Goal: Task Accomplishment & Management: Use online tool/utility

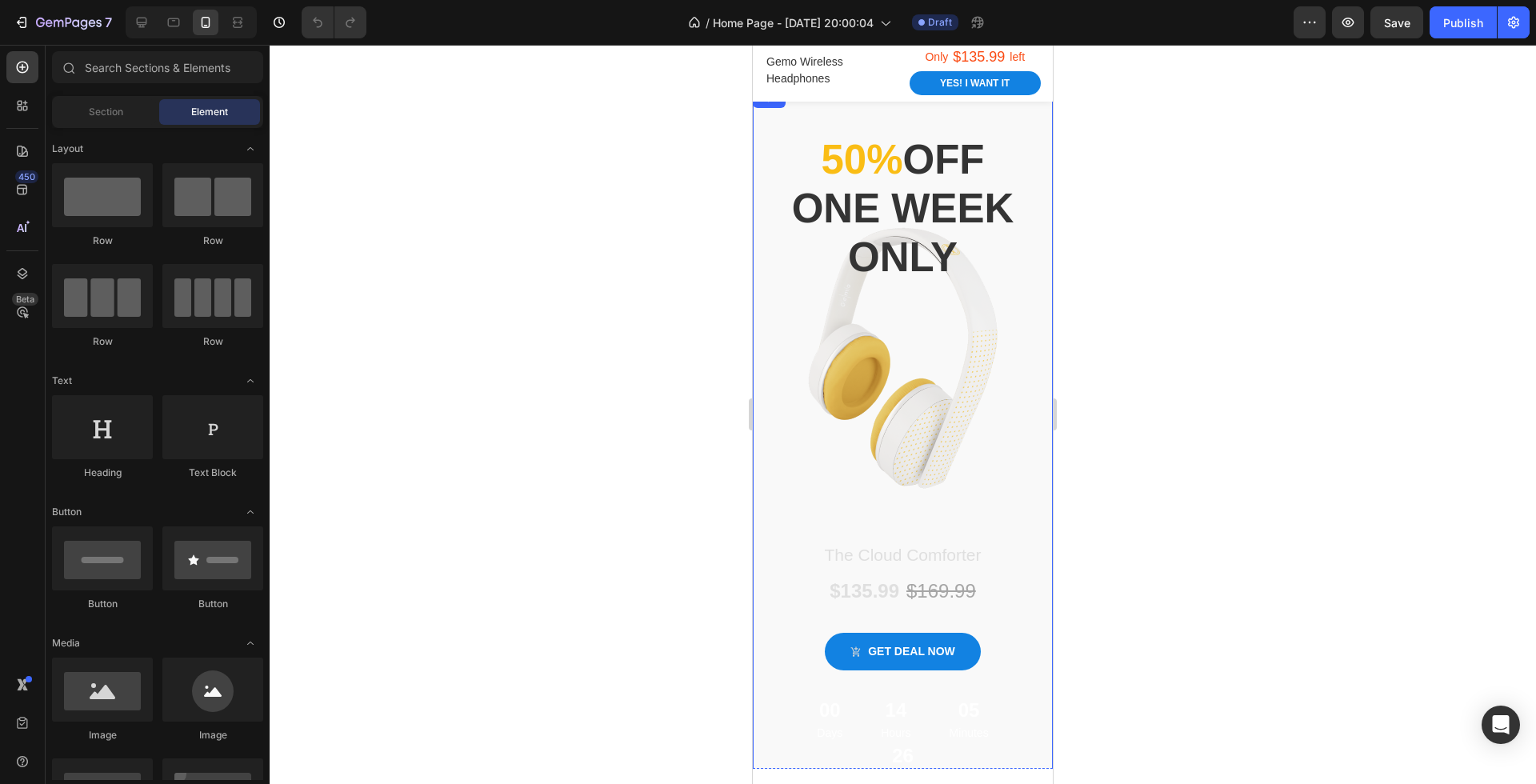
scroll to position [48, 0]
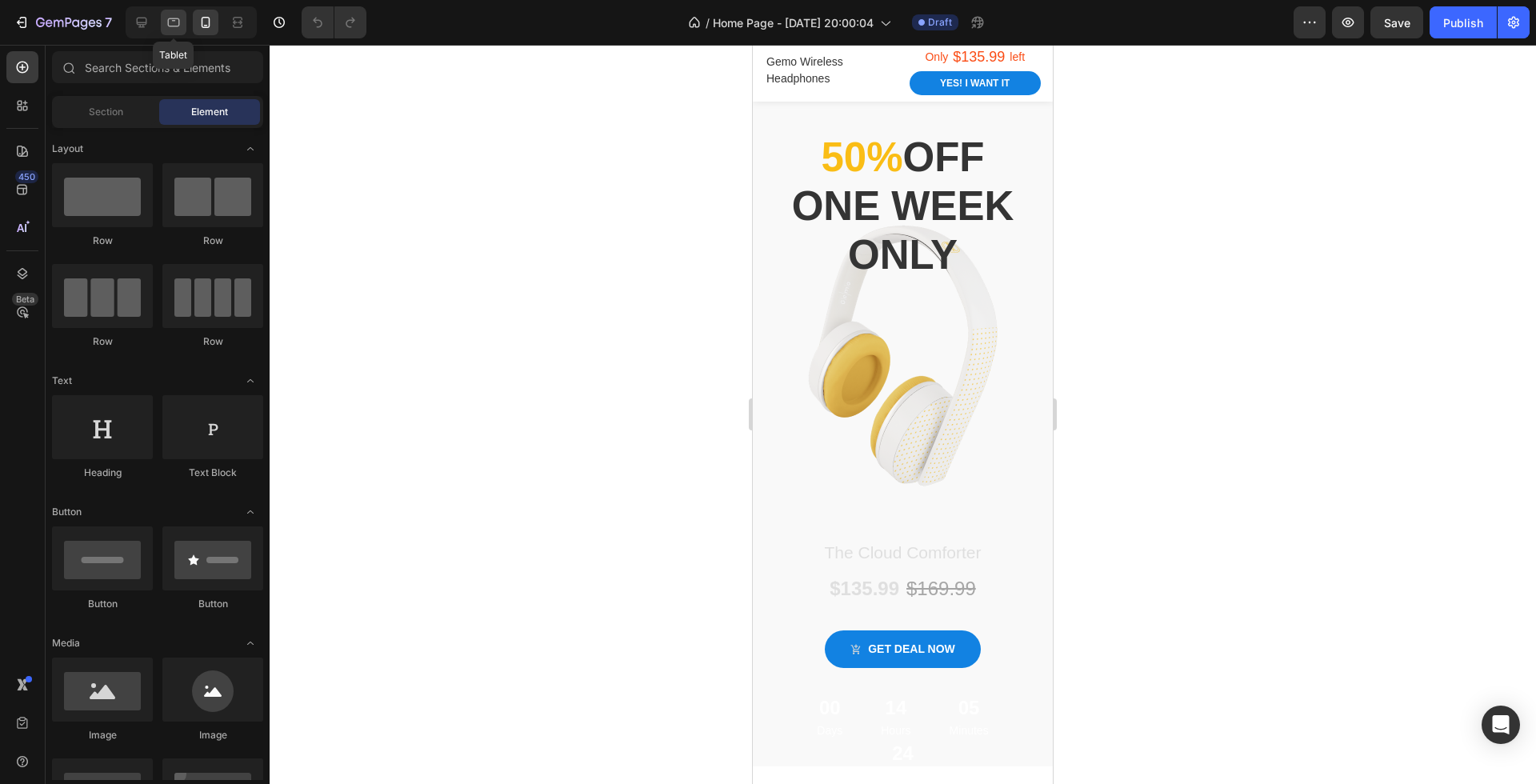
click at [173, 24] on icon at bounding box center [174, 22] width 16 height 16
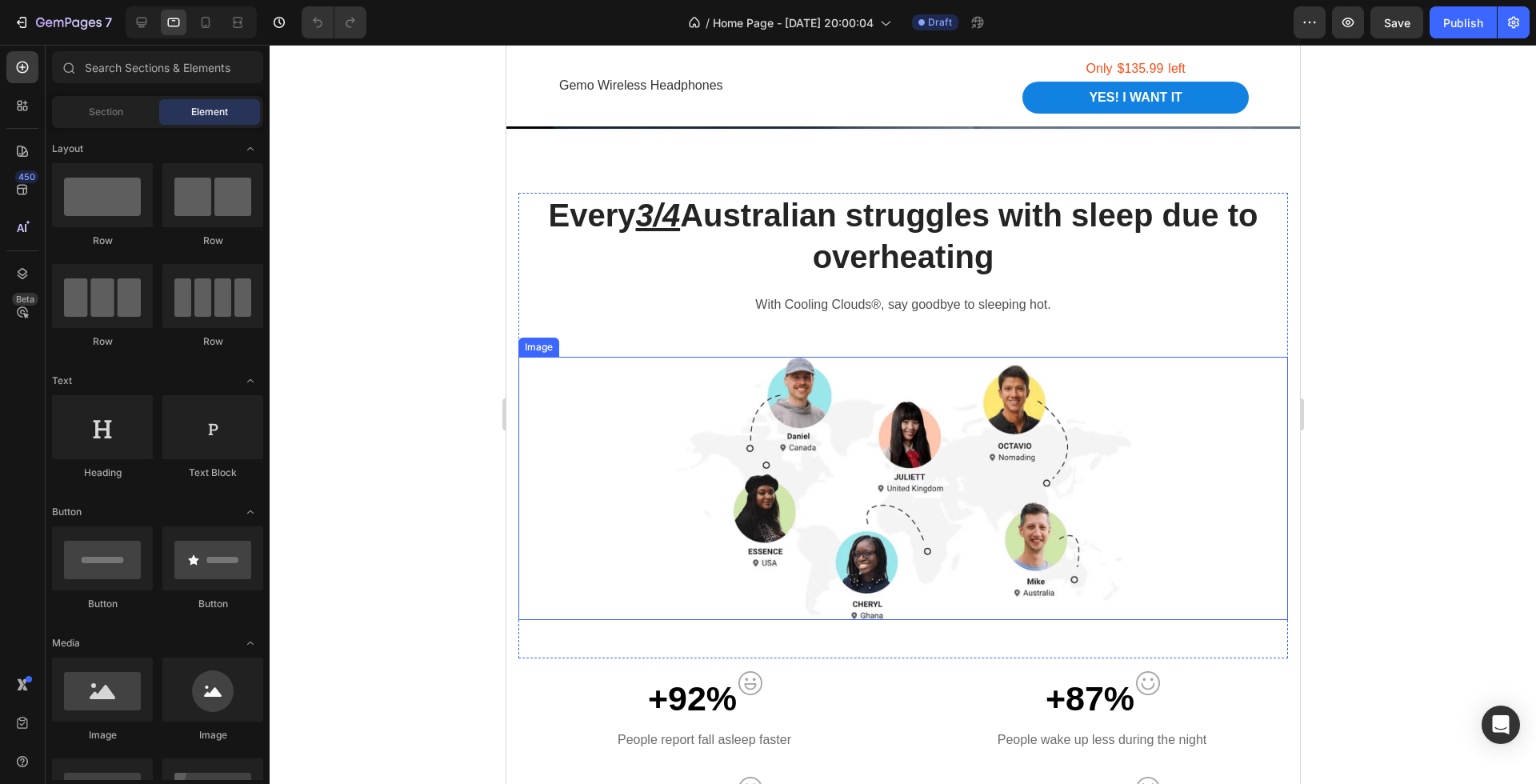
scroll to position [703, 0]
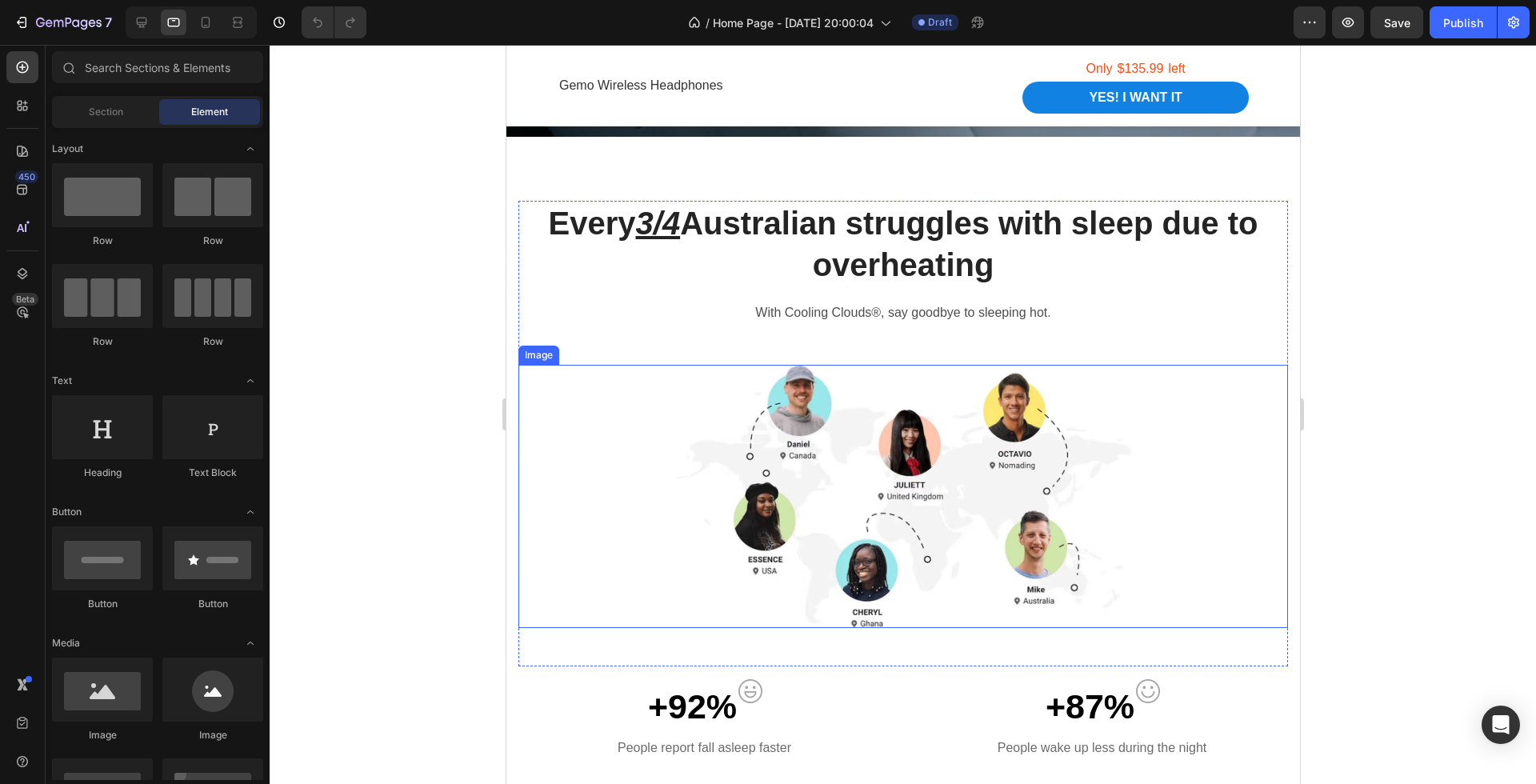
click at [1470, 463] on div at bounding box center [902, 414] width 1266 height 739
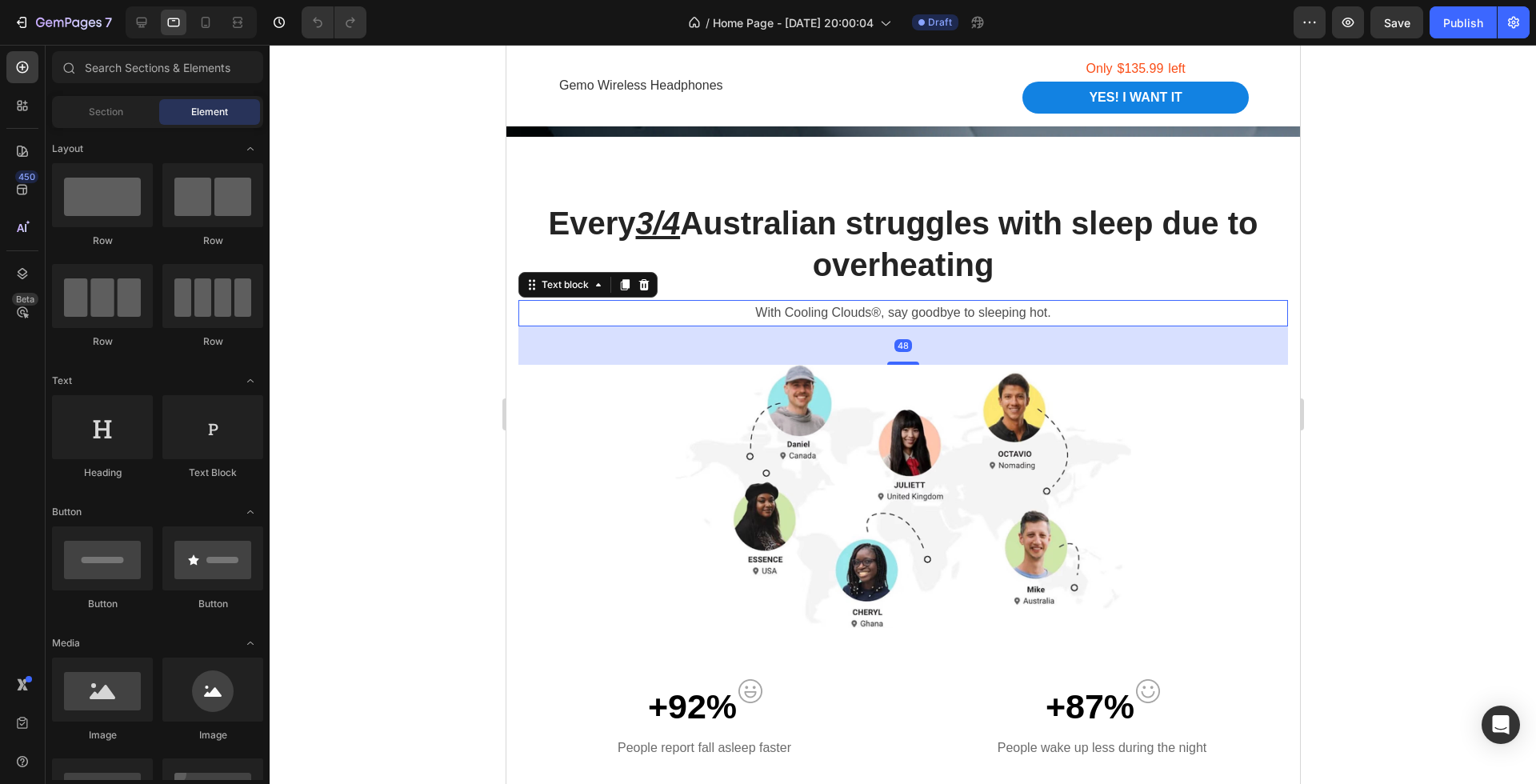
click at [1201, 308] on p "With Cooling Clouds®, say goodbye to sleeping hot." at bounding box center [902, 313] width 767 height 23
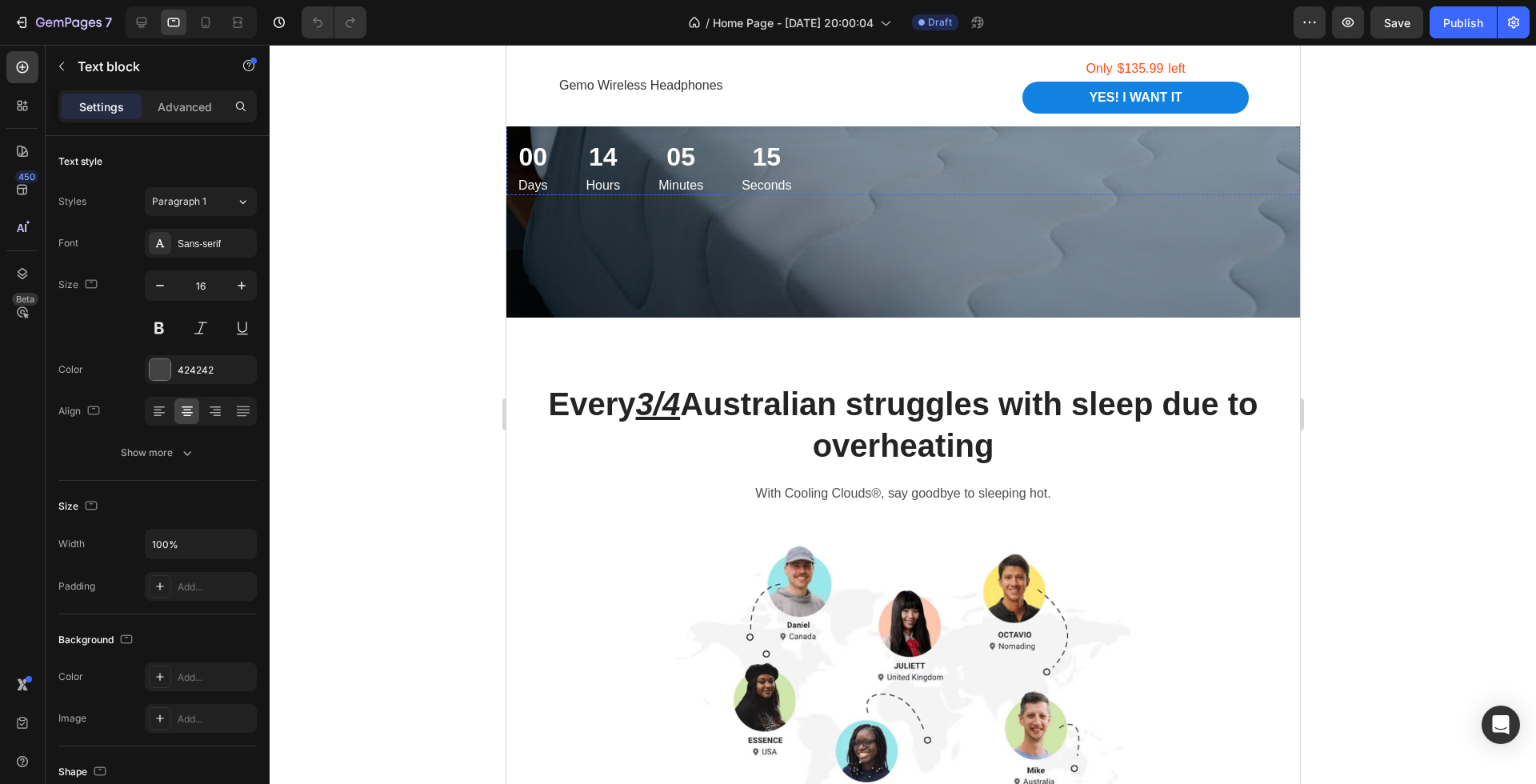
scroll to position [551, 0]
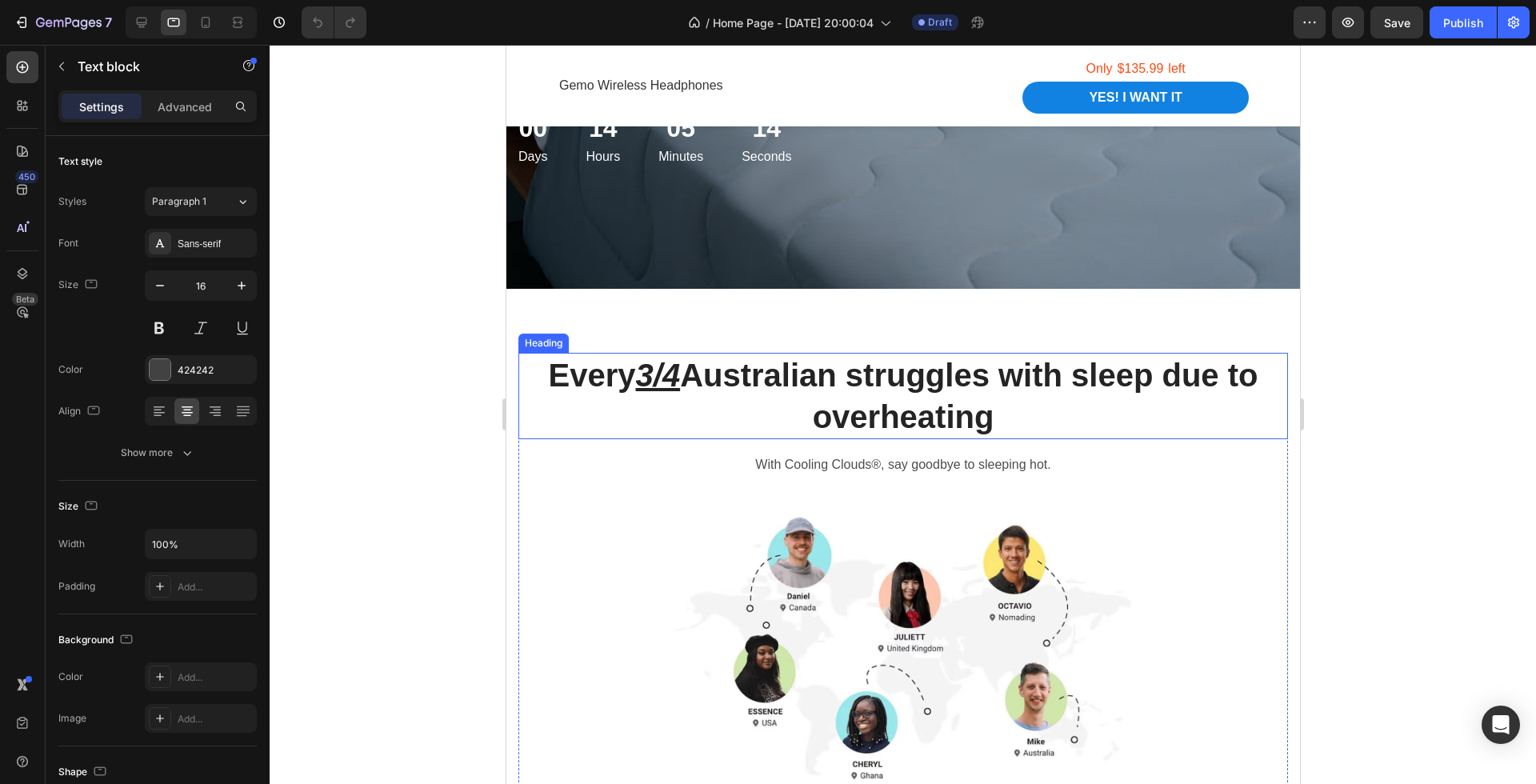
click at [1055, 396] on h2 "Every 3/4 Australian struggles with sleep due to overheating" at bounding box center [902, 396] width 770 height 86
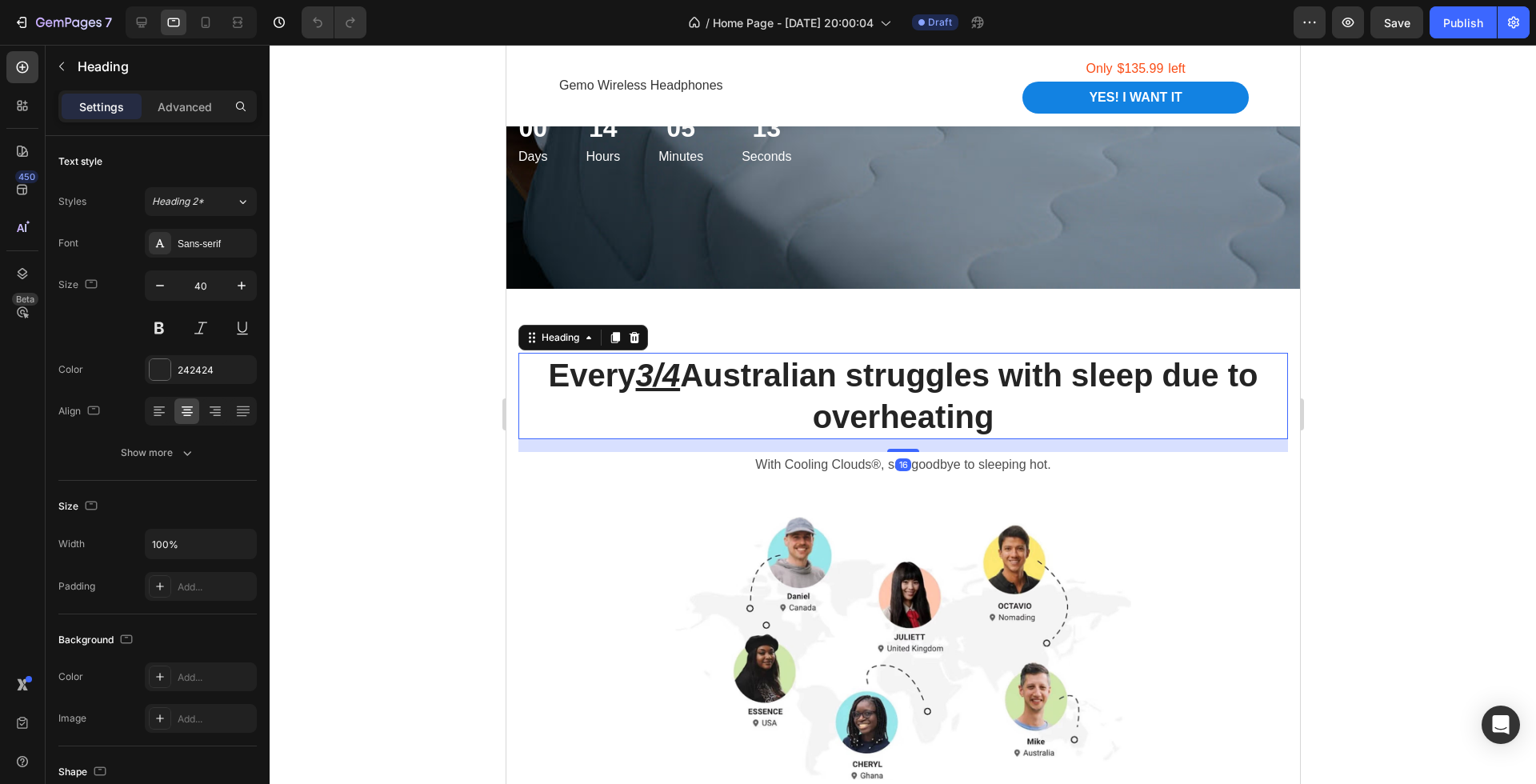
click at [1014, 377] on h2 "Every 3/4 Australian struggles with sleep due to overheating" at bounding box center [902, 396] width 770 height 86
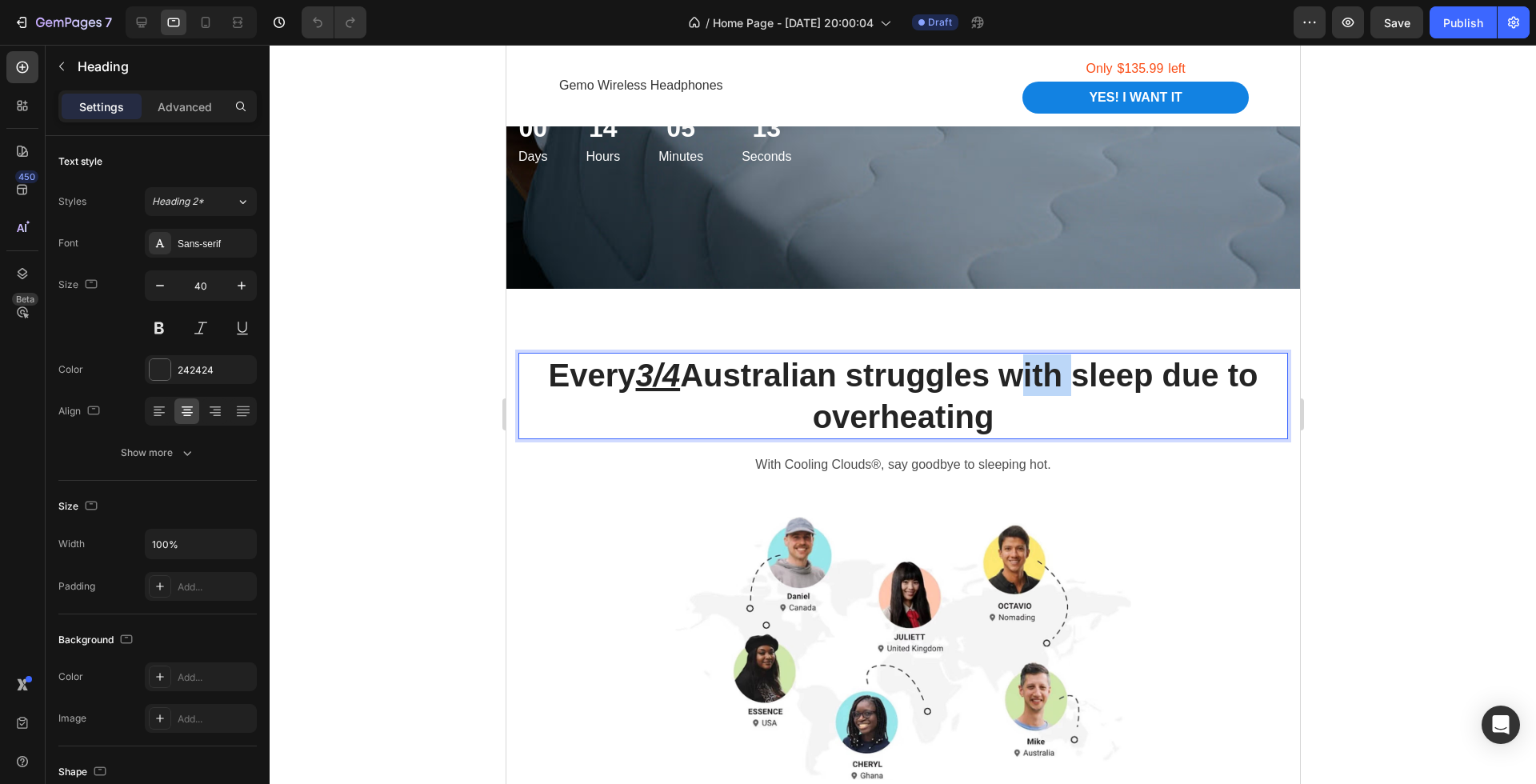
click at [1014, 377] on p "Every 3/4 Australian struggles with sleep due to overheating" at bounding box center [902, 396] width 767 height 83
click at [995, 372] on p "Every 3/4 Australian struggles with sleep due to overheating" at bounding box center [902, 396] width 767 height 83
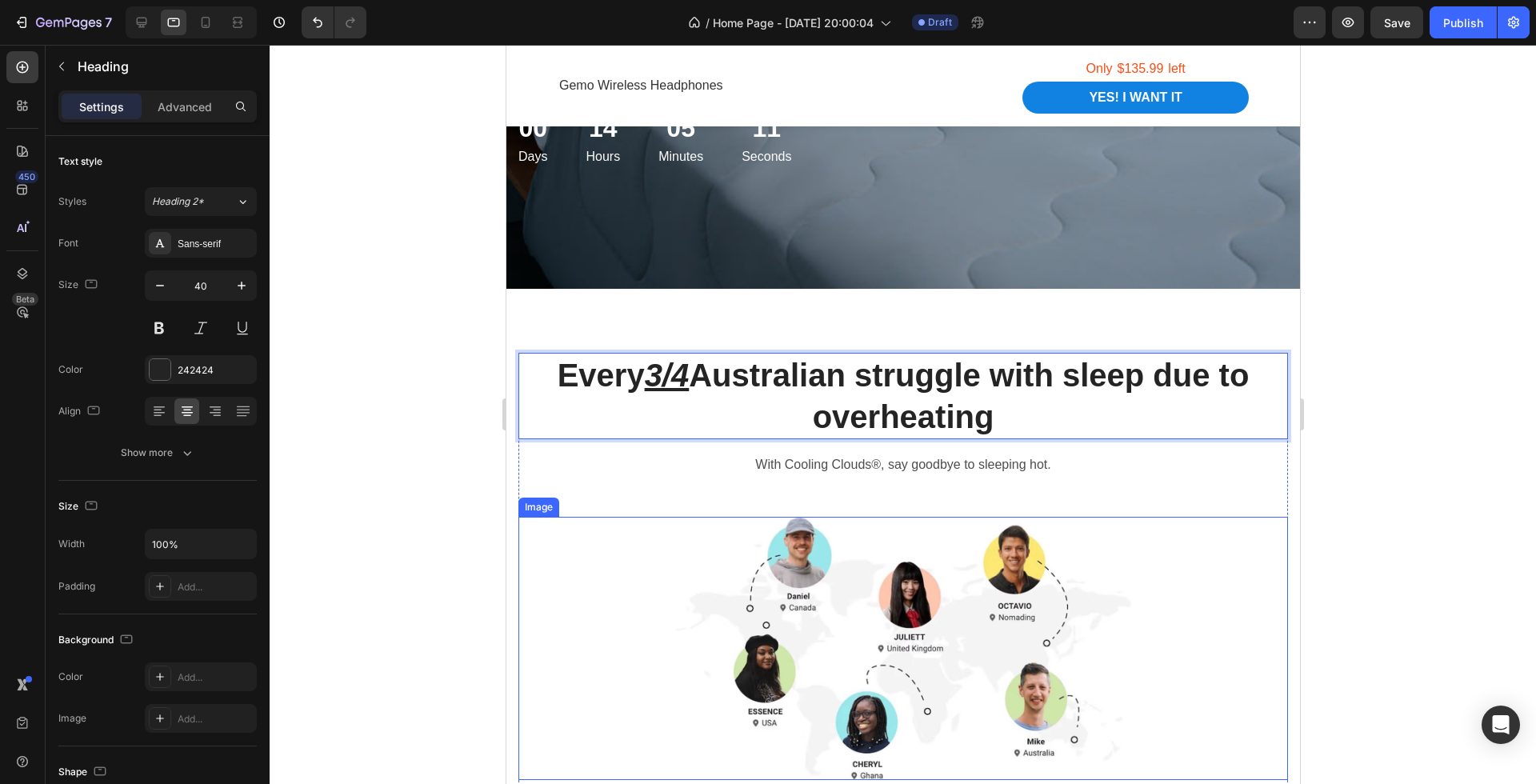
click at [1355, 568] on div at bounding box center [902, 414] width 1266 height 739
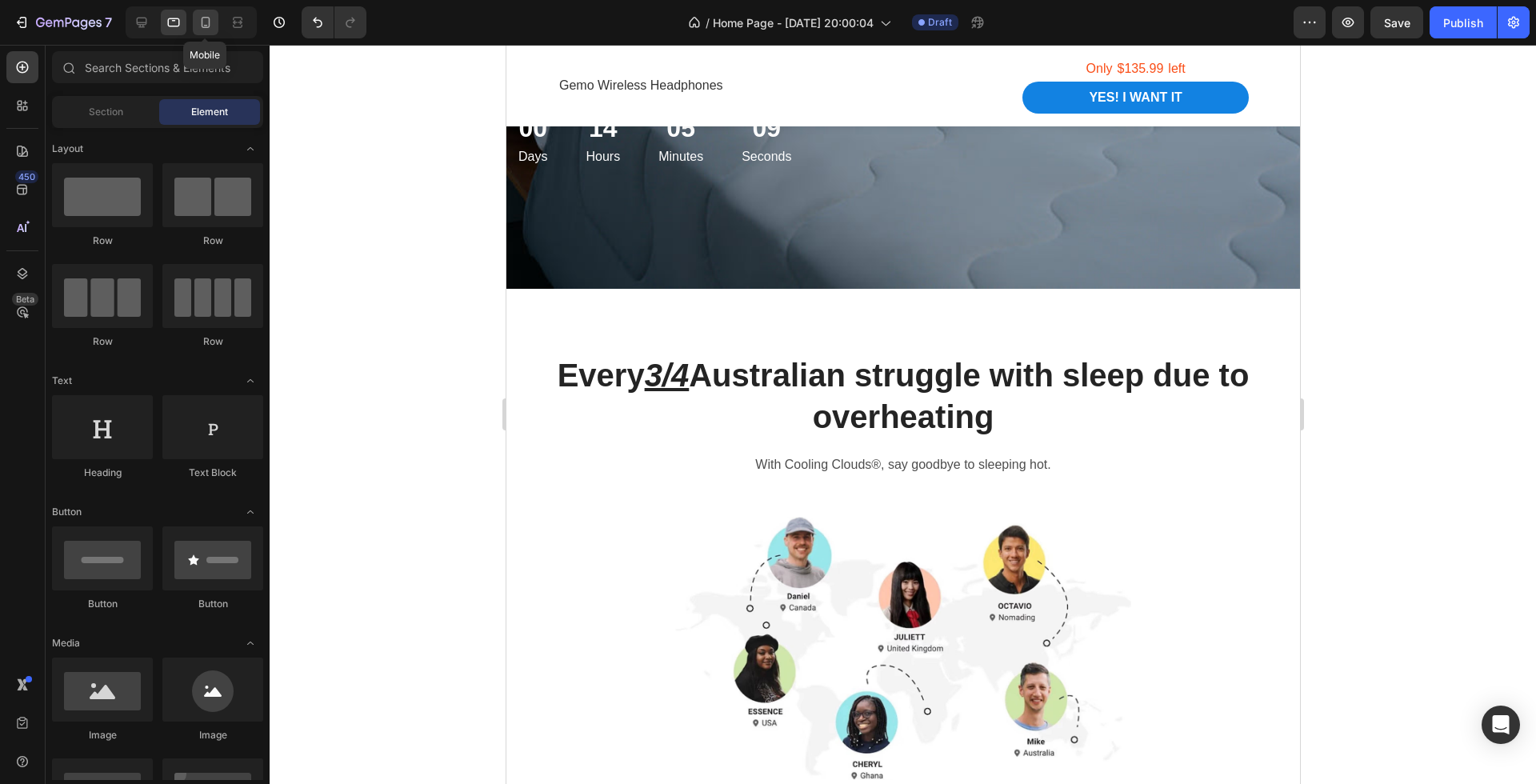
click at [198, 31] on div at bounding box center [206, 22] width 26 height 26
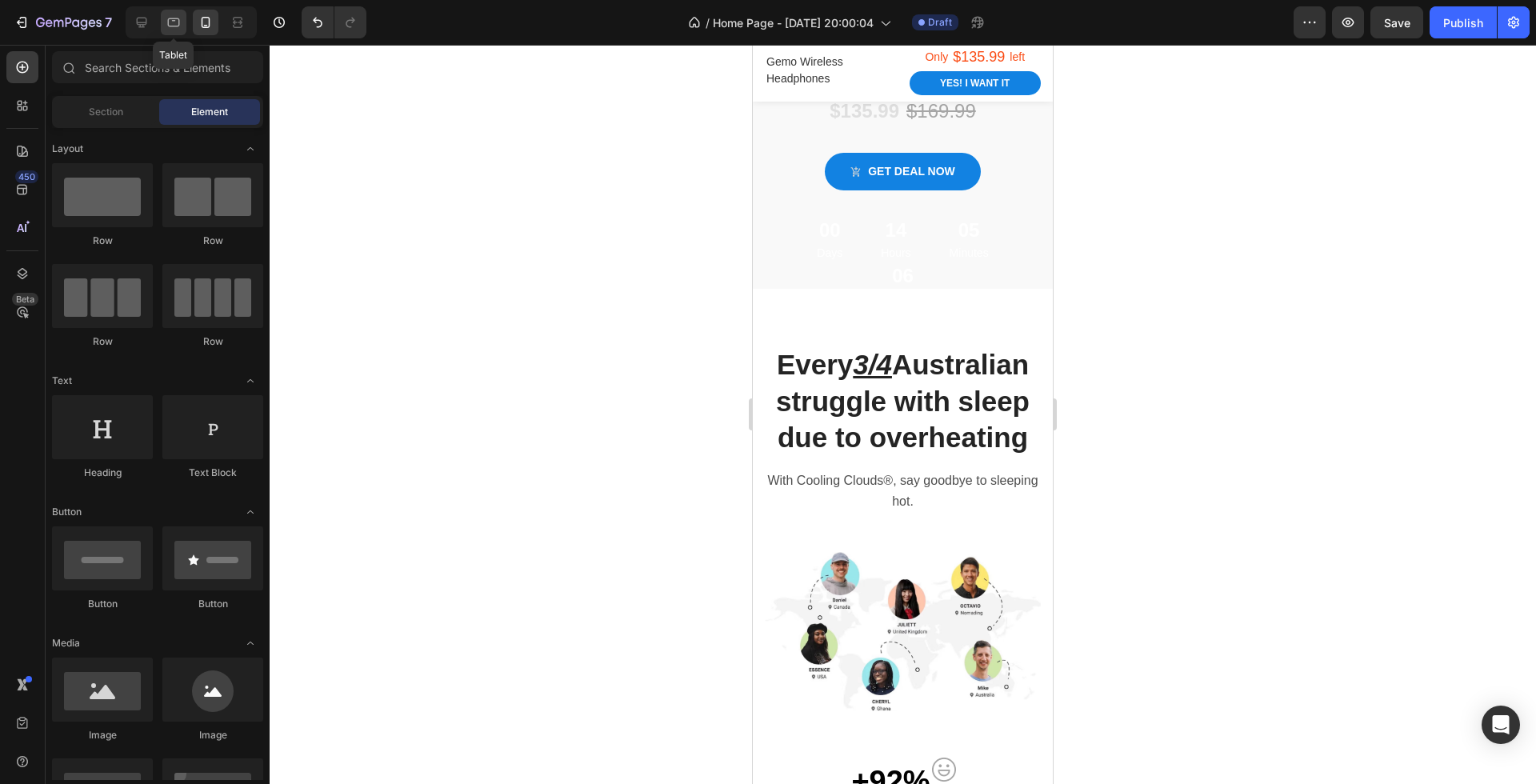
click at [168, 25] on icon at bounding box center [174, 22] width 16 height 16
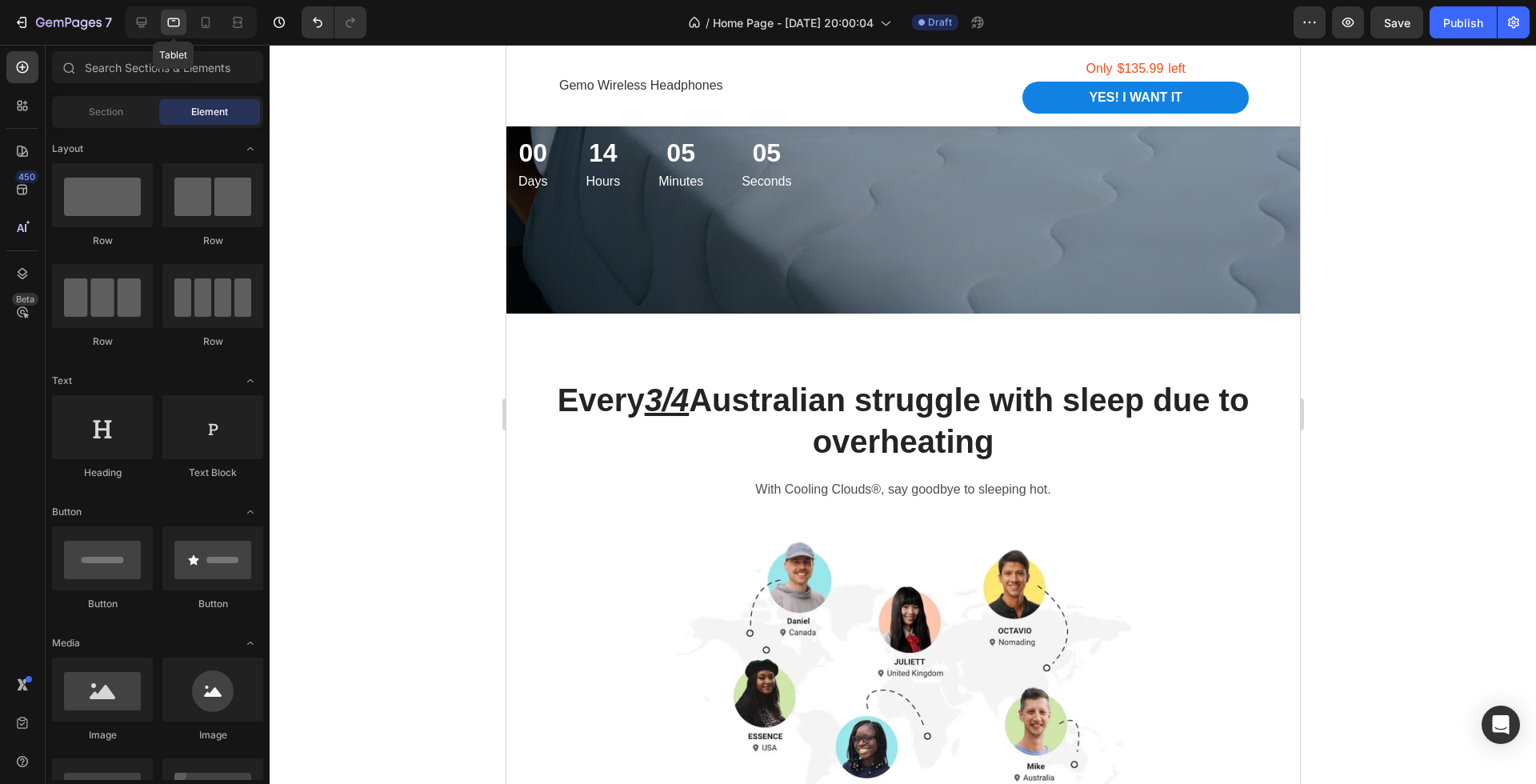
scroll to position [551, 0]
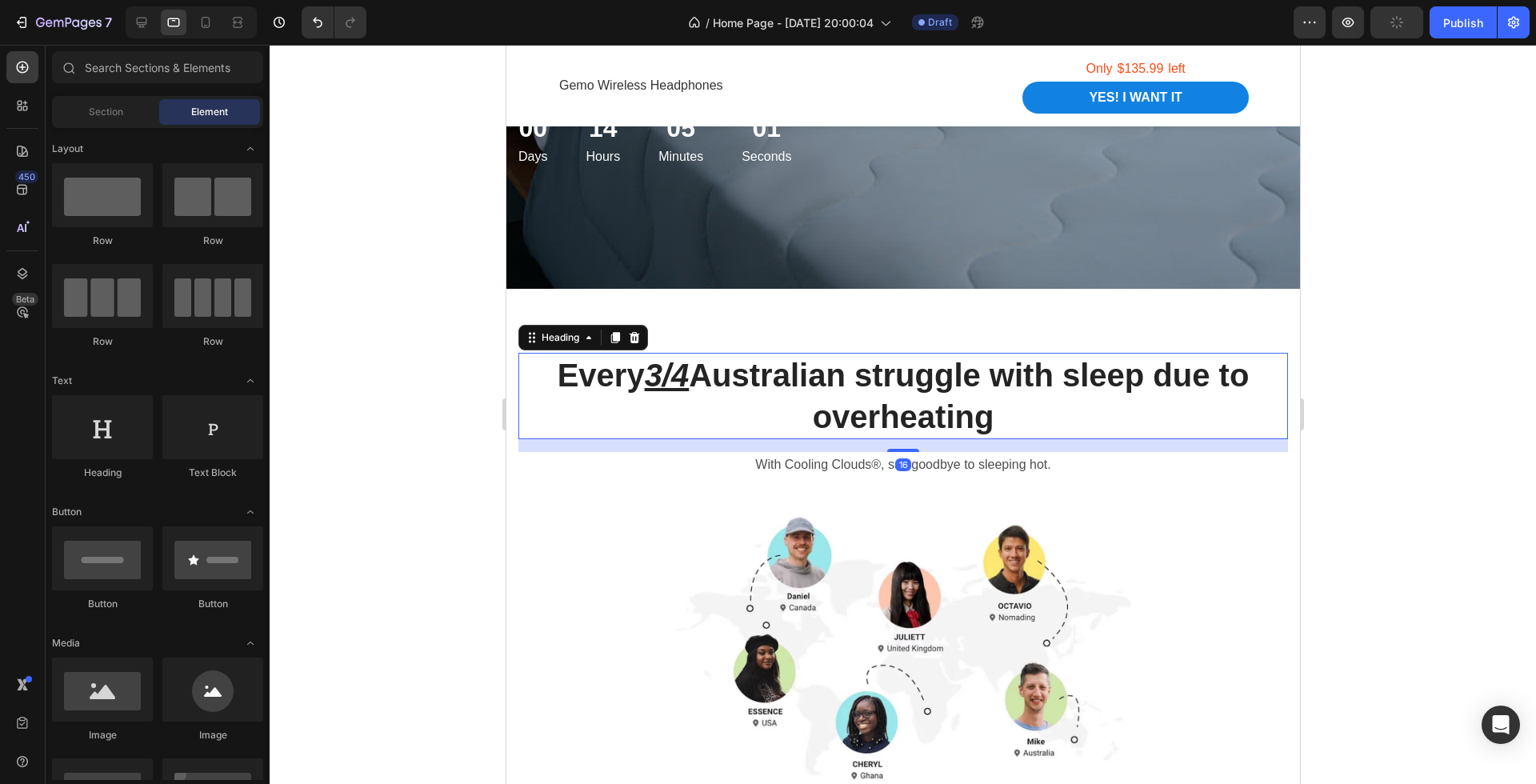
click at [853, 383] on p "Every 3/4 Australian struggle with sleep due to overheating" at bounding box center [902, 396] width 767 height 83
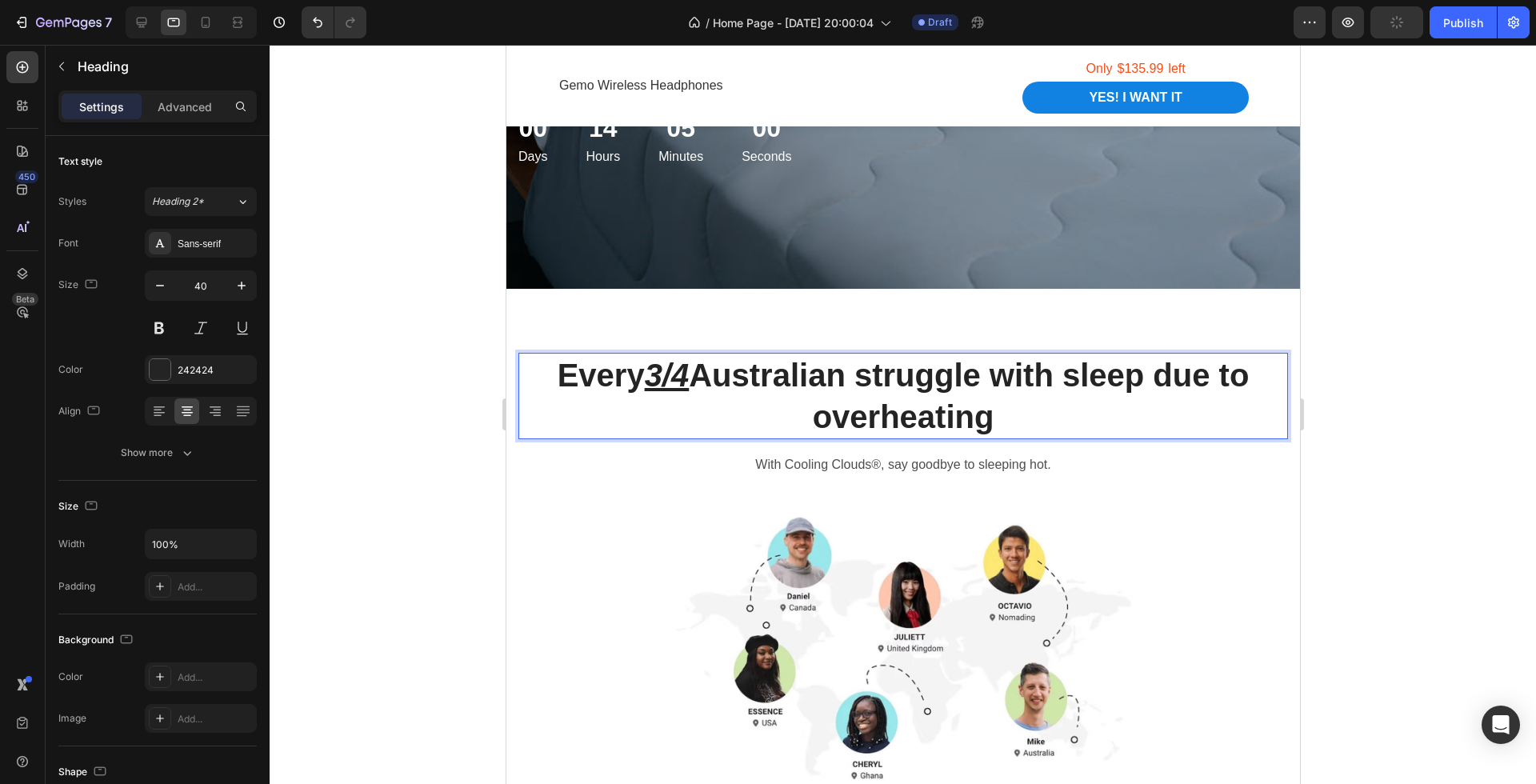
click at [858, 376] on p "Every 3/4 Australian struggle with sleep due to overheating" at bounding box center [902, 396] width 767 height 83
click at [849, 375] on p "Every 3/4 Australian struggle with sleep due to overheating" at bounding box center [902, 396] width 767 height 83
click at [978, 385] on p "Every 3/4 Australian struggle with sleep due to overheating" at bounding box center [902, 396] width 767 height 83
click at [985, 382] on p "Every 3/4 Australian struggle with sleep due to overheating" at bounding box center [902, 396] width 767 height 83
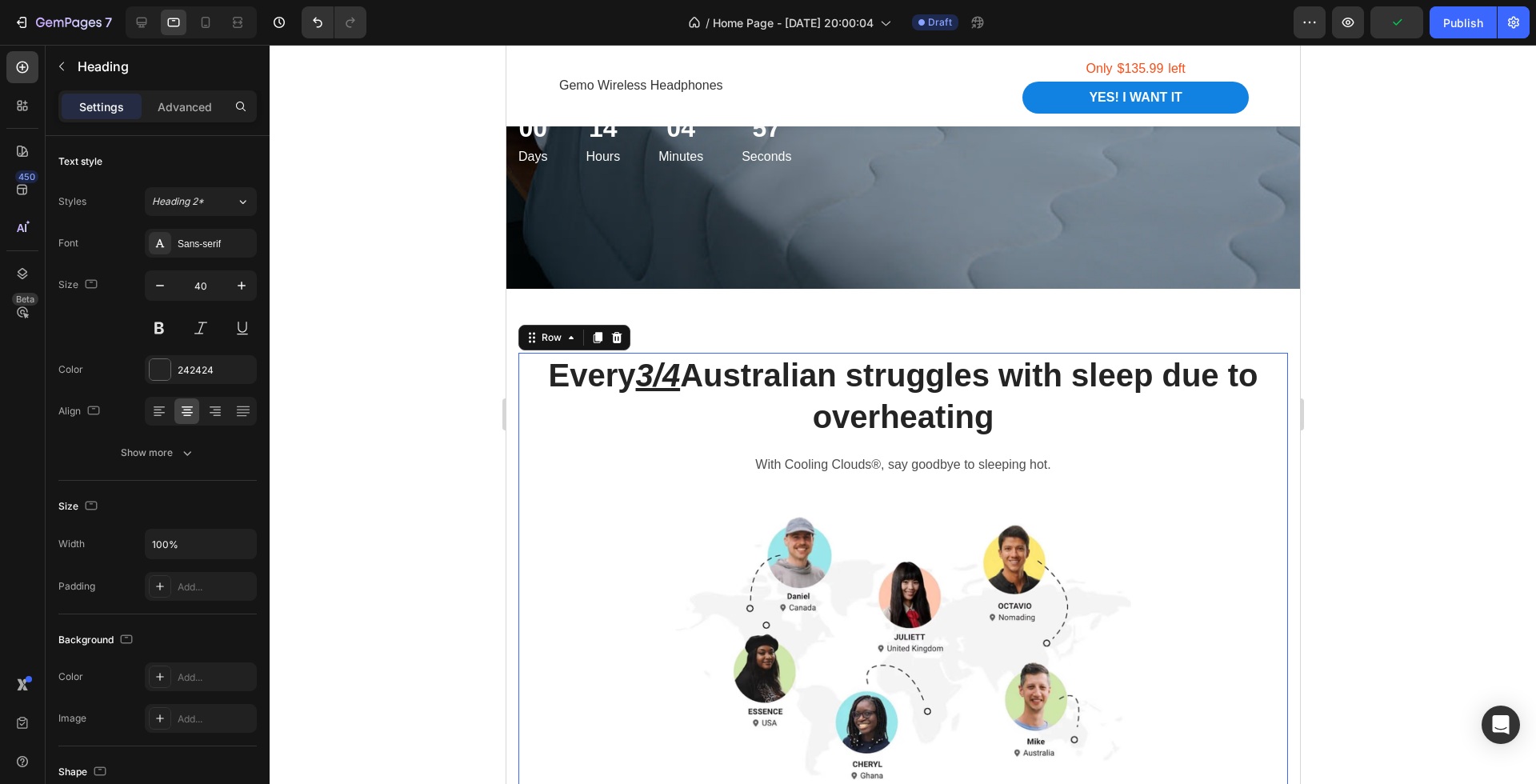
click at [1120, 488] on div "Every 3/4 Australian struggles with sleep due to overheating Heading With Cooli…" at bounding box center [902, 585] width 770 height 466
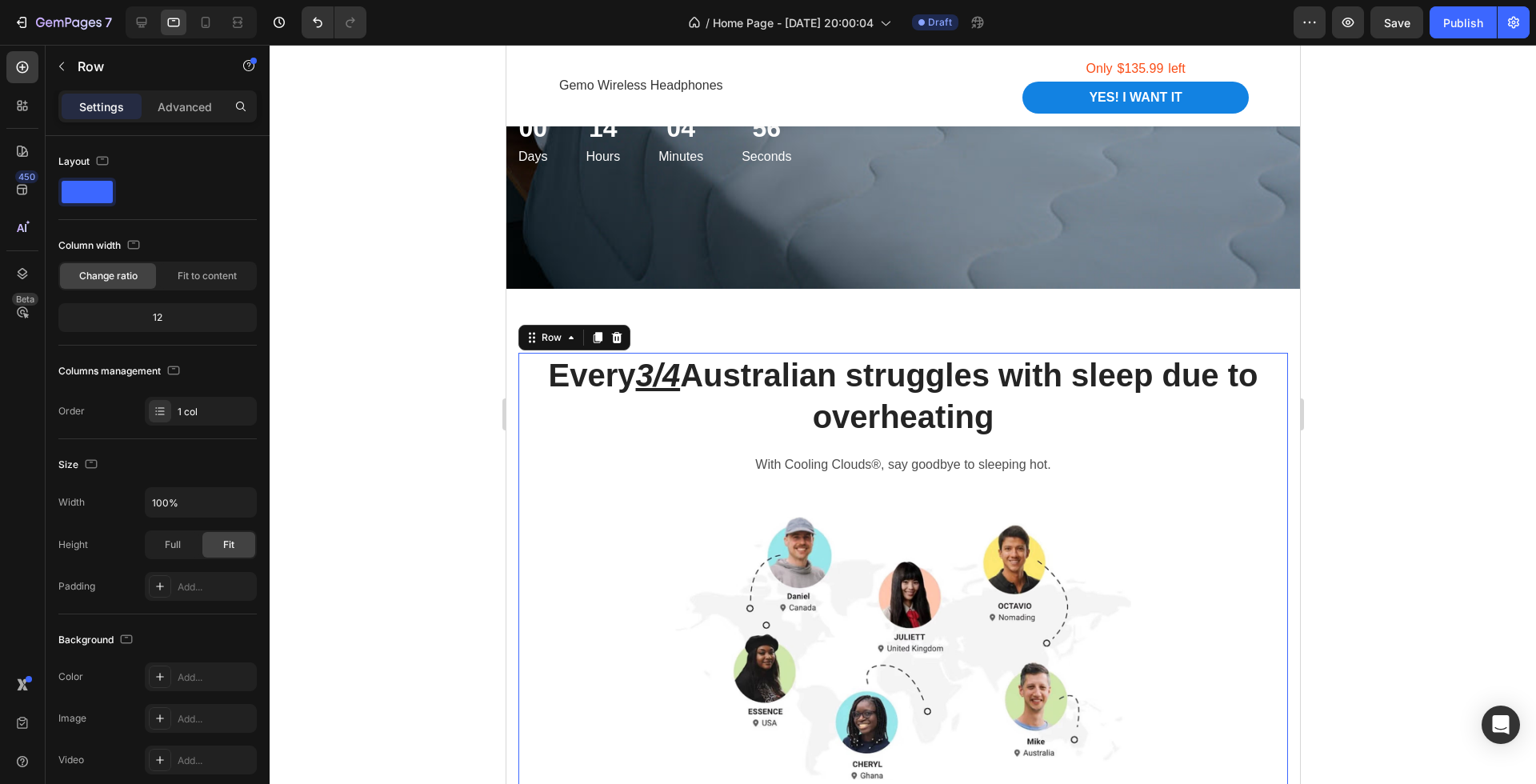
click at [1419, 526] on div at bounding box center [902, 414] width 1266 height 739
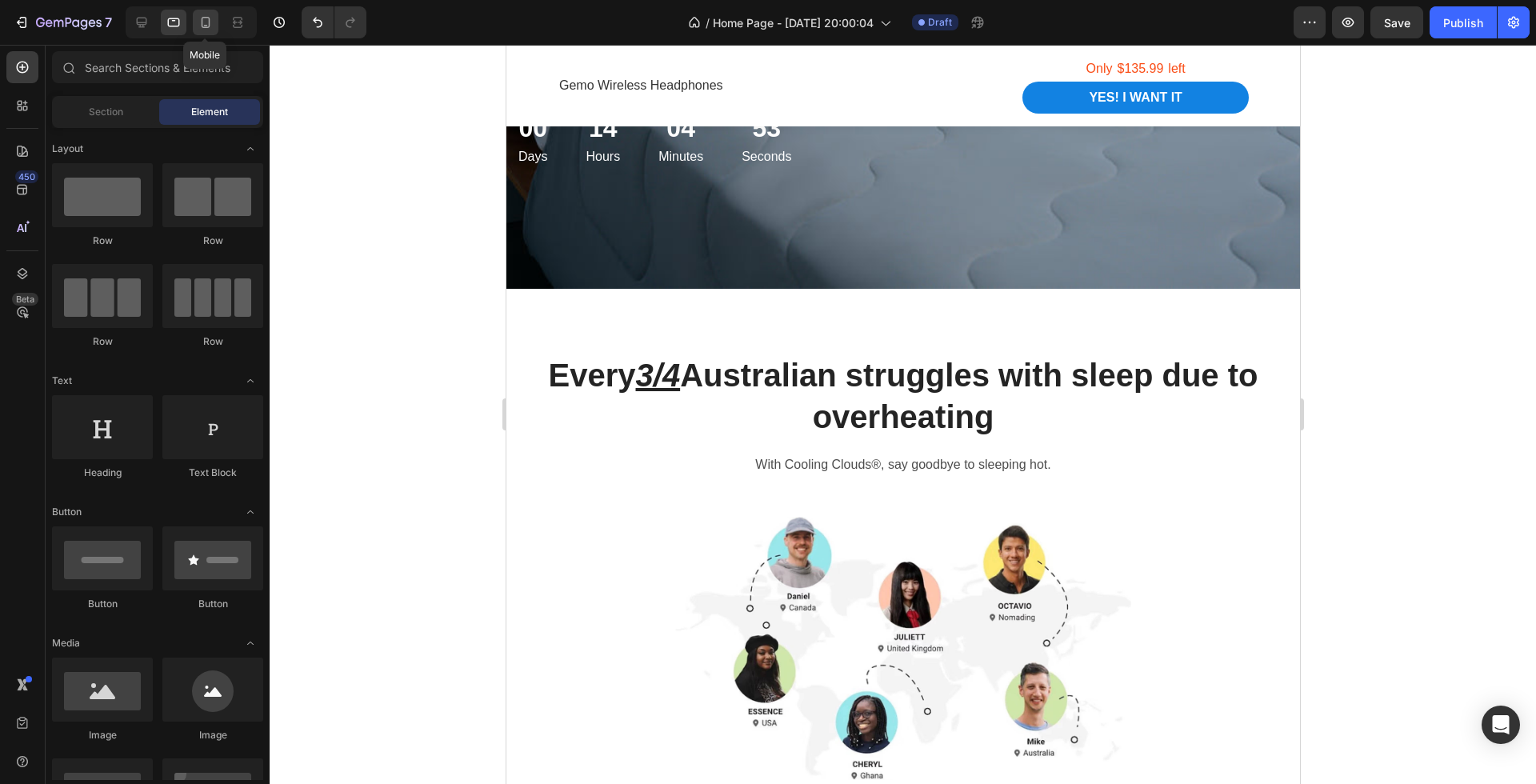
click at [199, 16] on icon at bounding box center [206, 22] width 16 height 16
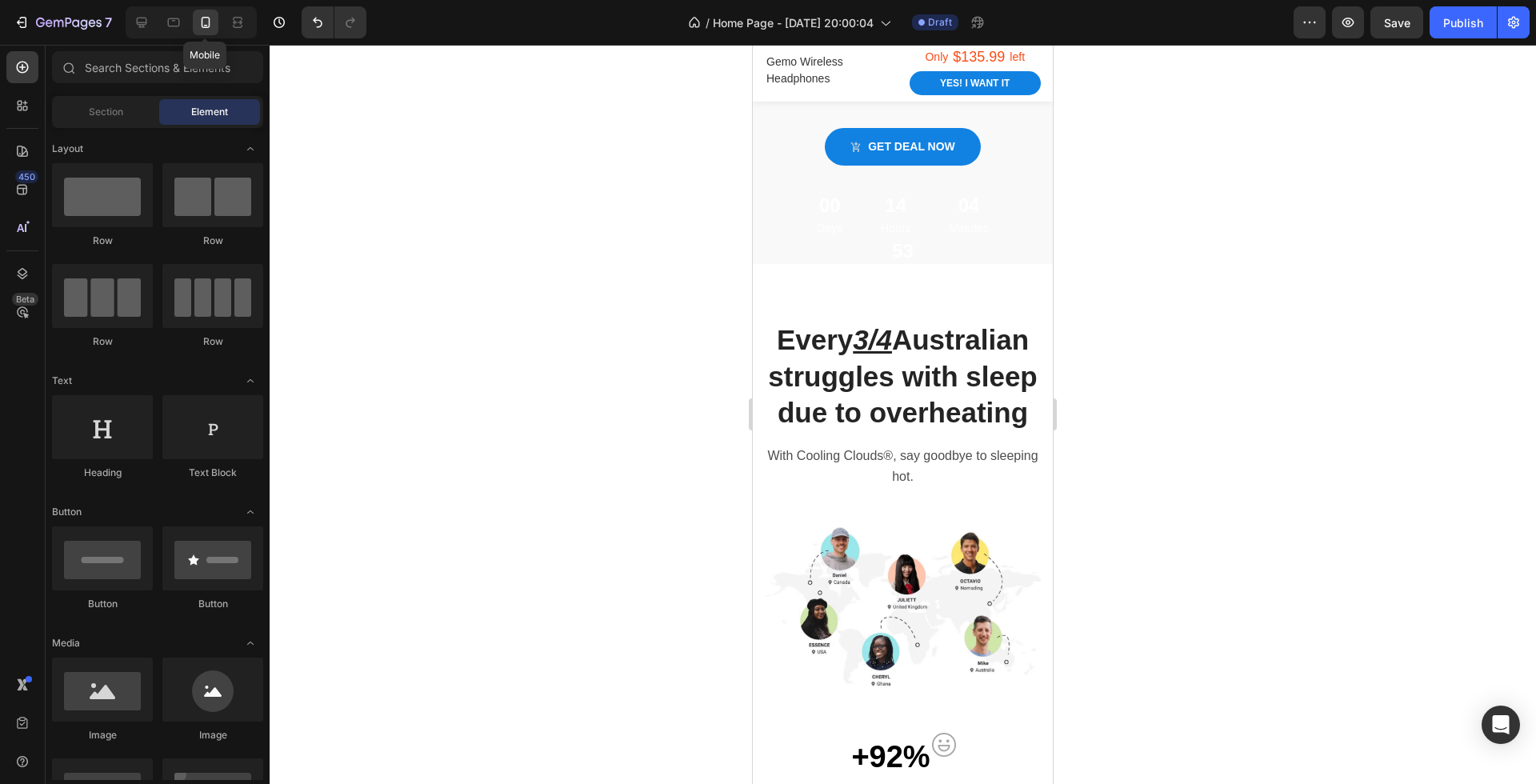
scroll to position [526, 0]
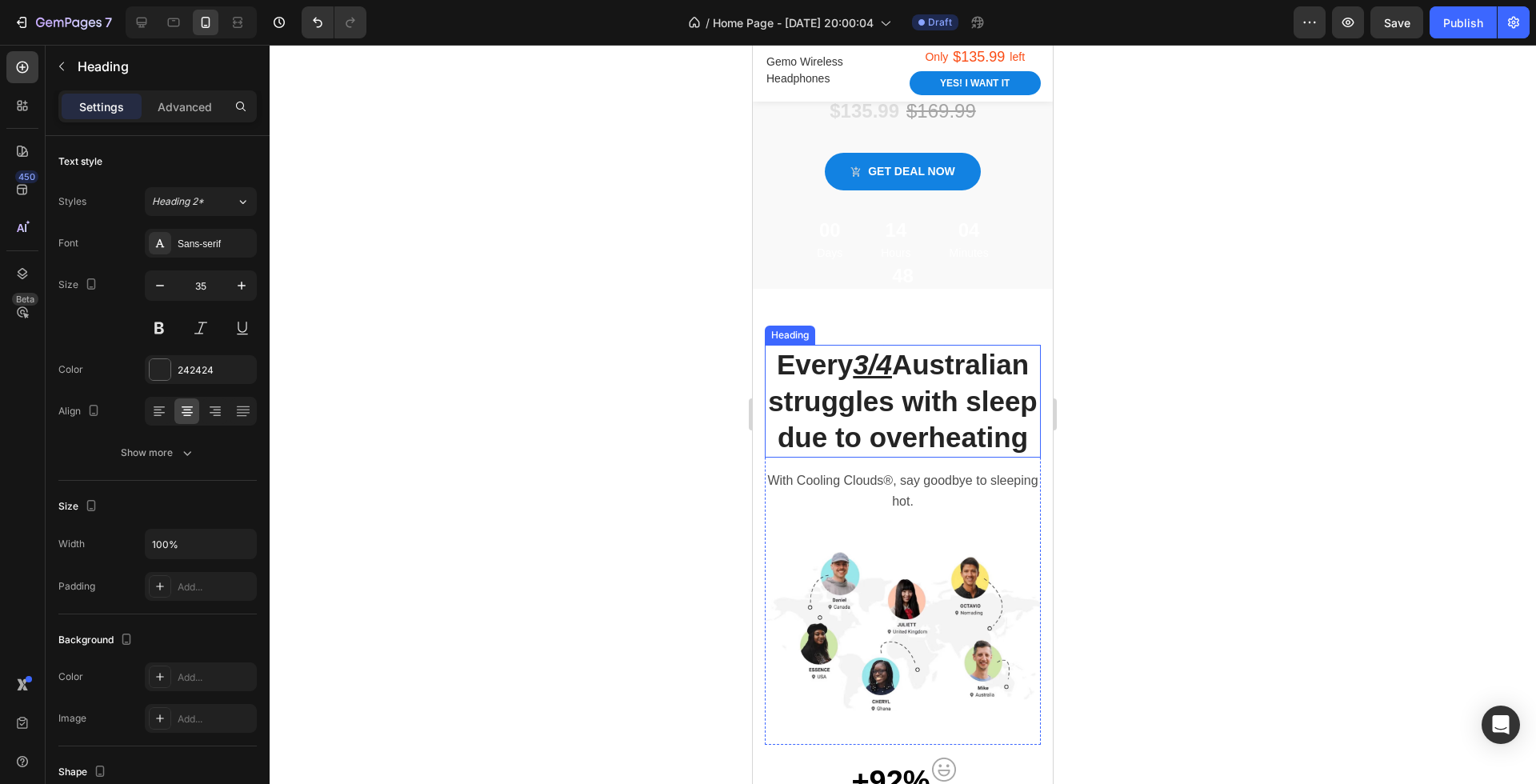
click at [948, 437] on p "Every 3/4 Australian struggles with sleep due to overheating" at bounding box center [903, 401] width 273 height 110
click at [839, 357] on p "Every 3/4 Australian struggles with sleep due to overheating" at bounding box center [903, 401] width 273 height 110
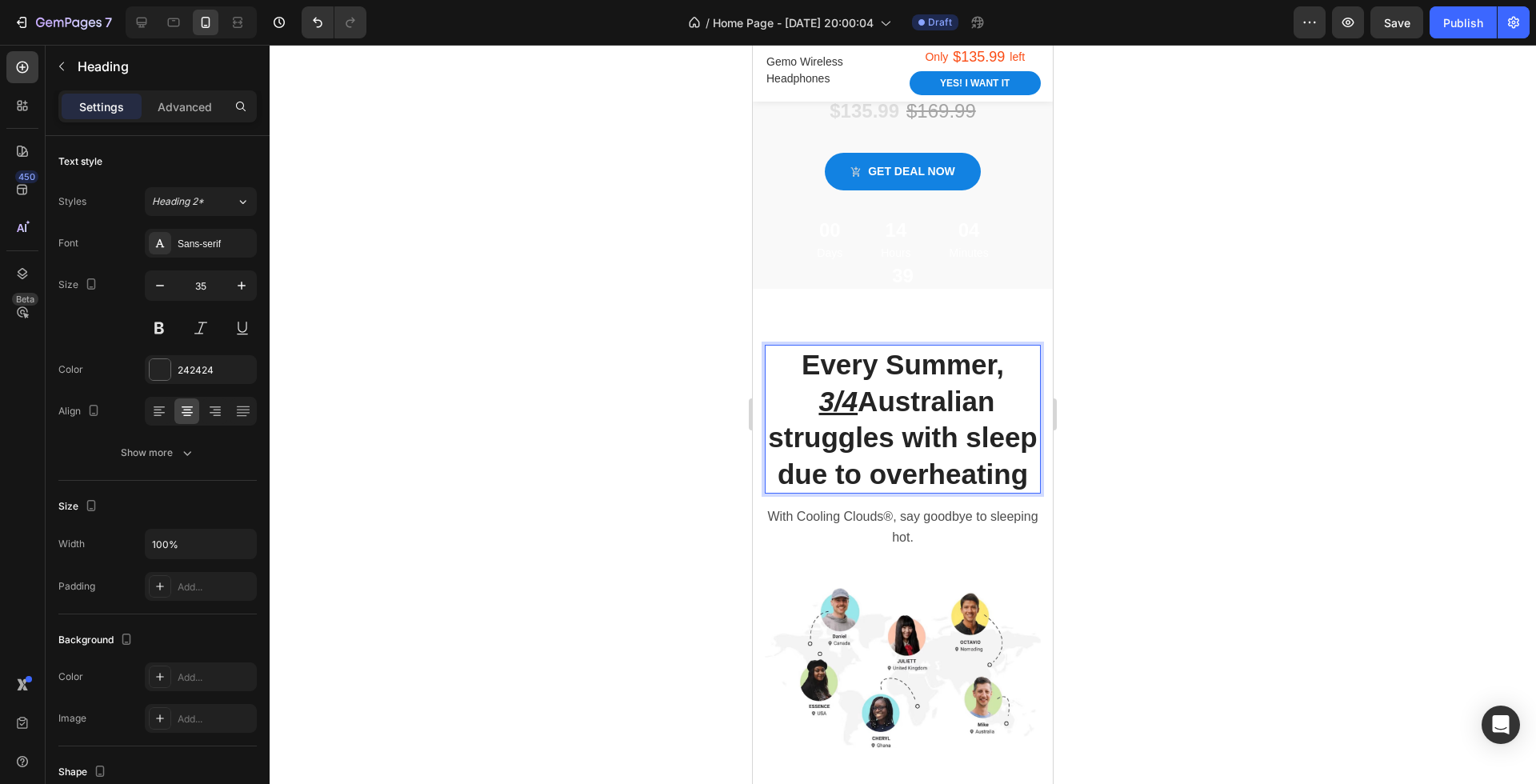
click at [864, 396] on p "Every Summer, 3/4 Australian struggles with sleep due to overheating" at bounding box center [903, 419] width 273 height 145
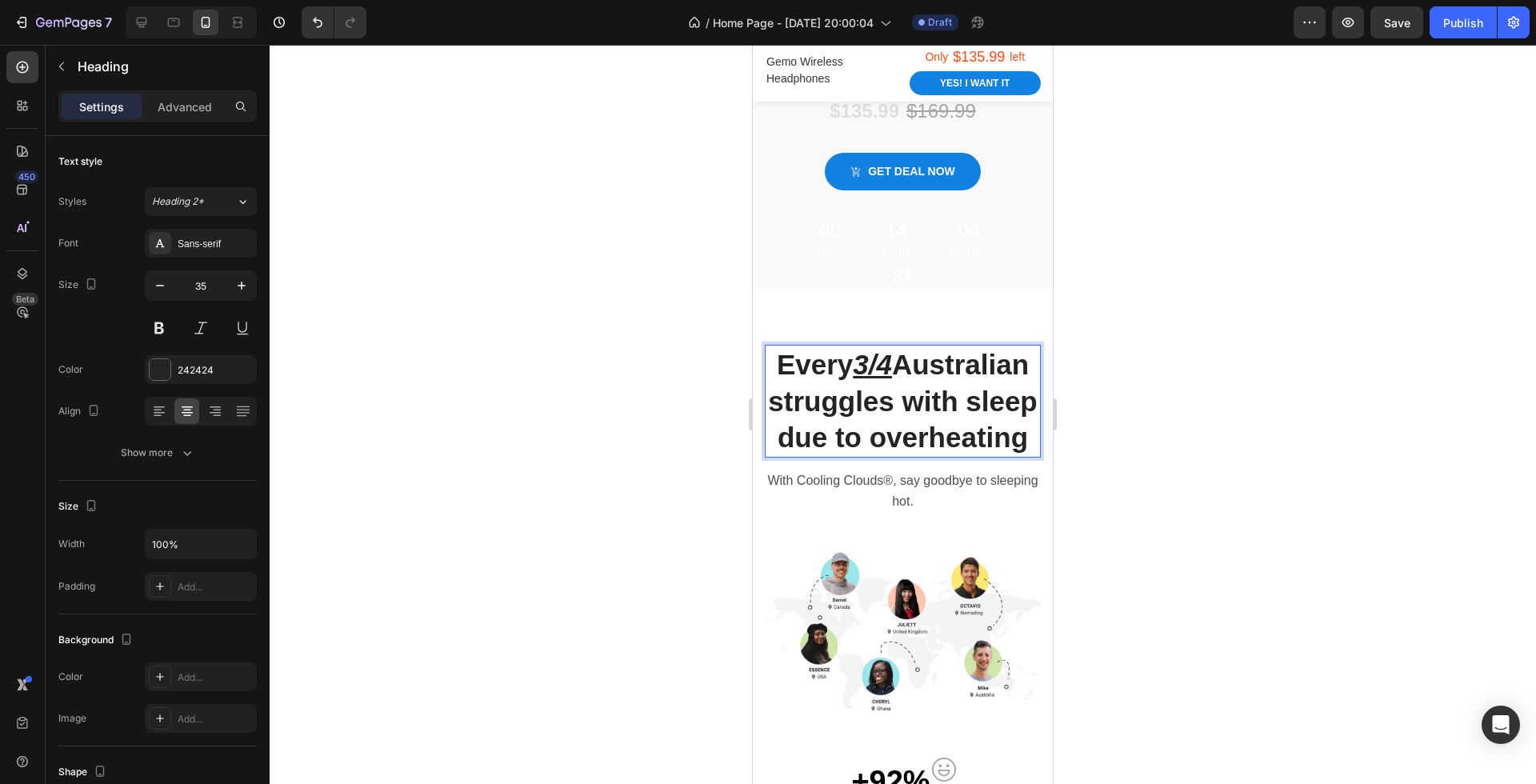
click at [773, 366] on p "Every 3/4 Australian struggles with sleep due to overheating" at bounding box center [903, 401] width 273 height 110
click at [1030, 360] on p "Every 3/4 Australian struggles with sleep due to overheating" at bounding box center [903, 401] width 273 height 110
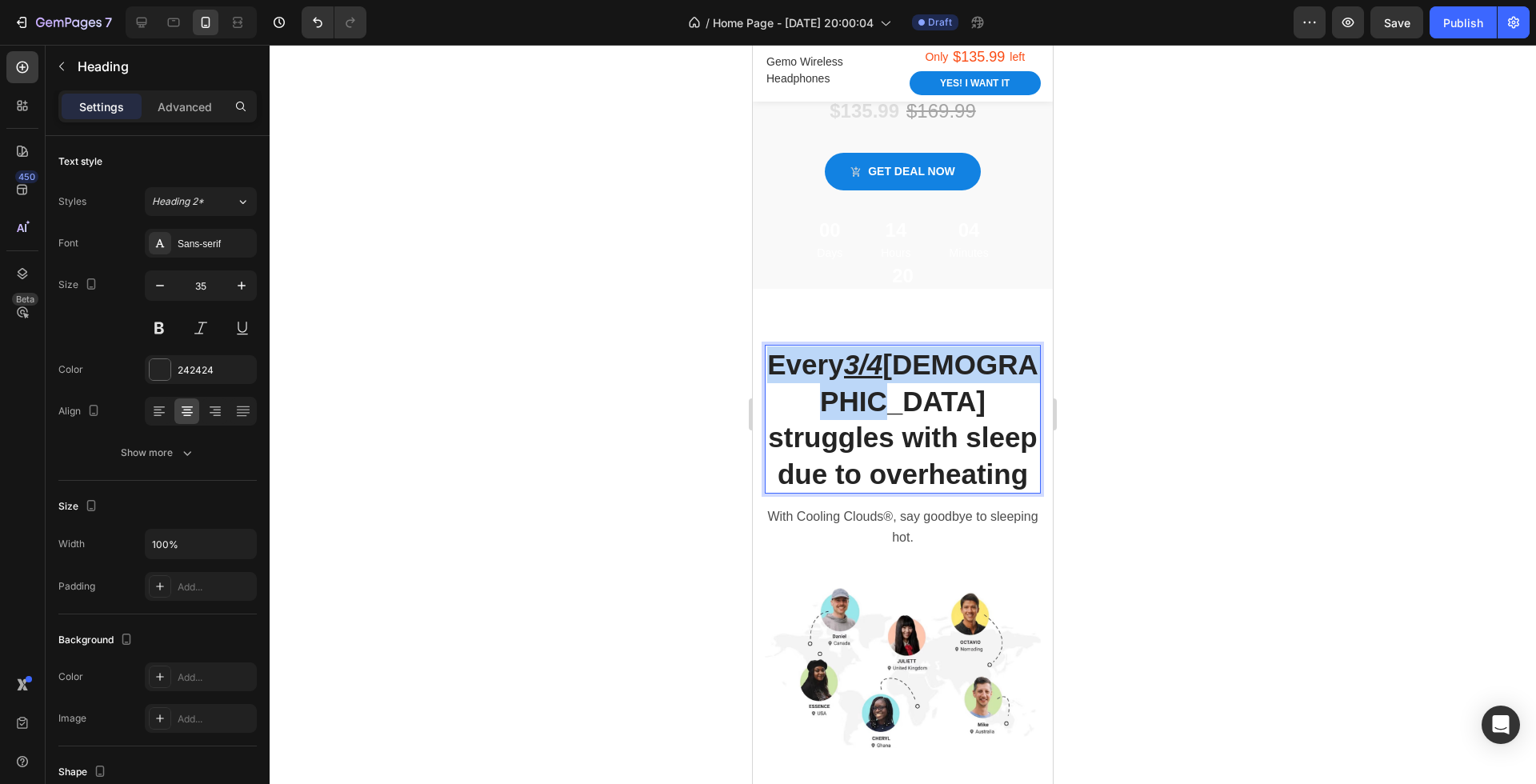
drag, startPoint x: 990, startPoint y: 404, endPoint x: 823, endPoint y: 372, distance: 170.0
click at [823, 372] on p "Every 3/4 Australians struggles with sleep due to overheating" at bounding box center [903, 419] width 273 height 145
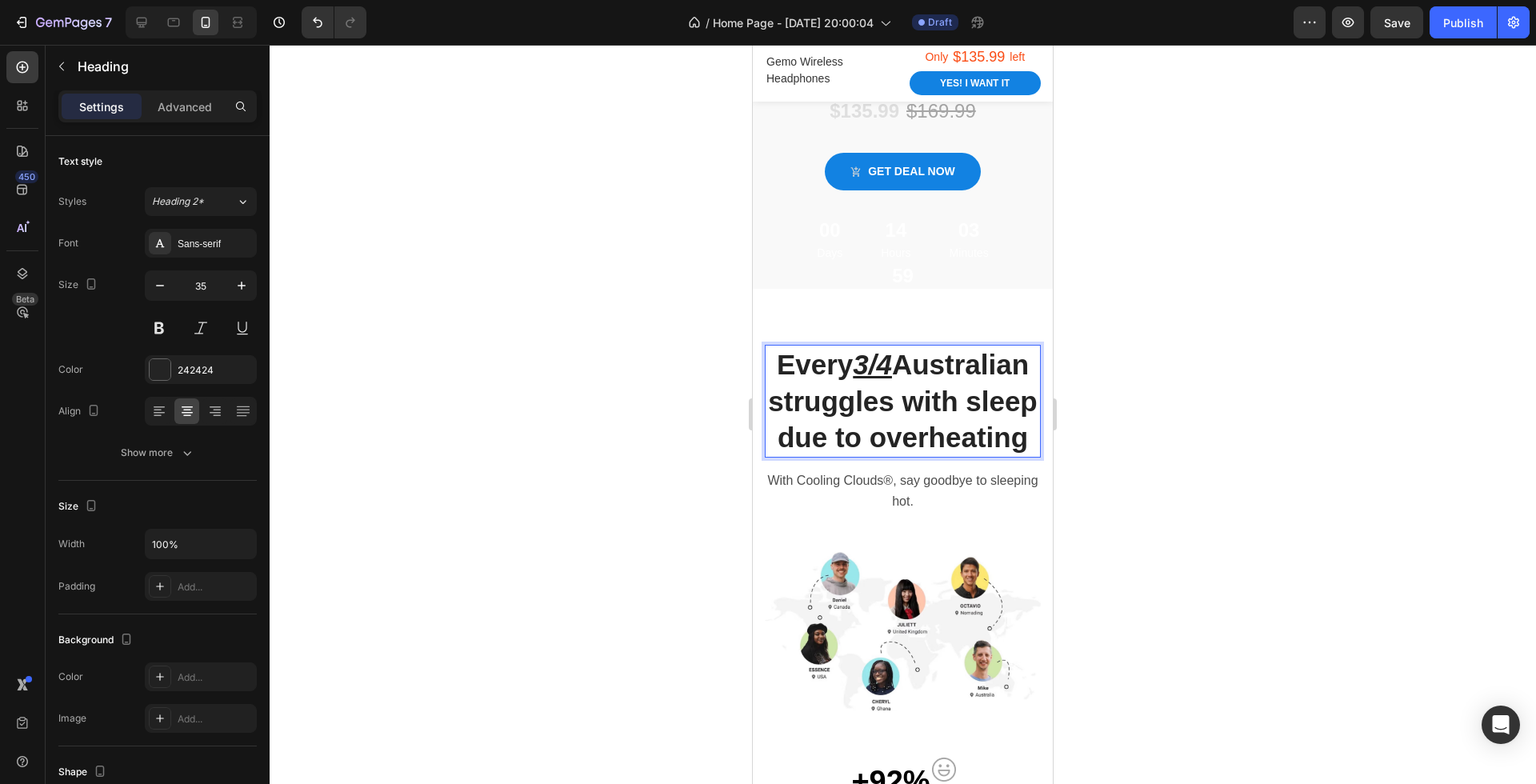
click at [1128, 482] on div at bounding box center [902, 414] width 1266 height 739
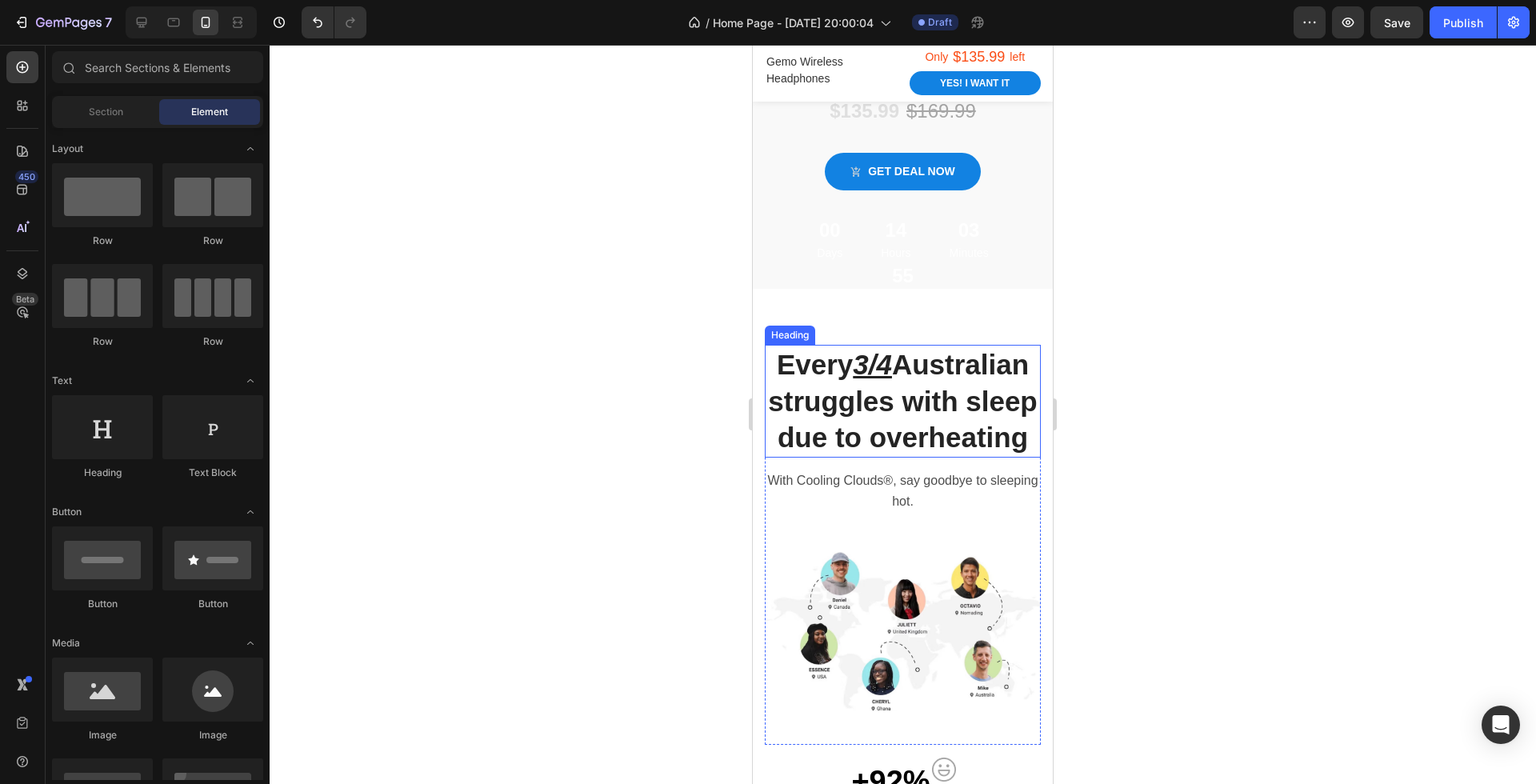
click at [934, 388] on p "Every 3/4 Australian struggles with sleep due to overheating" at bounding box center [903, 401] width 273 height 110
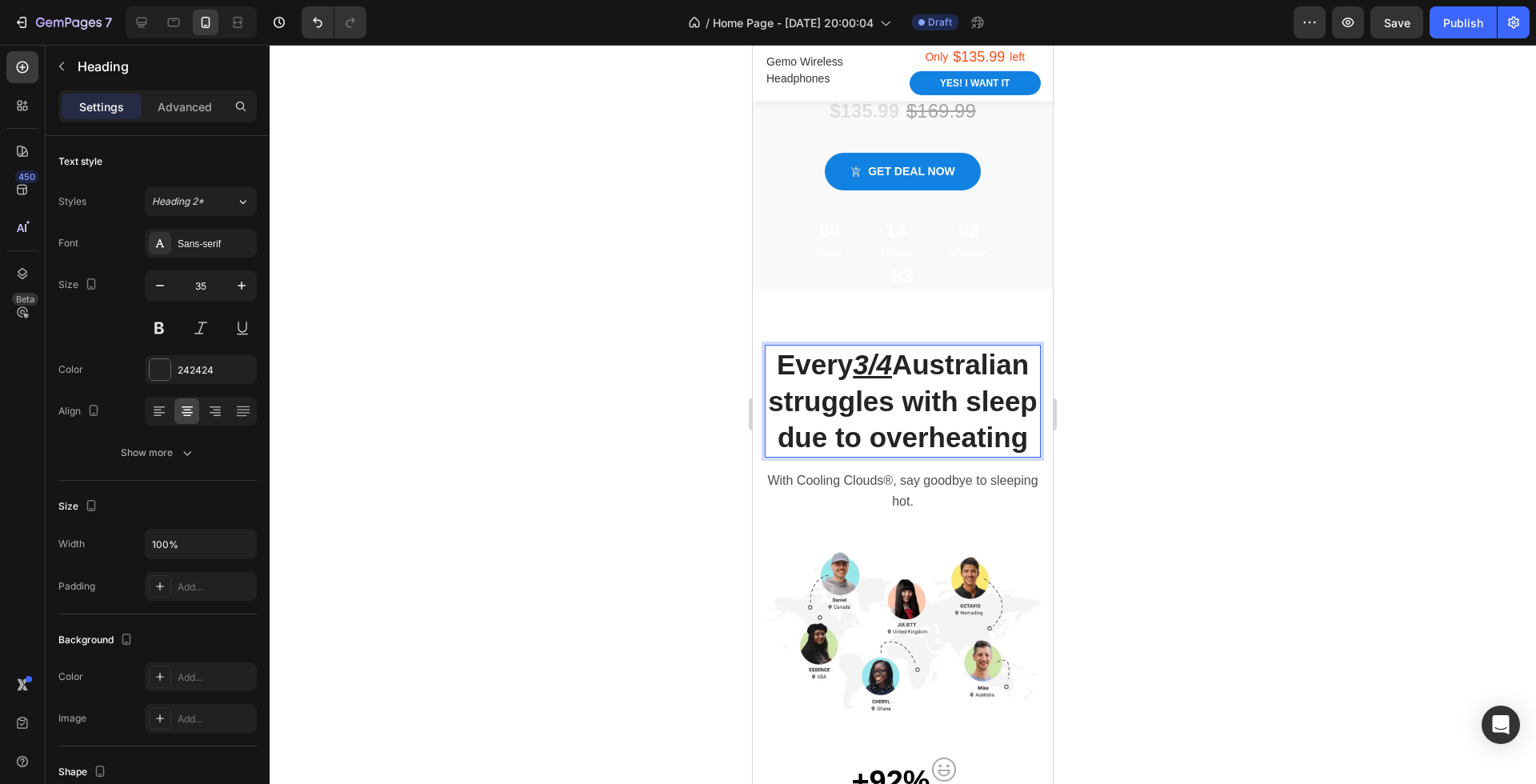
click at [1112, 421] on div at bounding box center [902, 414] width 1266 height 739
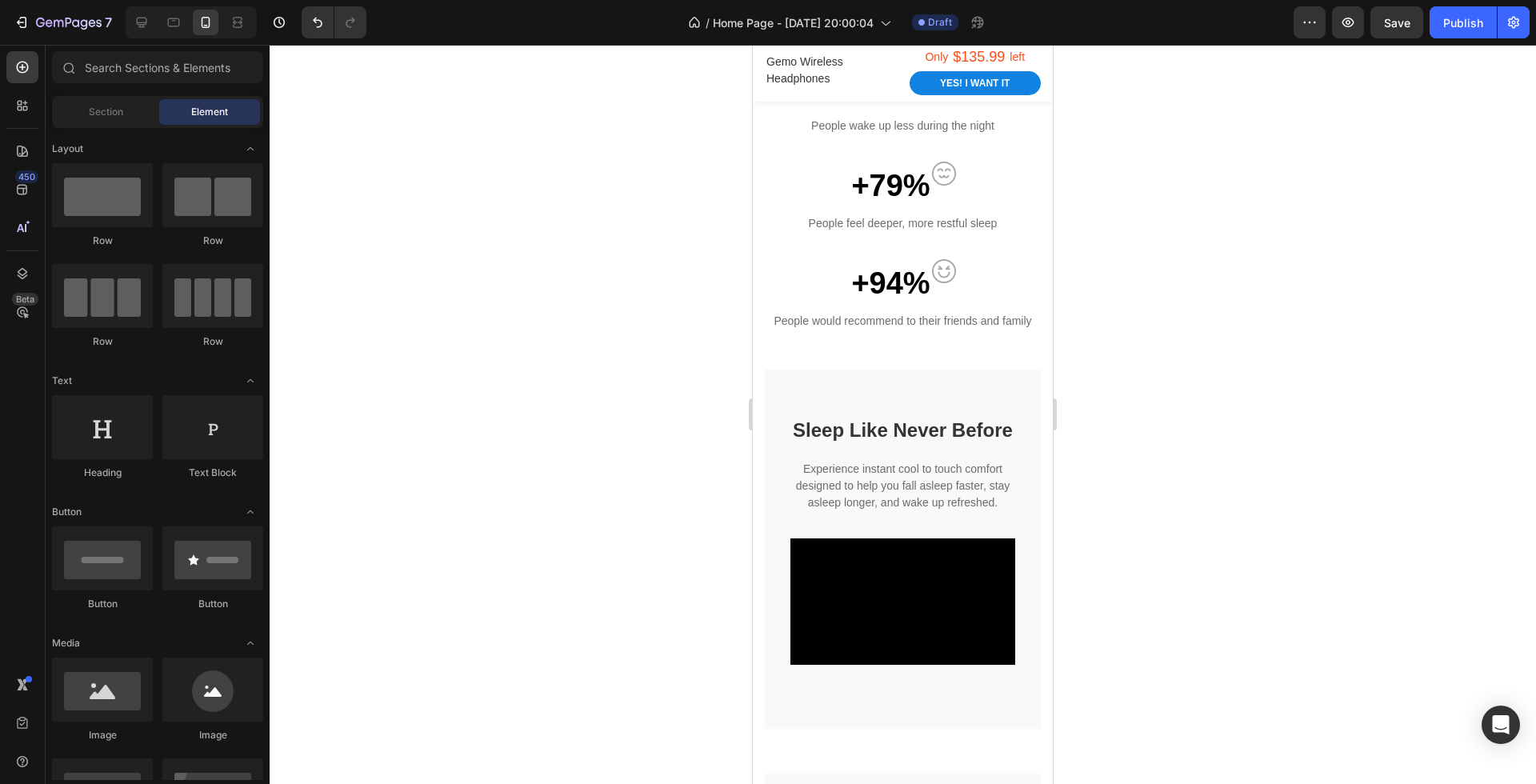
scroll to position [1405, 0]
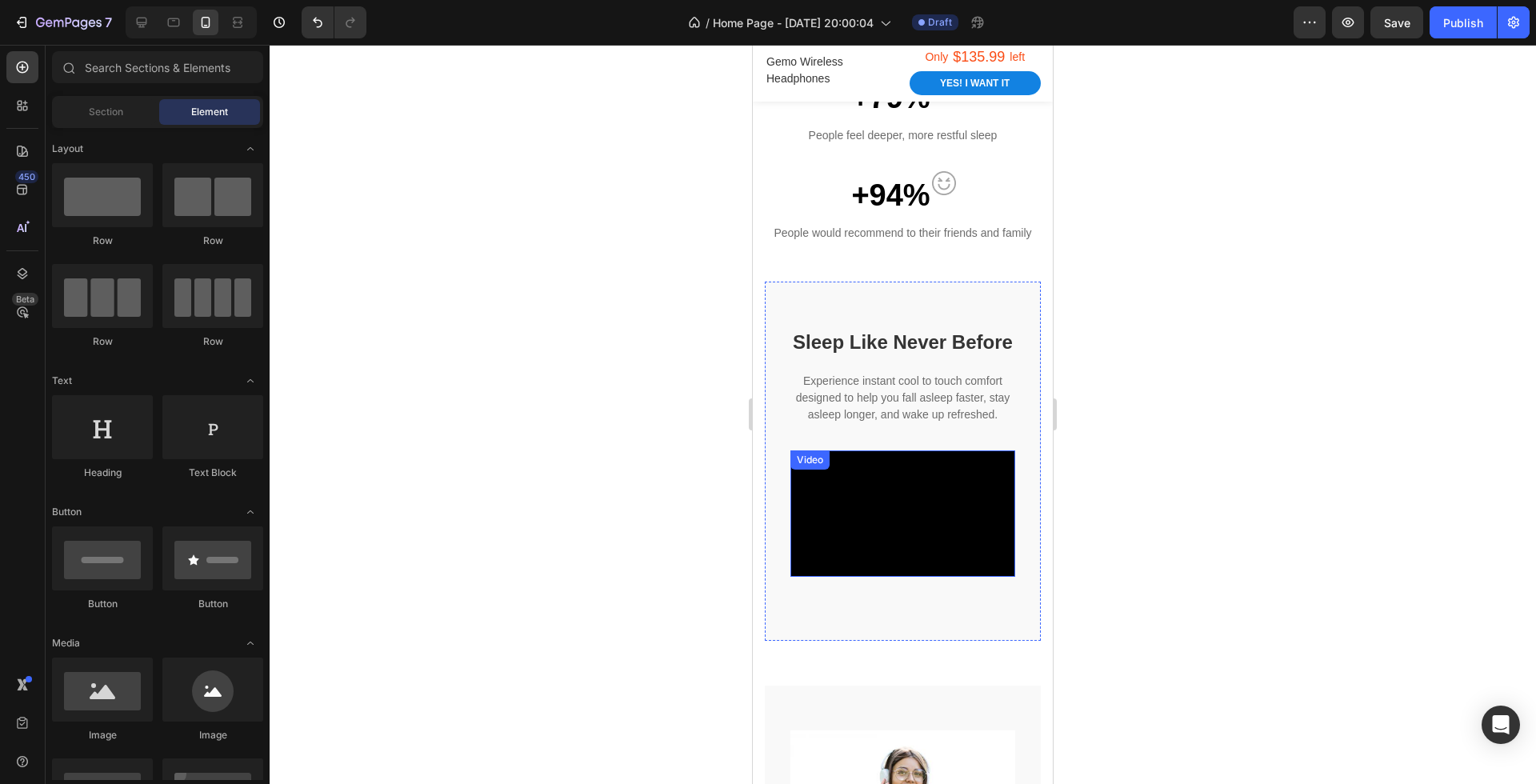
click at [935, 499] on video at bounding box center [903, 513] width 225 height 126
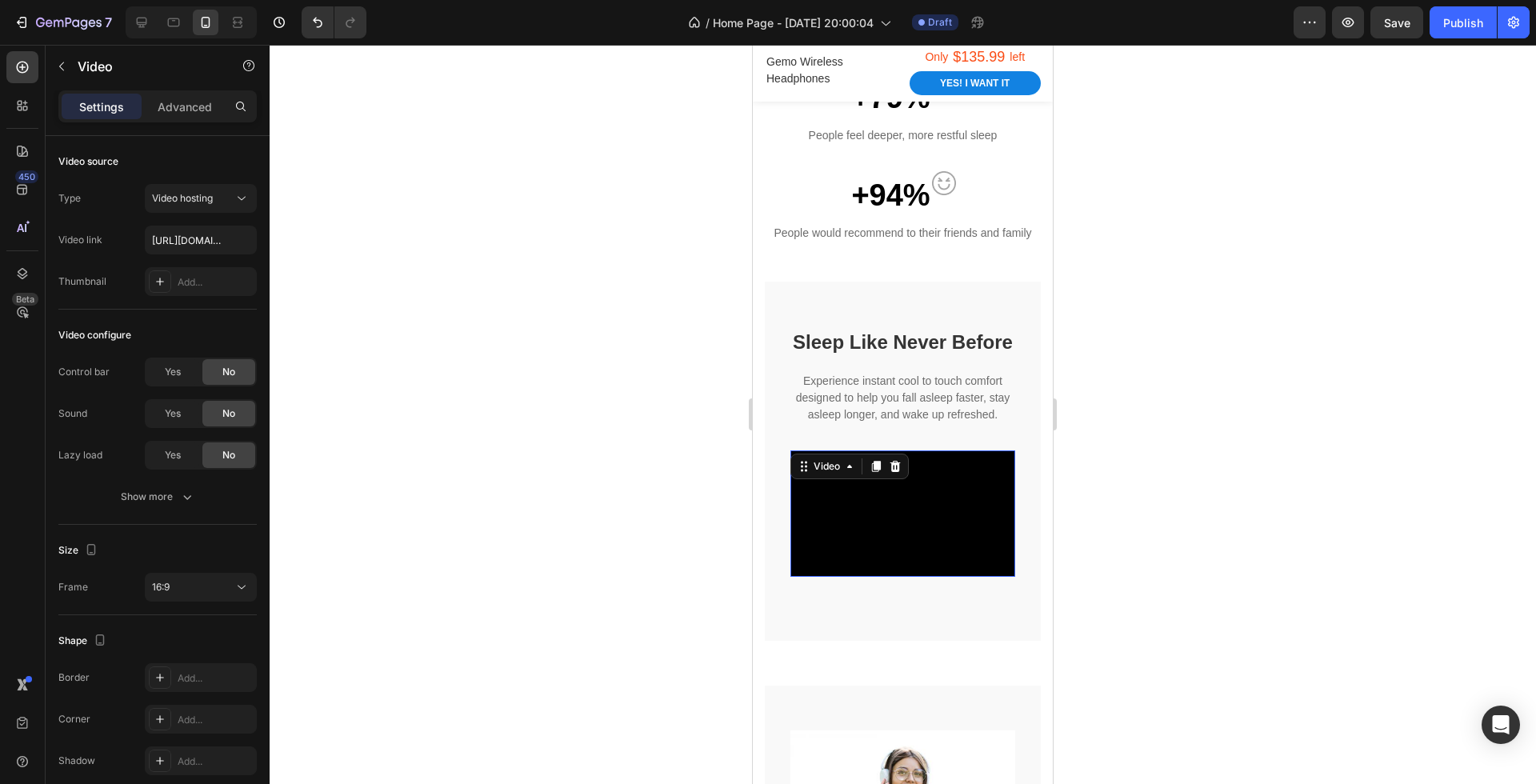
click at [1095, 493] on div at bounding box center [902, 414] width 1266 height 739
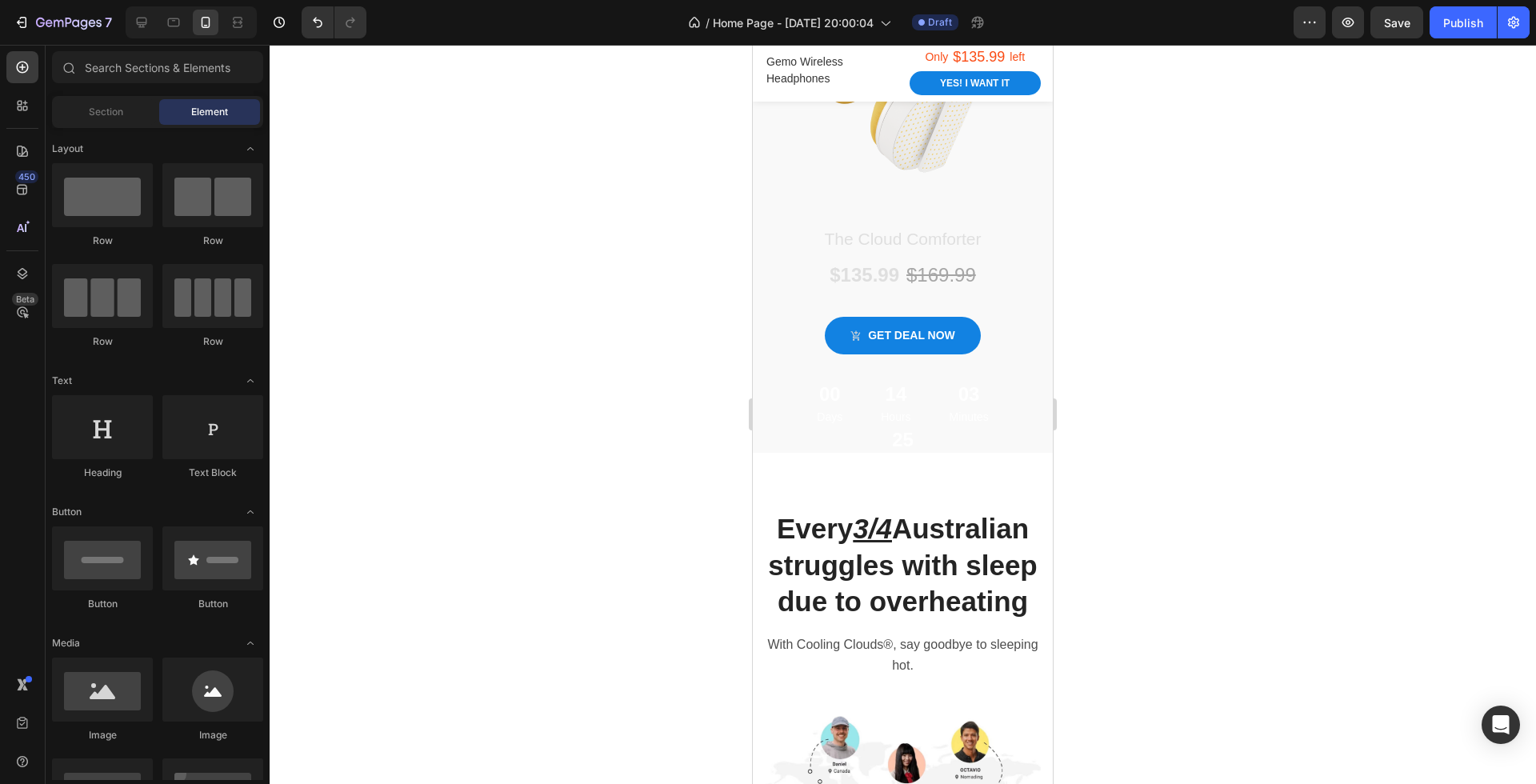
scroll to position [362, 0]
click at [889, 530] on u "3/4" at bounding box center [872, 527] width 39 height 31
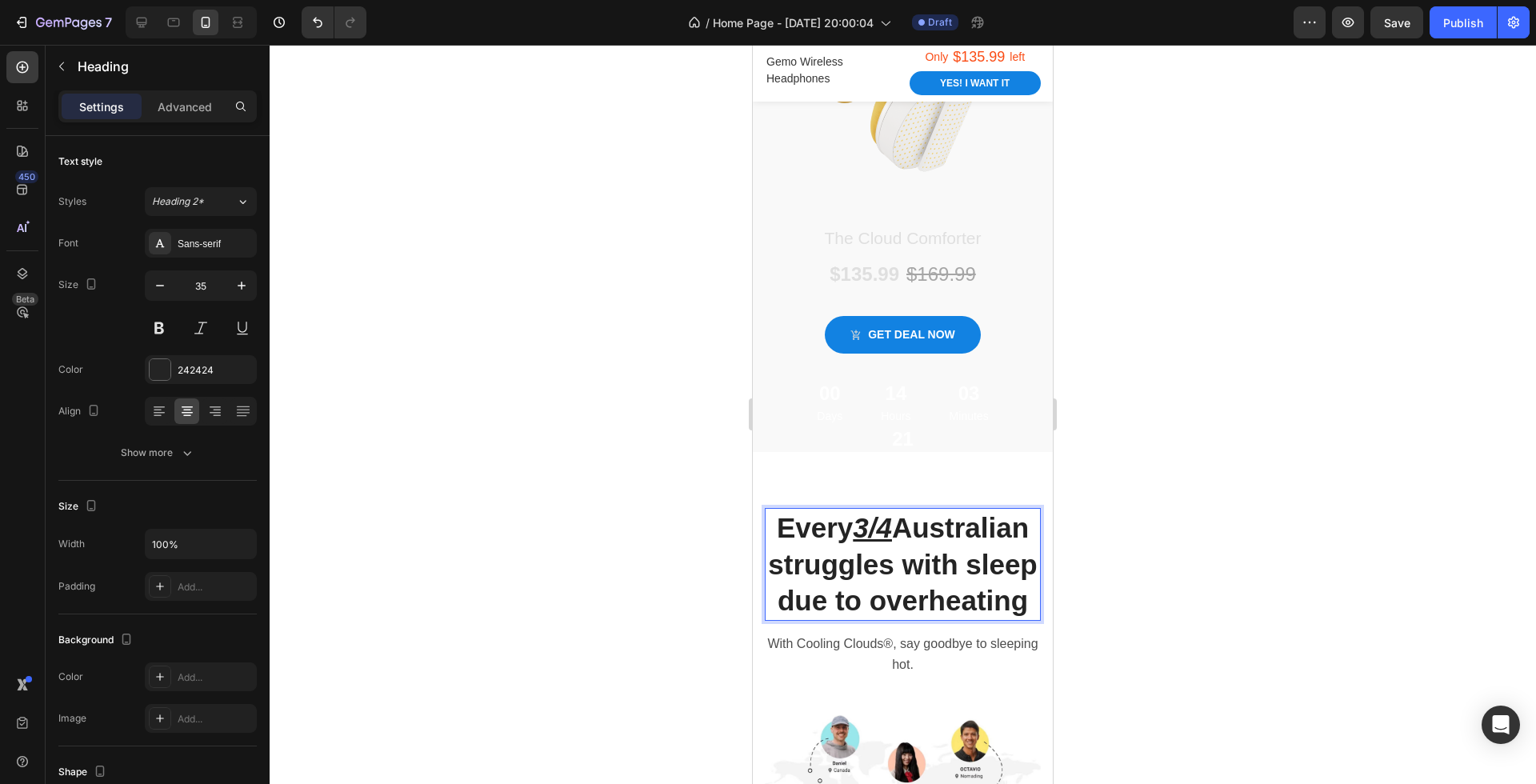
click at [857, 526] on u "3/4" at bounding box center [872, 527] width 39 height 31
click at [1180, 510] on div at bounding box center [902, 414] width 1266 height 739
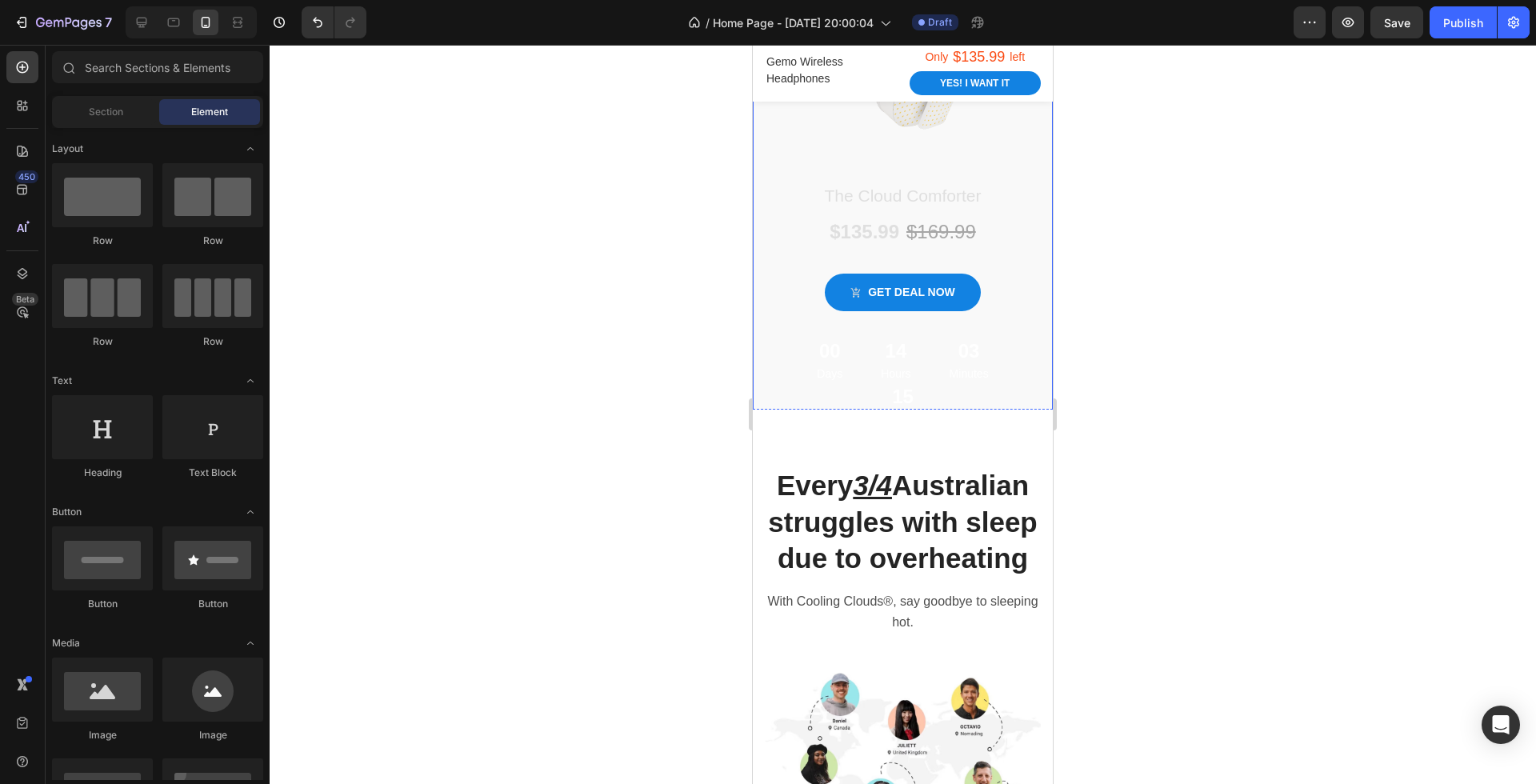
scroll to position [479, 0]
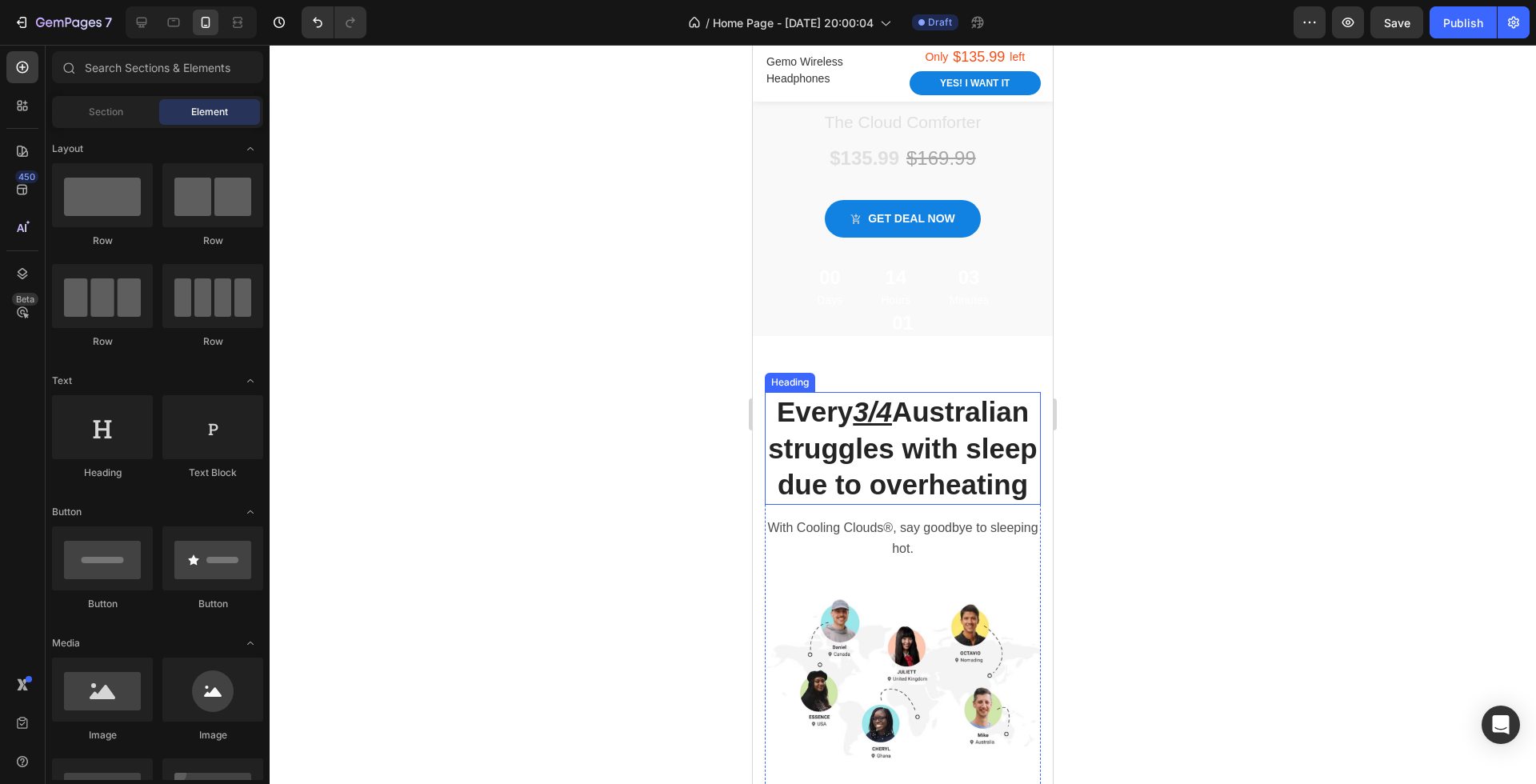
click at [971, 452] on h2 "Every 3/4 Australian struggles with sleep due to overheating" at bounding box center [902, 449] width 276 height 113
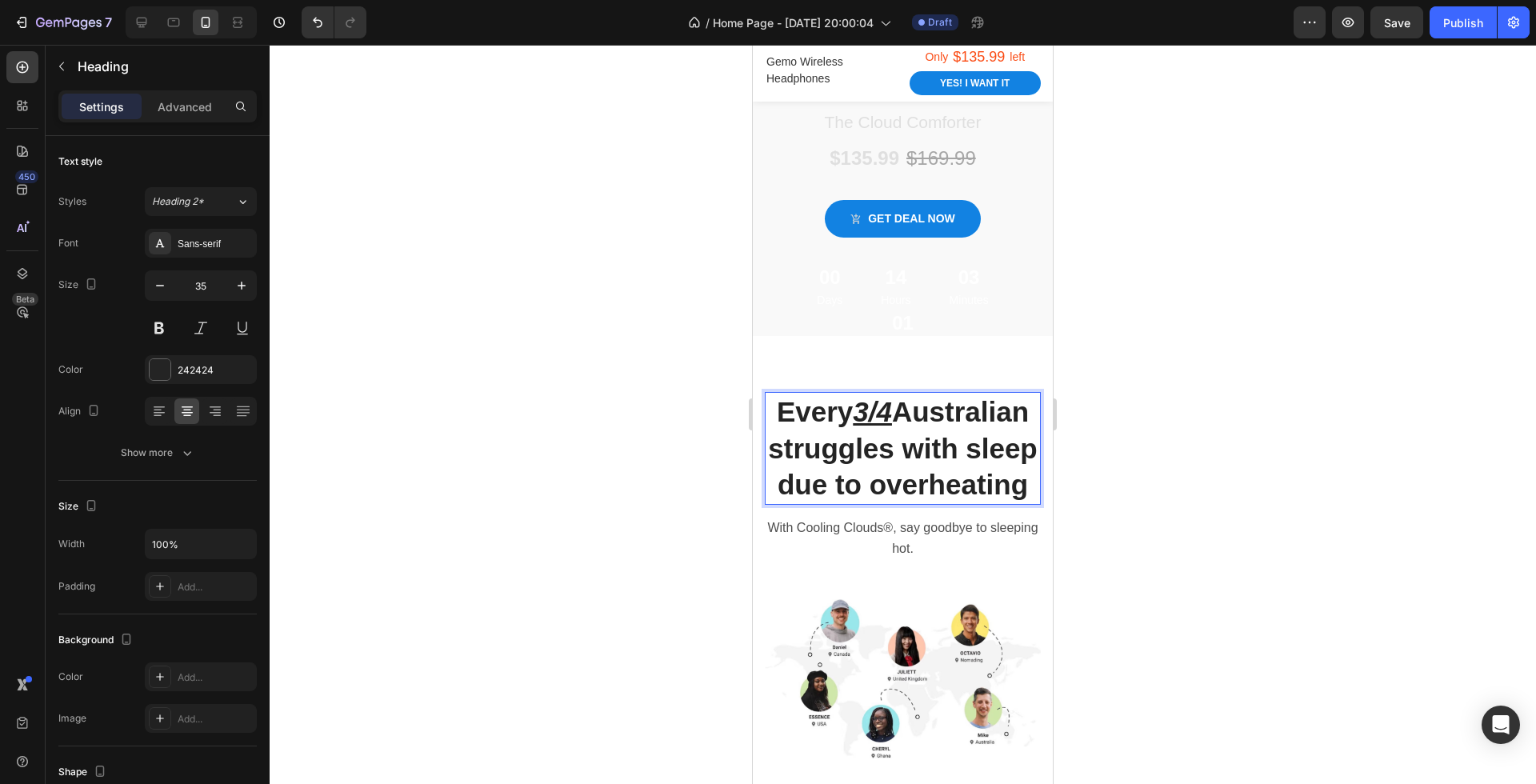
click at [971, 452] on h2 "Every 3/4 Australian struggles with sleep due to overheating" at bounding box center [902, 449] width 276 height 113
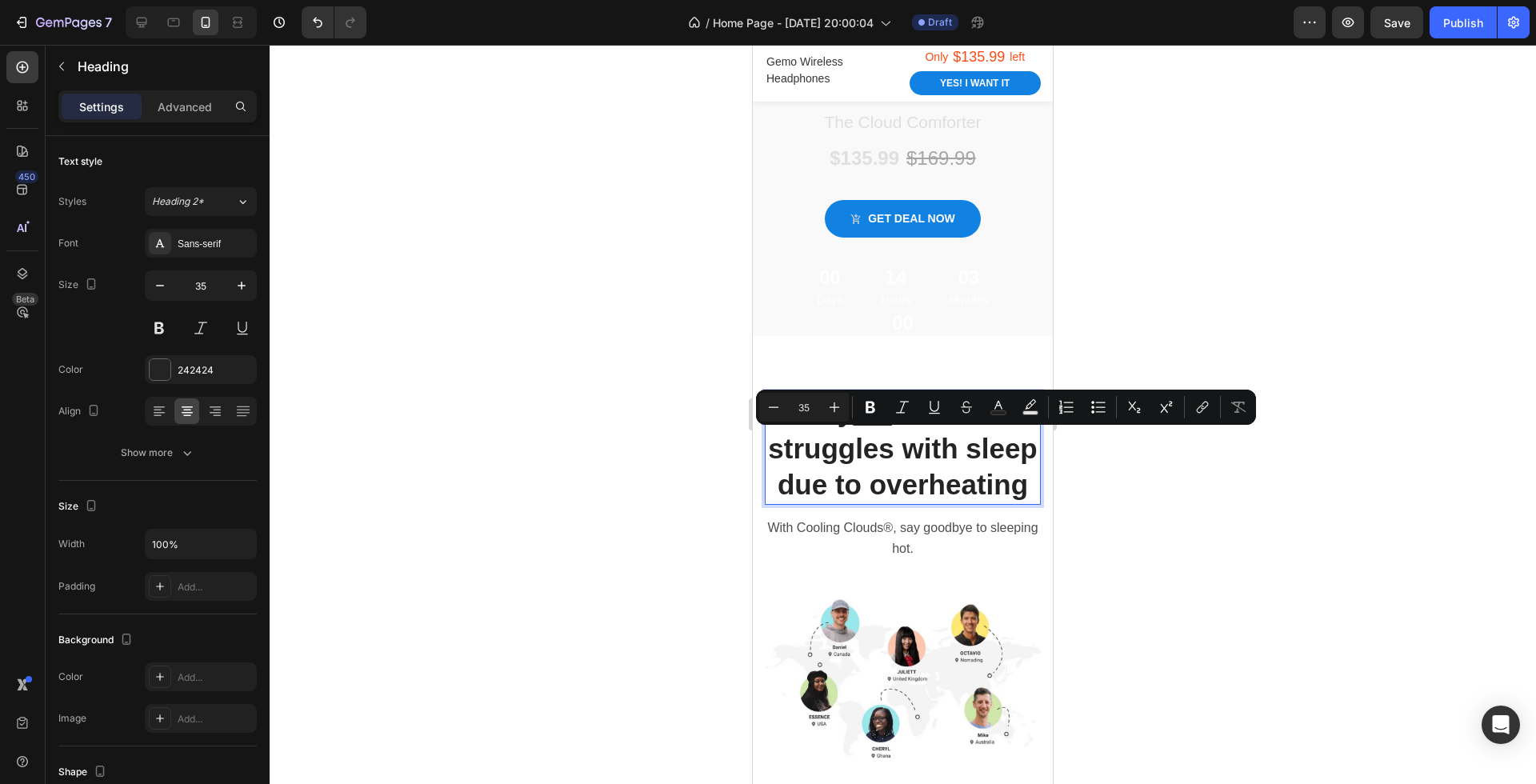
click at [1012, 452] on p "Every 3/4 Australian struggles with sleep due to overheating" at bounding box center [903, 448] width 273 height 110
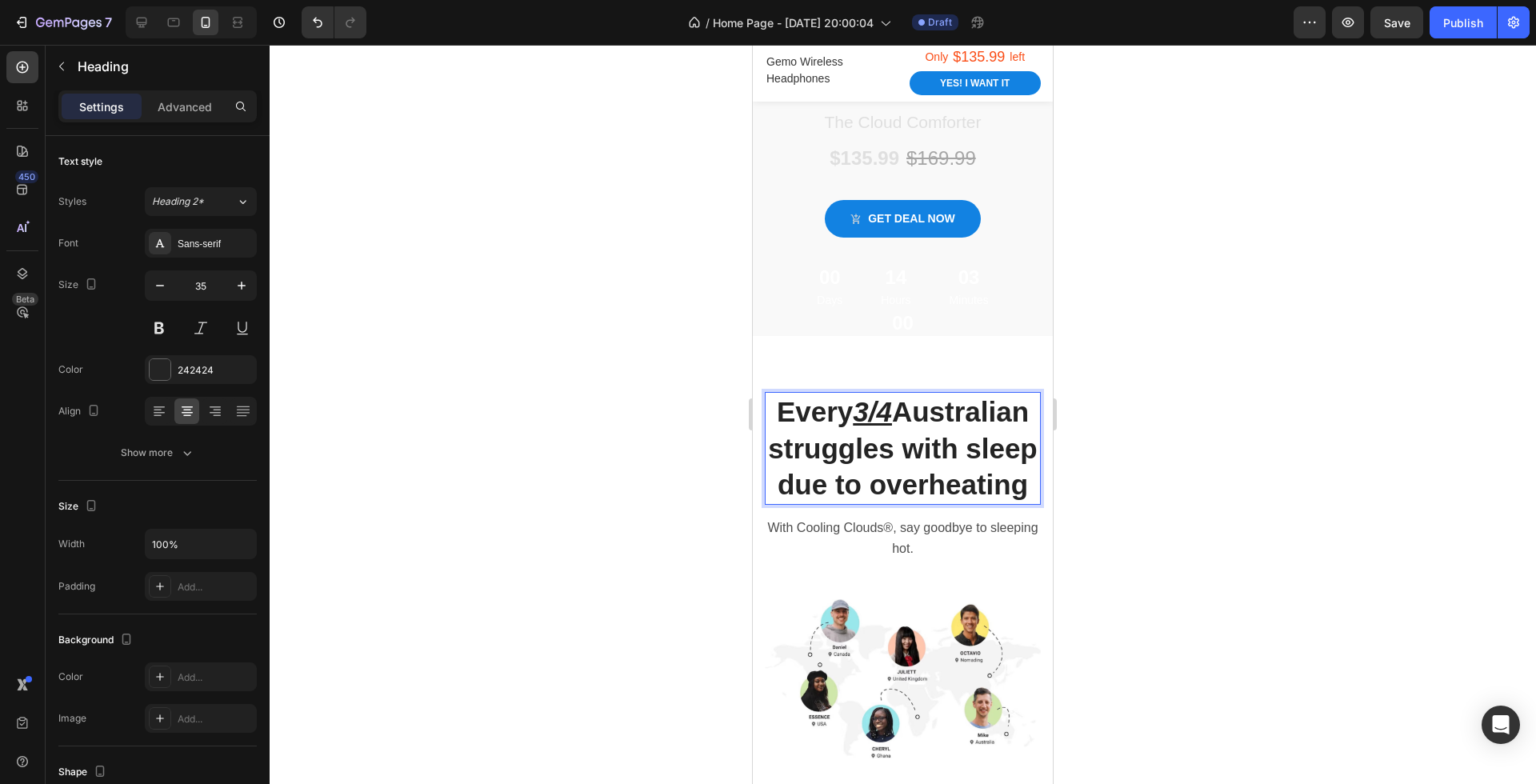
click at [1030, 418] on p "Every 3/4 Australian struggles with sleep due to overheating" at bounding box center [903, 448] width 273 height 110
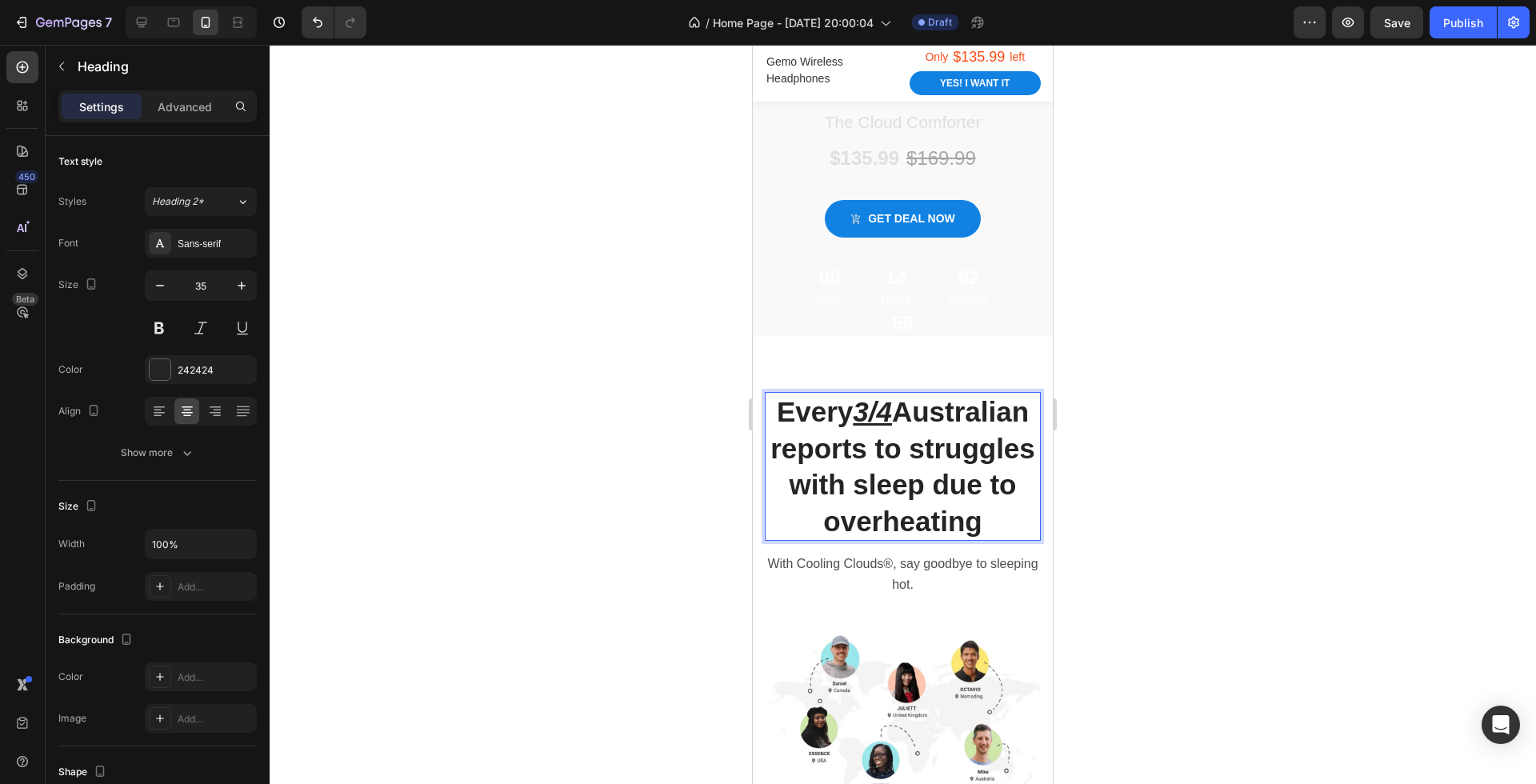
click at [1024, 445] on p "Every 3/4 Australian reports to struggles with sleep due to overheating" at bounding box center [903, 466] width 273 height 145
click at [1105, 522] on div at bounding box center [902, 414] width 1266 height 739
click at [942, 449] on p "Every 3/4 Australian reports to struggle with sleep due to overheating" at bounding box center [903, 466] width 273 height 145
click at [917, 449] on p "Every 3/4 Australian reports to struggle with sleep due to overheating" at bounding box center [903, 466] width 273 height 145
click at [1018, 449] on p "Every 3/4 Australian reports struggle with sleep due to overheating" at bounding box center [903, 466] width 273 height 145
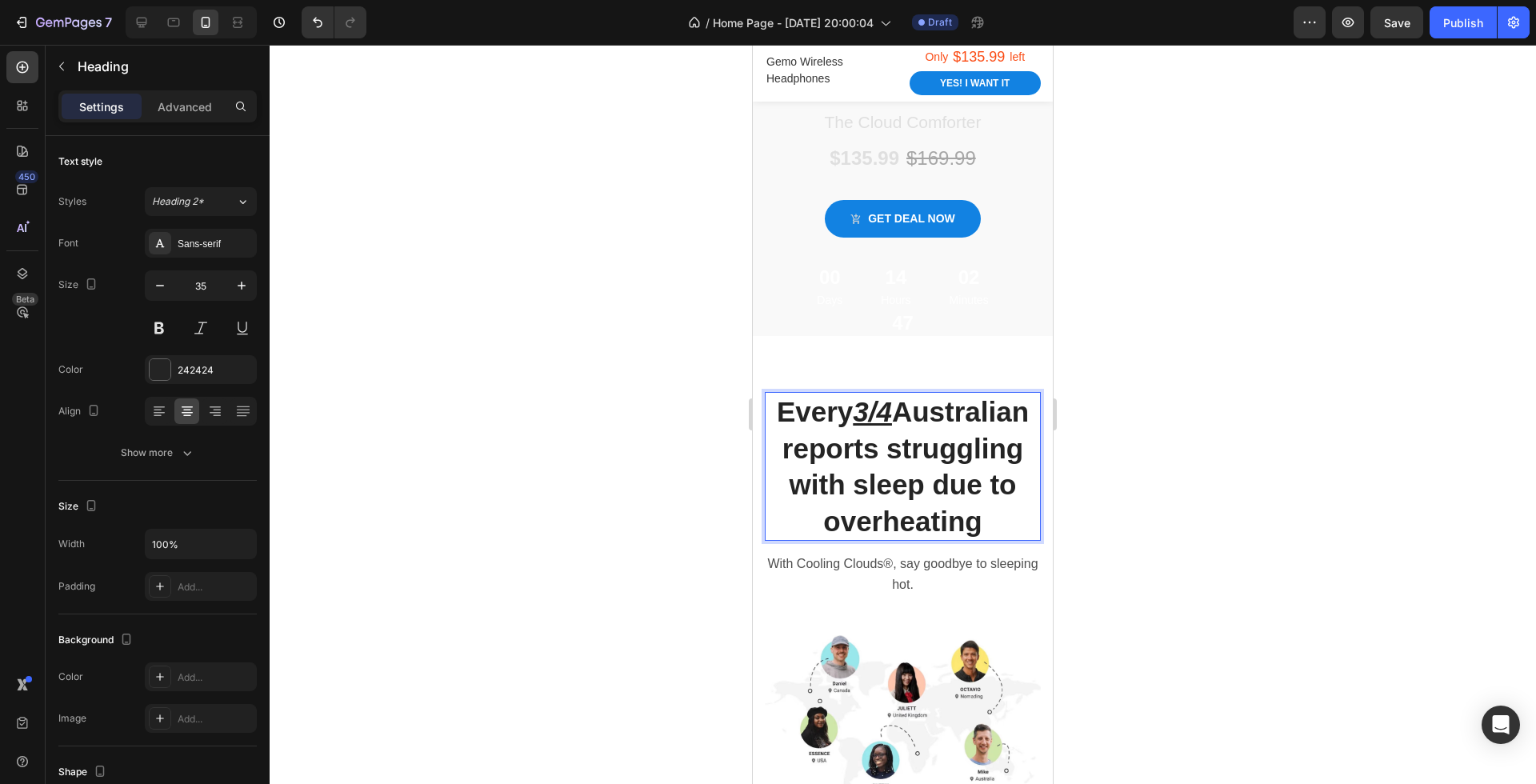
click at [1264, 530] on div at bounding box center [902, 414] width 1266 height 739
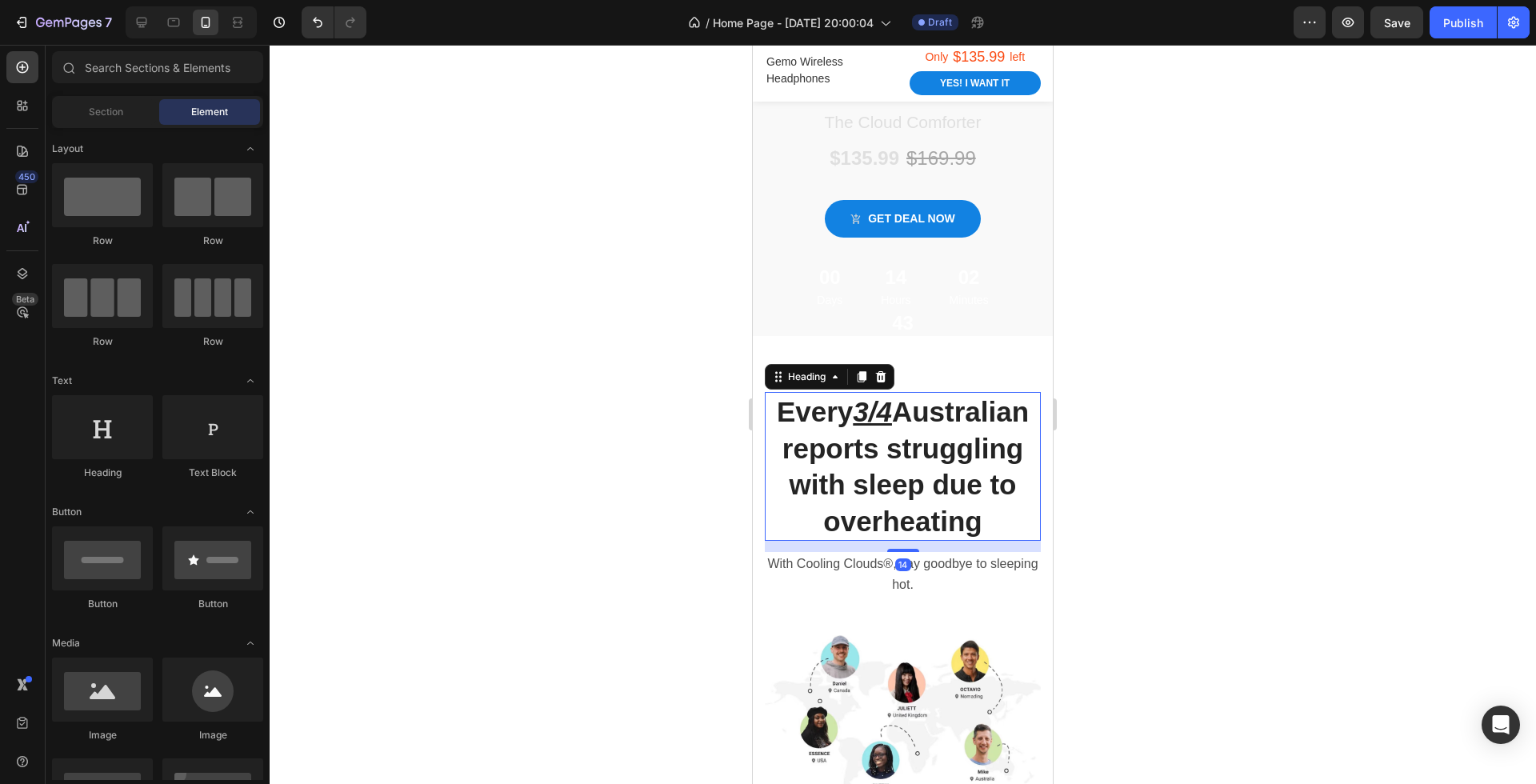
click at [828, 418] on p "Every 3/4 Australian reports struggling with sleep due to overheating" at bounding box center [903, 466] width 273 height 145
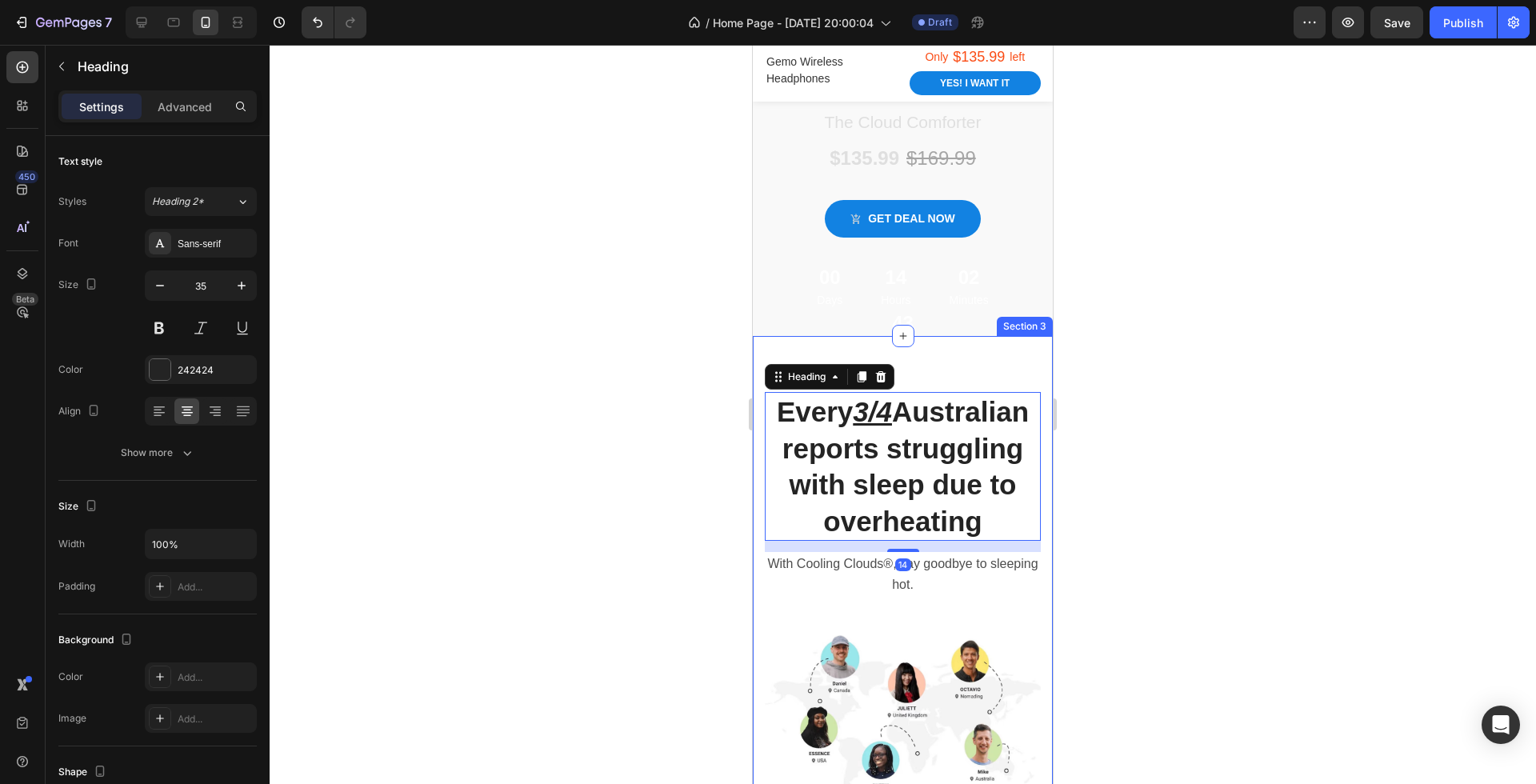
click at [934, 367] on div "Every 3/4 Australian reports struggling with sleep due to overheating Heading 1…" at bounding box center [902, 791] width 300 height 909
click at [914, 449] on p "Every 3/4 Australian reports struggling with sleep due to overheating" at bounding box center [903, 466] width 273 height 145
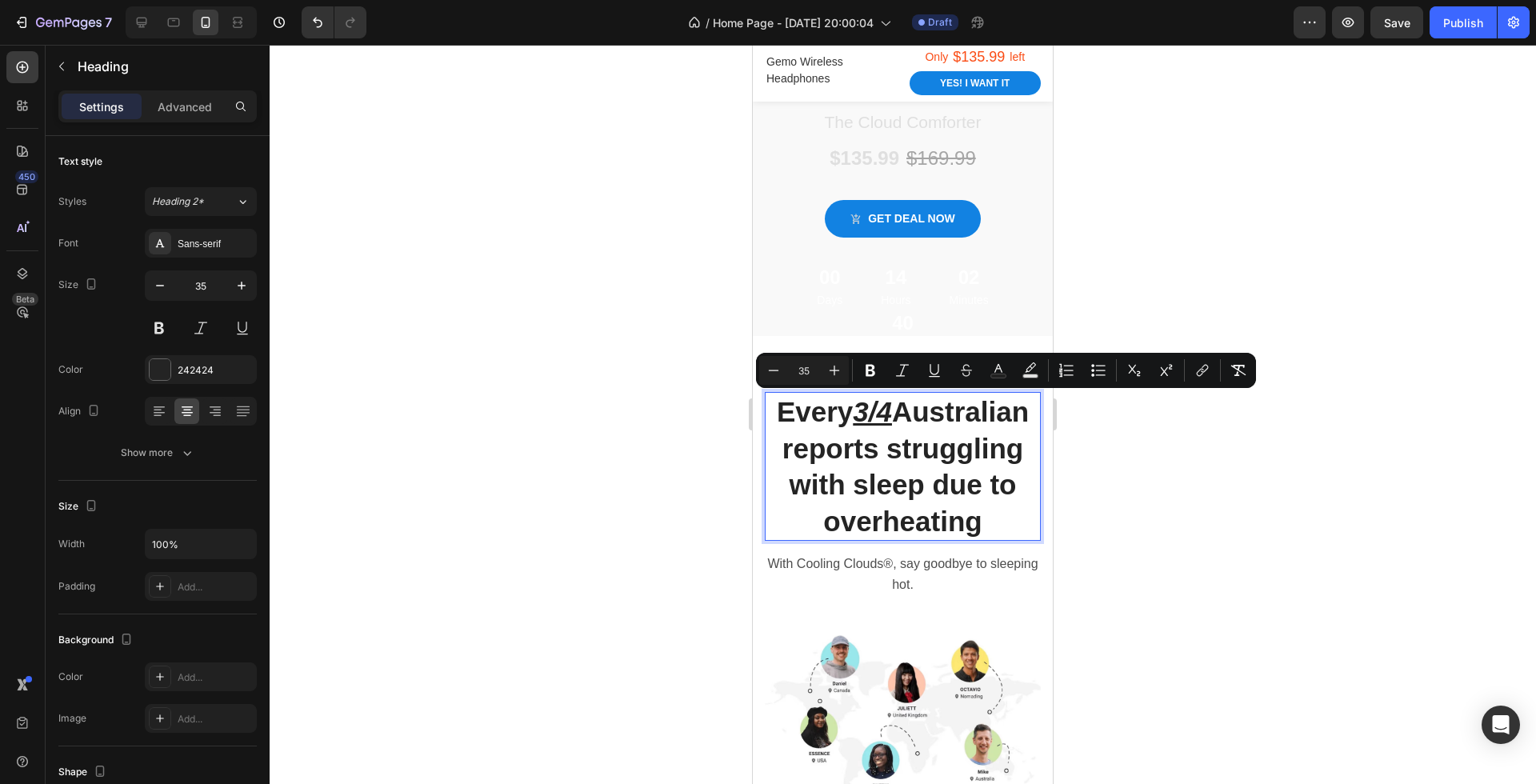
copy p "Every 3/4 Australian reports struggling with sleep due to overheating"
click at [857, 405] on u "3/4" at bounding box center [872, 411] width 39 height 31
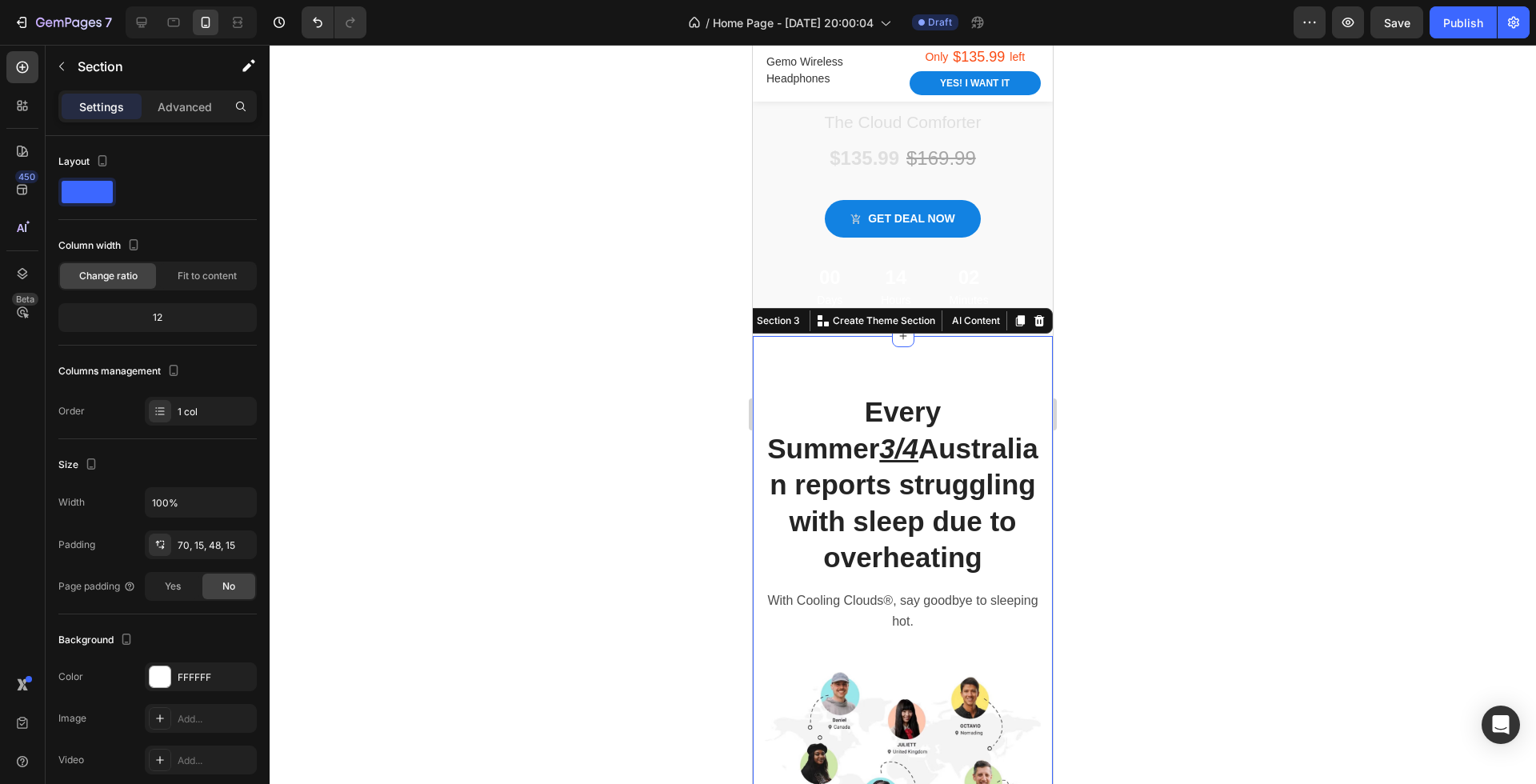
click at [1112, 494] on div at bounding box center [902, 414] width 1266 height 739
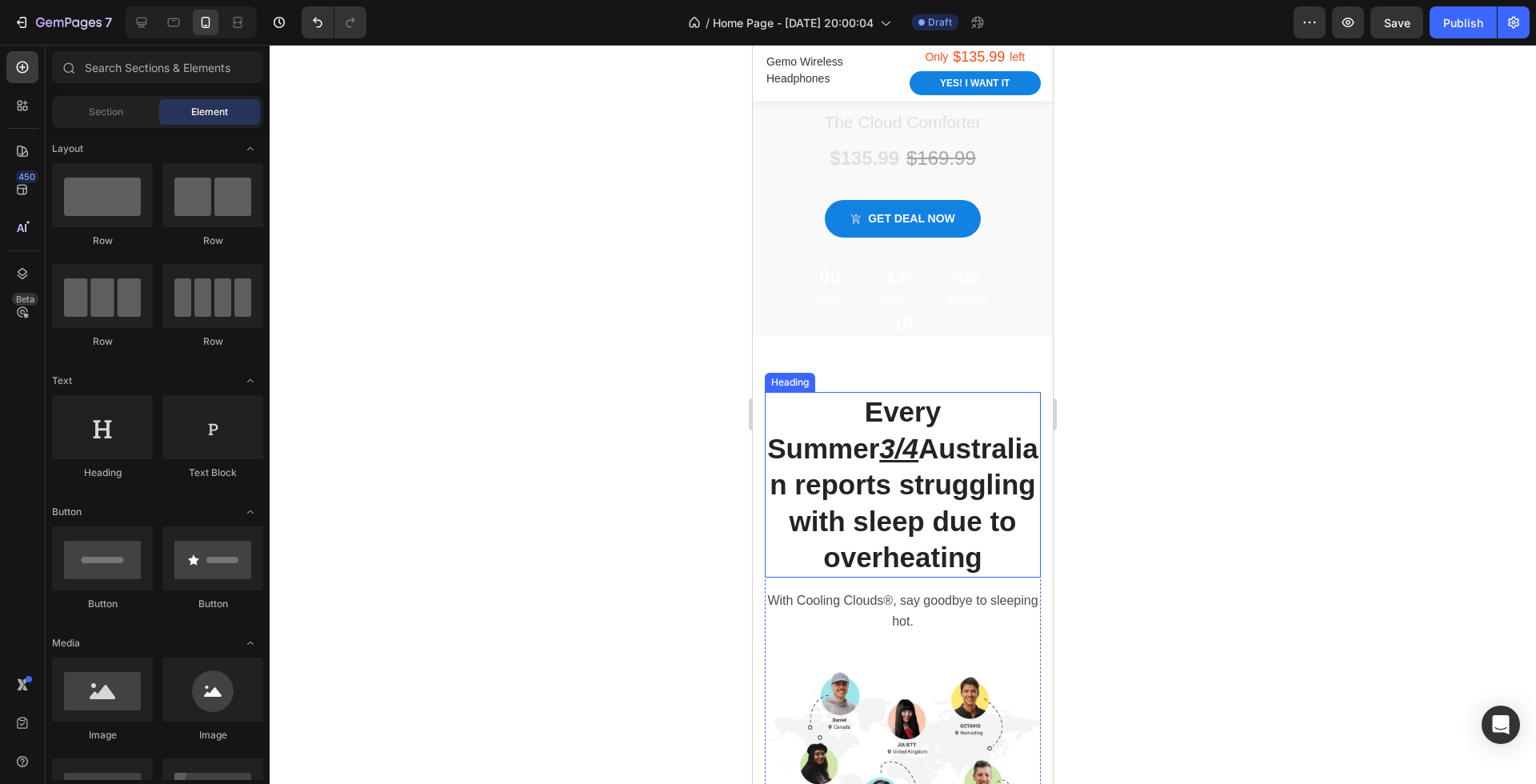
click at [897, 404] on p "Every Summer 3/4 Australian reports struggling with sleep due to overheating" at bounding box center [903, 484] width 273 height 182
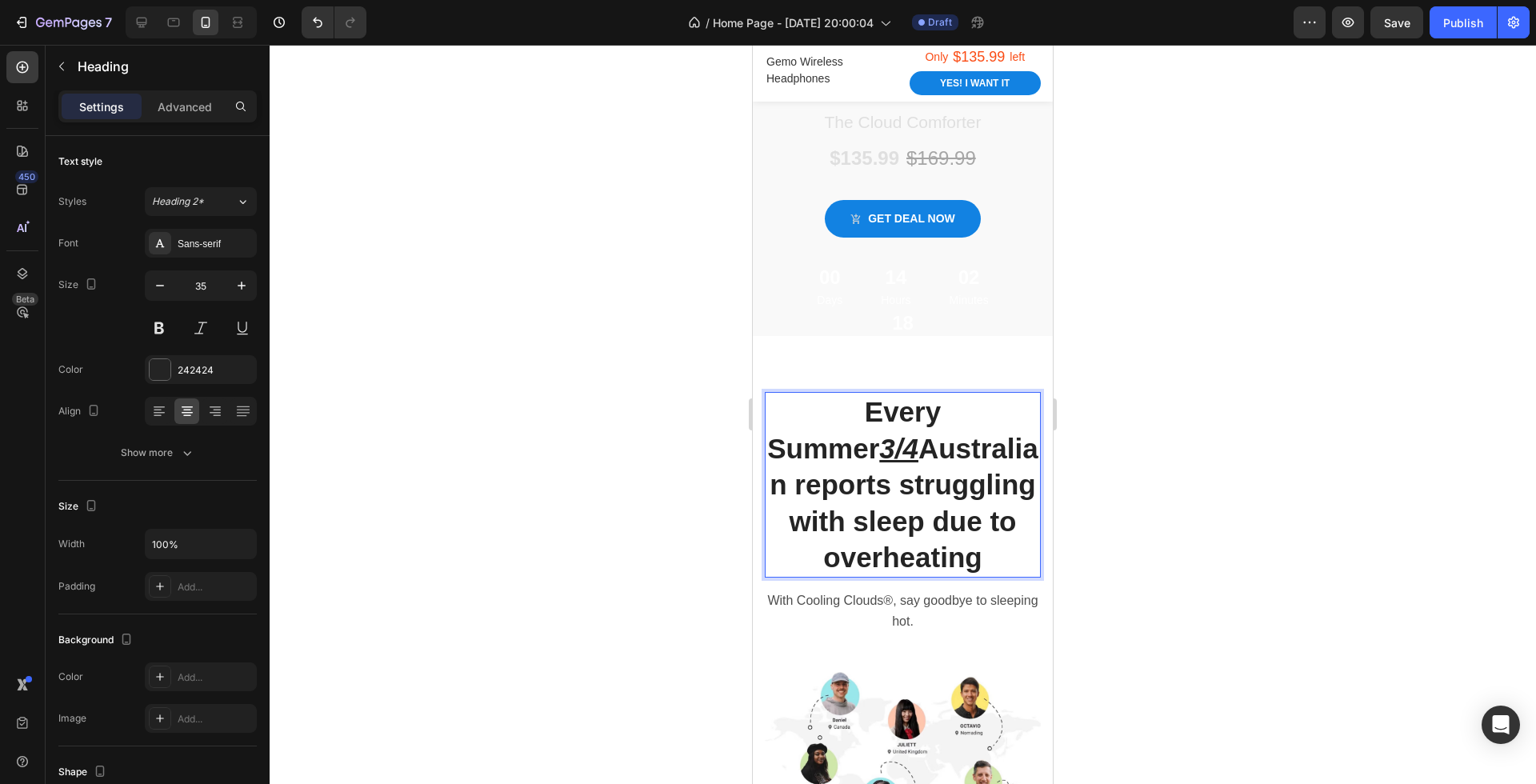
click at [892, 404] on p "Every Summer 3/4 Australian reports struggling with sleep due to overheating" at bounding box center [903, 484] width 273 height 182
click at [1255, 535] on div at bounding box center [902, 414] width 1266 height 739
click at [999, 458] on p "Every summer 3/4 Australian reports struggling with sleep due to overheating" at bounding box center [903, 484] width 273 height 182
click at [1026, 456] on p "Every summer 3/4 Australian reports struggling with sleep due to overheating" at bounding box center [903, 484] width 273 height 182
click at [930, 486] on p "Every summer 3/4 Australian report struggling with sleep due to overheating" at bounding box center [903, 484] width 273 height 182
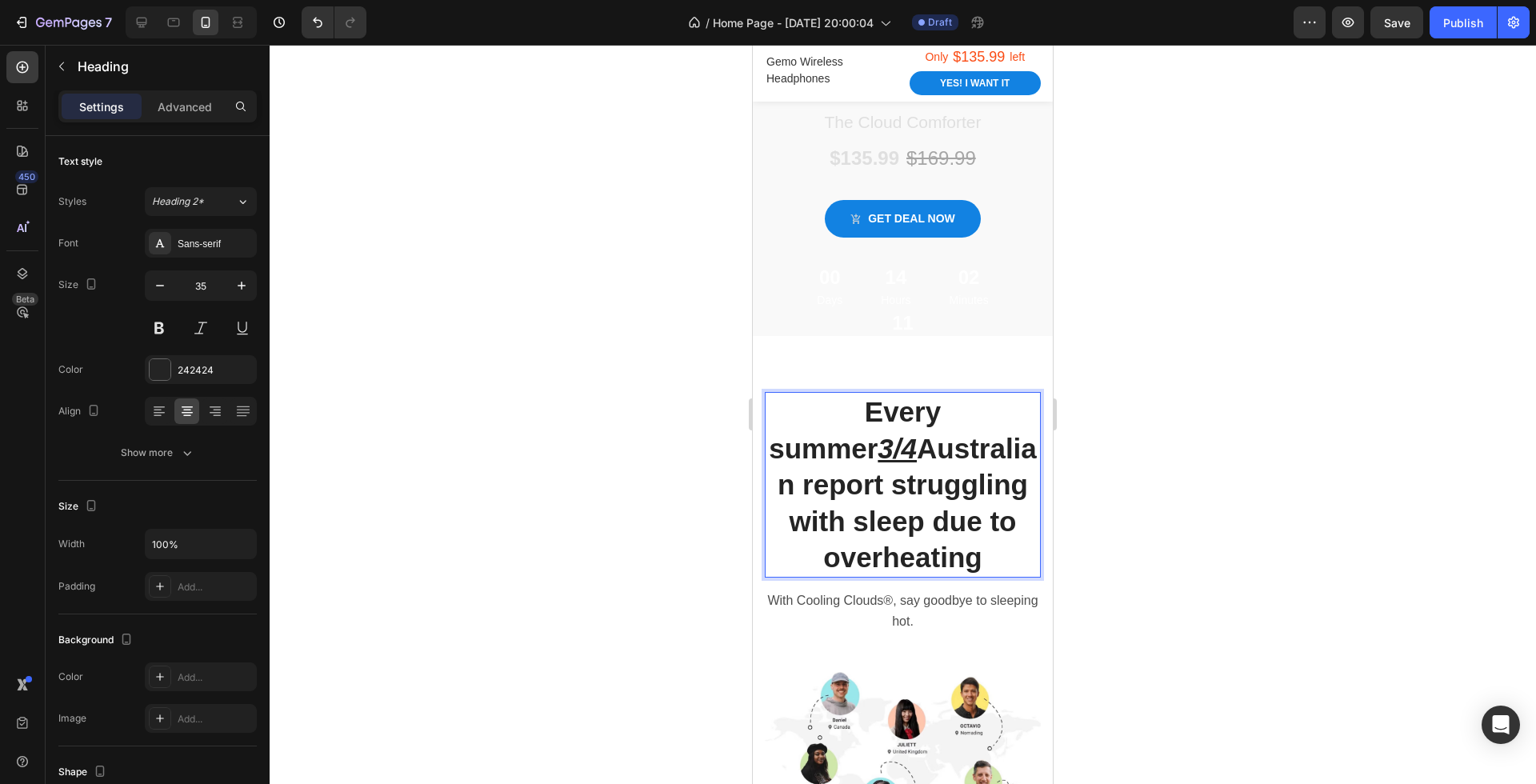
click at [935, 482] on p "Every summer 3/4 Australian report struggling with sleep due to overheating" at bounding box center [903, 484] width 273 height 182
click at [1171, 549] on div at bounding box center [902, 414] width 1266 height 739
click at [936, 442] on p "Every summer 3/4 Australian report struggling with sleep due to overheating" at bounding box center [903, 484] width 273 height 182
click at [931, 442] on p "Every summer 3/4 Australian report struggling with sleep due to overheating" at bounding box center [903, 484] width 273 height 182
click at [1156, 522] on div at bounding box center [902, 414] width 1266 height 739
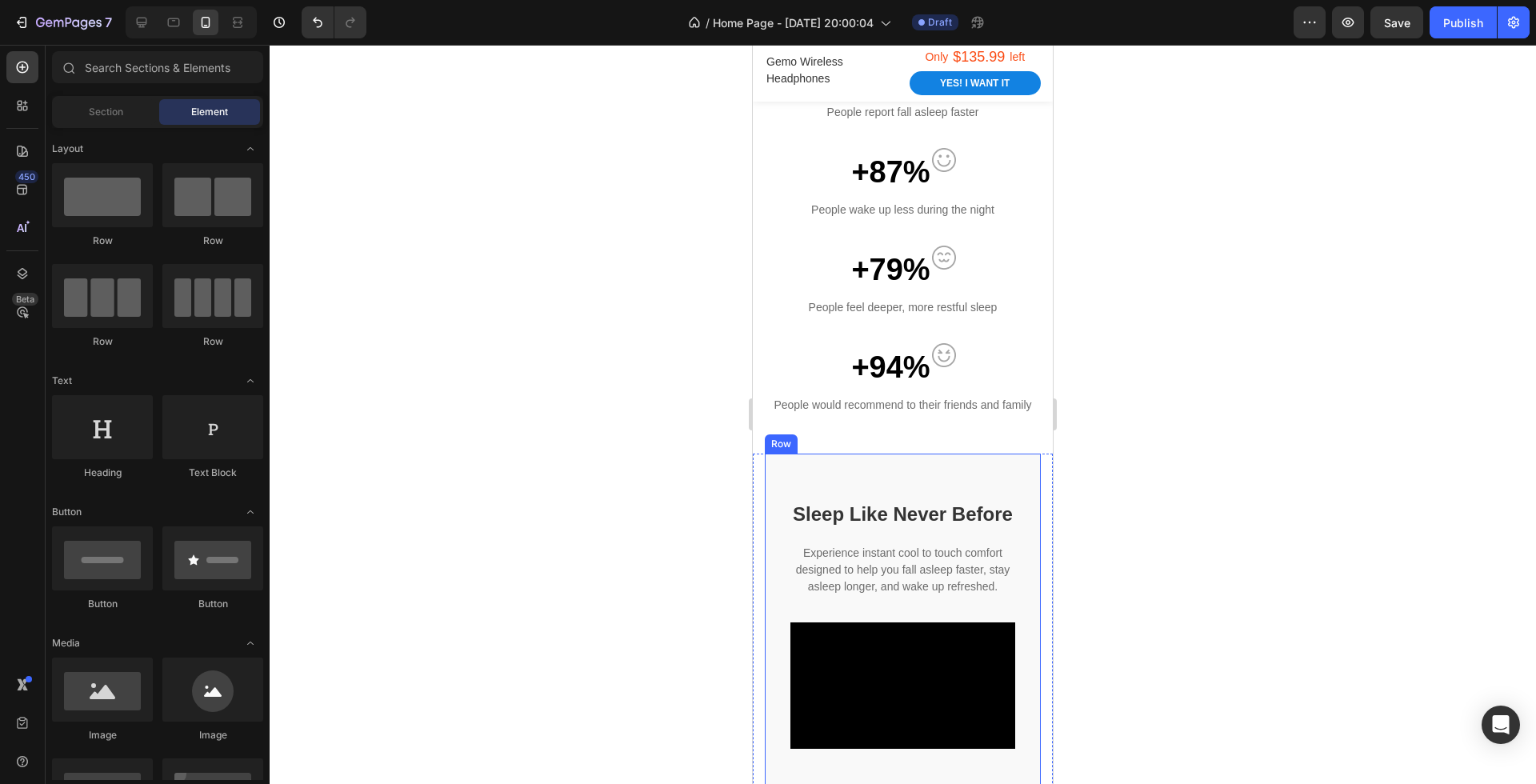
scroll to position [1253, 0]
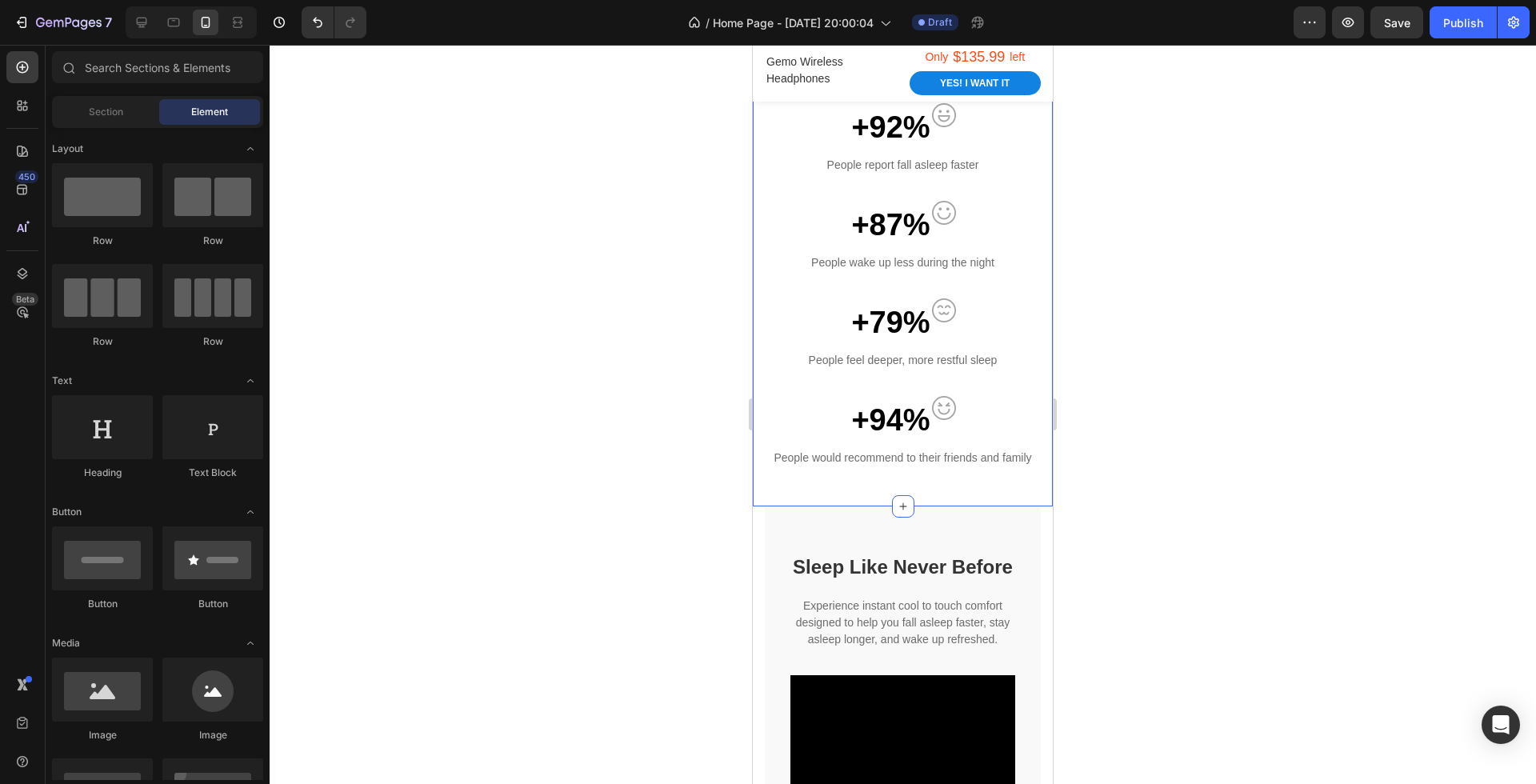
click at [911, 490] on div "Every summer 3/4 Australians report struggling with sleep due to overheating He…" at bounding box center [902, 34] width 300 height 945
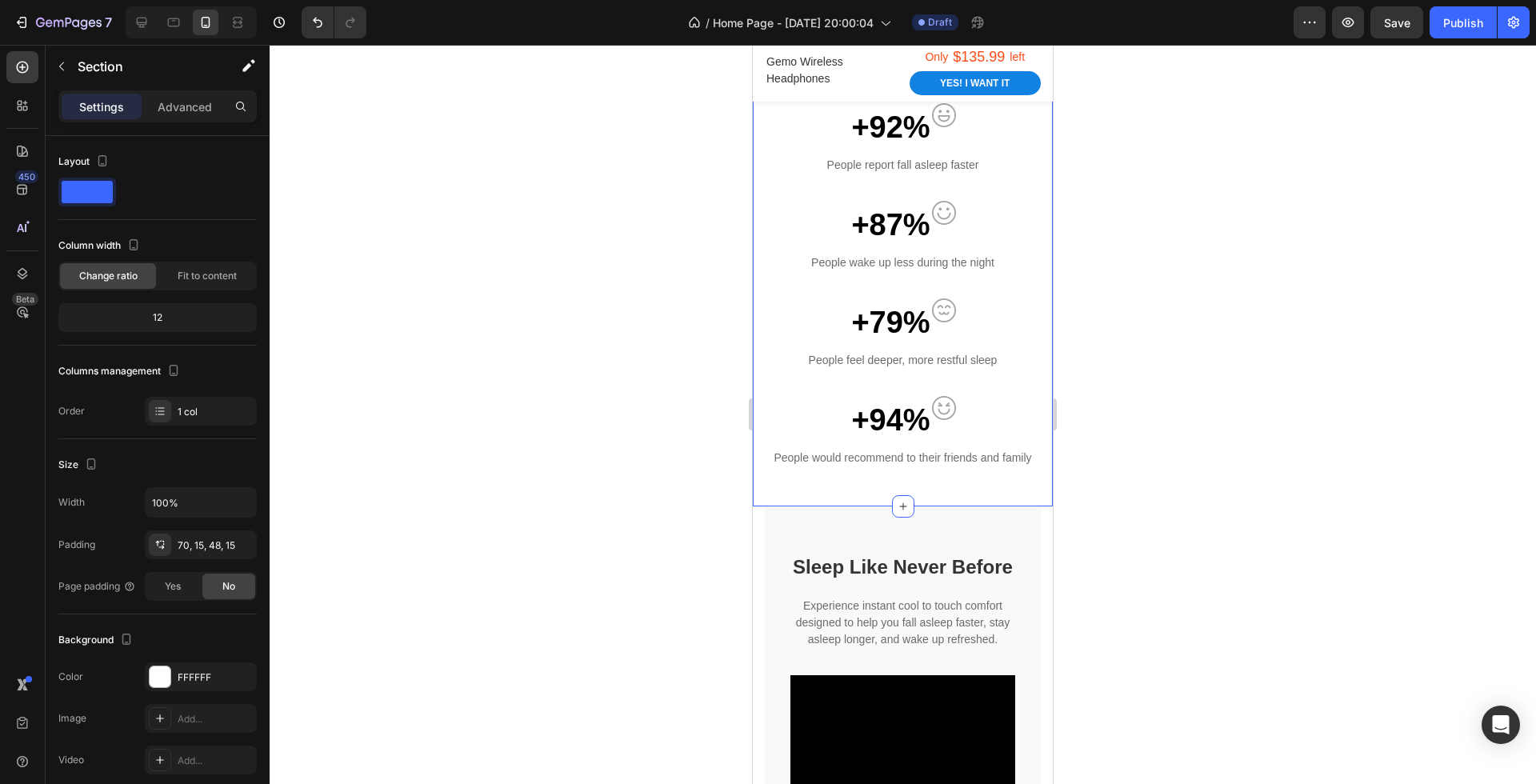
click at [914, 490] on div "Every summer 3/4 Australians report struggling with sleep due to overheating He…" at bounding box center [902, 34] width 300 height 945
click at [902, 501] on icon at bounding box center [903, 507] width 13 height 13
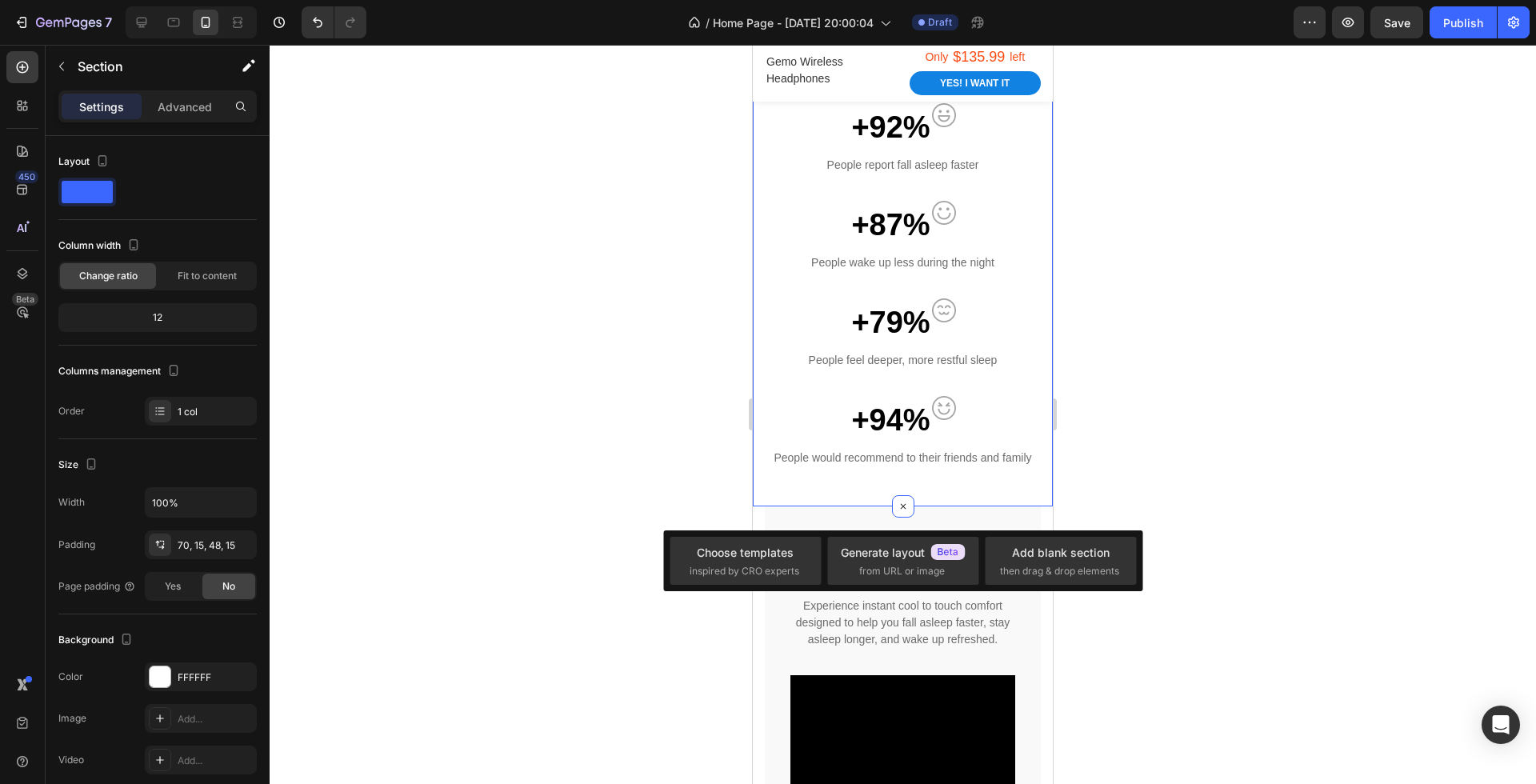
click at [1102, 481] on div at bounding box center [902, 414] width 1266 height 739
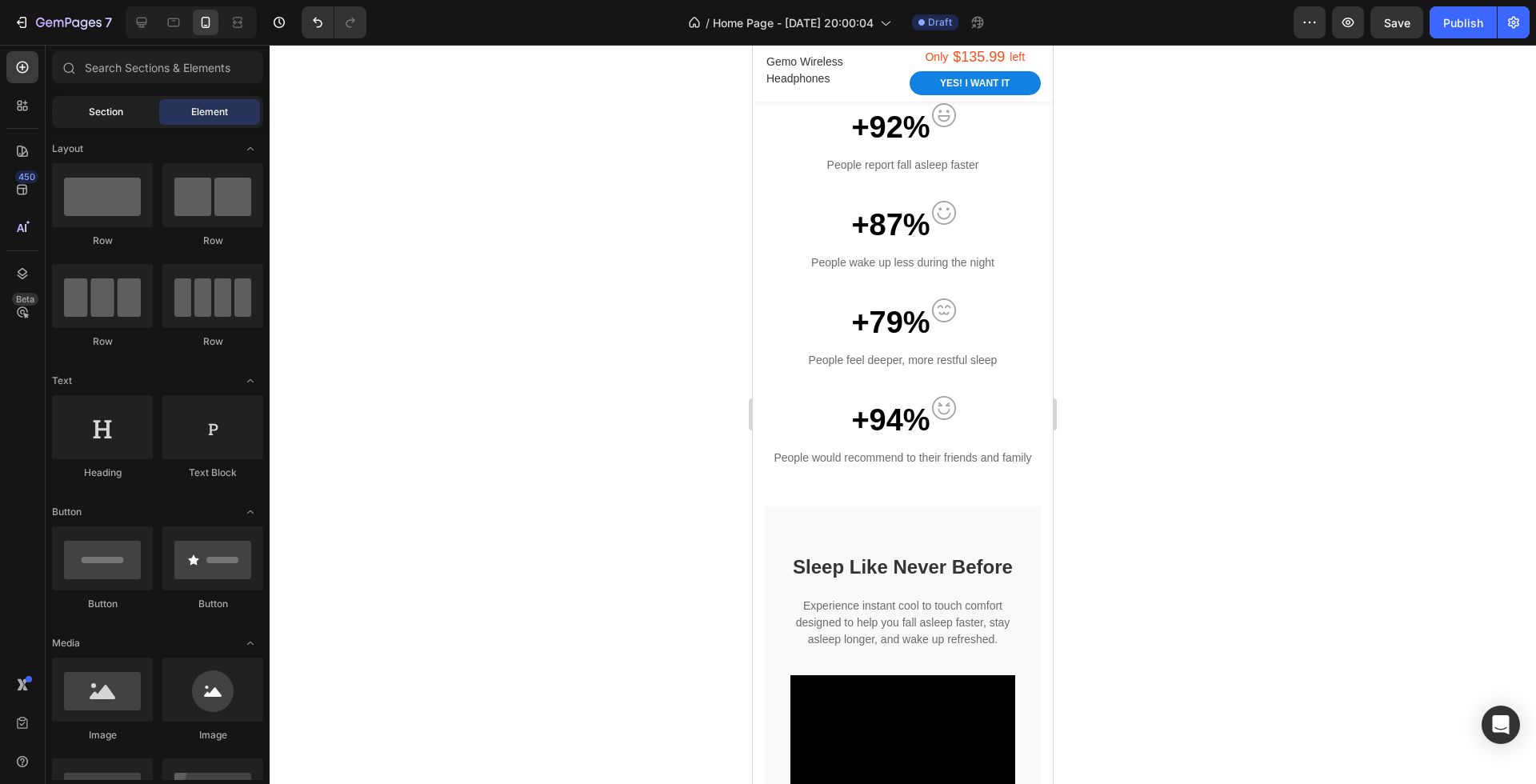
click at [74, 102] on div "Section" at bounding box center [105, 112] width 101 height 26
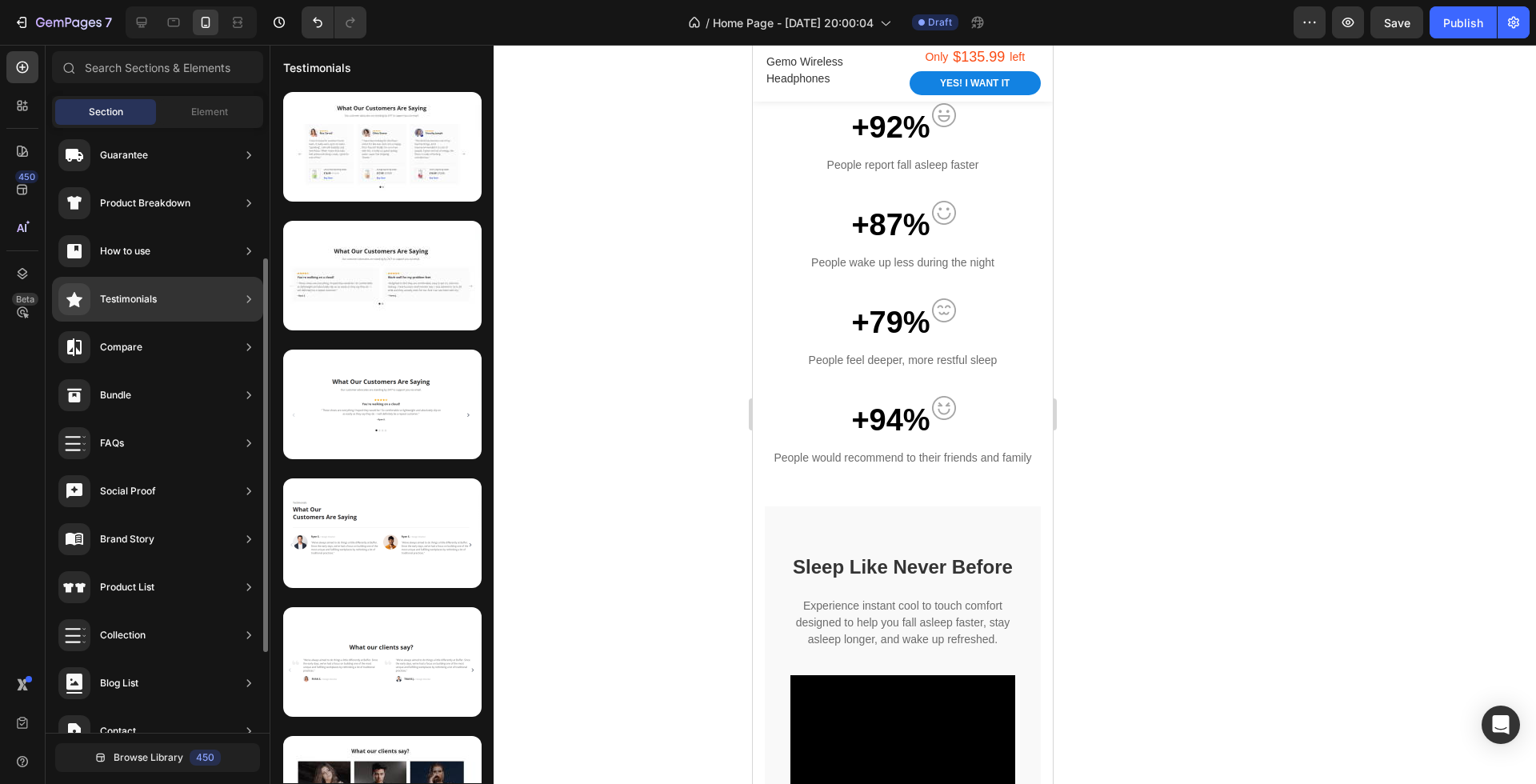
scroll to position [323, 0]
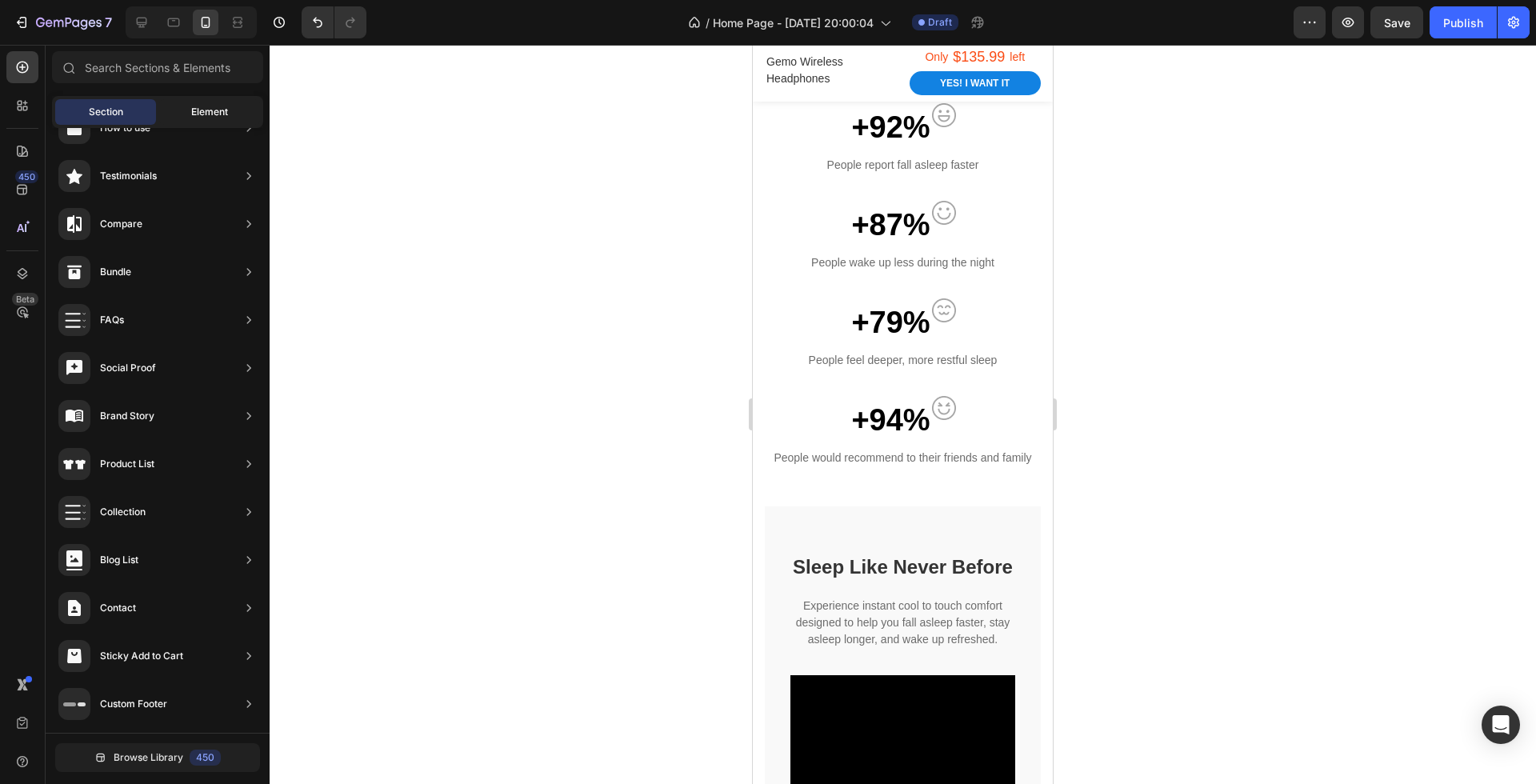
click at [185, 99] on div "Element" at bounding box center [209, 112] width 101 height 26
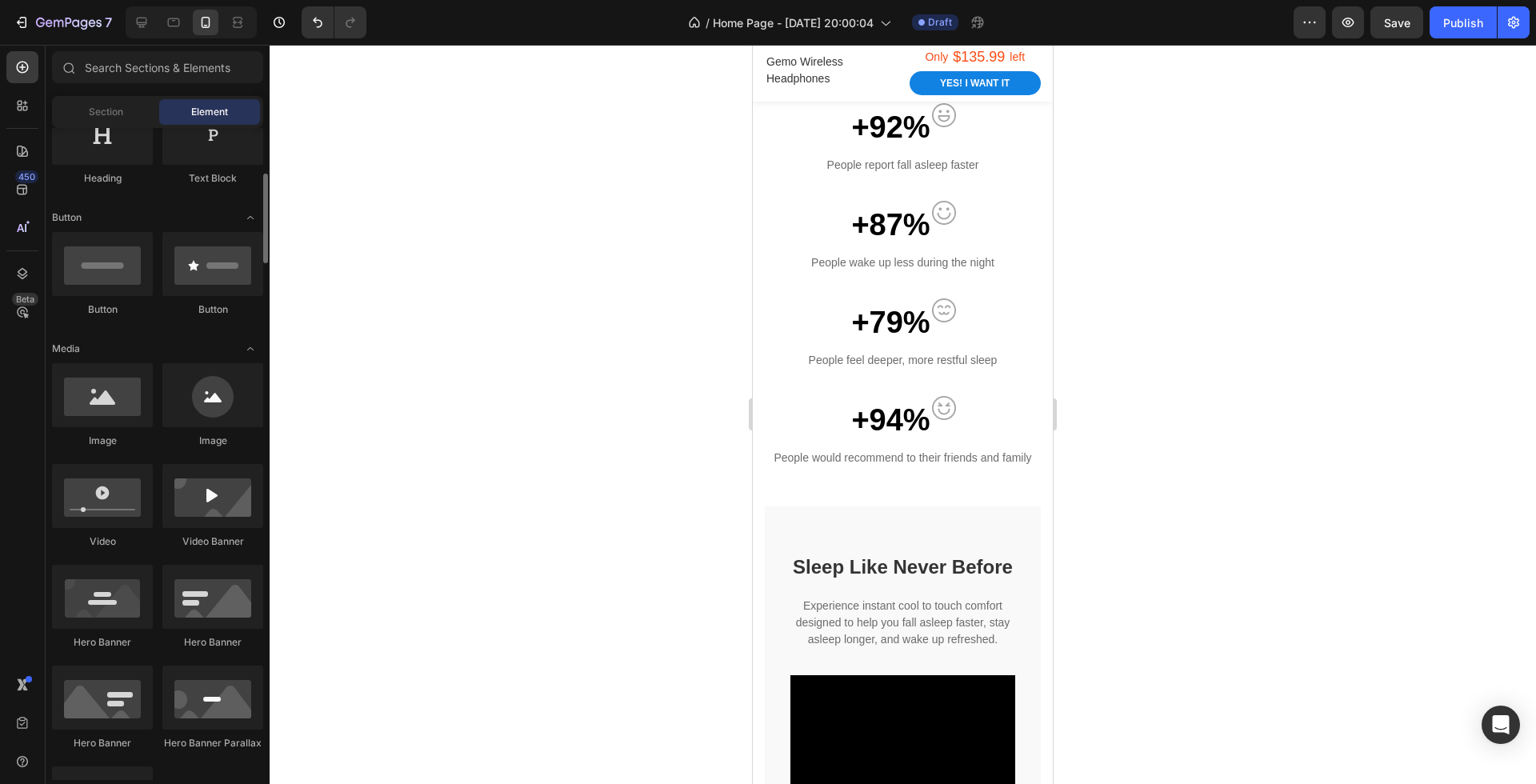
scroll to position [301, 0]
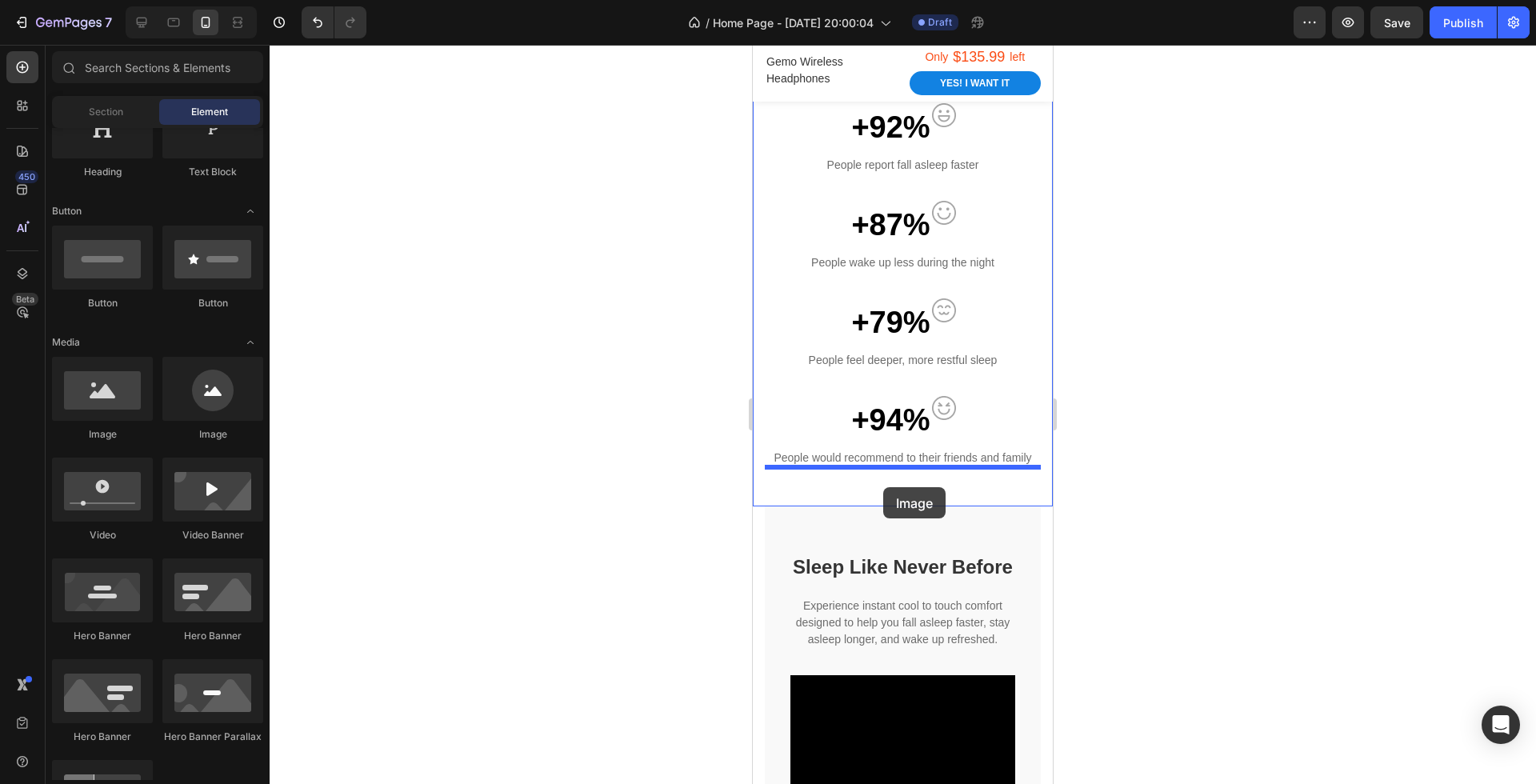
drag, startPoint x: 867, startPoint y: 440, endPoint x: 883, endPoint y: 485, distance: 47.8
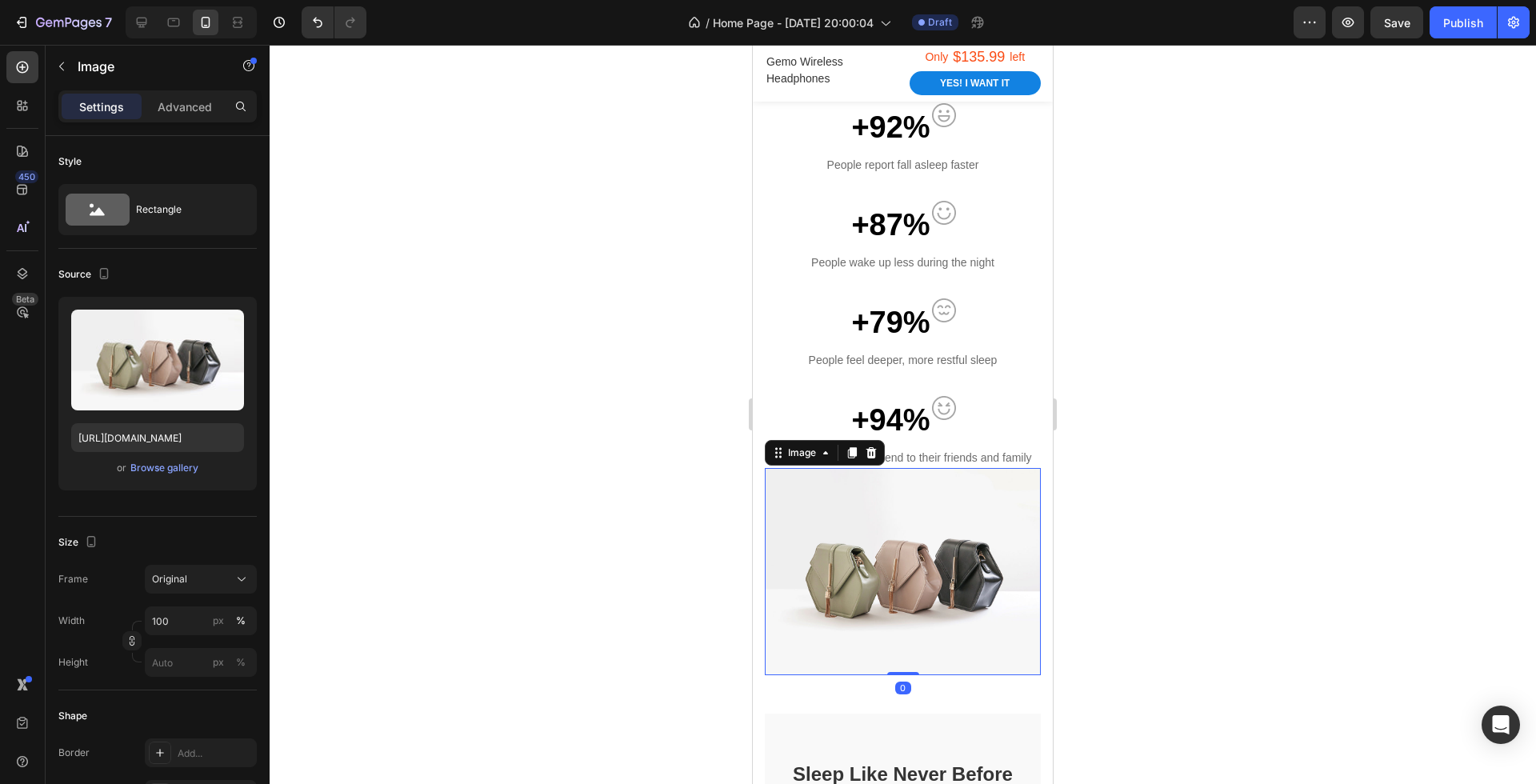
click at [1115, 549] on div at bounding box center [902, 414] width 1266 height 739
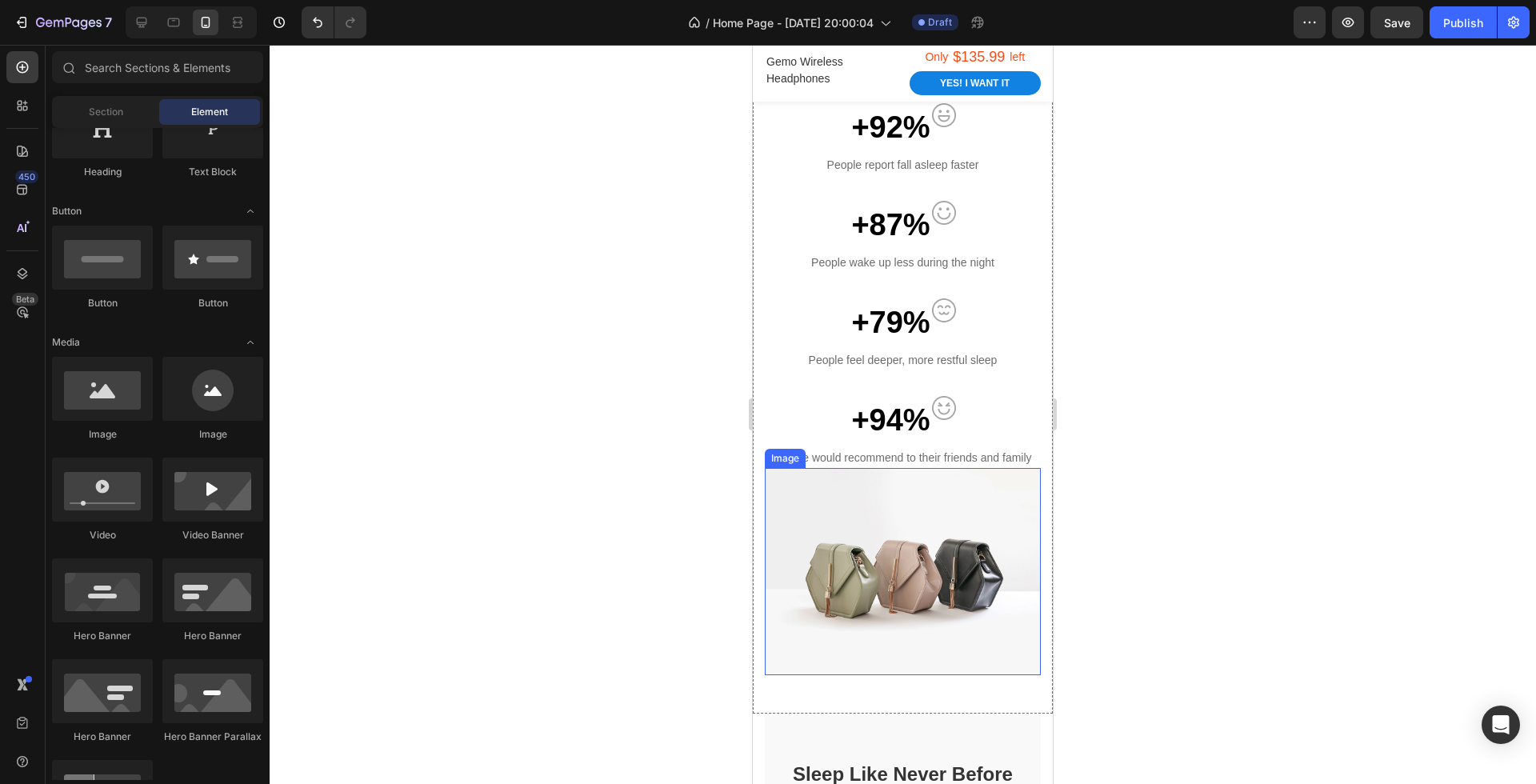
click at [983, 547] on img at bounding box center [902, 572] width 276 height 207
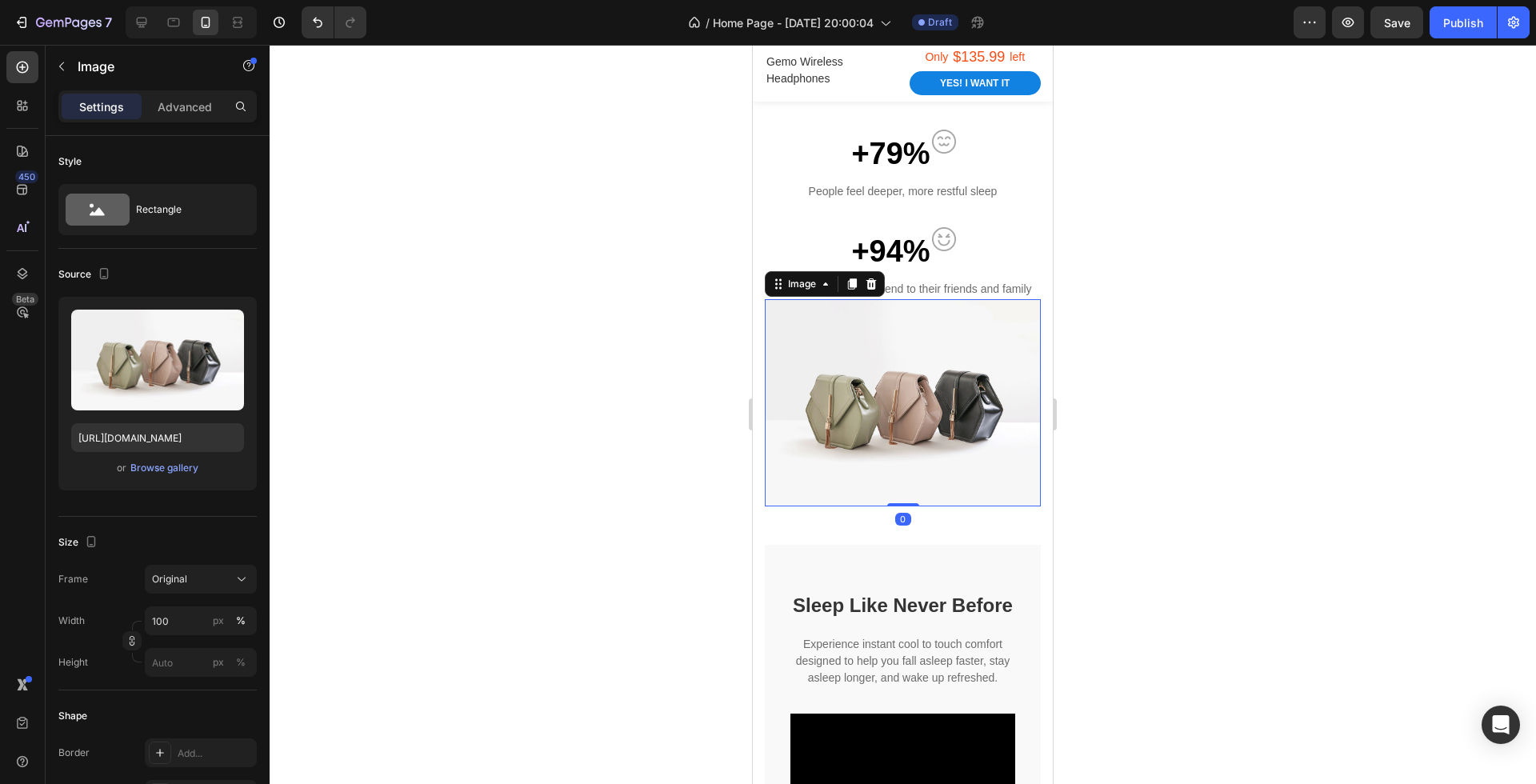
scroll to position [1427, 0]
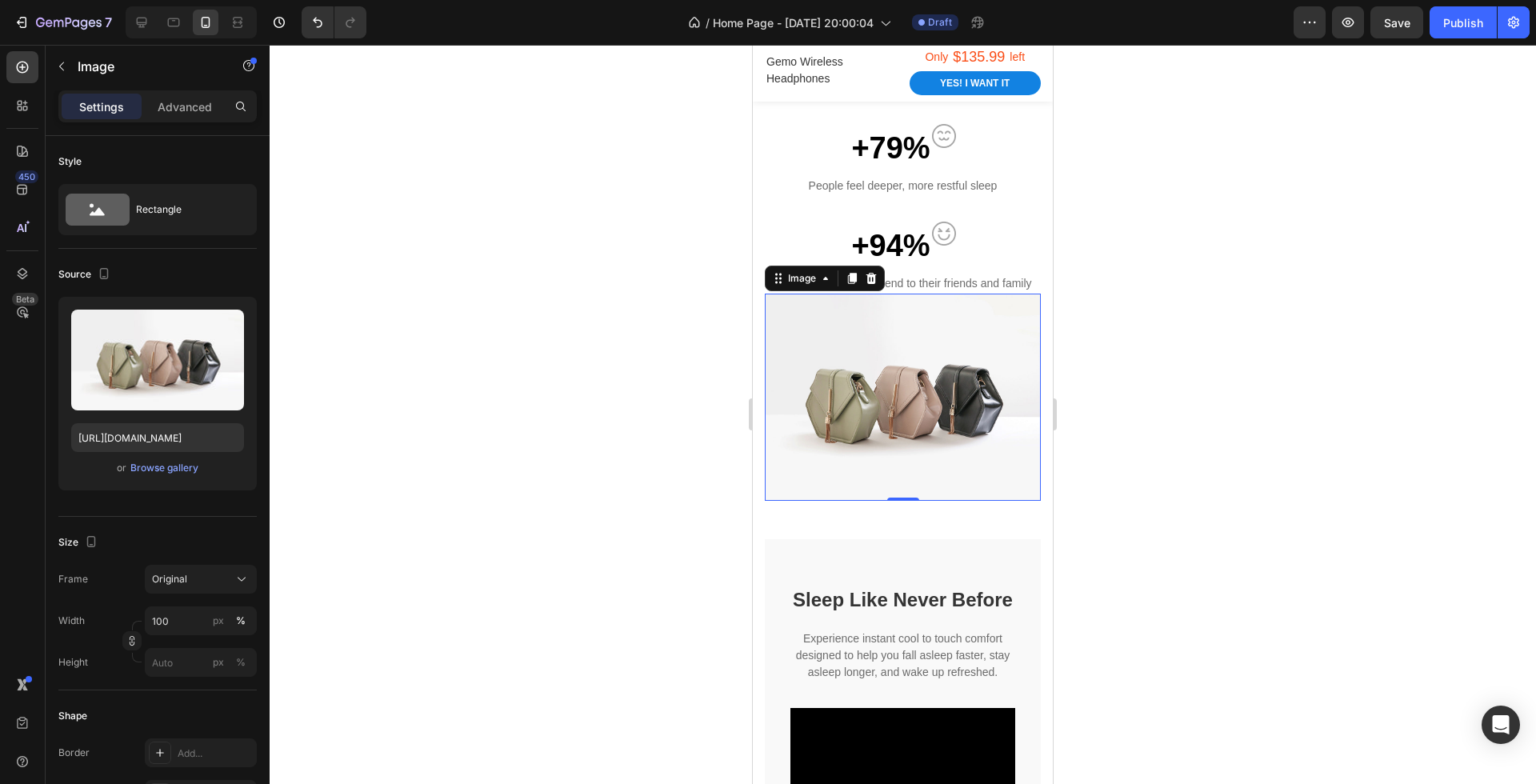
click at [944, 447] on img at bounding box center [902, 398] width 276 height 207
click at [953, 357] on img at bounding box center [902, 398] width 276 height 207
click at [868, 275] on icon at bounding box center [872, 278] width 10 height 11
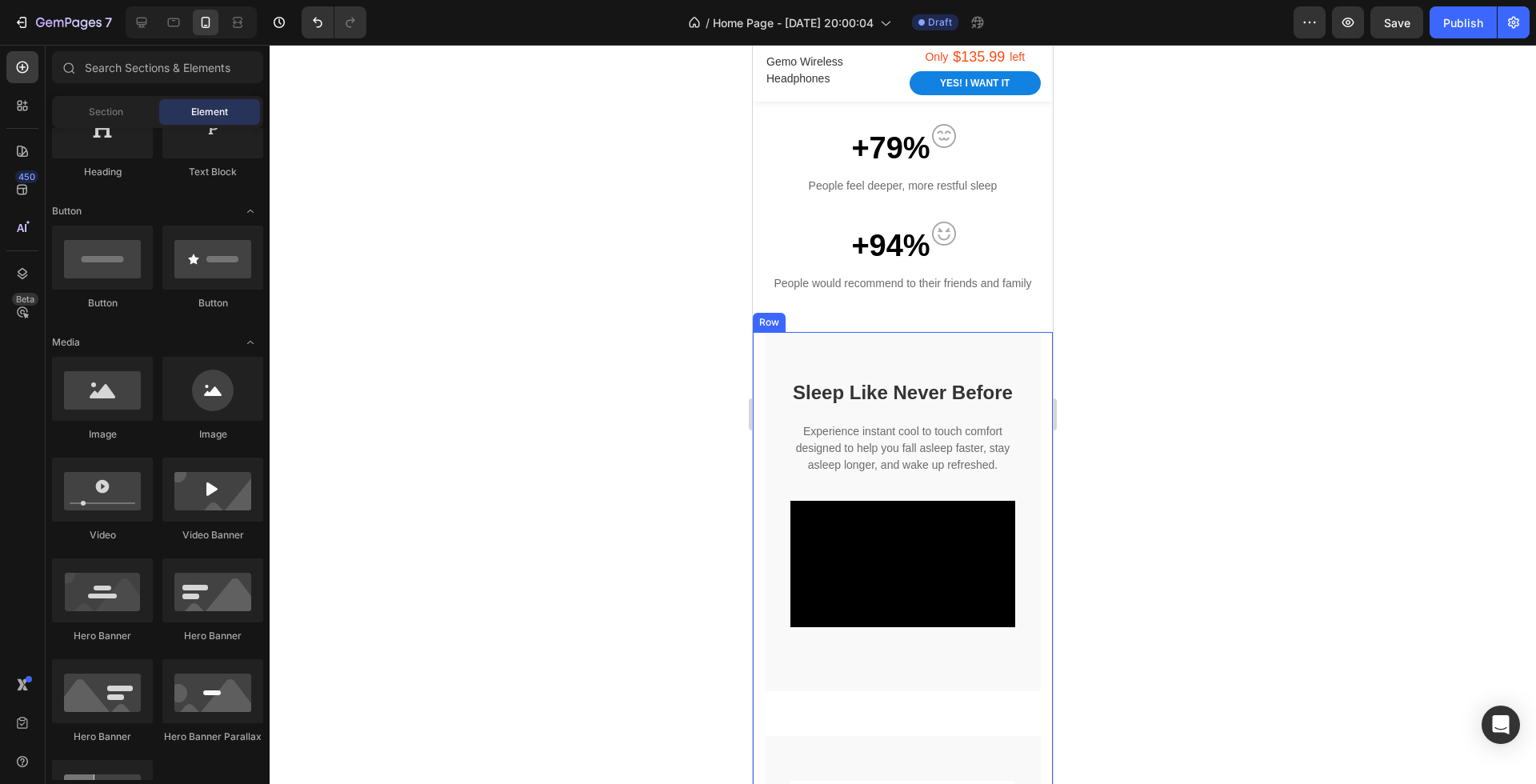
click at [1115, 423] on div at bounding box center [902, 414] width 1266 height 739
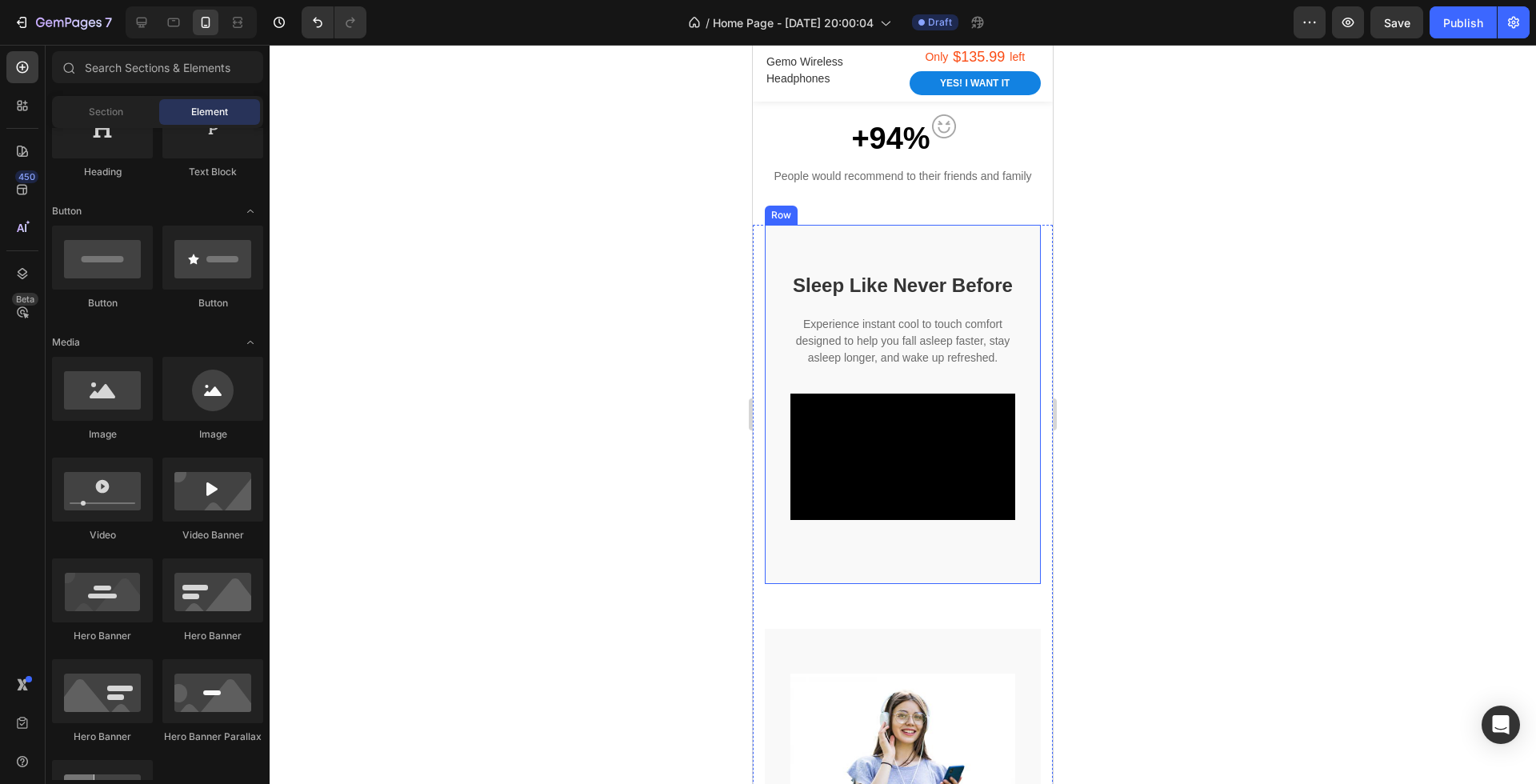
scroll to position [1578, 0]
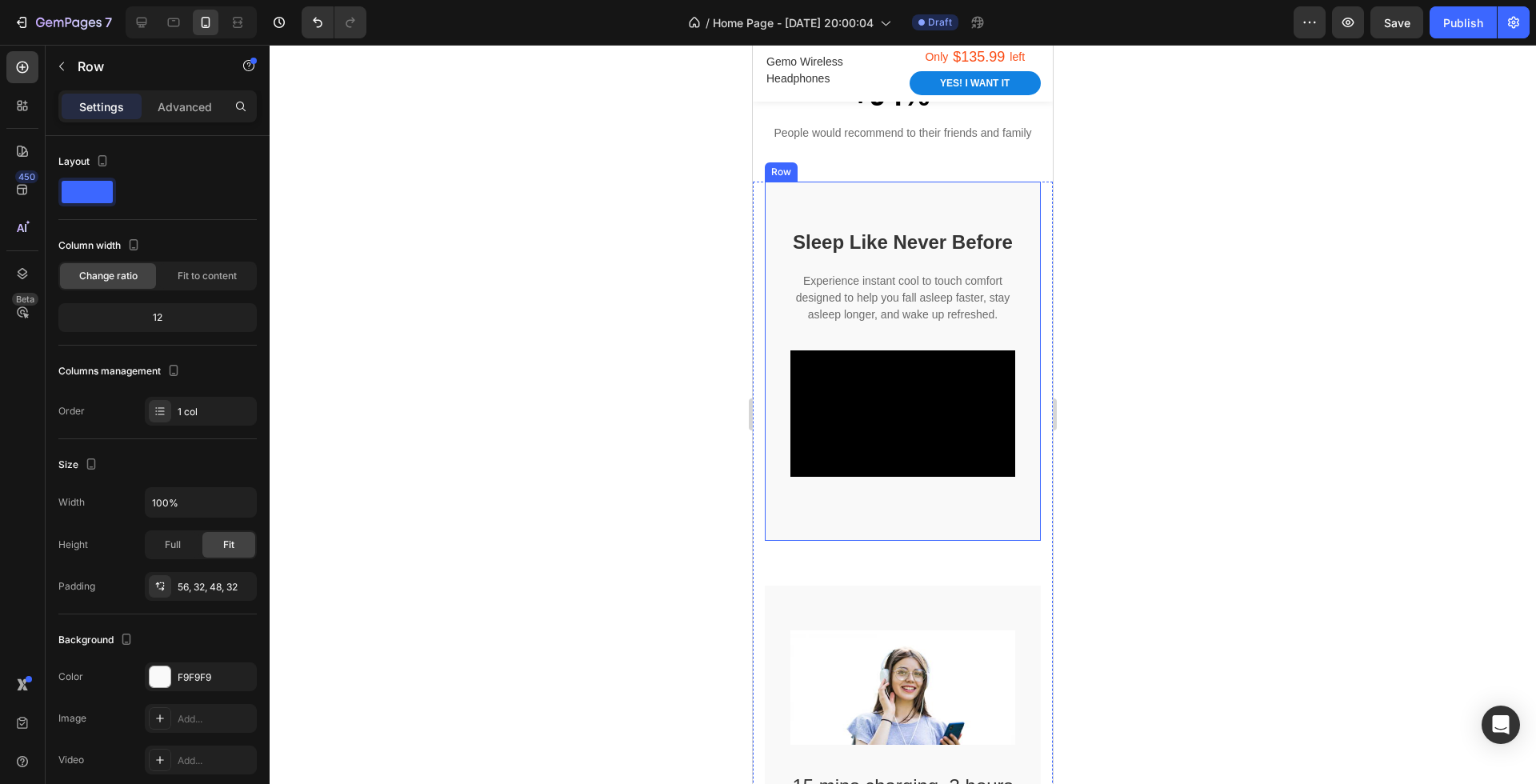
click at [893, 500] on div "Sleep Like Never Before Heading Experience instant cool to touch comfort design…" at bounding box center [903, 364] width 225 height 276
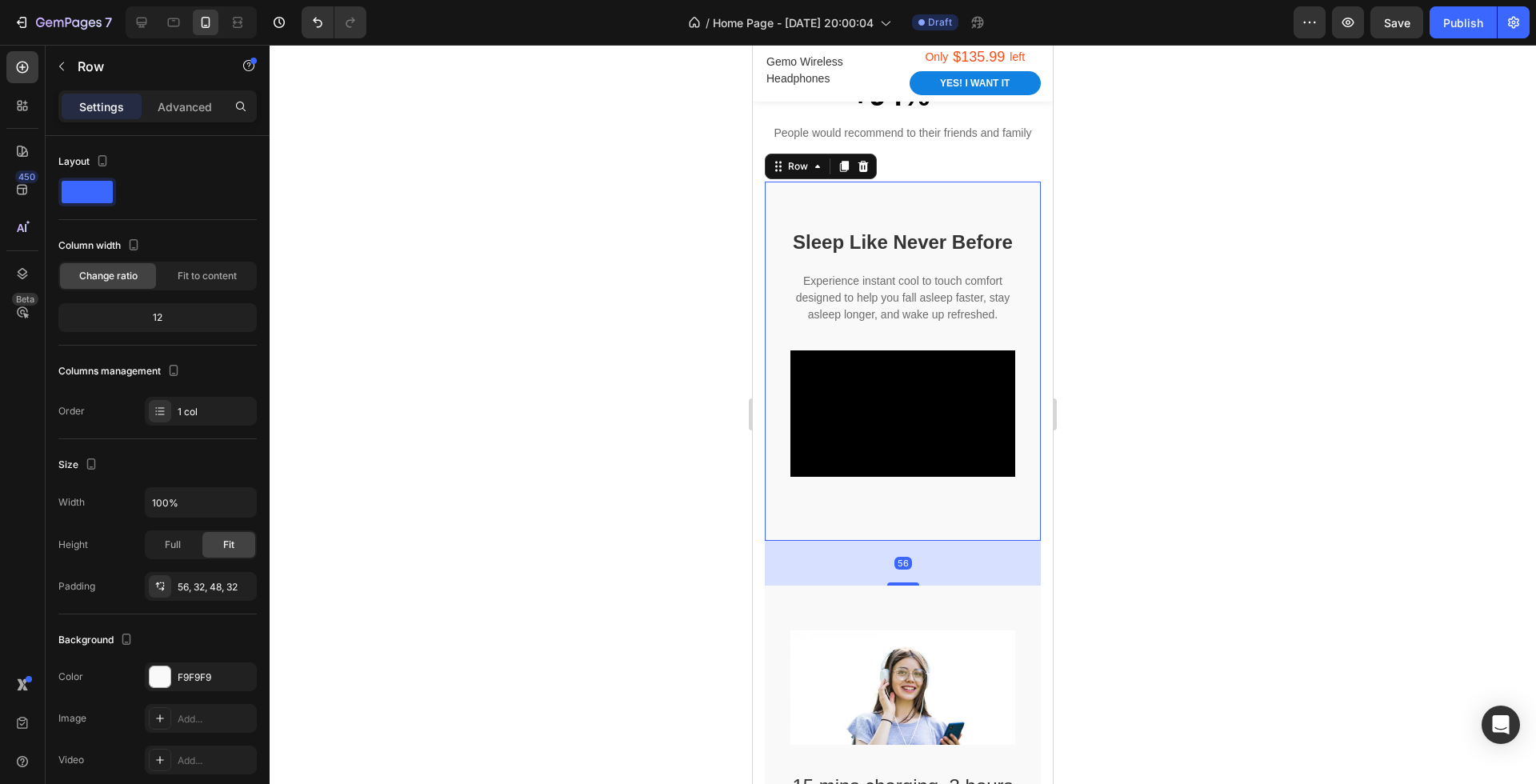
click at [893, 500] on div "Sleep Like Never Before Heading Experience instant cool to touch comfort design…" at bounding box center [903, 364] width 225 height 276
click at [1086, 504] on div at bounding box center [902, 414] width 1266 height 739
click at [870, 520] on div "Sleep Like Never Before Heading Experience instant cool to touch comfort design…" at bounding box center [902, 361] width 276 height 360
click at [56, 74] on button "button" at bounding box center [61, 67] width 26 height 26
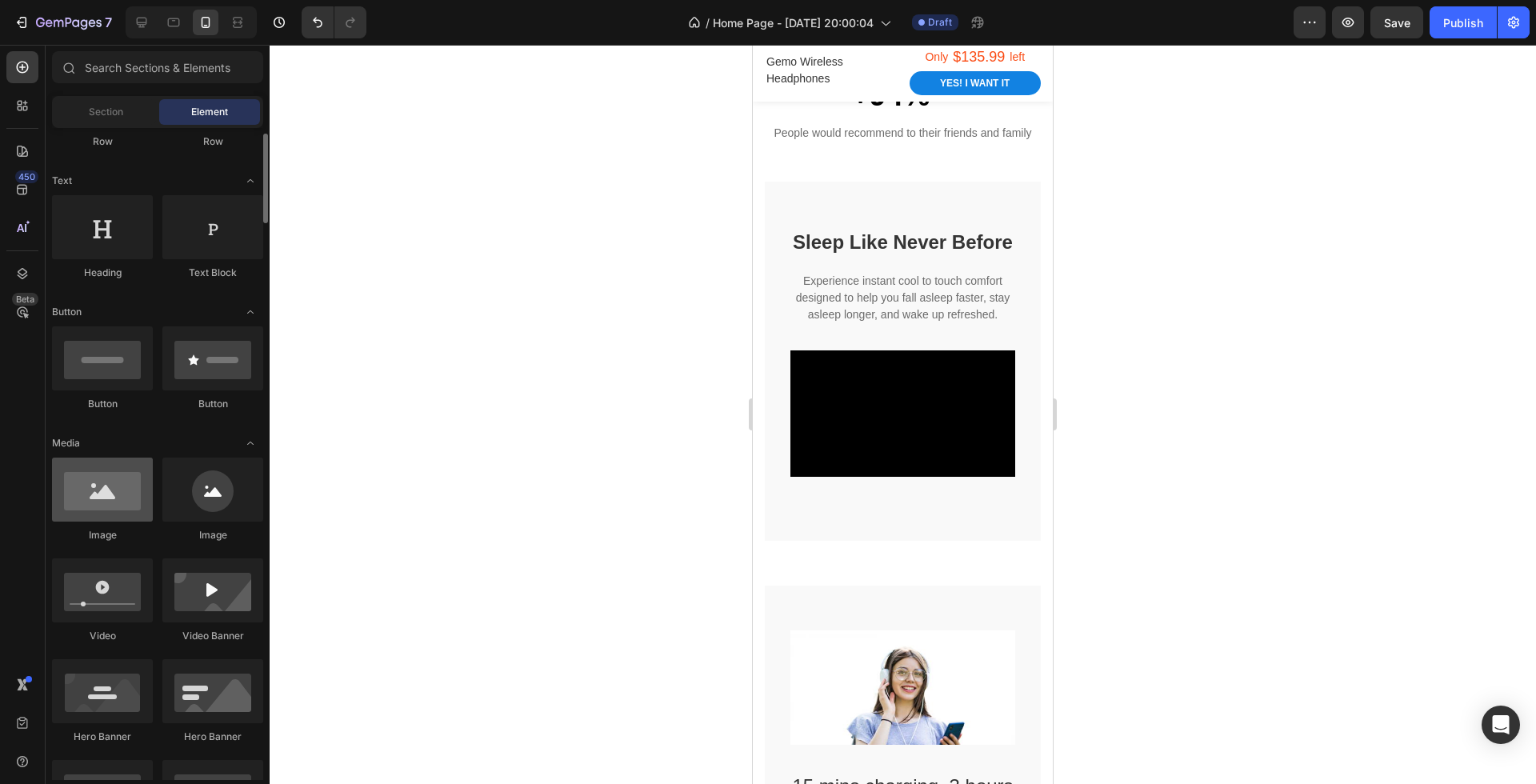
scroll to position [181, 0]
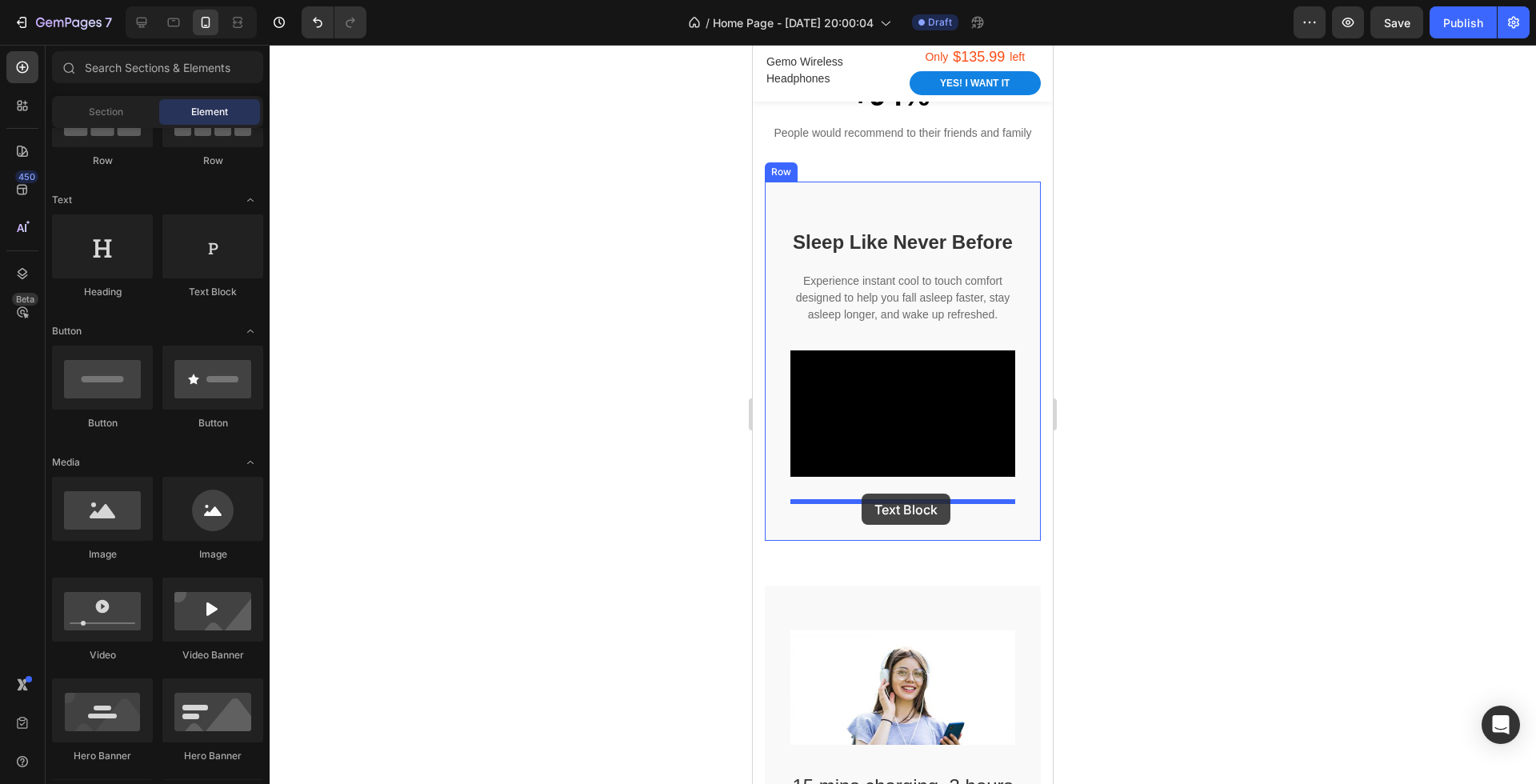
drag, startPoint x: 953, startPoint y: 288, endPoint x: 862, endPoint y: 494, distance: 225.2
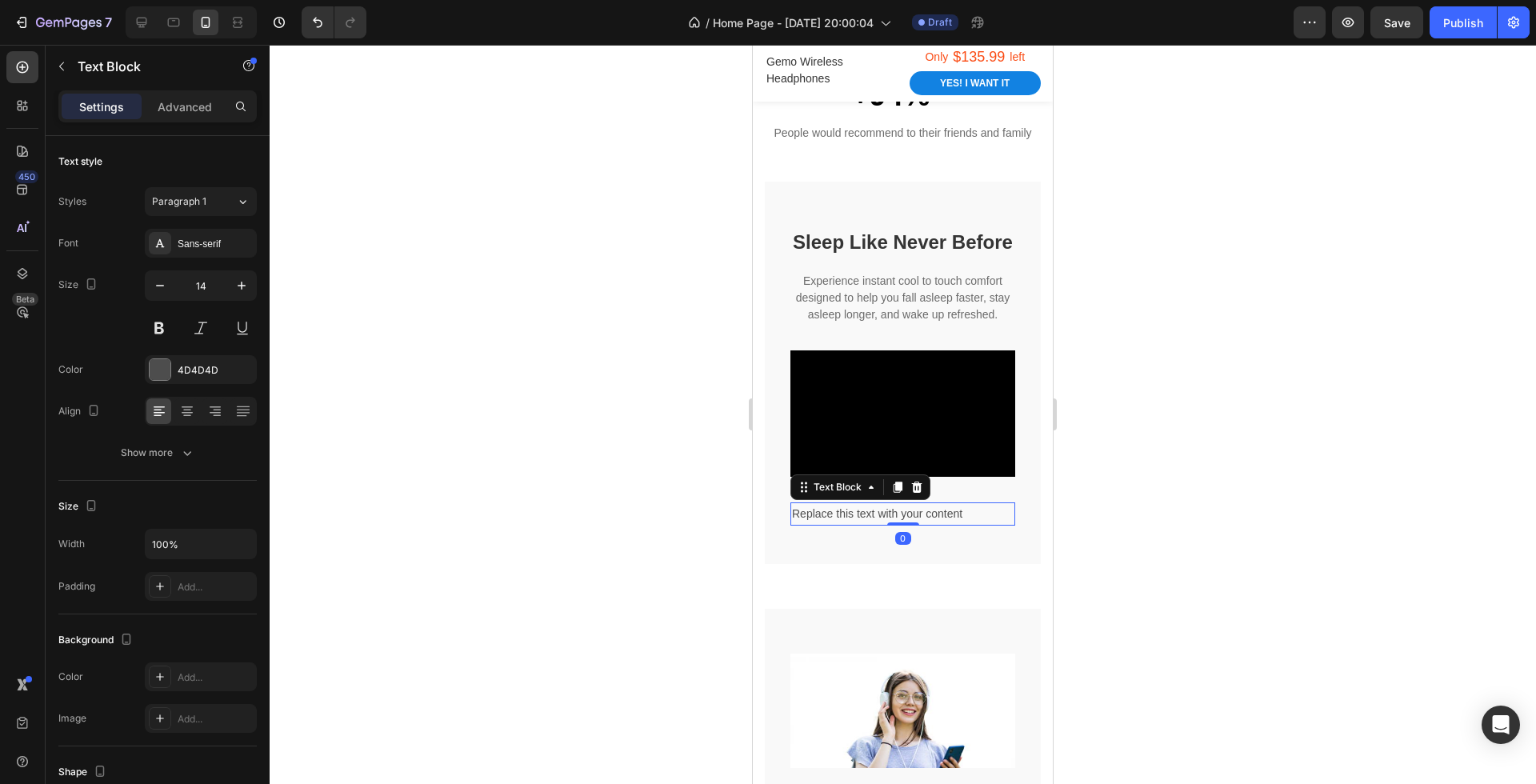
click at [911, 518] on div "Replace this text with your content" at bounding box center [903, 513] width 225 height 23
click at [911, 518] on p "Replace this text with your content" at bounding box center [902, 513] width 221 height 20
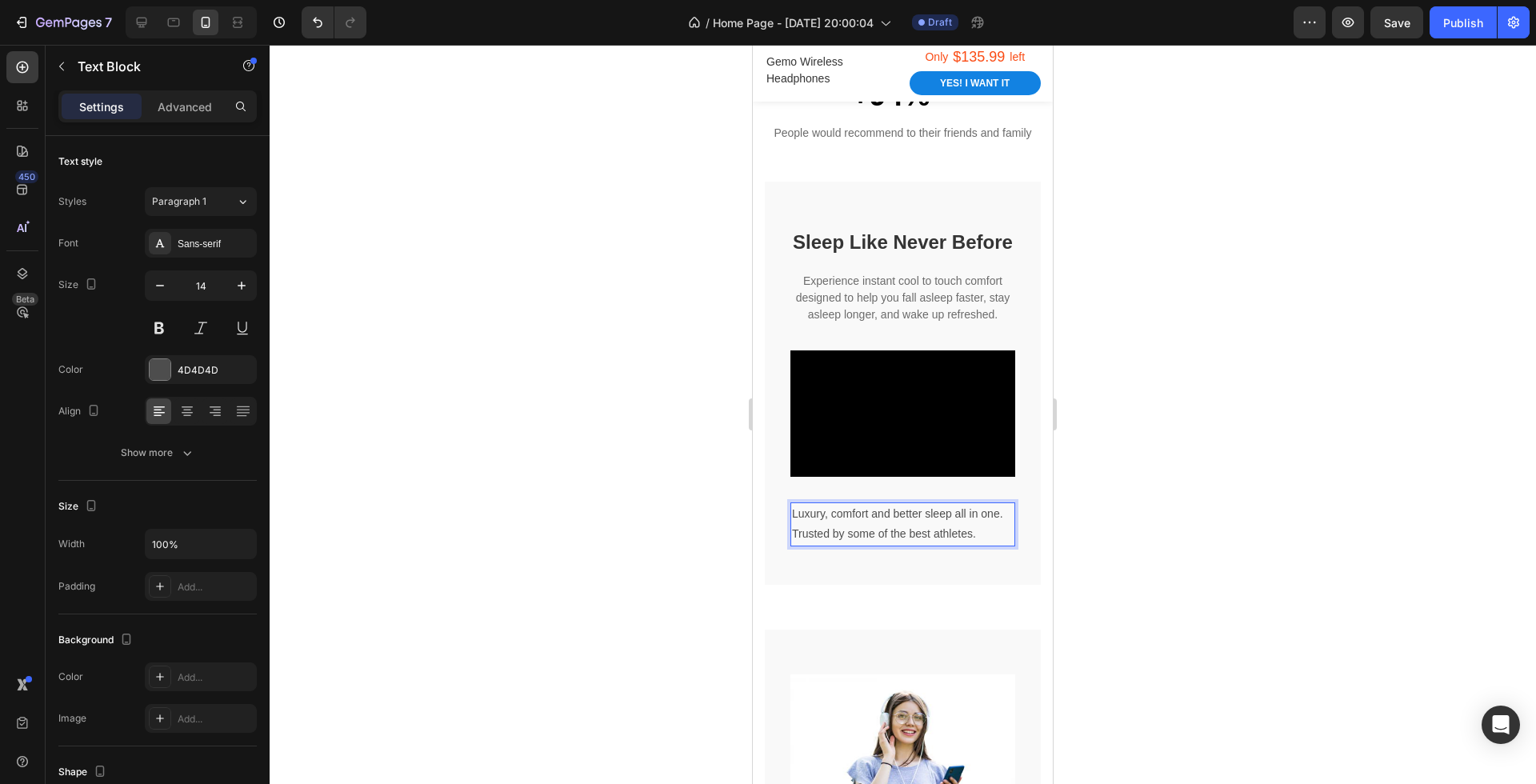
click at [1074, 579] on div at bounding box center [902, 414] width 1266 height 739
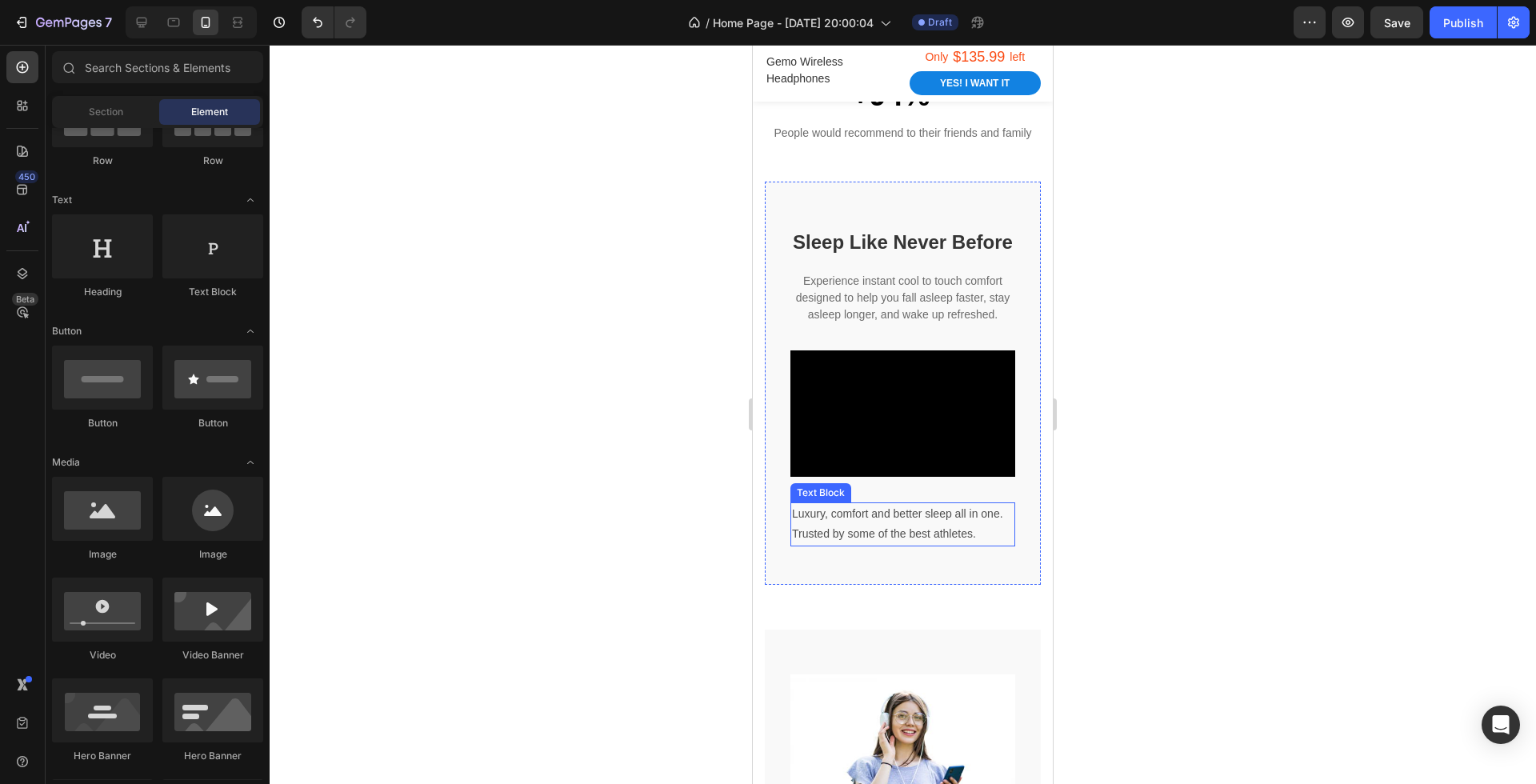
click at [941, 526] on p "Trusted by some of the best athletes." at bounding box center [902, 533] width 221 height 20
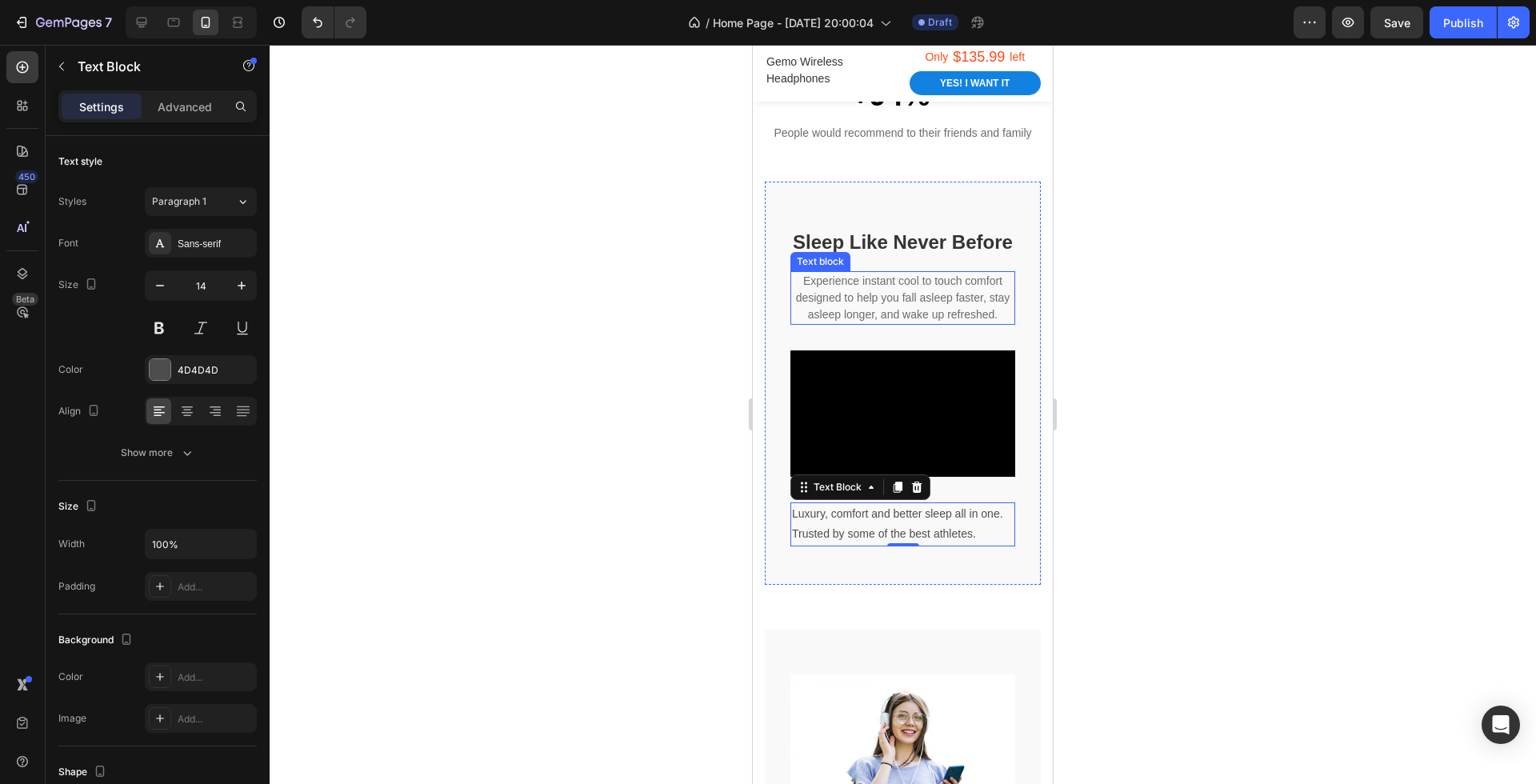
click at [915, 309] on p "Experience instant cool to touch comfort designed to help you fall asleep faste…" at bounding box center [902, 298] width 221 height 50
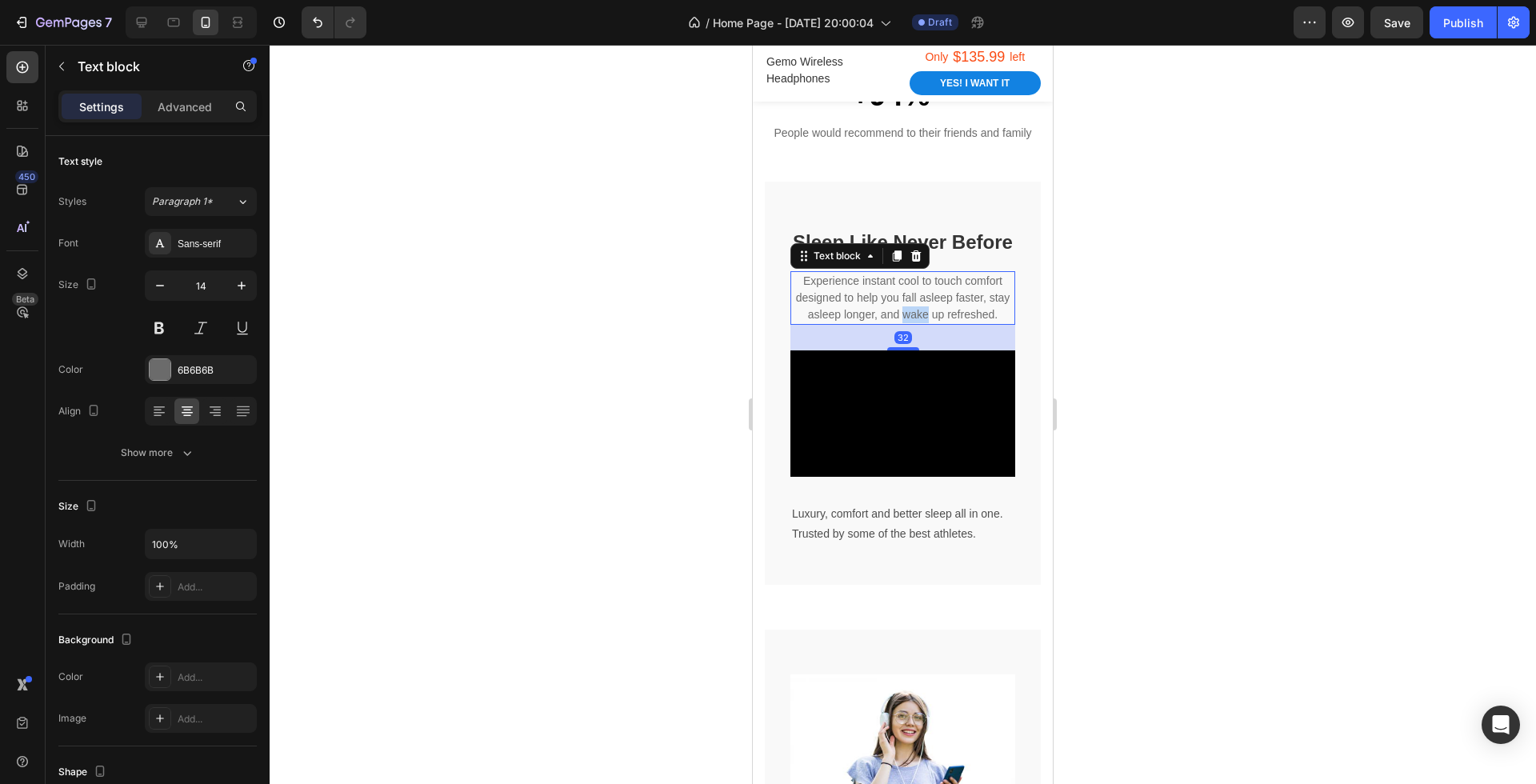
click at [915, 309] on p "Experience instant cool to touch comfort designed to help you fall asleep faste…" at bounding box center [902, 298] width 221 height 50
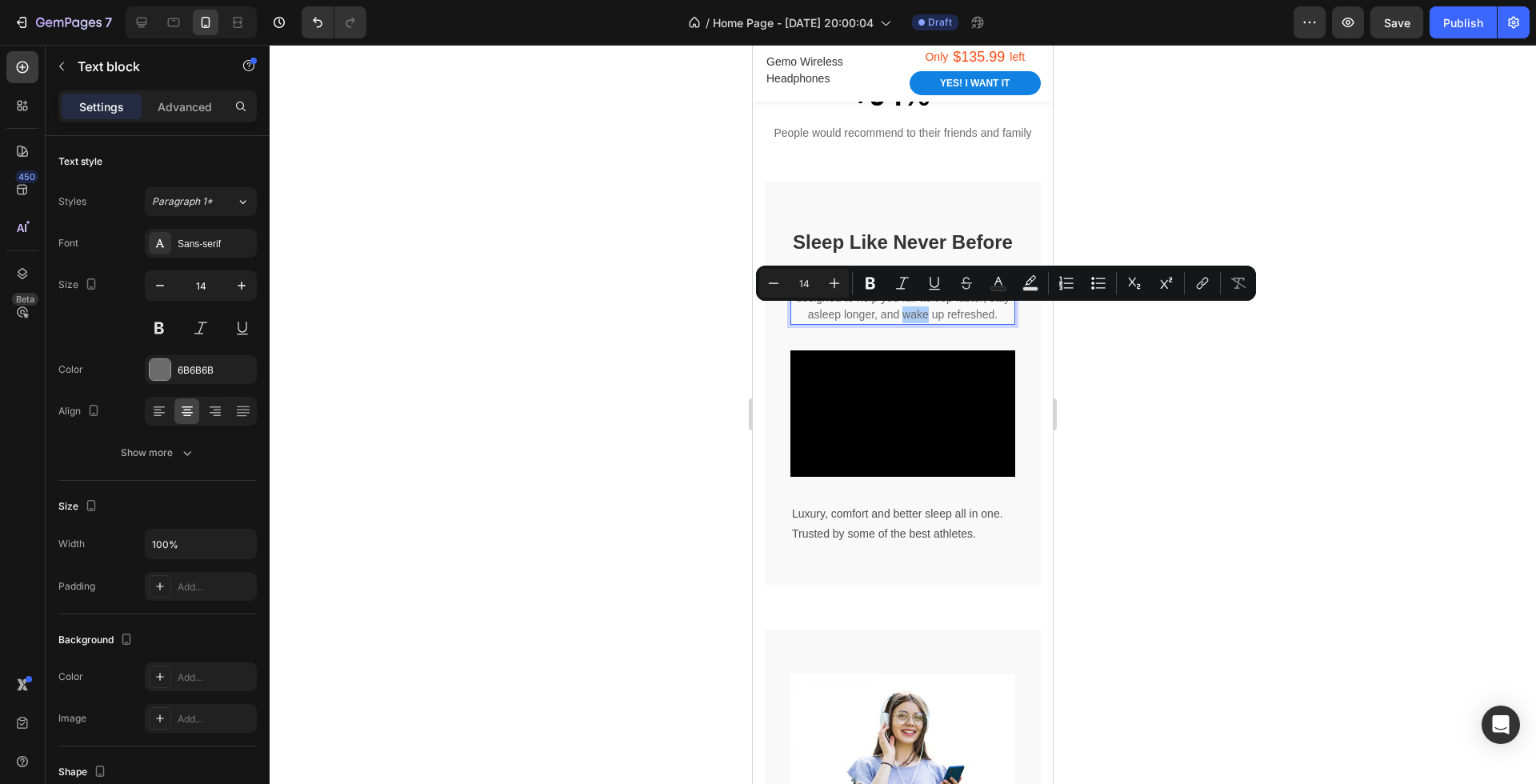
click at [1083, 329] on div at bounding box center [902, 414] width 1266 height 739
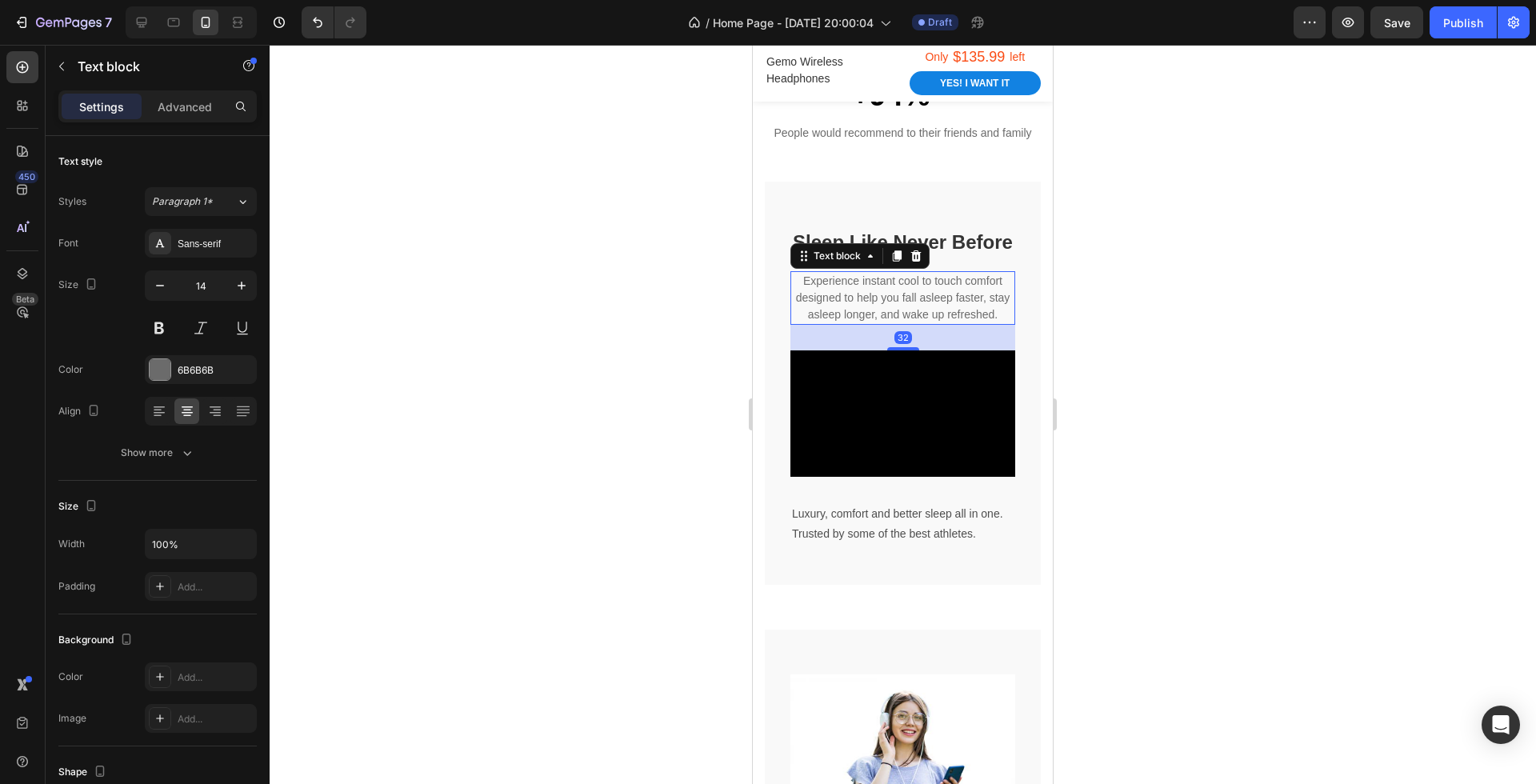
click at [919, 303] on p "Experience instant cool to touch comfort designed to help you fall asleep faste…" at bounding box center [902, 298] width 221 height 50
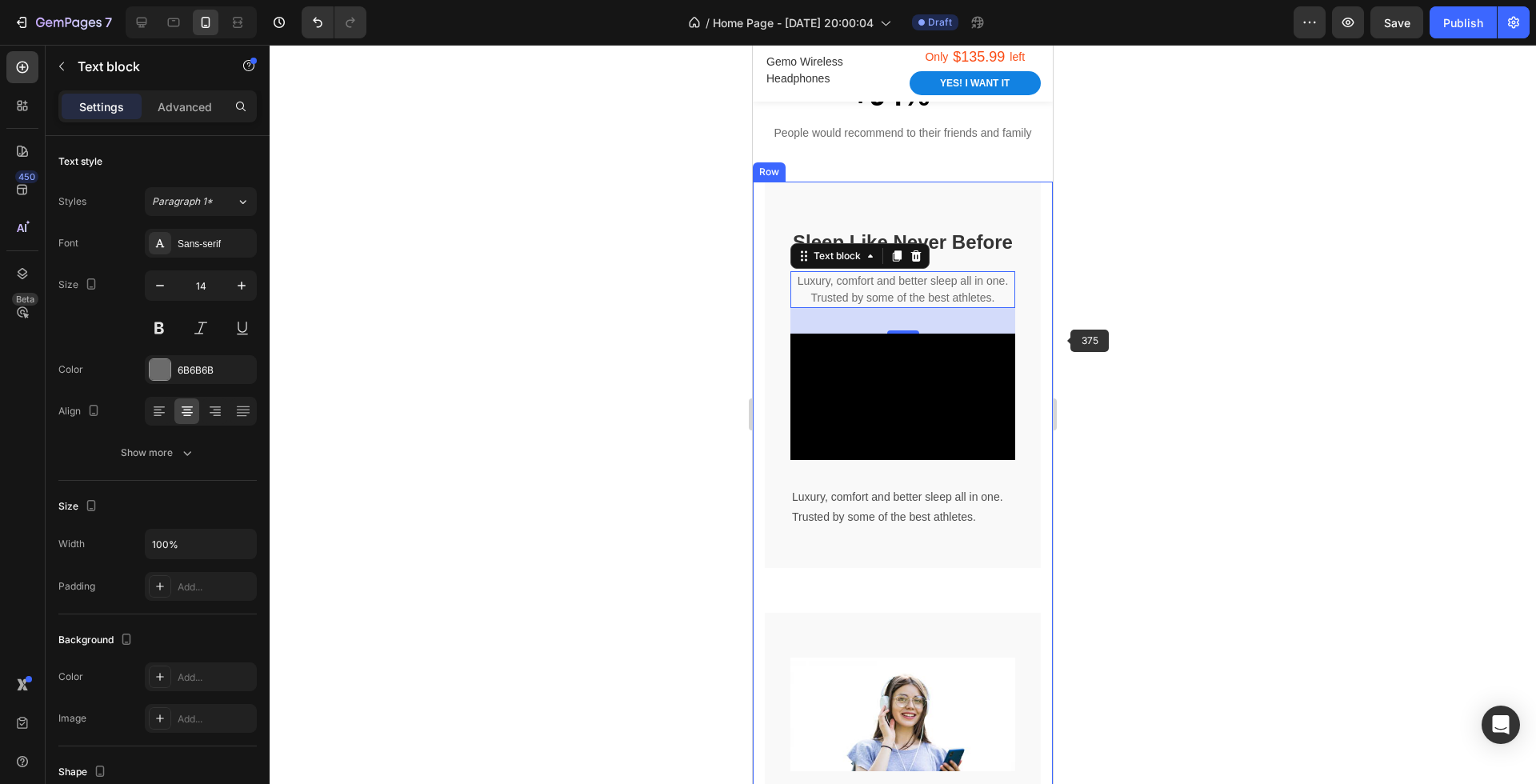
click at [1112, 367] on div at bounding box center [902, 414] width 1266 height 739
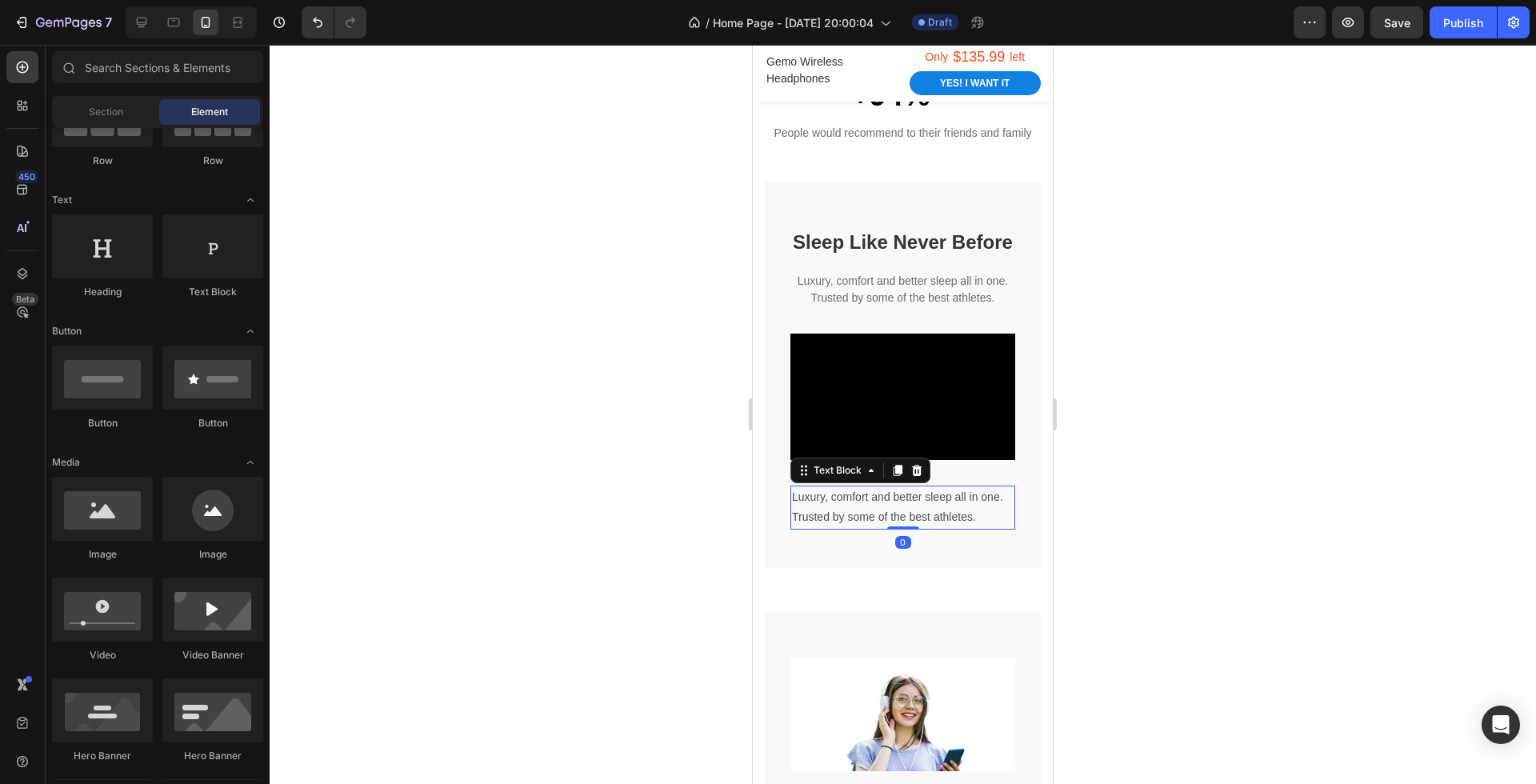
click at [900, 508] on p "Trusted by some of the best athletes." at bounding box center [902, 517] width 221 height 20
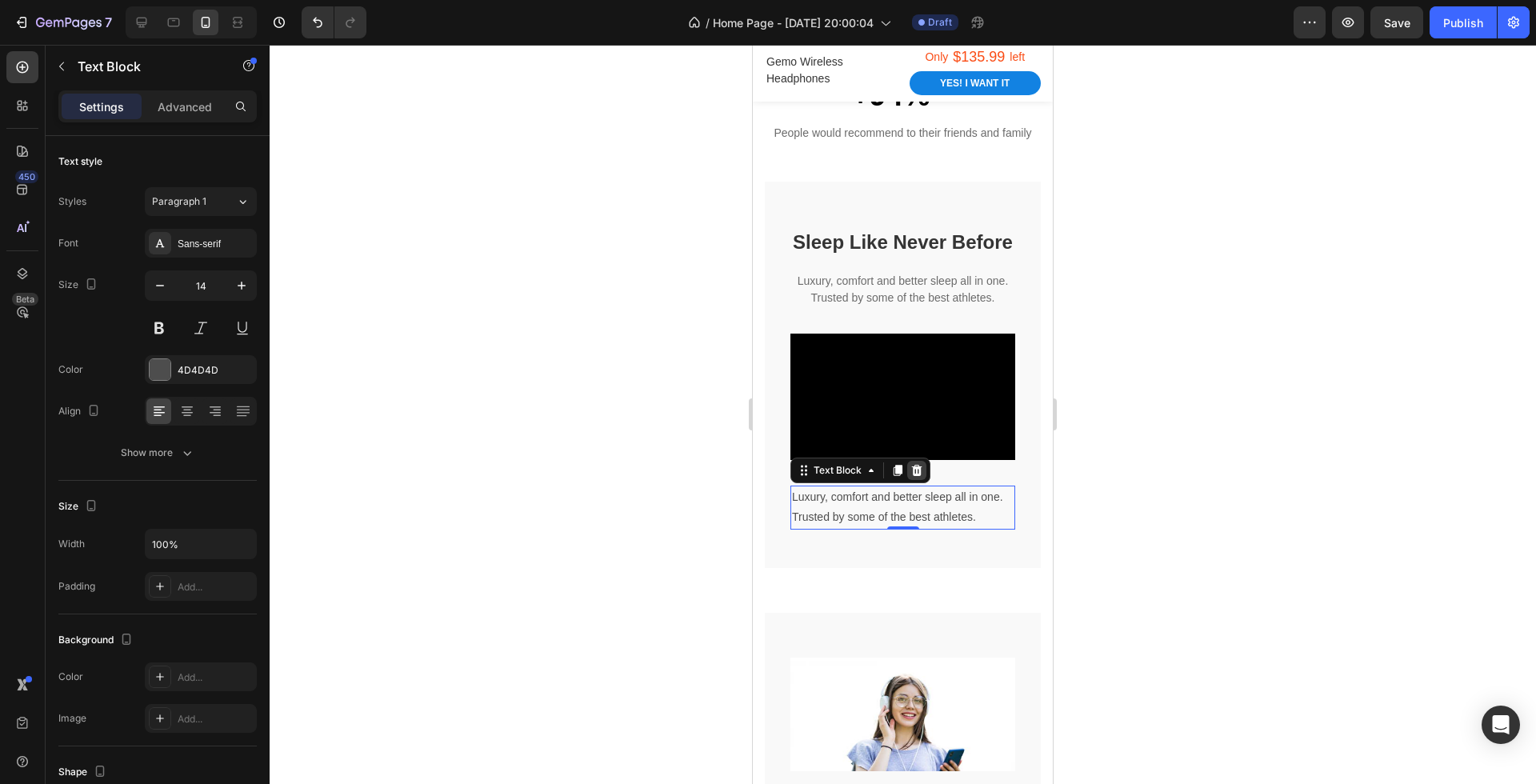
click at [915, 468] on icon at bounding box center [916, 470] width 13 height 13
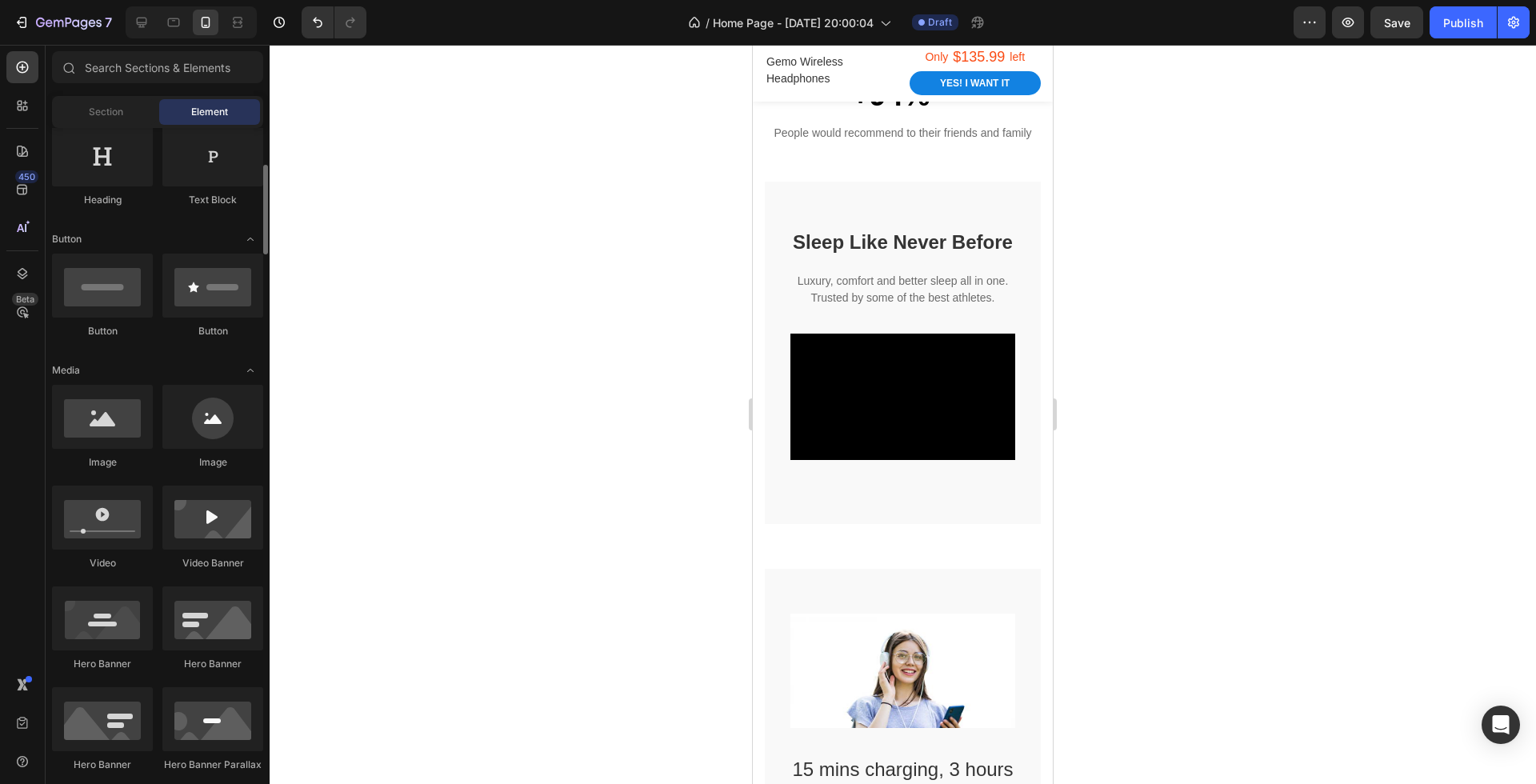
scroll to position [251, 0]
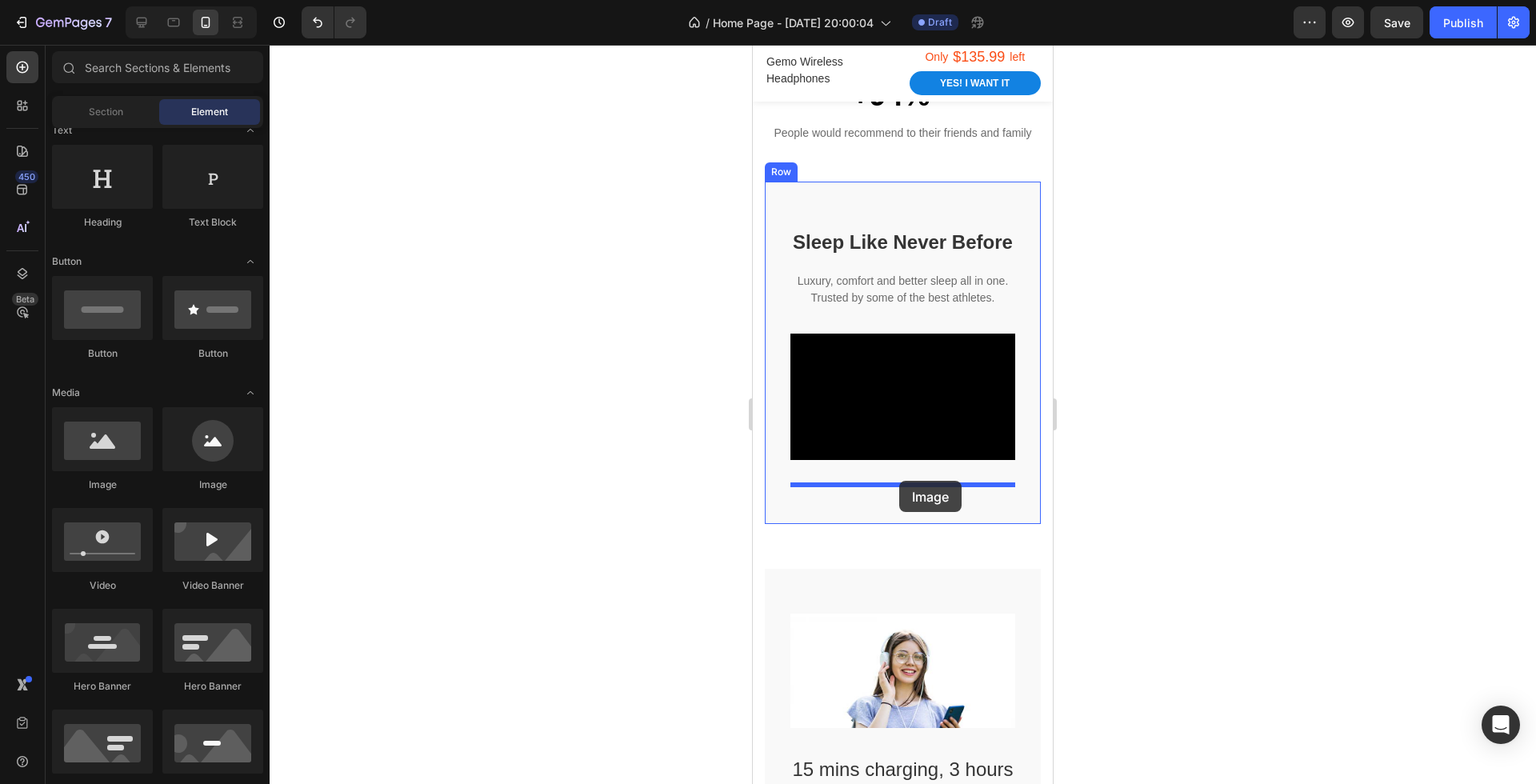
drag, startPoint x: 867, startPoint y: 488, endPoint x: 900, endPoint y: 481, distance: 33.7
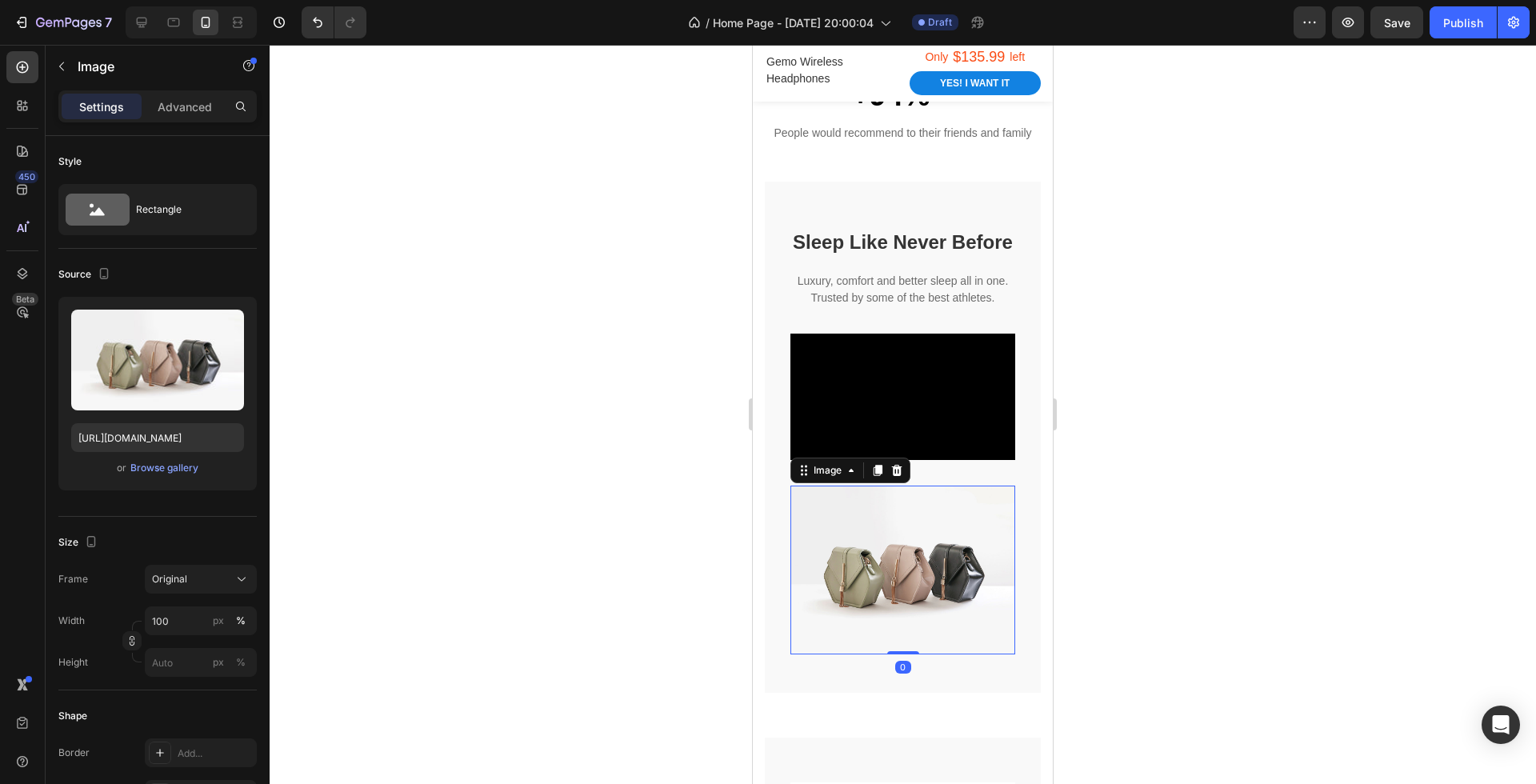
click at [910, 552] on img at bounding box center [903, 570] width 225 height 169
click at [161, 465] on div "Browse gallery" at bounding box center [164, 468] width 68 height 15
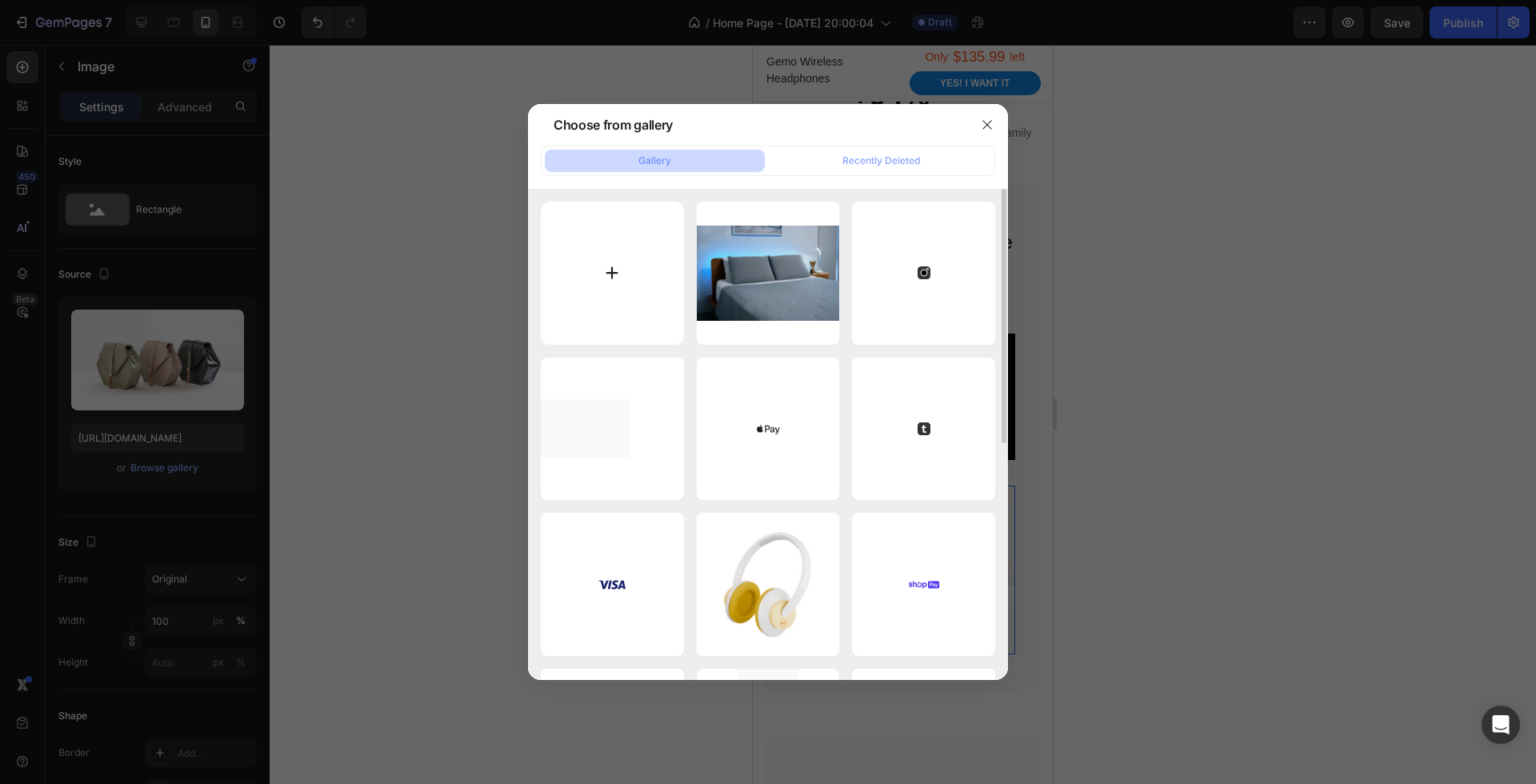
click at [634, 276] on input "file" at bounding box center [613, 273] width 143 height 143
type input "C:\fakepath\Logo Official Black.png"
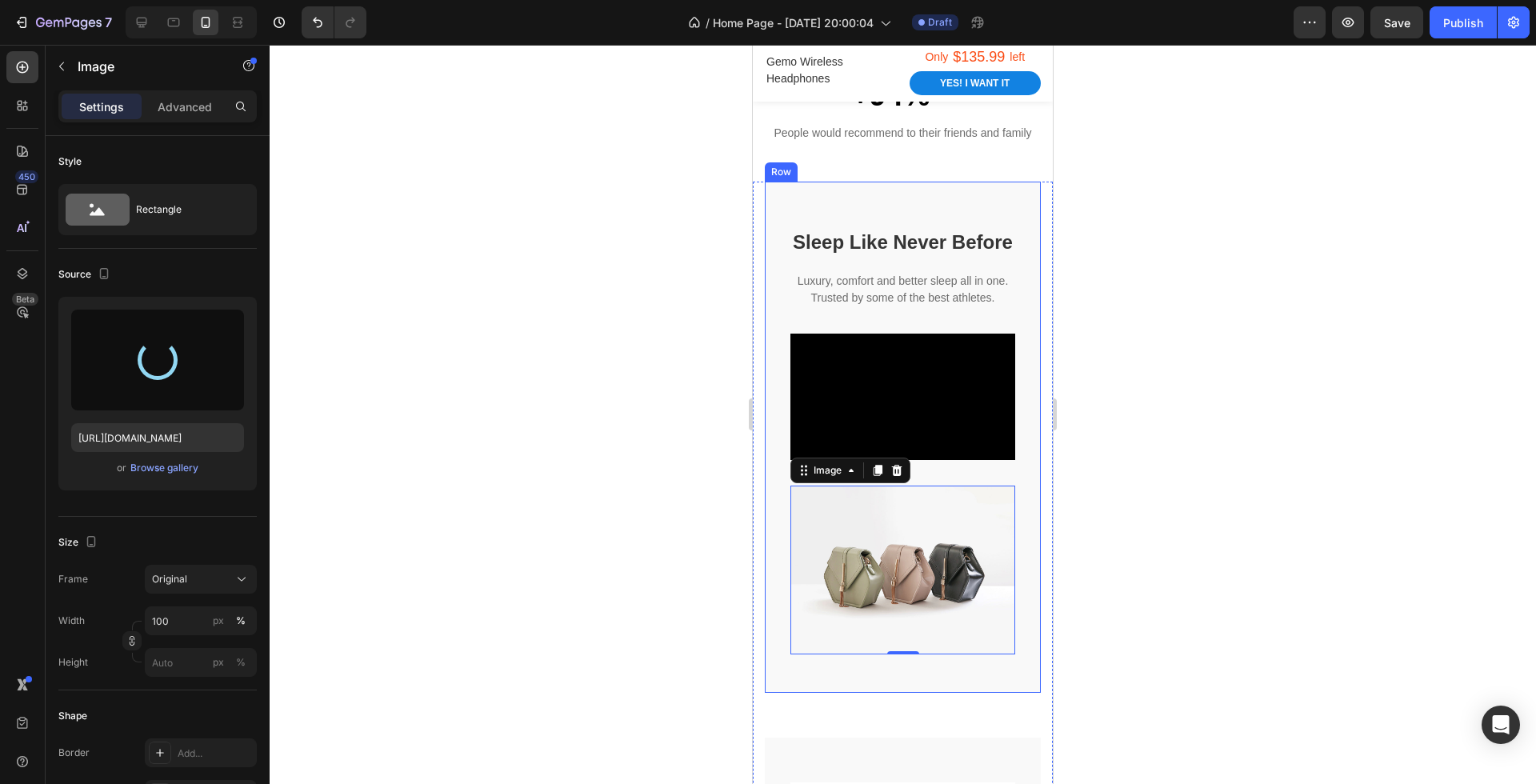
type input "https://cdn.shopify.com/s/files/1/0593/1509/3578/files/gempages_580476880742777…"
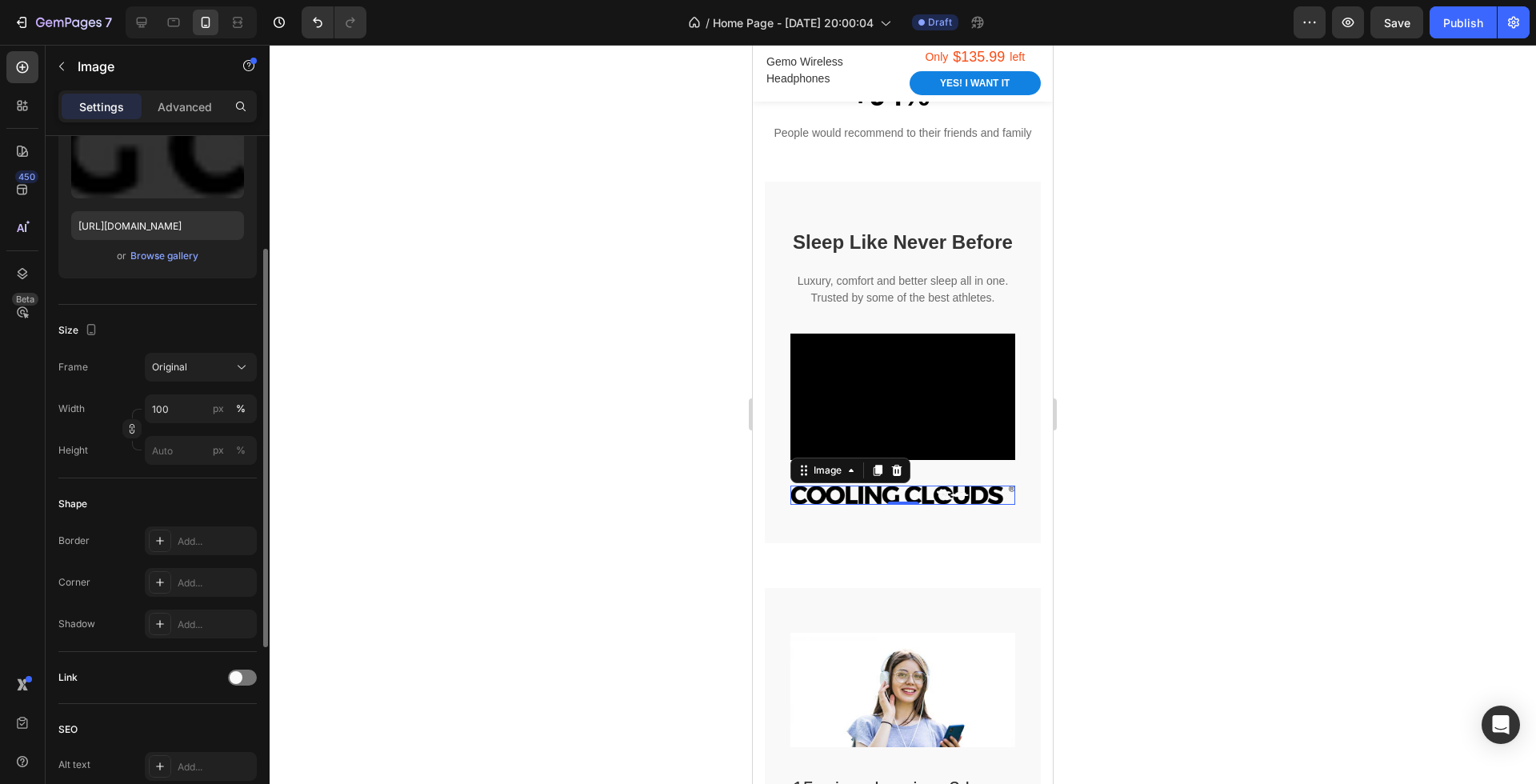
scroll to position [200, 0]
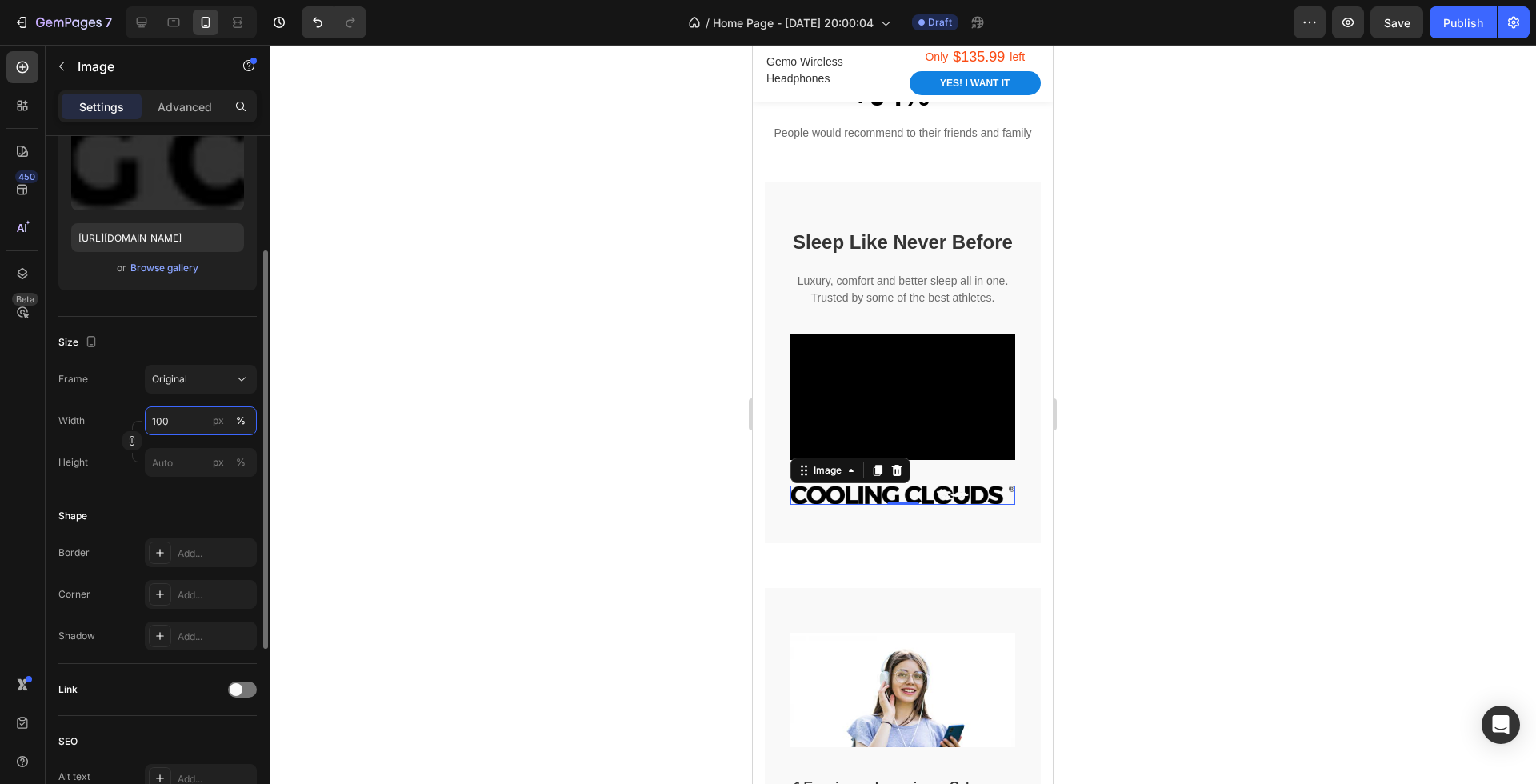
click at [201, 428] on input "100" at bounding box center [201, 420] width 112 height 29
click at [175, 503] on div "Shape" at bounding box center [158, 516] width 199 height 26
click at [178, 429] on input "100" at bounding box center [201, 420] width 112 height 29
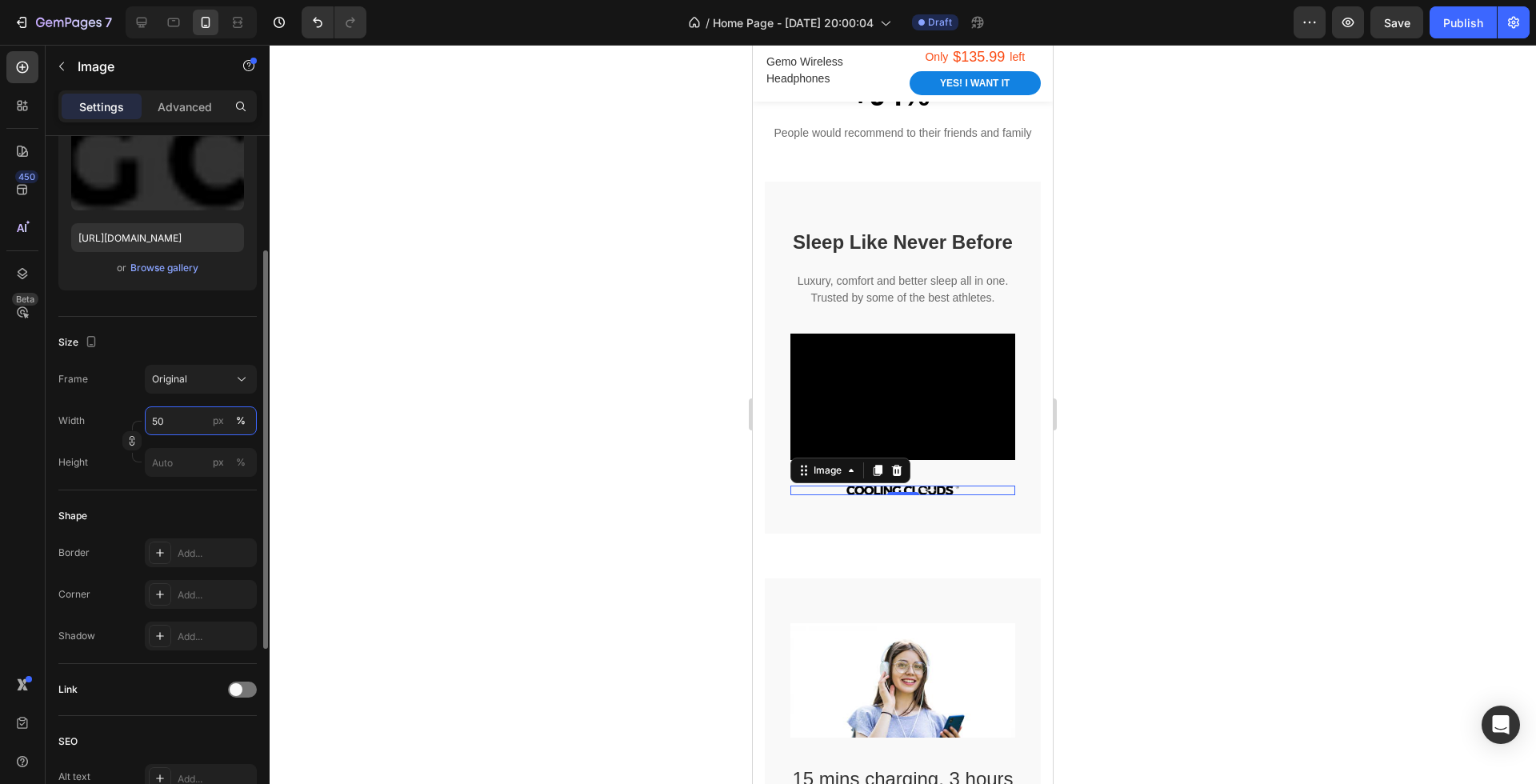
type input "5"
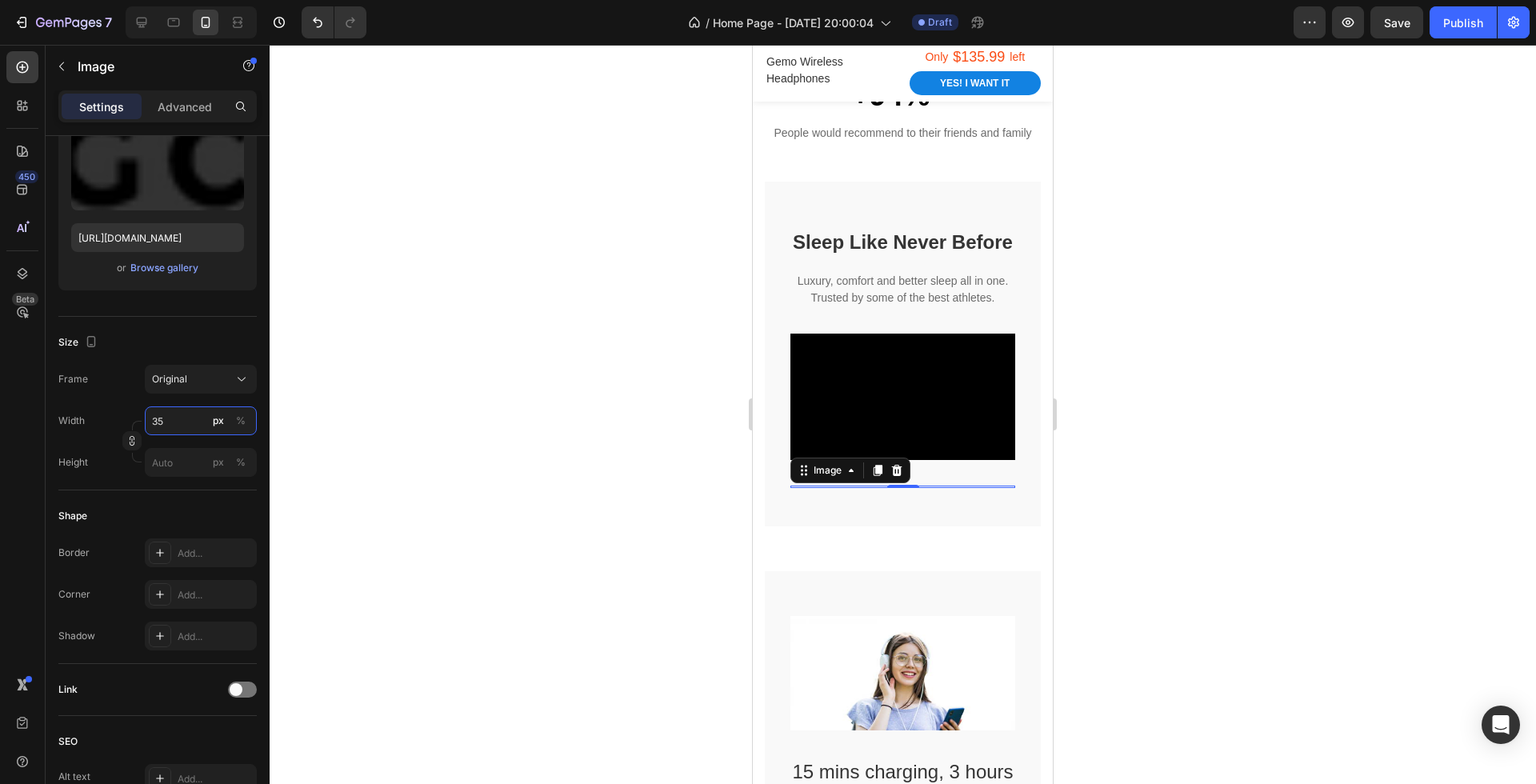
type input "3"
type input "50"
click at [458, 551] on div at bounding box center [902, 414] width 1266 height 739
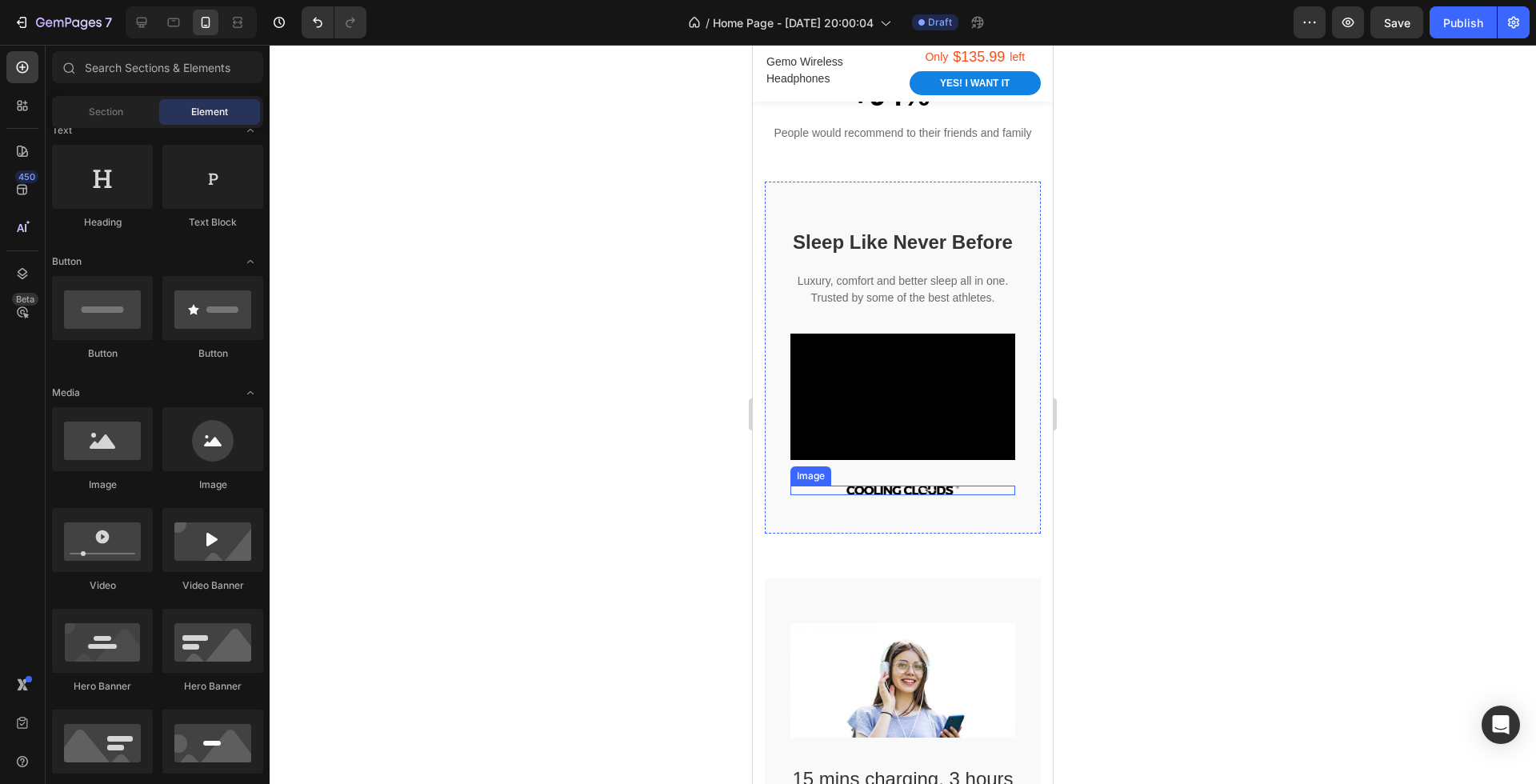
click at [927, 490] on img at bounding box center [902, 490] width 113 height 10
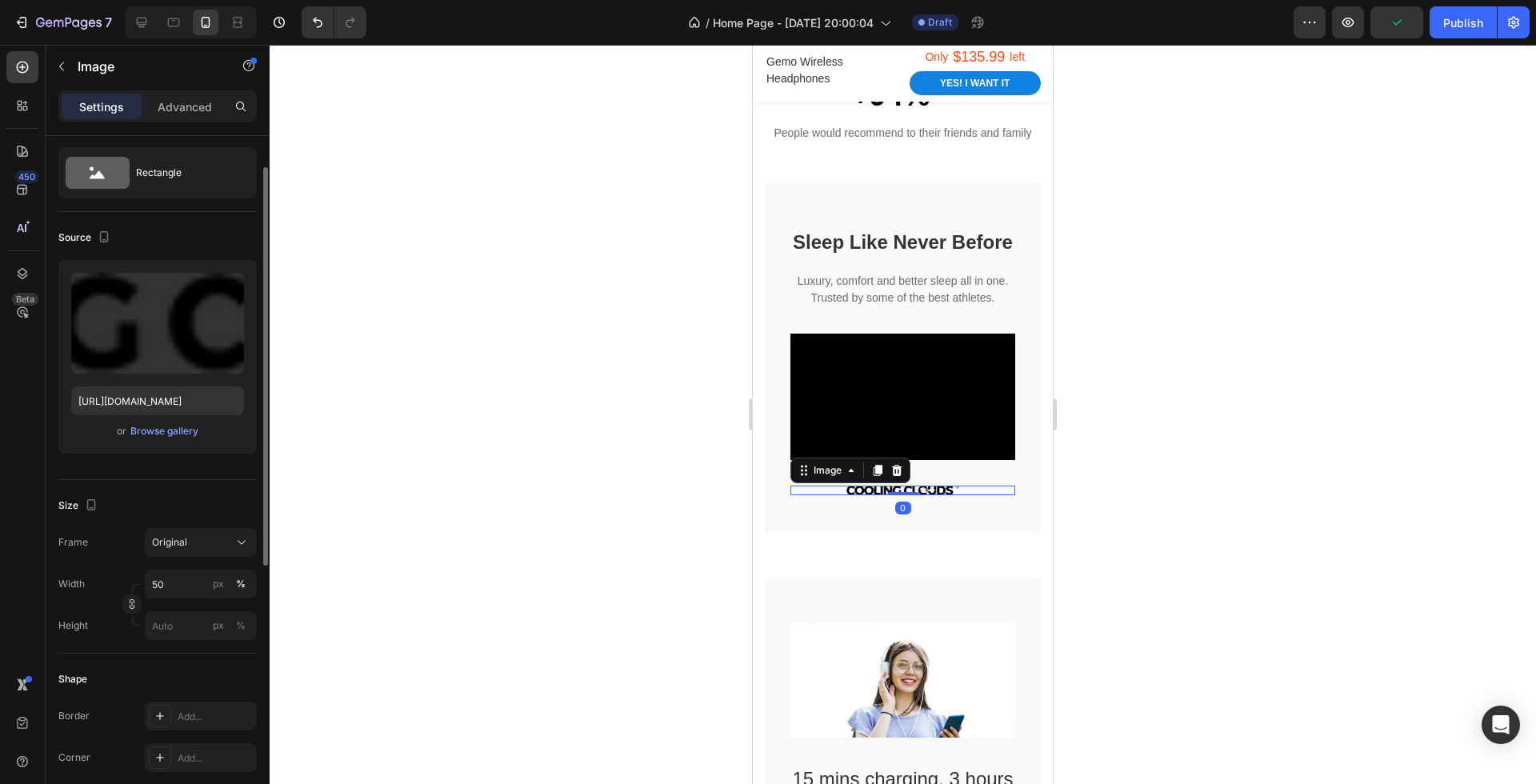
scroll to position [45, 0]
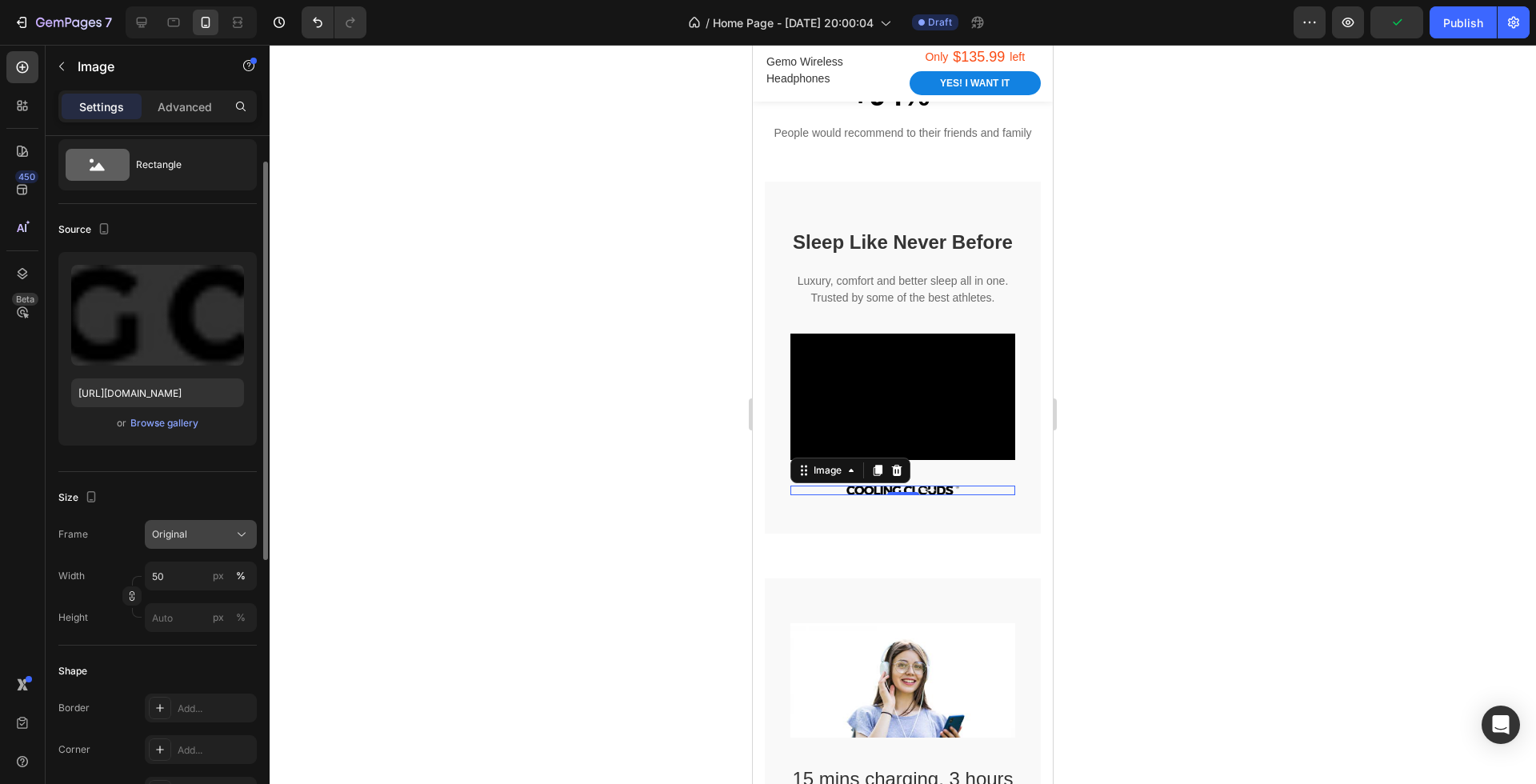
click at [198, 534] on div "Original" at bounding box center [191, 534] width 79 height 15
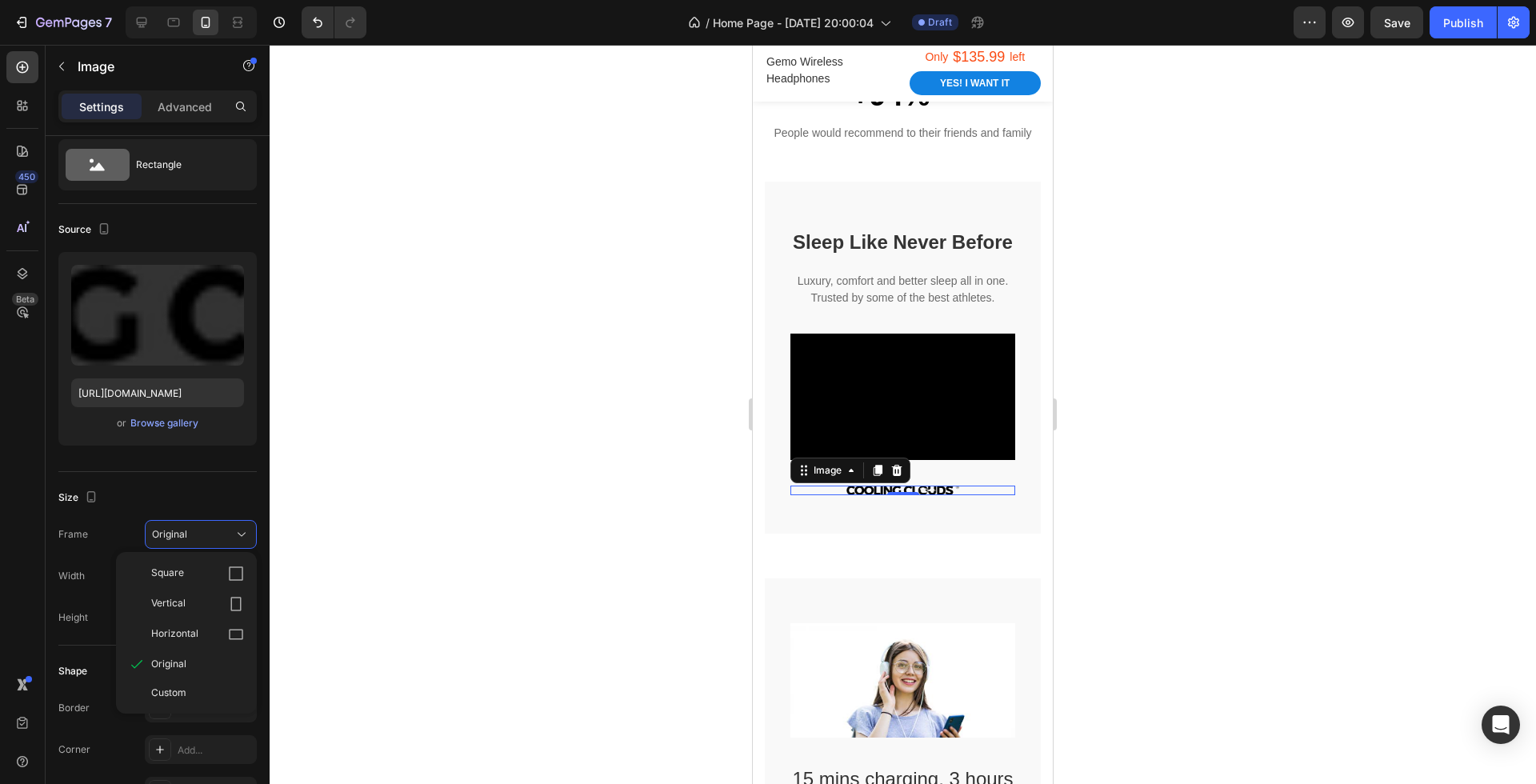
click at [350, 610] on div at bounding box center [902, 414] width 1266 height 739
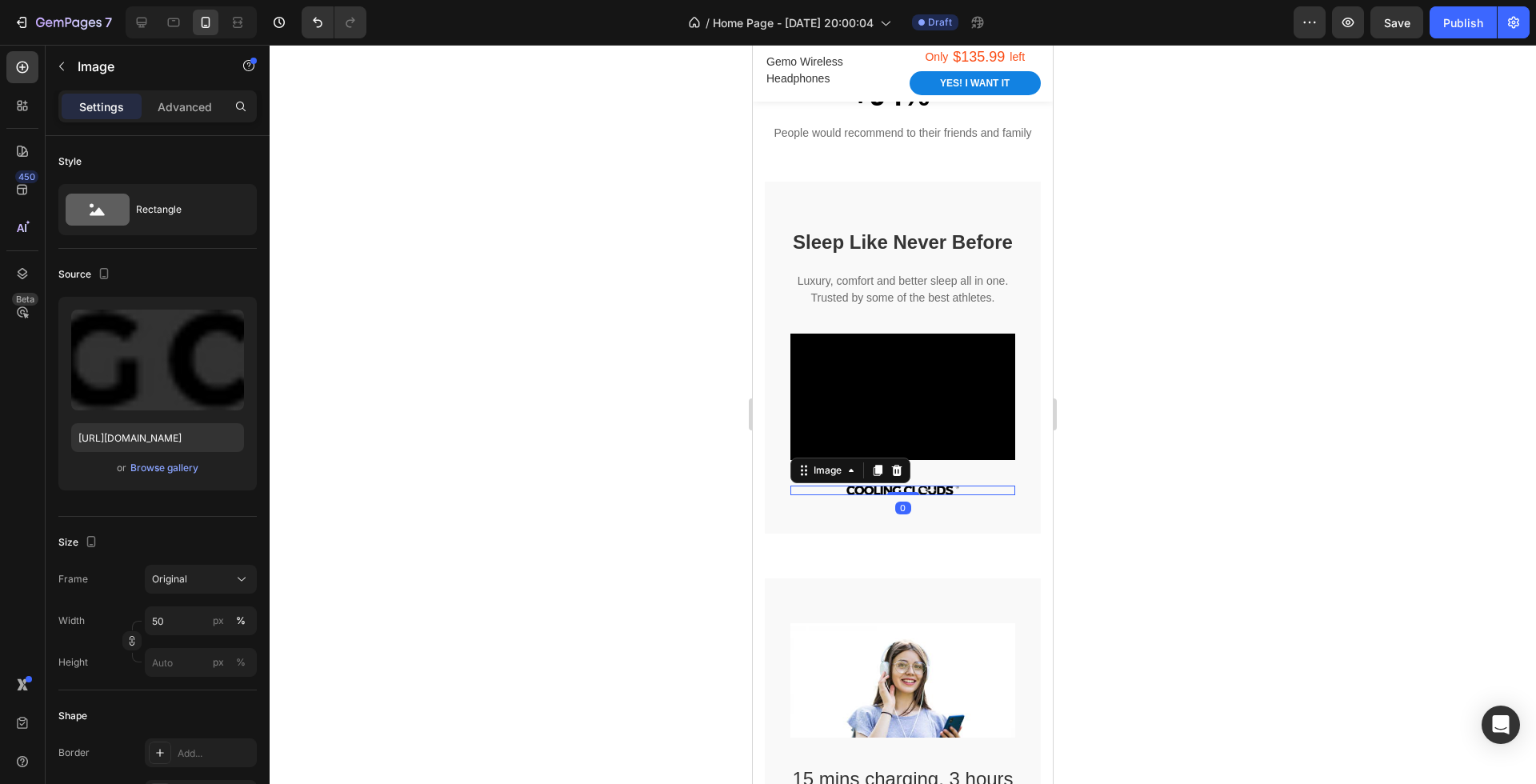
click at [915, 490] on img at bounding box center [902, 490] width 113 height 10
click at [198, 615] on input "50" at bounding box center [201, 621] width 112 height 29
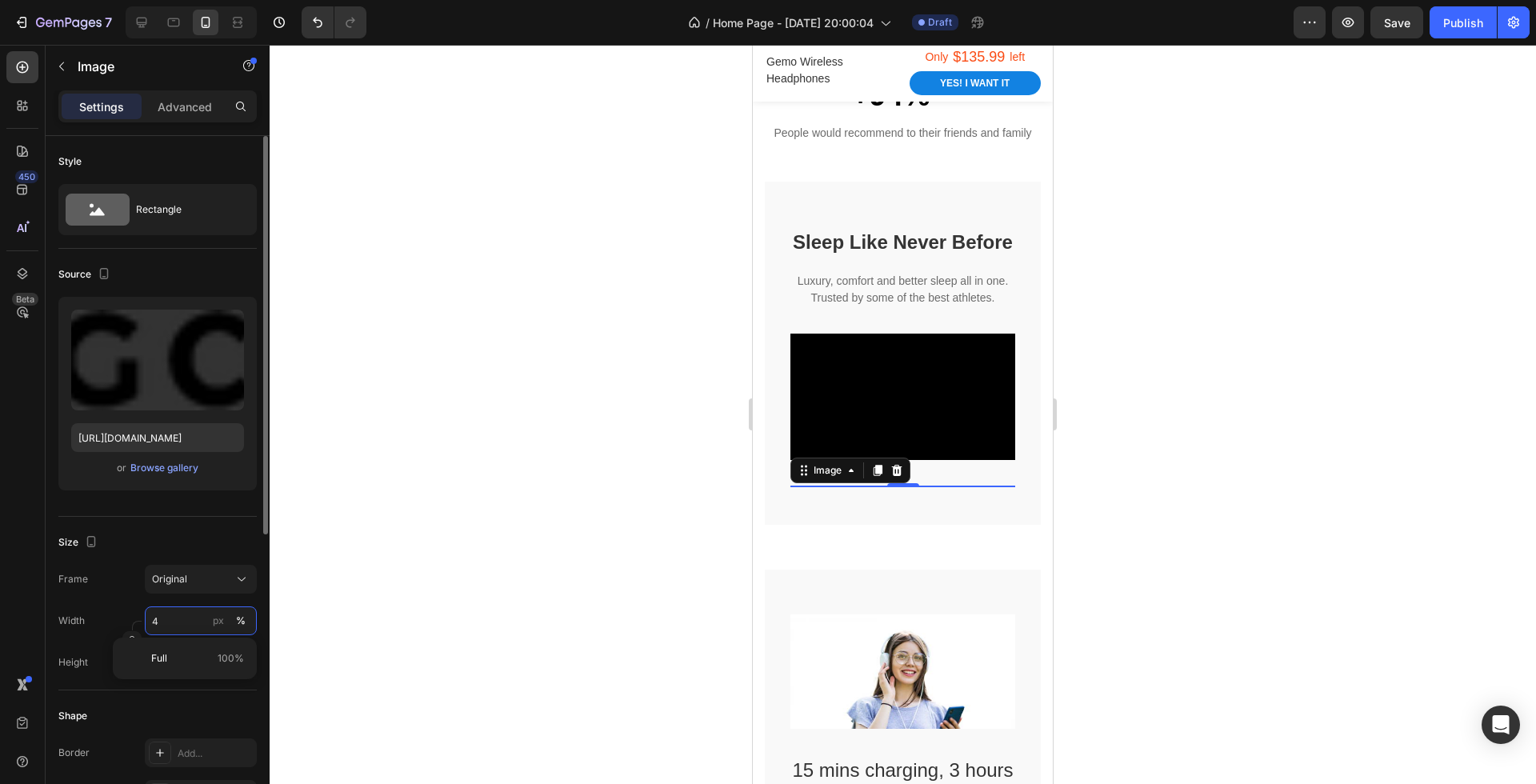
type input "40"
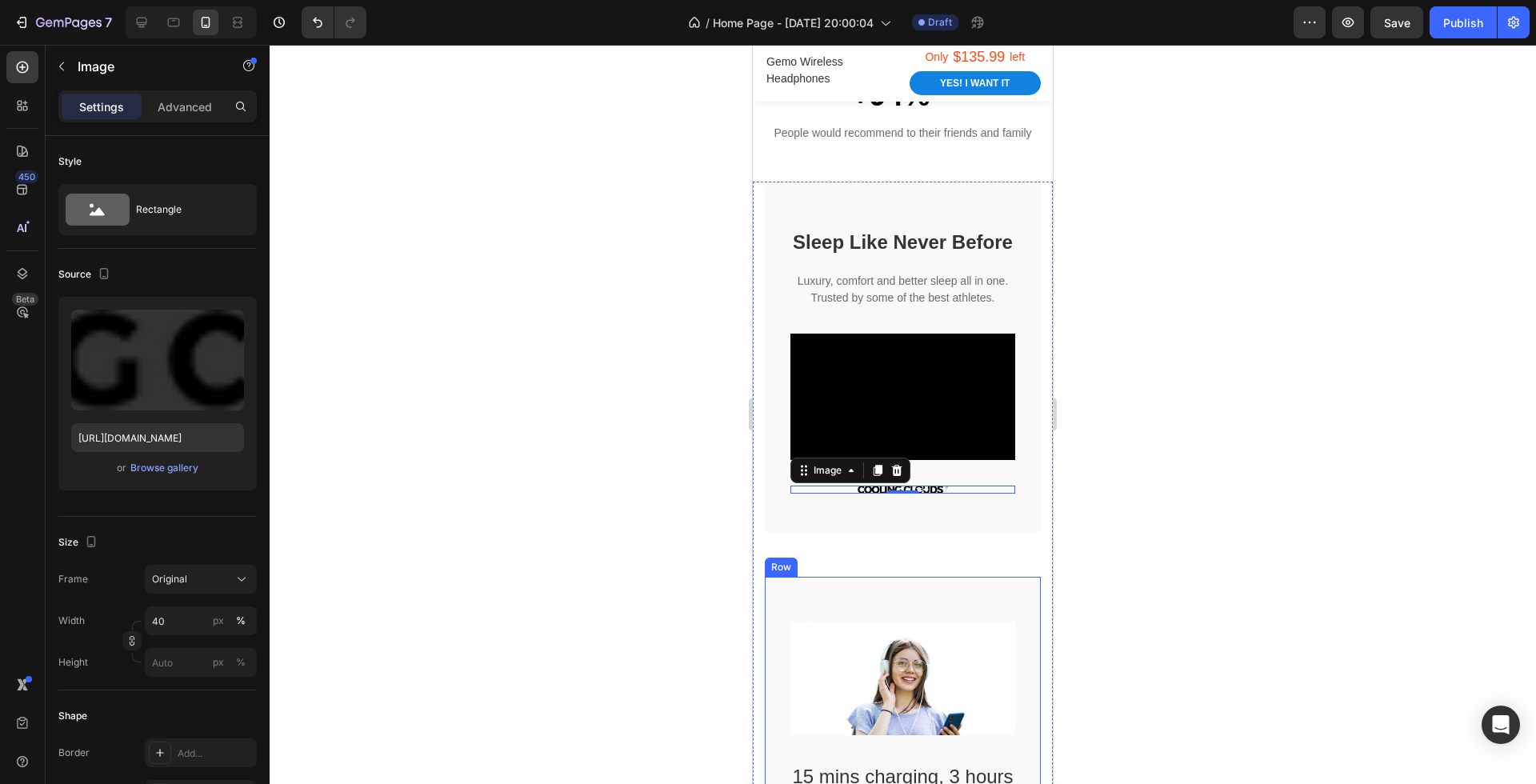
click at [775, 697] on div "Image 15 mins charging, 3 hours playback Heading If your headphones are running…" at bounding box center [902, 774] width 276 height 397
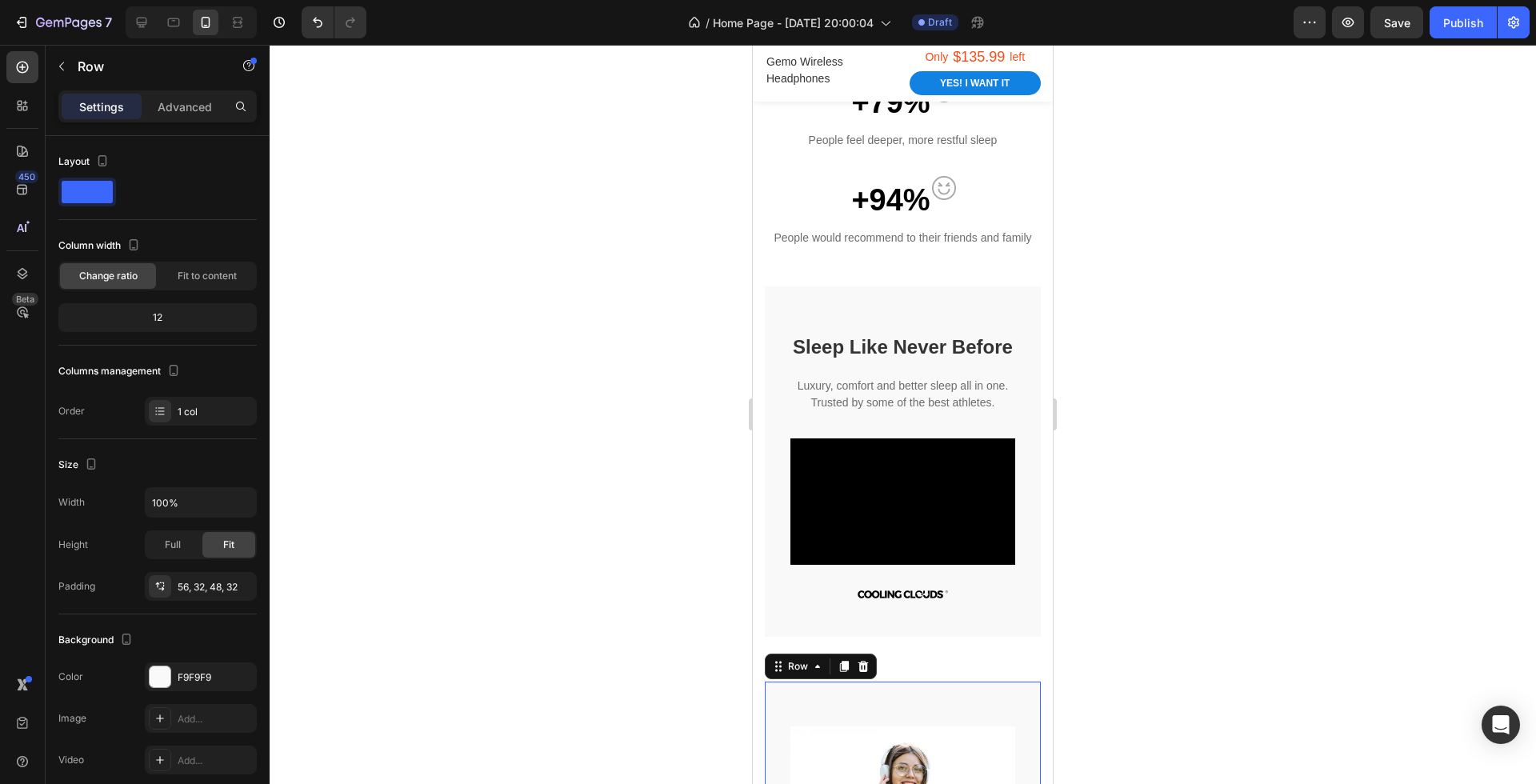
scroll to position [1469, 0]
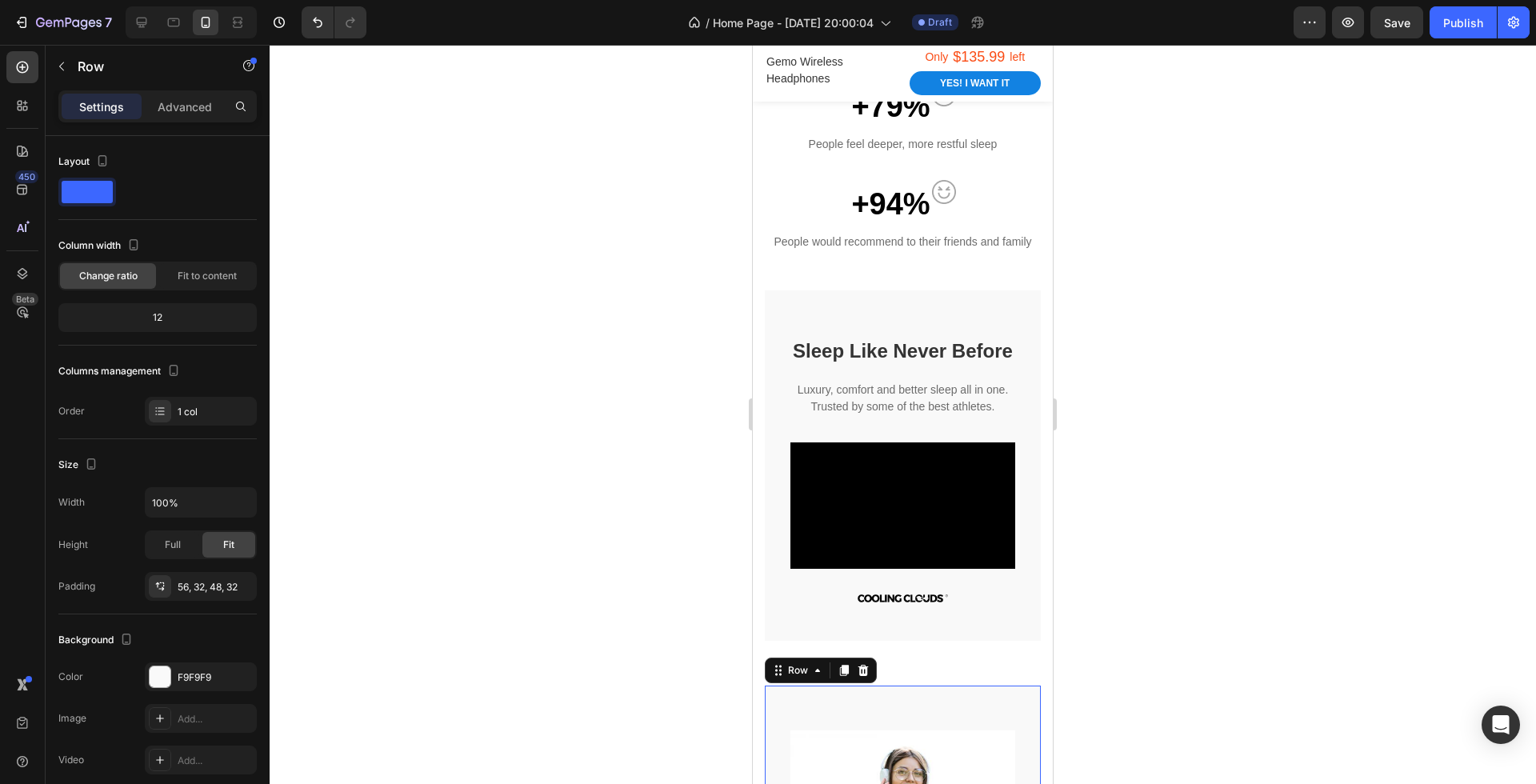
click at [1156, 469] on div at bounding box center [902, 414] width 1266 height 739
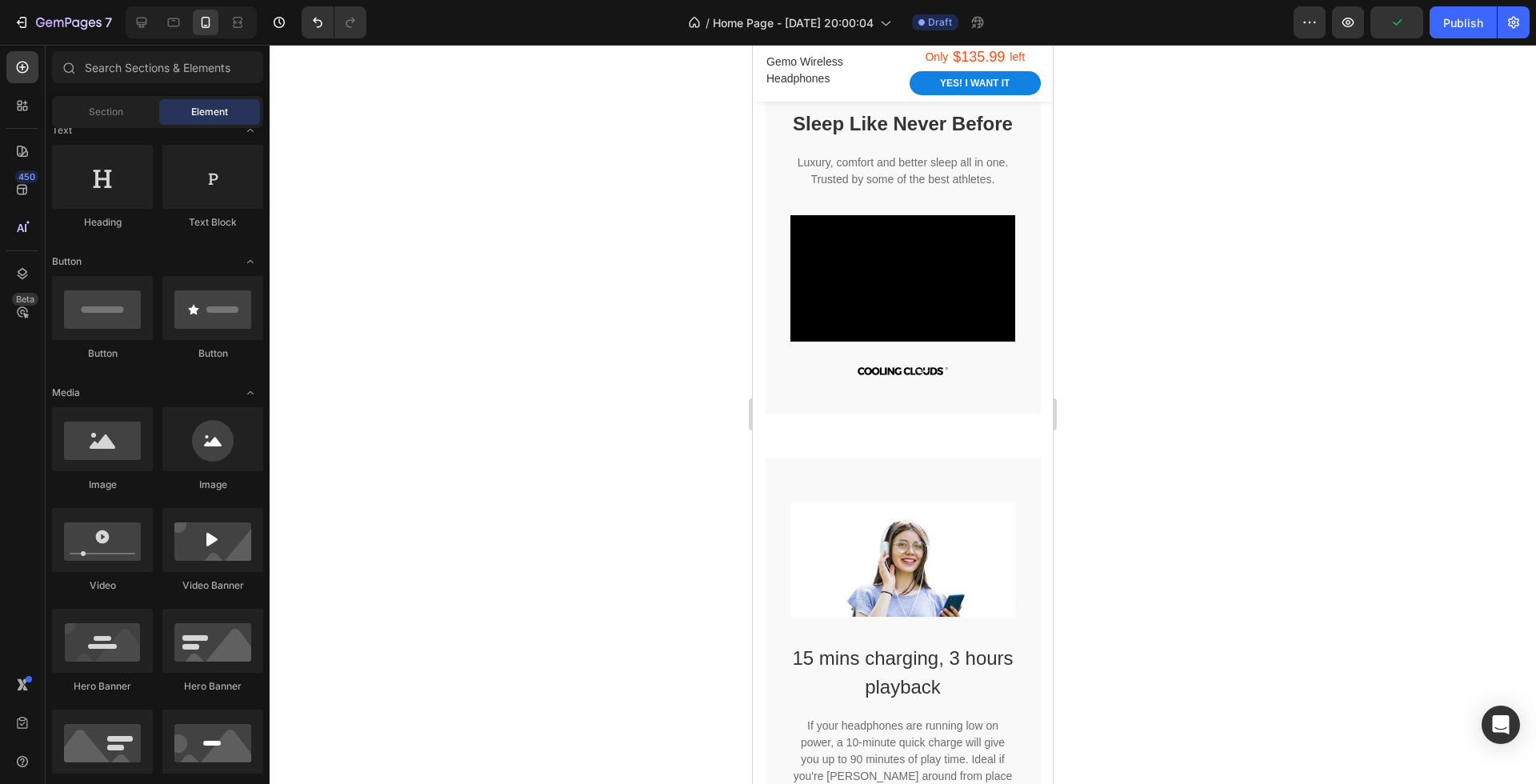
scroll to position [1706, 0]
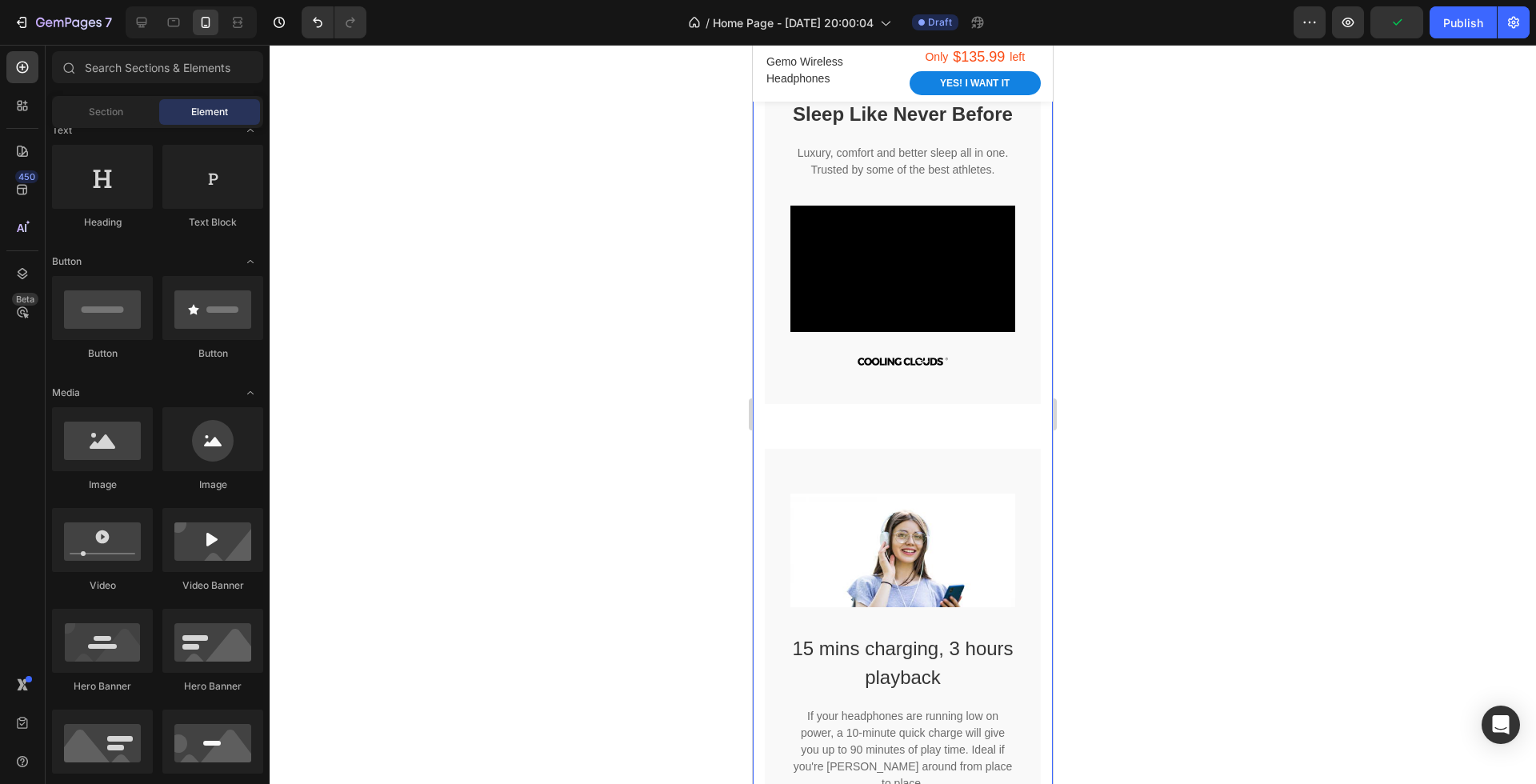
click at [912, 415] on div "Sleep Like Never Before Heading Luxury, comfort and better sleep all in one. Tr…" at bounding box center [902, 251] width 276 height 395
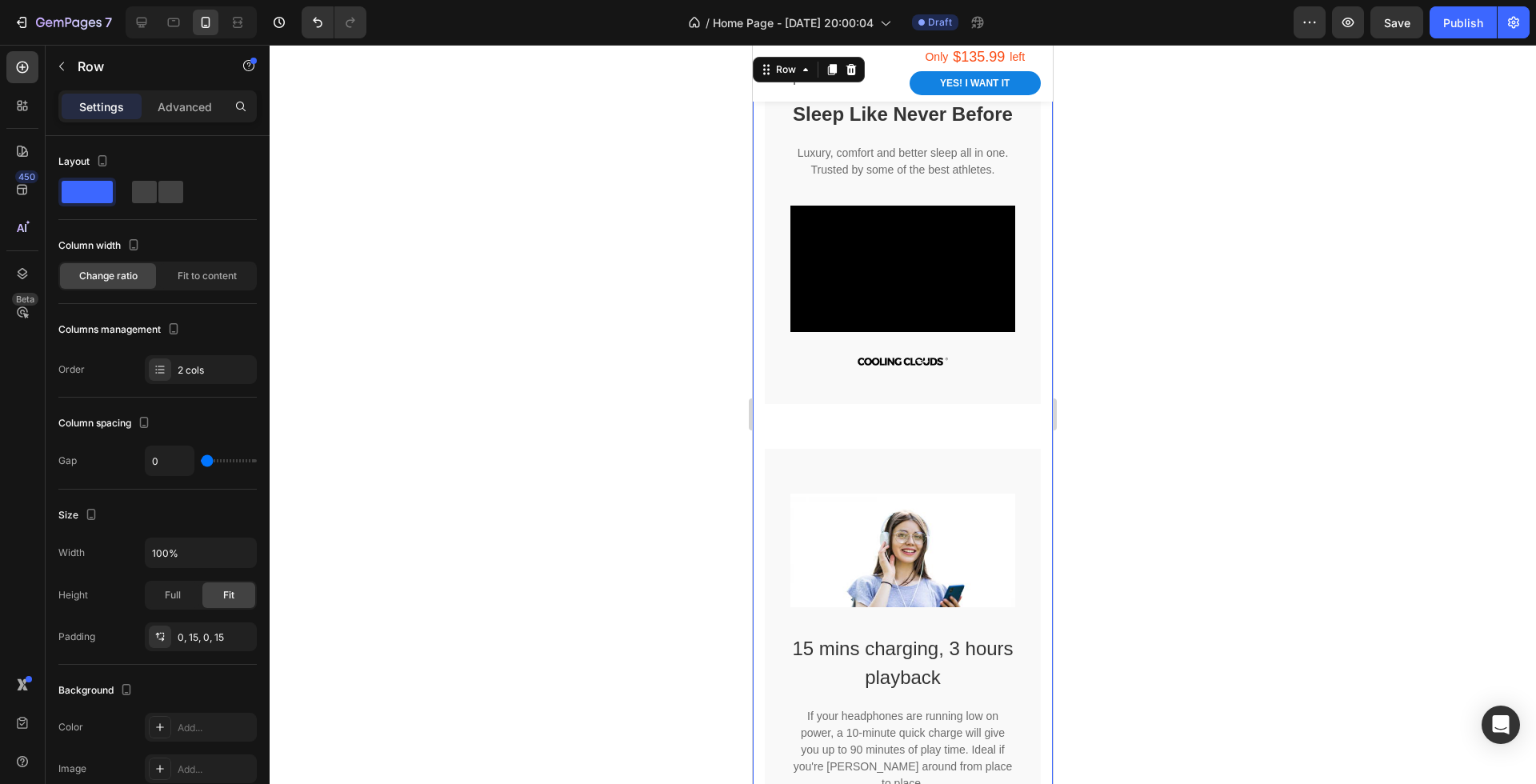
click at [915, 411] on div "Sleep Like Never Before Heading Luxury, comfort and better sleep all in one. Tr…" at bounding box center [902, 251] width 276 height 395
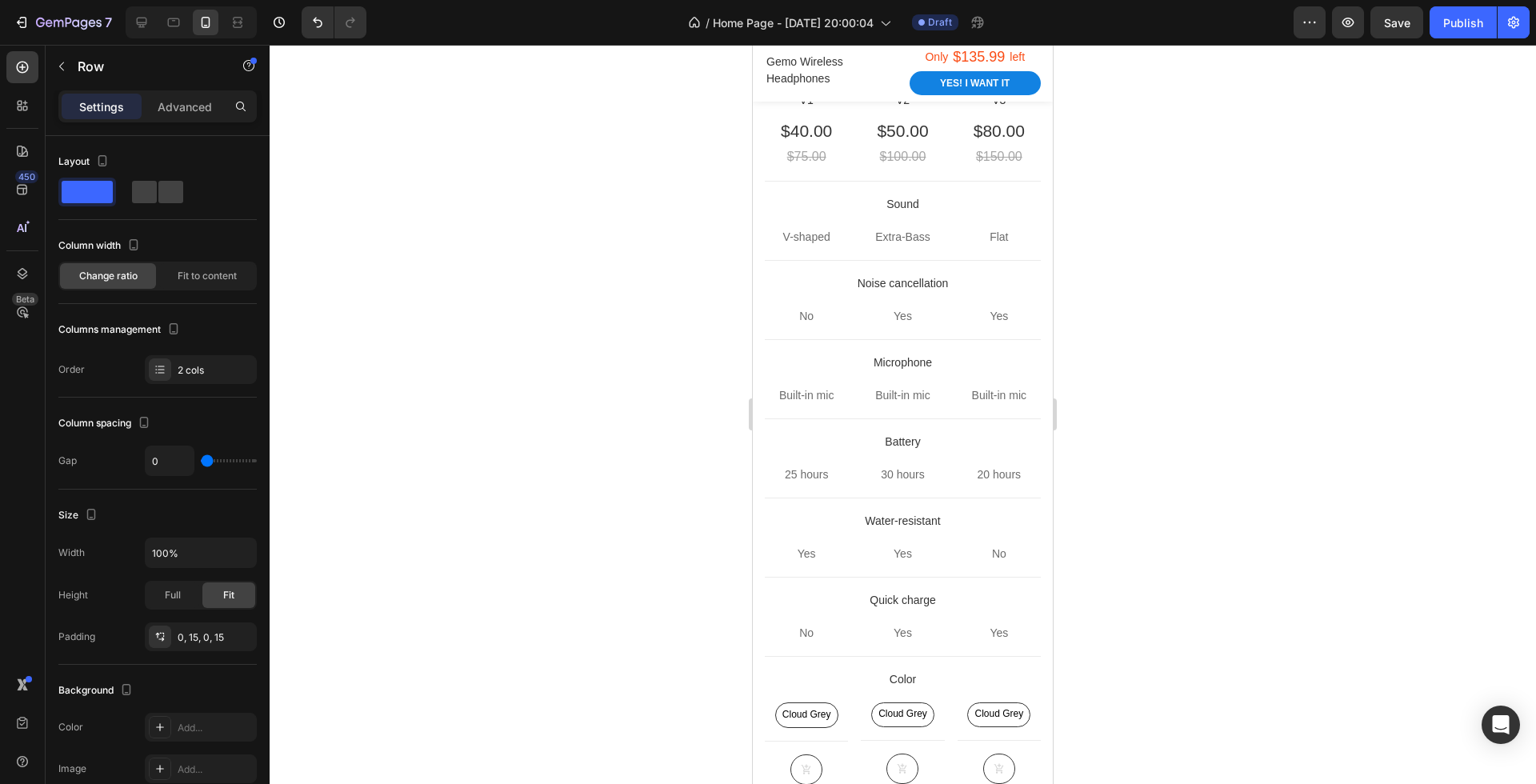
radio input "false"
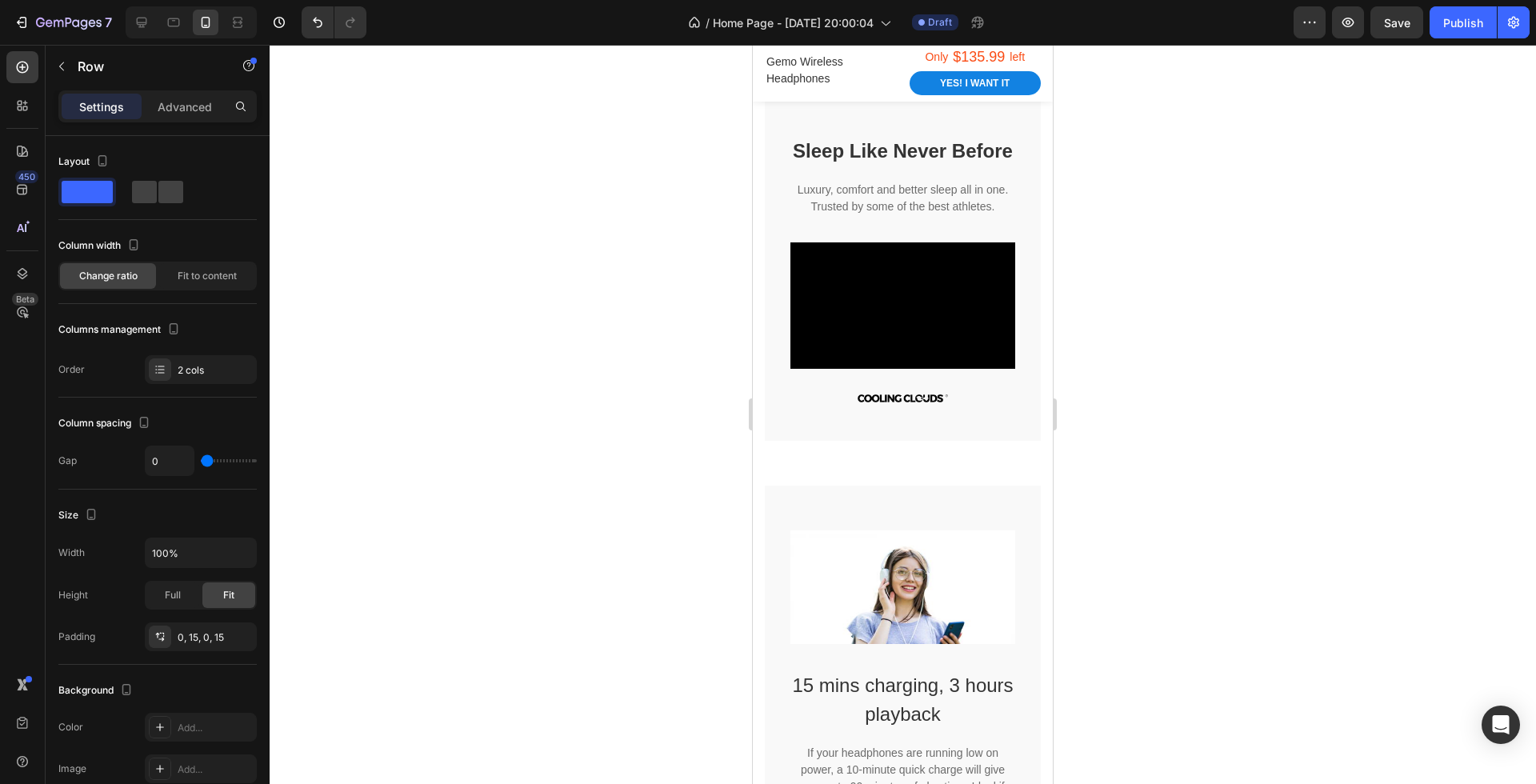
scroll to position [1661, 0]
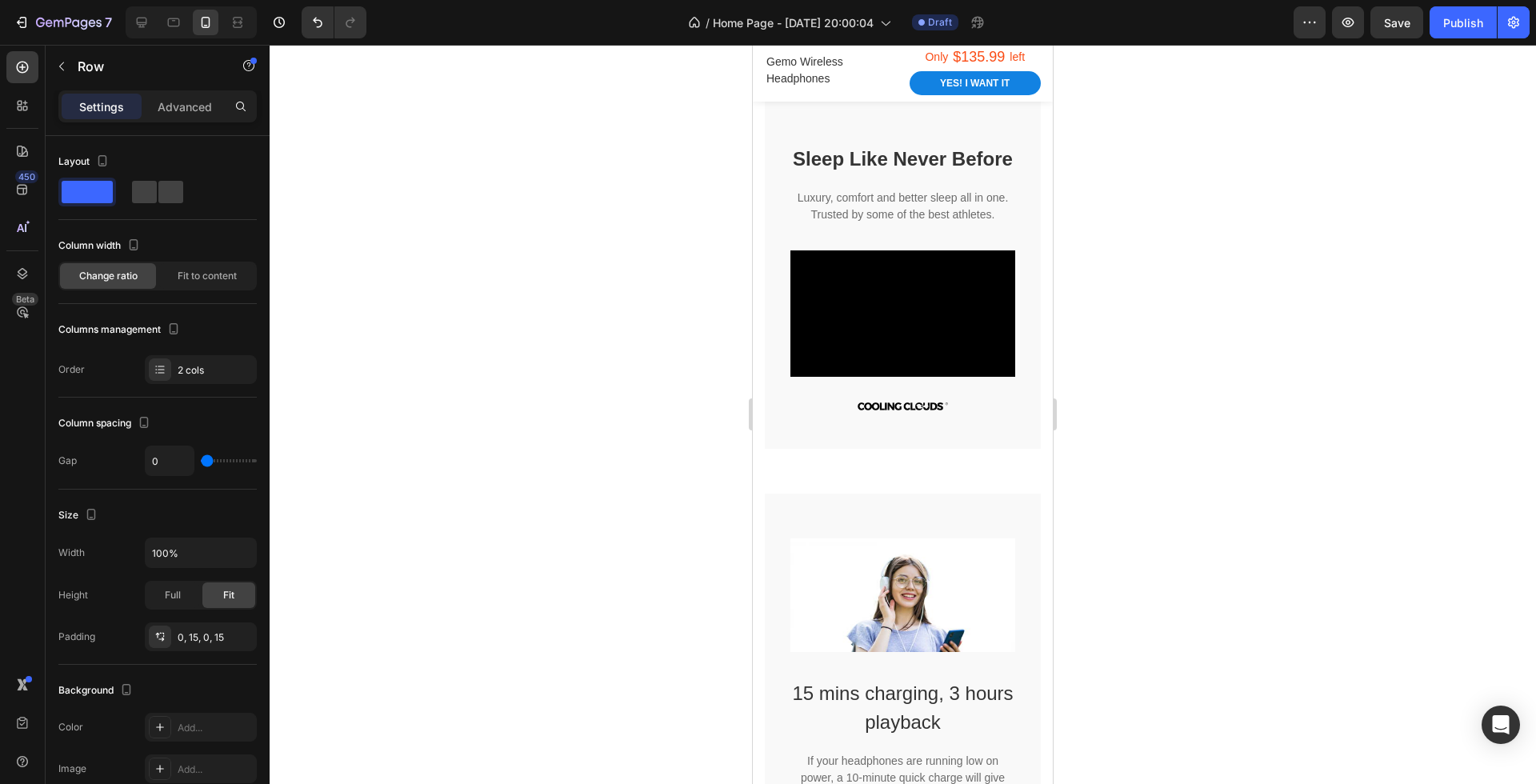
click at [908, 462] on div "Sleep Like Never Before Heading Luxury, comfort and better sleep all in one. Tr…" at bounding box center [902, 296] width 276 height 395
click at [158, 23] on div at bounding box center [191, 22] width 131 height 32
click at [178, 24] on icon at bounding box center [174, 22] width 12 height 9
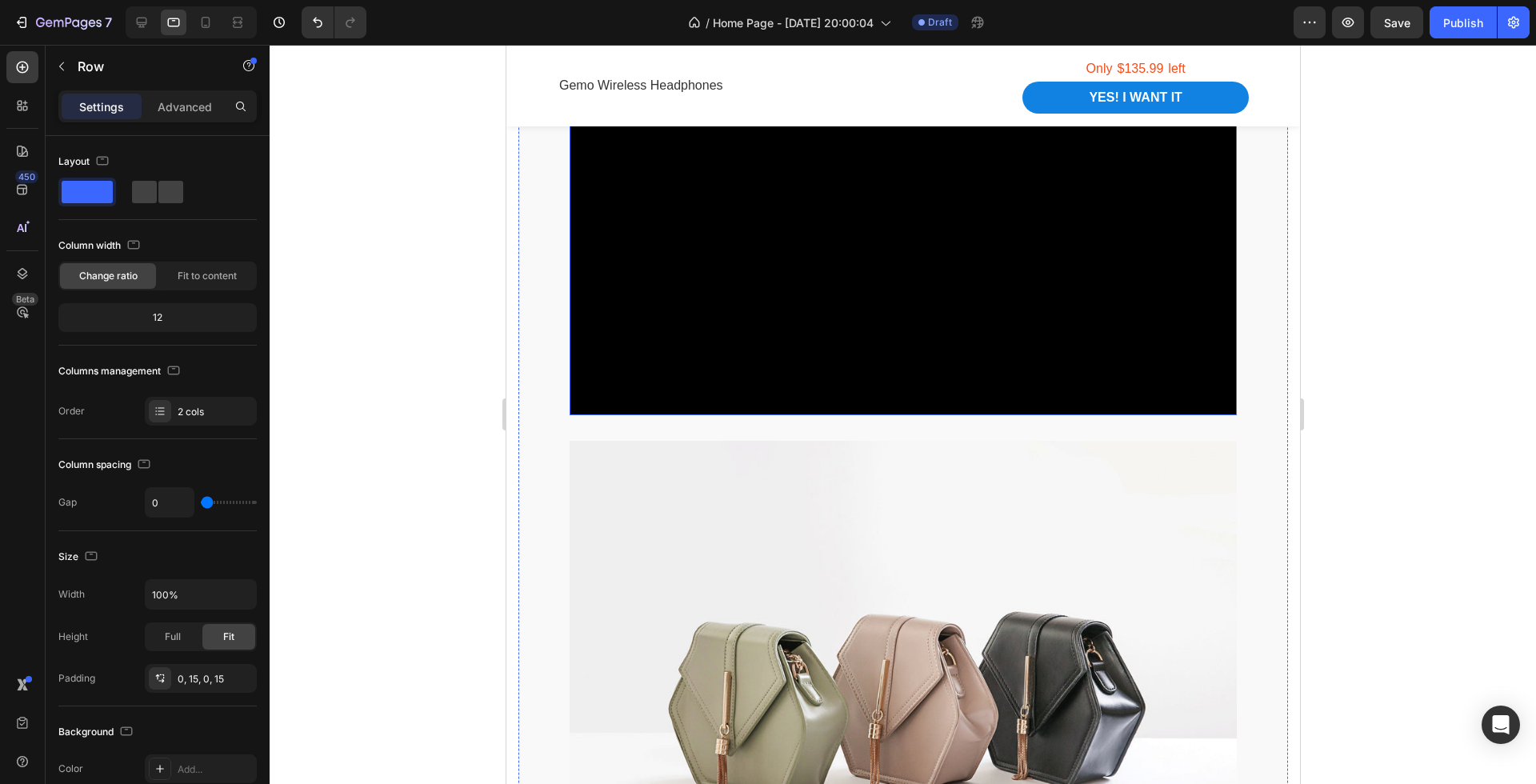
scroll to position [1762, 0]
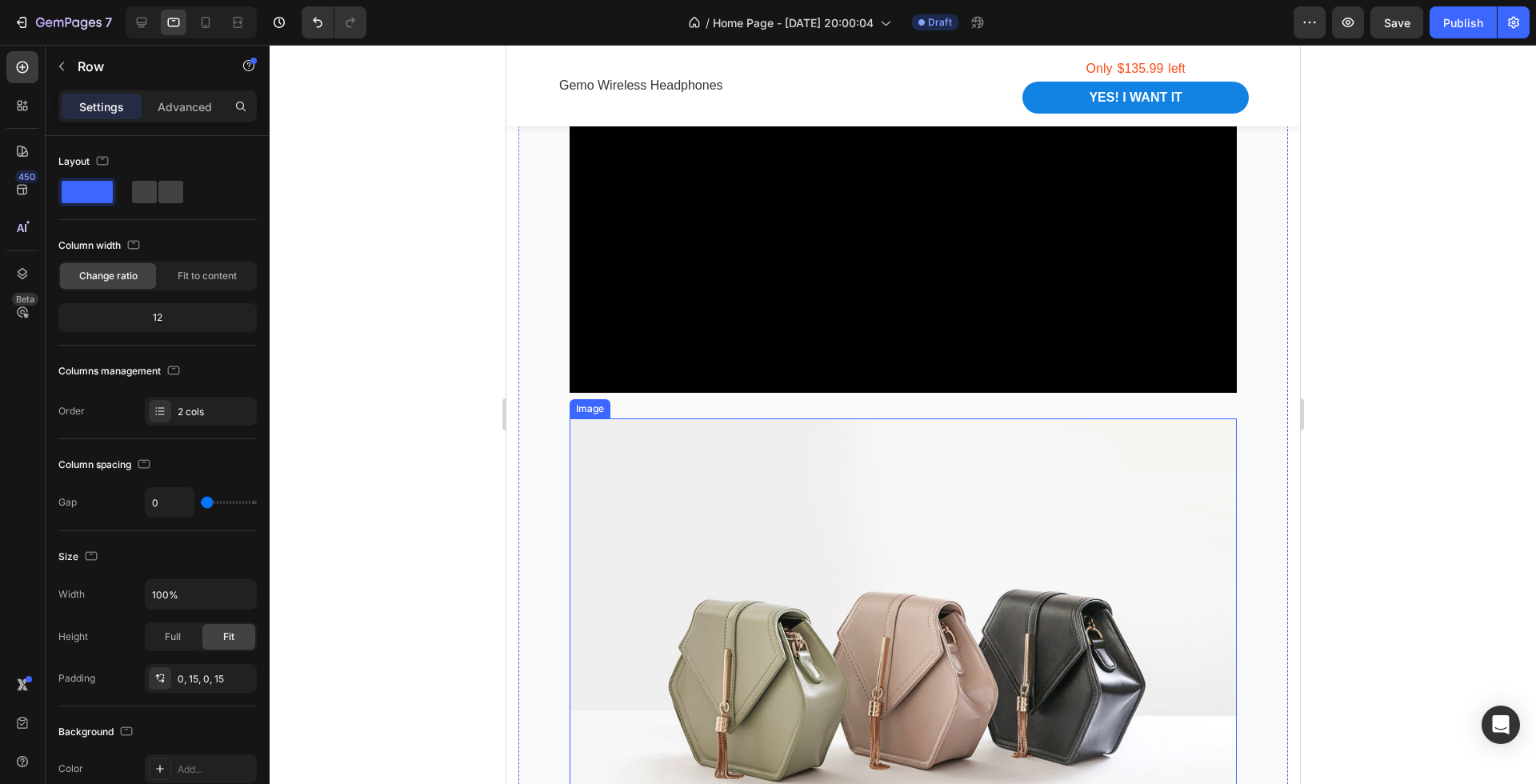
click at [992, 536] on img at bounding box center [902, 669] width 667 height 501
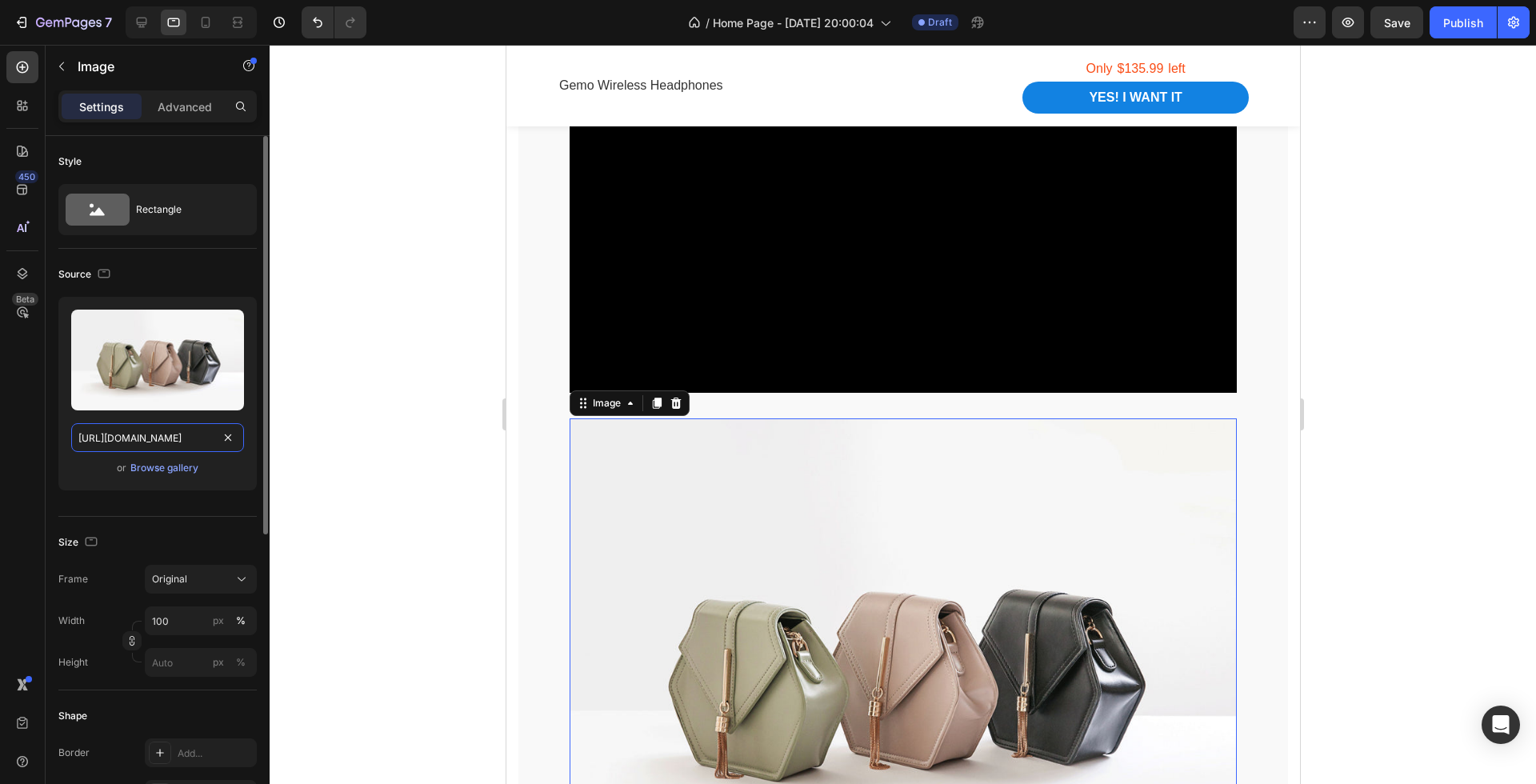
click at [168, 438] on input "[URL][DOMAIN_NAME]" at bounding box center [157, 437] width 173 height 29
click at [168, 466] on div "Browse gallery" at bounding box center [164, 468] width 68 height 15
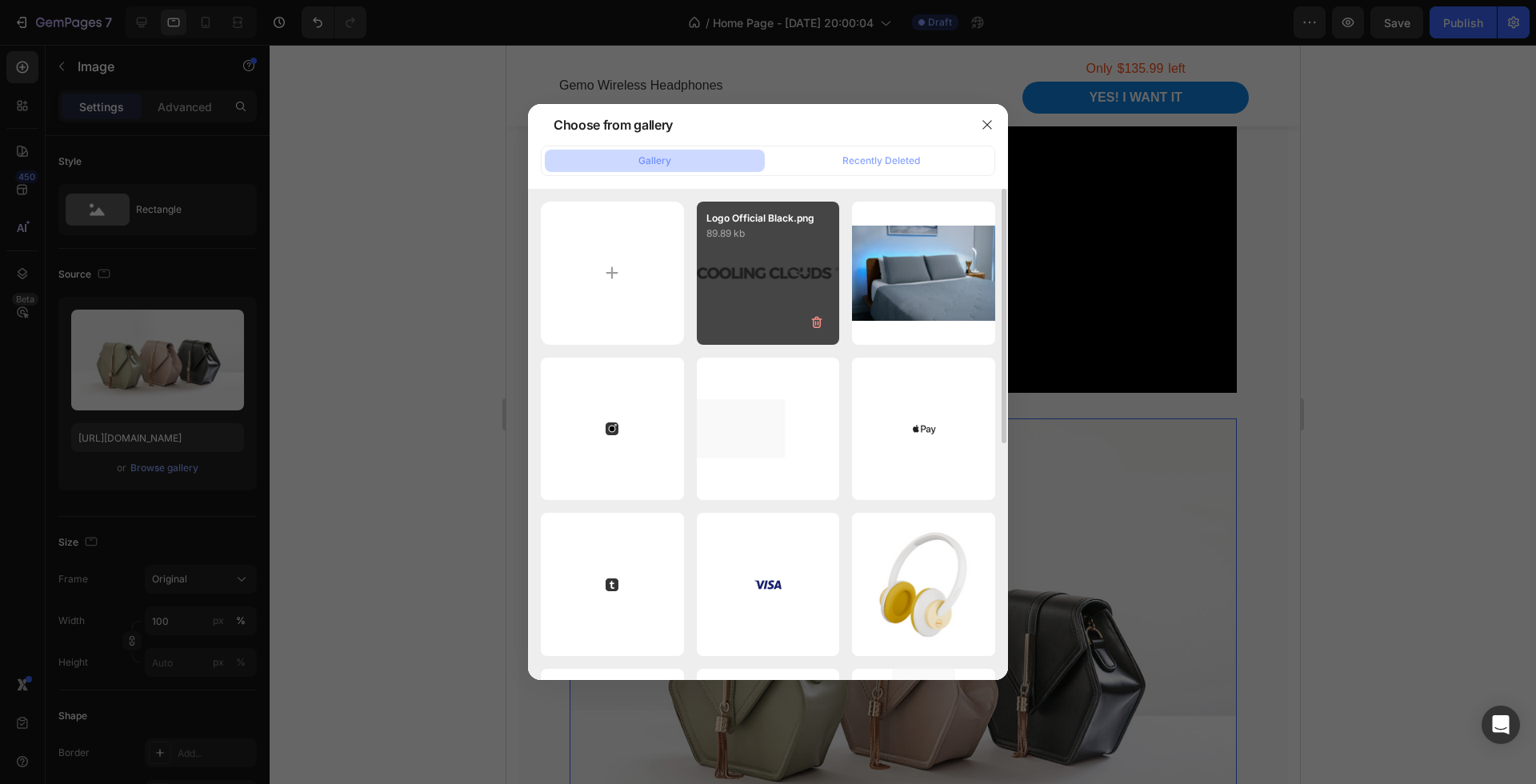
click at [743, 296] on div "Logo Official Black.png 89.89 kb" at bounding box center [768, 273] width 143 height 143
type input "https://cdn.shopify.com/s/files/1/0593/1509/3578/files/gempages_580476880742777…"
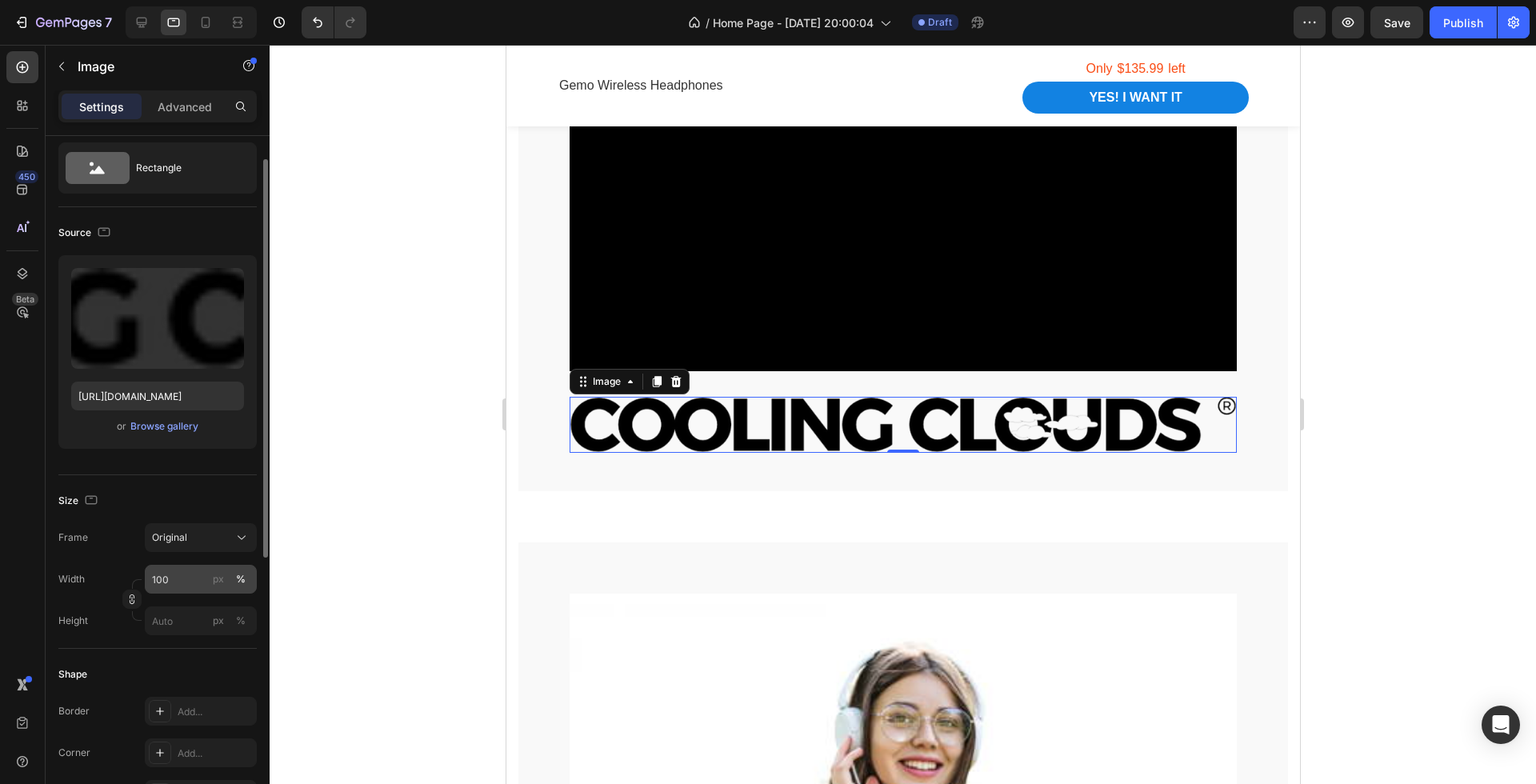
scroll to position [46, 0]
click at [187, 590] on div "Width 100 px % Height px %" at bounding box center [158, 596] width 199 height 70
click at [185, 581] on input "100" at bounding box center [201, 575] width 112 height 29
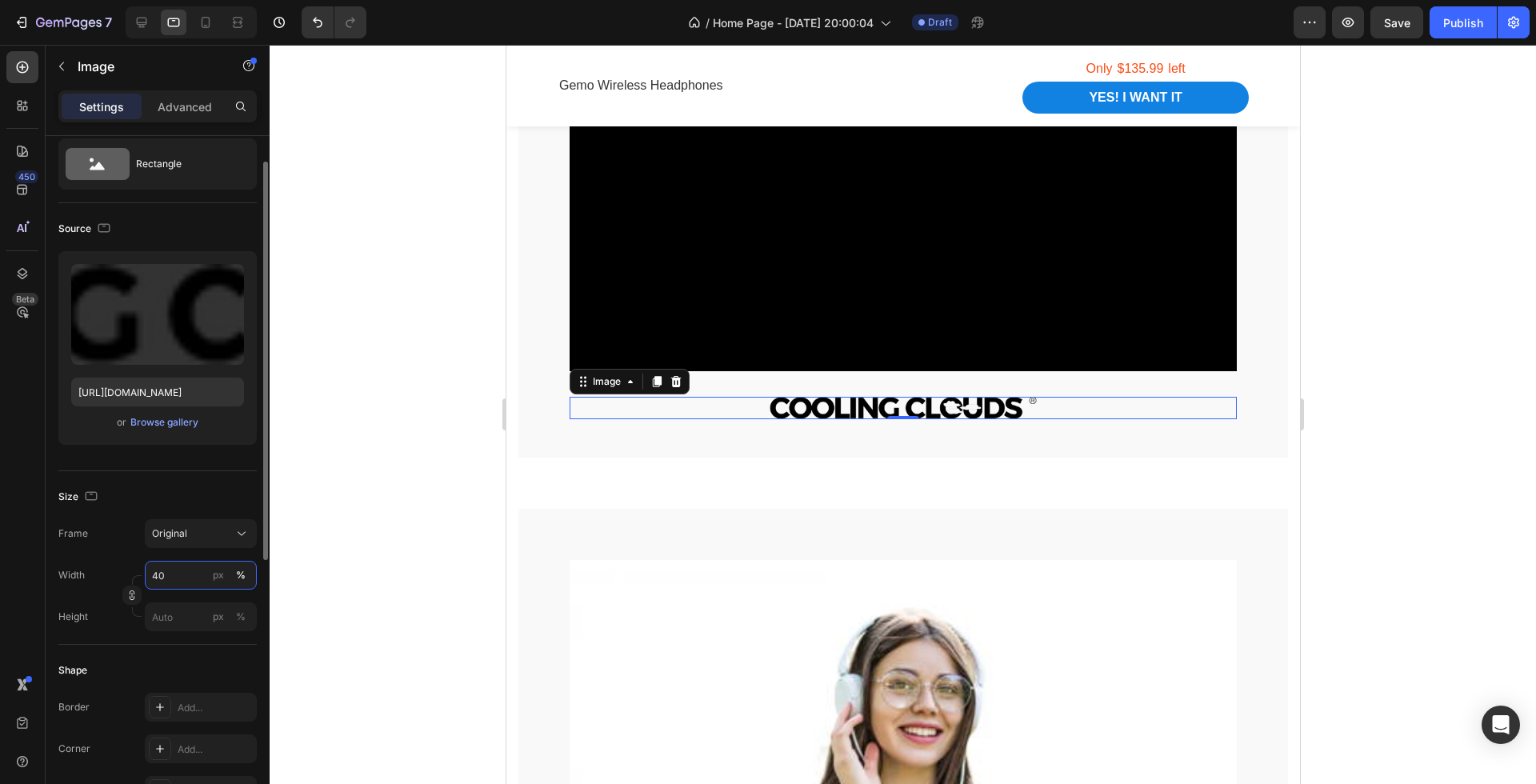
type input "4"
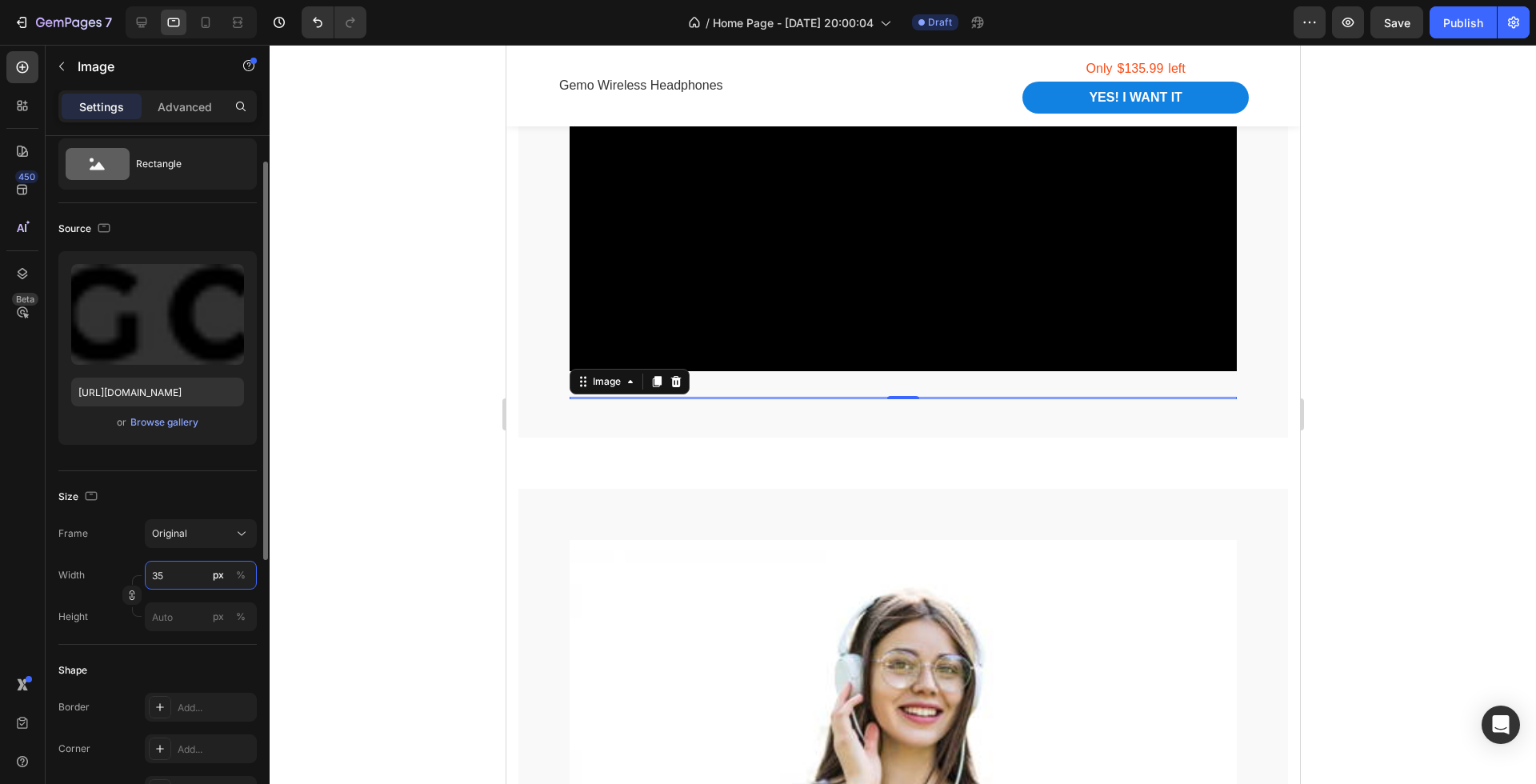
type input "3"
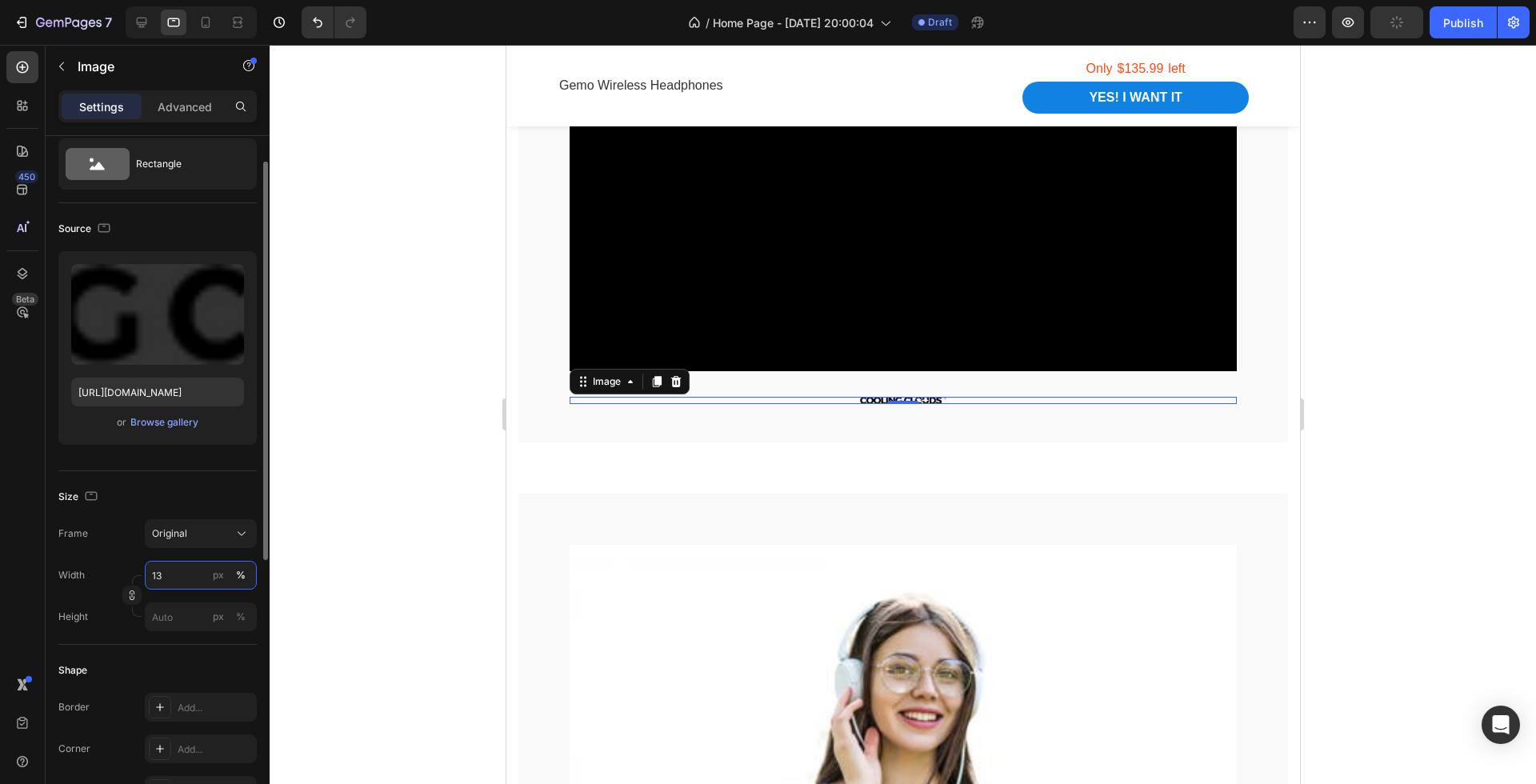
type input "1"
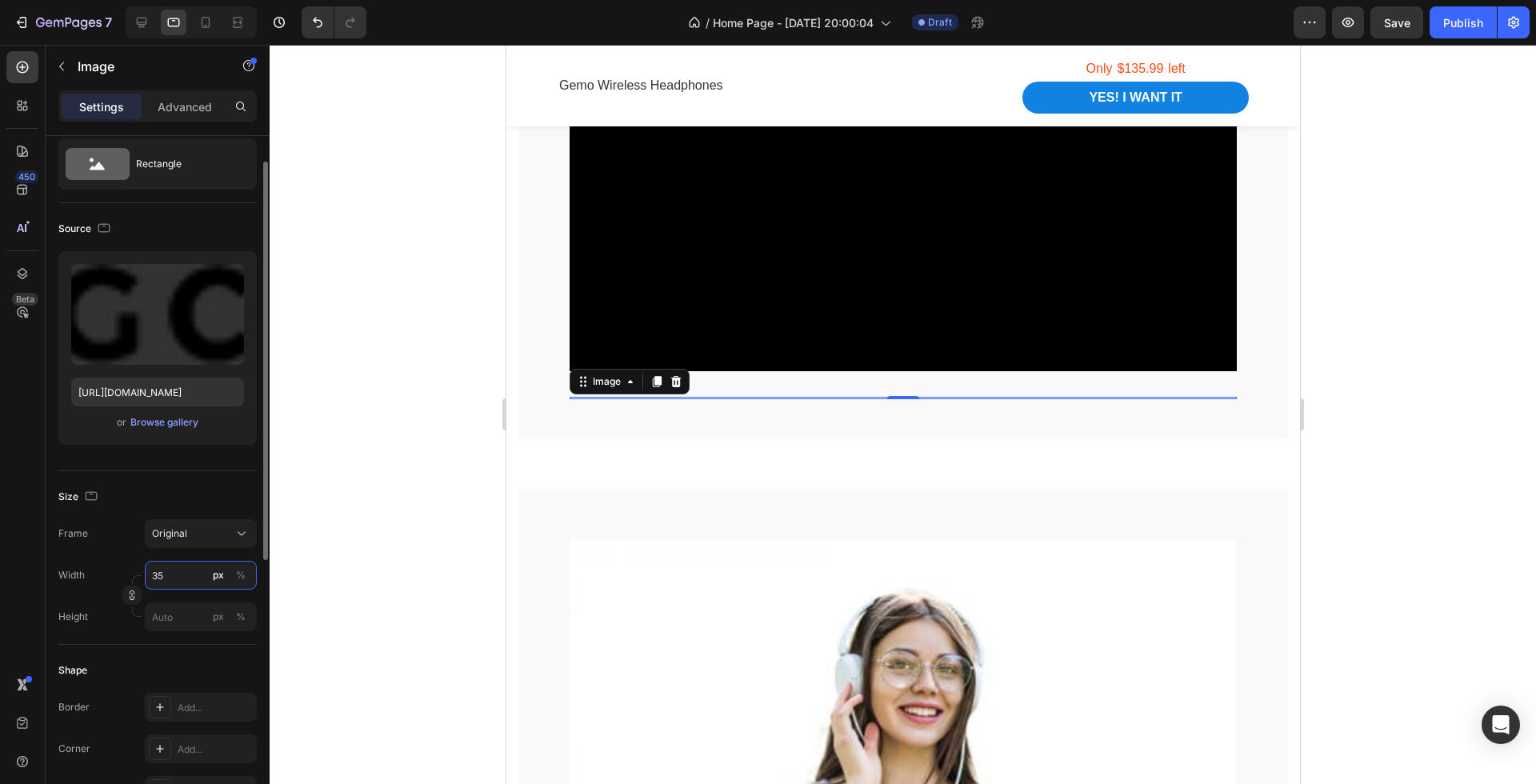
click at [193, 577] on input "35" at bounding box center [201, 575] width 112 height 29
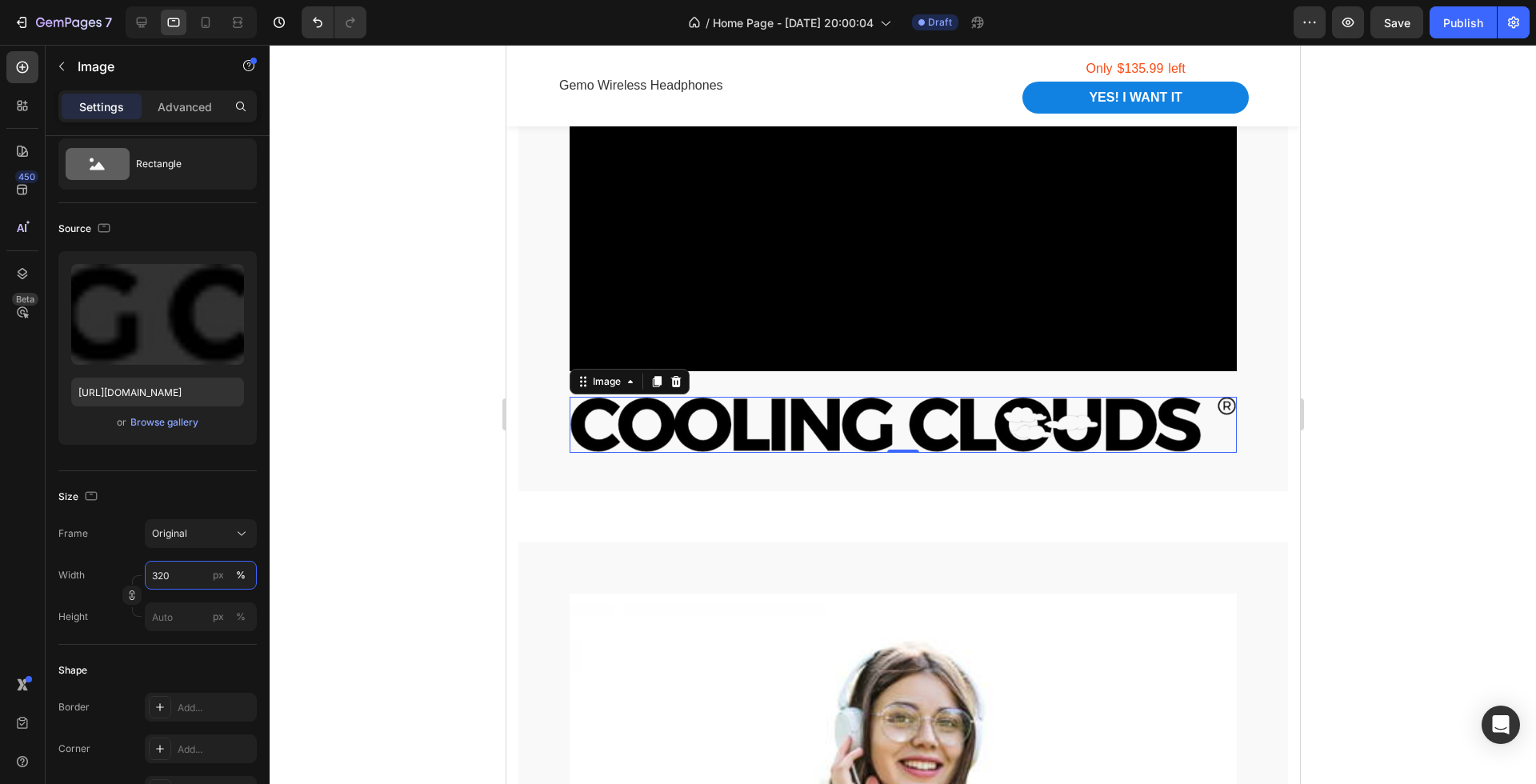
type input "20"
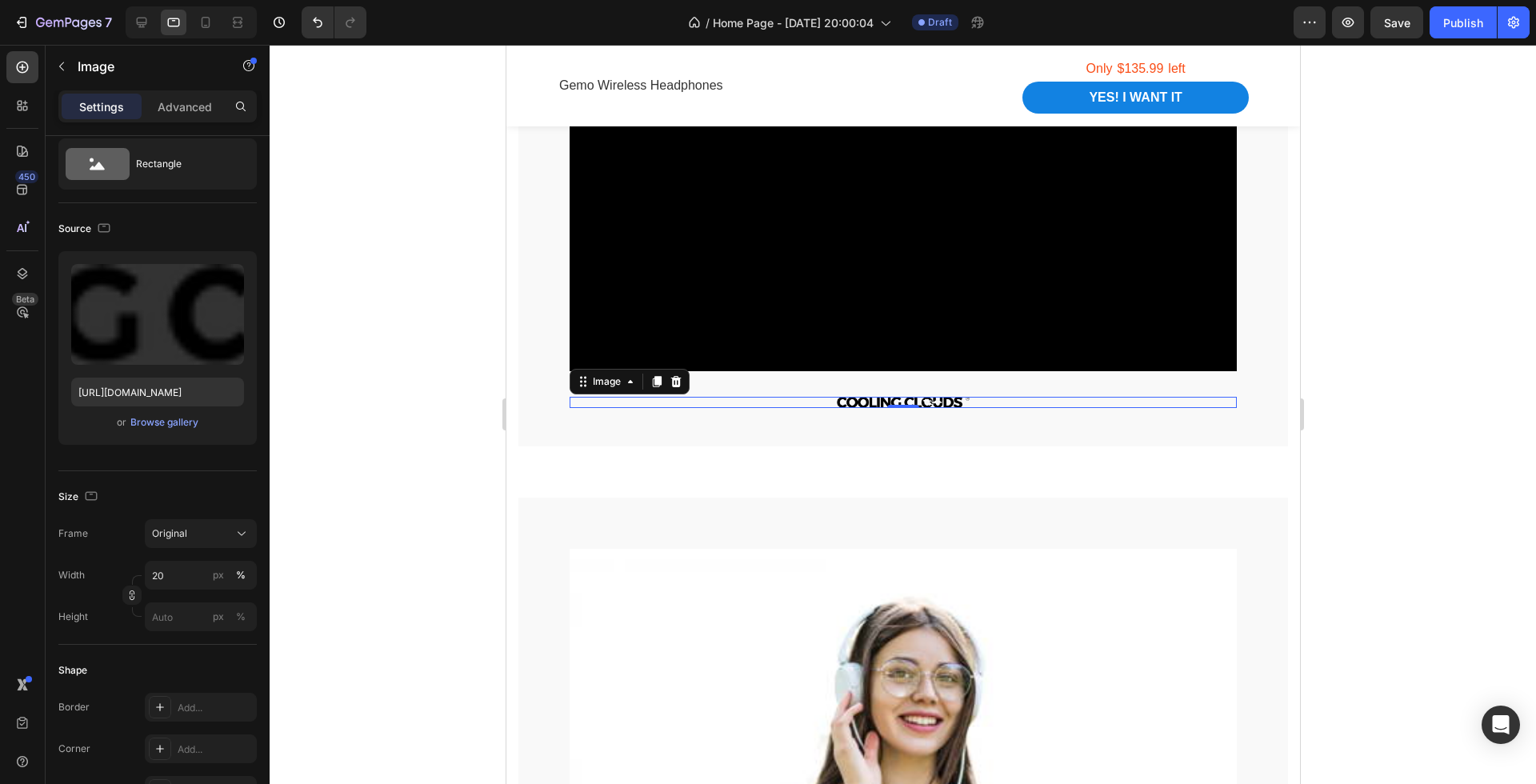
click at [371, 590] on div at bounding box center [902, 414] width 1266 height 739
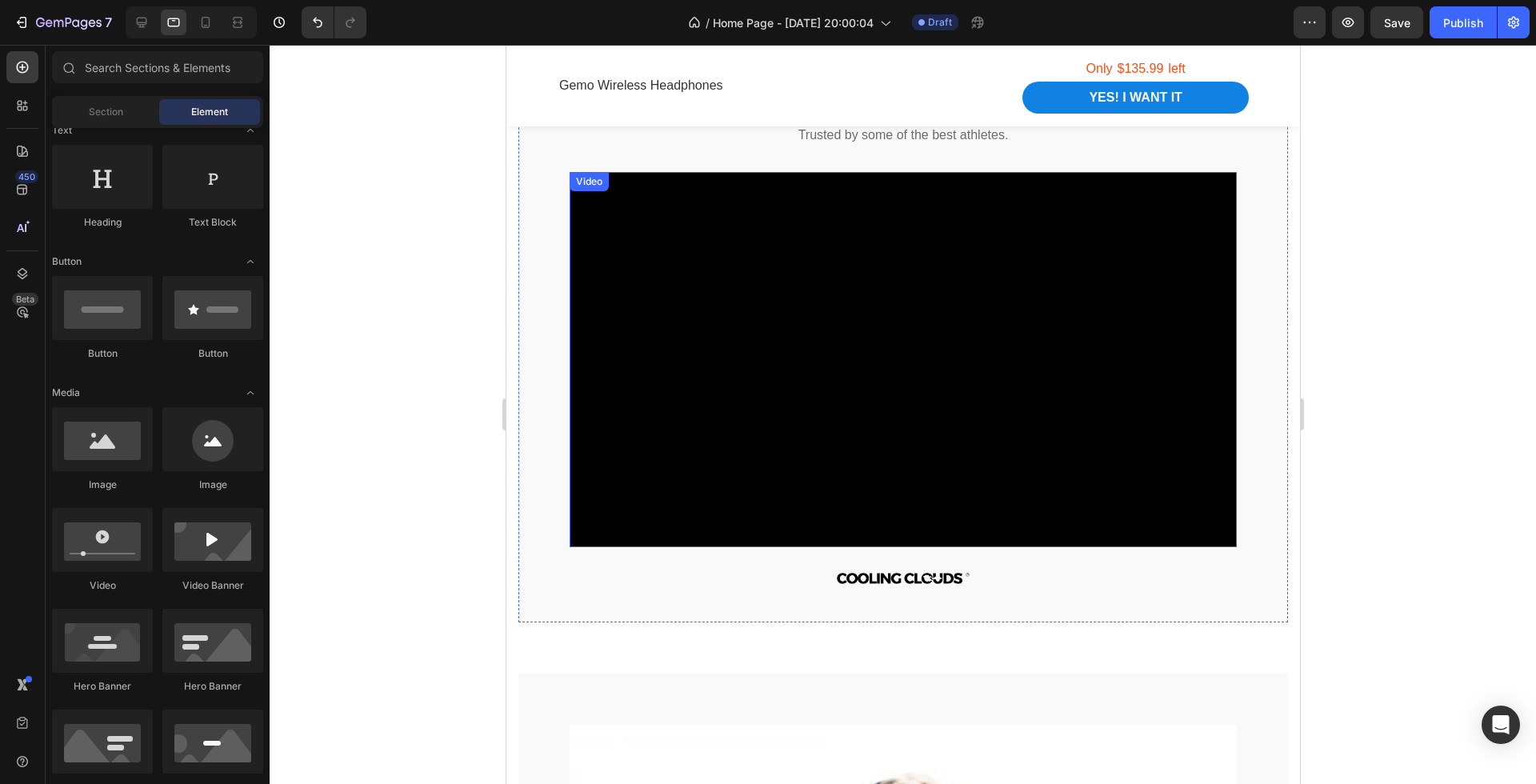
scroll to position [1660, 0]
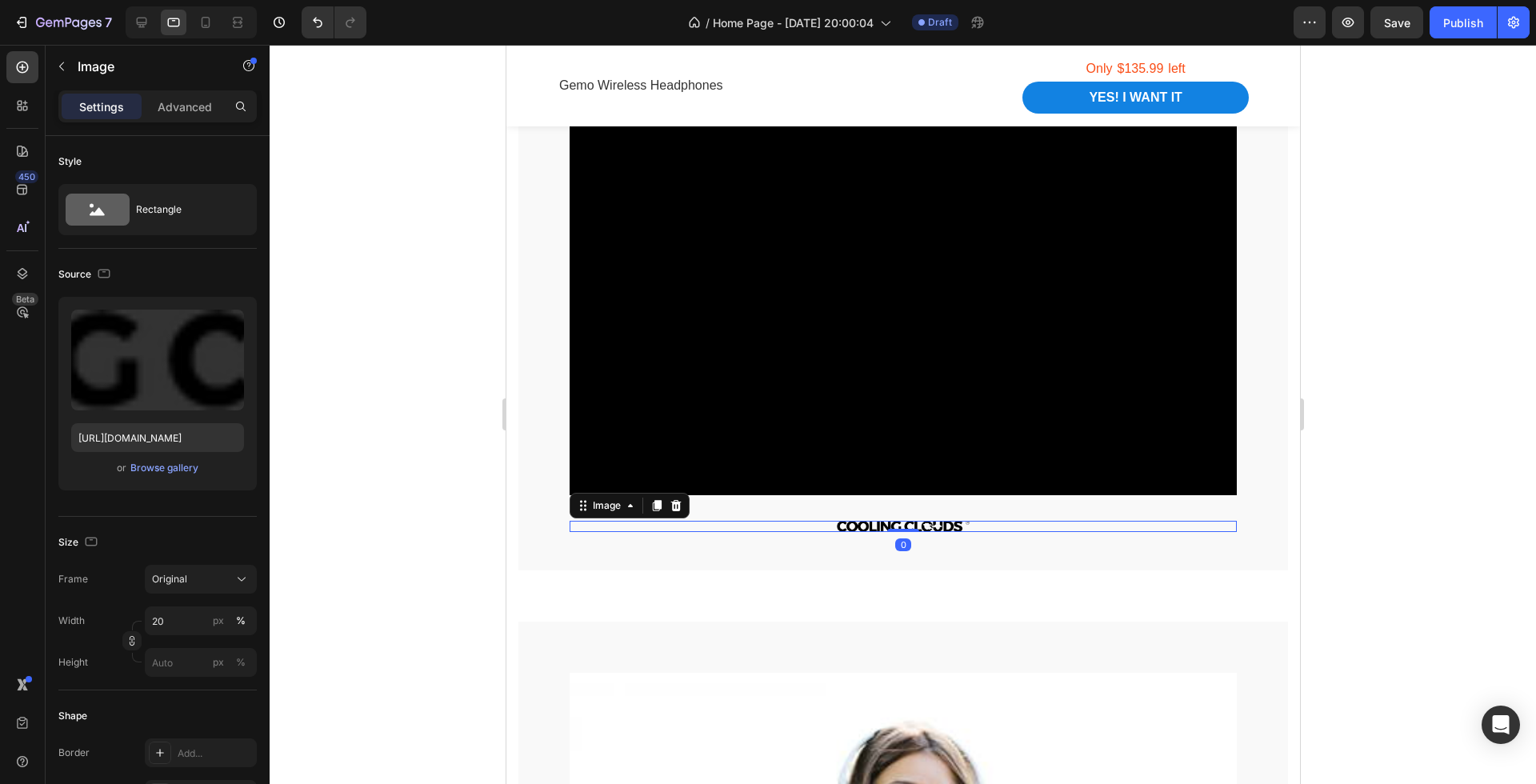
click at [929, 525] on img at bounding box center [902, 526] width 134 height 11
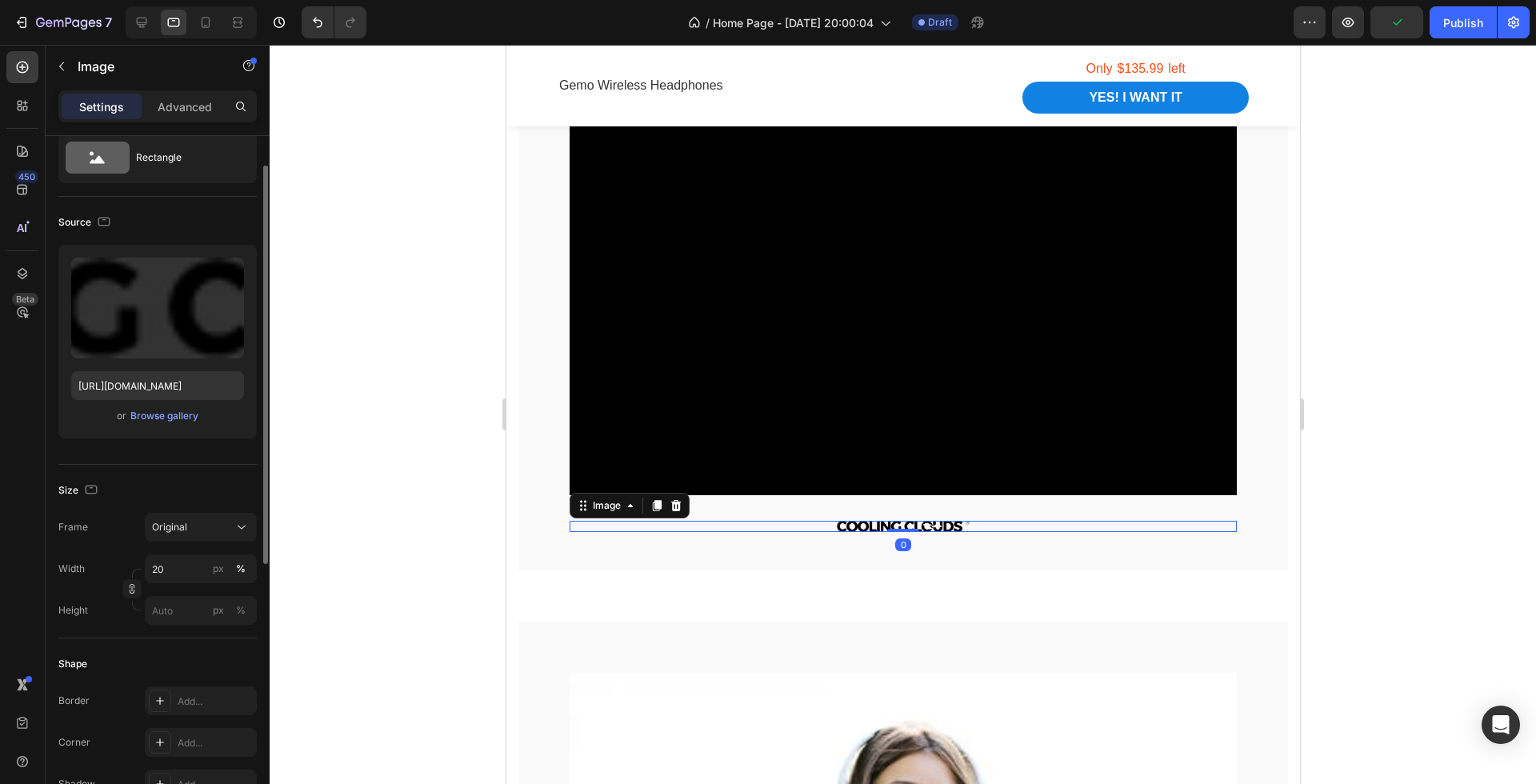
scroll to position [68, 0]
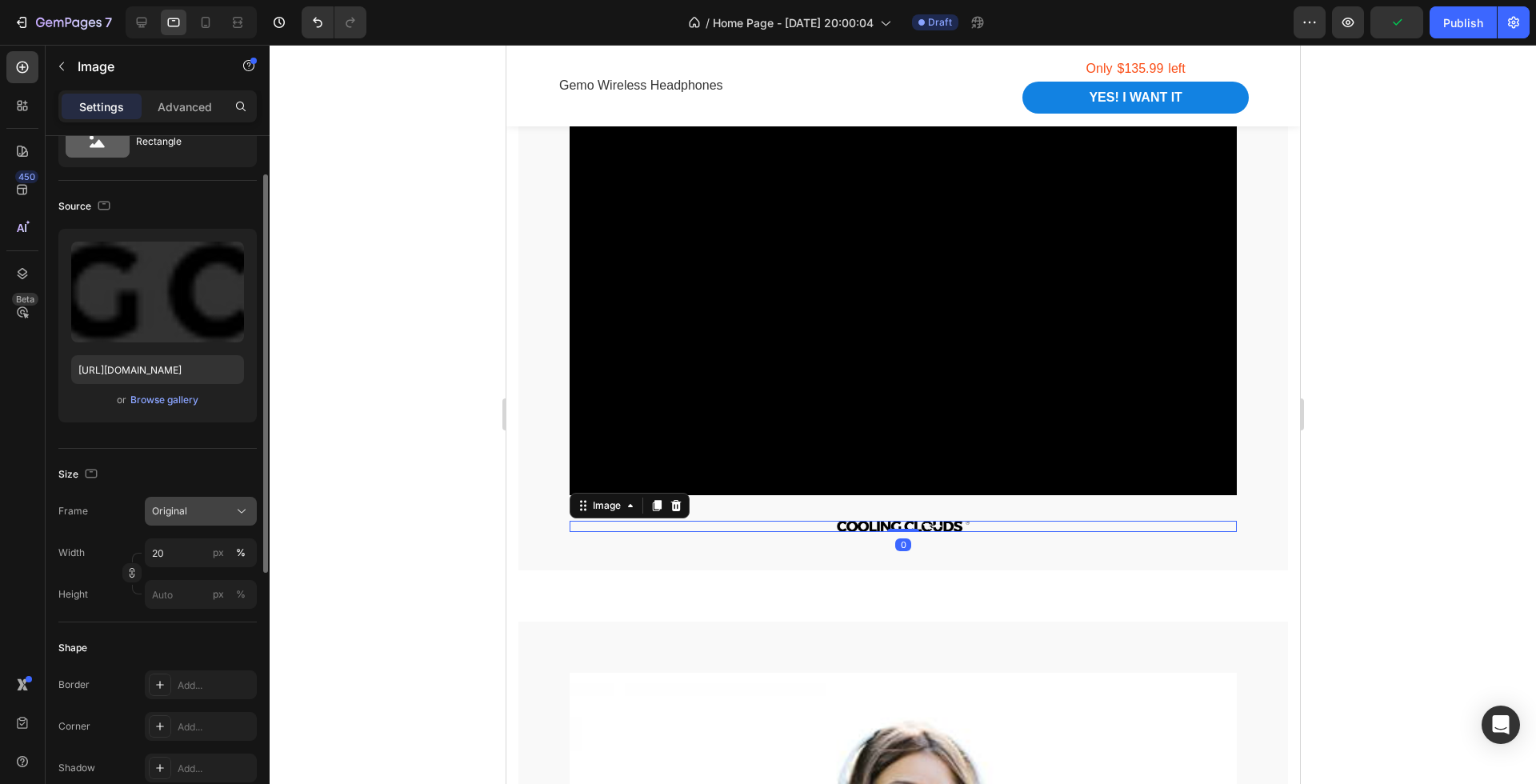
click at [181, 513] on span "Original" at bounding box center [169, 511] width 35 height 15
click at [135, 499] on div "Frame Original" at bounding box center [158, 511] width 199 height 29
click at [200, 23] on icon at bounding box center [206, 22] width 16 height 16
type input "40"
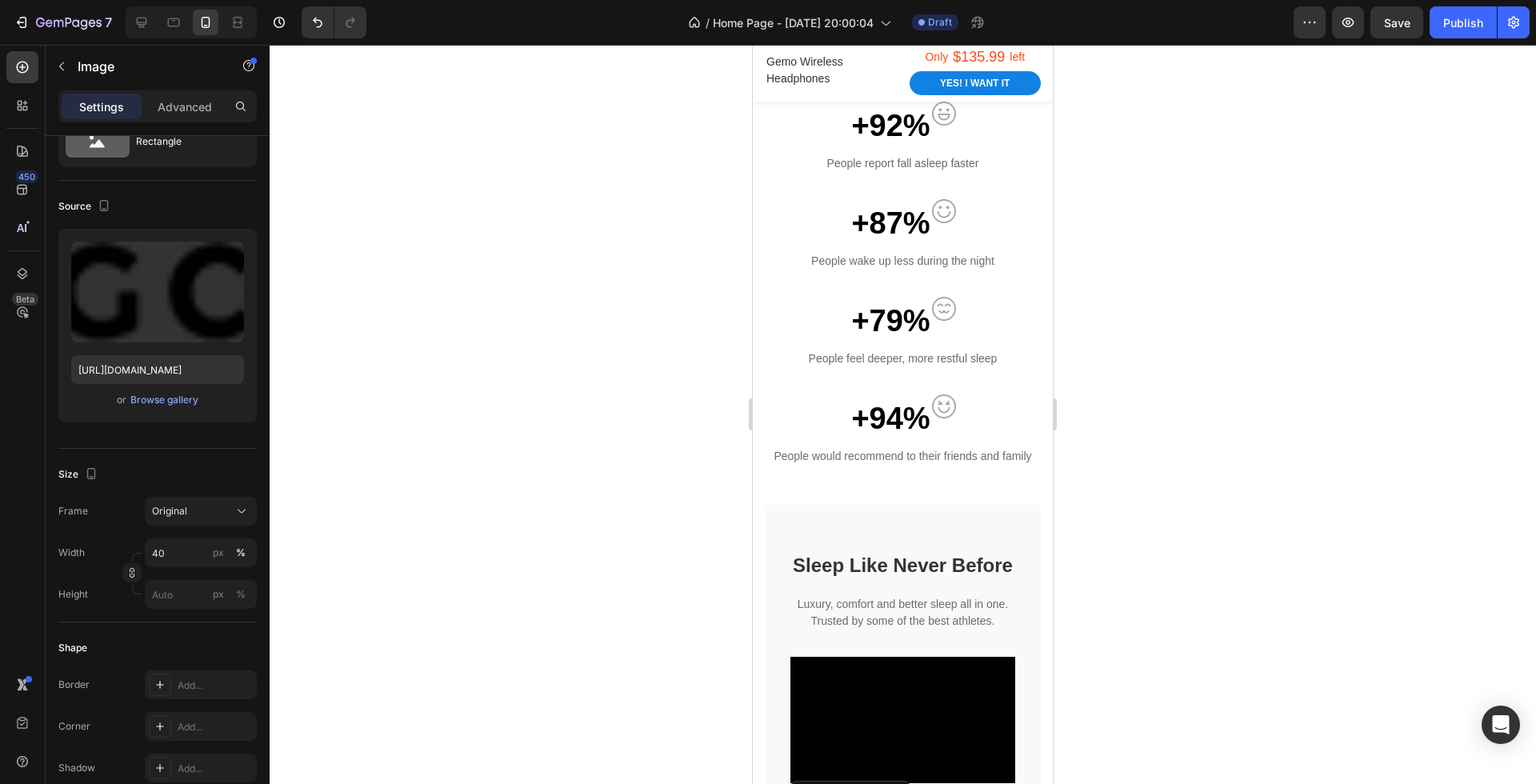
scroll to position [1254, 0]
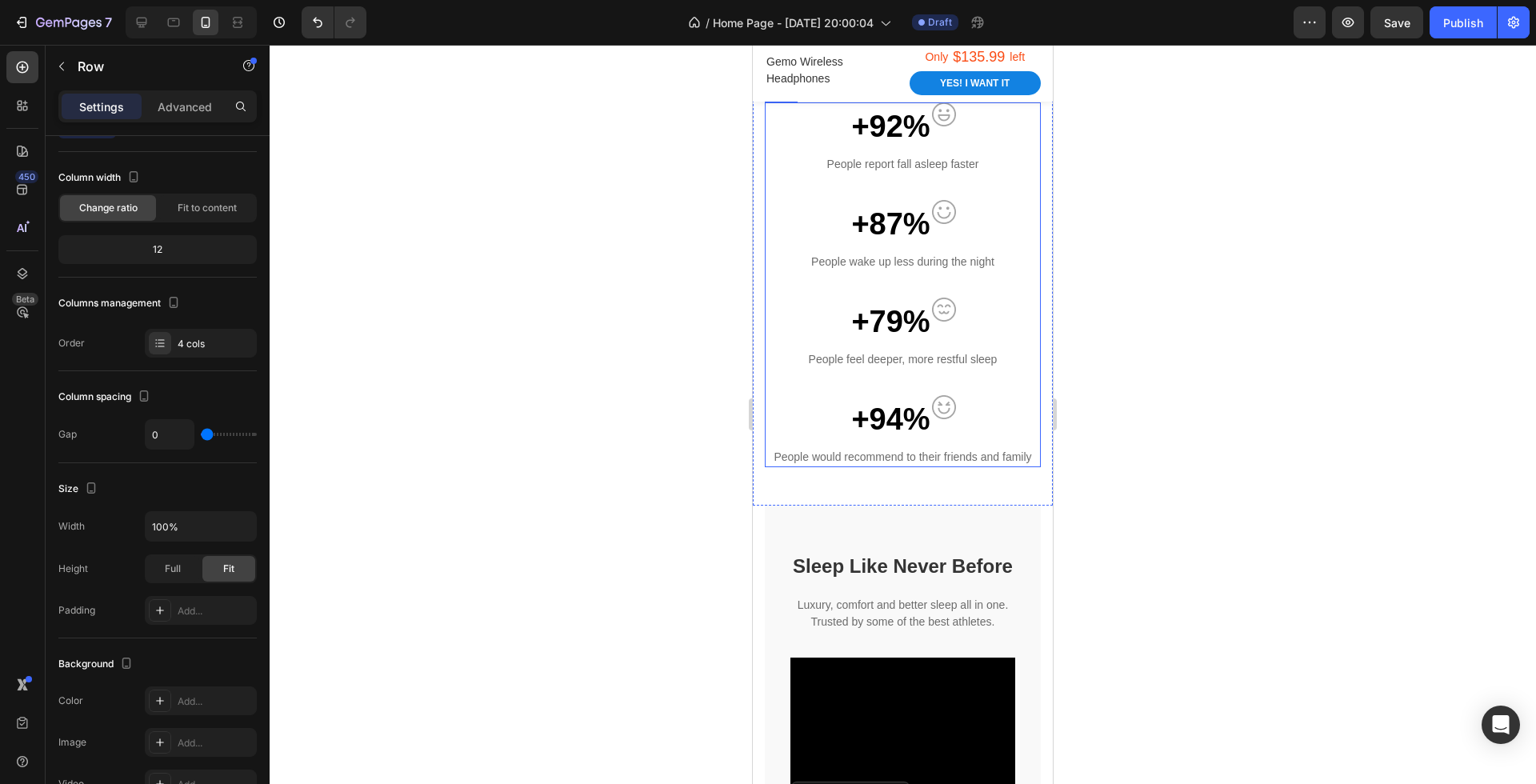
click at [919, 376] on div "+79% Text block Image Row People feel deeper, more restful sleep Text block" at bounding box center [902, 346] width 276 height 98
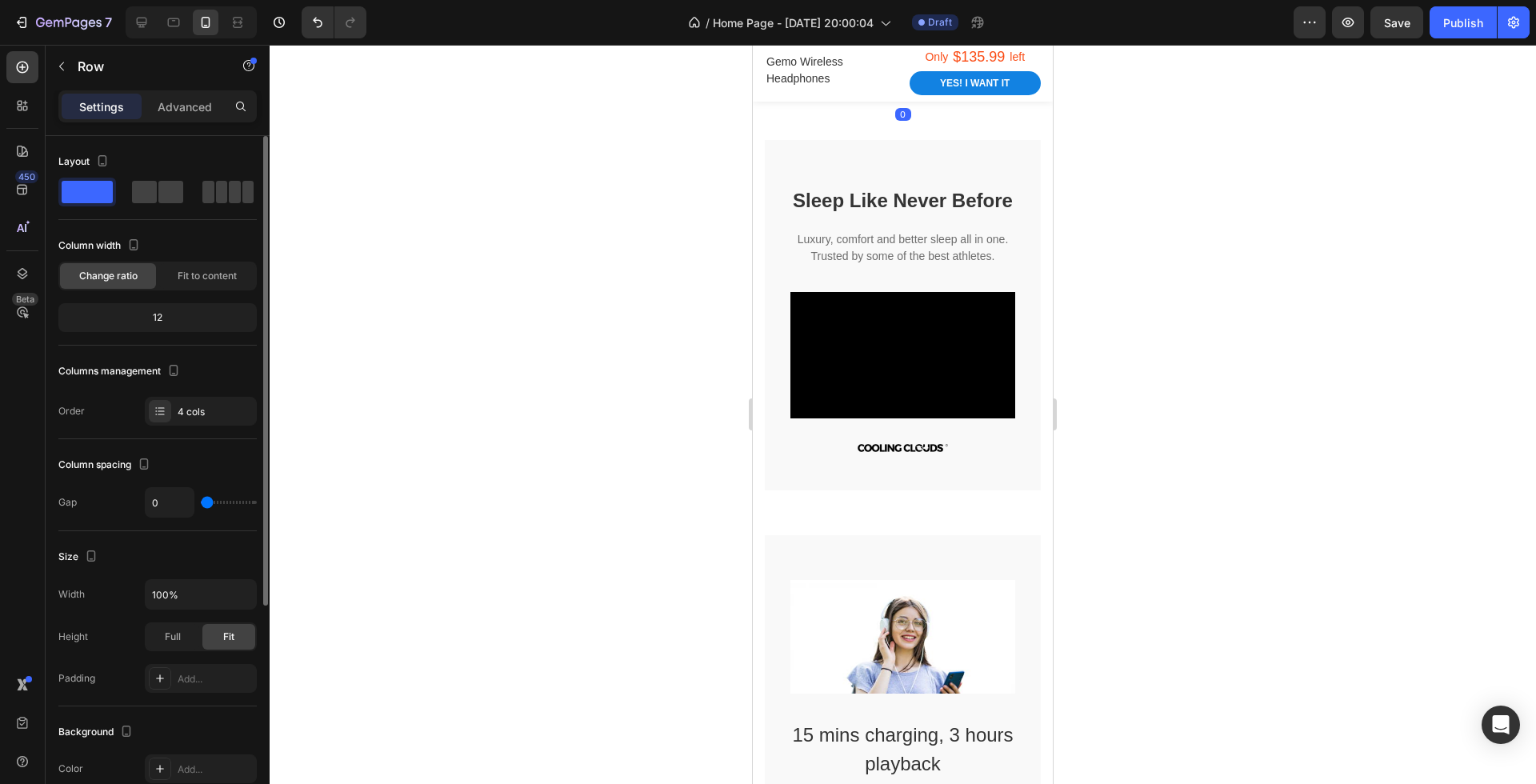
scroll to position [1628, 0]
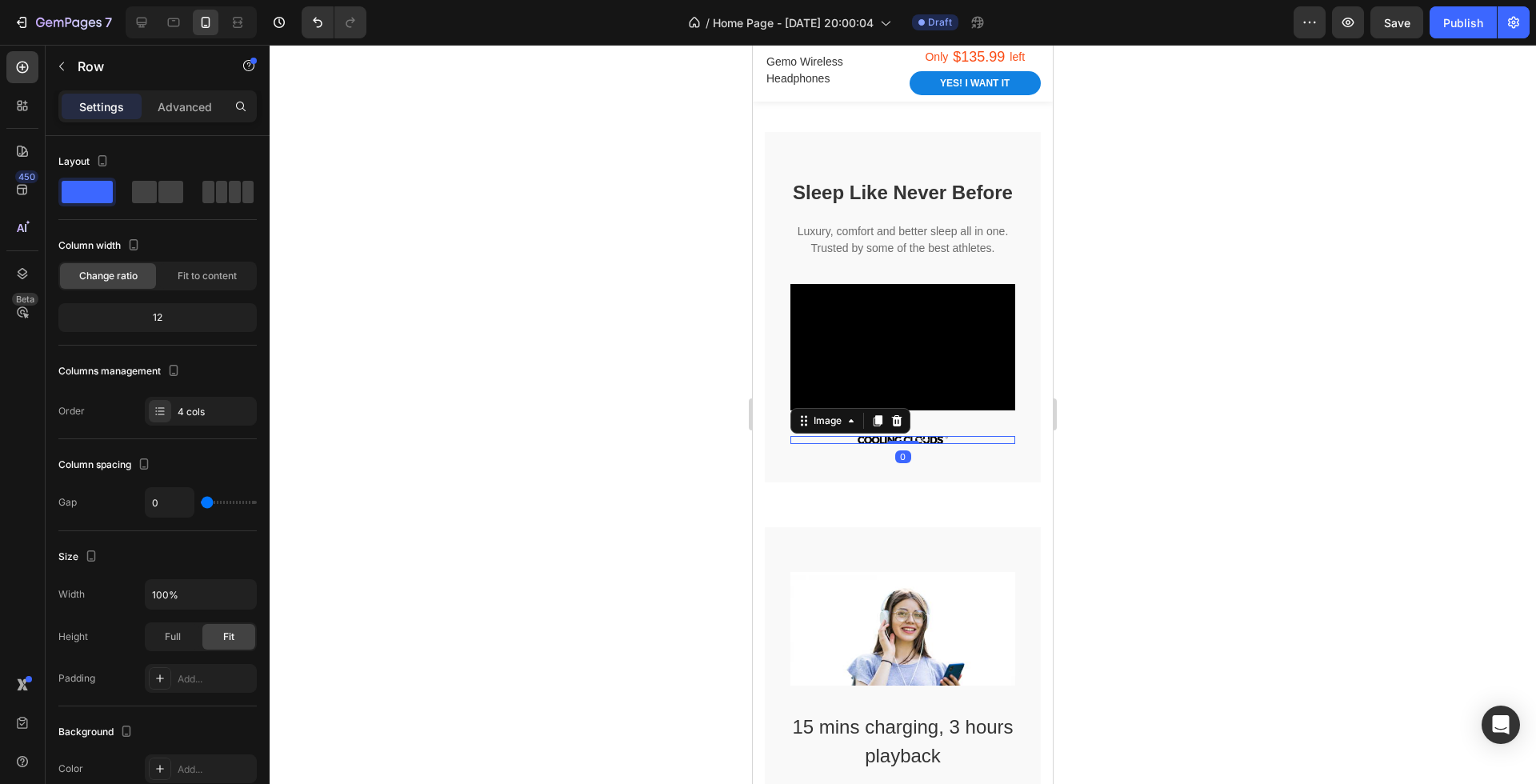
click at [913, 437] on img at bounding box center [902, 440] width 90 height 8
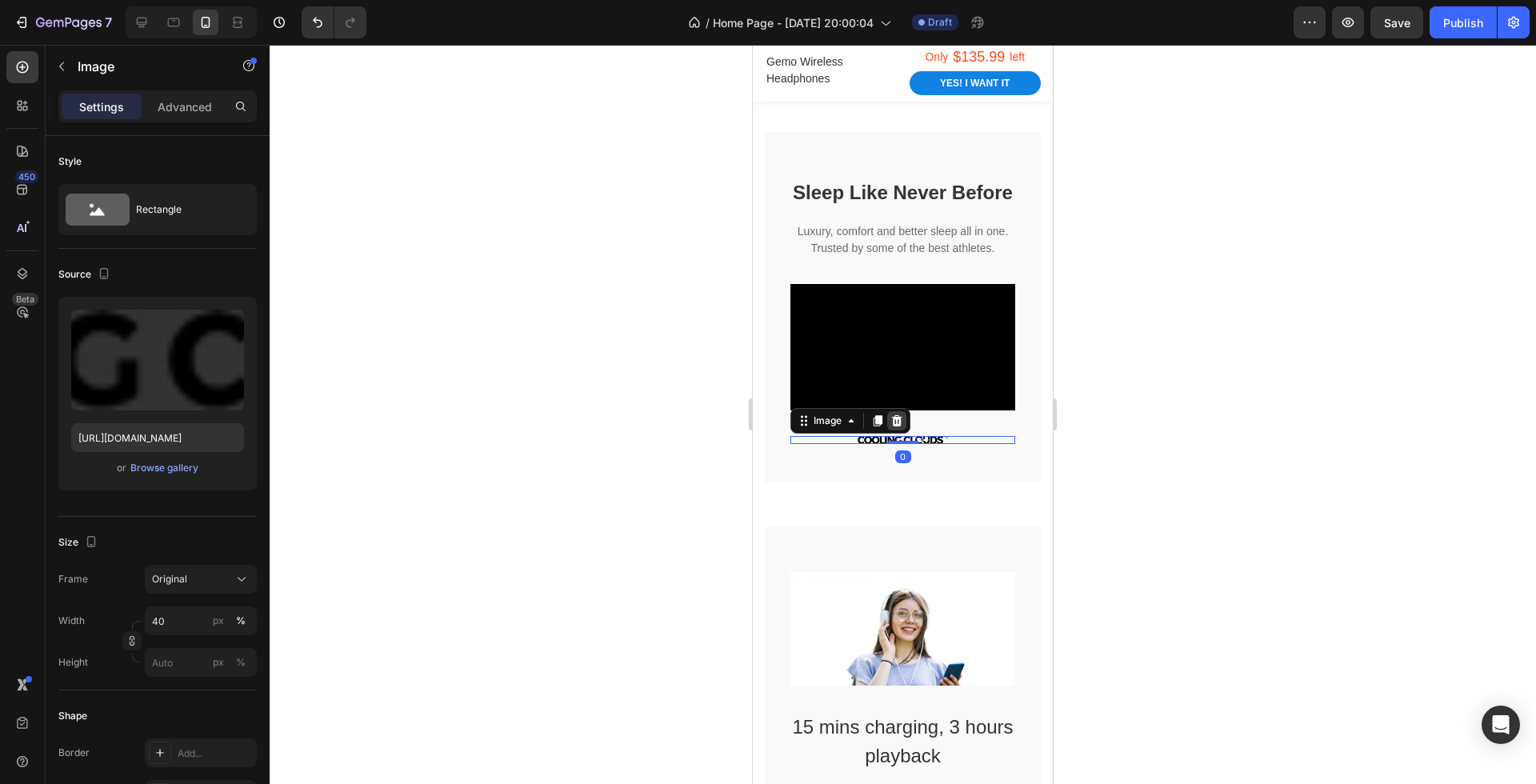
click at [897, 419] on icon at bounding box center [897, 420] width 10 height 11
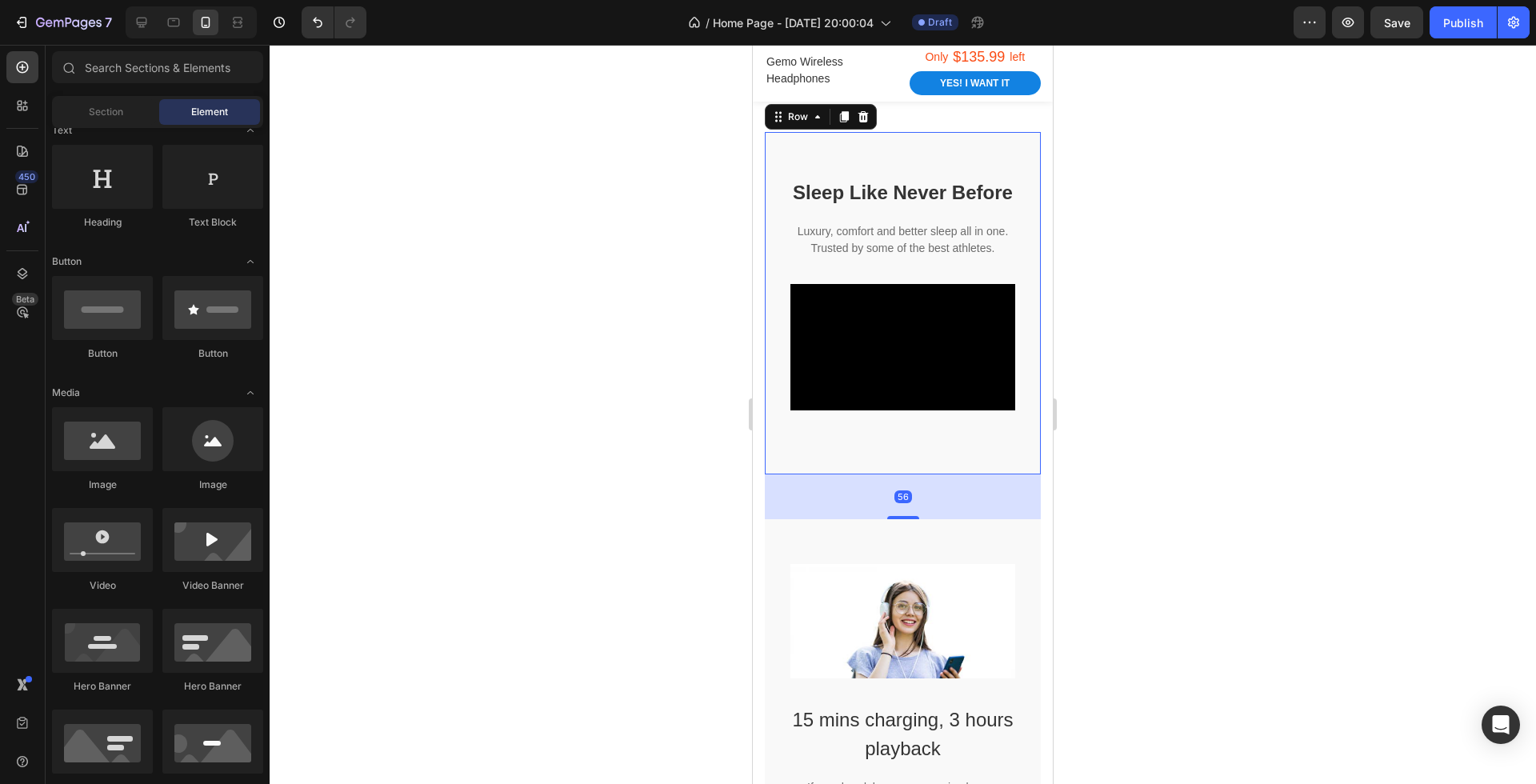
click at [926, 432] on div "Sleep Like Never Before Heading Luxury, comfort and better sleep all in one. Tr…" at bounding box center [903, 307] width 225 height 259
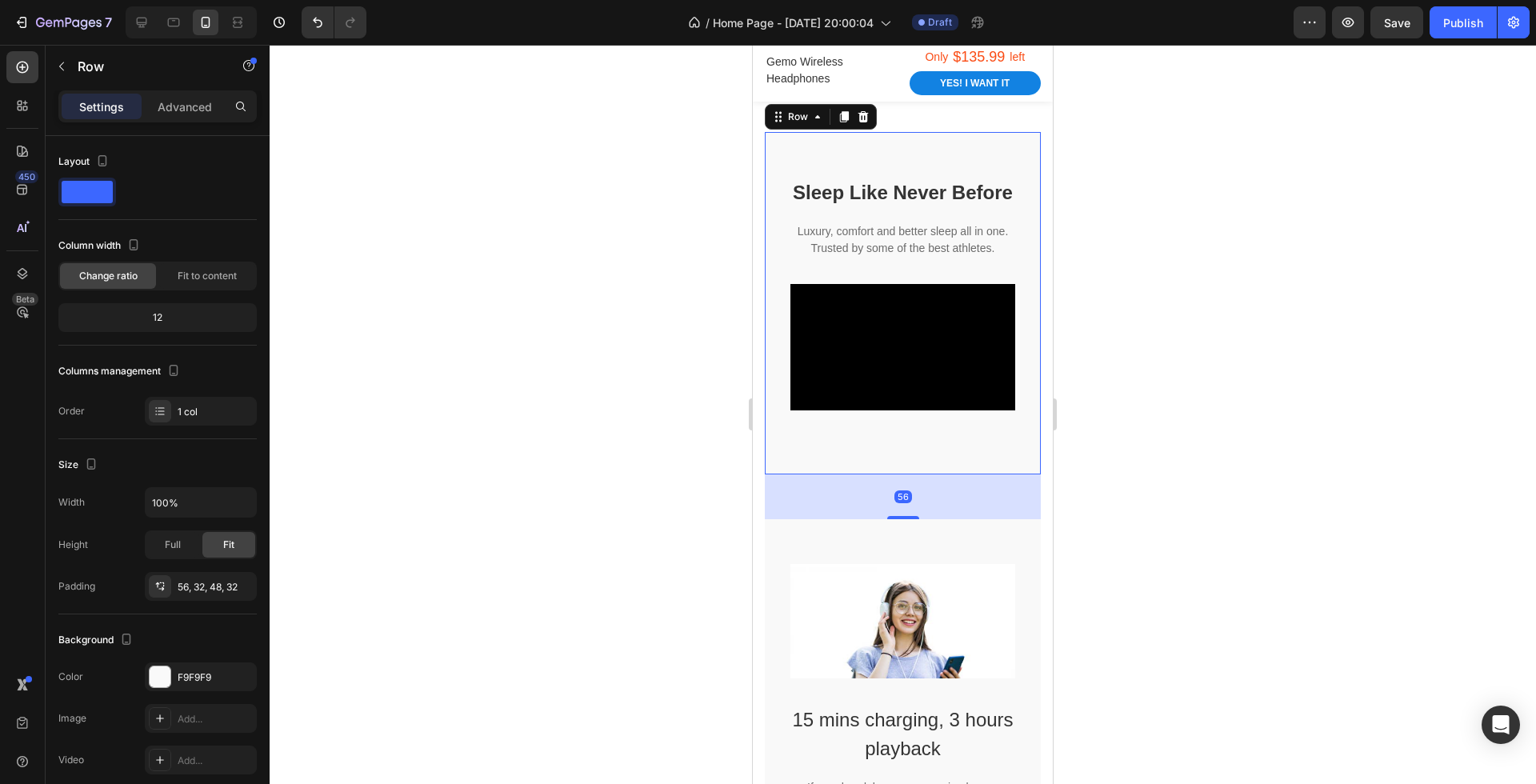
click at [895, 454] on div "Sleep Like Never Before Heading Luxury, comfort and better sleep all in one. Tr…" at bounding box center [902, 303] width 276 height 342
click at [162, 6] on div at bounding box center [191, 22] width 131 height 32
click at [169, 12] on div at bounding box center [174, 22] width 26 height 26
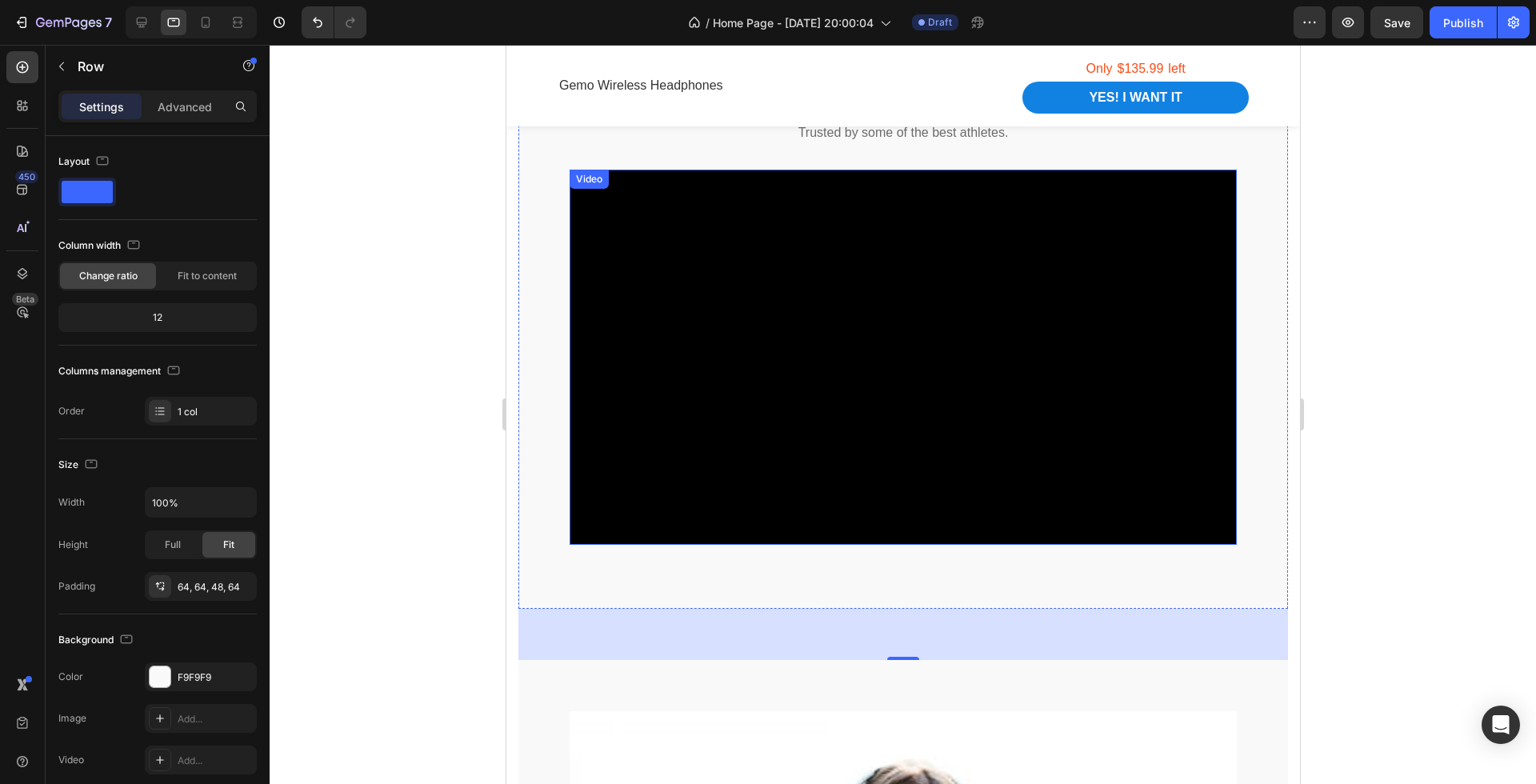
scroll to position [1665, 0]
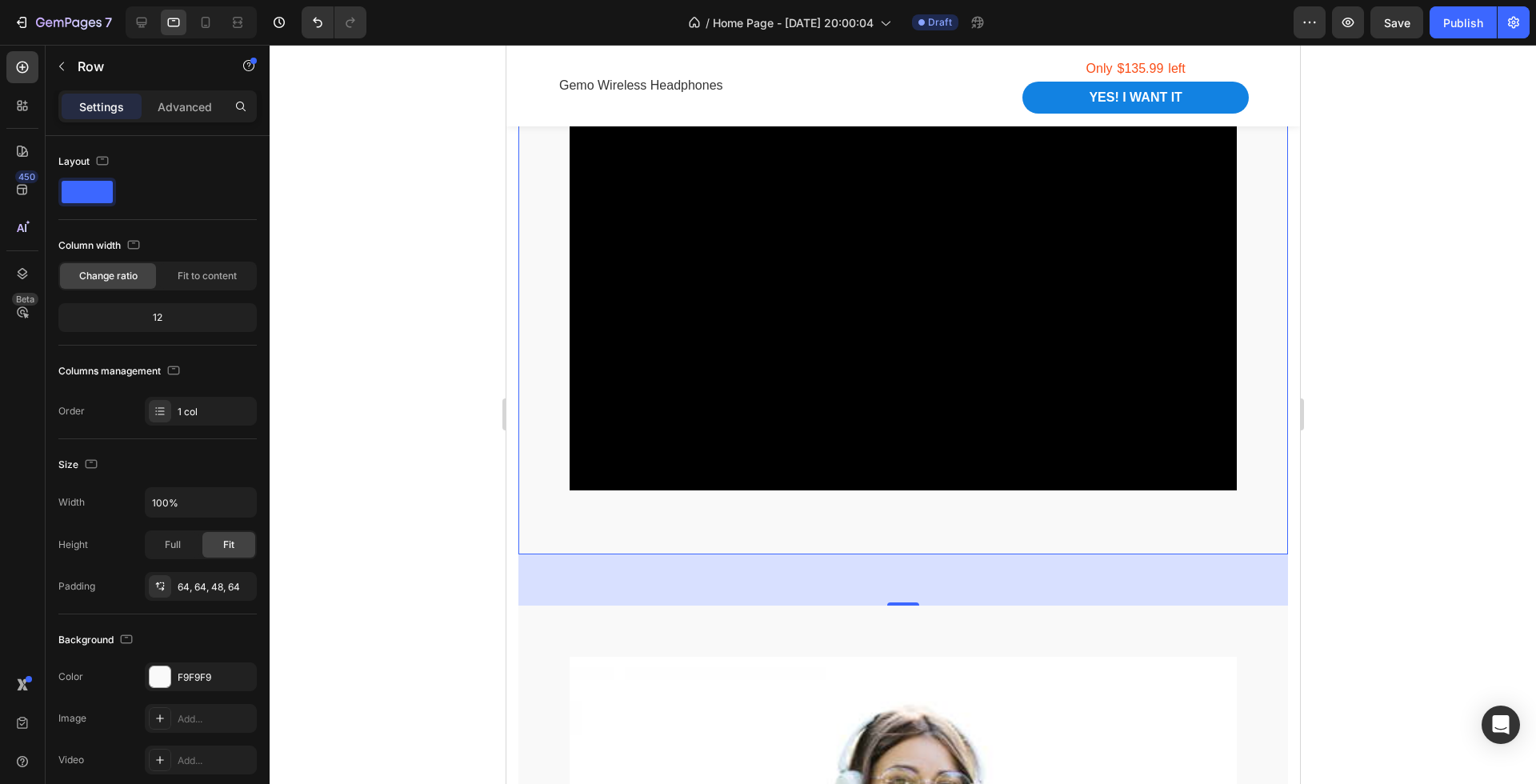
click at [928, 530] on div "Sleep Like Never Before Heading Luxury, comfort and better sleep all in one. Tr…" at bounding box center [902, 248] width 770 height 612
click at [1399, 577] on div at bounding box center [902, 414] width 1266 height 739
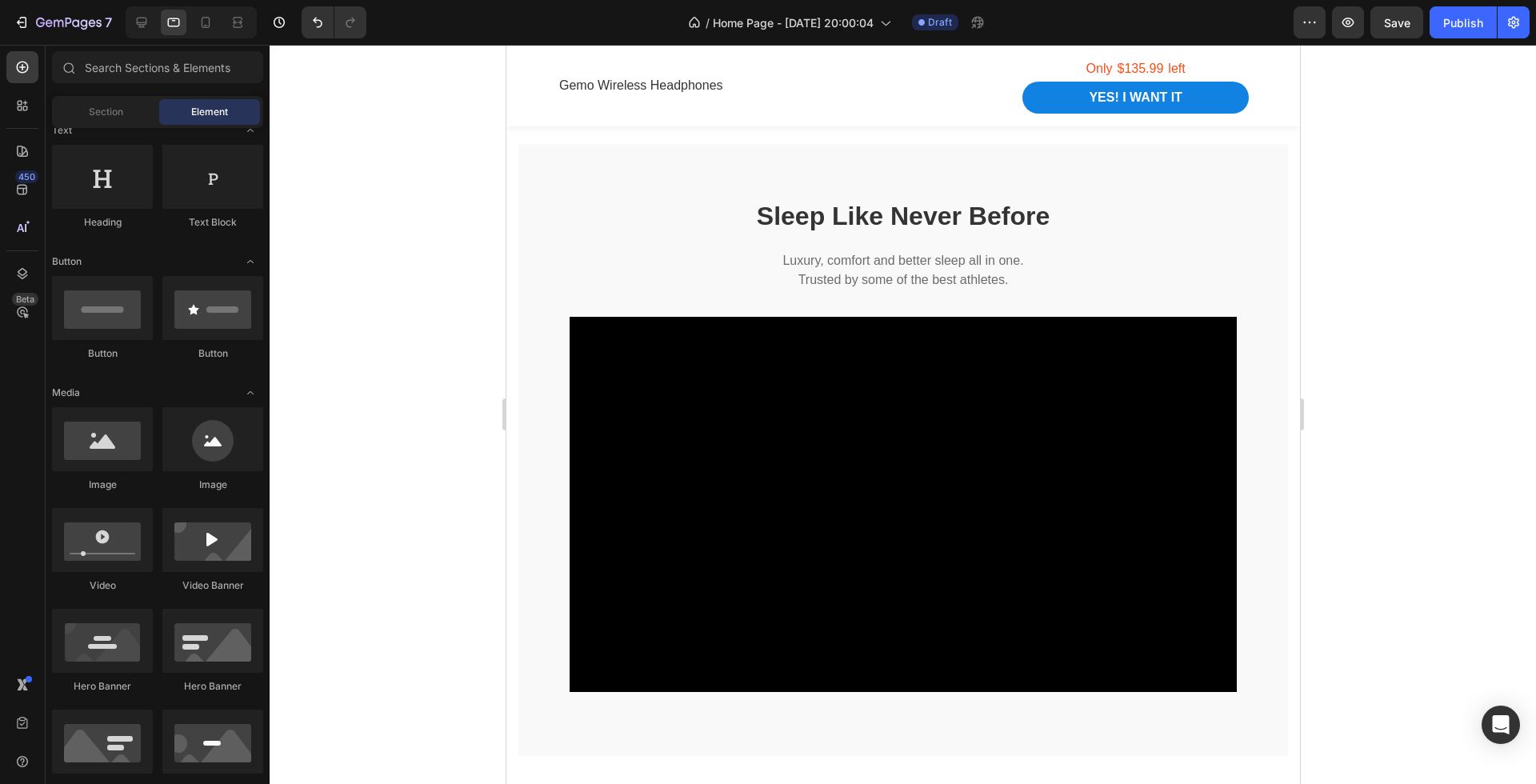
scroll to position [1451, 0]
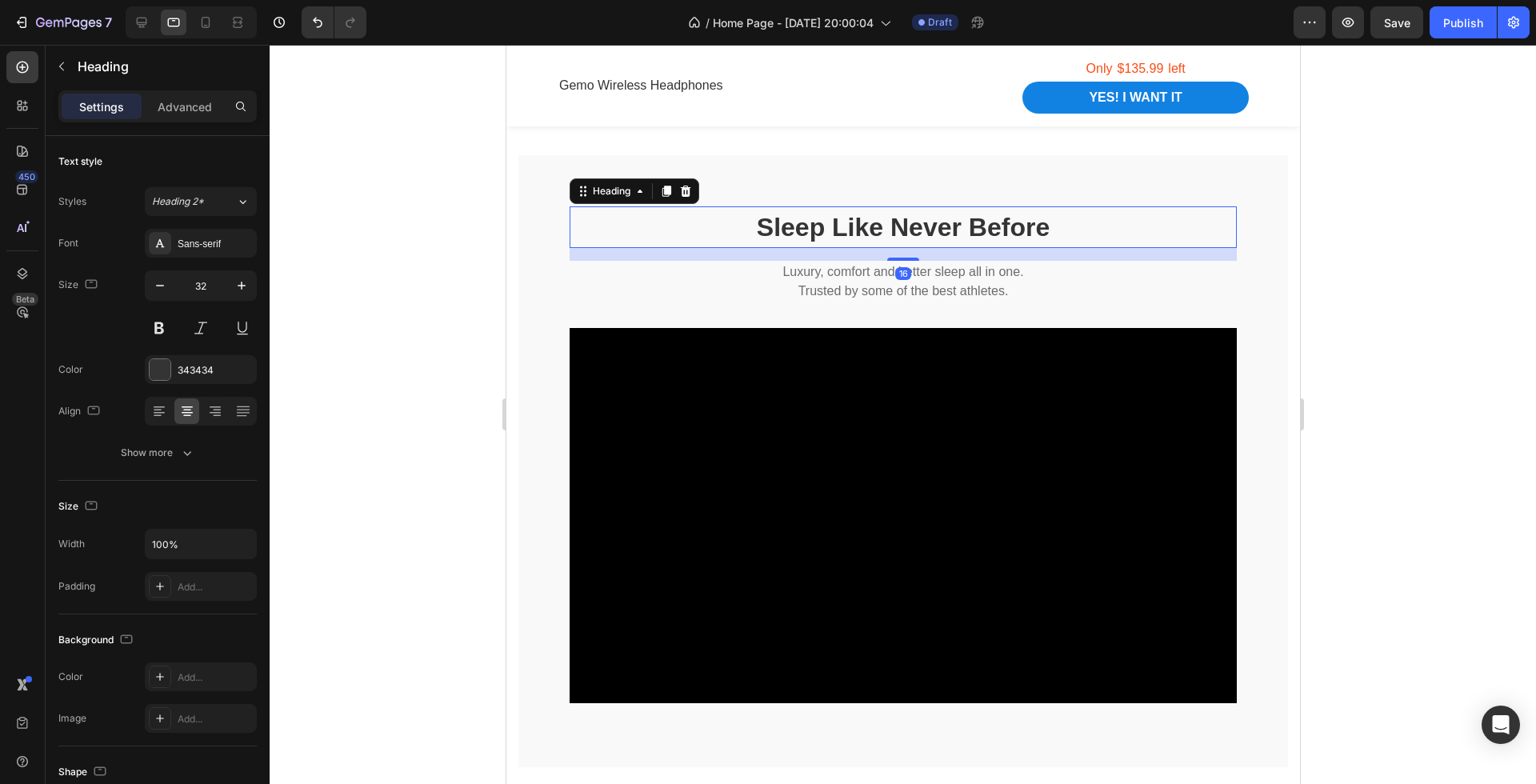
click at [943, 218] on strong "Sleep Like Never Before" at bounding box center [902, 226] width 293 height 29
click at [1035, 275] on p "Luxury, comfort and better sleep all in one." at bounding box center [902, 272] width 664 height 19
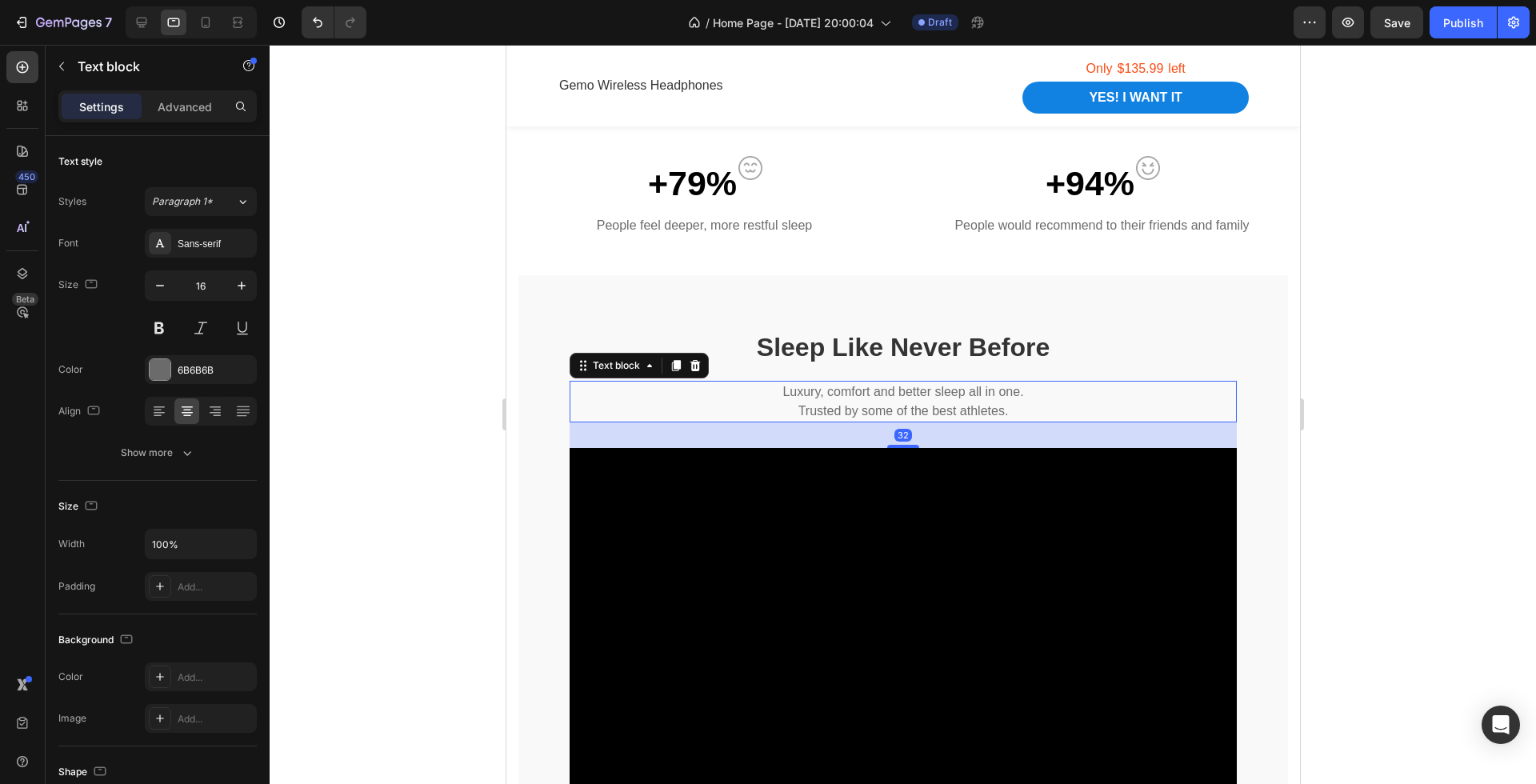
scroll to position [1301, 0]
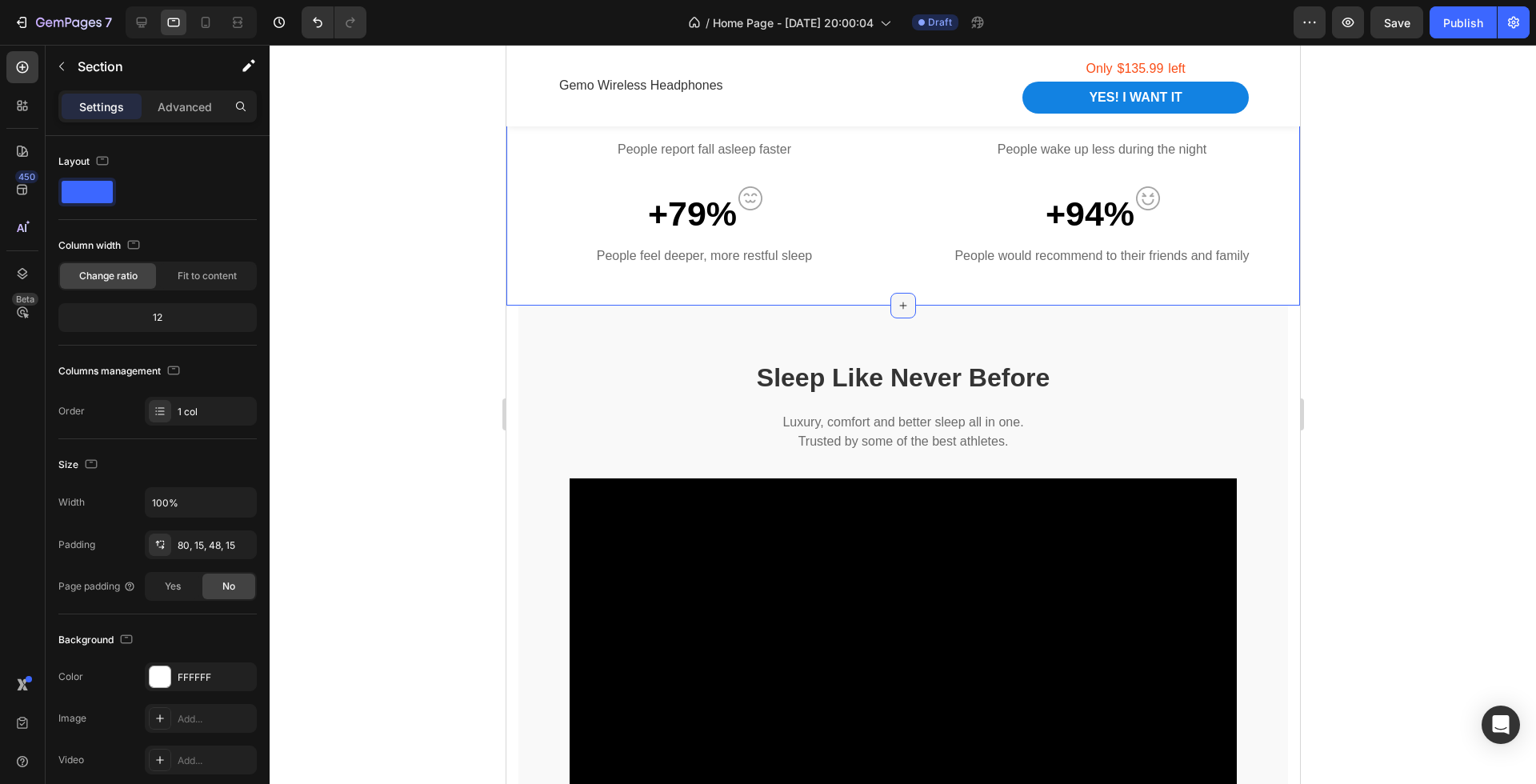
click at [902, 304] on icon at bounding box center [903, 305] width 7 height 7
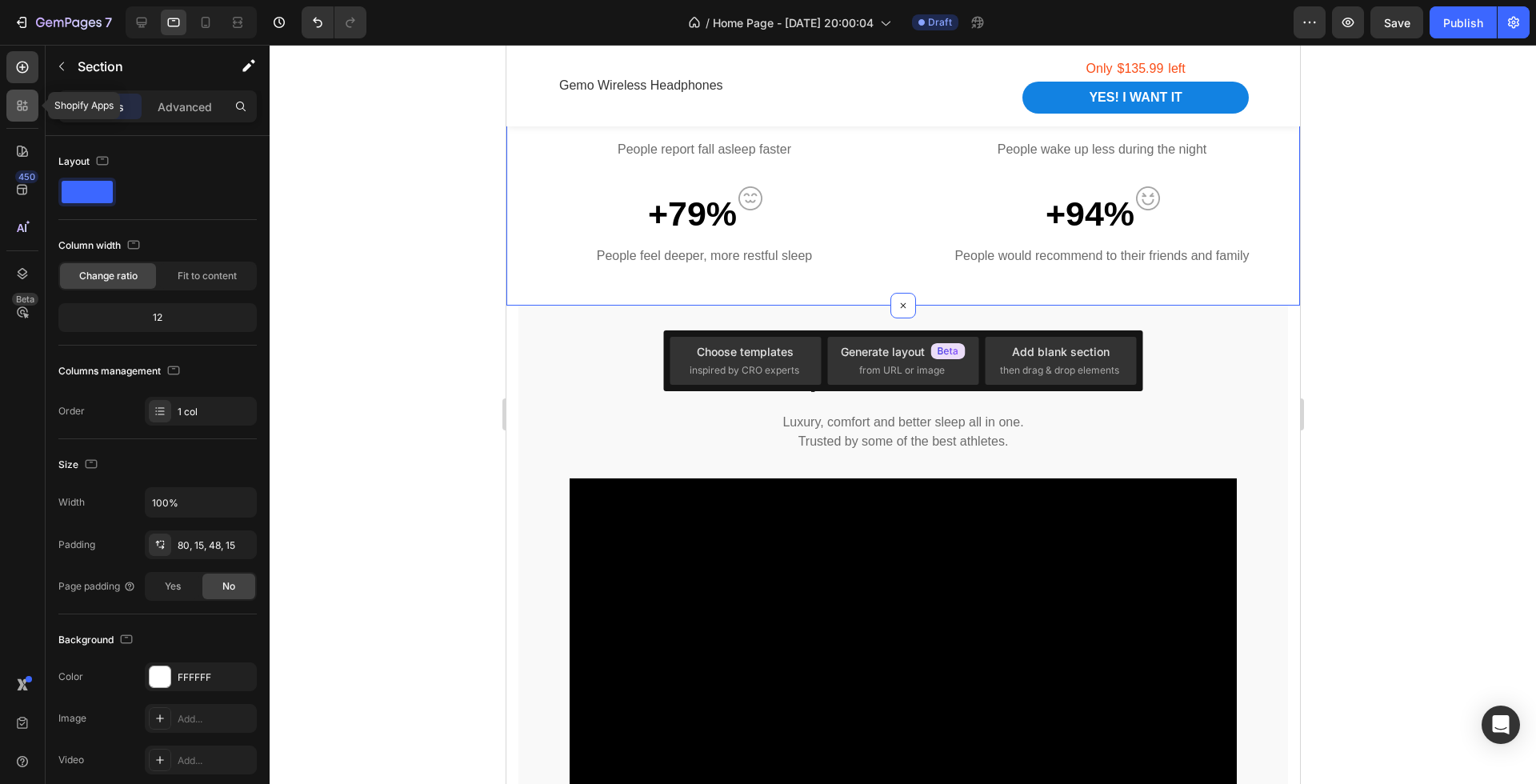
click at [28, 110] on icon at bounding box center [22, 105] width 16 height 16
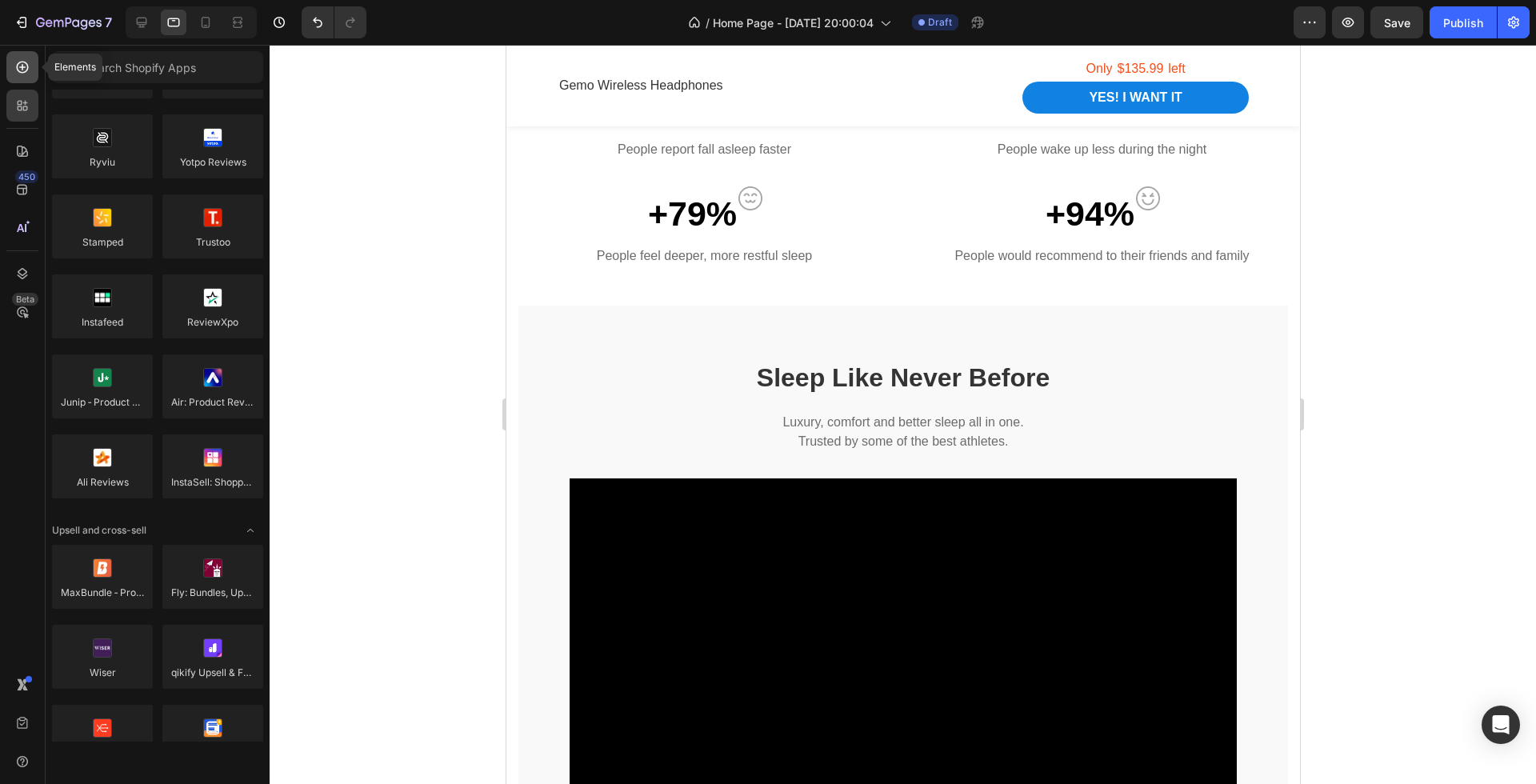
click at [20, 66] on icon at bounding box center [22, 67] width 16 height 16
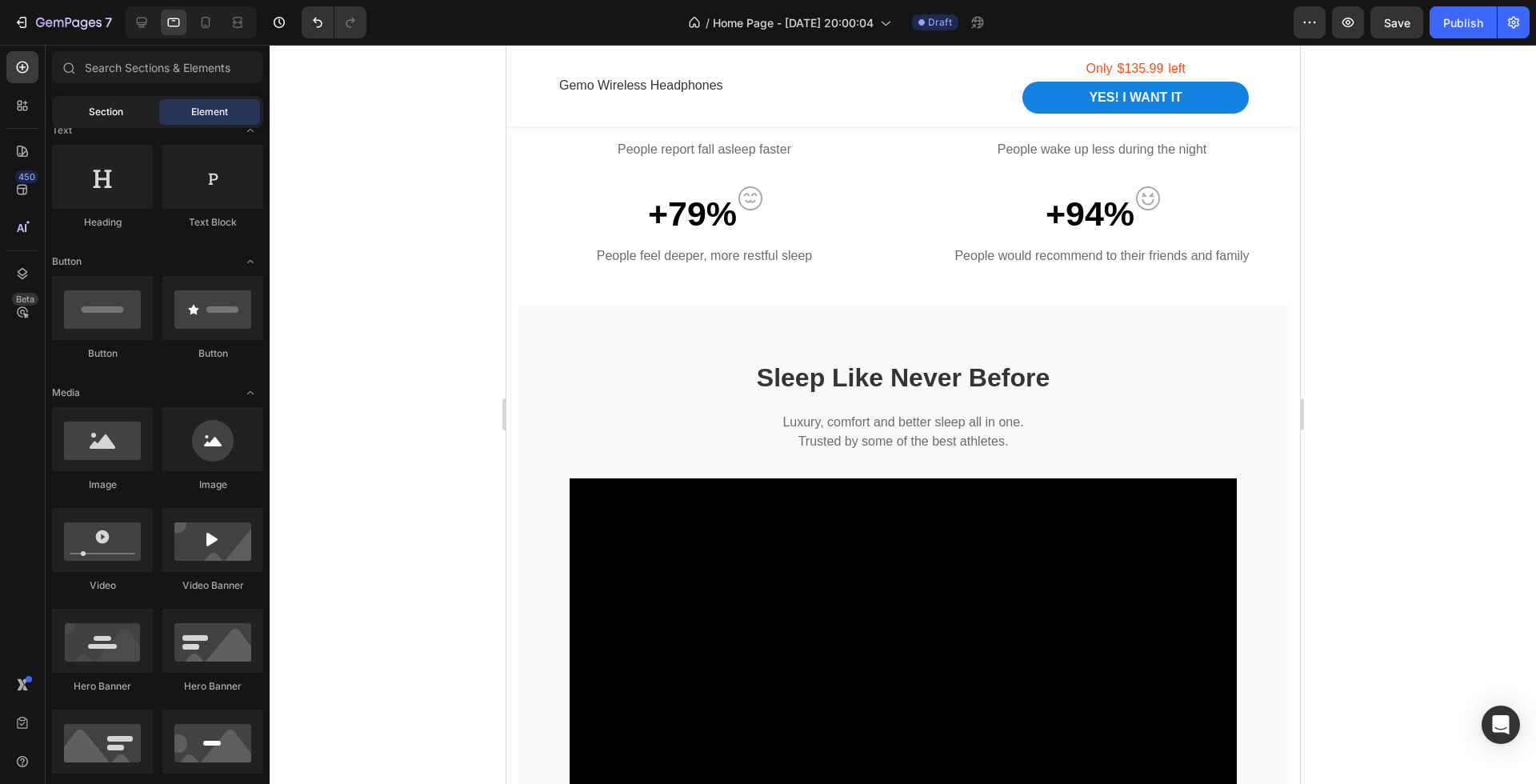
click at [102, 103] on div "Section" at bounding box center [105, 112] width 101 height 26
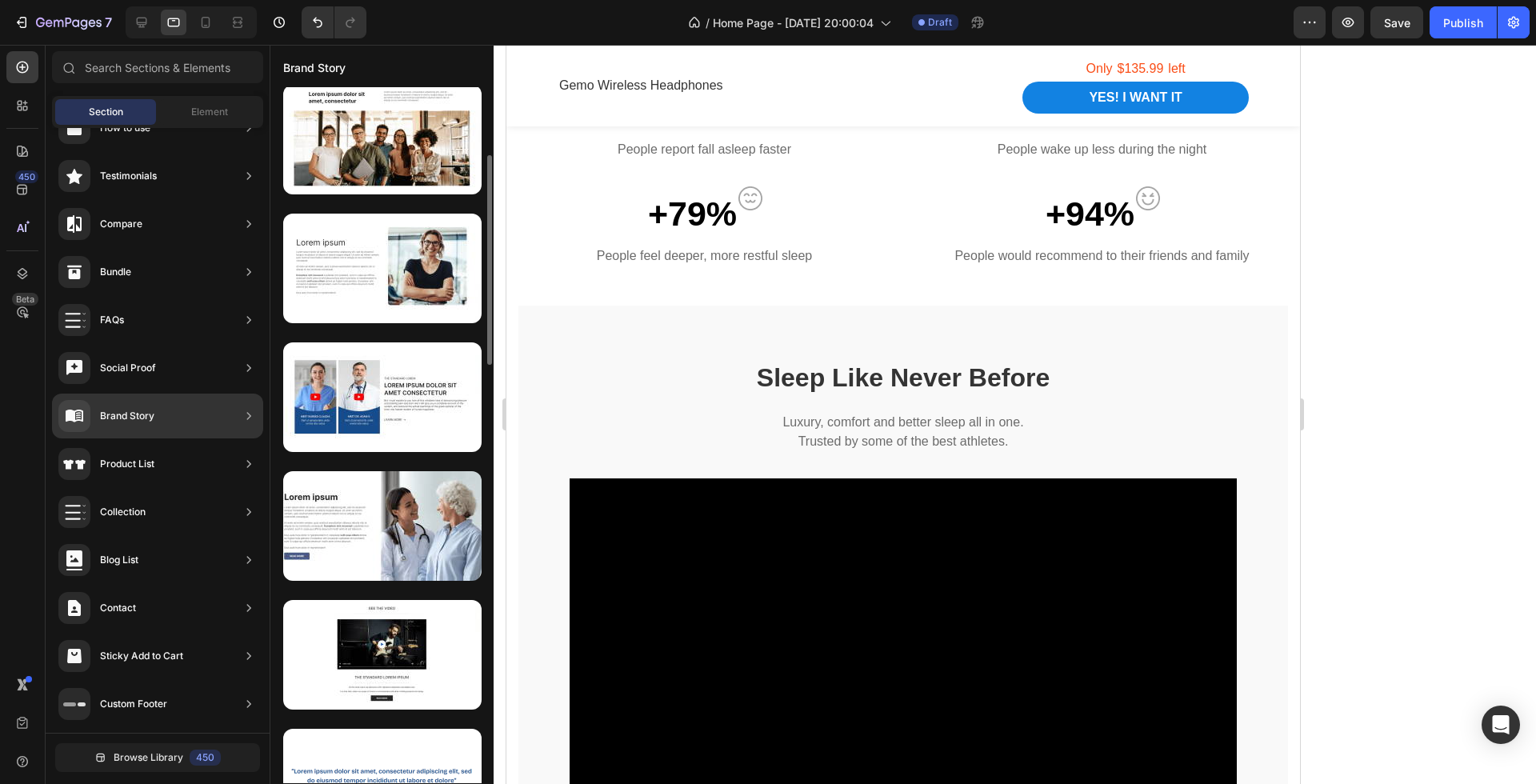
scroll to position [171, 0]
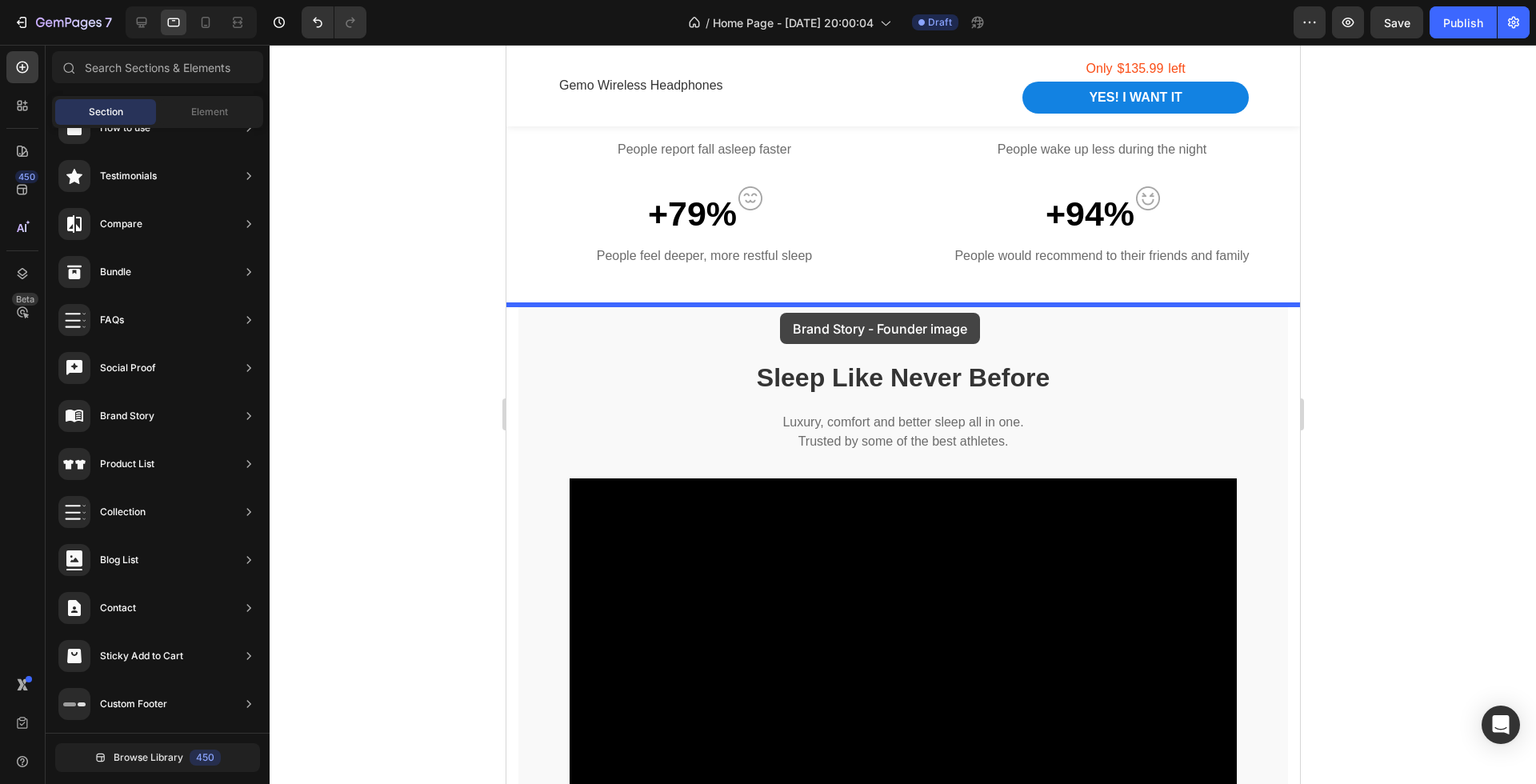
drag, startPoint x: 907, startPoint y: 277, endPoint x: 780, endPoint y: 311, distance: 131.5
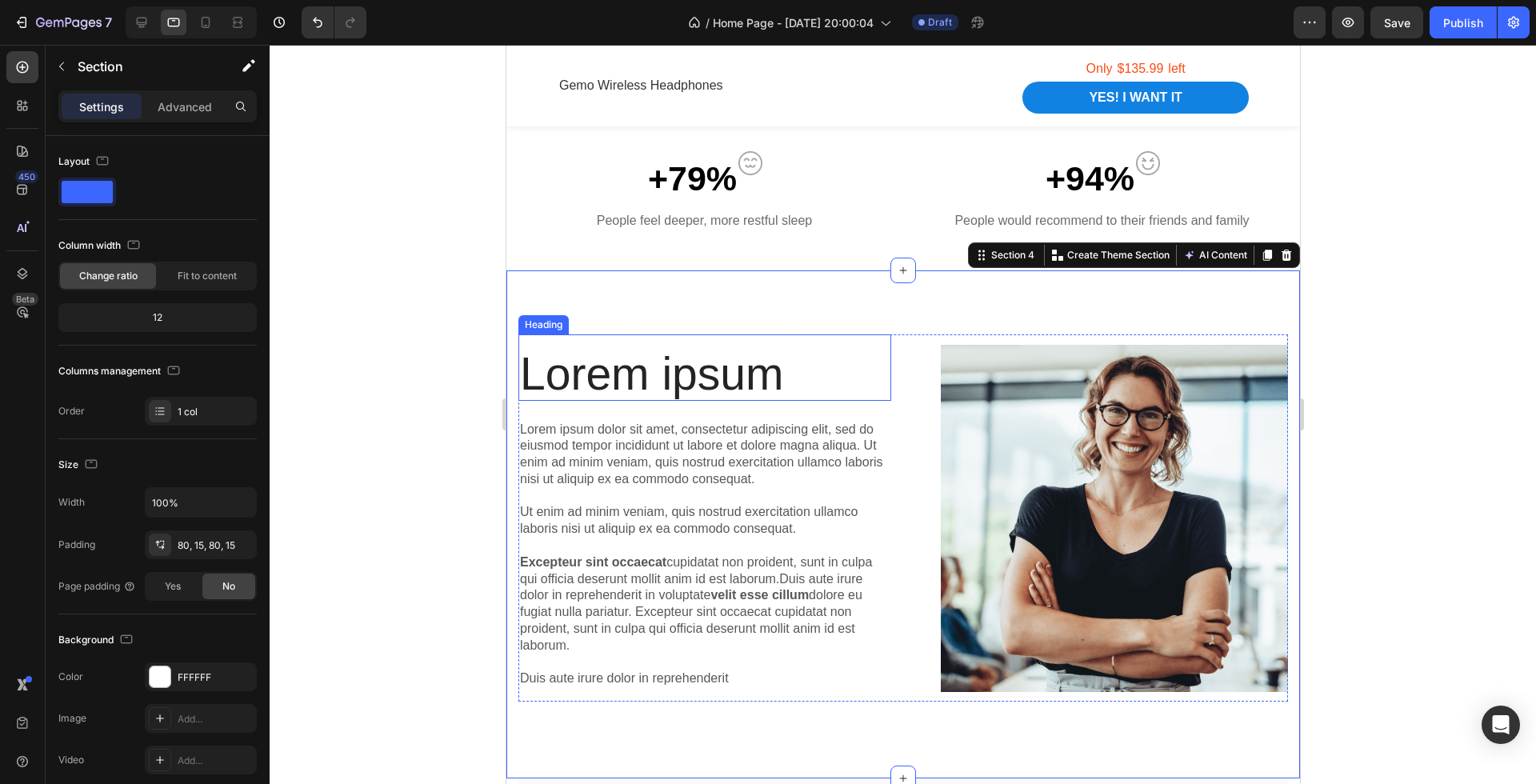
scroll to position [1364, 0]
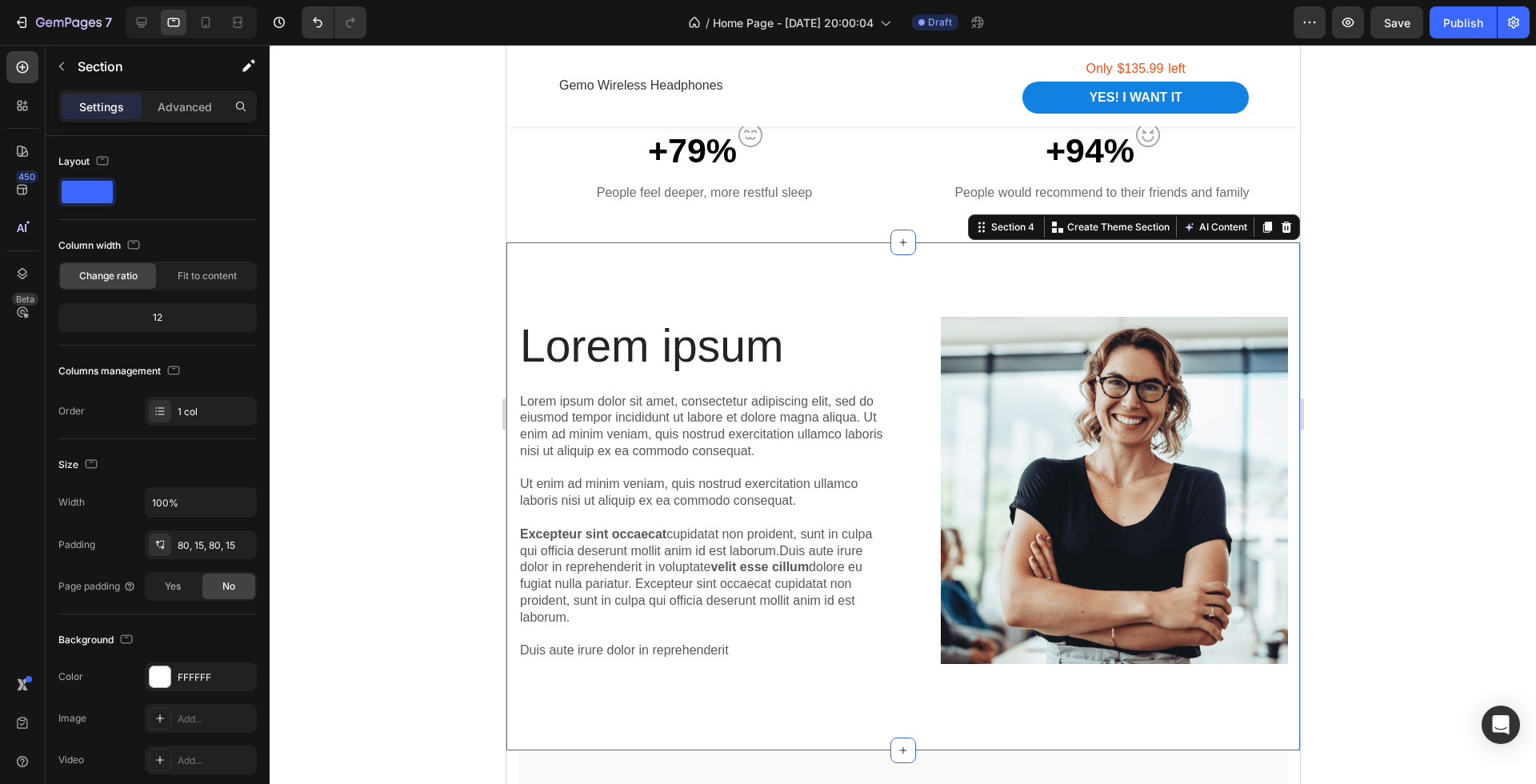
click at [1421, 383] on div at bounding box center [902, 414] width 1266 height 739
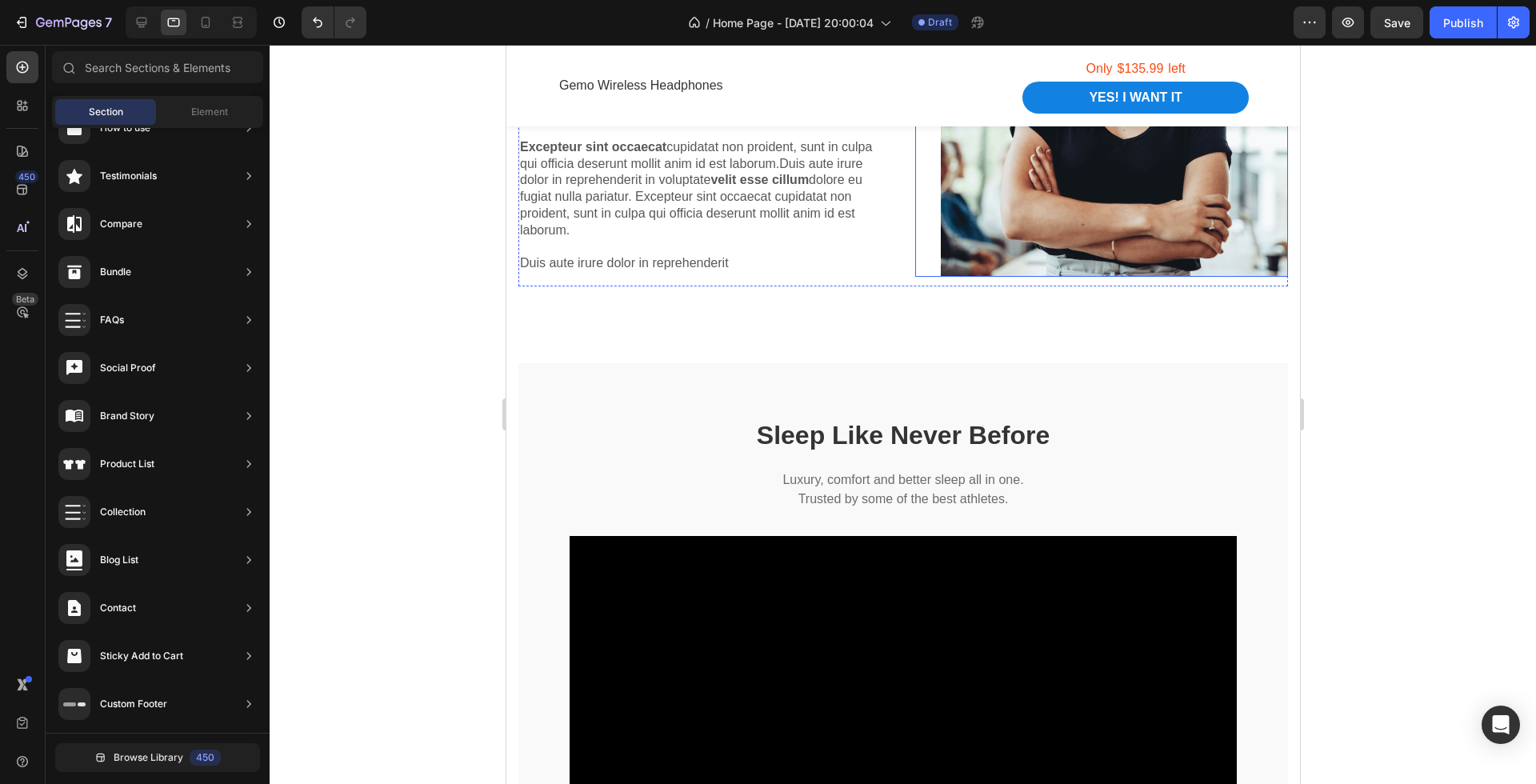
scroll to position [1767, 0]
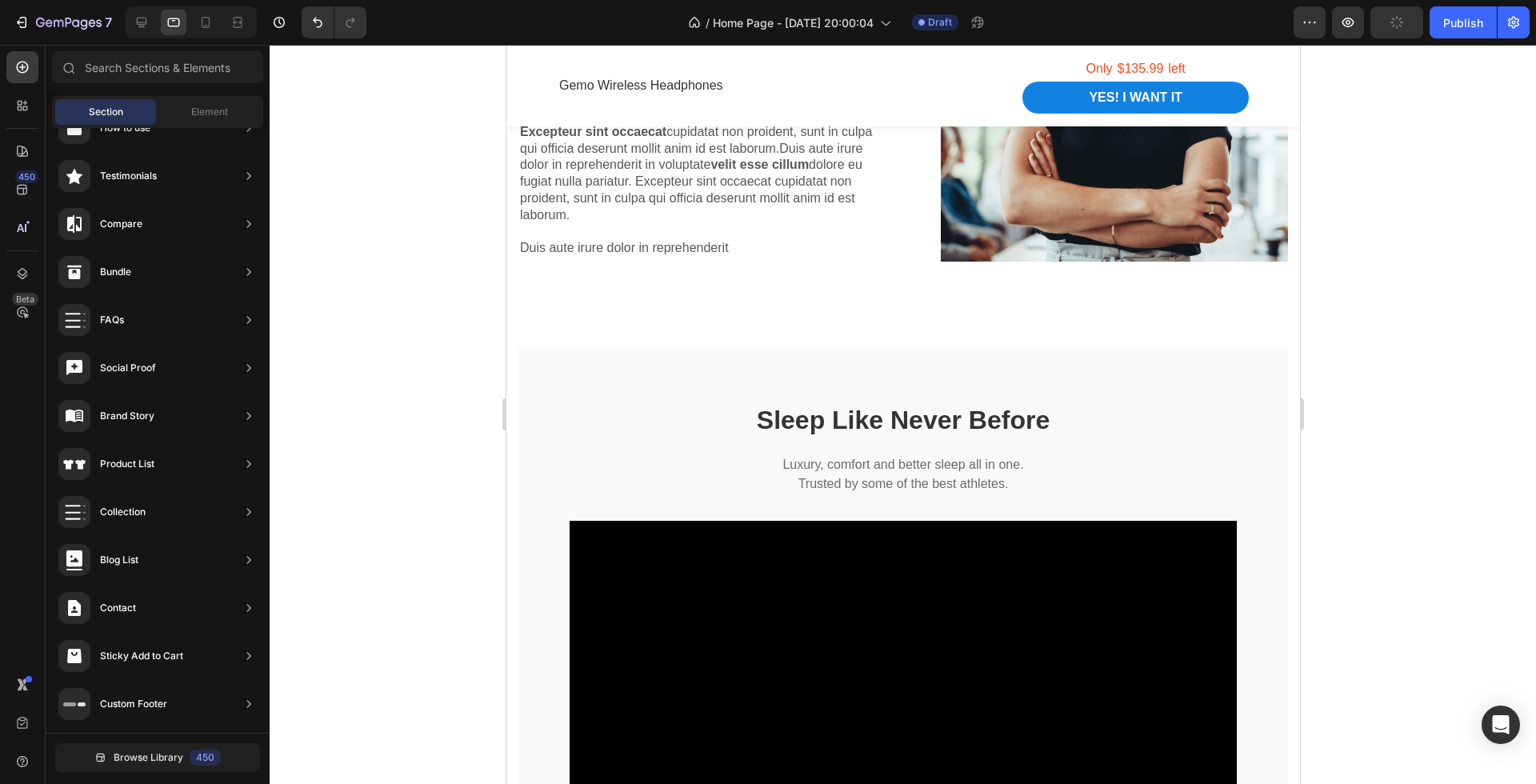
click at [1351, 424] on div at bounding box center [902, 414] width 1266 height 739
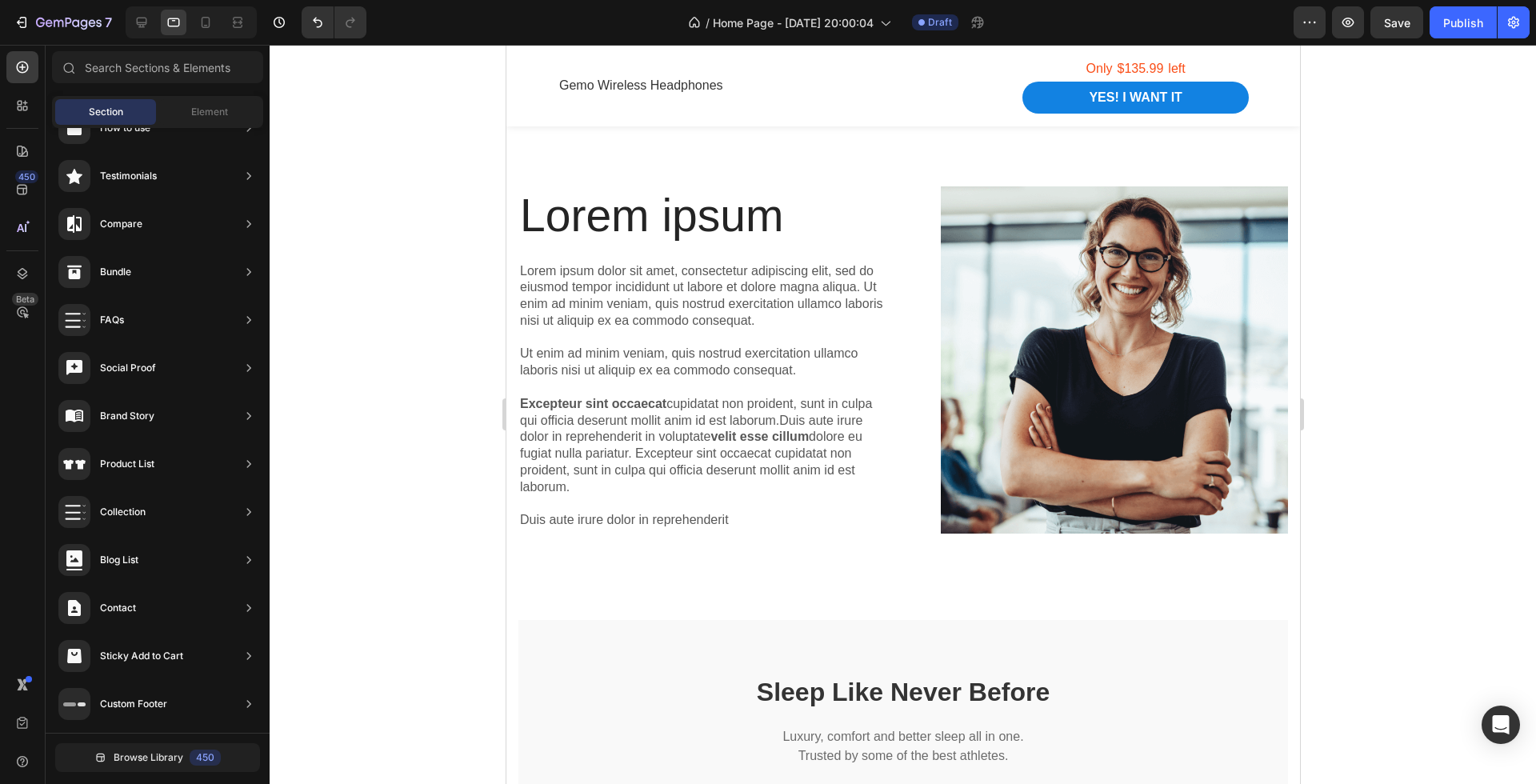
scroll to position [1425, 0]
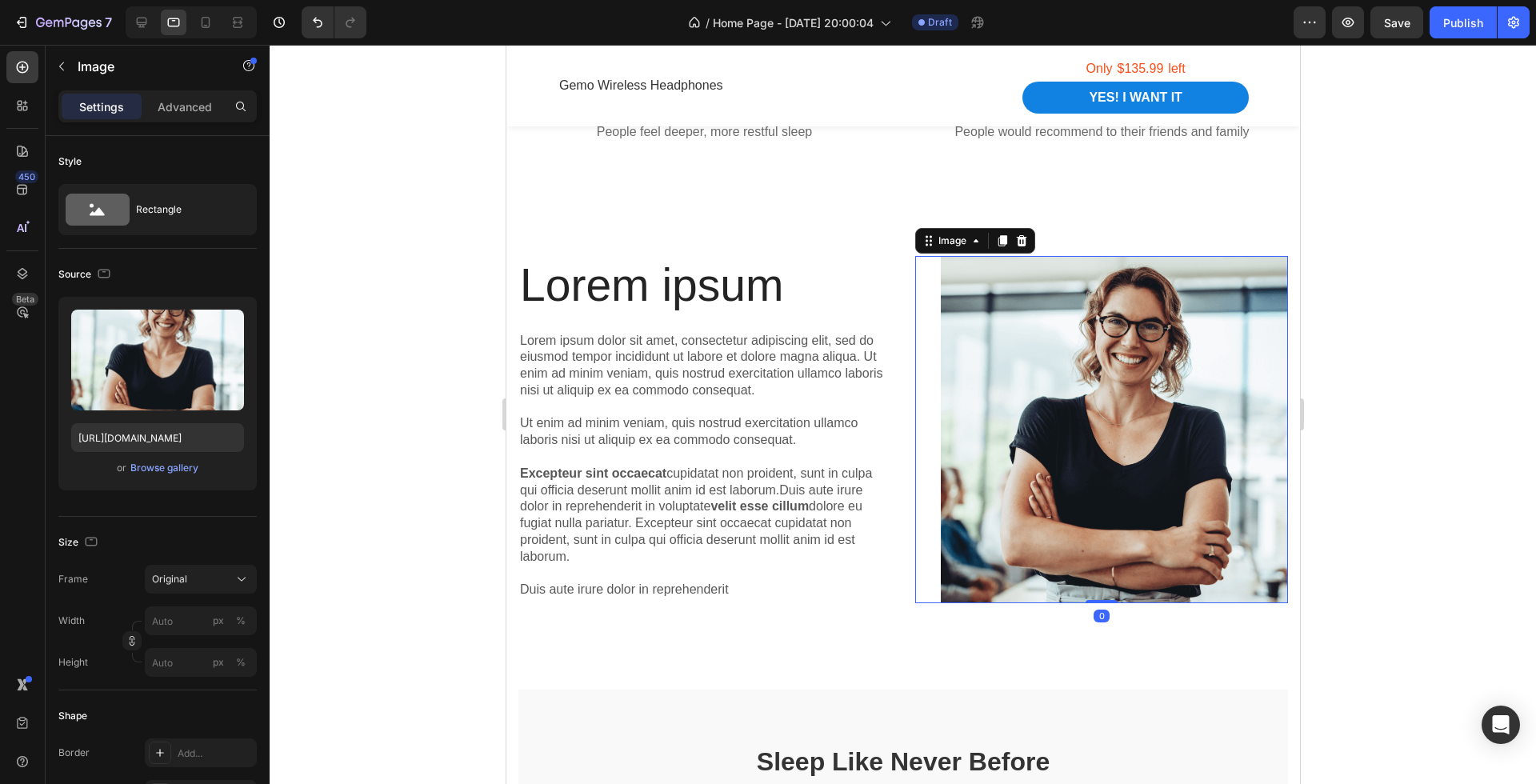
click at [1036, 384] on img at bounding box center [1114, 430] width 347 height 347
click at [1022, 243] on icon at bounding box center [1022, 239] width 10 height 11
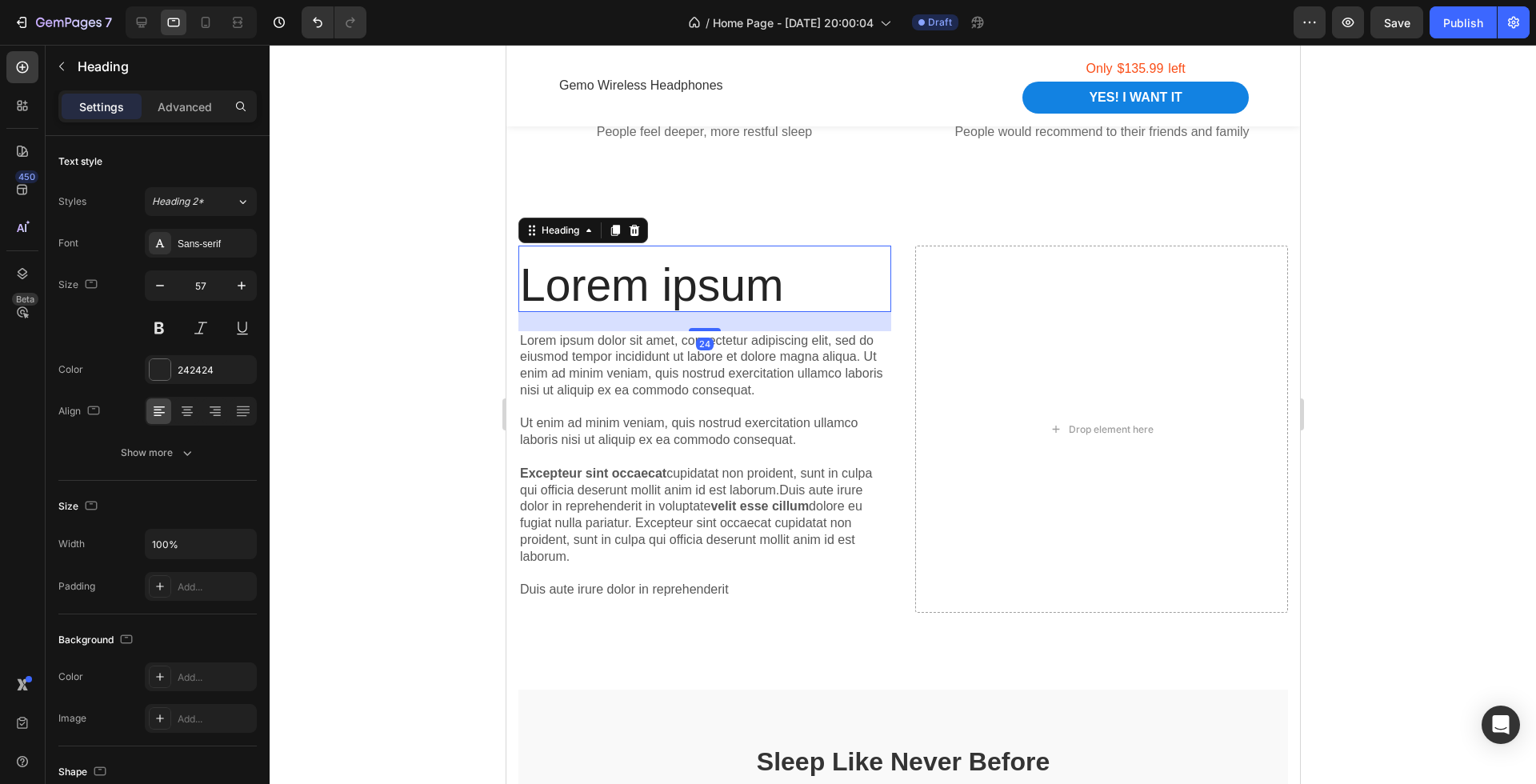
click at [711, 290] on h2 "Lorem ipsum" at bounding box center [704, 285] width 373 height 54
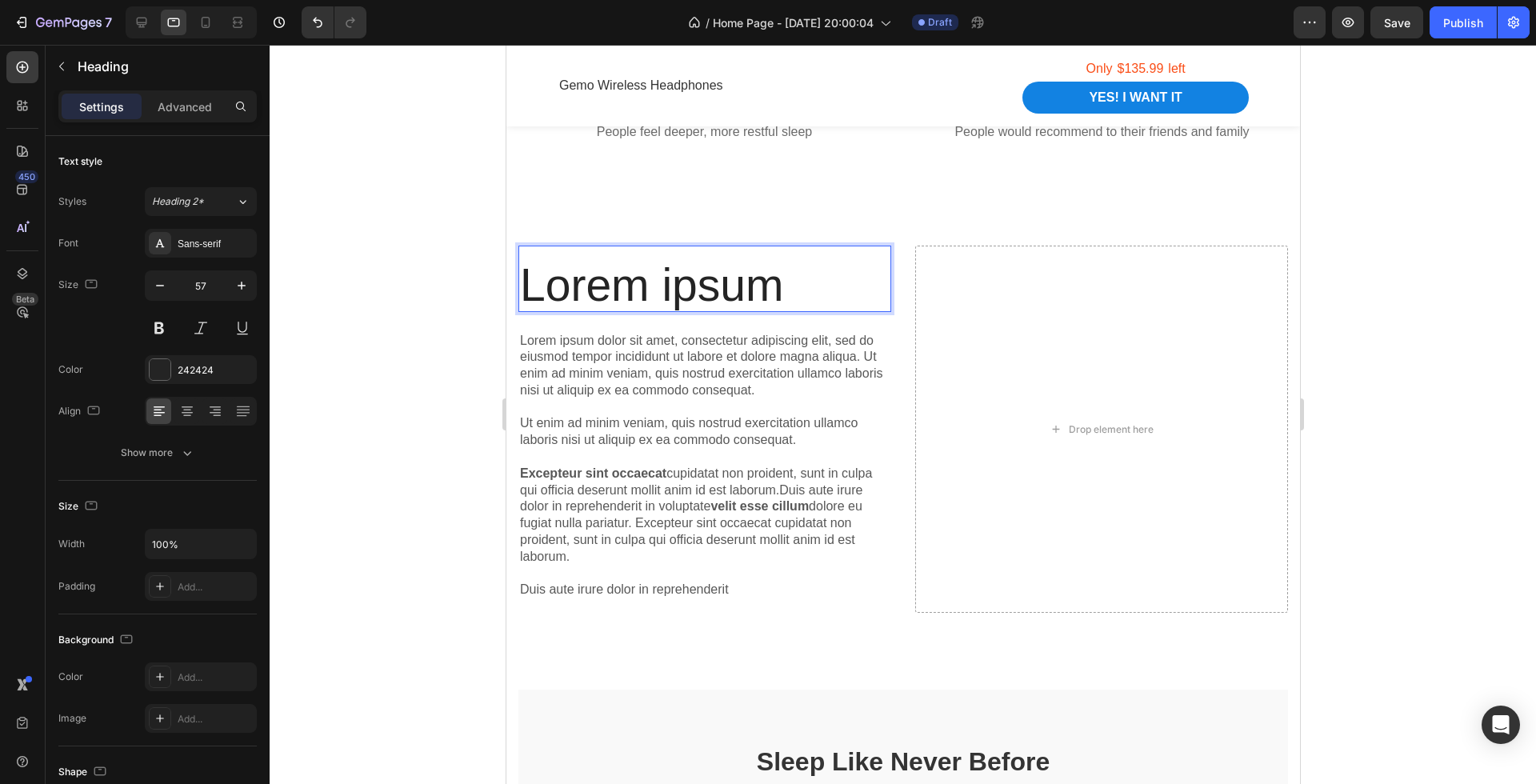
click at [711, 290] on h2 "Lorem ipsum" at bounding box center [704, 285] width 373 height 54
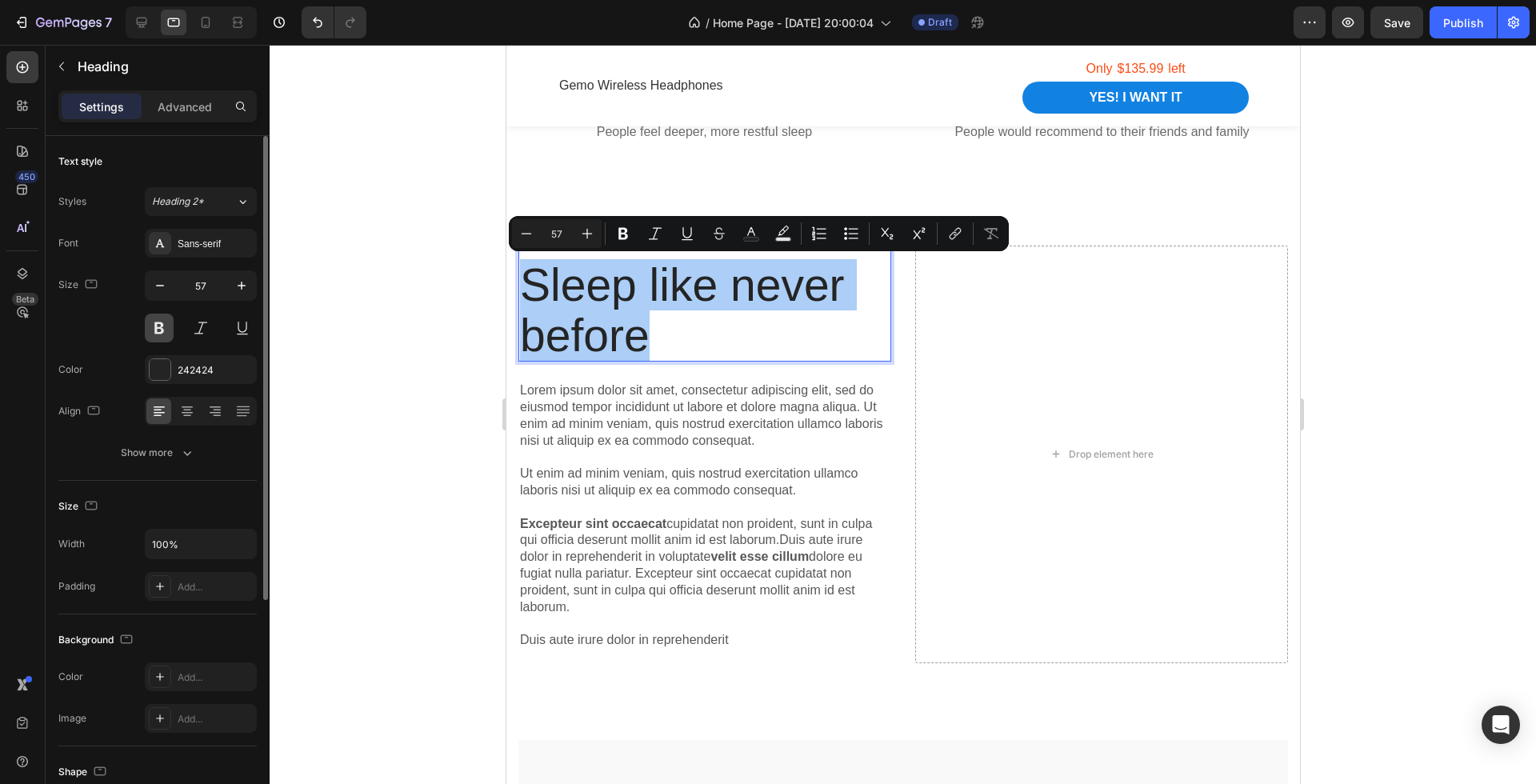
click at [165, 328] on button at bounding box center [159, 328] width 29 height 29
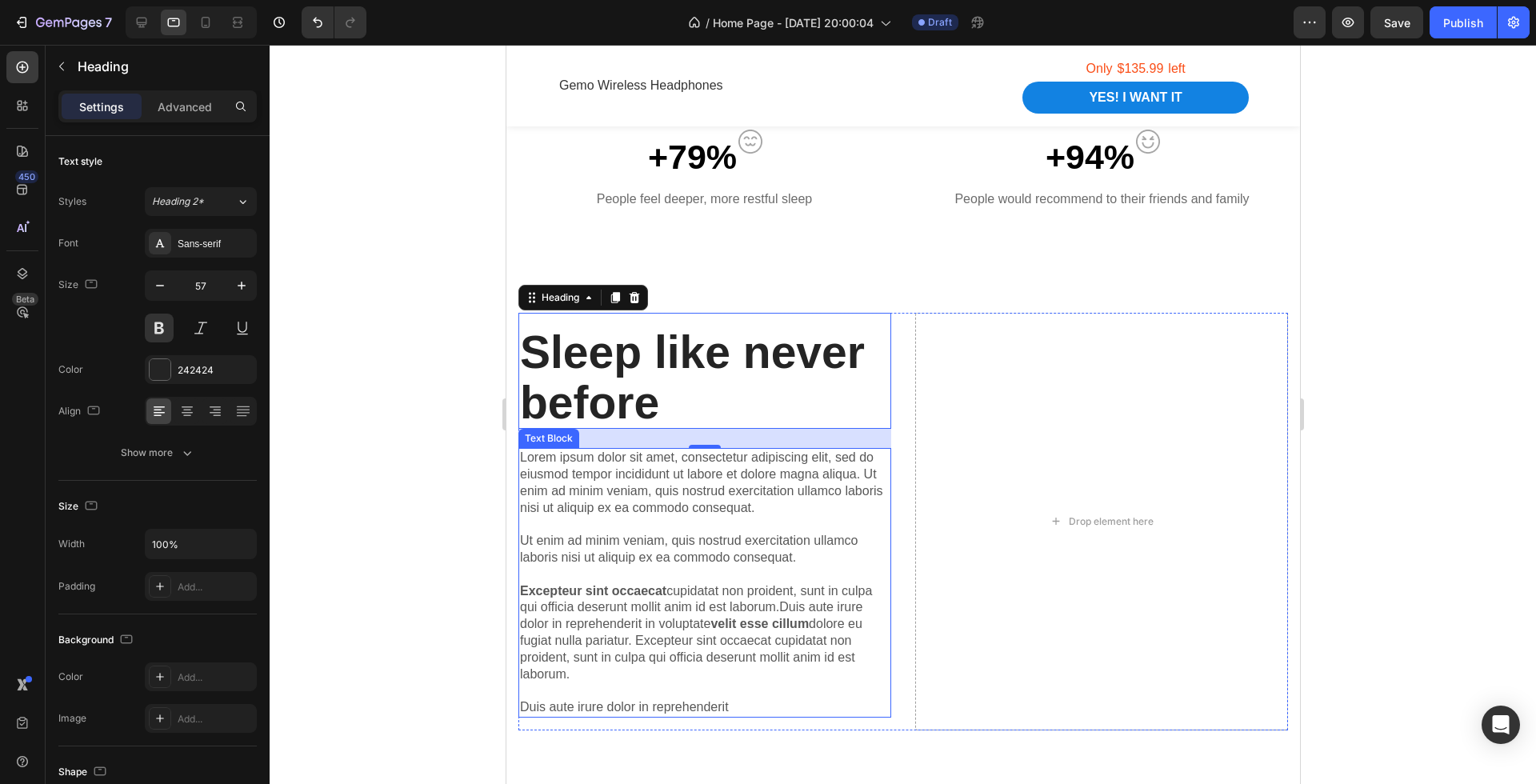
scroll to position [1355, 0]
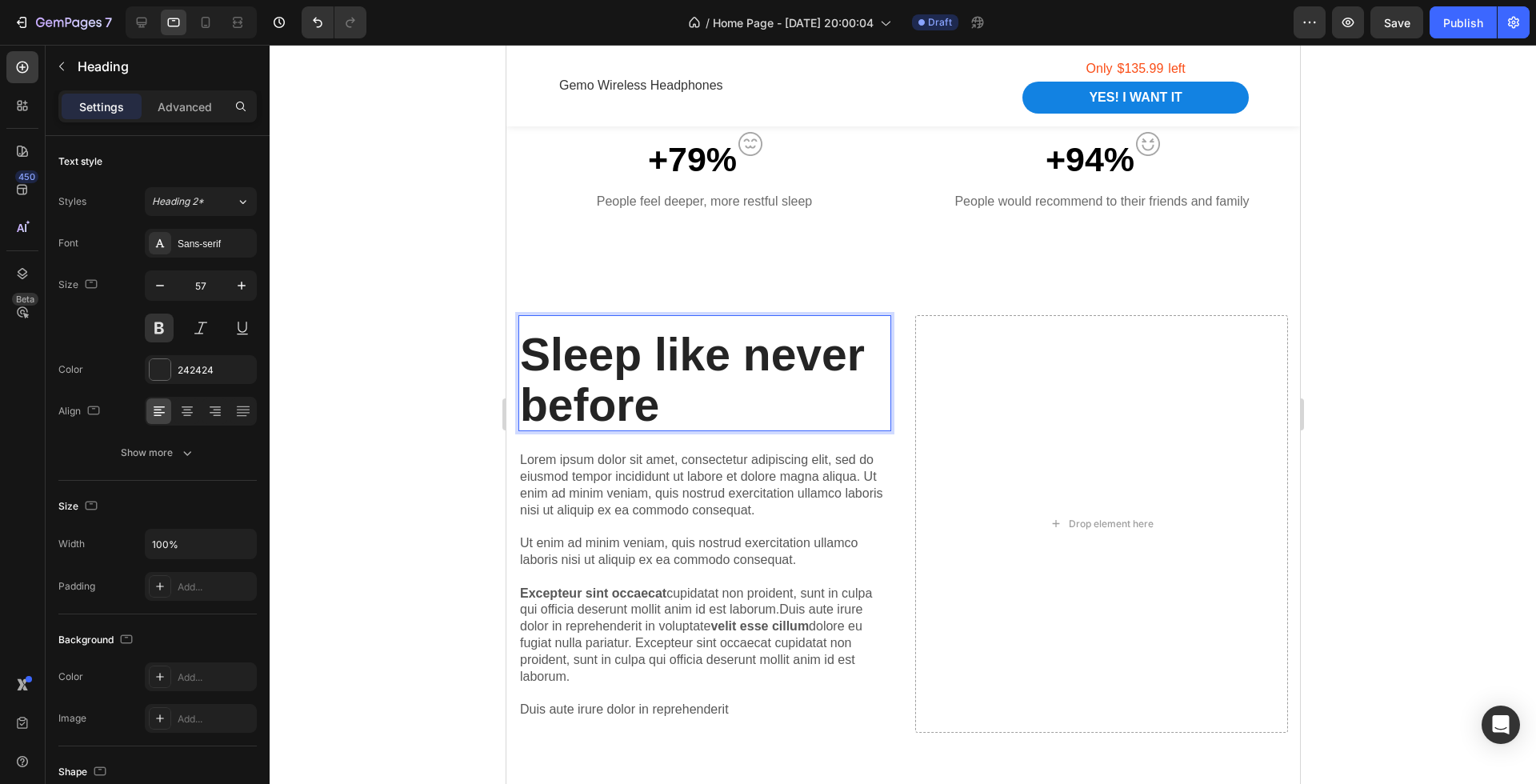
click at [726, 392] on p "Sleep like never before" at bounding box center [704, 379] width 370 height 100
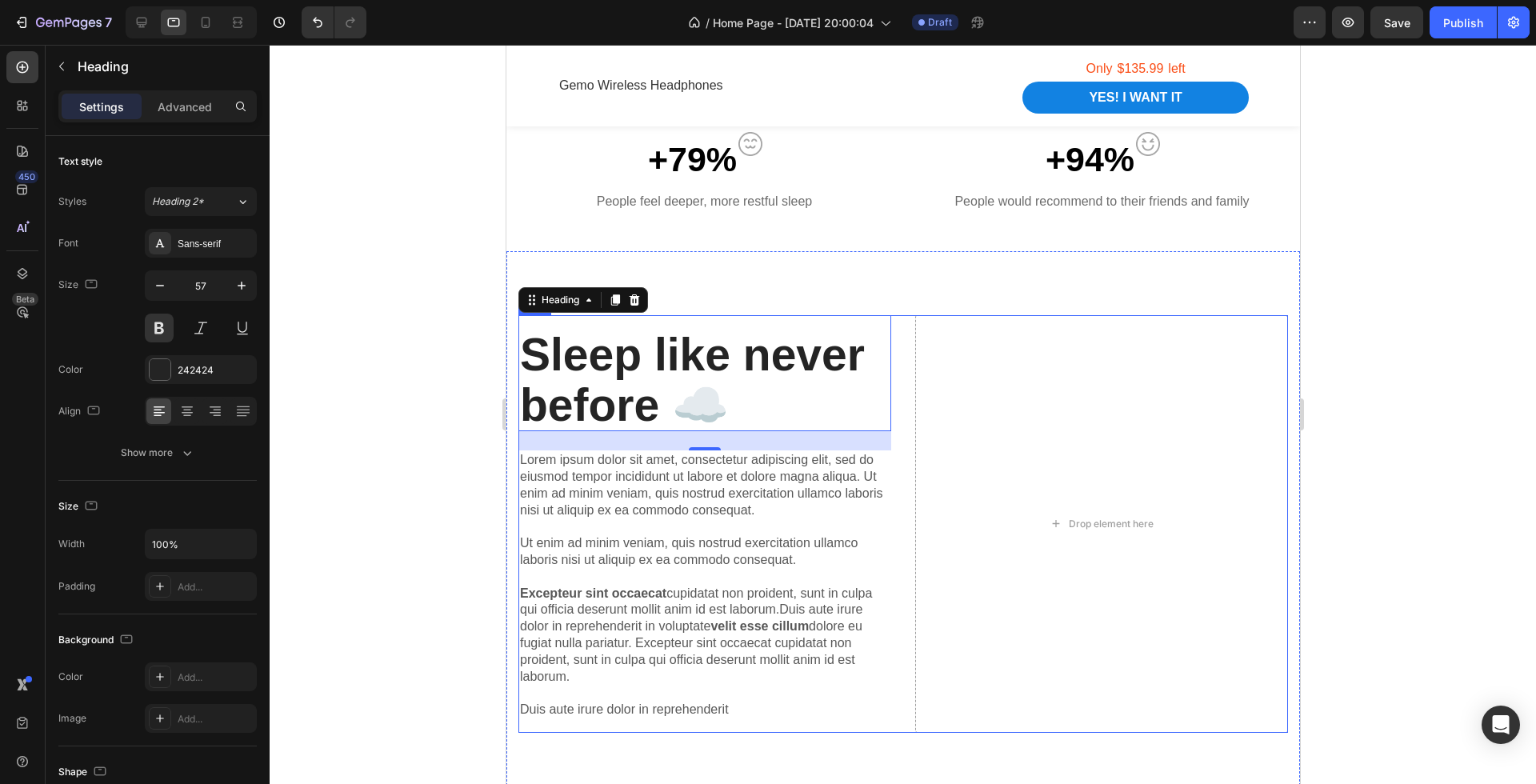
click at [1373, 462] on div at bounding box center [902, 414] width 1266 height 739
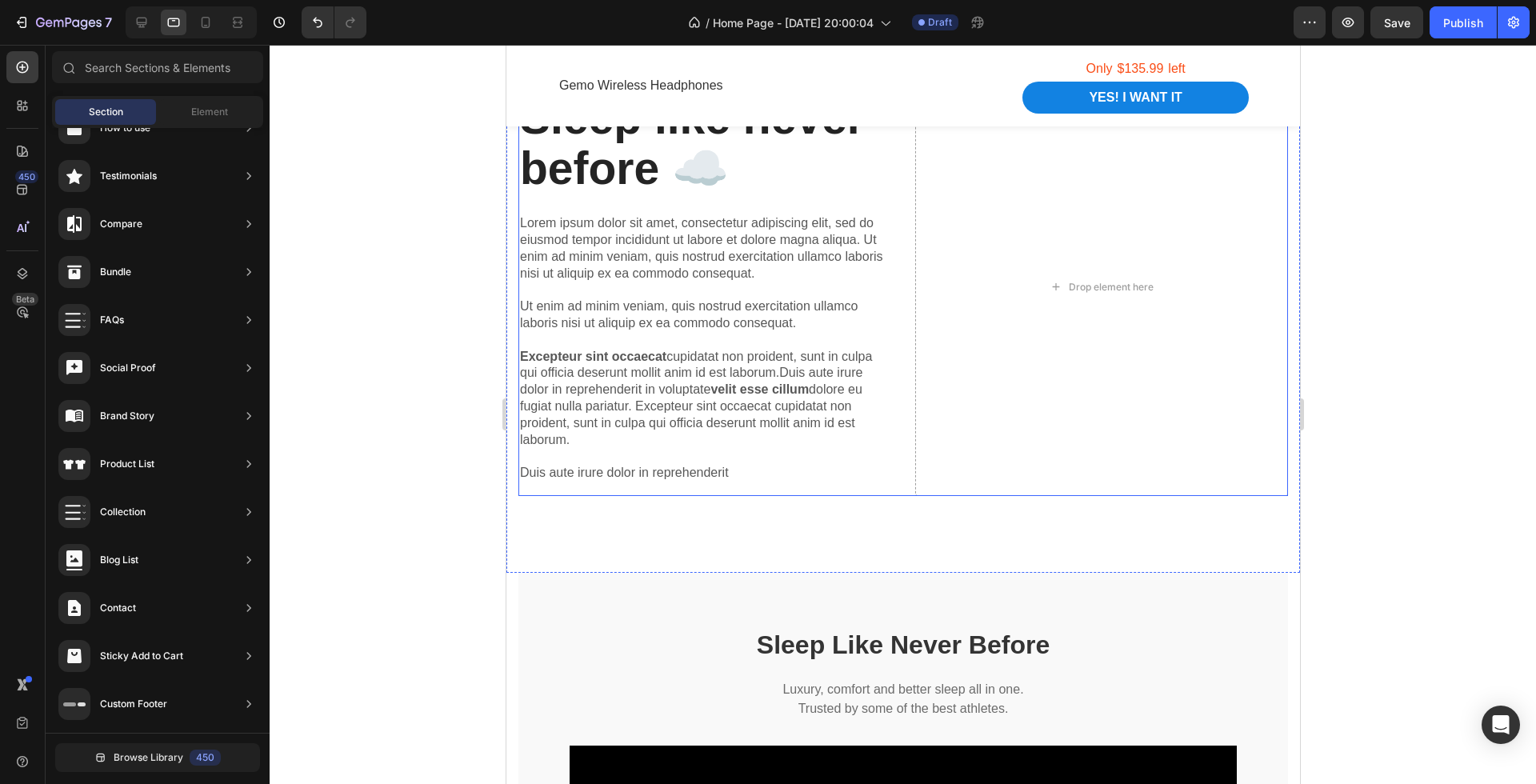
scroll to position [1799, 0]
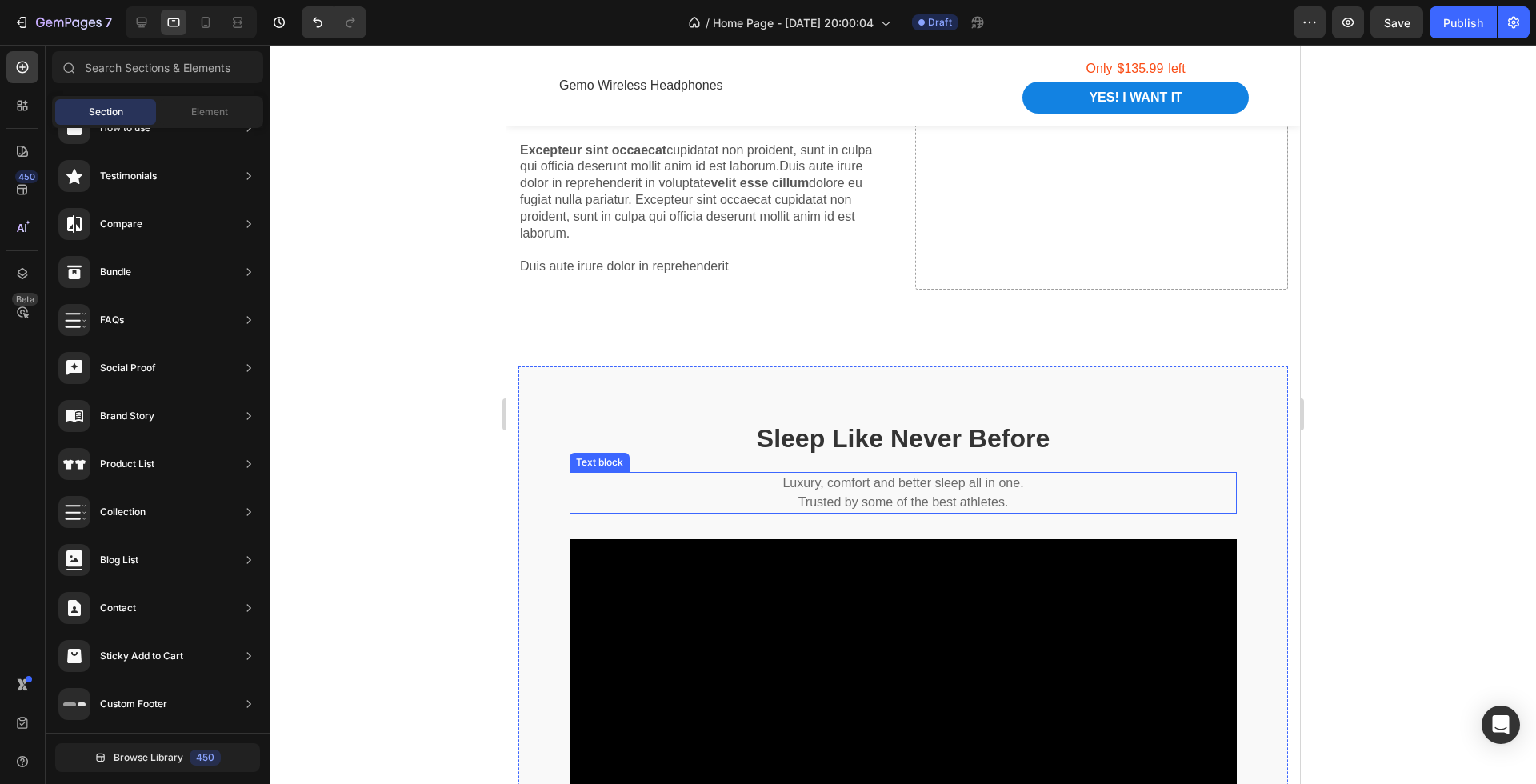
click at [942, 494] on p "Trusted by some of the best athletes." at bounding box center [902, 502] width 664 height 19
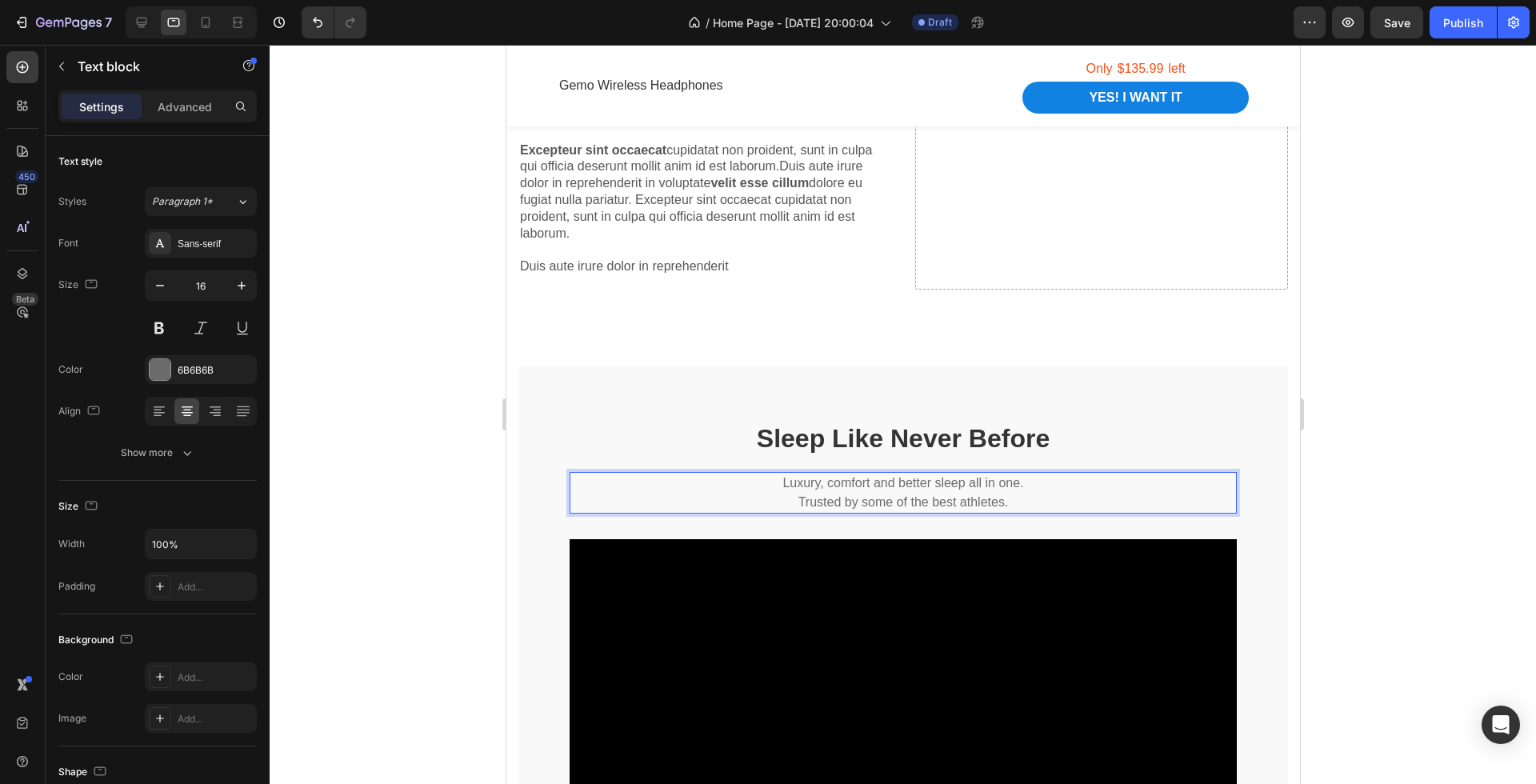
click at [933, 494] on p "Trusted by some of the best athletes." at bounding box center [902, 502] width 664 height 19
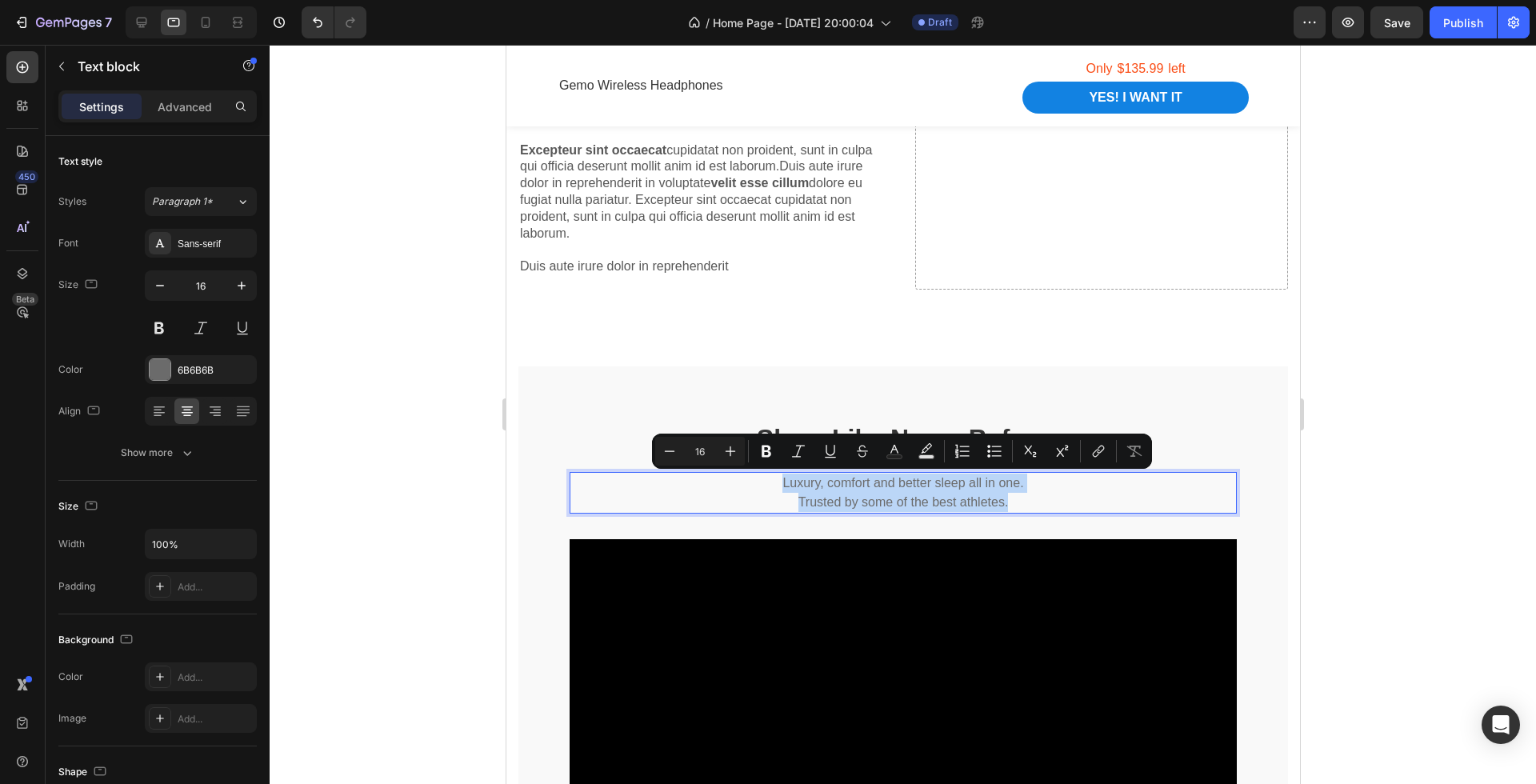
copy div "Luxury, comfort and better sleep all in one. Trusted by some of the best athlet…"
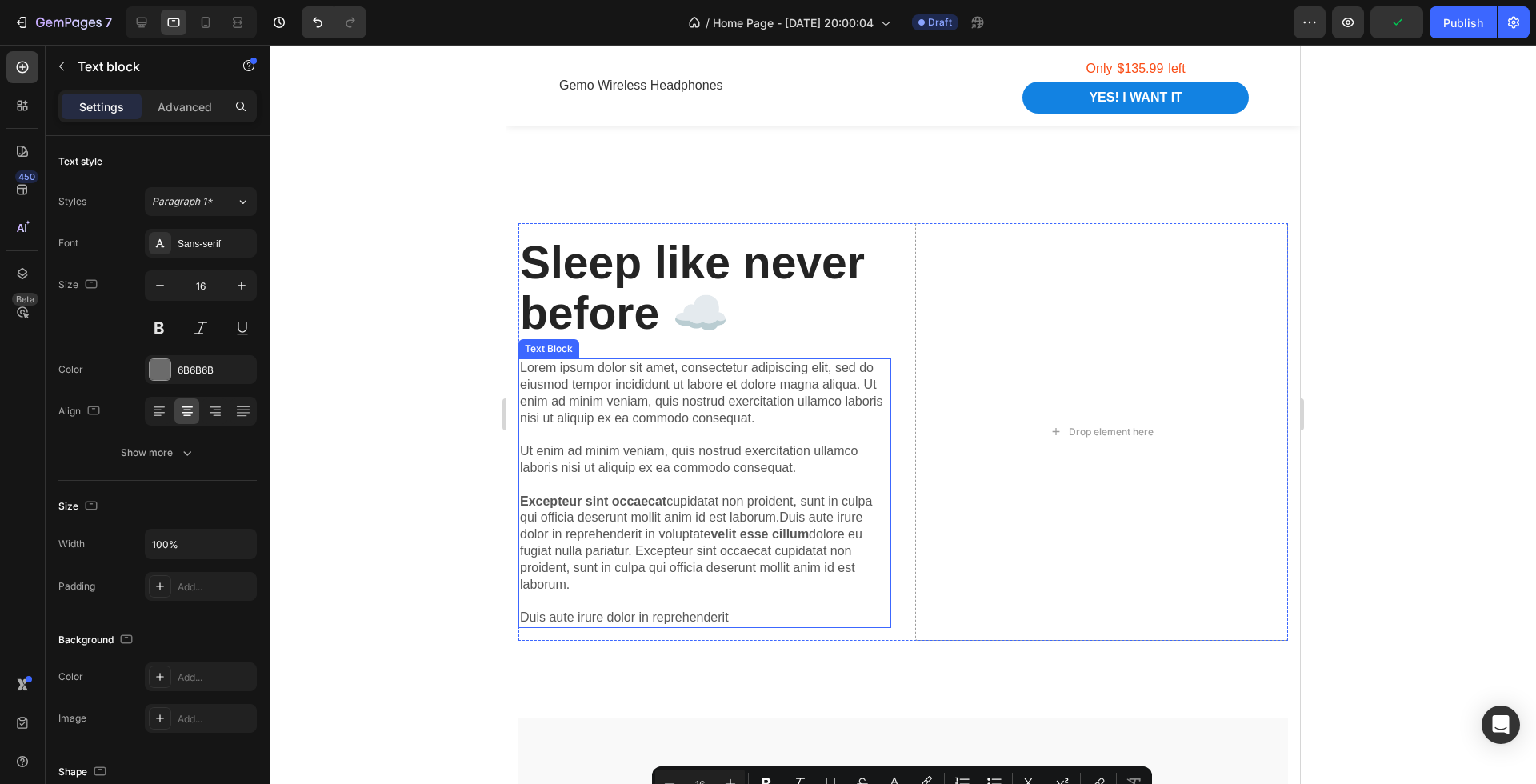
scroll to position [1444, 0]
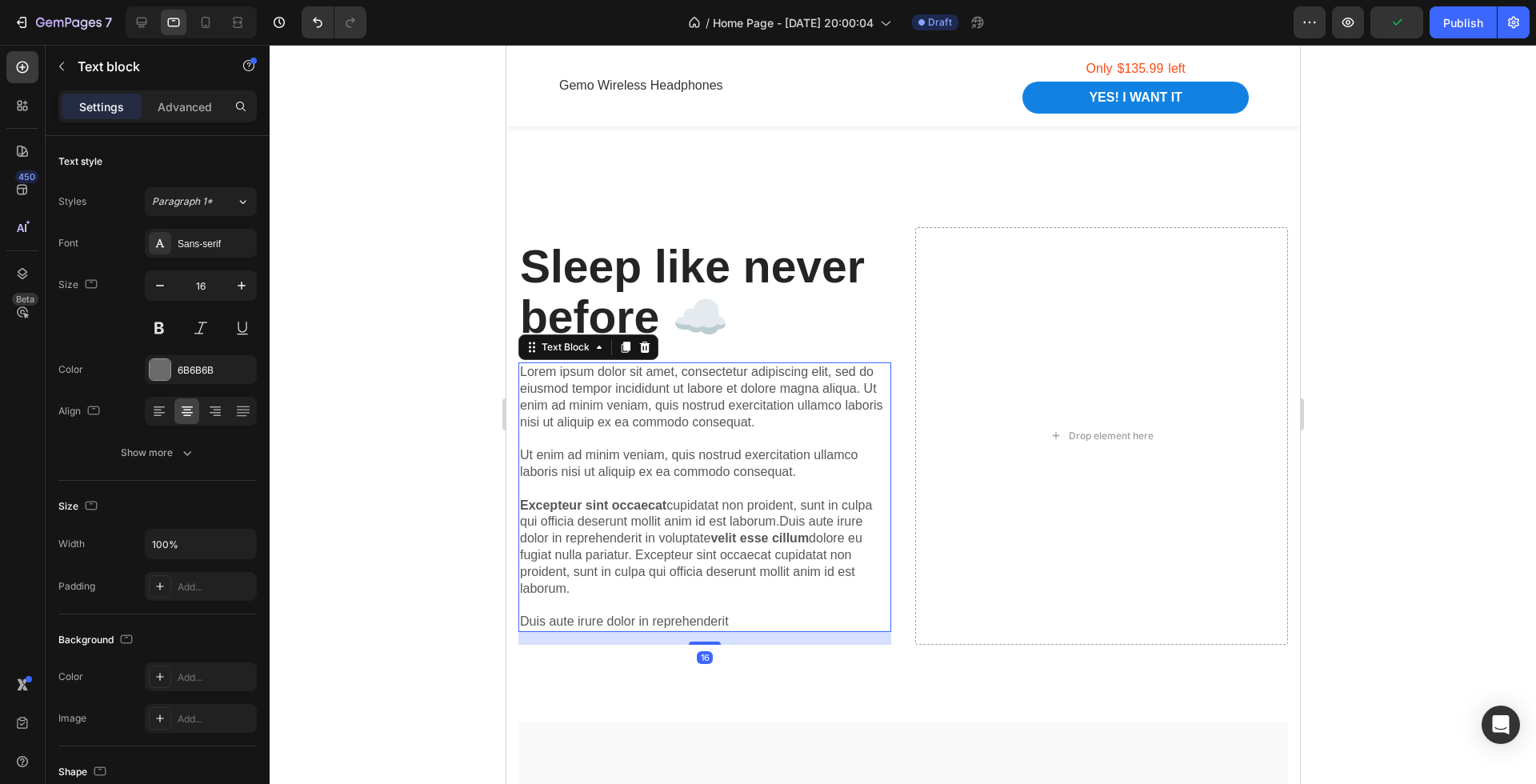
click at [681, 440] on p "Lorem ipsum dolor sit amet, consectetur adipiscing elit, sed do eiusmod tempor …" at bounding box center [704, 497] width 370 height 266
click at [663, 455] on p "Lorem ipsum dolor sit amet, consectetur adipiscing elit, sed do eiusmod tempor …" at bounding box center [704, 497] width 370 height 266
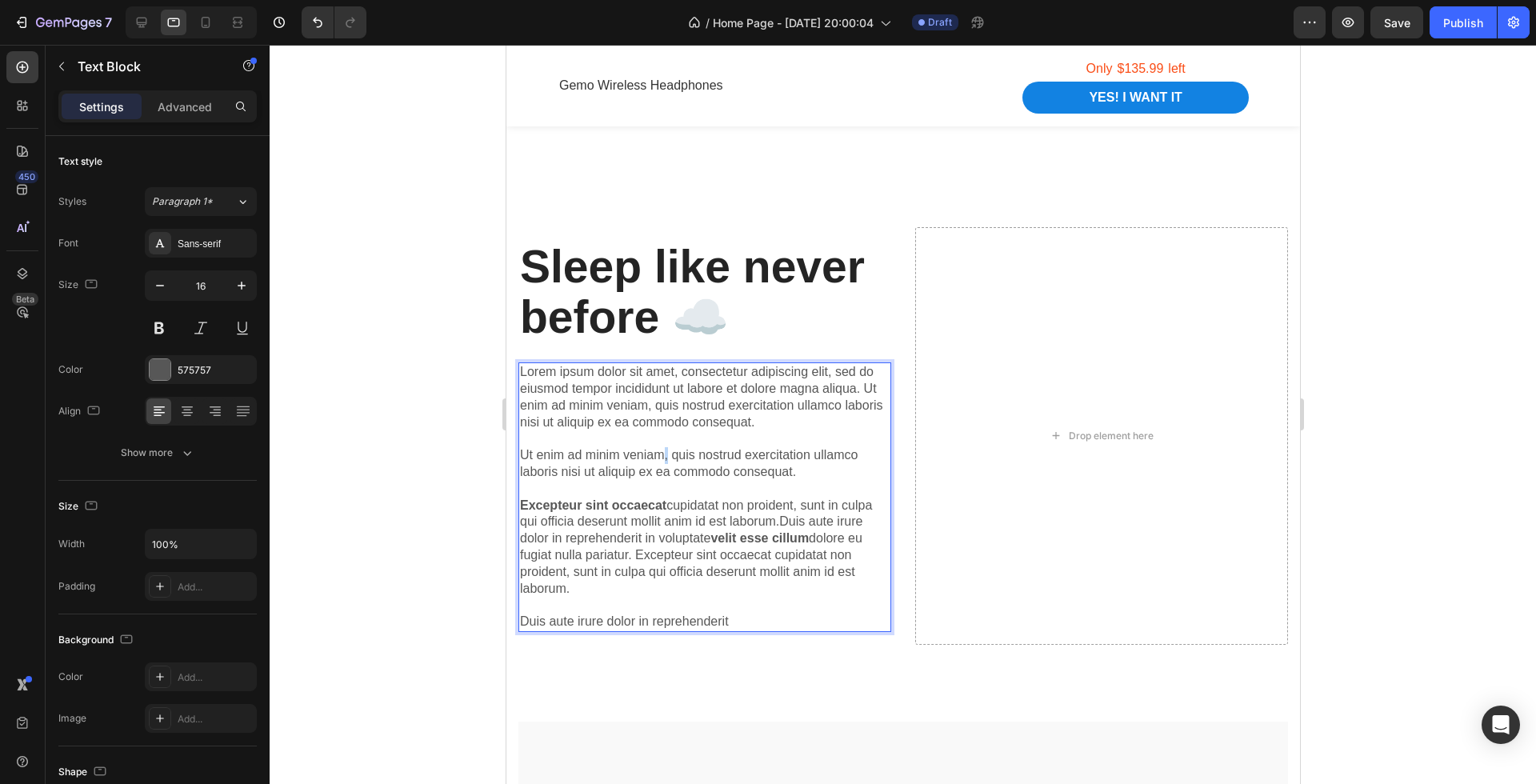
click at [663, 455] on p "Lorem ipsum dolor sit amet, consectetur adipiscing elit, sed do eiusmod tempor …" at bounding box center [704, 497] width 370 height 266
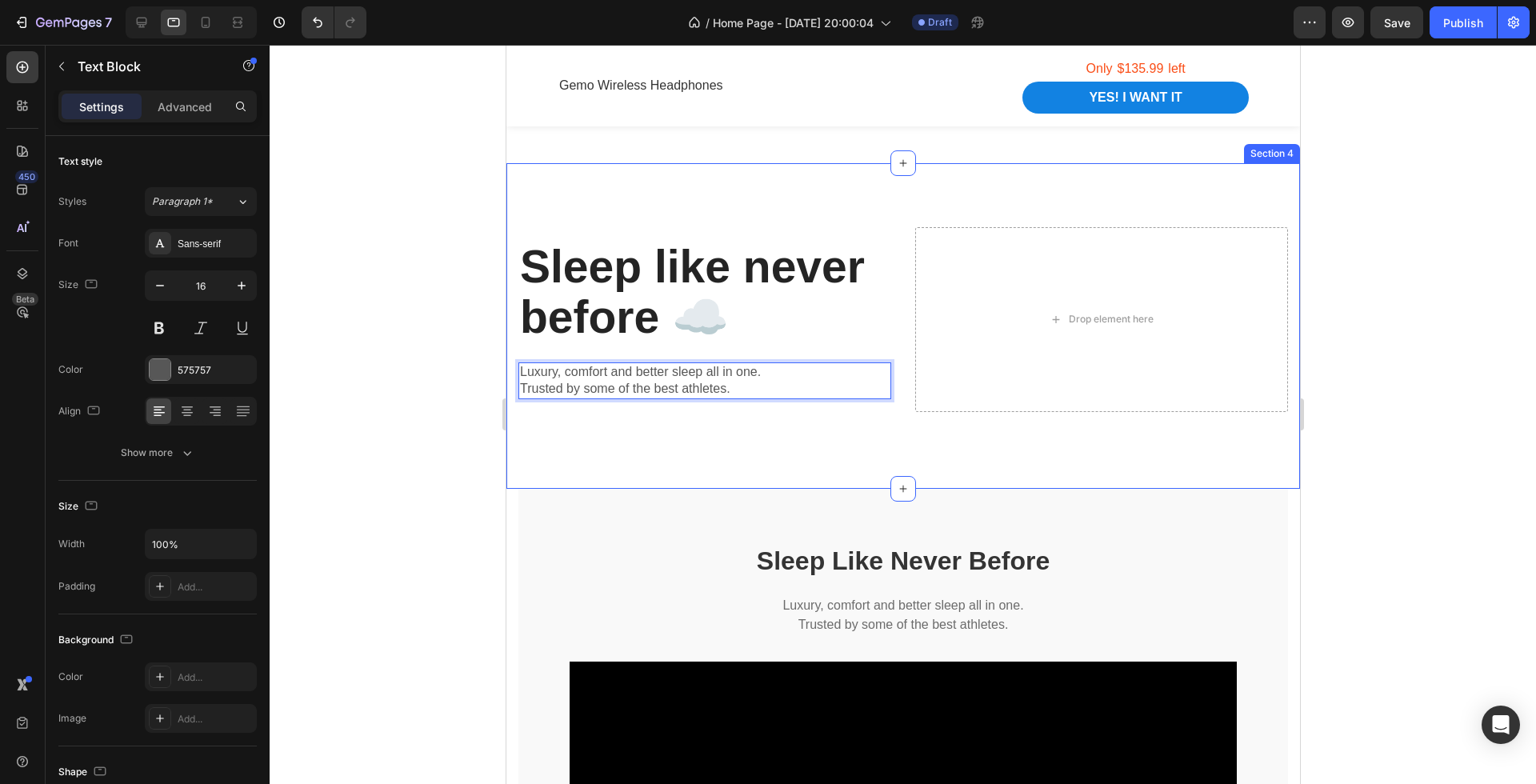
click at [680, 462] on div "Sleep like never before ☁️ Heading Luxury, comfort and better sleep all in one.…" at bounding box center [902, 326] width 793 height 326
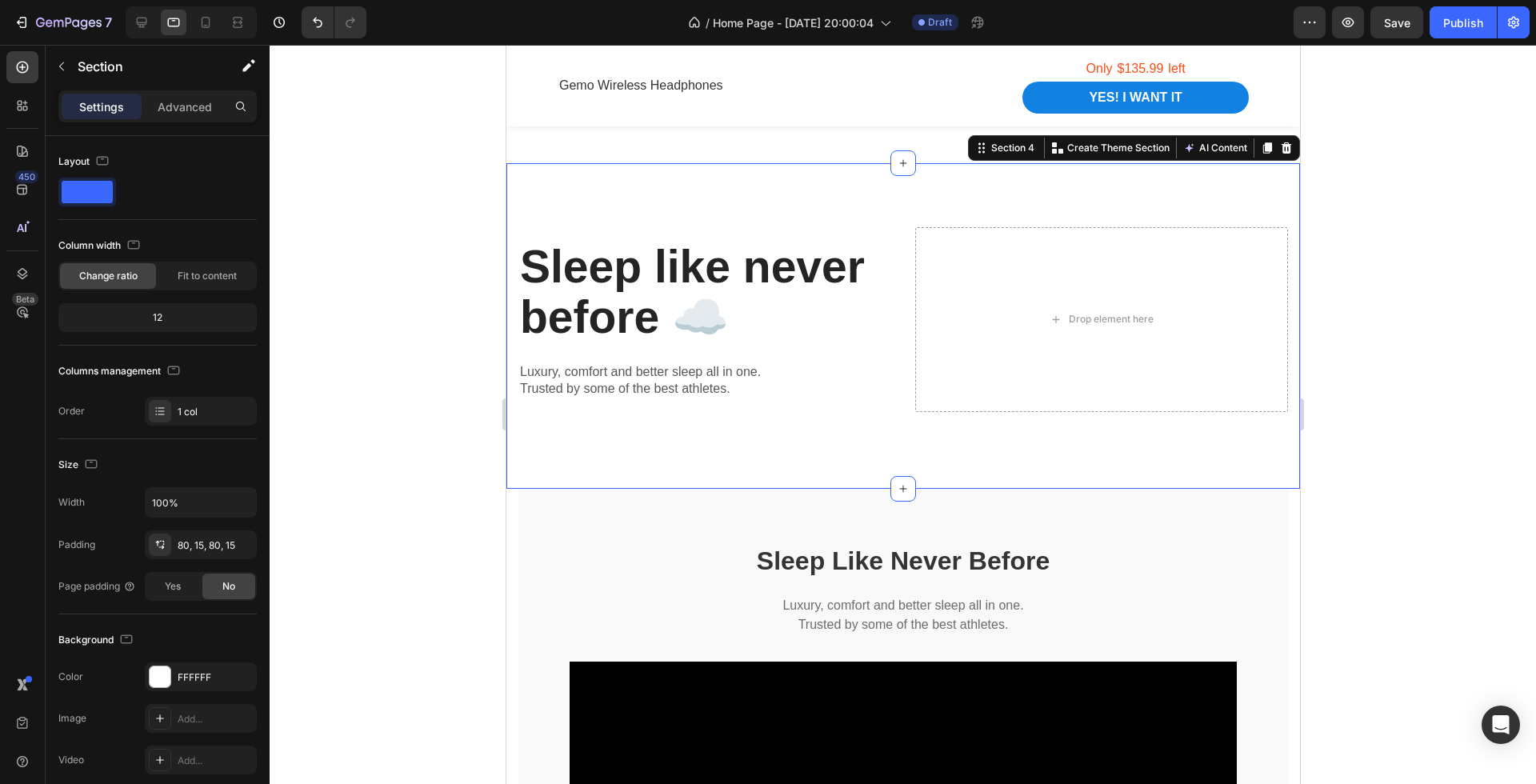
click at [1392, 476] on div at bounding box center [902, 414] width 1266 height 739
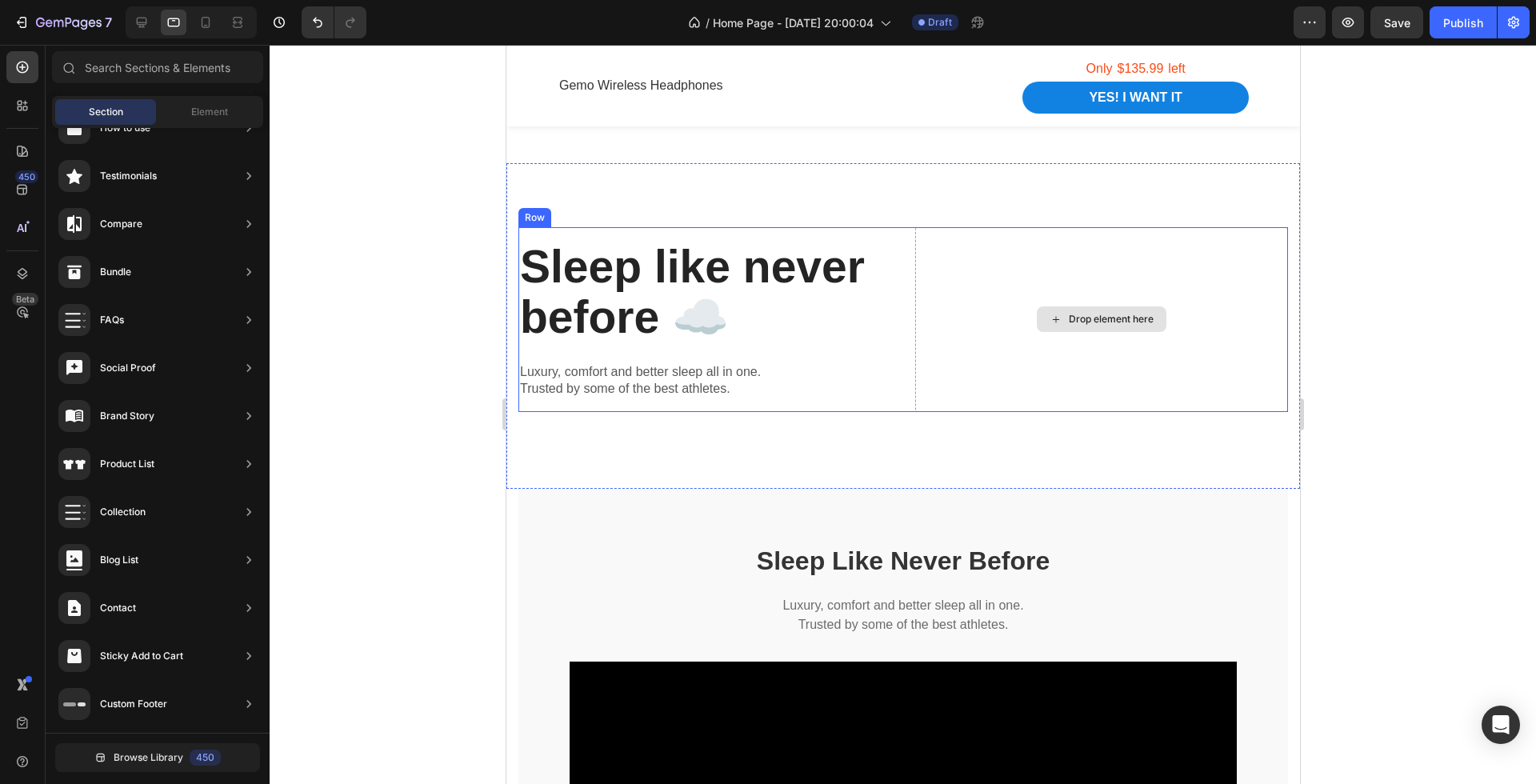
click at [1248, 342] on div "Drop element here" at bounding box center [1100, 320] width 373 height 185
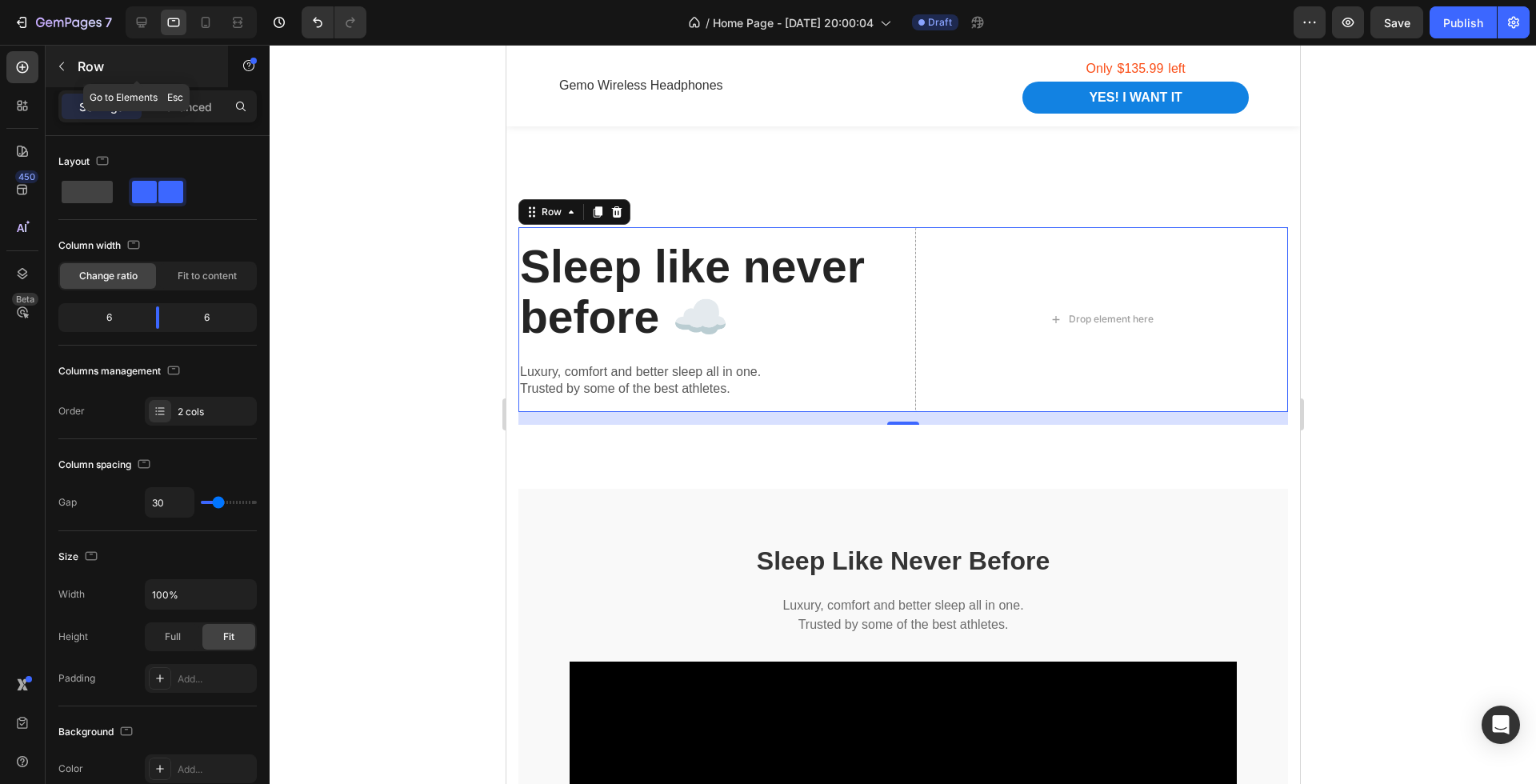
click at [55, 69] on icon "button" at bounding box center [61, 66] width 13 height 13
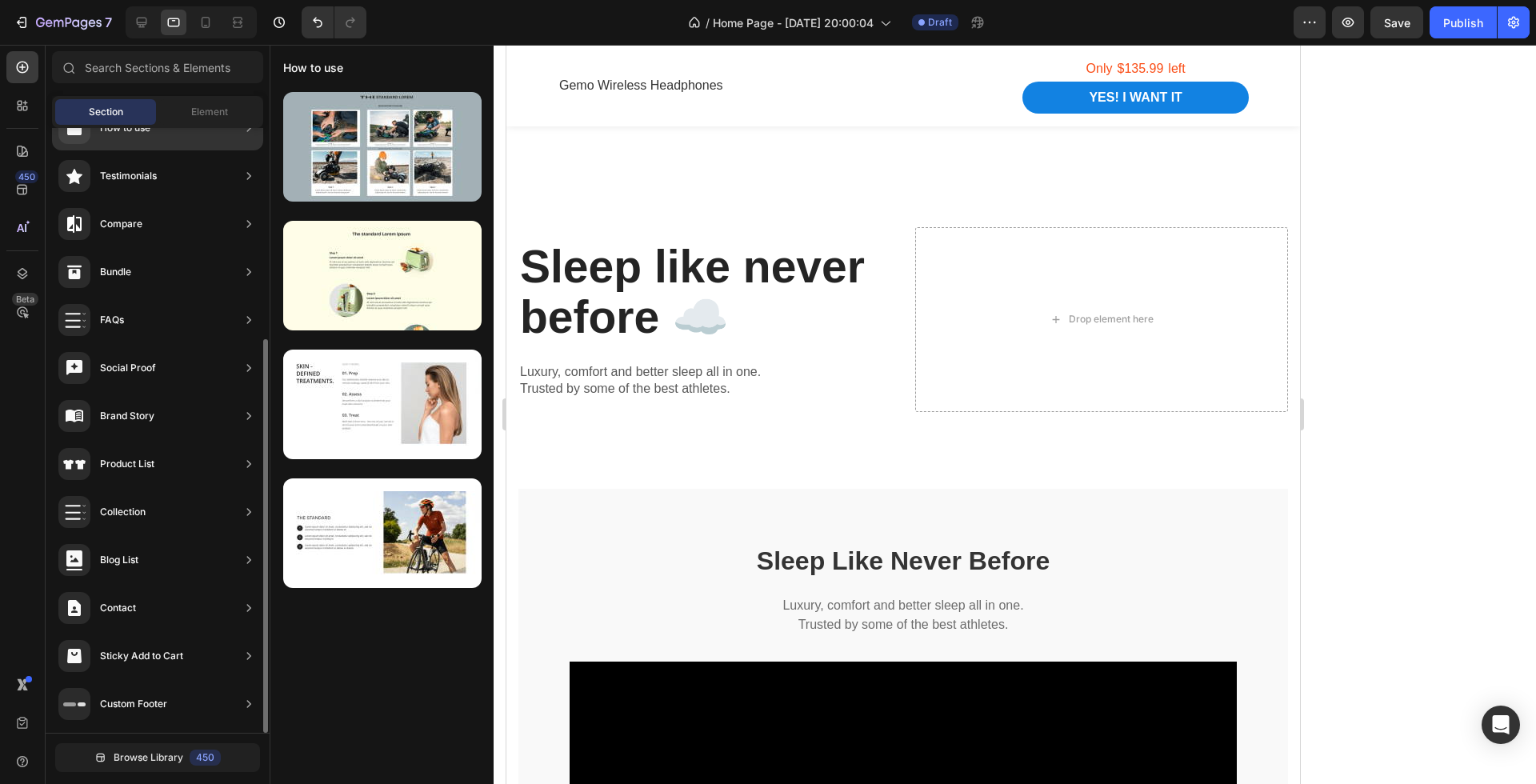
scroll to position [0, 0]
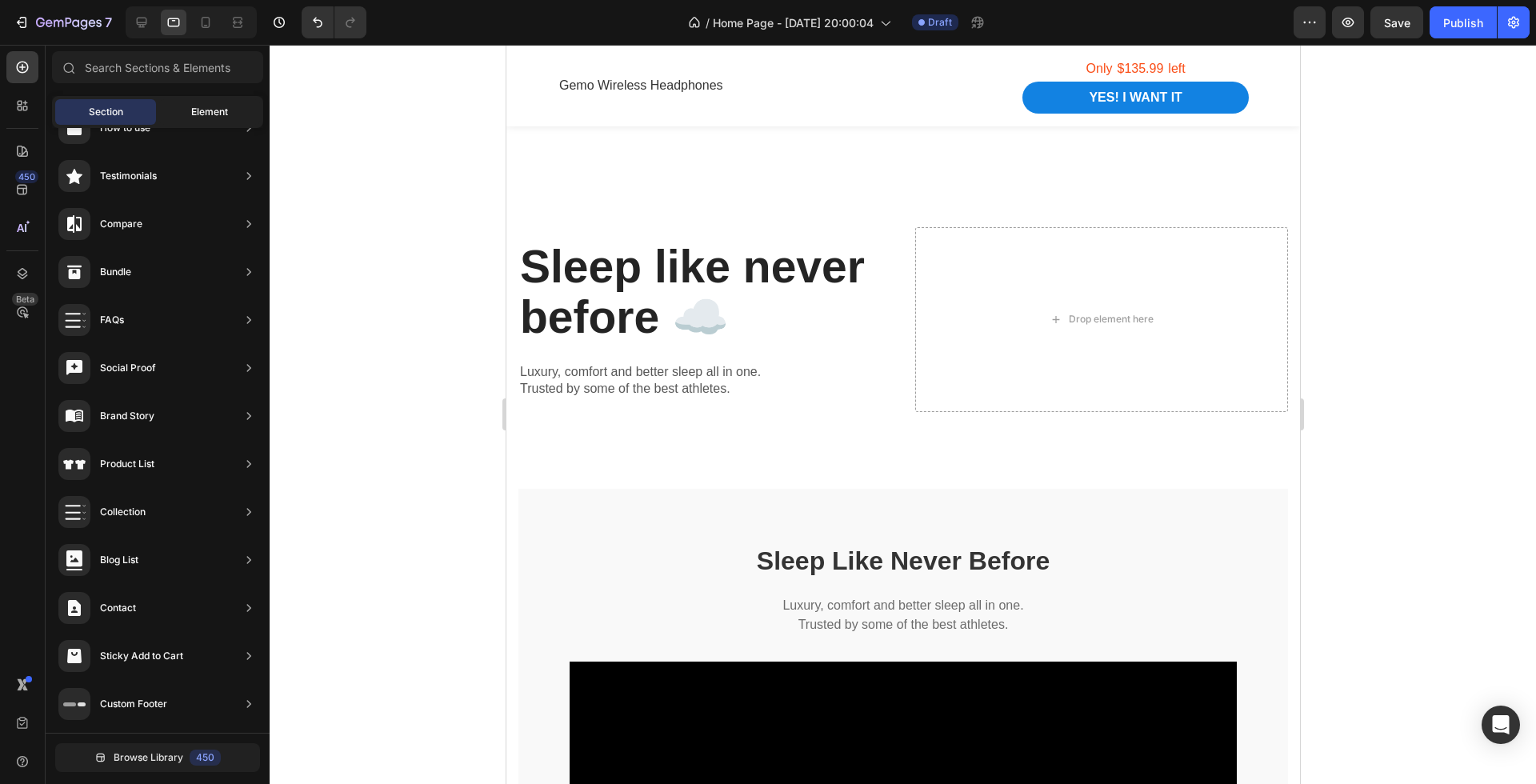
click at [211, 109] on span "Element" at bounding box center [209, 112] width 37 height 15
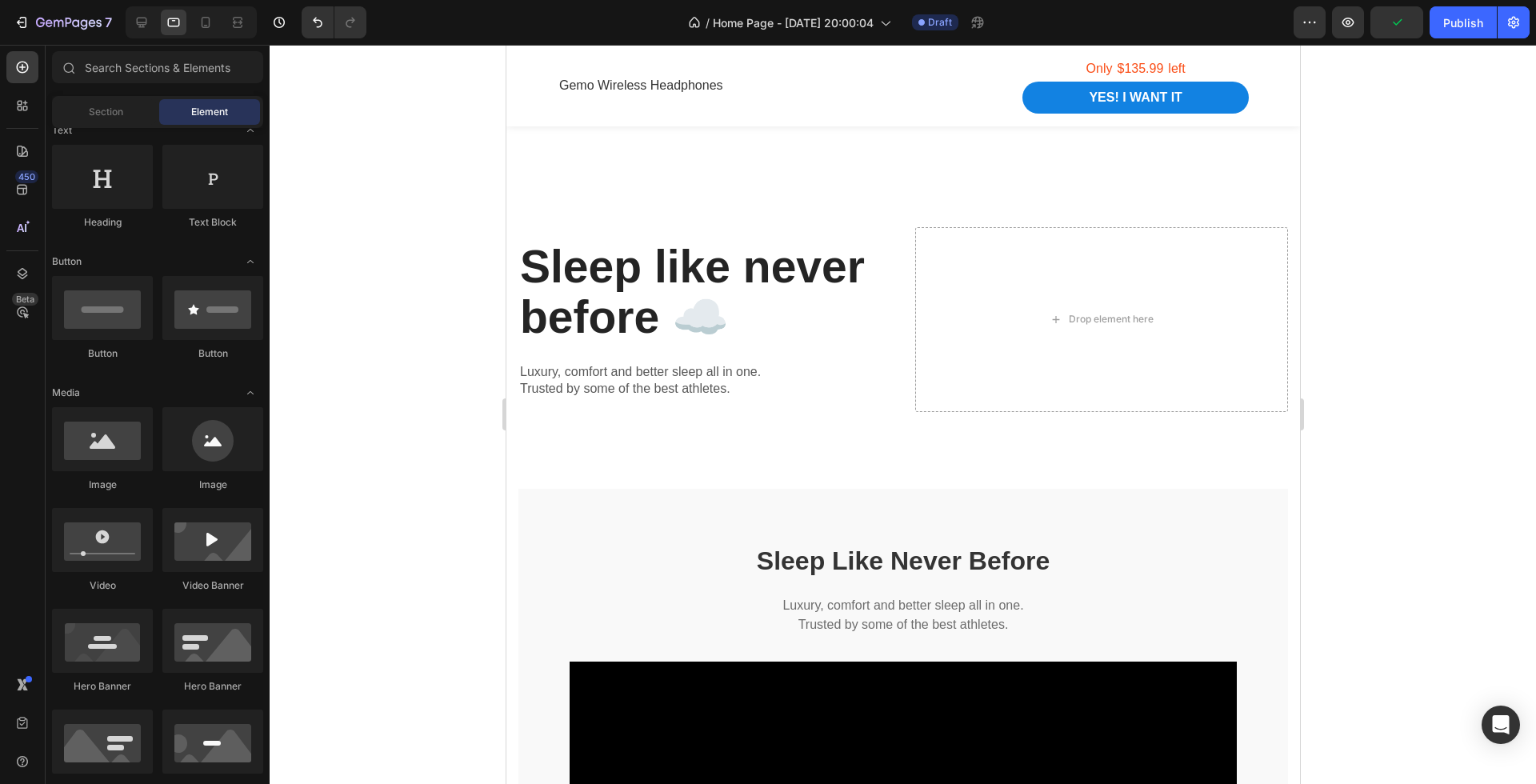
scroll to position [297, 0]
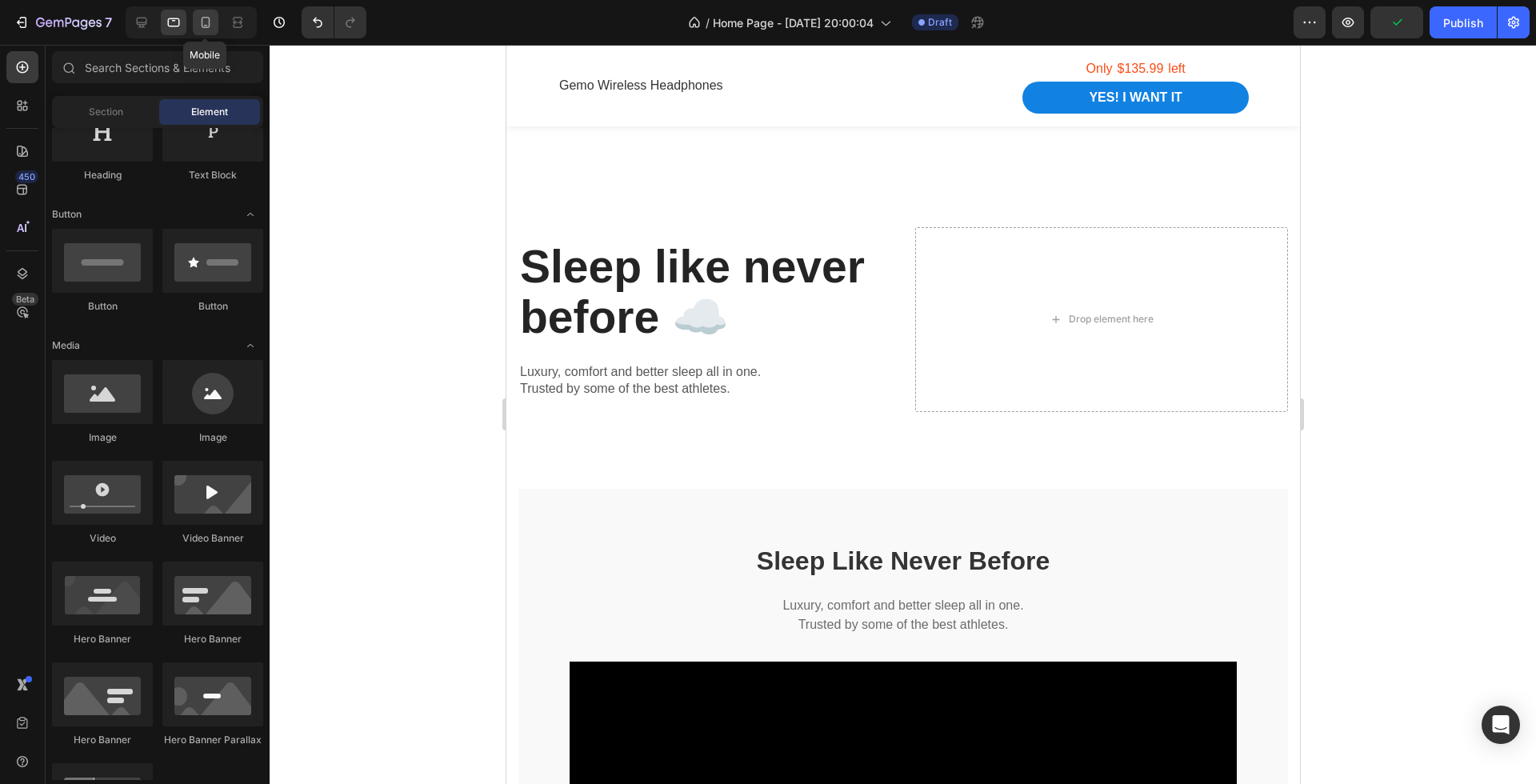
click at [205, 22] on icon at bounding box center [206, 22] width 16 height 16
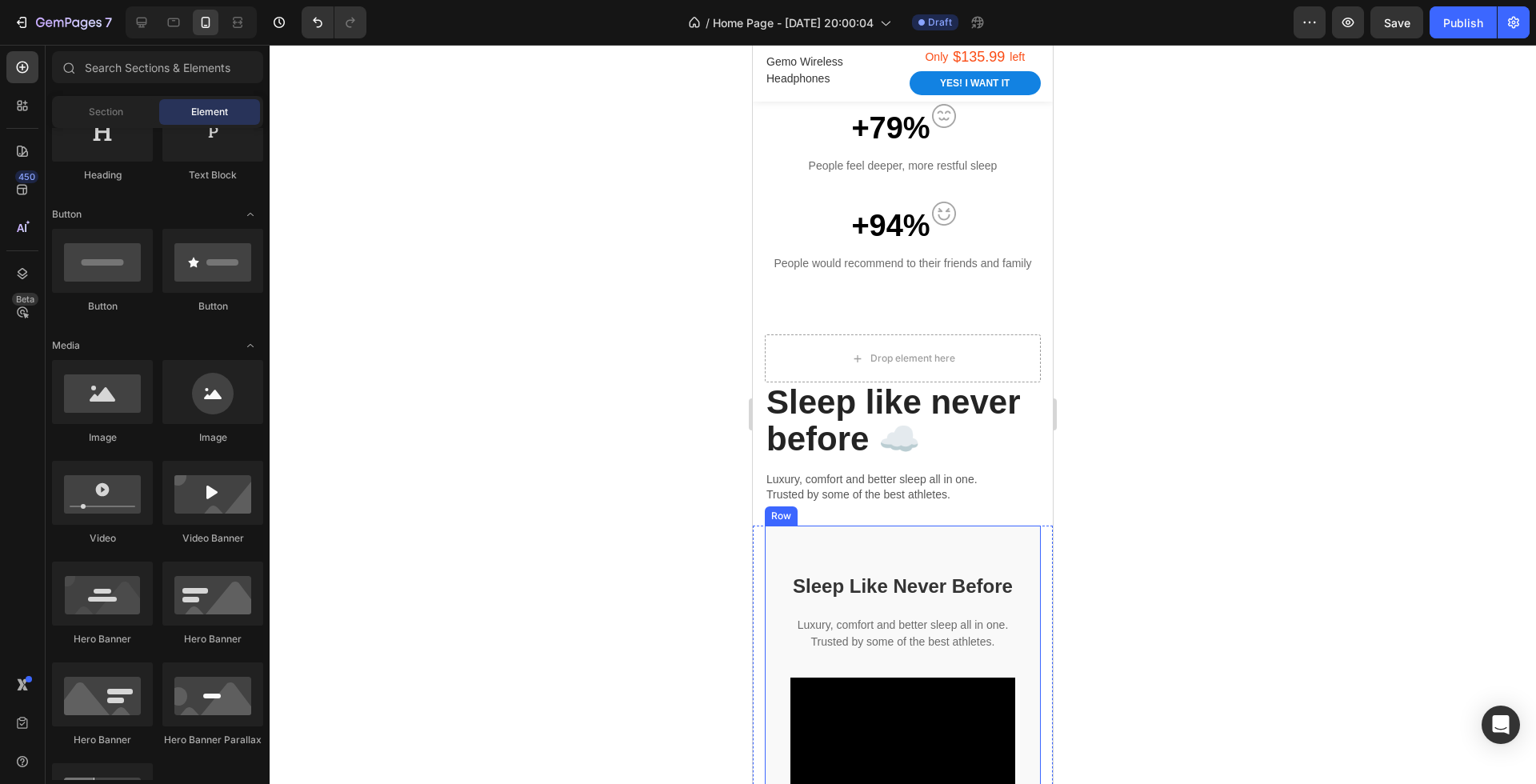
scroll to position [1431, 0]
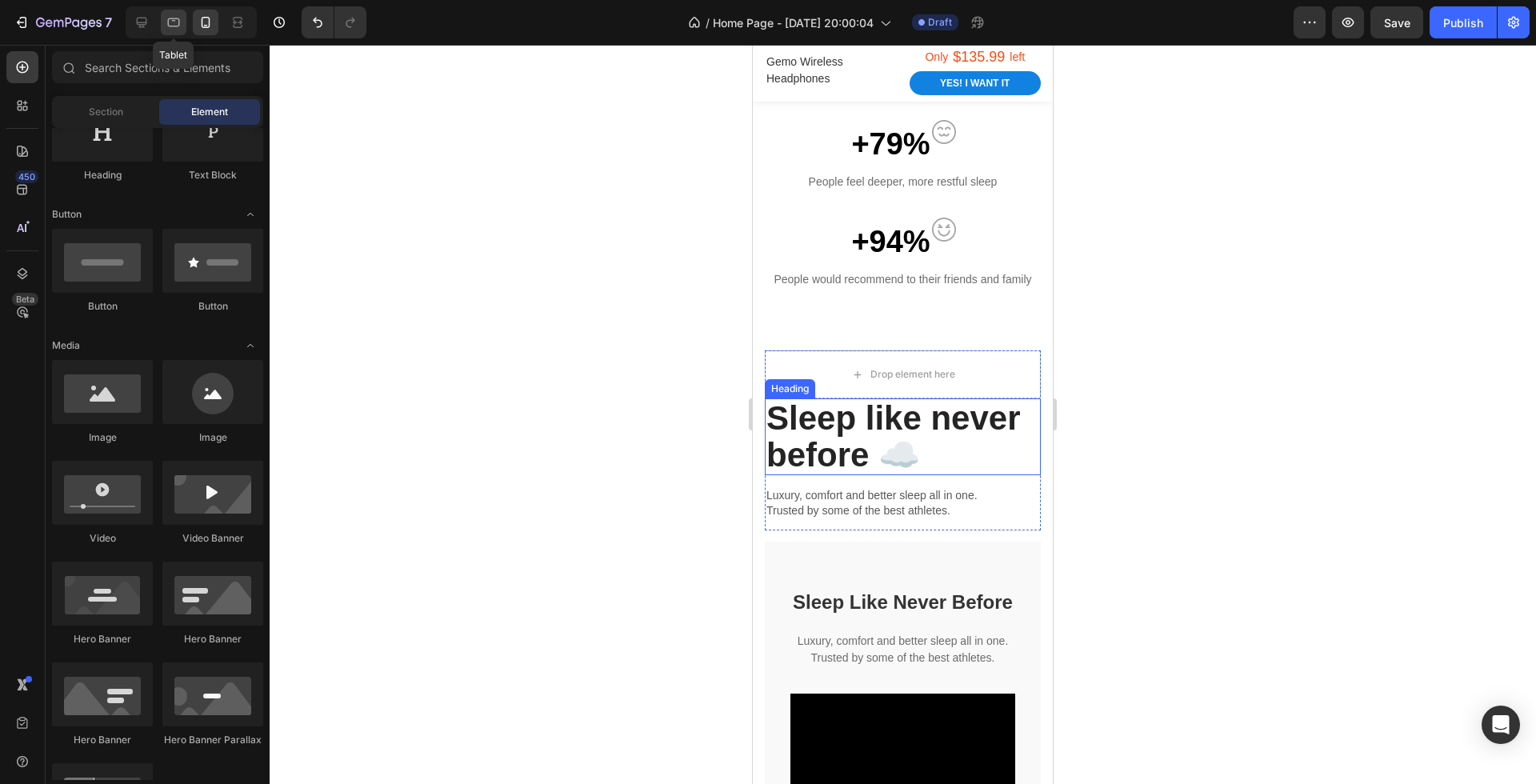
click at [167, 29] on icon at bounding box center [174, 22] width 16 height 16
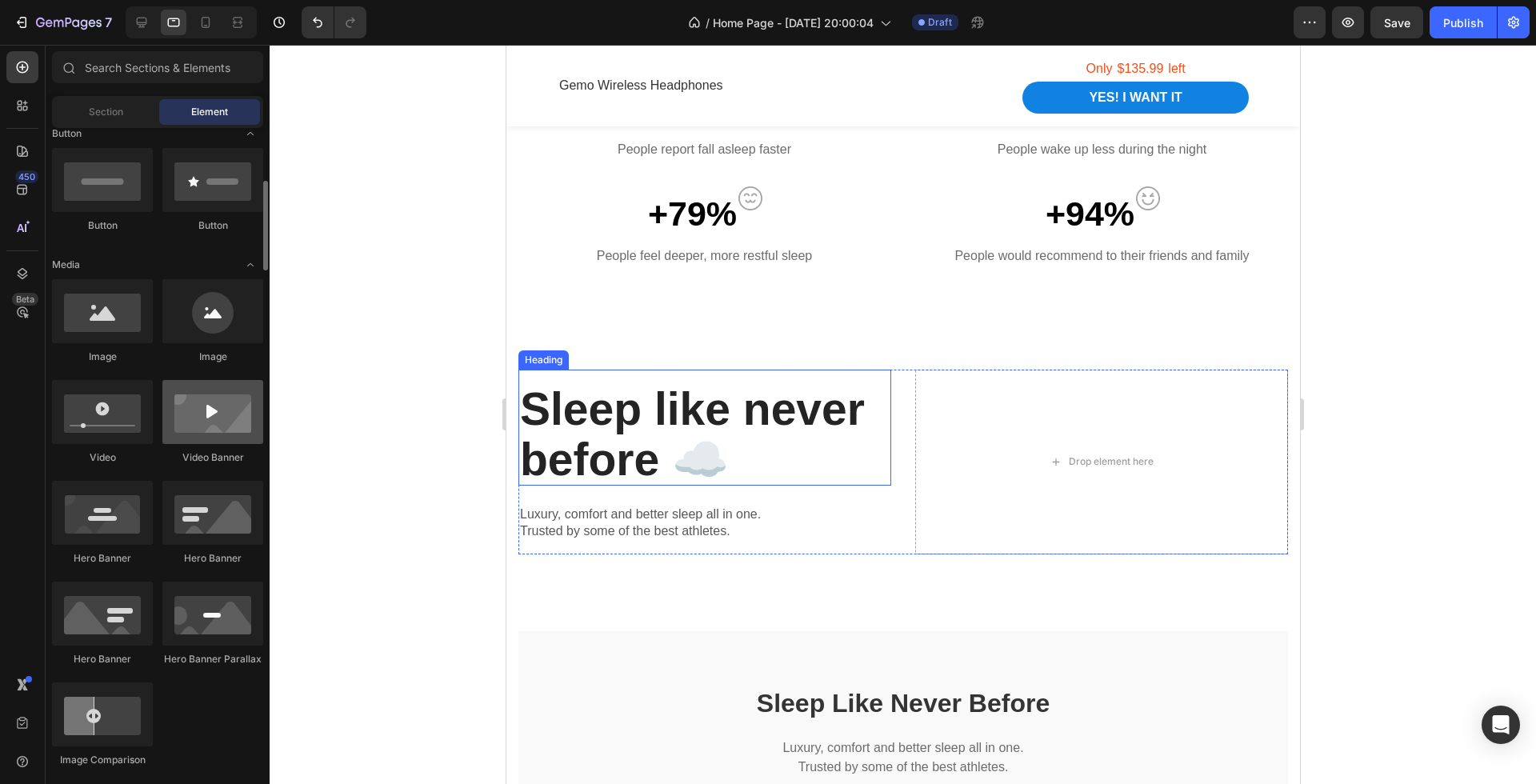
scroll to position [393, 0]
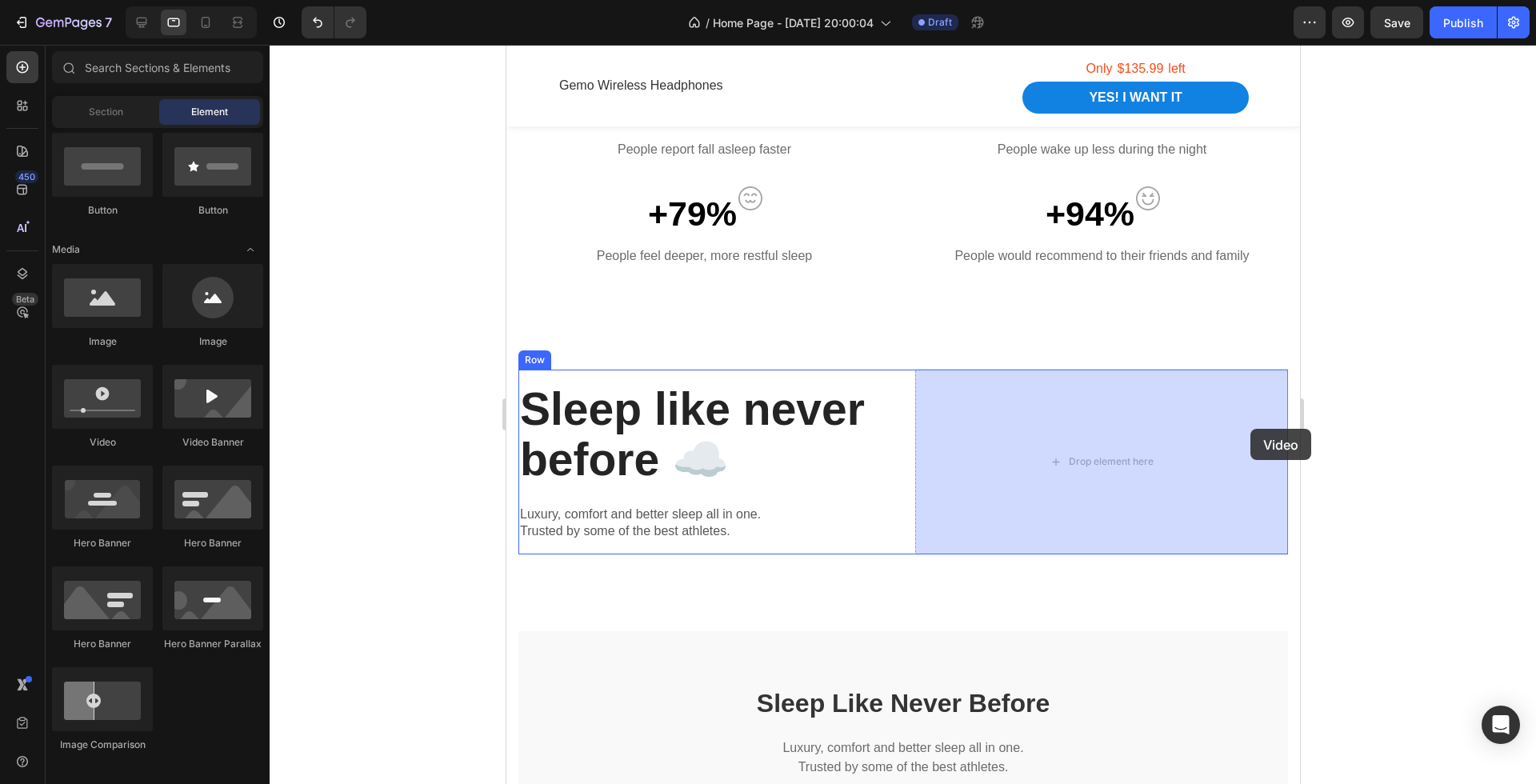
drag, startPoint x: 634, startPoint y: 455, endPoint x: 1206, endPoint y: 430, distance: 572.5
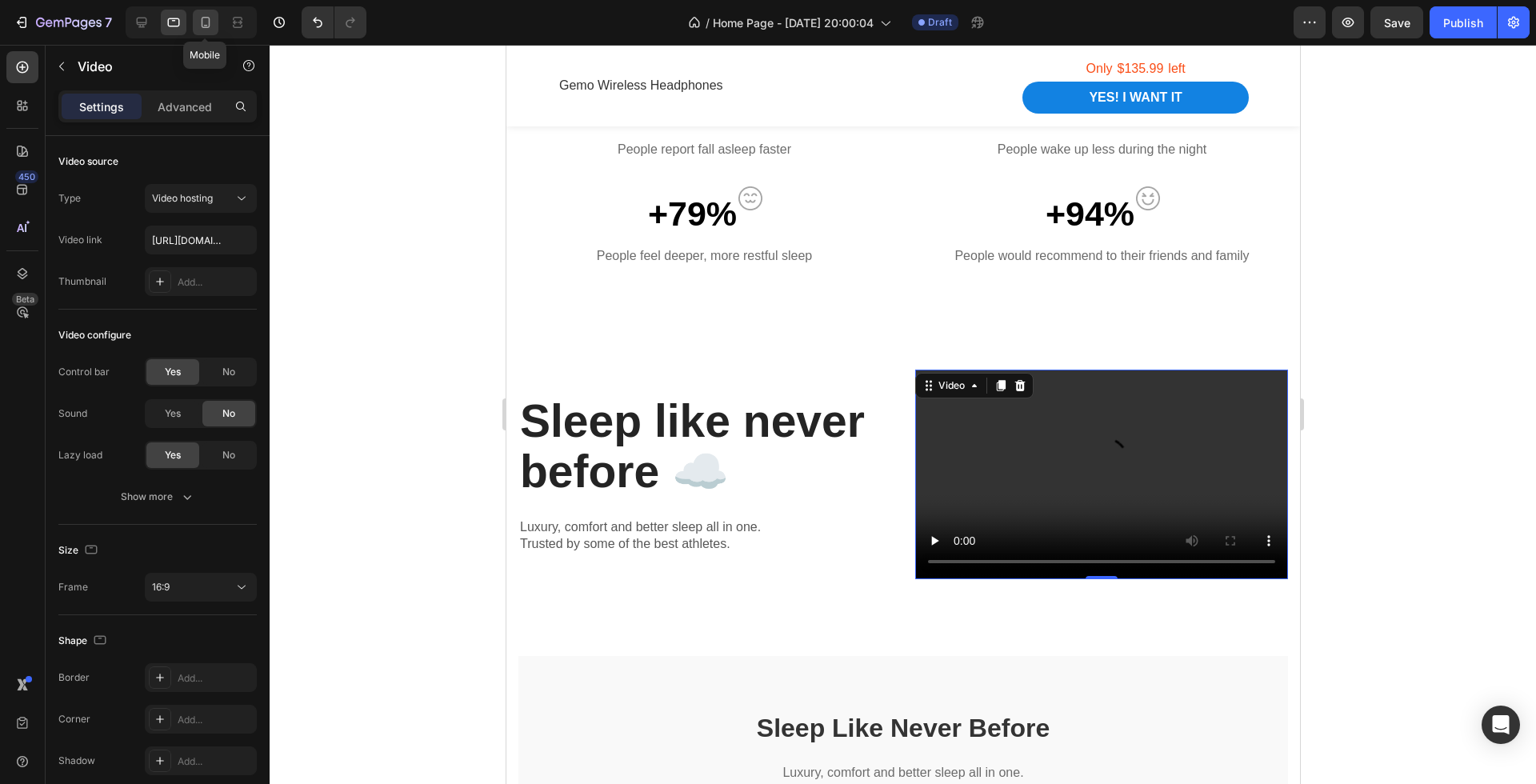
click at [211, 28] on icon at bounding box center [206, 22] width 16 height 16
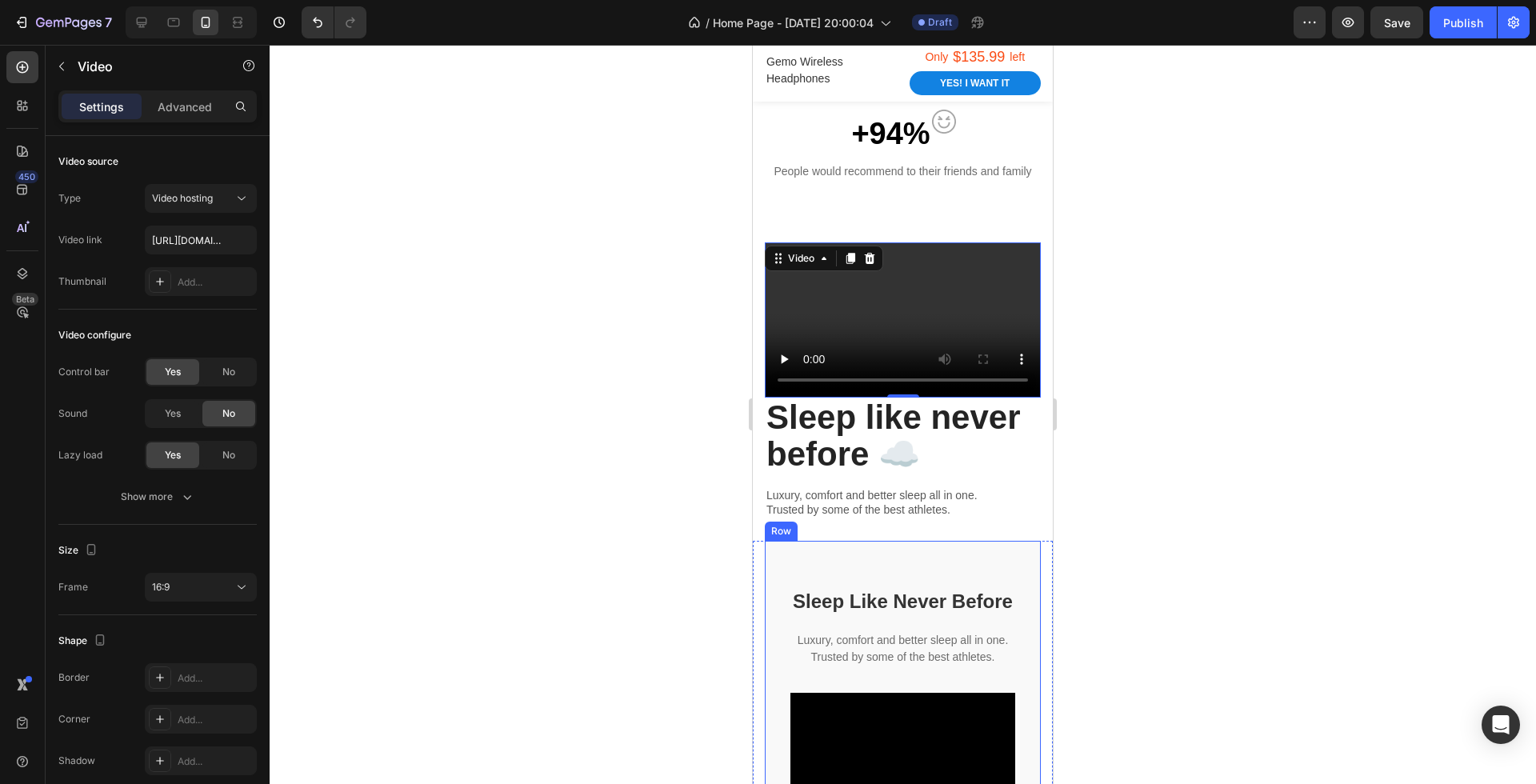
scroll to position [1536, 0]
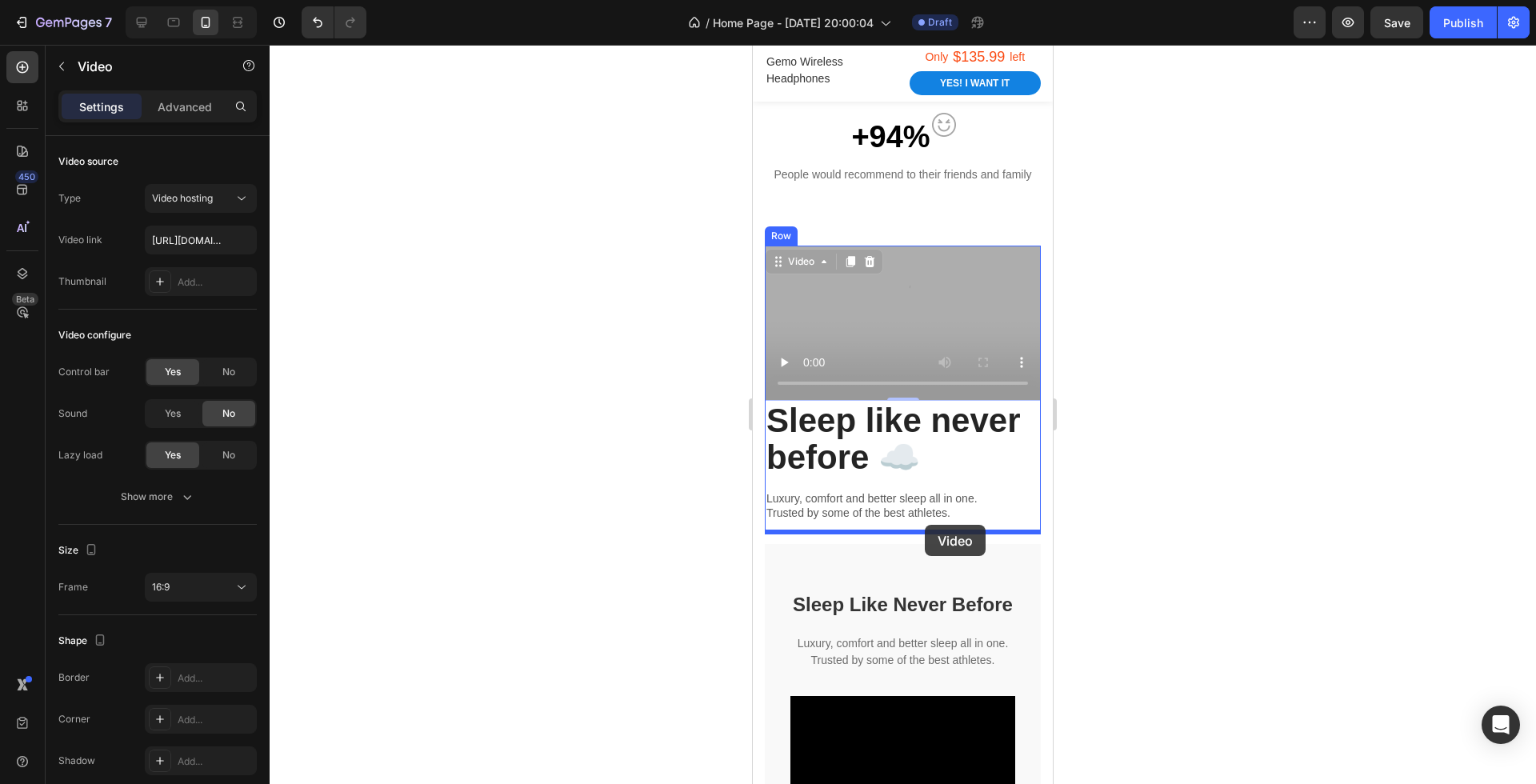
drag, startPoint x: 934, startPoint y: 319, endPoint x: 924, endPoint y: 525, distance: 206.2
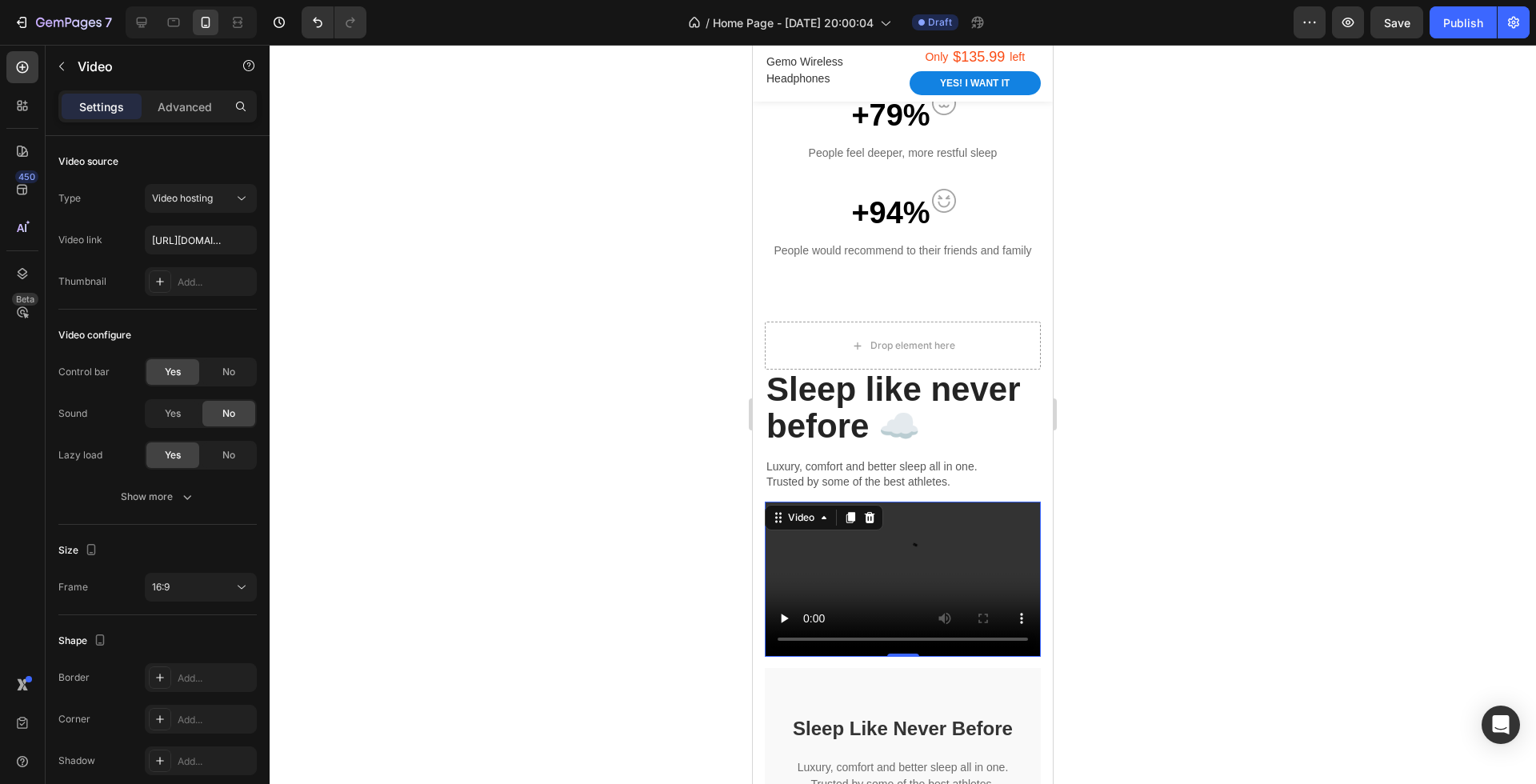
scroll to position [1458, 0]
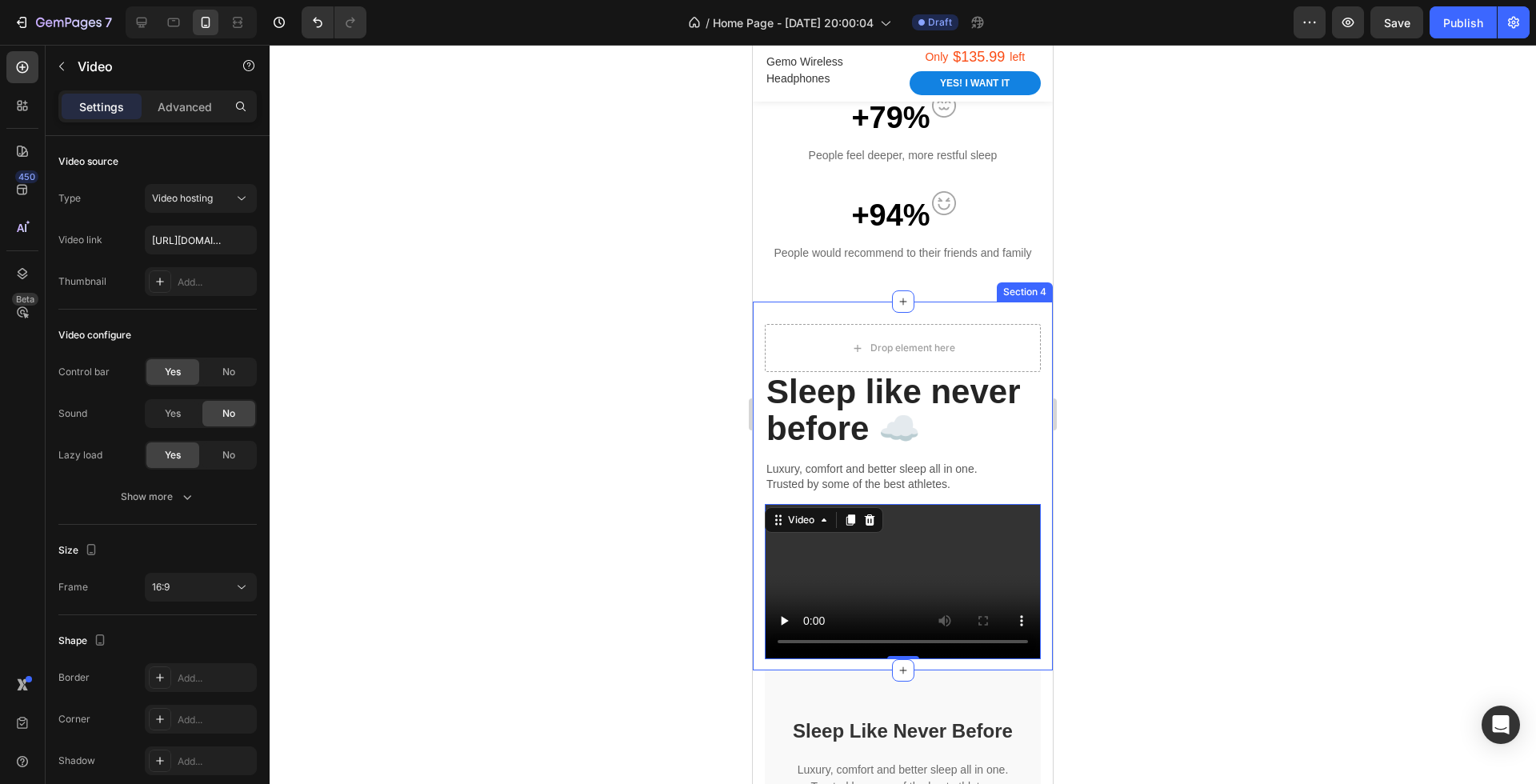
click at [1127, 380] on div at bounding box center [902, 414] width 1266 height 739
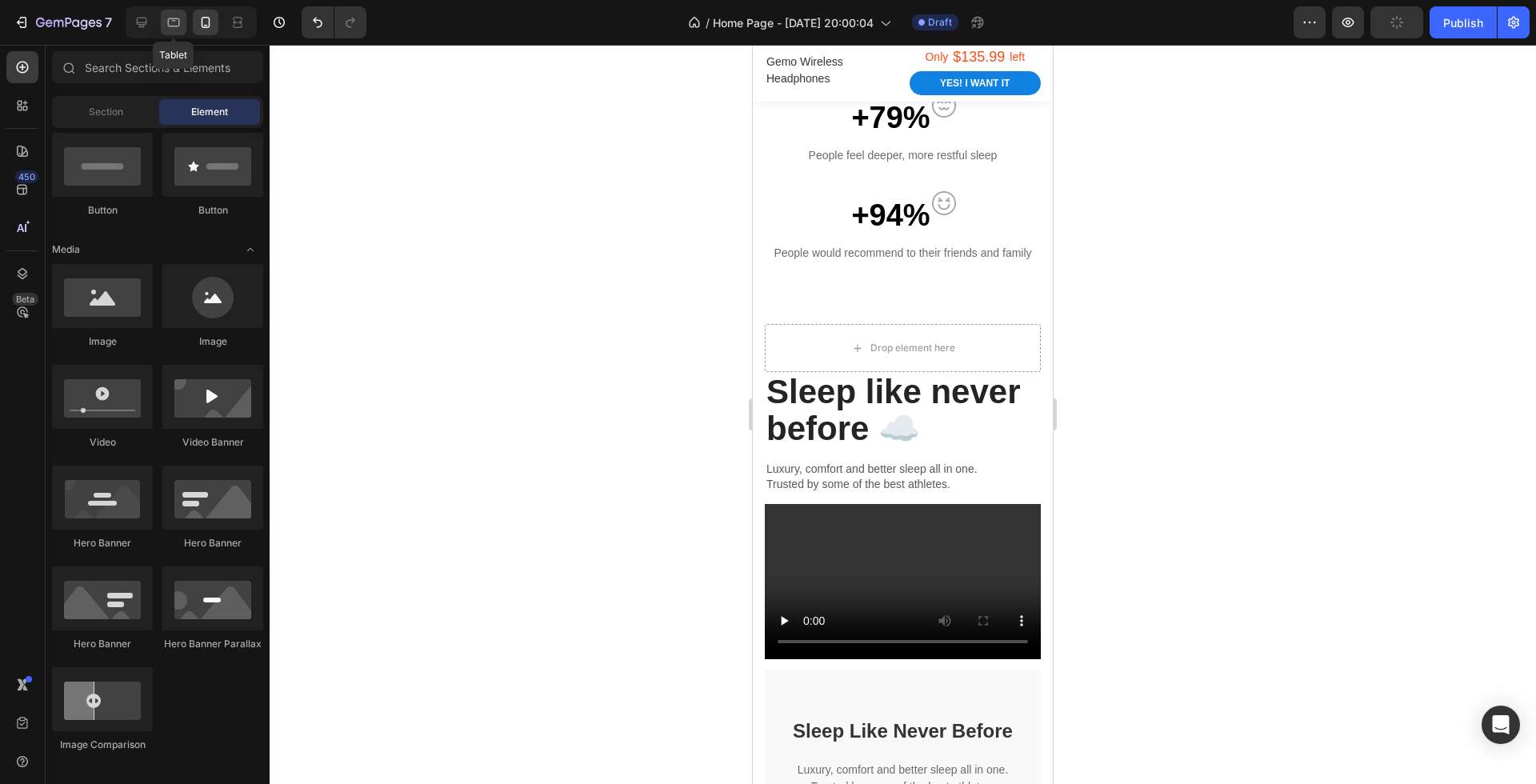
click at [175, 20] on icon at bounding box center [174, 22] width 12 height 9
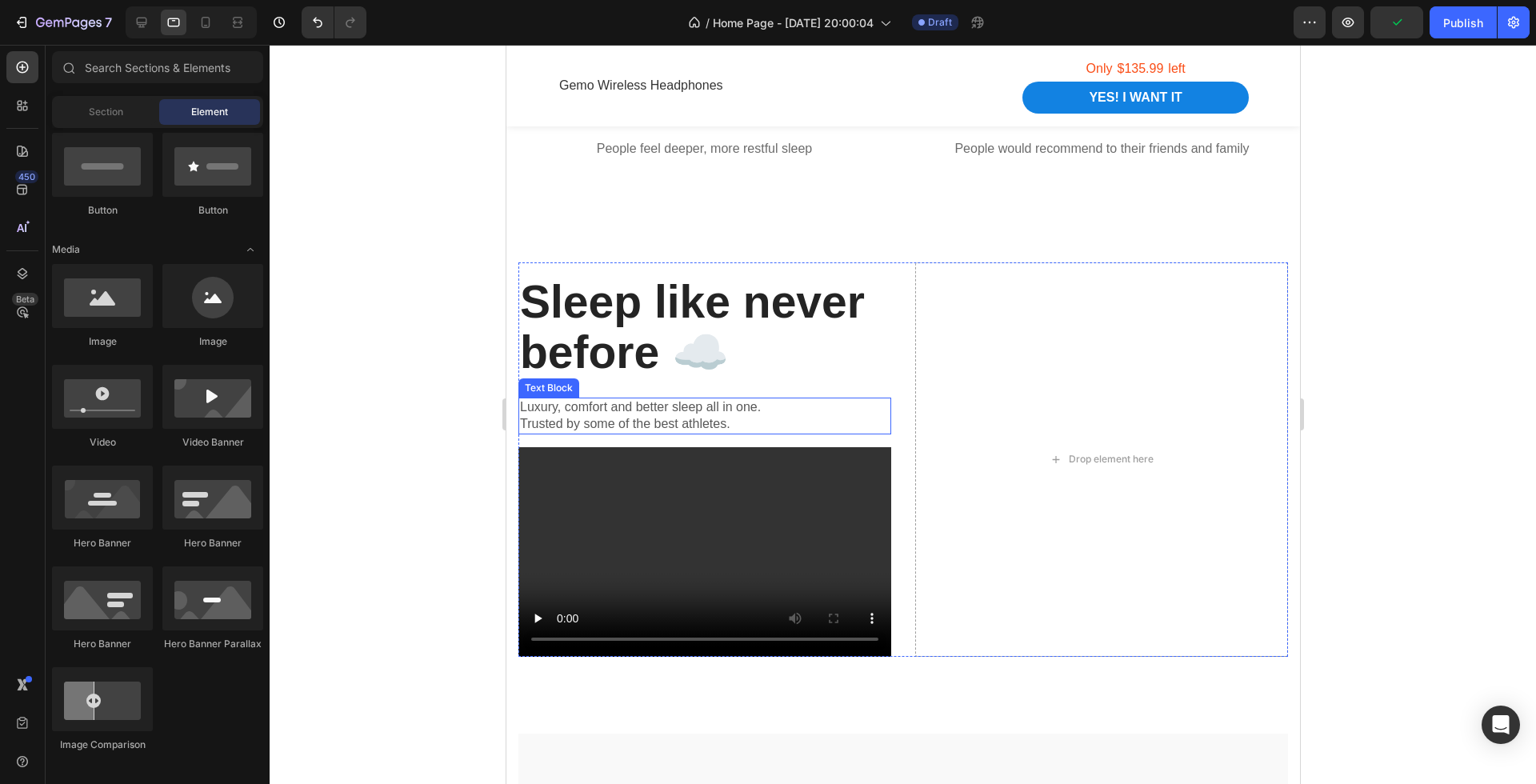
scroll to position [1412, 0]
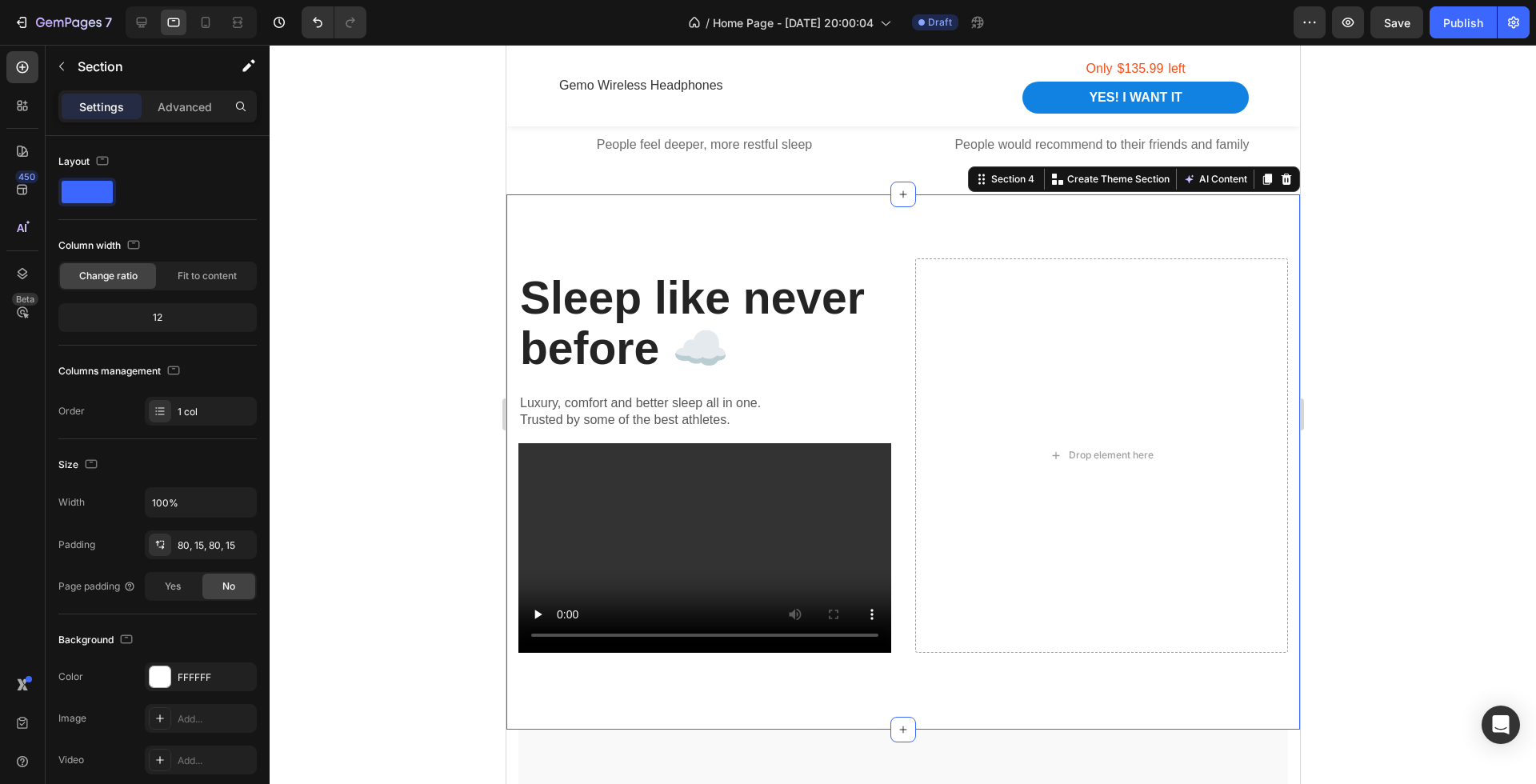
click at [877, 219] on div "Sleep like never before ☁️ Heading Luxury, comfort and better sleep all in one.…" at bounding box center [902, 462] width 793 height 535
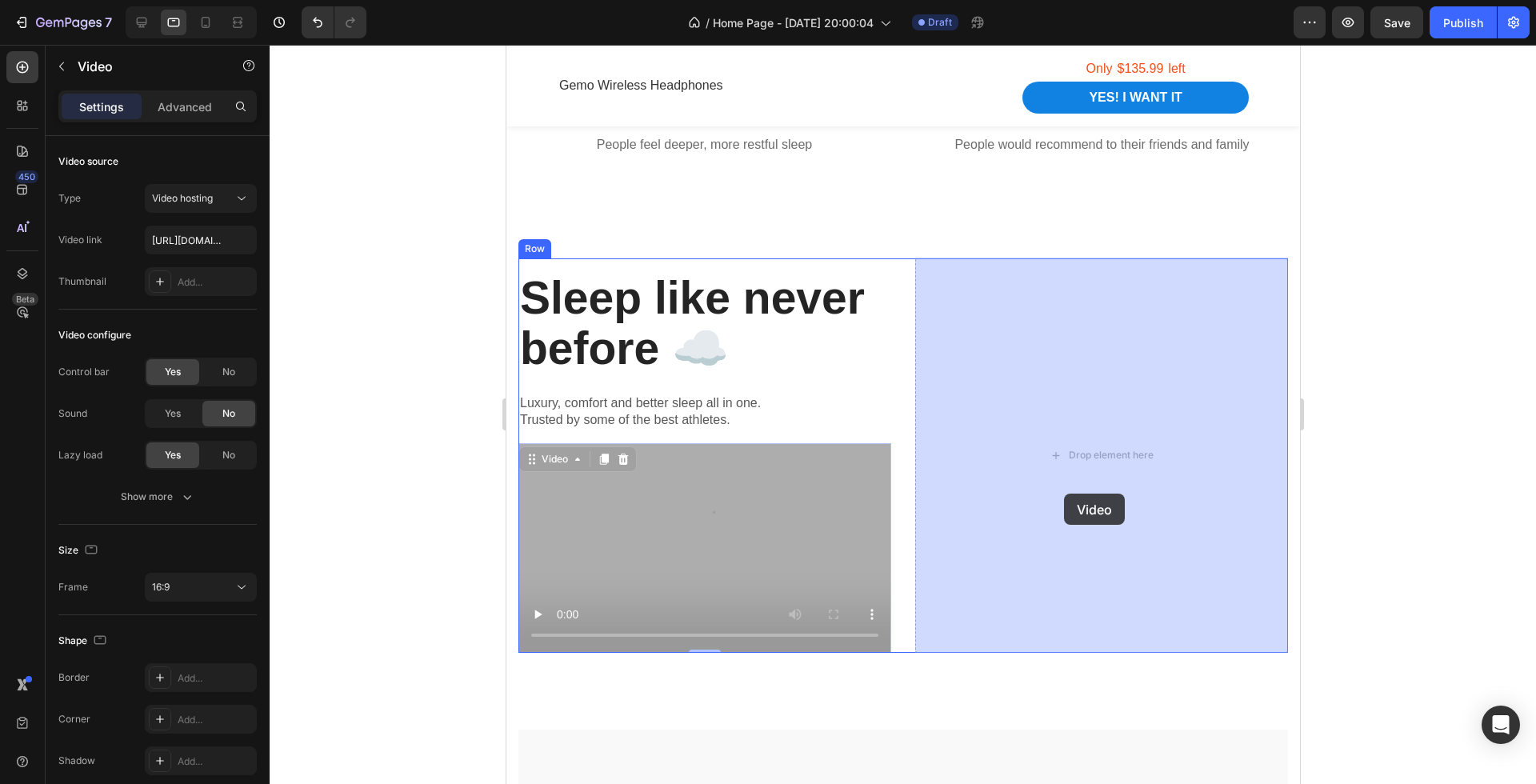
drag, startPoint x: 830, startPoint y: 525, endPoint x: 1063, endPoint y: 493, distance: 235.2
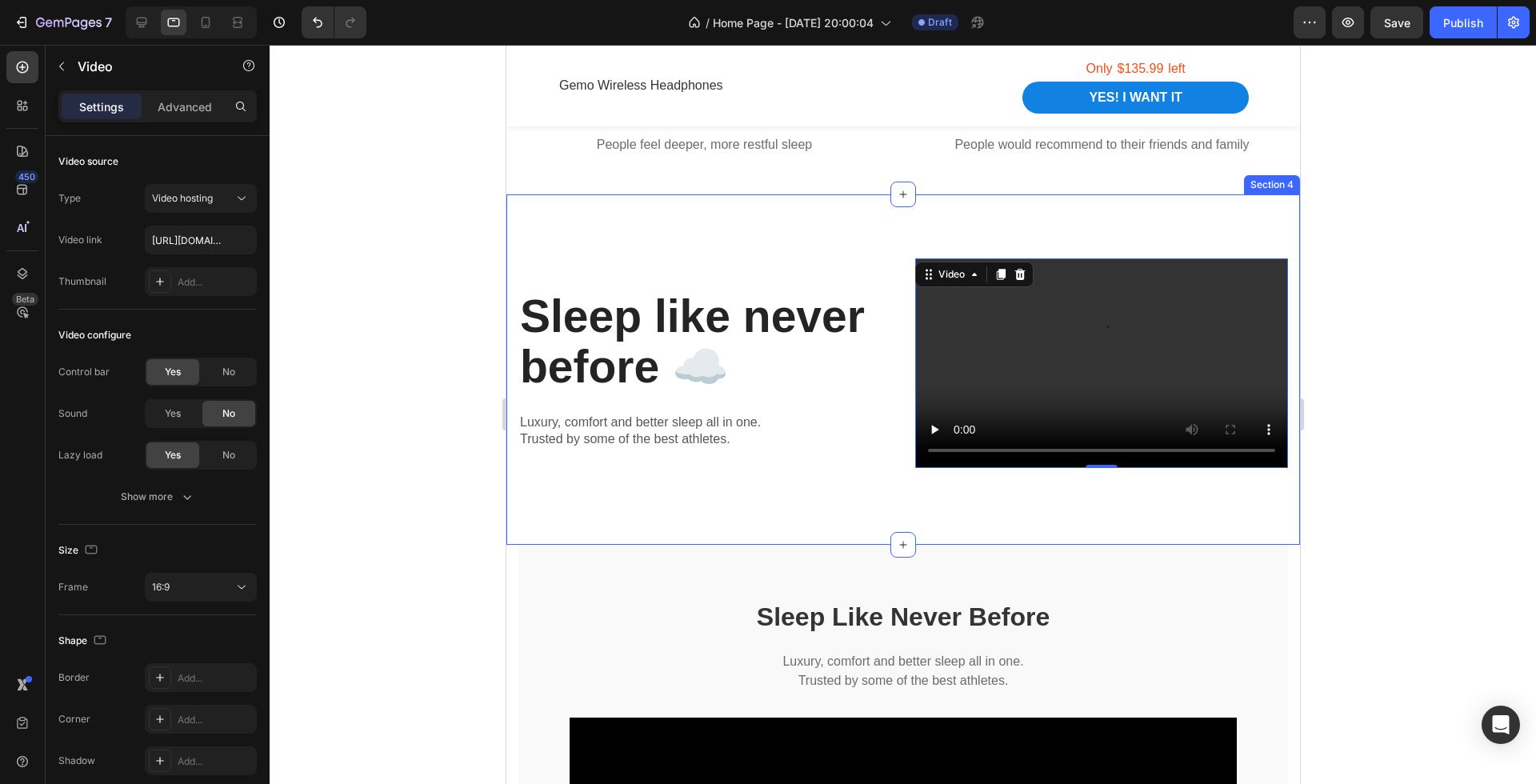
click at [975, 507] on div "Sleep like never before ☁️ Heading Luxury, comfort and better sleep all in one.…" at bounding box center [902, 369] width 793 height 350
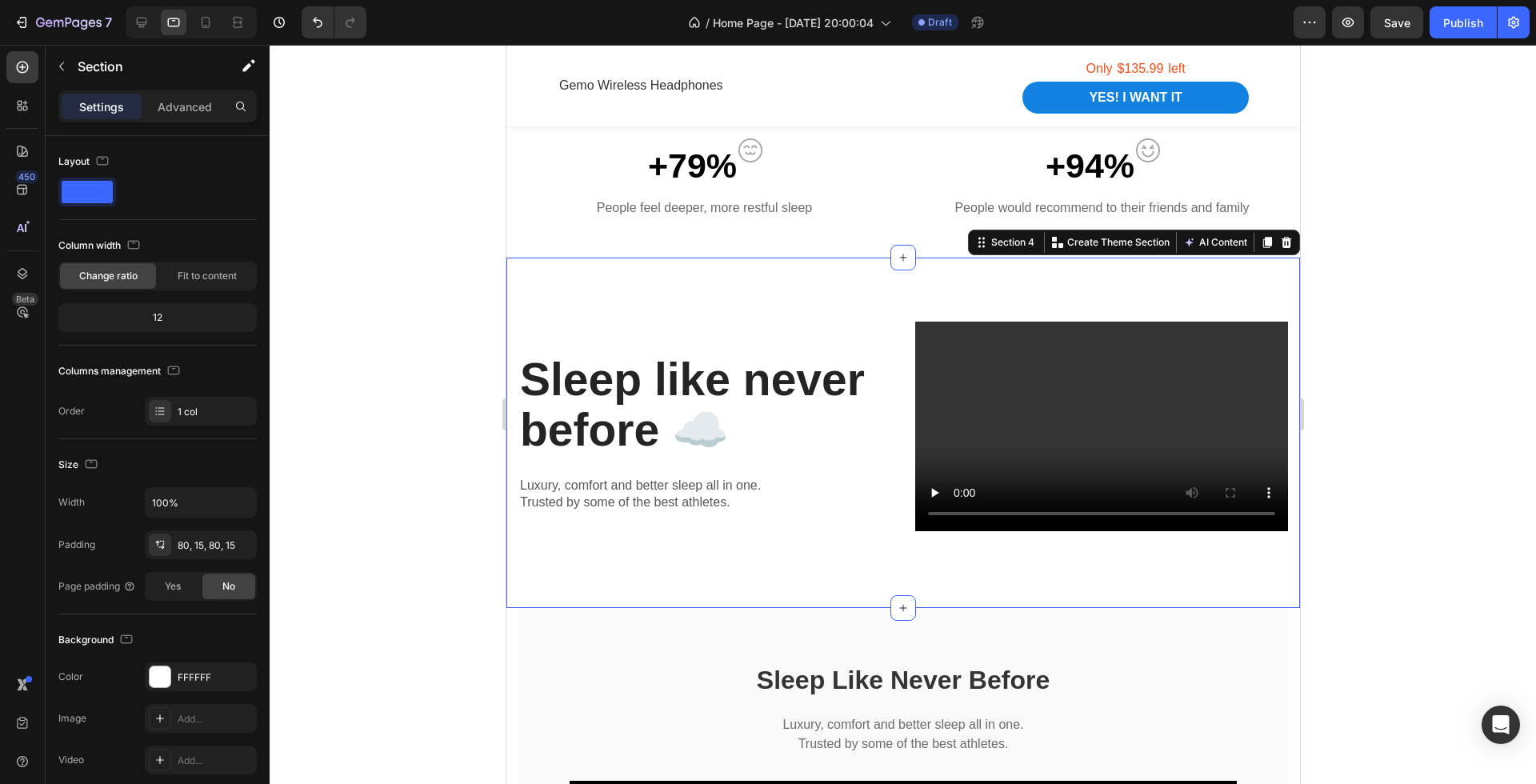
scroll to position [1348, 0]
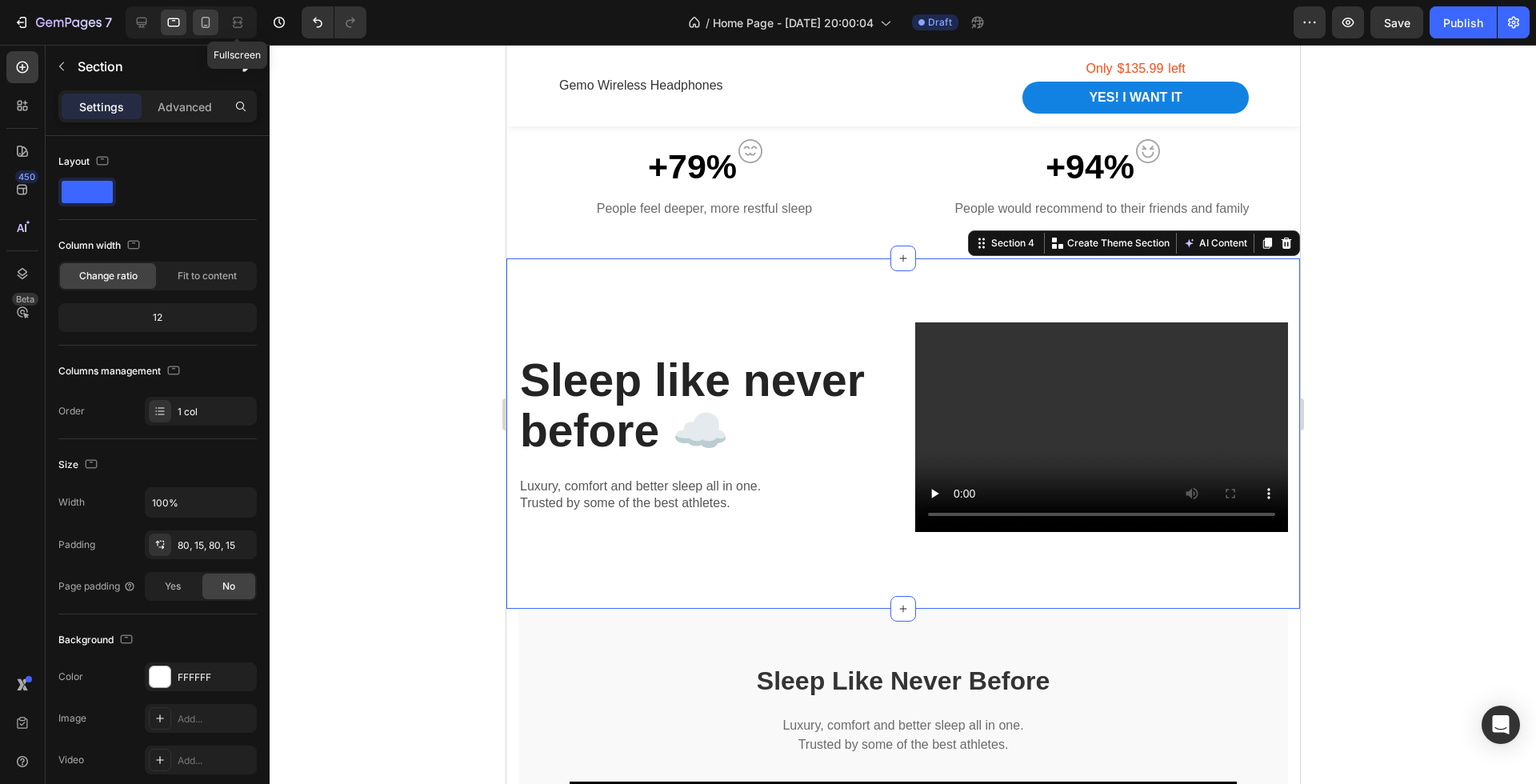
click at [207, 25] on icon at bounding box center [206, 22] width 16 height 16
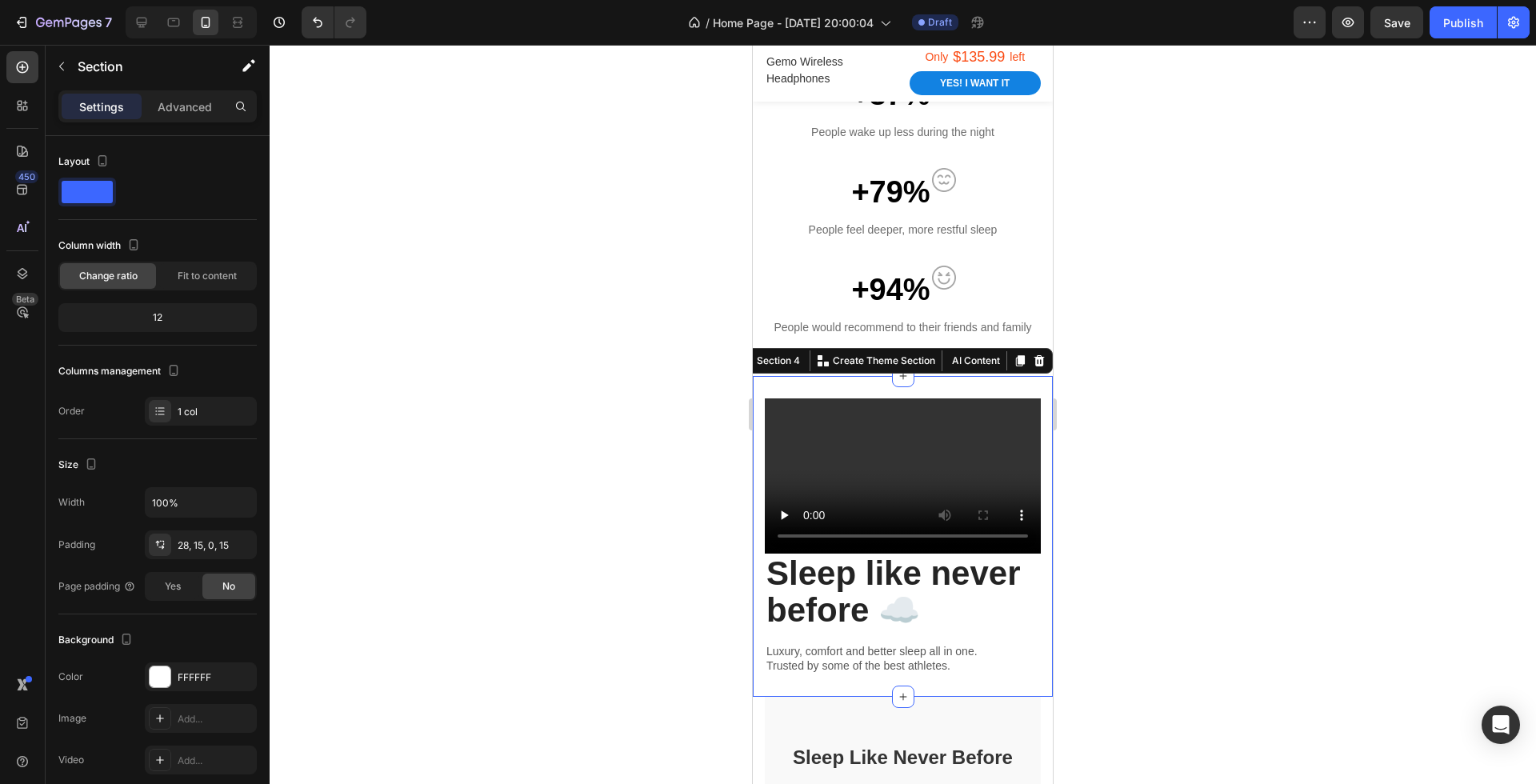
scroll to position [1367, 0]
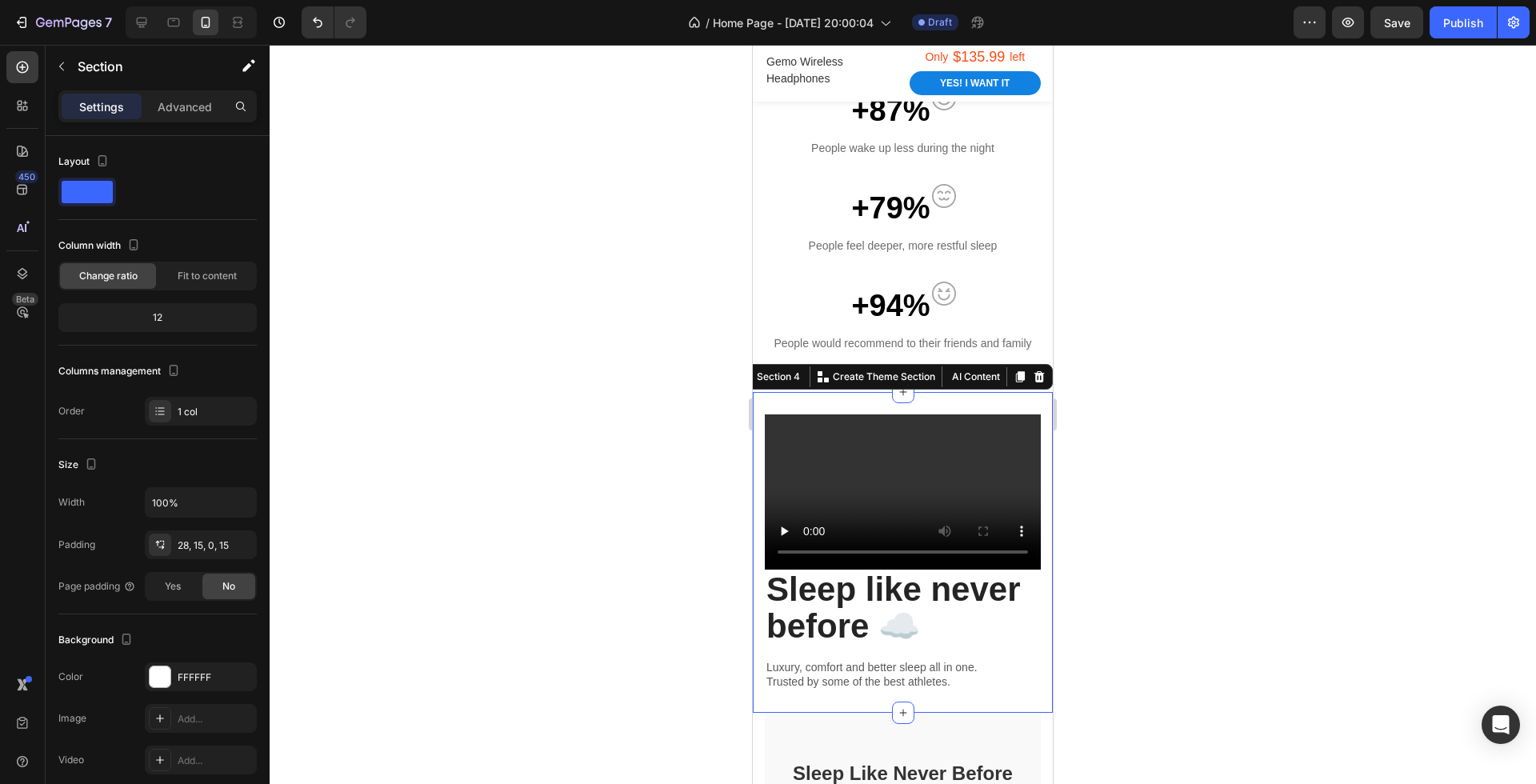
click at [1212, 481] on div at bounding box center [902, 414] width 1266 height 739
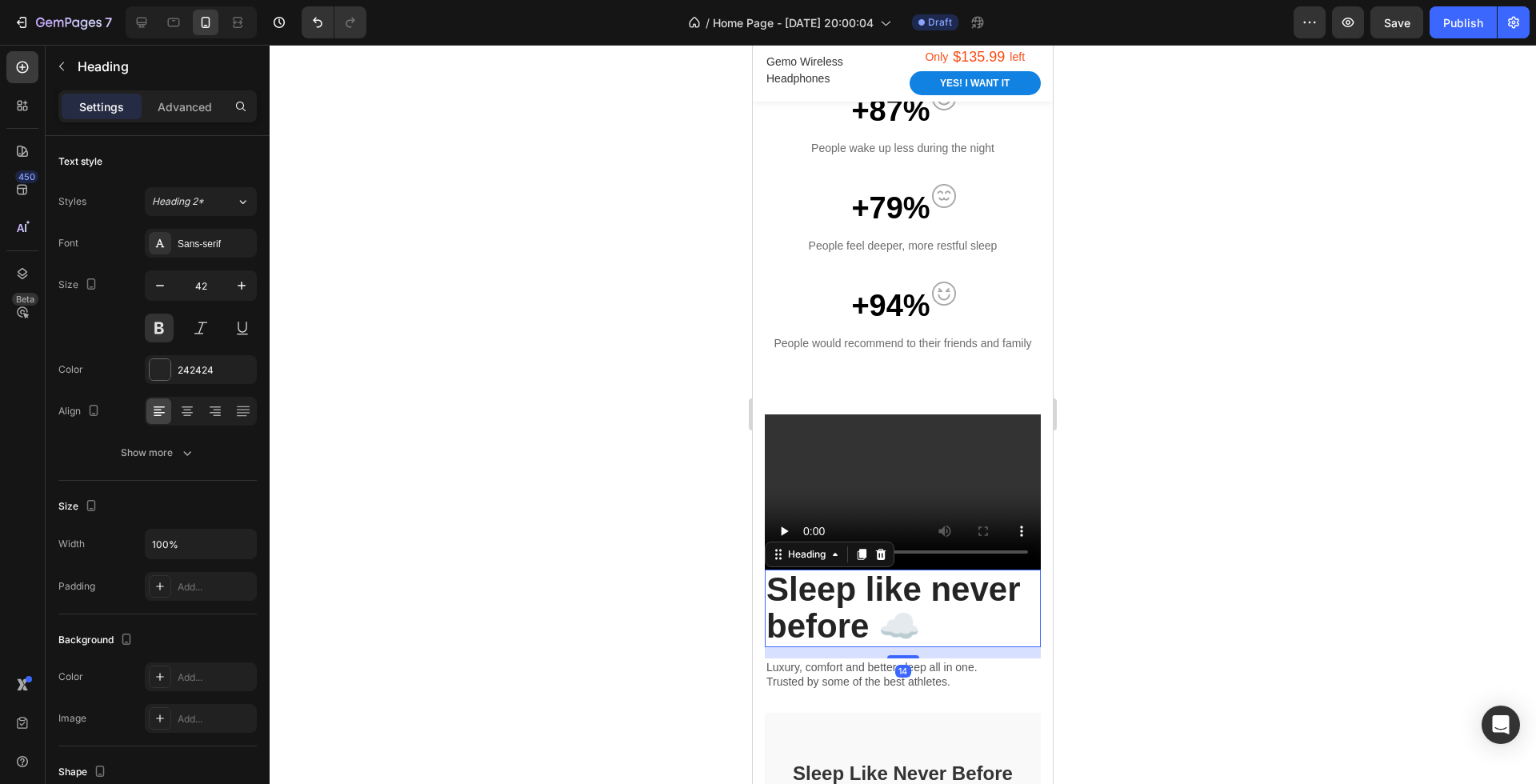
click at [974, 602] on p "Sleep like never before ☁️" at bounding box center [903, 608] width 273 height 73
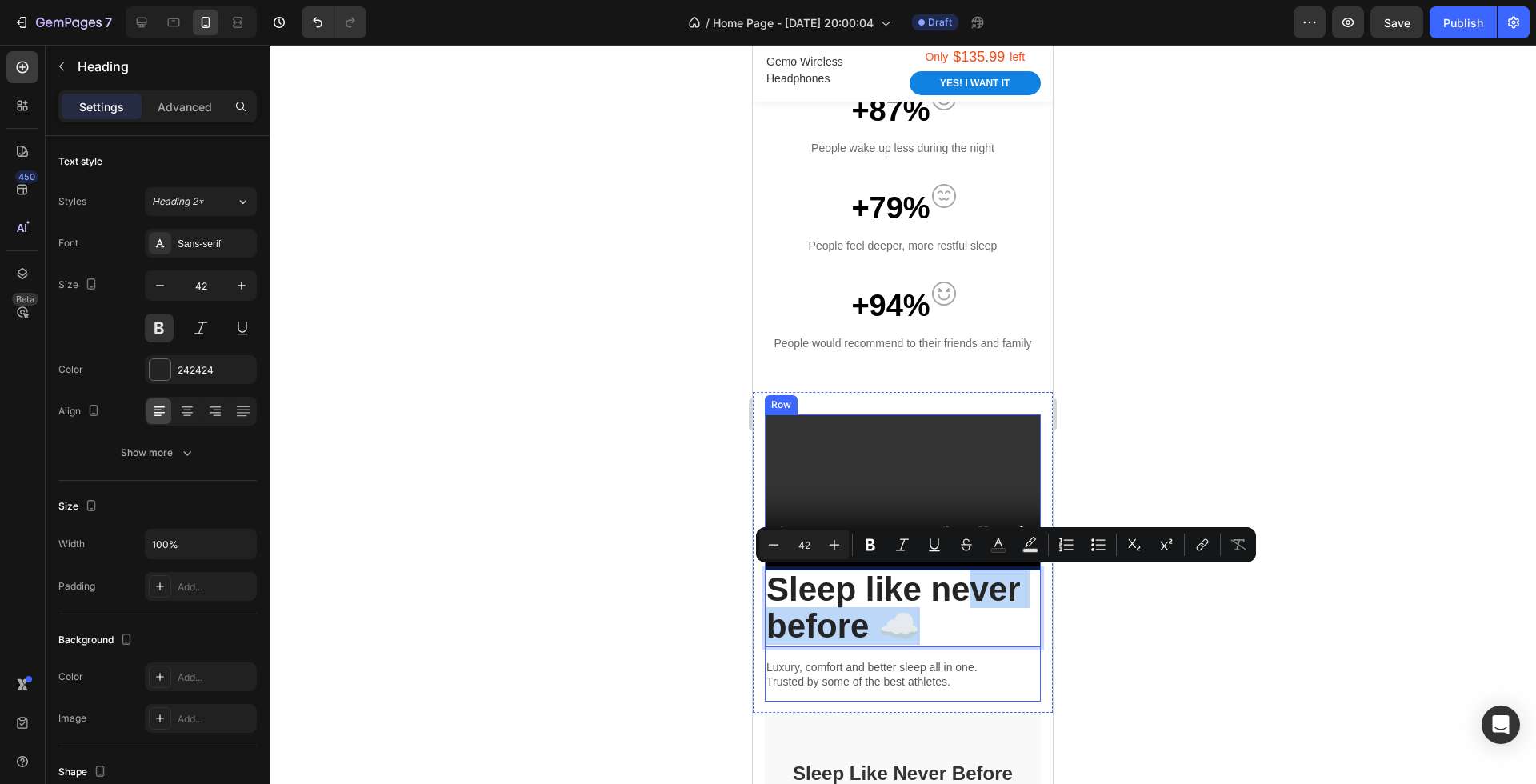
drag, startPoint x: 974, startPoint y: 602, endPoint x: 969, endPoint y: 650, distance: 48.3
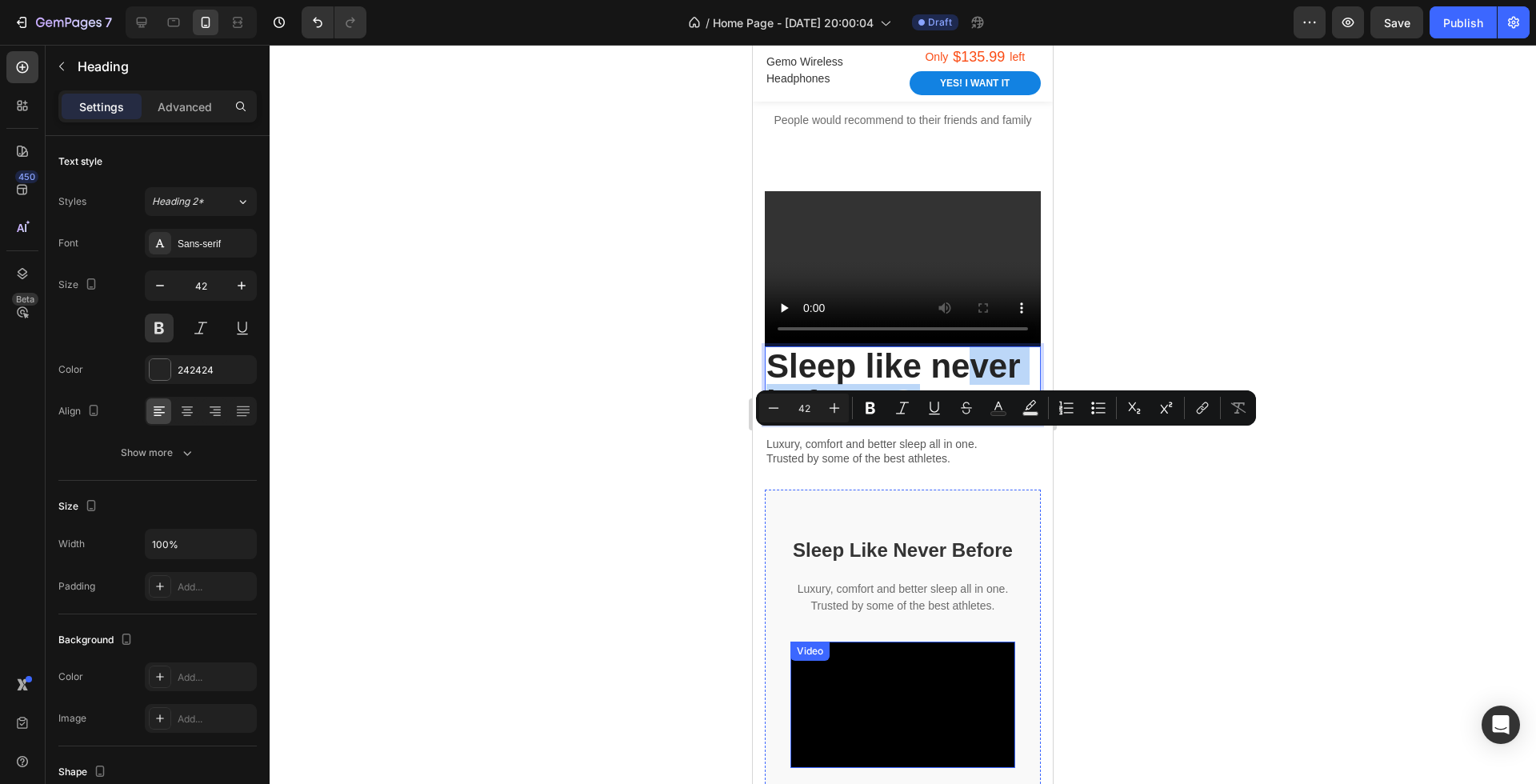
scroll to position [1620, 0]
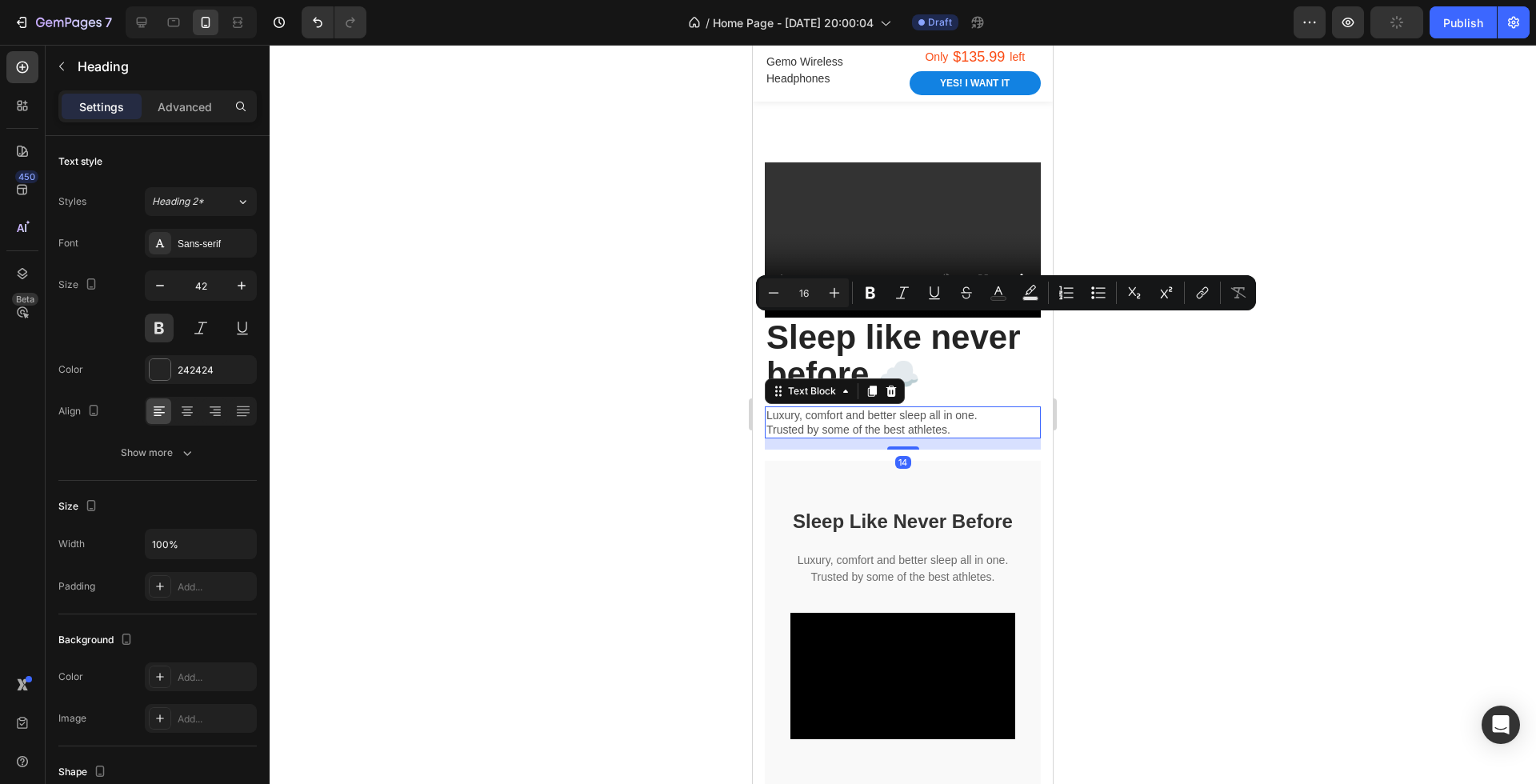
click at [951, 430] on p "Trusted by some of the best athletes." at bounding box center [903, 430] width 273 height 15
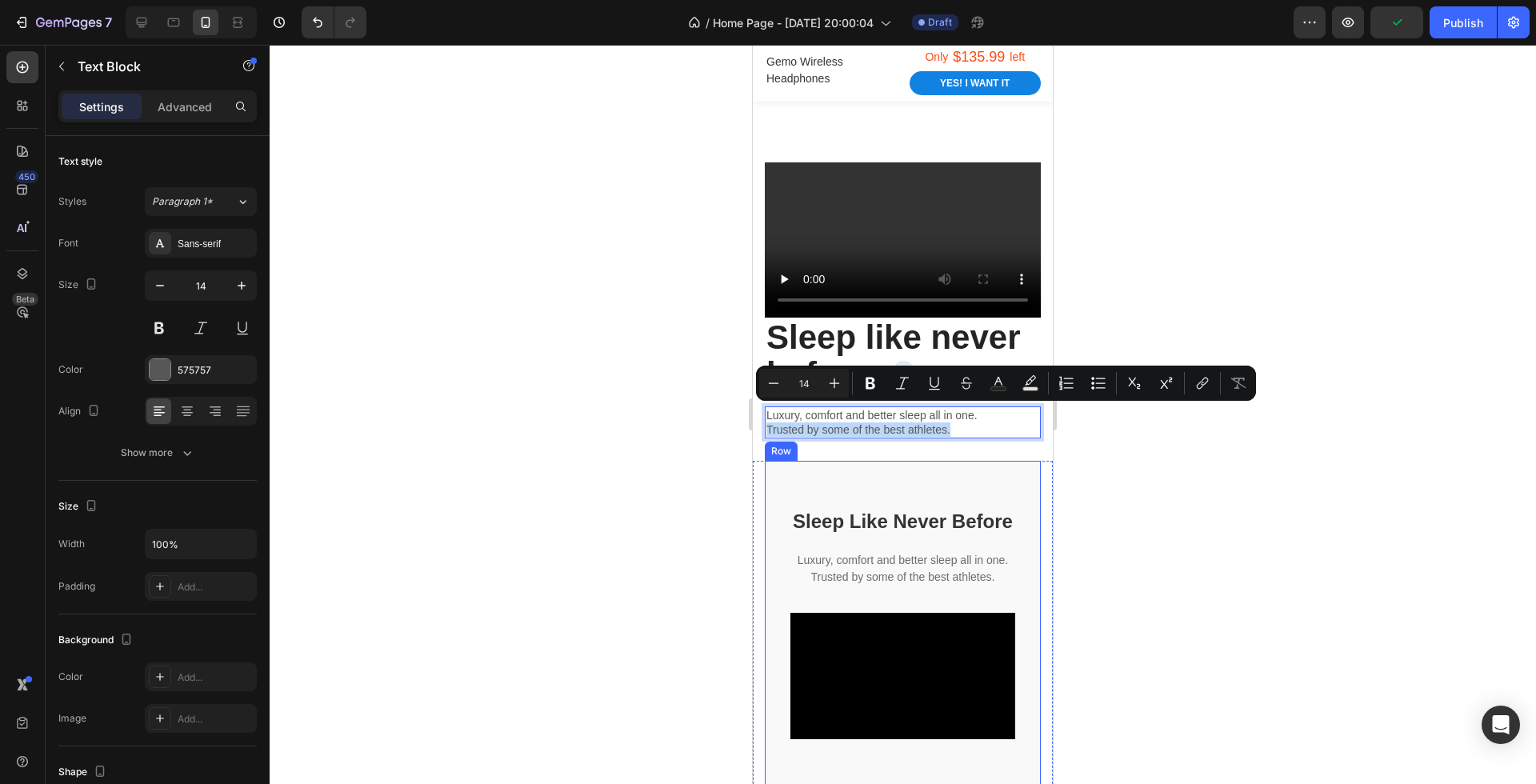
drag, startPoint x: 976, startPoint y: 421, endPoint x: 974, endPoint y: 475, distance: 54.0
click at [1119, 478] on div at bounding box center [902, 414] width 1266 height 739
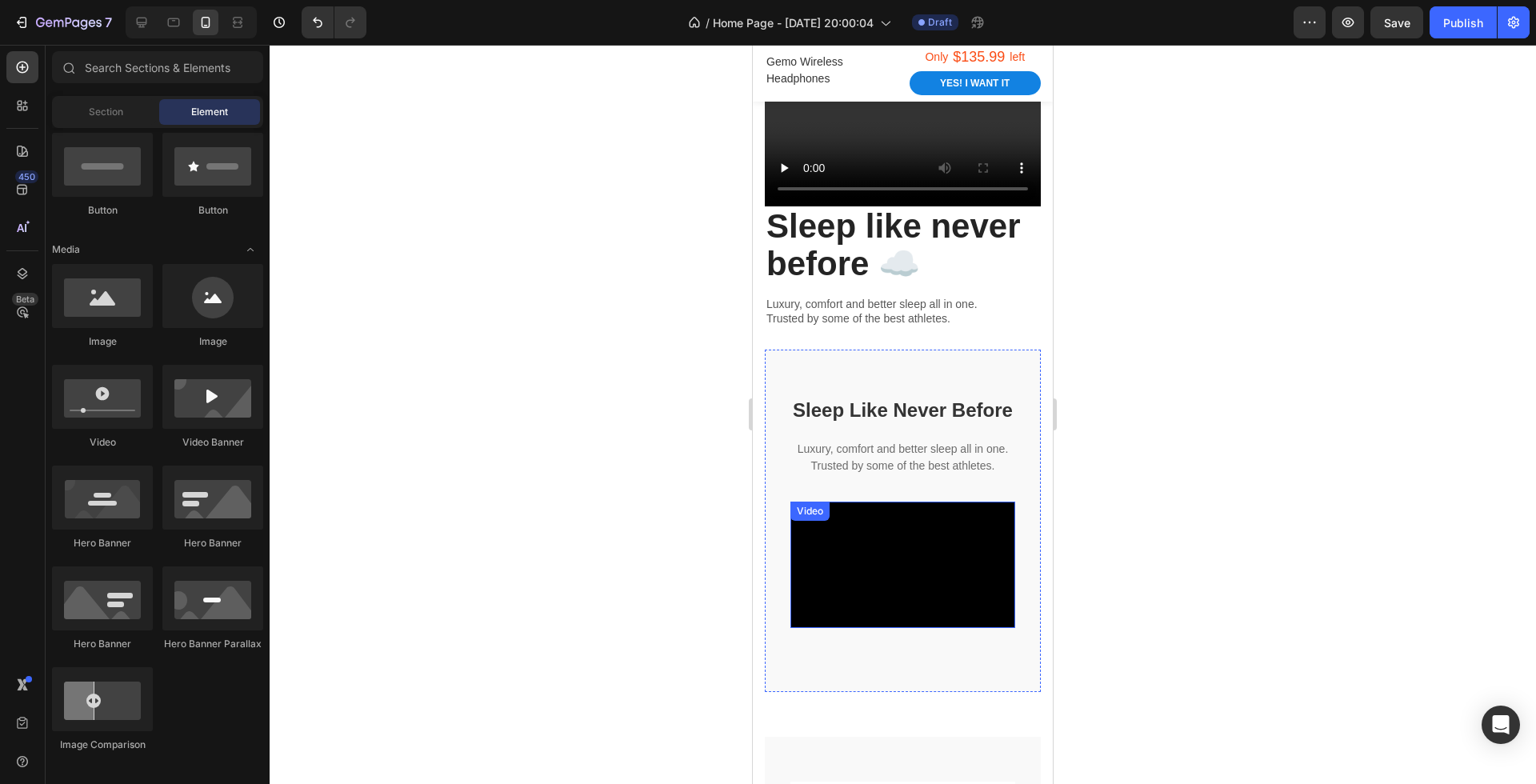
scroll to position [1729, 0]
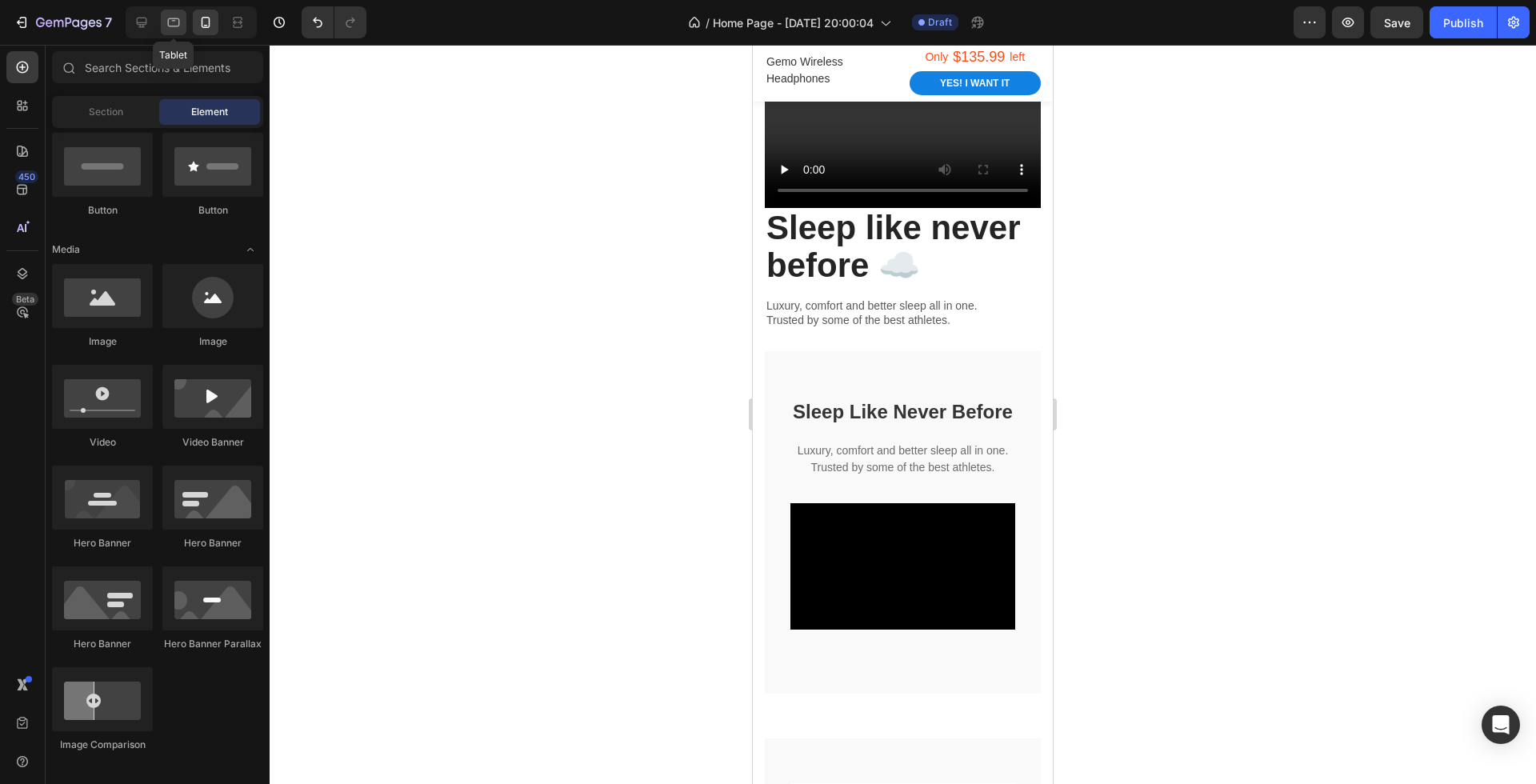
click at [176, 32] on div at bounding box center [174, 22] width 26 height 26
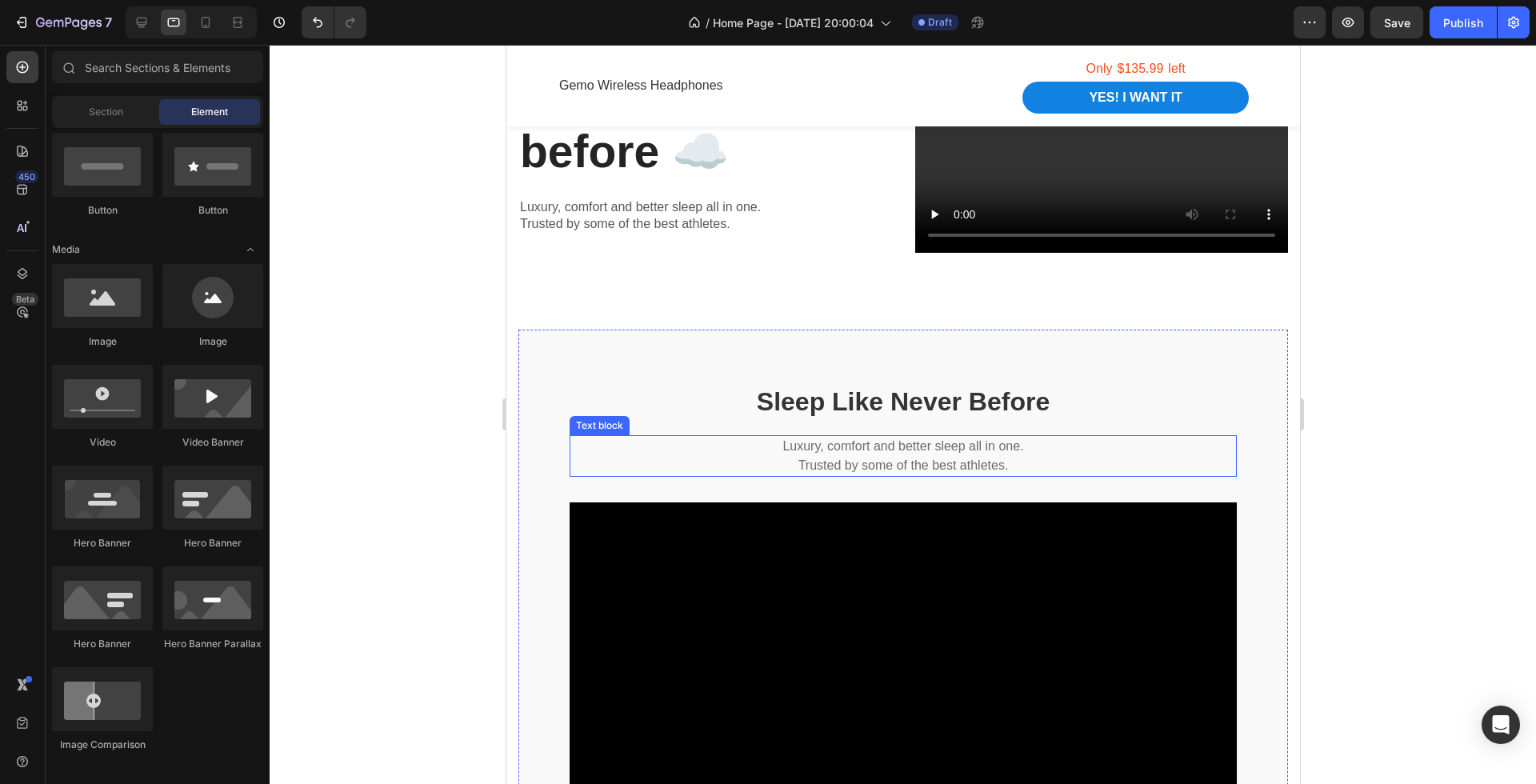
scroll to position [1460, 0]
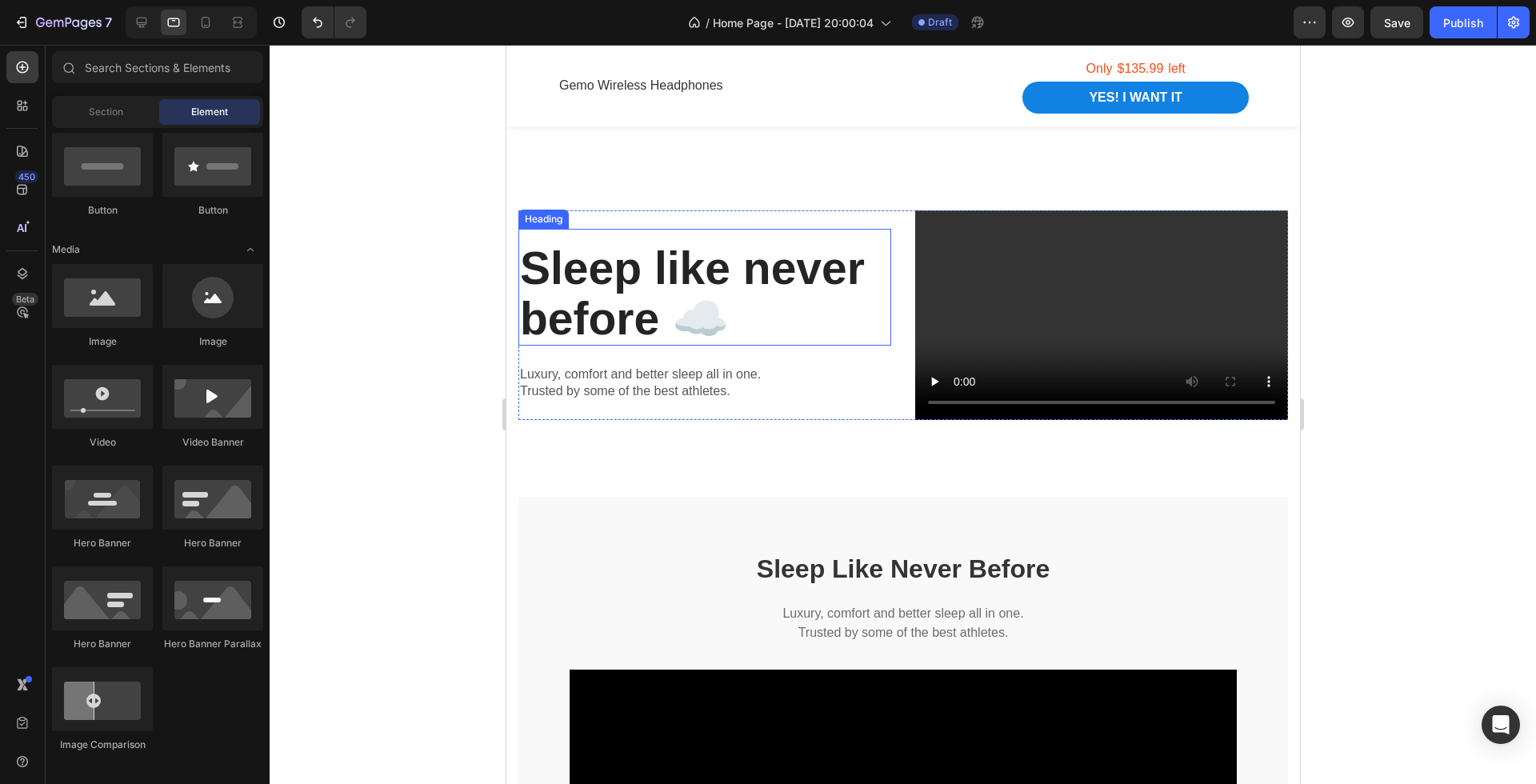
click at [716, 288] on p "Sleep like never before ☁️" at bounding box center [704, 293] width 370 height 100
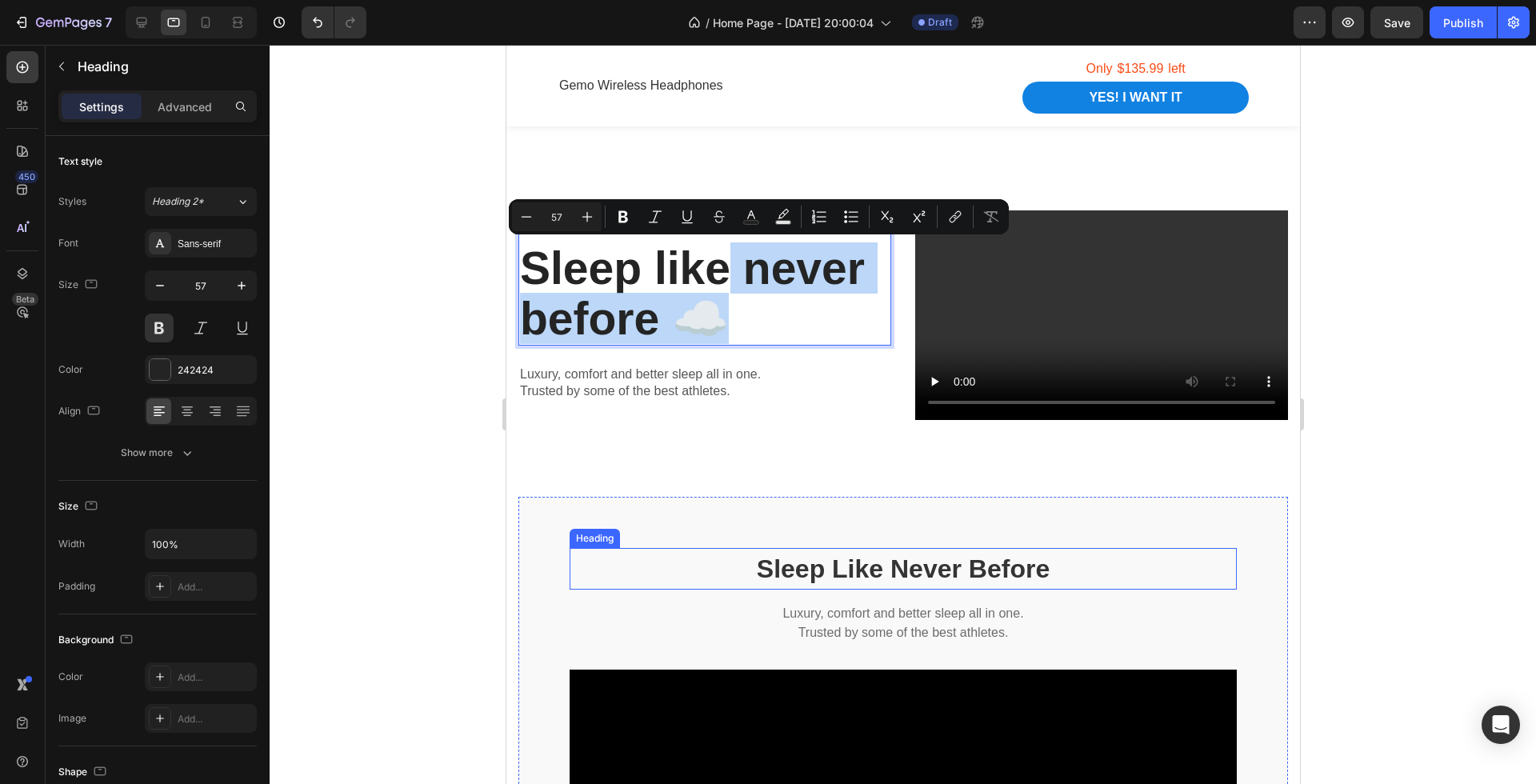
drag, startPoint x: 736, startPoint y: 287, endPoint x: 867, endPoint y: 565, distance: 307.3
click at [737, 315] on p "Sleep like never before ☁️" at bounding box center [704, 293] width 370 height 100
copy p "Sleep like never before ☁️"
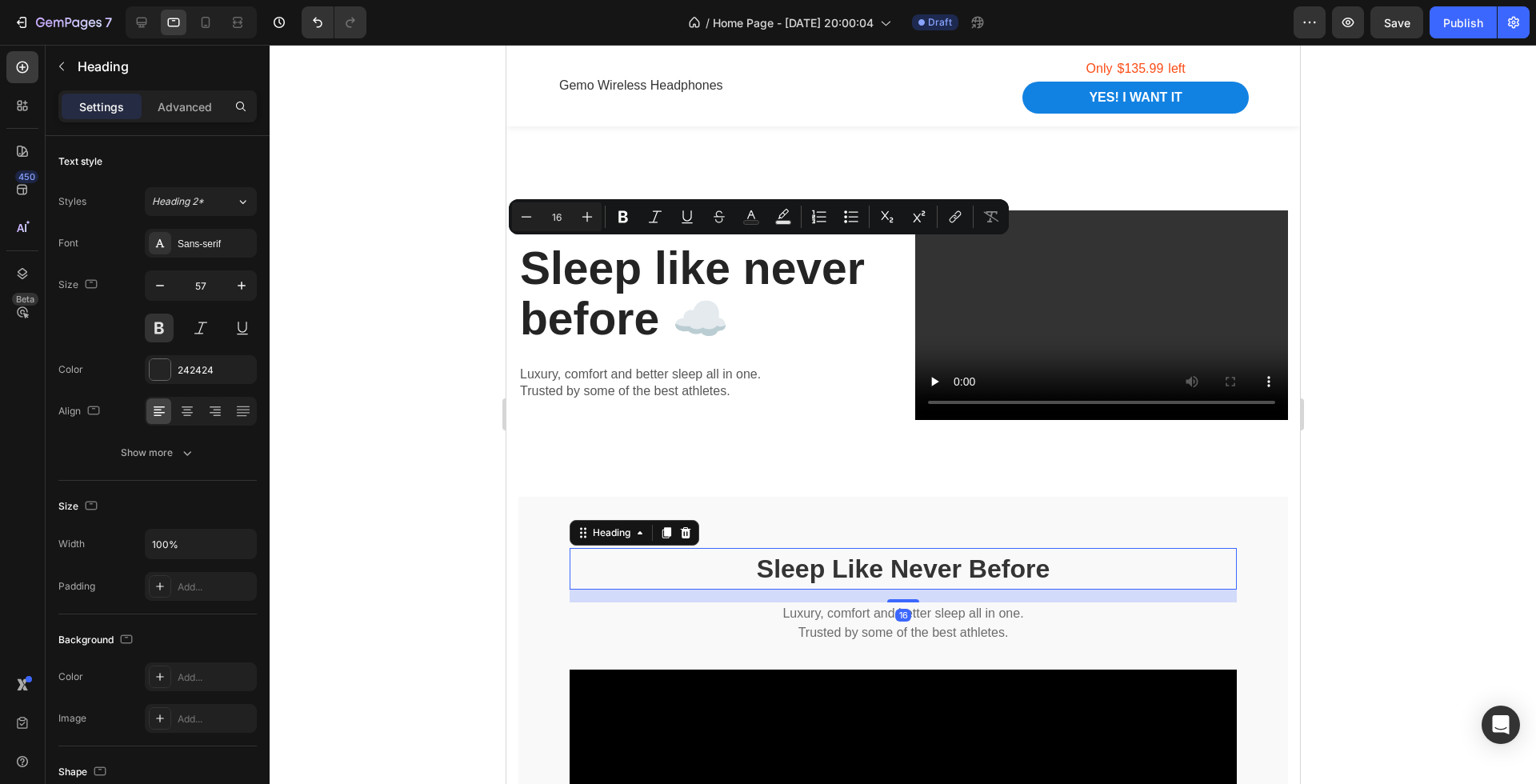
click at [854, 564] on strong "Sleep Like Never Before" at bounding box center [902, 569] width 293 height 29
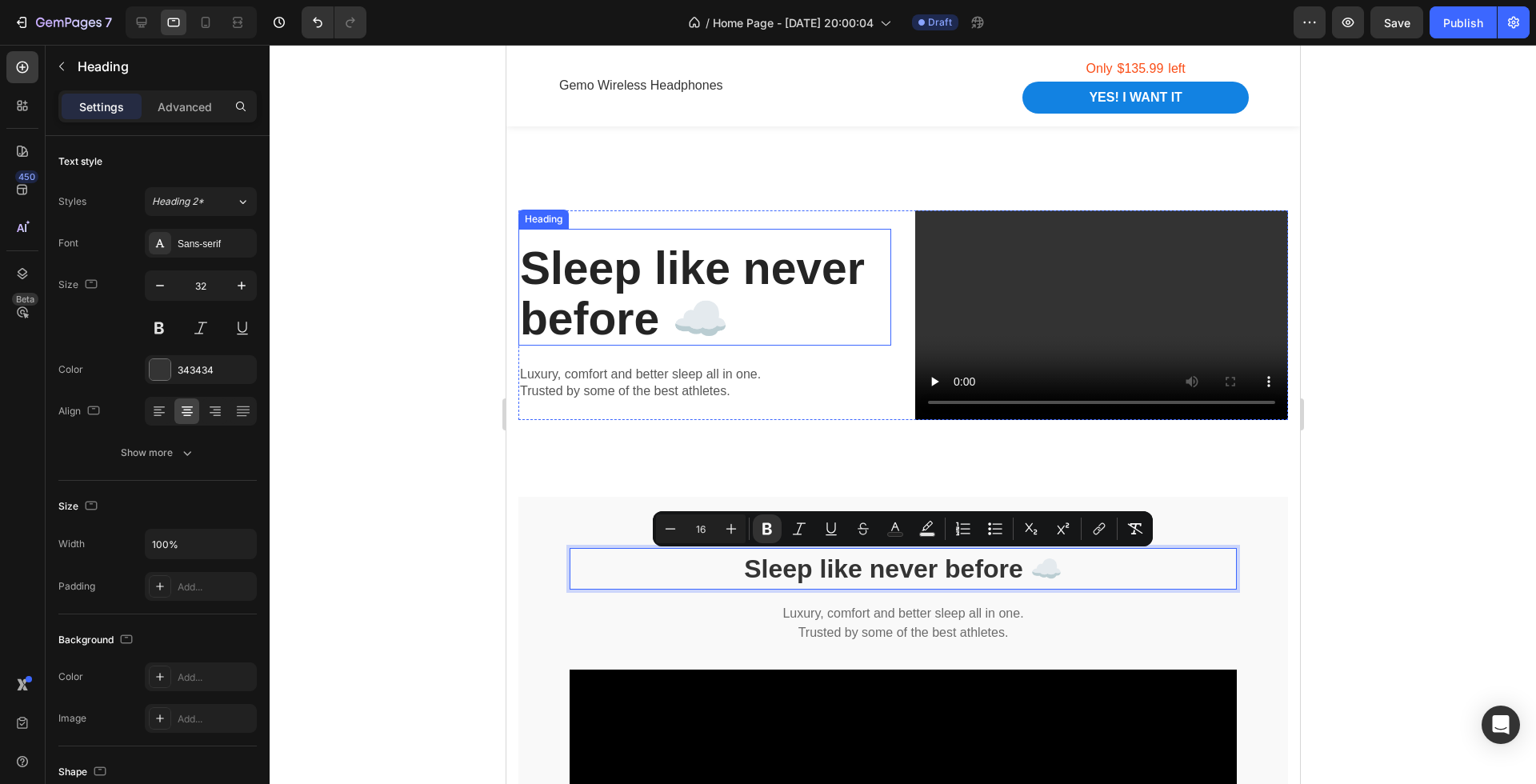
click at [700, 282] on p "Sleep like never before ☁️" at bounding box center [704, 293] width 370 height 100
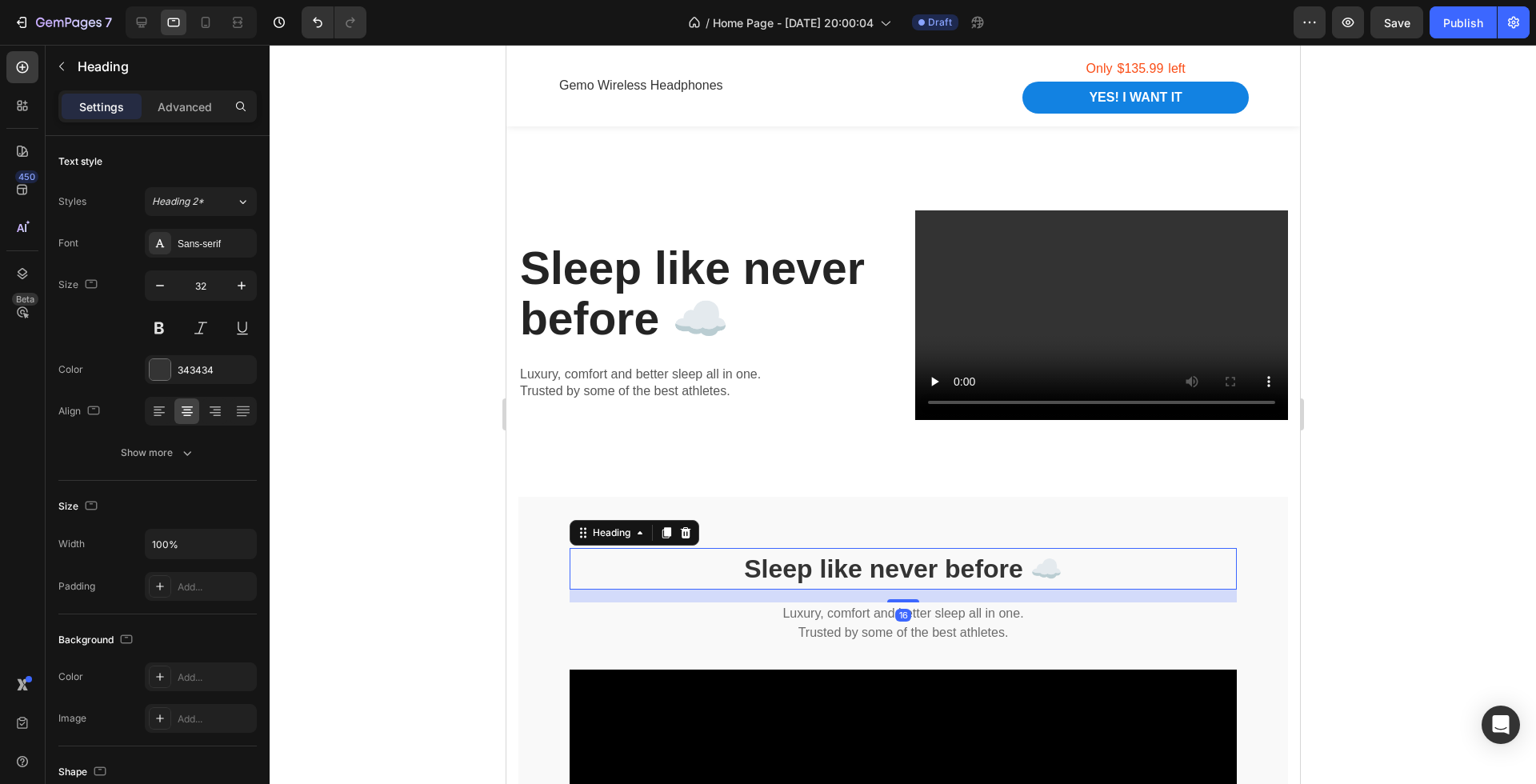
click at [777, 564] on strong "Sleep like never before ☁️" at bounding box center [902, 569] width 318 height 29
click at [233, 277] on icon "button" at bounding box center [241, 285] width 16 height 16
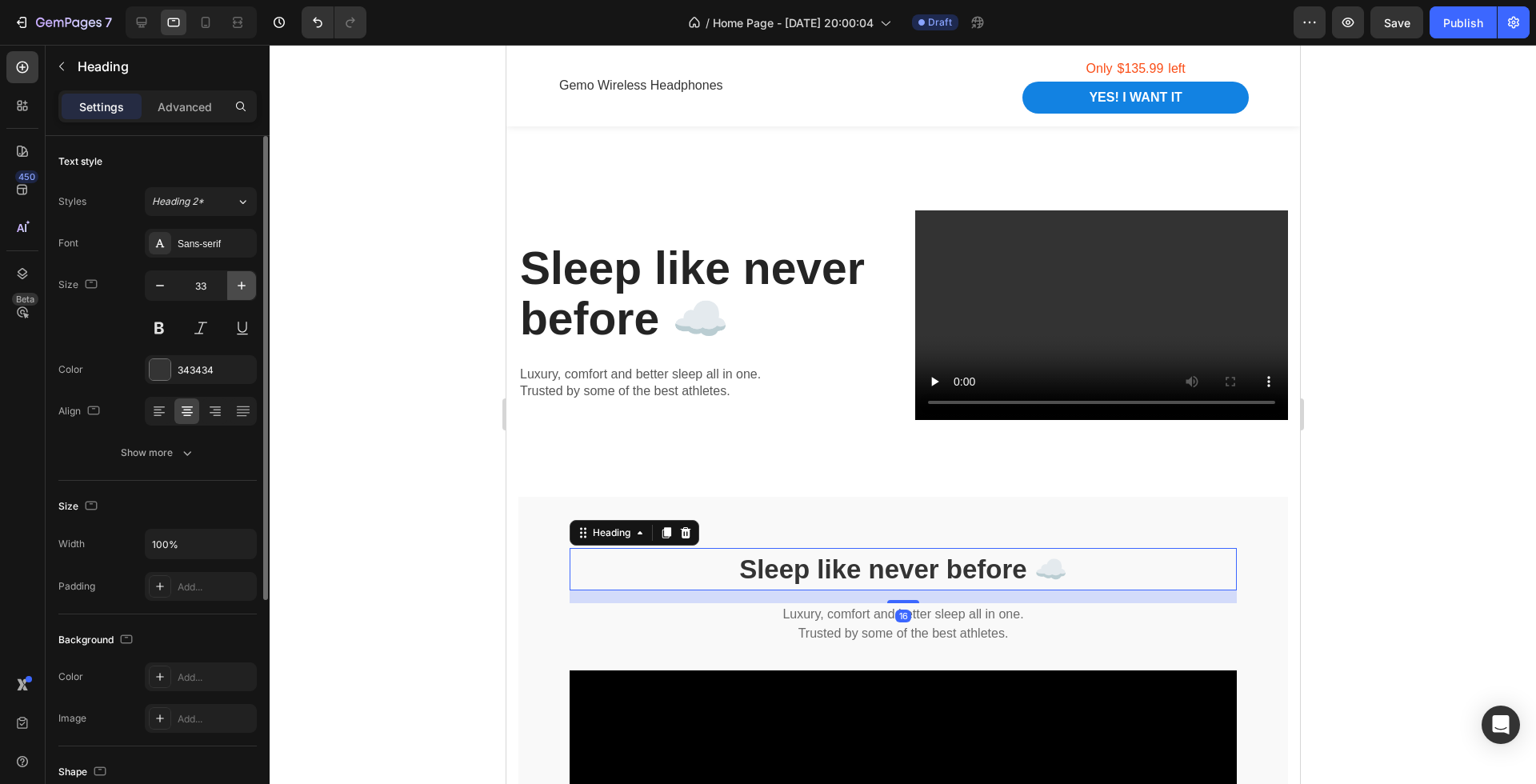
click at [233, 277] on icon "button" at bounding box center [241, 285] width 16 height 16
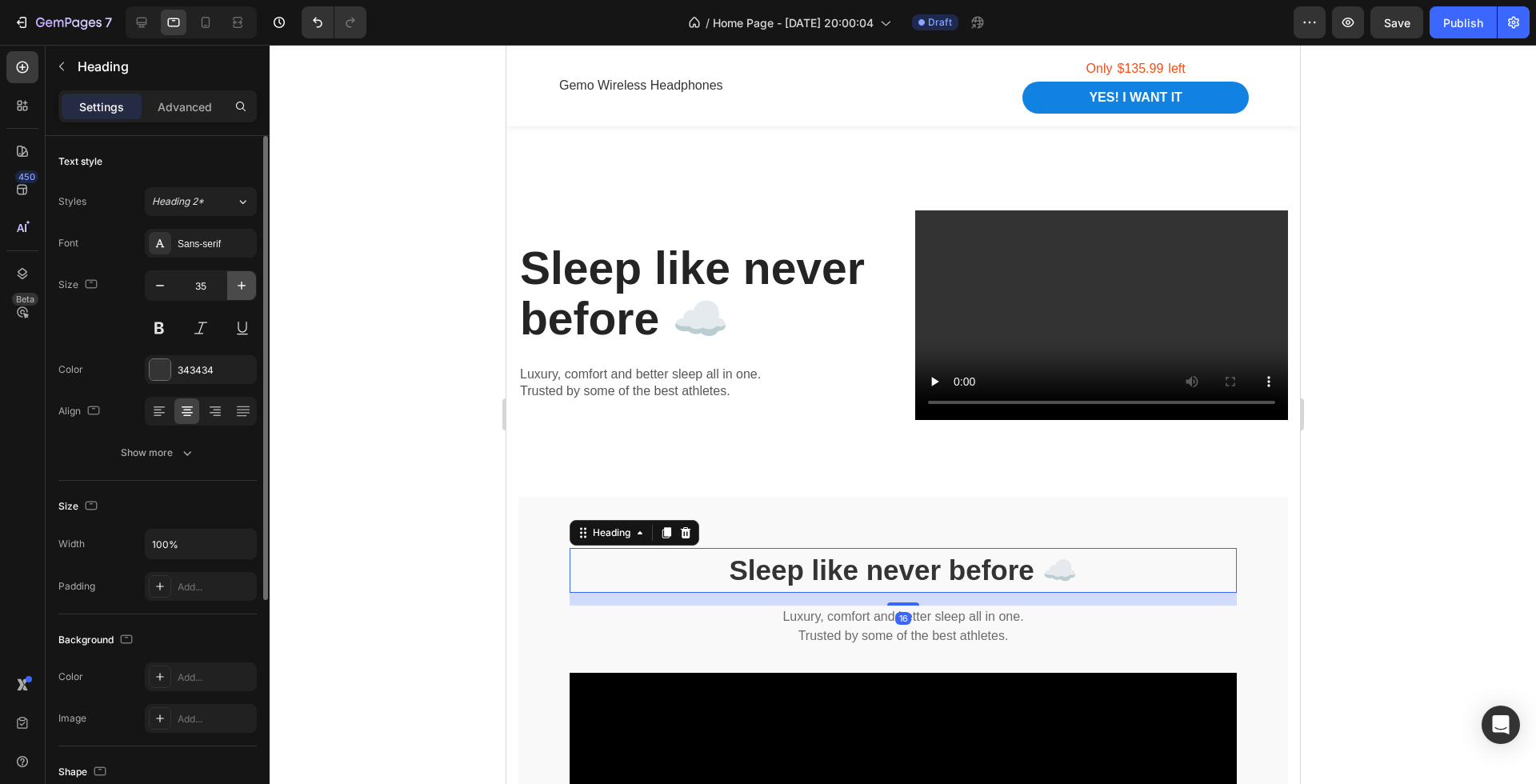
click at [233, 277] on icon "button" at bounding box center [241, 285] width 16 height 16
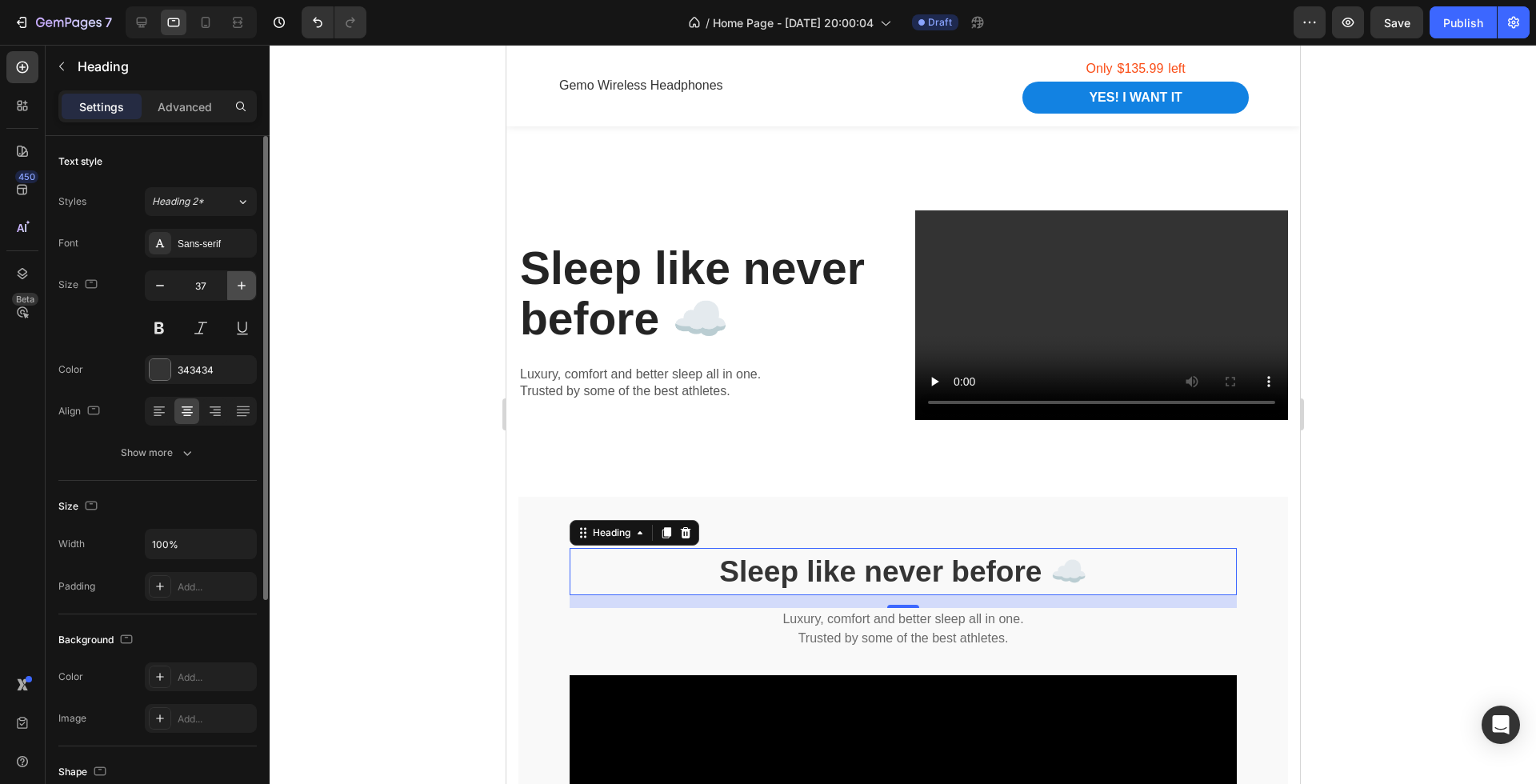
click at [233, 277] on icon "button" at bounding box center [241, 285] width 16 height 16
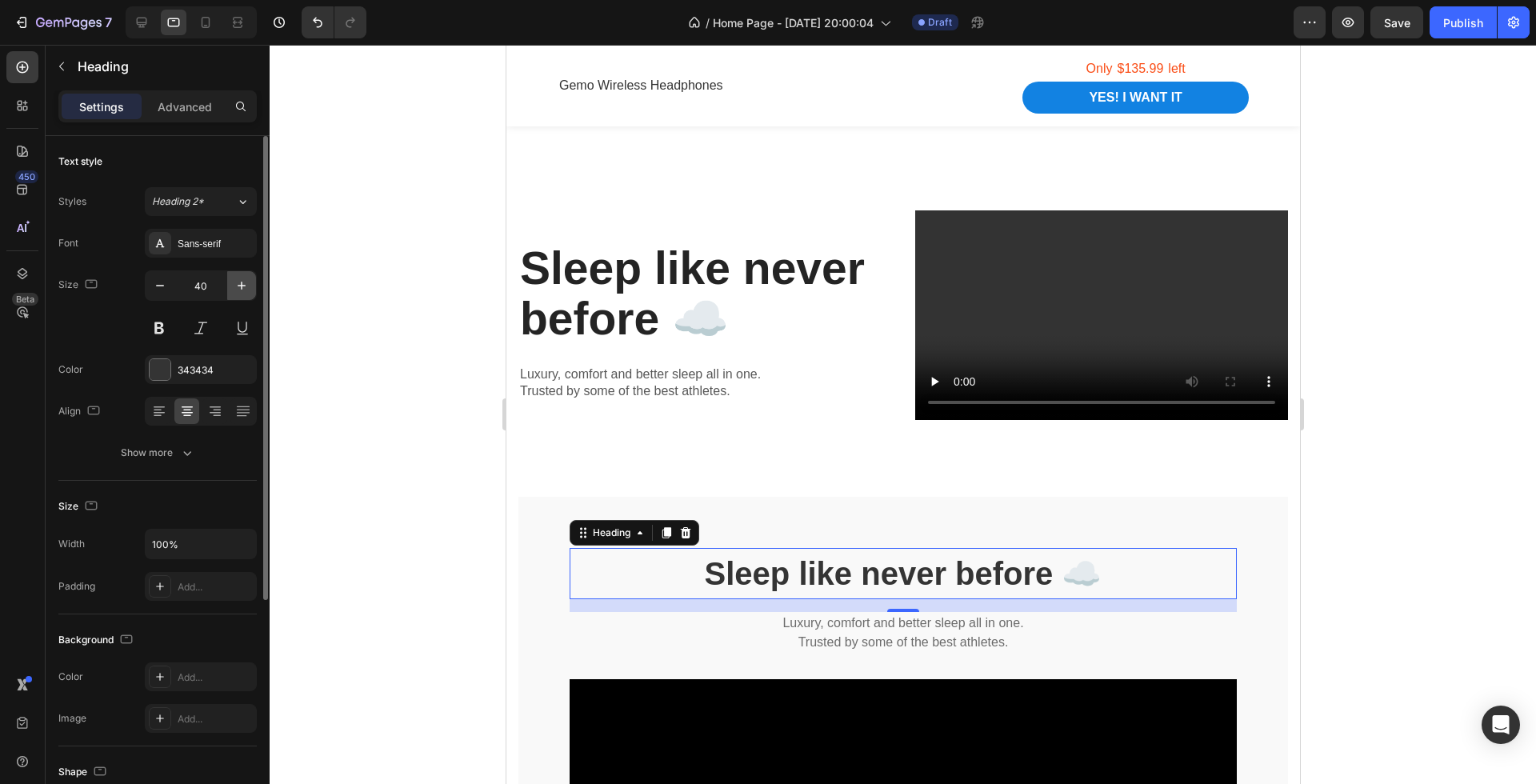
click at [233, 277] on icon "button" at bounding box center [241, 285] width 16 height 16
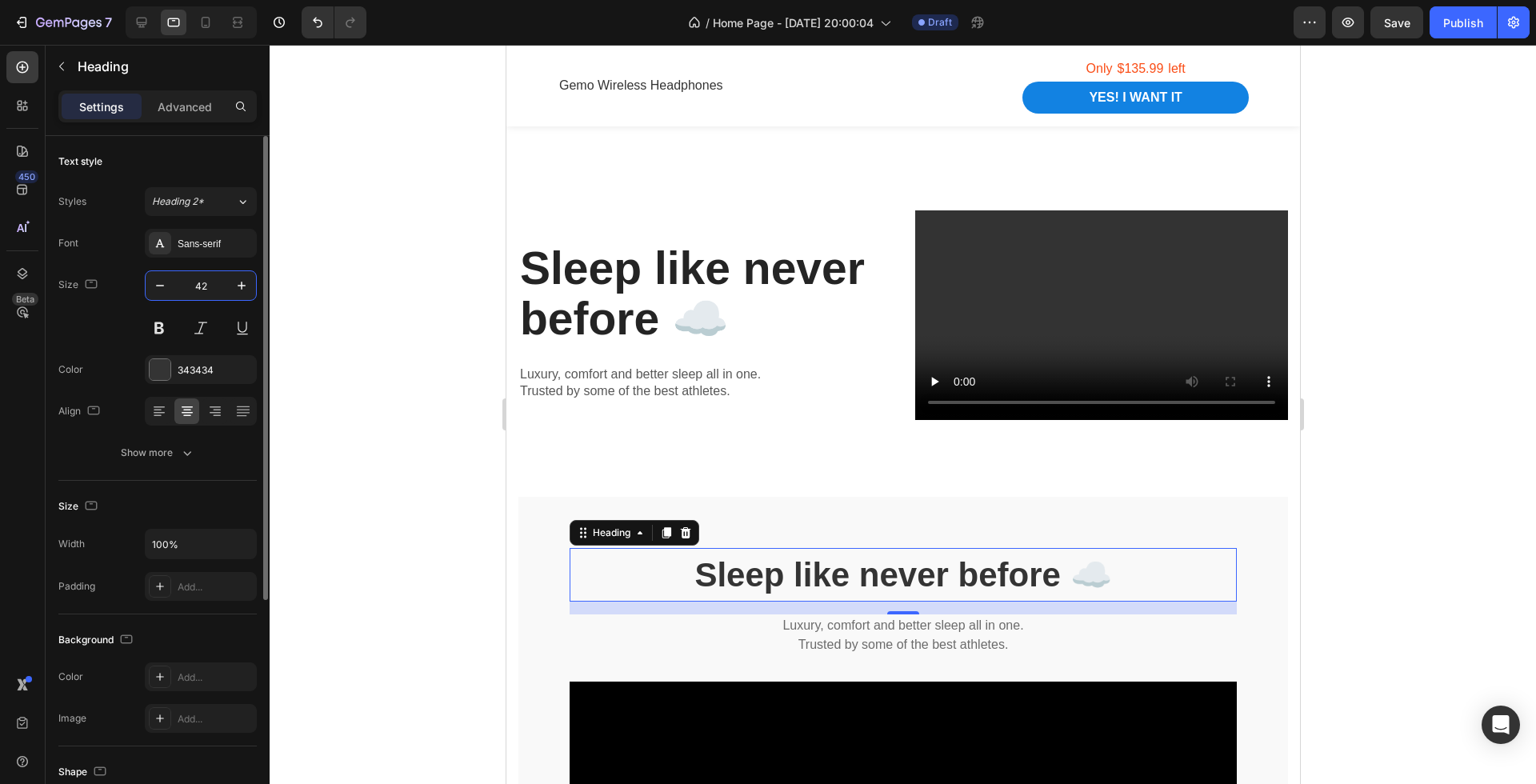
click at [201, 286] on input "42" at bounding box center [201, 285] width 53 height 29
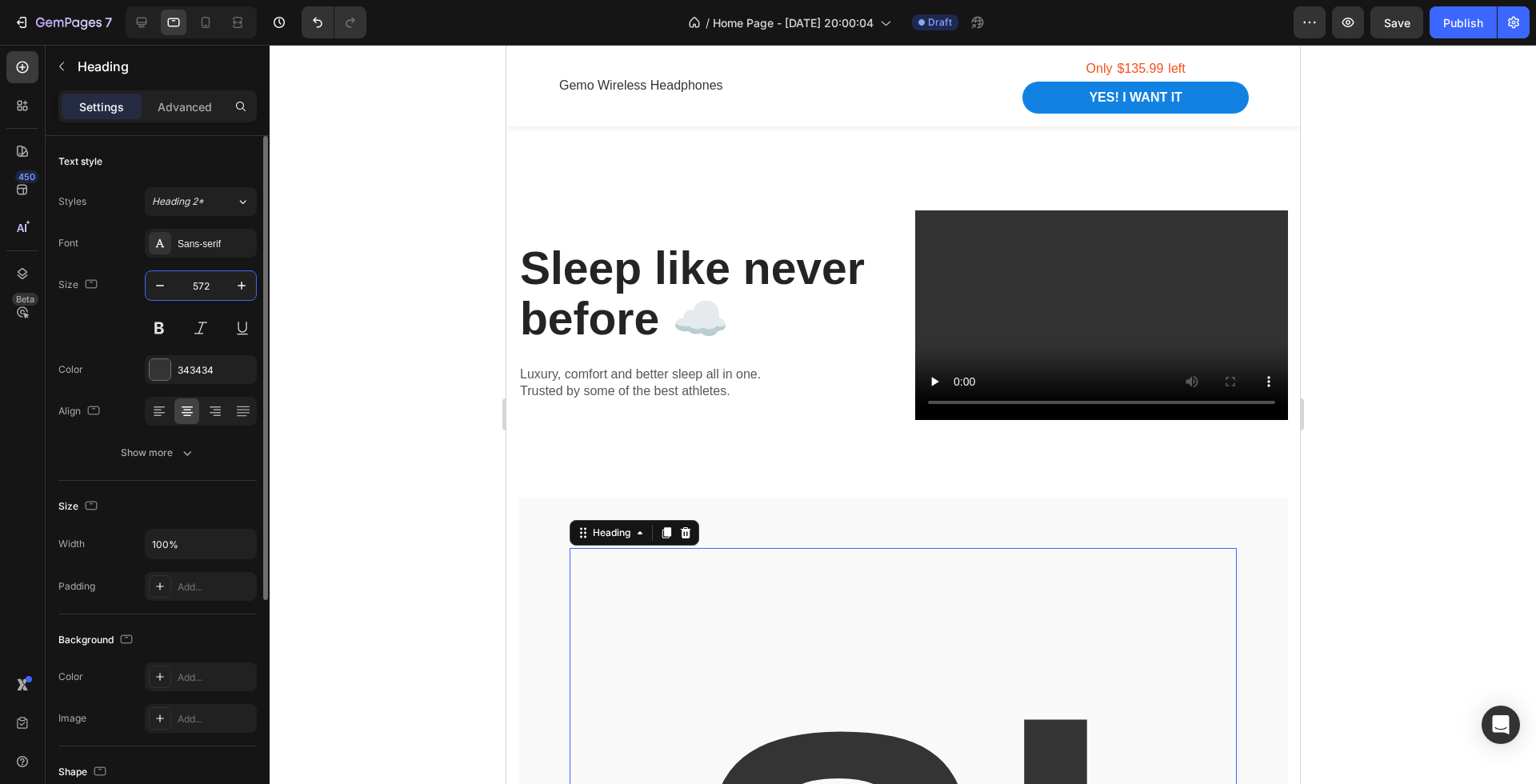
drag, startPoint x: 219, startPoint y: 281, endPoint x: 189, endPoint y: 281, distance: 30.0
click at [193, 281] on input "572" at bounding box center [201, 285] width 53 height 29
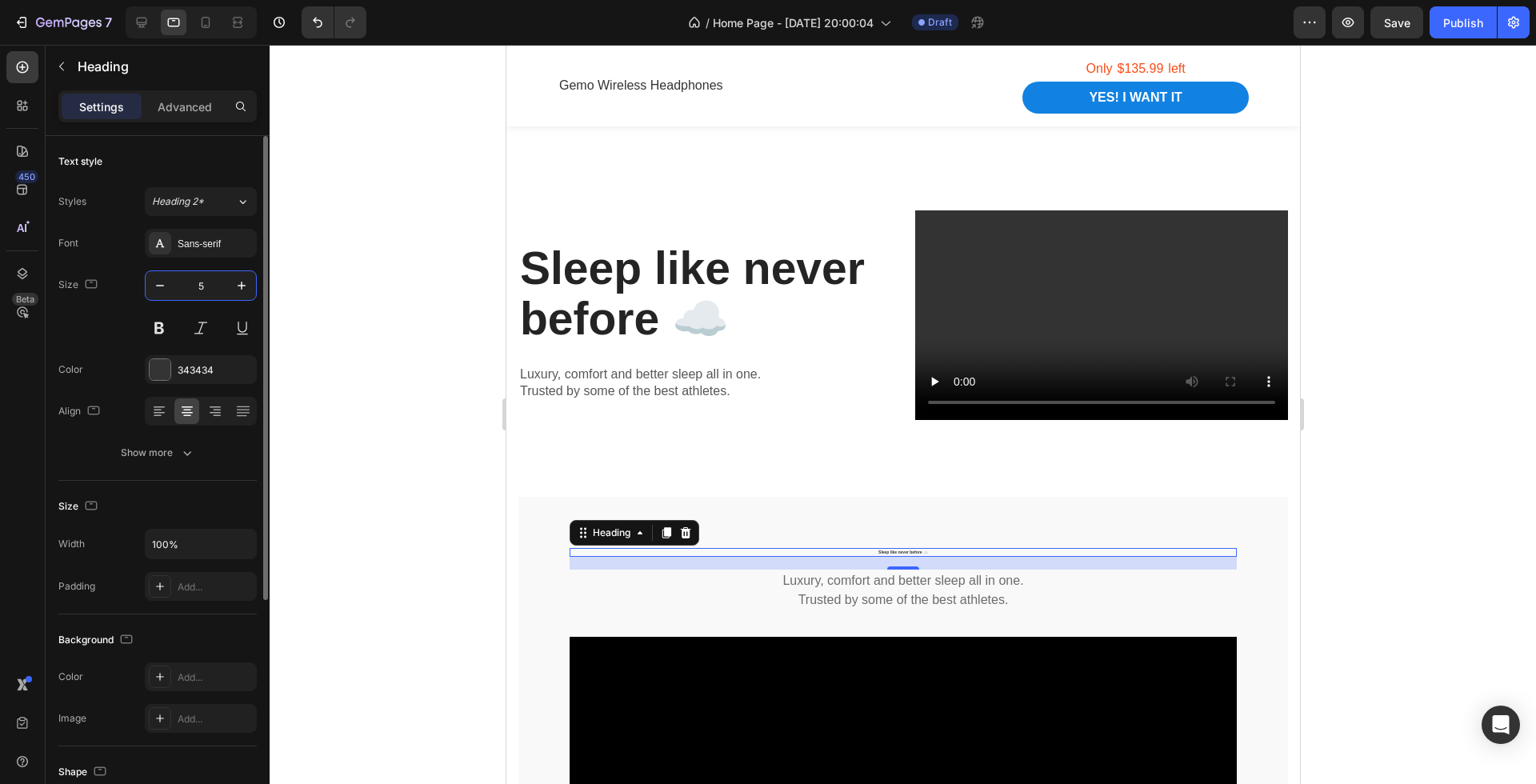
type input "57"
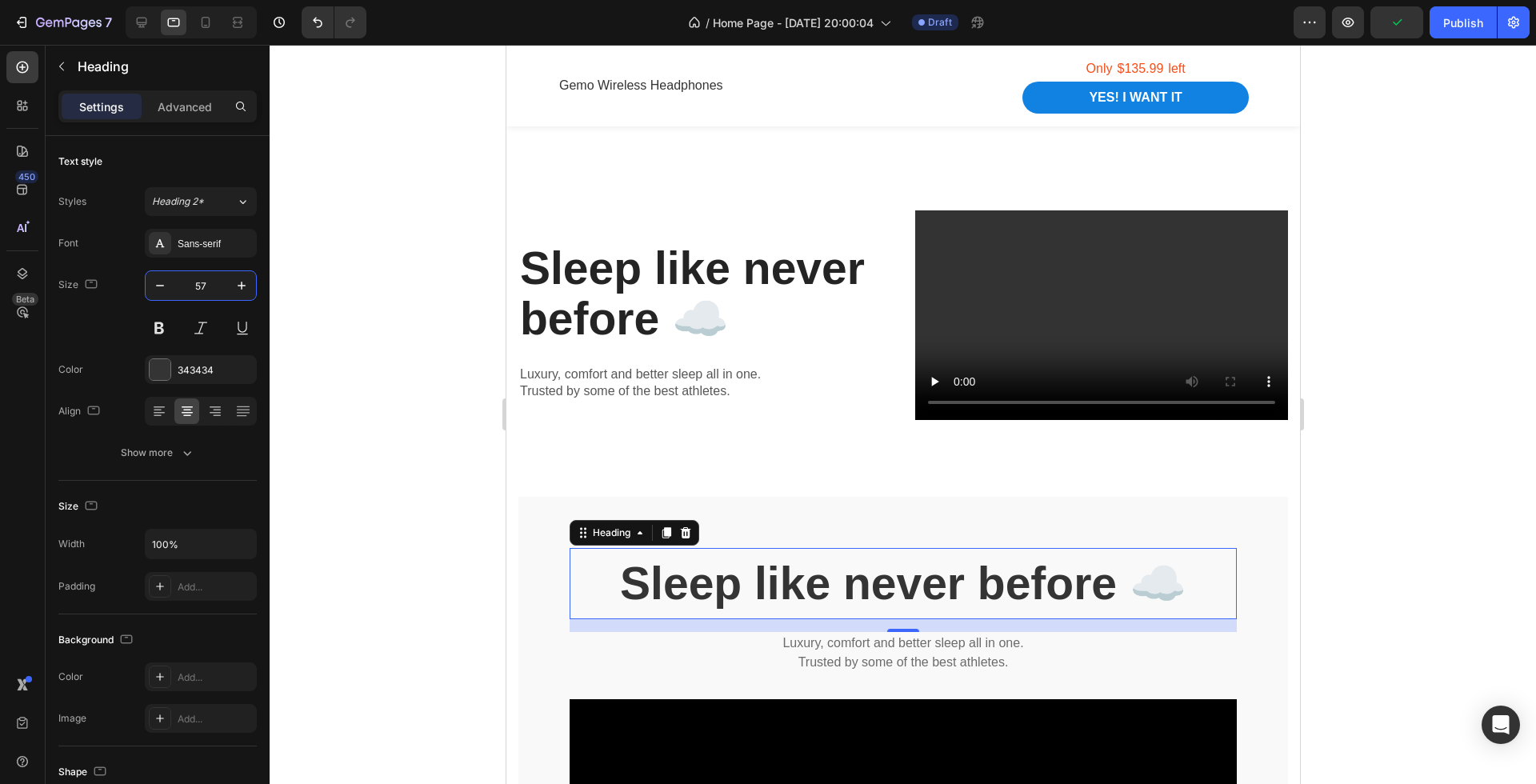
click at [440, 499] on div at bounding box center [902, 414] width 1266 height 739
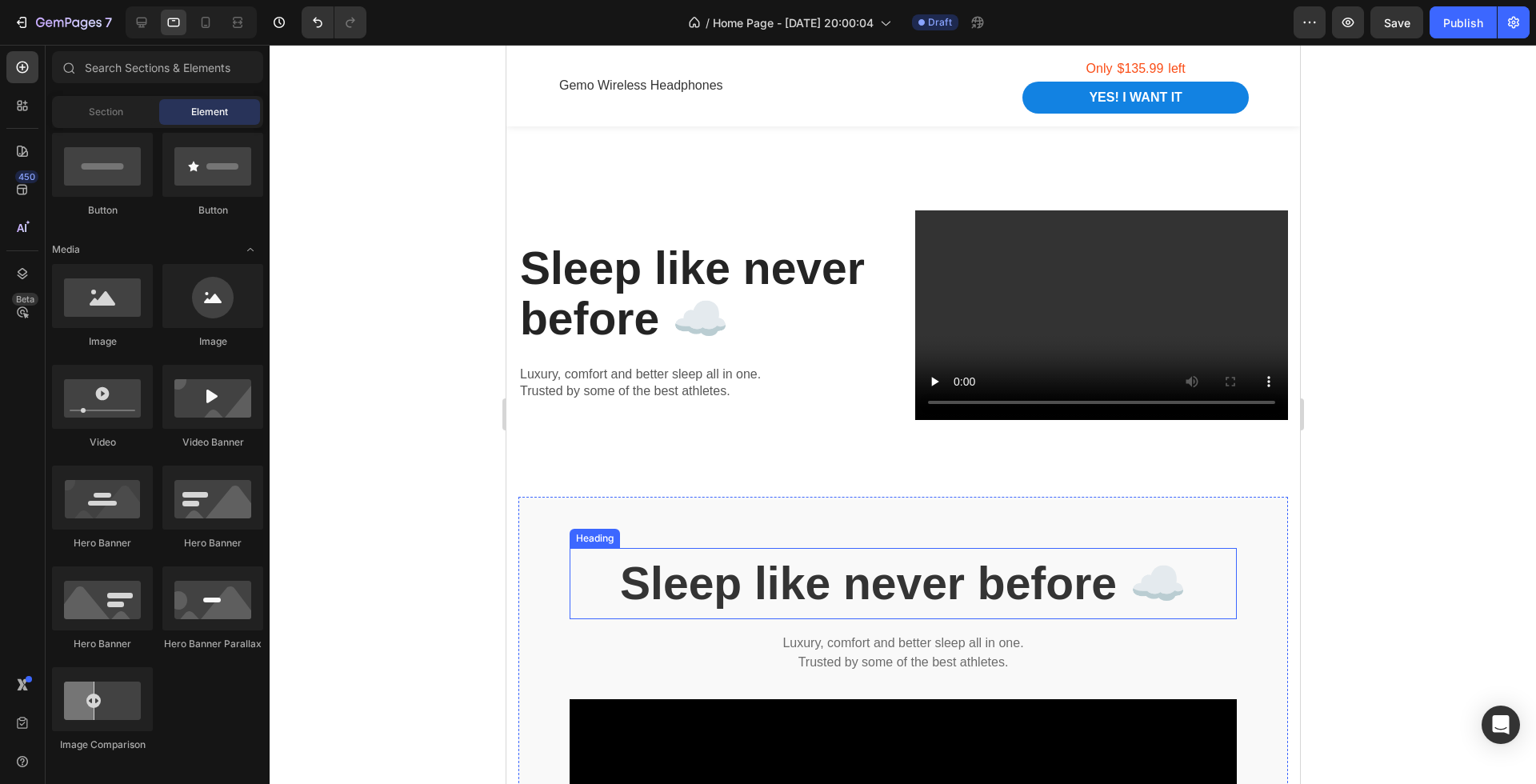
click at [753, 581] on strong "Sleep like never before ☁️" at bounding box center [902, 583] width 566 height 51
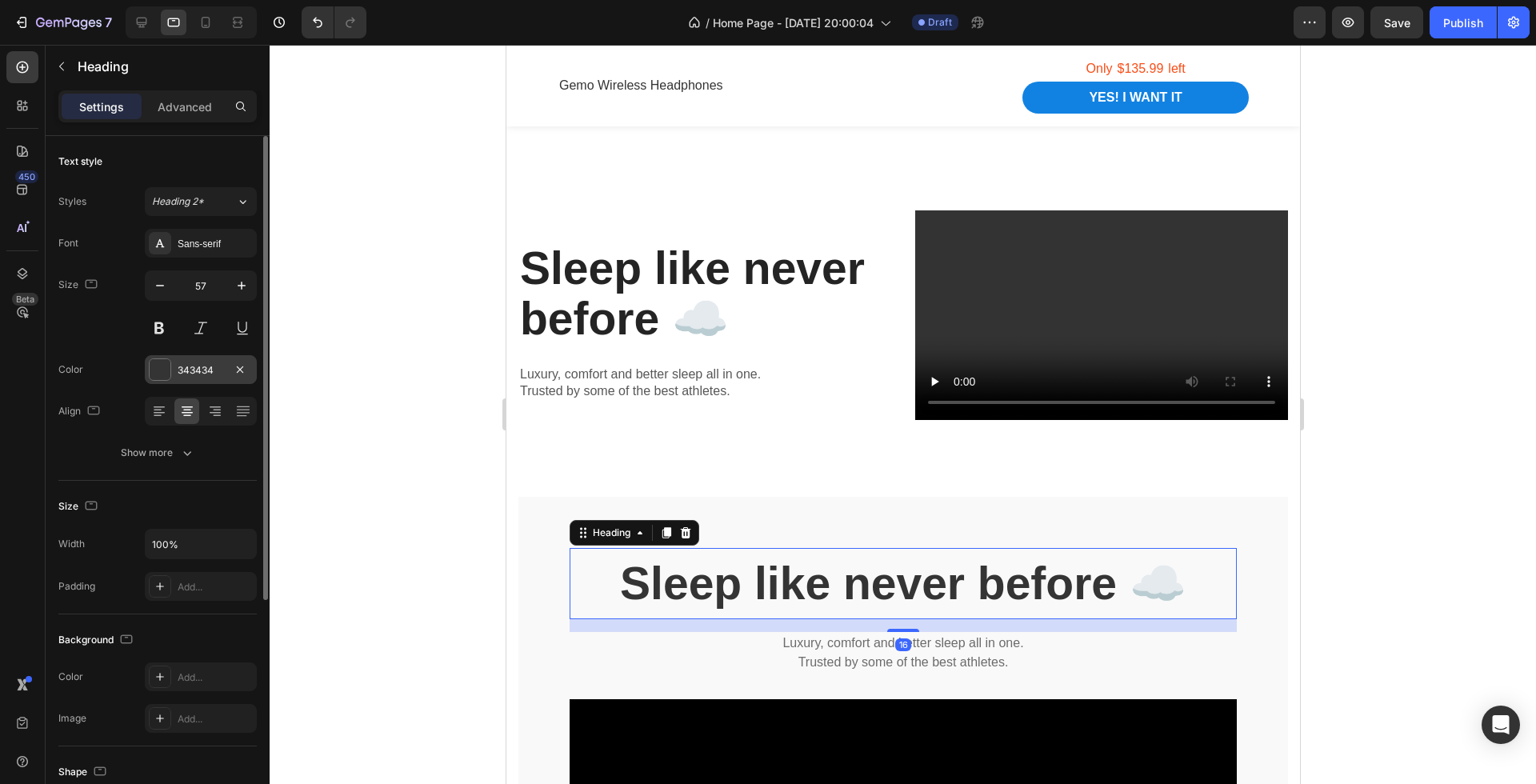
click at [157, 369] on div at bounding box center [160, 370] width 21 height 21
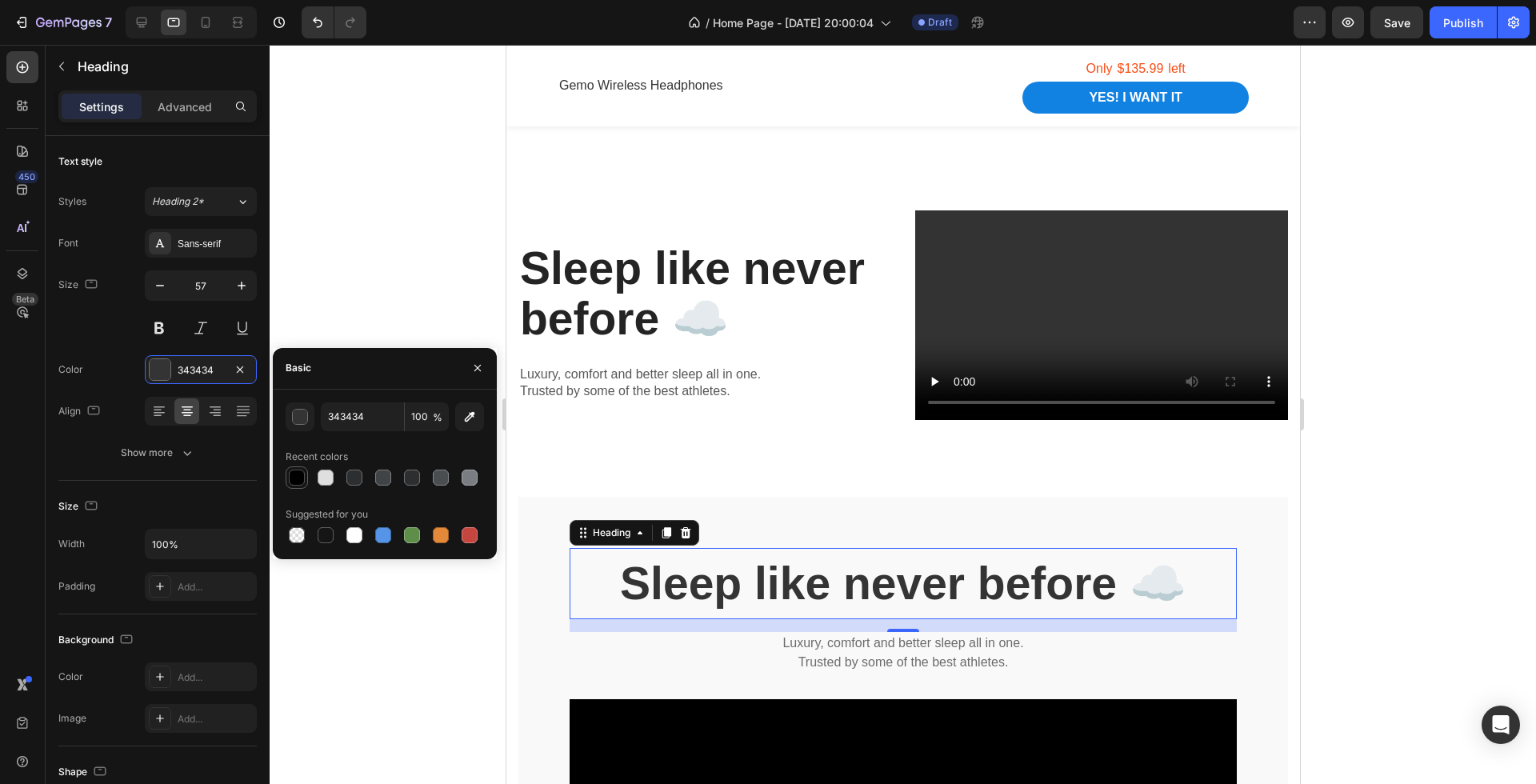
click at [304, 480] on div at bounding box center [296, 478] width 19 height 19
type input "000000"
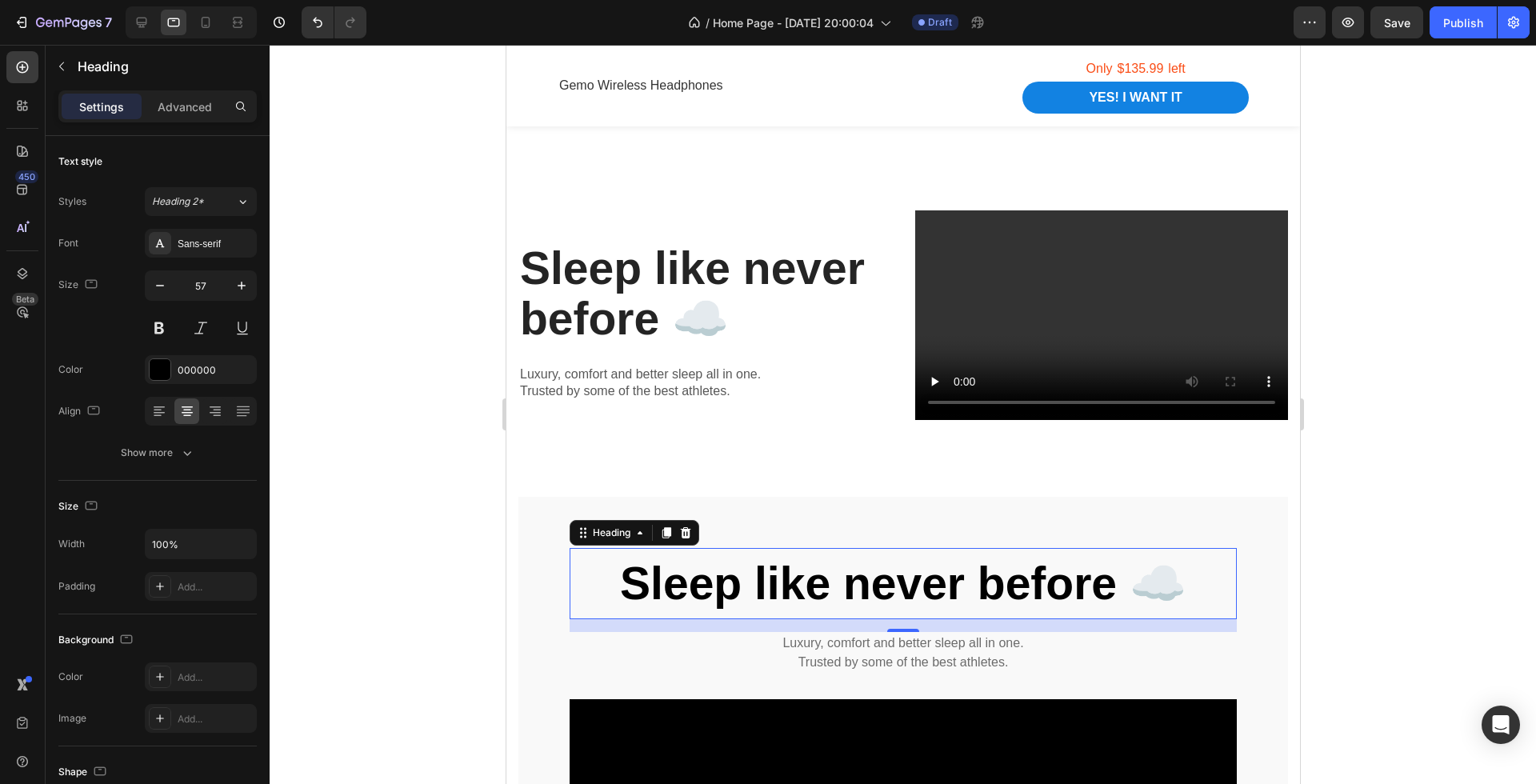
click at [1326, 553] on div at bounding box center [902, 414] width 1266 height 739
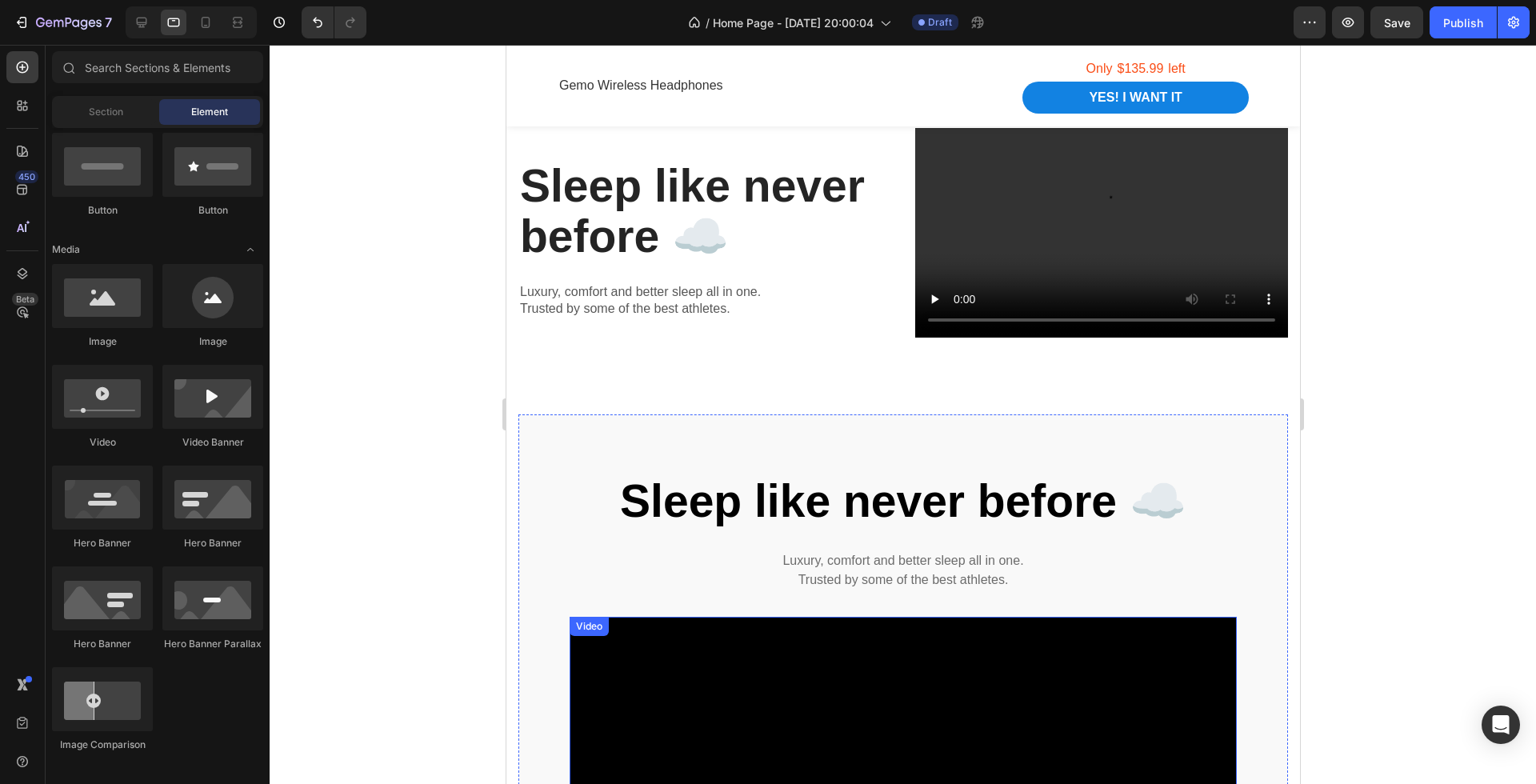
scroll to position [1342, 0]
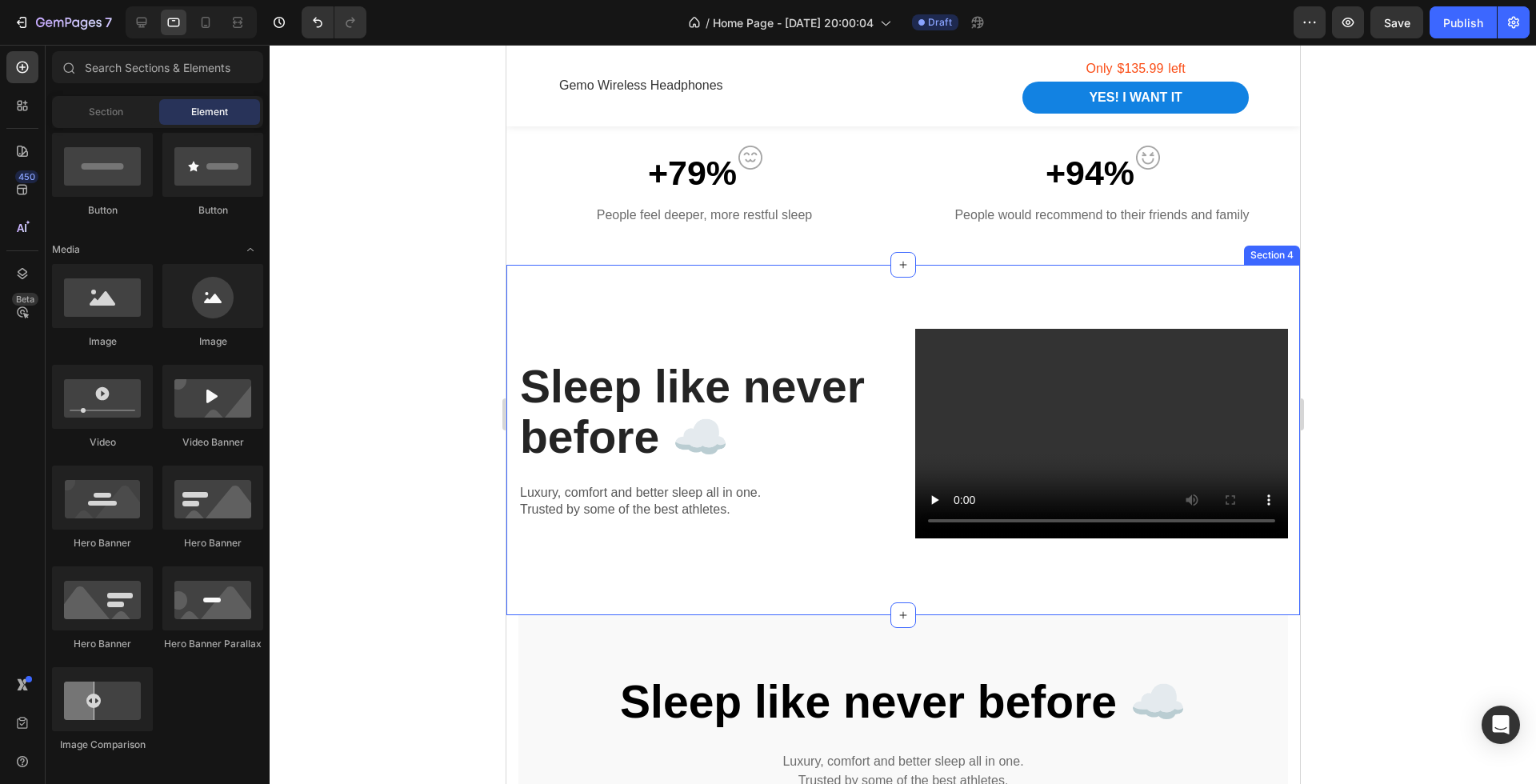
click at [793, 296] on div "Sleep like never before ☁️ Heading Luxury, comfort and better sleep all in one.…" at bounding box center [902, 439] width 793 height 350
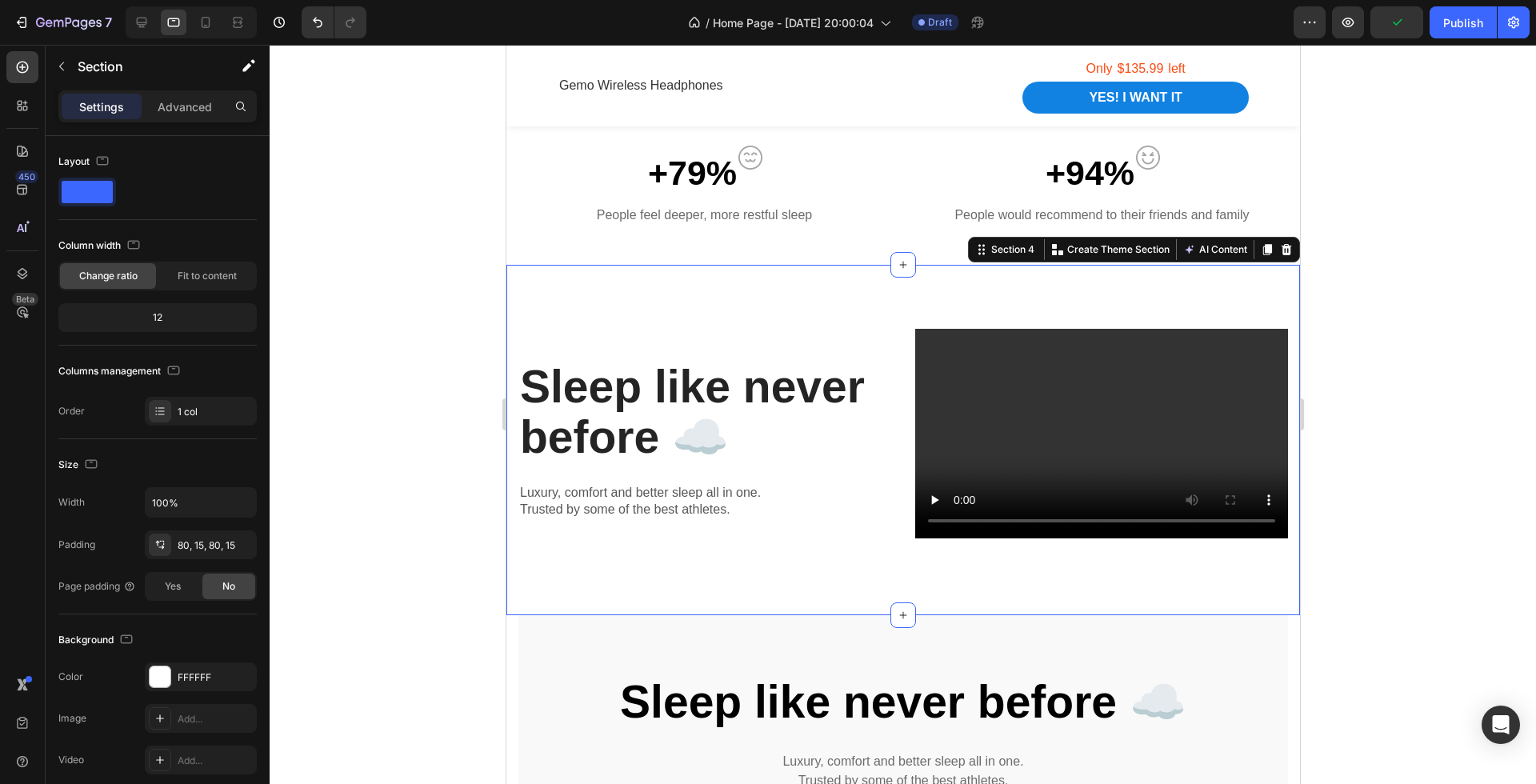
click at [1287, 568] on div "Sleep like never before ☁️ Heading Luxury, comfort and better sleep all in one.…" at bounding box center [902, 439] width 793 height 350
drag, startPoint x: 1328, startPoint y: 568, endPoint x: 539, endPoint y: 296, distance: 834.6
click at [1328, 568] on div at bounding box center [902, 414] width 1266 height 739
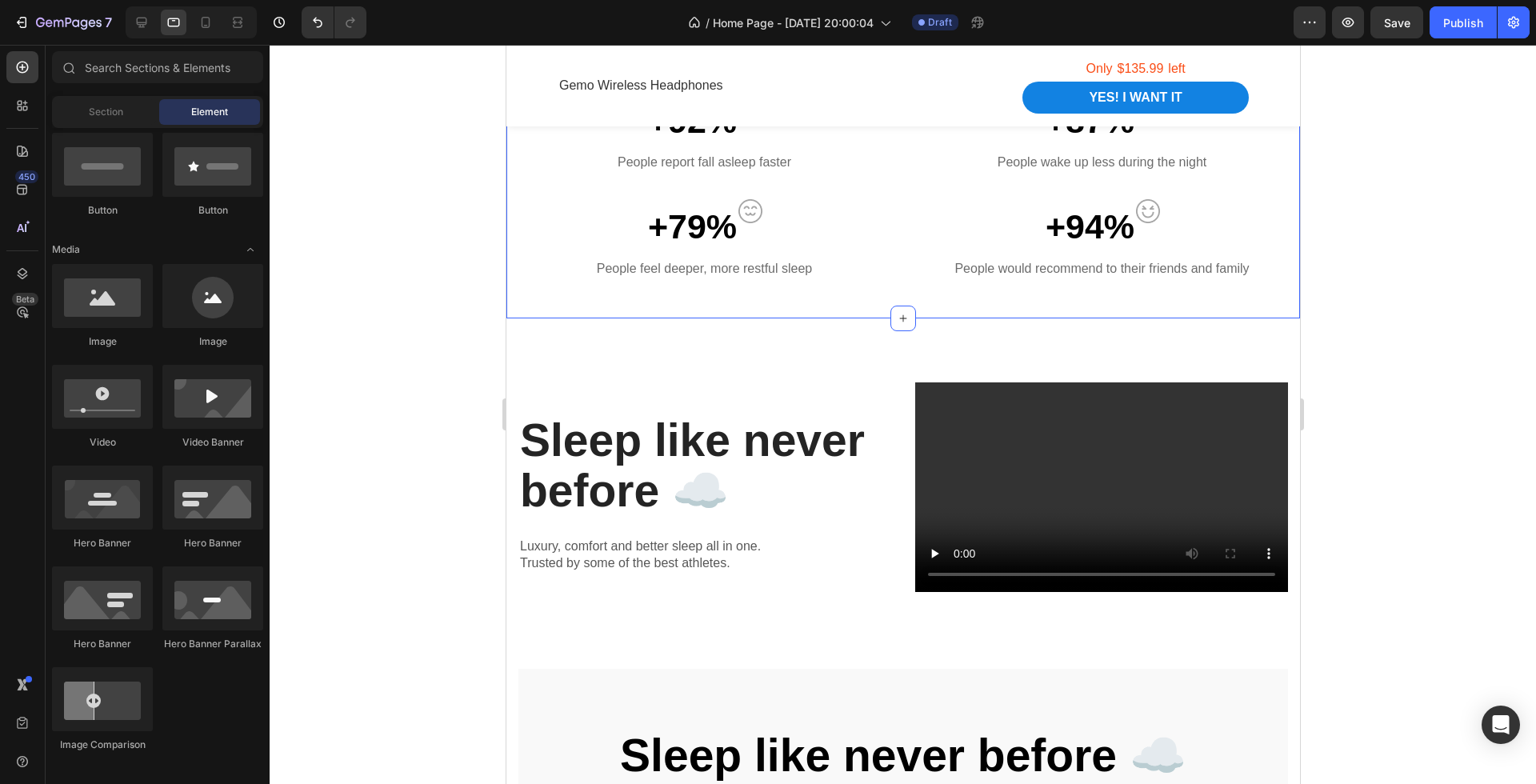
scroll to position [1278, 0]
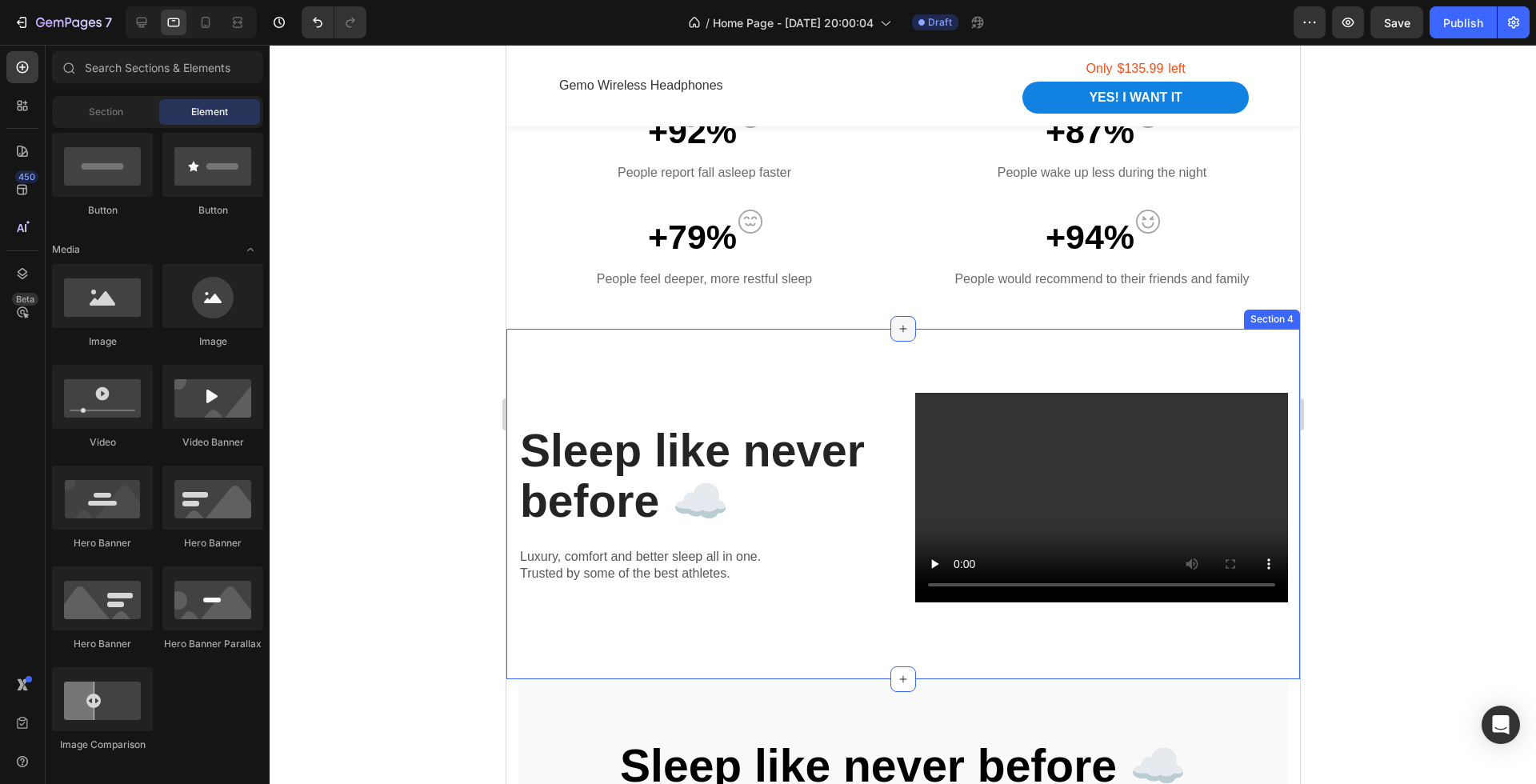
click at [905, 331] on icon at bounding box center [902, 328] width 13 height 13
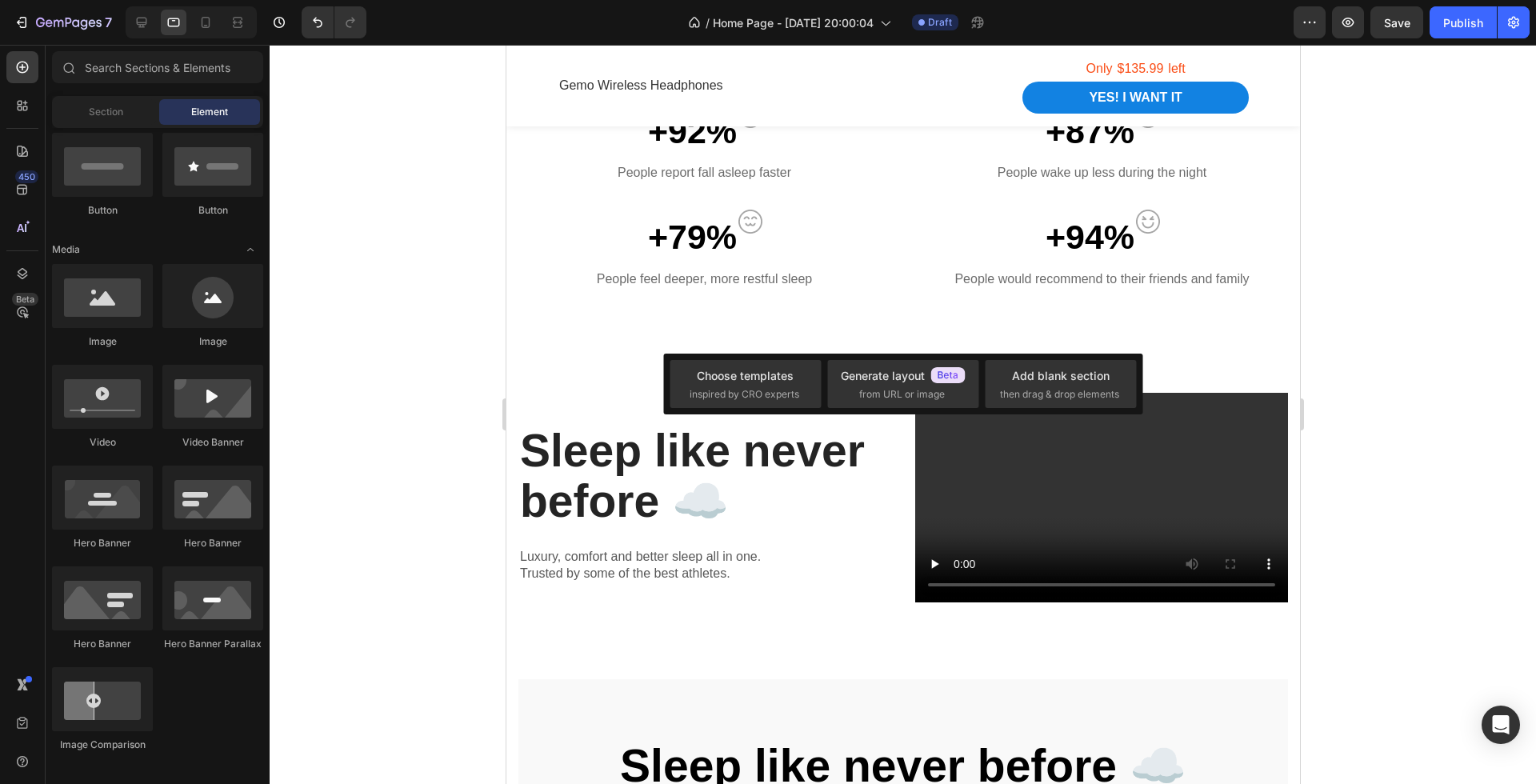
click at [1396, 504] on div at bounding box center [902, 414] width 1266 height 739
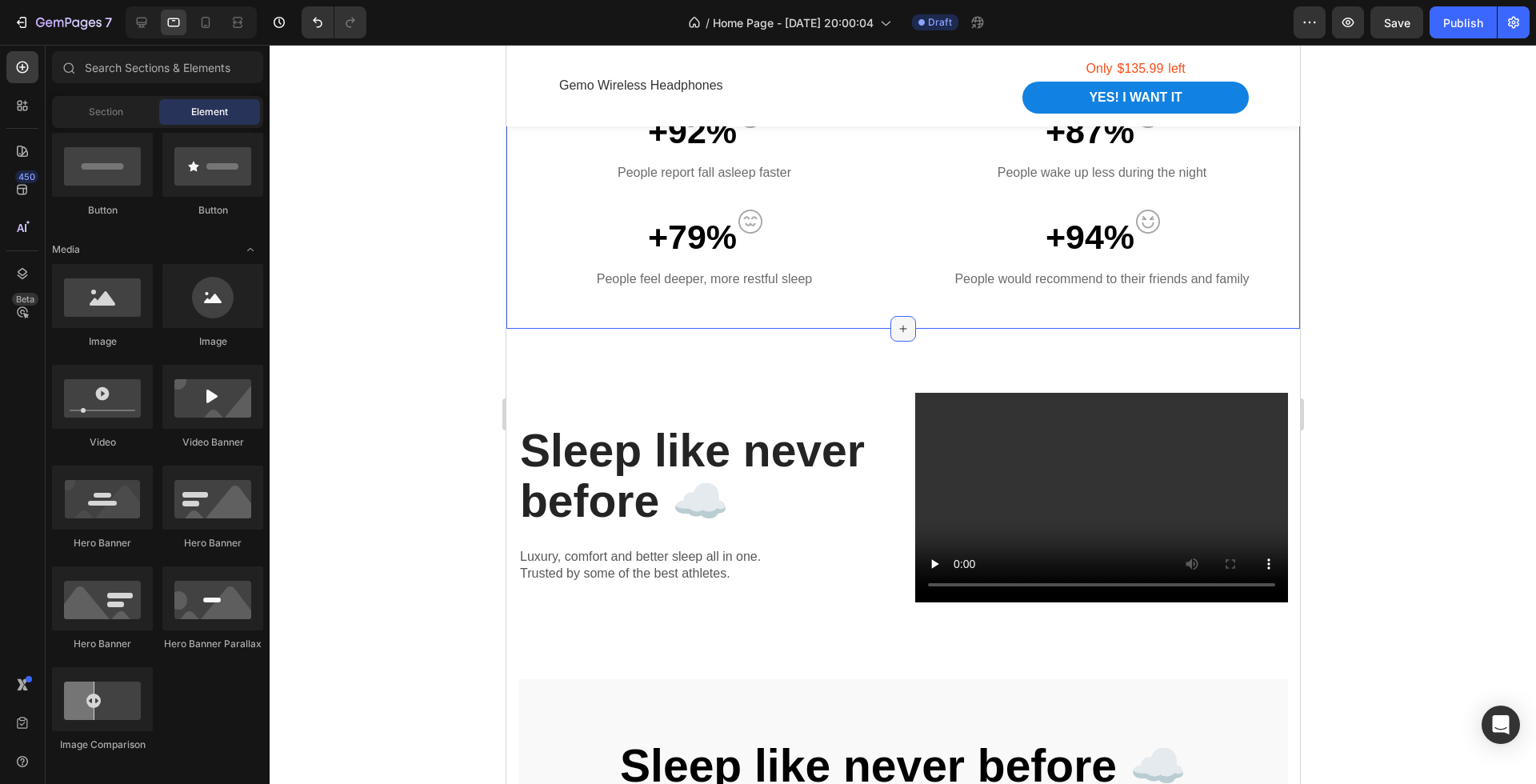
click at [902, 328] on icon at bounding box center [903, 328] width 7 height 7
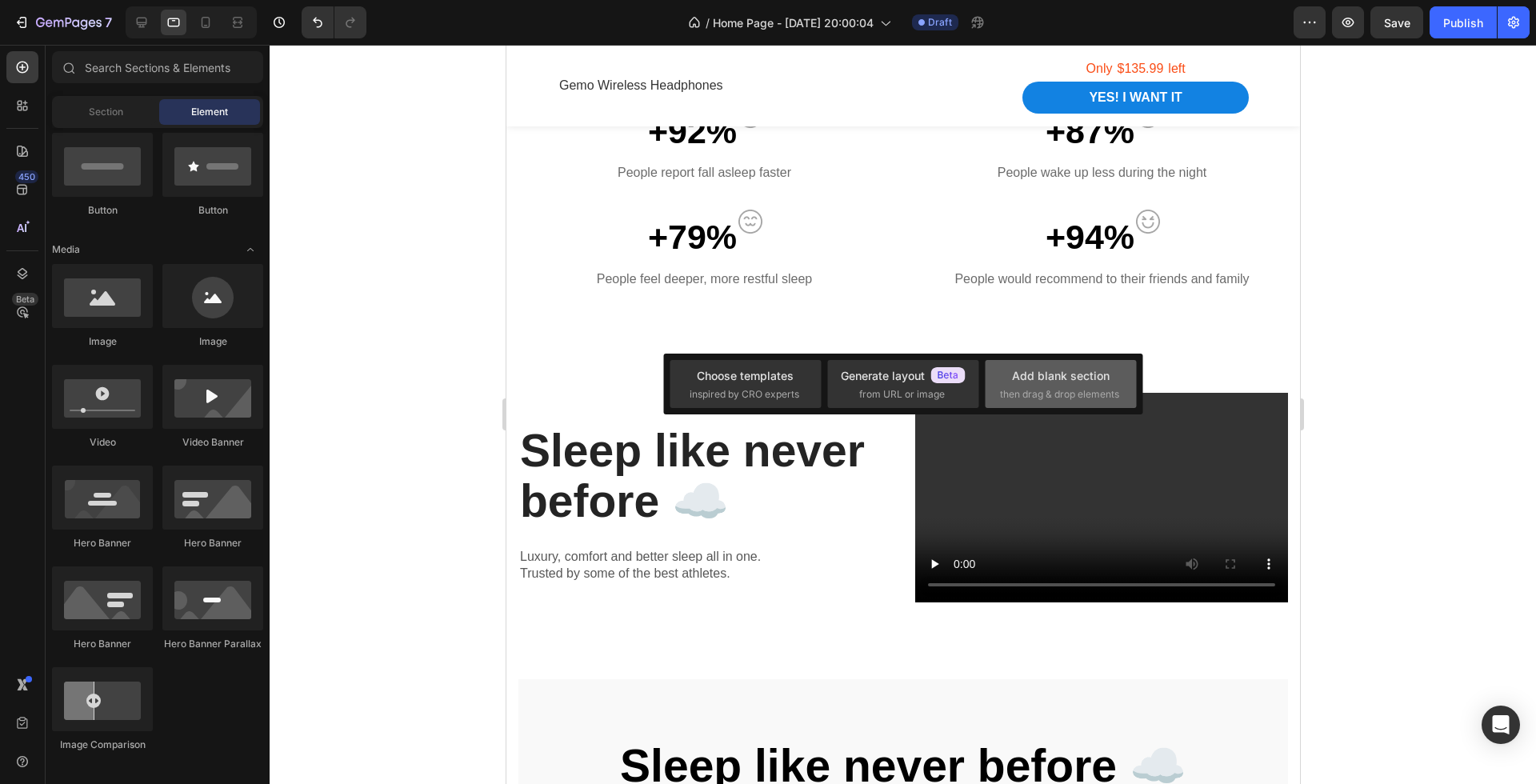
click at [1074, 378] on div "Add blank section" at bounding box center [1061, 375] width 98 height 16
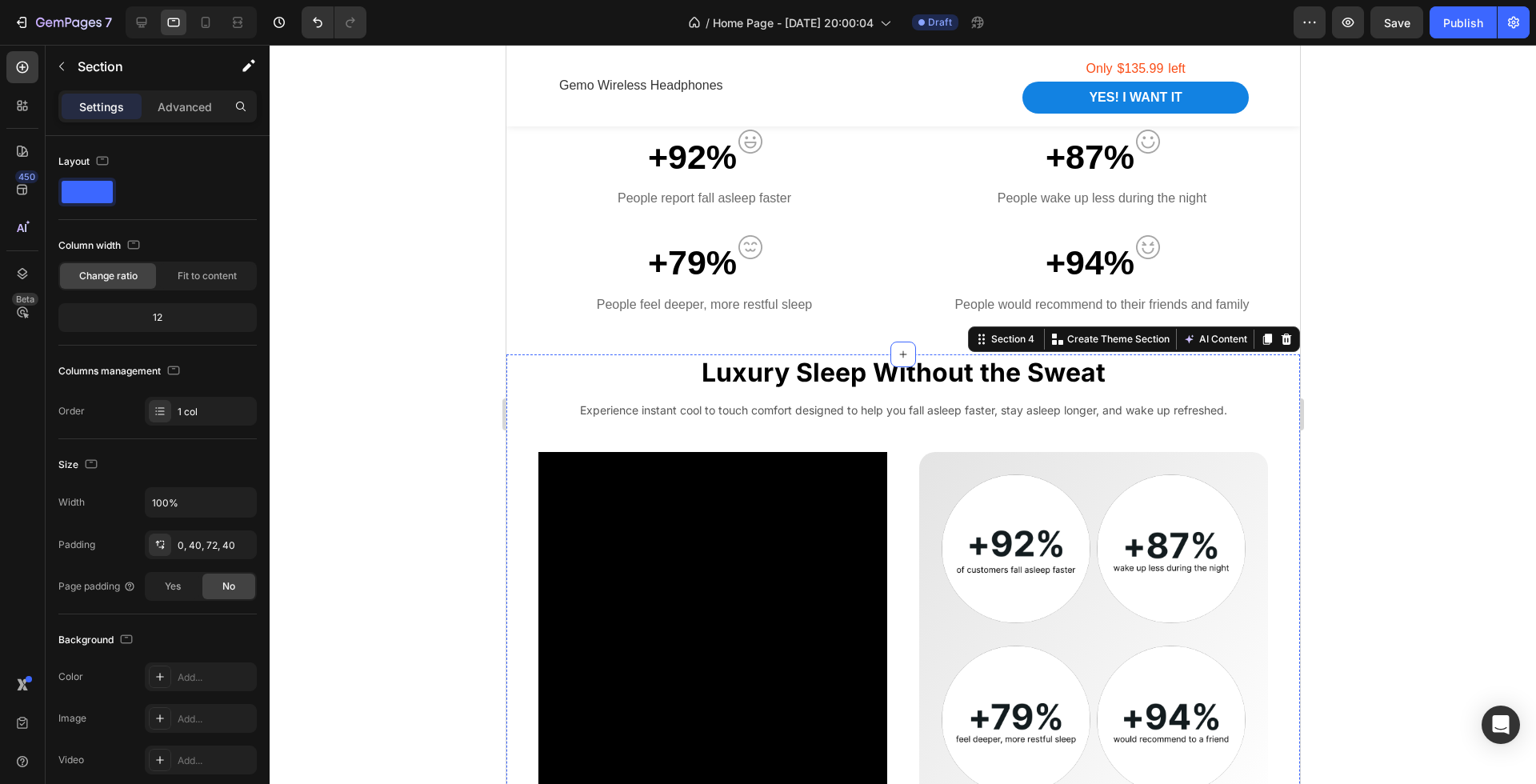
scroll to position [1190, 0]
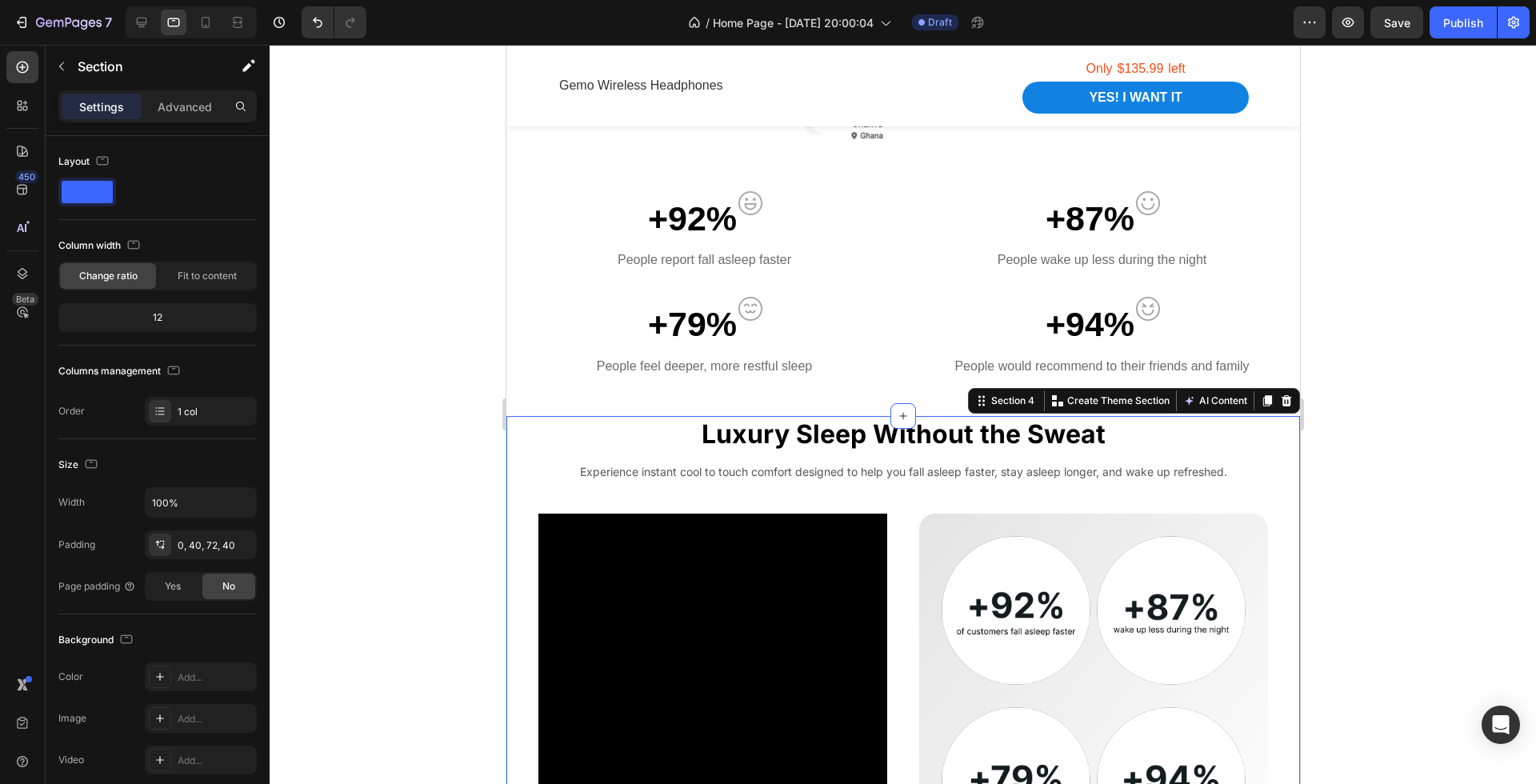
click at [1399, 446] on div at bounding box center [902, 414] width 1266 height 739
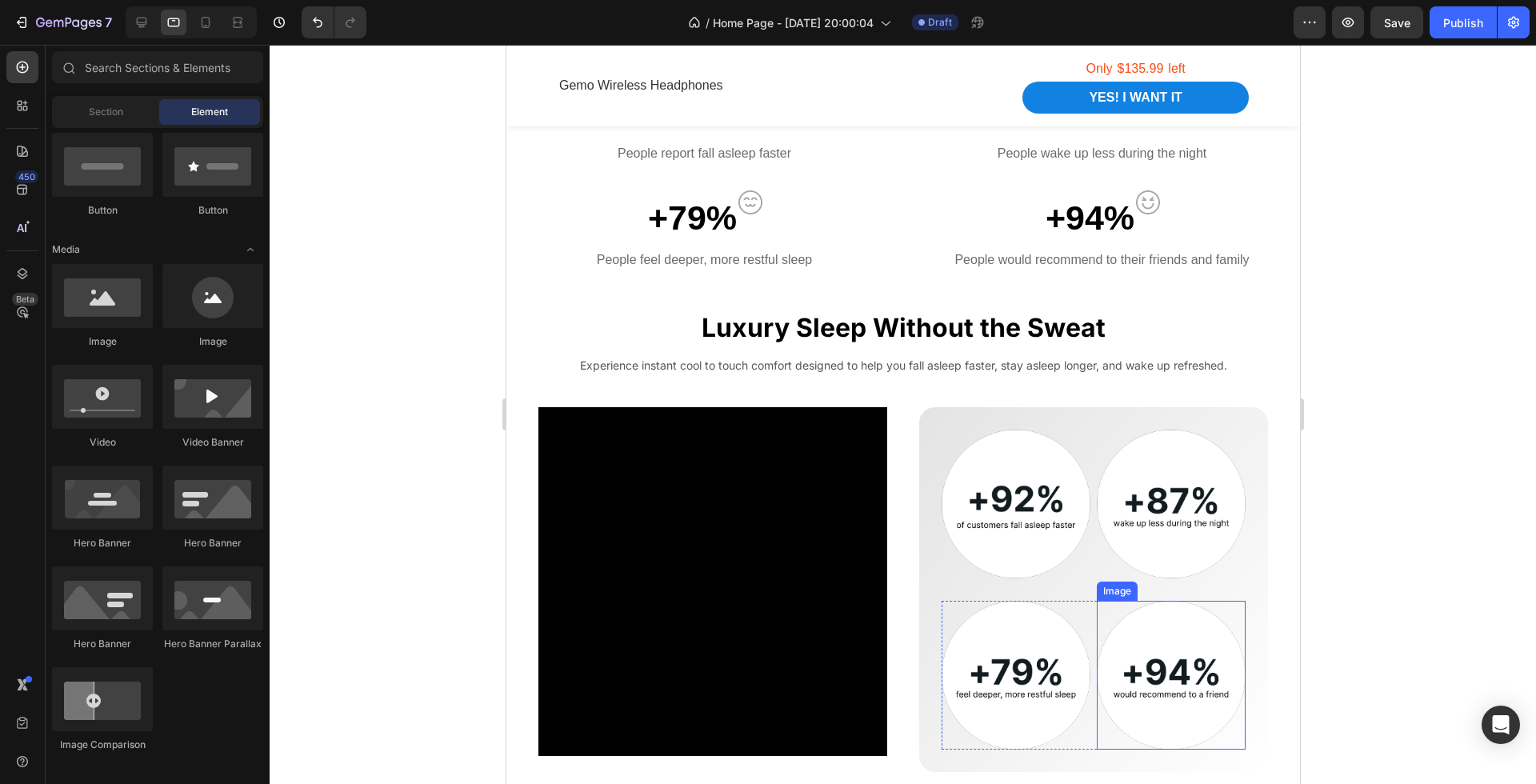
scroll to position [1297, 0]
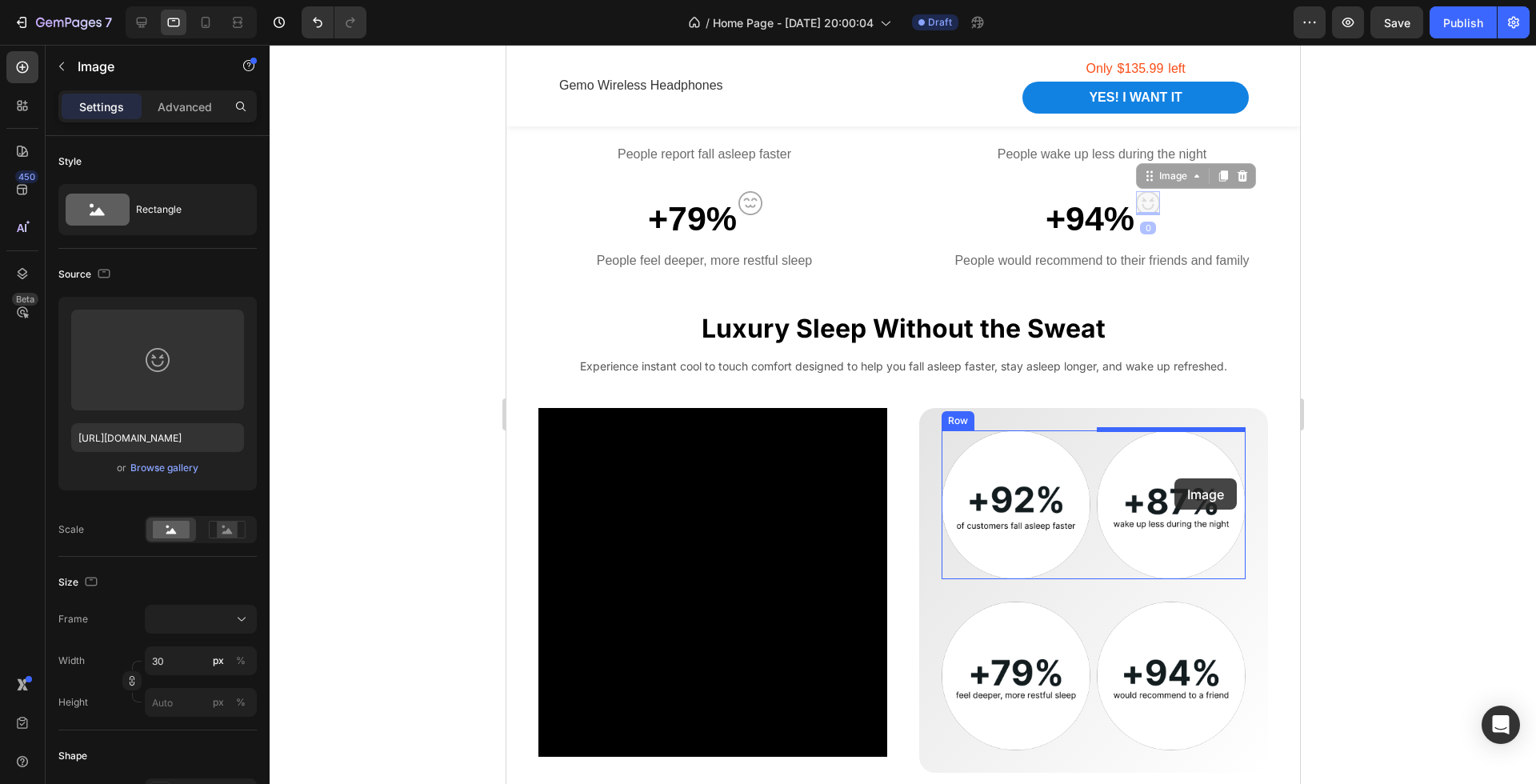
drag, startPoint x: 1146, startPoint y: 208, endPoint x: 1169, endPoint y: 478, distance: 271.0
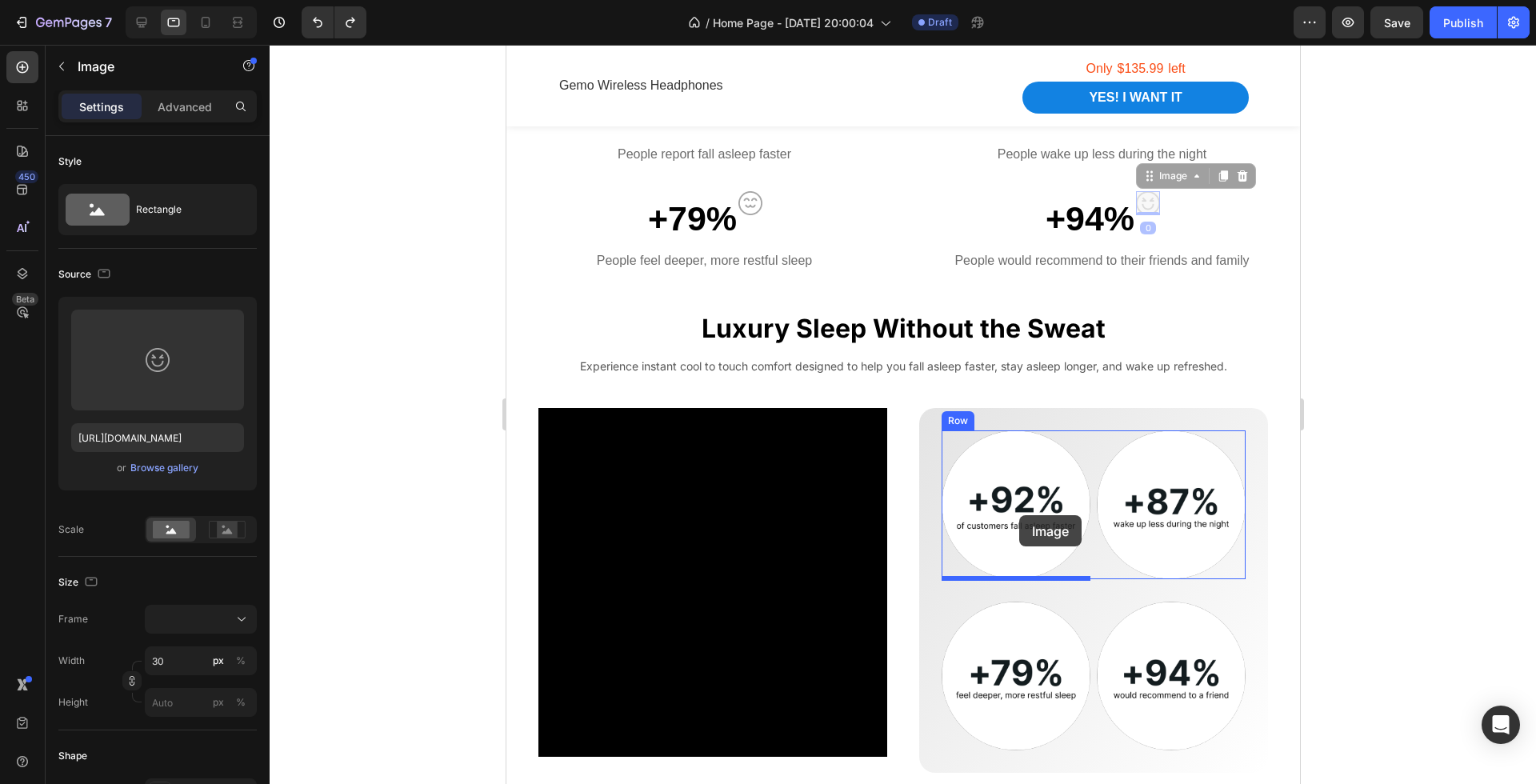
drag, startPoint x: 1146, startPoint y: 202, endPoint x: 1018, endPoint y: 515, distance: 338.2
click at [1367, 407] on div at bounding box center [902, 414] width 1266 height 739
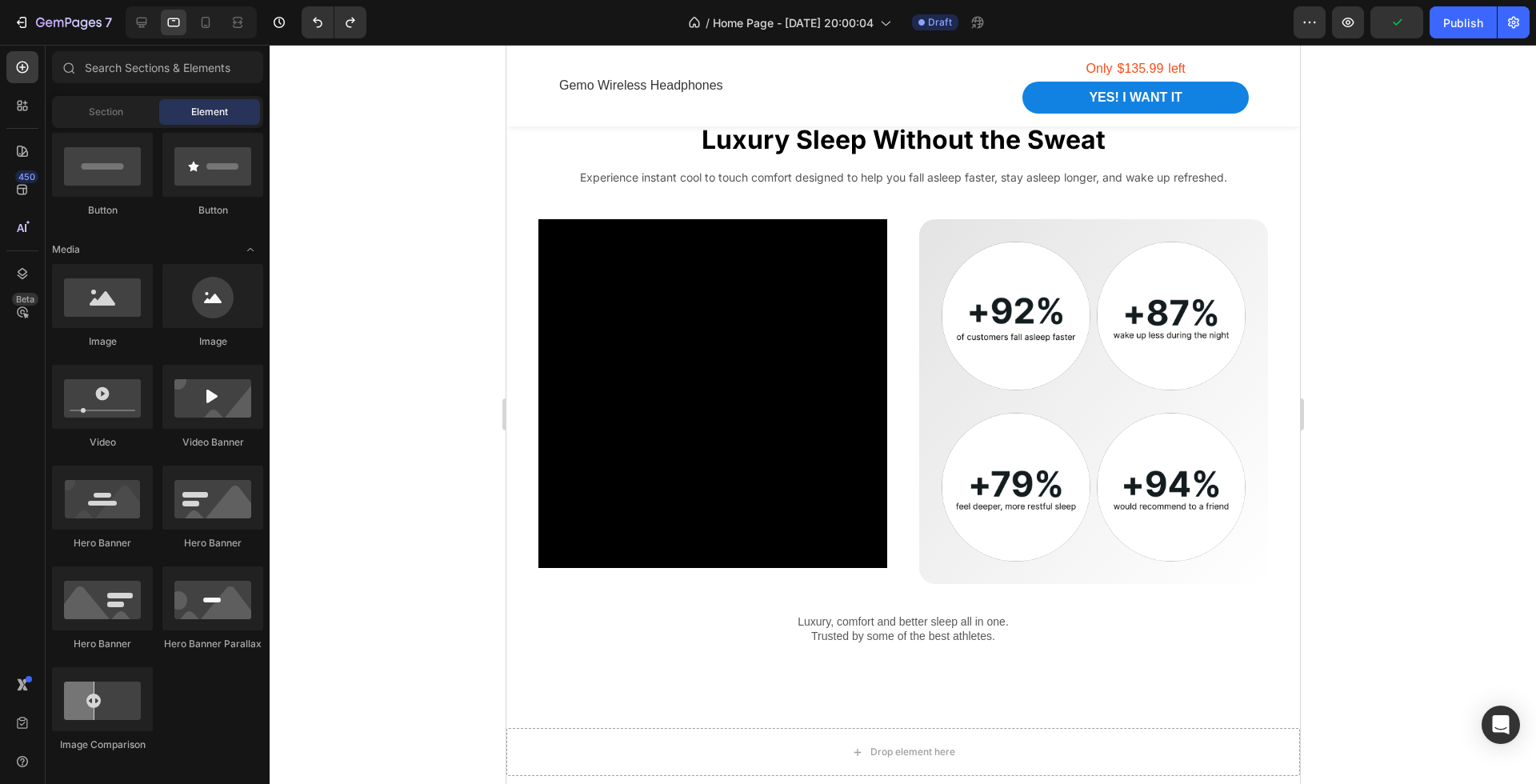
scroll to position [1470, 0]
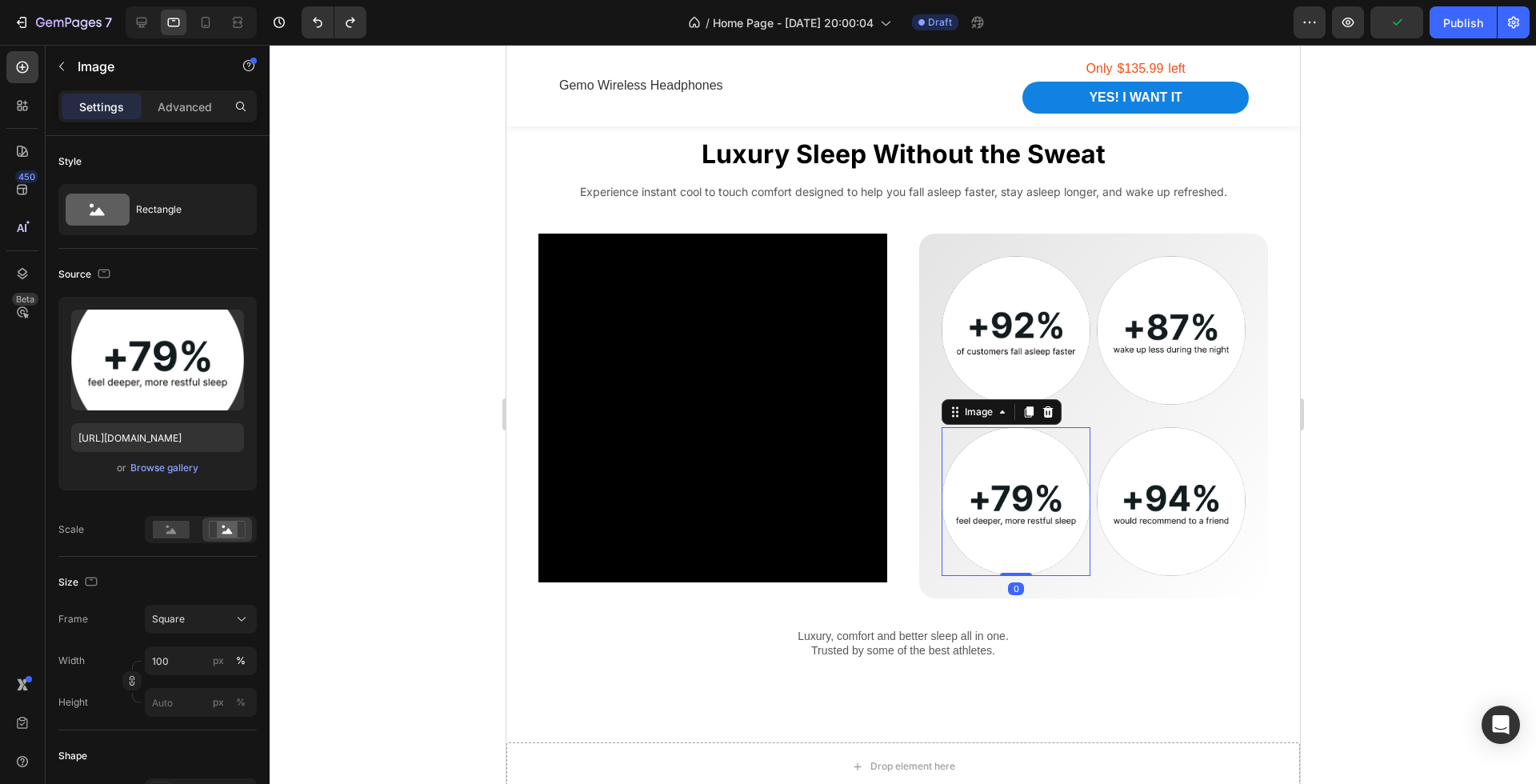
click at [1085, 427] on div at bounding box center [1016, 501] width 149 height 149
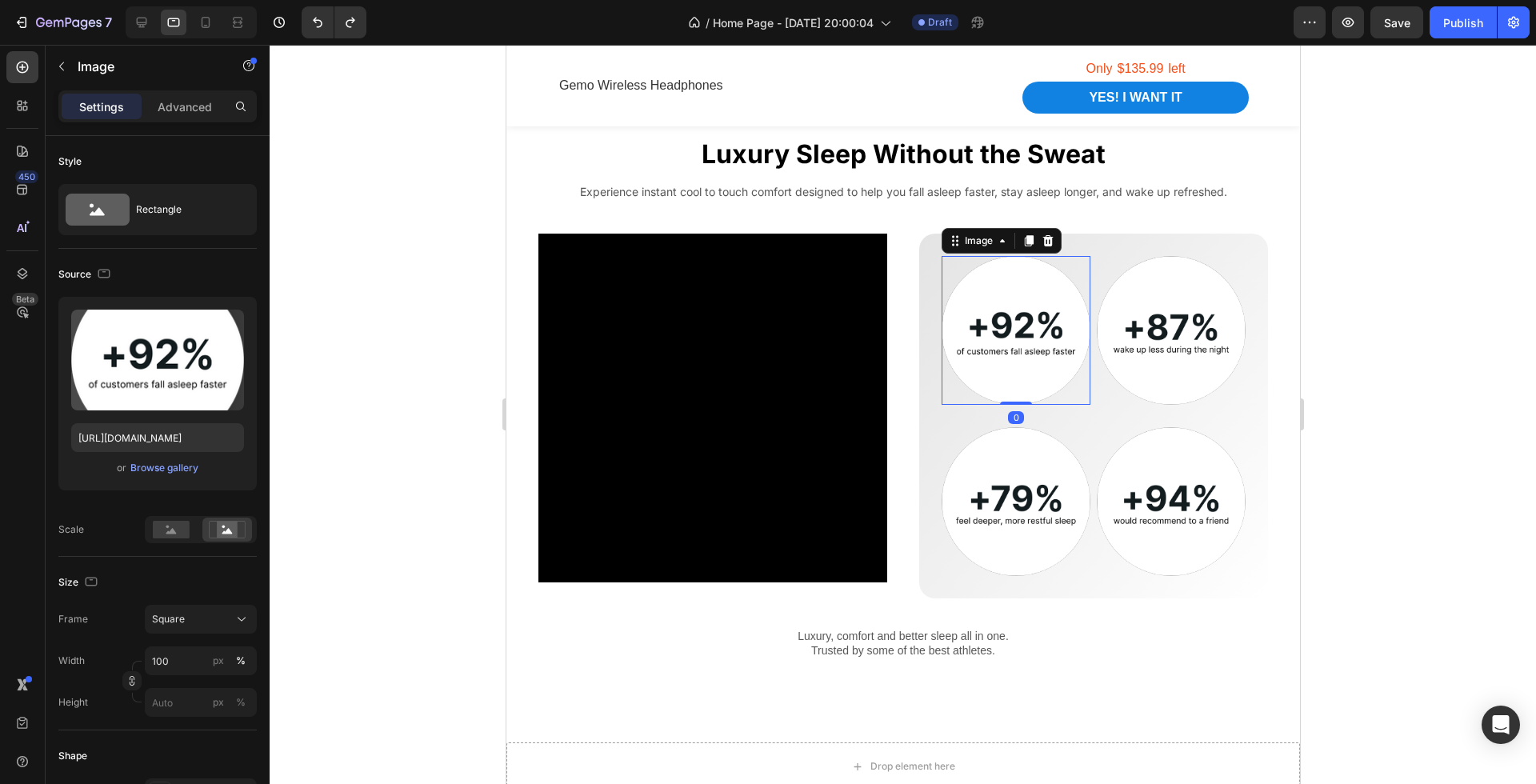
click at [1050, 355] on img at bounding box center [1016, 330] width 149 height 149
click at [1048, 241] on icon at bounding box center [1048, 239] width 10 height 11
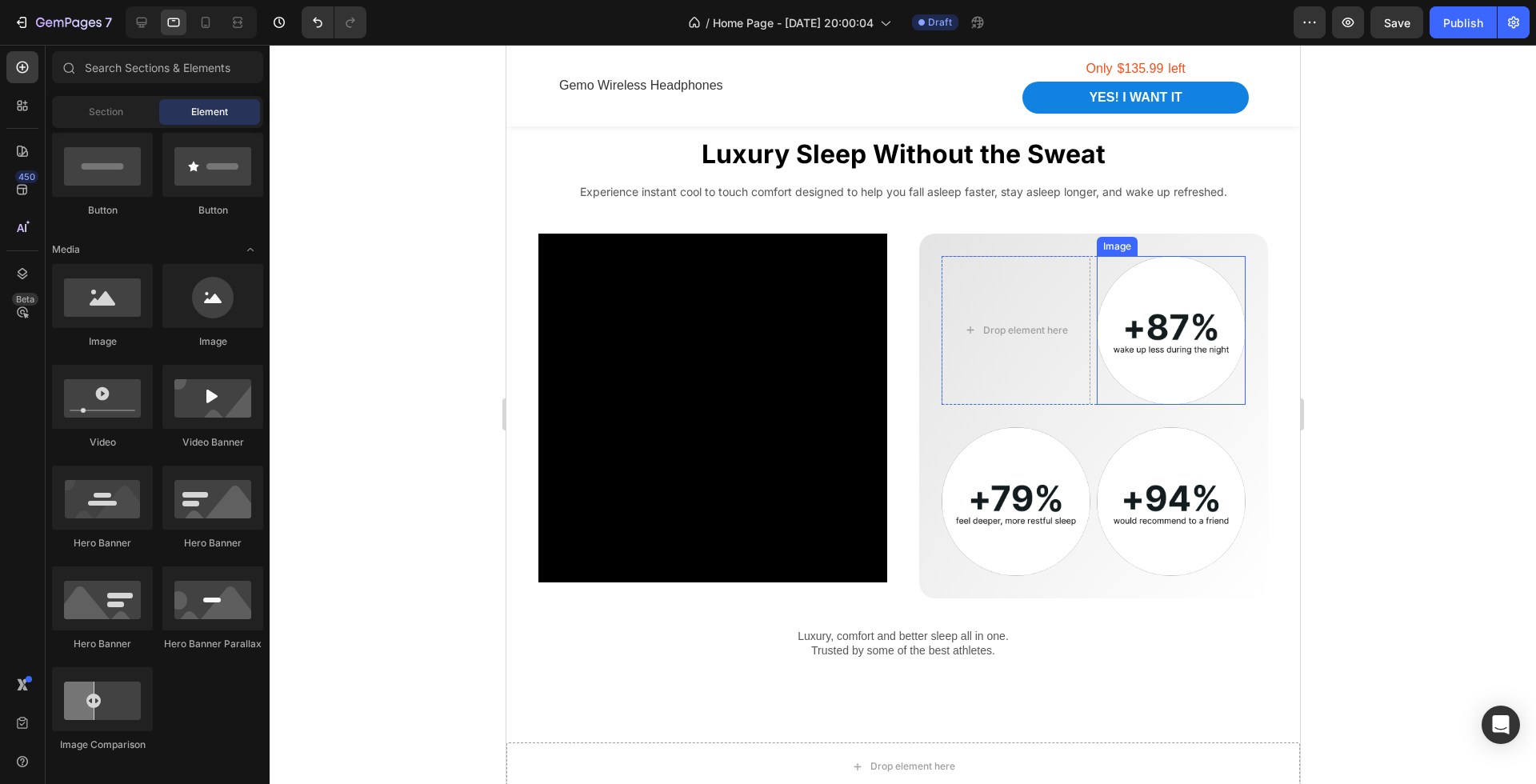
click at [1157, 314] on img at bounding box center [1170, 330] width 149 height 149
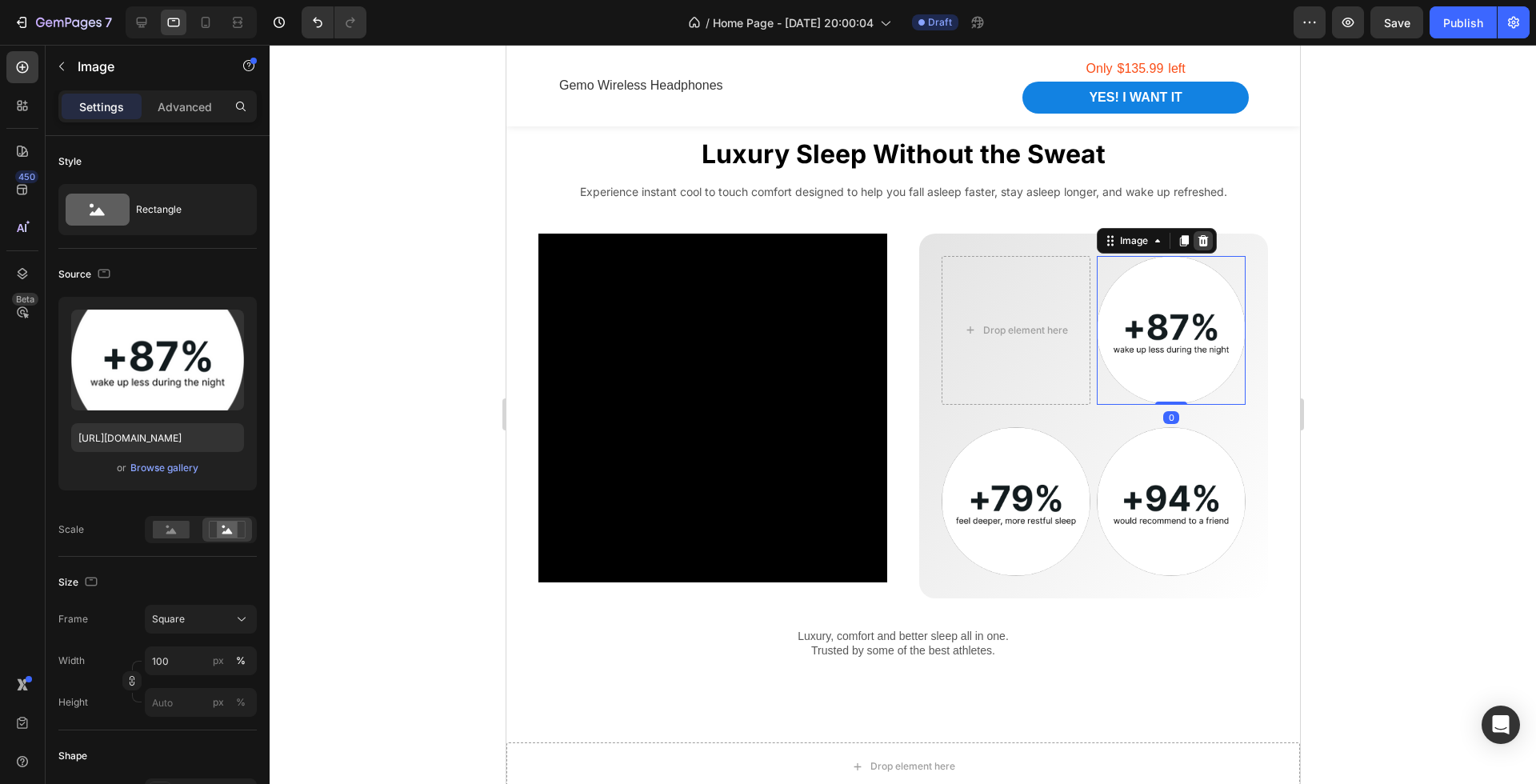
click at [1208, 243] on icon at bounding box center [1202, 240] width 13 height 13
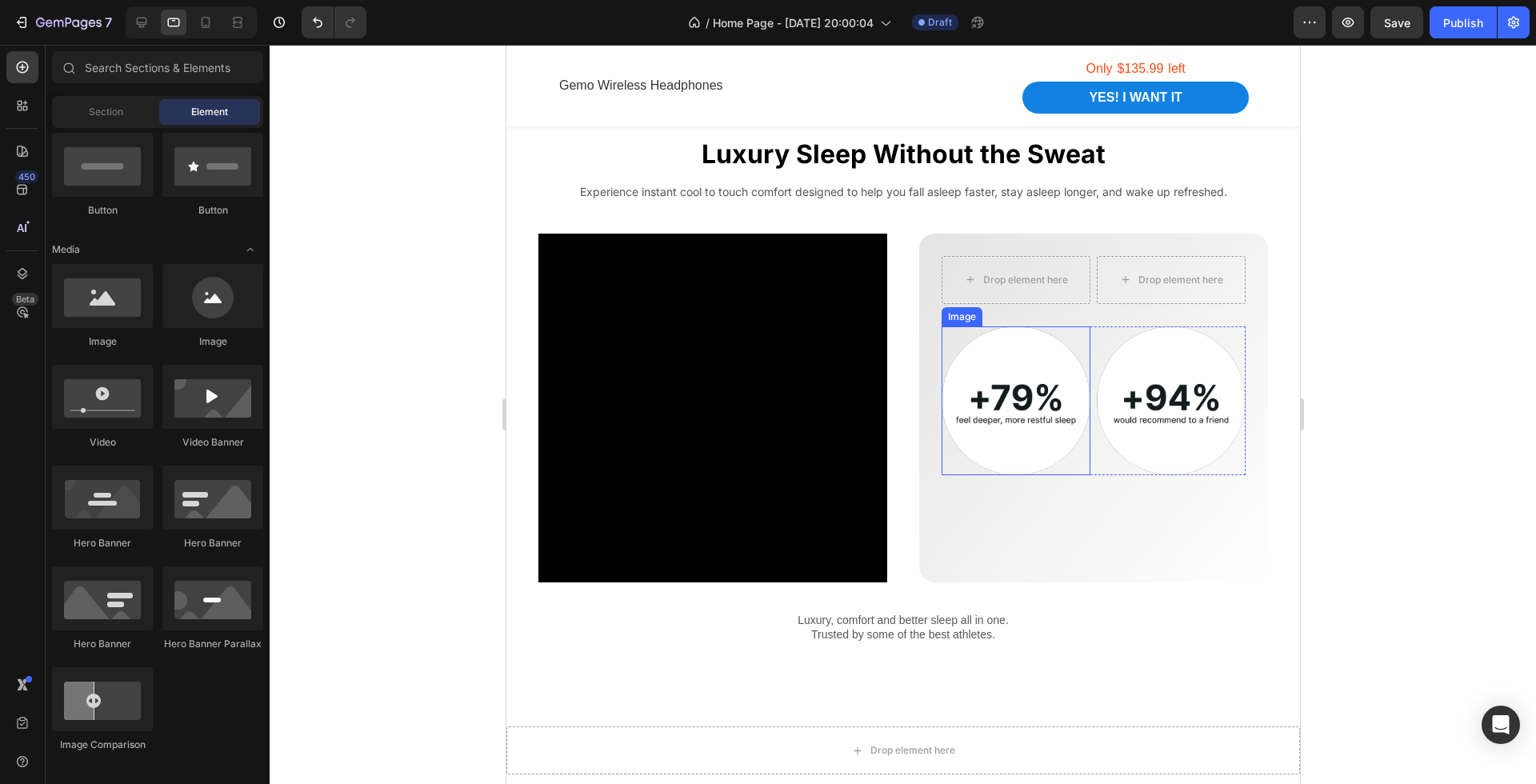
click at [1061, 417] on img at bounding box center [1016, 401] width 149 height 149
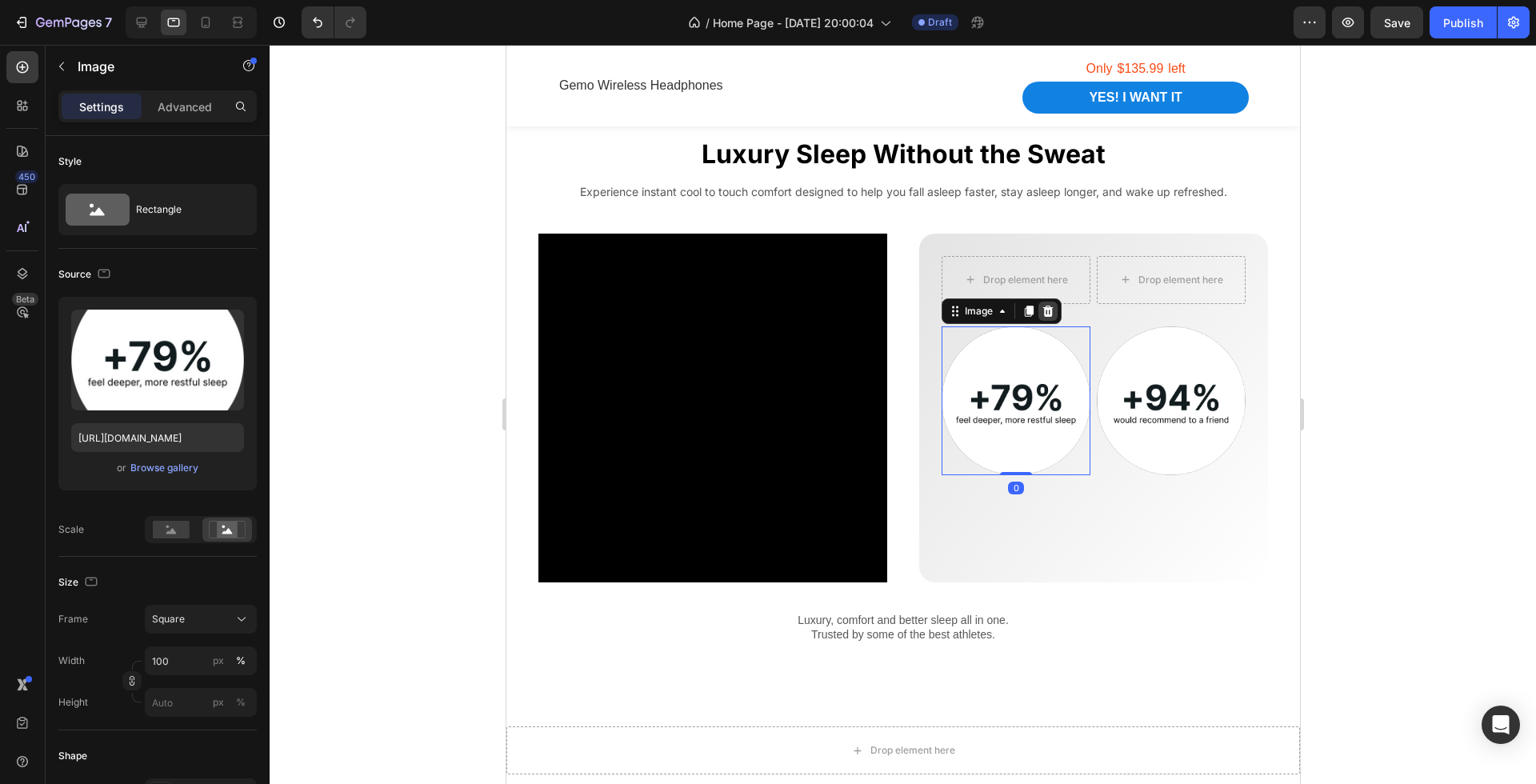
click at [1048, 311] on icon at bounding box center [1048, 310] width 10 height 11
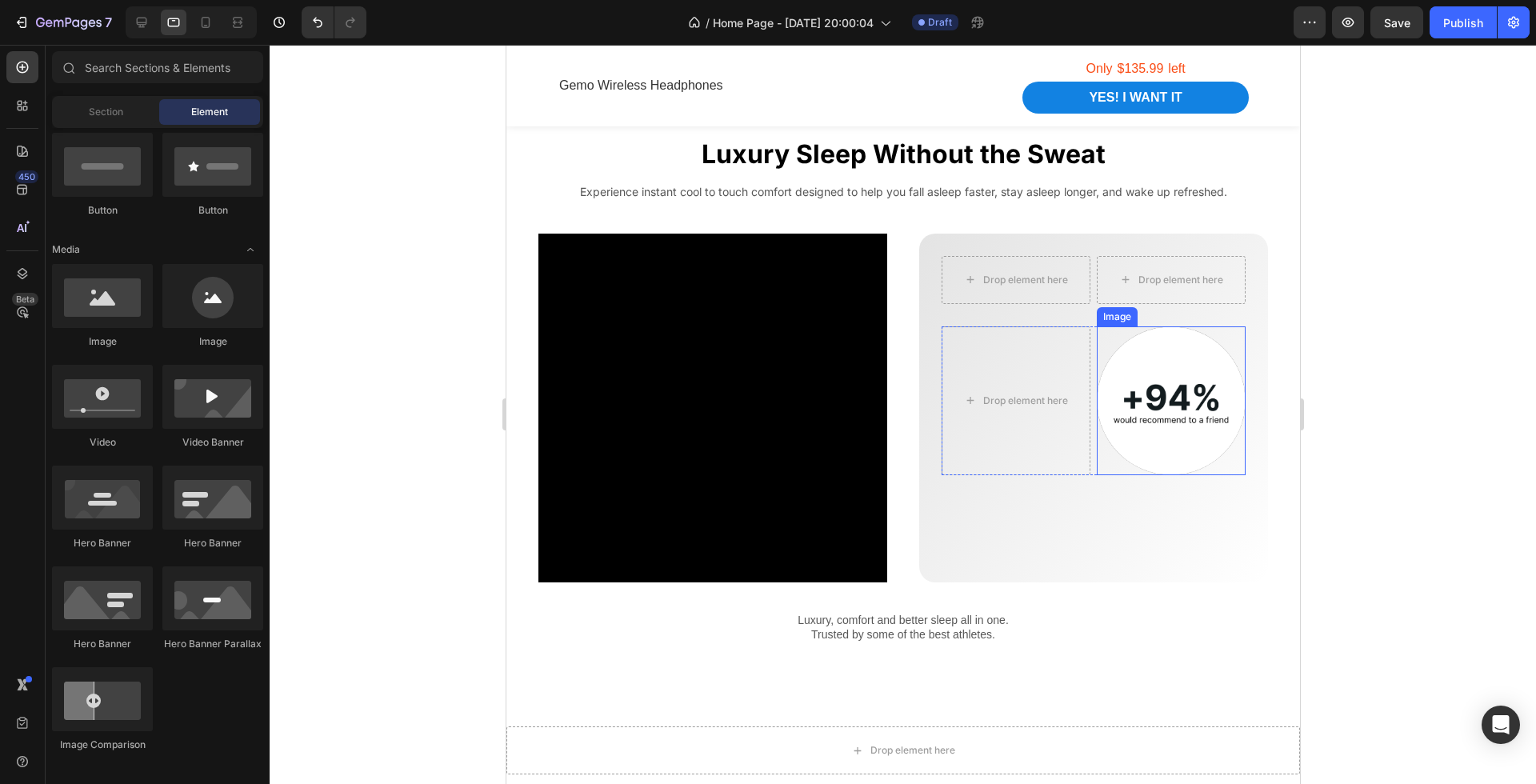
click at [1156, 398] on img at bounding box center [1170, 401] width 149 height 149
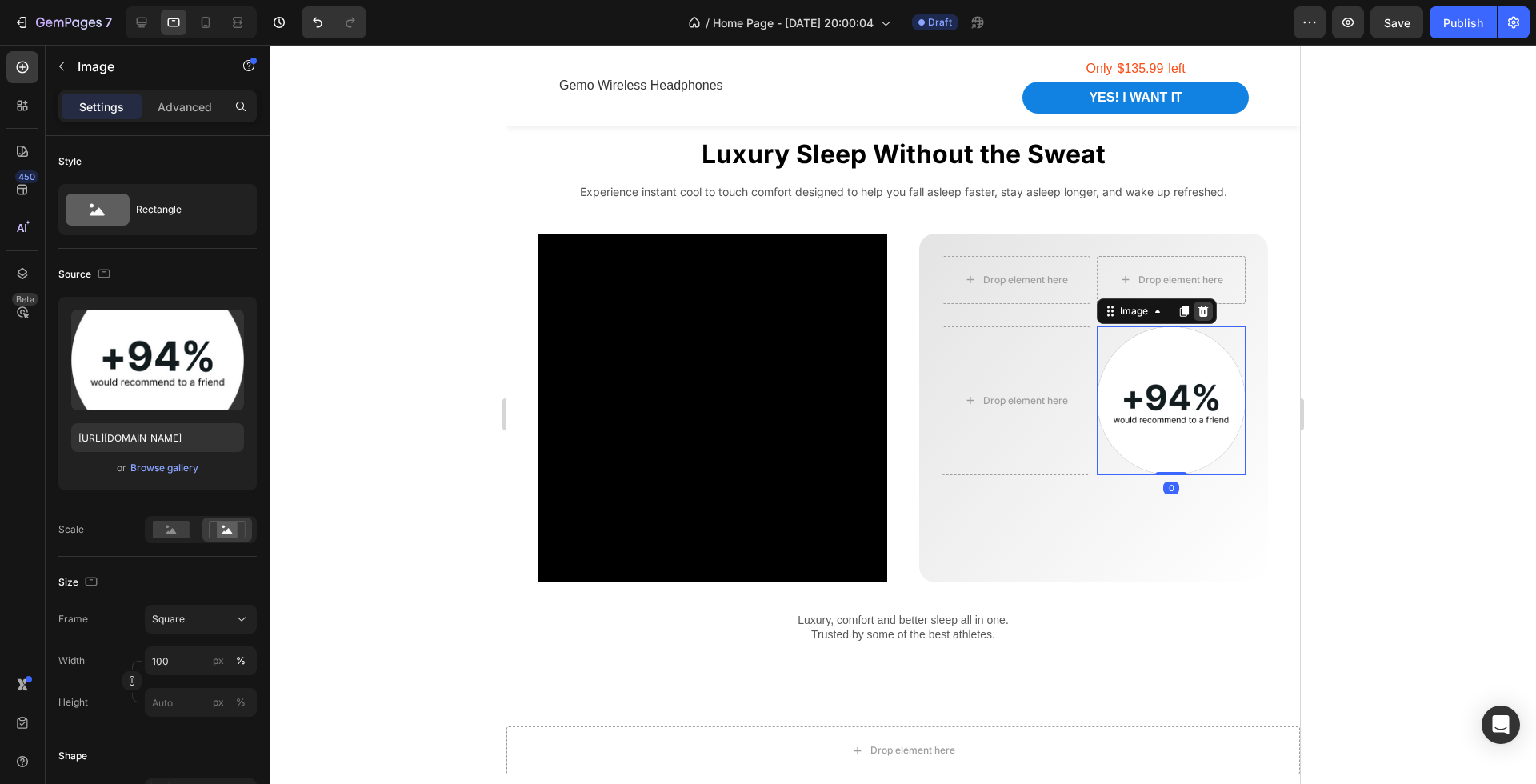
click at [1194, 317] on div at bounding box center [1202, 311] width 19 height 19
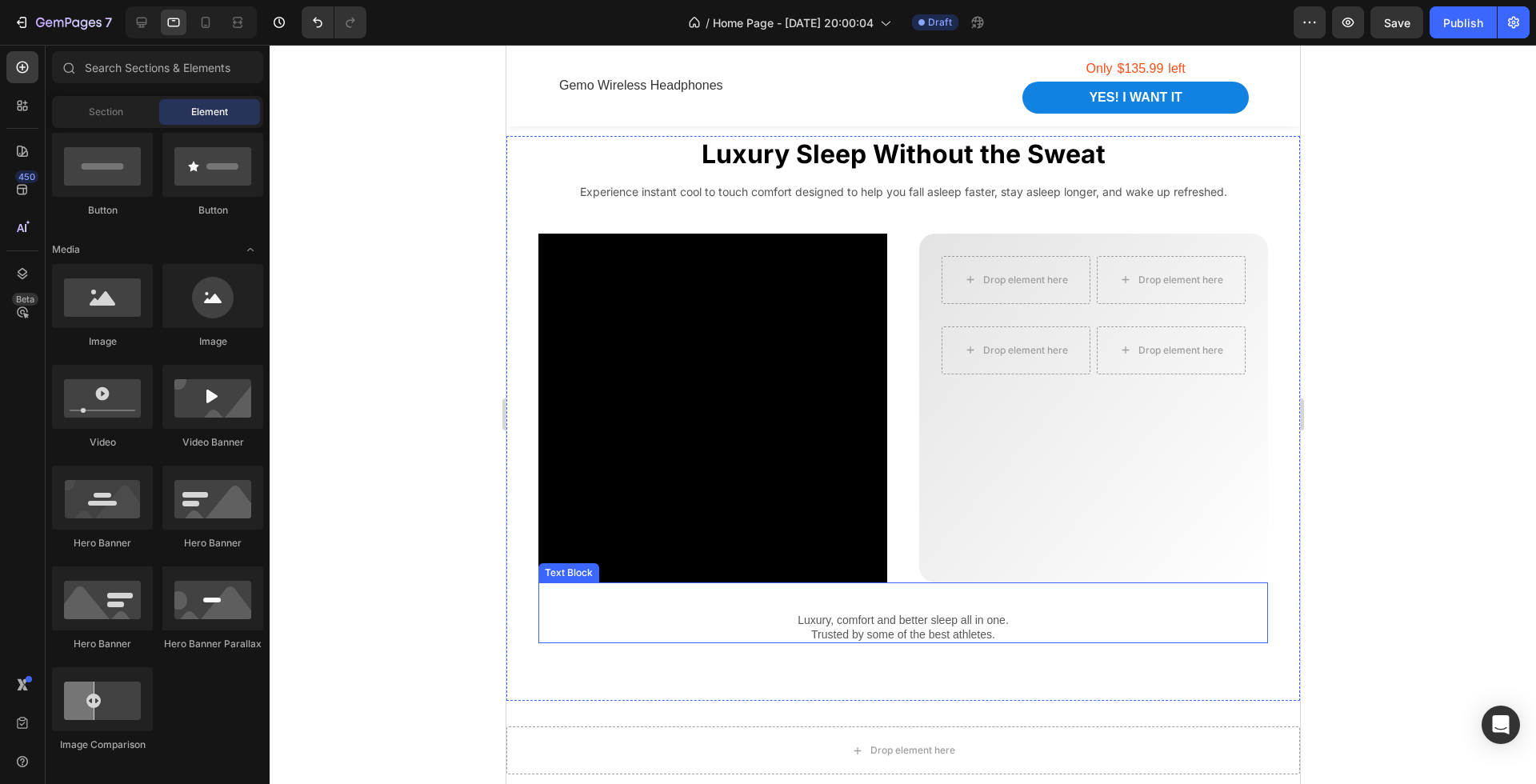
click at [1155, 645] on div "Luxury Sleep Without the Sweat Heading Experience instant cool to touch comfort…" at bounding box center [902, 418] width 793 height 565
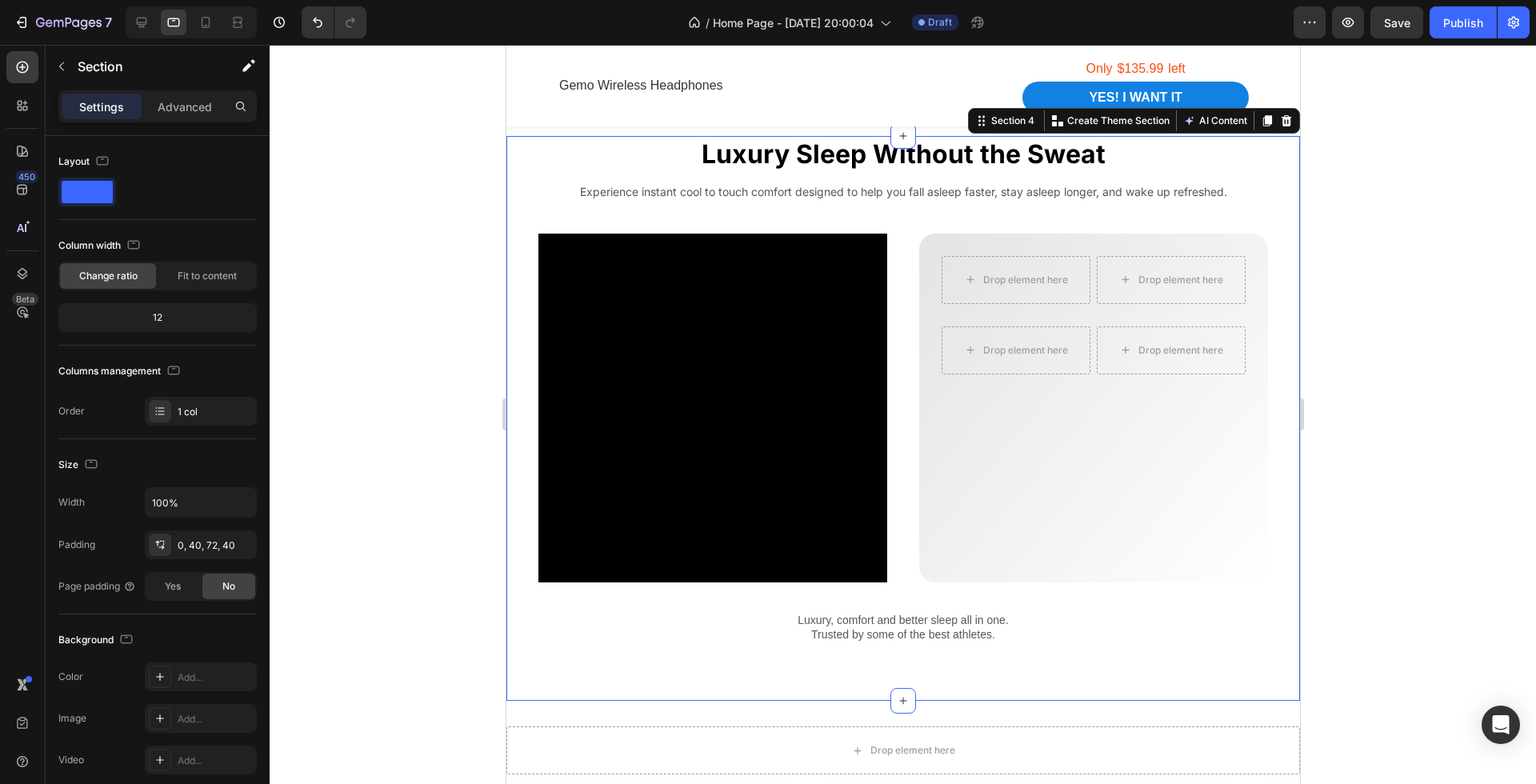
click at [1412, 524] on div at bounding box center [902, 414] width 1266 height 739
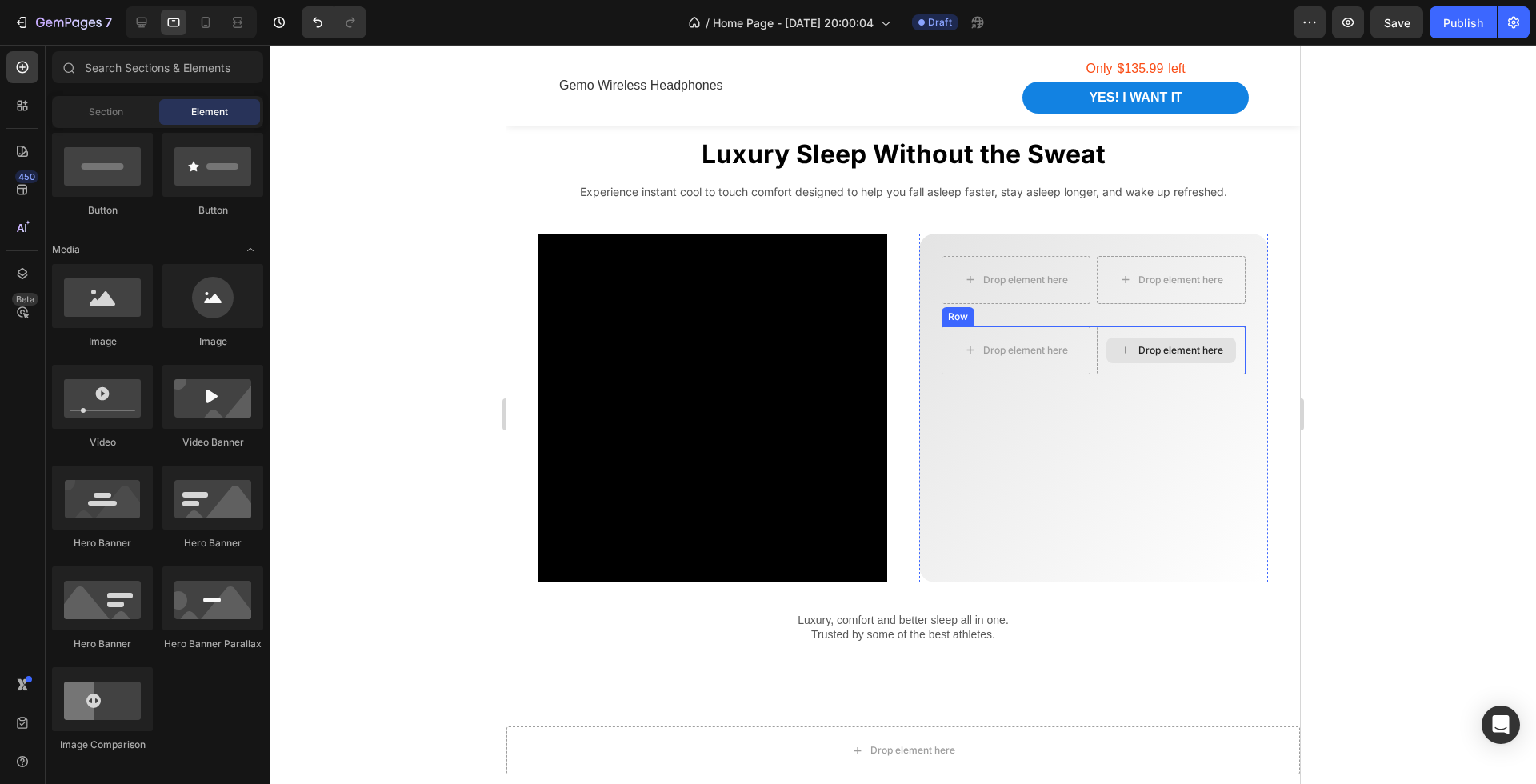
click at [1094, 351] on div "Drop element here Drop element here Row" at bounding box center [1093, 351] width 304 height 48
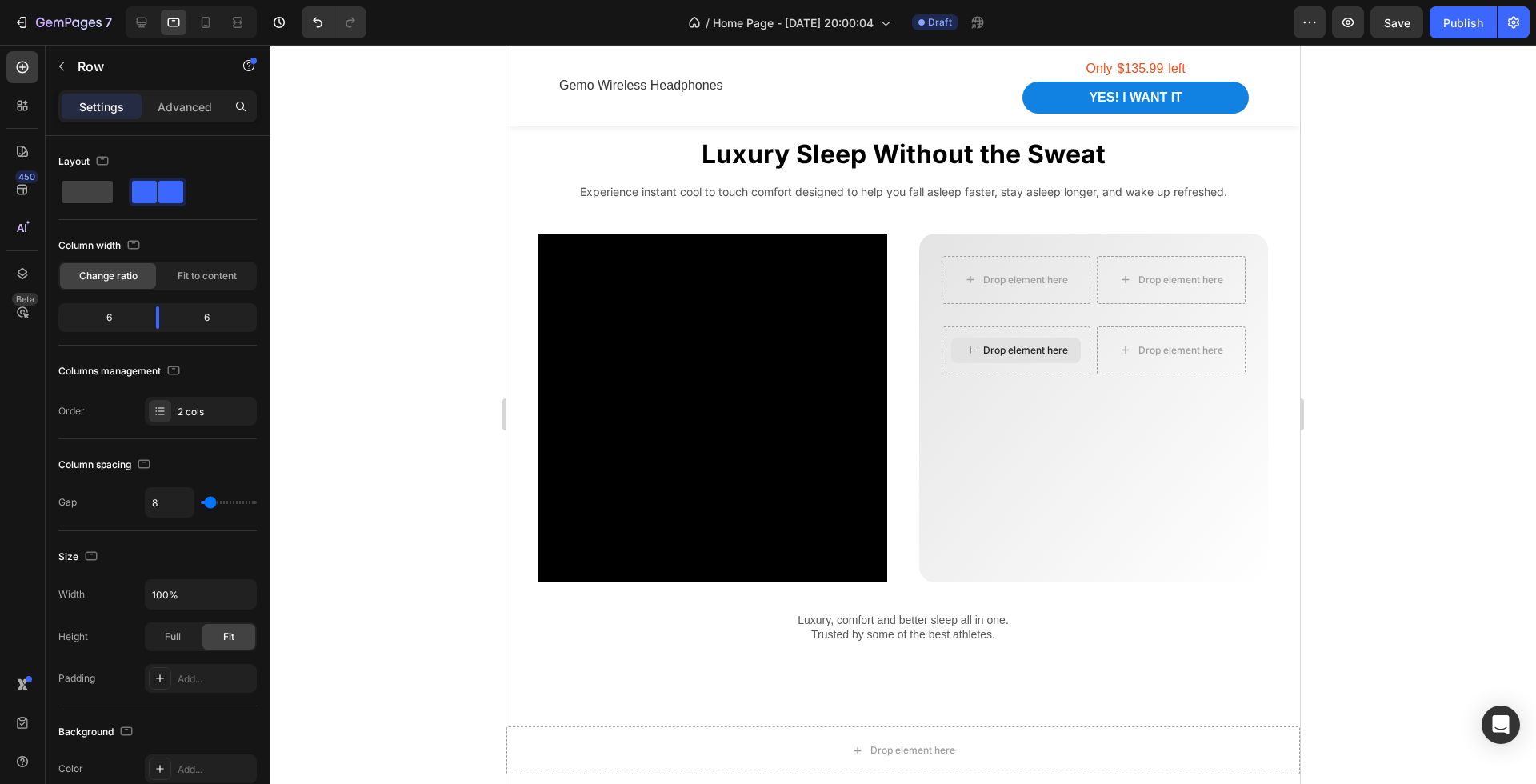
click at [1080, 351] on div "Drop element here" at bounding box center [1016, 351] width 130 height 26
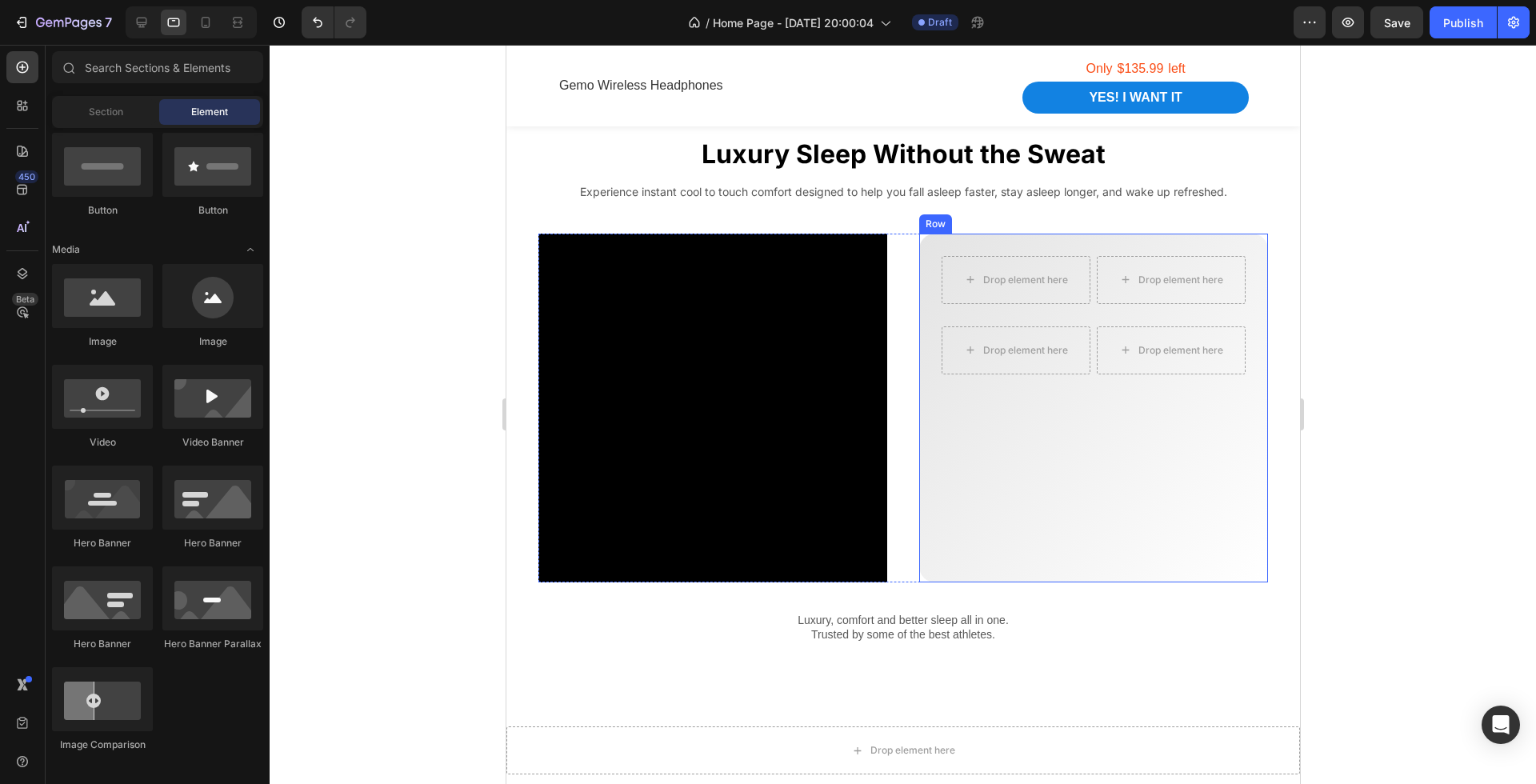
click at [1041, 289] on div "Drop element here" at bounding box center [1016, 280] width 130 height 26
click at [1401, 367] on div at bounding box center [902, 414] width 1266 height 739
click at [1078, 267] on div "Drop element here" at bounding box center [1016, 280] width 149 height 48
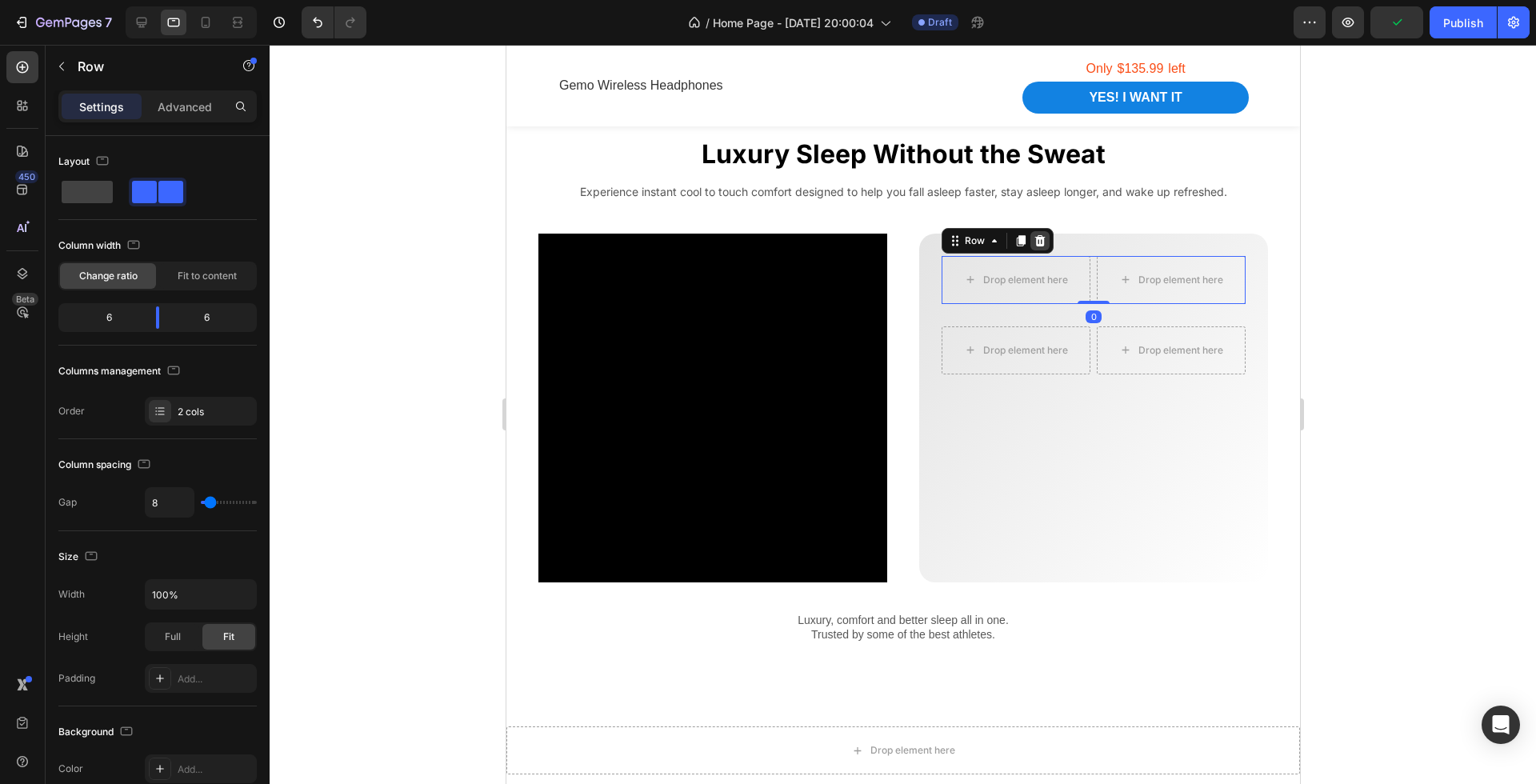
click at [1042, 239] on icon at bounding box center [1040, 239] width 10 height 11
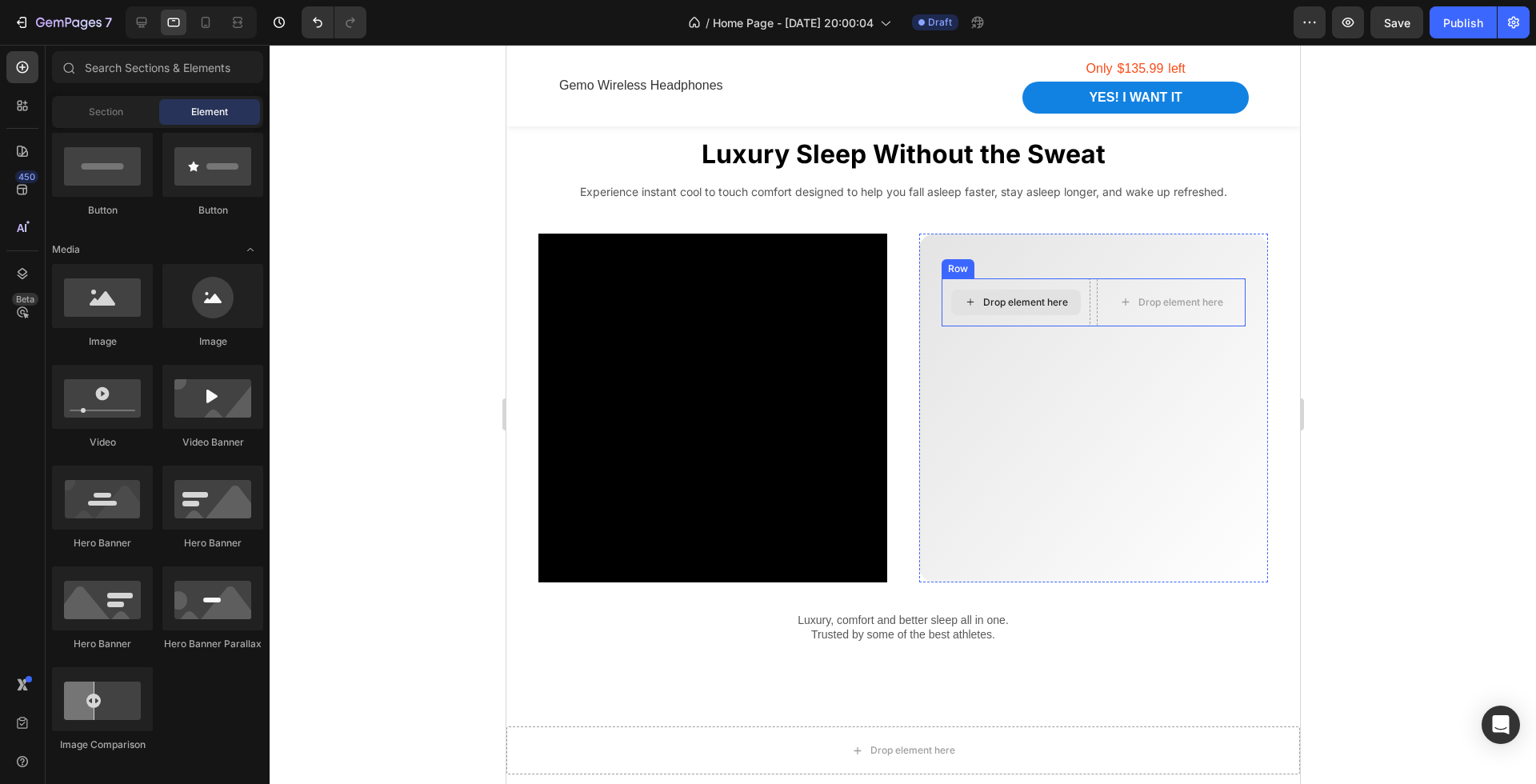
click at [1062, 301] on div "Drop element here" at bounding box center [1025, 303] width 85 height 13
click at [1129, 307] on icon at bounding box center [1125, 303] width 13 height 14
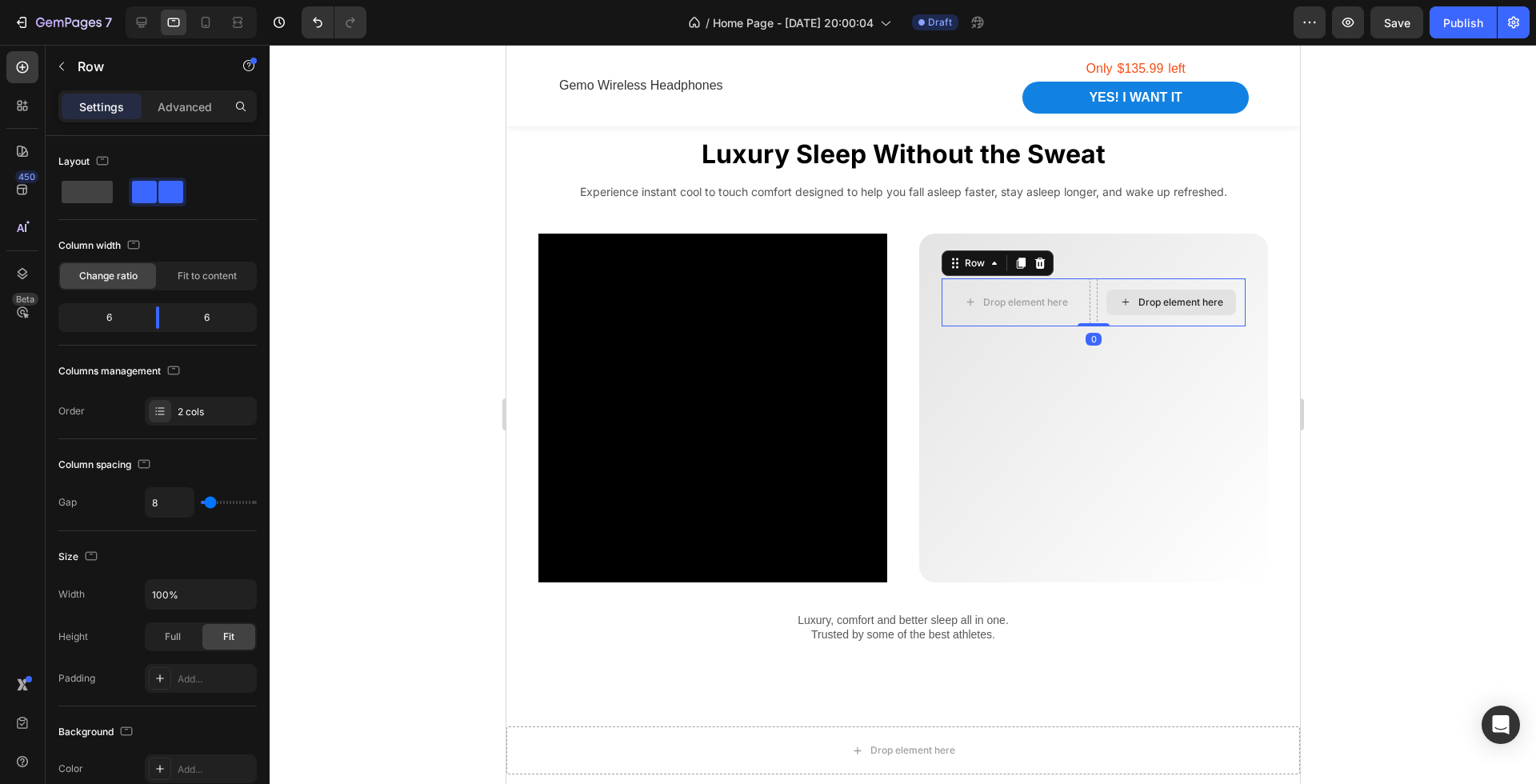
click at [1098, 307] on div "Drop element here" at bounding box center [1170, 303] width 149 height 48
click at [1044, 264] on icon at bounding box center [1039, 263] width 13 height 13
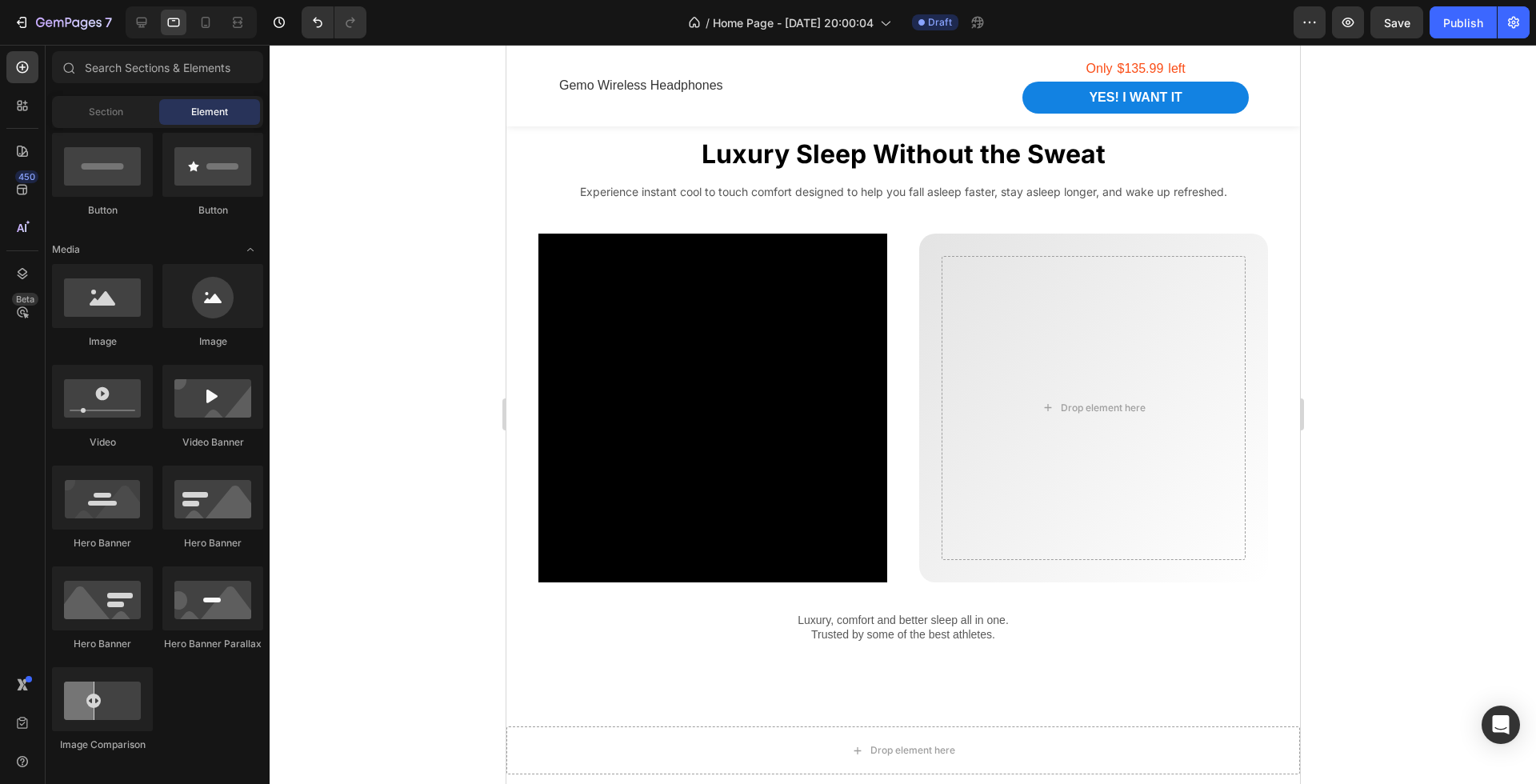
click at [1369, 461] on div at bounding box center [902, 414] width 1266 height 739
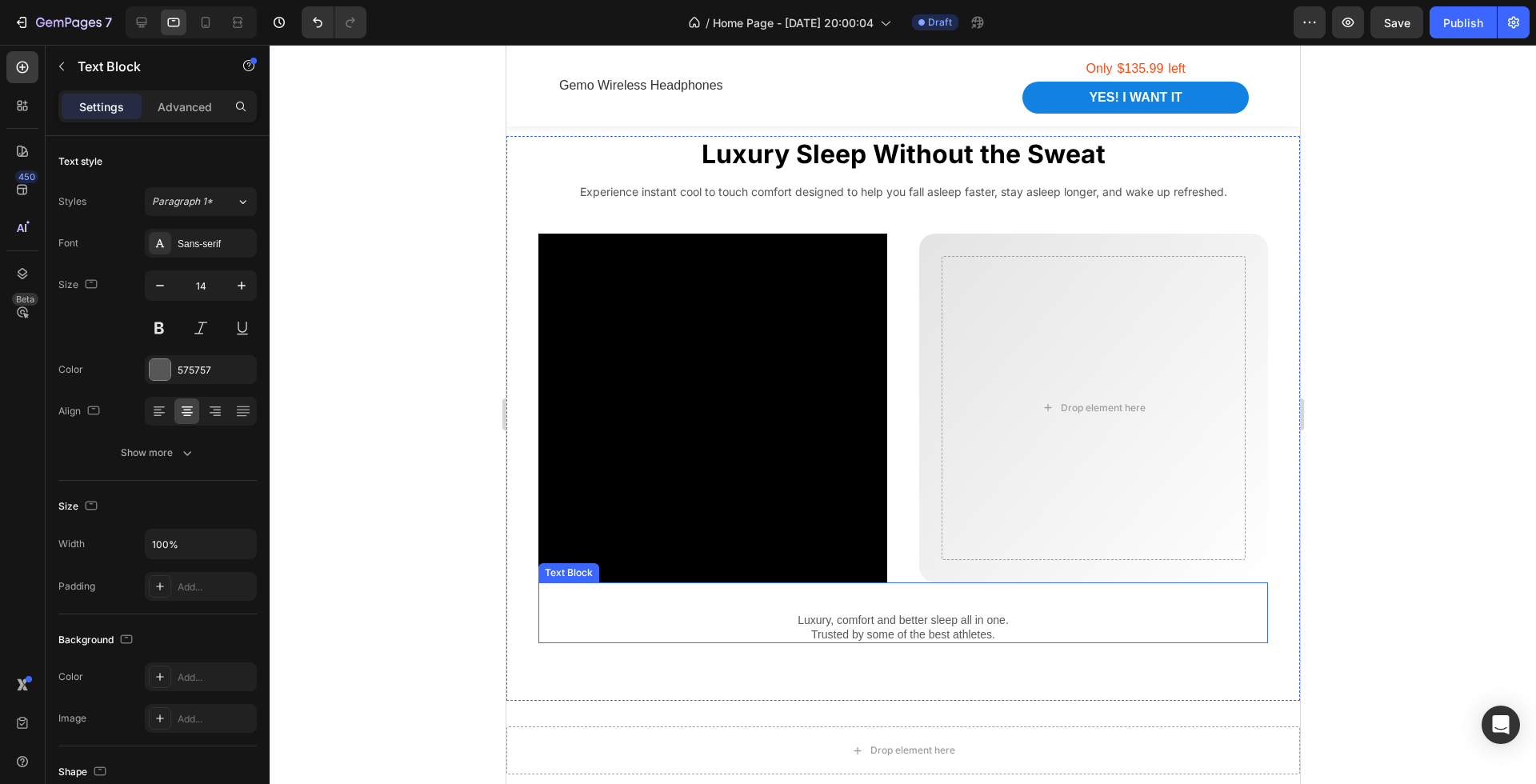
click at [932, 615] on p "Luxury, comfort and better sleep all in one." at bounding box center [902, 620] width 727 height 15
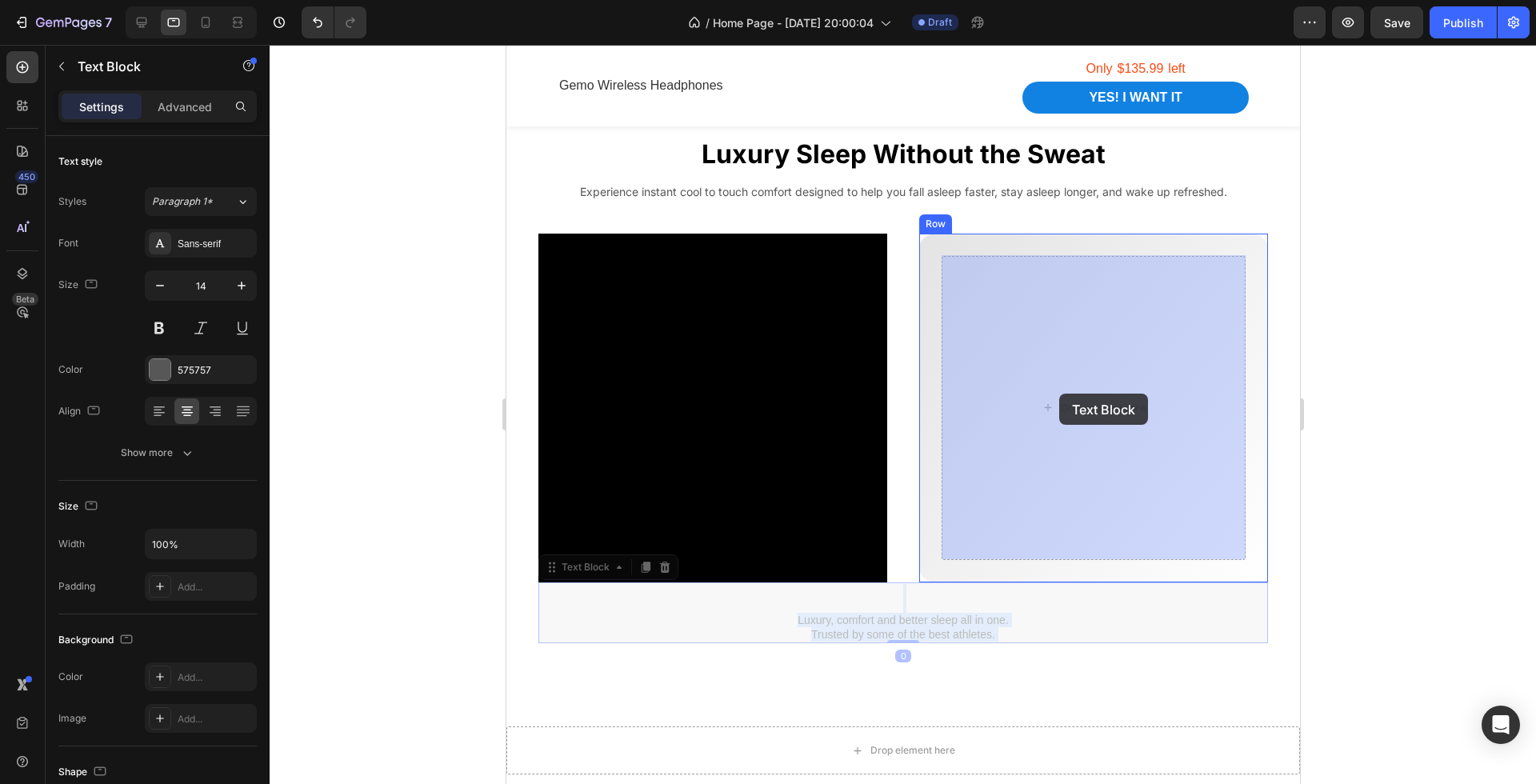
drag, startPoint x: 934, startPoint y: 621, endPoint x: 1059, endPoint y: 393, distance: 260.0
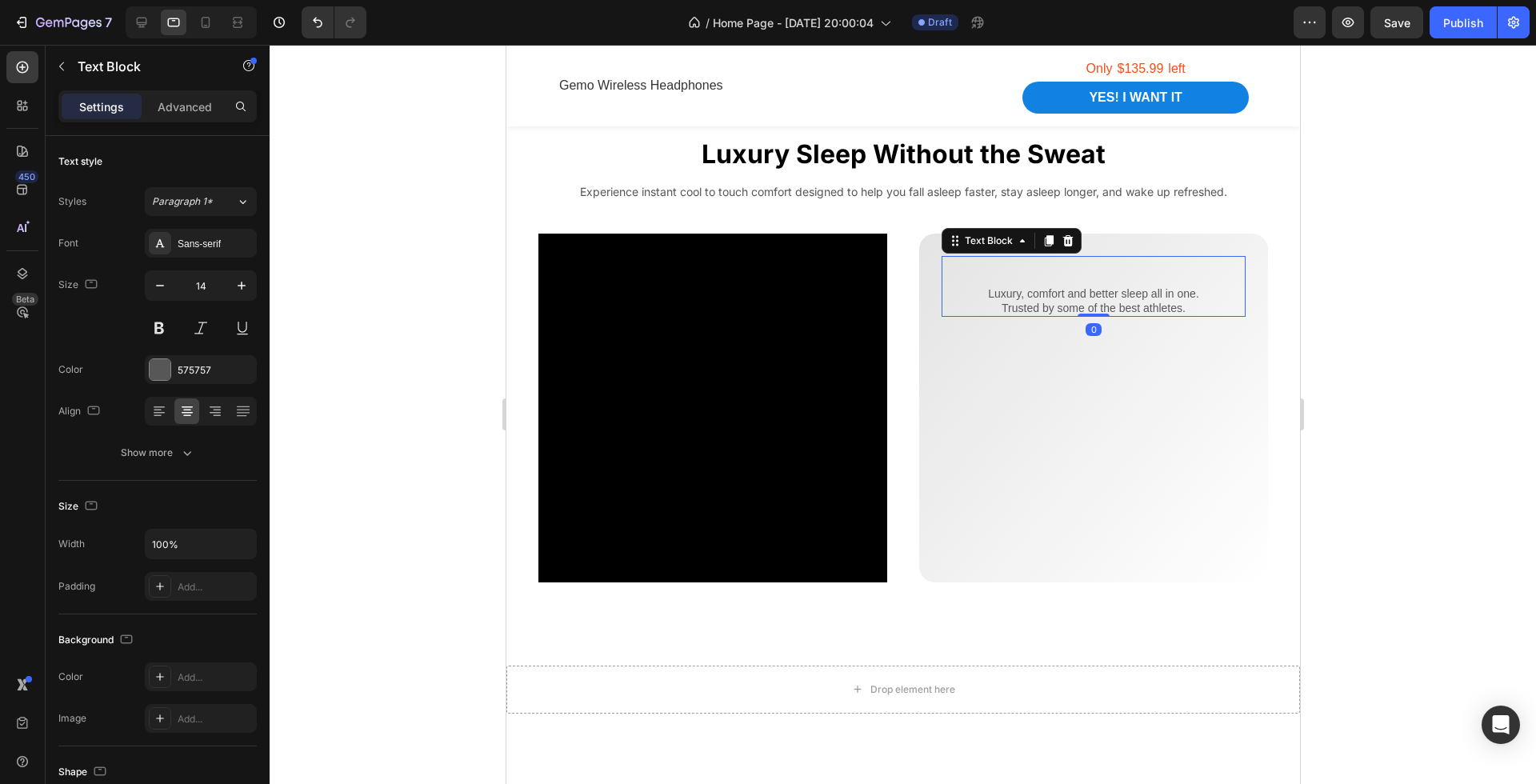
click at [1329, 483] on div at bounding box center [902, 414] width 1266 height 739
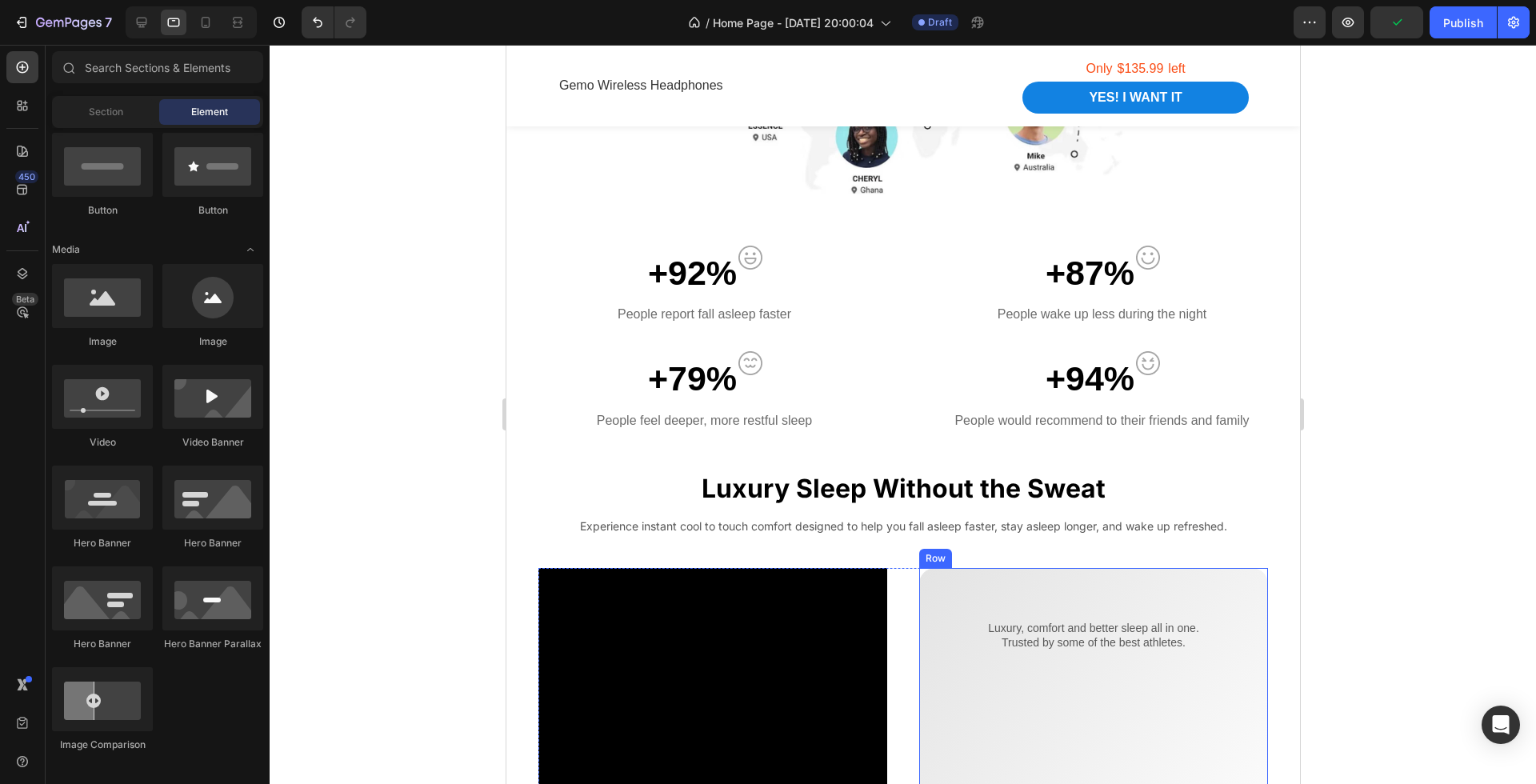
scroll to position [1124, 0]
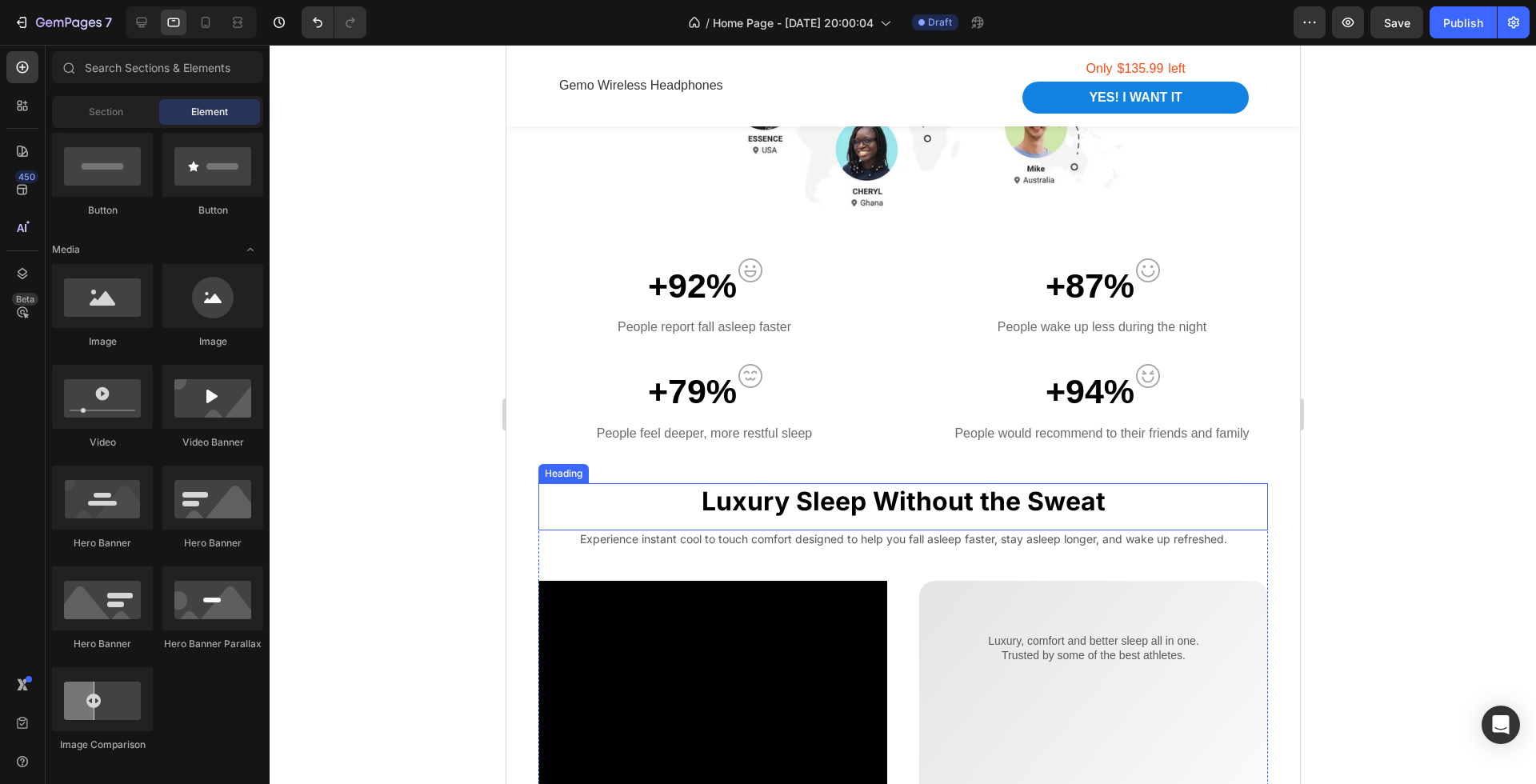
click at [1053, 510] on h2 "Luxury Sleep Without the Sweat" at bounding box center [902, 501] width 730 height 37
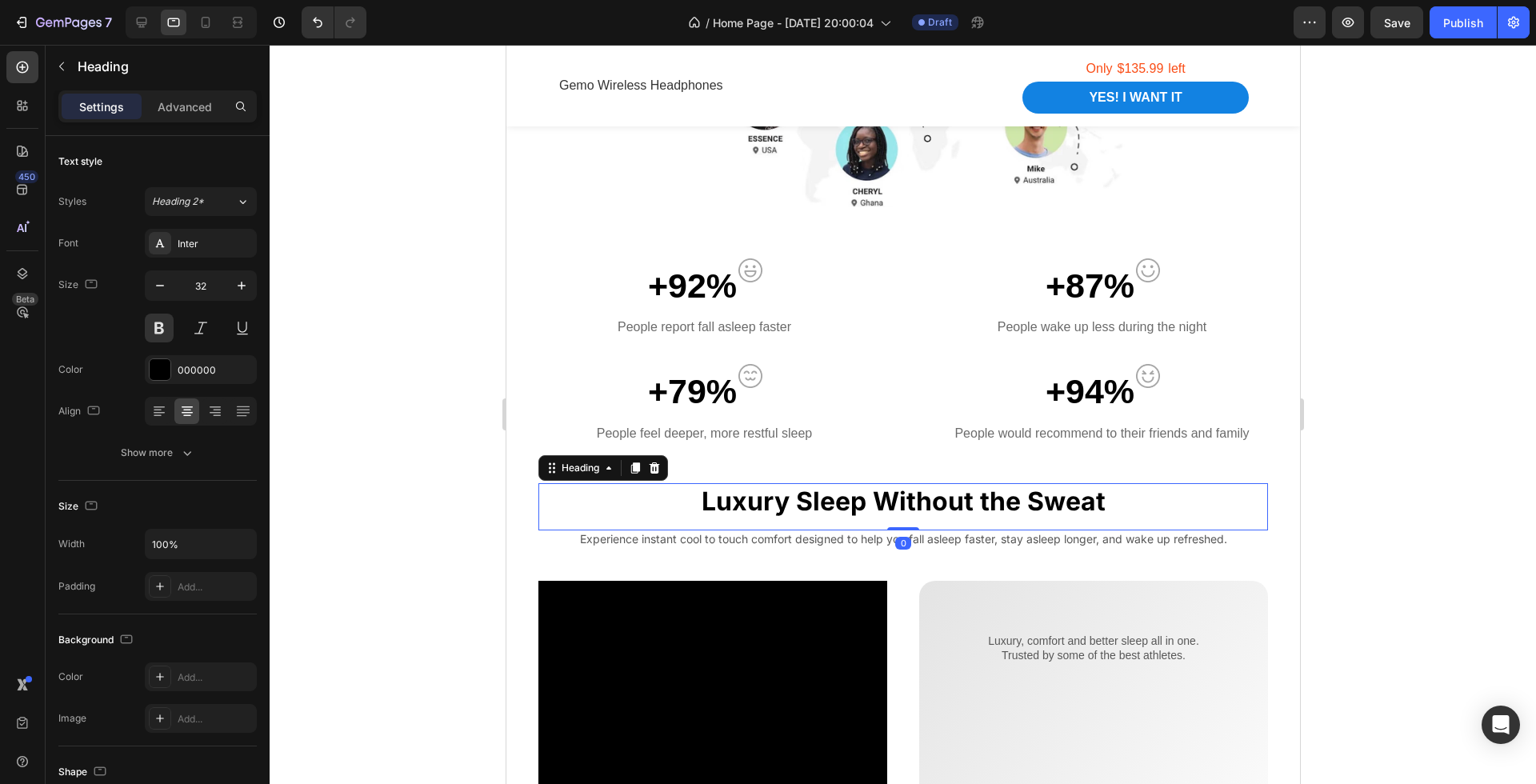
click at [1053, 510] on h2 "Luxury Sleep Without the Sweat" at bounding box center [902, 501] width 730 height 37
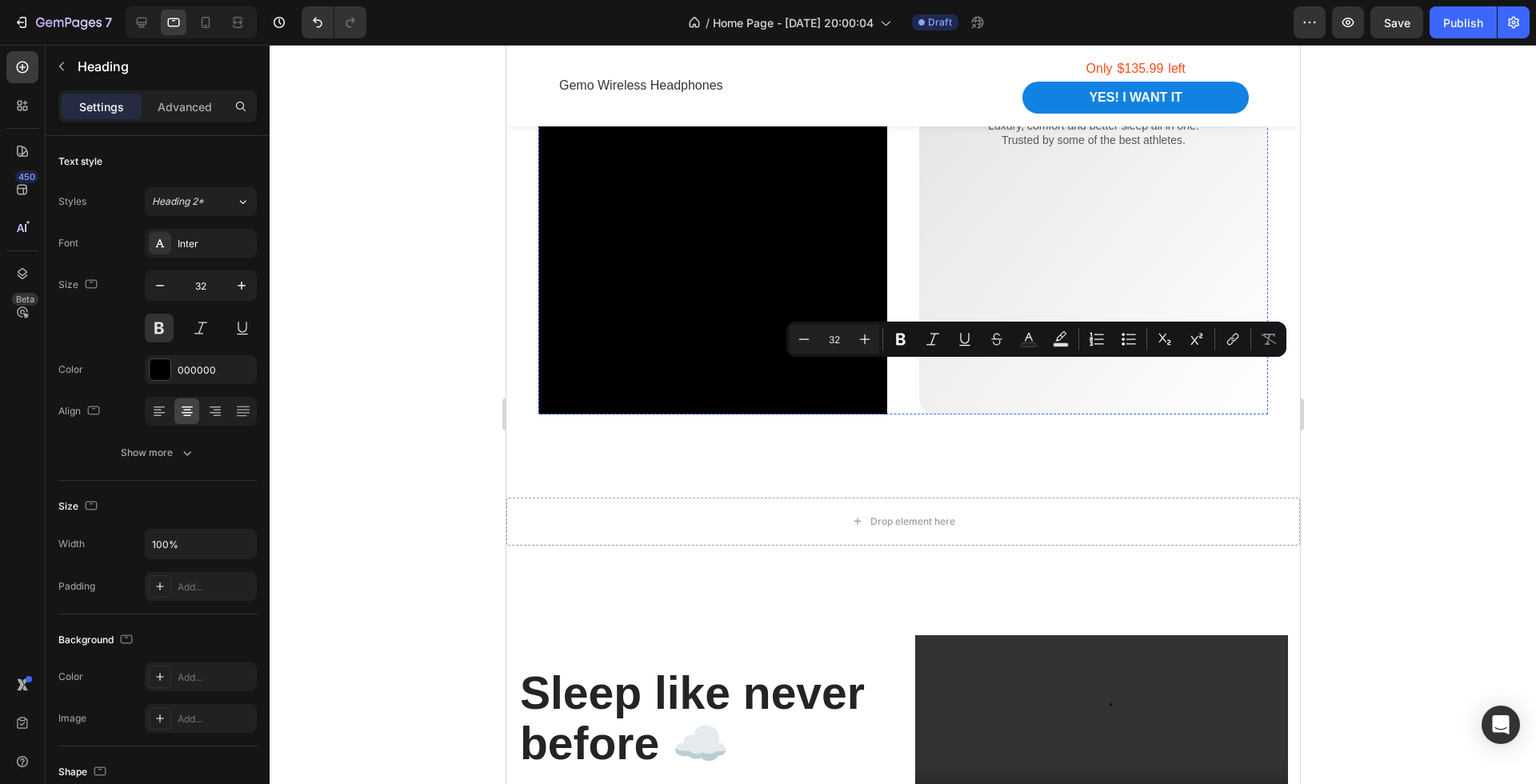
scroll to position [1813, 0]
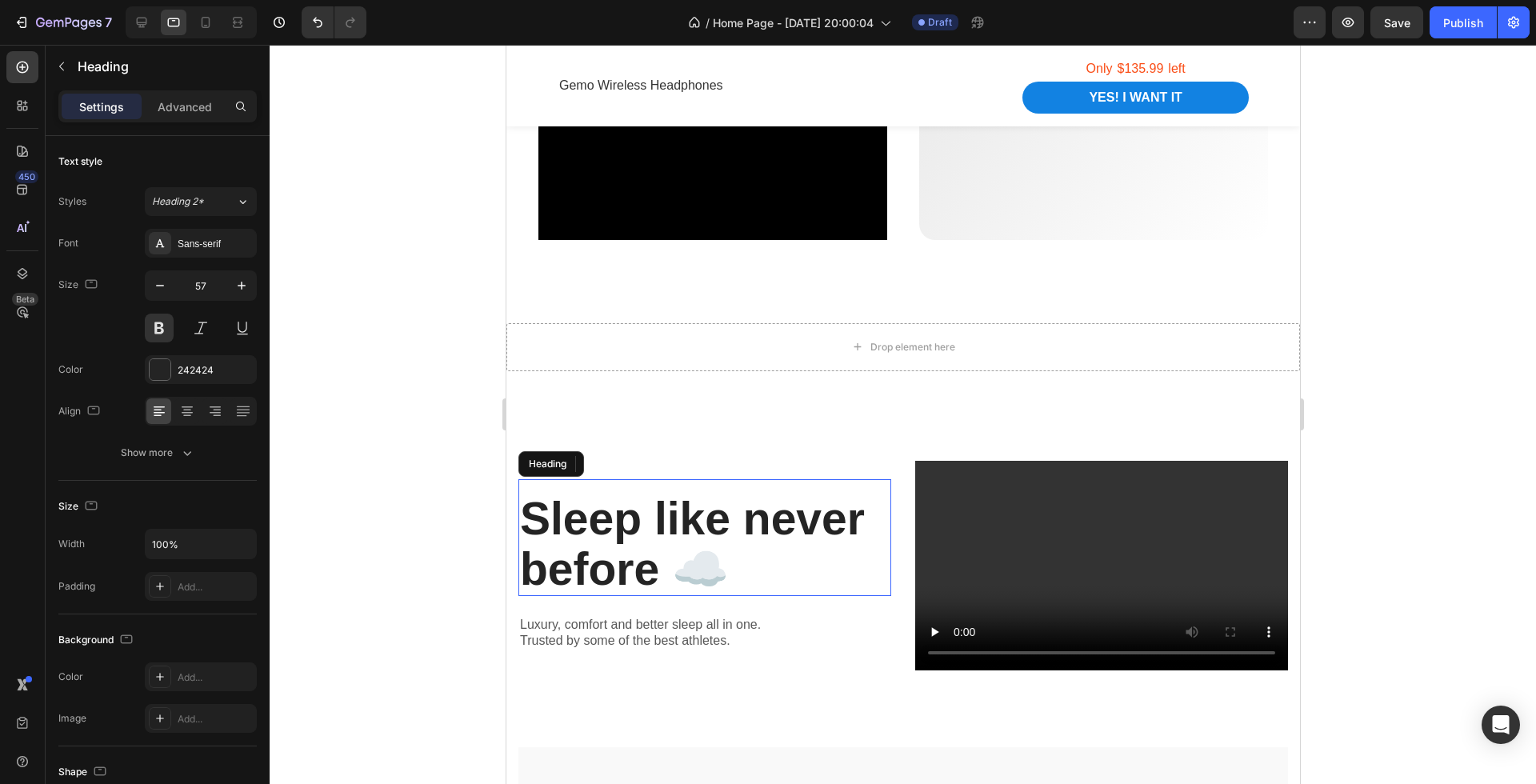
click at [660, 570] on h2 "Sleep like never before ☁️" at bounding box center [704, 543] width 373 height 103
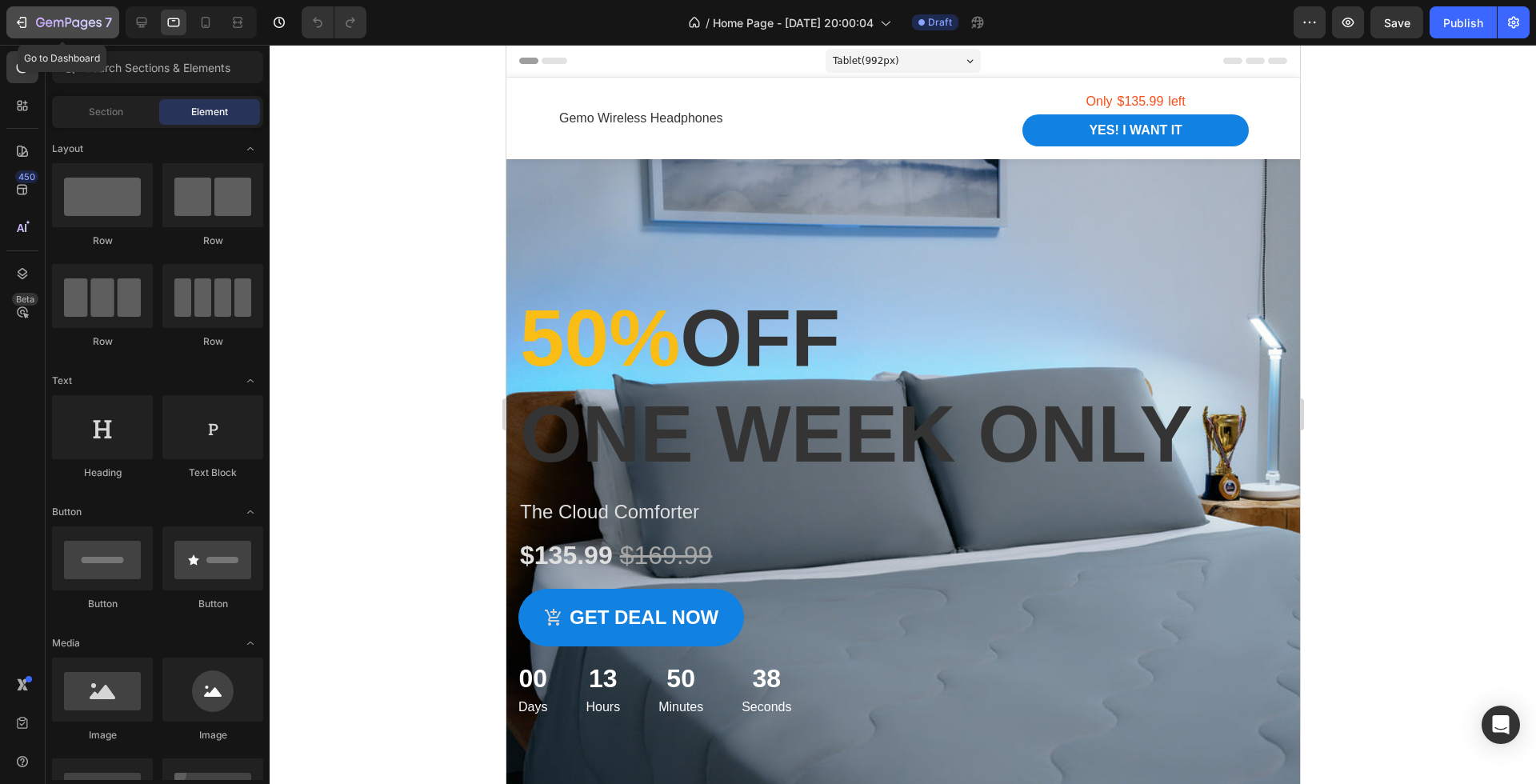
click at [26, 33] on button "7" at bounding box center [62, 22] width 113 height 32
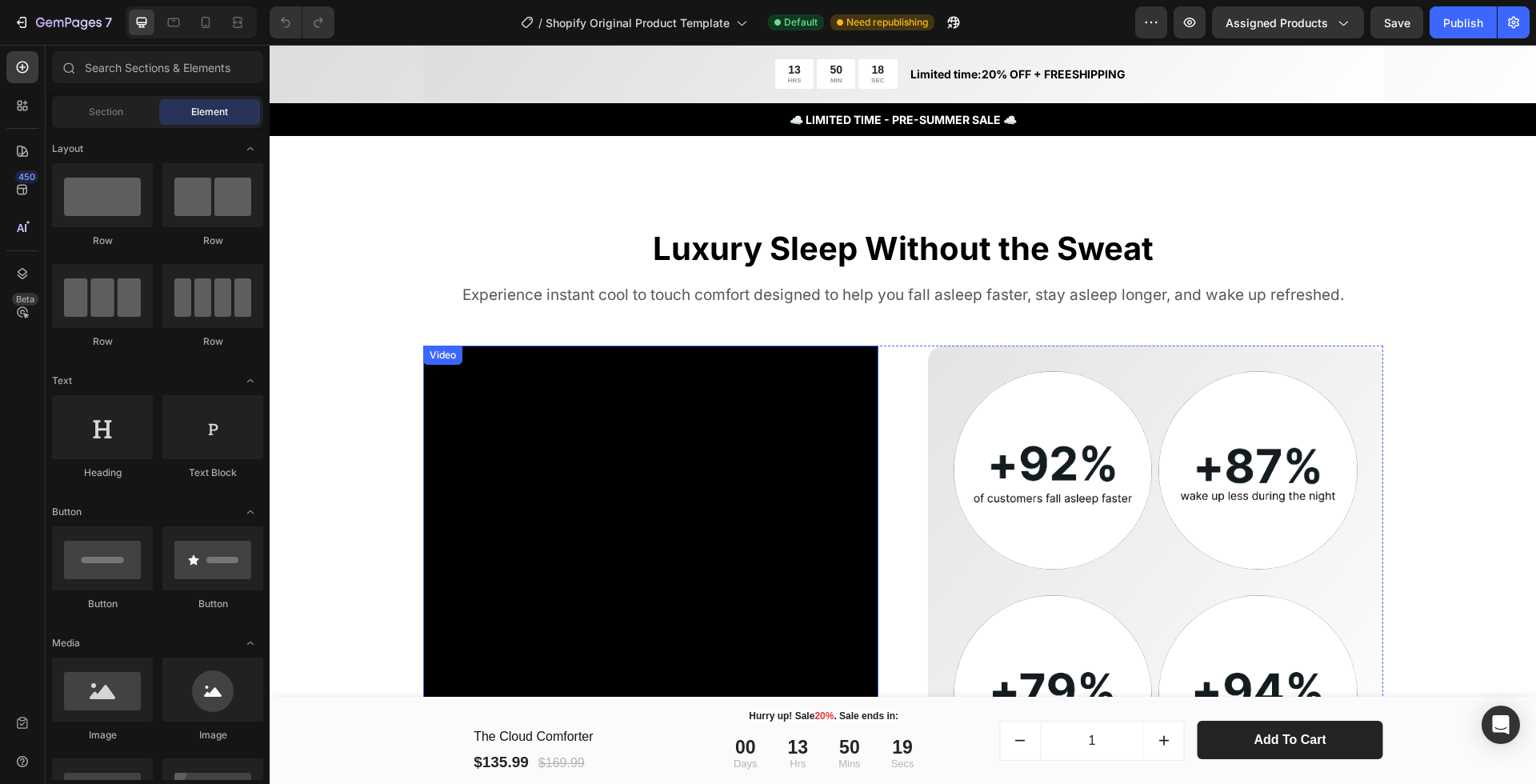
scroll to position [1623, 0]
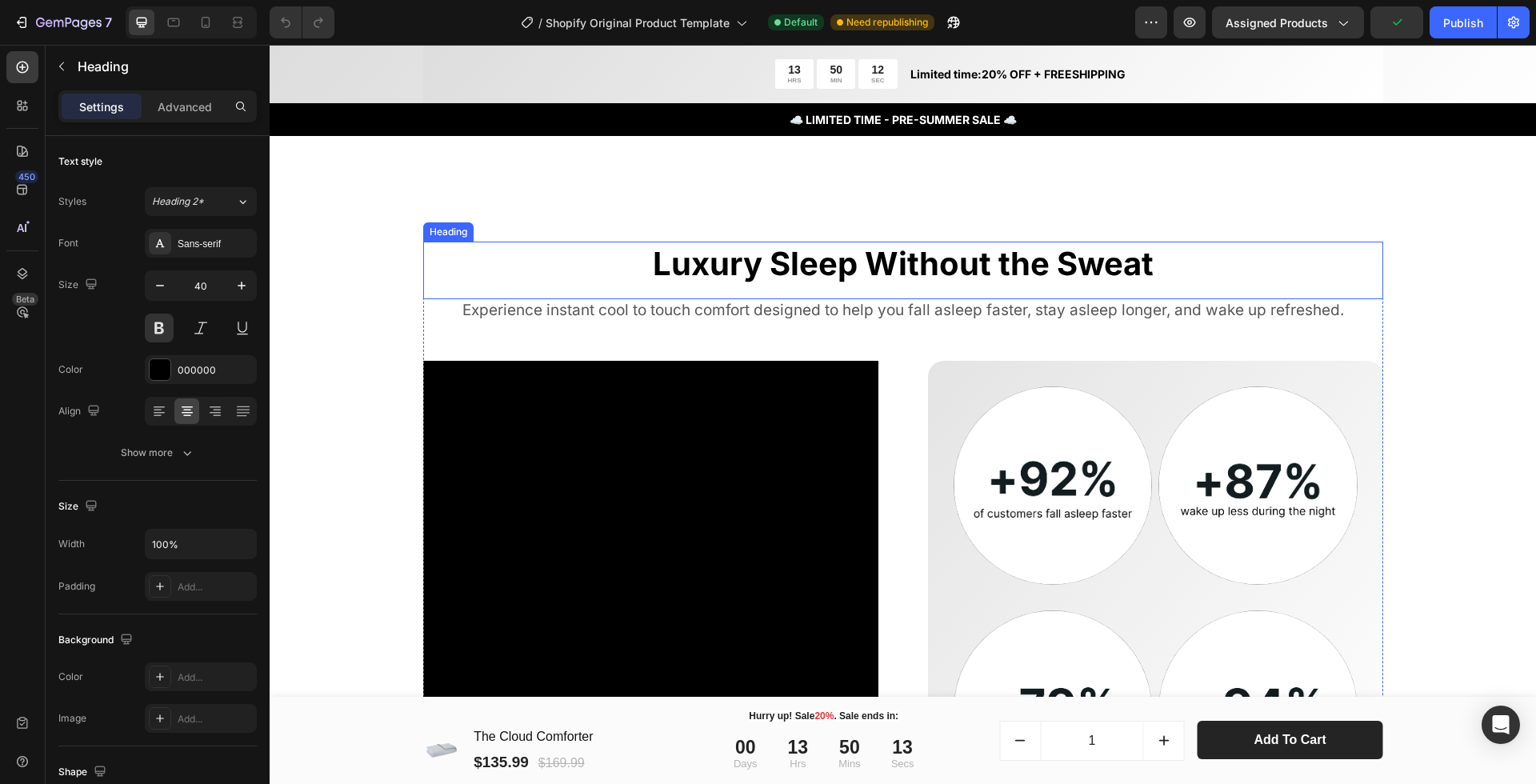
click at [592, 256] on h2 "Luxury Sleep Without the Sweat" at bounding box center [903, 265] width 960 height 45
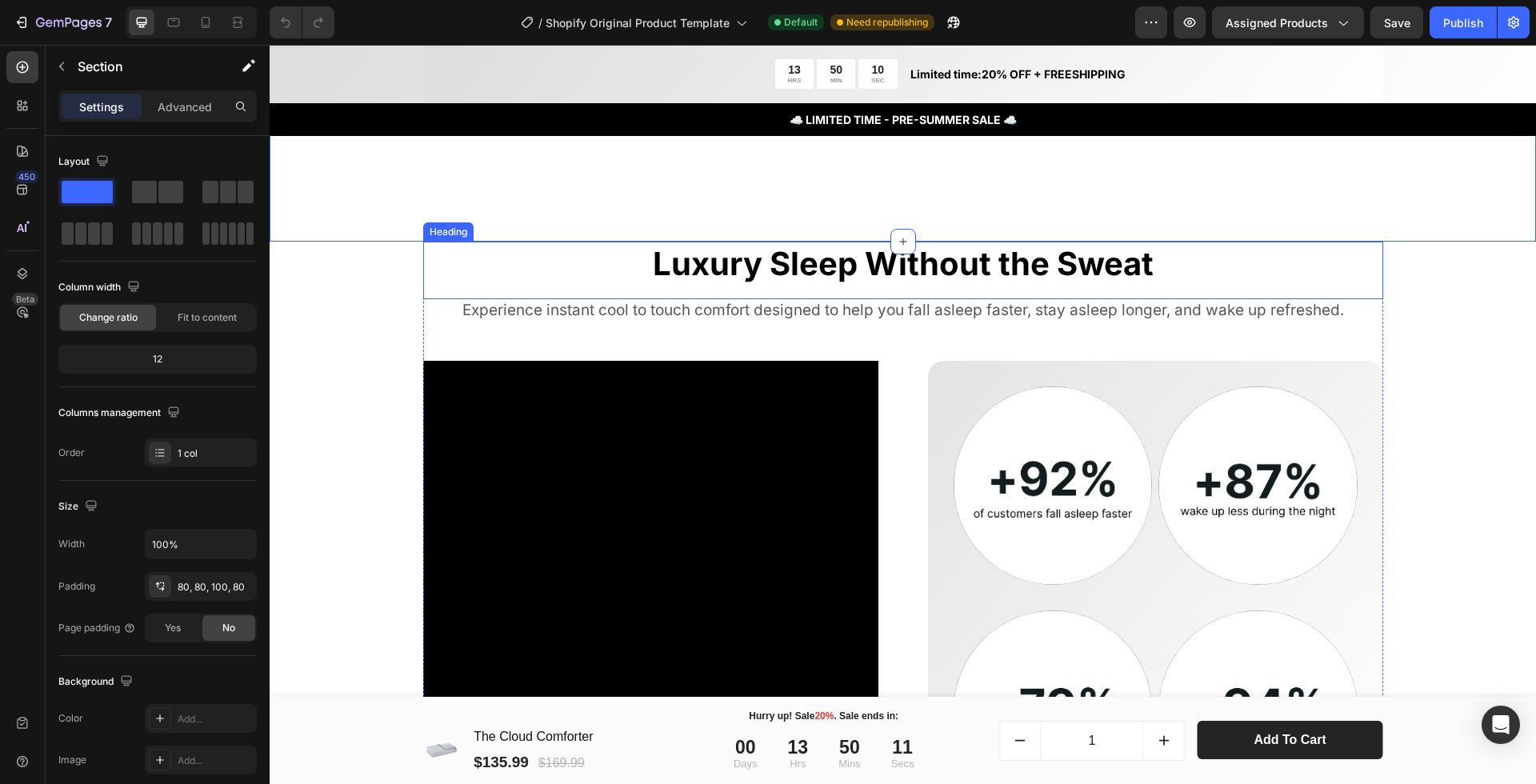
click at [550, 248] on h2 "Luxury Sleep Without the Sweat" at bounding box center [903, 265] width 960 height 45
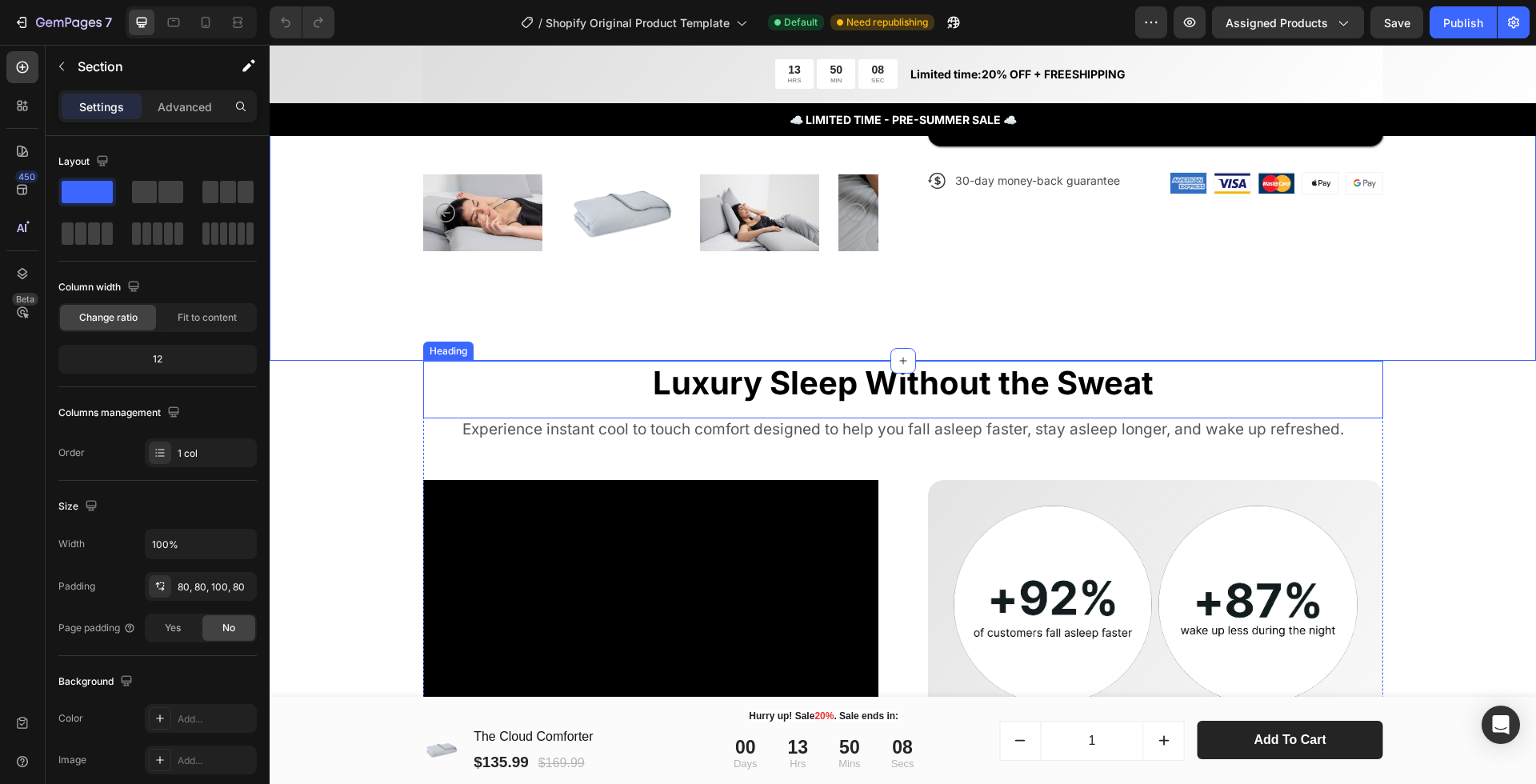
scroll to position [1648, 0]
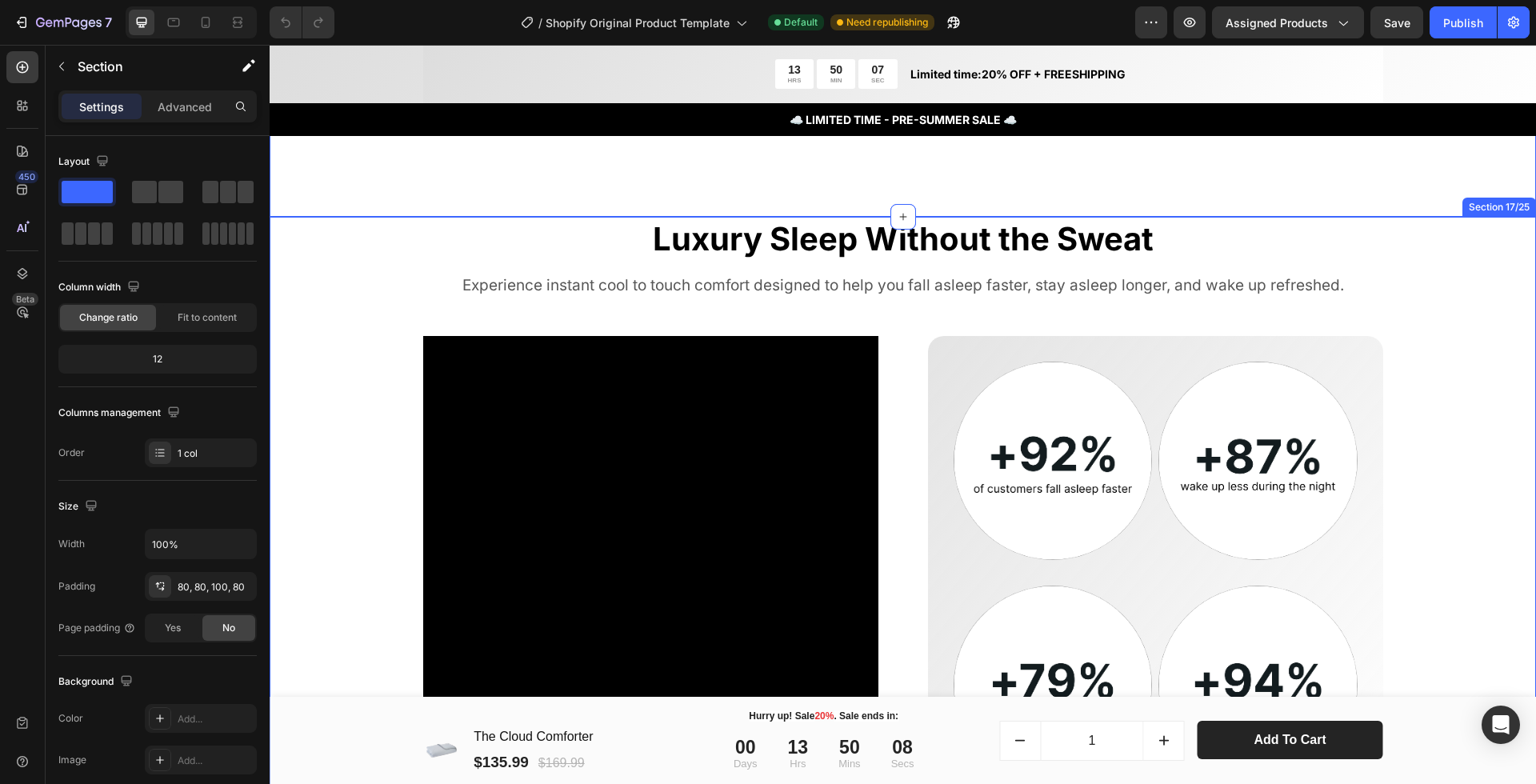
click at [394, 265] on div "Luxury Sleep Without the Sweat Heading Experience instant cool to touch comfort…" at bounding box center [902, 548] width 1138 height 663
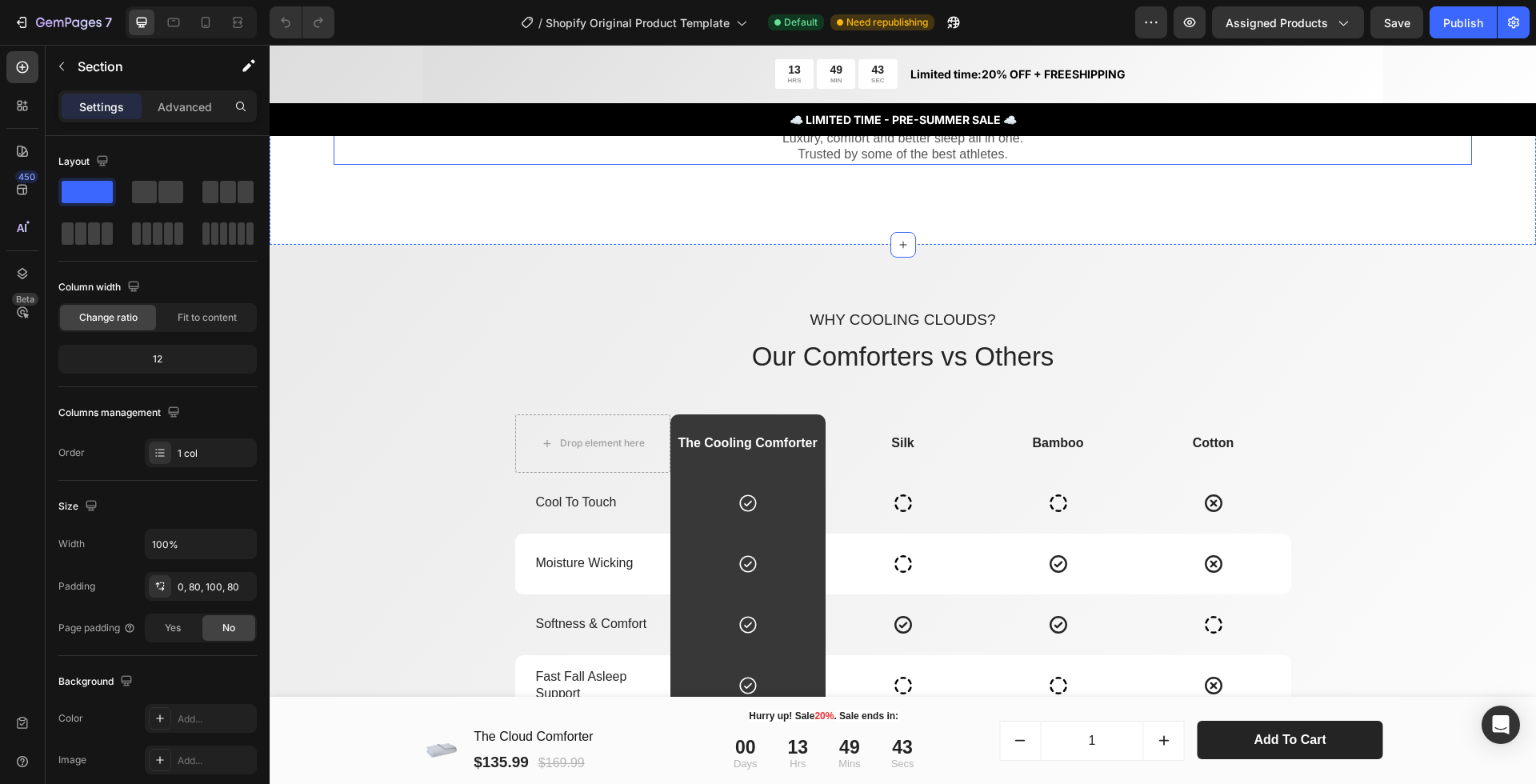
scroll to position [2434, 0]
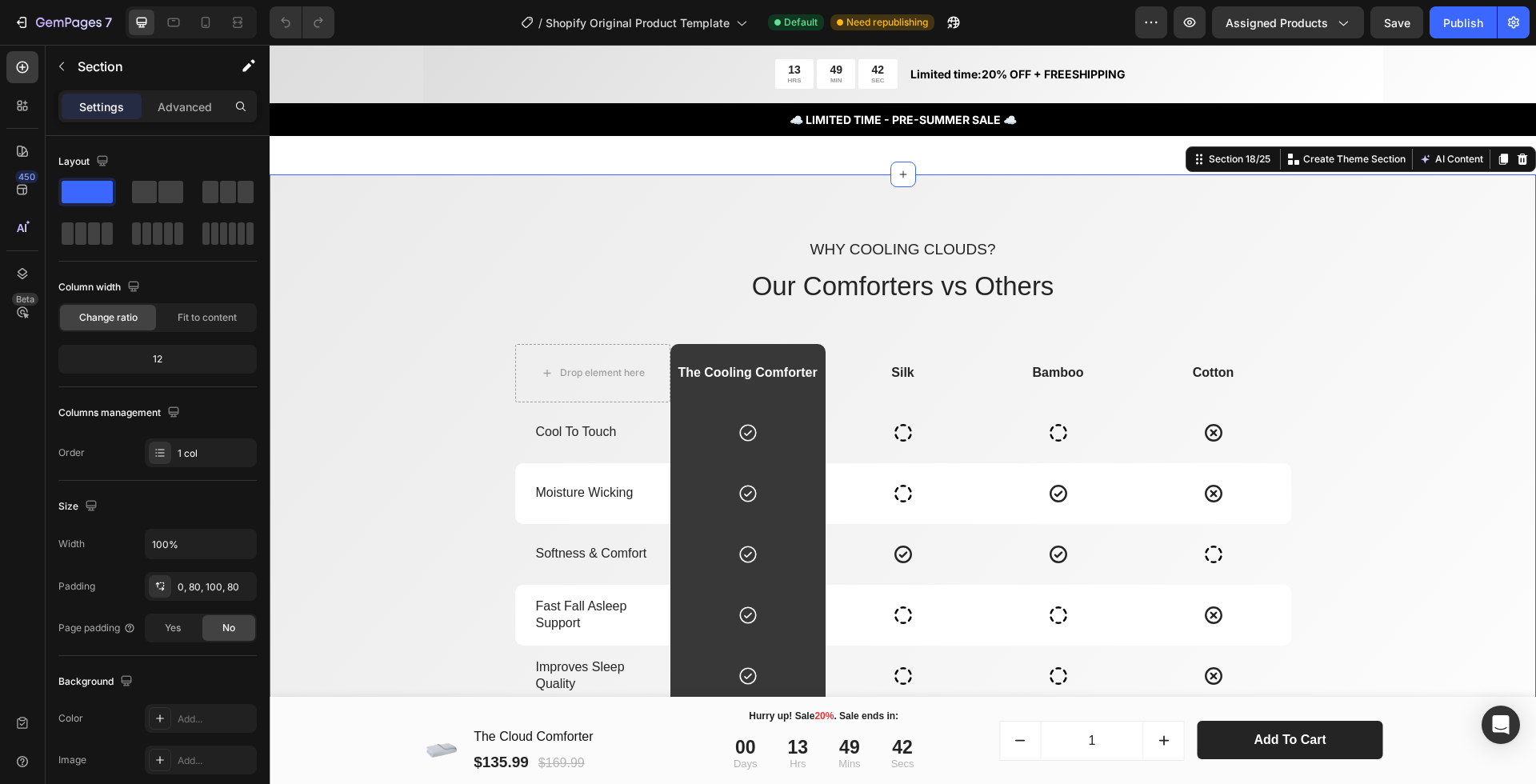
click at [701, 234] on div "Why cooling clouds? Text Block Our Comforters vs Others Heading Drop element he…" at bounding box center [902, 585] width 1266 height 821
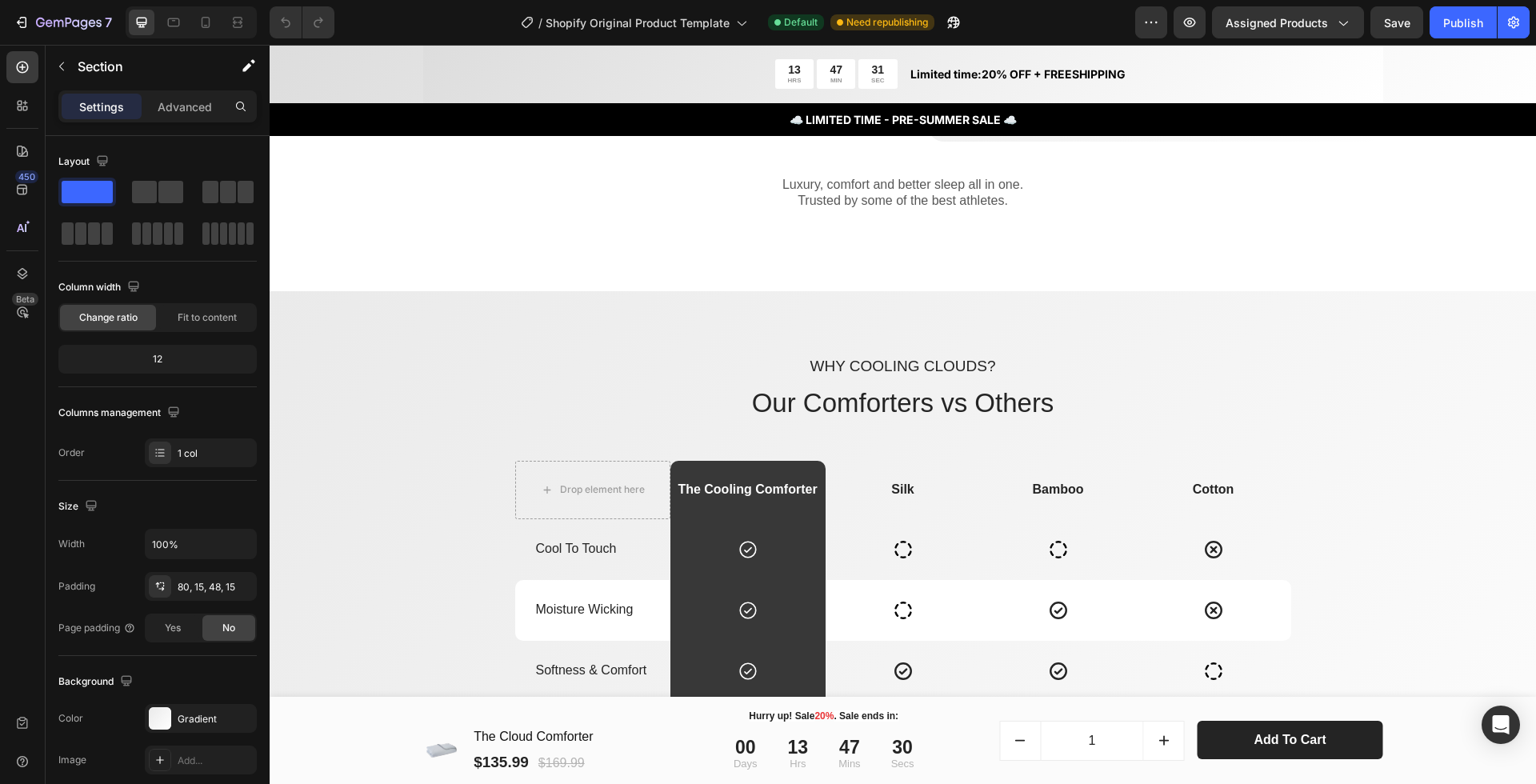
scroll to position [2323, 0]
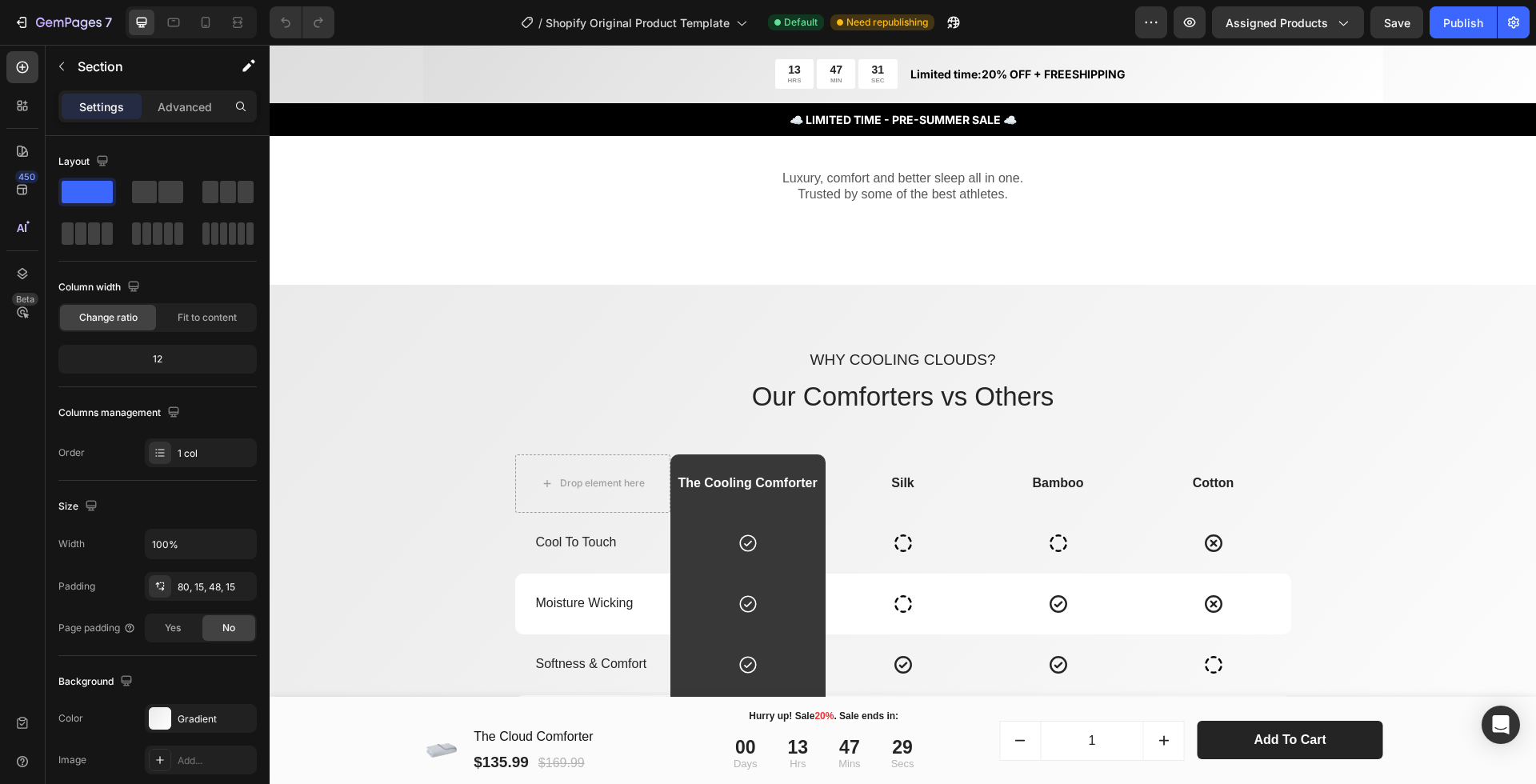
click at [689, 305] on div "Why cooling clouds? Text Block Our Comforters vs Others Heading Drop element he…" at bounding box center [902, 696] width 1266 height 821
click at [571, 344] on div "Why cooling clouds? Text Block Our Comforters vs Others Heading Drop element he…" at bounding box center [902, 696] width 1266 height 821
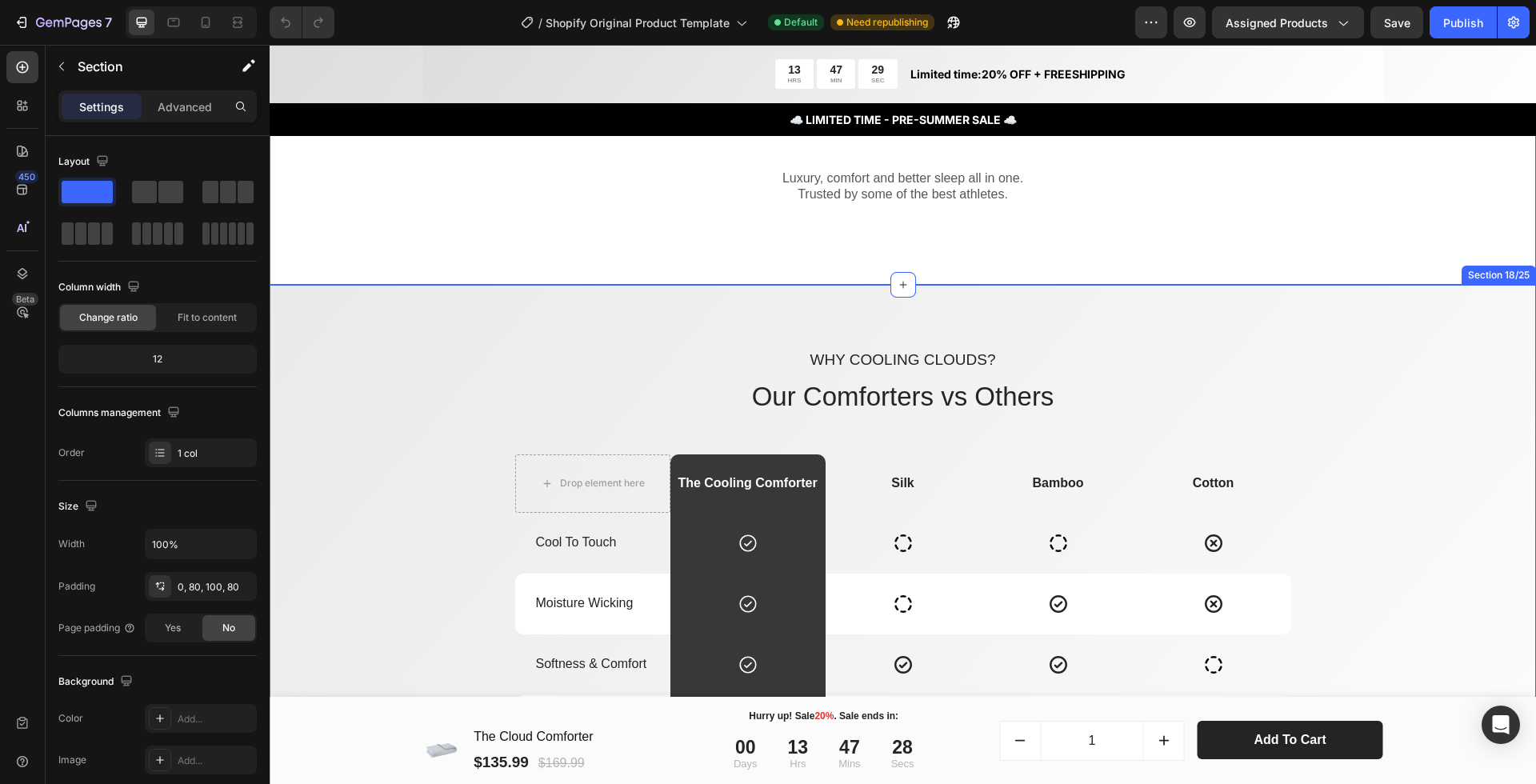
click at [413, 338] on div "Why cooling clouds? Text Block Our Comforters vs Others Heading Drop element he…" at bounding box center [902, 696] width 1266 height 821
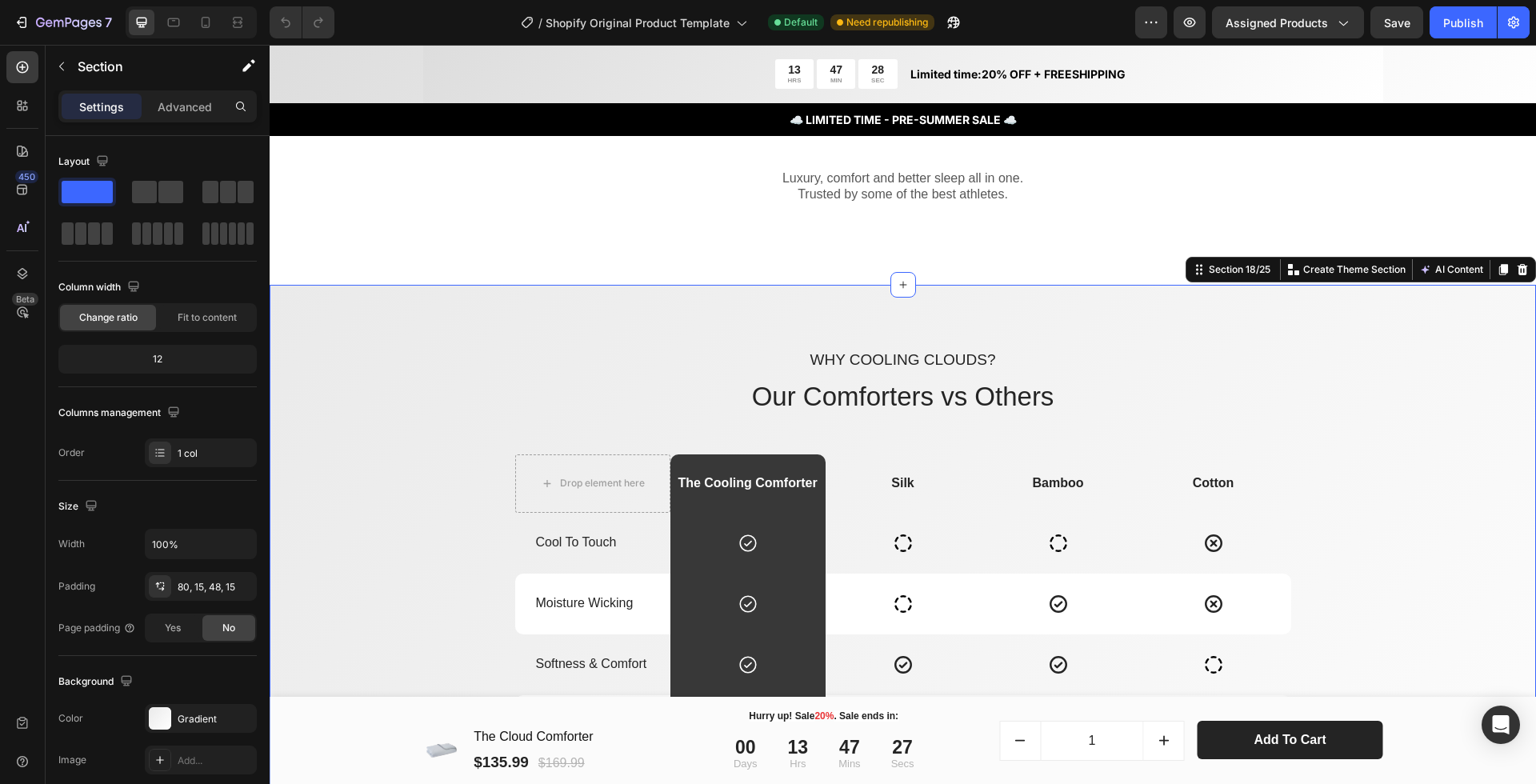
click at [413, 338] on div "Why cooling clouds? Text Block Our Comforters vs Others Heading Drop element he…" at bounding box center [902, 696] width 1266 height 821
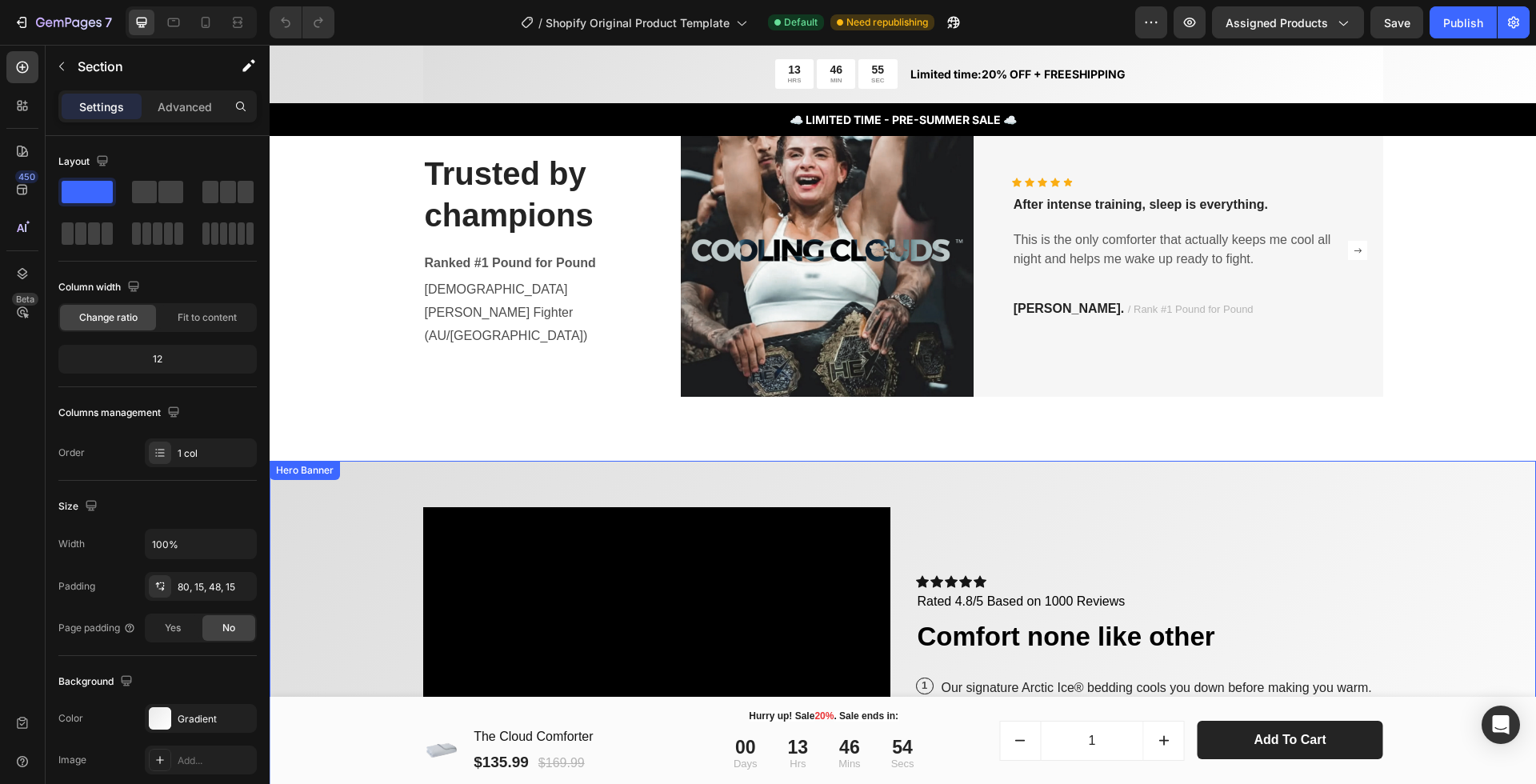
scroll to position [3236, 0]
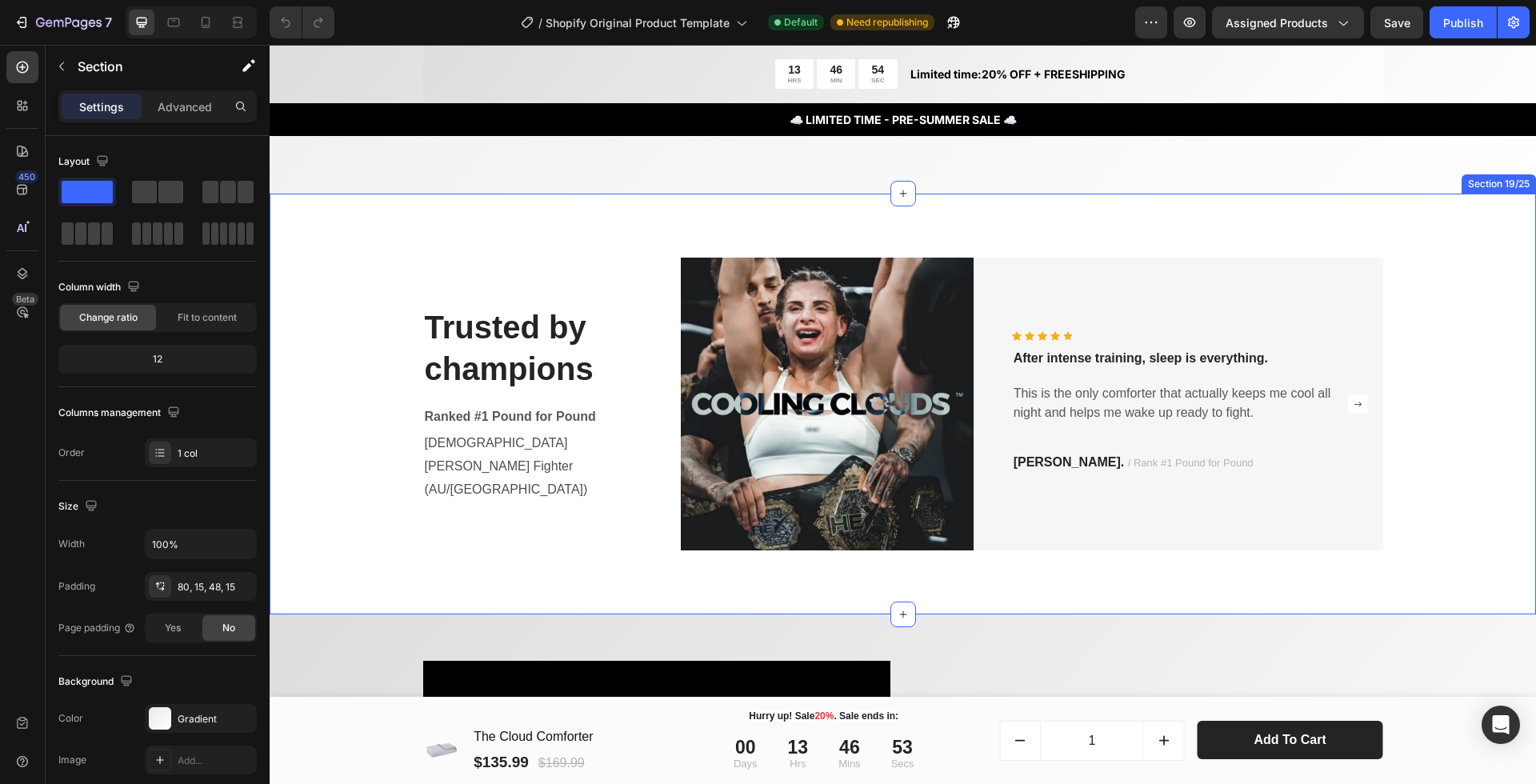
click at [607, 226] on div "Trusted by champions Heading Ranked #1 Pound for Pound Text block Female MMA Fi…" at bounding box center [902, 404] width 1266 height 421
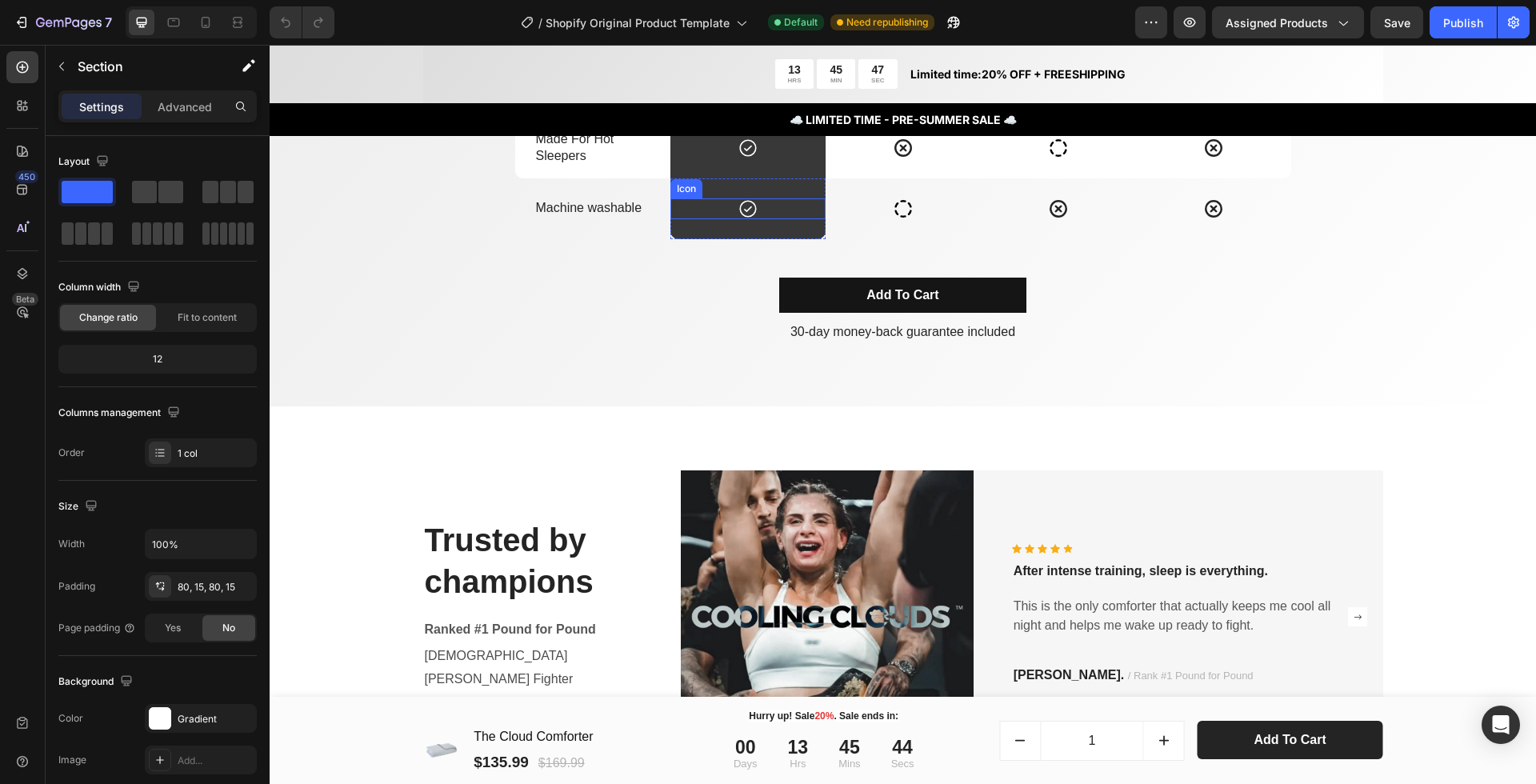
scroll to position [3148, 0]
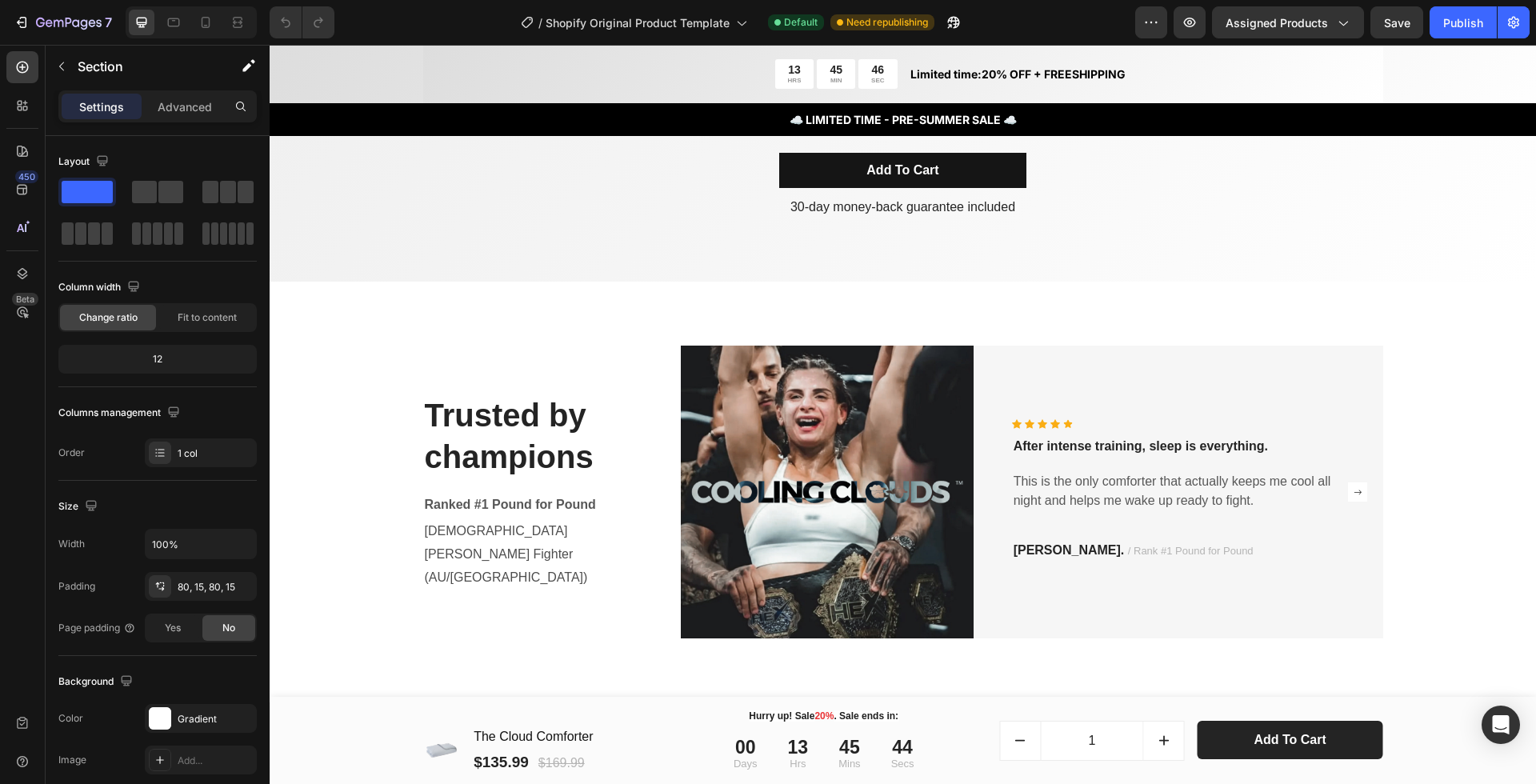
click at [747, 305] on div "Trusted by champions Heading Ranked #1 Pound for Pound Text block Female MMA Fi…" at bounding box center [902, 492] width 1266 height 421
click at [652, 325] on div "Trusted by champions Heading Ranked #1 Pound for Pound Text block Female MMA Fi…" at bounding box center [902, 492] width 1266 height 421
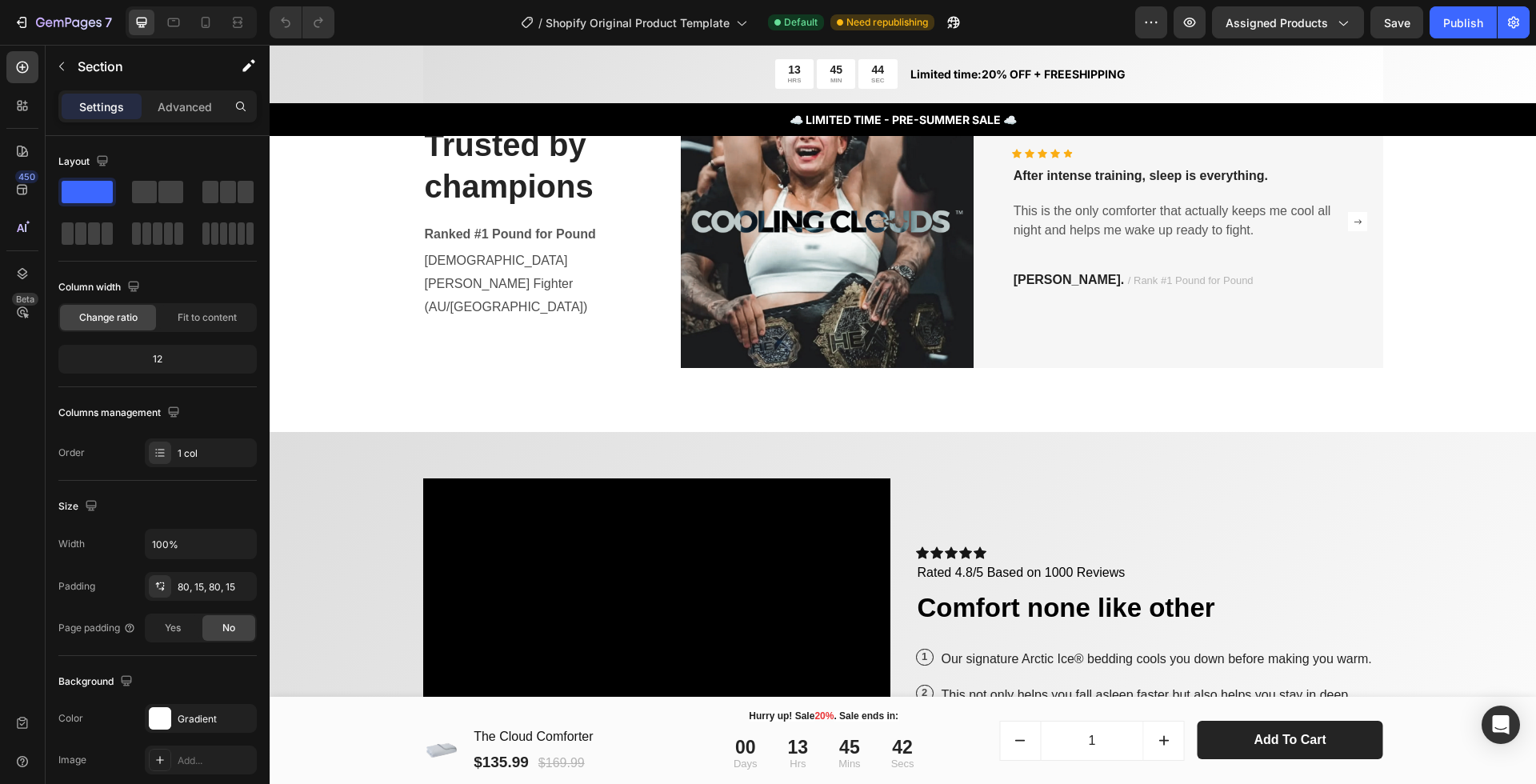
scroll to position [3121, 0]
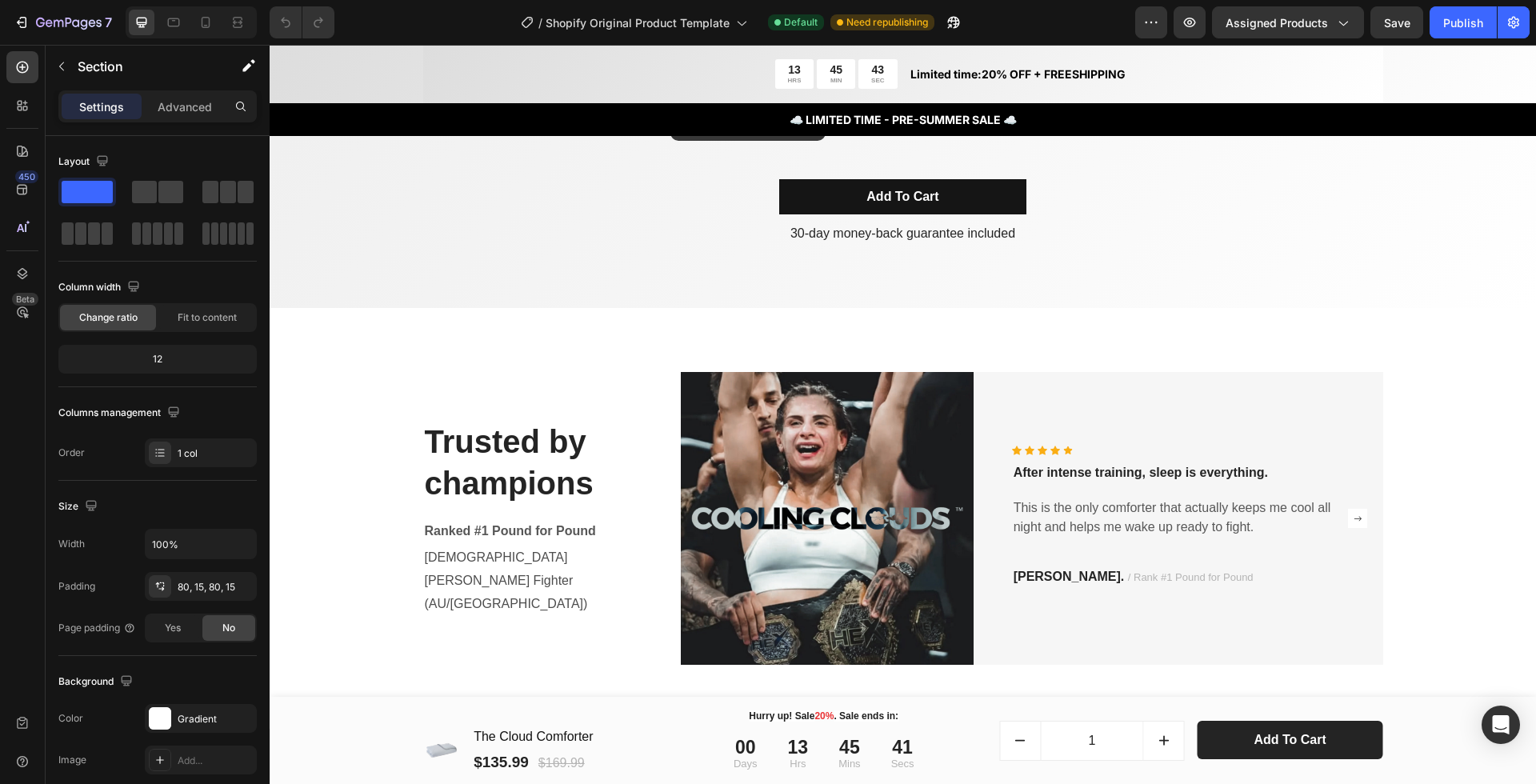
click at [494, 354] on div "Trusted by champions Heading Ranked #1 Pound for Pound Text block Female MMA Fi…" at bounding box center [902, 518] width 1266 height 421
click at [376, 340] on div "Trusted by champions Heading Ranked #1 Pound for Pound Text block Female MMA Fi…" at bounding box center [902, 518] width 1266 height 421
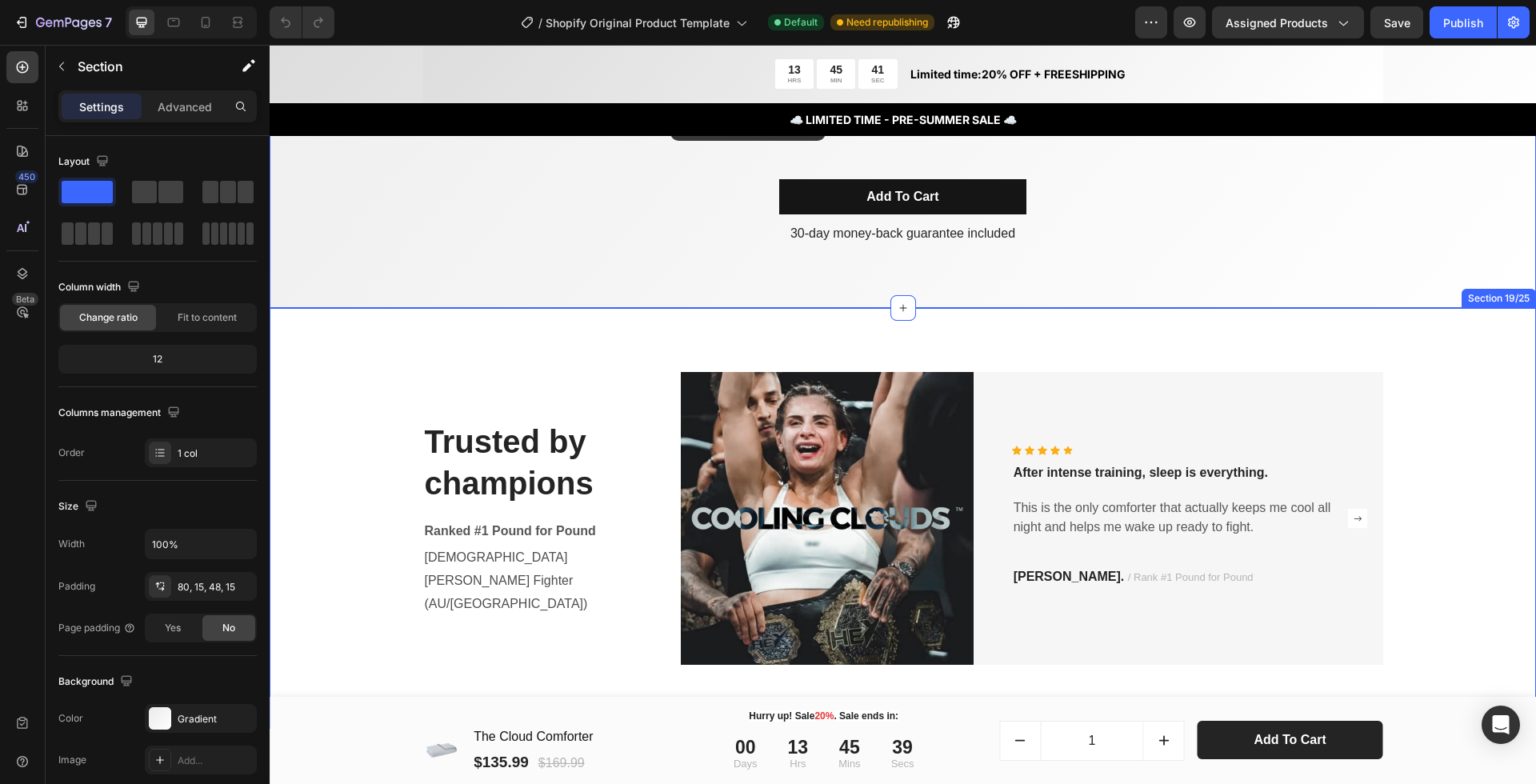
click at [460, 347] on div "Trusted by champions Heading Ranked #1 Pound for Pound Text block Female MMA Fi…" at bounding box center [902, 518] width 1266 height 421
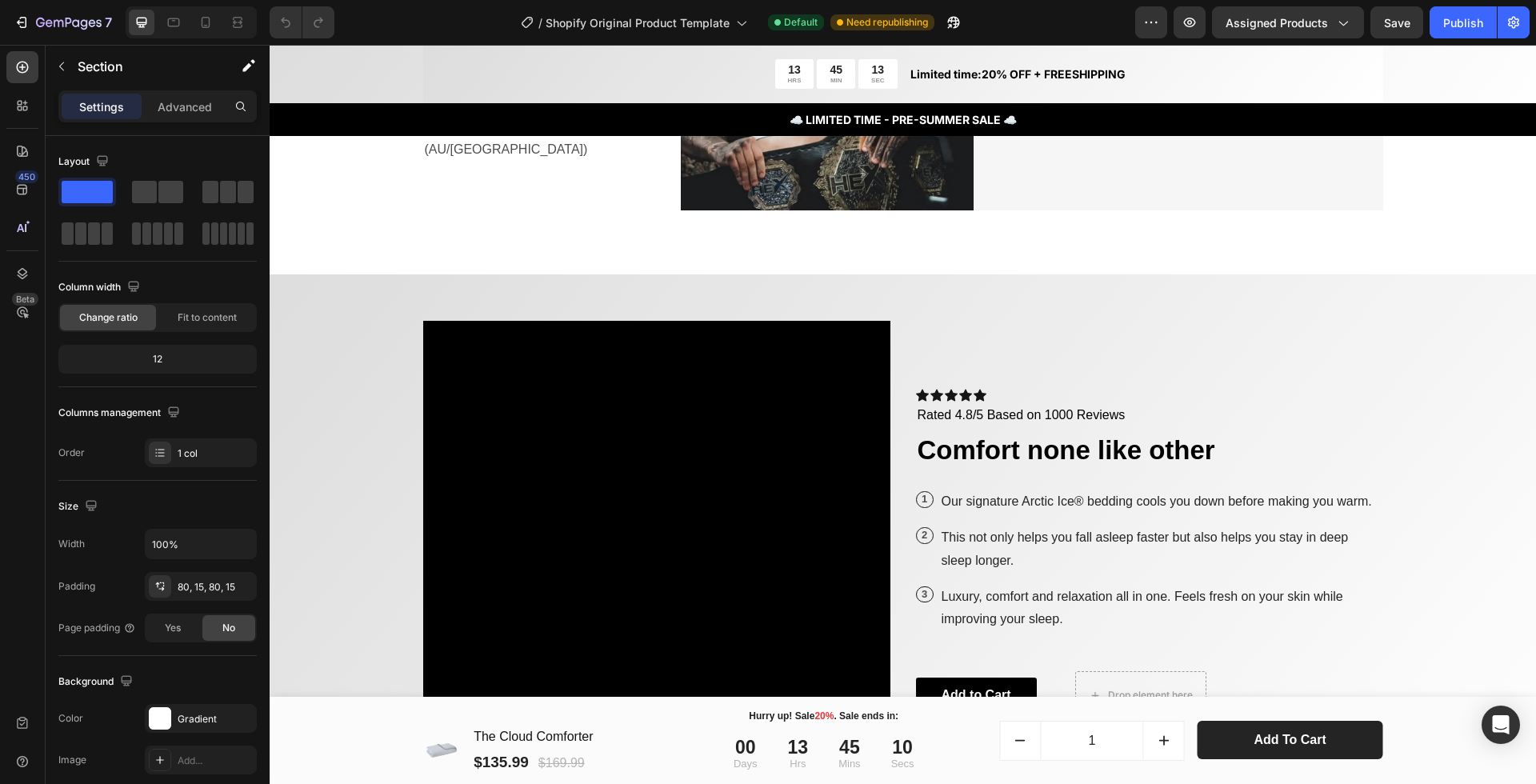
scroll to position [3588, 0]
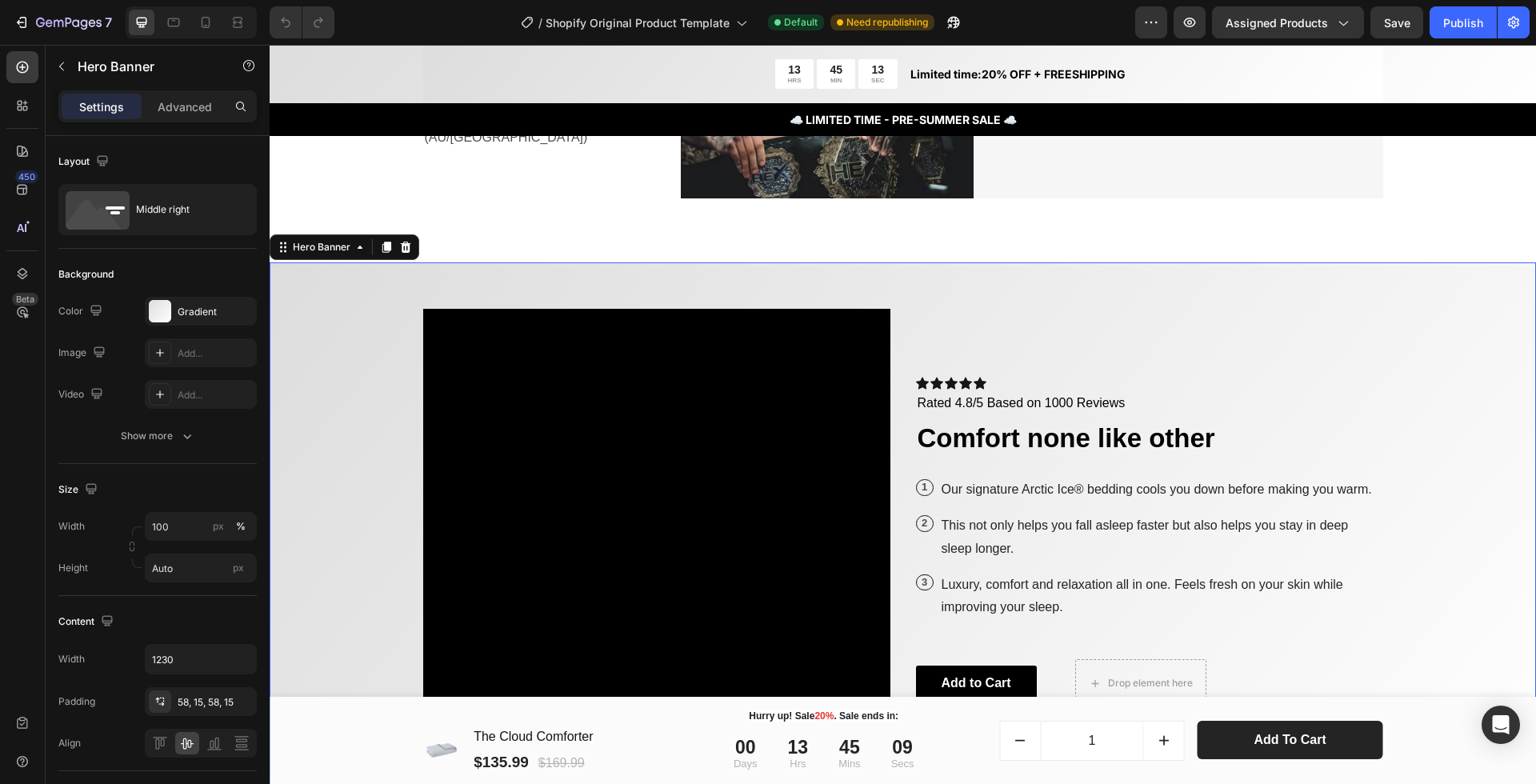
click at [966, 296] on div "Icon Icon Icon Icon Icon Icon List Icon Icon Icon Icon Icon Icon List Rated 4.8…" at bounding box center [903, 543] width 985 height 560
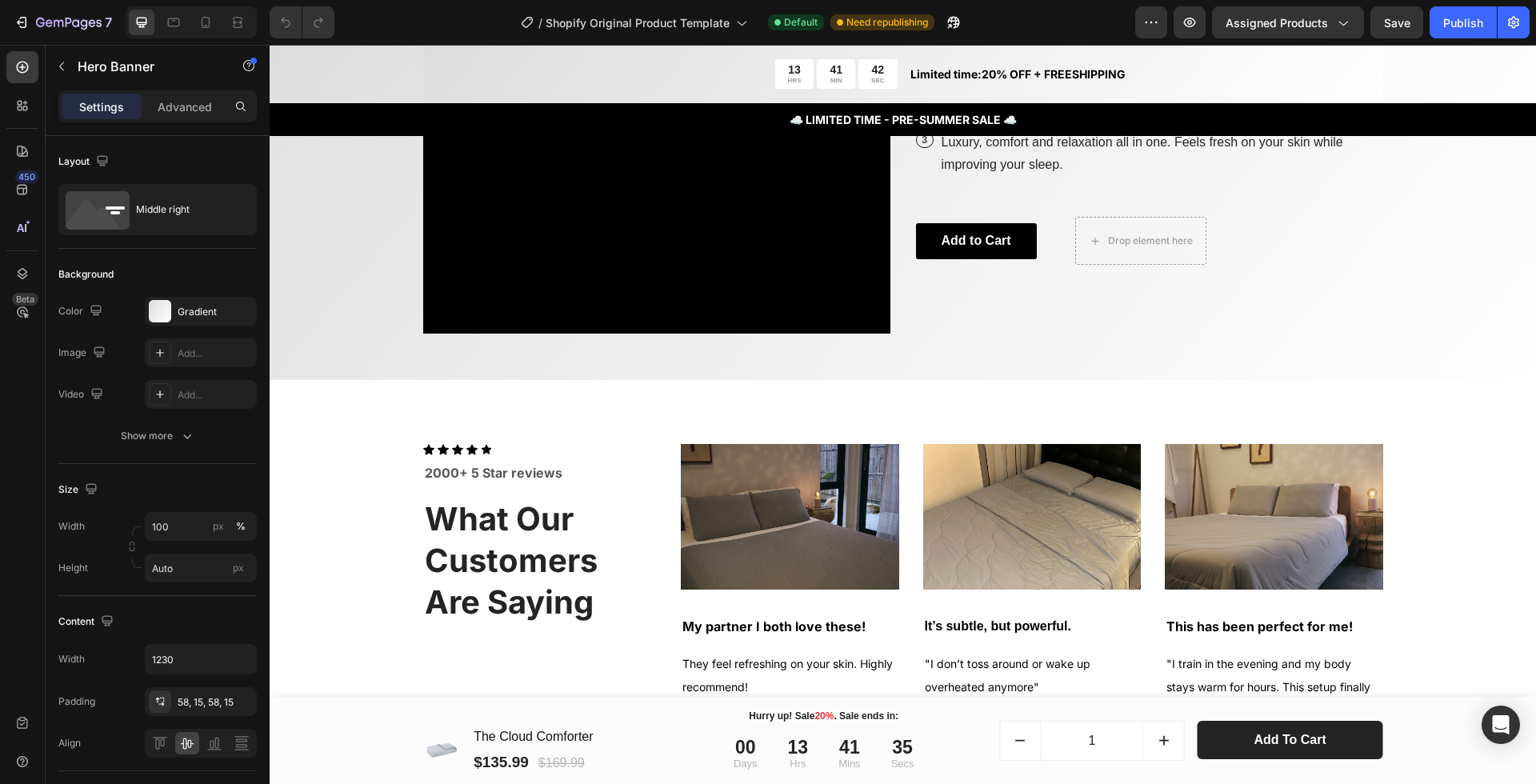
scroll to position [4014, 0]
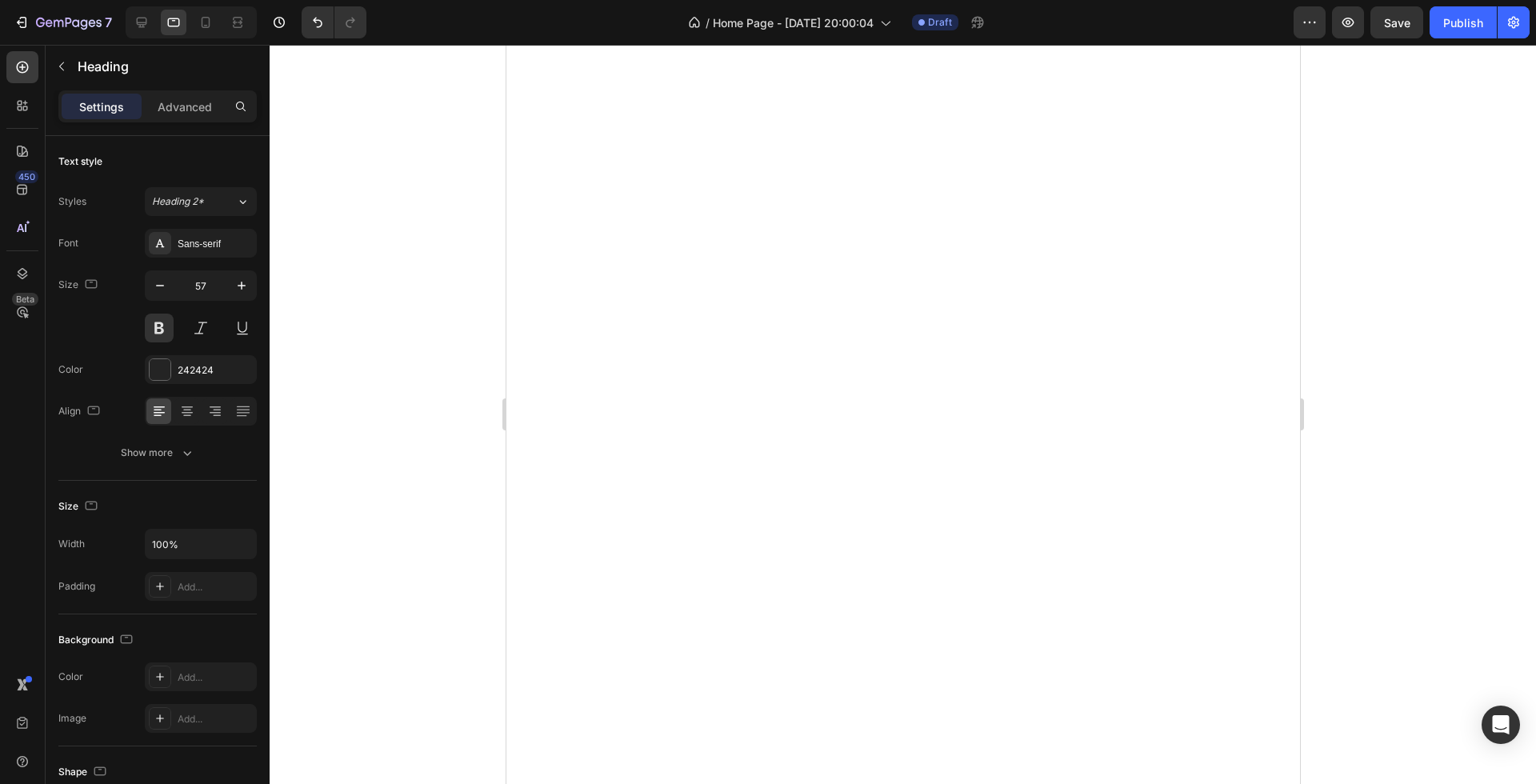
type input "16"
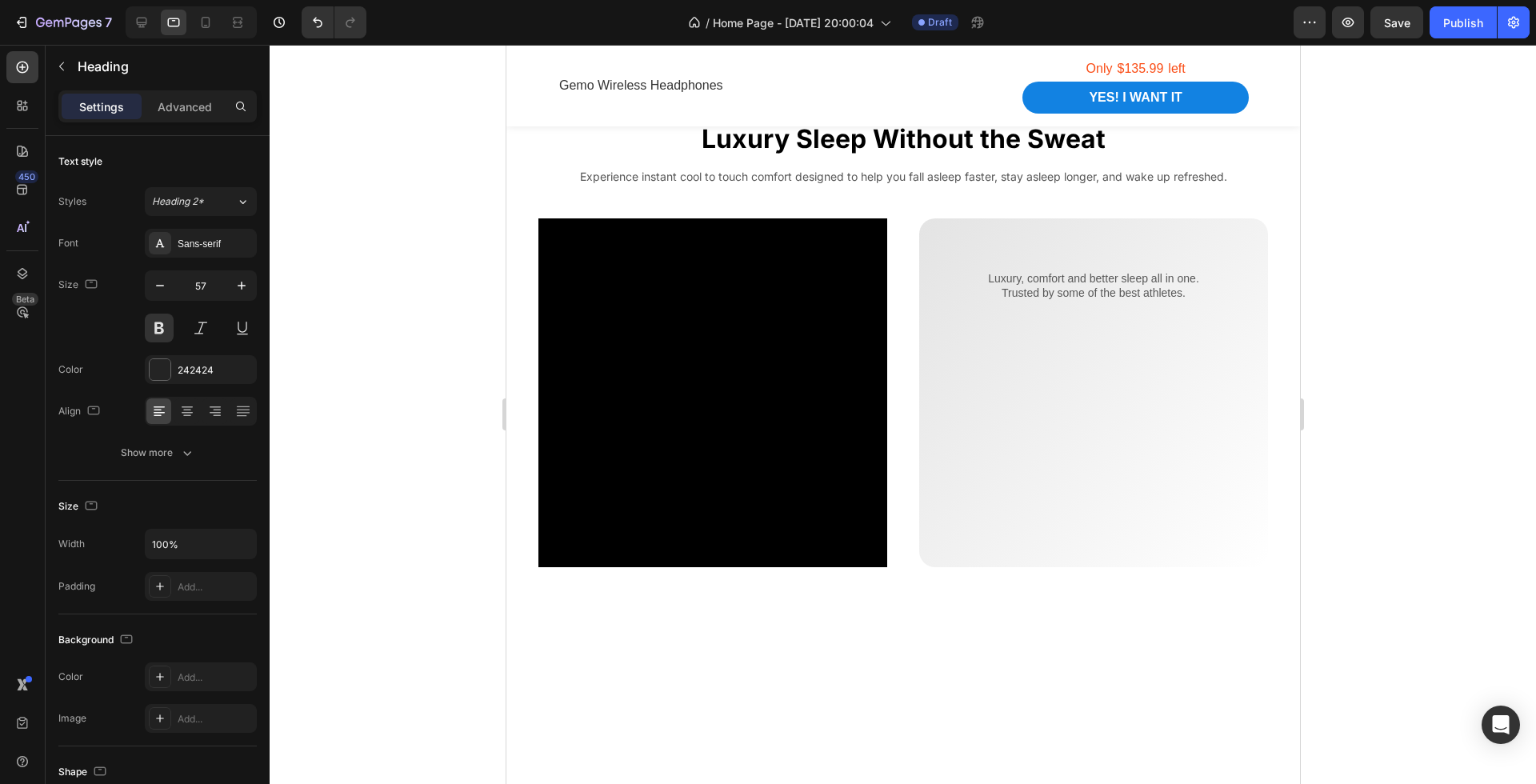
scroll to position [1178, 0]
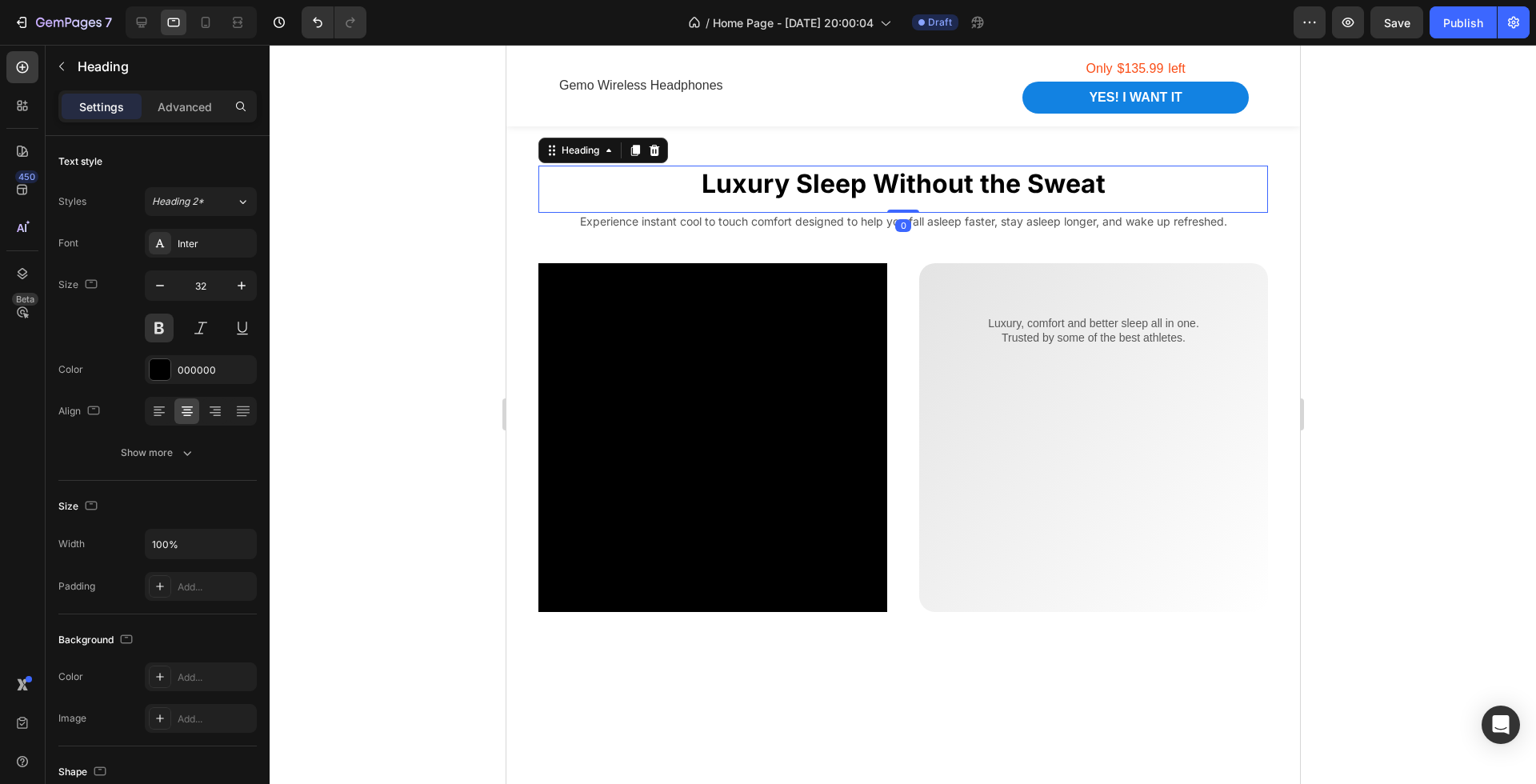
click at [838, 201] on p "Luxury Sleep Without the Sweat" at bounding box center [902, 183] width 727 height 34
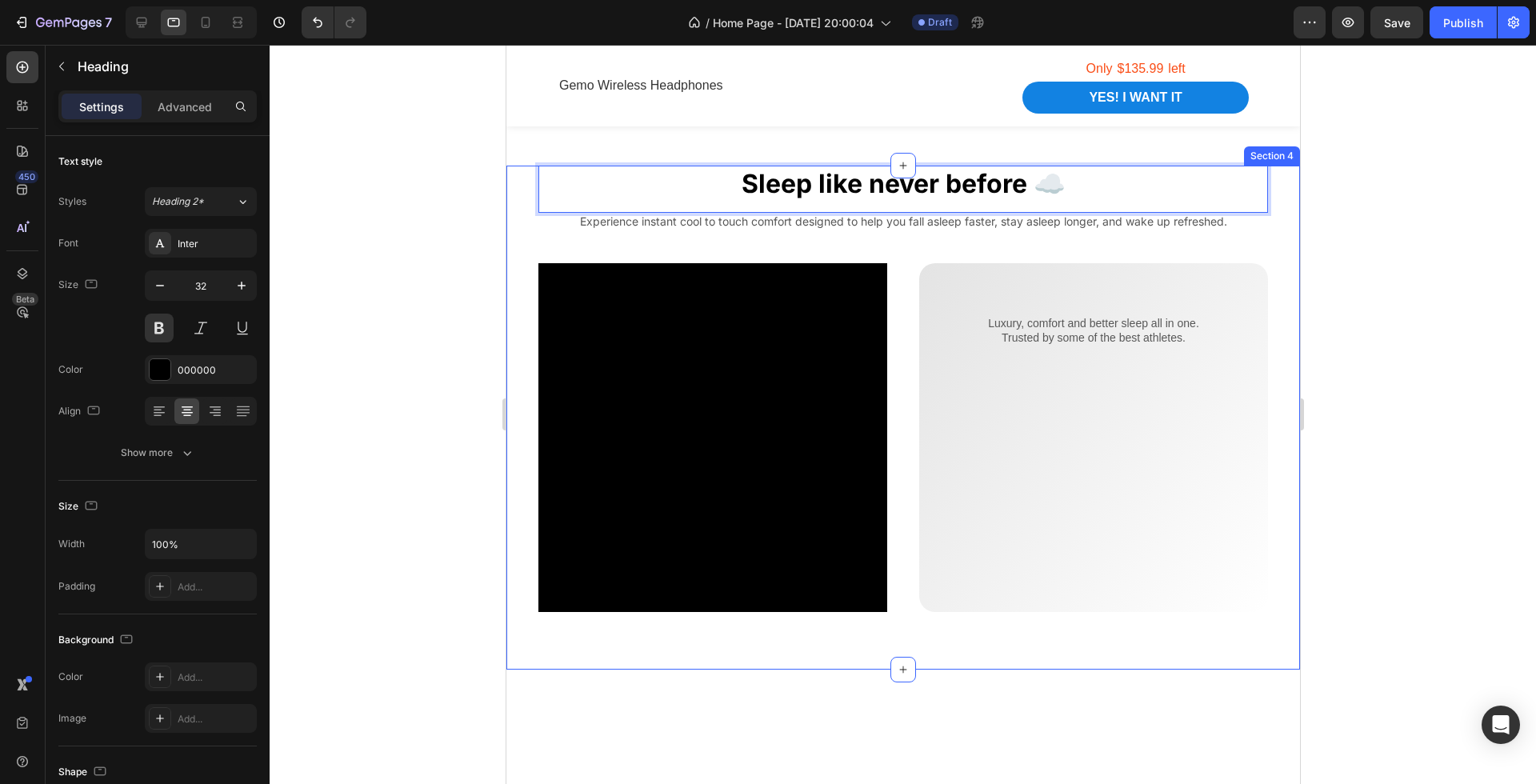
click at [1320, 512] on div at bounding box center [902, 414] width 1266 height 739
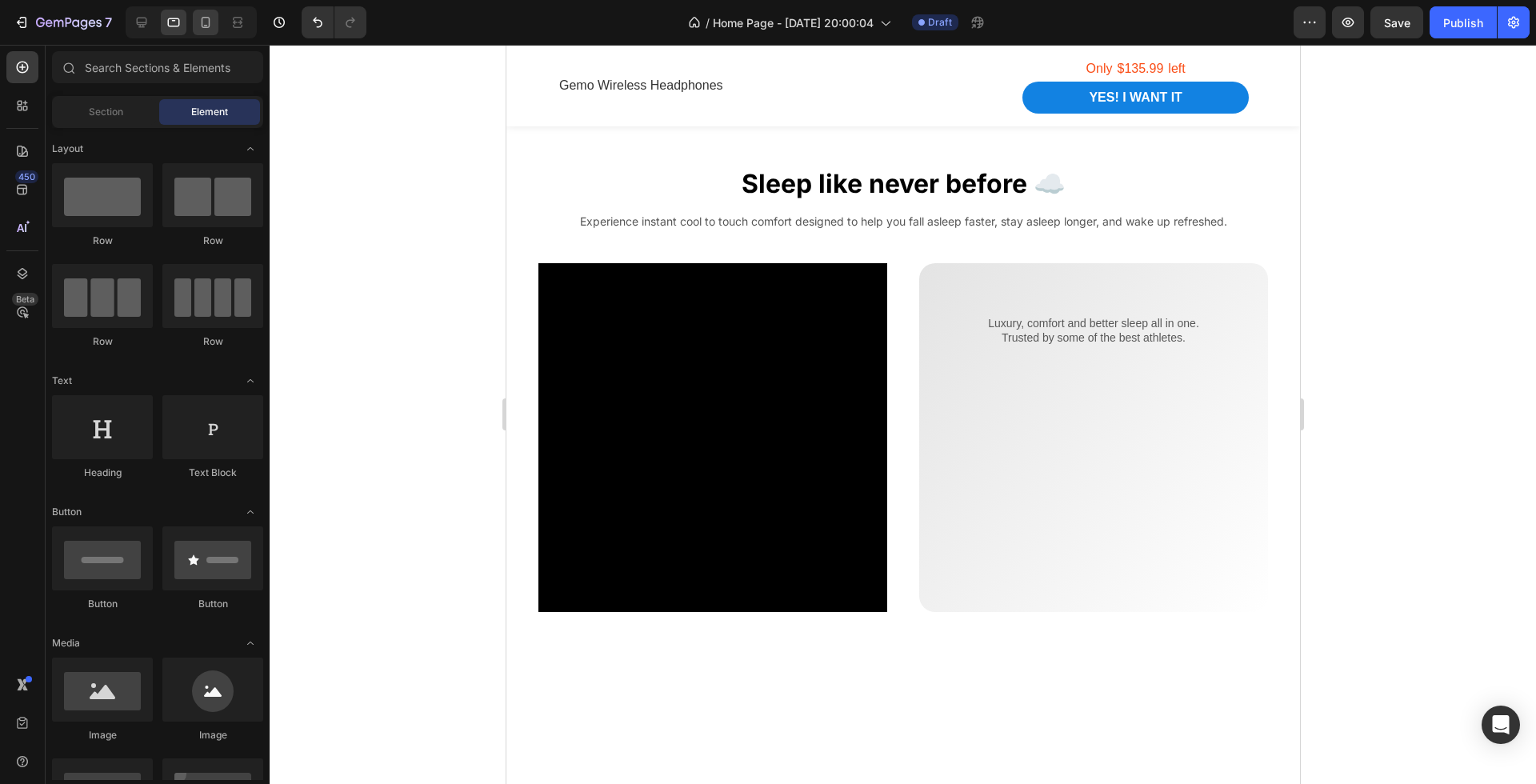
click at [217, 23] on div at bounding box center [206, 22] width 26 height 26
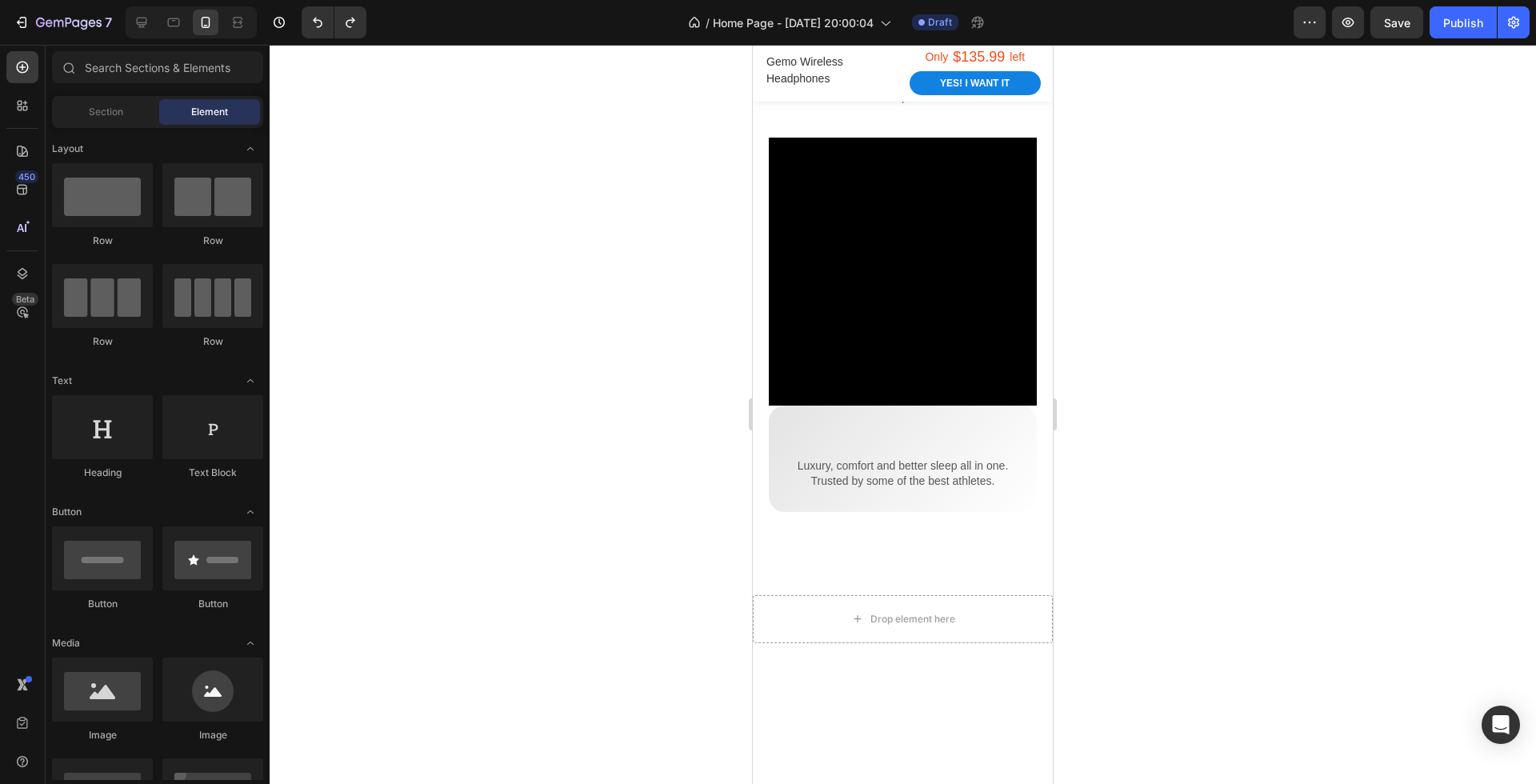
scroll to position [1630, 0]
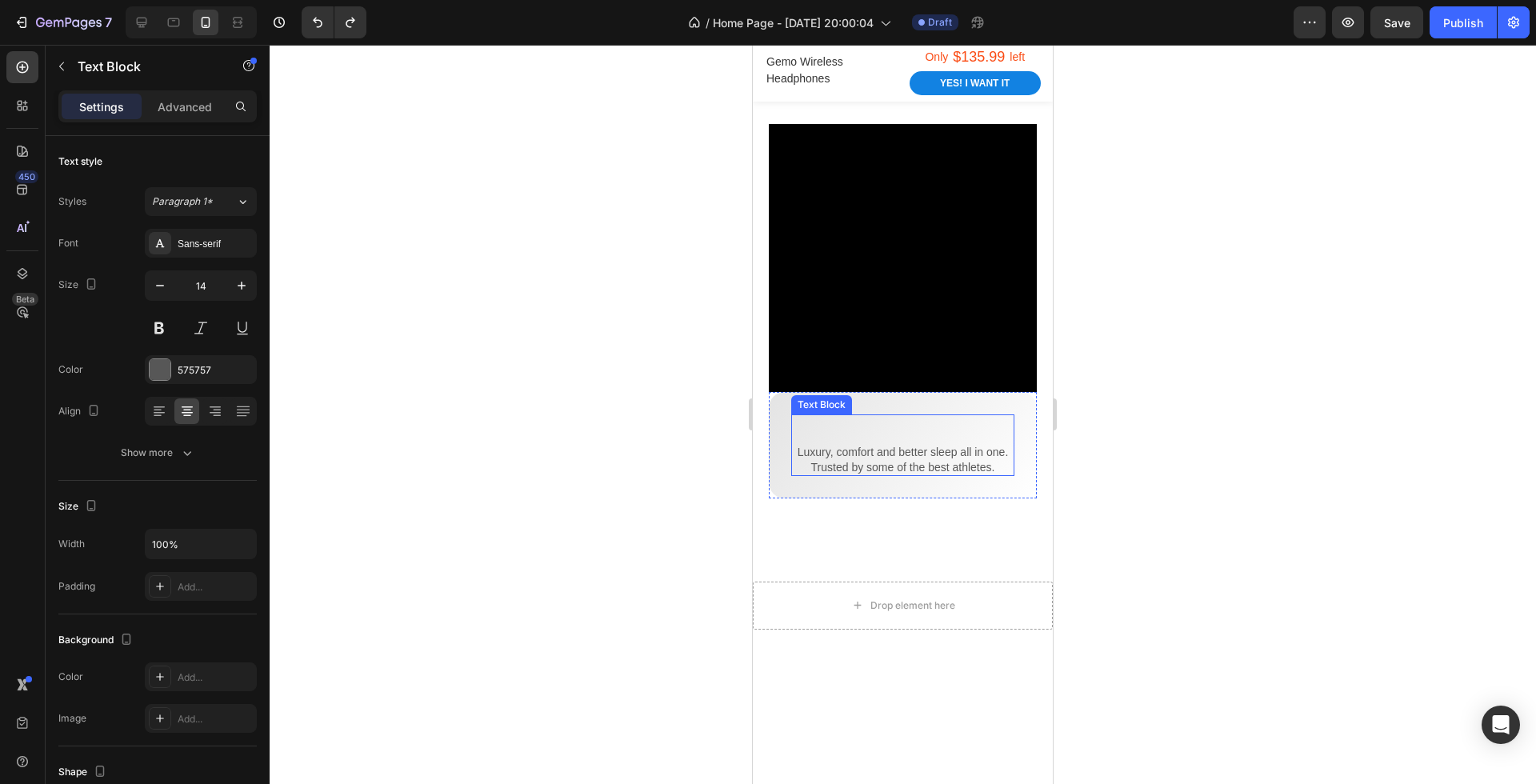
click at [929, 459] on p "Luxury, comfort and better sleep all in one." at bounding box center [902, 452] width 220 height 15
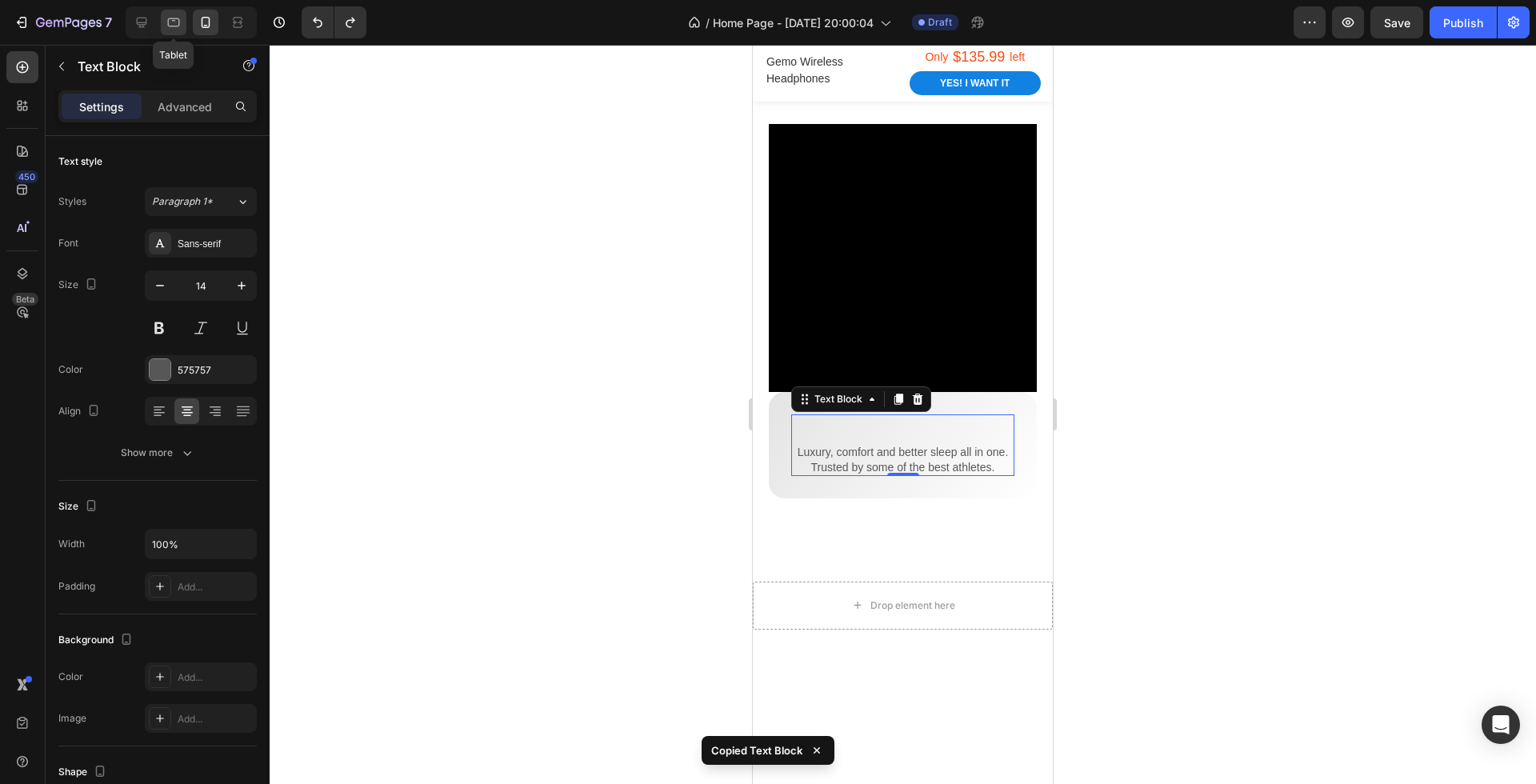
click at [184, 27] on div at bounding box center [174, 22] width 26 height 26
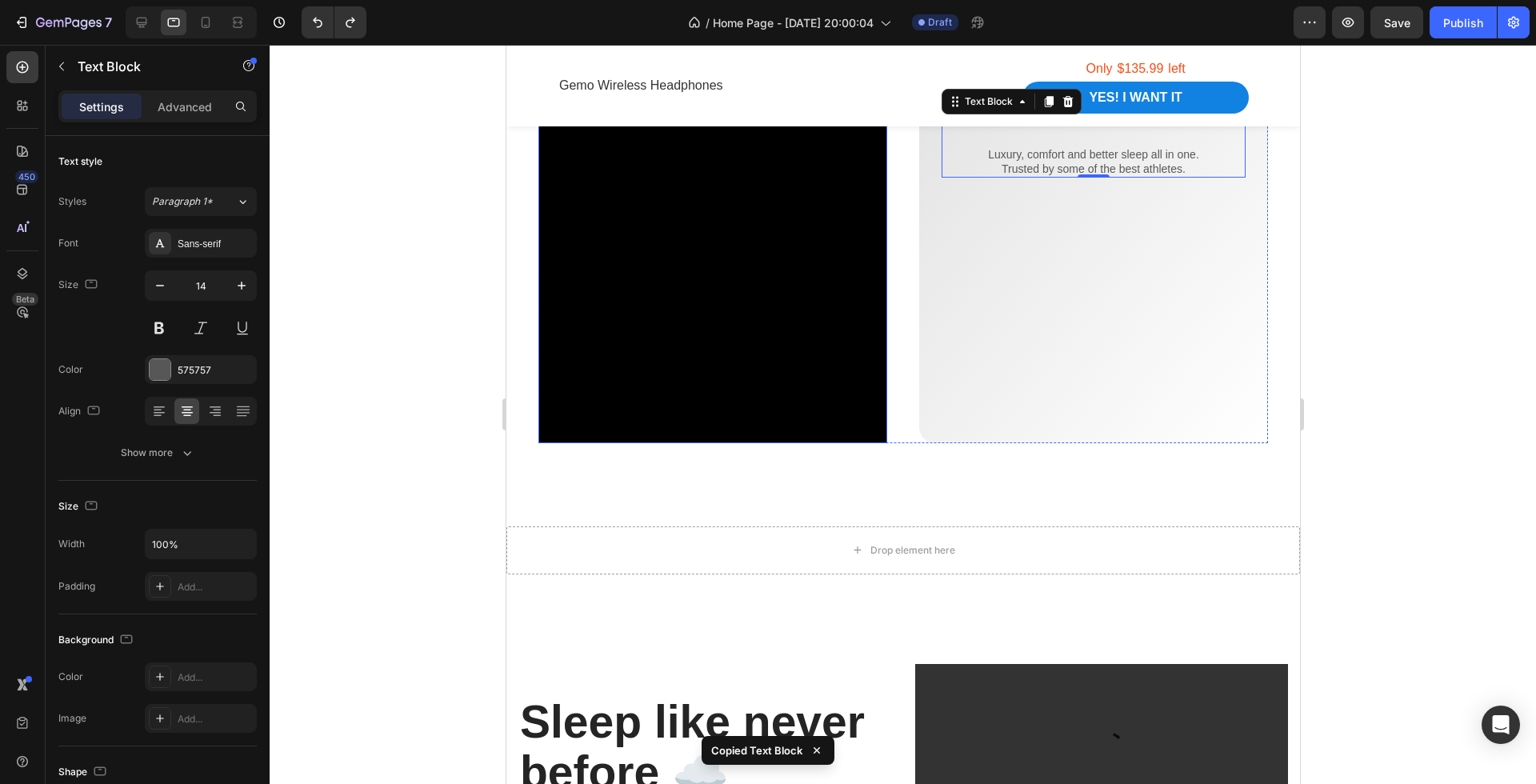
scroll to position [1625, 0]
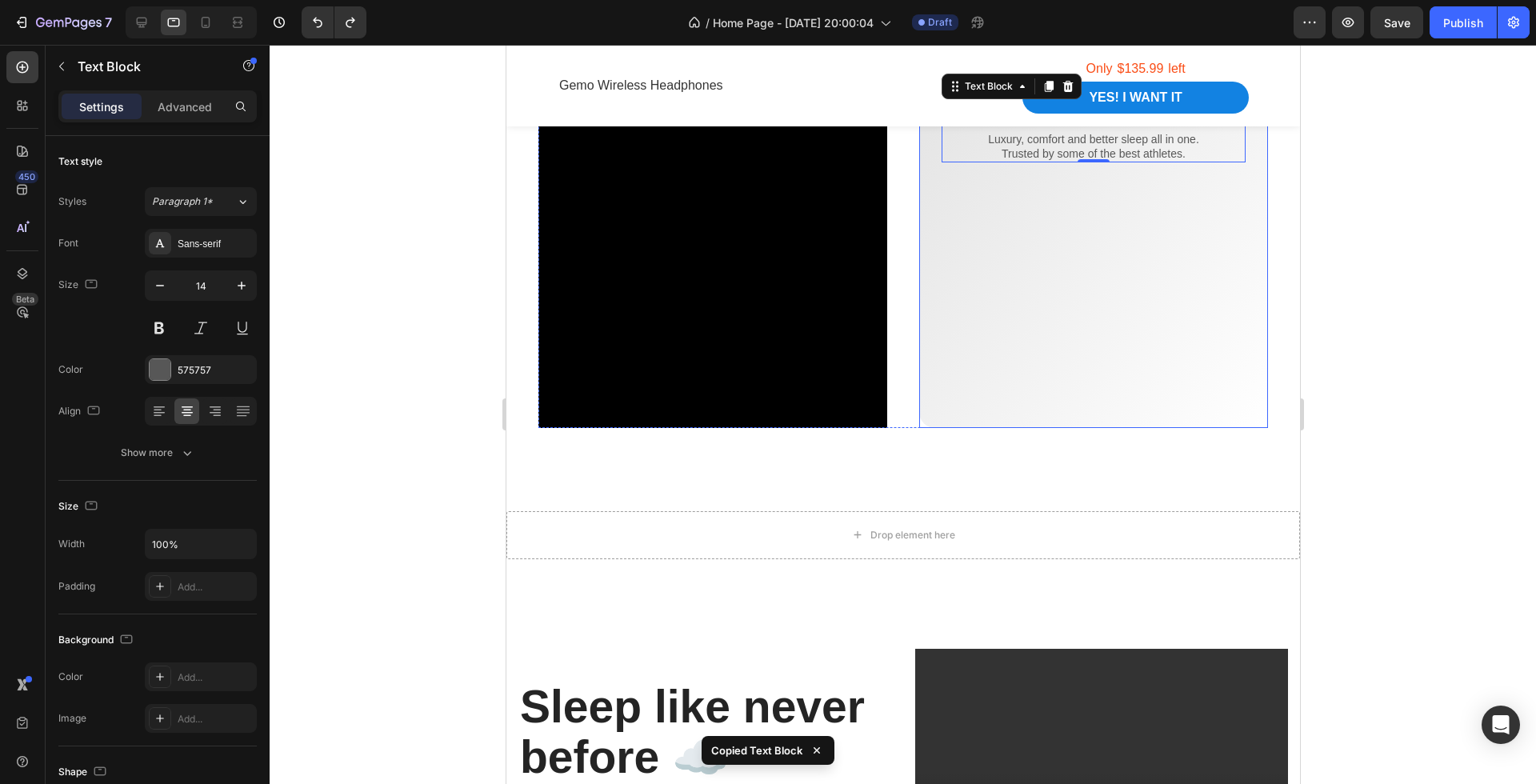
click at [998, 372] on div "Luxury, comfort and better sleep all in one. Trusted by some of the best athlet…" at bounding box center [1093, 254] width 304 height 304
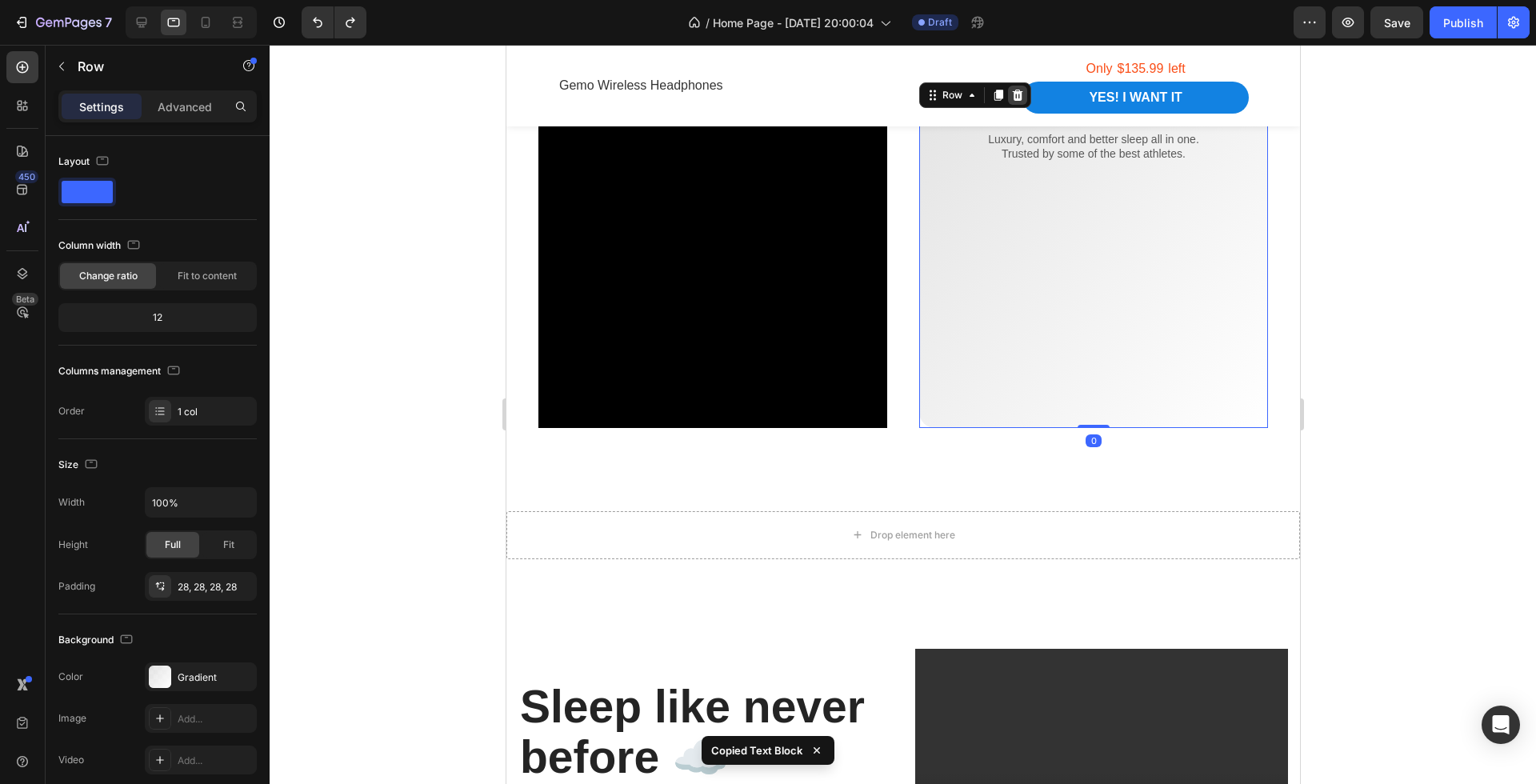
click at [1015, 94] on icon at bounding box center [1017, 95] width 13 height 13
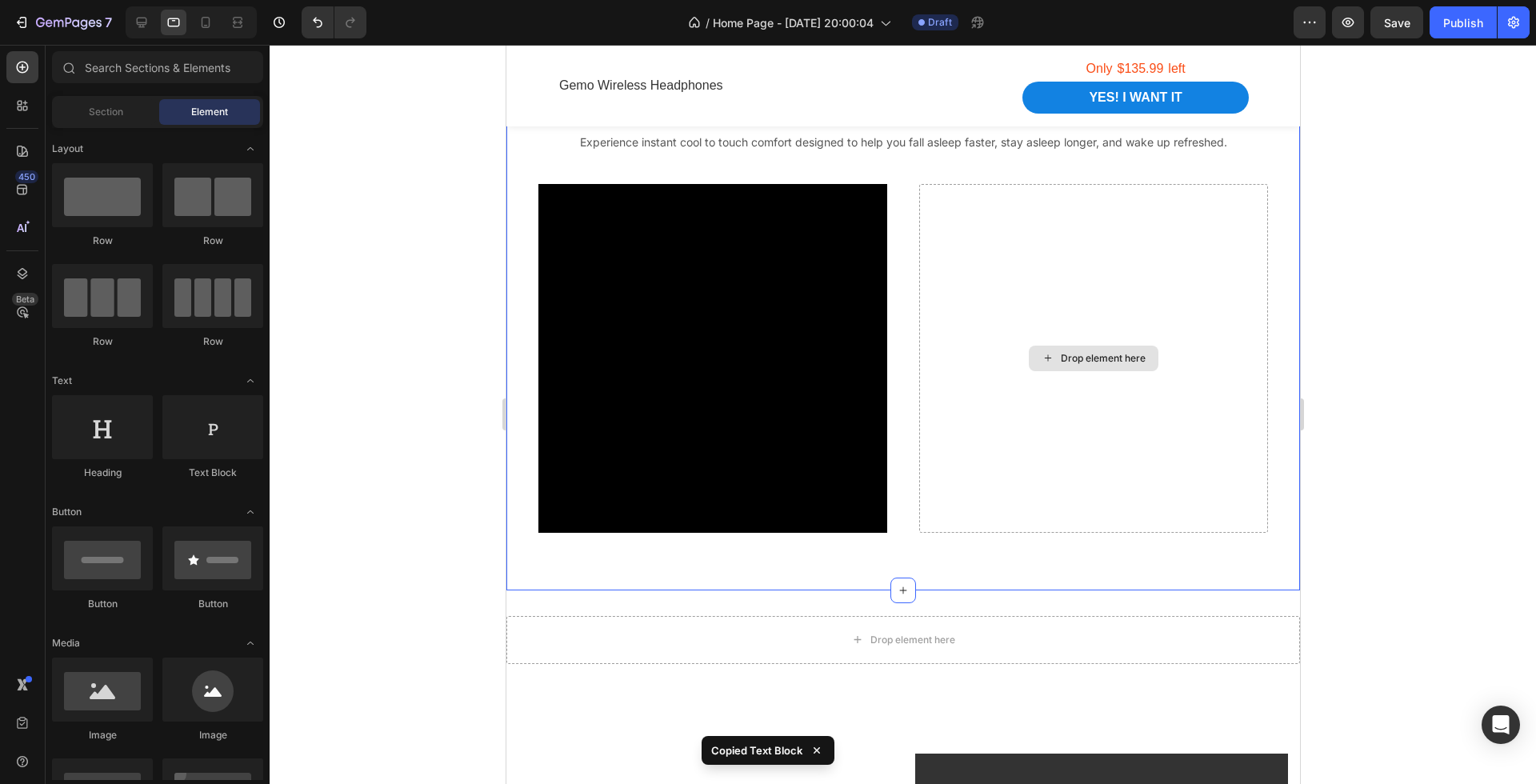
scroll to position [1488, 0]
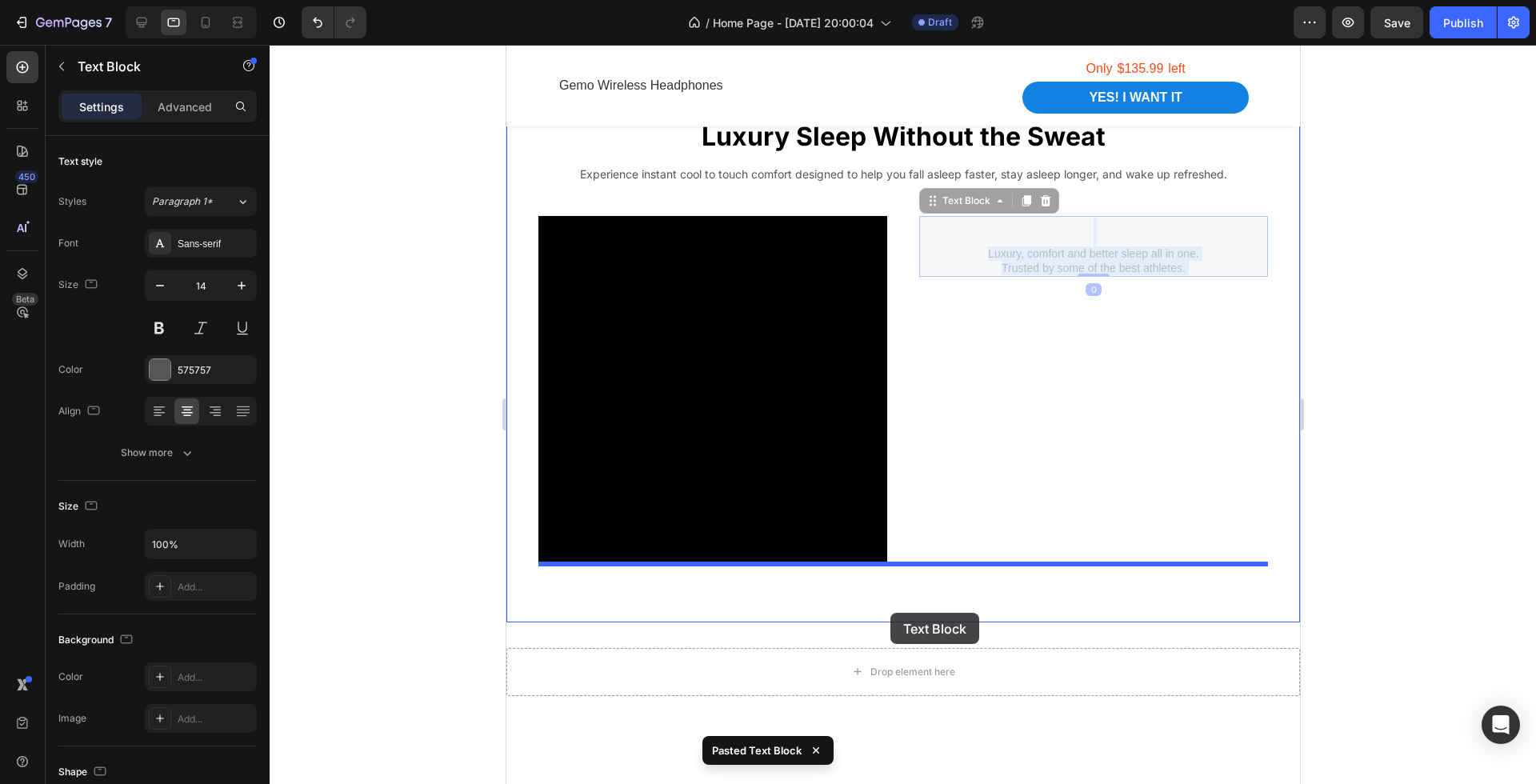
drag, startPoint x: 1074, startPoint y: 258, endPoint x: 889, endPoint y: 613, distance: 400.3
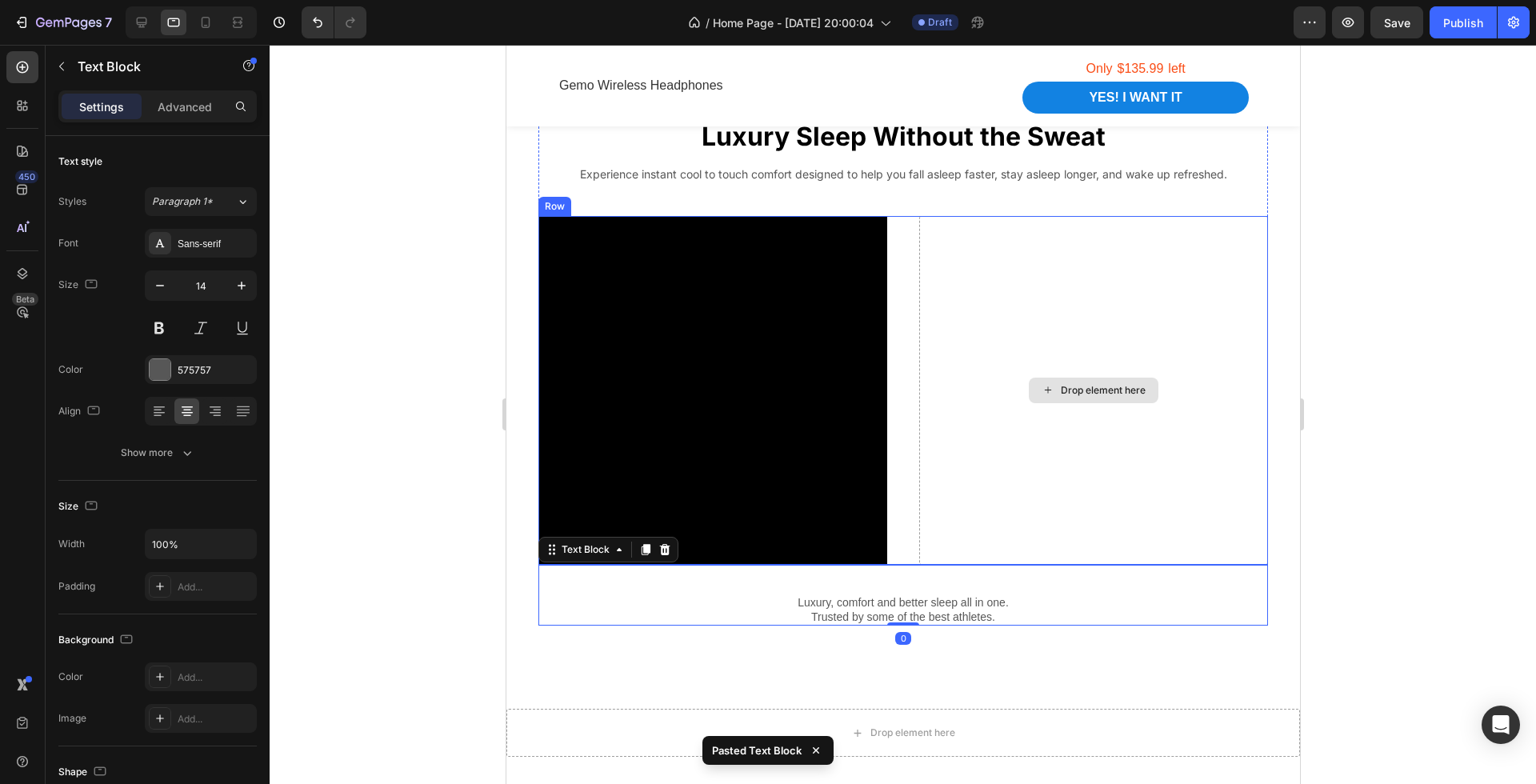
click at [1323, 524] on div at bounding box center [902, 414] width 1266 height 739
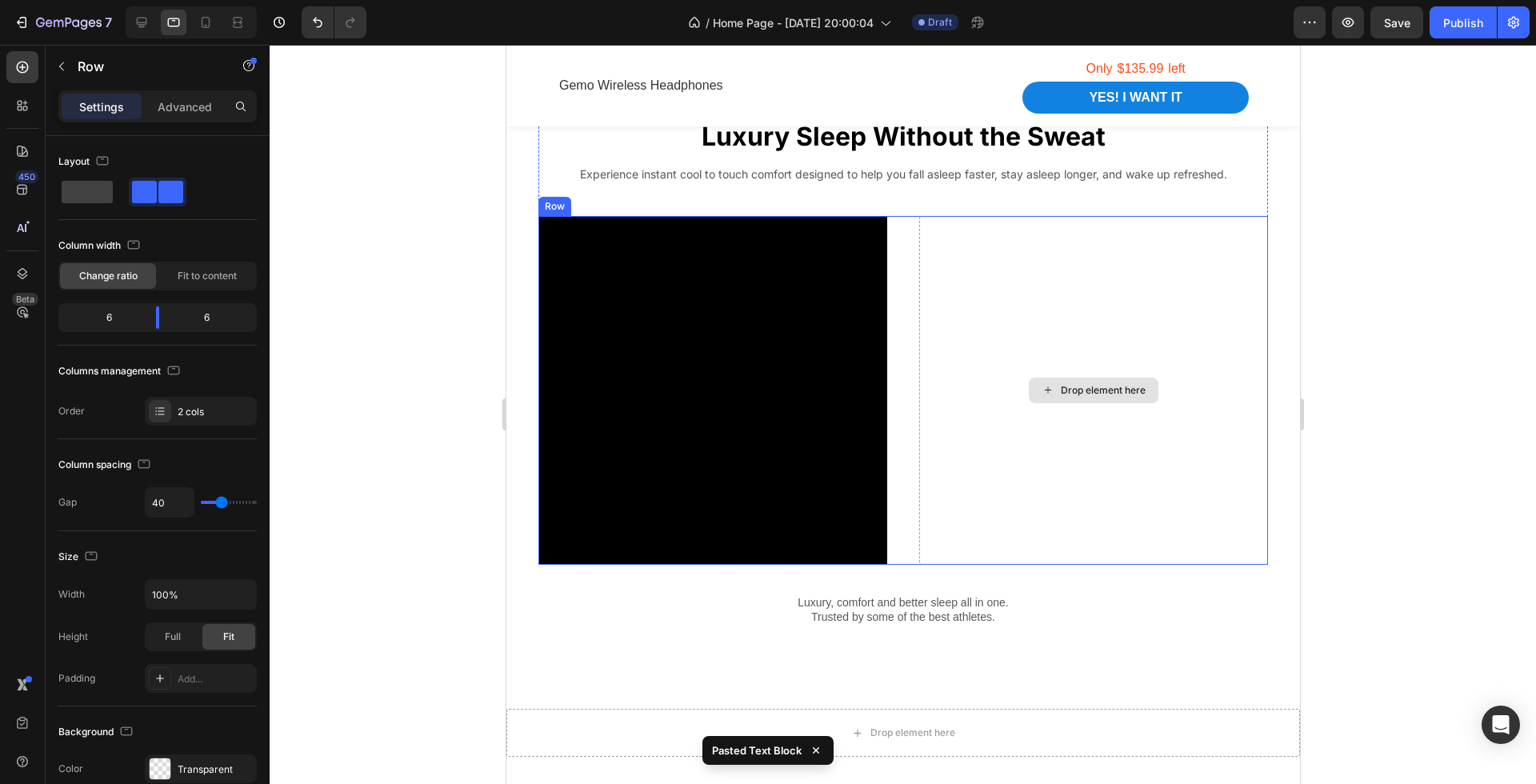
click at [1193, 485] on div "Drop element here" at bounding box center [1093, 391] width 349 height 349
click at [1044, 296] on div "Drop element here" at bounding box center [1093, 391] width 349 height 349
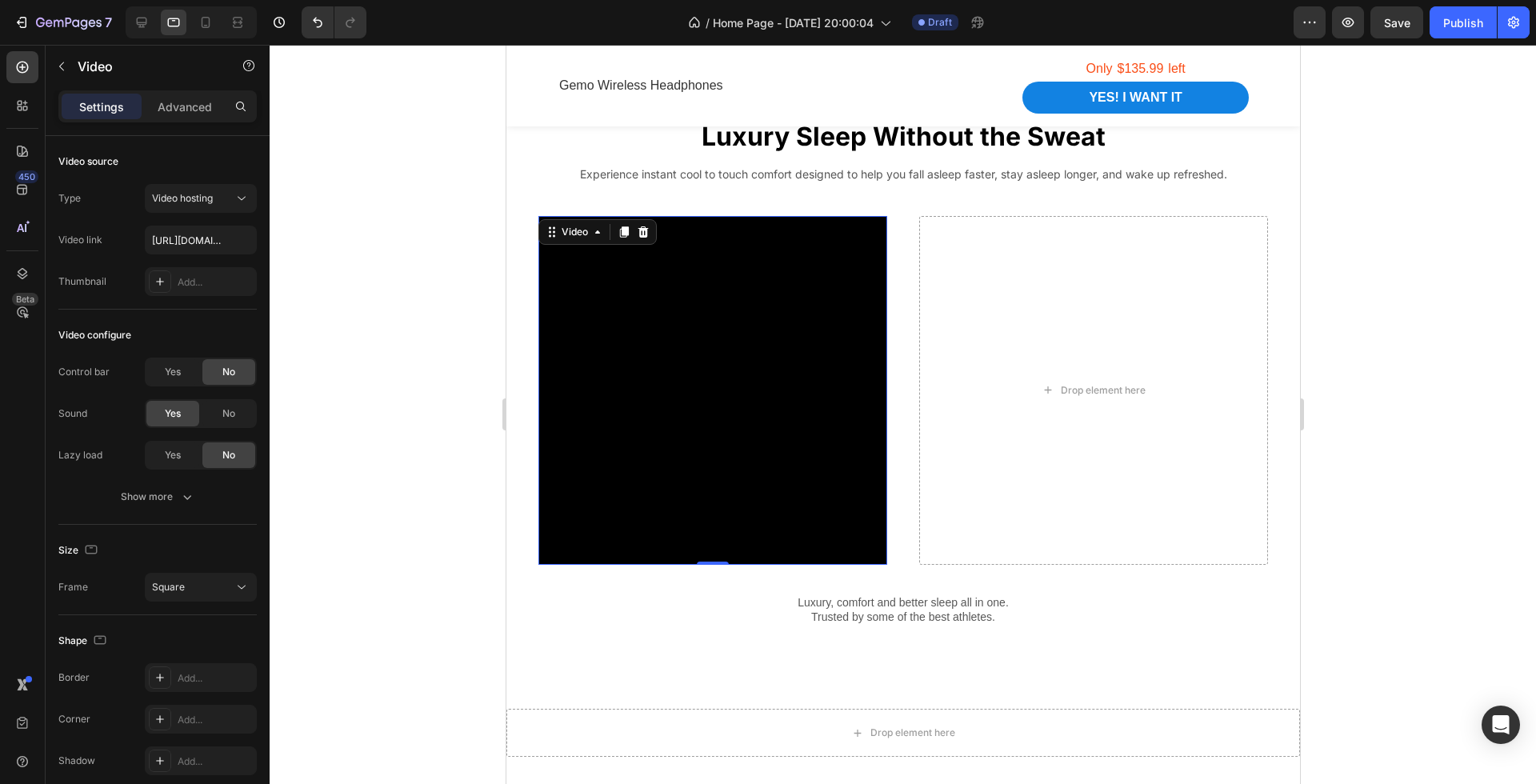
click at [553, 382] on video at bounding box center [712, 391] width 349 height 349
click at [1432, 438] on div at bounding box center [902, 414] width 1266 height 739
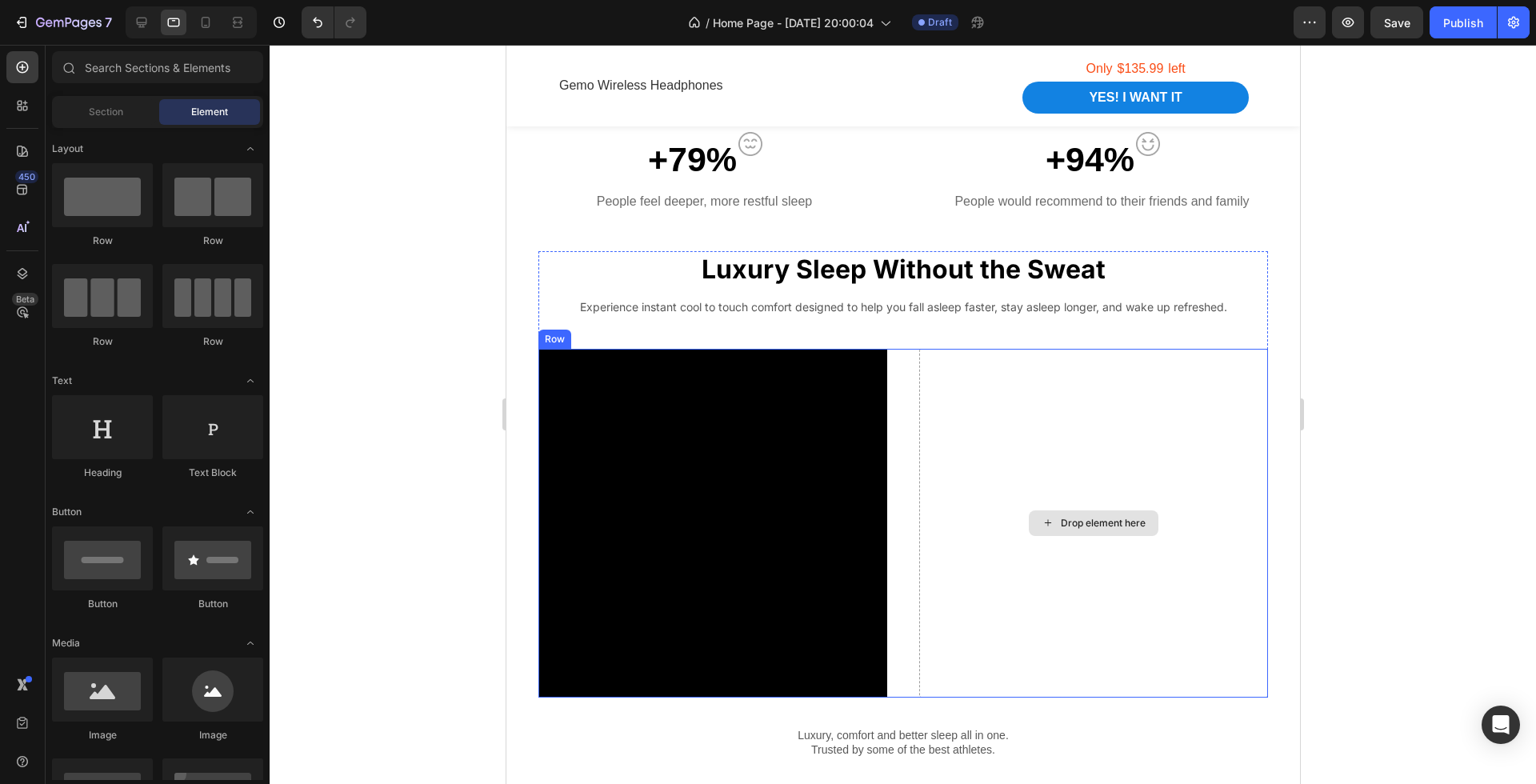
scroll to position [1343, 0]
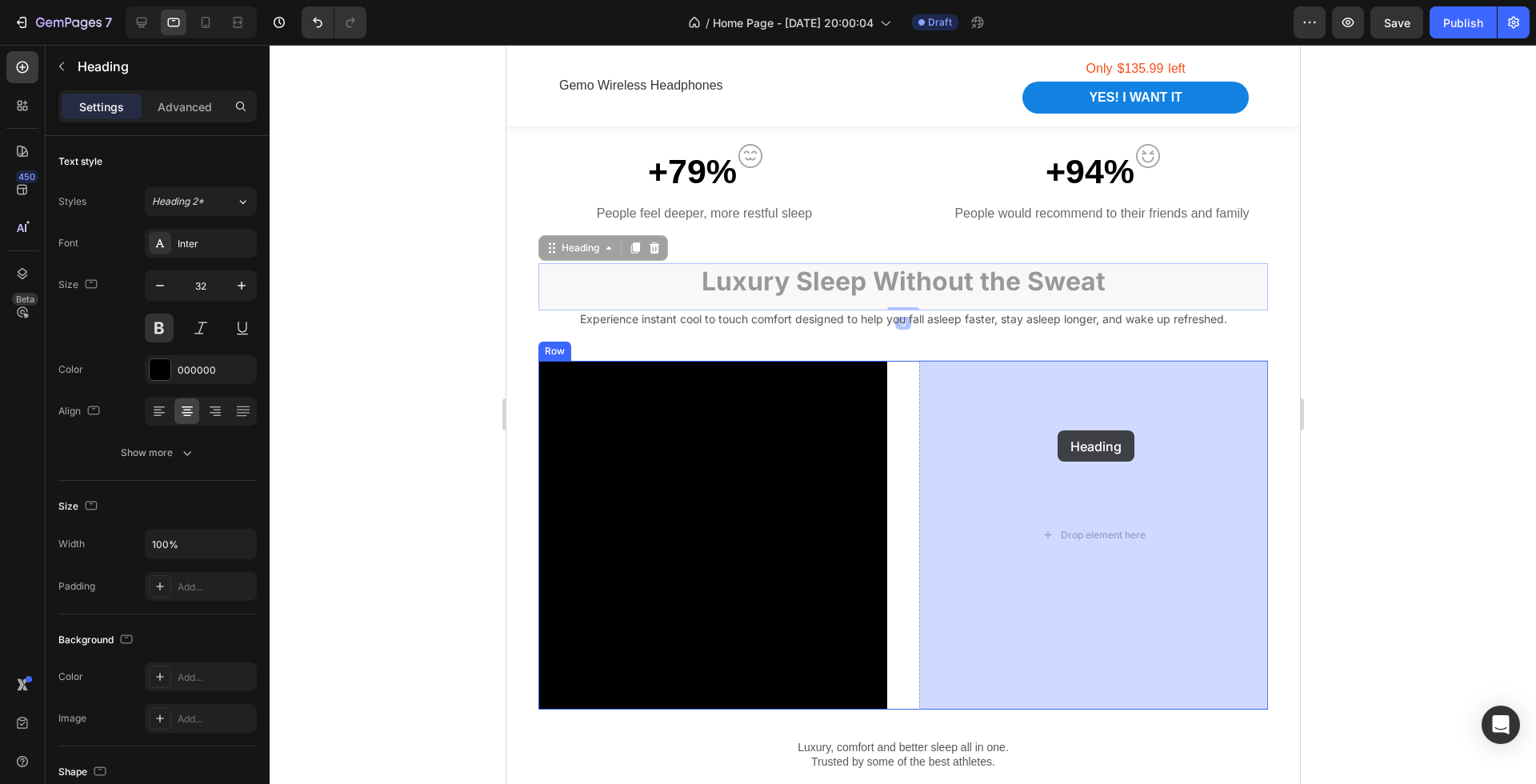
drag, startPoint x: 956, startPoint y: 291, endPoint x: 1036, endPoint y: 383, distance: 121.9
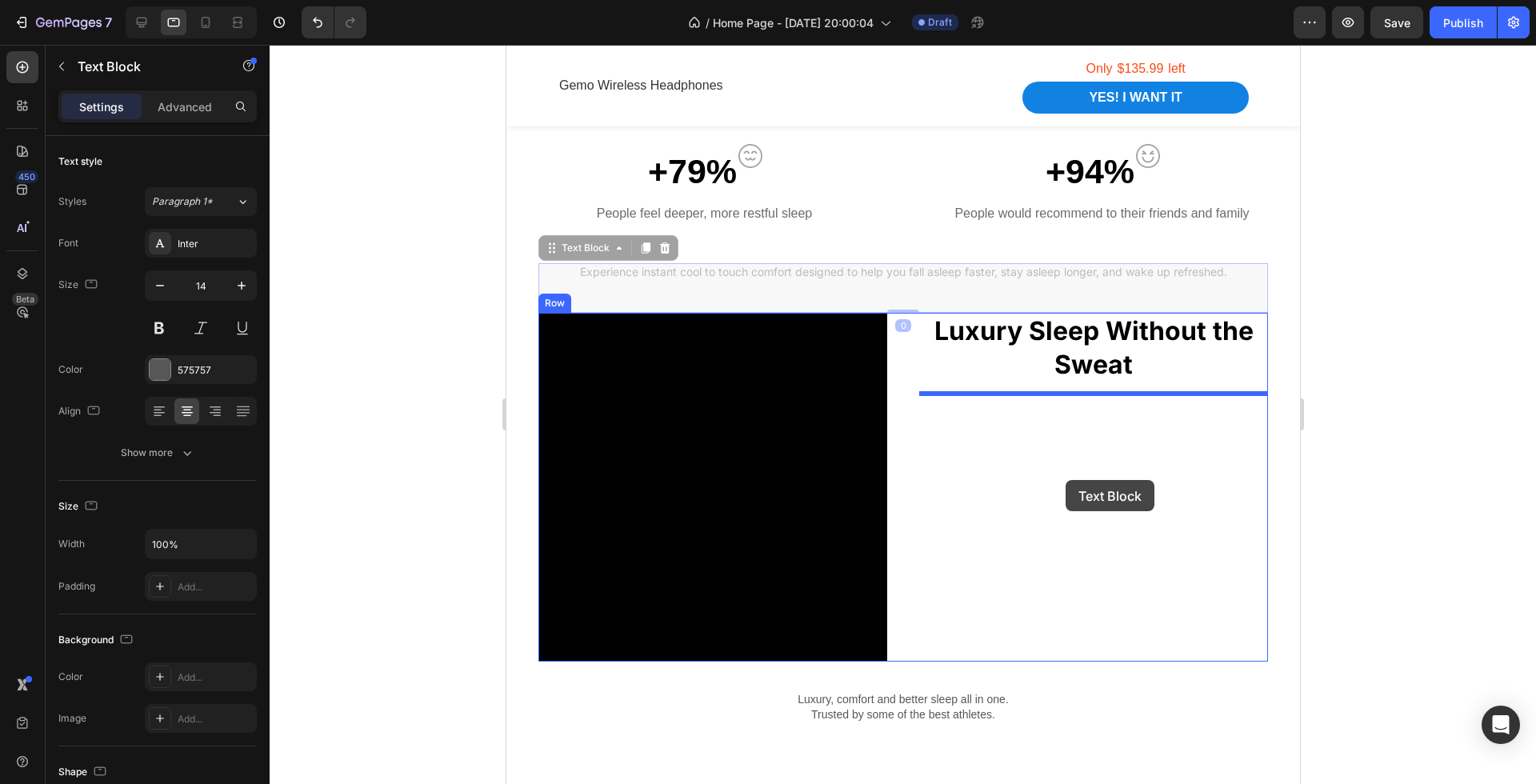
drag, startPoint x: 873, startPoint y: 276, endPoint x: 1065, endPoint y: 480, distance: 280.1
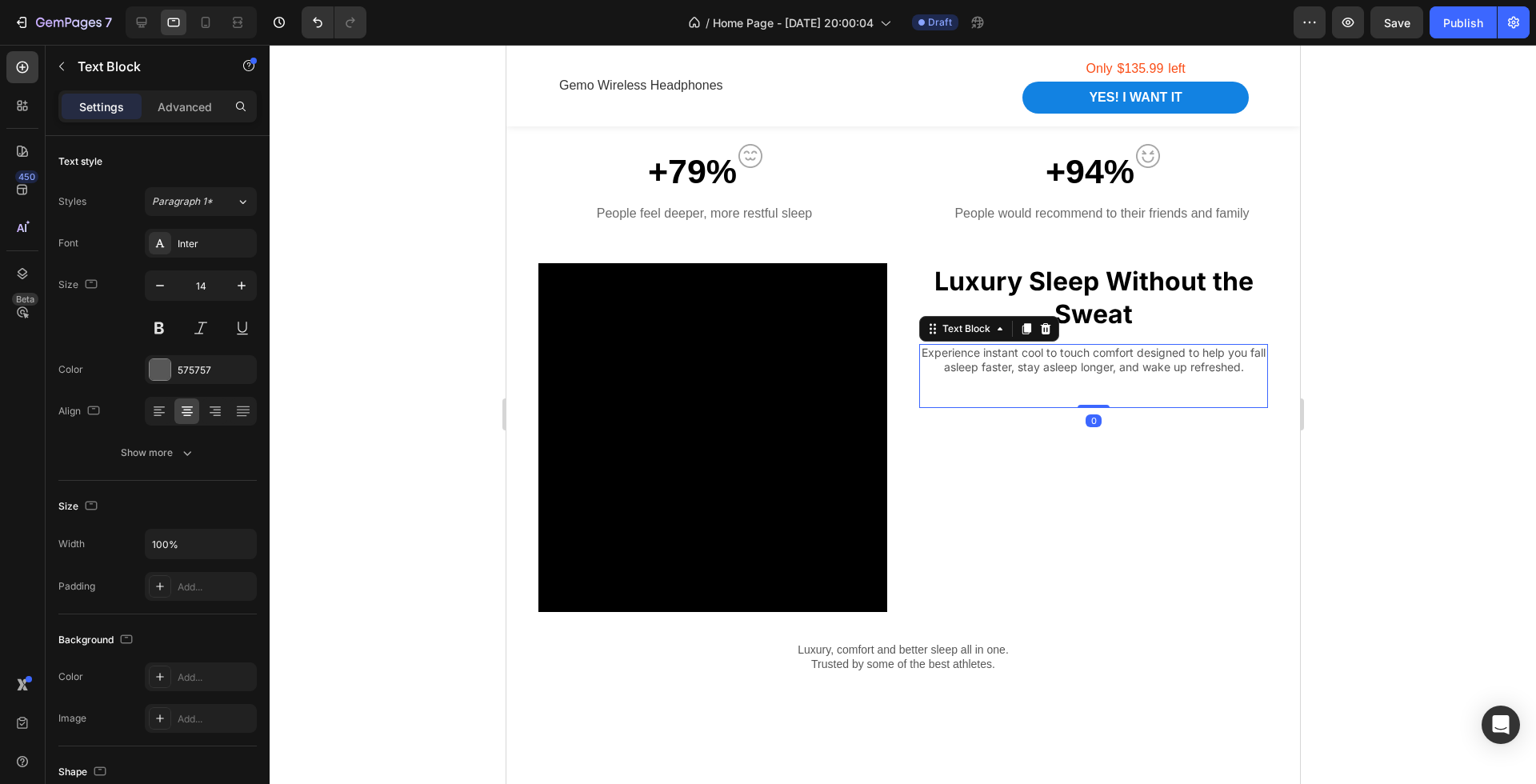
click at [1337, 471] on div at bounding box center [902, 414] width 1266 height 739
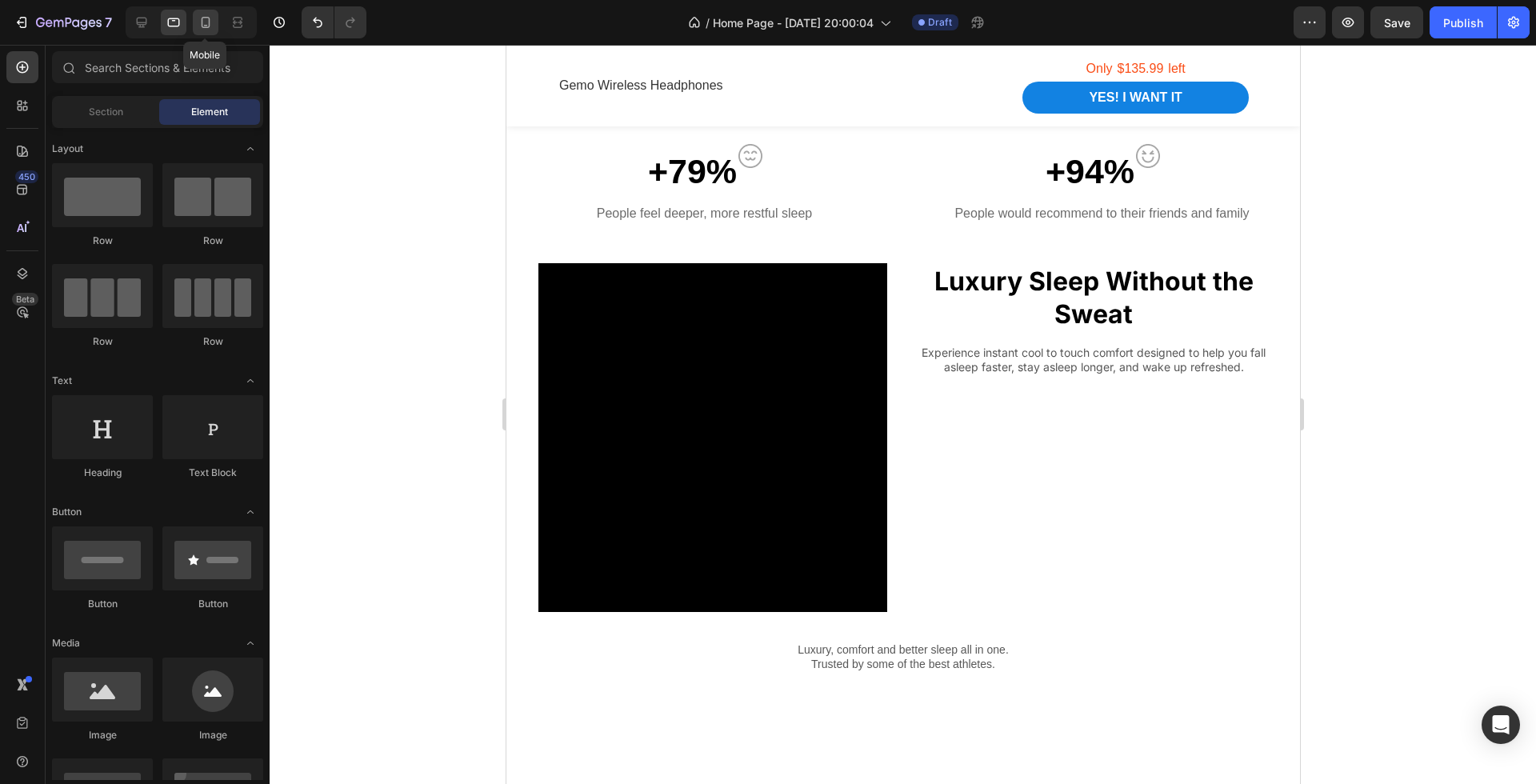
click at [194, 27] on div at bounding box center [206, 22] width 26 height 26
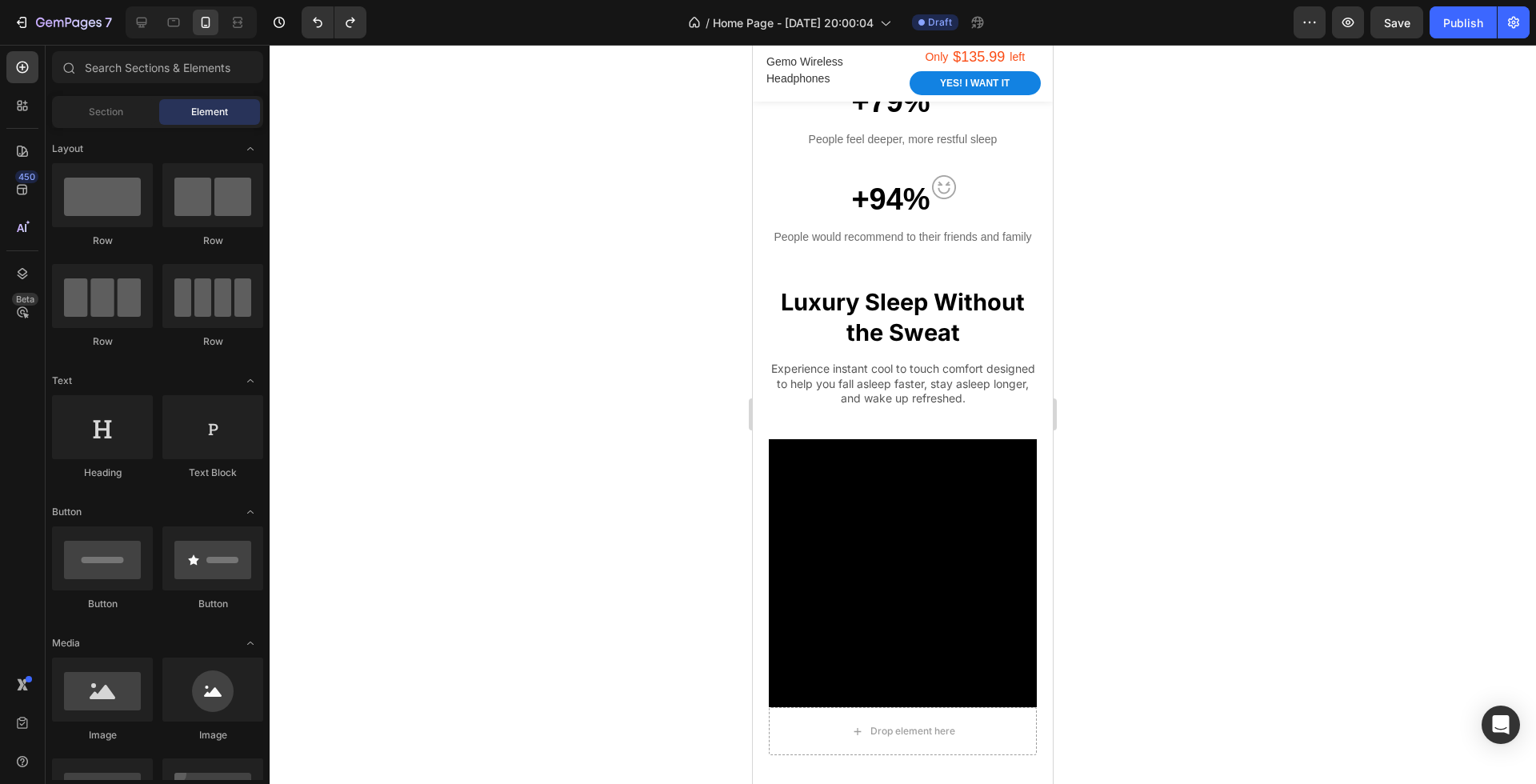
click at [1150, 420] on div at bounding box center [902, 414] width 1266 height 739
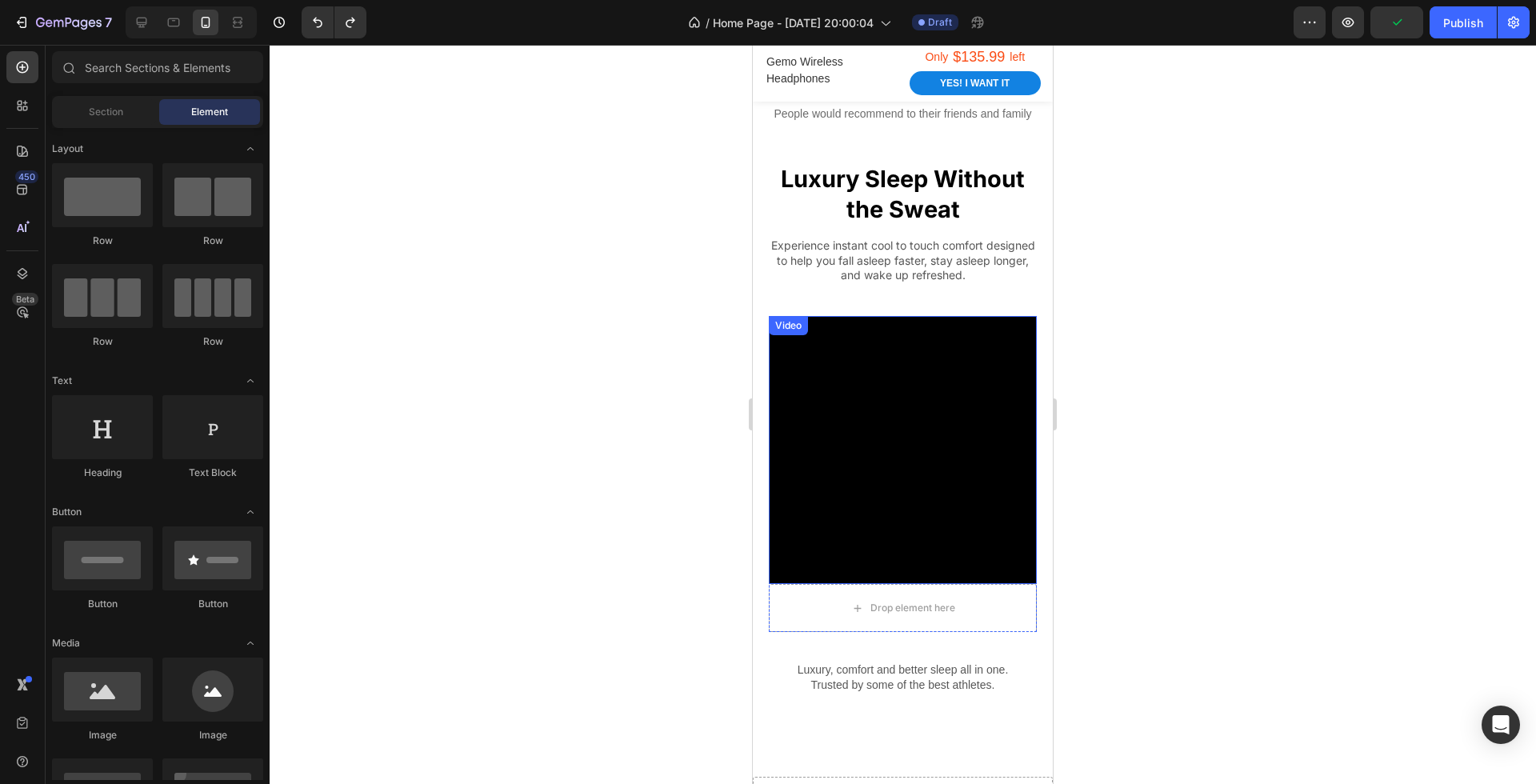
scroll to position [1596, 0]
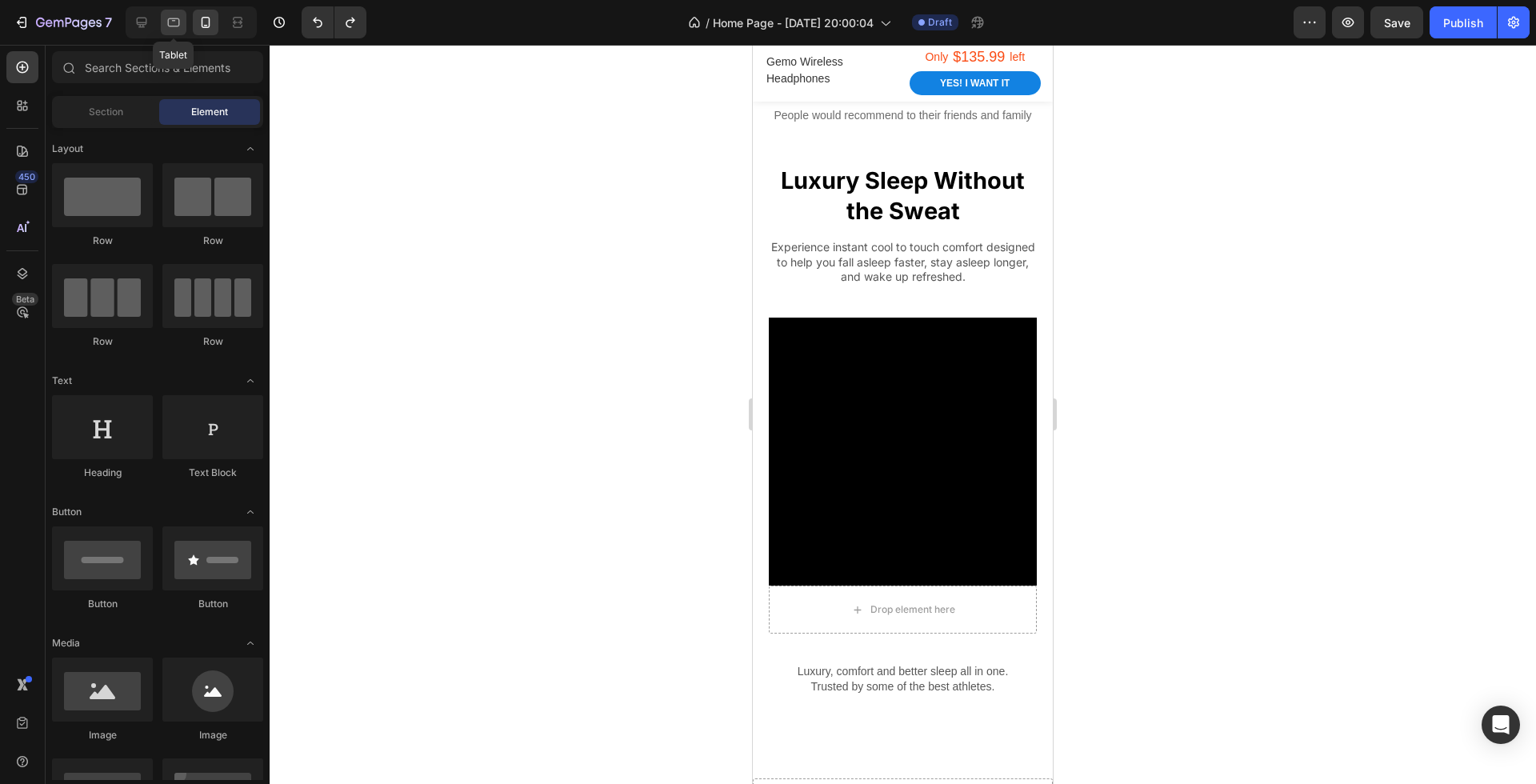
click at [161, 22] on div at bounding box center [174, 22] width 26 height 26
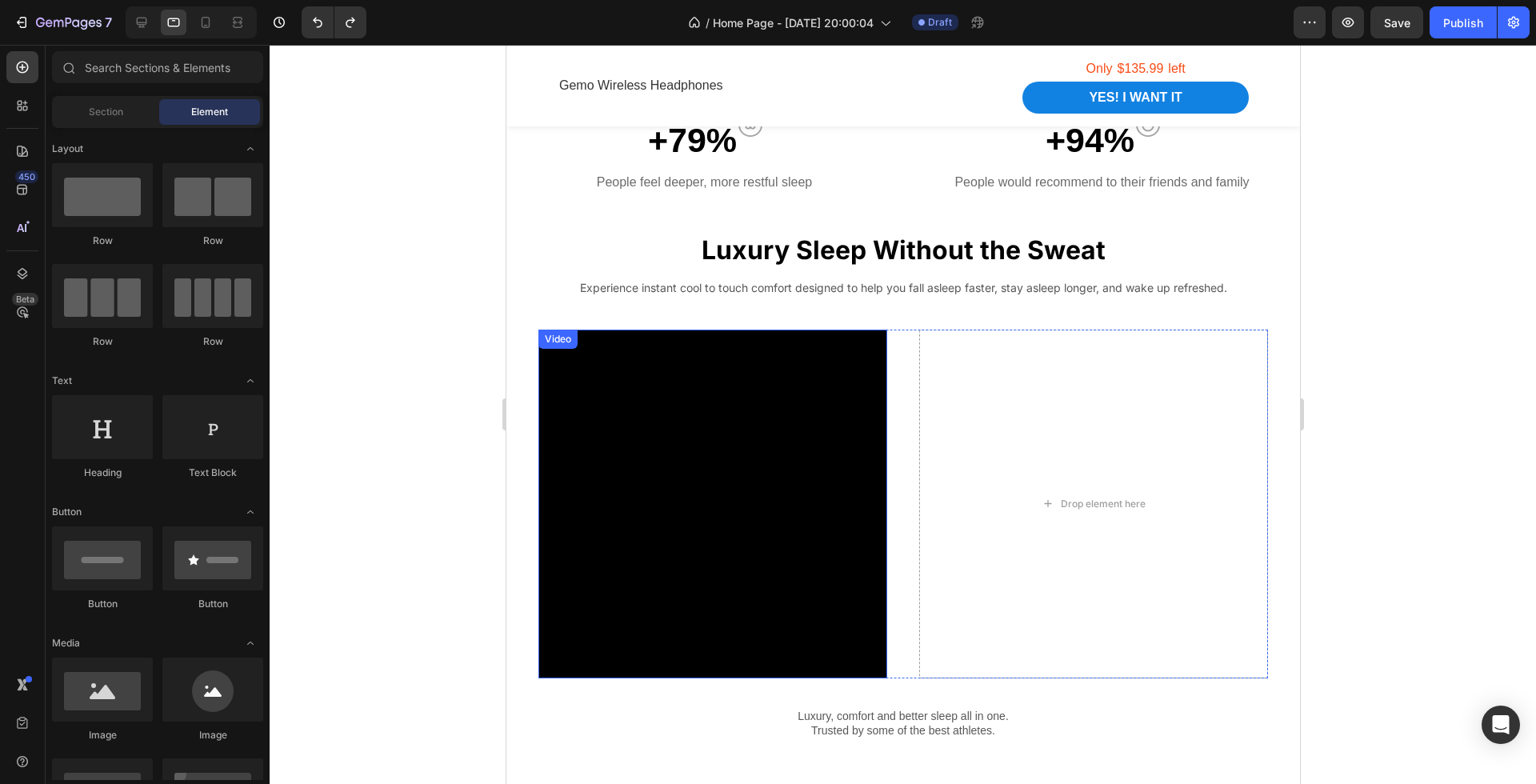
scroll to position [1374, 0]
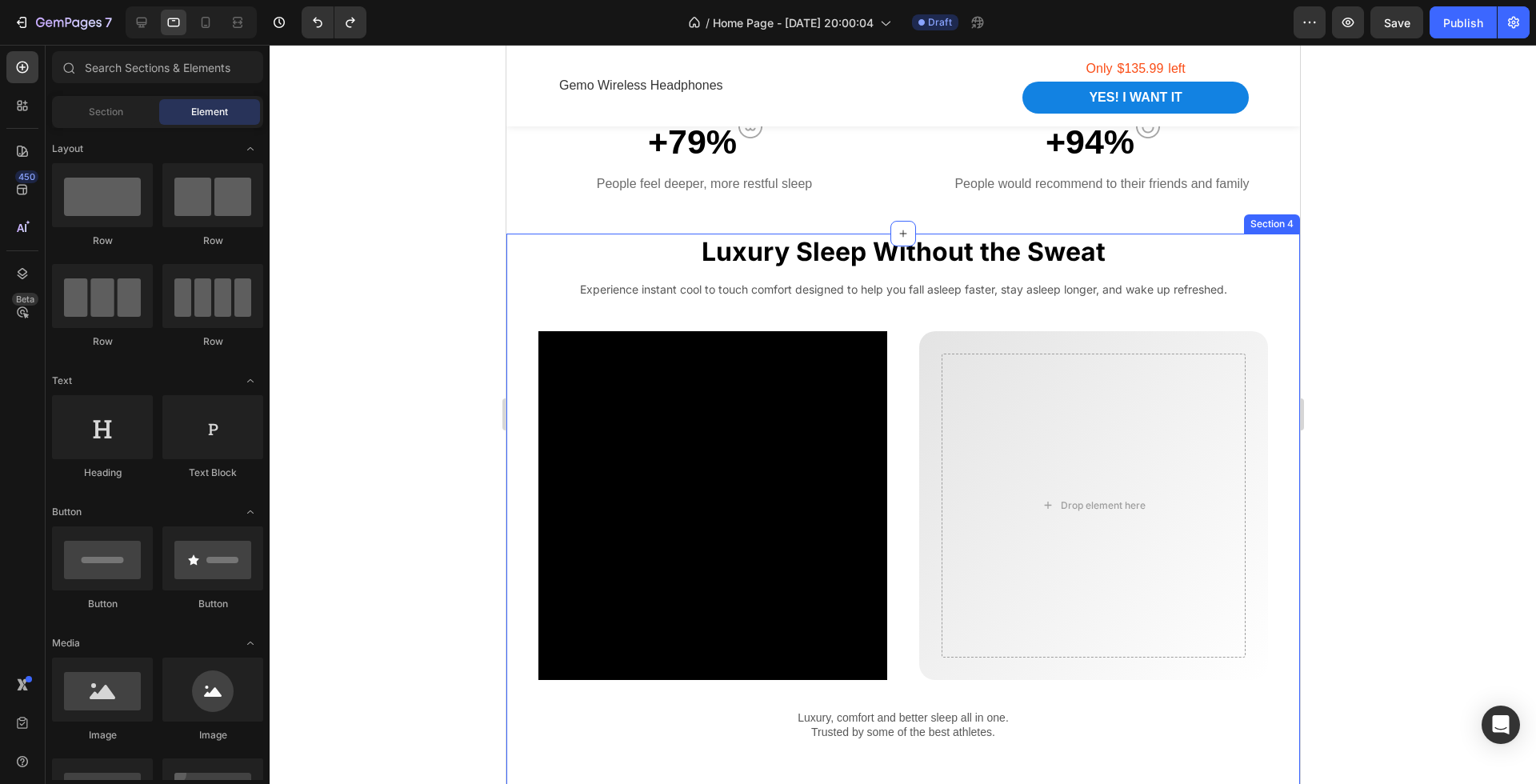
click at [1378, 504] on div at bounding box center [902, 414] width 1266 height 739
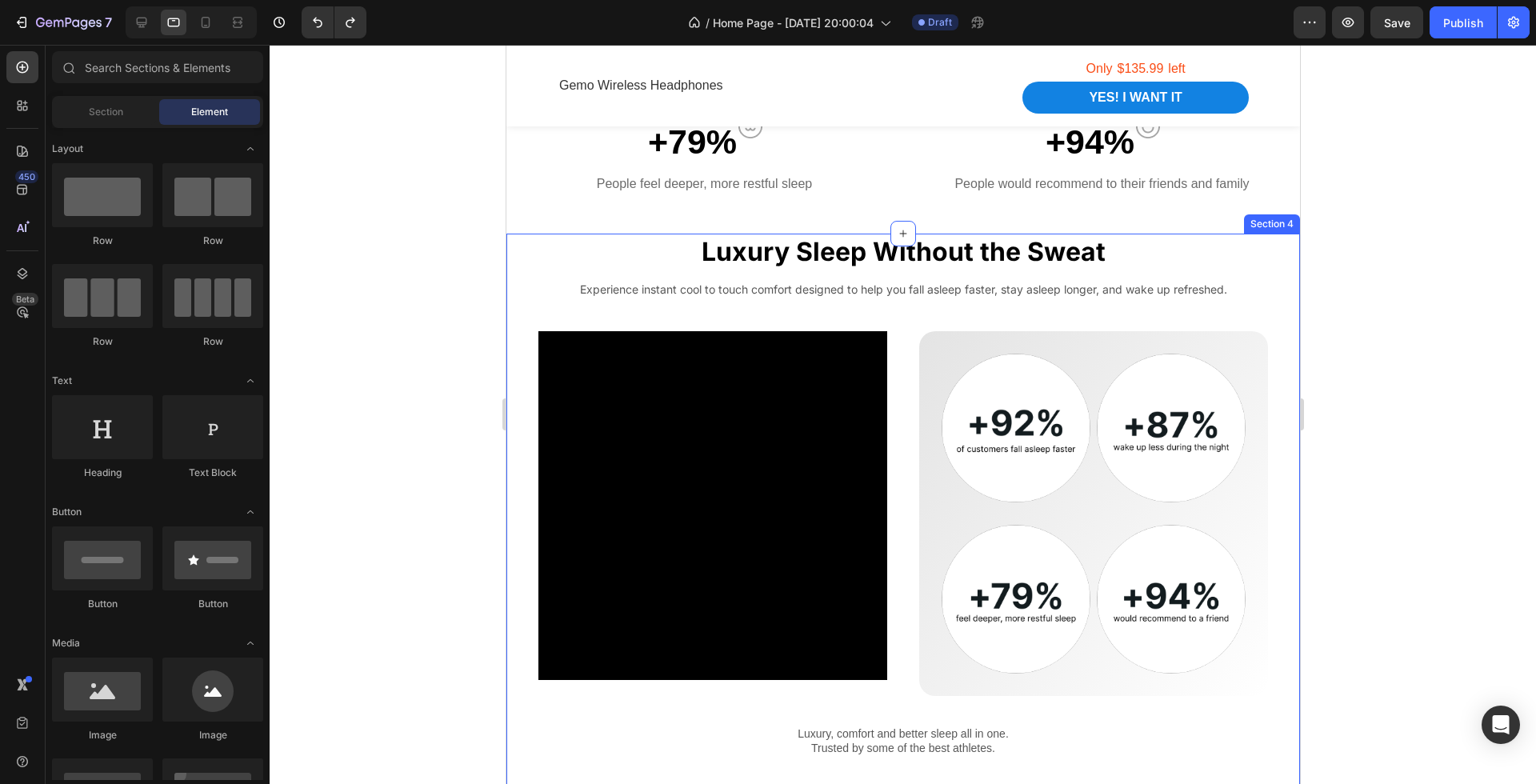
click at [1378, 504] on div at bounding box center [902, 414] width 1266 height 739
click at [1417, 446] on div at bounding box center [902, 414] width 1266 height 739
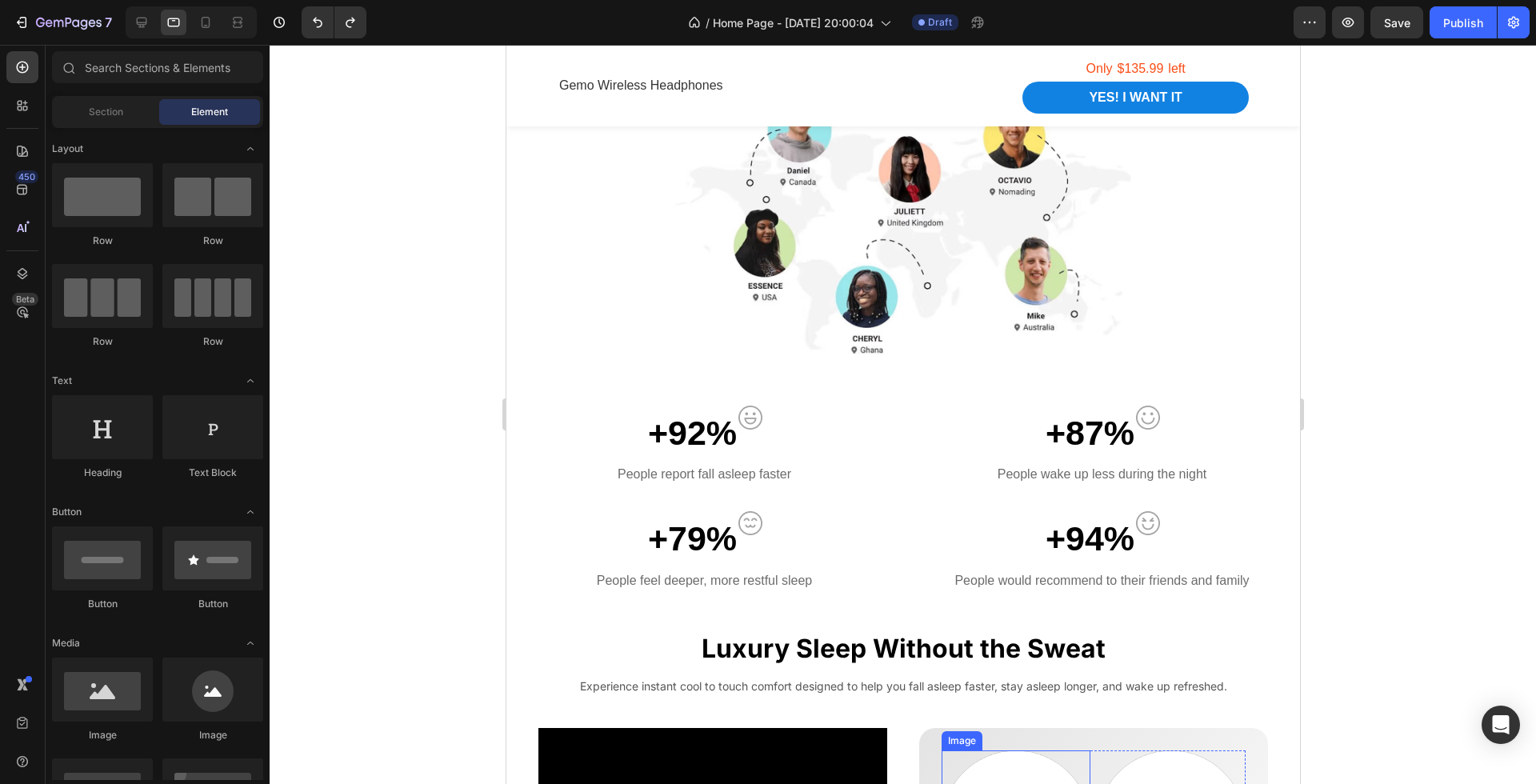
scroll to position [953, 0]
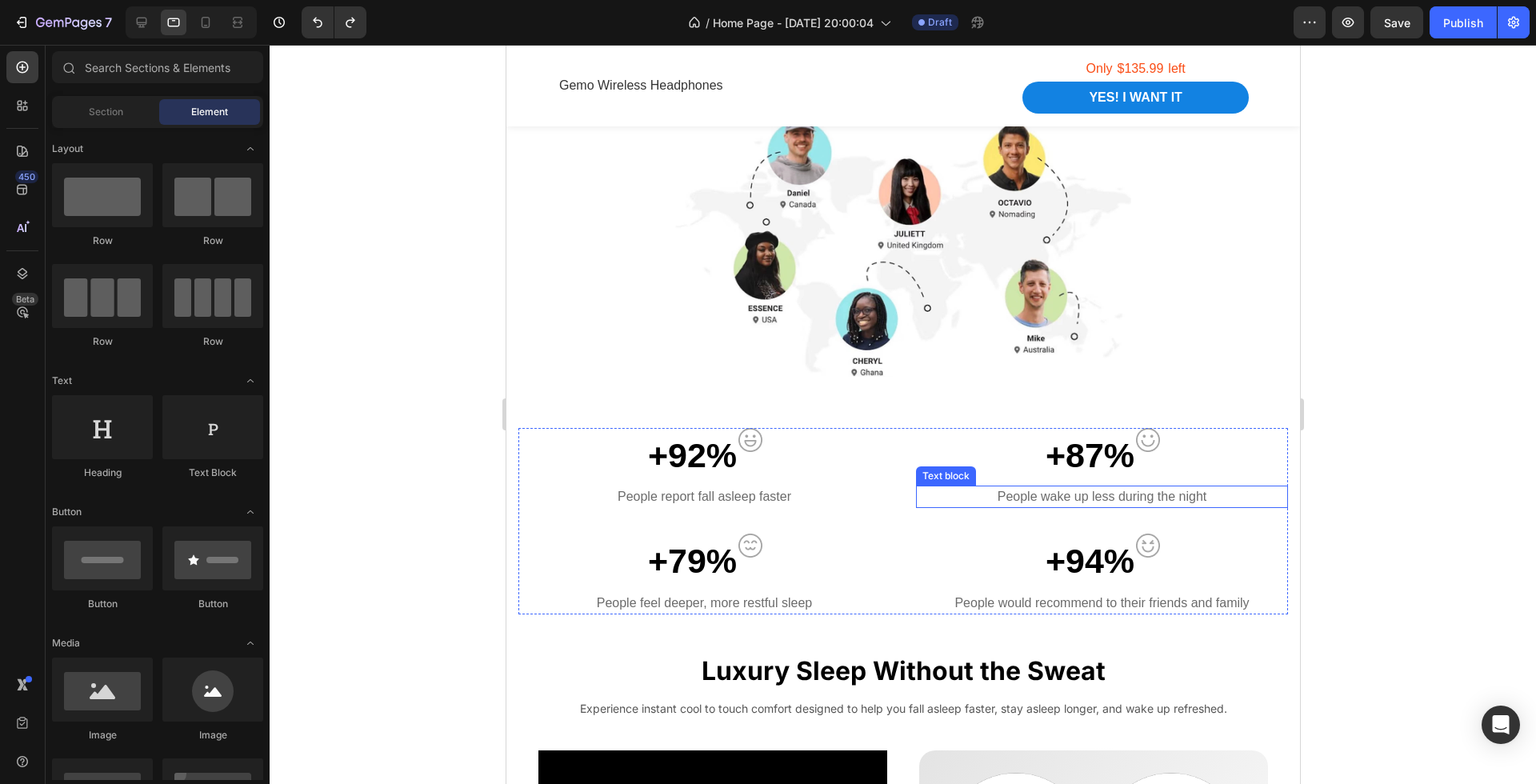
click at [922, 491] on p "People wake up less during the night" at bounding box center [1101, 497] width 369 height 19
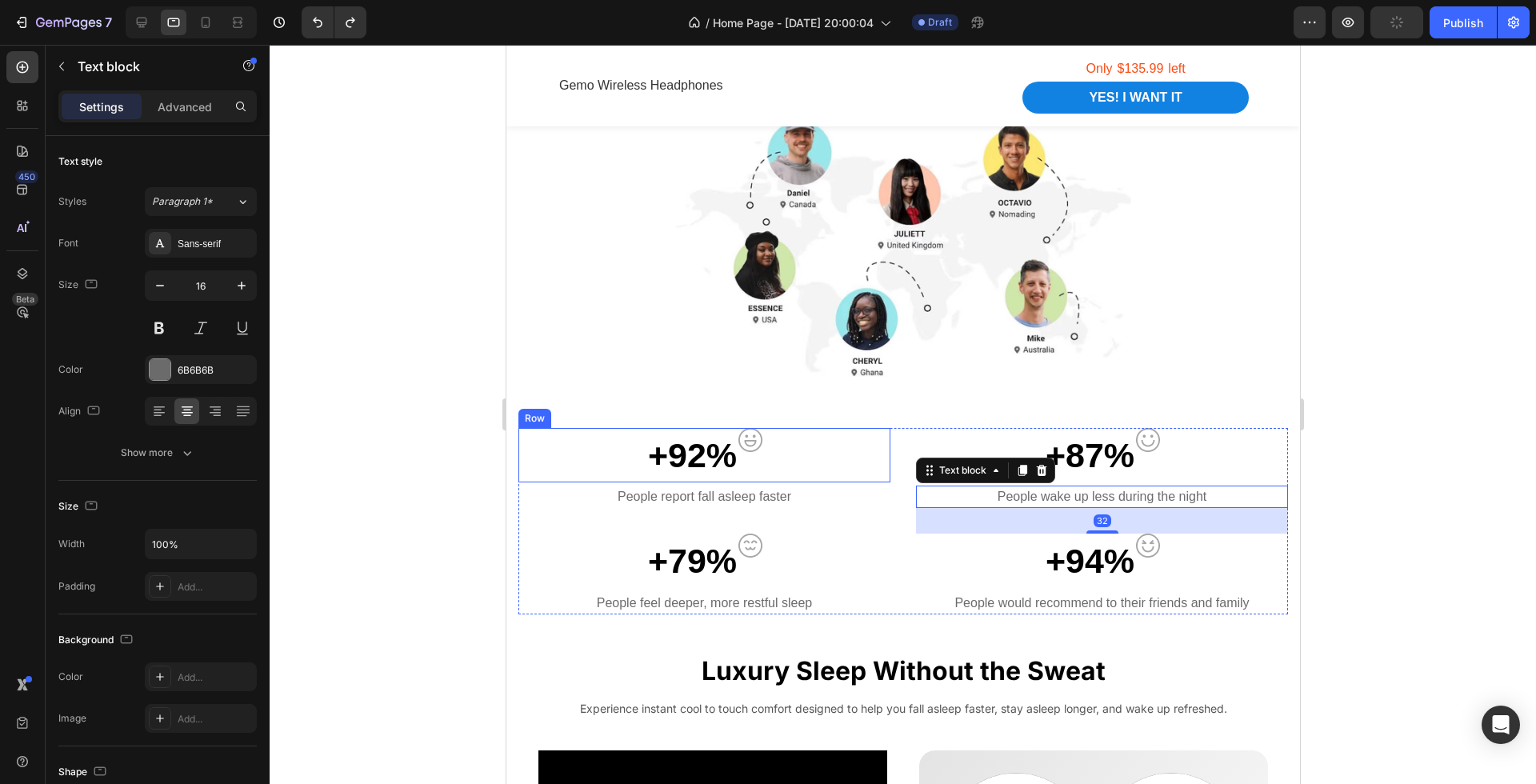
click at [853, 467] on div "+92% Text block Image Row" at bounding box center [704, 456] width 372 height 55
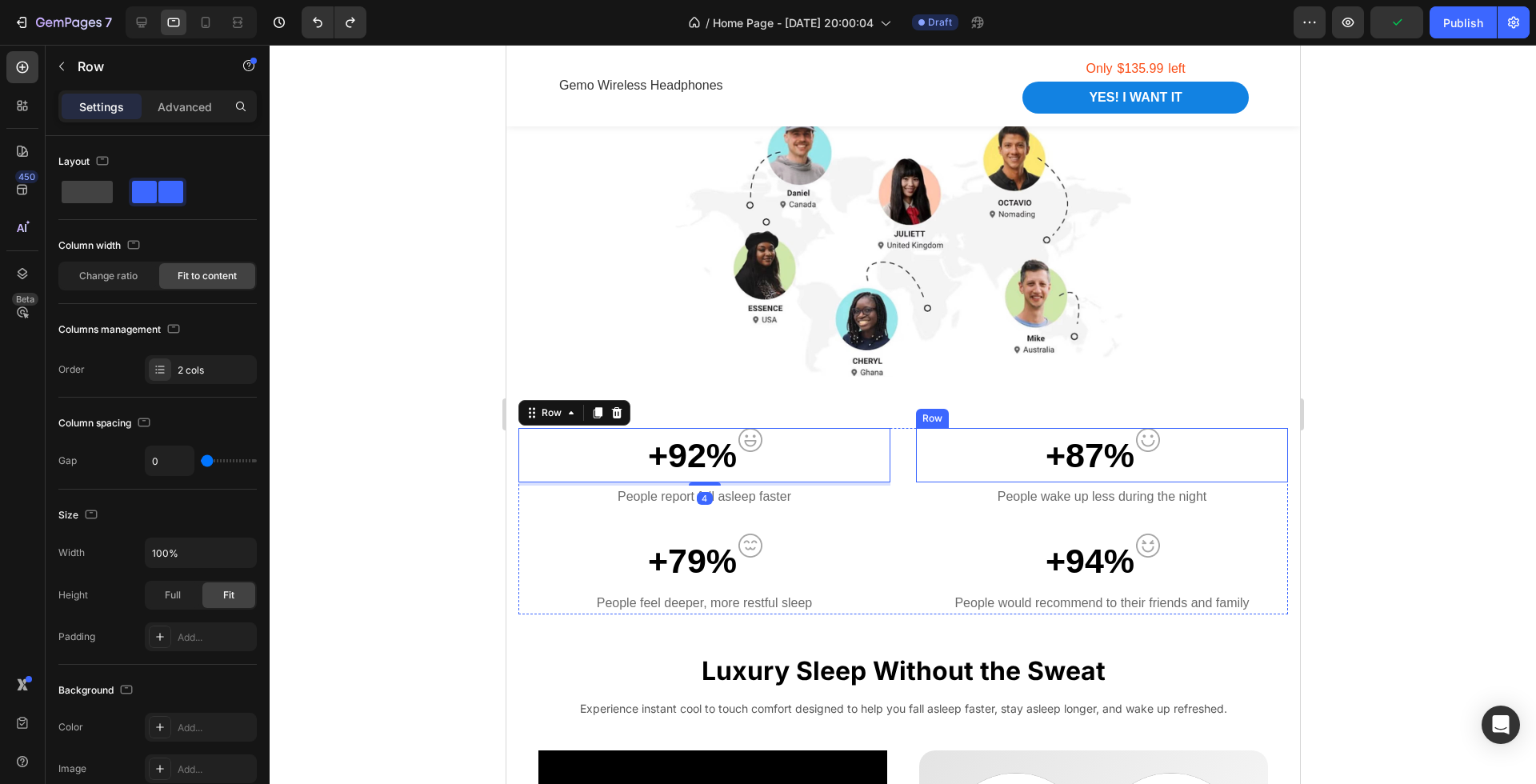
click at [920, 449] on div "+87% Text block Image Row" at bounding box center [1101, 456] width 372 height 55
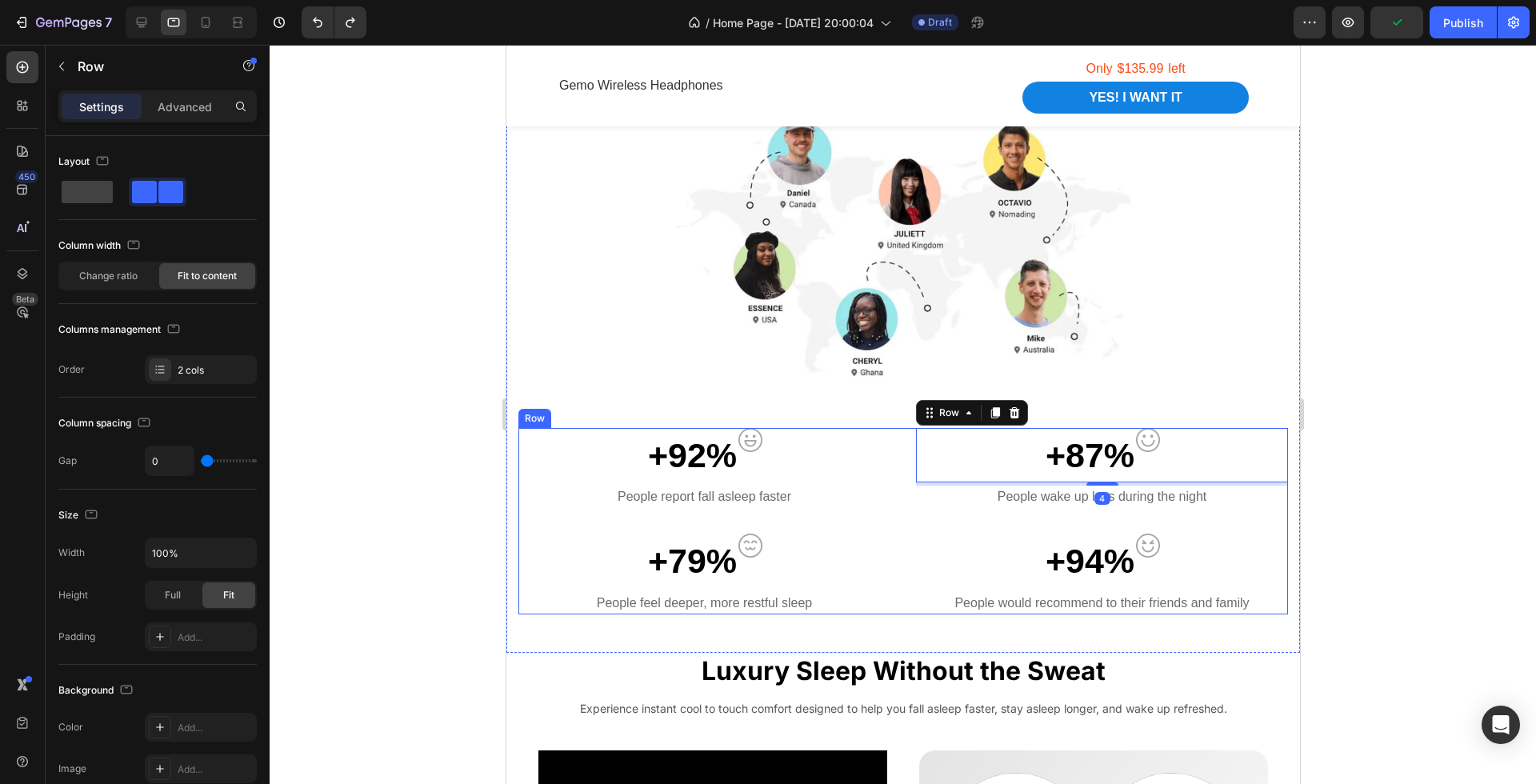
click at [889, 437] on div "+92% Text block Image Row" at bounding box center [704, 456] width 372 height 55
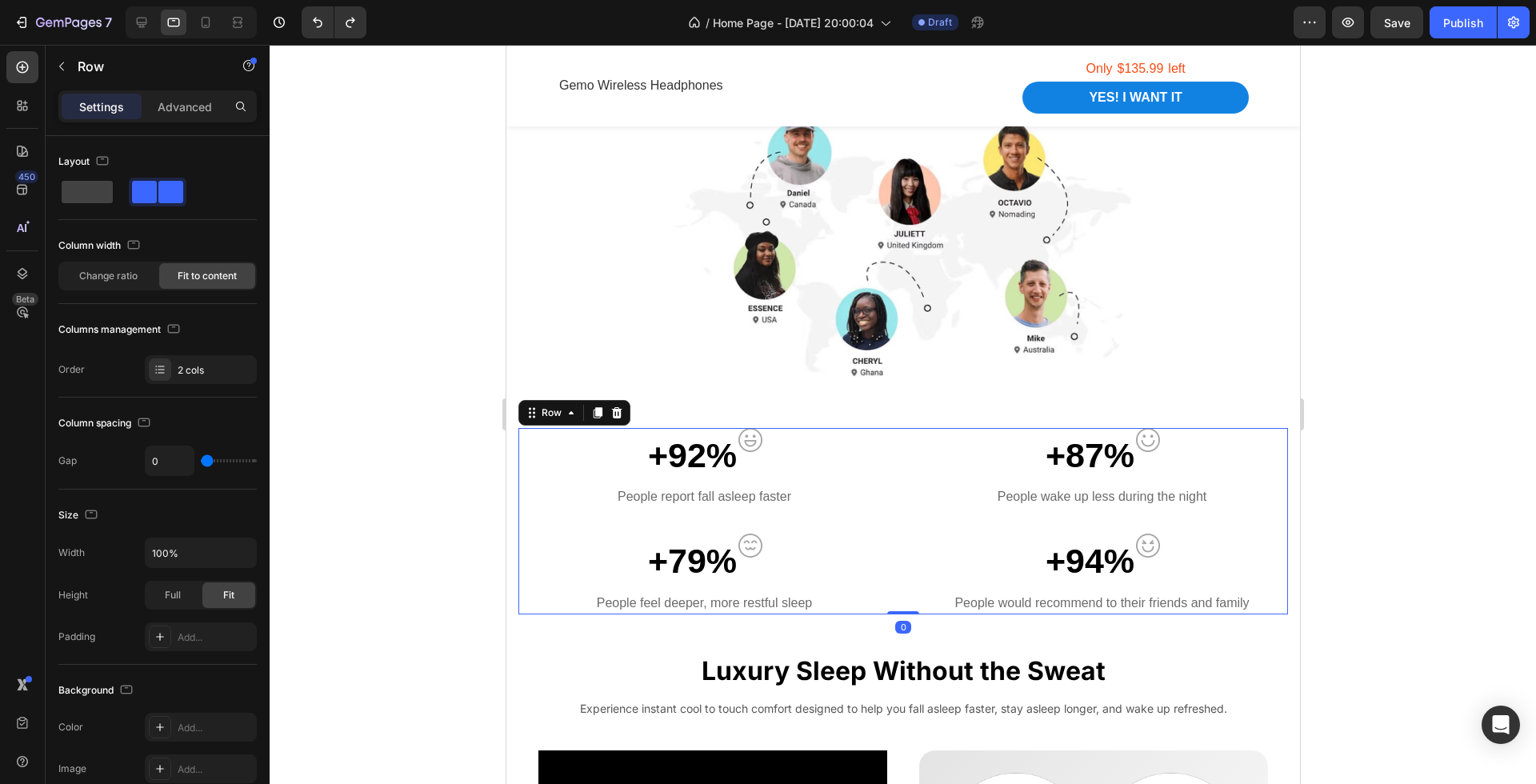
click at [909, 434] on div "+92% Text block Image Row People report fall asleep faster Text block +87% Text…" at bounding box center [902, 521] width 770 height 187
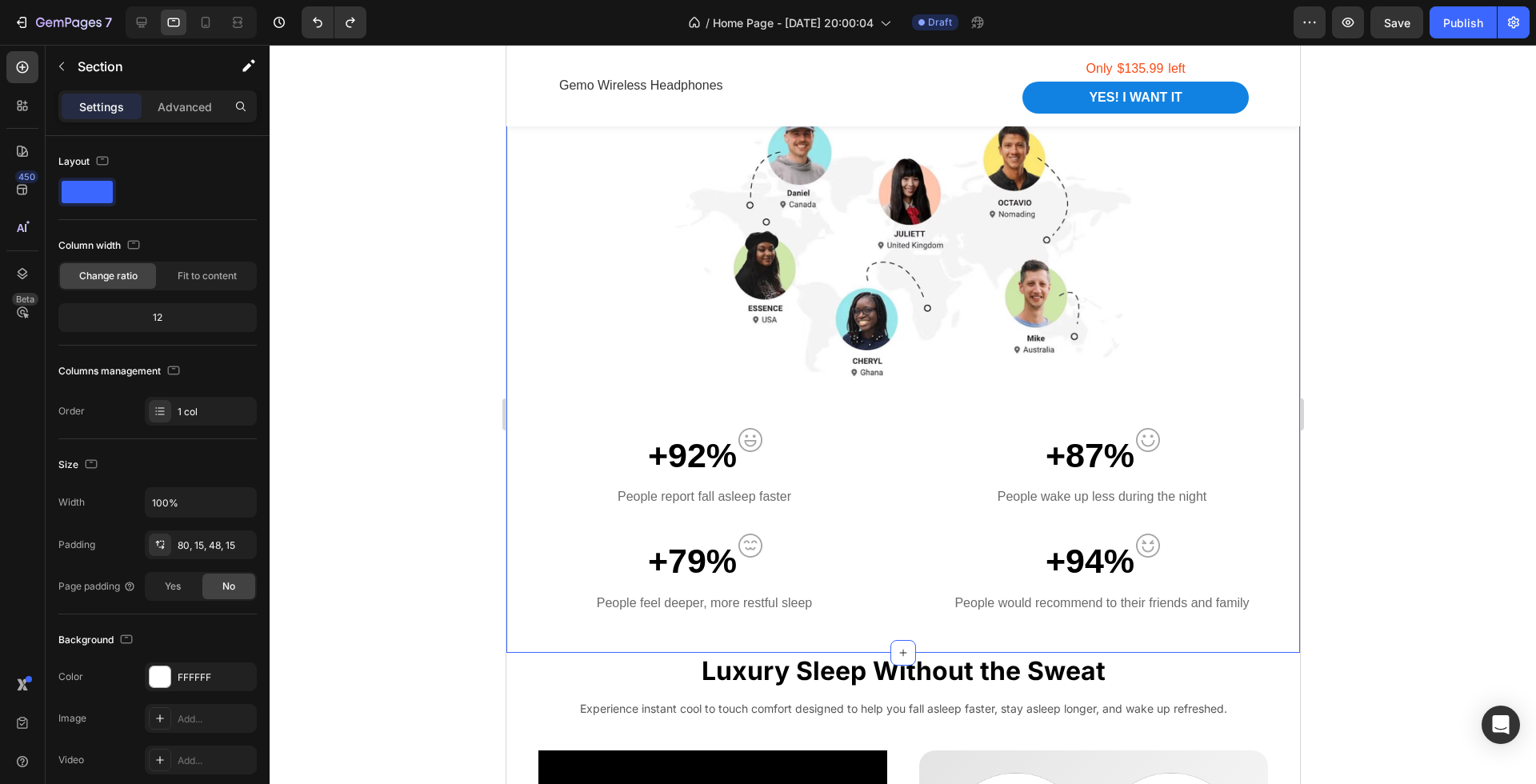
click at [902, 425] on div "Every summer 3/4 Australians report struggling with sleep due to overheating He…" at bounding box center [902, 282] width 770 height 665
click at [900, 443] on div "+92% Text block Image Row People report fall asleep faster Text block +87% Text…" at bounding box center [902, 521] width 770 height 187
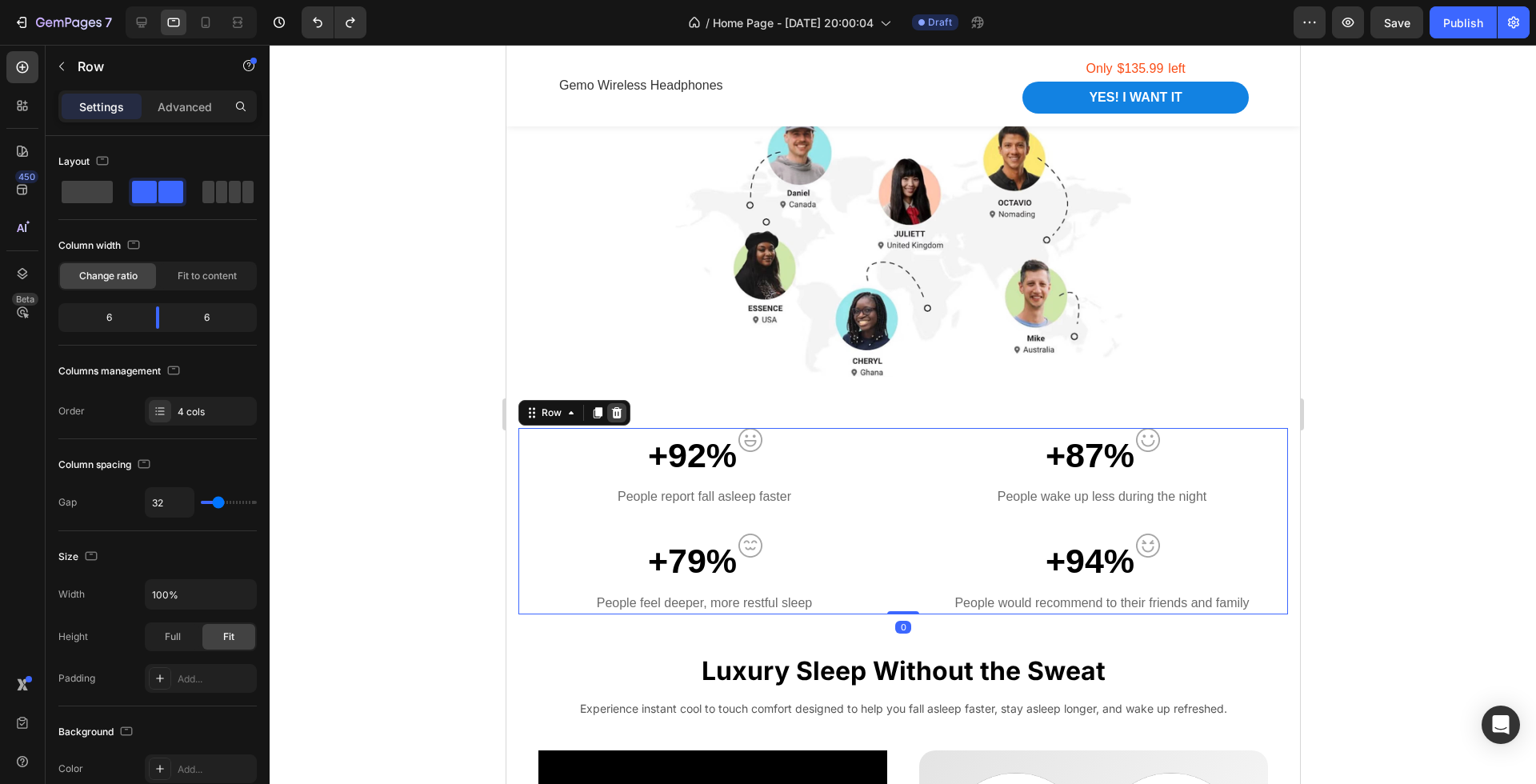
click at [620, 415] on icon at bounding box center [615, 412] width 13 height 13
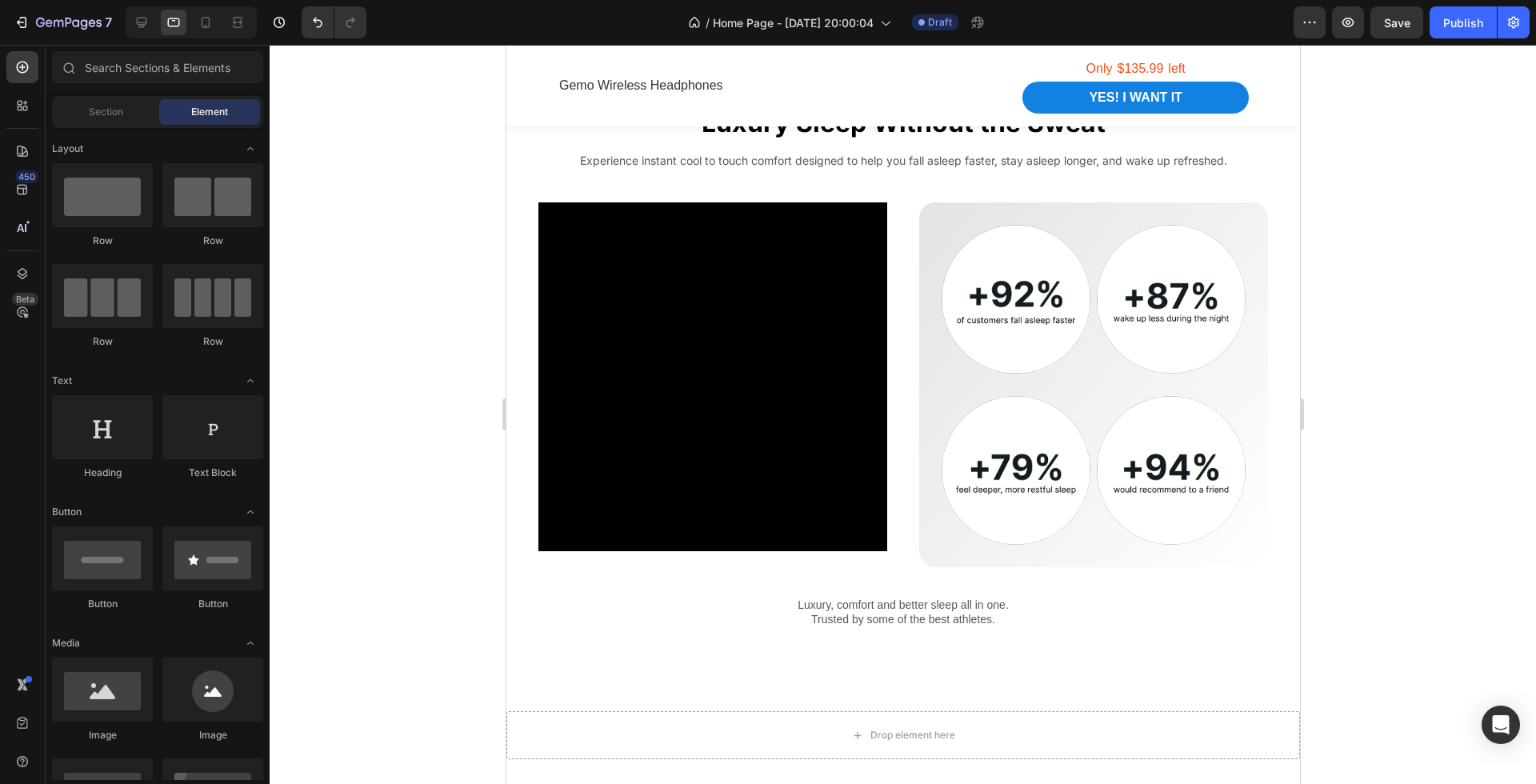
scroll to position [1304, 0]
click at [201, 22] on icon at bounding box center [206, 22] width 16 height 16
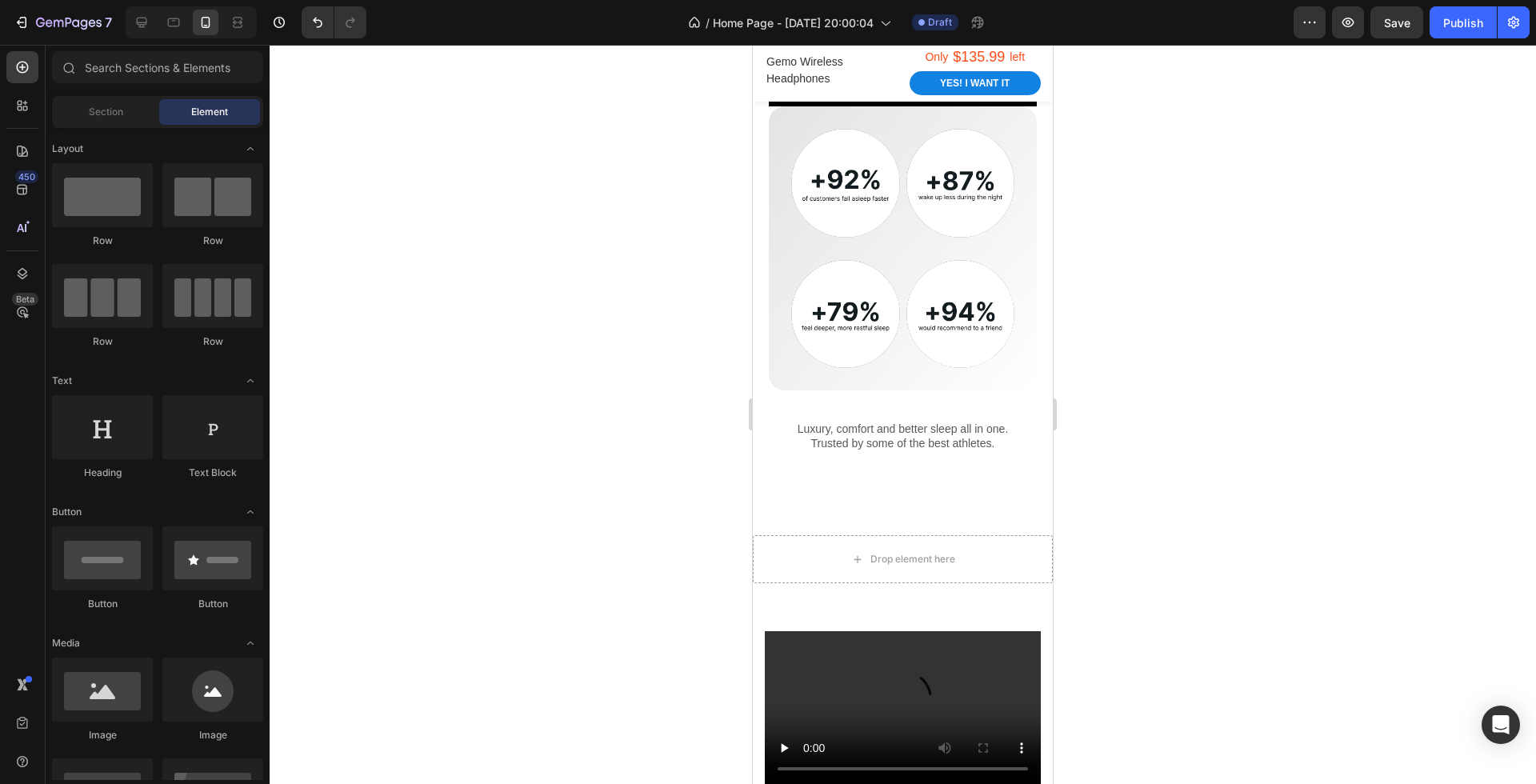
scroll to position [1709, 0]
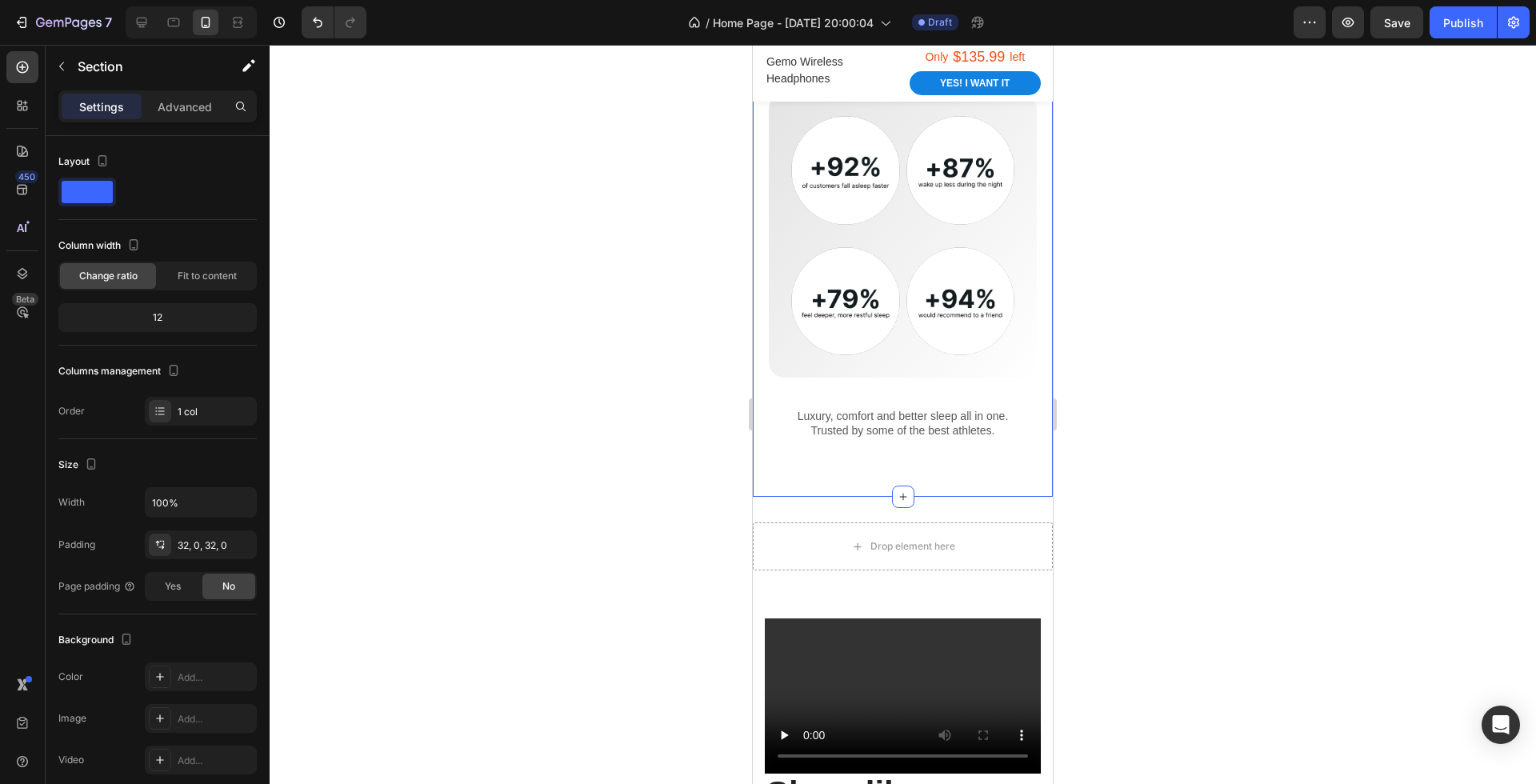
click at [916, 497] on div "Drop element here Section 5" at bounding box center [902, 546] width 300 height 99
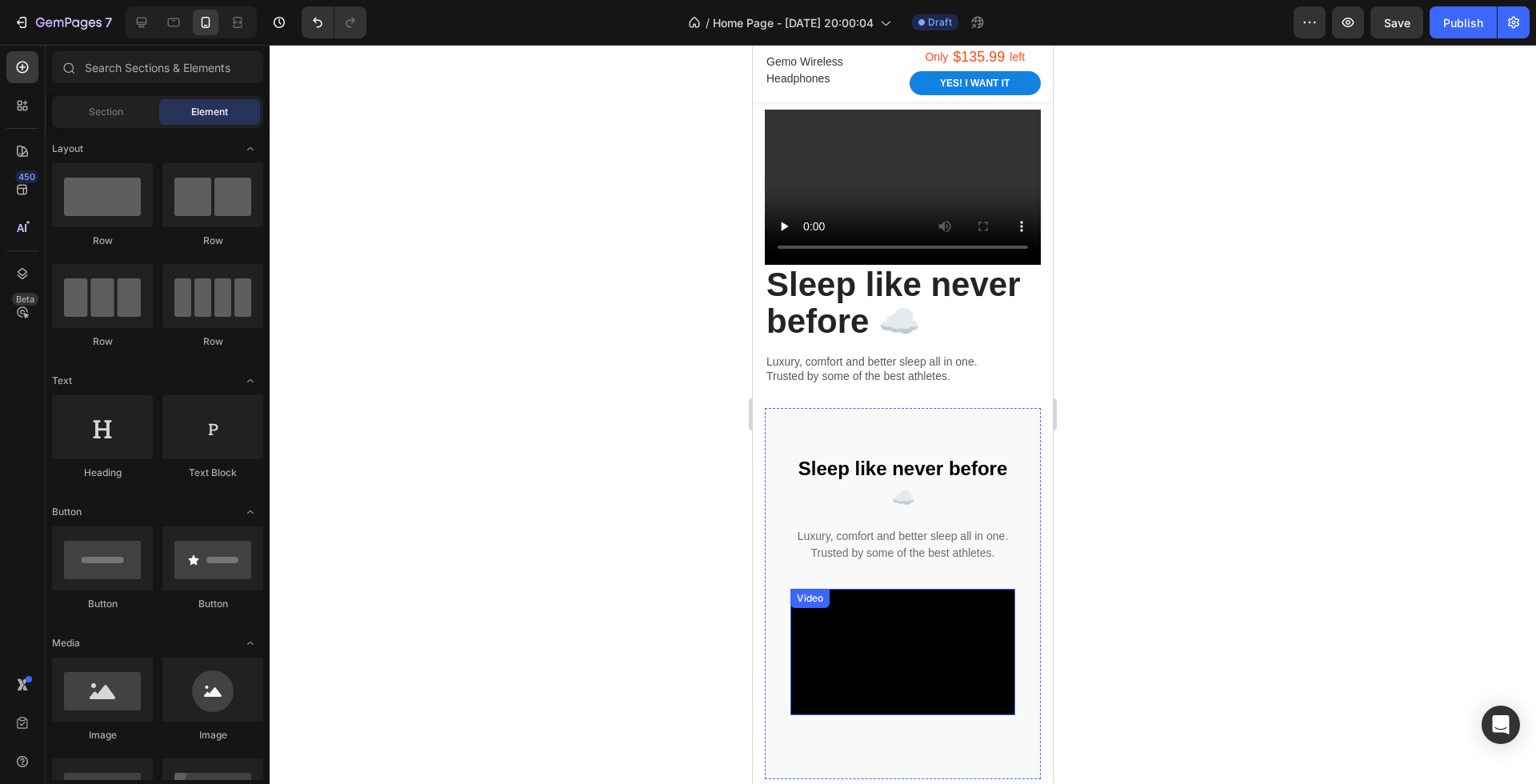
scroll to position [2199, 0]
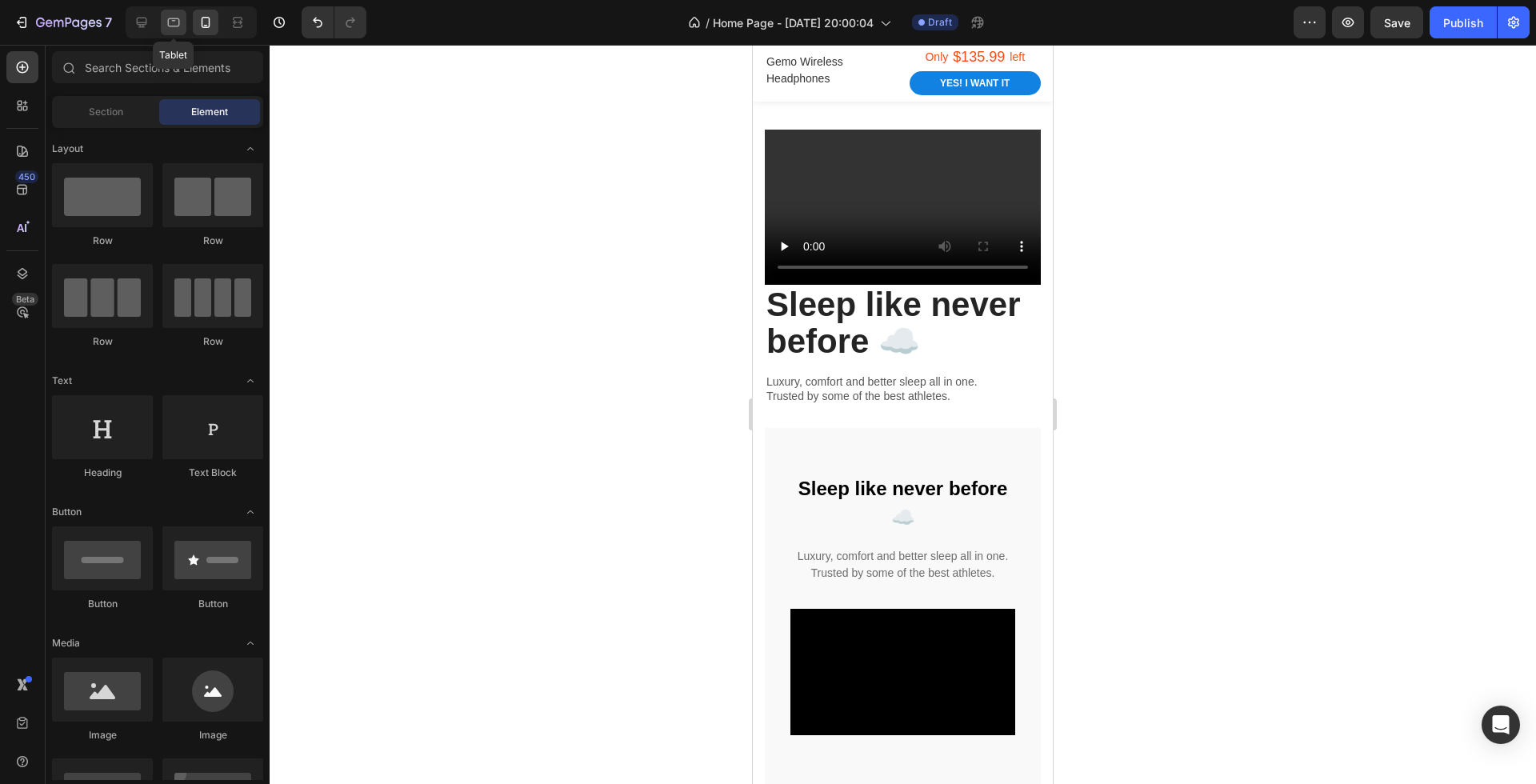
click at [180, 18] on icon at bounding box center [174, 22] width 16 height 16
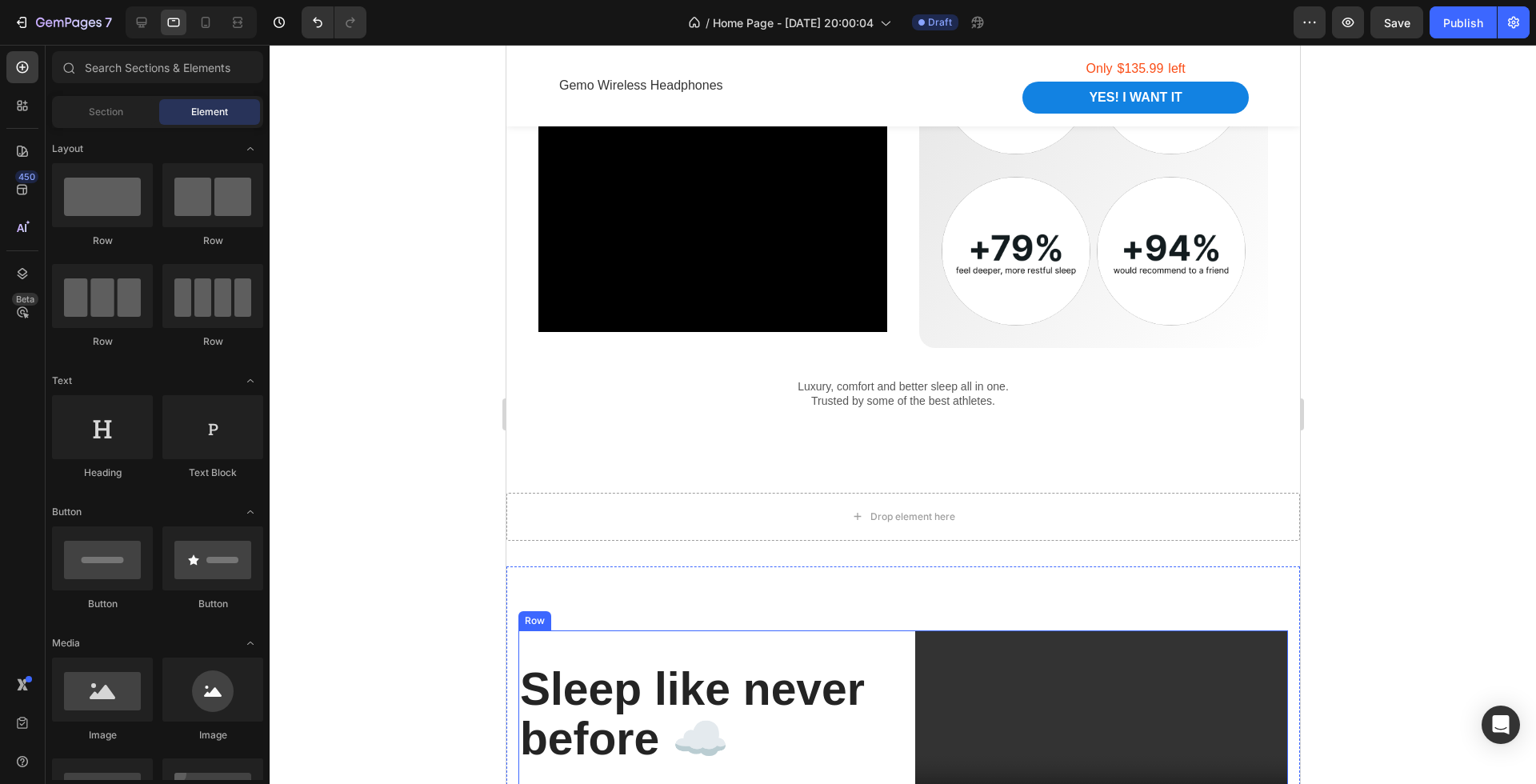
scroll to position [1520, 0]
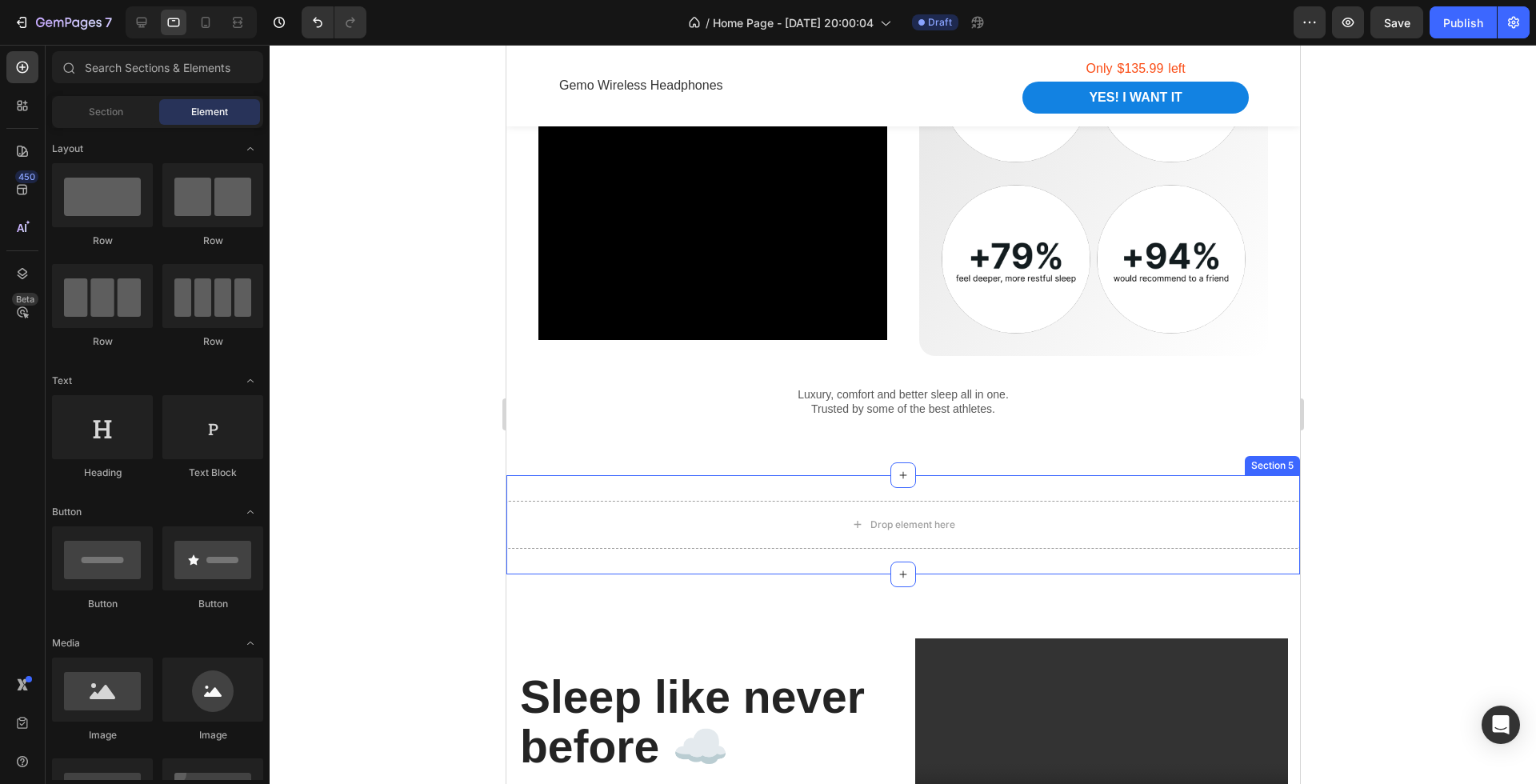
click at [1009, 491] on div "Drop element here Section 5" at bounding box center [902, 525] width 793 height 99
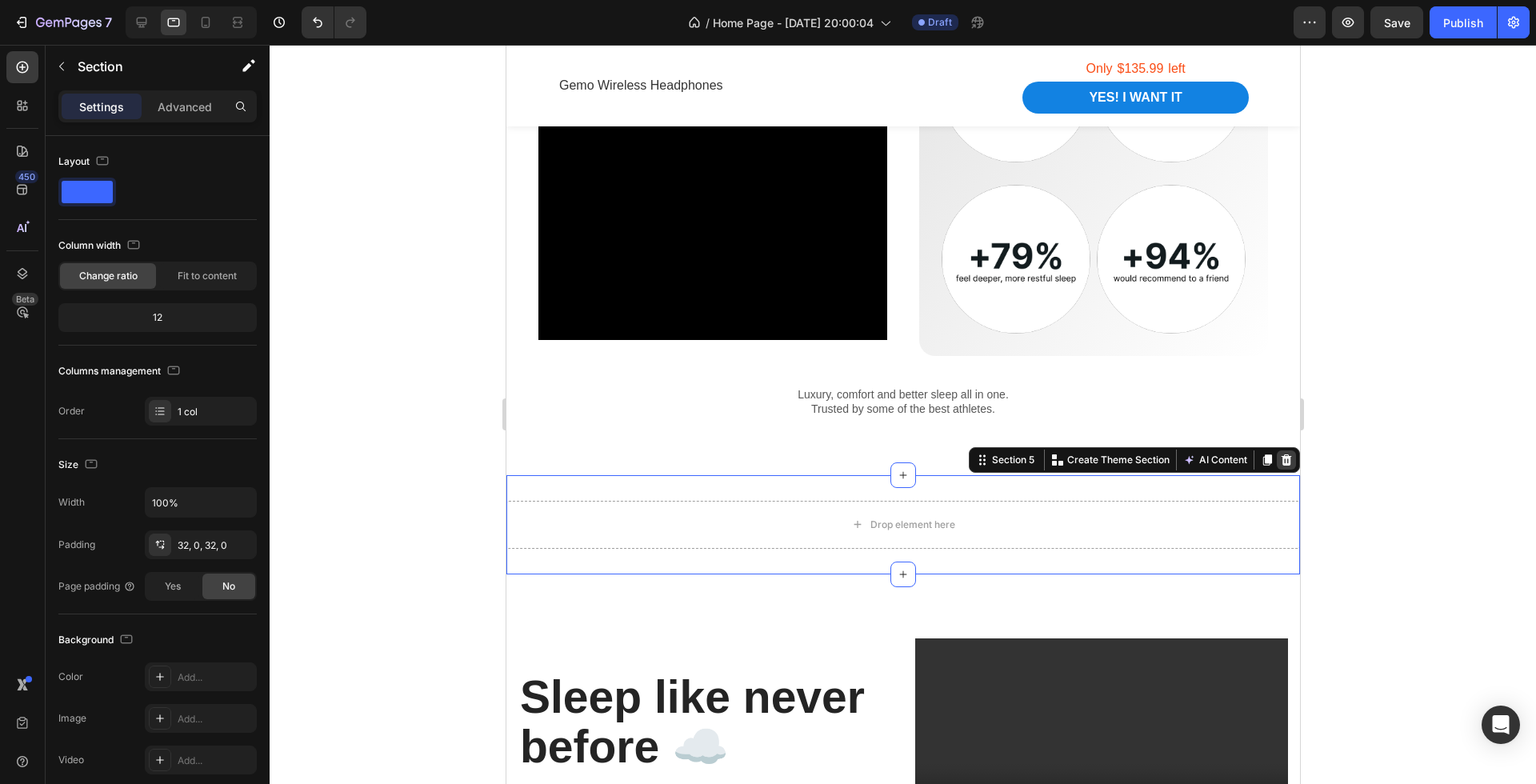
click at [1283, 462] on icon at bounding box center [1286, 460] width 10 height 11
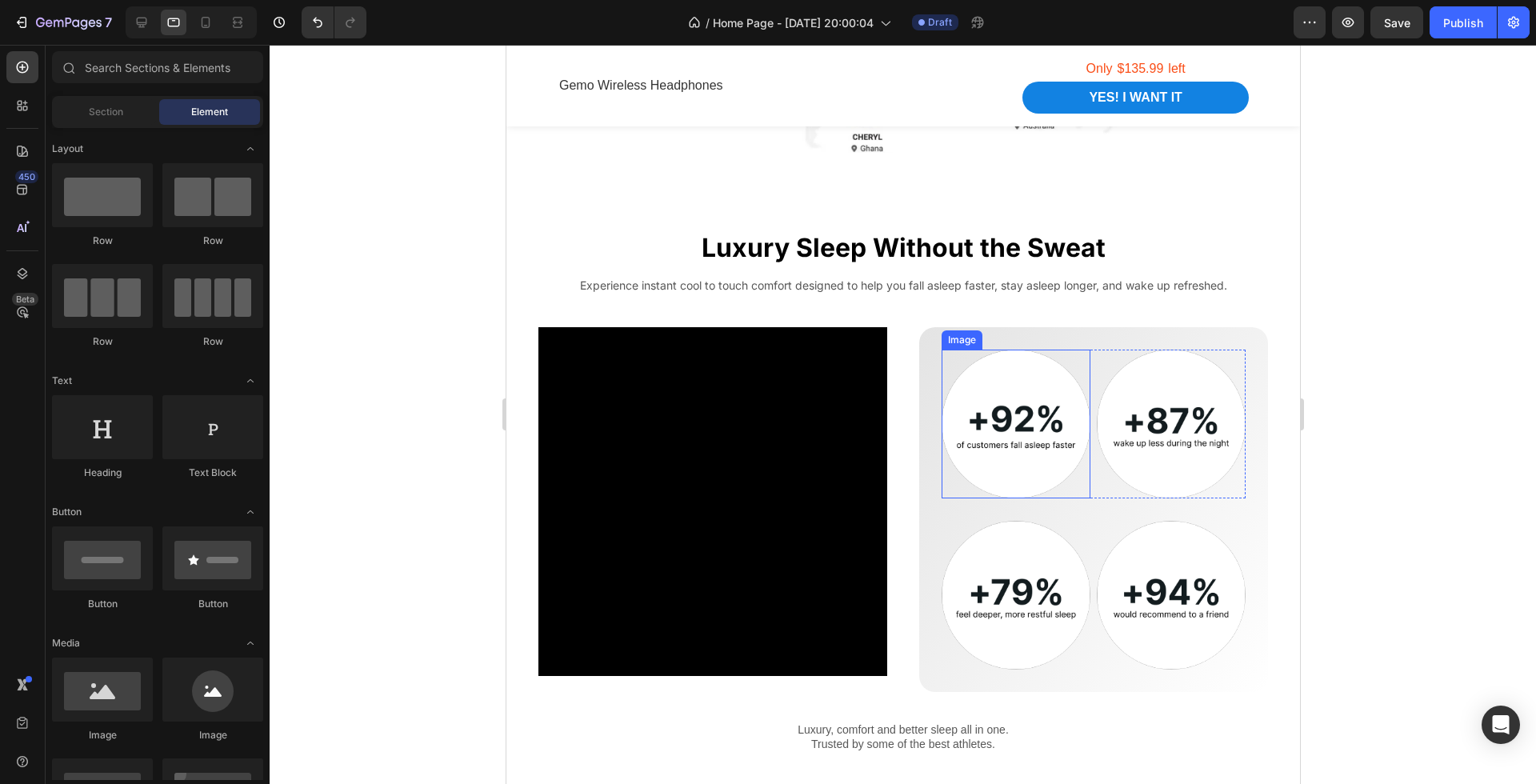
scroll to position [1176, 0]
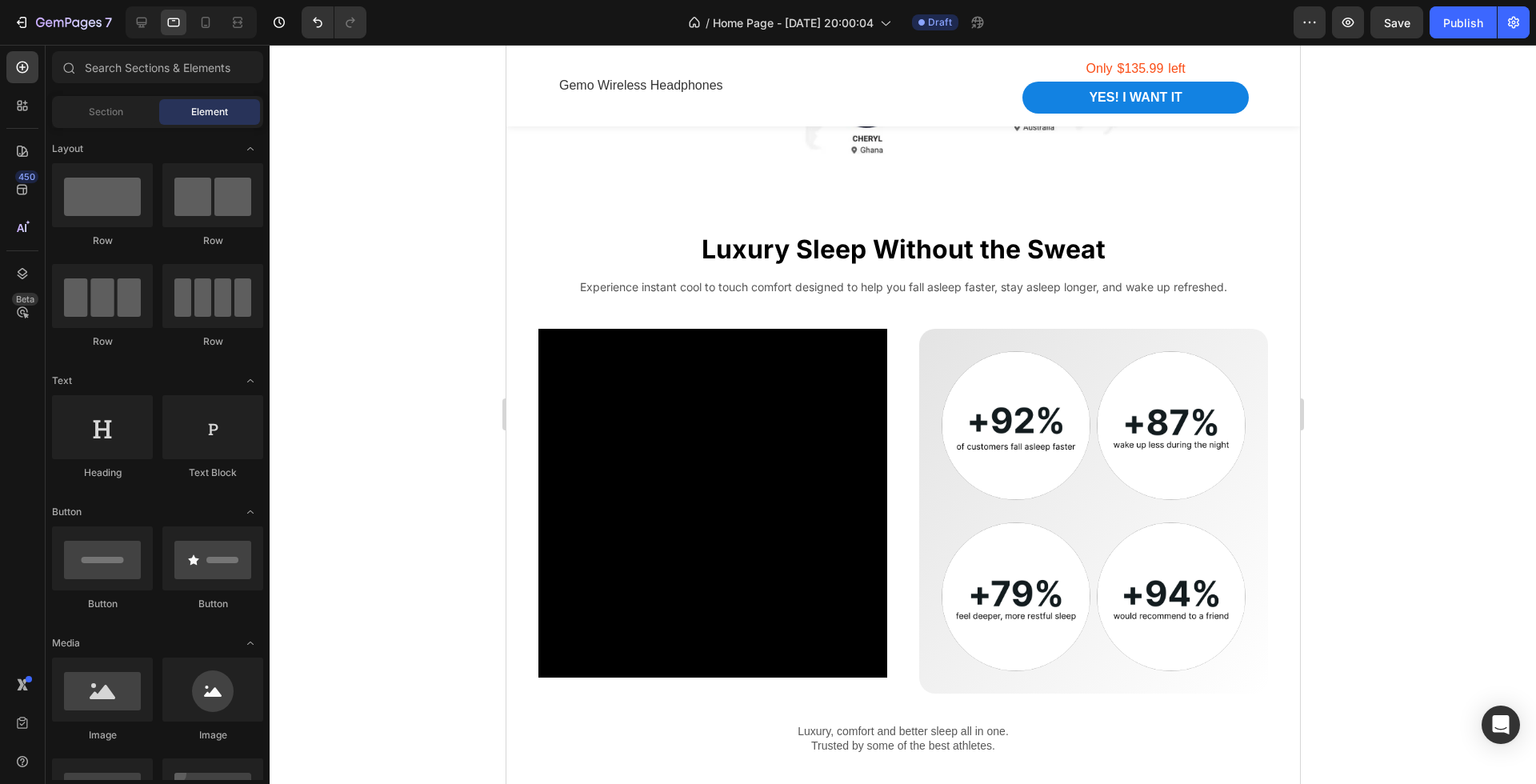
click at [194, 35] on div at bounding box center [206, 22] width 26 height 26
click at [209, 28] on icon at bounding box center [206, 22] width 16 height 16
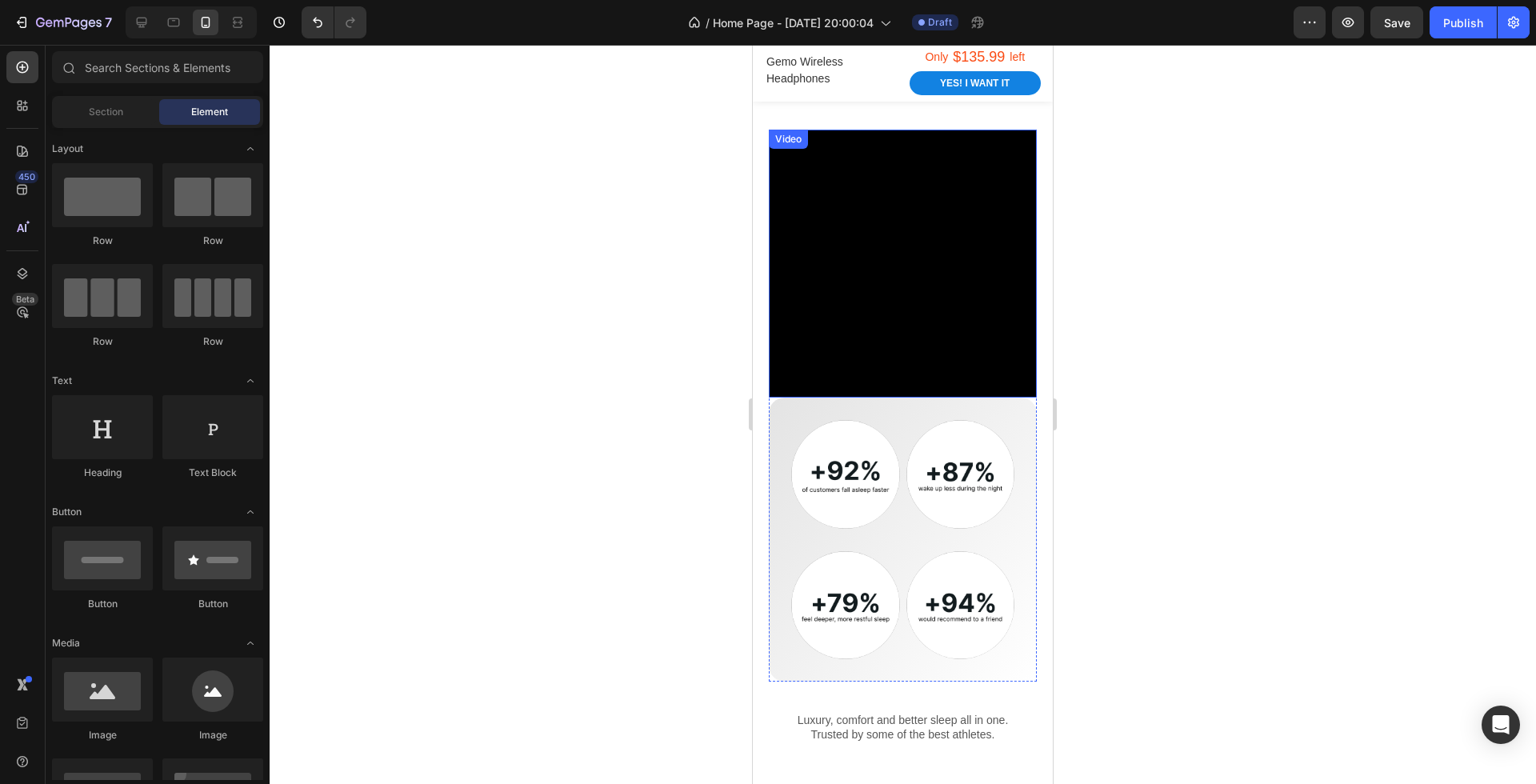
scroll to position [1412, 0]
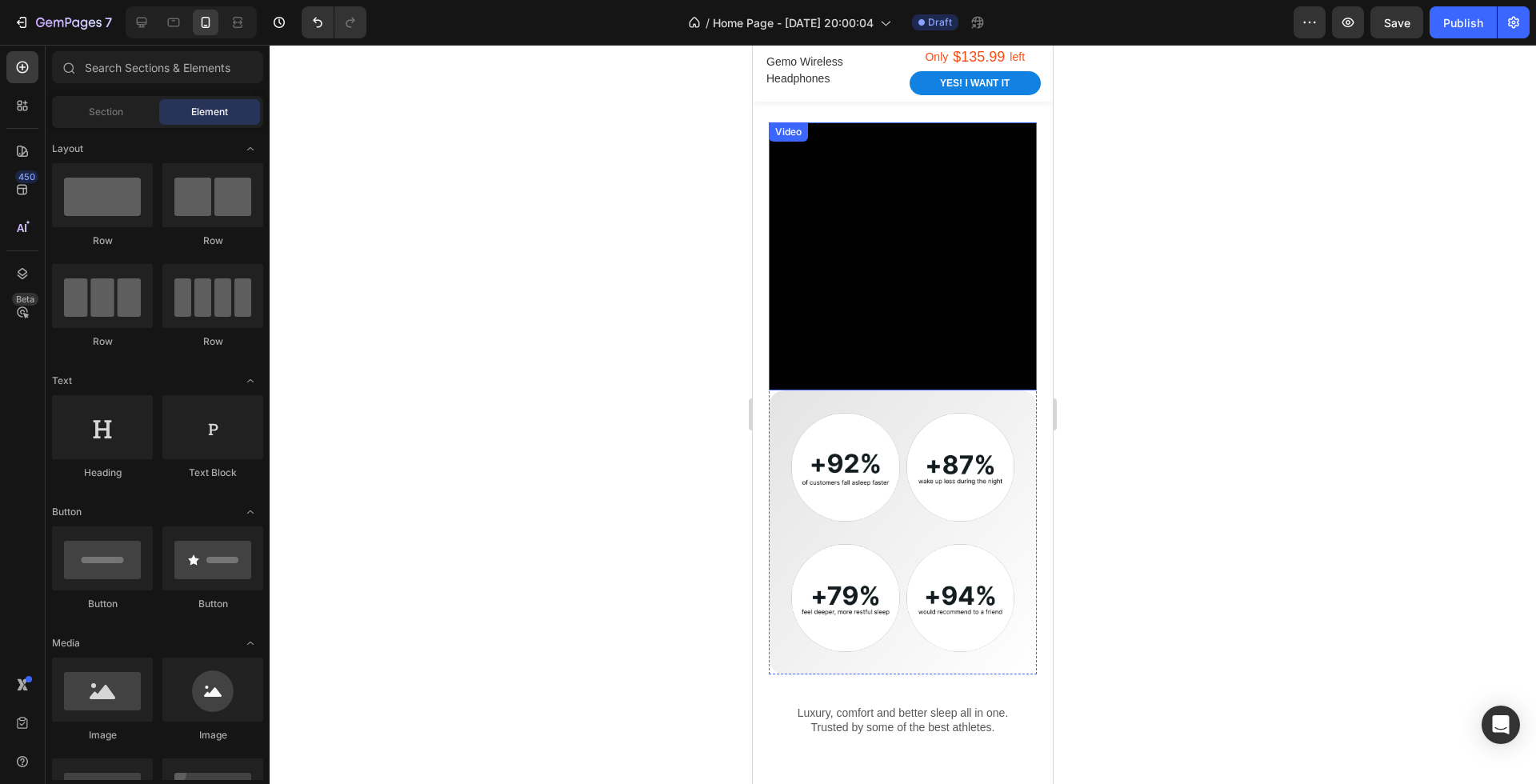
click at [913, 526] on div "Image Image Row Image Image Row" at bounding box center [903, 532] width 223 height 239
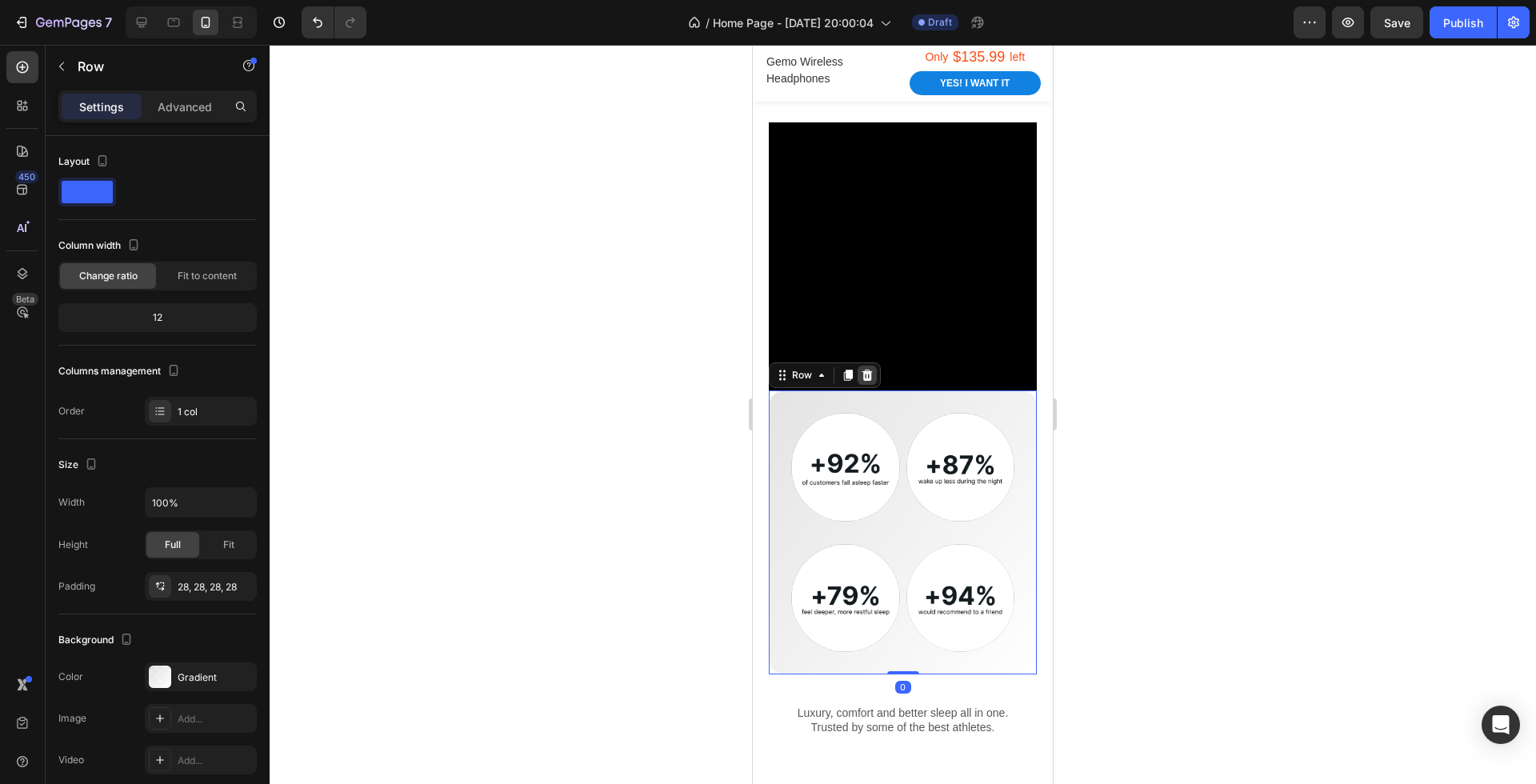
click at [867, 369] on icon at bounding box center [867, 375] width 13 height 13
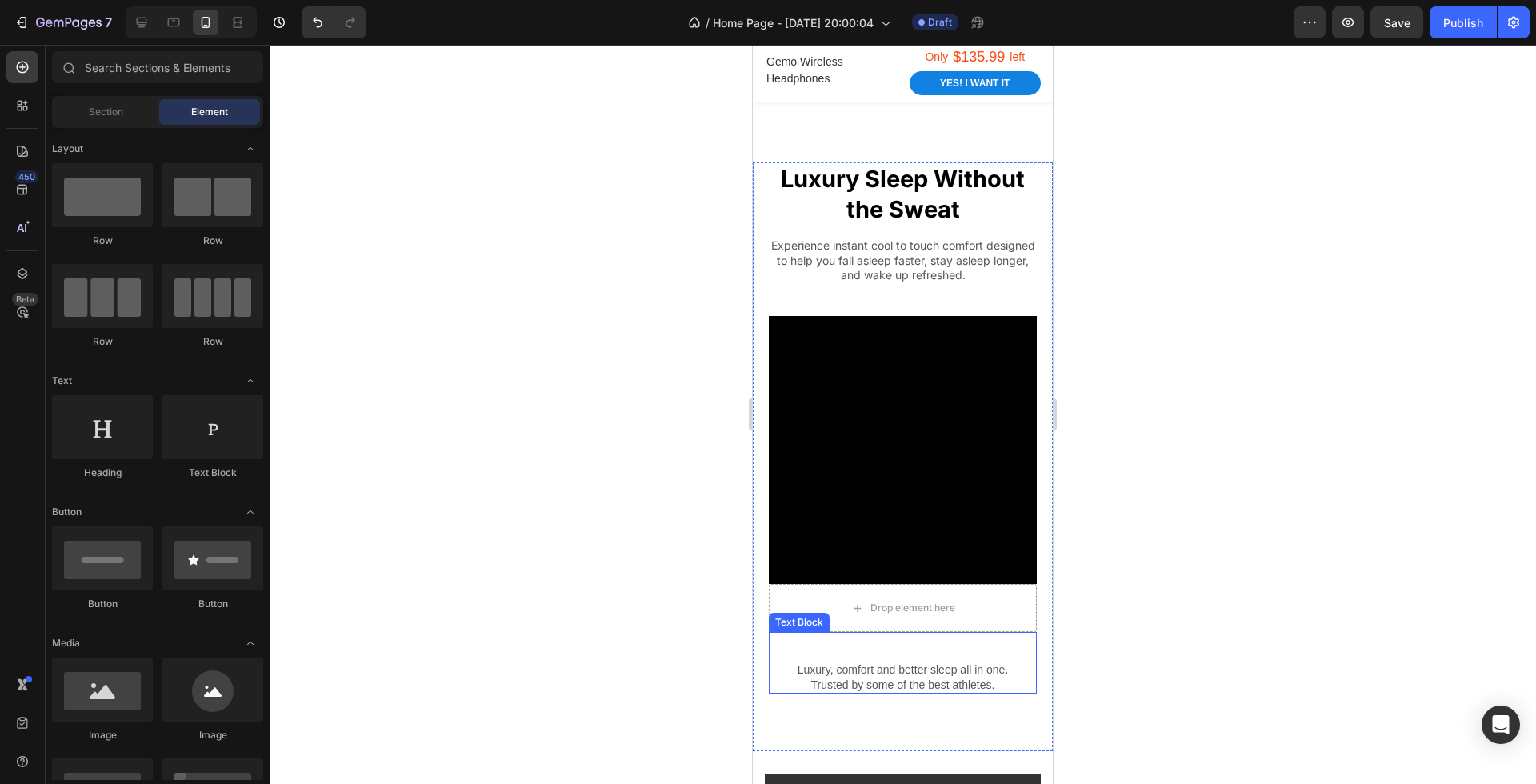
scroll to position [1216, 0]
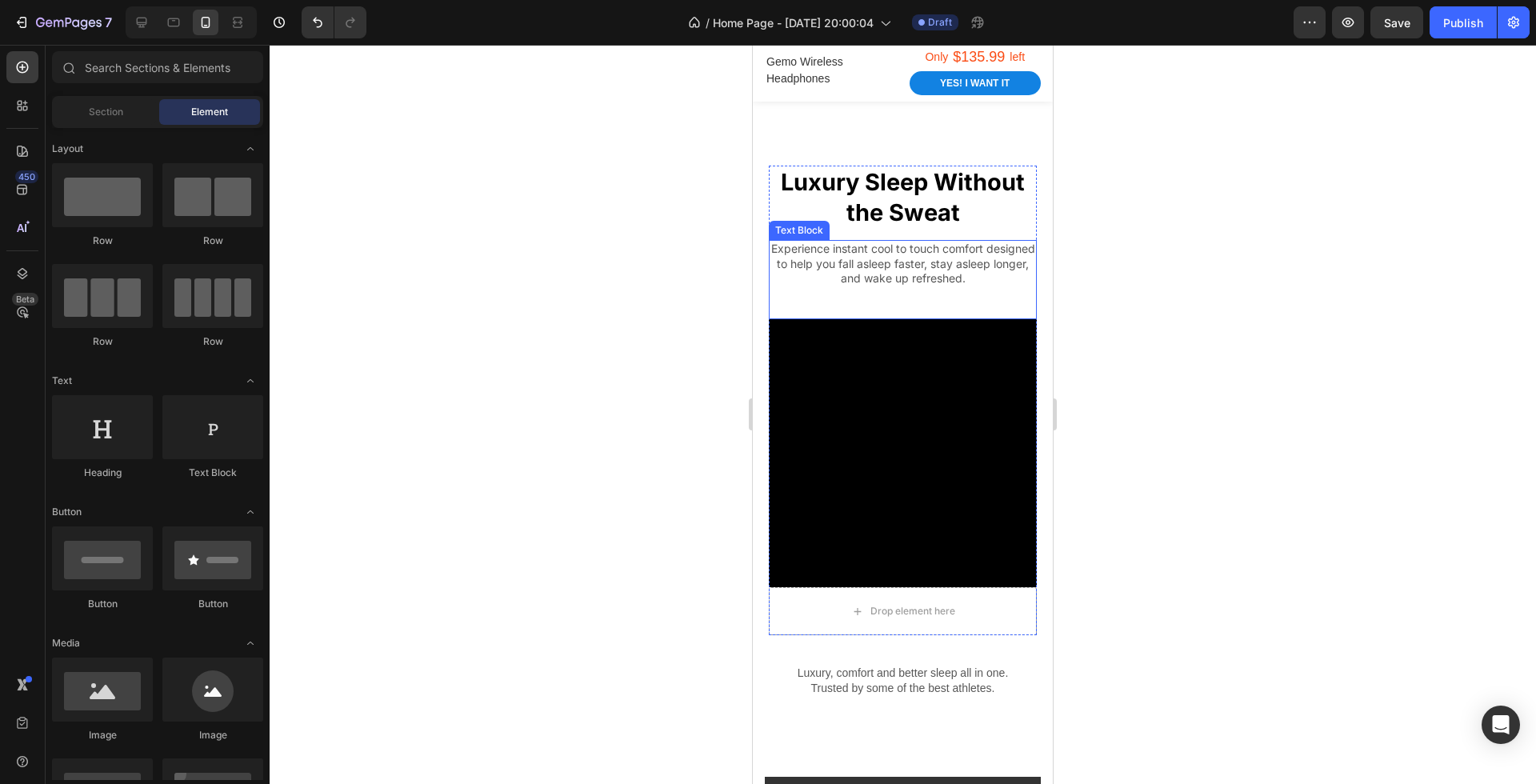
click at [912, 279] on p "Experience instant cool to touch comfort designed to help you fall asleep faste…" at bounding box center [902, 264] width 264 height 44
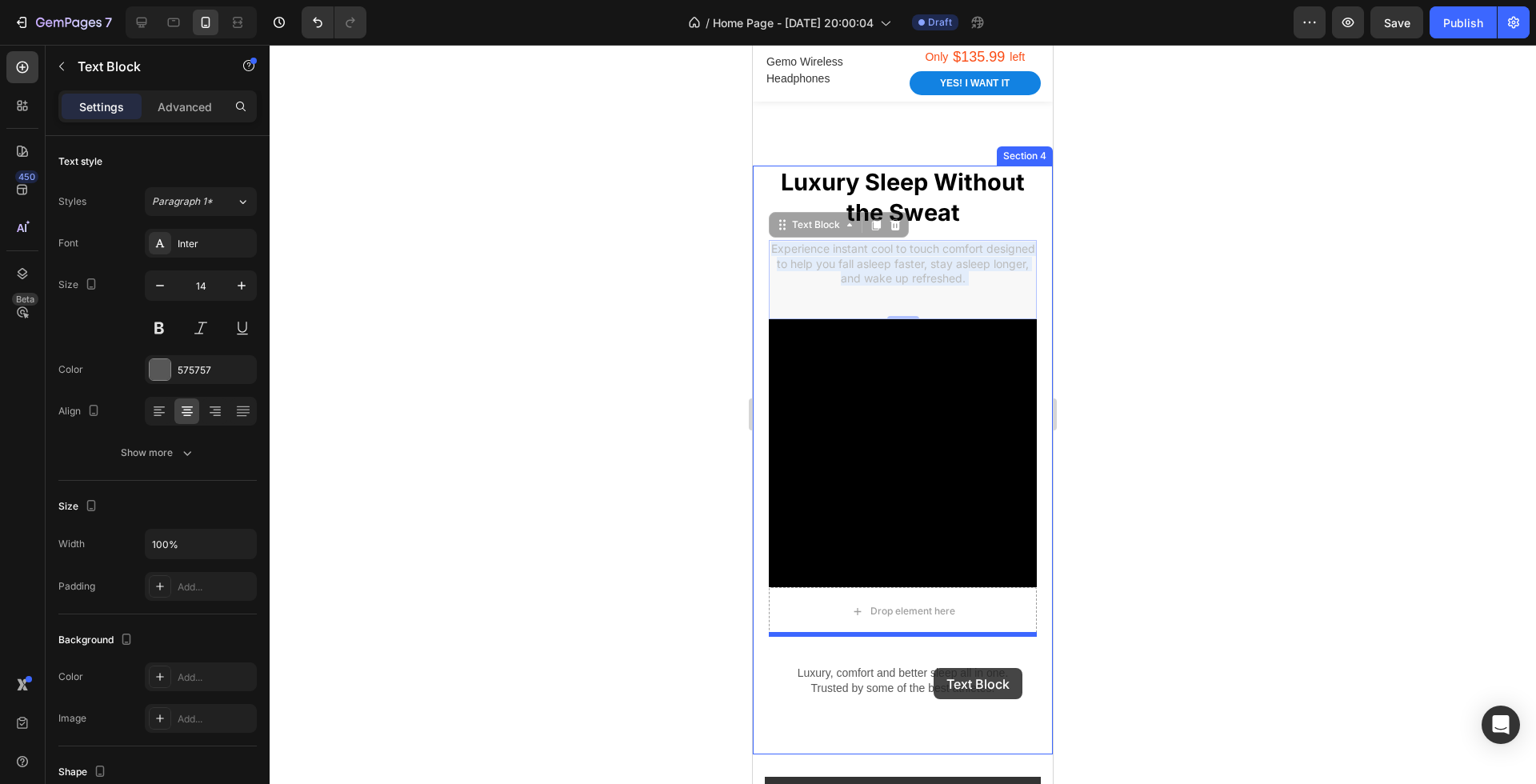
drag, startPoint x: 946, startPoint y: 278, endPoint x: 934, endPoint y: 668, distance: 390.2
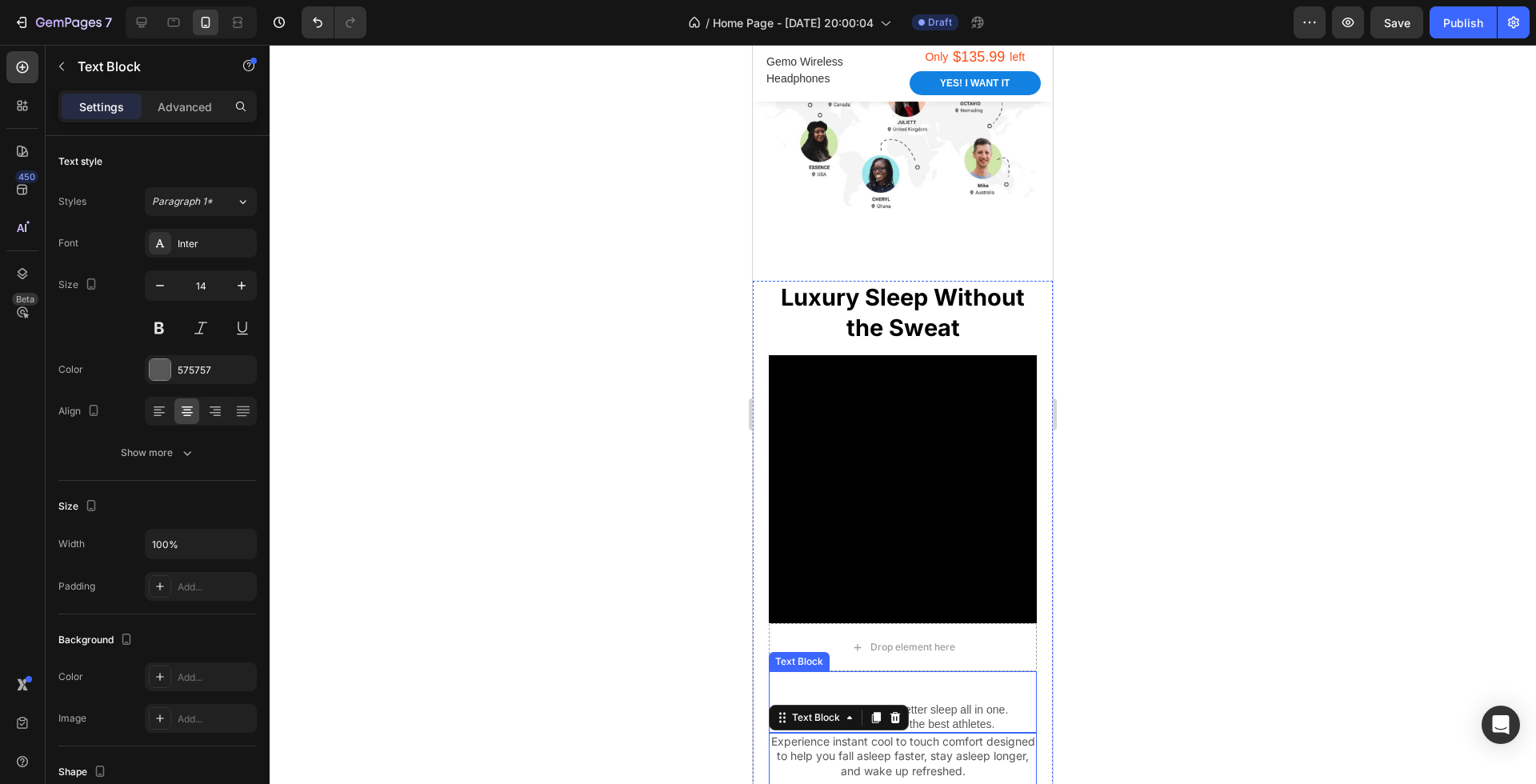
scroll to position [1089, 0]
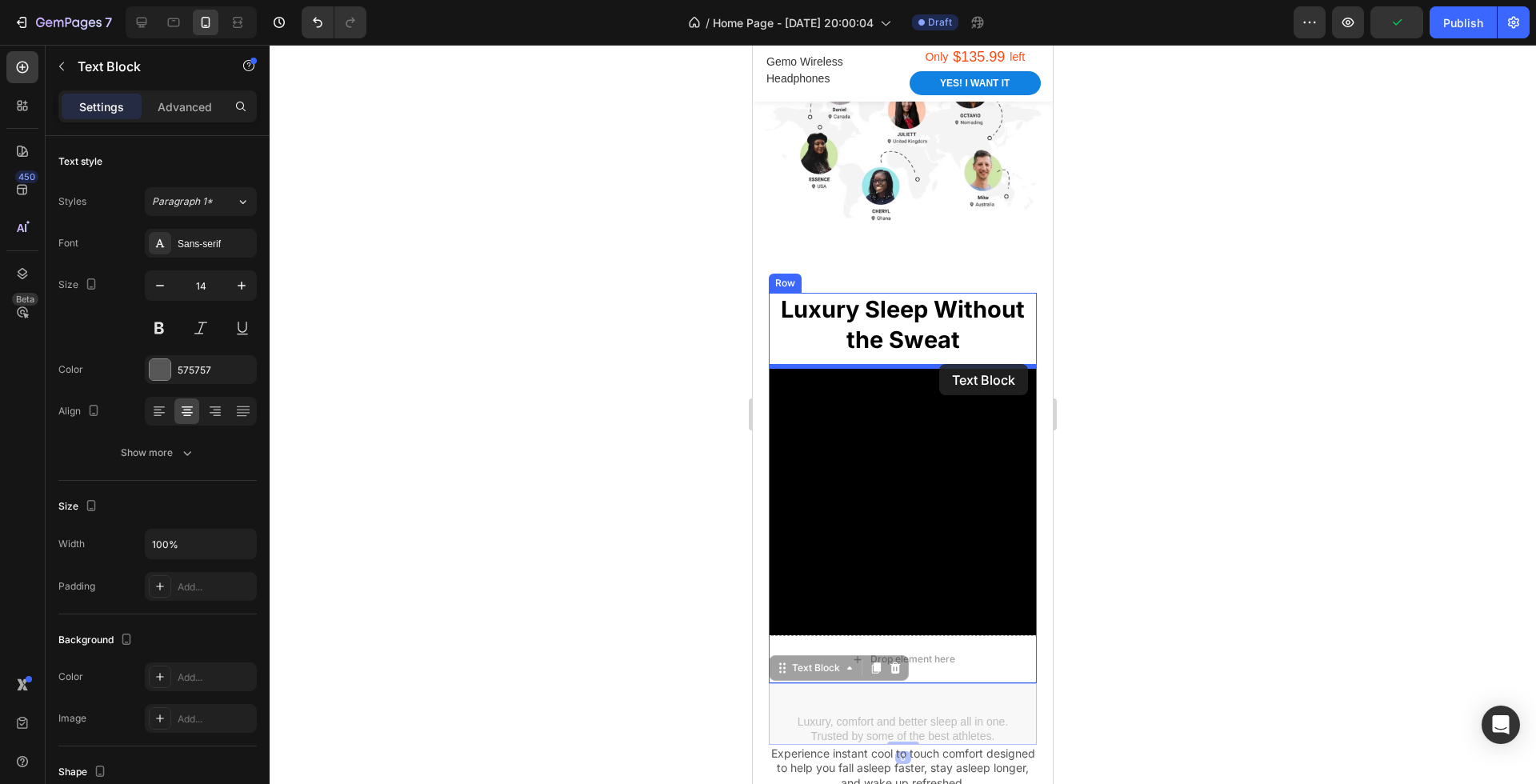
drag, startPoint x: 953, startPoint y: 721, endPoint x: 939, endPoint y: 364, distance: 357.3
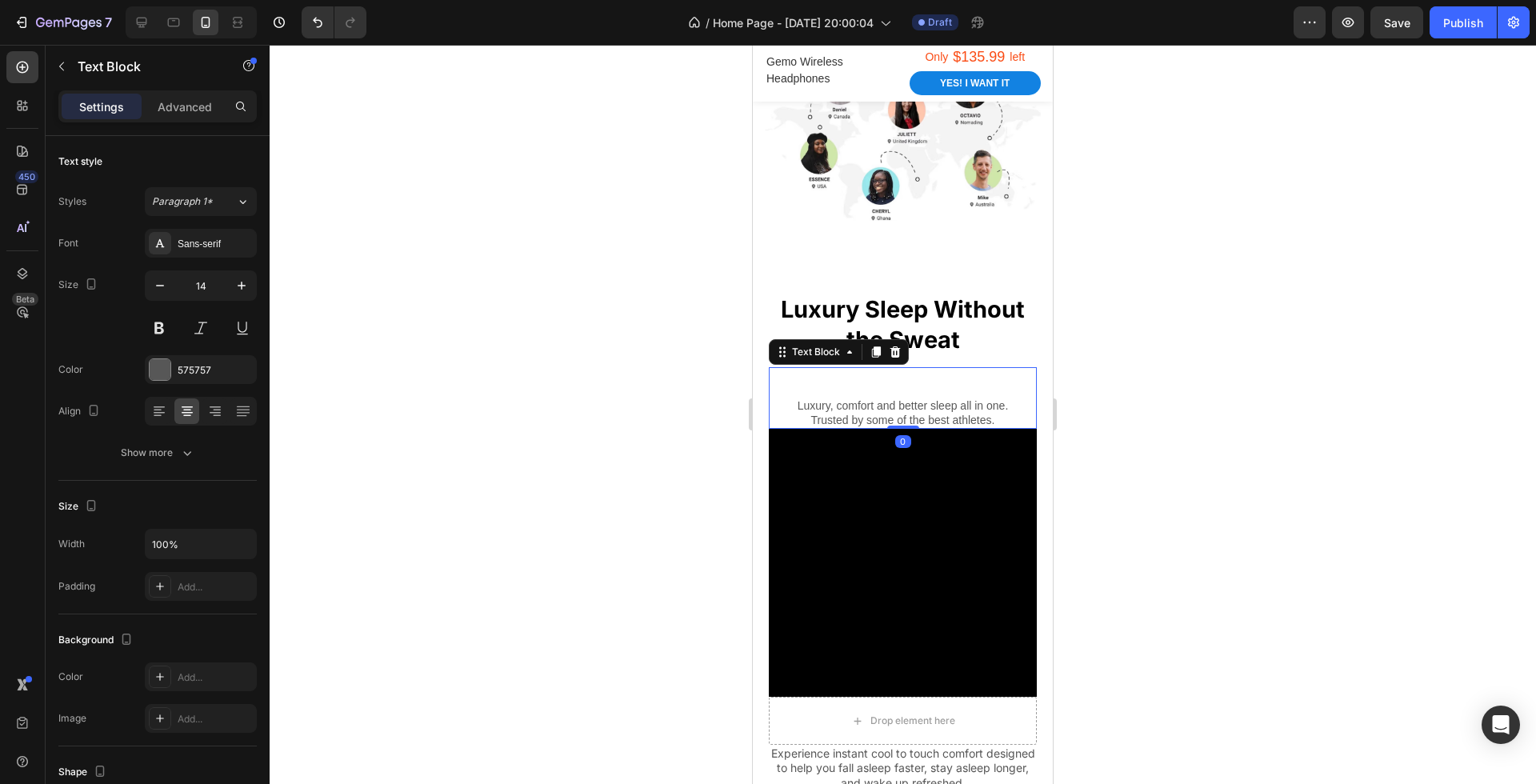
click at [1083, 434] on div at bounding box center [902, 414] width 1266 height 739
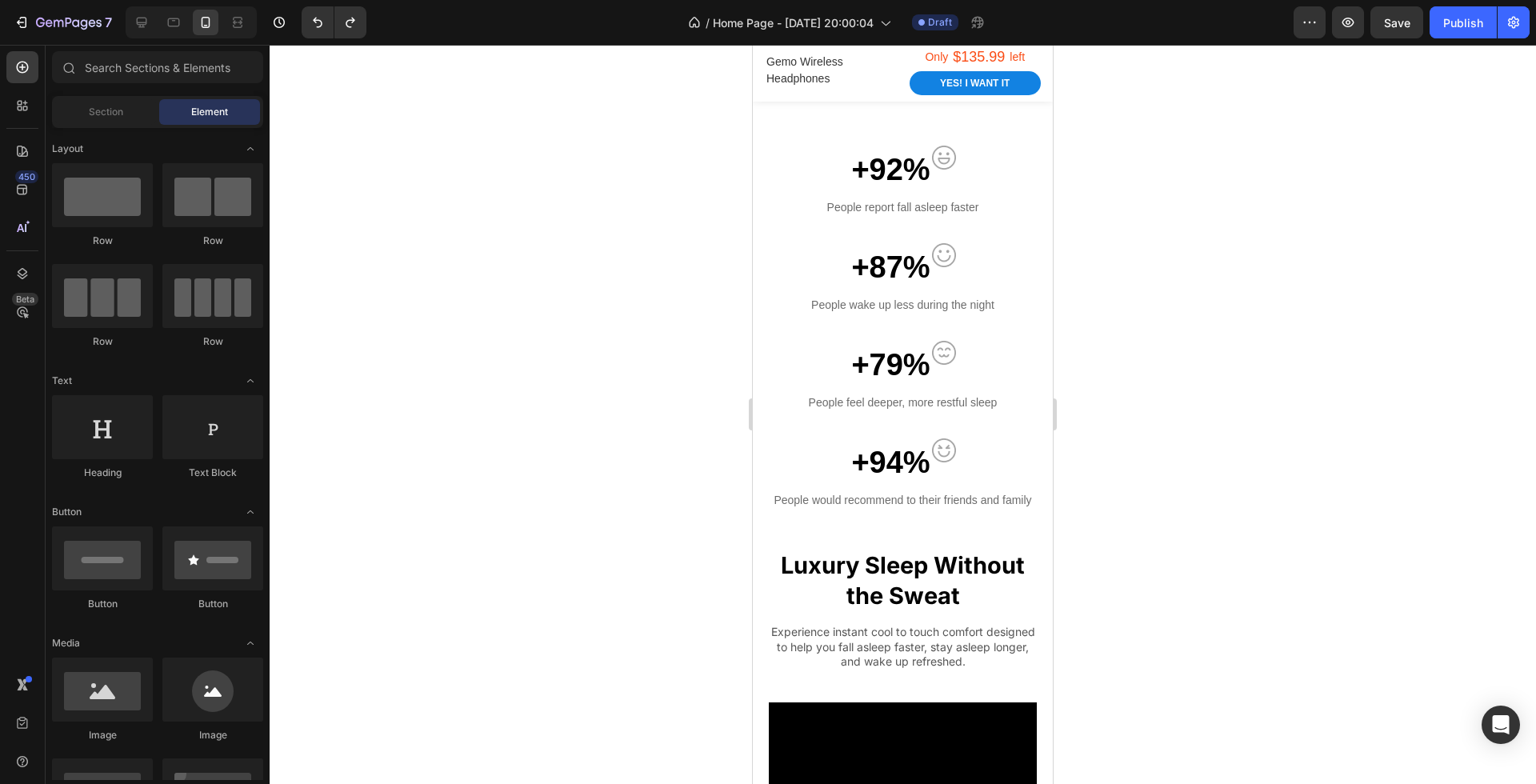
scroll to position [1217, 0]
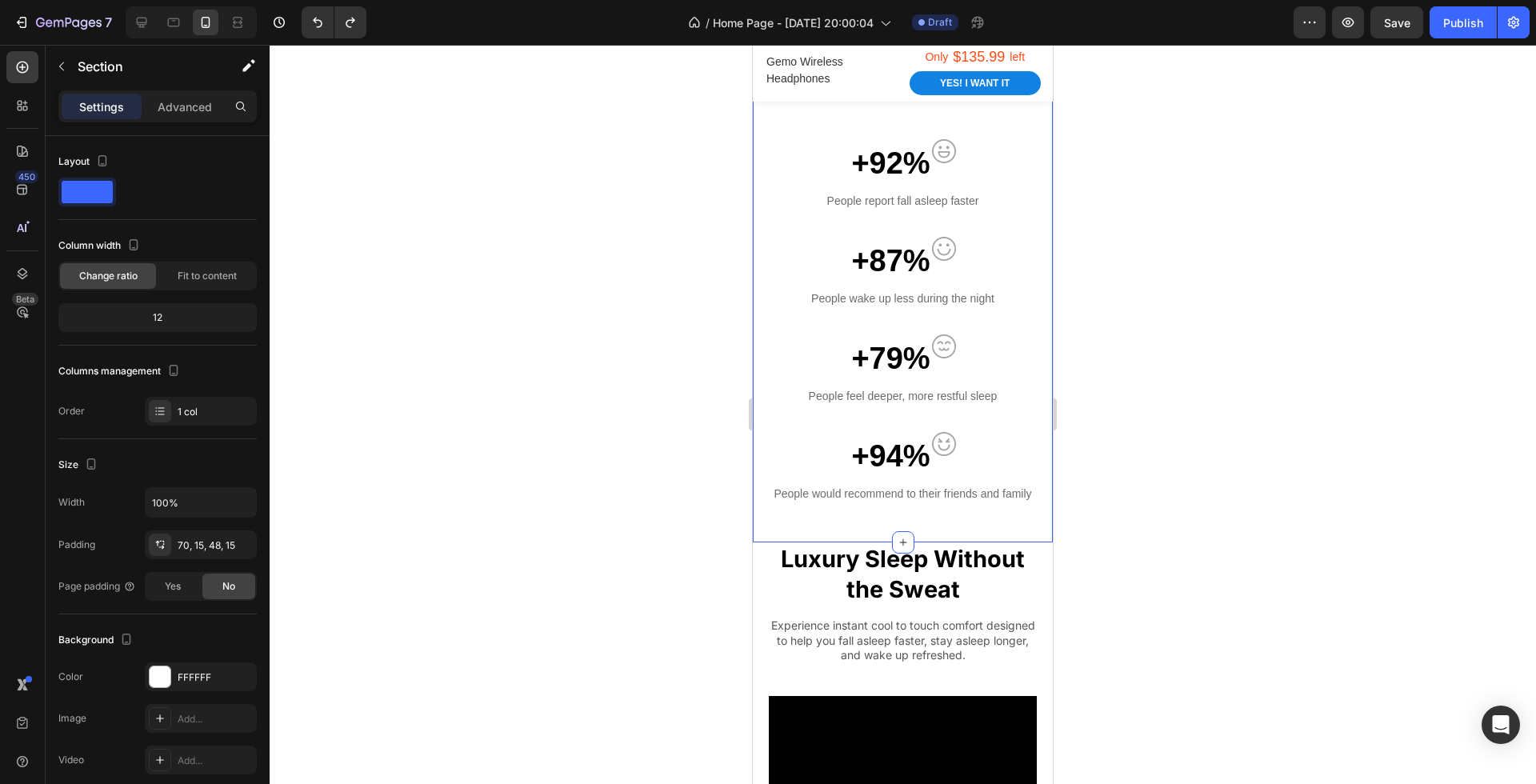
click at [956, 537] on div "Every summer 3/4 Australians report struggling with sleep due to overheating He…" at bounding box center [902, 69] width 300 height 945
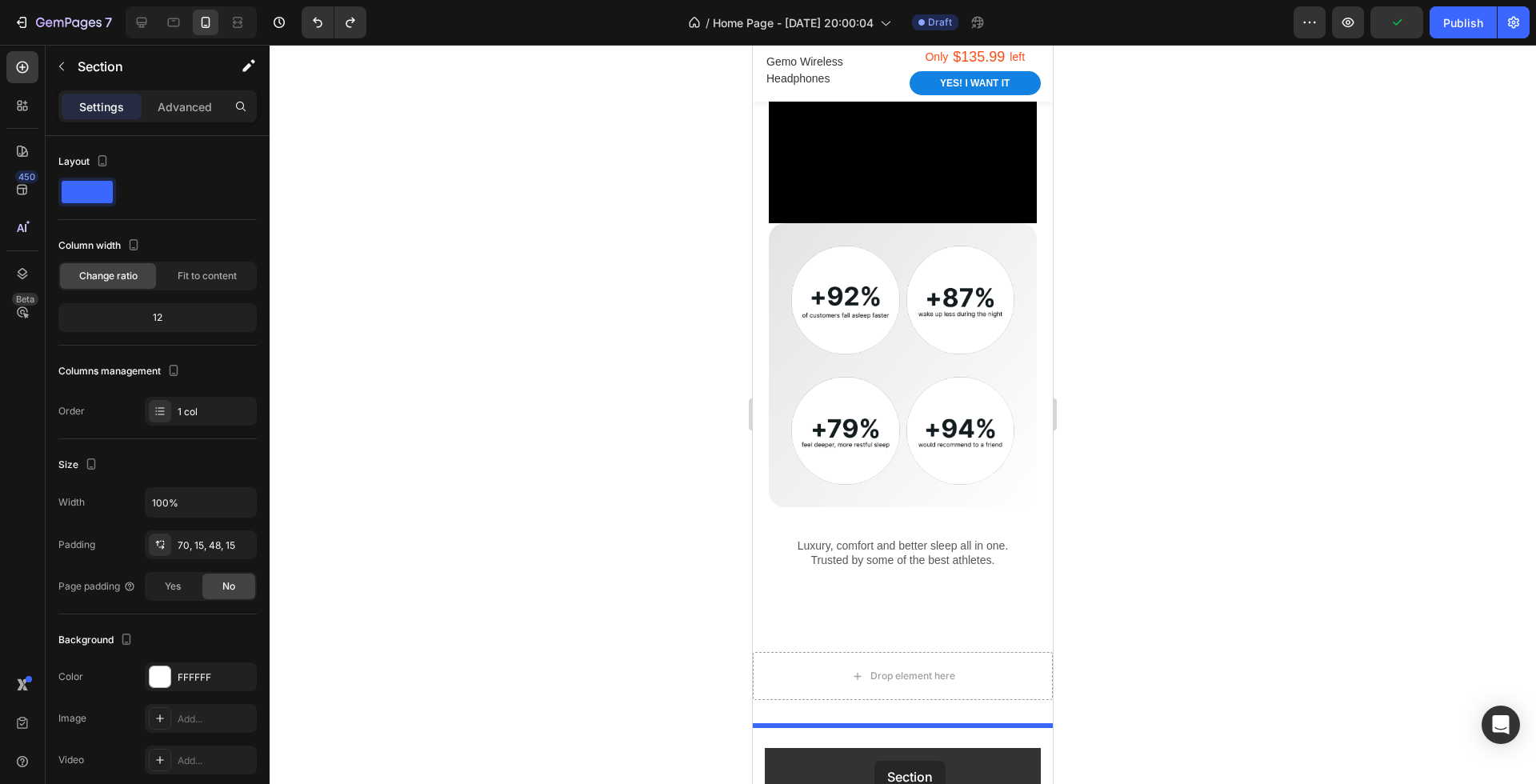
scroll to position [1976, 0]
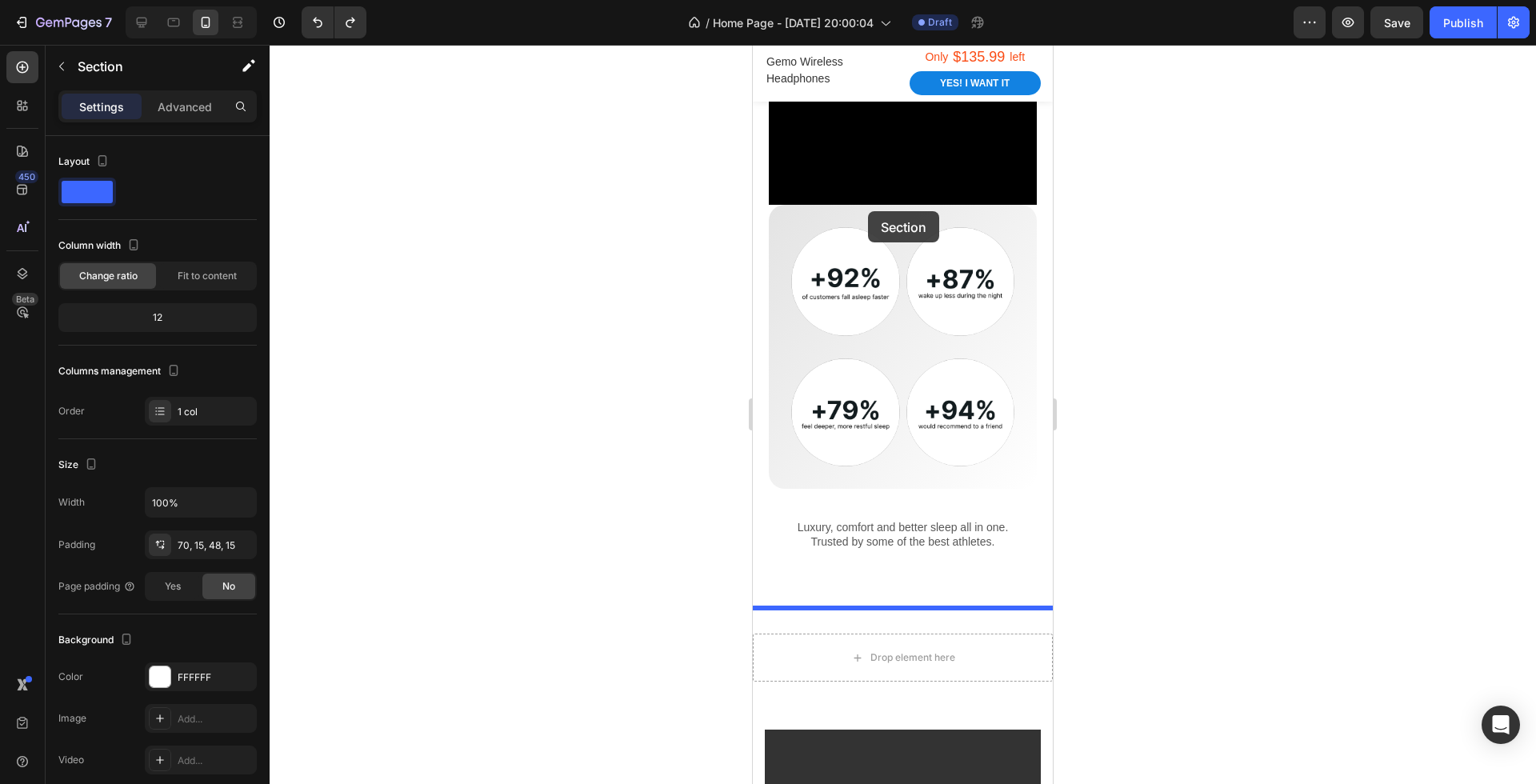
drag, startPoint x: 933, startPoint y: 194, endPoint x: 868, endPoint y: 211, distance: 67.2
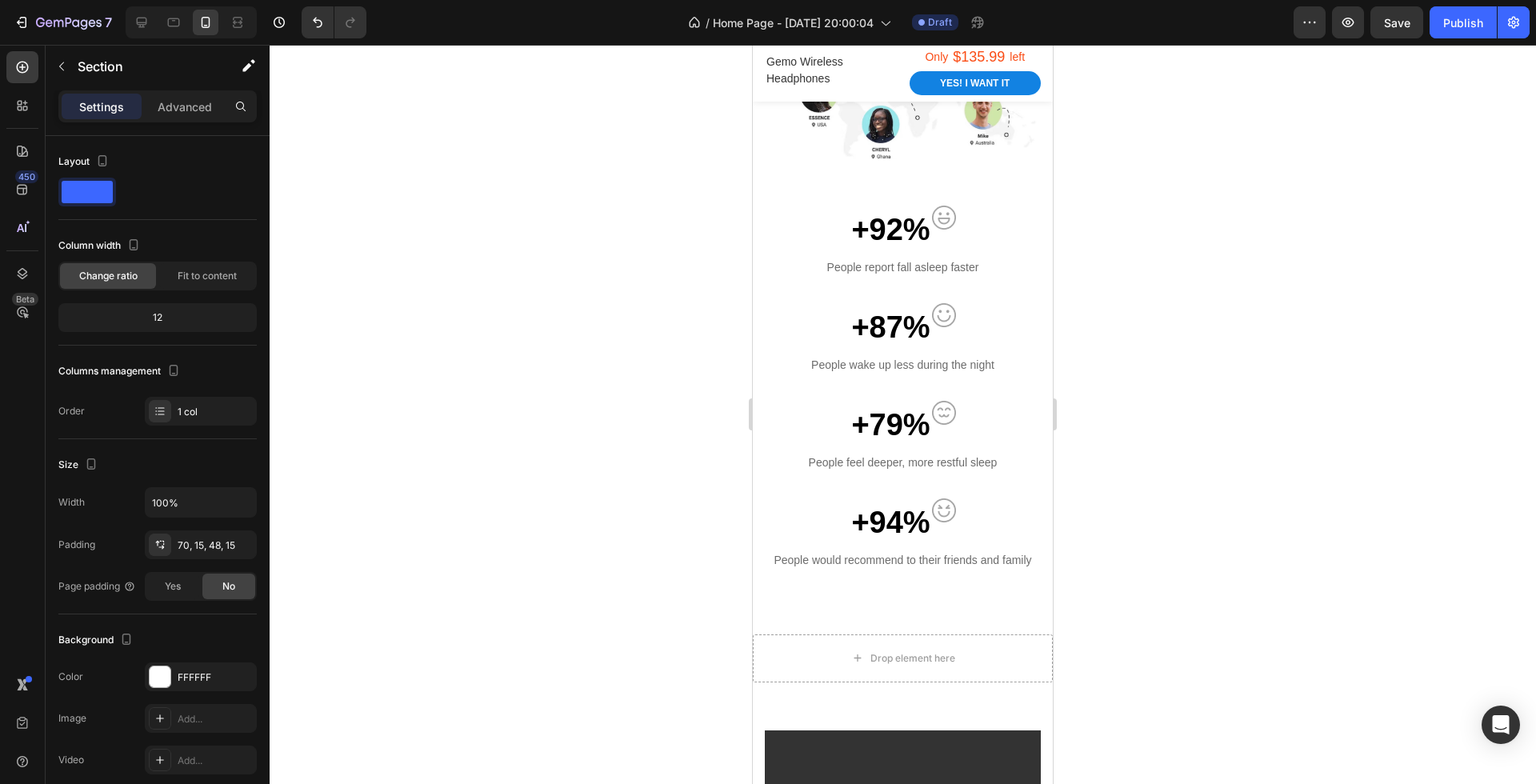
scroll to position [1030, 0]
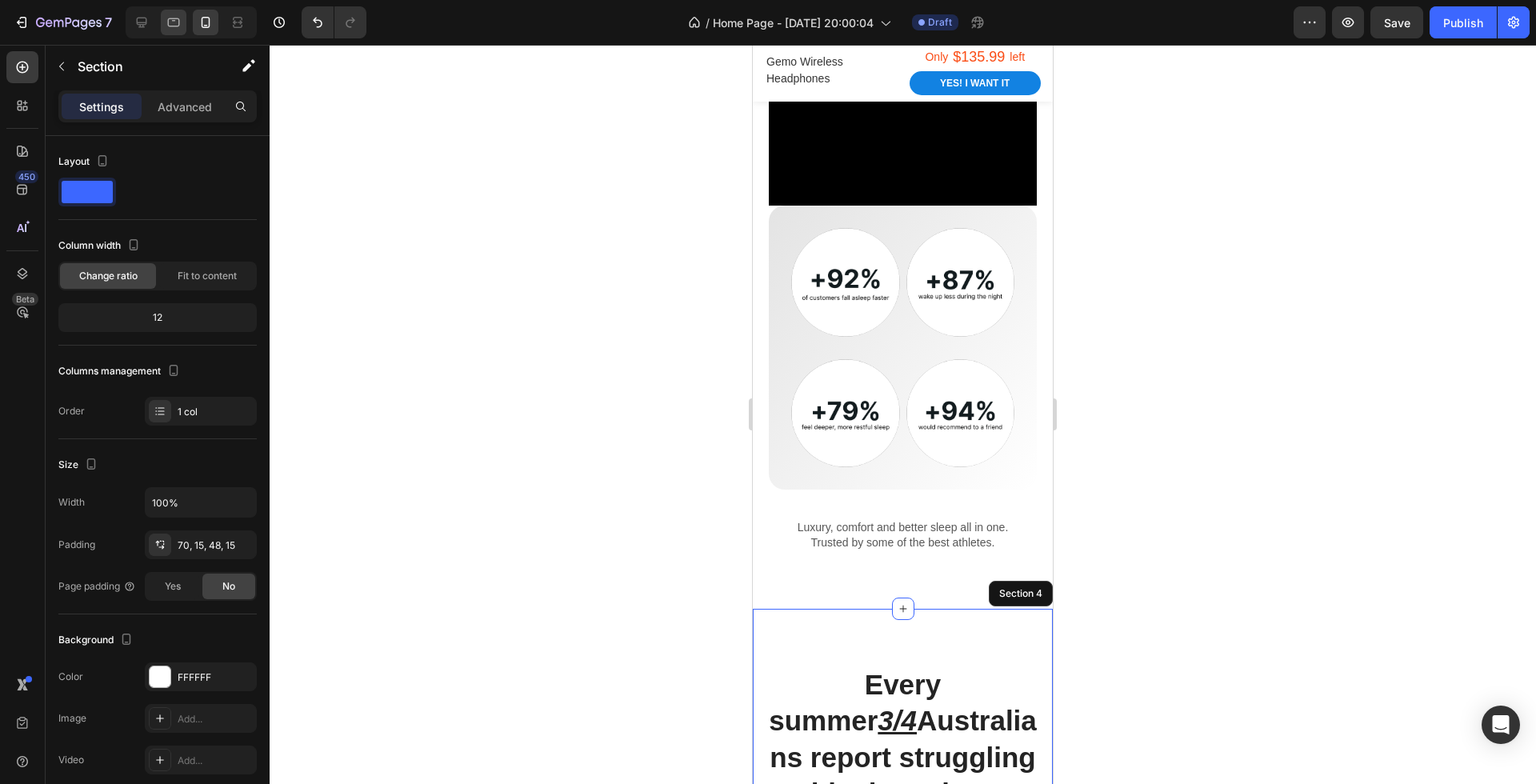
click at [172, 21] on icon at bounding box center [174, 22] width 12 height 9
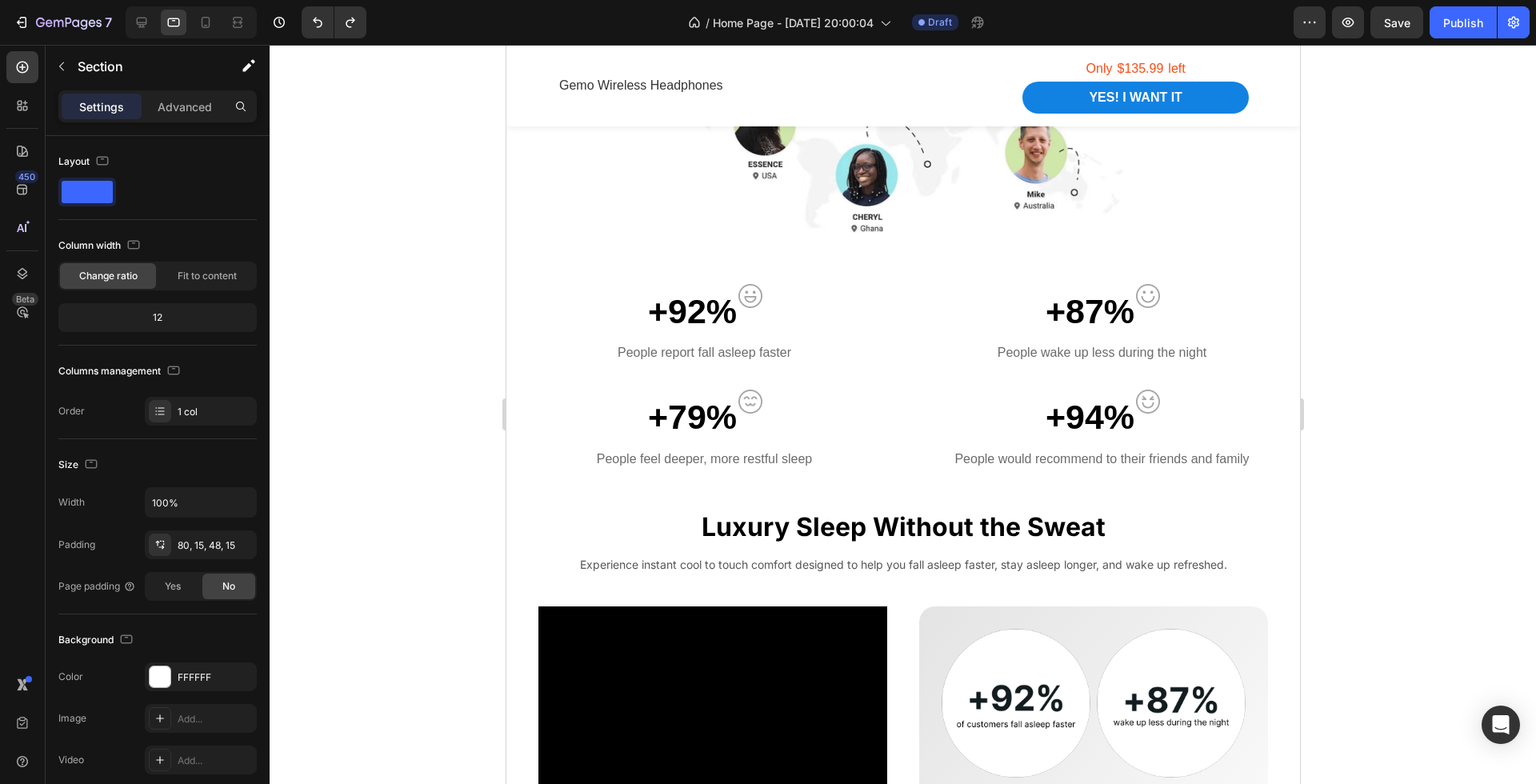
scroll to position [1106, 0]
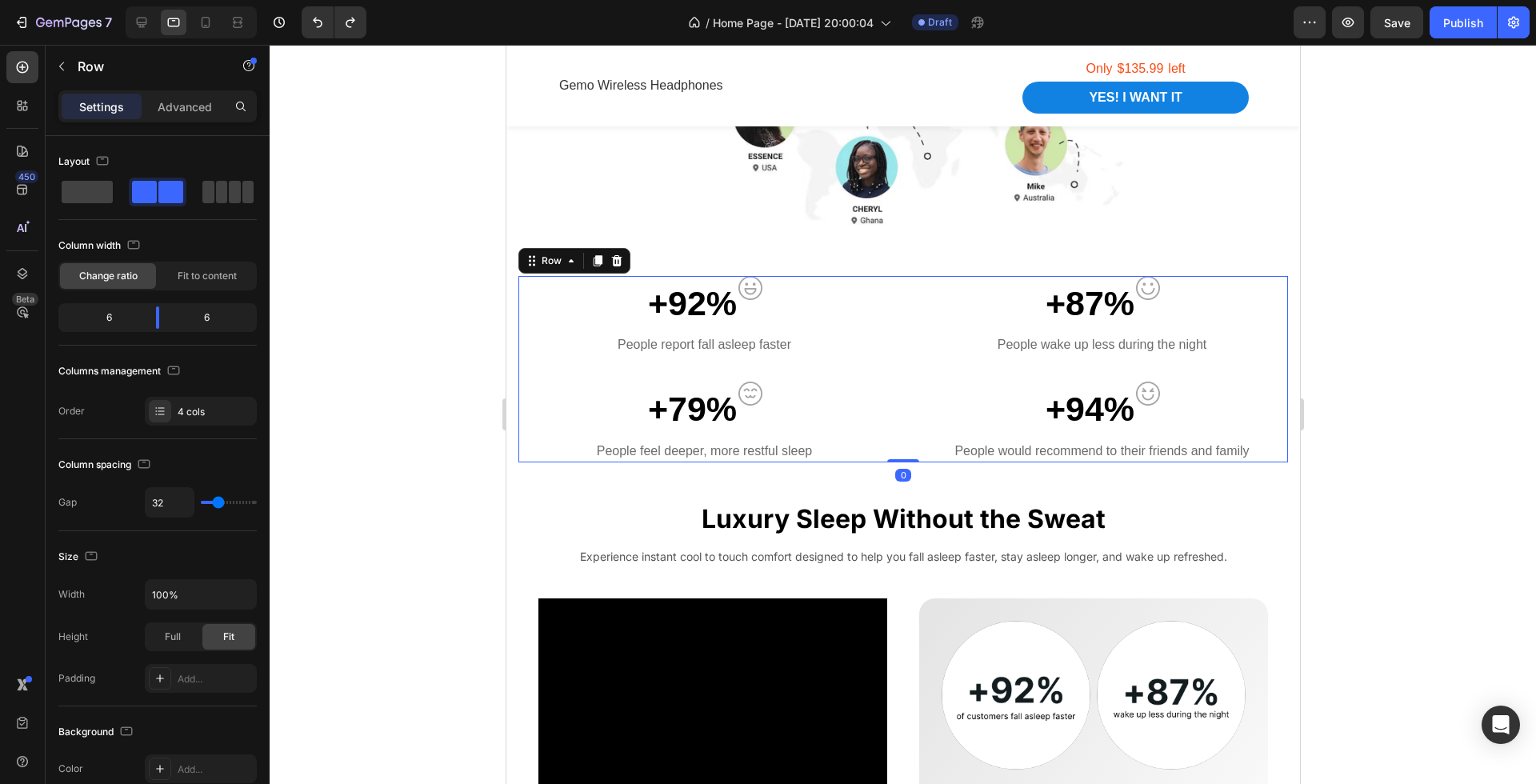
click at [865, 373] on div "+92% Text block Image Row People report fall asleep faster Text block" at bounding box center [704, 328] width 372 height 106
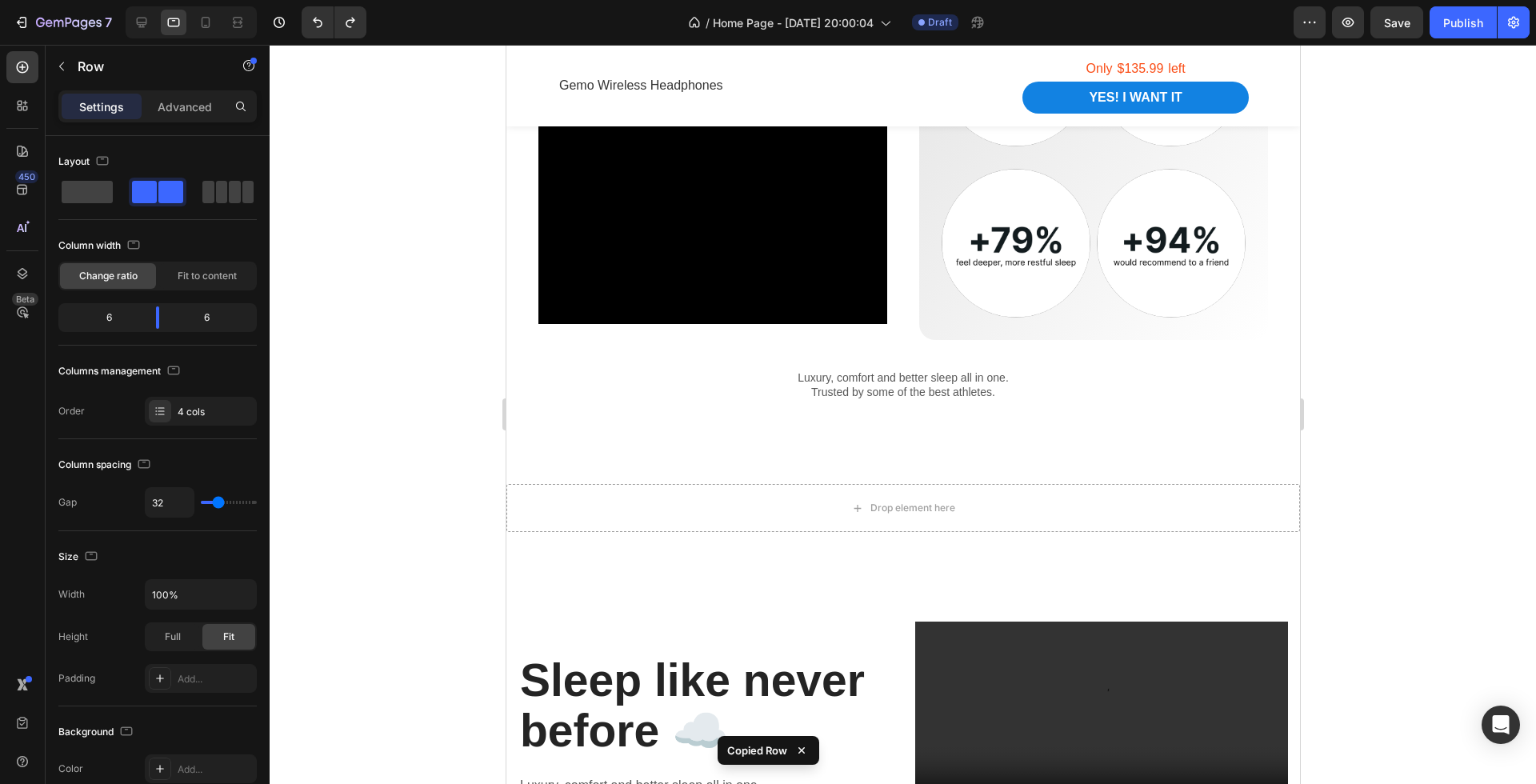
scroll to position [1738, 0]
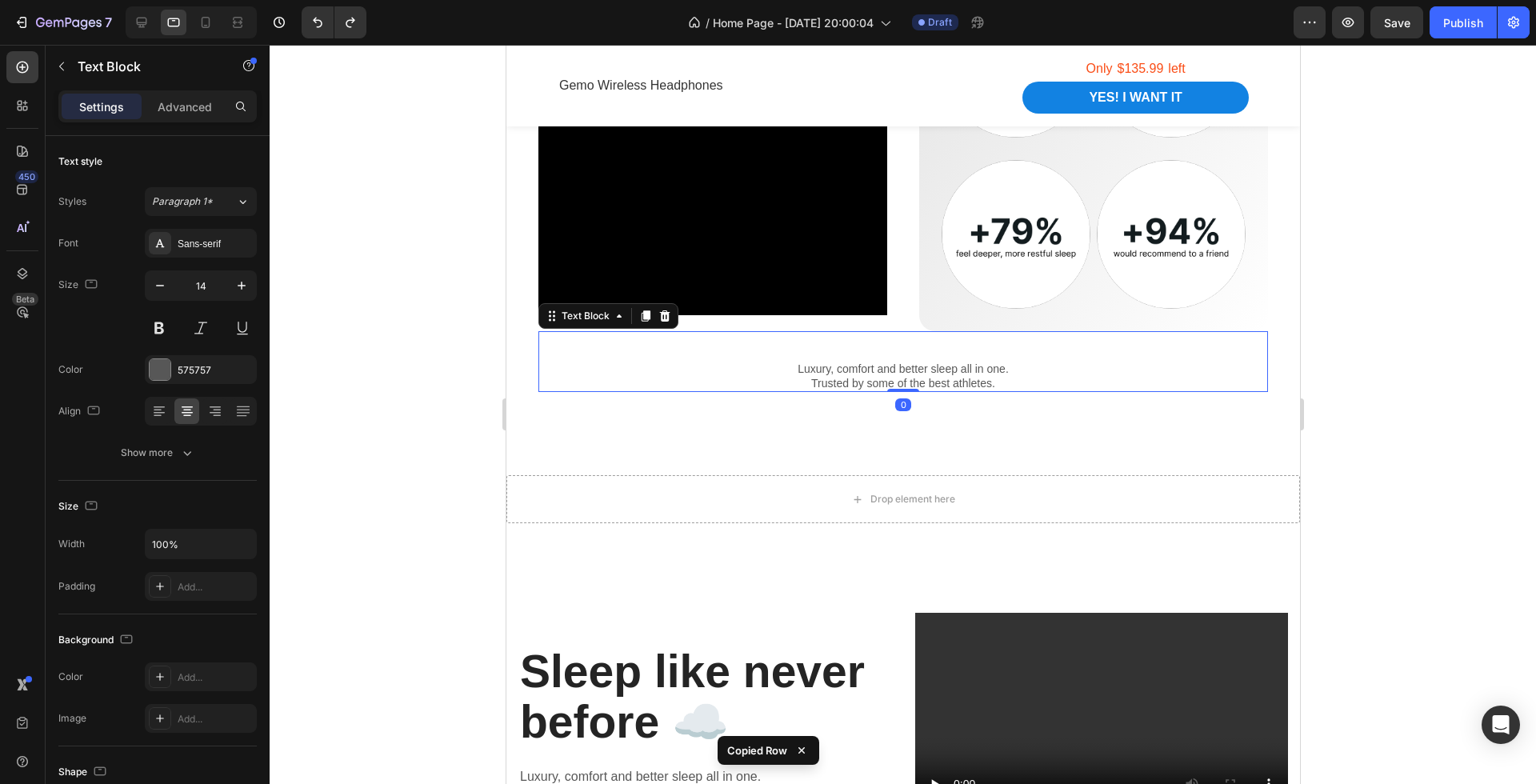
click at [865, 373] on p "Luxury, comfort and better sleep all in one." at bounding box center [902, 368] width 727 height 15
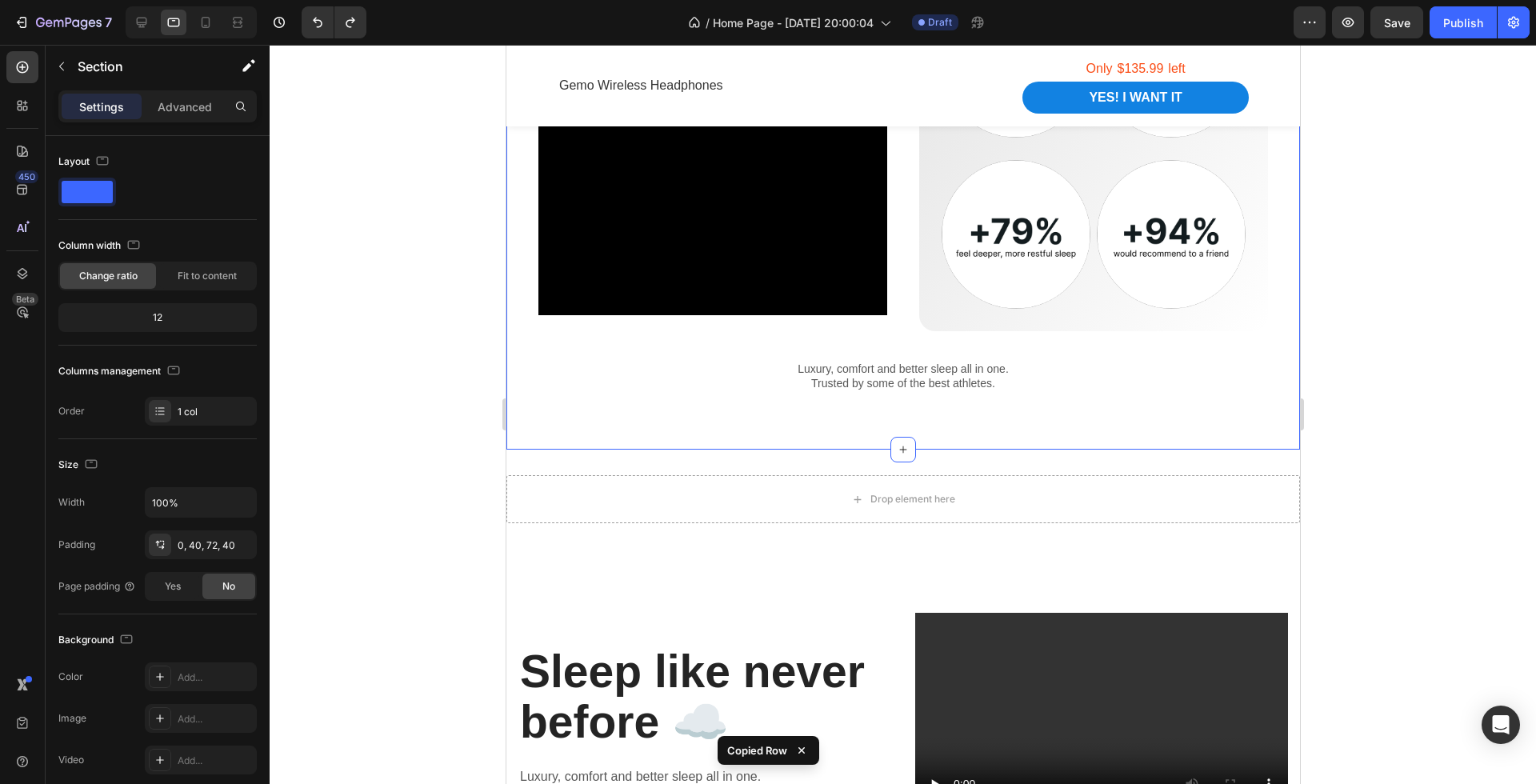
click at [864, 423] on div "Luxury Sleep Without the Sweat Heading Experience instant cool to touch comfort…" at bounding box center [902, 159] width 793 height 582
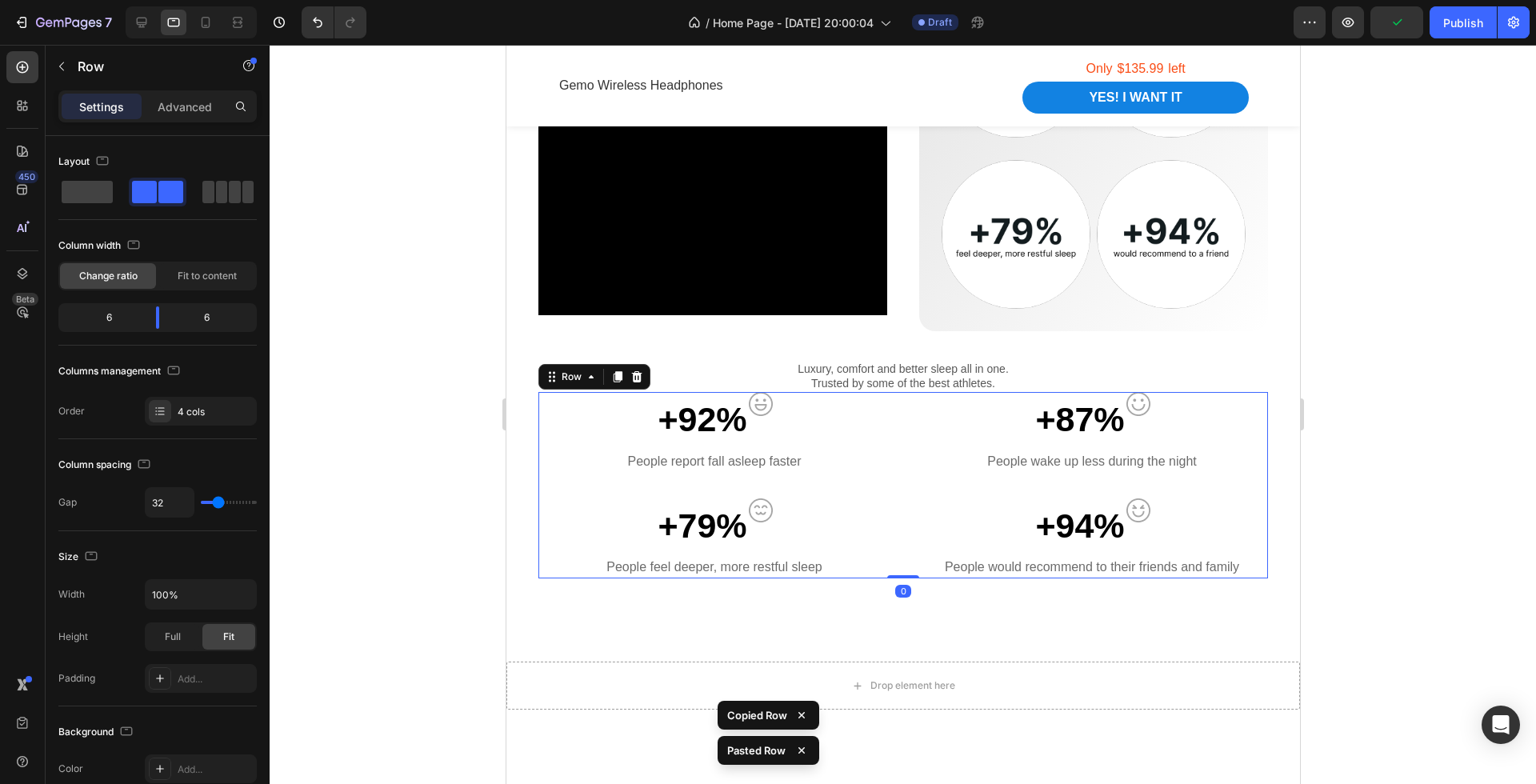
click at [914, 507] on div "+92% Text block Image Row People report fall asleep faster Text block +87% Text…" at bounding box center [902, 486] width 730 height 187
click at [1450, 528] on div at bounding box center [902, 414] width 1266 height 739
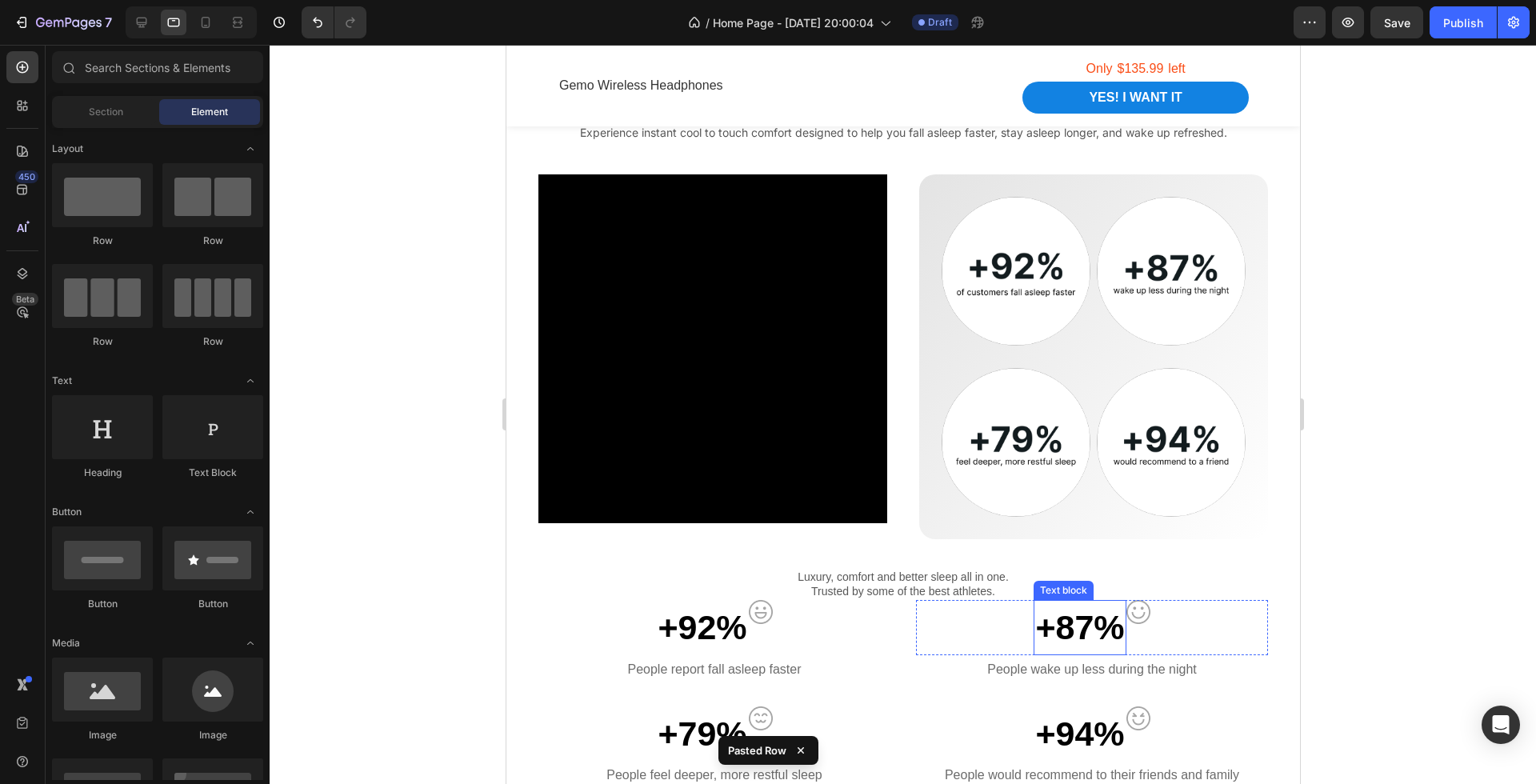
scroll to position [1505, 0]
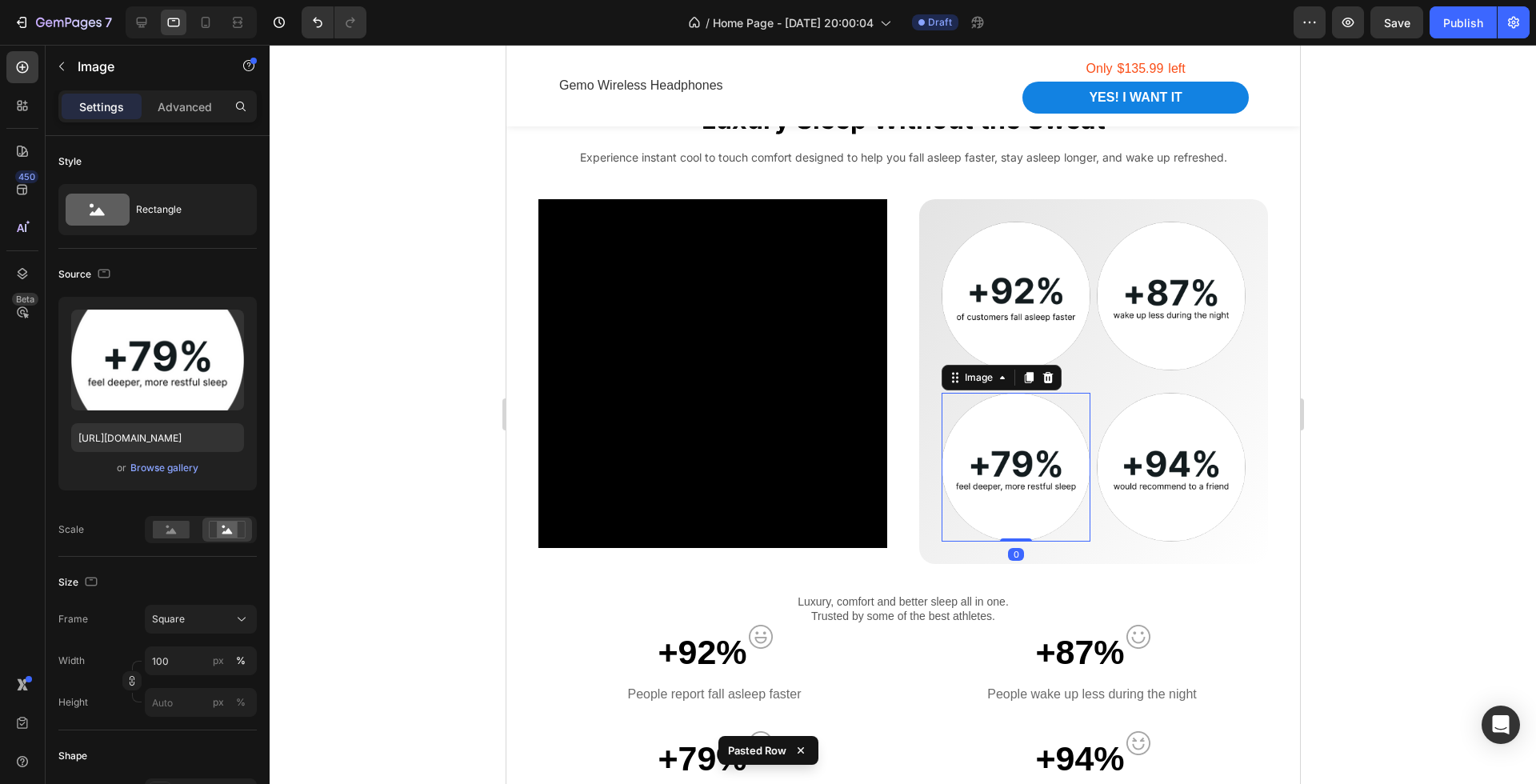
click at [1078, 393] on div at bounding box center [1016, 468] width 149 height 149
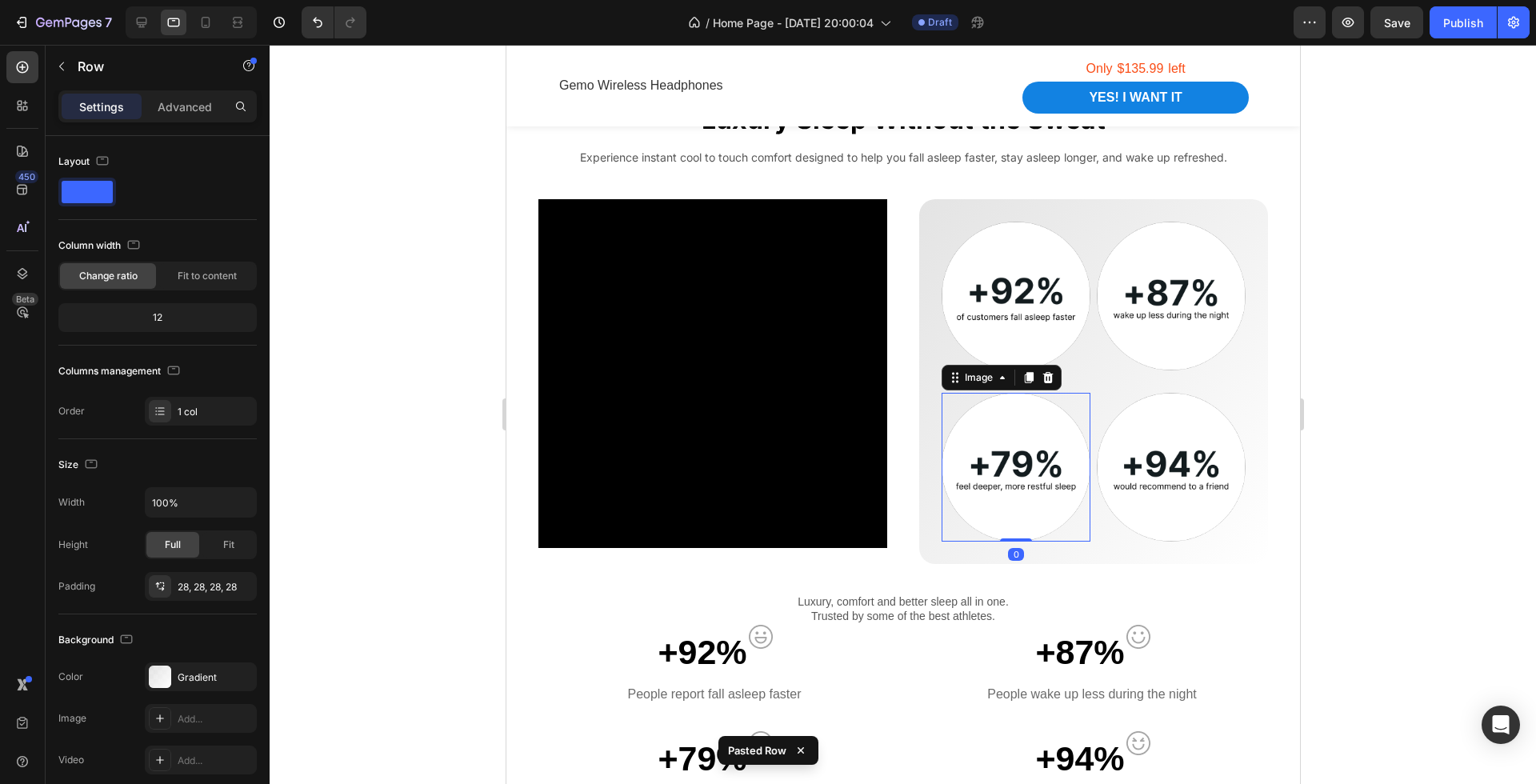
click at [1092, 375] on div "Image Image Row Image 0 Image Row" at bounding box center [1093, 381] width 304 height 320
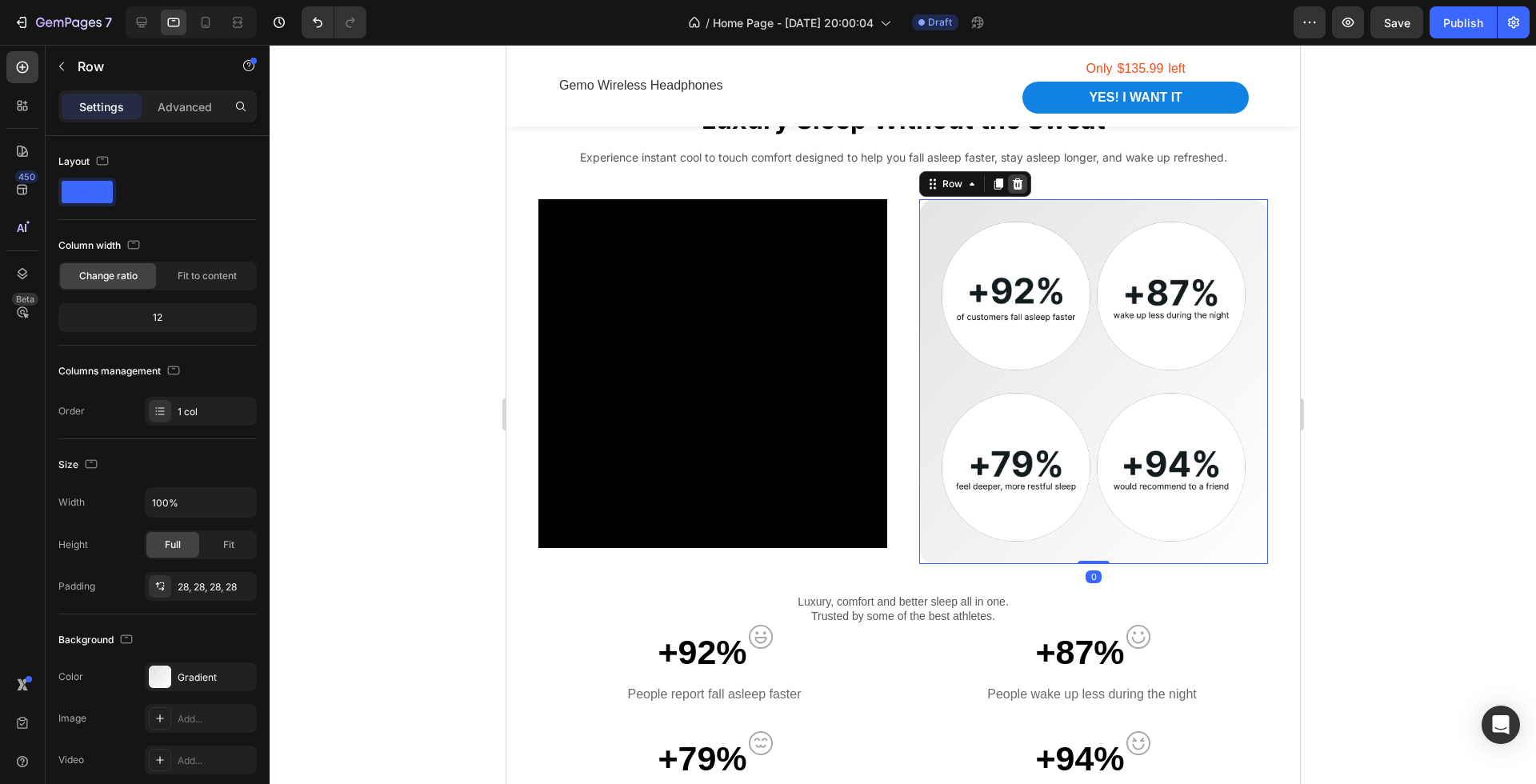
click at [1016, 179] on icon at bounding box center [1017, 183] width 10 height 11
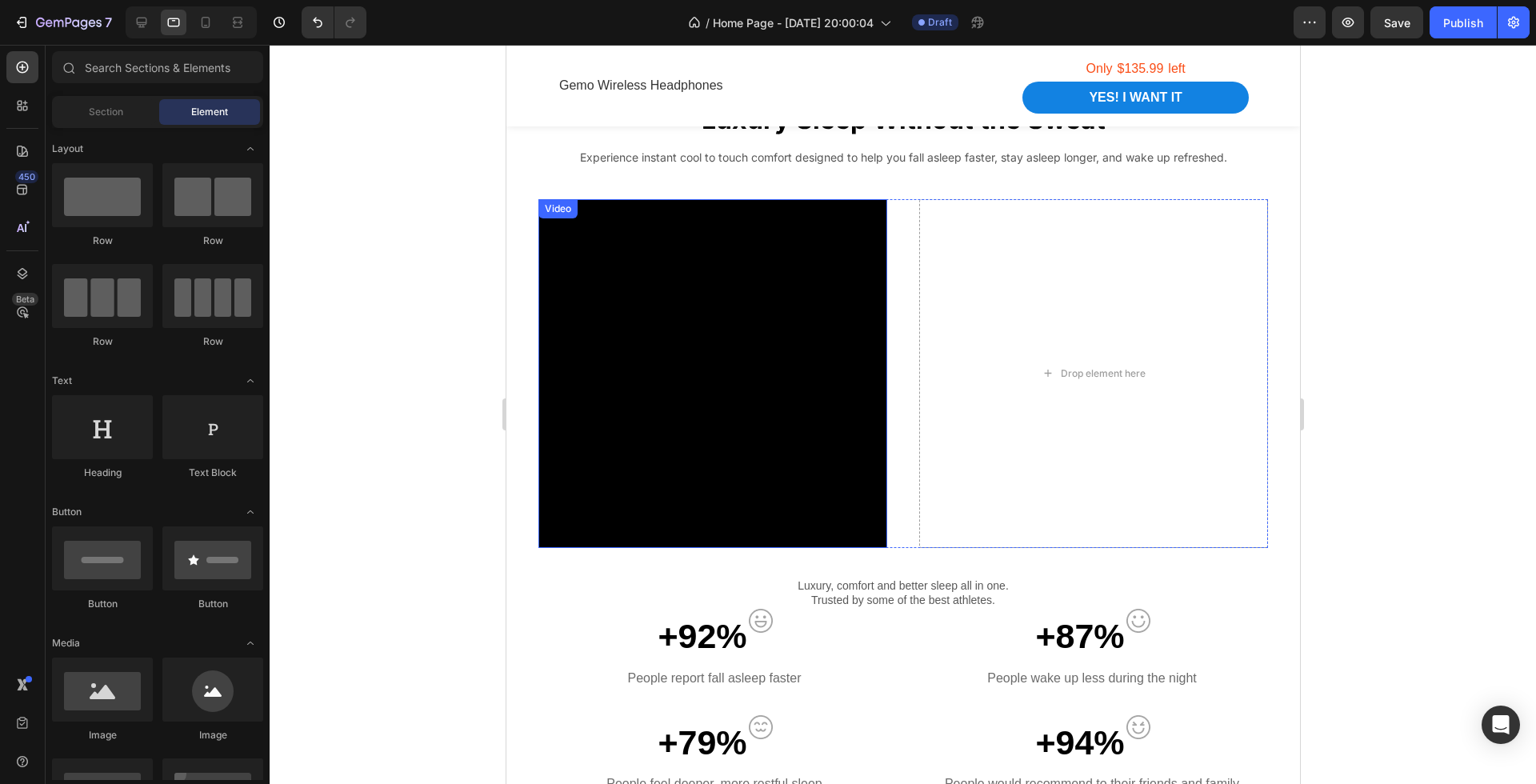
click at [855, 300] on video at bounding box center [712, 374] width 349 height 349
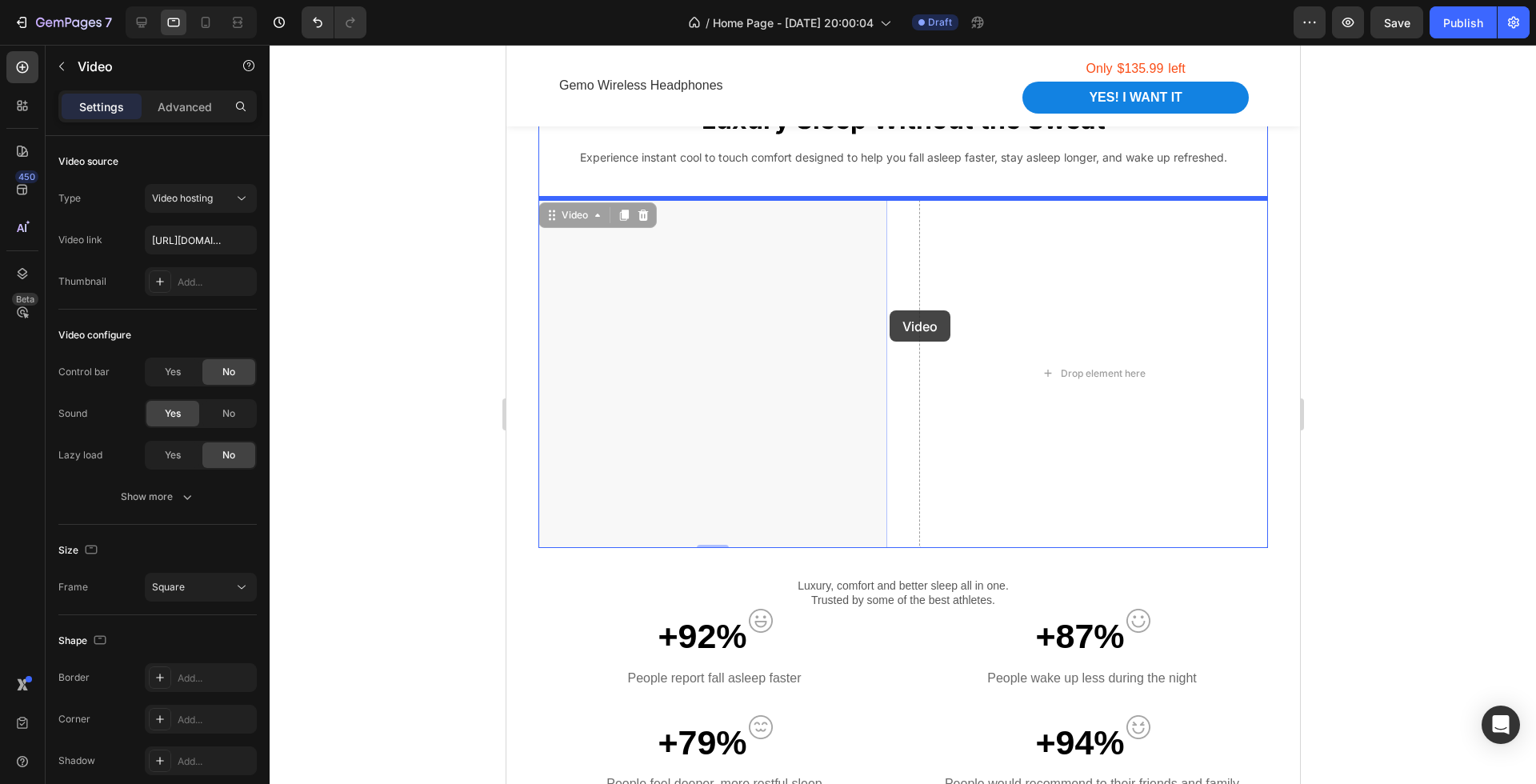
drag, startPoint x: 849, startPoint y: 294, endPoint x: 889, endPoint y: 309, distance: 42.7
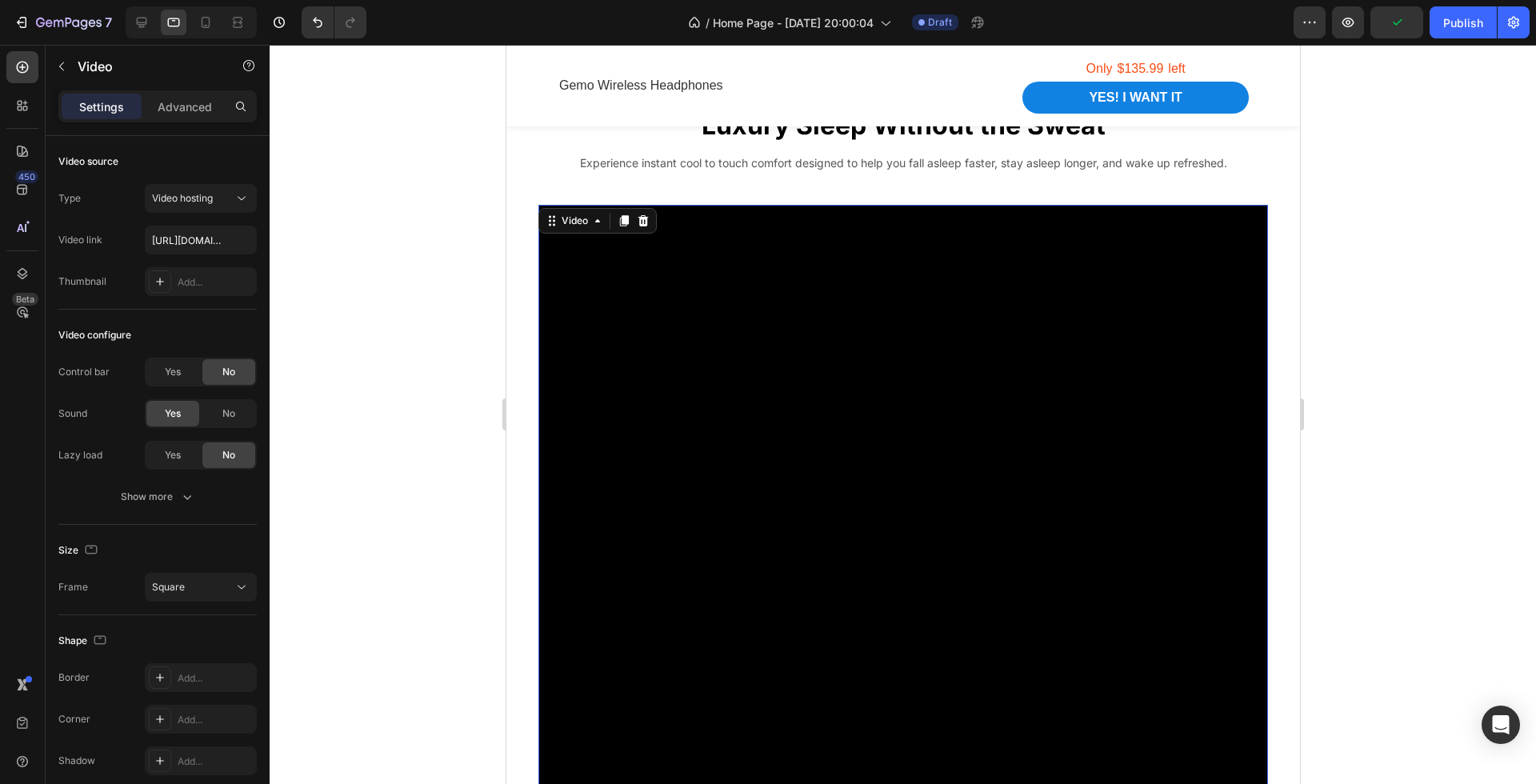
scroll to position [1706, 0]
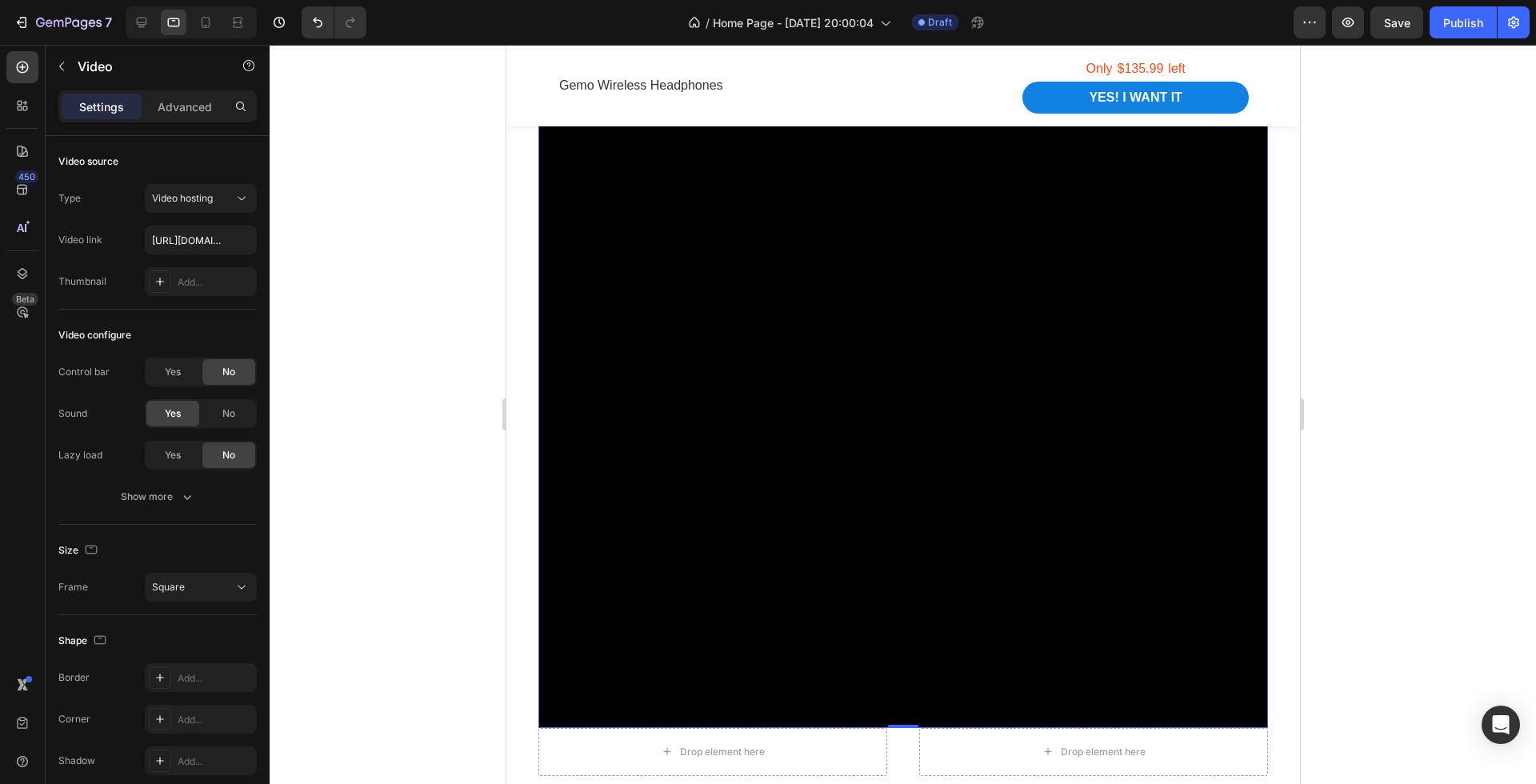
drag, startPoint x: 899, startPoint y: 725, endPoint x: 915, endPoint y: 365, distance: 360.4
click at [915, 365] on div "Video 0" at bounding box center [902, 363] width 730 height 730
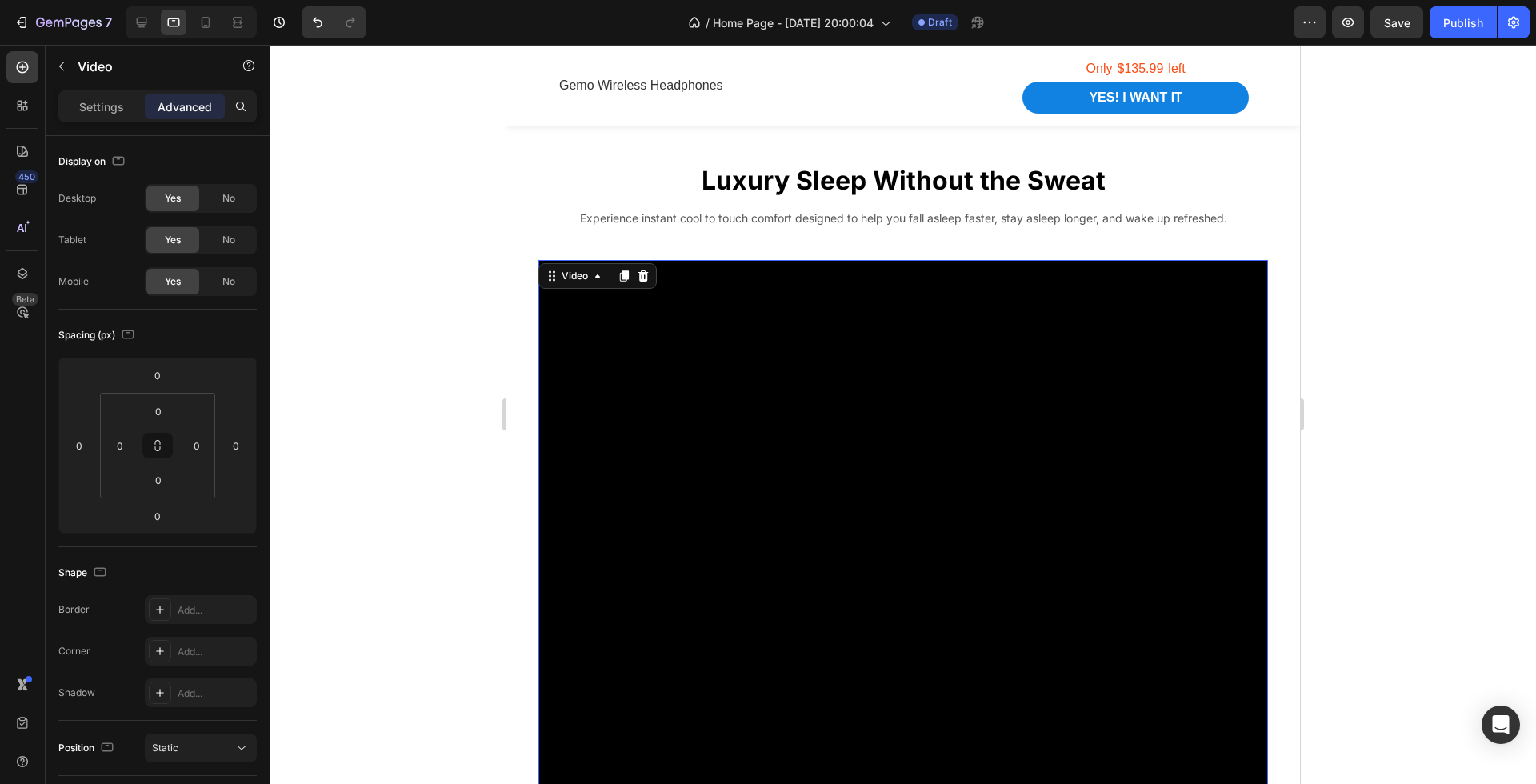
scroll to position [1441, 0]
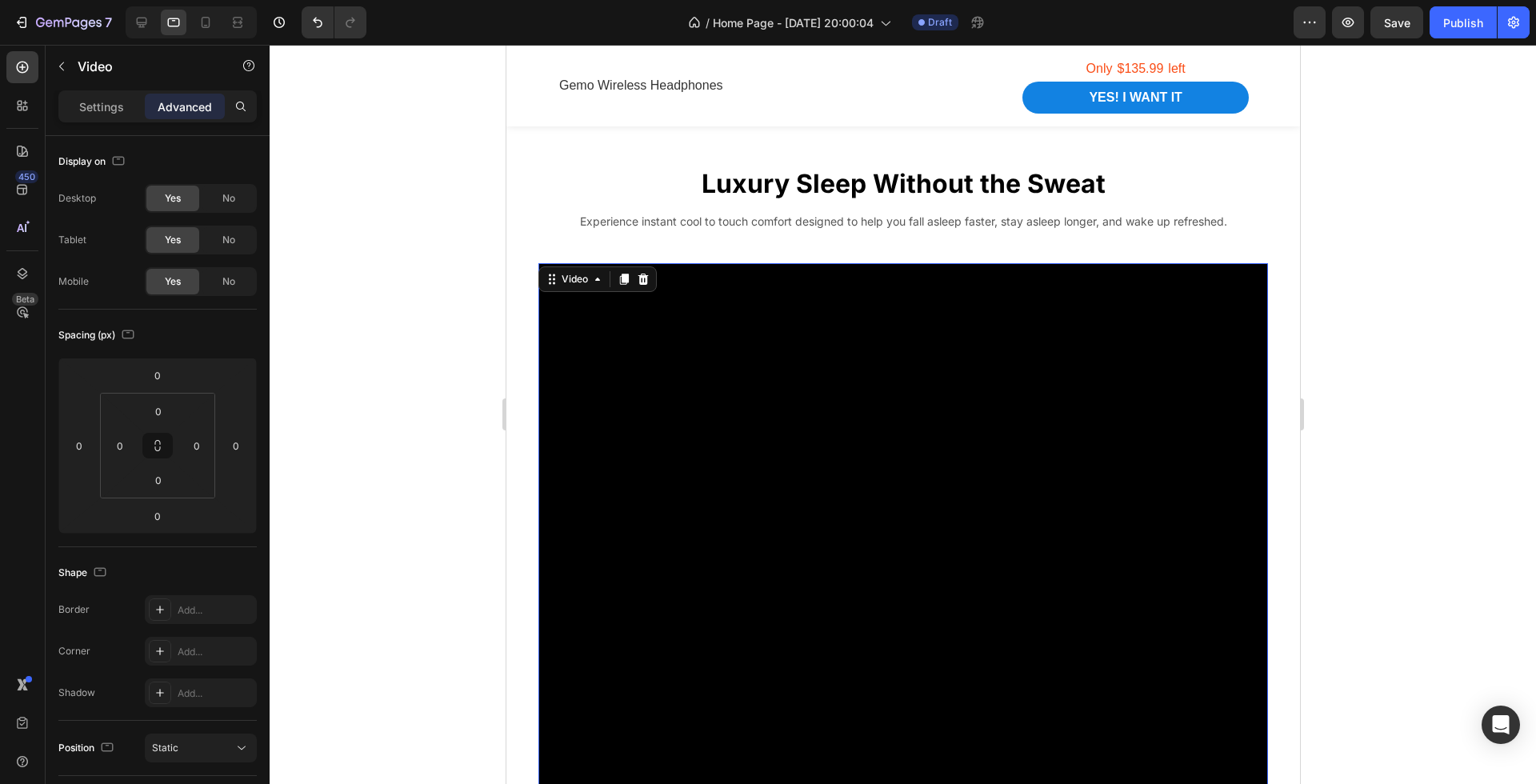
click at [902, 394] on video at bounding box center [902, 628] width 730 height 730
click at [61, 67] on icon "button" at bounding box center [62, 67] width 5 height 9
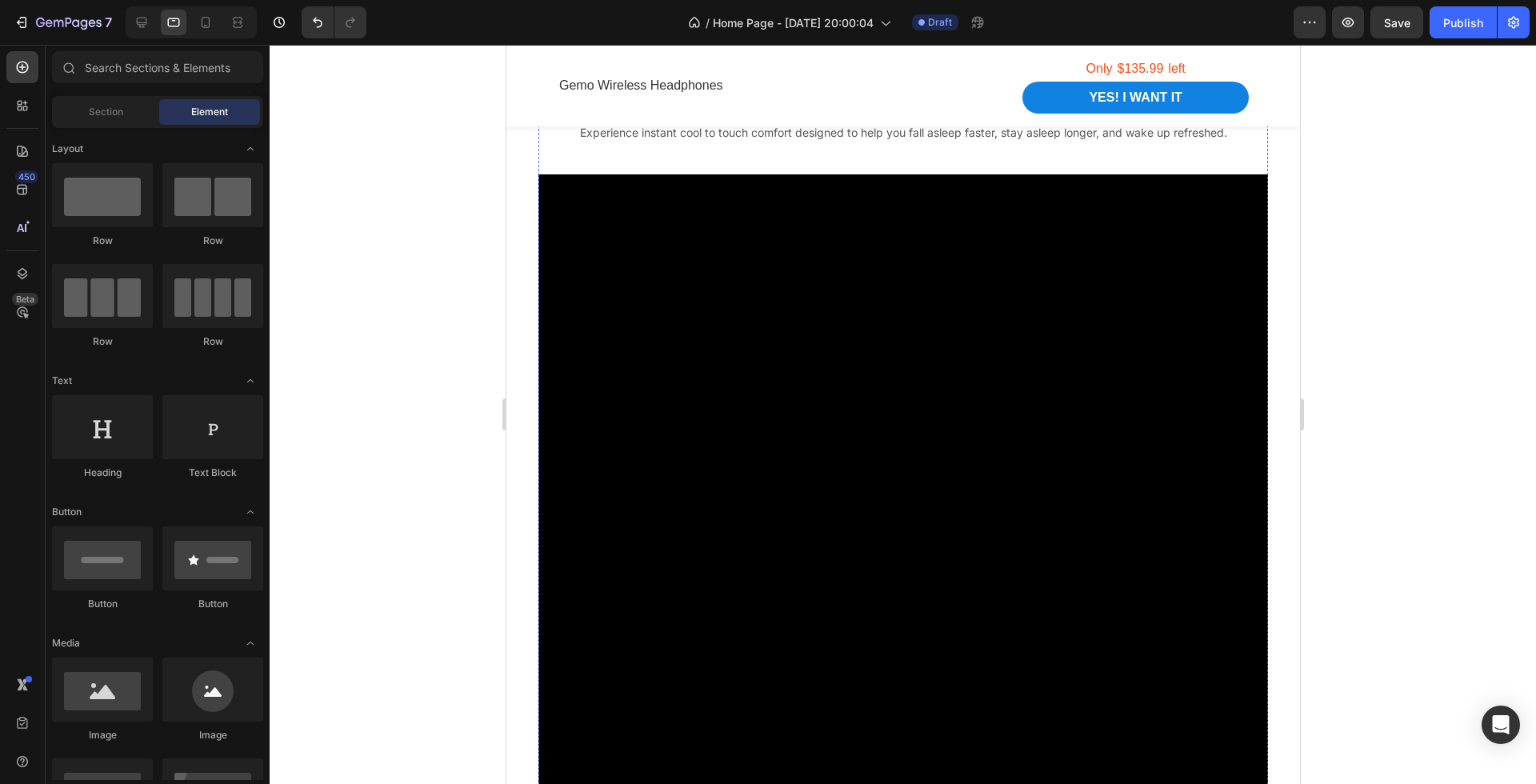
scroll to position [1614, 0]
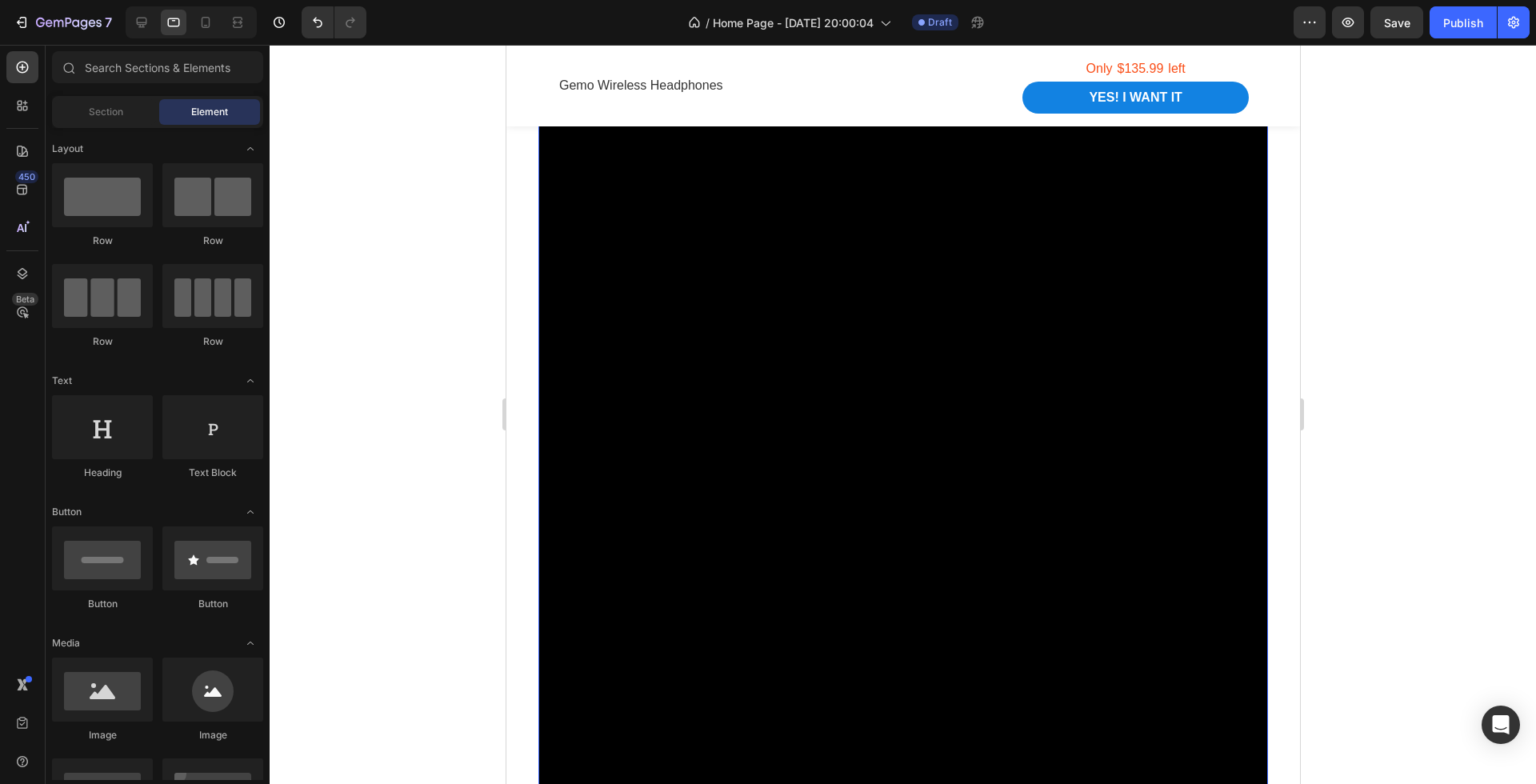
click at [874, 411] on video at bounding box center [902, 456] width 730 height 730
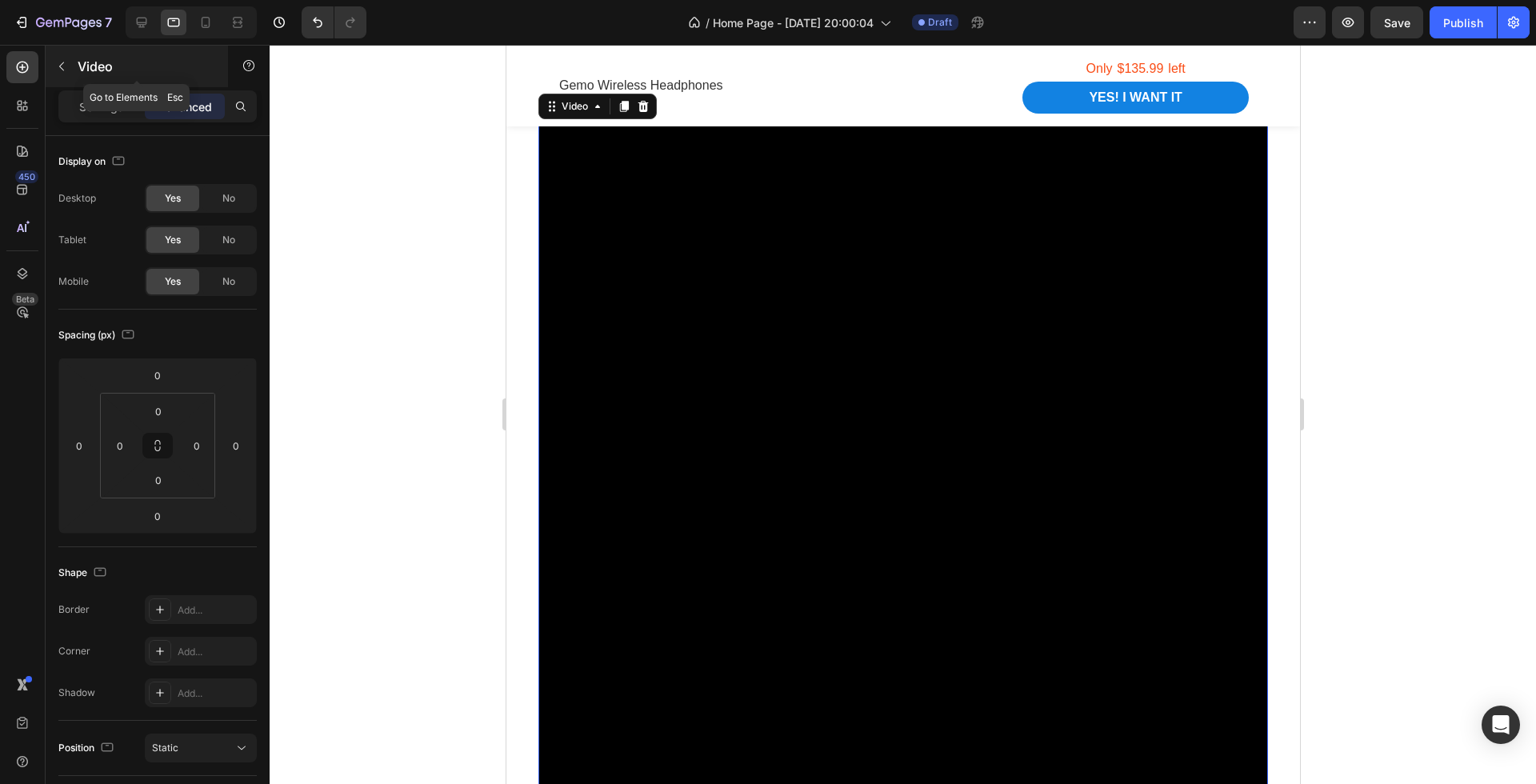
click at [63, 74] on button "button" at bounding box center [61, 67] width 26 height 26
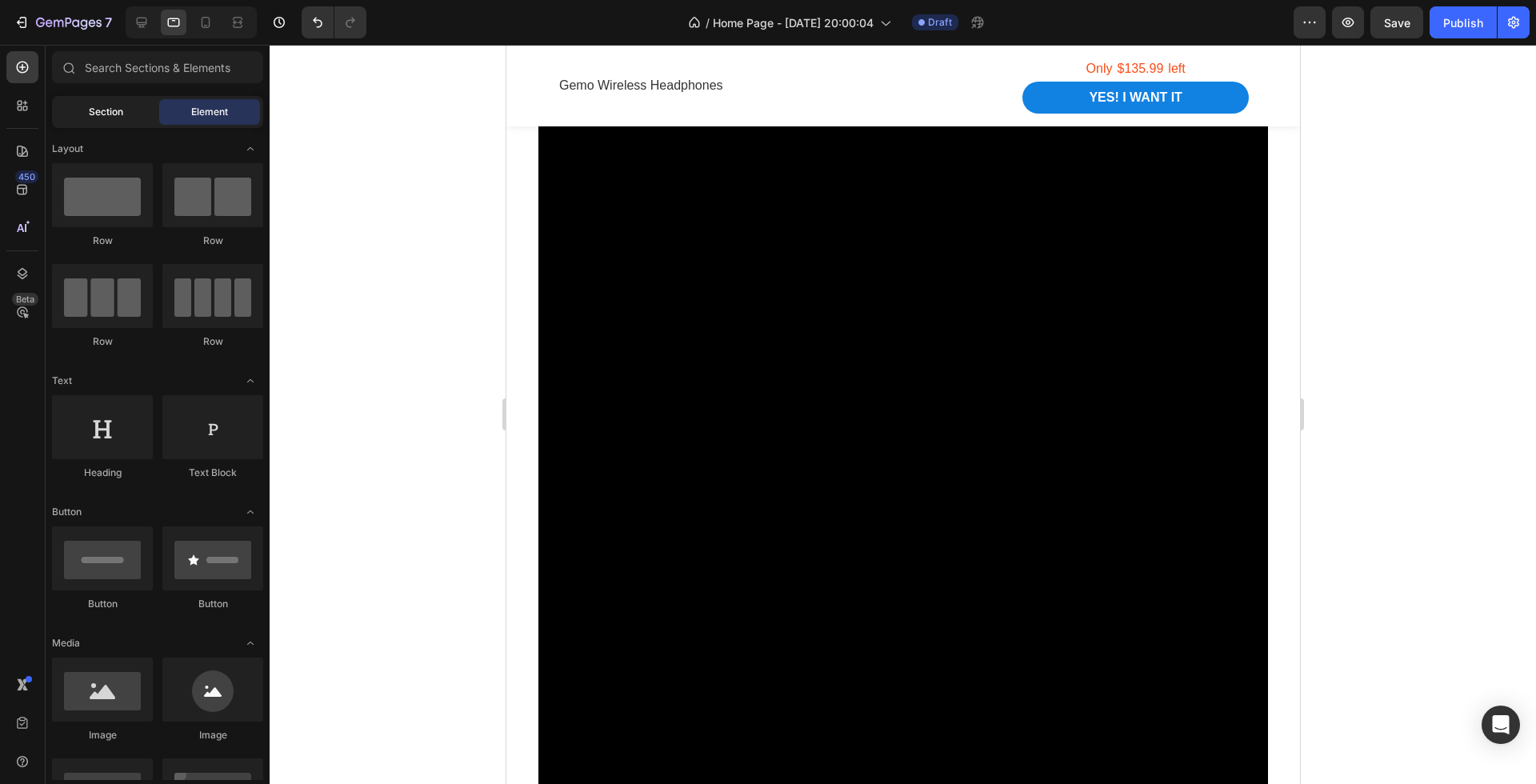
click at [100, 105] on span "Section" at bounding box center [106, 112] width 35 height 15
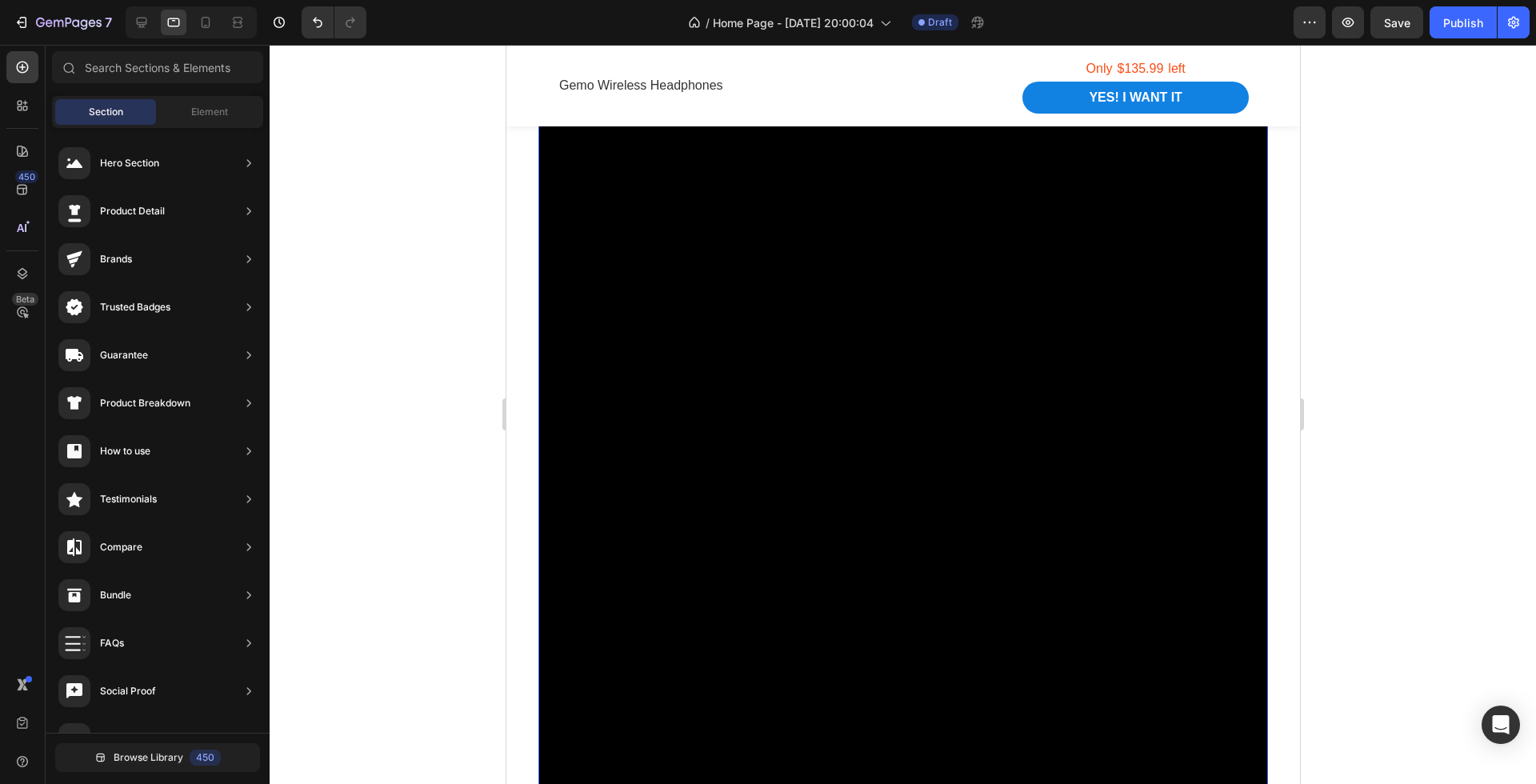
click at [842, 364] on video at bounding box center [902, 456] width 730 height 730
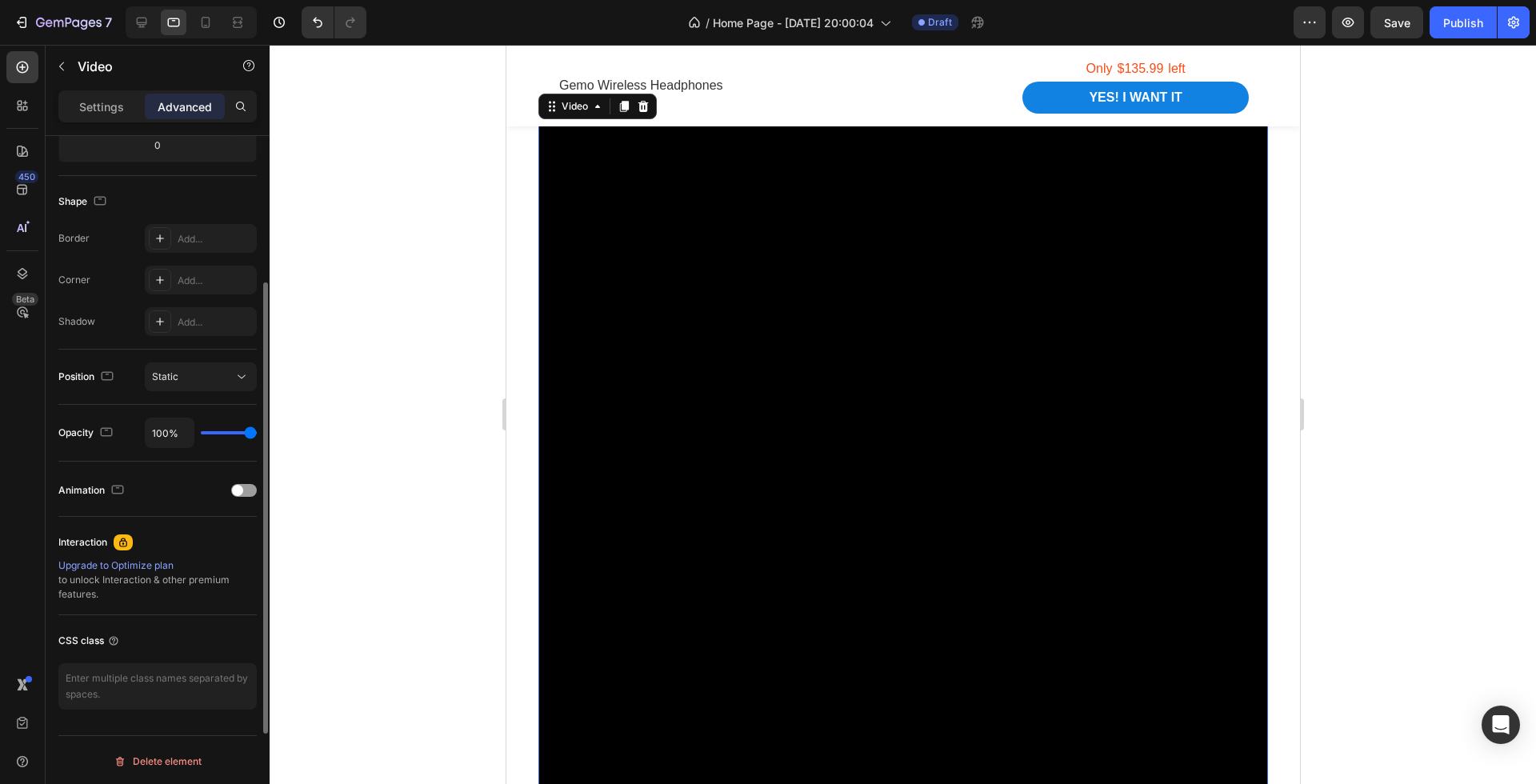
scroll to position [0, 0]
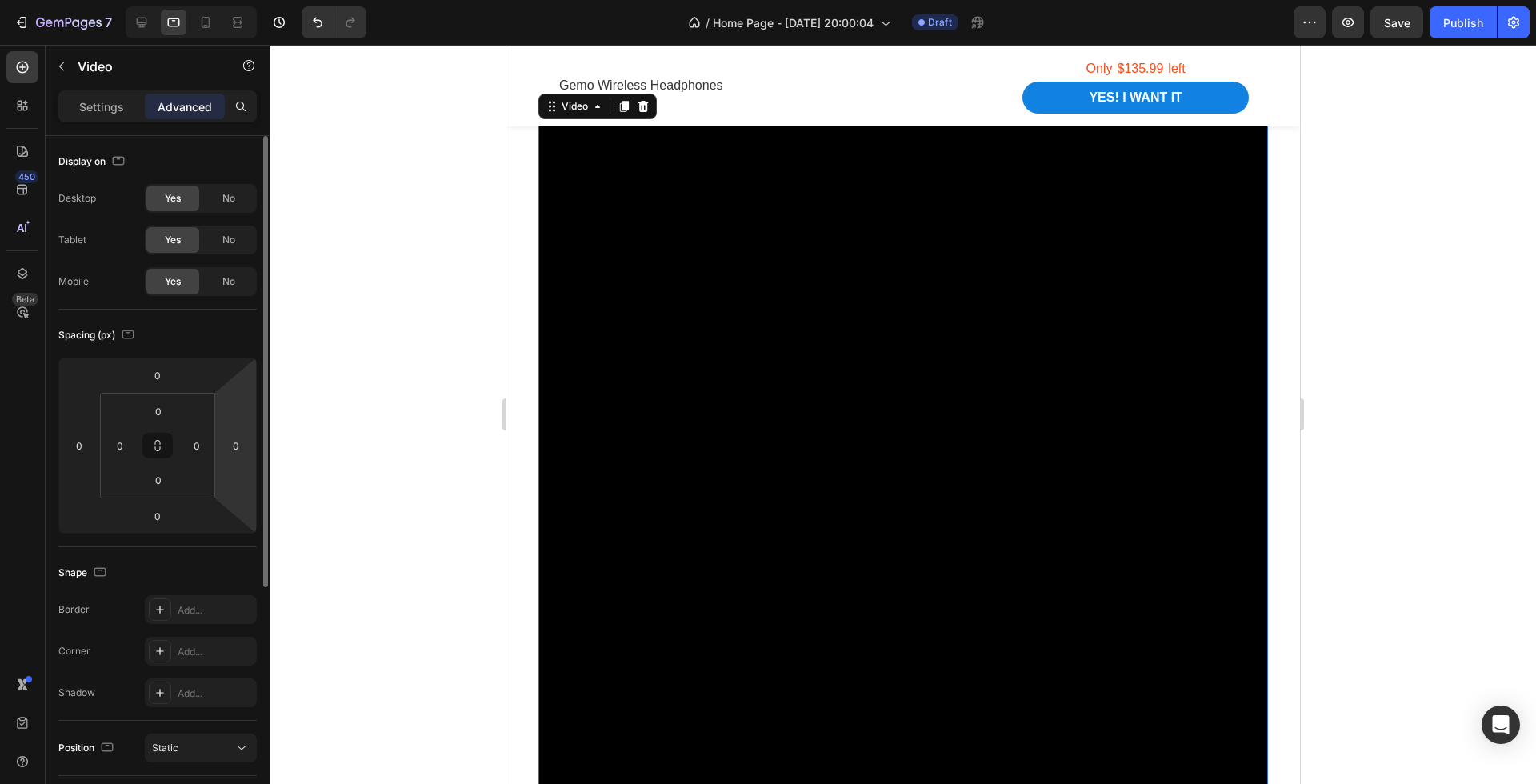
click at [786, 345] on video at bounding box center [902, 456] width 730 height 730
click at [29, 100] on icon at bounding box center [22, 105] width 16 height 16
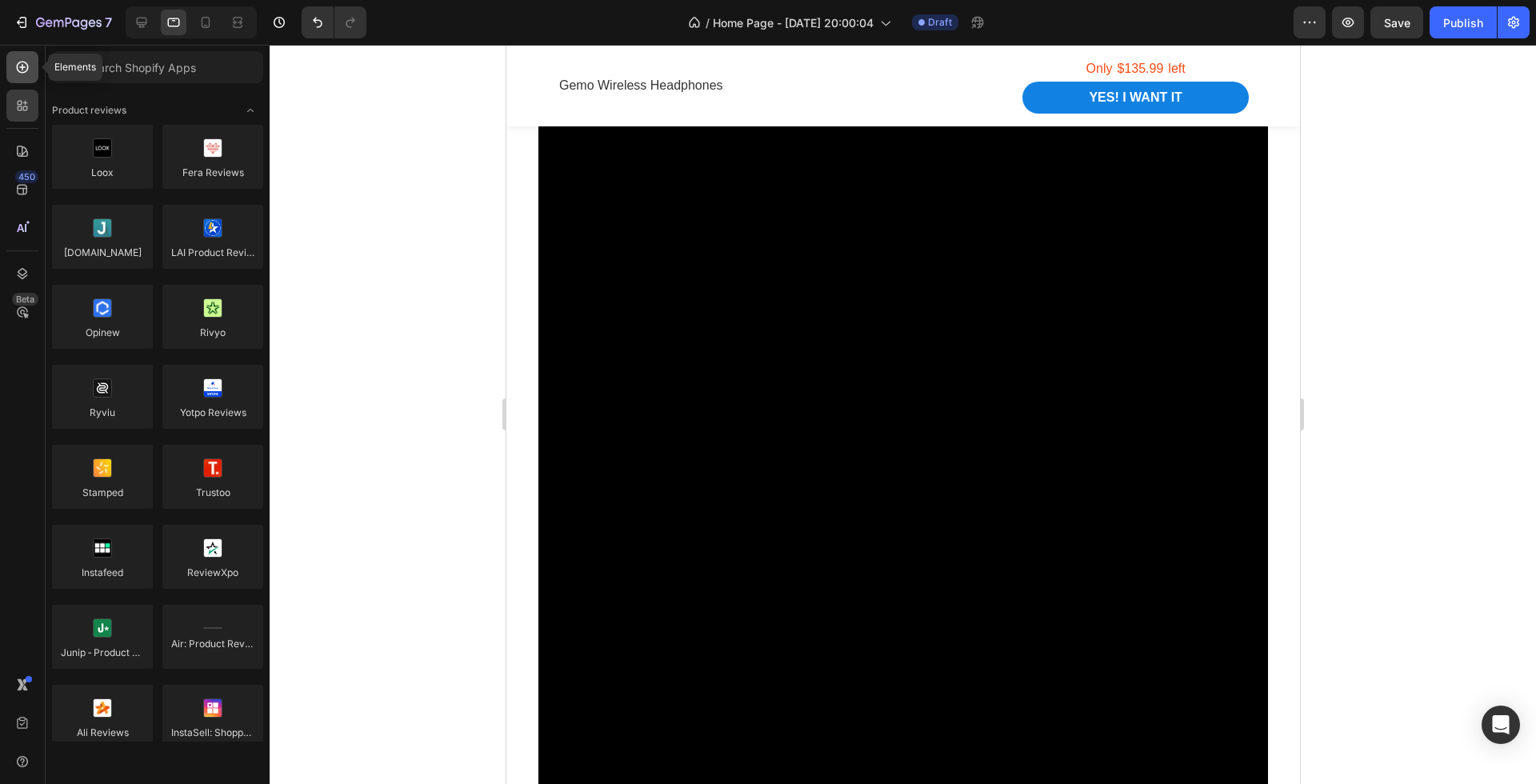
click at [22, 67] on icon at bounding box center [22, 67] width 6 height 6
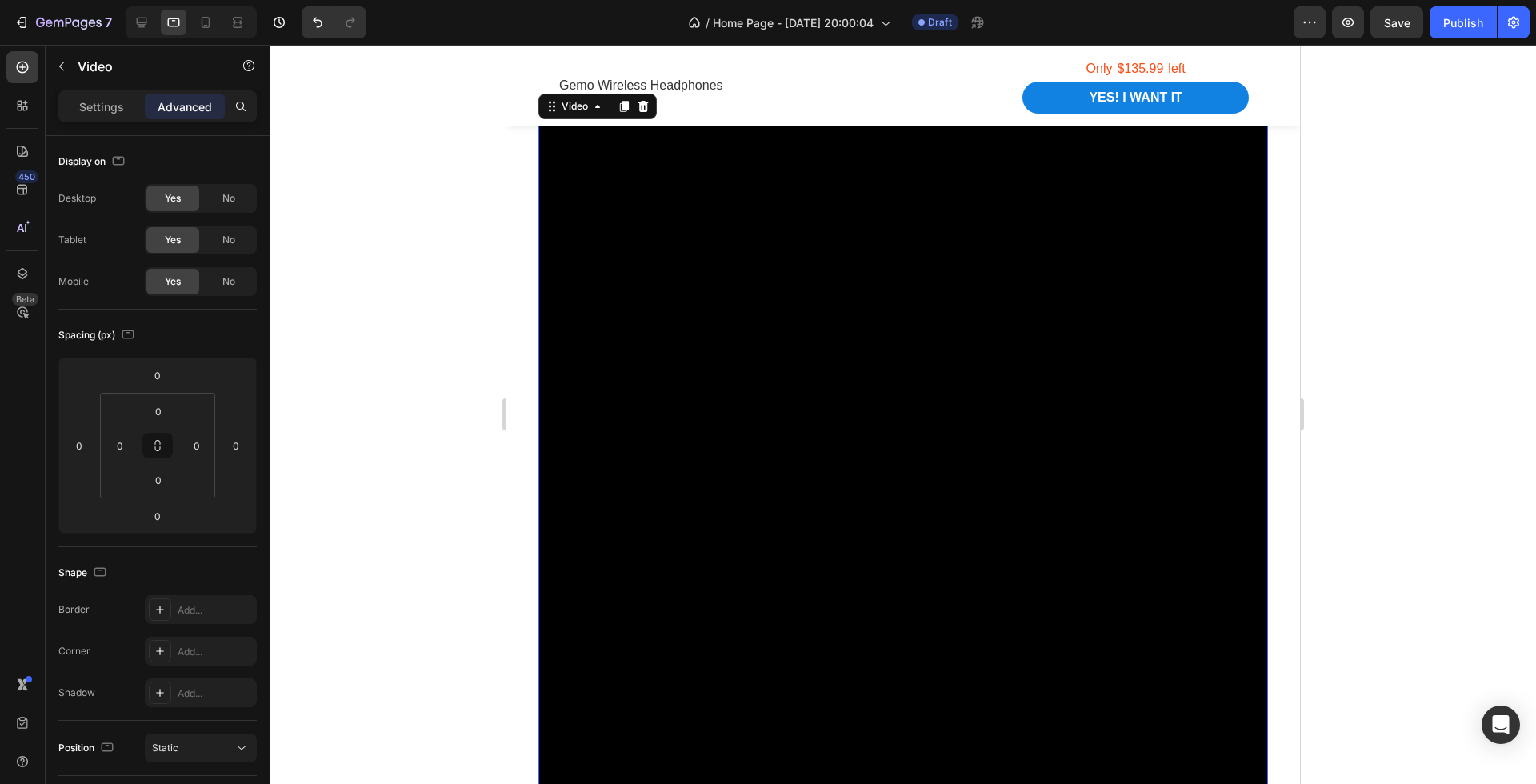
click at [890, 361] on video at bounding box center [902, 456] width 730 height 730
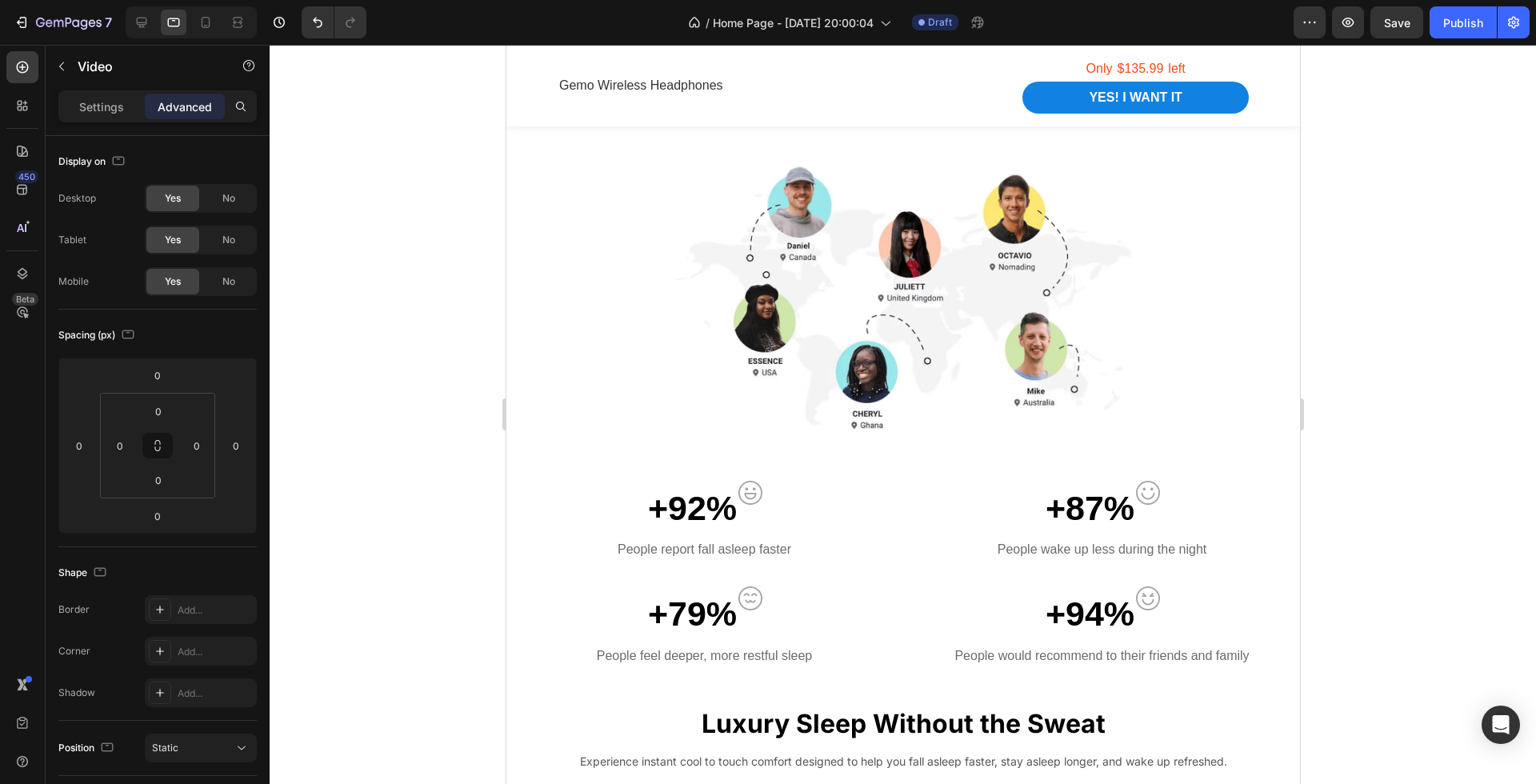
scroll to position [862, 0]
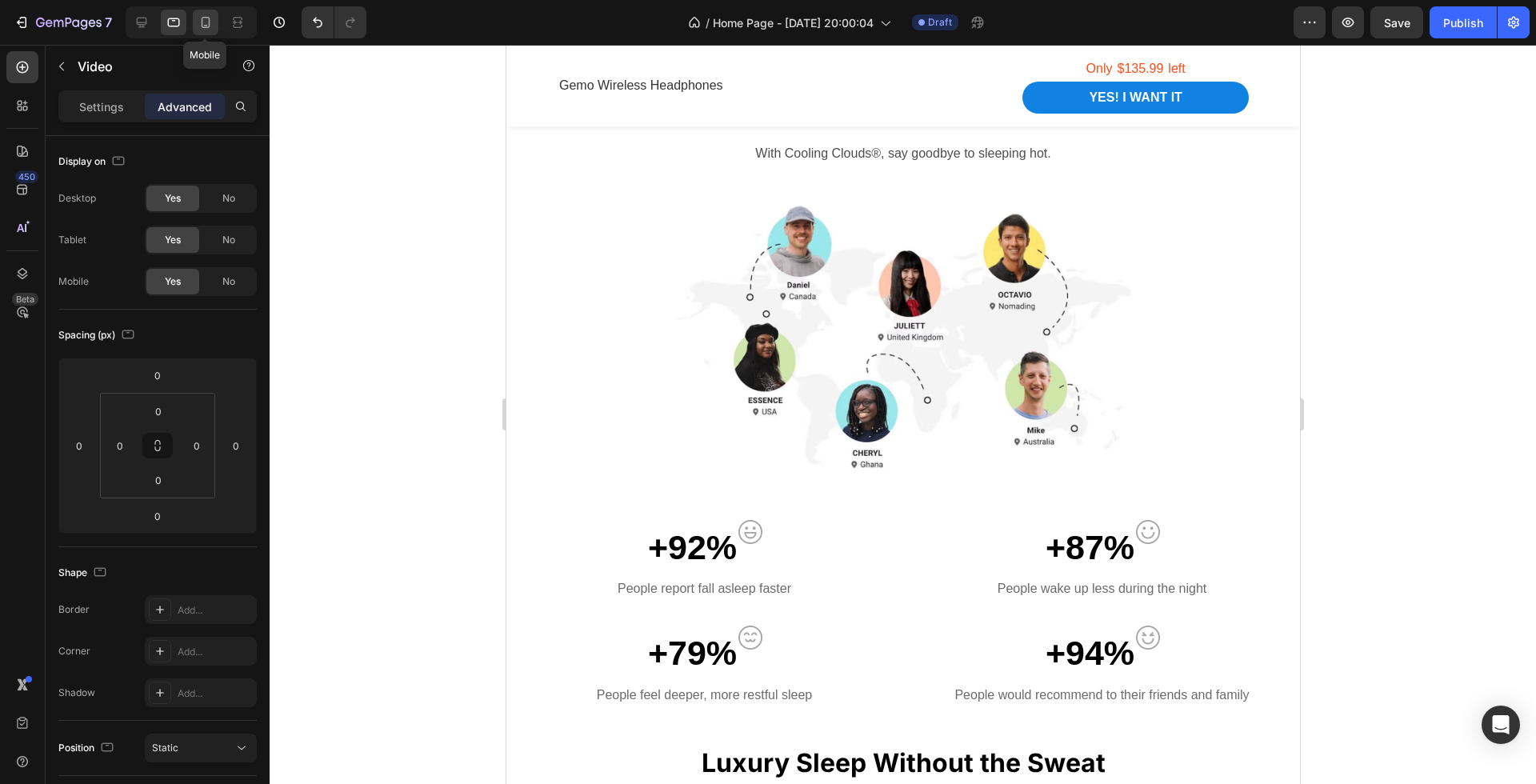
click at [204, 17] on icon at bounding box center [206, 22] width 16 height 16
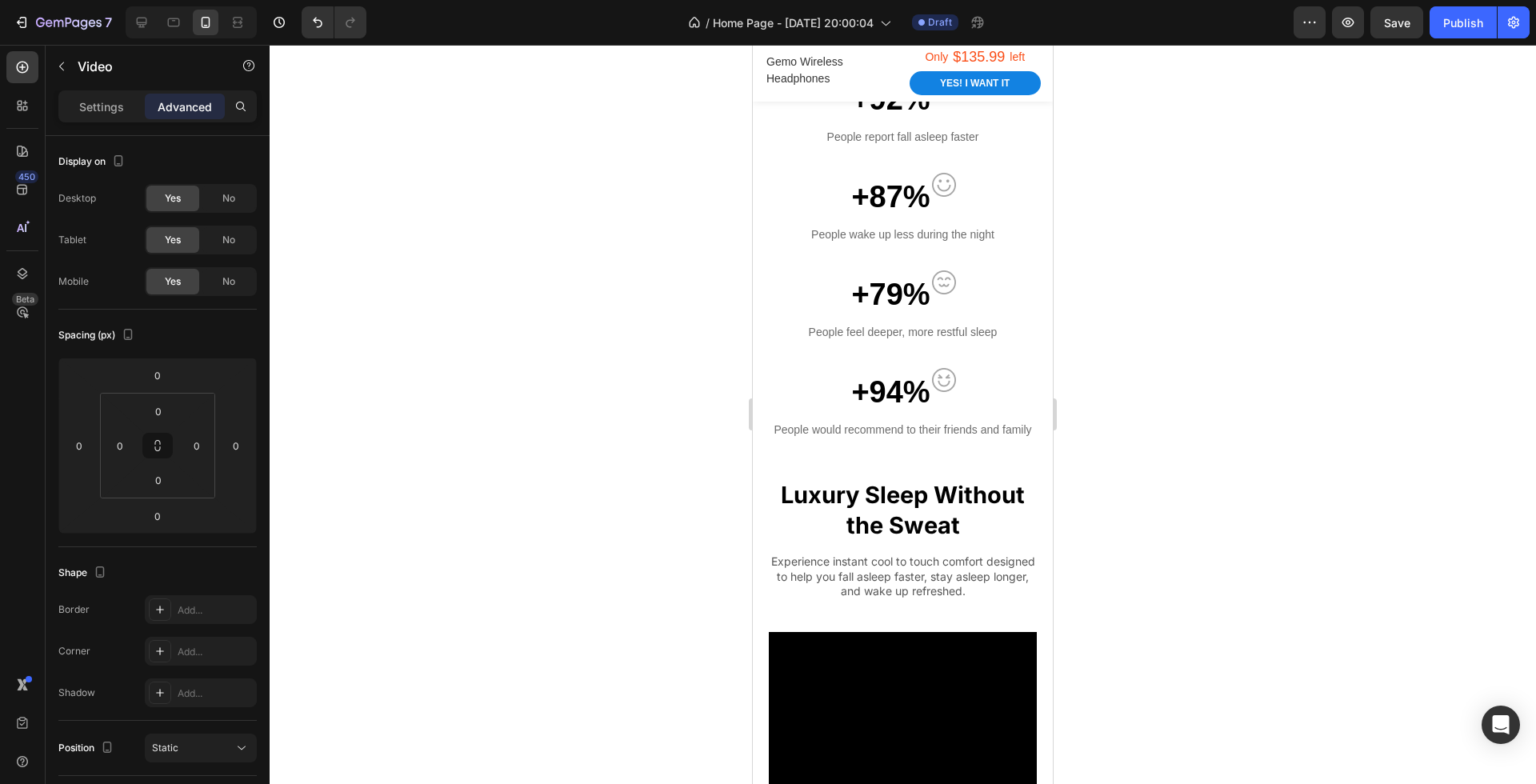
scroll to position [1291, 0]
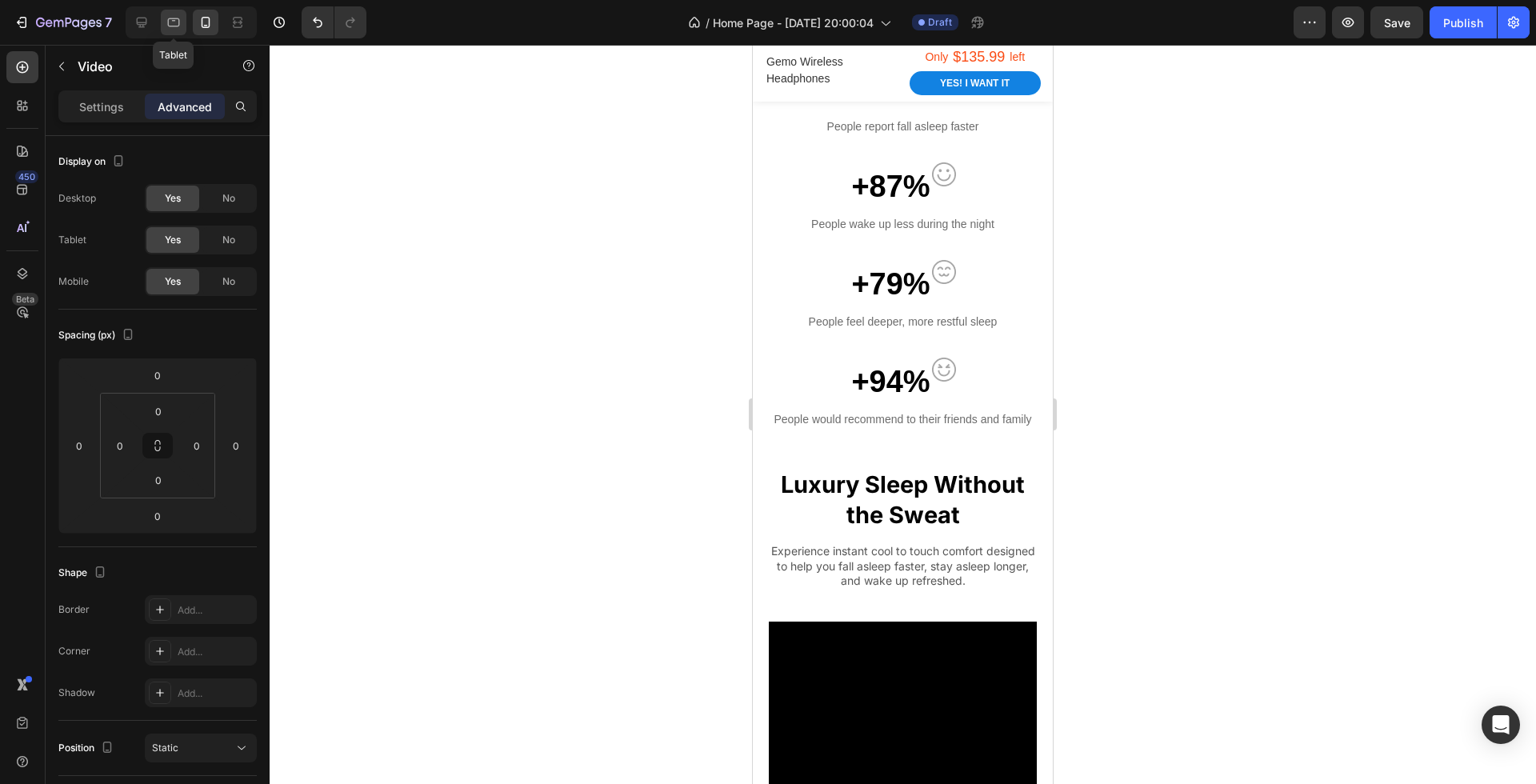
click at [185, 29] on div at bounding box center [174, 22] width 26 height 26
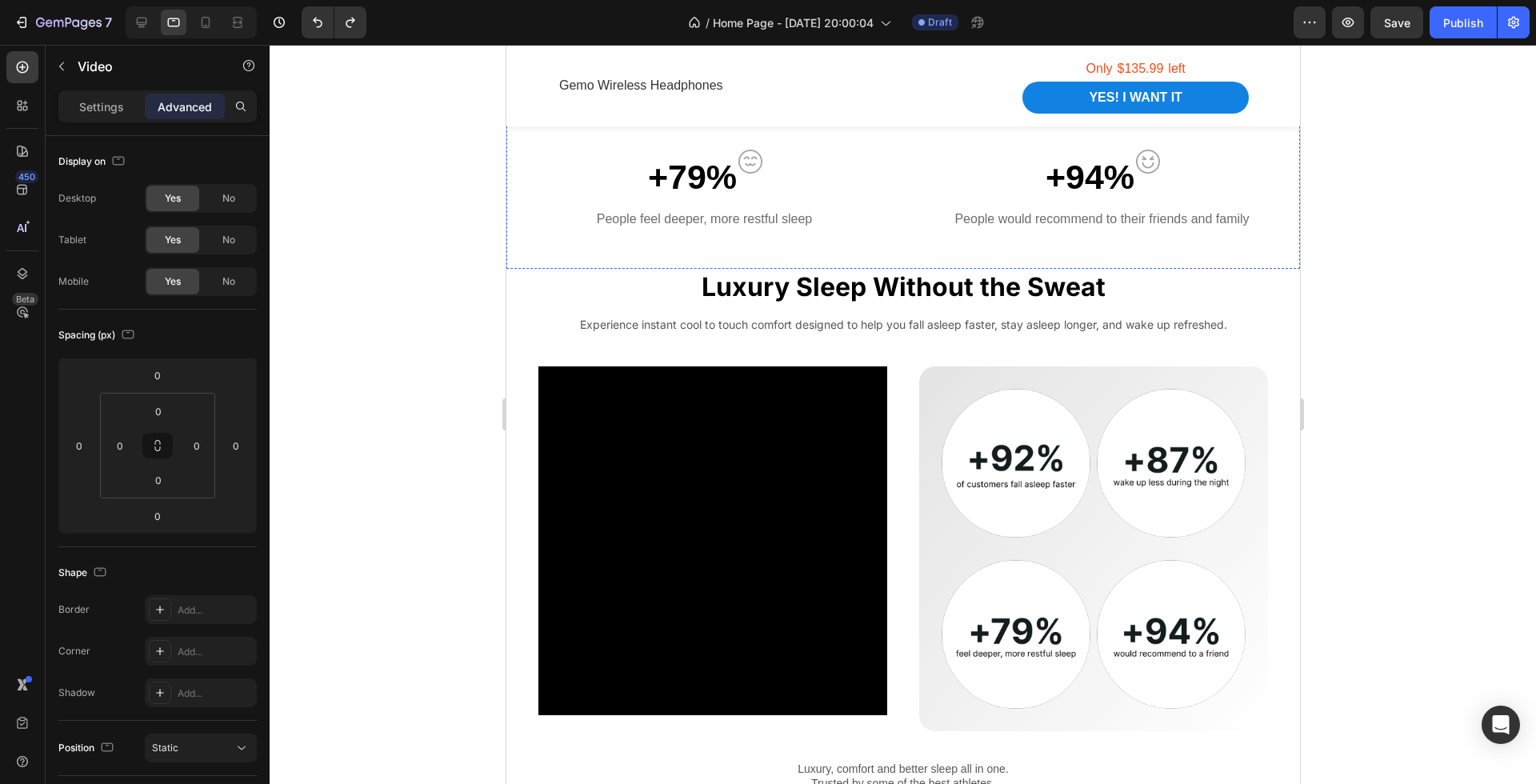
scroll to position [1354, 0]
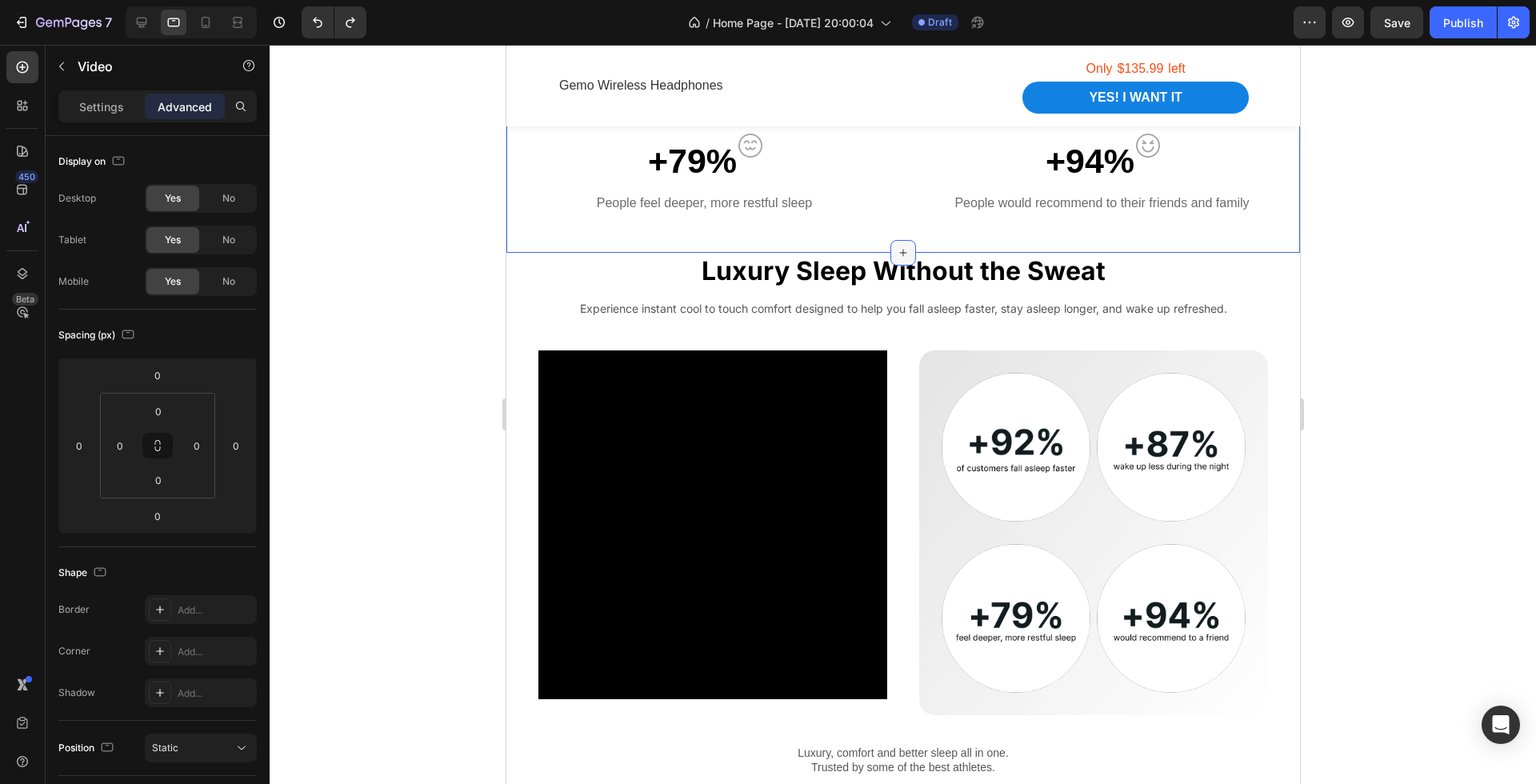
click at [904, 247] on icon at bounding box center [902, 252] width 13 height 13
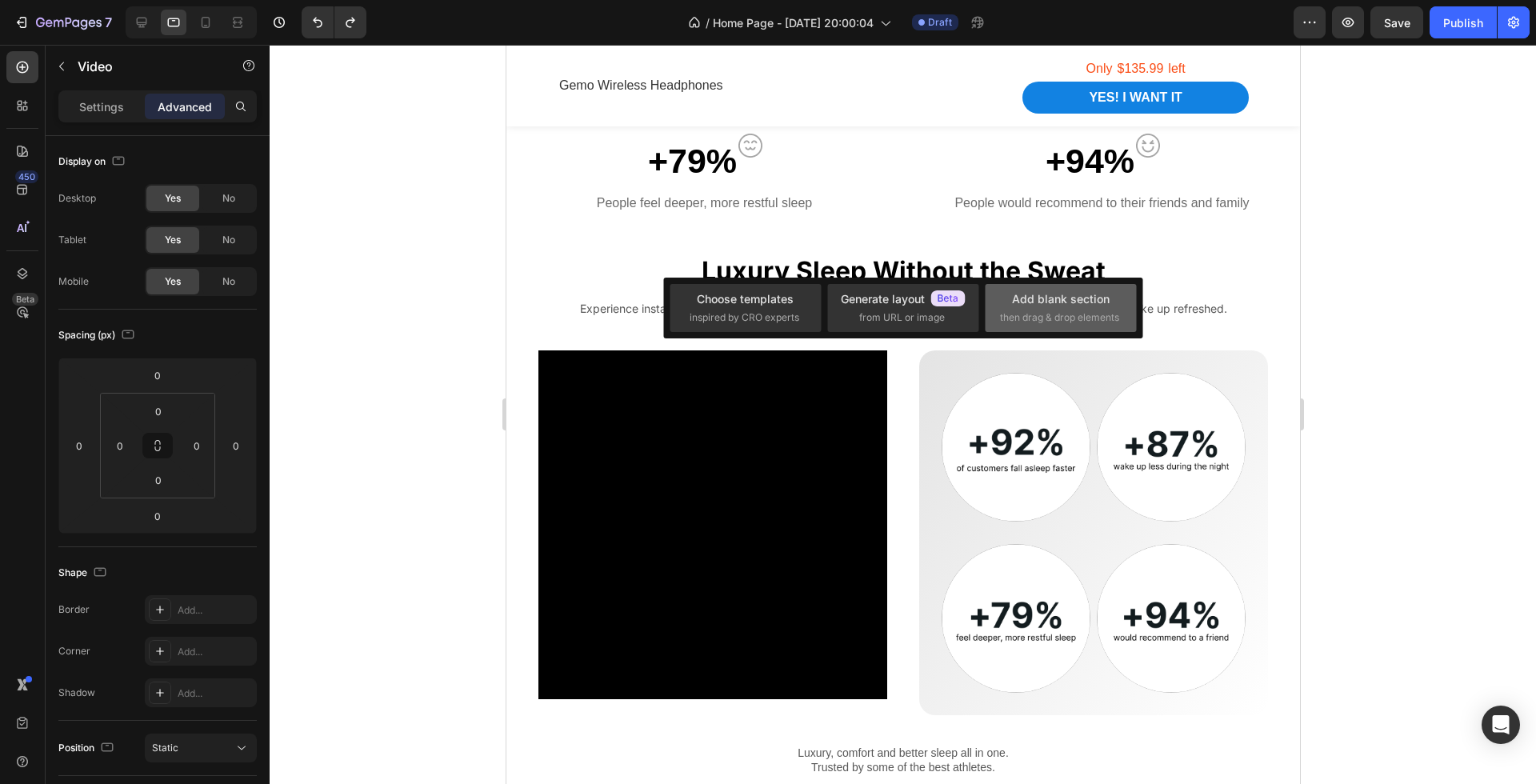
click at [1056, 316] on span "then drag & drop elements" at bounding box center [1060, 317] width 119 height 15
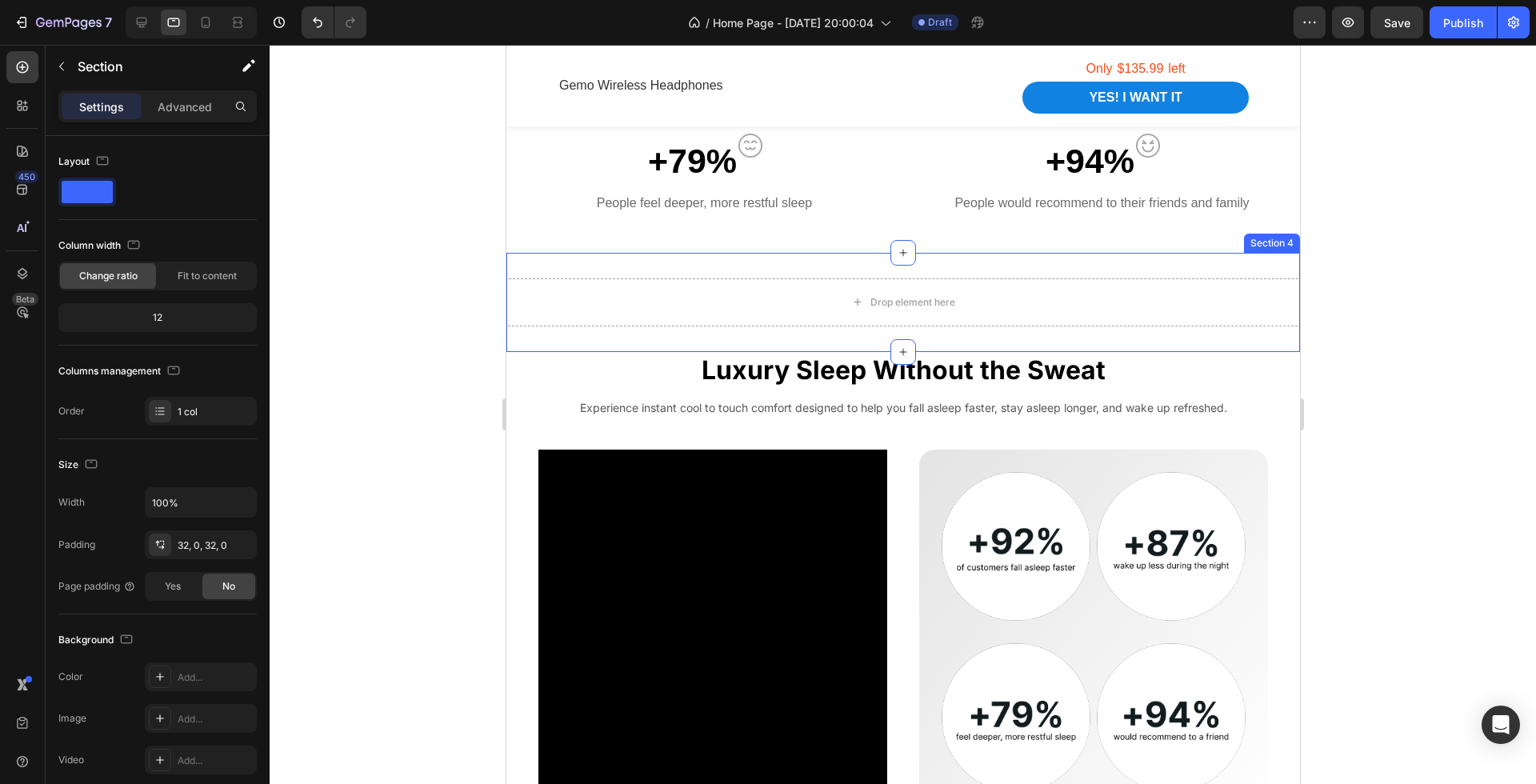
click at [1005, 264] on div "Drop element here Section 4" at bounding box center [902, 303] width 793 height 99
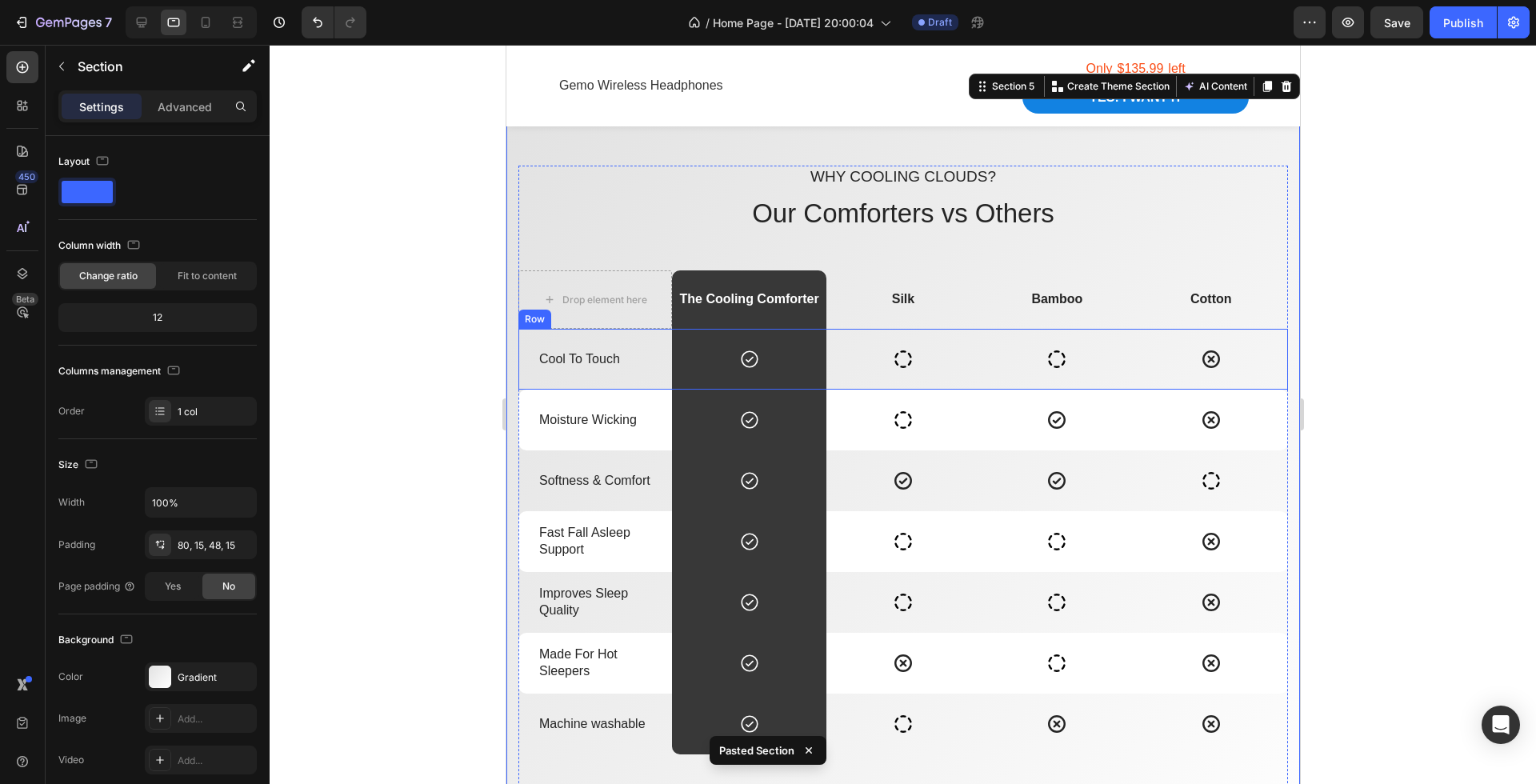
scroll to position [1265, 0]
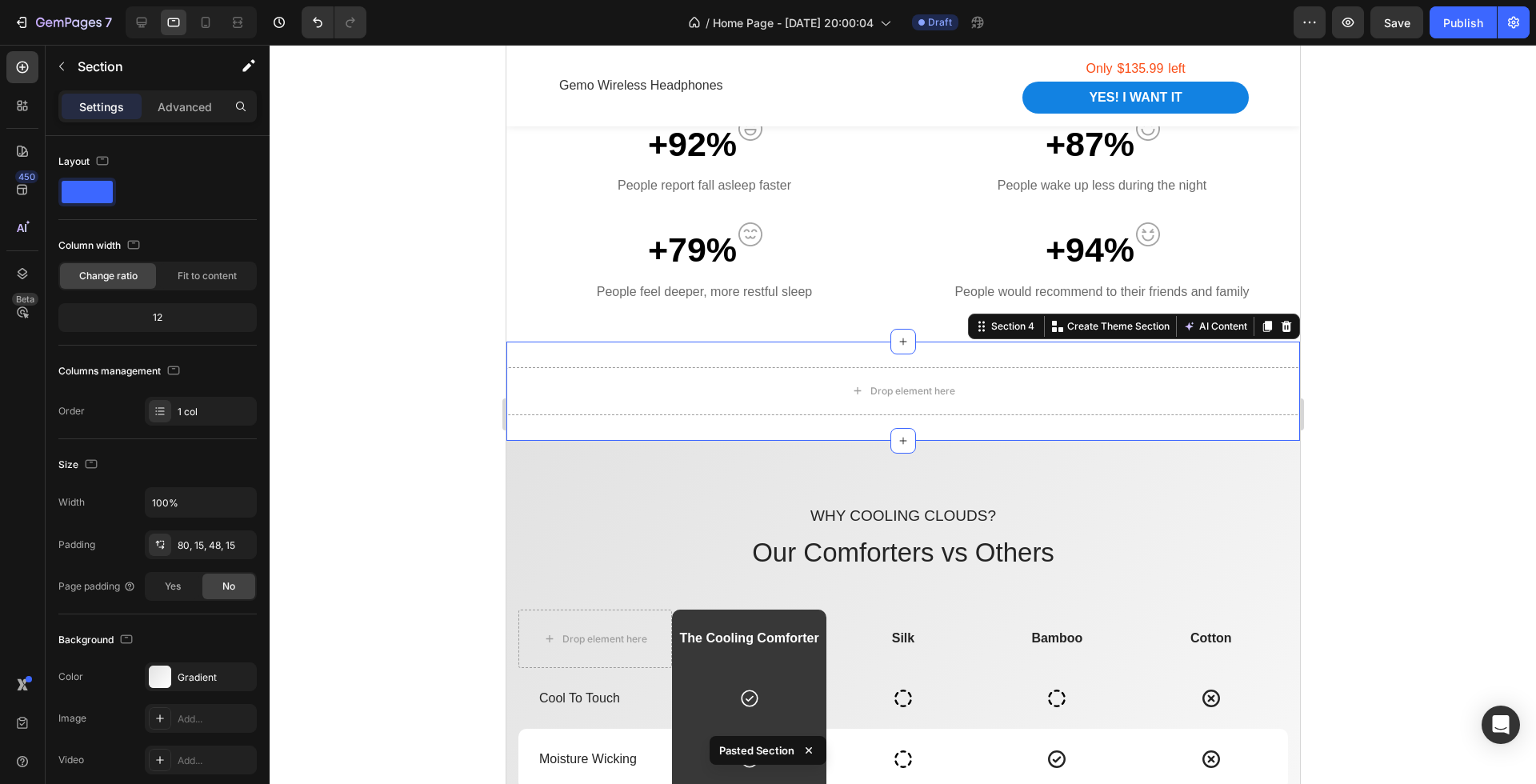
click at [745, 351] on div "Drop element here Section 4 You can create reusable sections Create Theme Secti…" at bounding box center [902, 391] width 793 height 99
click at [1287, 324] on icon at bounding box center [1286, 326] width 10 height 11
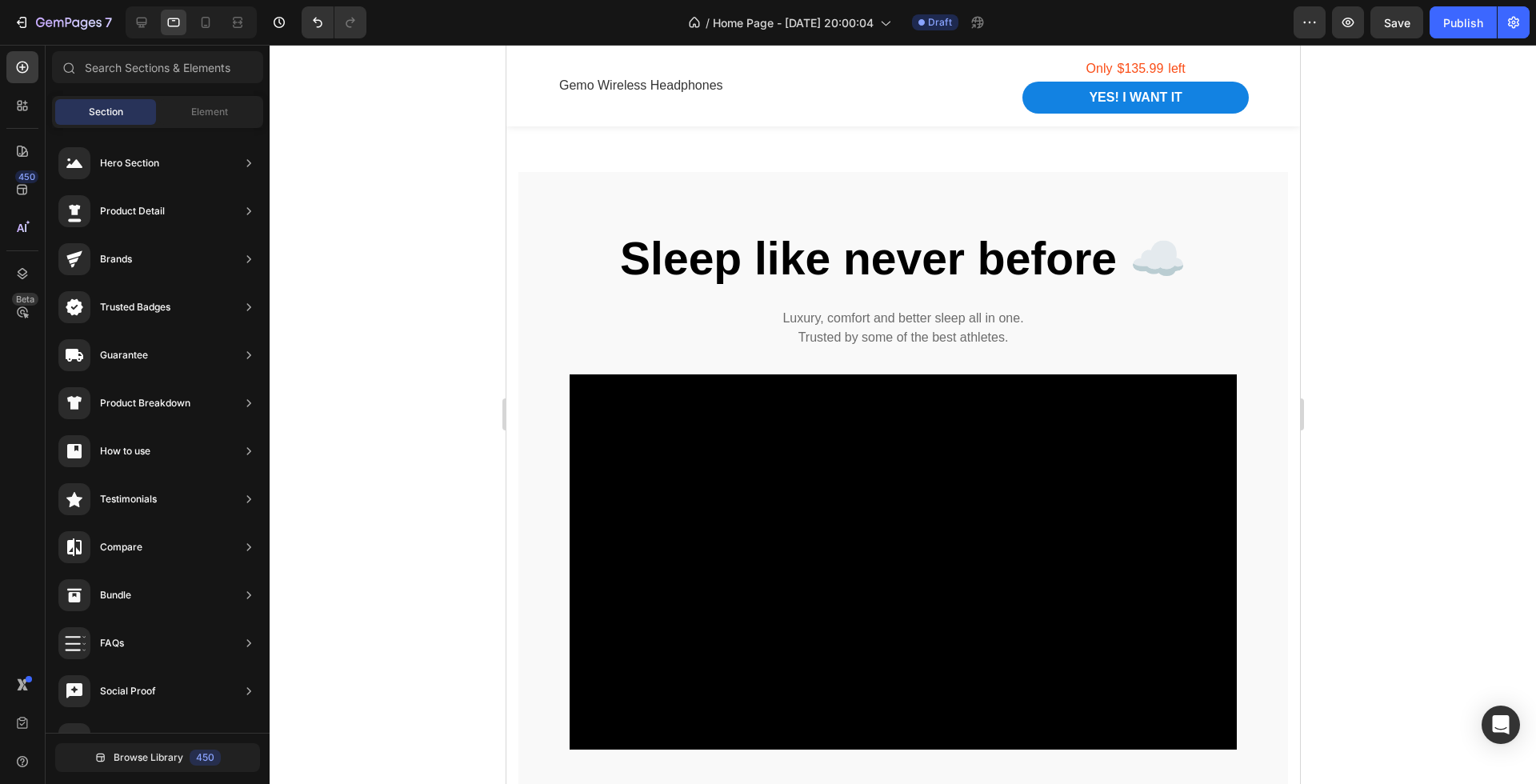
scroll to position [3279, 0]
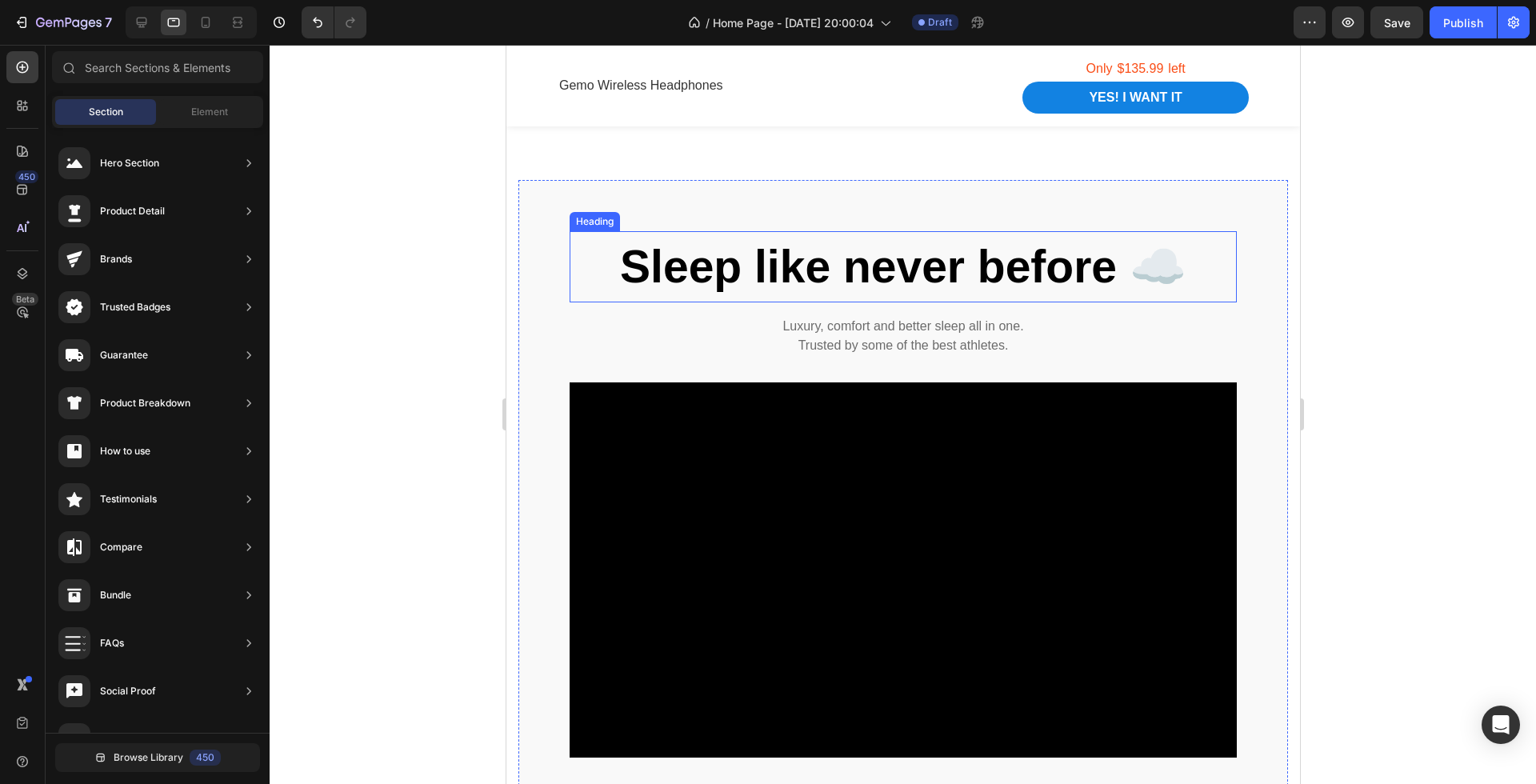
click at [895, 264] on strong "Sleep like never before ☁️" at bounding box center [902, 266] width 566 height 51
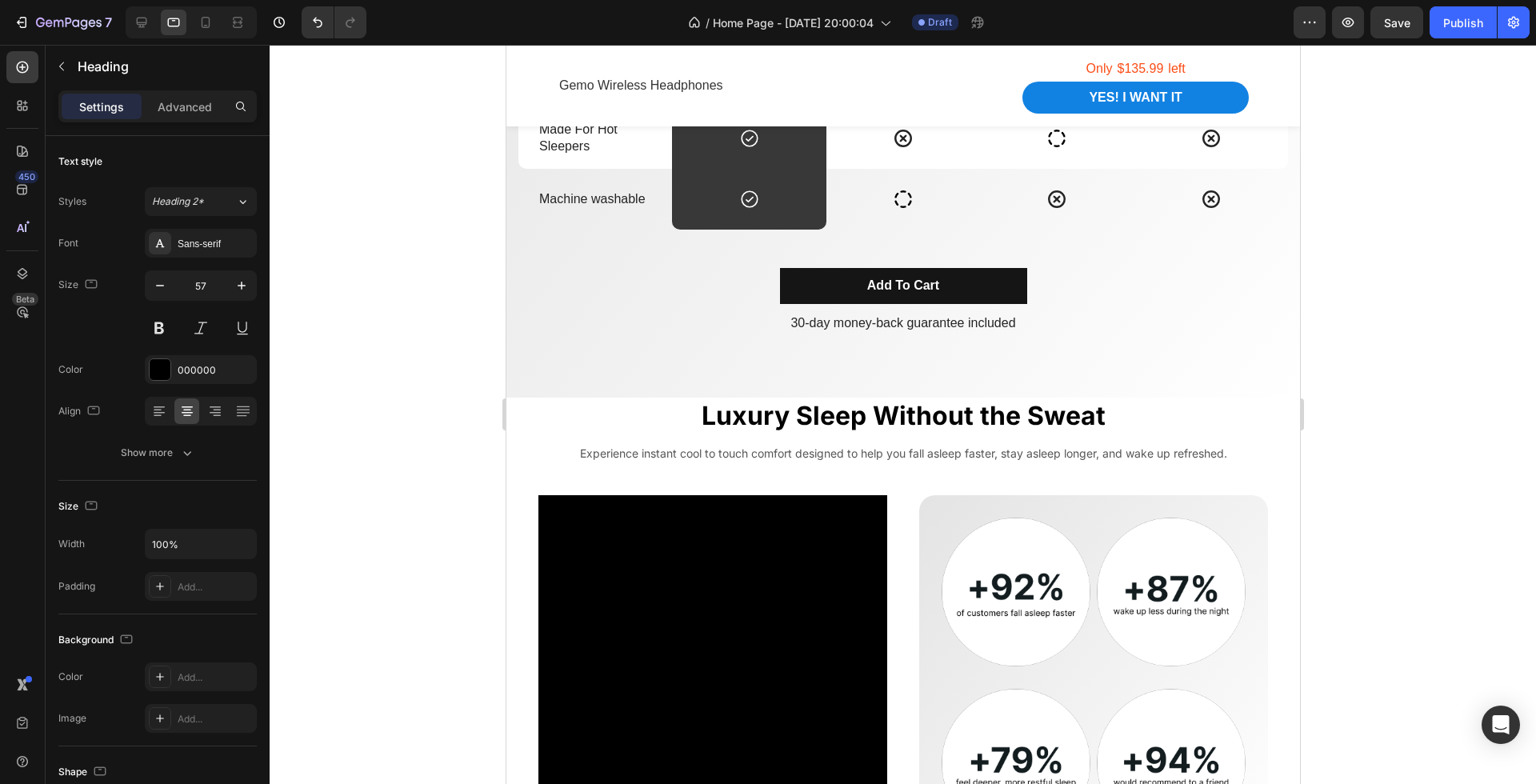
scroll to position [2036, 0]
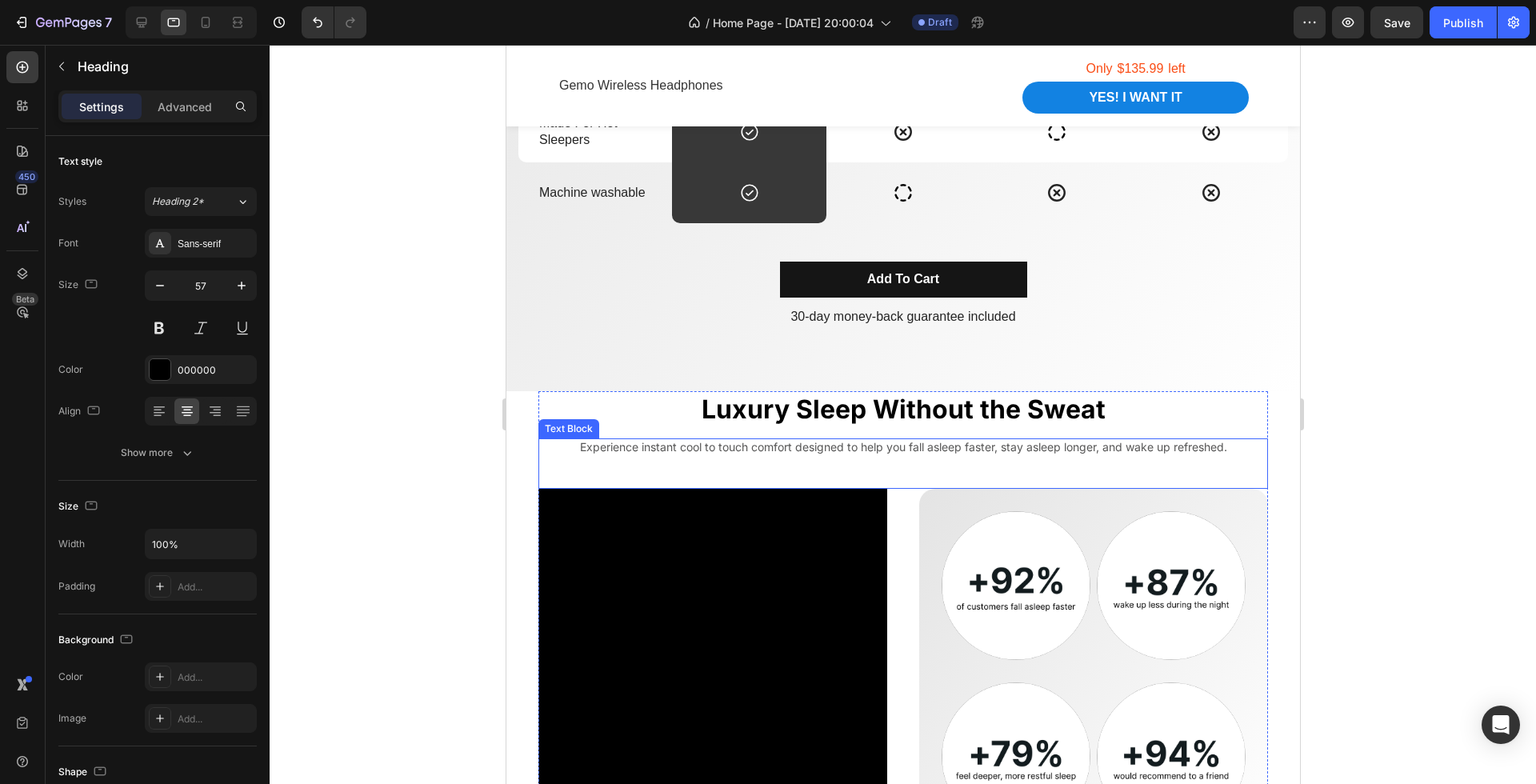
click at [907, 458] on div "Experience instant cool to touch comfort designed to help you fall asleep faste…" at bounding box center [902, 462] width 730 height 49
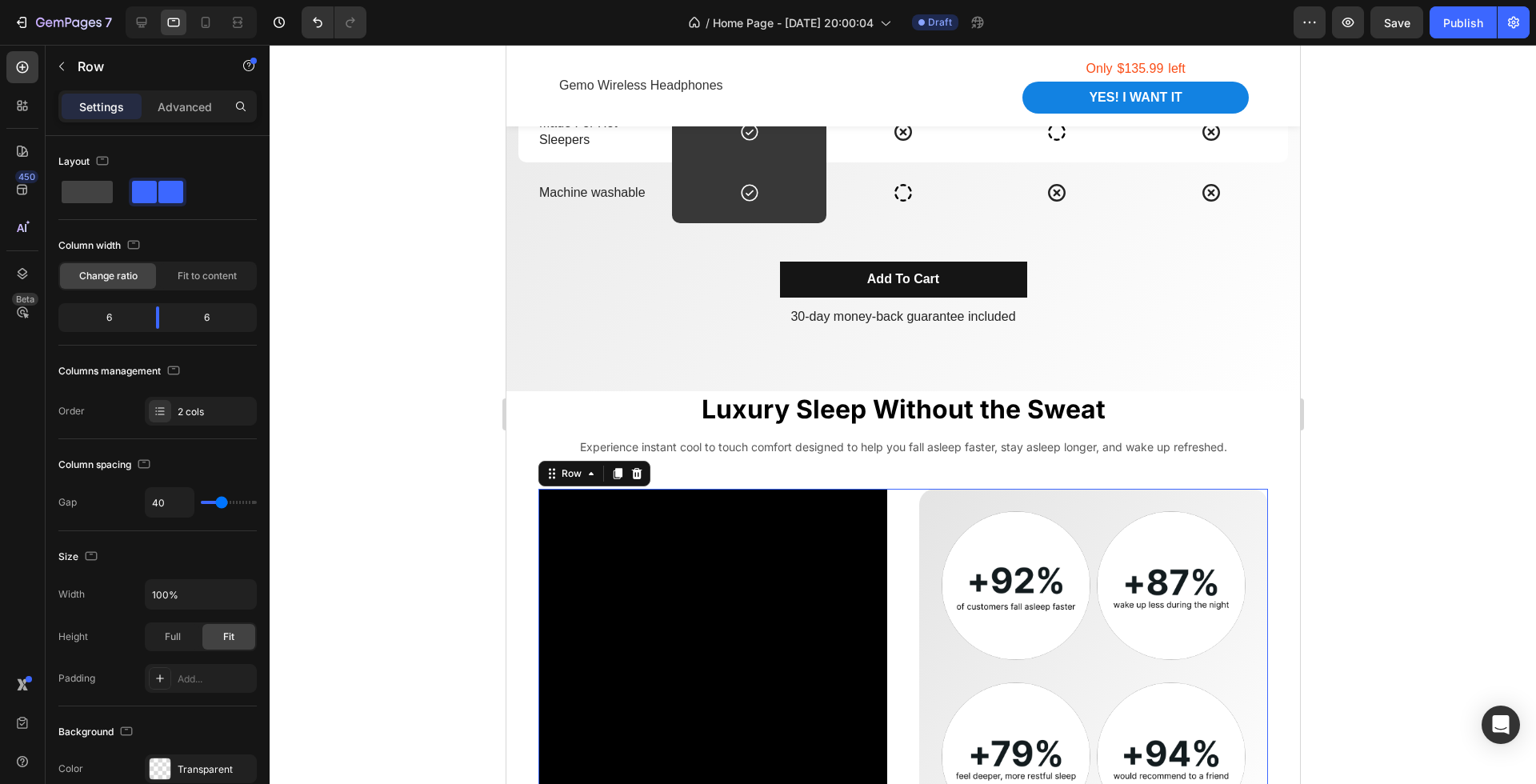
click at [900, 534] on div "Video Image Image Row Image Image Row Row Row 0" at bounding box center [902, 672] width 730 height 365
click at [1340, 498] on div at bounding box center [902, 414] width 1266 height 739
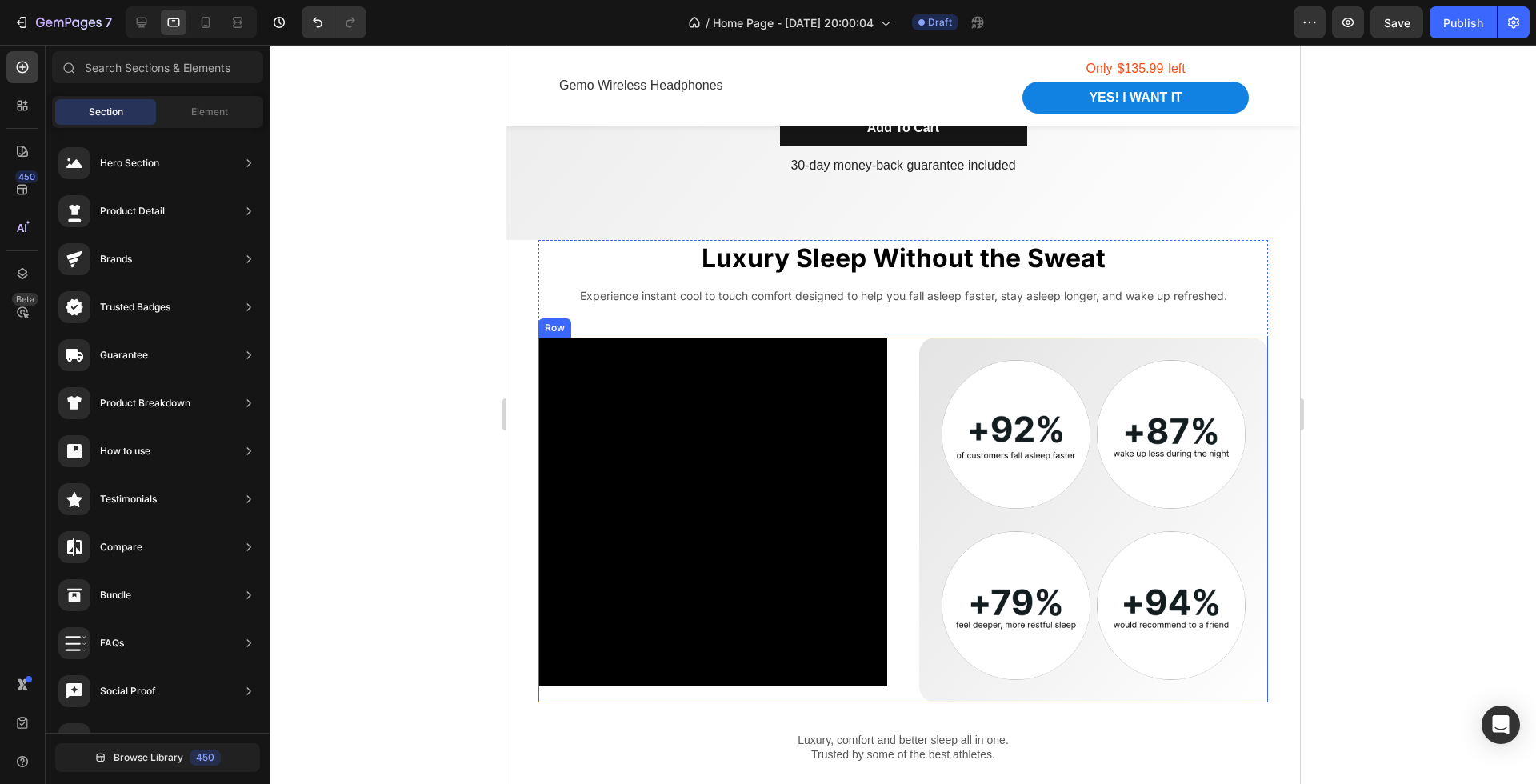
scroll to position [2184, 0]
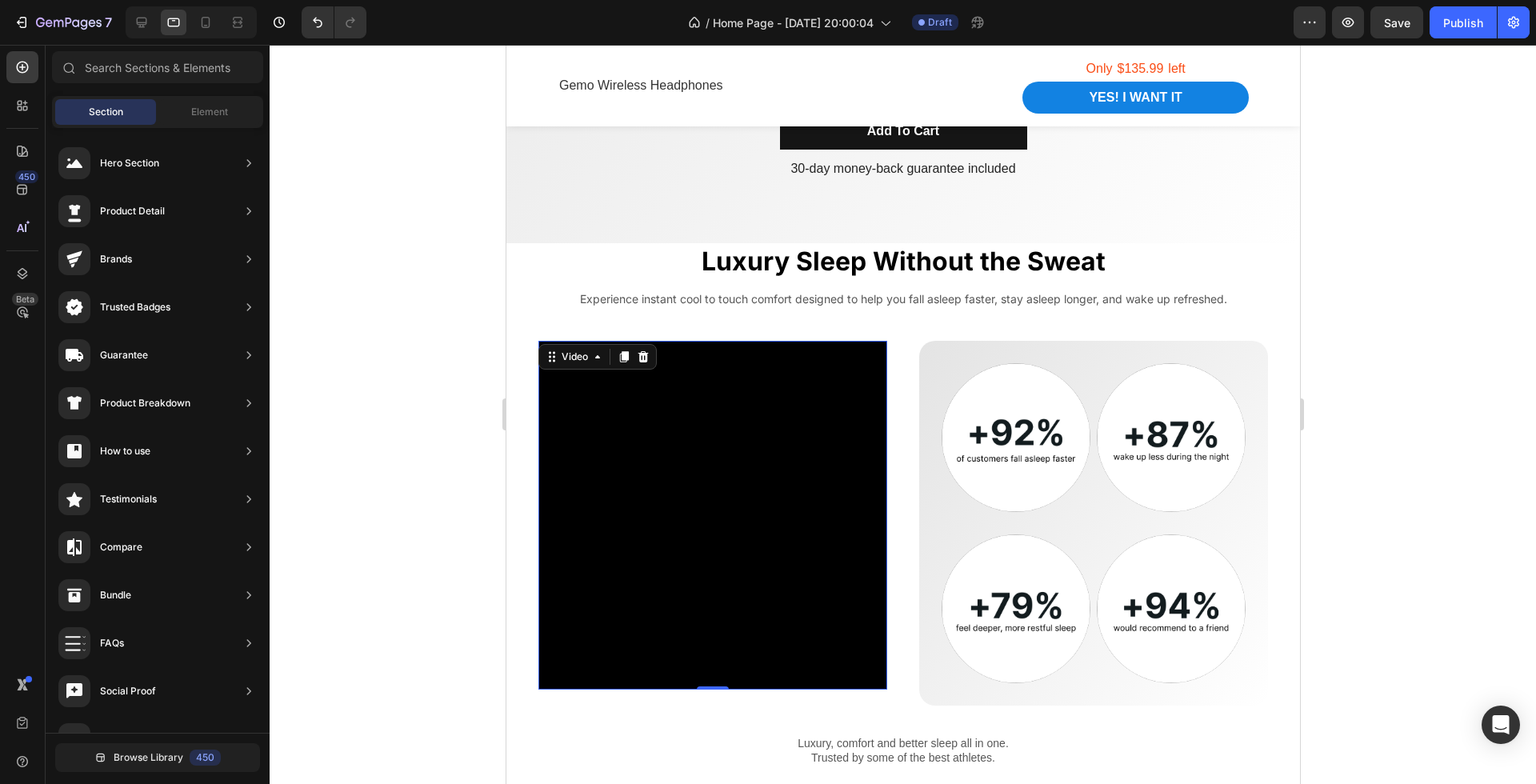
click at [825, 527] on video at bounding box center [712, 515] width 349 height 349
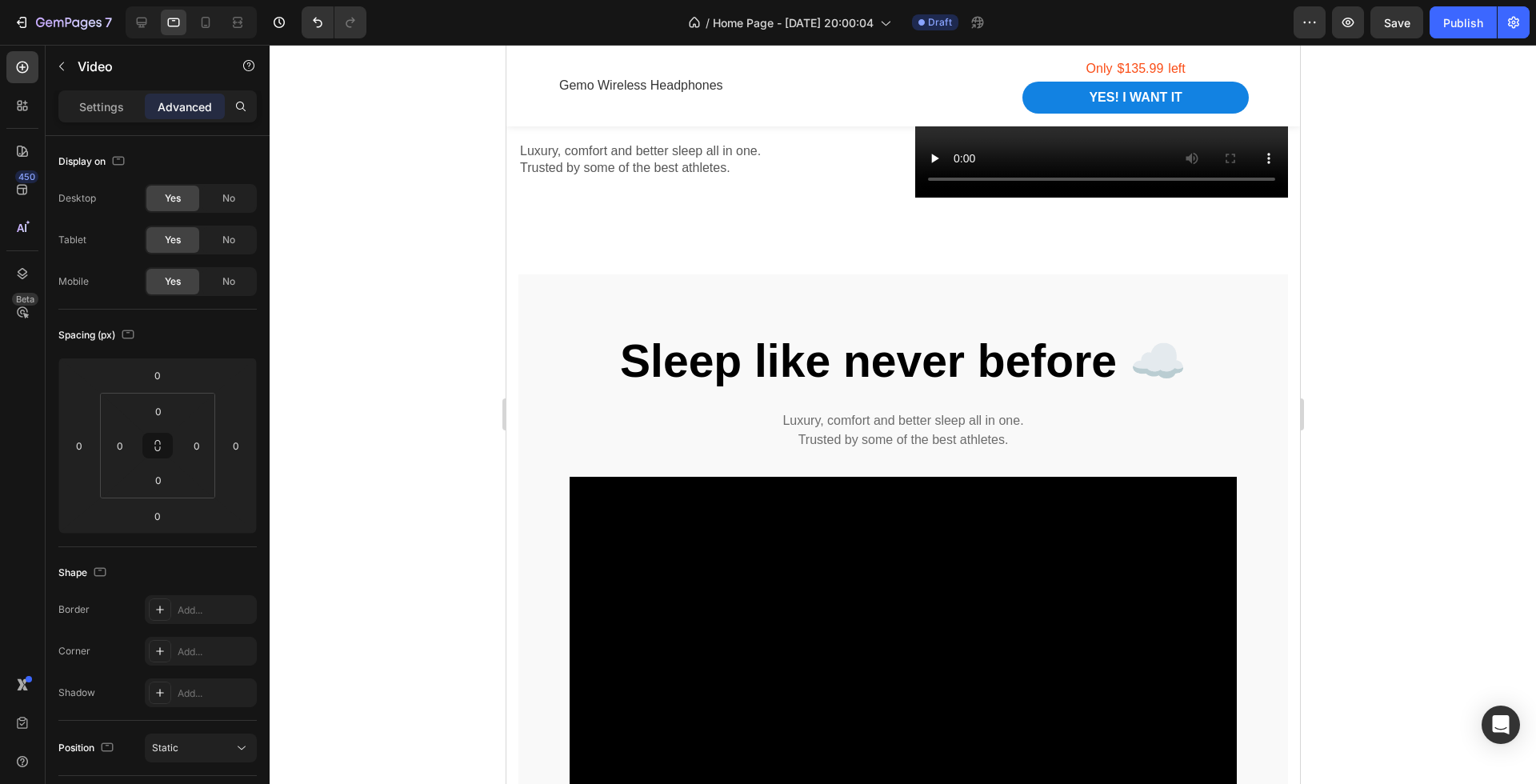
scroll to position [3073, 0]
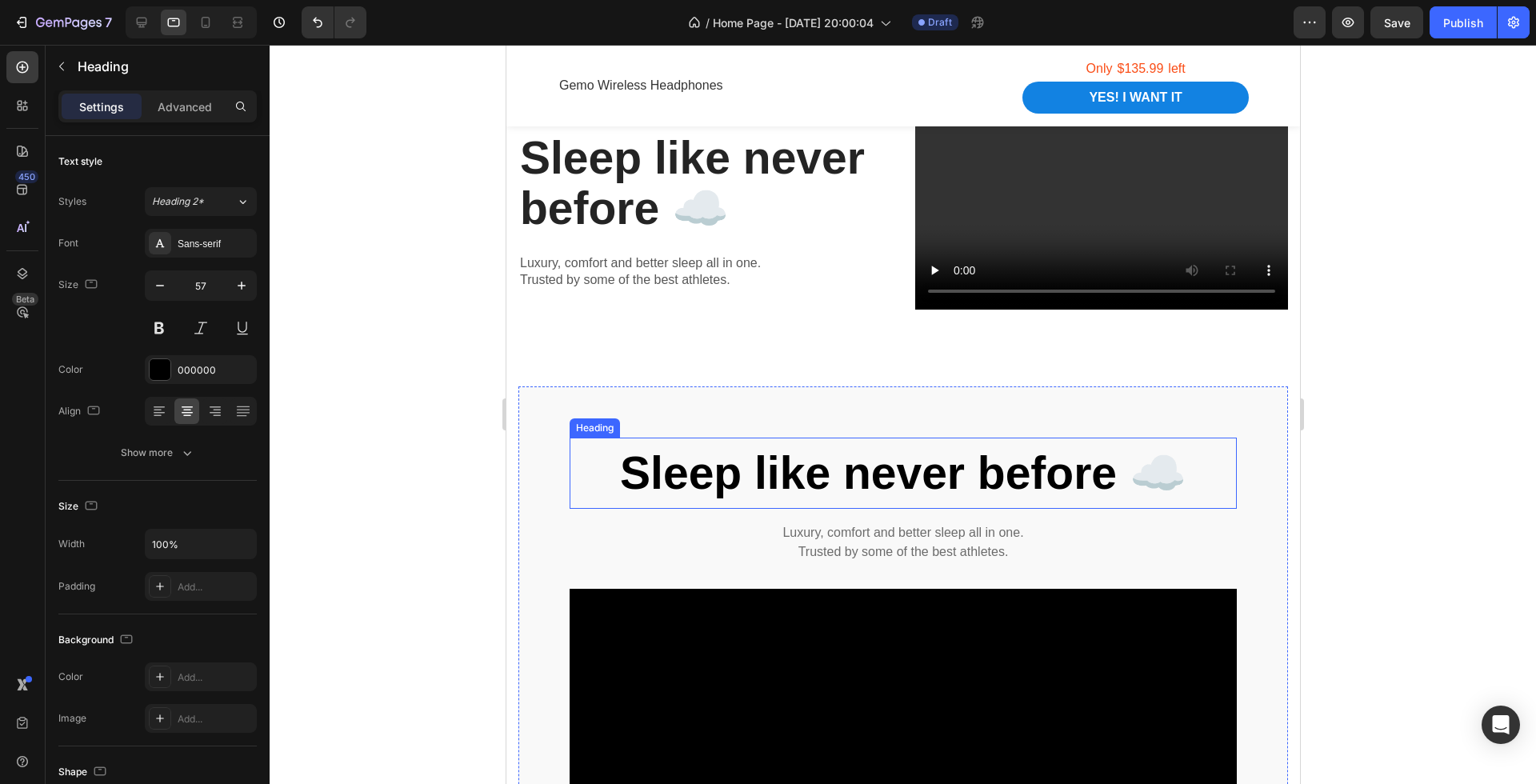
click at [730, 463] on strong "Sleep like never before ☁️" at bounding box center [902, 472] width 566 height 51
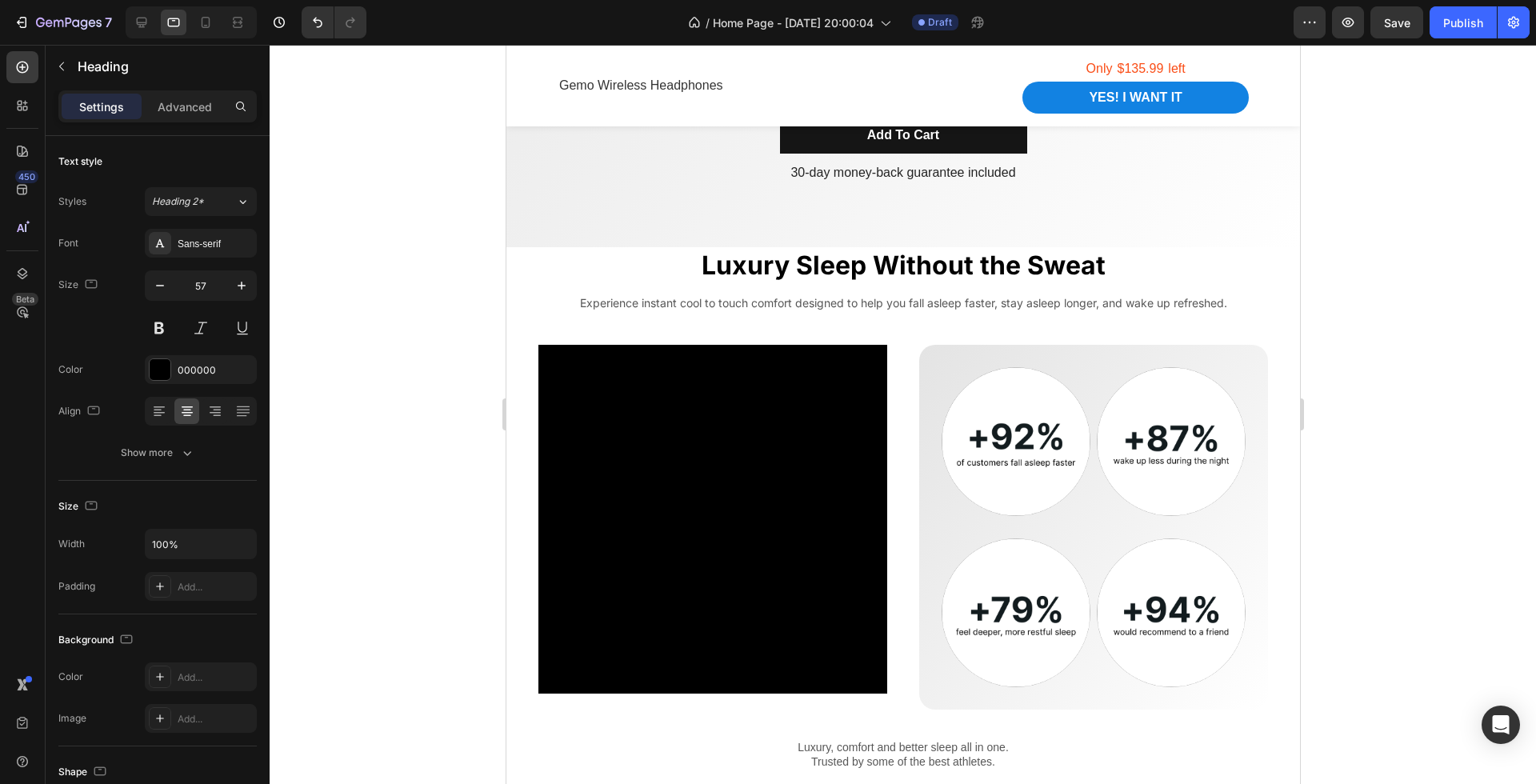
scroll to position [2087, 0]
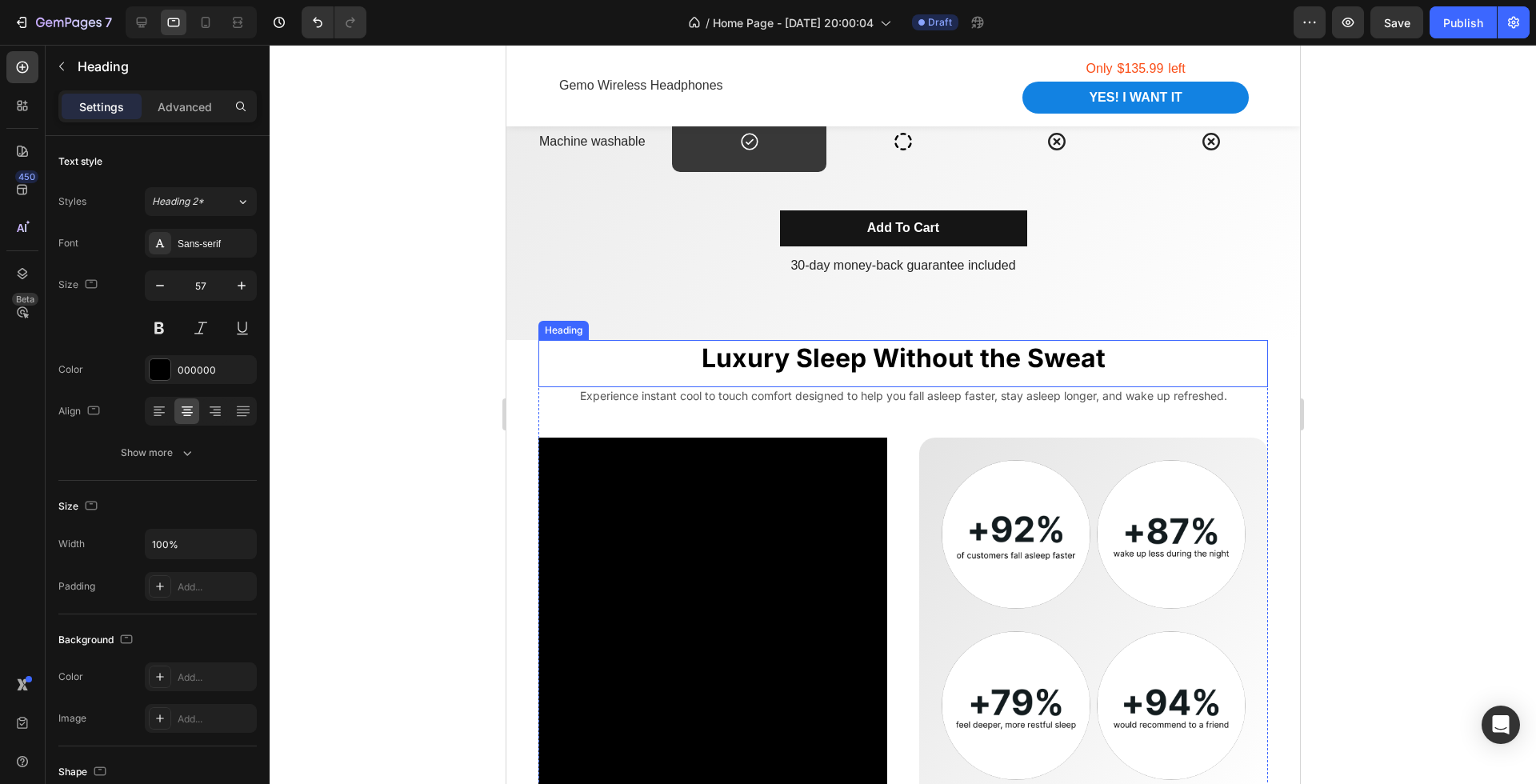
click at [849, 349] on h2 "Luxury Sleep Without the Sweat" at bounding box center [902, 358] width 730 height 37
click at [849, 349] on p "Luxury Sleep Without the Sweat" at bounding box center [902, 358] width 727 height 34
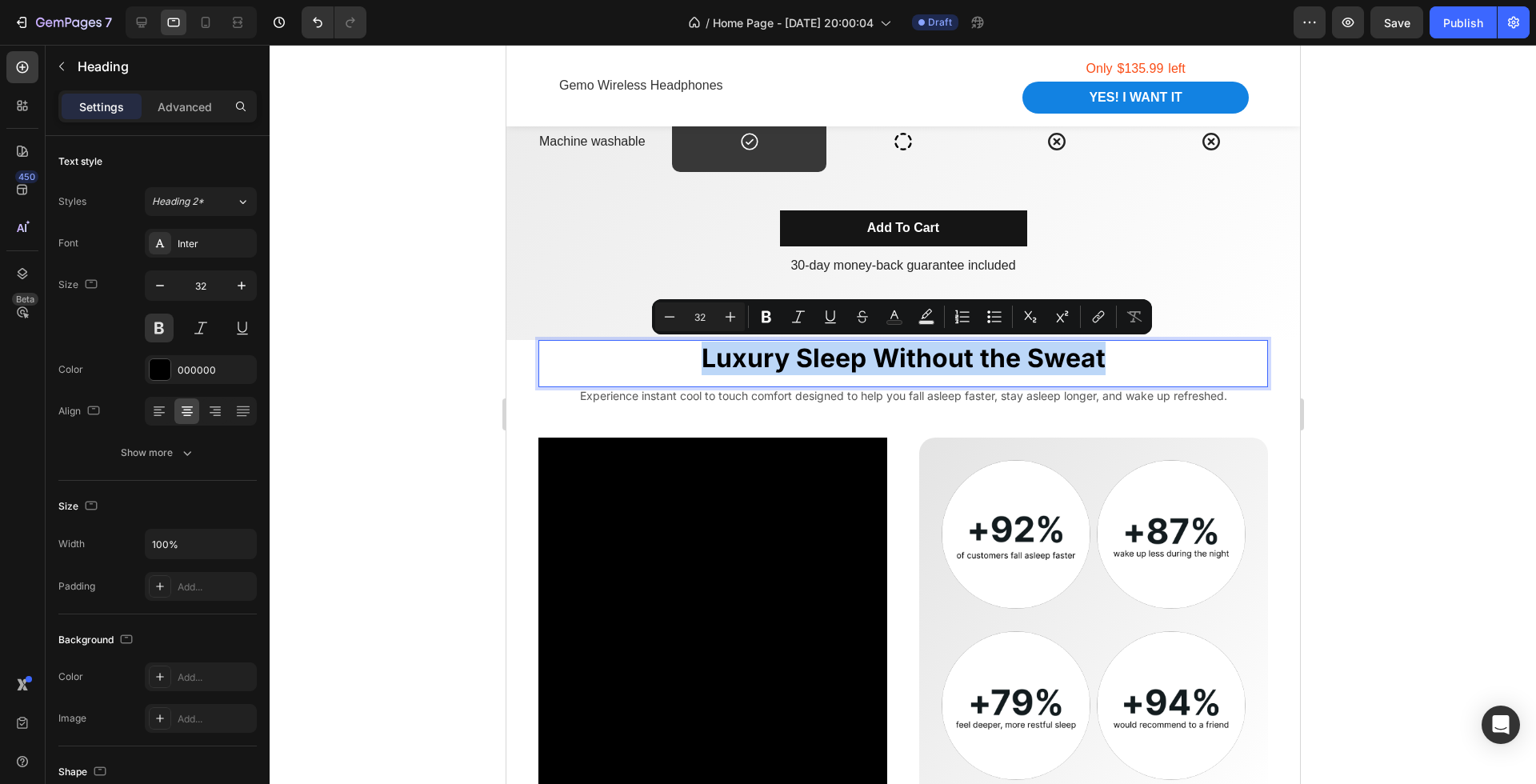
copy p "Luxury Sleep Without the Sweat"
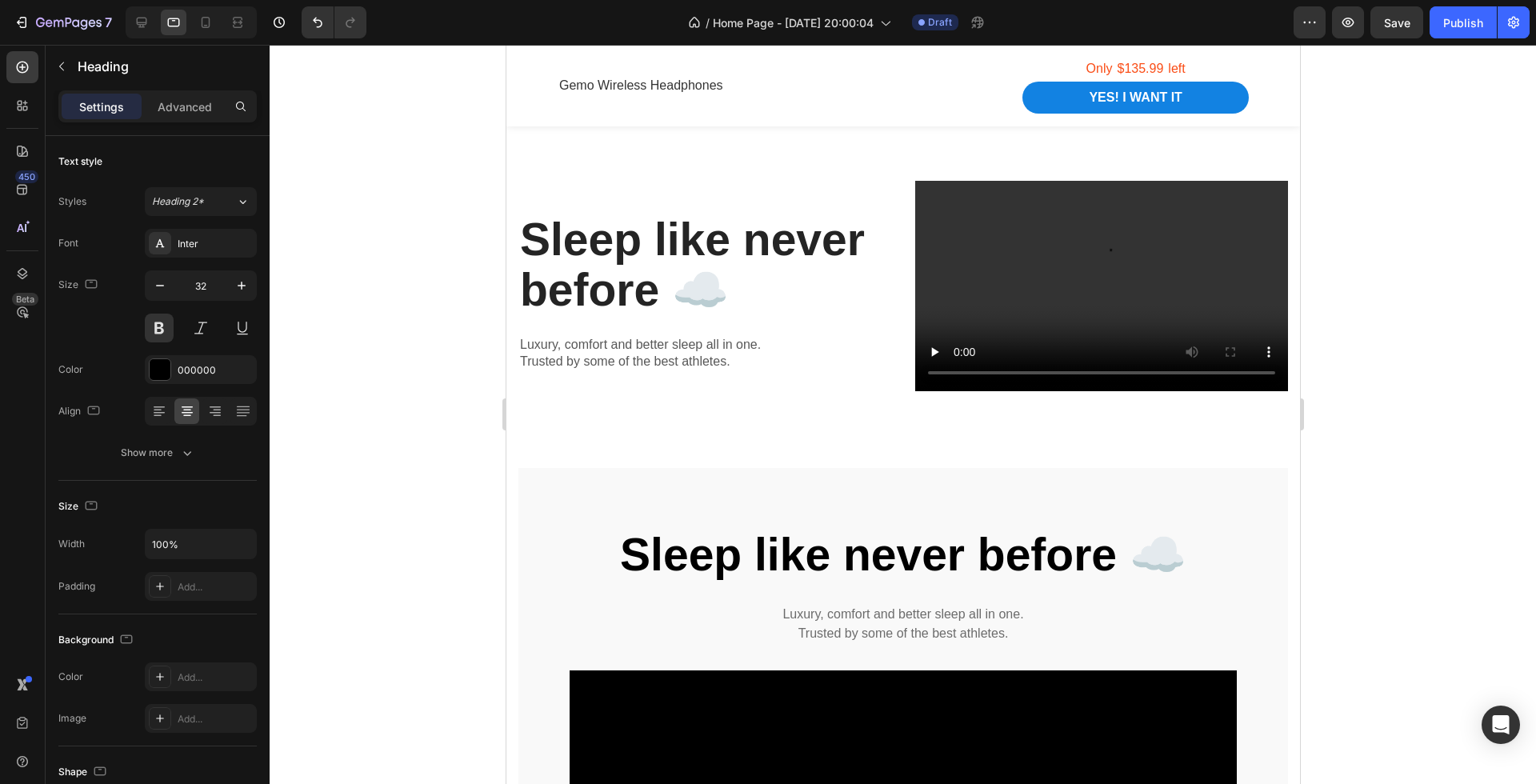
scroll to position [3002, 0]
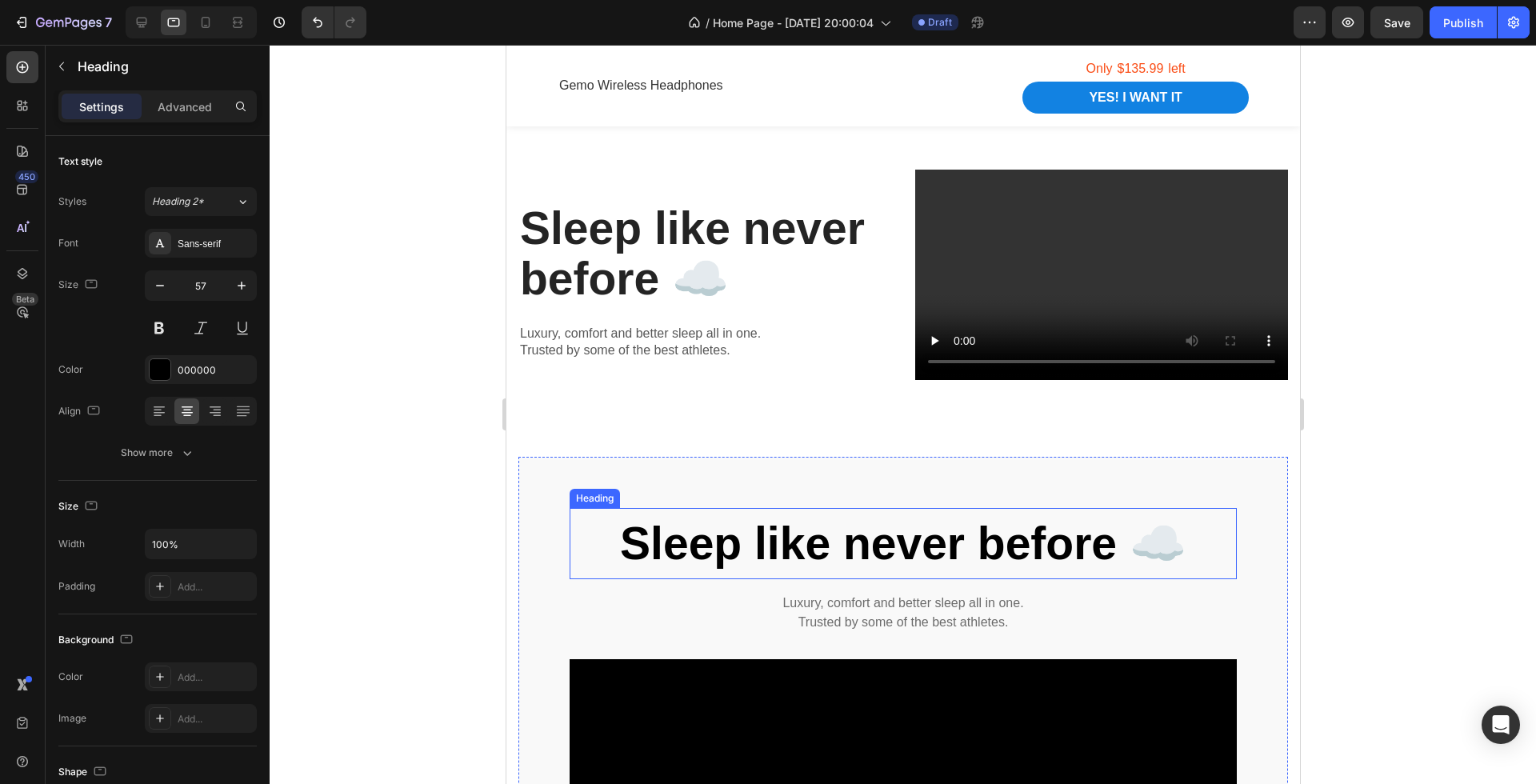
click at [867, 530] on strong "Sleep like never before ☁️" at bounding box center [902, 543] width 566 height 51
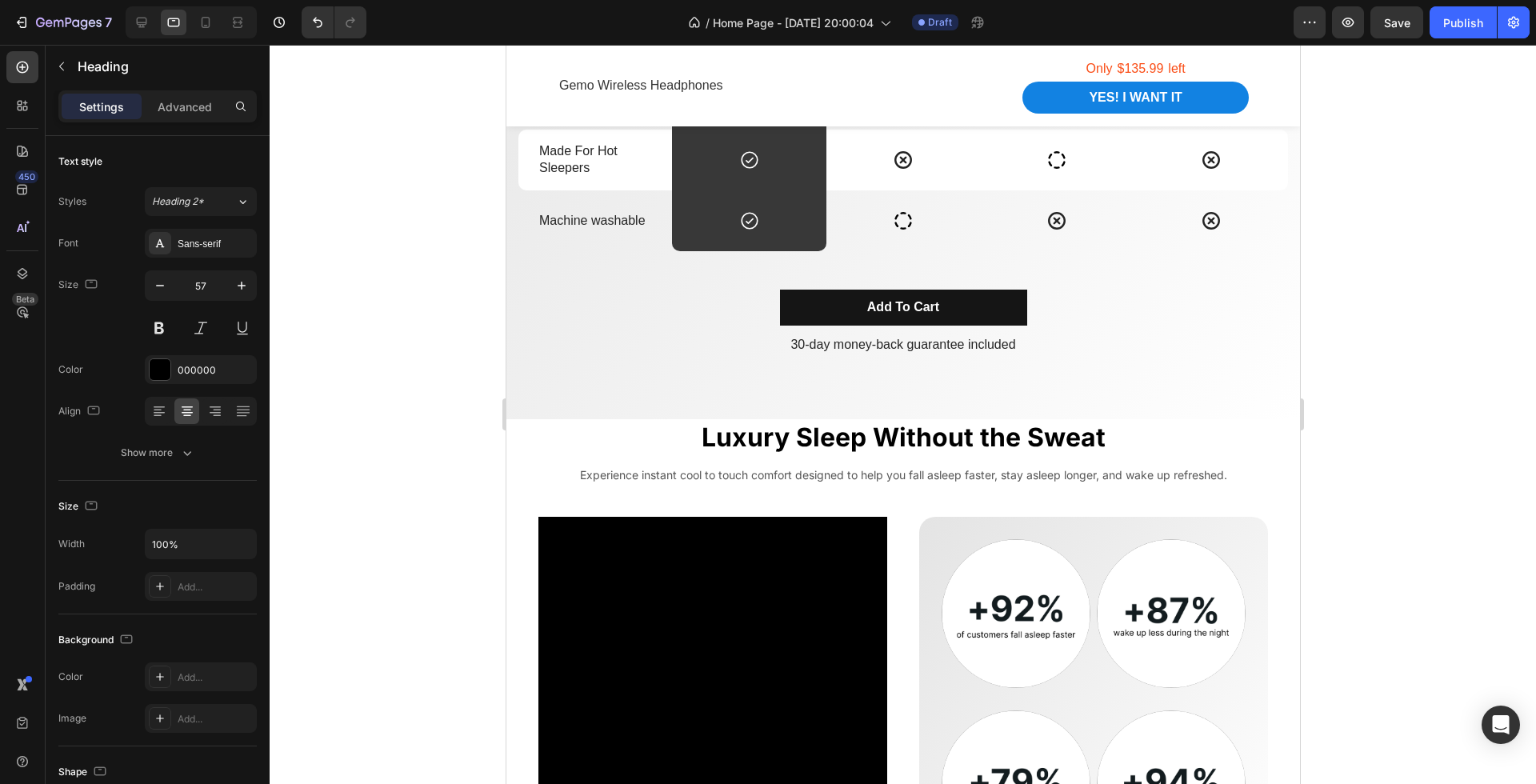
scroll to position [1998, 0]
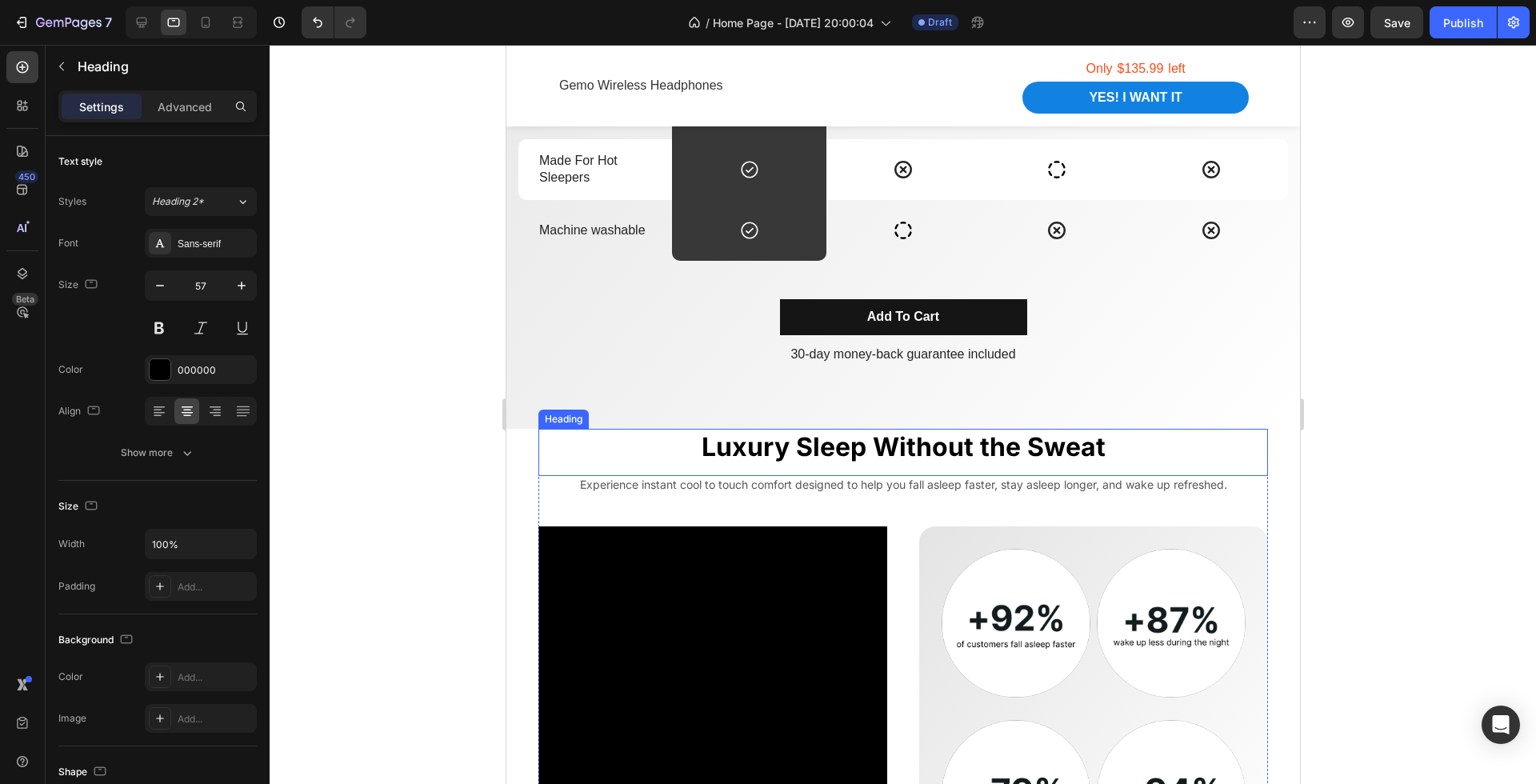
click at [900, 451] on h2 "Luxury Sleep Without the Sweat" at bounding box center [902, 447] width 730 height 37
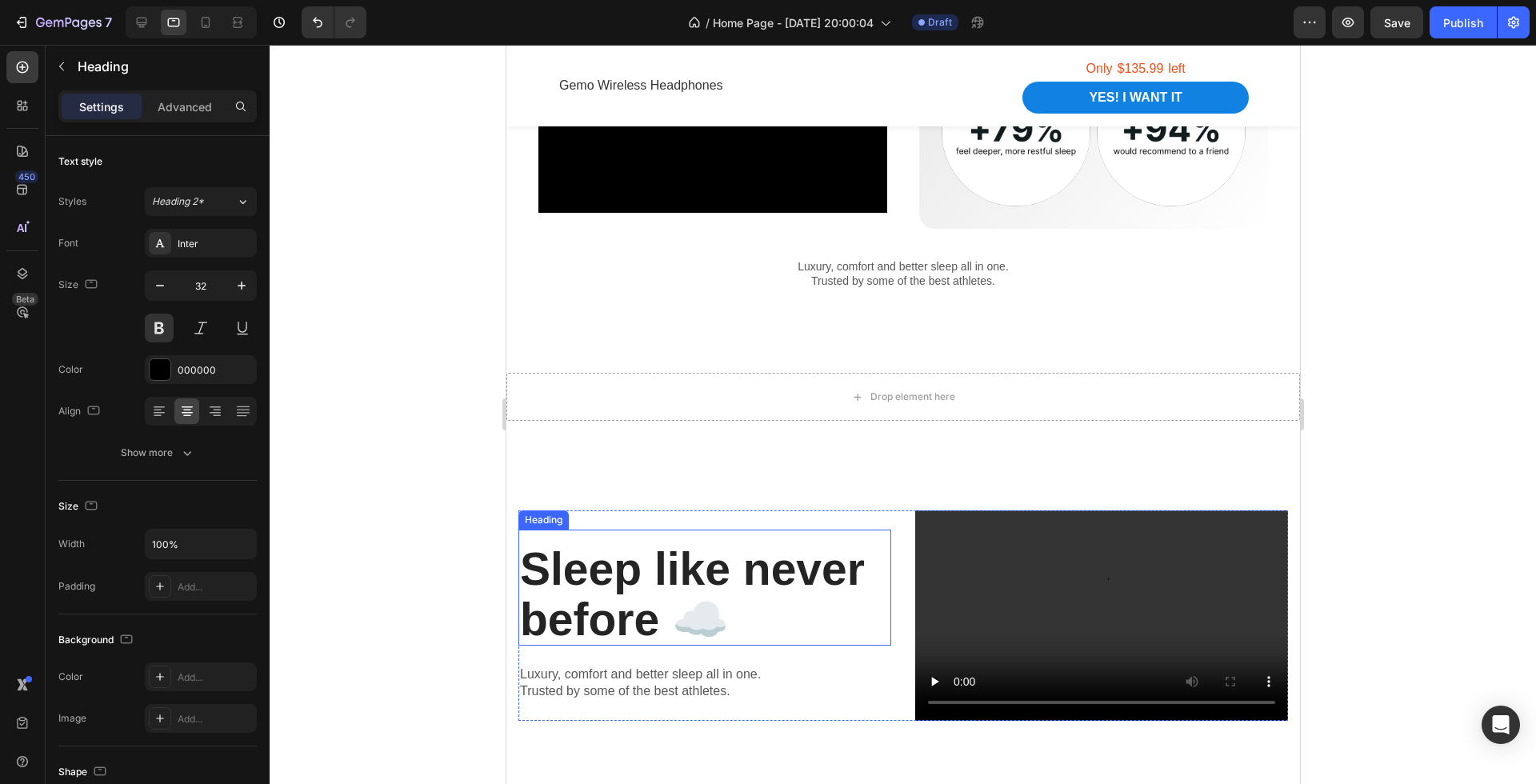
scroll to position [3233, 0]
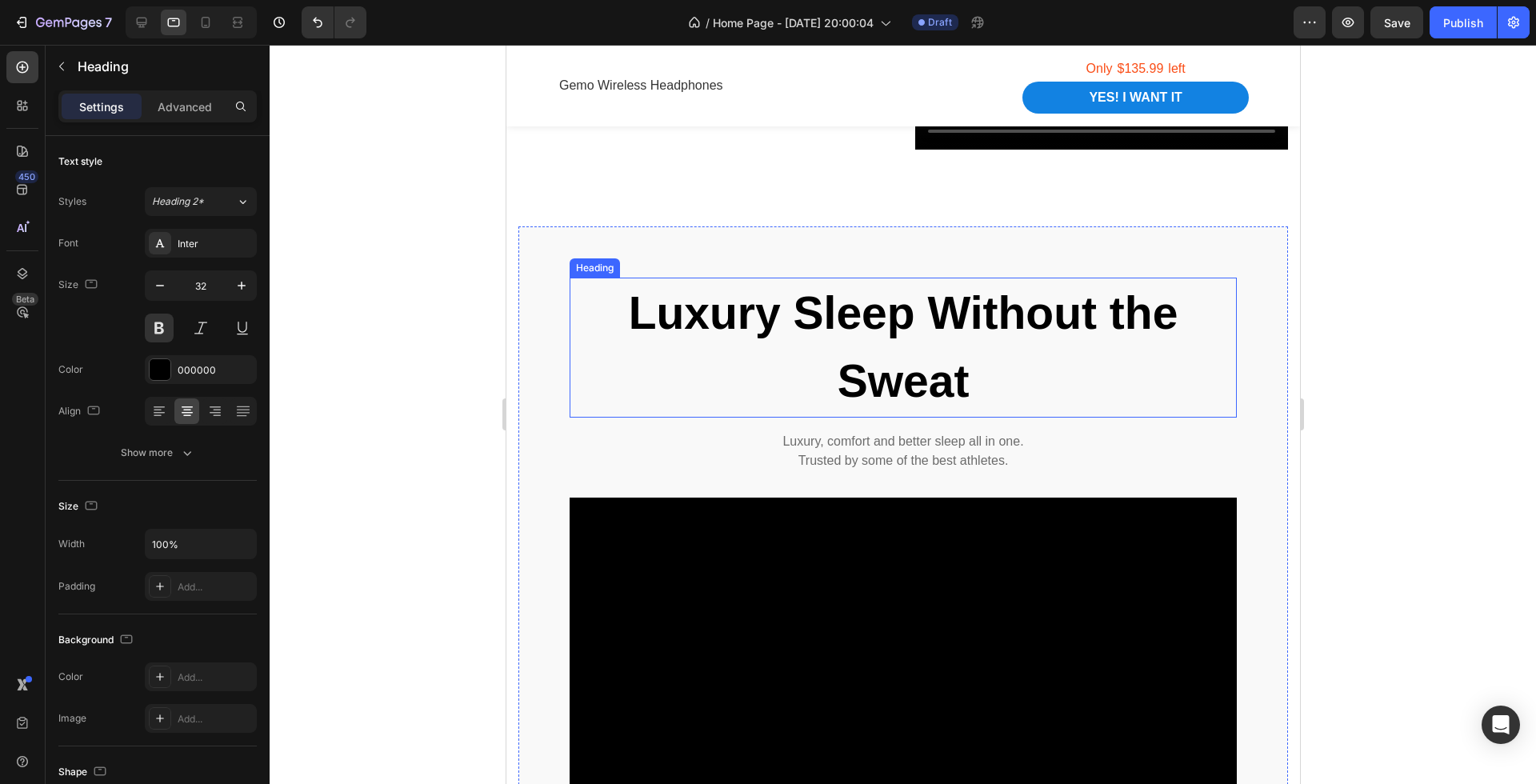
click at [826, 323] on strong "Luxury Sleep Without the Sweat" at bounding box center [903, 347] width 550 height 120
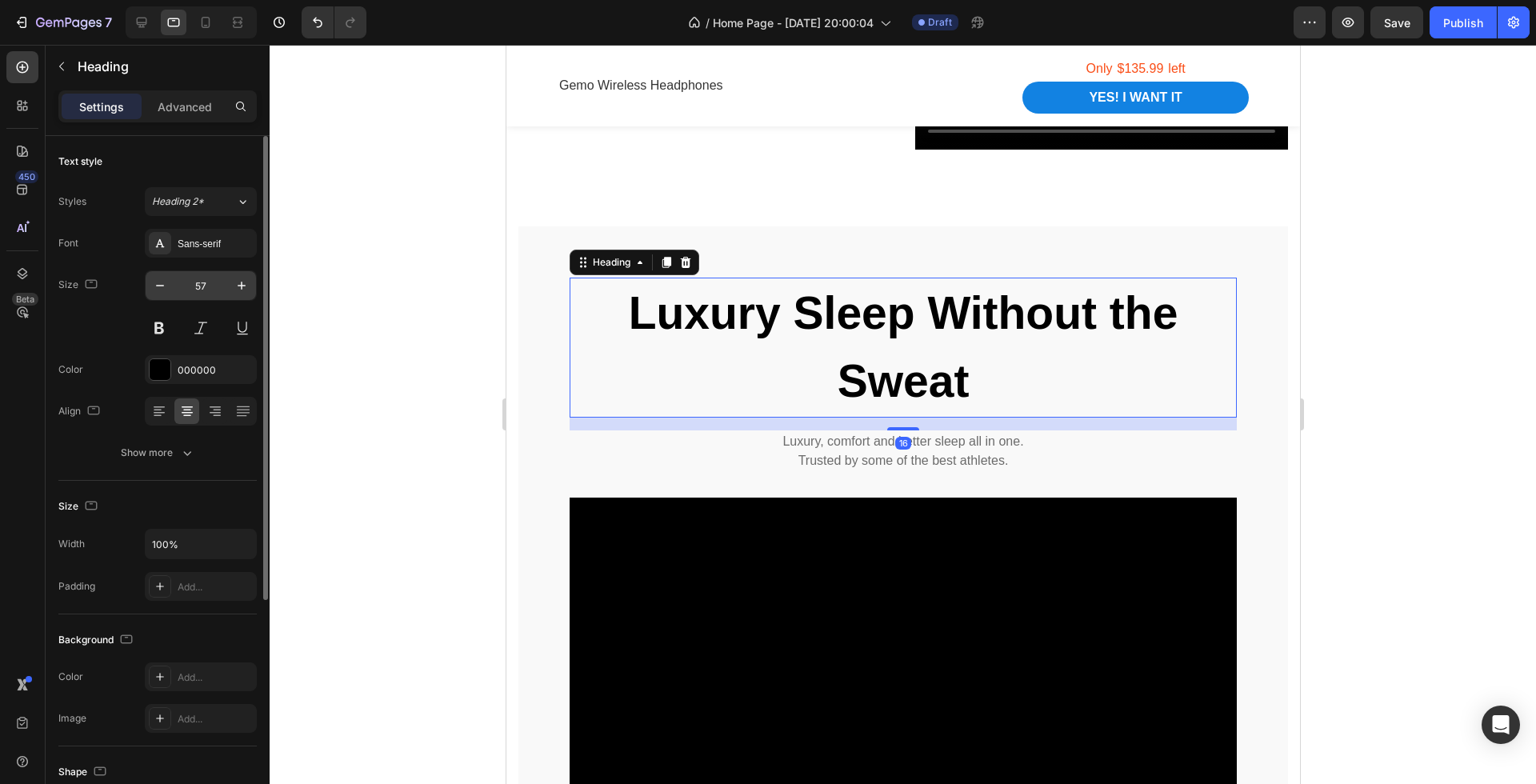
click at [207, 285] on input "57" at bounding box center [201, 285] width 53 height 29
type input "32"
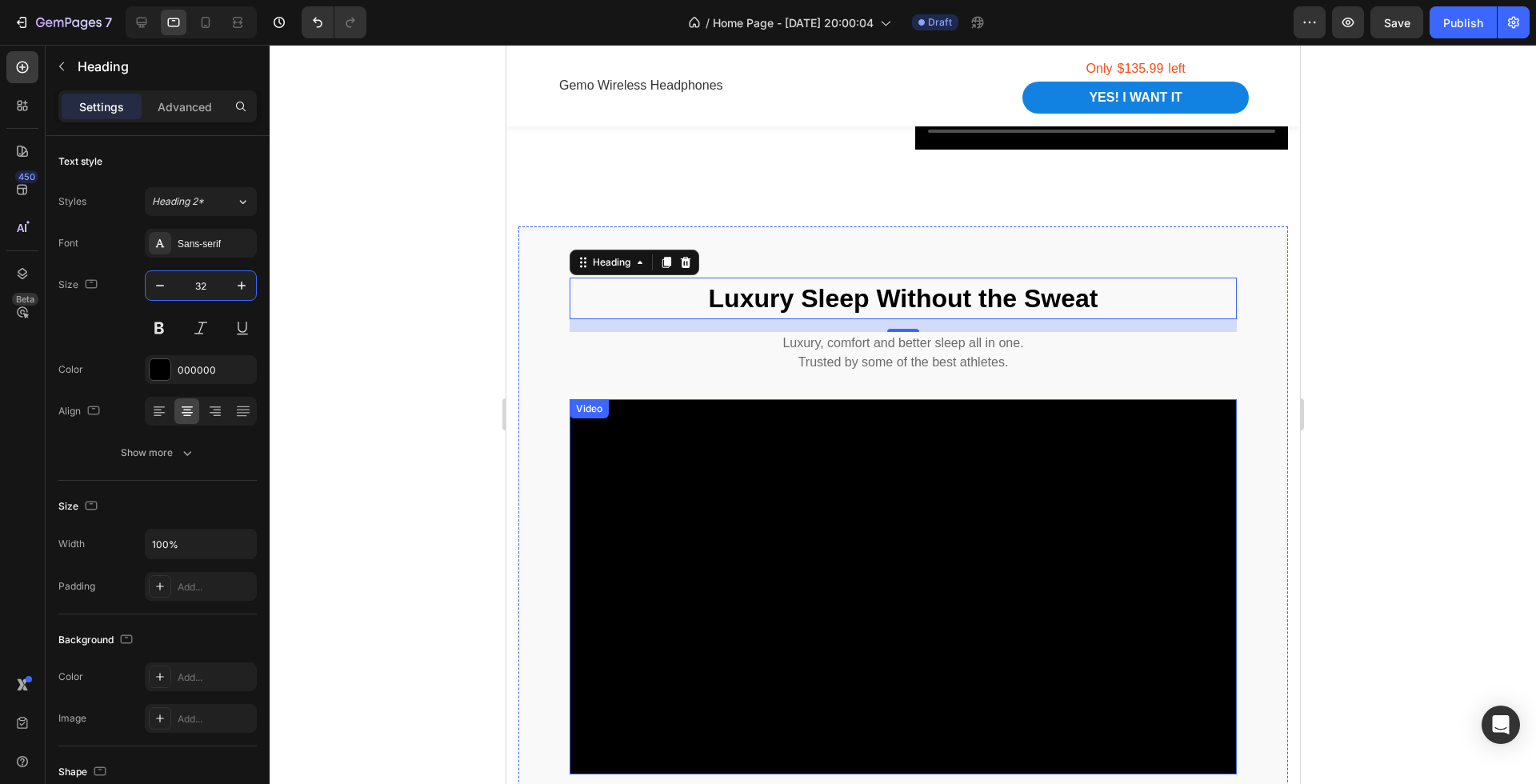
click at [715, 488] on video at bounding box center [902, 587] width 667 height 375
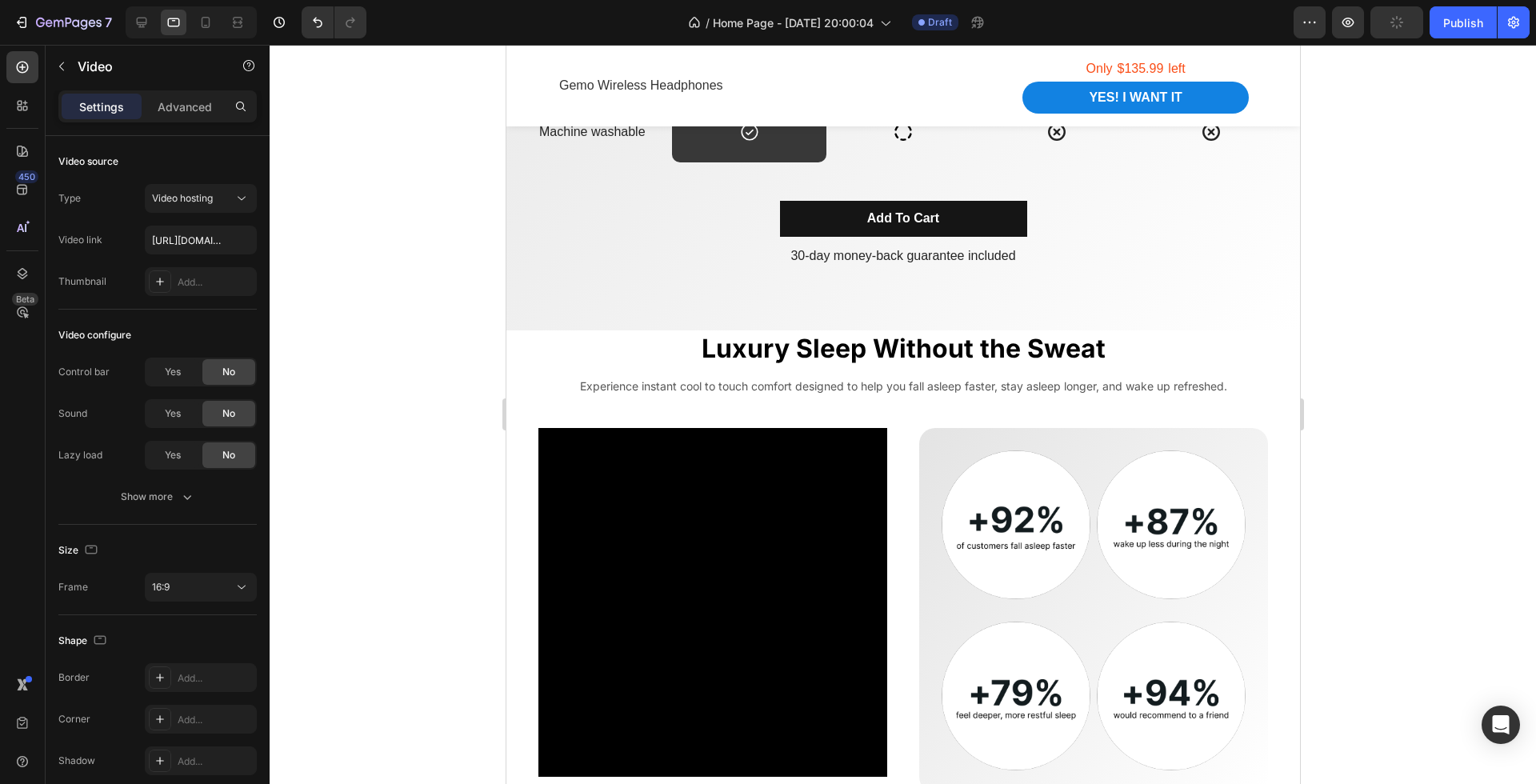
scroll to position [2052, 0]
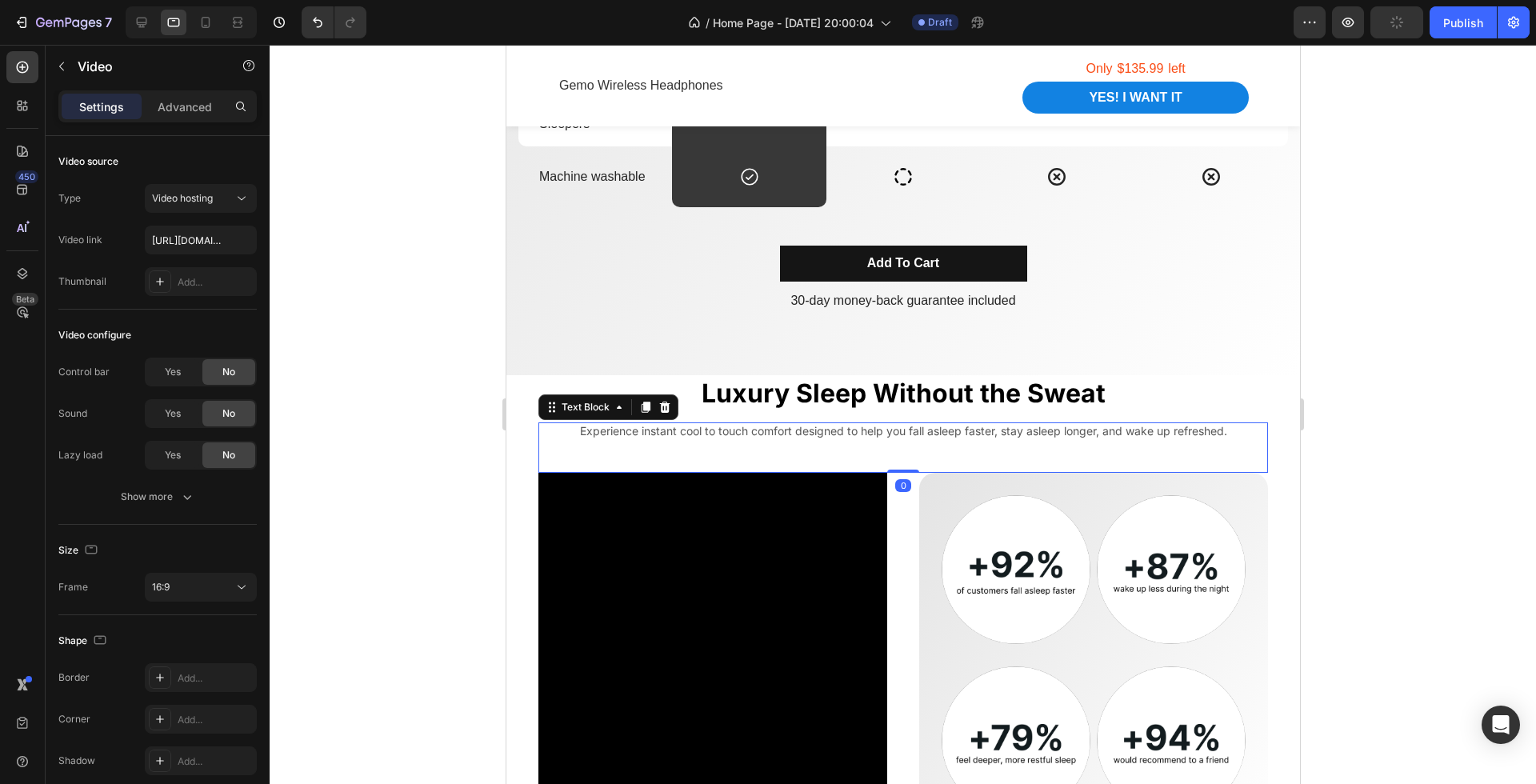
click at [824, 434] on p "Experience instant cool to touch comfort designed to help you fall asleep faste…" at bounding box center [902, 431] width 727 height 15
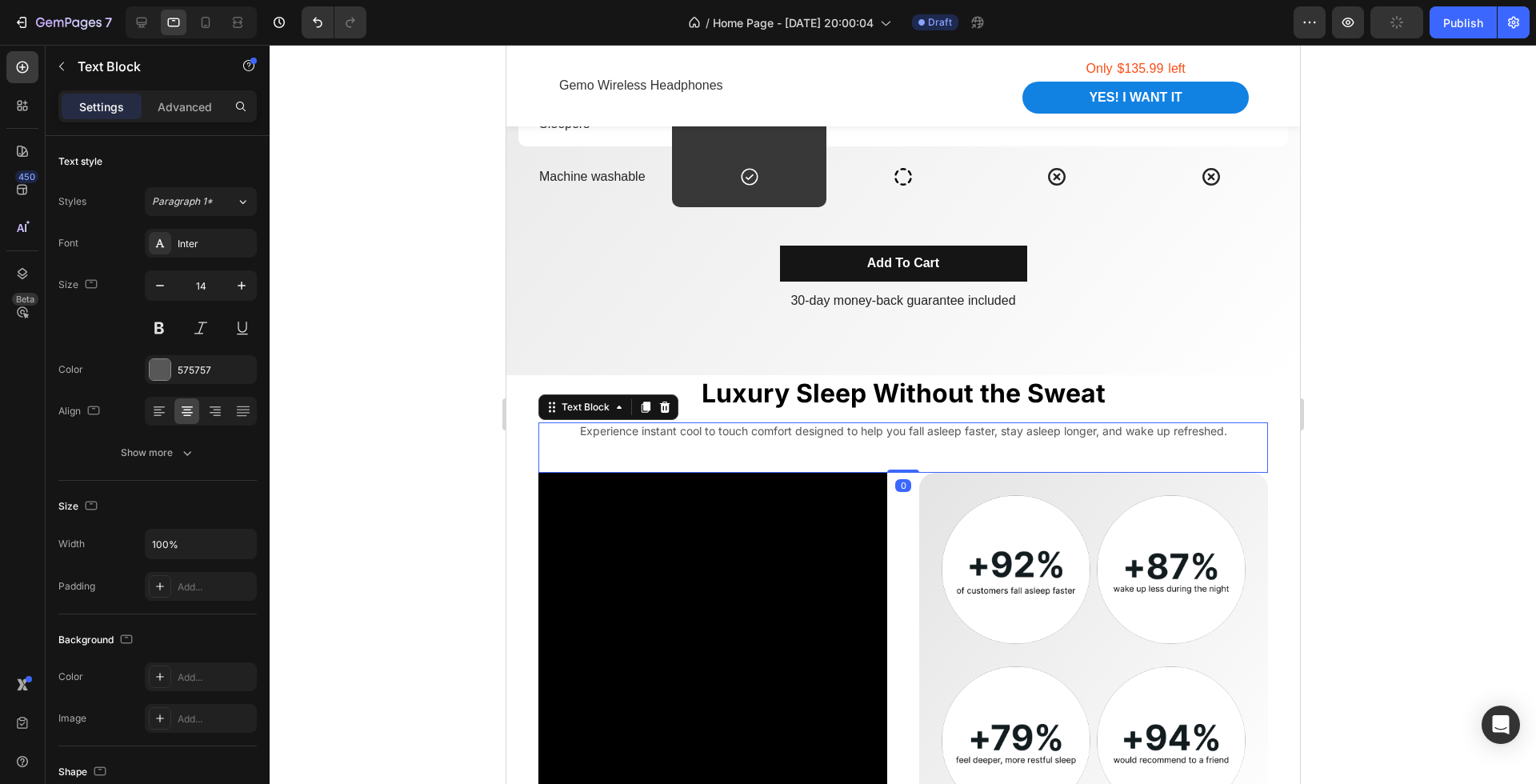
click at [824, 434] on p "Experience instant cool to touch comfort designed to help you fall asleep faste…" at bounding box center [902, 431] width 727 height 15
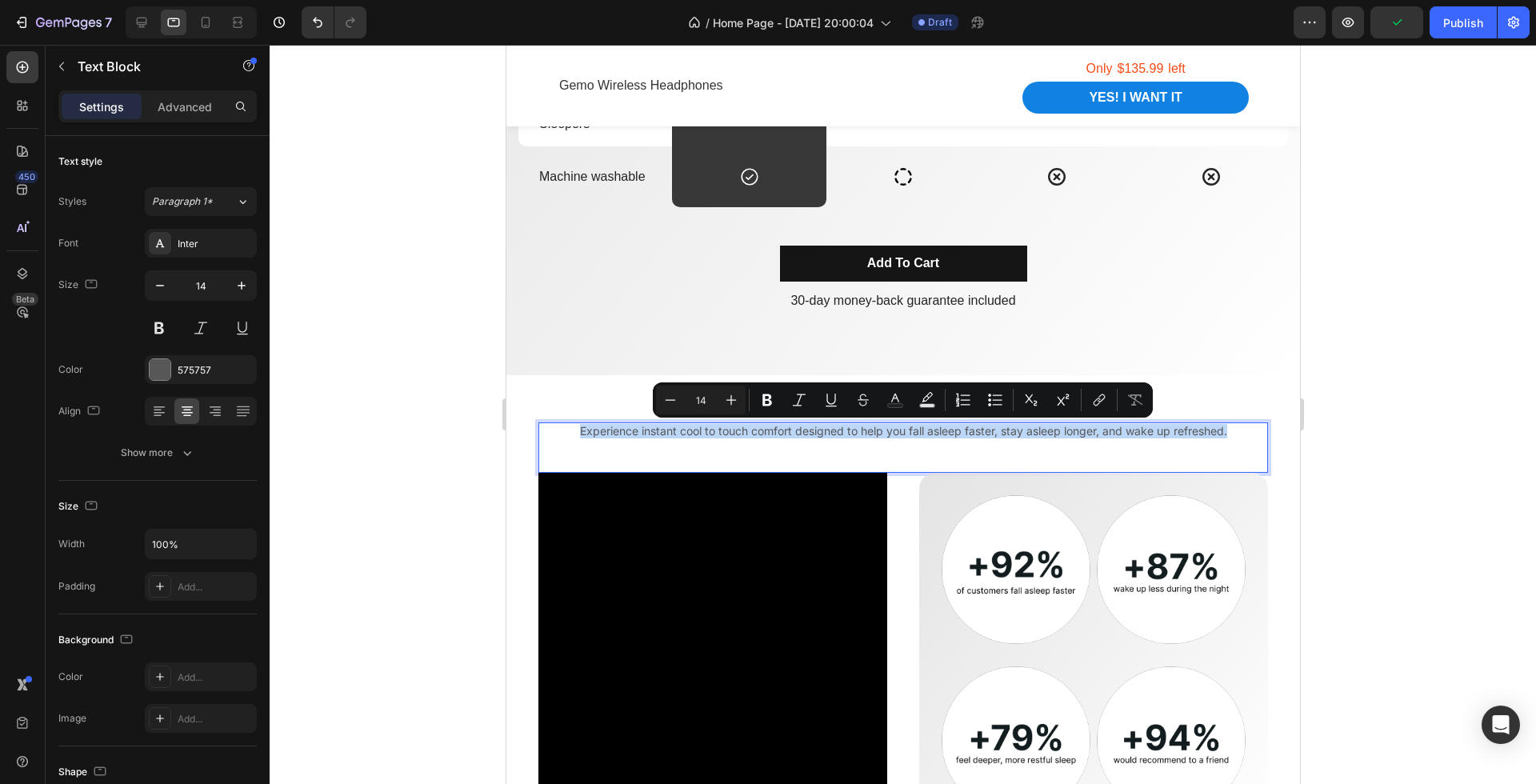
copy p "Experience instant cool to touch comfort designed to help you fall asleep faste…"
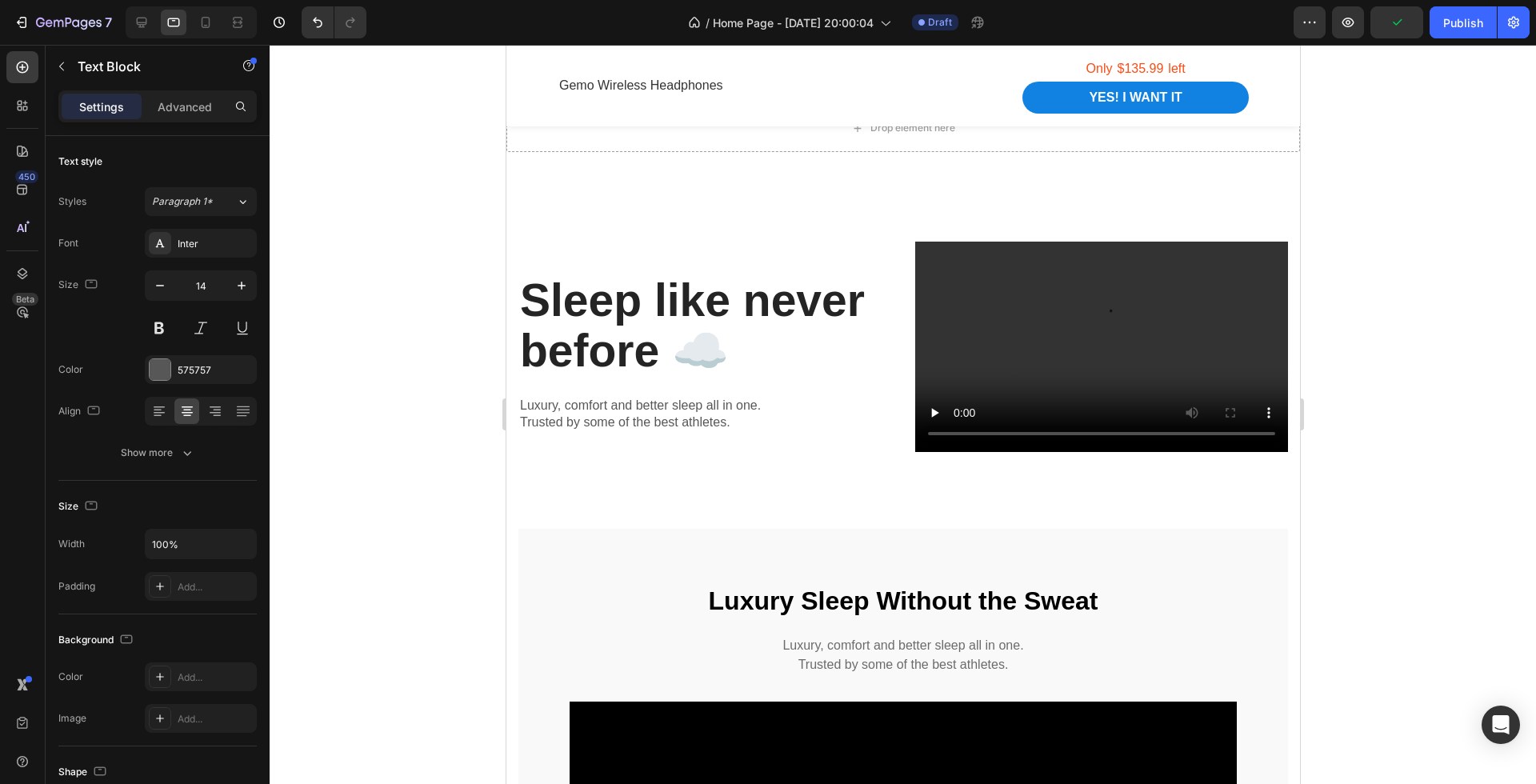
type input "16"
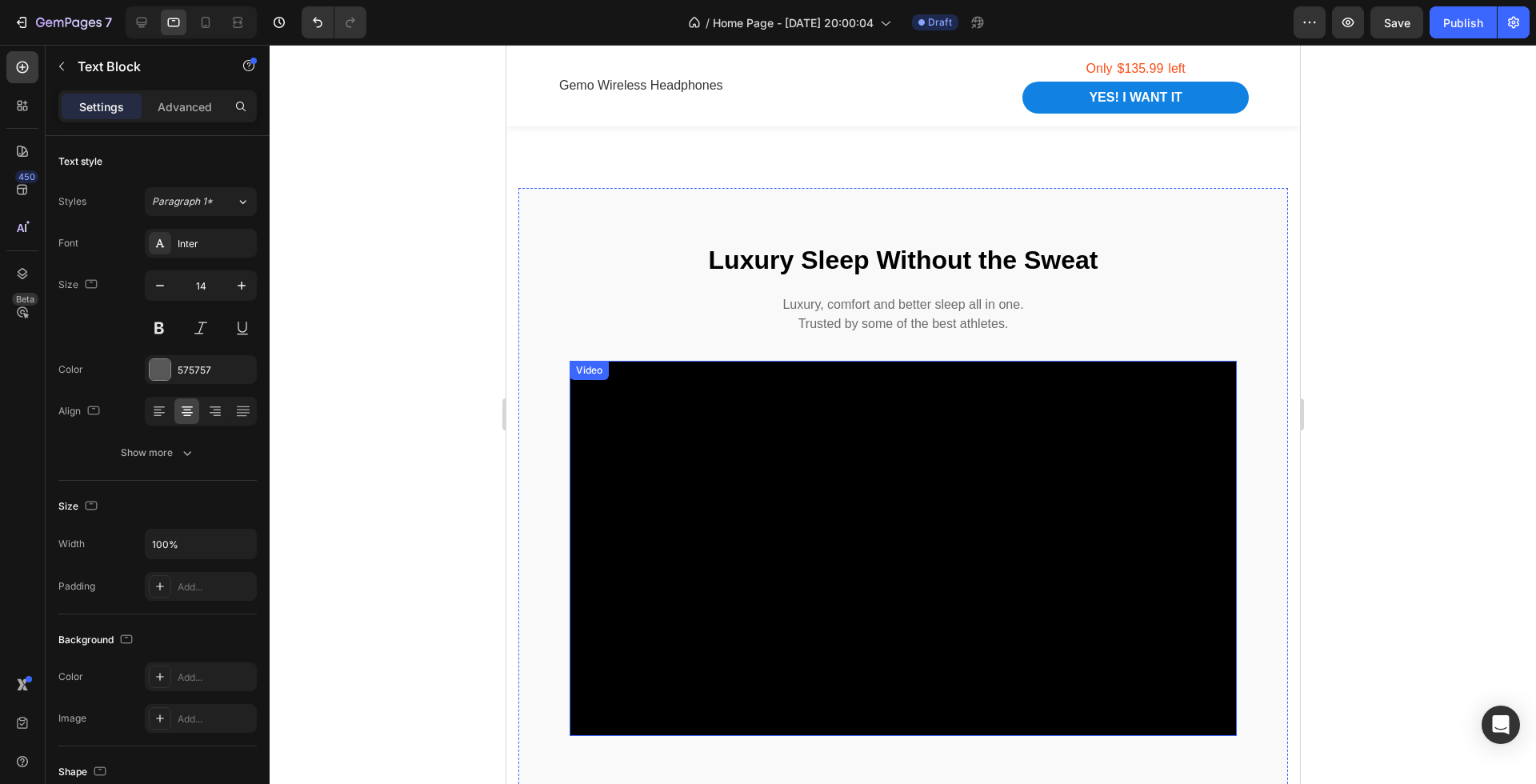
scroll to position [3242, 0]
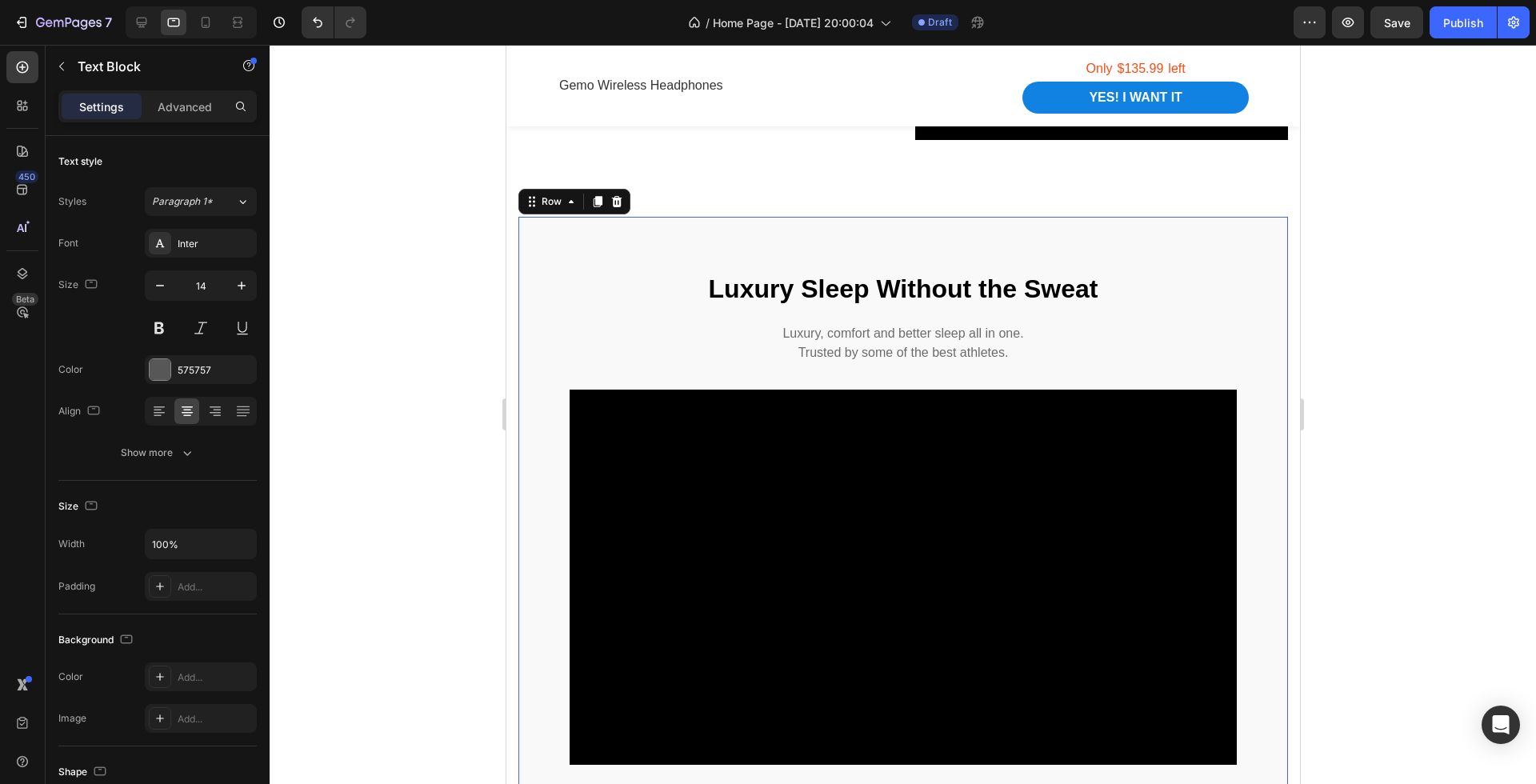
click at [878, 367] on div "Luxury Sleep Without the Sweat Heading Luxury, comfort and better sleep all in …" at bounding box center [902, 529] width 667 height 522
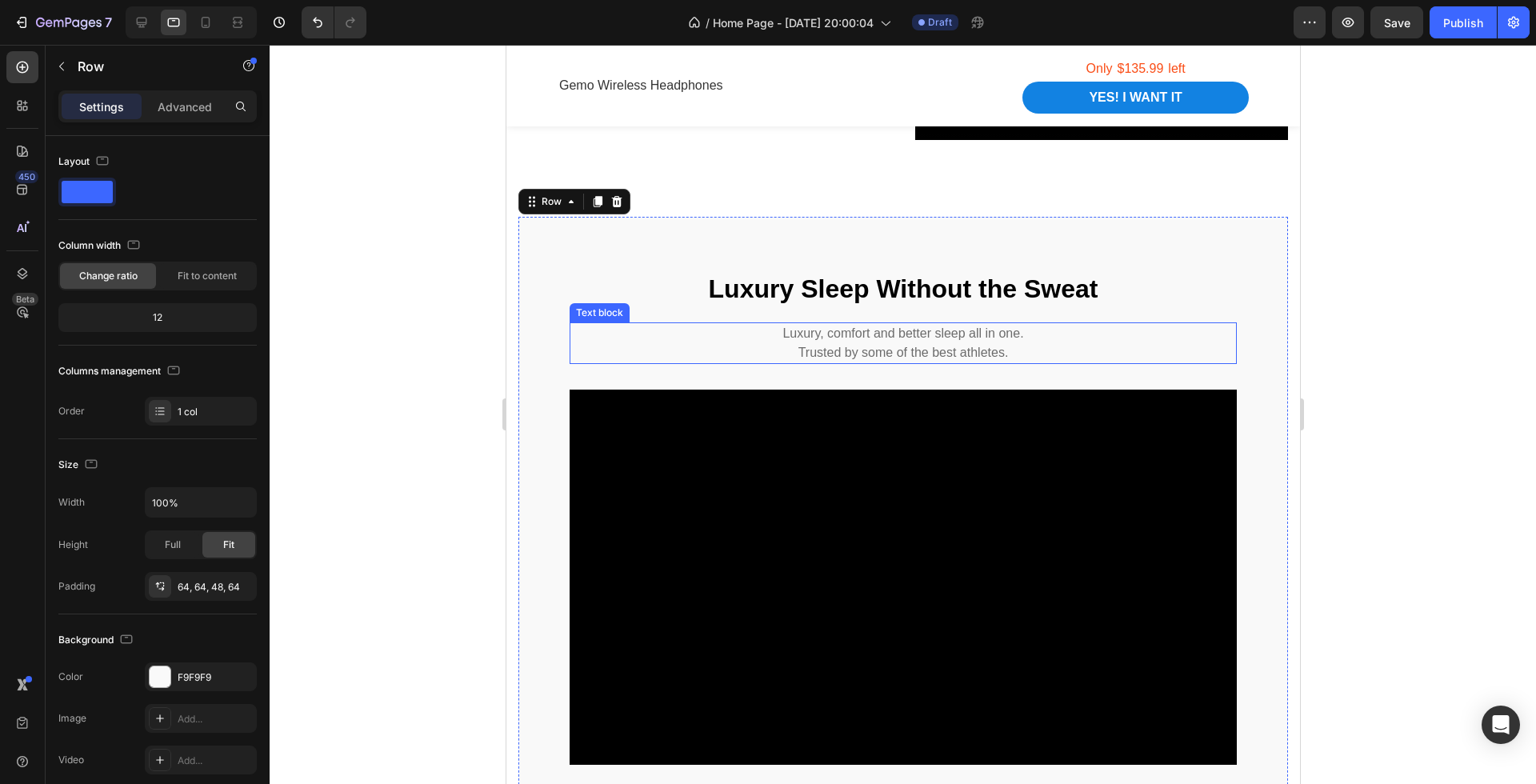
click at [878, 350] on p "Trusted by some of the best athletes." at bounding box center [902, 353] width 664 height 19
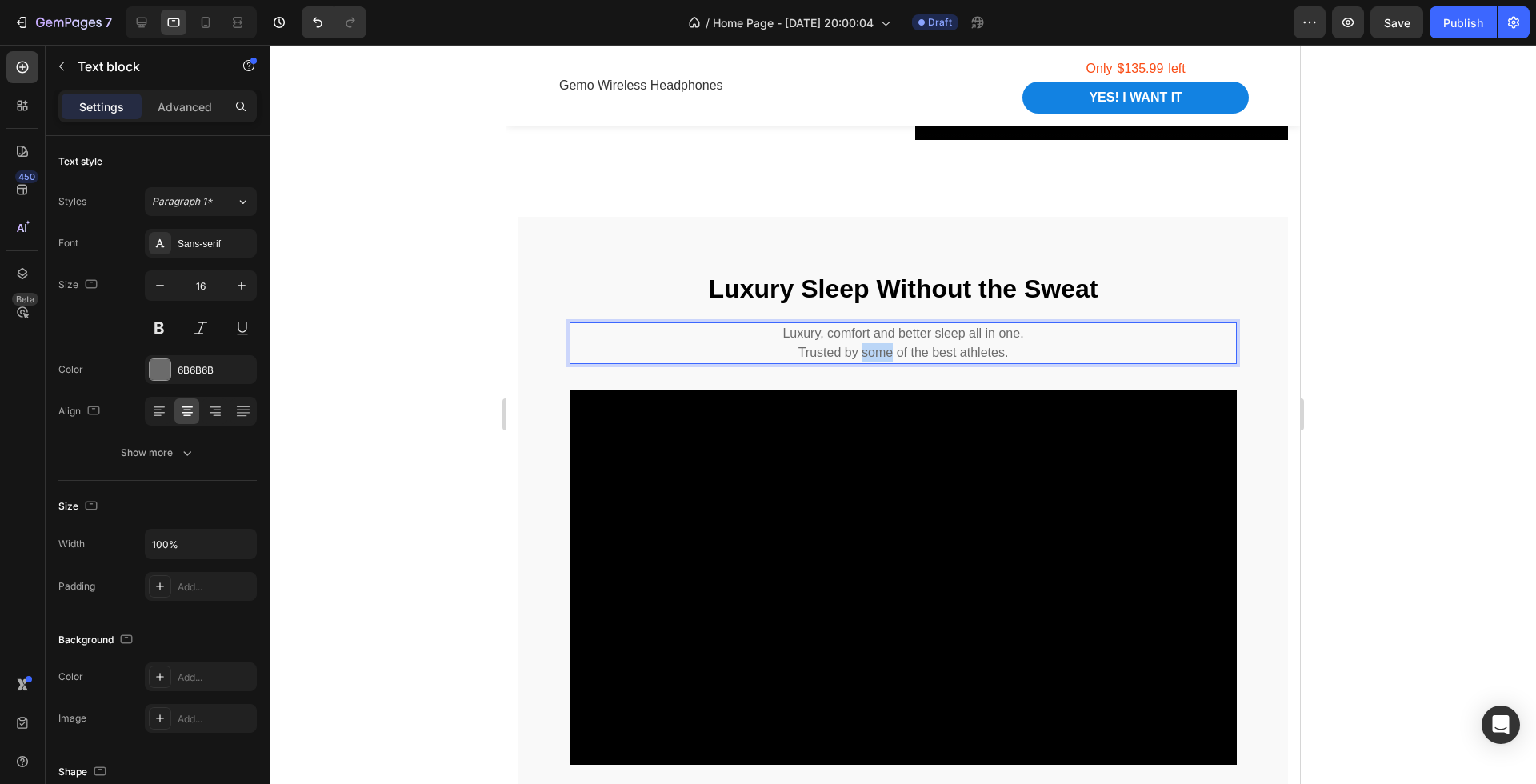
click at [878, 350] on p "Trusted by some of the best athletes." at bounding box center [902, 353] width 664 height 19
click at [1395, 475] on div at bounding box center [902, 414] width 1266 height 739
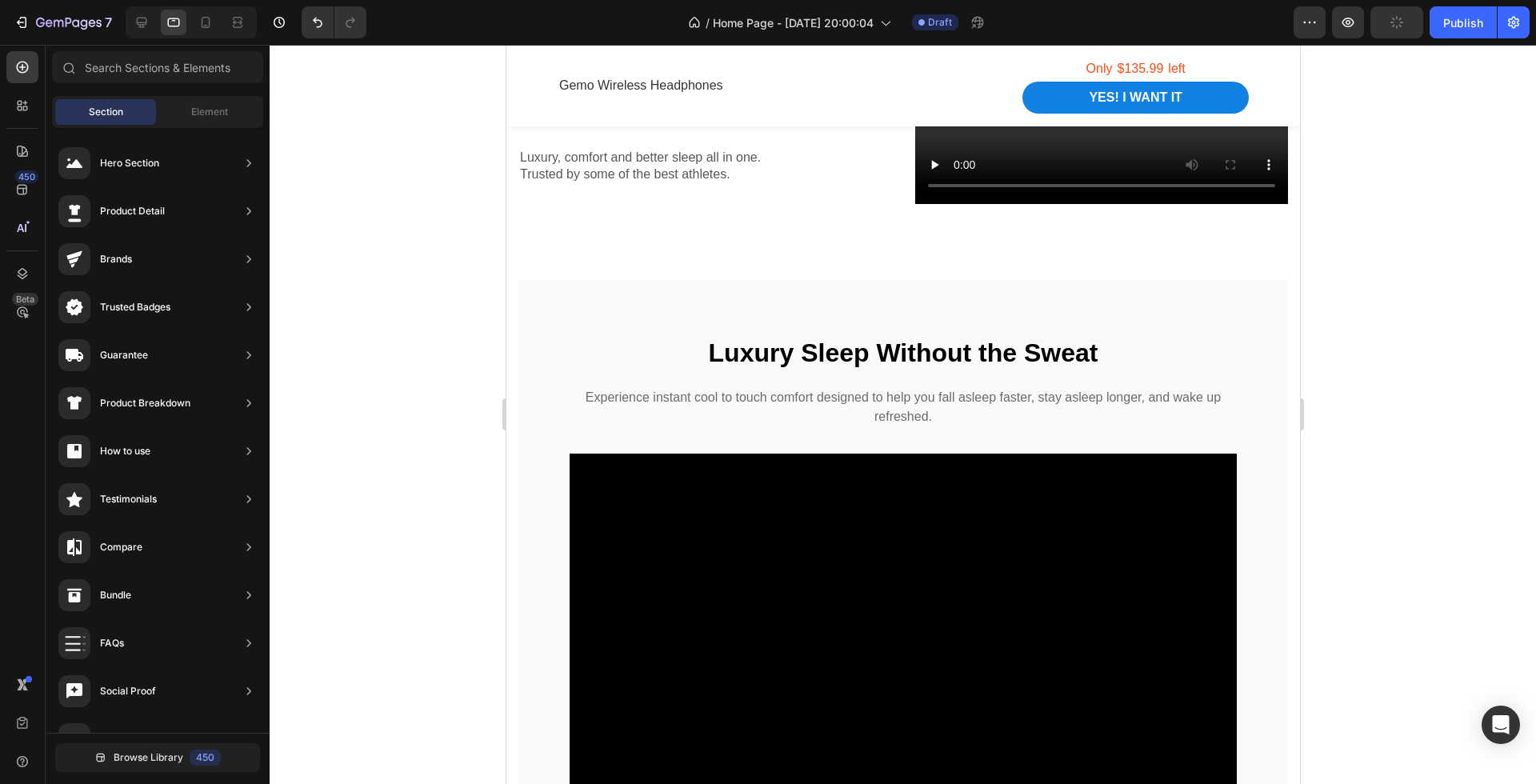
scroll to position [3143, 0]
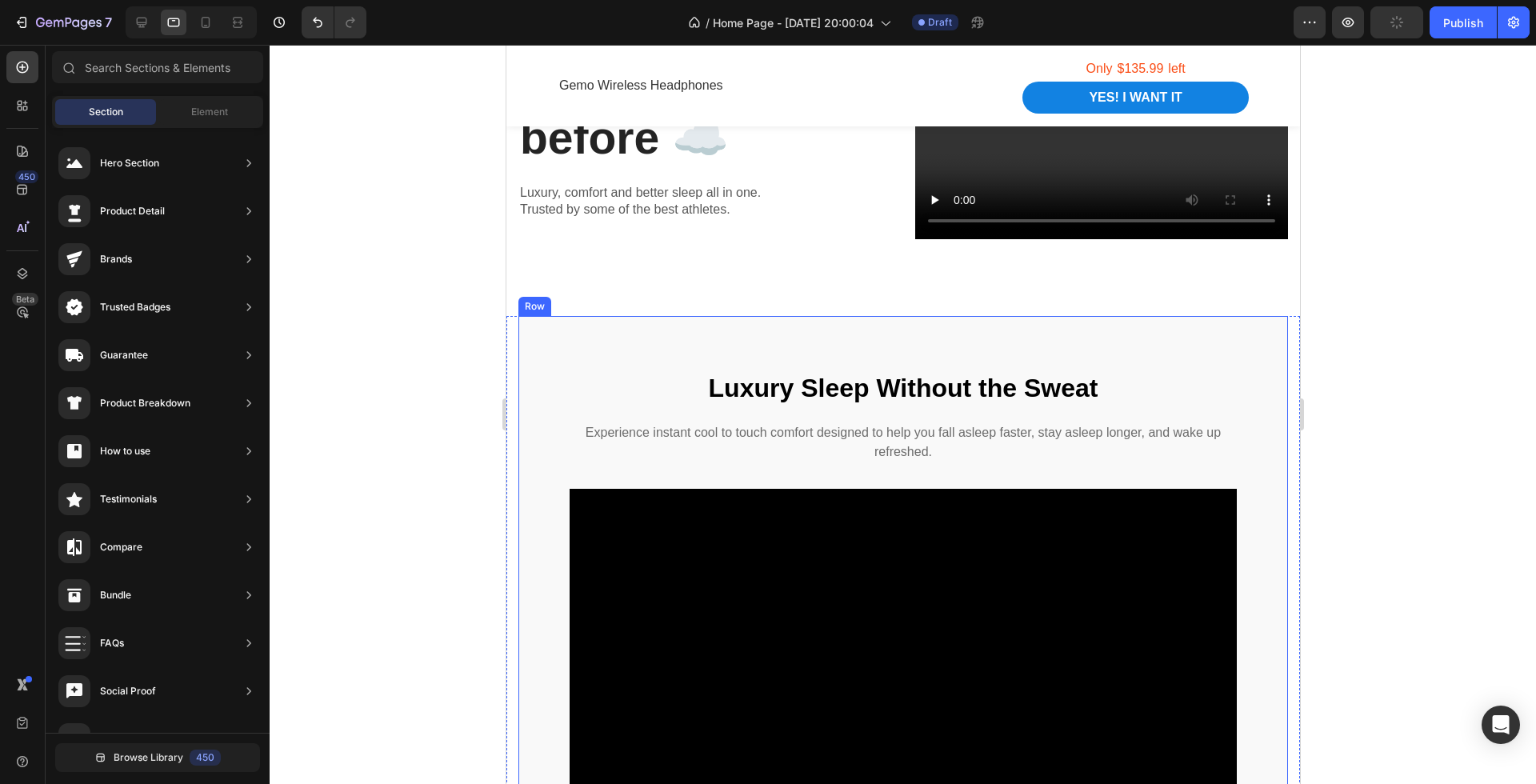
click at [960, 346] on div "Luxury Sleep Without the Sweat Heading Experience instant cool to touch comfort…" at bounding box center [902, 622] width 770 height 612
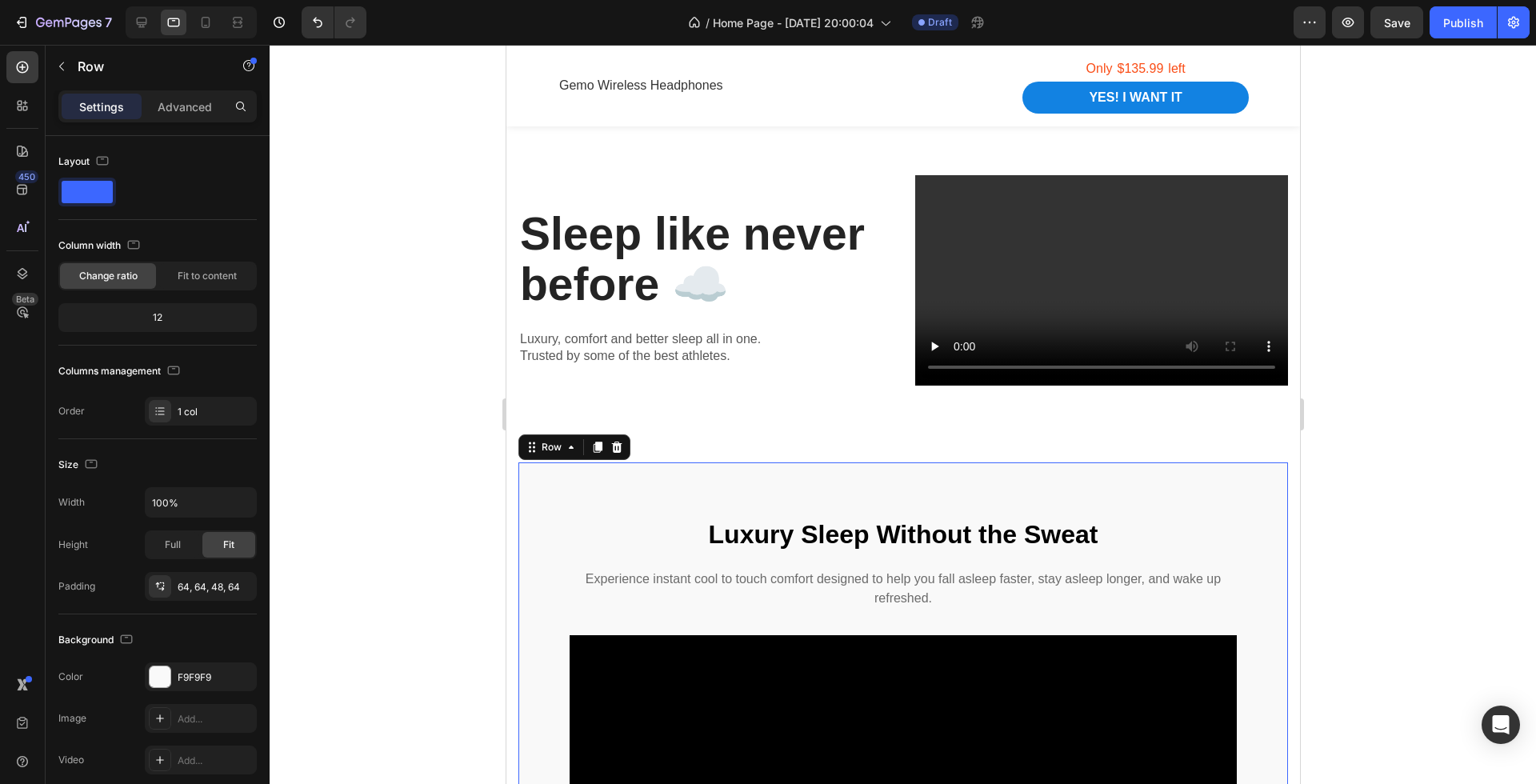
scroll to position [2978, 0]
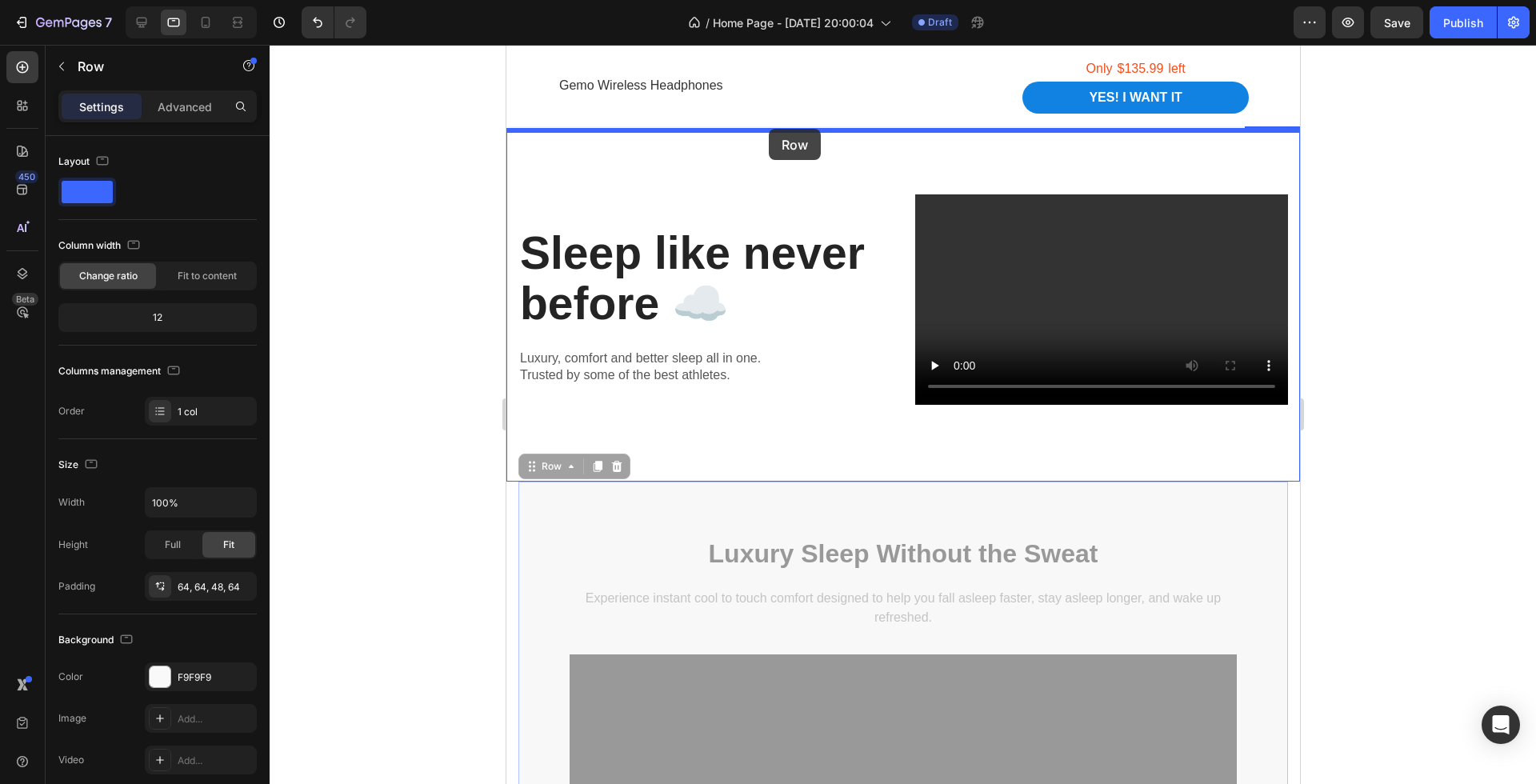
drag, startPoint x: 684, startPoint y: 496, endPoint x: 770, endPoint y: 134, distance: 372.1
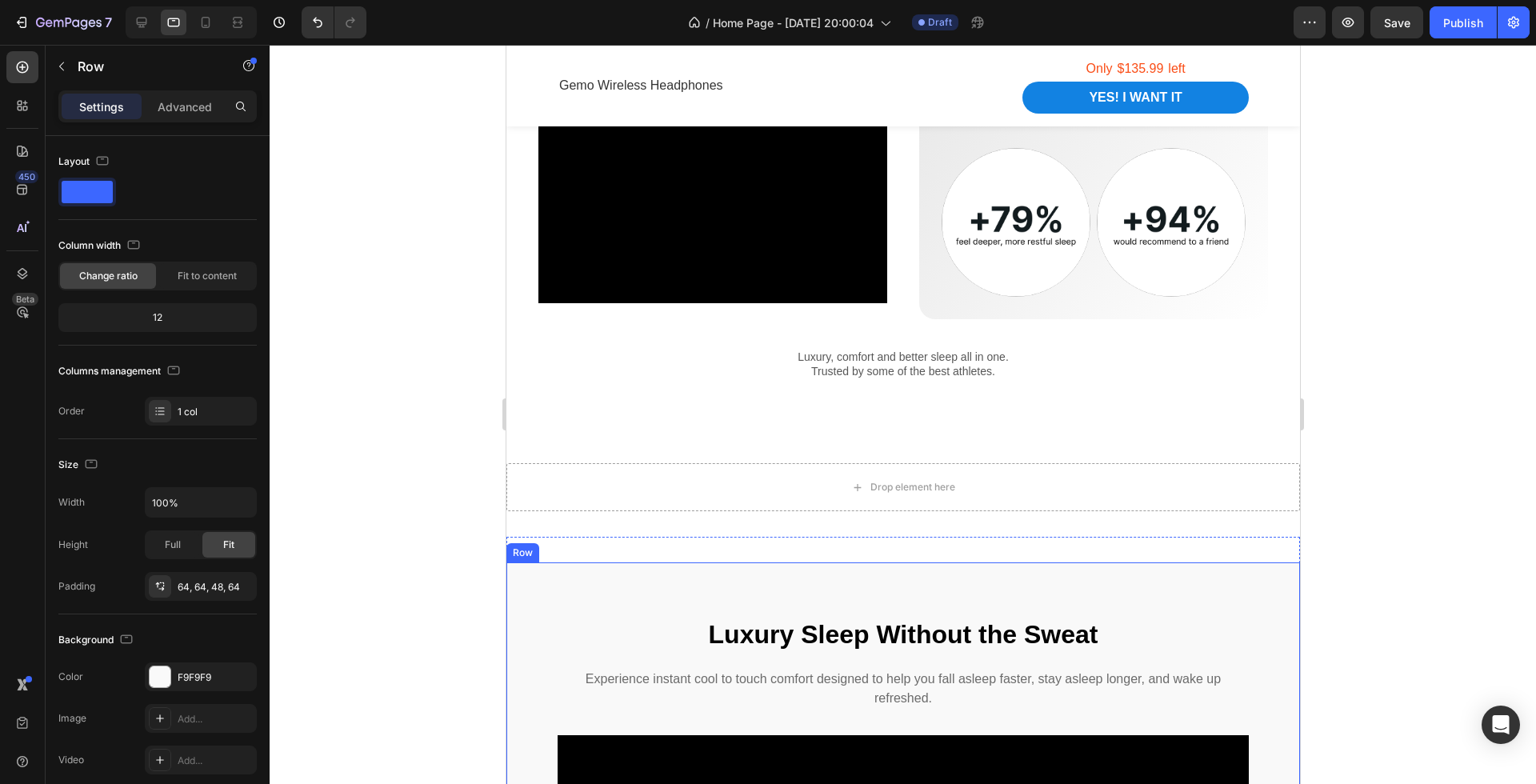
scroll to position [2570, 0]
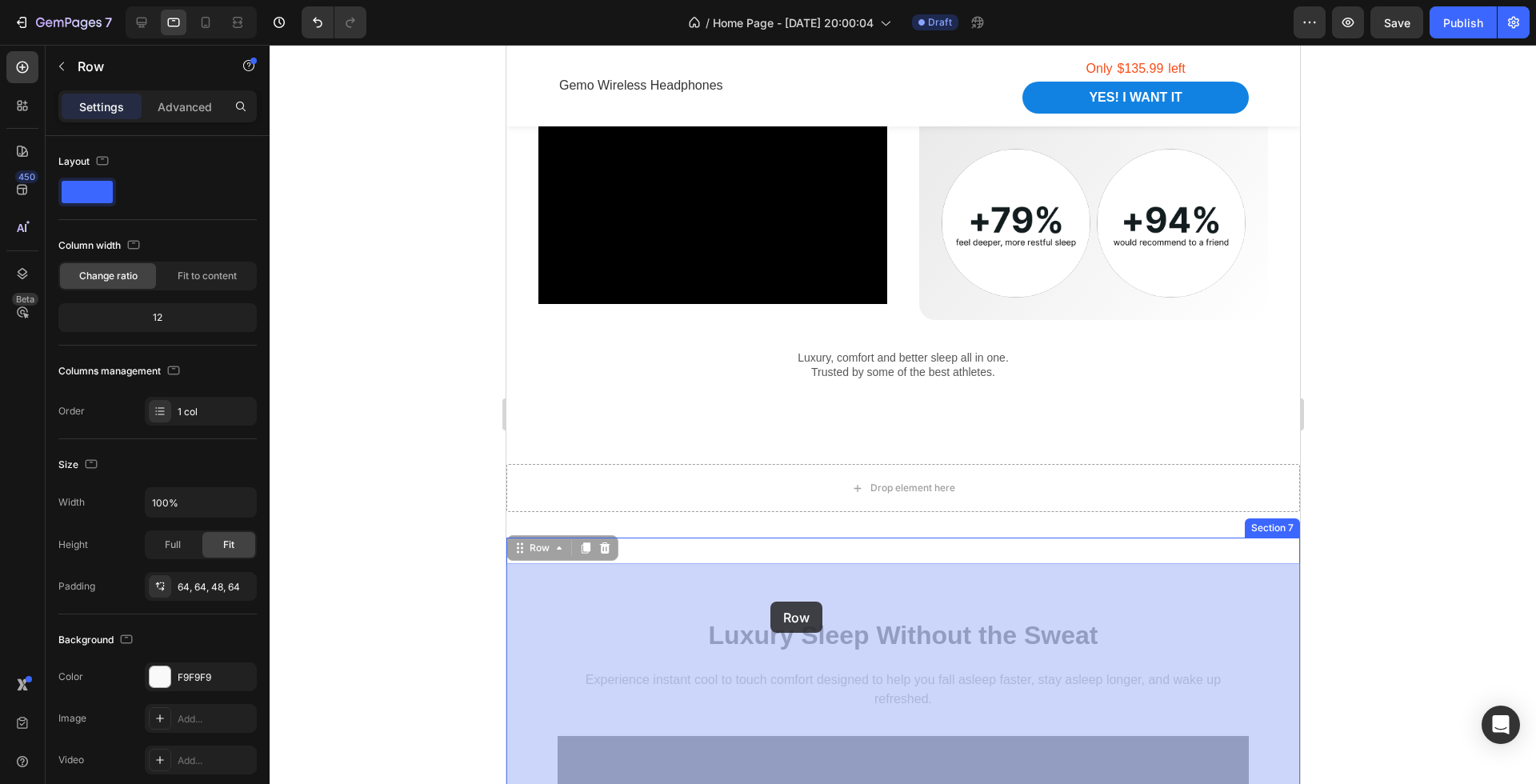
drag, startPoint x: 811, startPoint y: 591, endPoint x: 769, endPoint y: 596, distance: 42.3
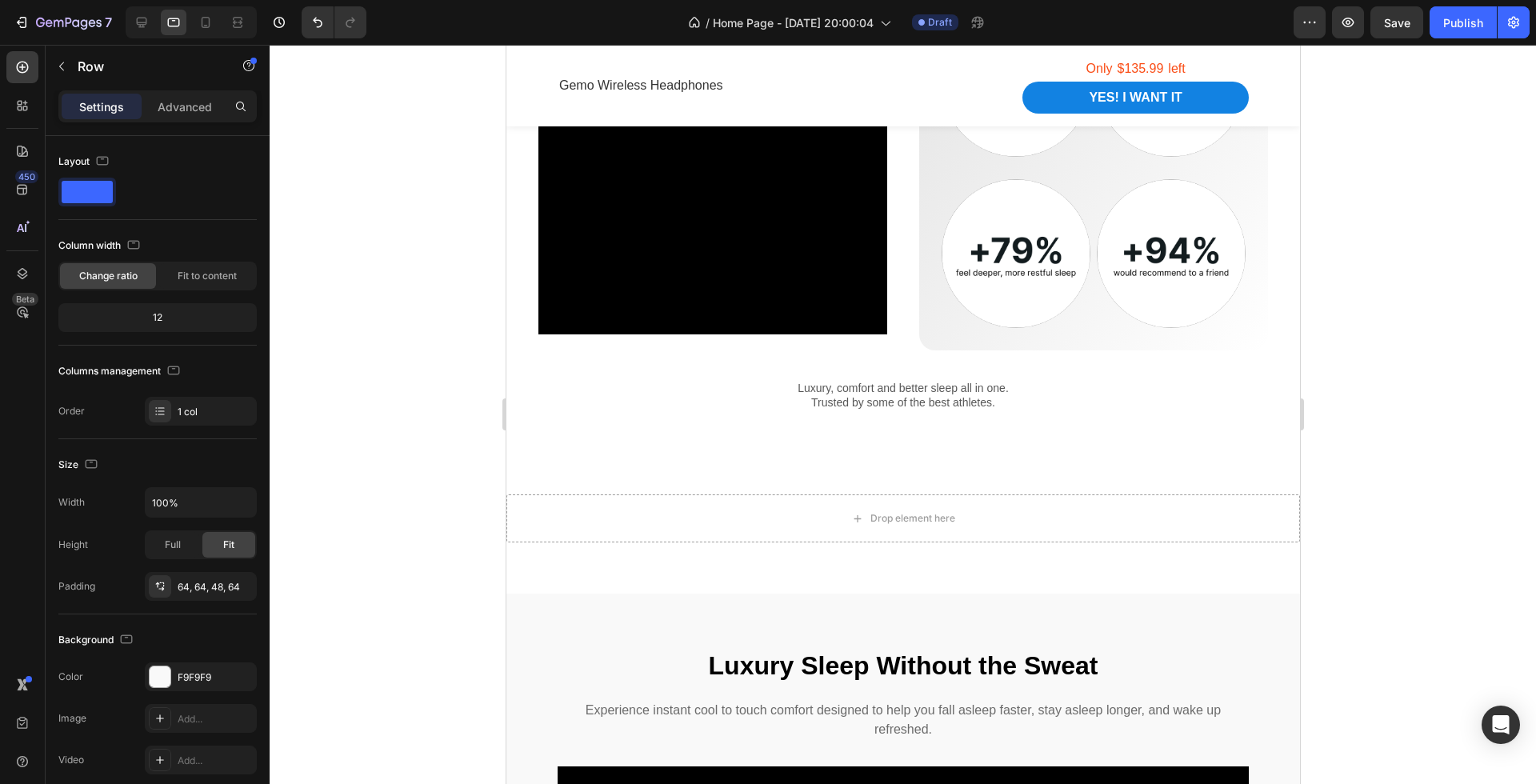
scroll to position [2508, 0]
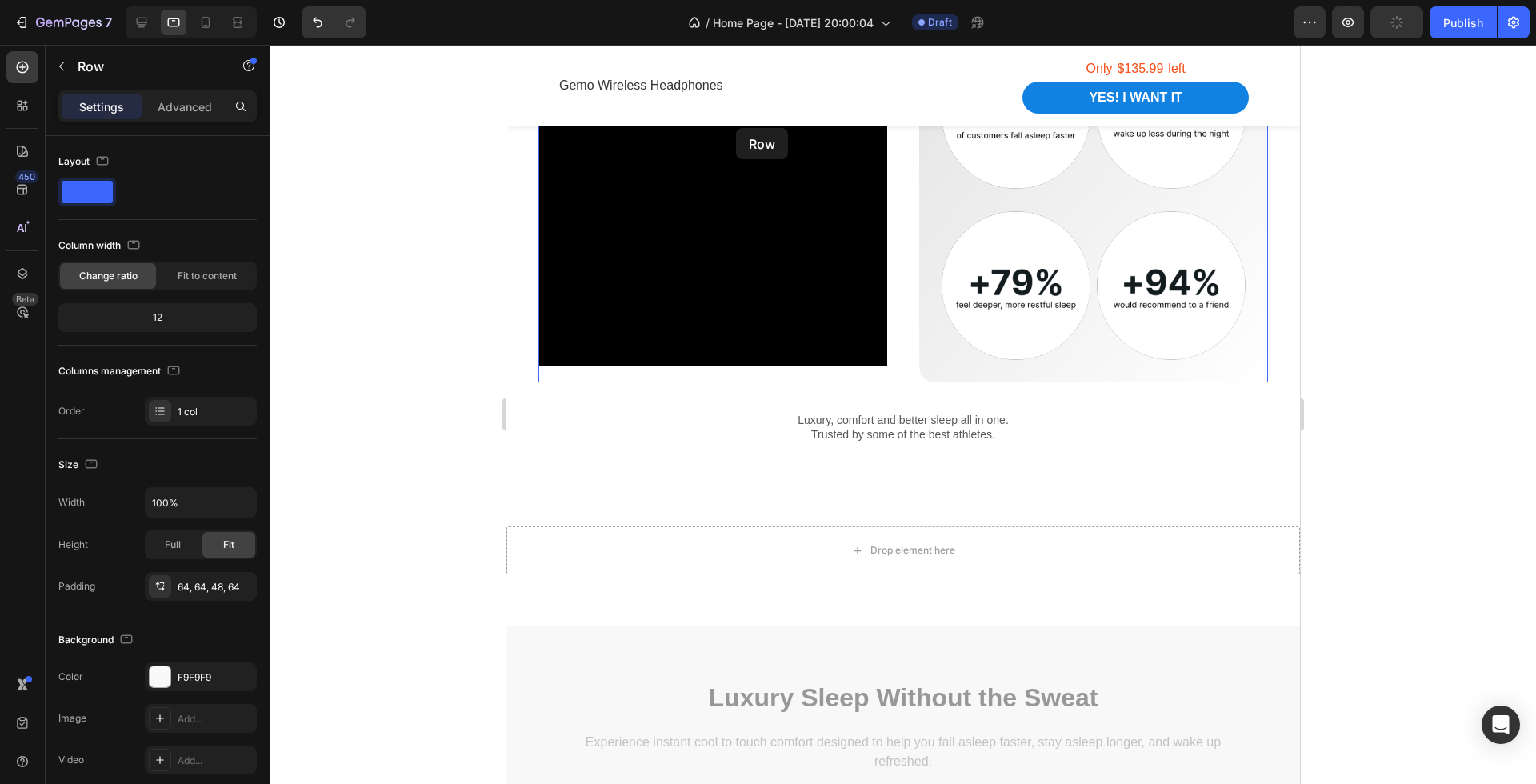
drag, startPoint x: 728, startPoint y: 640, endPoint x: 736, endPoint y: 128, distance: 512.1
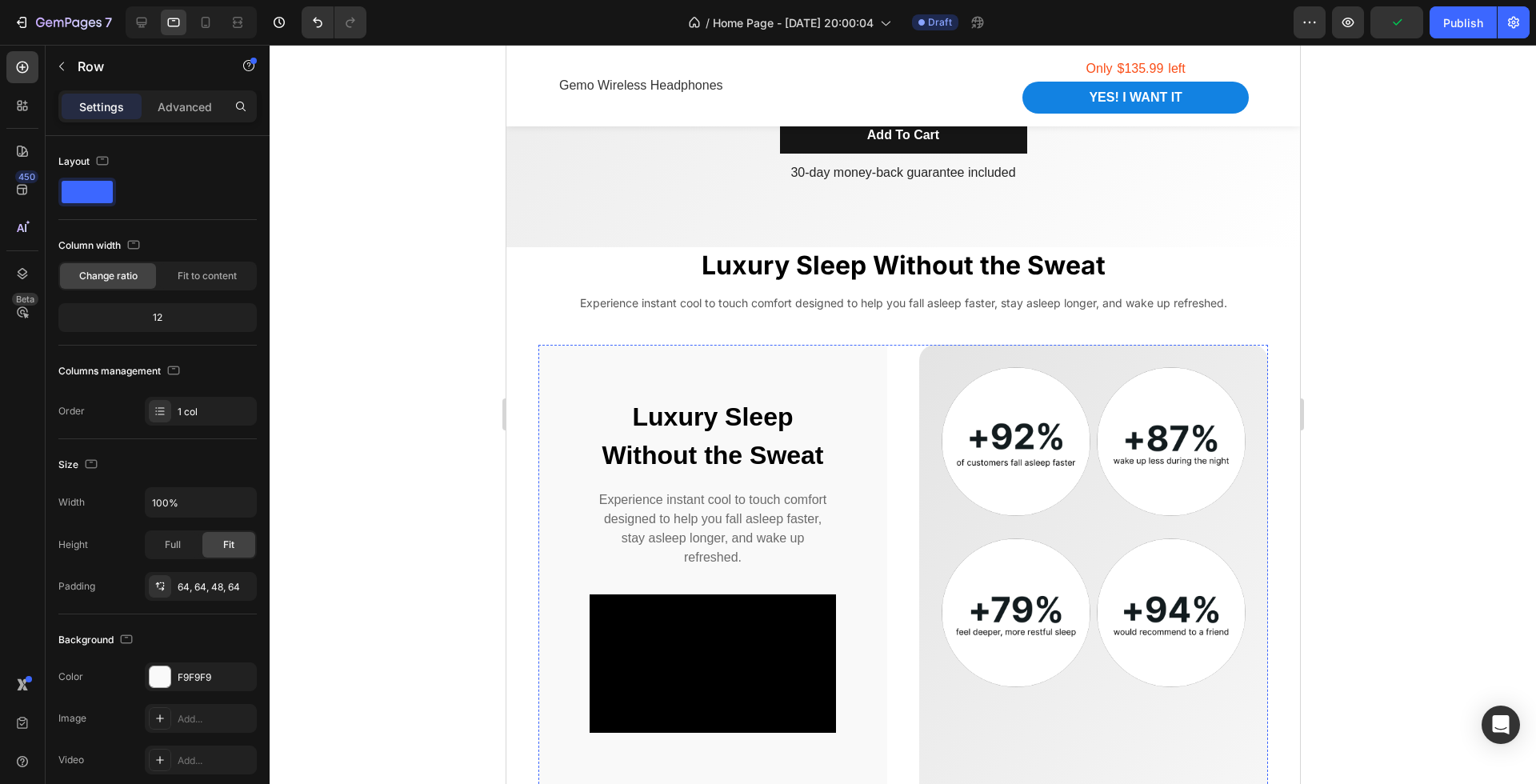
scroll to position [2160, 0]
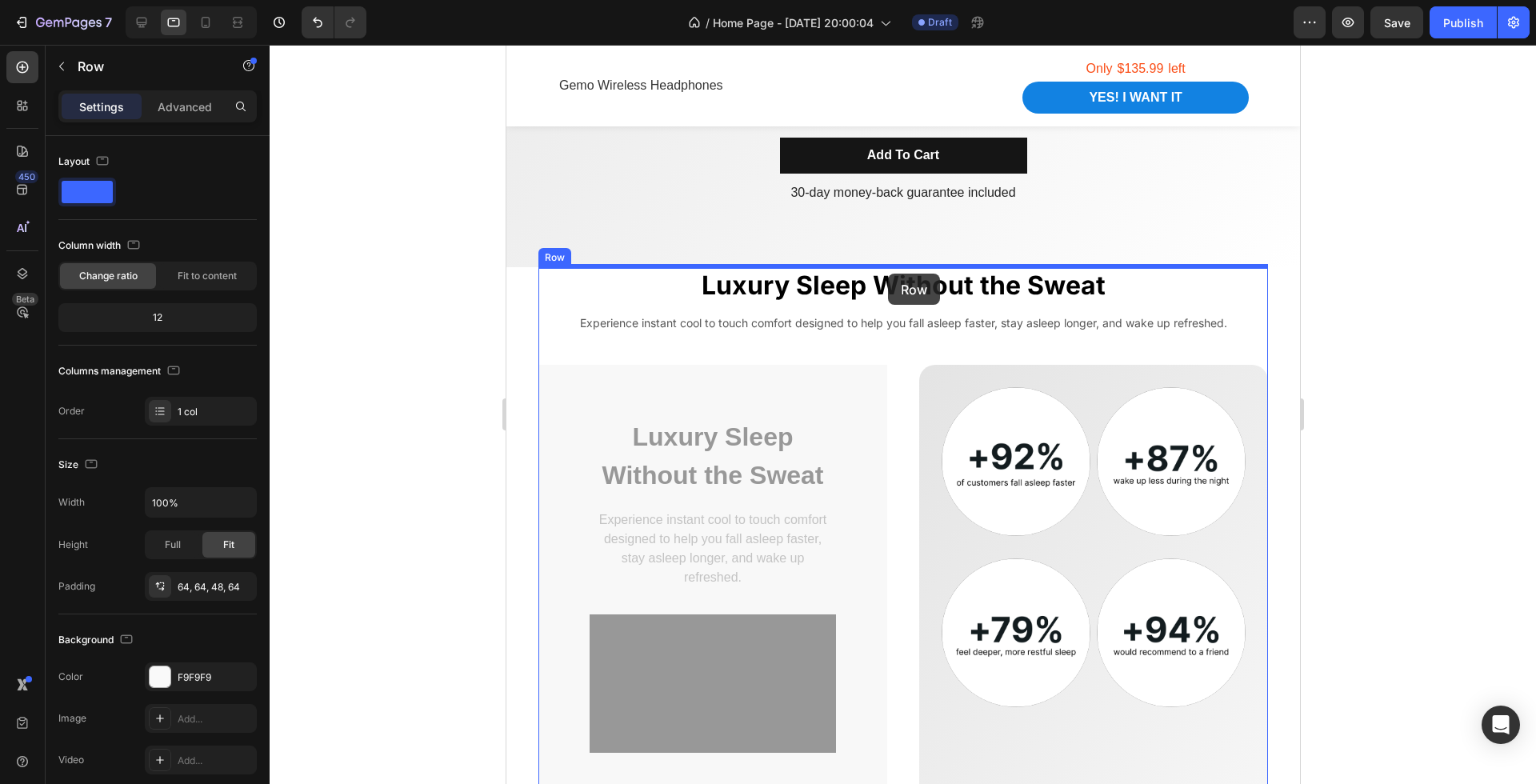
drag, startPoint x: 829, startPoint y: 395, endPoint x: 888, endPoint y: 275, distance: 133.7
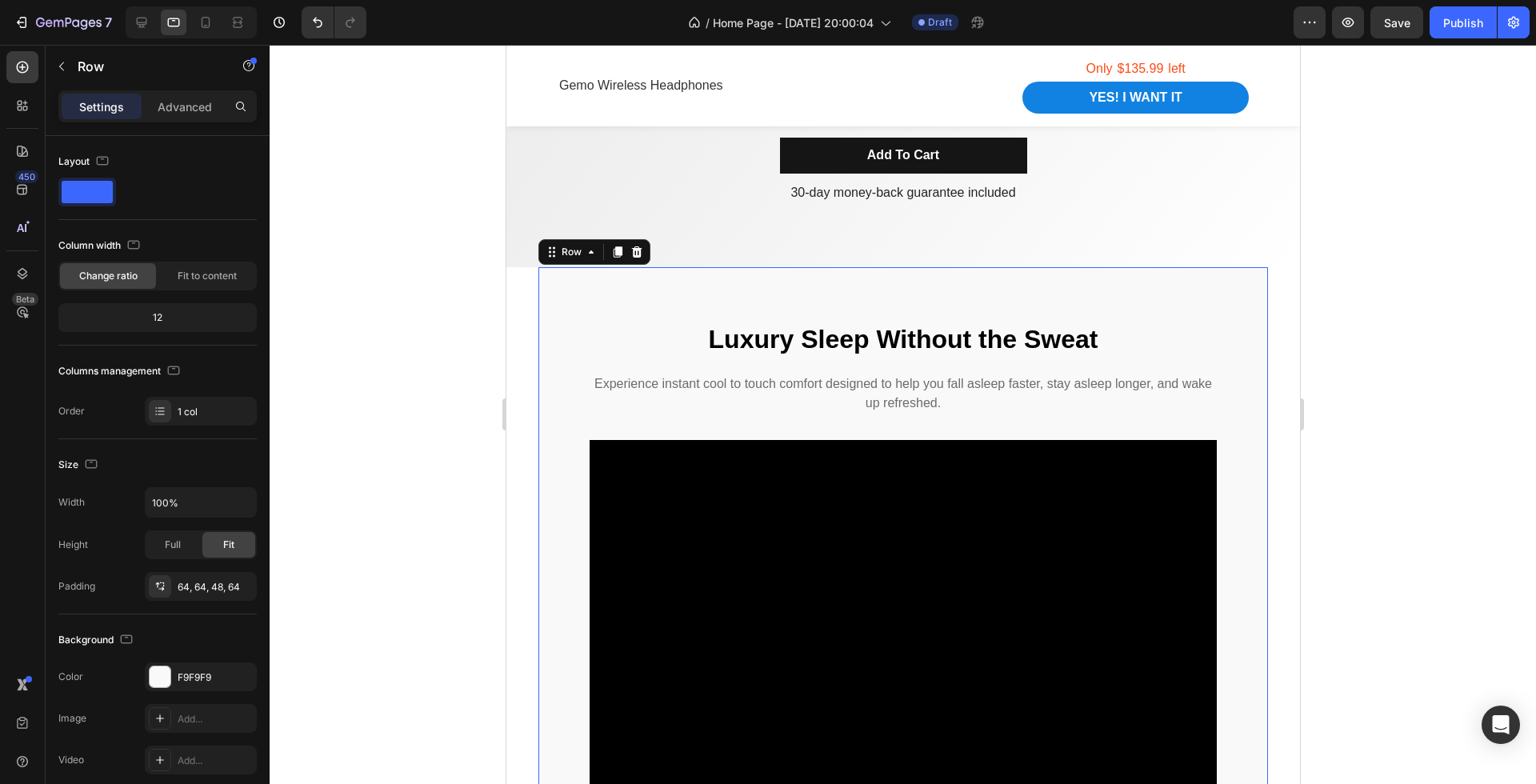
click at [1364, 461] on div at bounding box center [902, 414] width 1266 height 739
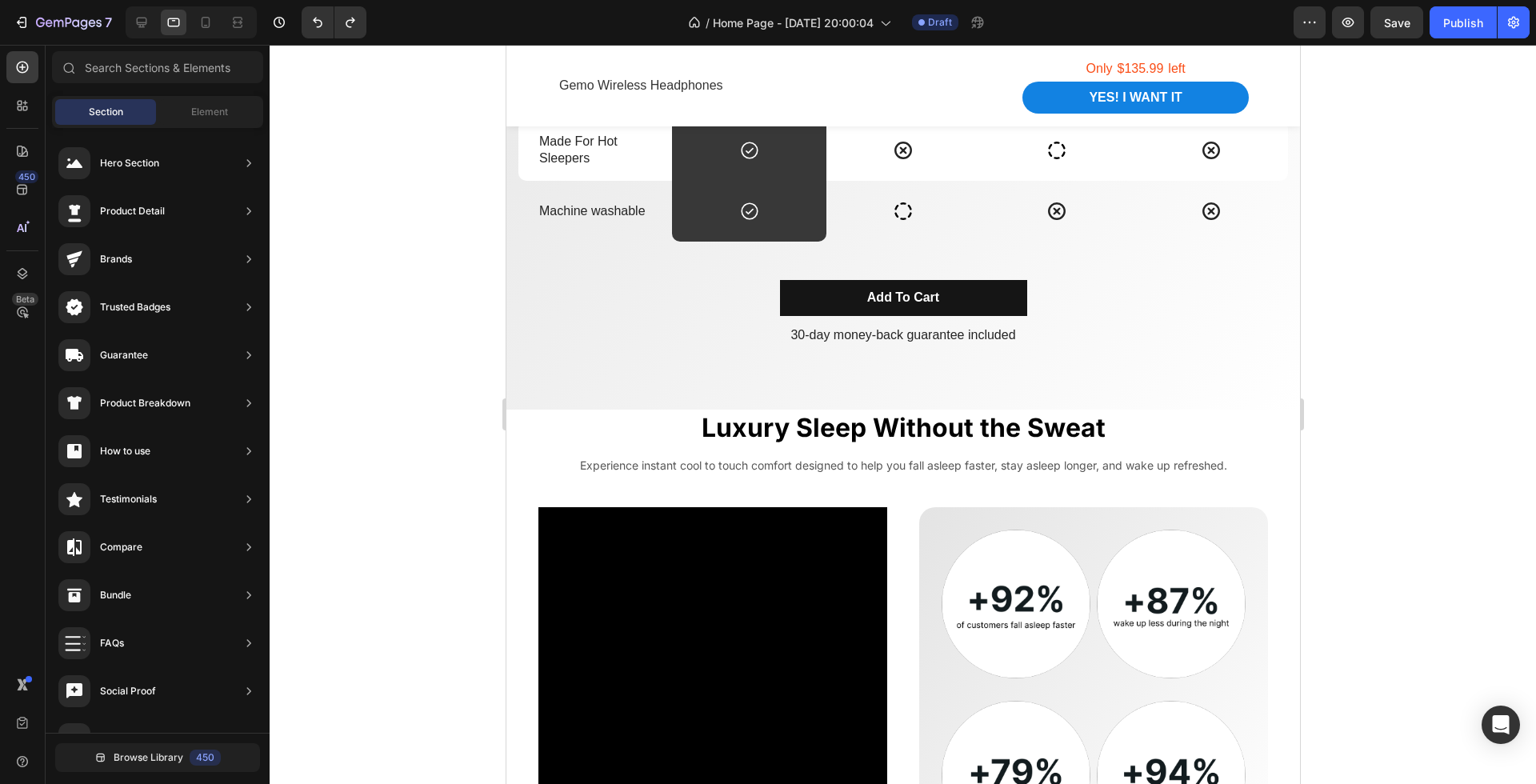
scroll to position [1906, 0]
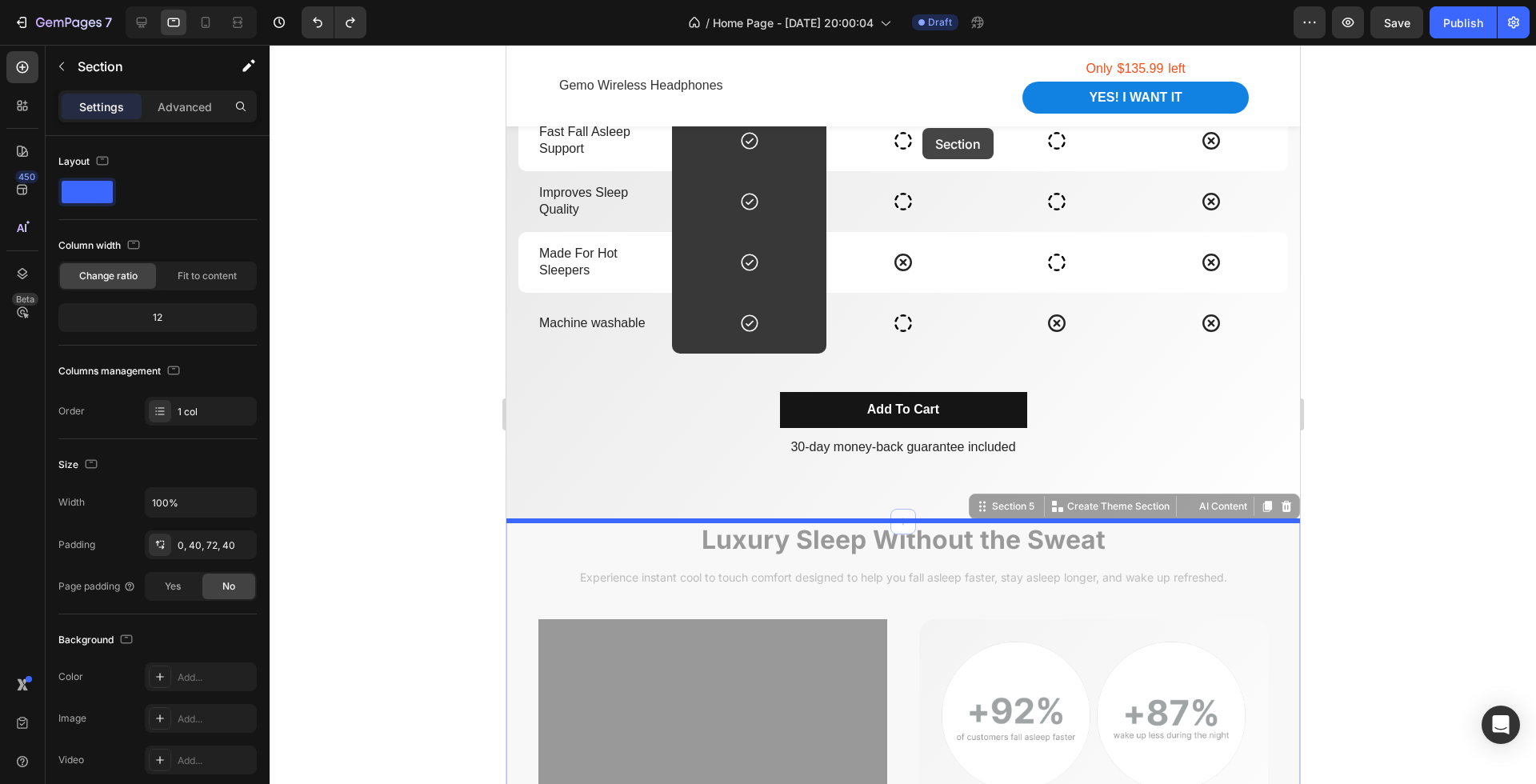
drag, startPoint x: 1280, startPoint y: 546, endPoint x: 910, endPoint y: 159, distance: 535.4
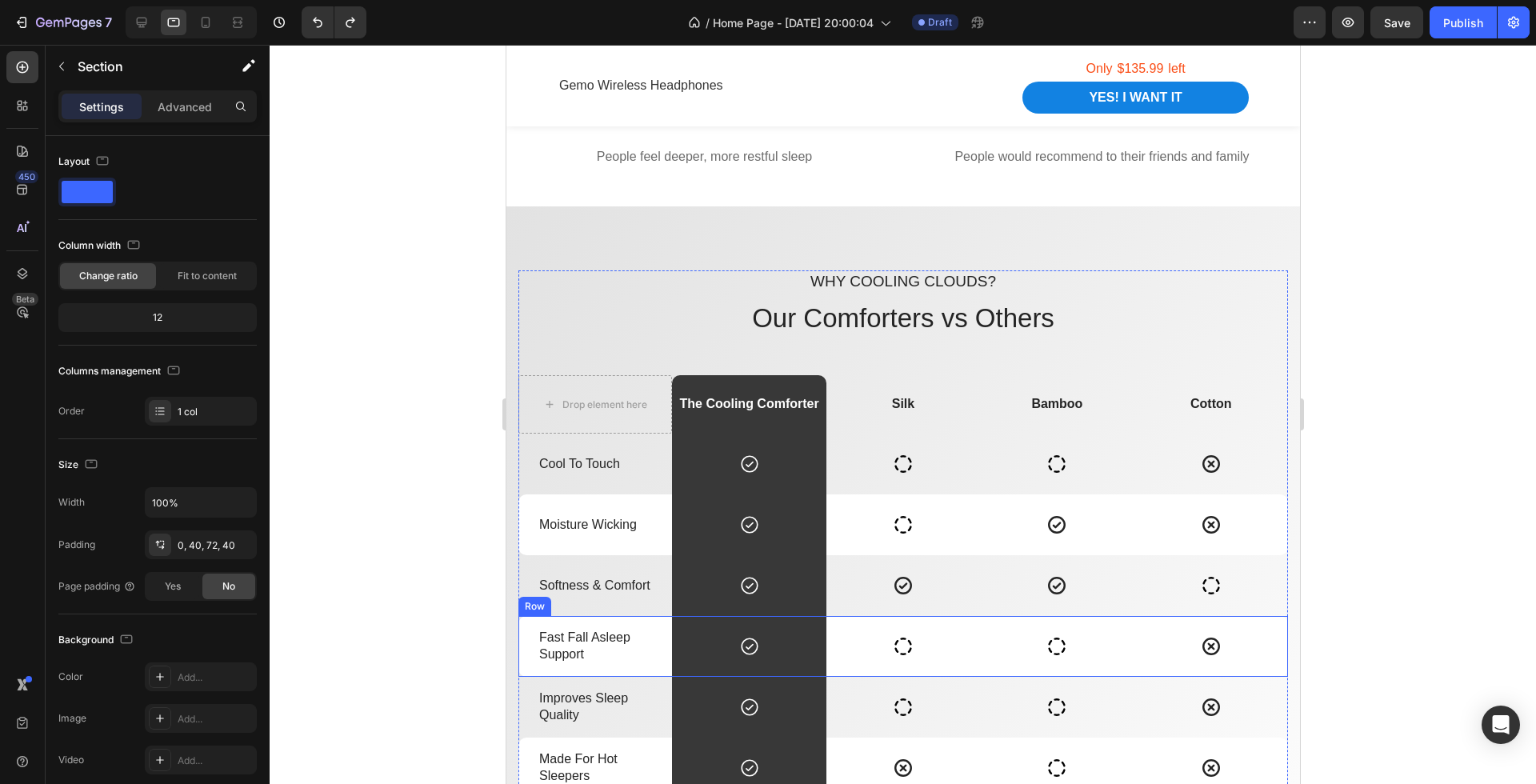
scroll to position [1386, 0]
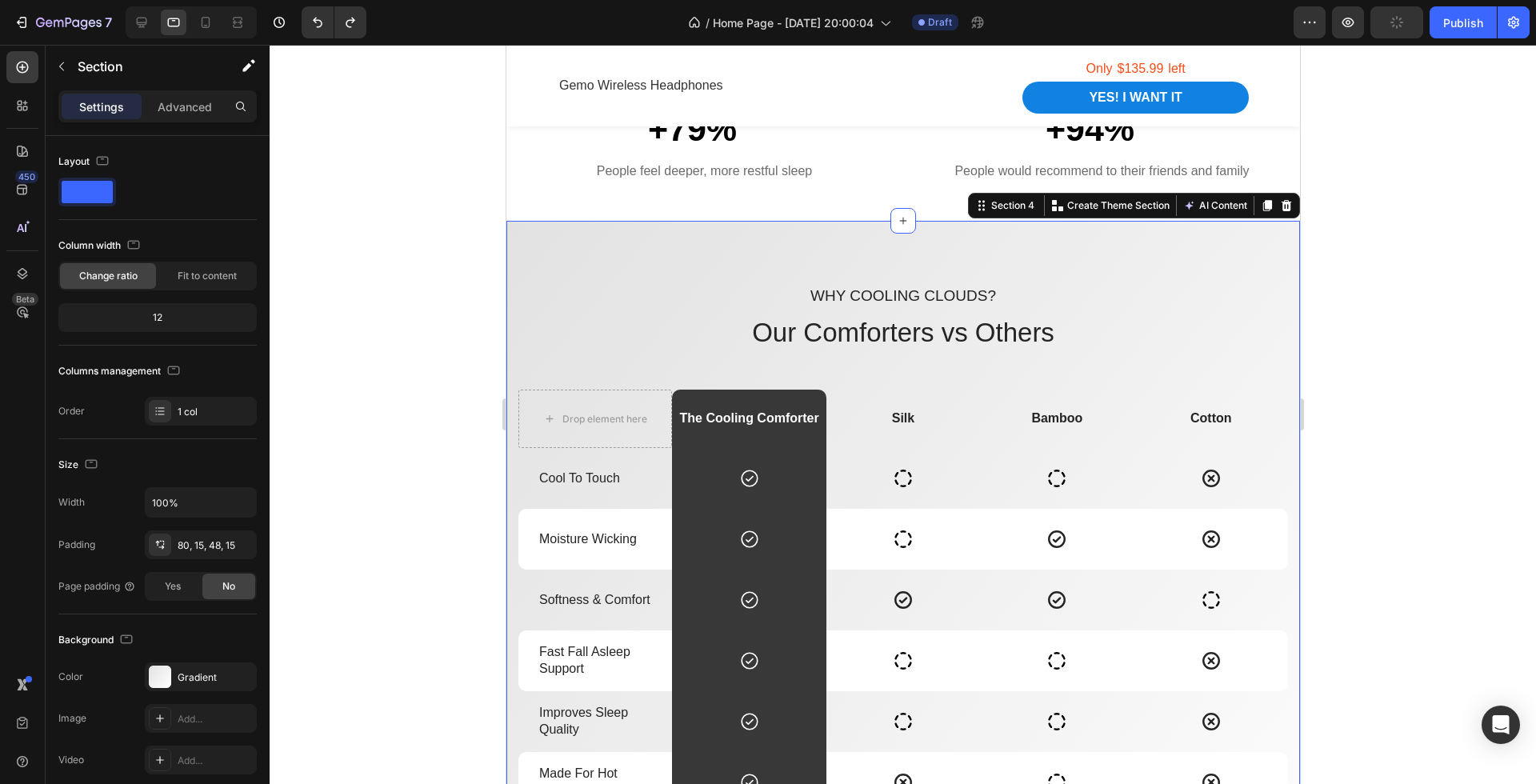
click at [849, 245] on div "Why cooling clouds? Text Block Our Comforters vs Others Heading Drop element he…" at bounding box center [902, 632] width 793 height 821
click at [1284, 205] on icon at bounding box center [1285, 206] width 13 height 13
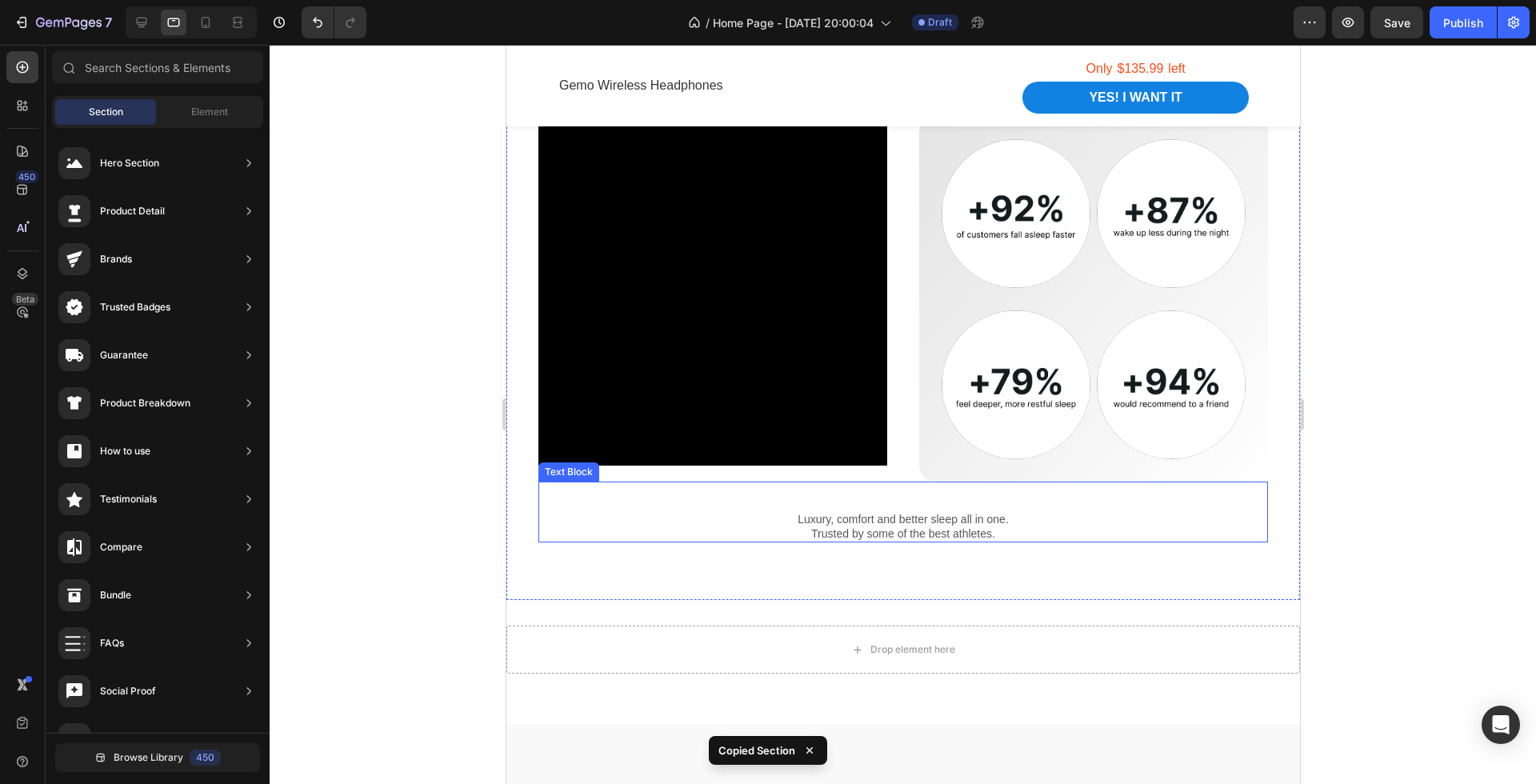
scroll to position [1624, 0]
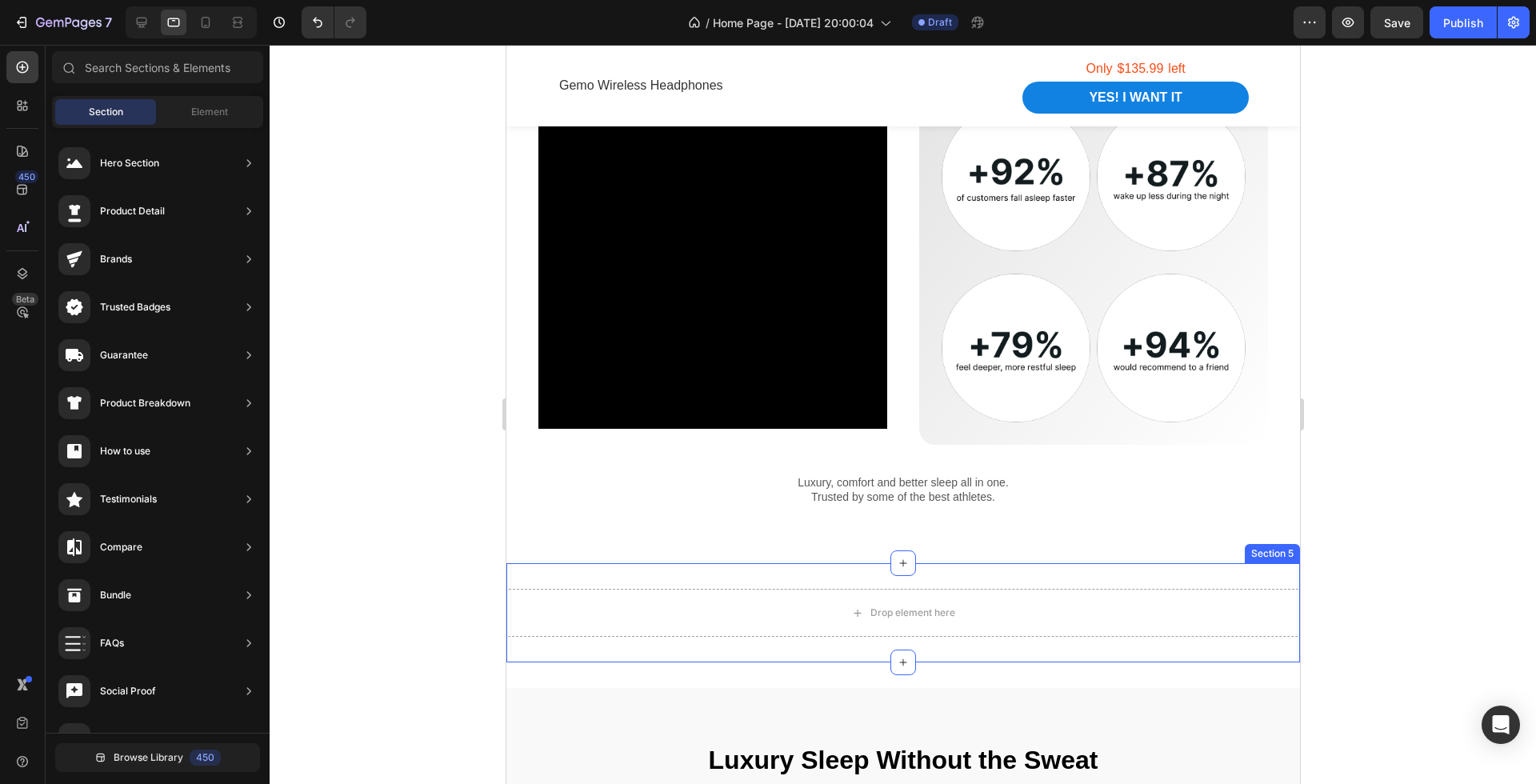
click at [881, 579] on div "Drop element here Section 5" at bounding box center [902, 613] width 793 height 99
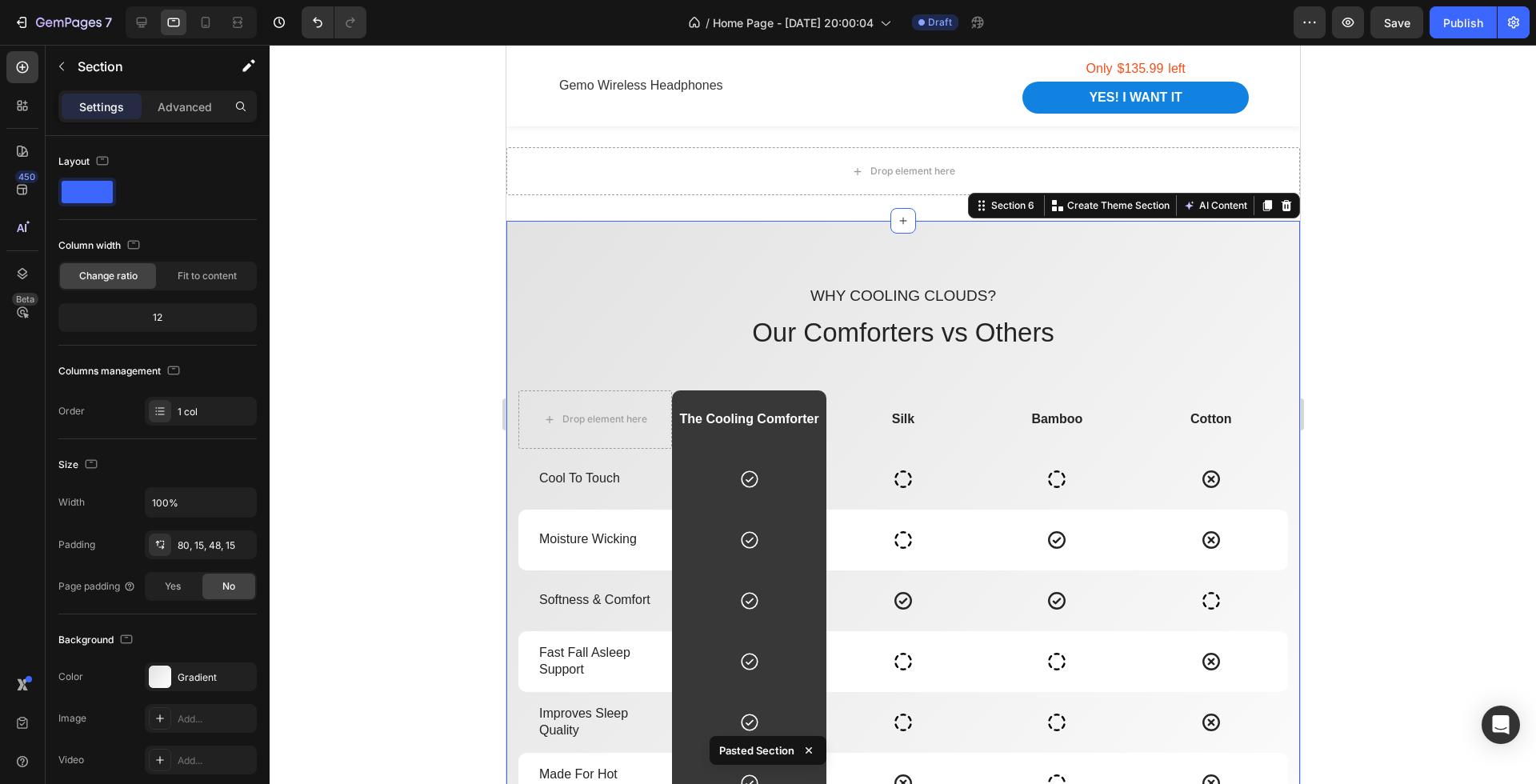
scroll to position [1861, 0]
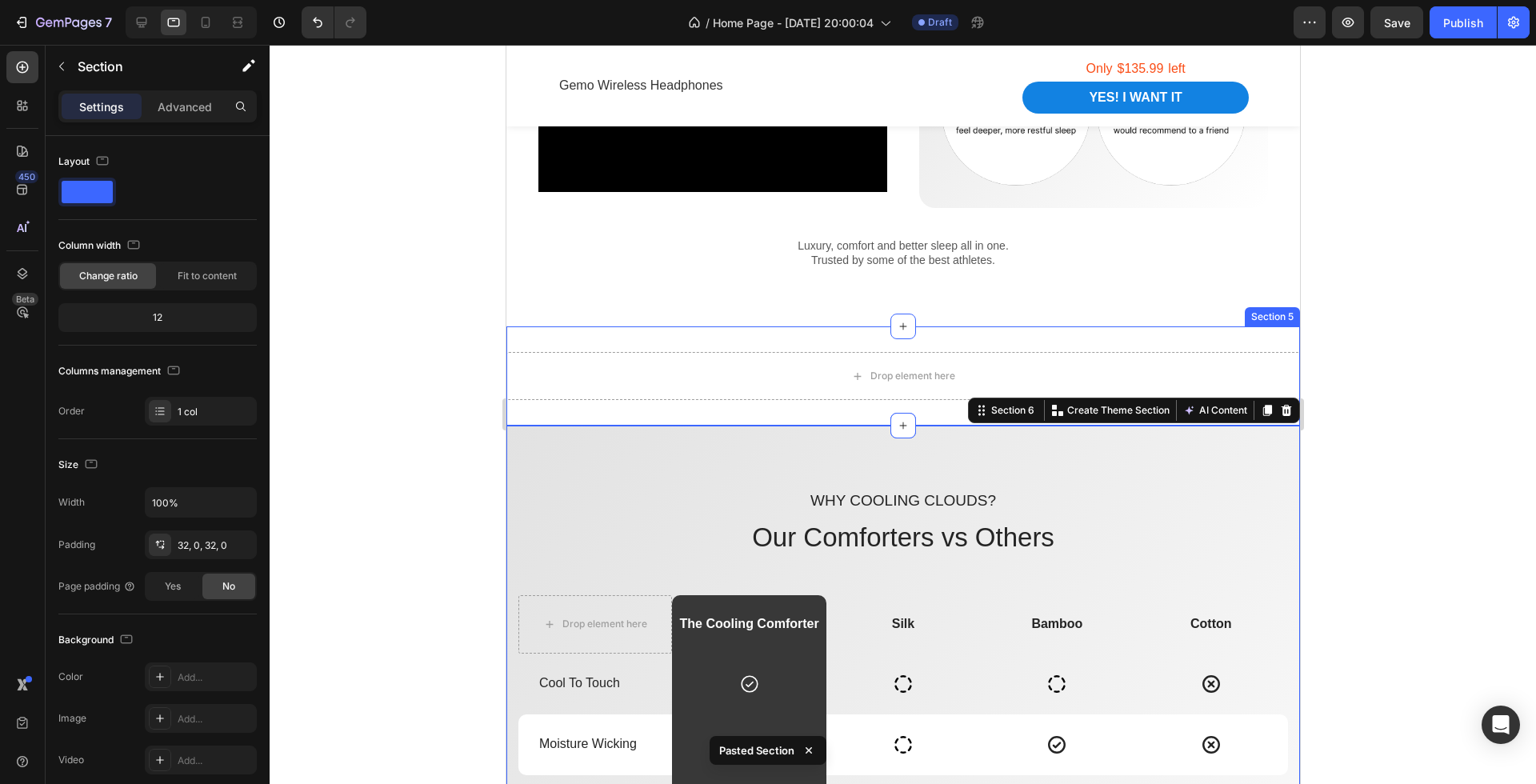
click at [1025, 331] on div "Drop element here Section 5" at bounding box center [902, 376] width 793 height 99
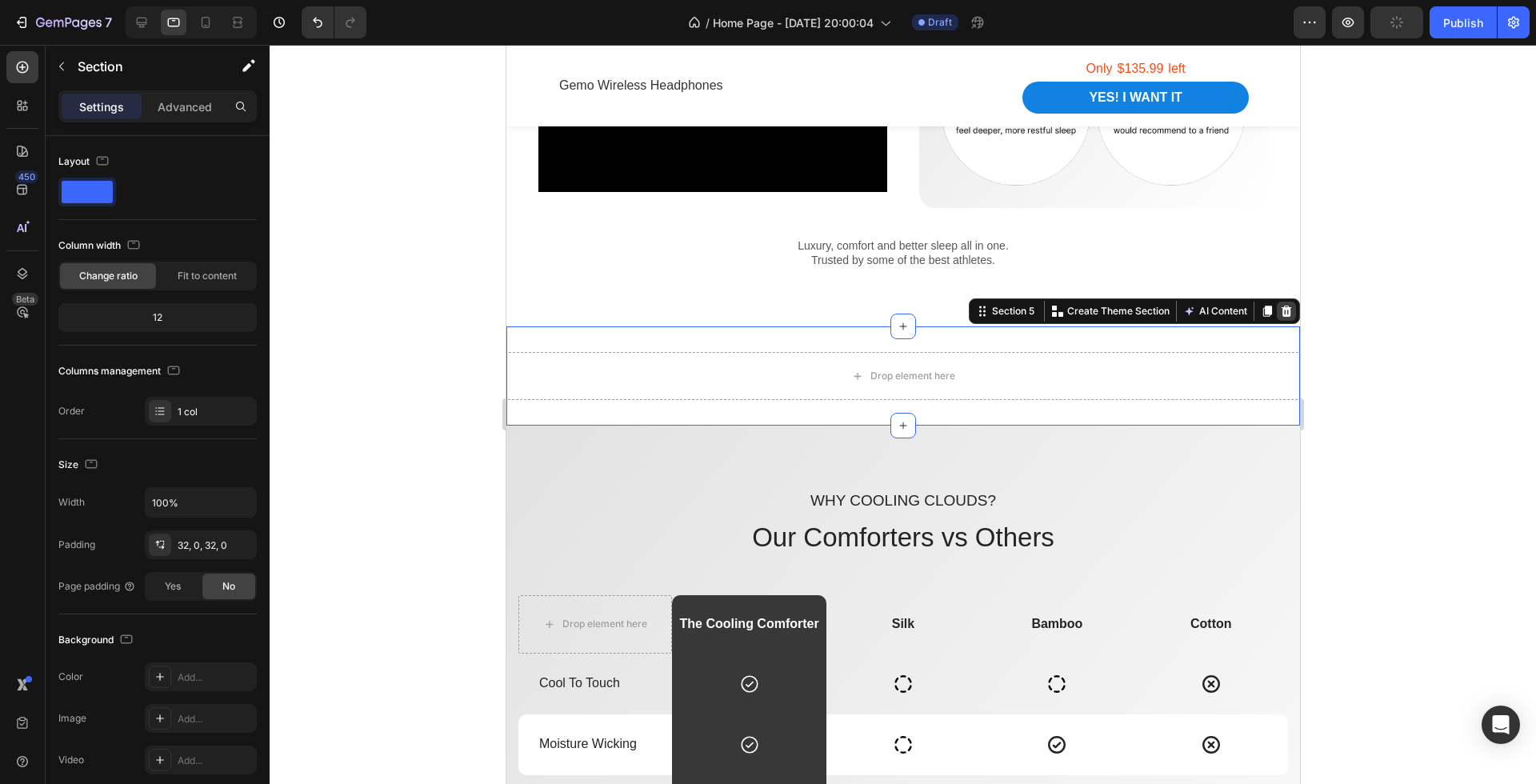
click at [1285, 309] on icon at bounding box center [1286, 311] width 10 height 11
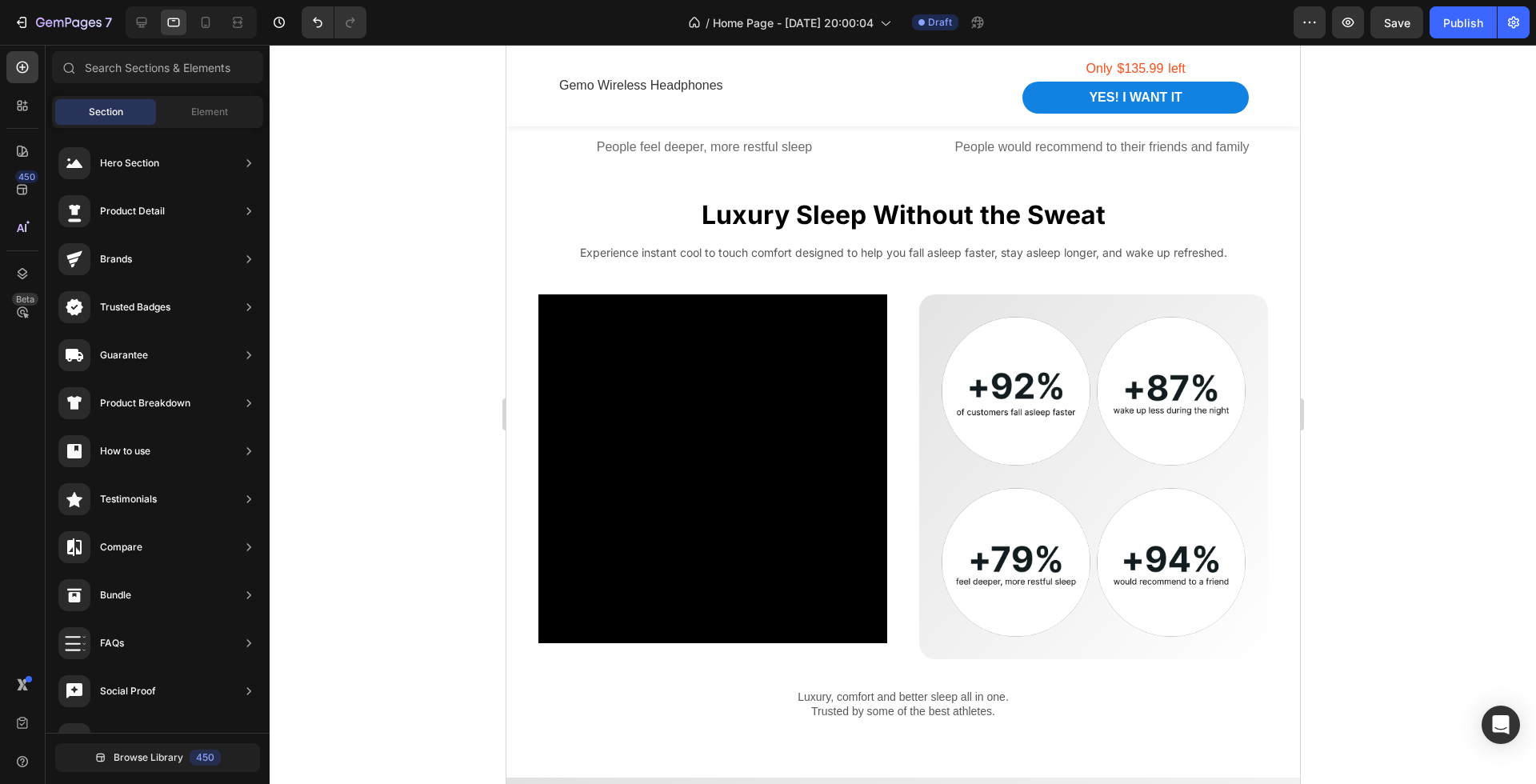
scroll to position [1431, 0]
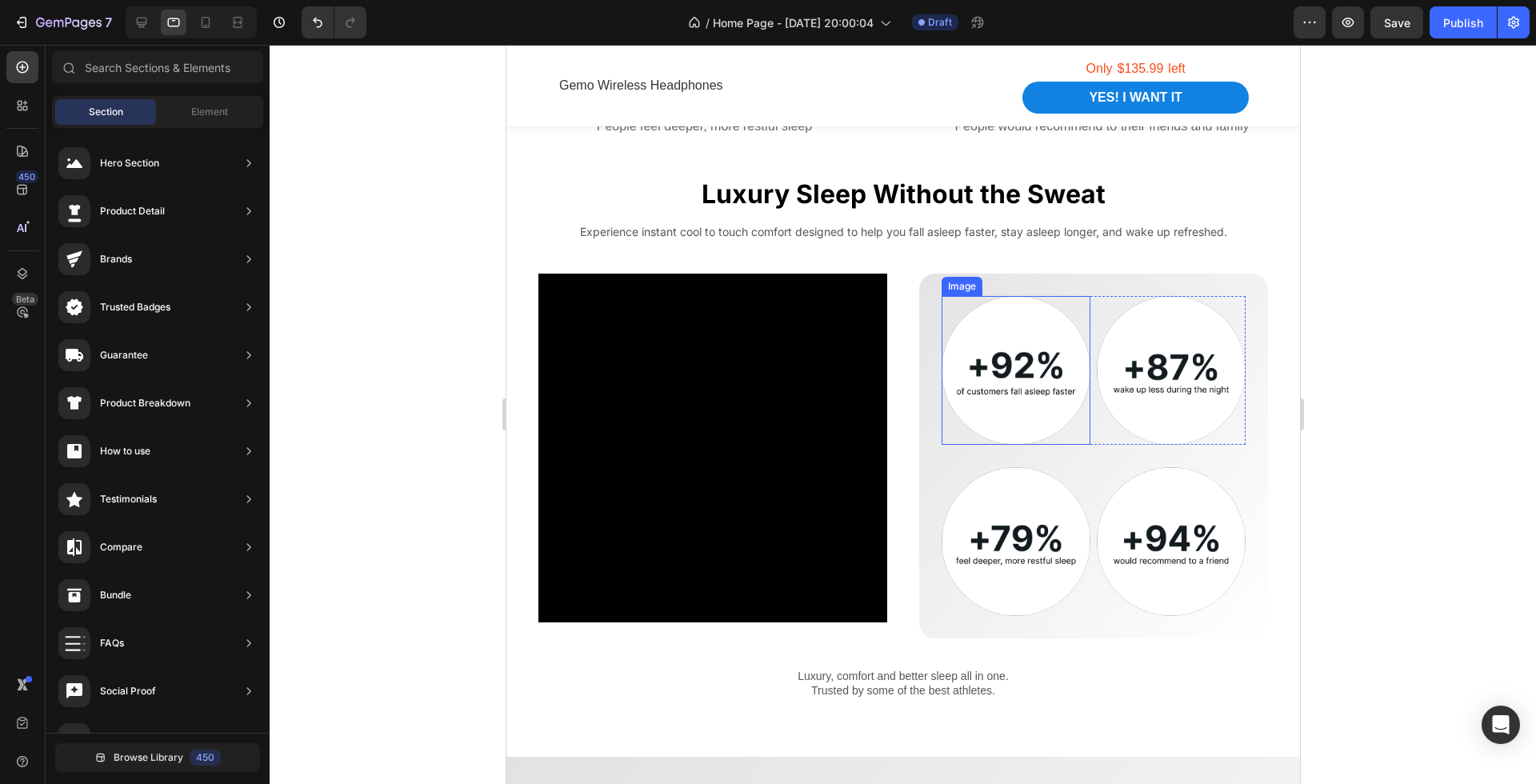
click at [1031, 372] on img at bounding box center [1016, 371] width 149 height 149
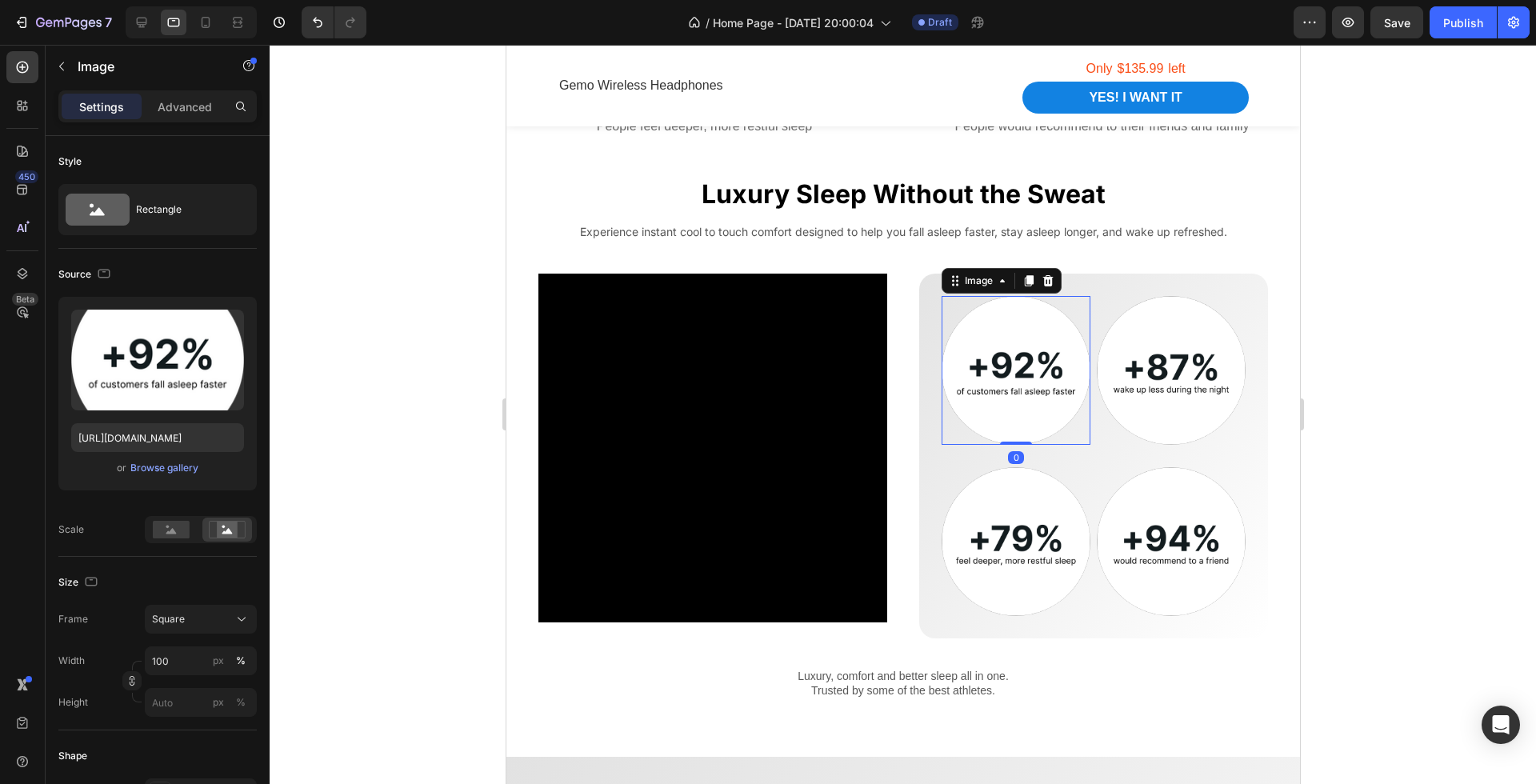
click at [1031, 372] on img at bounding box center [1016, 371] width 149 height 149
click at [1388, 401] on div at bounding box center [902, 414] width 1266 height 739
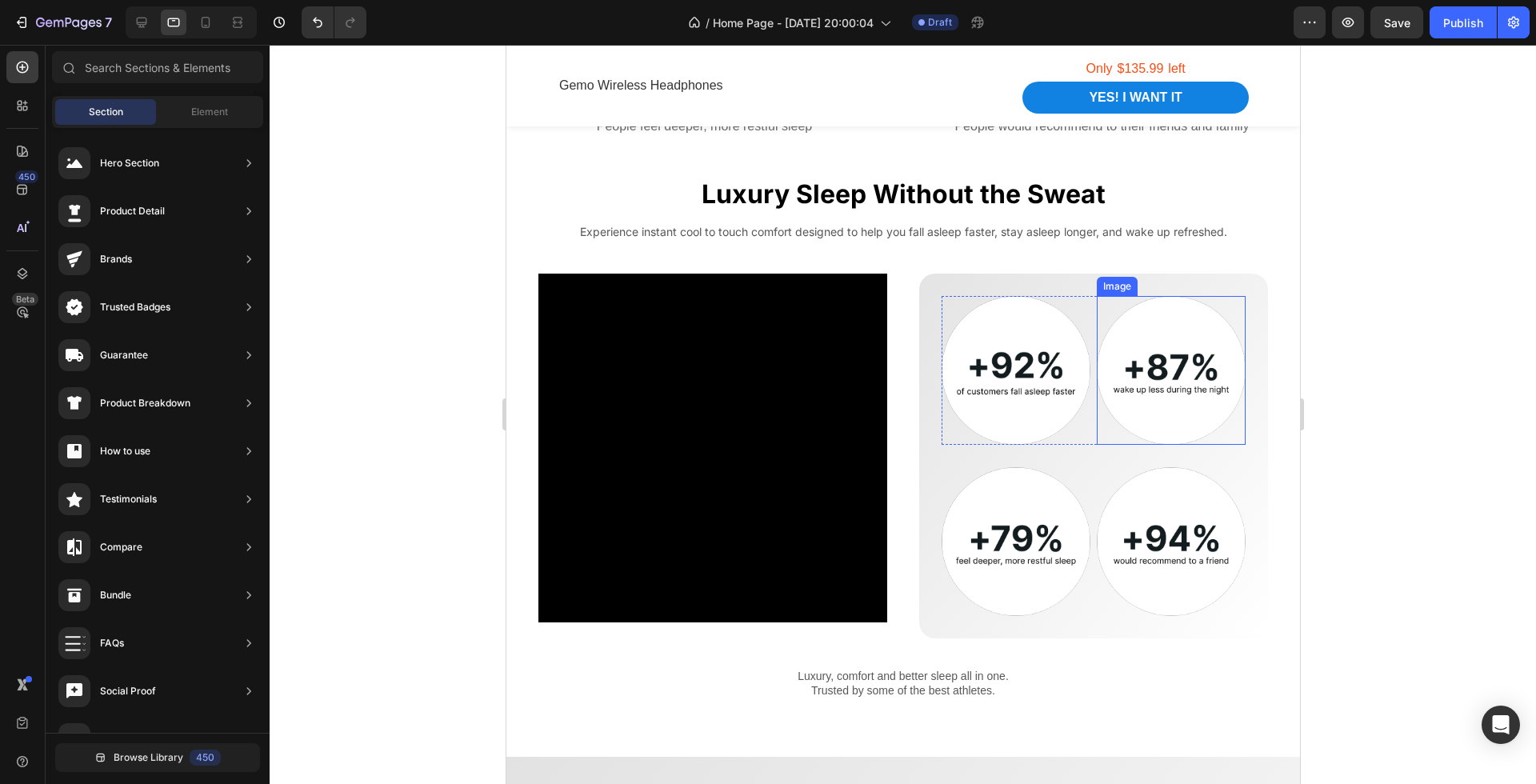
click at [1182, 358] on img at bounding box center [1170, 371] width 149 height 149
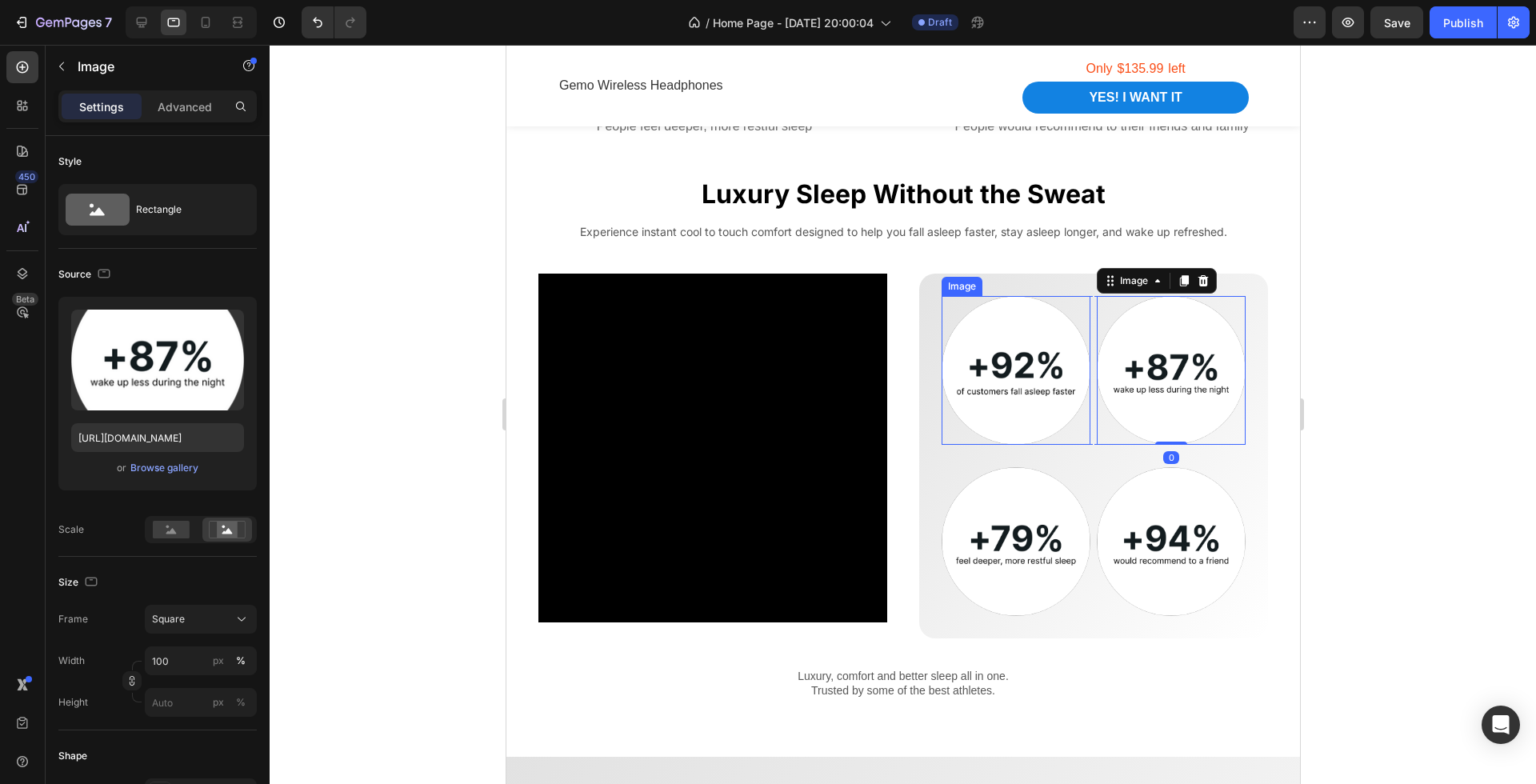
click at [1049, 358] on img at bounding box center [1016, 371] width 149 height 149
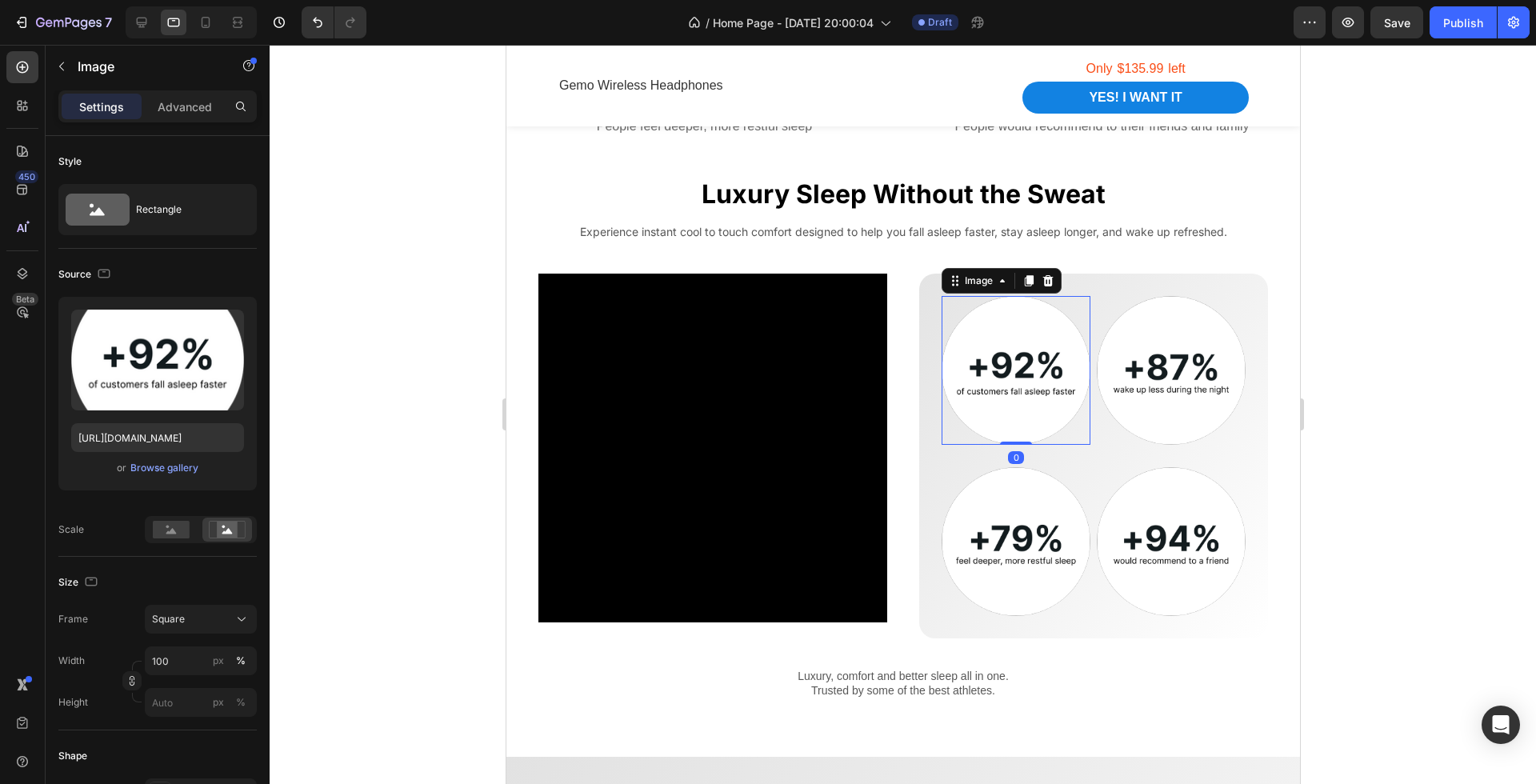
click at [1049, 358] on img at bounding box center [1016, 371] width 149 height 149
click at [1014, 365] on img at bounding box center [1016, 371] width 149 height 149
click at [1328, 393] on div at bounding box center [902, 414] width 1266 height 739
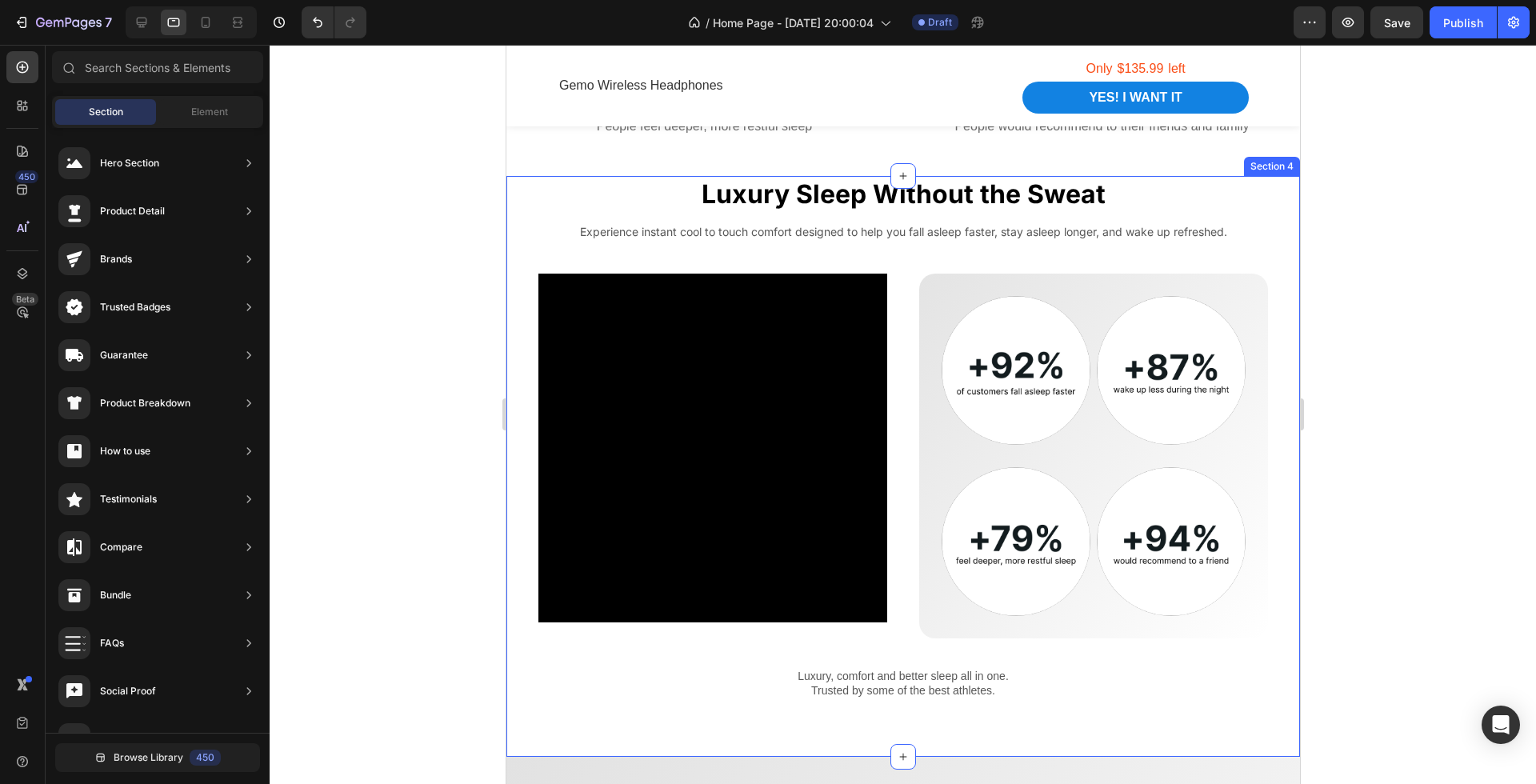
click at [1343, 409] on div at bounding box center [902, 414] width 1266 height 739
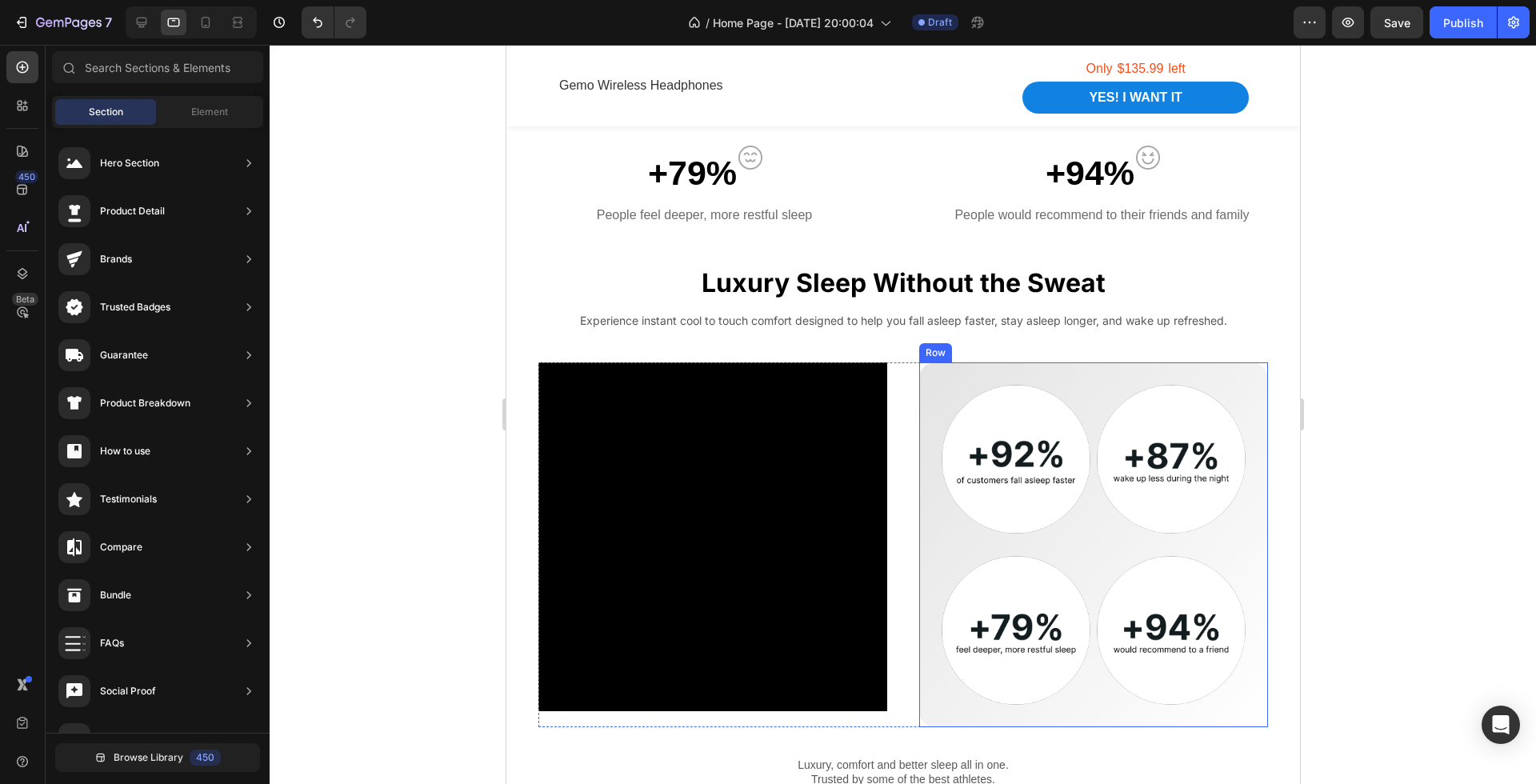
scroll to position [1336, 0]
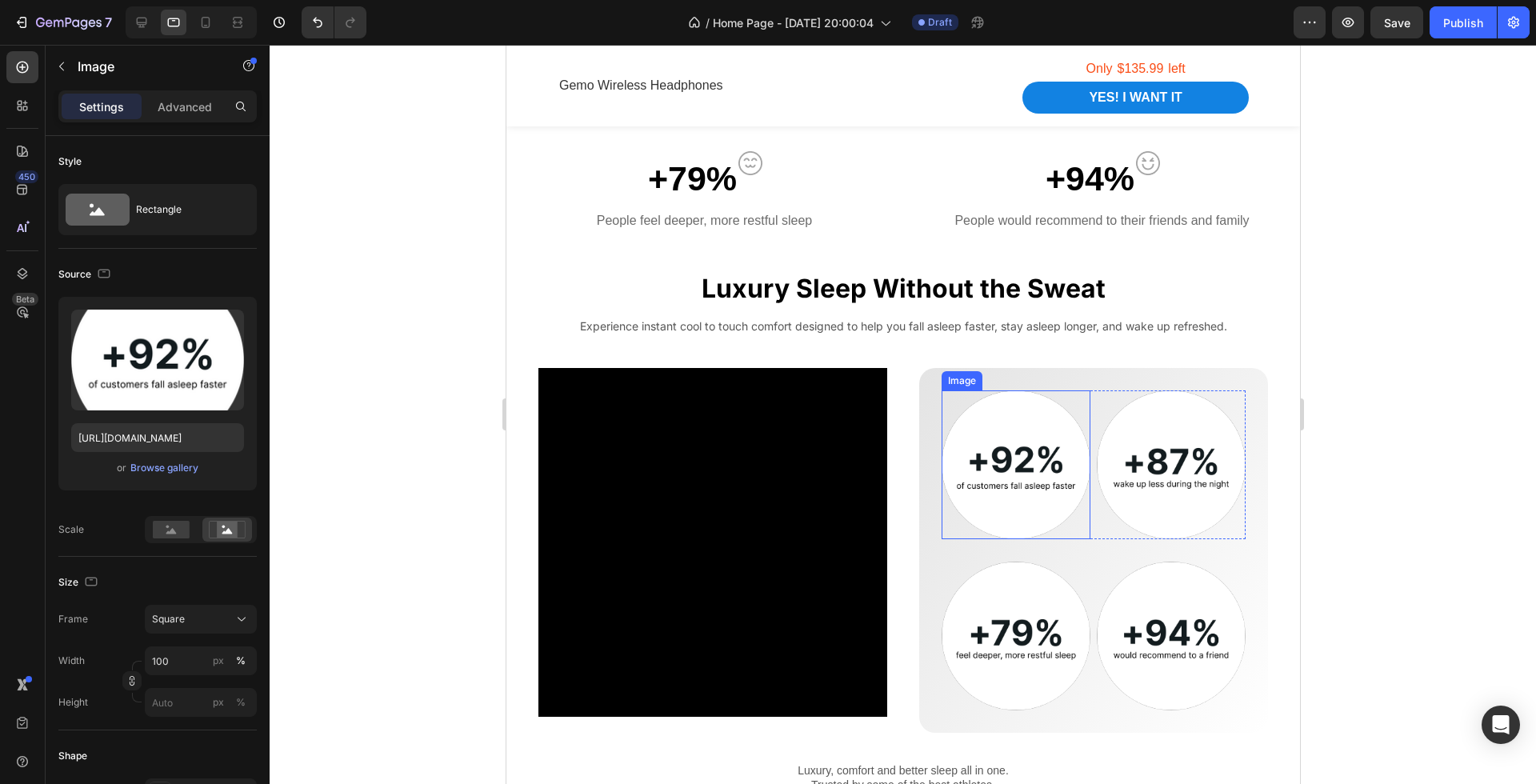
click at [1044, 459] on img at bounding box center [1016, 465] width 149 height 149
click at [1437, 461] on div at bounding box center [902, 414] width 1266 height 739
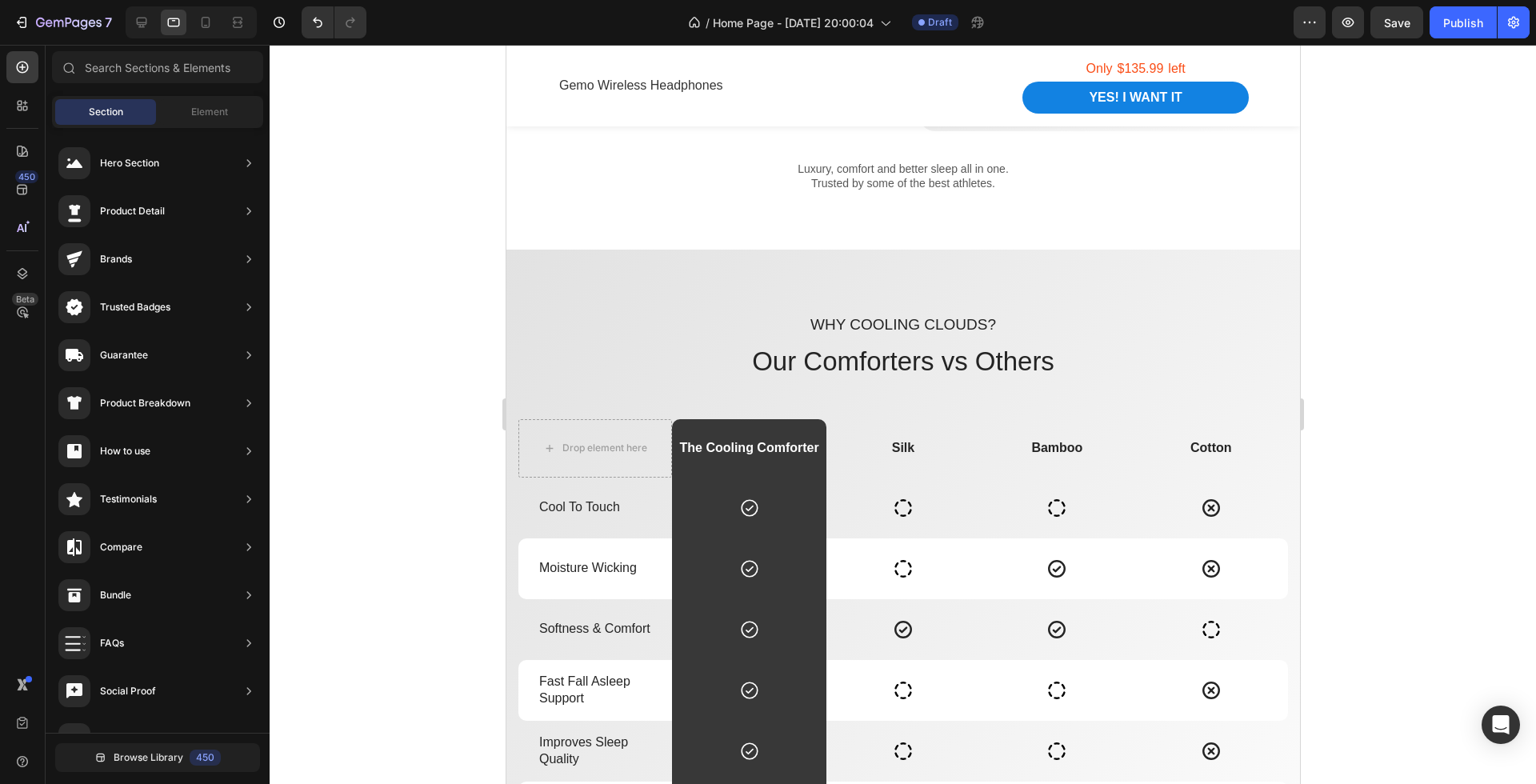
scroll to position [1941, 0]
click at [604, 443] on div "Drop element here" at bounding box center [604, 445] width 85 height 13
click at [642, 444] on div "Drop element here" at bounding box center [604, 445] width 85 height 13
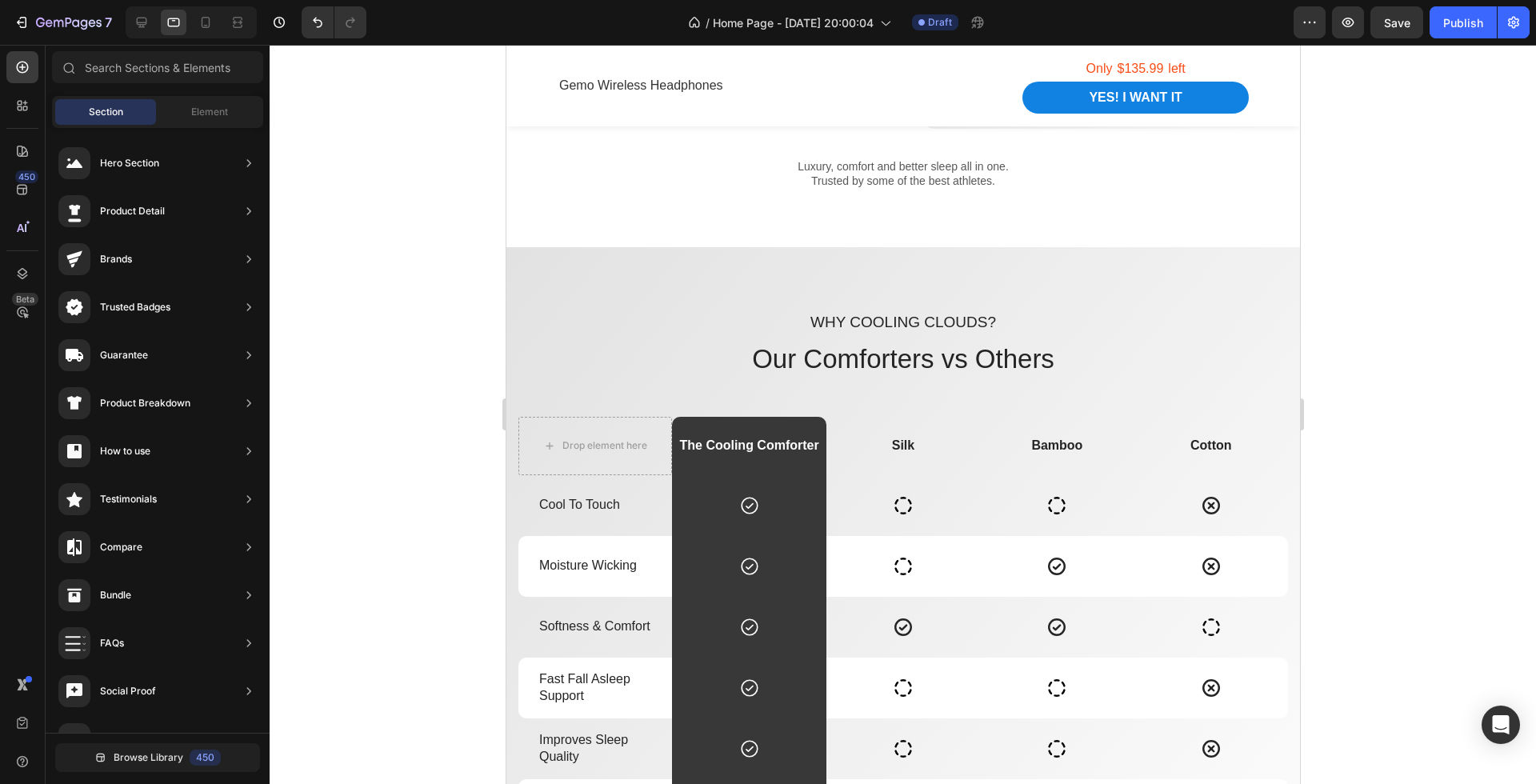
click at [1402, 540] on div at bounding box center [902, 414] width 1266 height 739
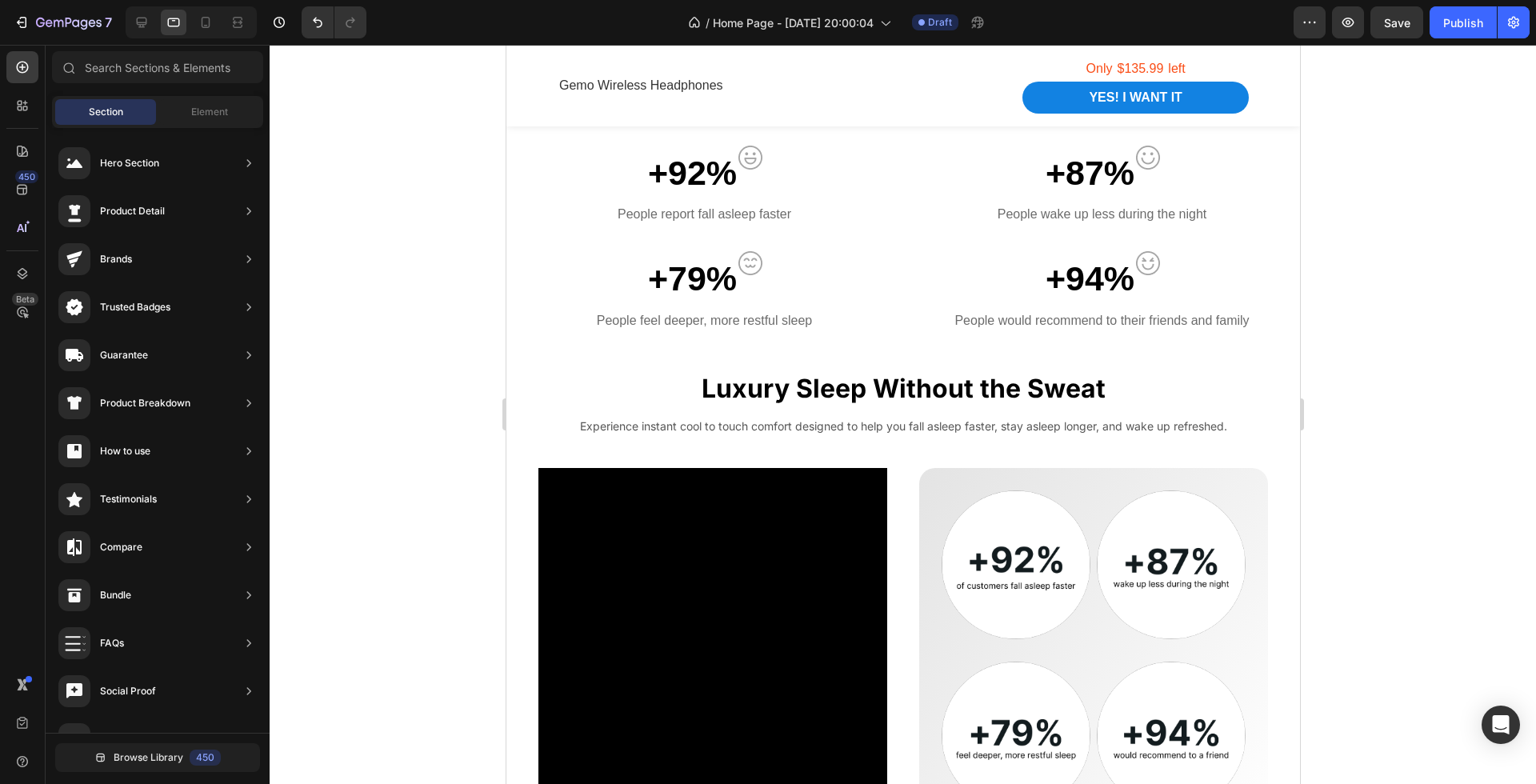
scroll to position [1235, 0]
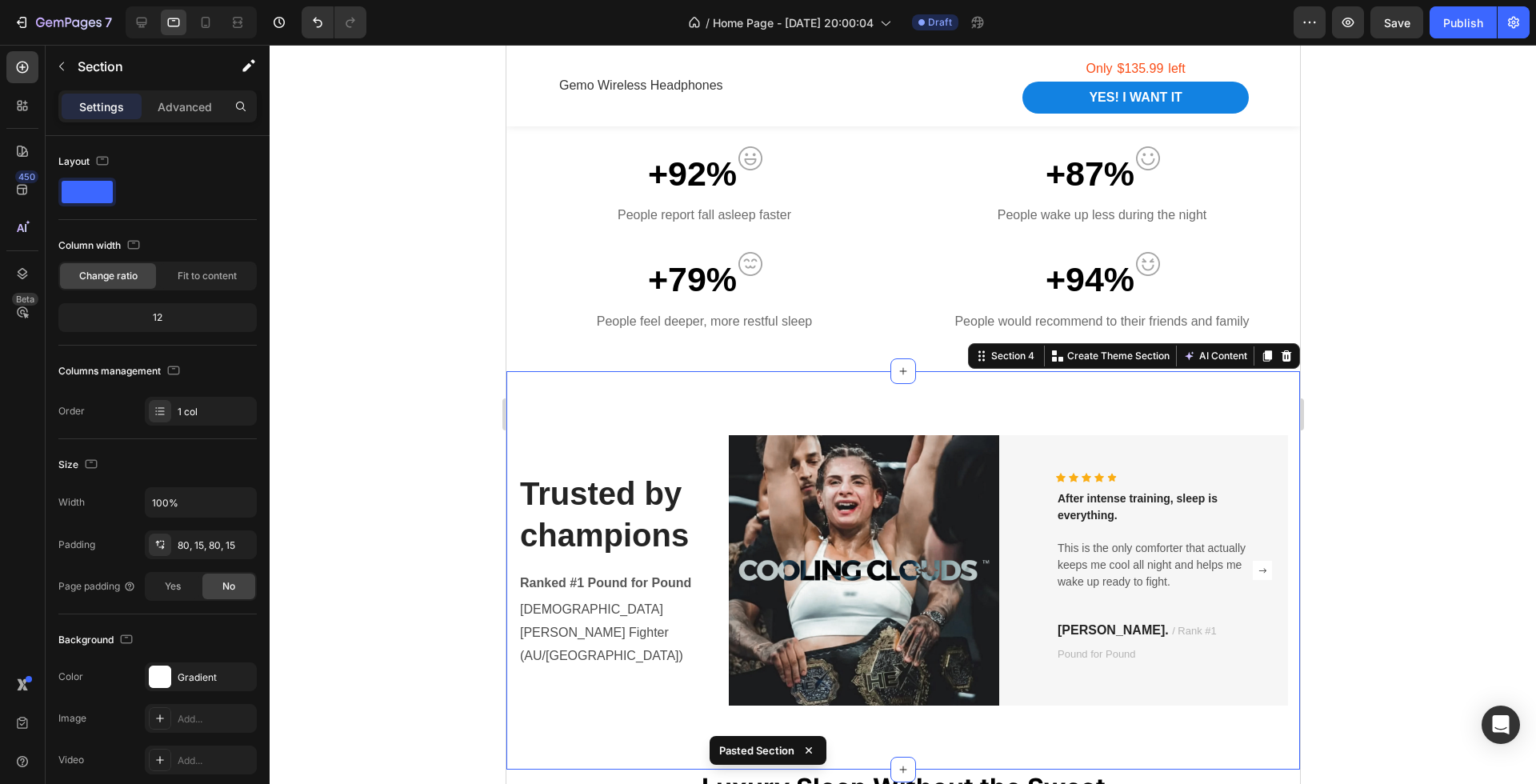
click at [1433, 516] on div at bounding box center [902, 414] width 1266 height 739
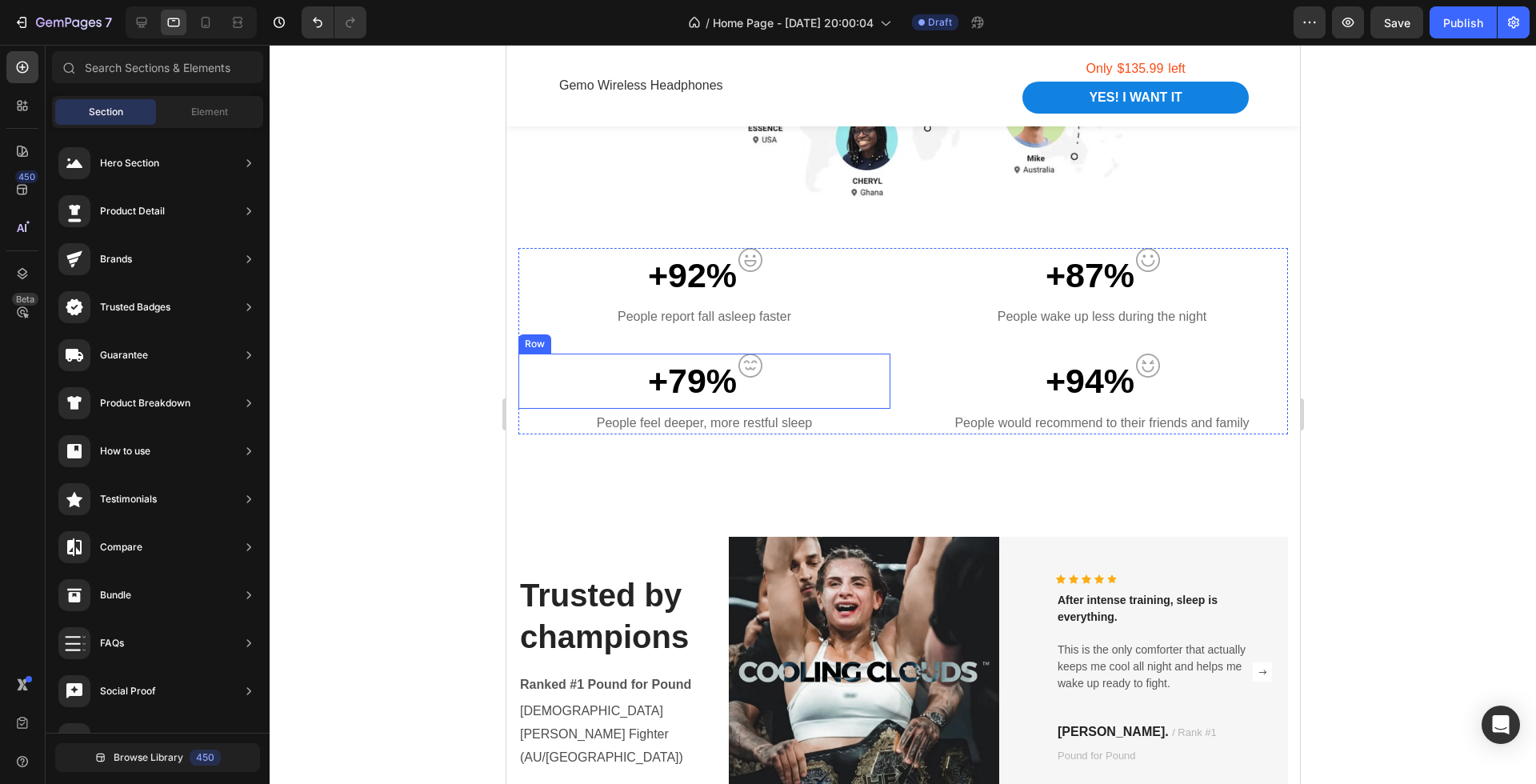
scroll to position [1124, 0]
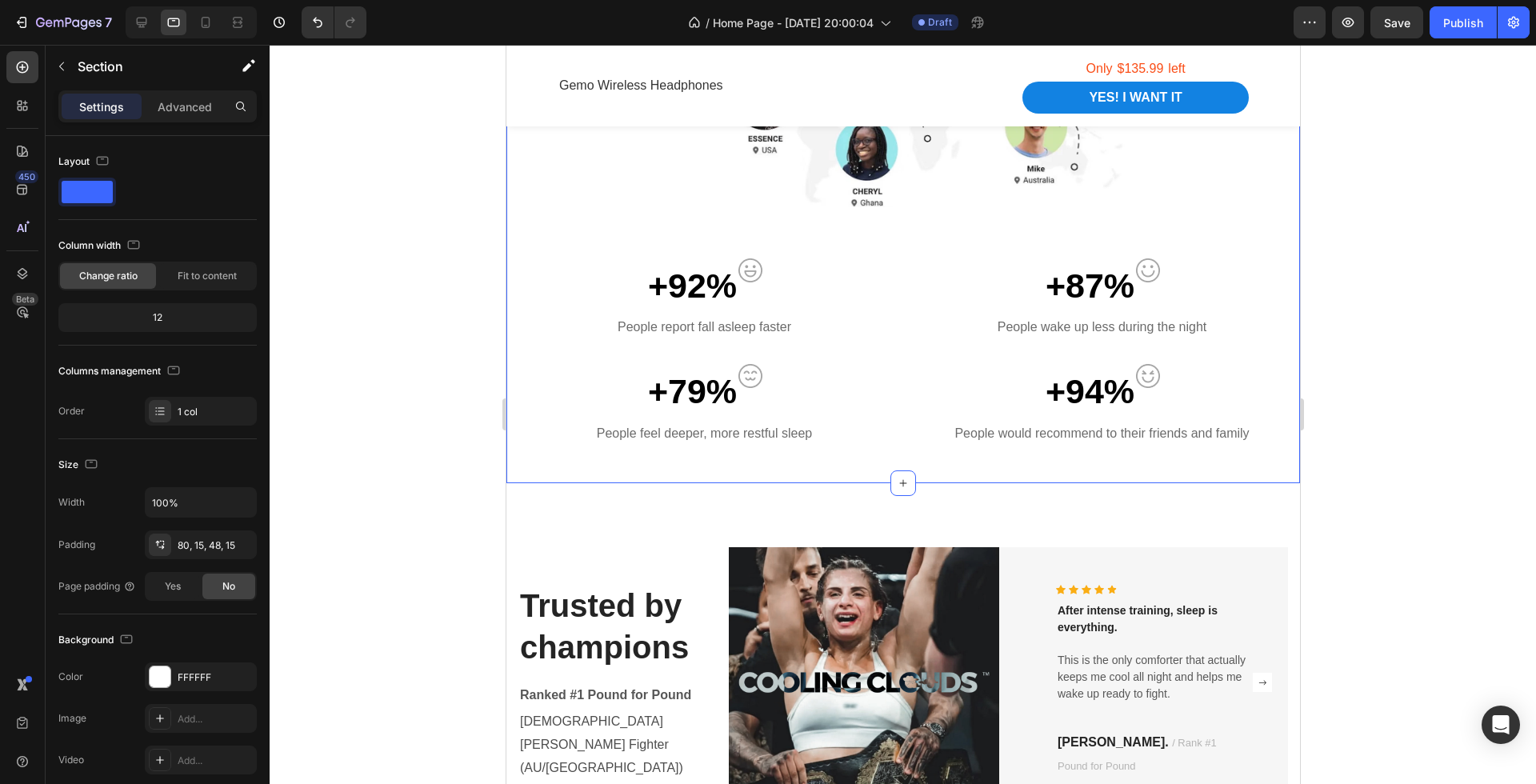
click at [882, 460] on div "Every summer 3/4 Australians report struggling with sleep due to overheating He…" at bounding box center [902, 99] width 793 height 768
click at [896, 479] on icon at bounding box center [902, 483] width 13 height 13
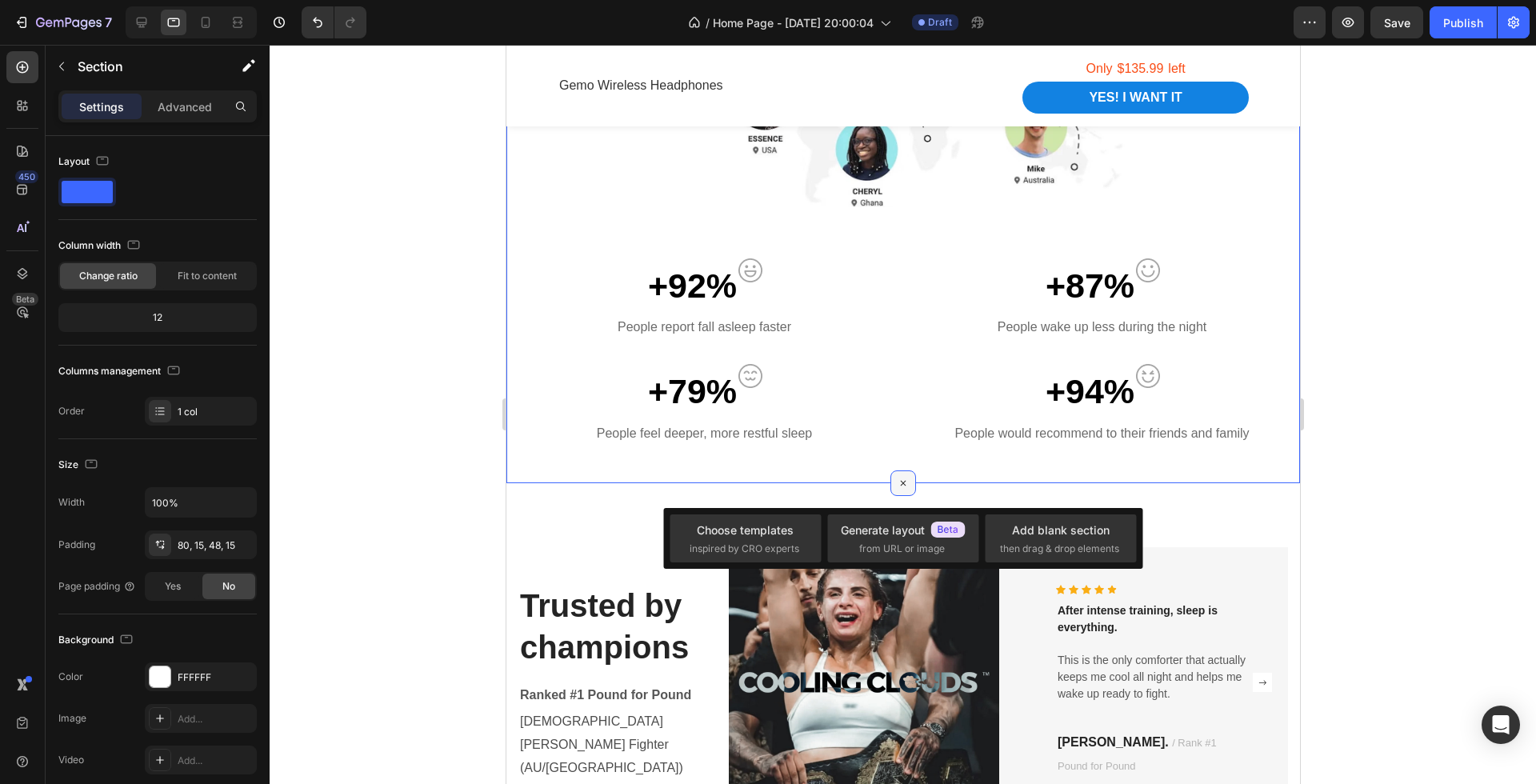
click at [896, 479] on div at bounding box center [902, 483] width 26 height 26
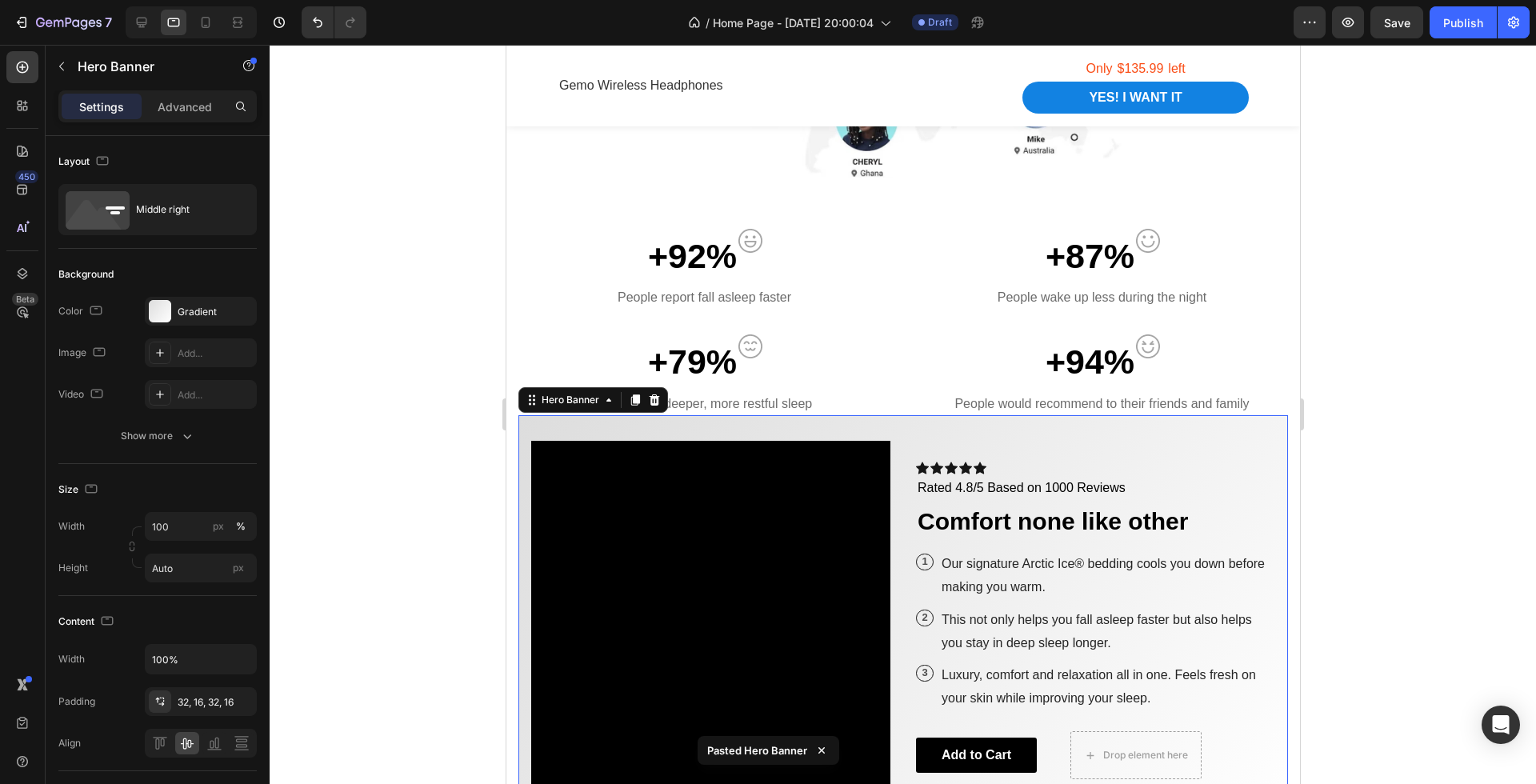
scroll to position [1184, 0]
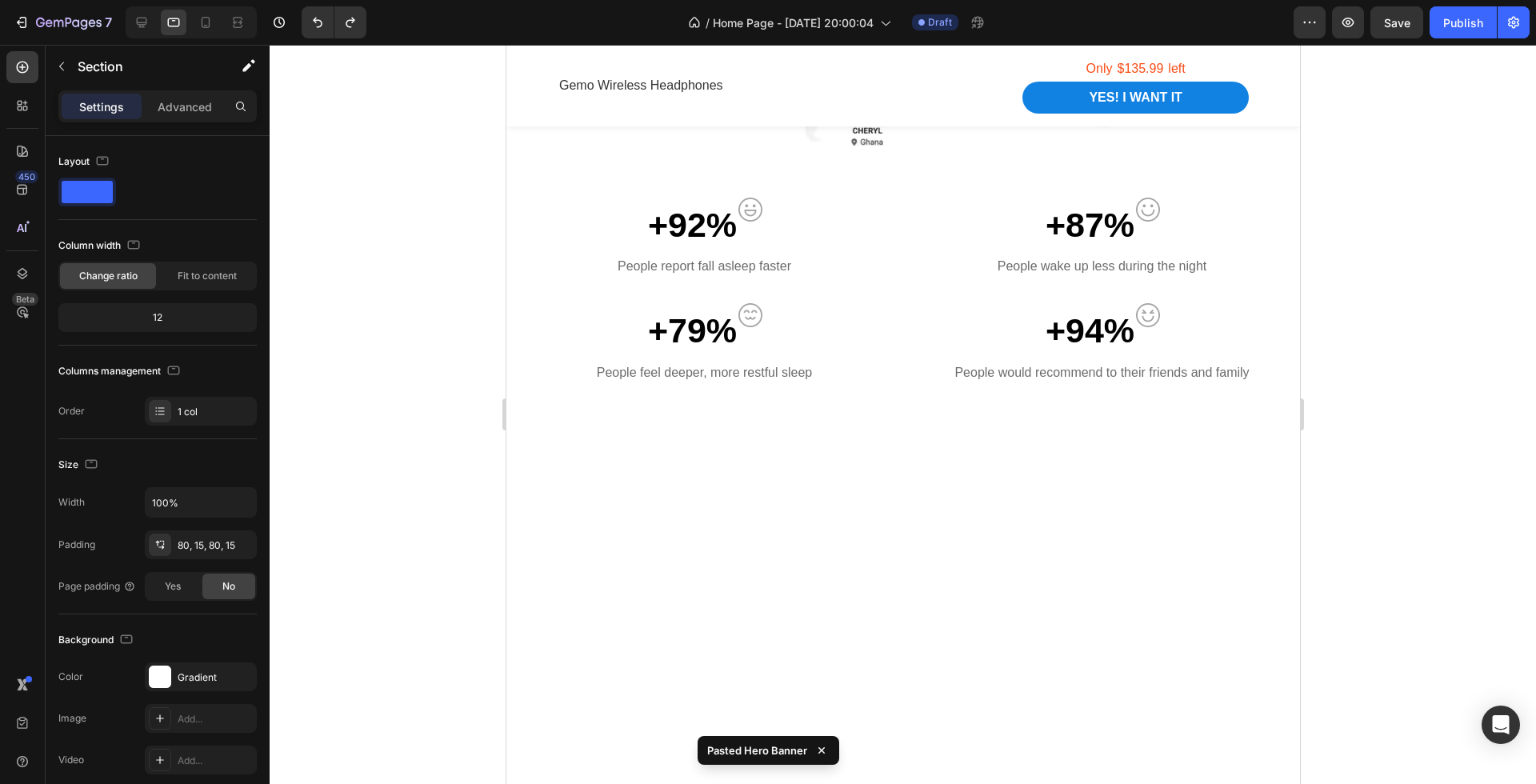
click at [913, 472] on div at bounding box center [902, 621] width 793 height 398
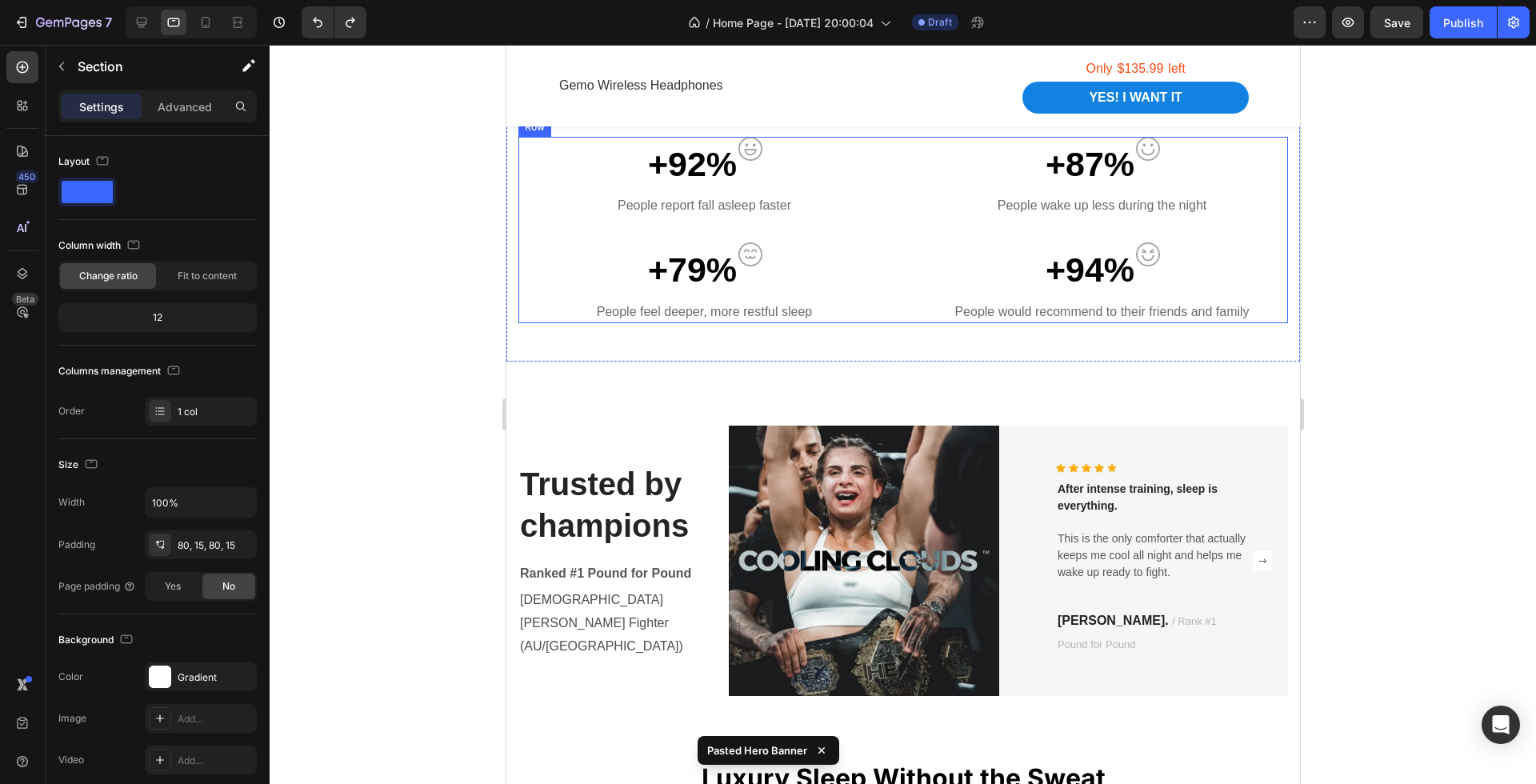
scroll to position [1246, 0]
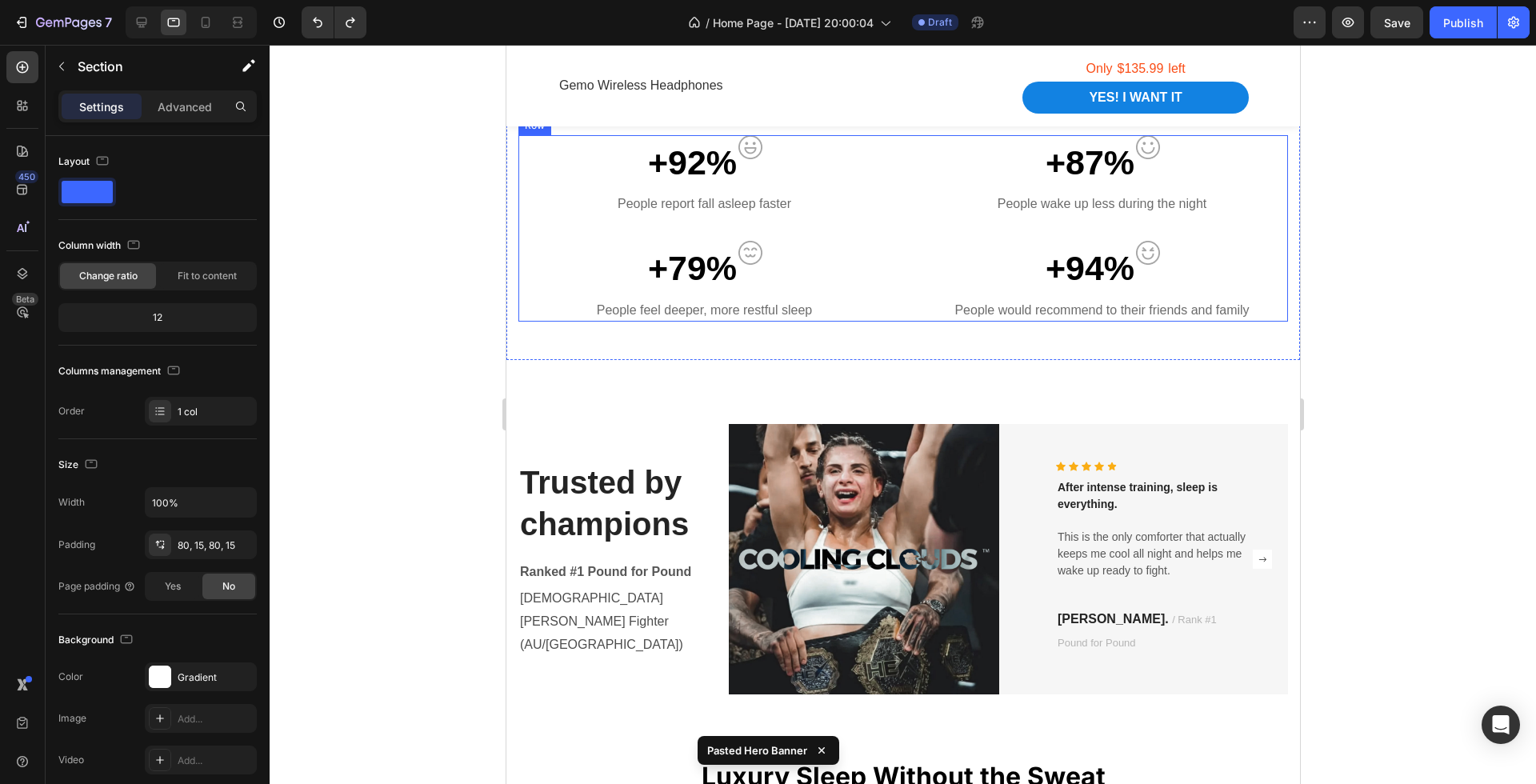
click at [892, 362] on div "Trusted by champions Heading Ranked #1 Pound for Pound Text block Female MMA Fi…" at bounding box center [902, 559] width 793 height 398
click at [900, 362] on icon at bounding box center [902, 360] width 13 height 13
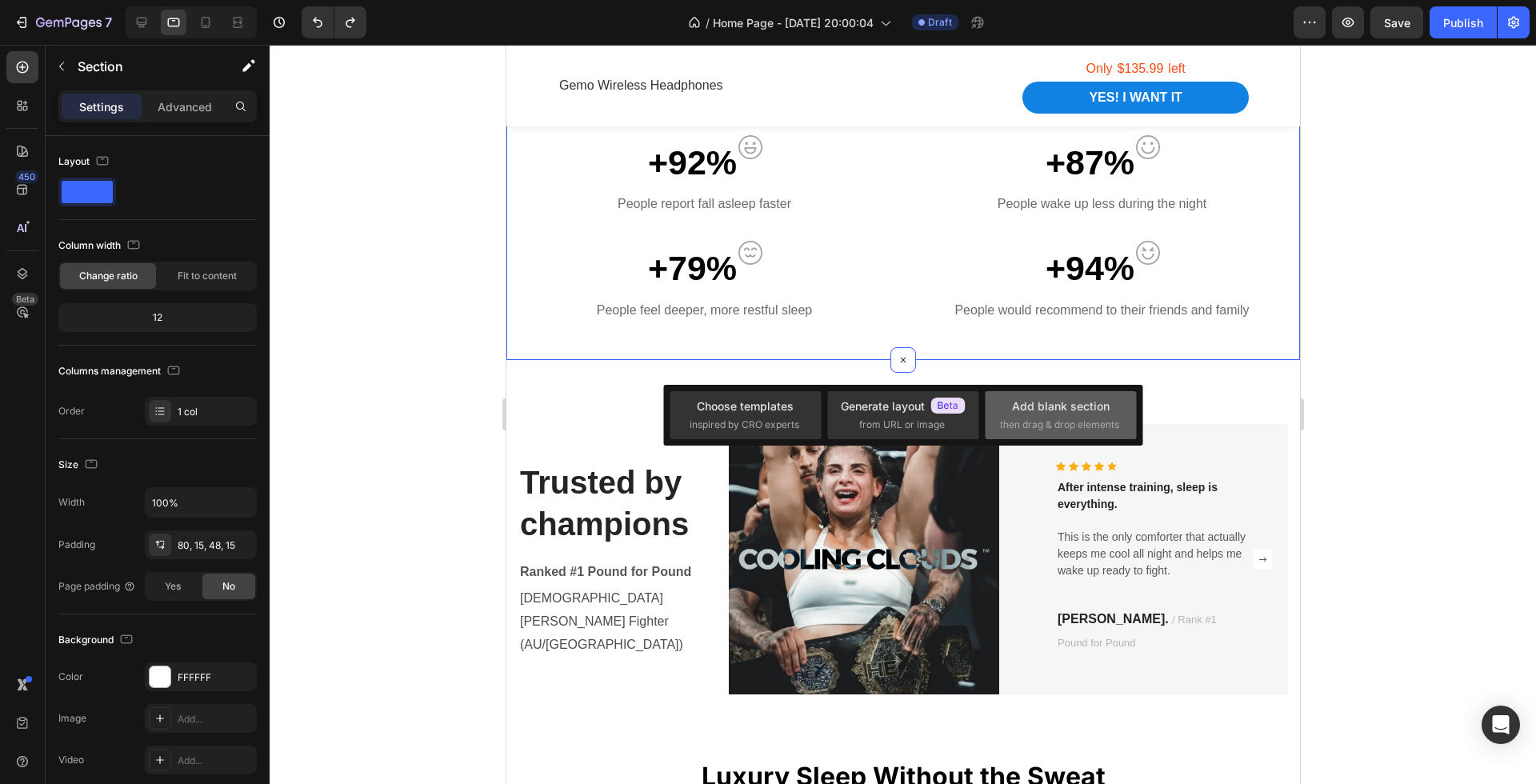
click at [1072, 426] on span "then drag & drop elements" at bounding box center [1060, 424] width 119 height 15
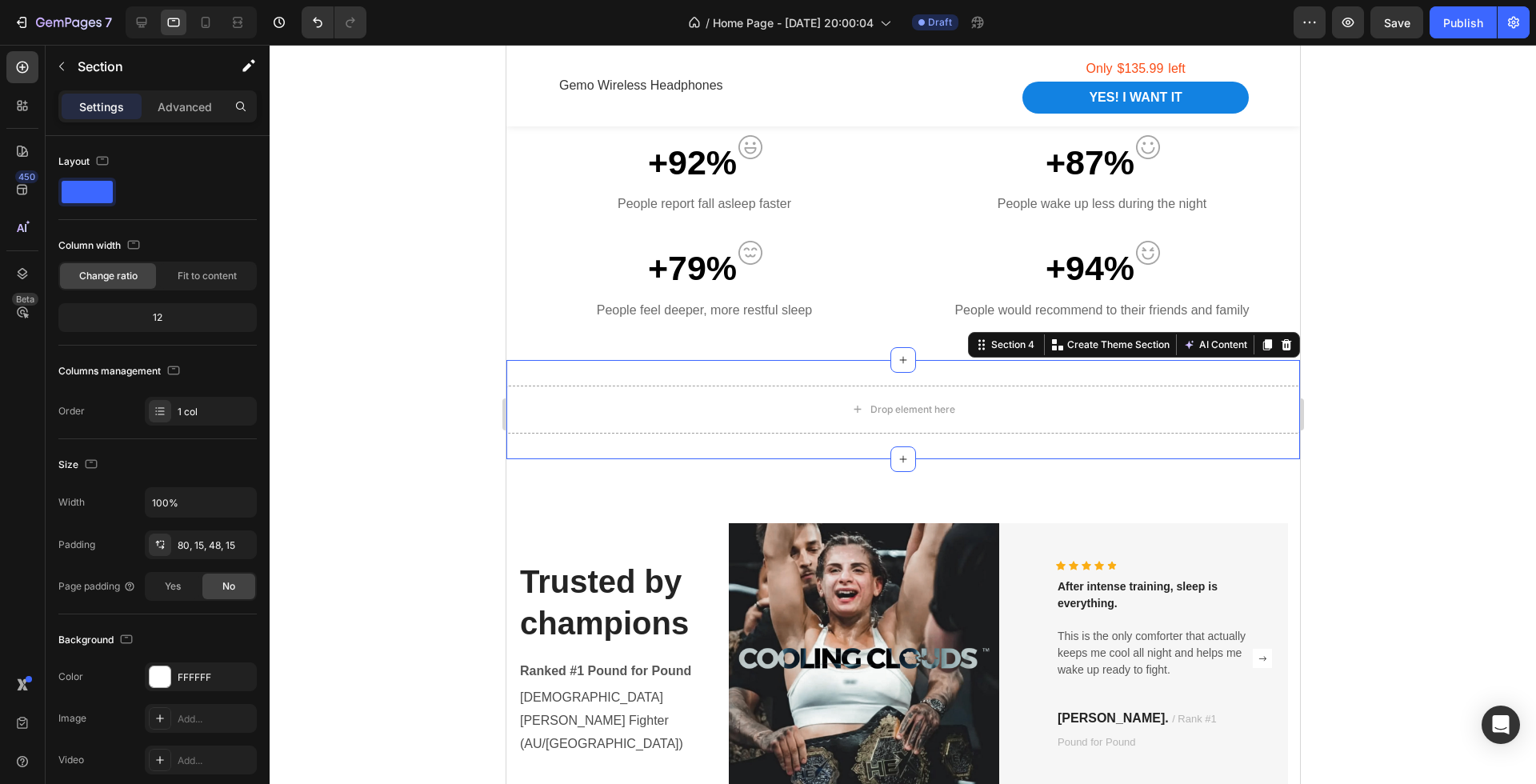
click at [1022, 382] on div "Drop element here Section 4 You can create reusable sections Create Theme Secti…" at bounding box center [902, 410] width 793 height 99
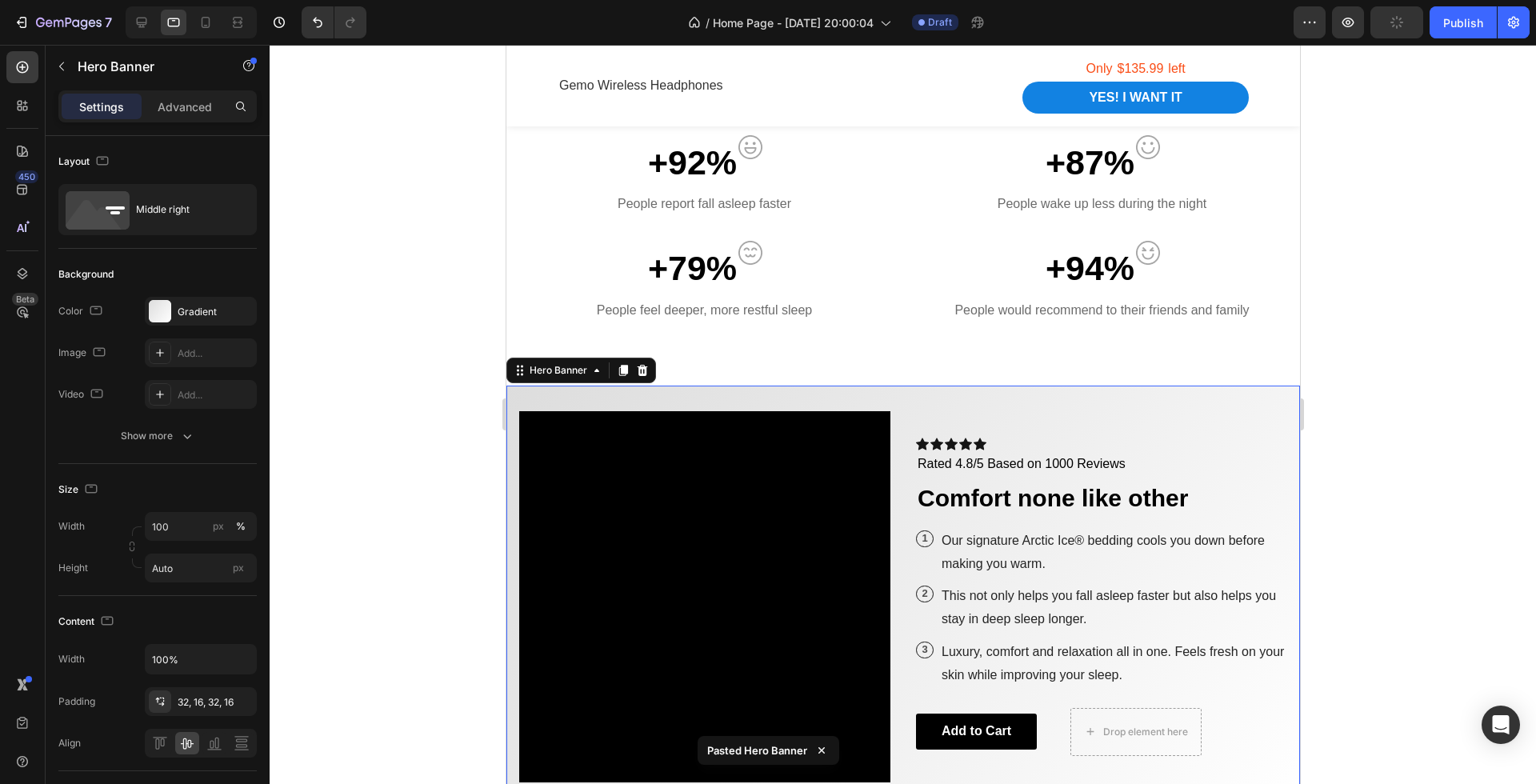
click at [1382, 484] on div at bounding box center [902, 414] width 1266 height 739
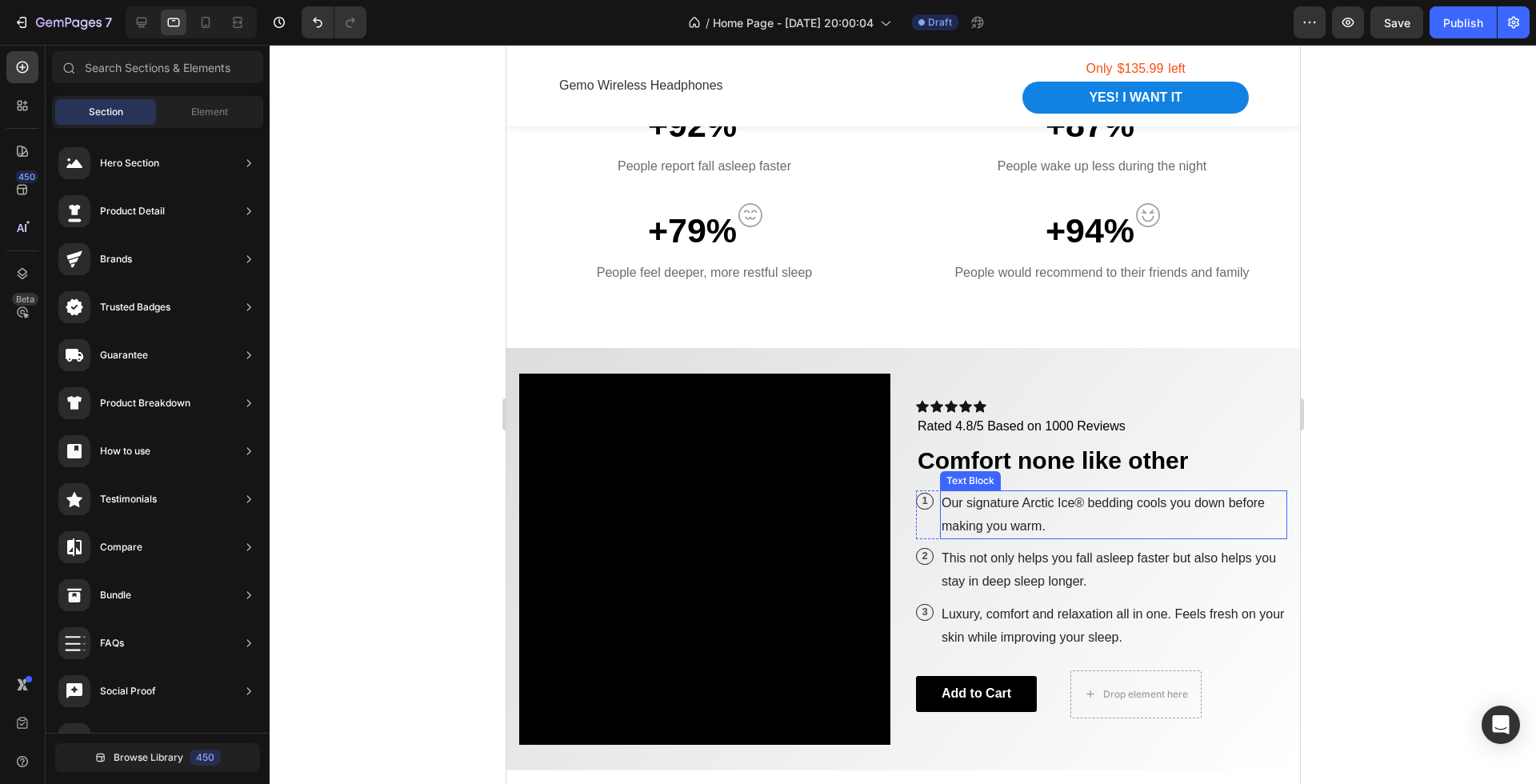
scroll to position [1287, 0]
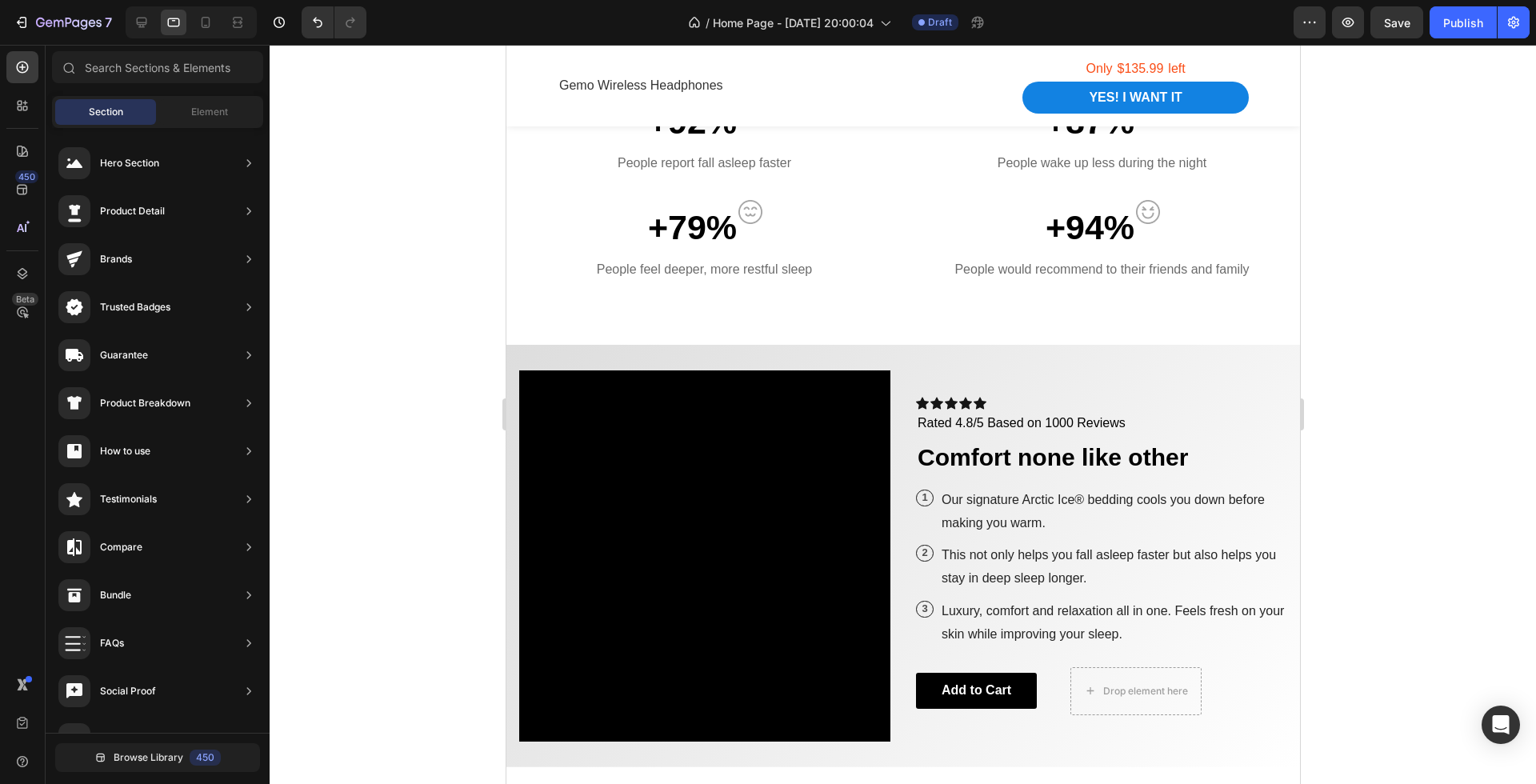
click at [1447, 470] on div at bounding box center [902, 414] width 1266 height 739
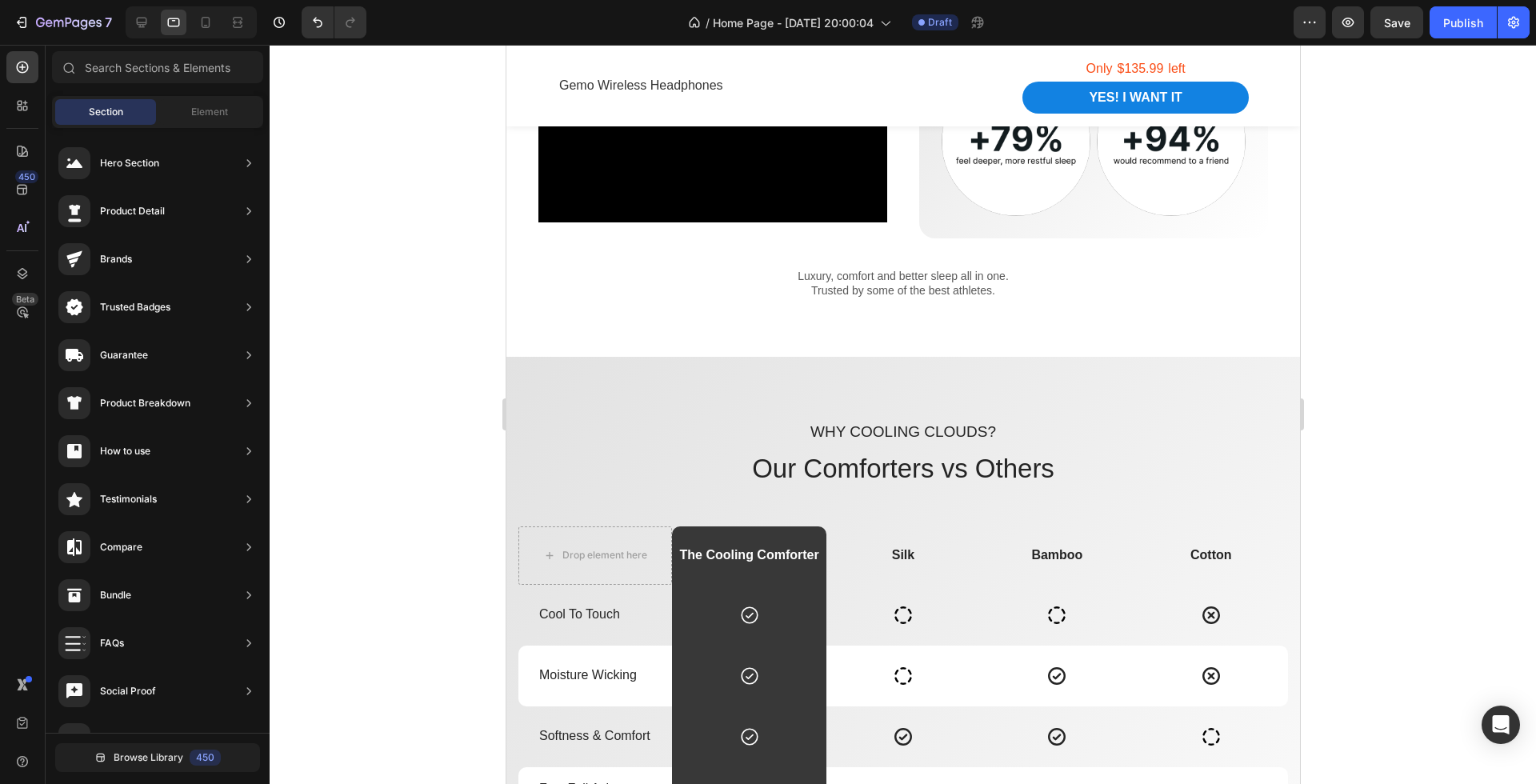
scroll to position [2677, 0]
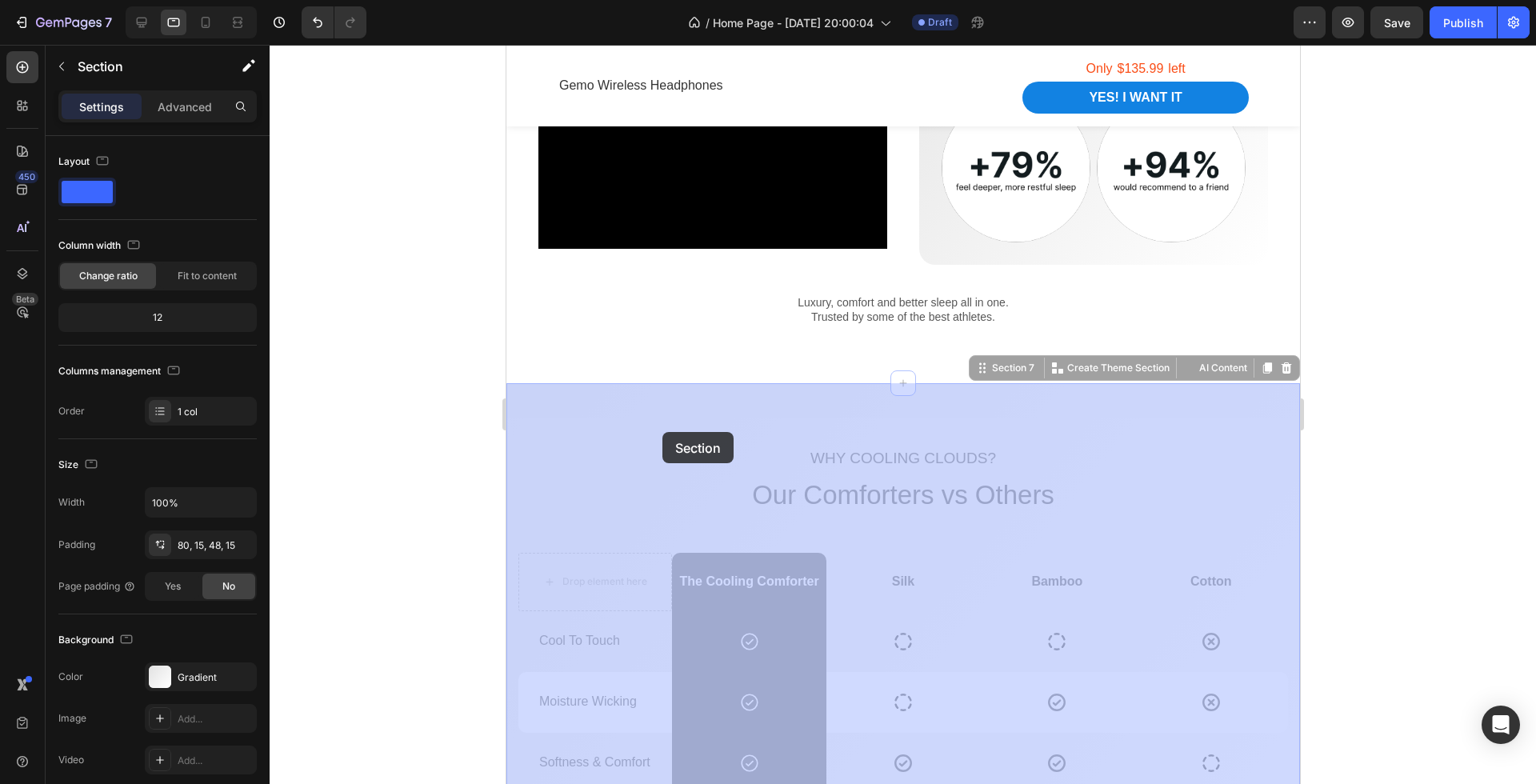
drag, startPoint x: 660, startPoint y: 416, endPoint x: 662, endPoint y: 432, distance: 16.1
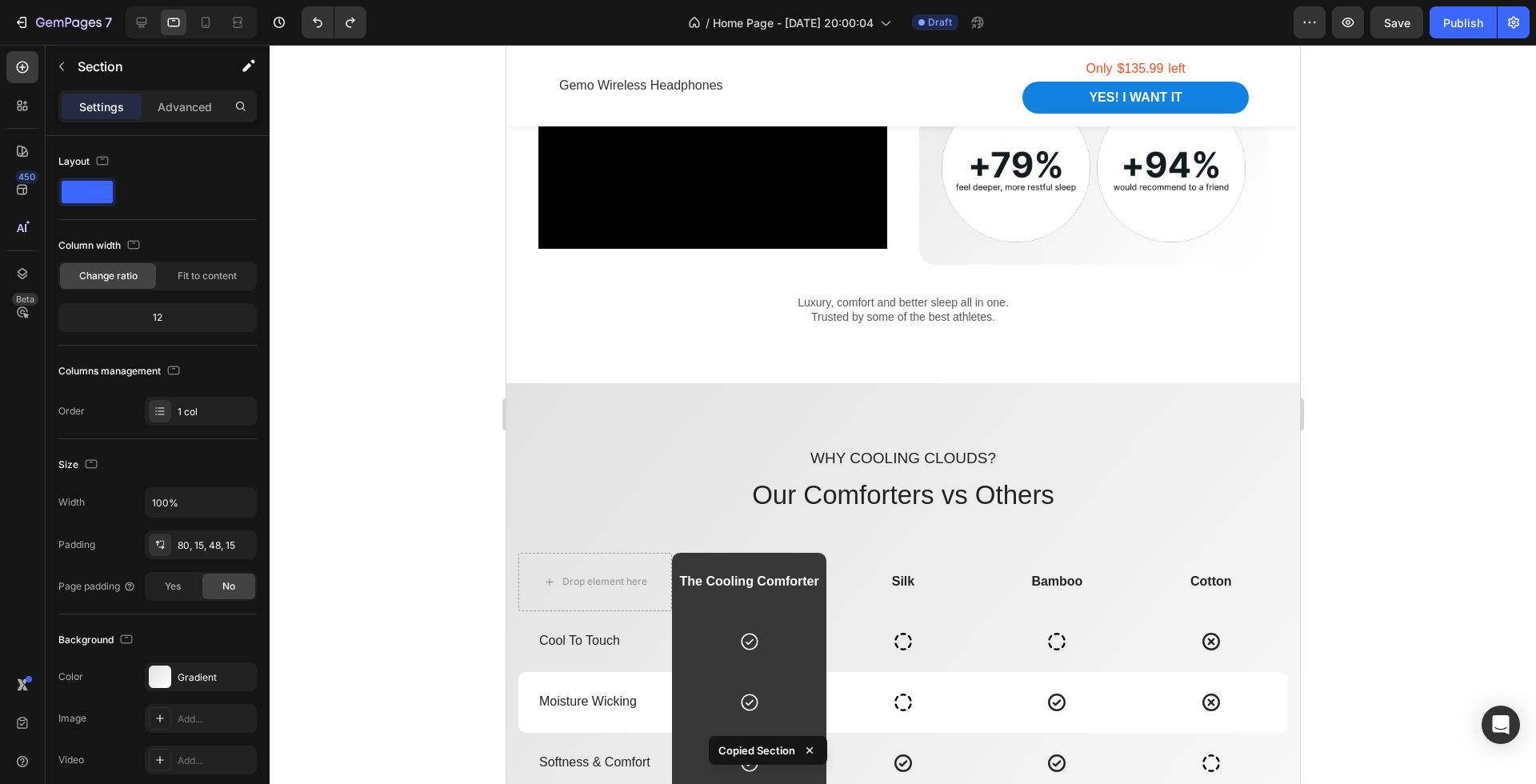
click at [642, 424] on div "Why cooling clouds? Text Block Our Comforters vs Others Heading Drop element he…" at bounding box center [902, 794] width 793 height 821
click at [729, 417] on div "Why cooling clouds? Text Block Our Comforters vs Others Heading Drop element he…" at bounding box center [902, 794] width 793 height 821
click at [773, 368] on div "Luxury Sleep Without the Sweat Heading Experience instant cool to touch comfort…" at bounding box center [902, 92] width 793 height 582
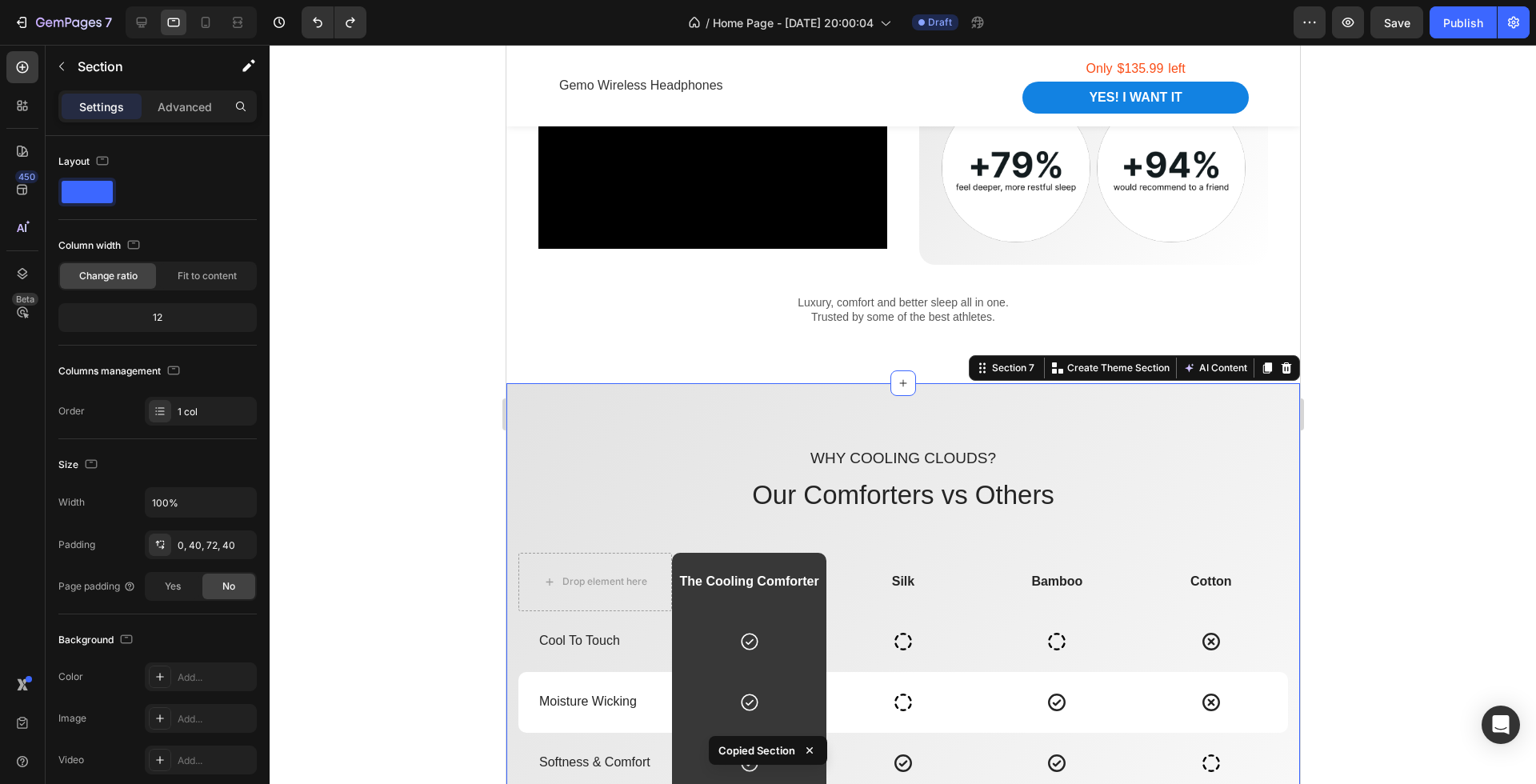
click at [730, 417] on div "Why cooling clouds? Text Block Our Comforters vs Others Heading Drop element he…" at bounding box center [902, 794] width 793 height 821
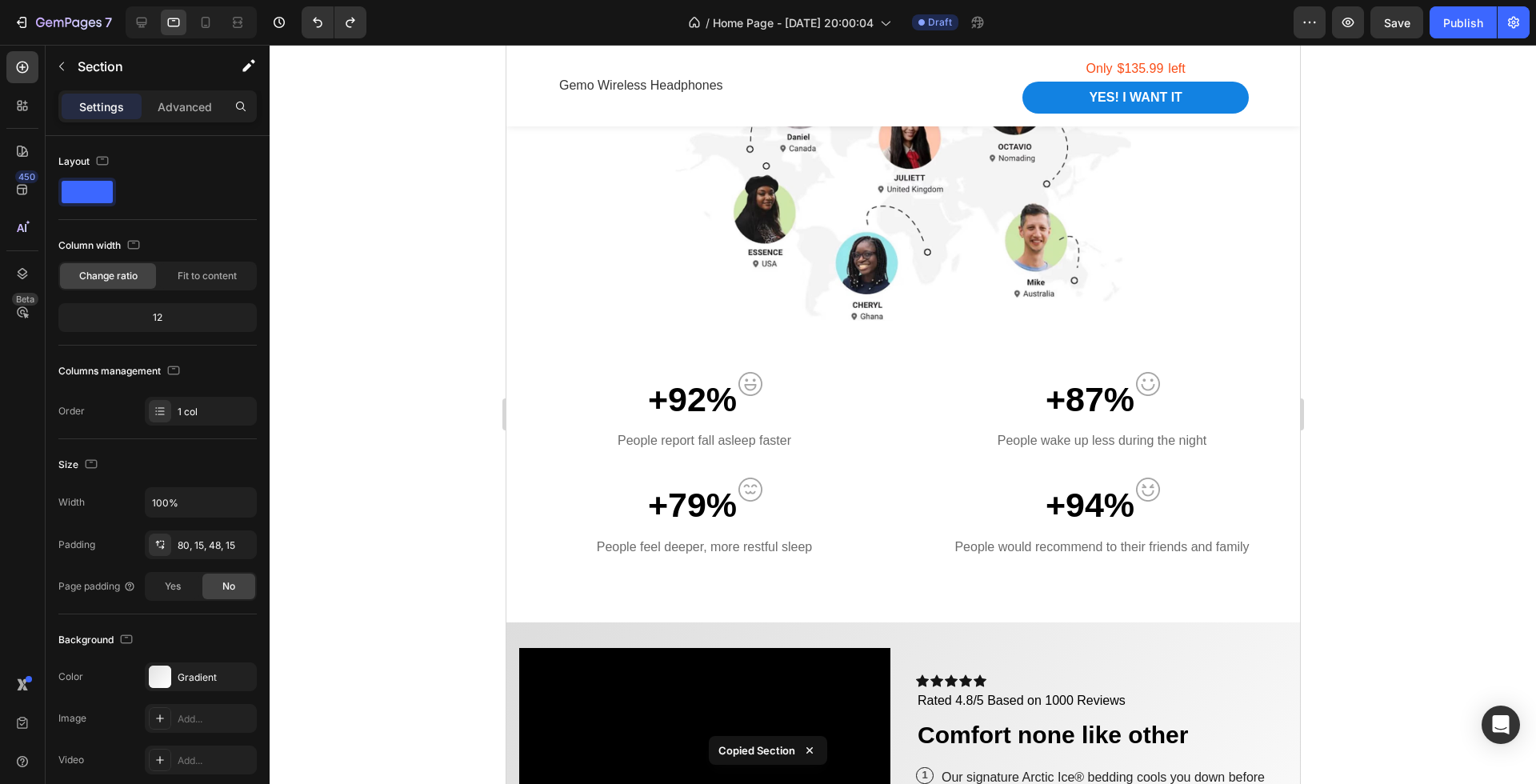
scroll to position [1008, 0]
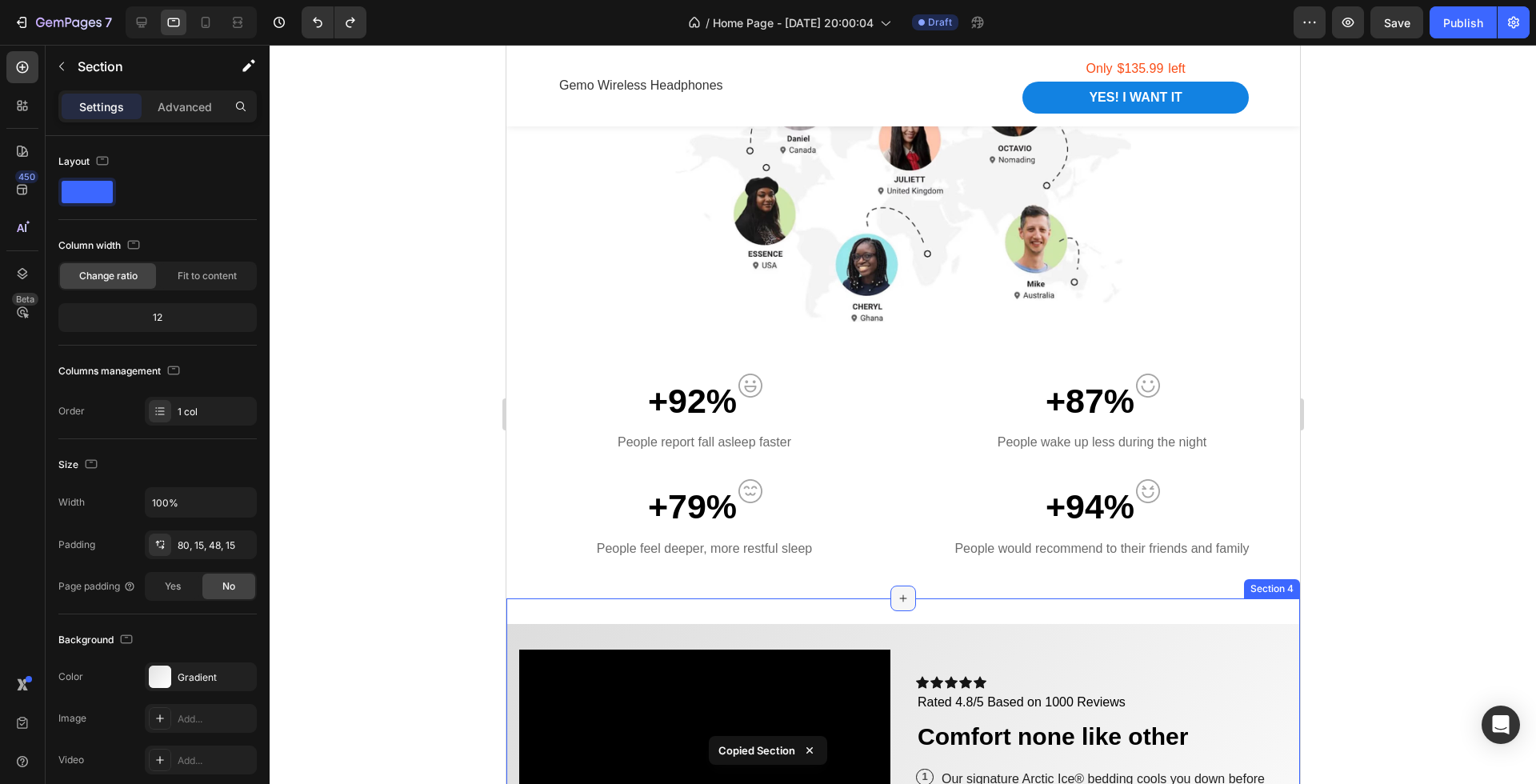
click at [910, 609] on div at bounding box center [902, 599] width 26 height 26
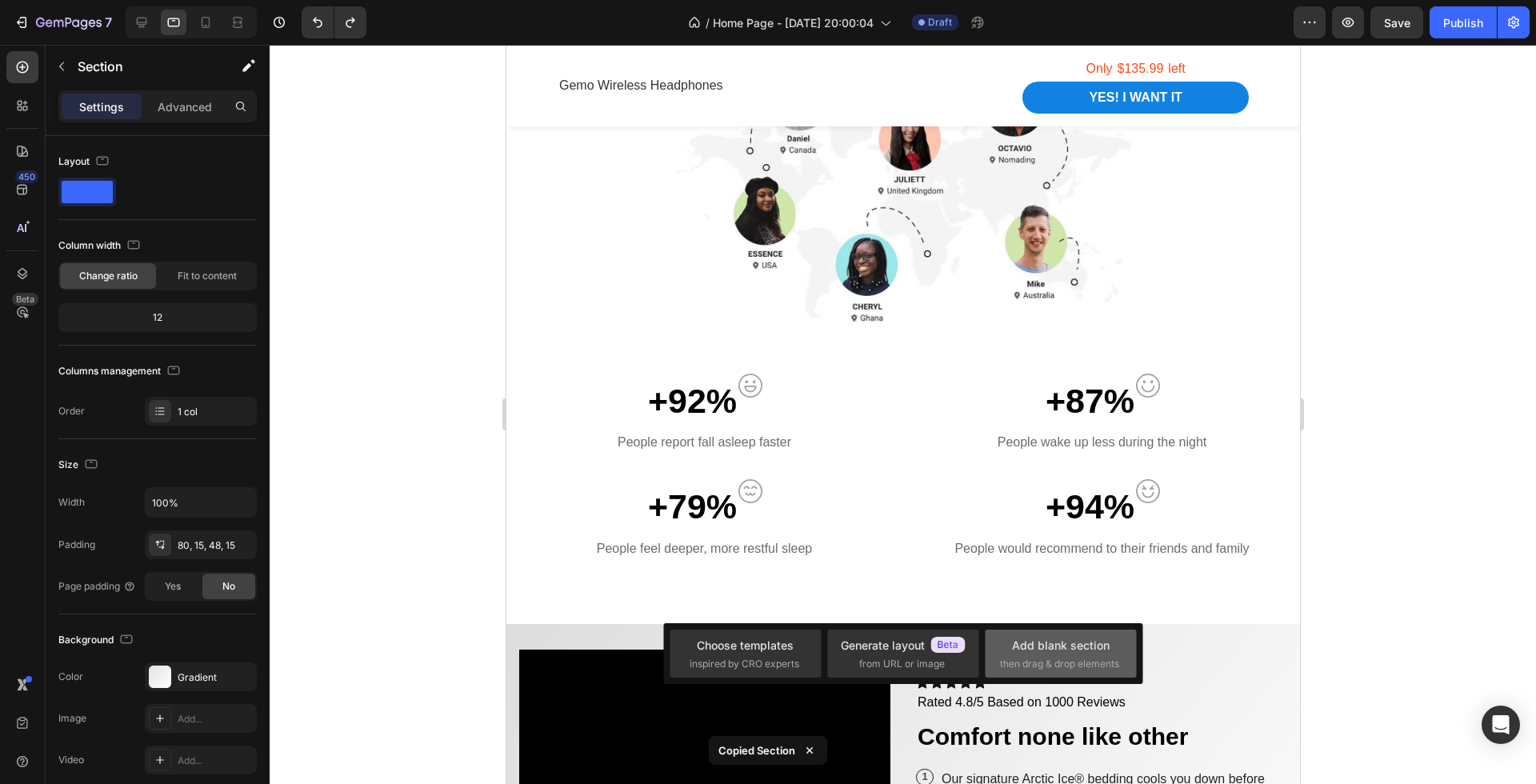
click at [1046, 657] on span "then drag & drop elements" at bounding box center [1060, 664] width 119 height 15
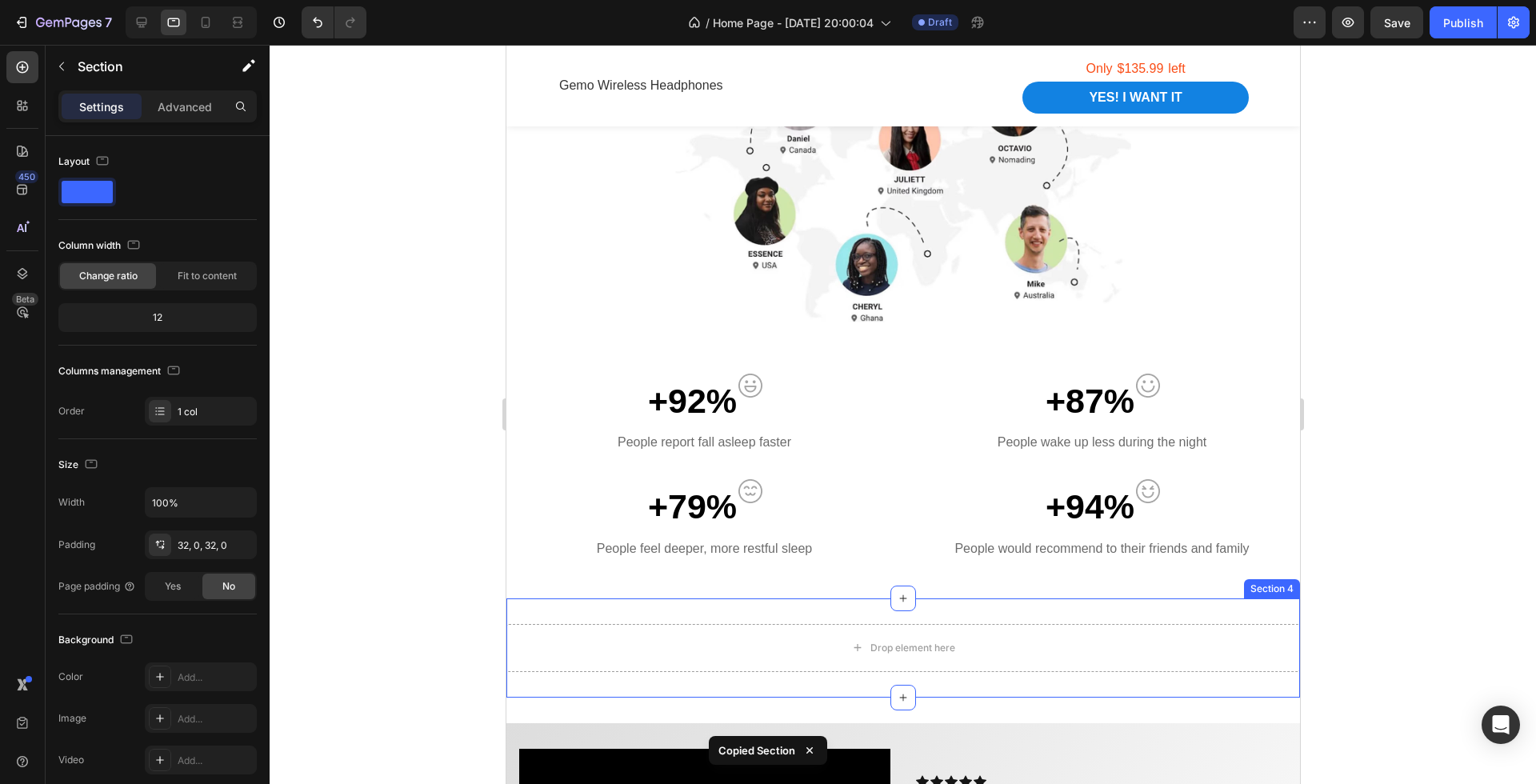
click at [767, 606] on div "Drop element here Section 4" at bounding box center [902, 647] width 793 height 99
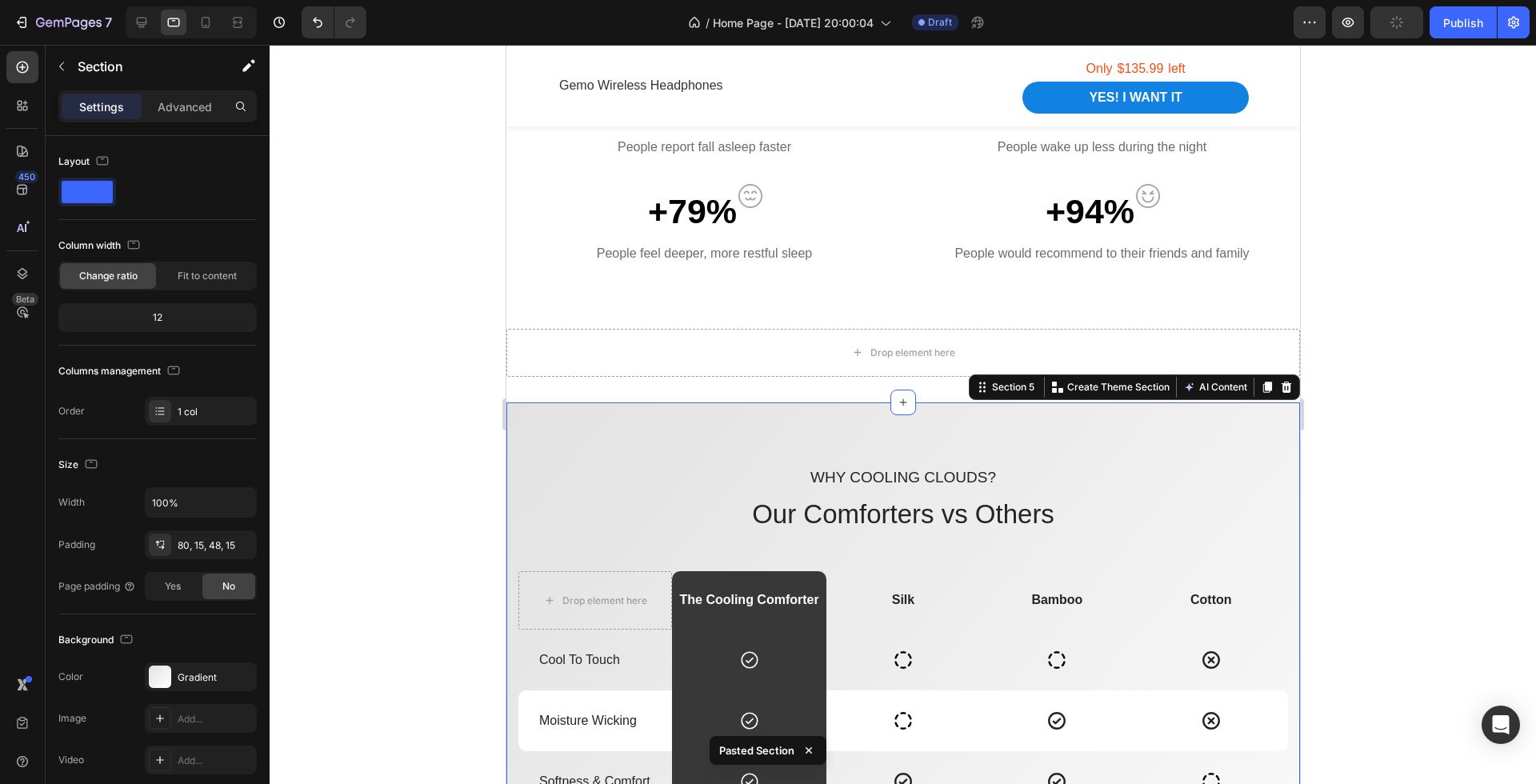
scroll to position [1281, 0]
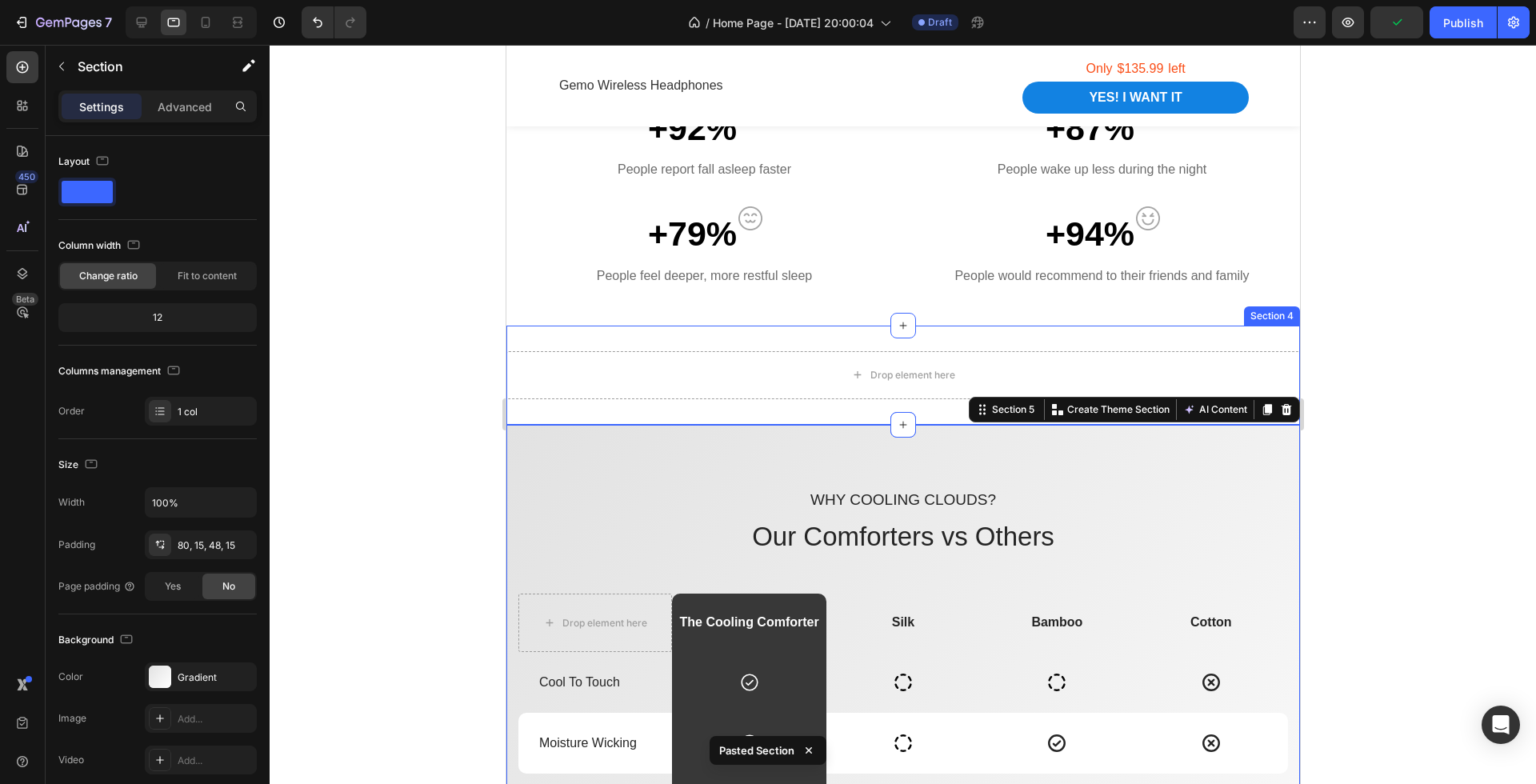
click at [856, 342] on div "Drop element here Section 4" at bounding box center [902, 375] width 793 height 99
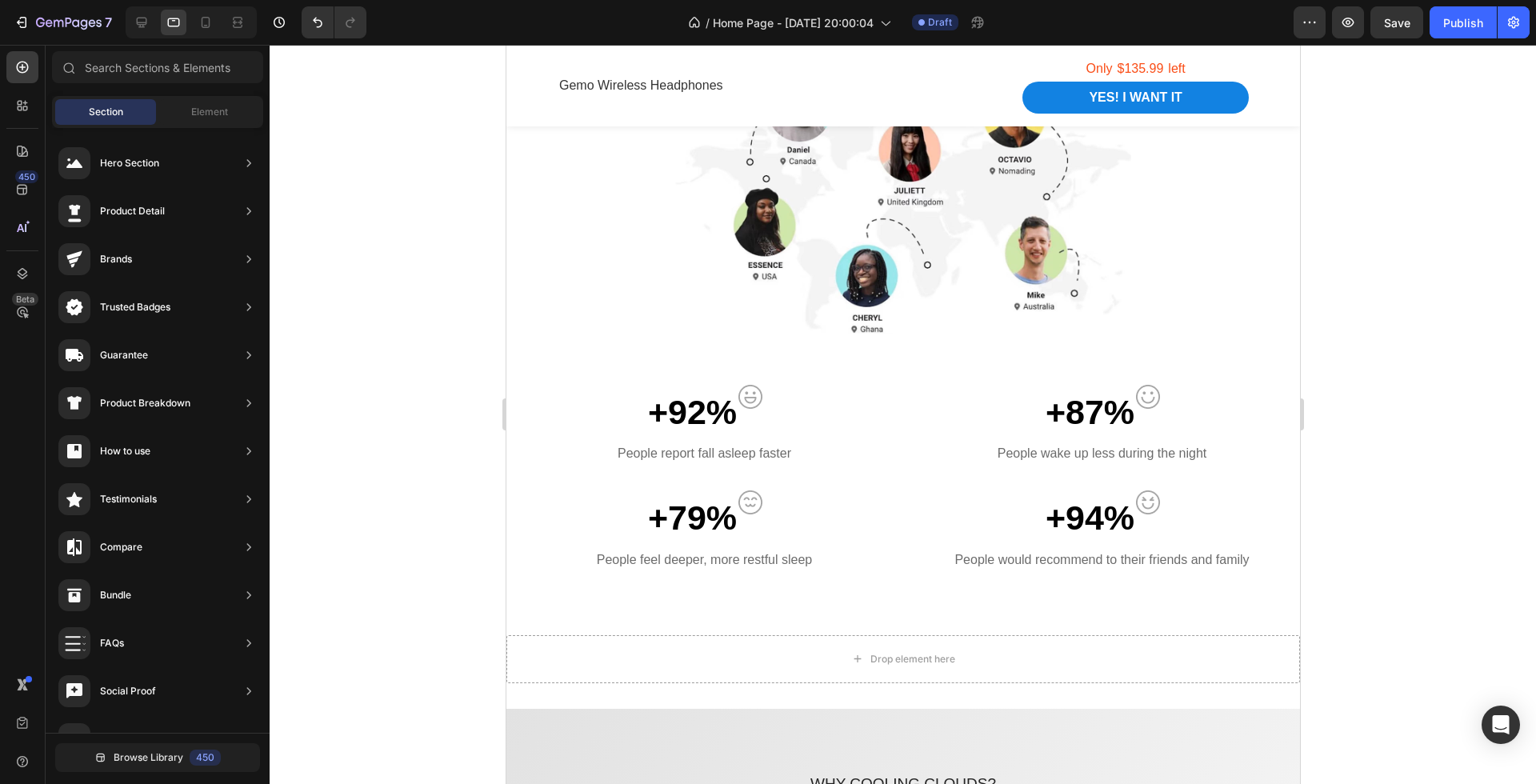
scroll to position [1094, 0]
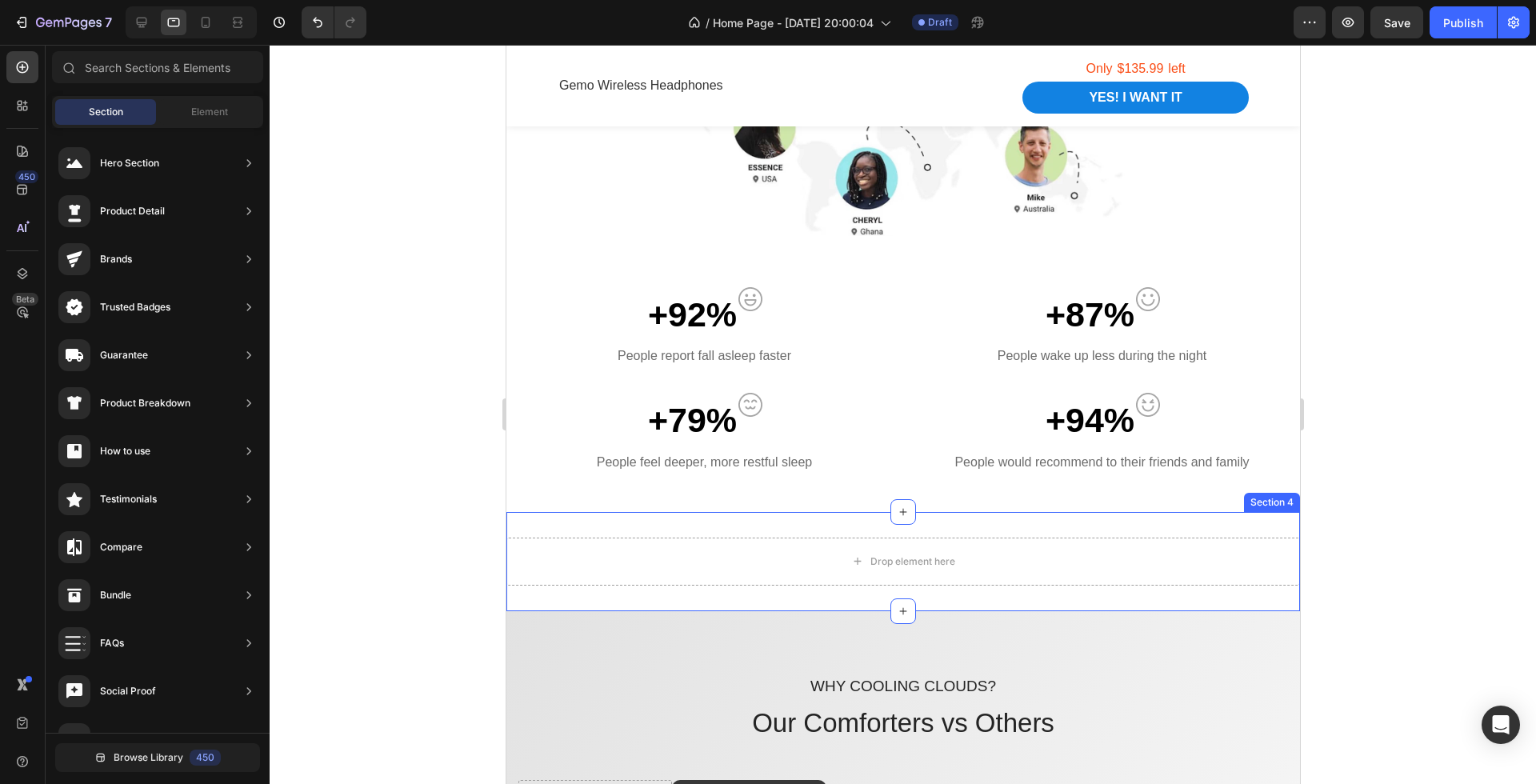
click at [1254, 522] on div "Drop element here Section 4" at bounding box center [902, 561] width 793 height 99
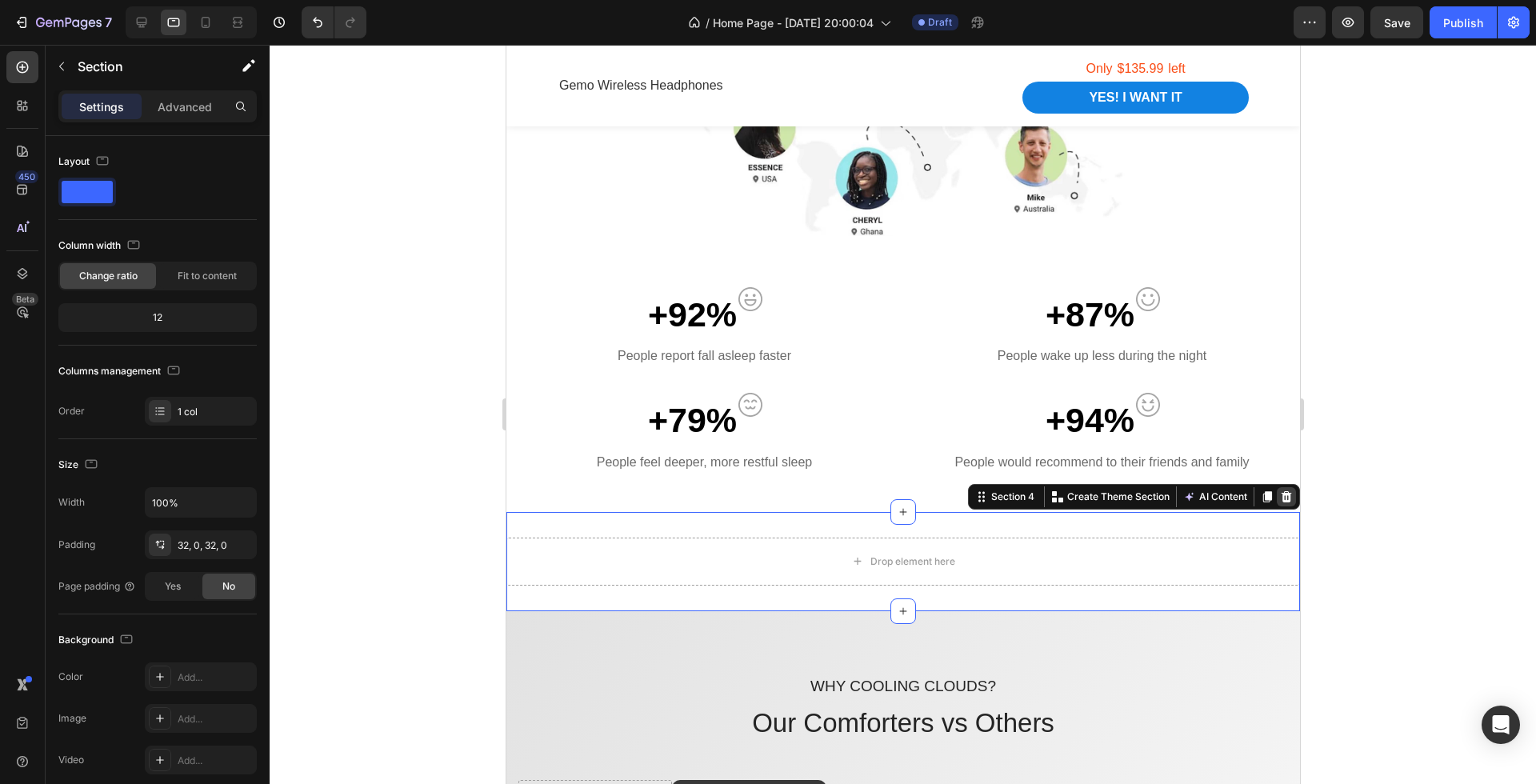
click at [1281, 495] on icon at bounding box center [1285, 496] width 13 height 13
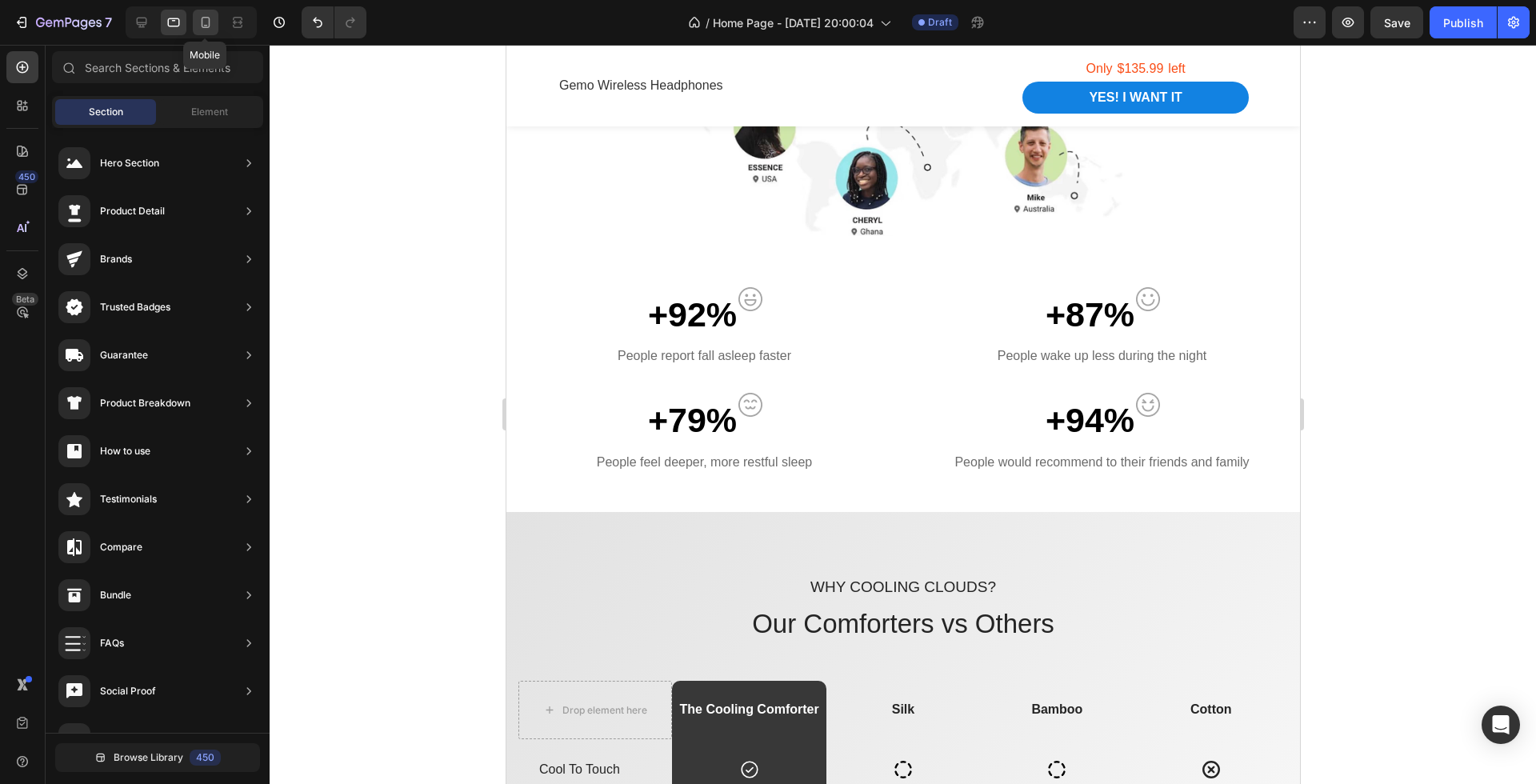
click at [203, 22] on icon at bounding box center [206, 22] width 16 height 16
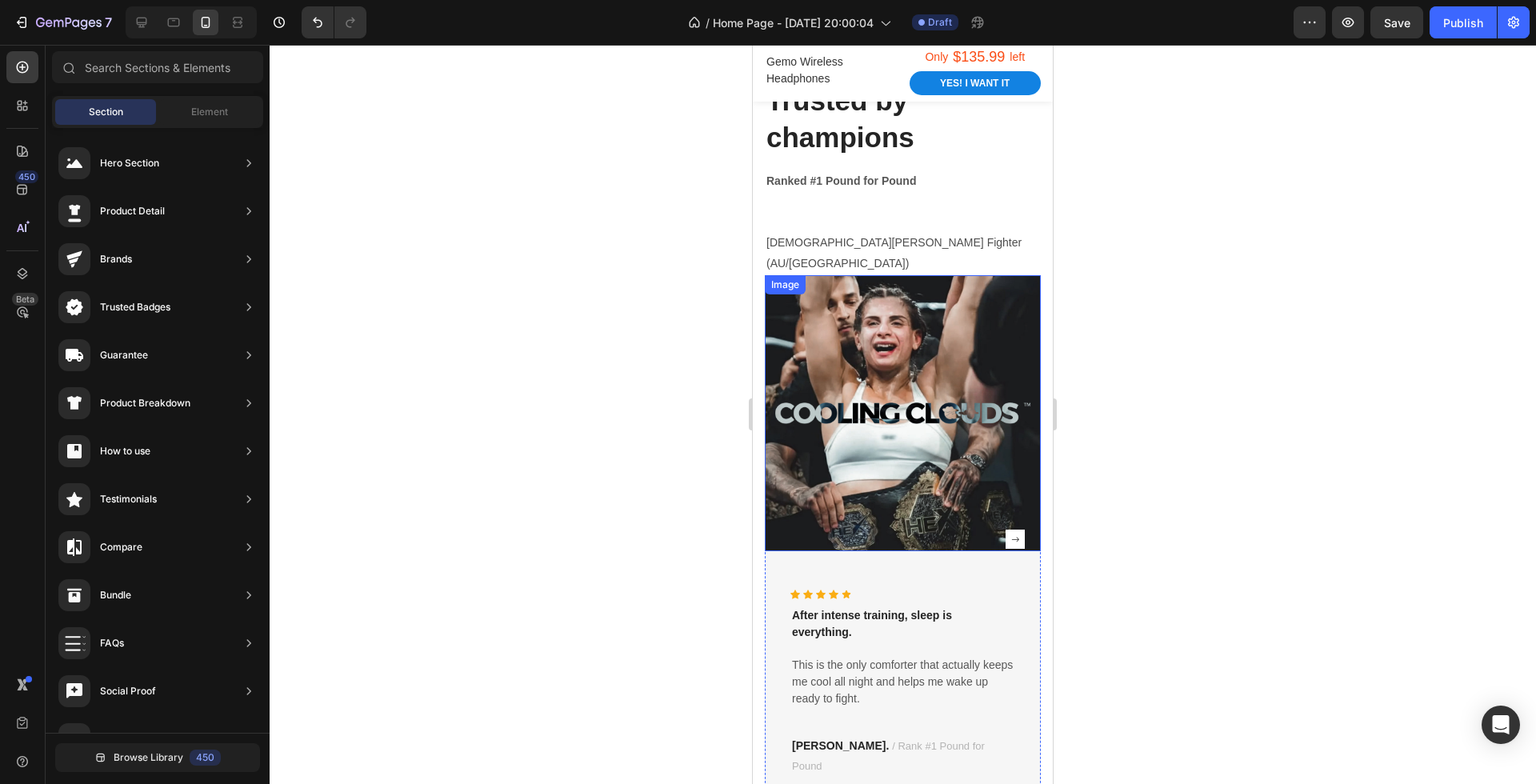
scroll to position [3158, 0]
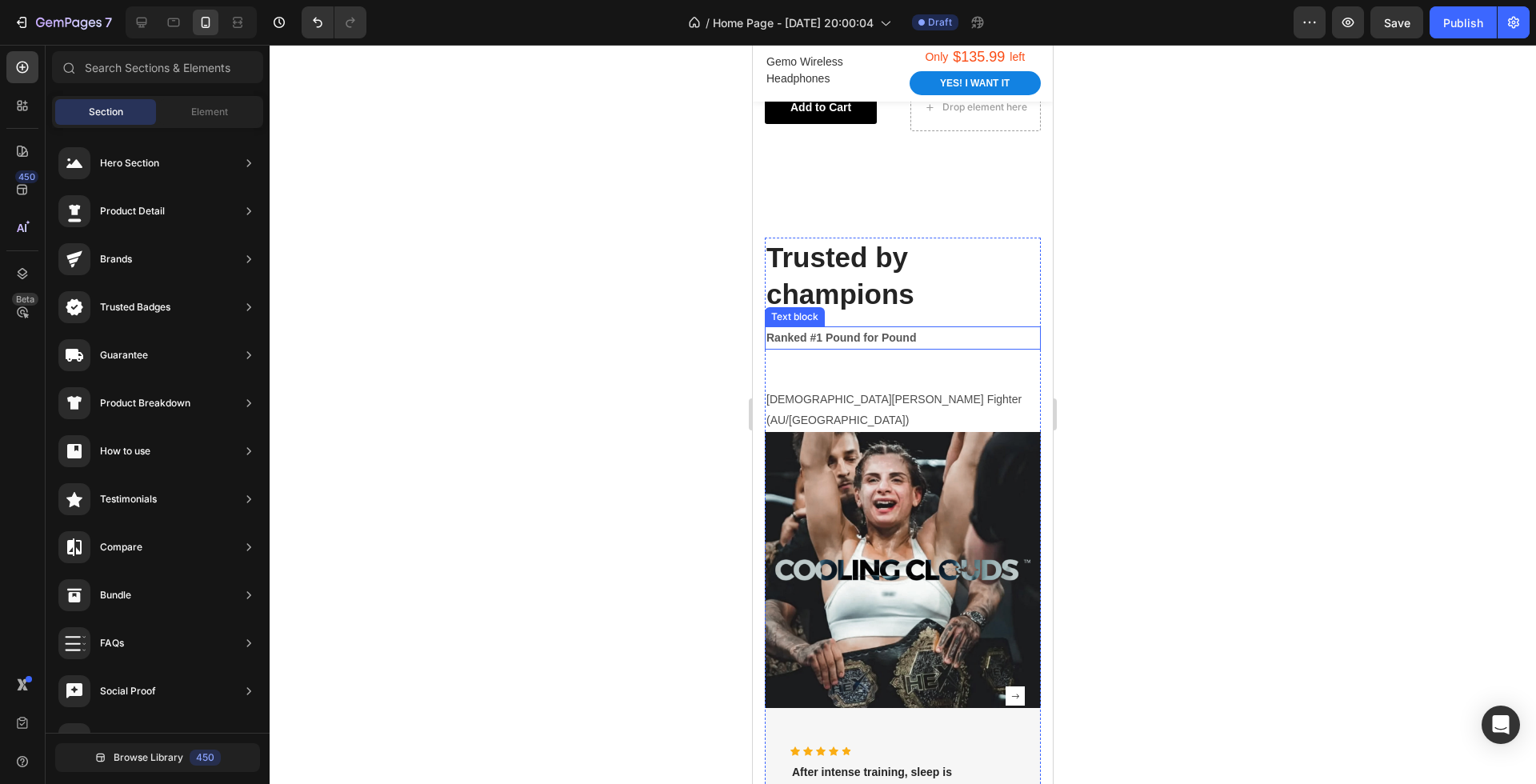
click at [978, 333] on p "Ranked #1 Pound for Pound" at bounding box center [903, 338] width 273 height 20
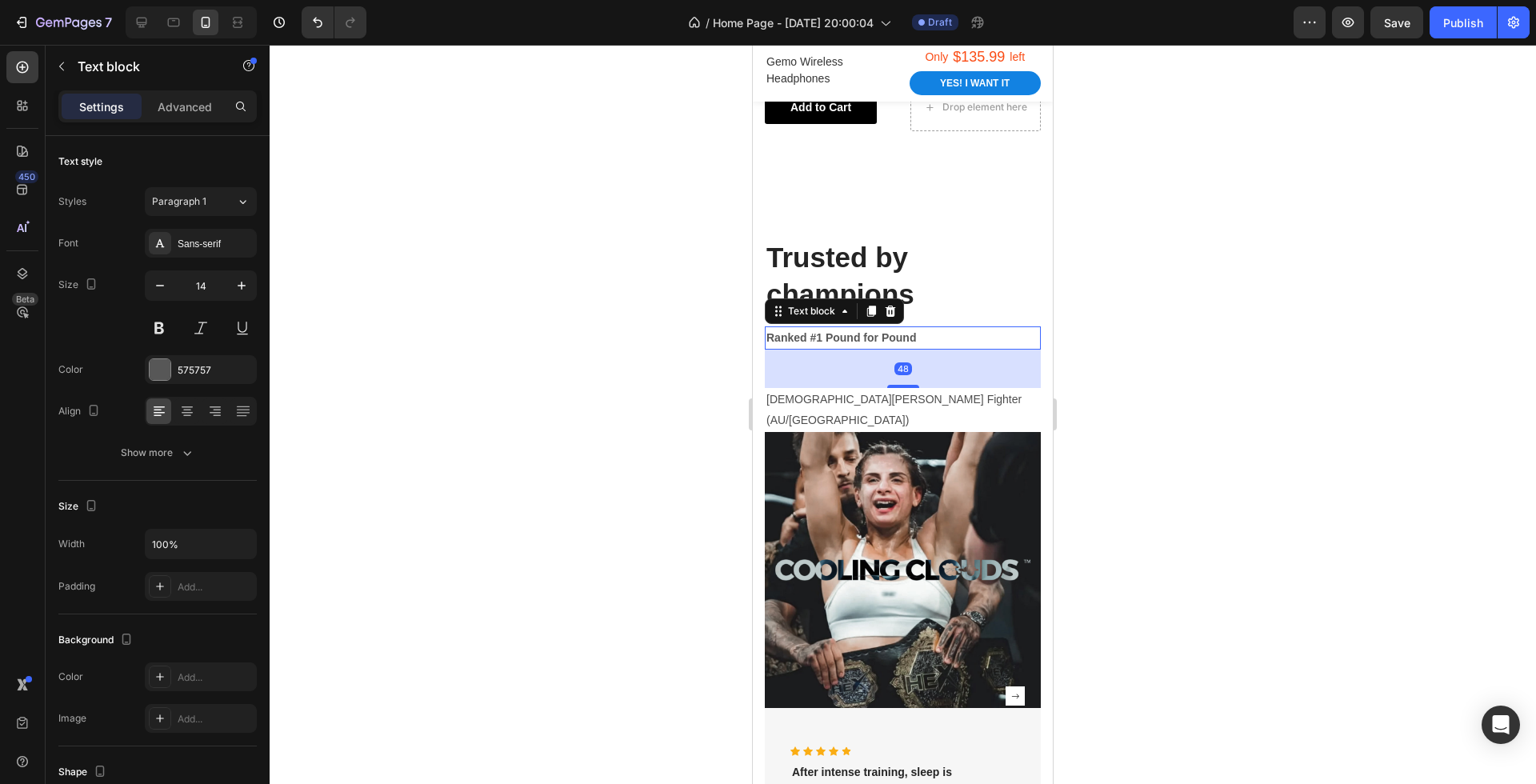
scroll to position [3043, 0]
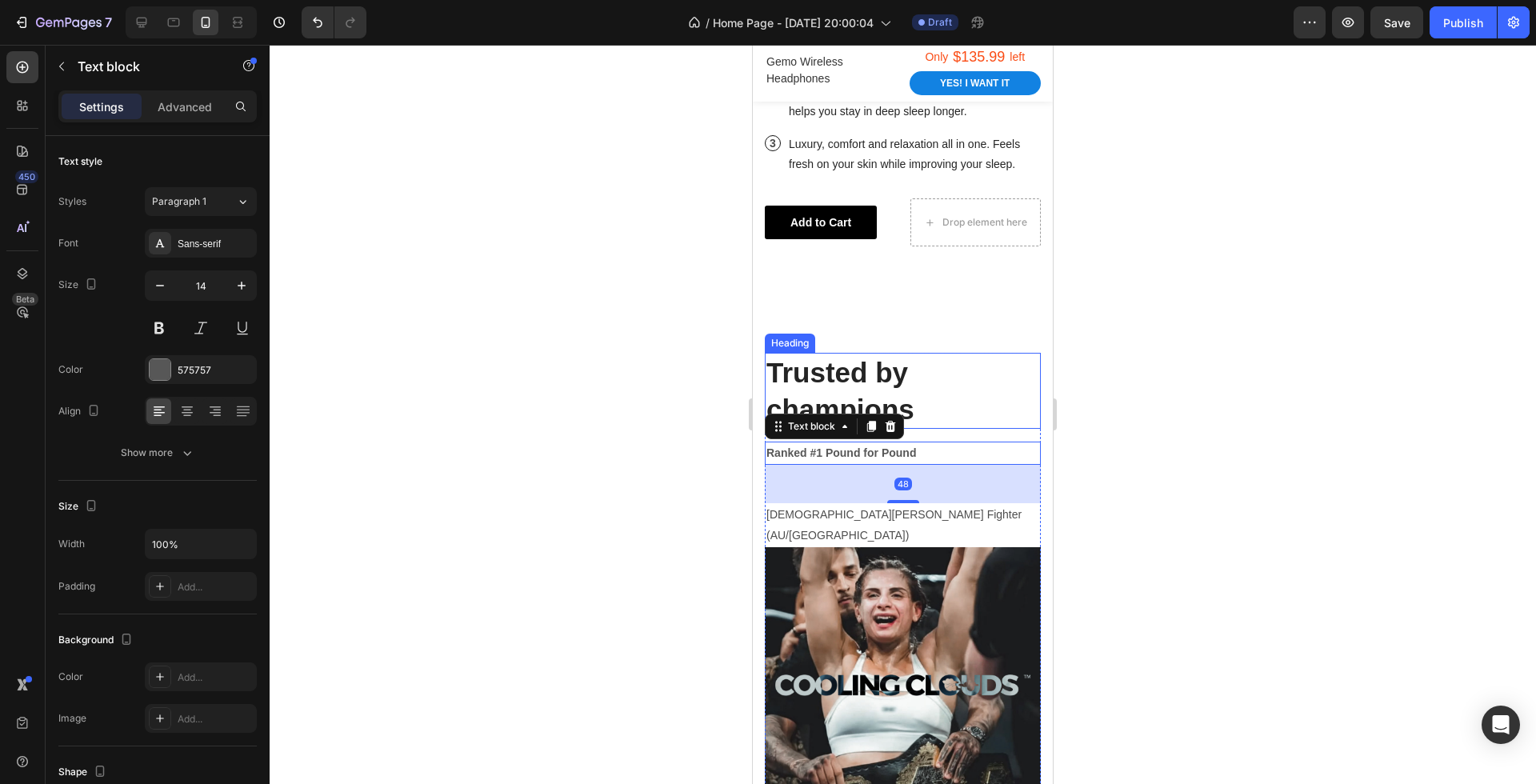
click at [966, 372] on h2 "Trusted by champions" at bounding box center [902, 391] width 276 height 76
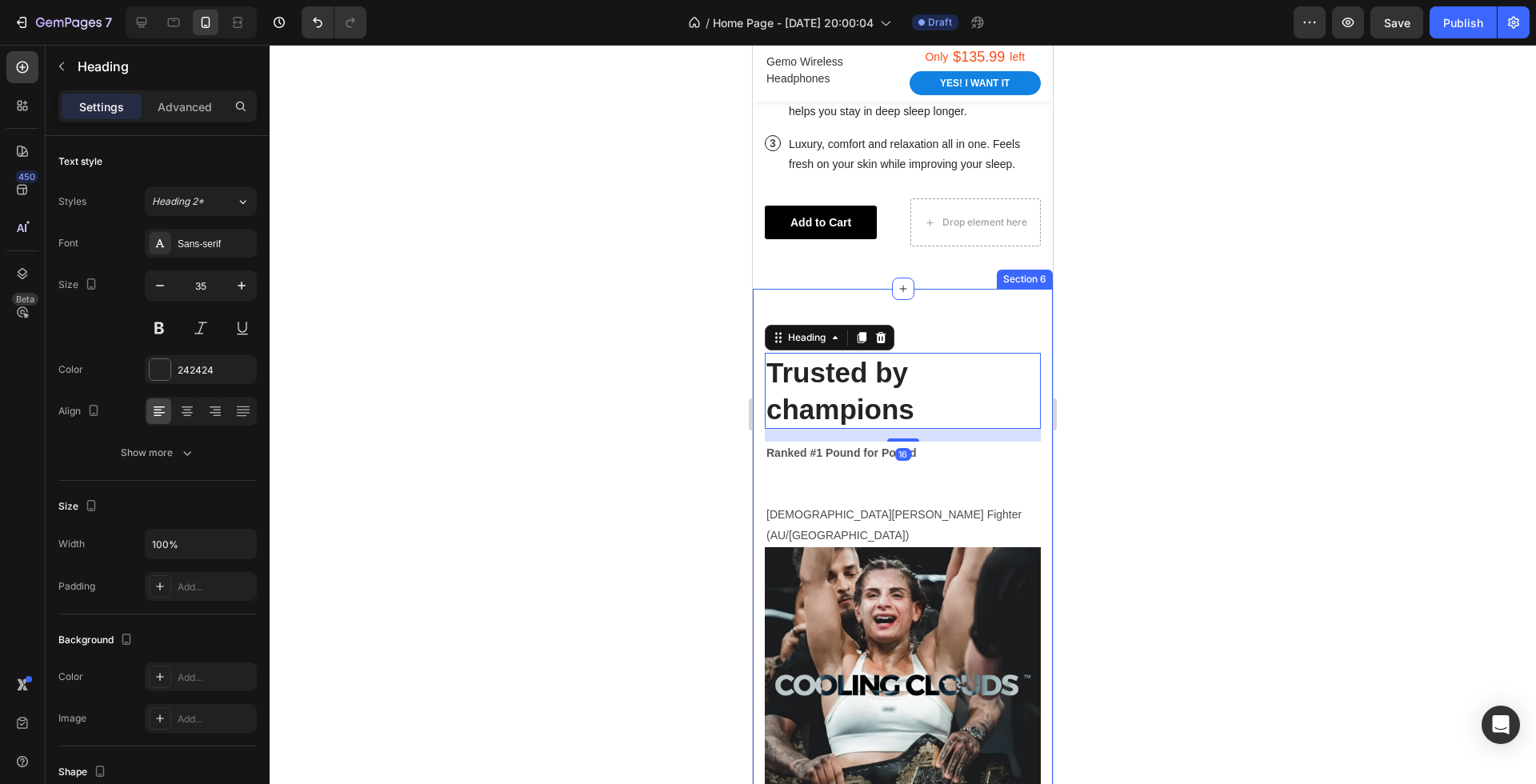
click at [943, 347] on div "Trusted by champions Heading 16 Ranked #1 Pound for Pound Text block Female MMA…" at bounding box center [902, 714] width 300 height 851
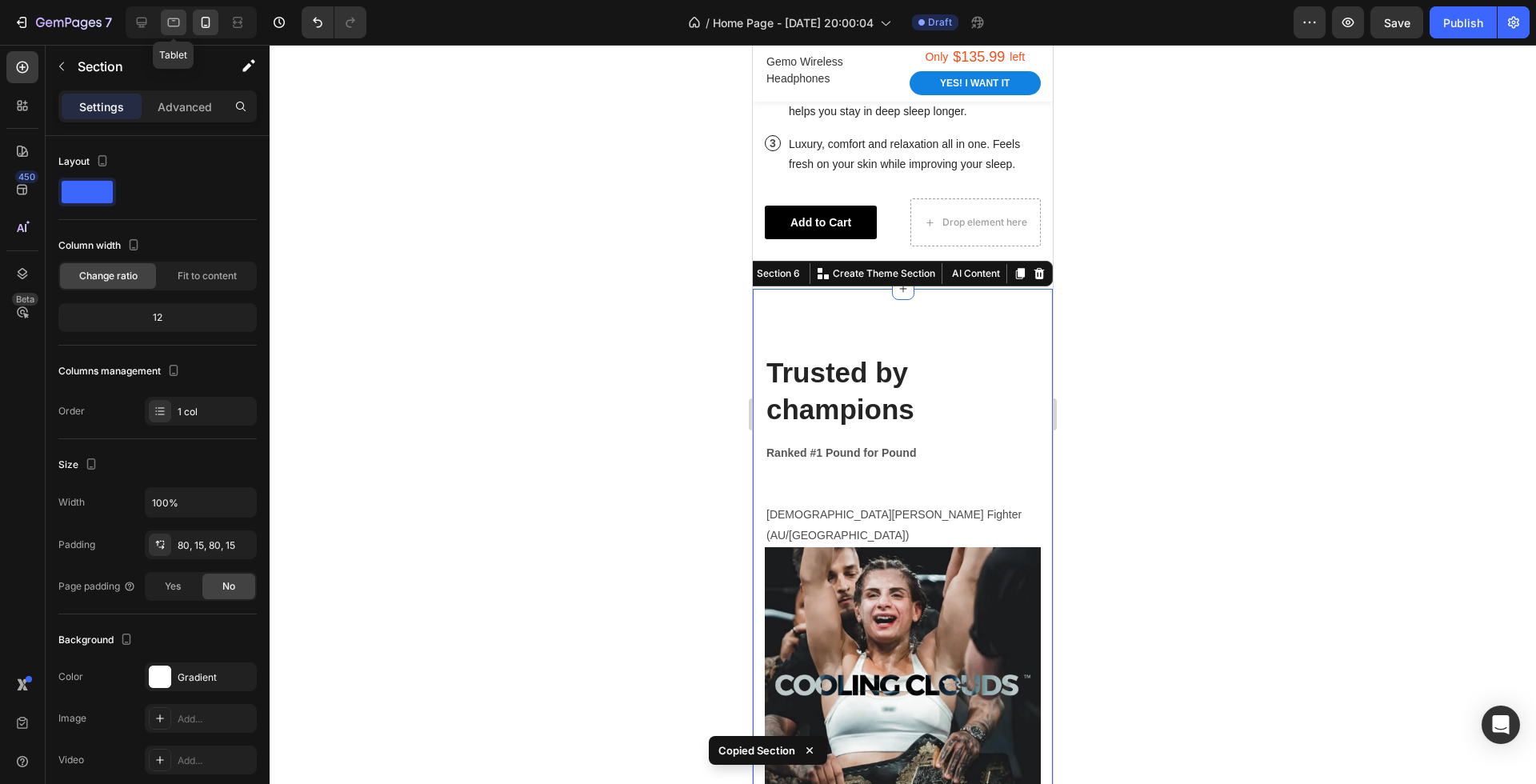
click at [179, 28] on icon at bounding box center [174, 22] width 16 height 16
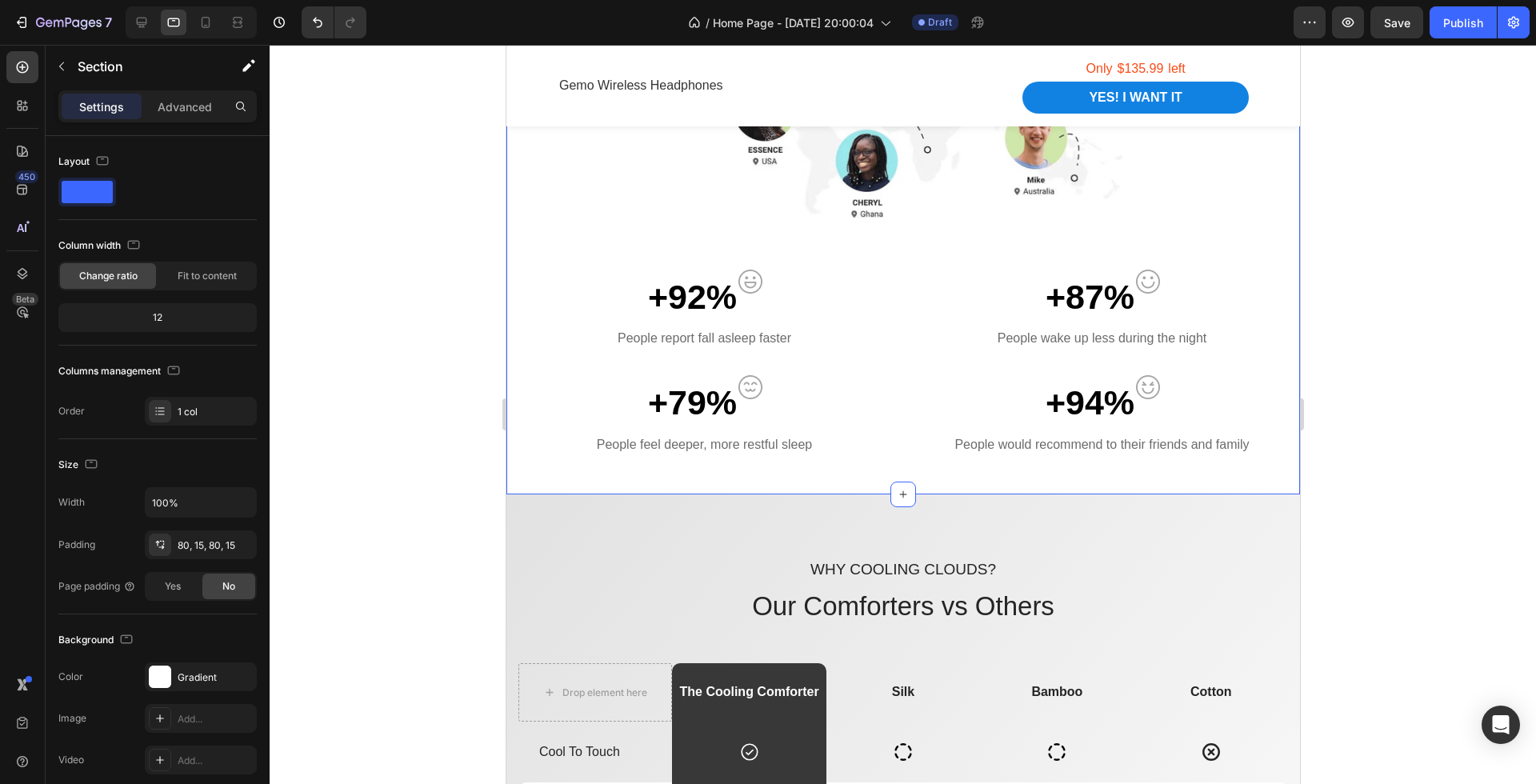
scroll to position [1160, 0]
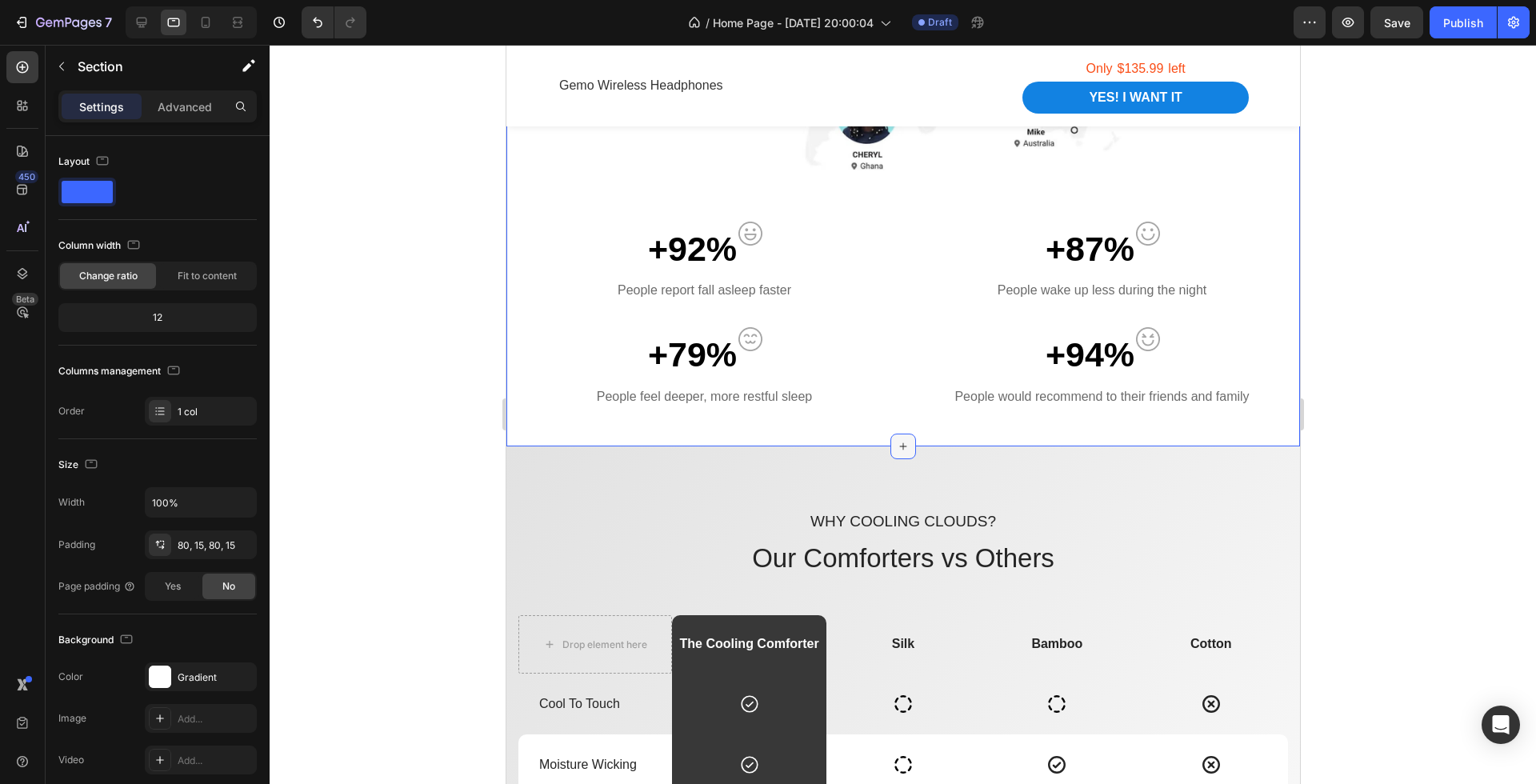
click at [900, 443] on icon at bounding box center [902, 446] width 13 height 13
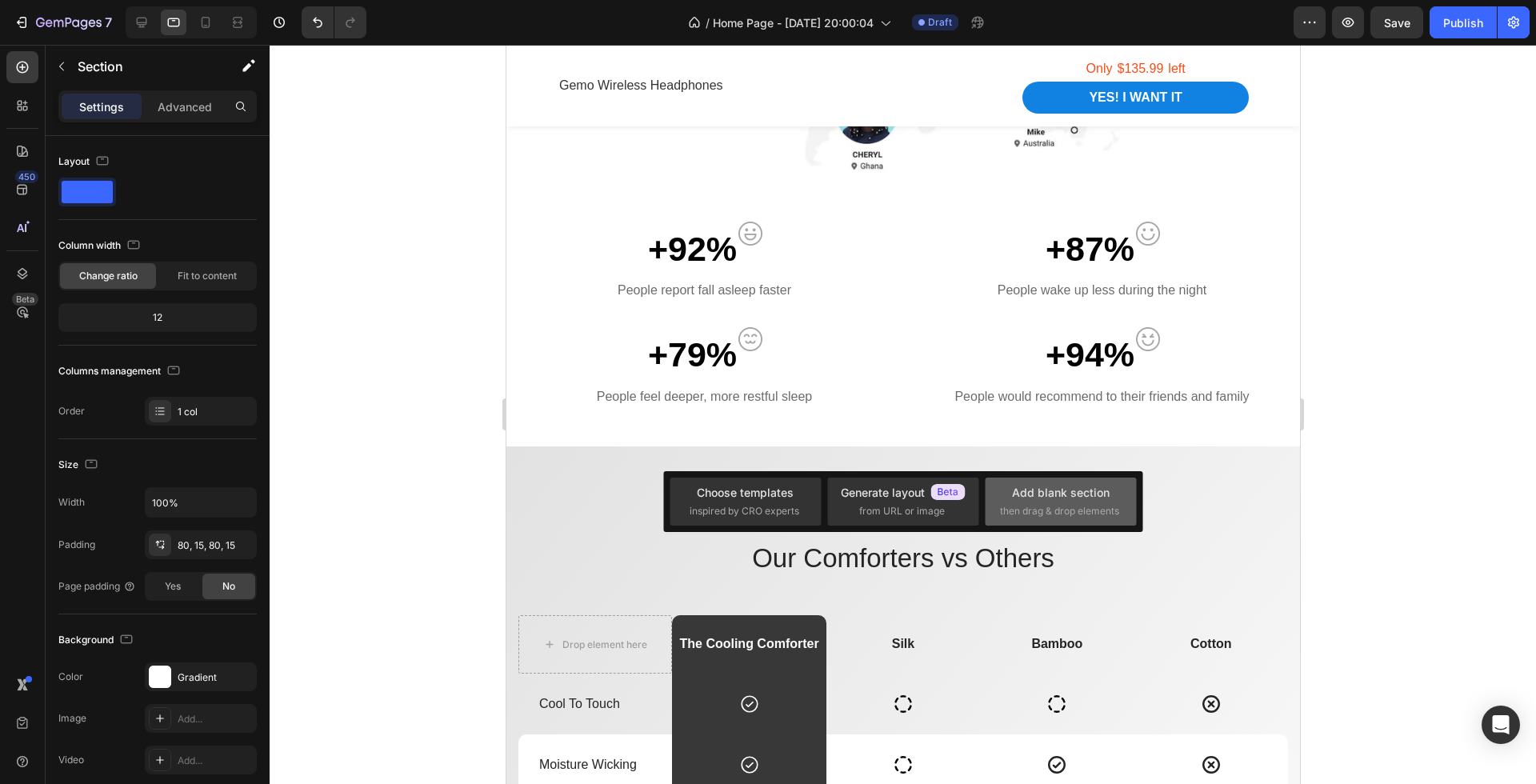
click at [1029, 500] on div "Add blank section" at bounding box center [1061, 492] width 98 height 16
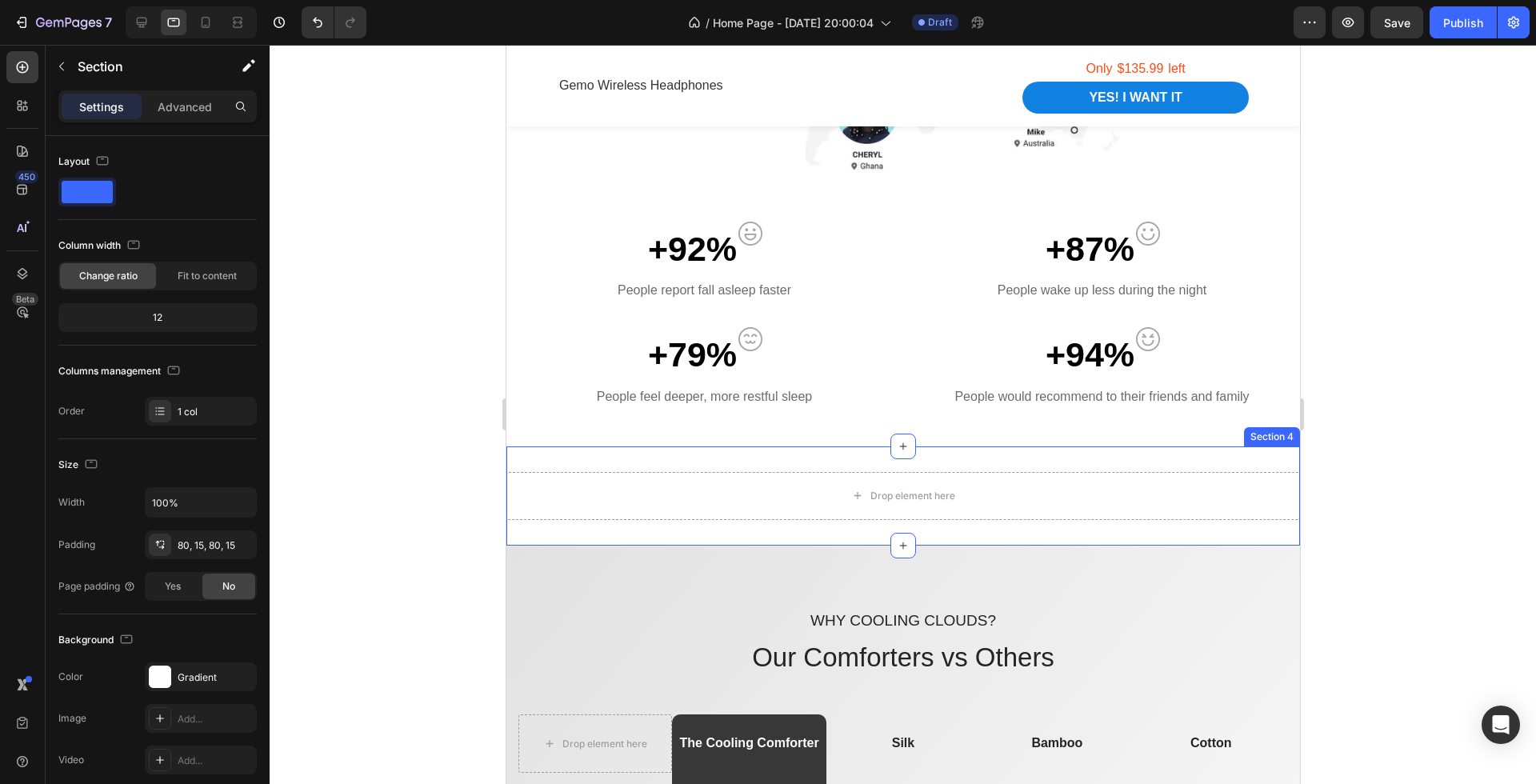
click at [781, 449] on div "Drop element here Section 4" at bounding box center [902, 496] width 793 height 99
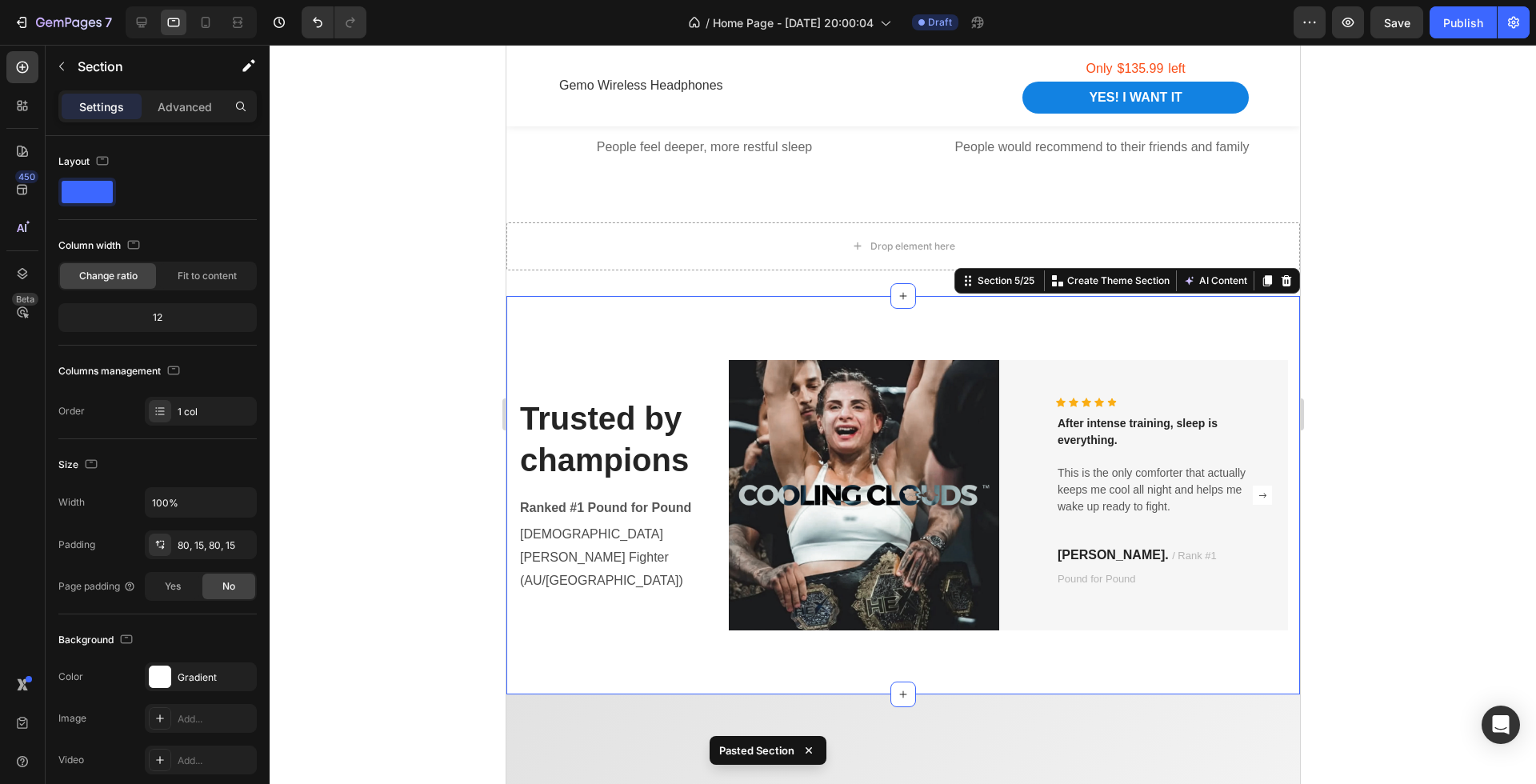
scroll to position [1259, 0]
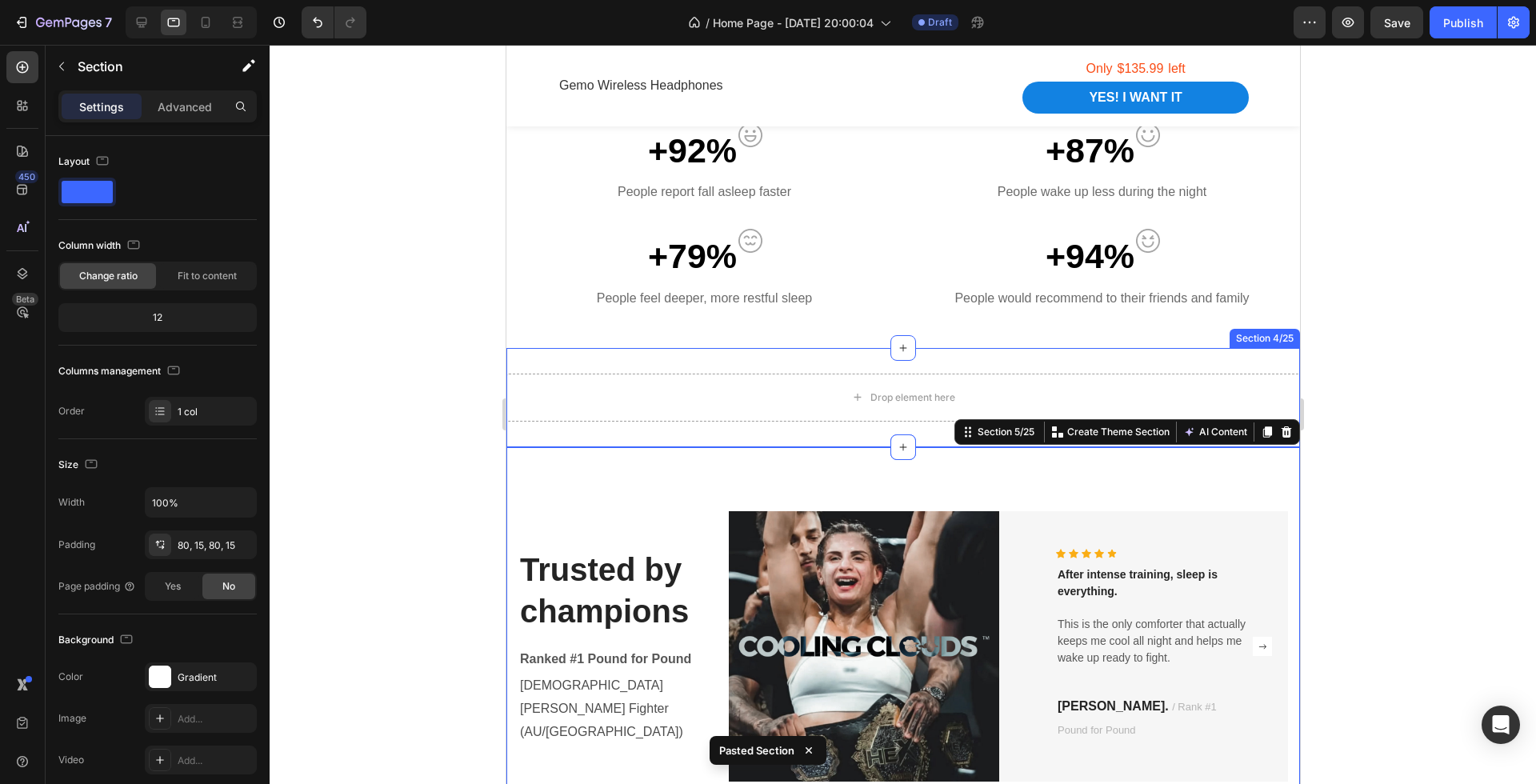
click at [795, 355] on div "Drop element here Section 4/25" at bounding box center [902, 398] width 793 height 99
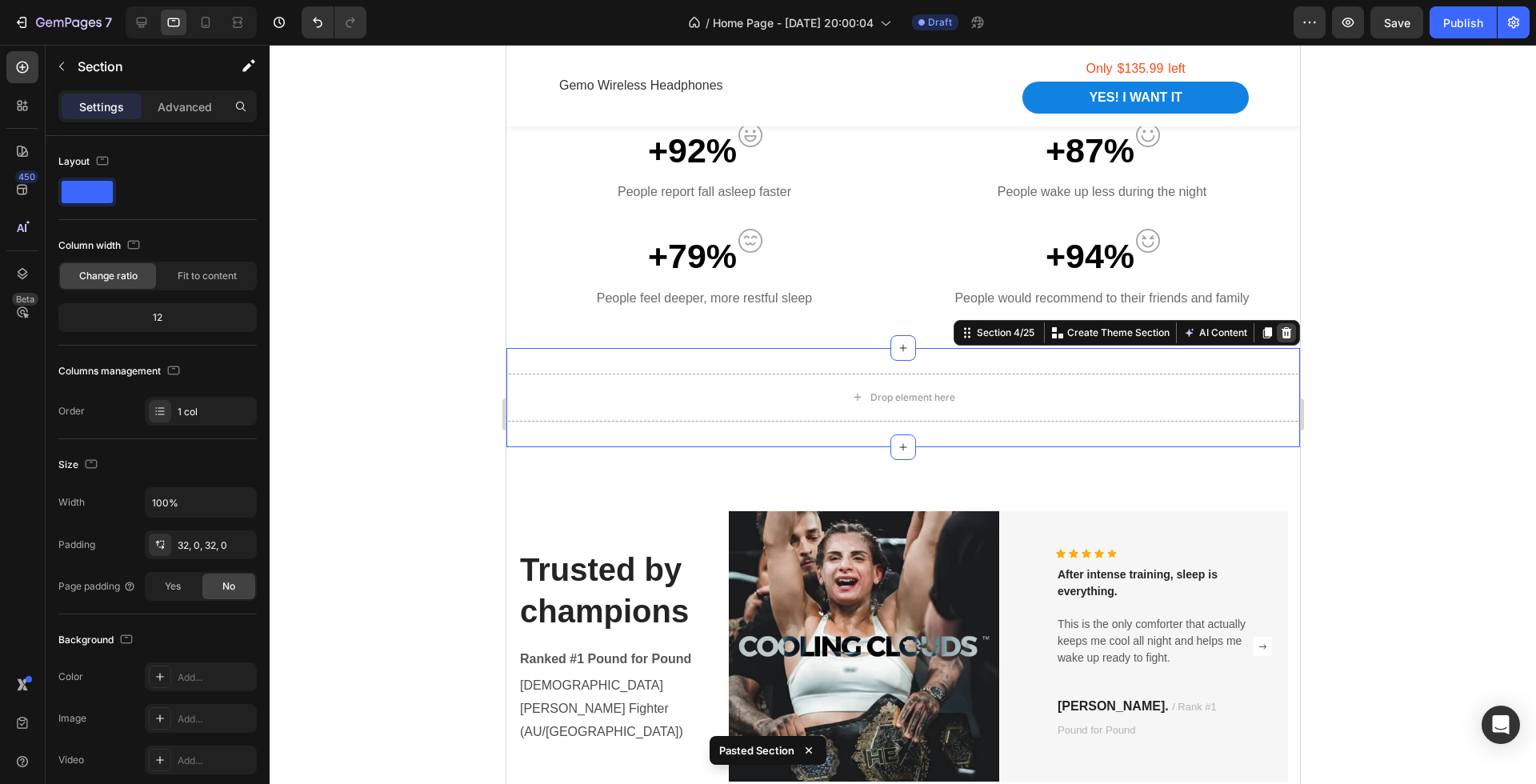
click at [1279, 333] on icon at bounding box center [1285, 333] width 13 height 13
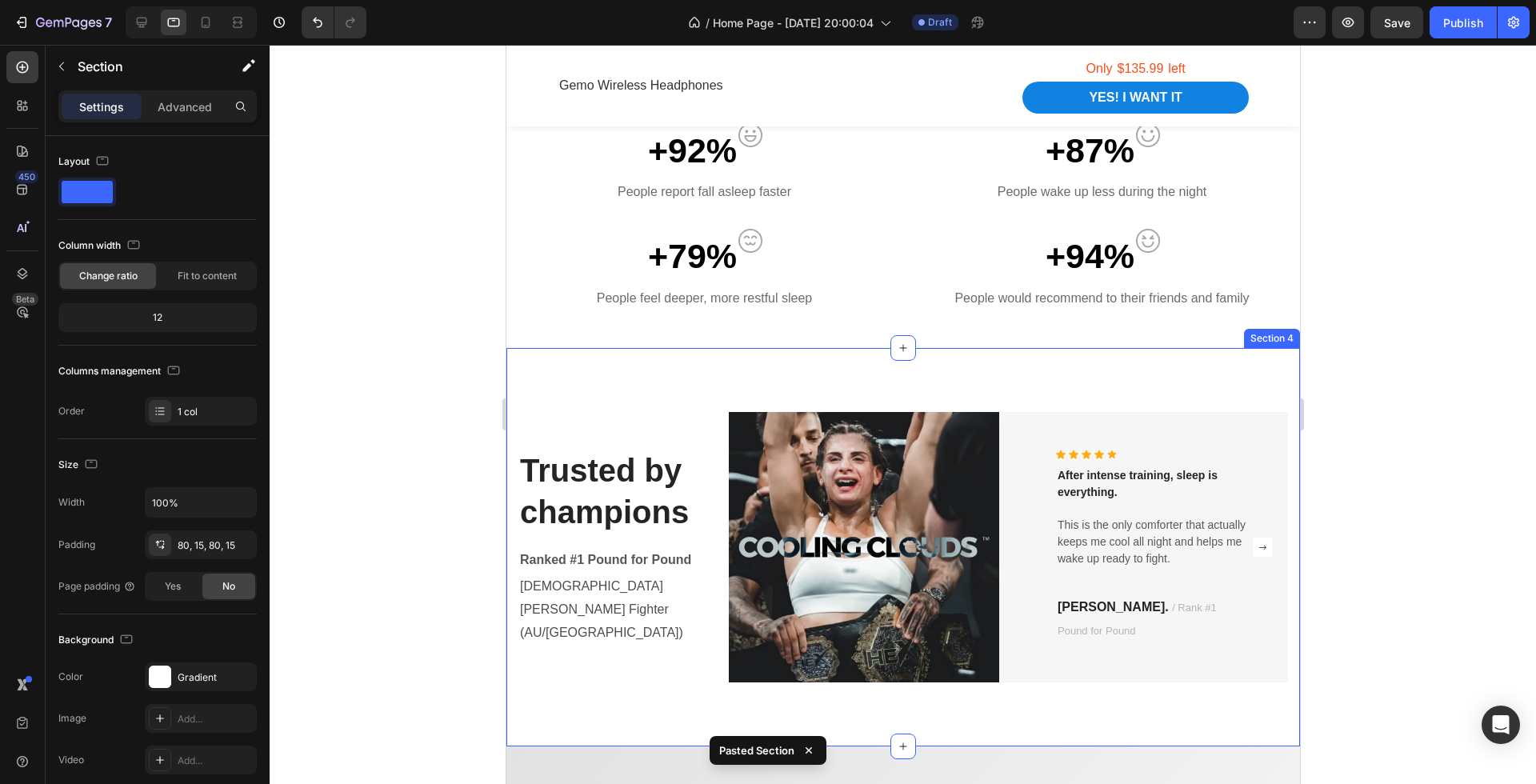
click at [1011, 367] on div "Trusted by champions Heading Ranked #1 Pound for Pound Text block Female MMA Fi…" at bounding box center [902, 547] width 793 height 398
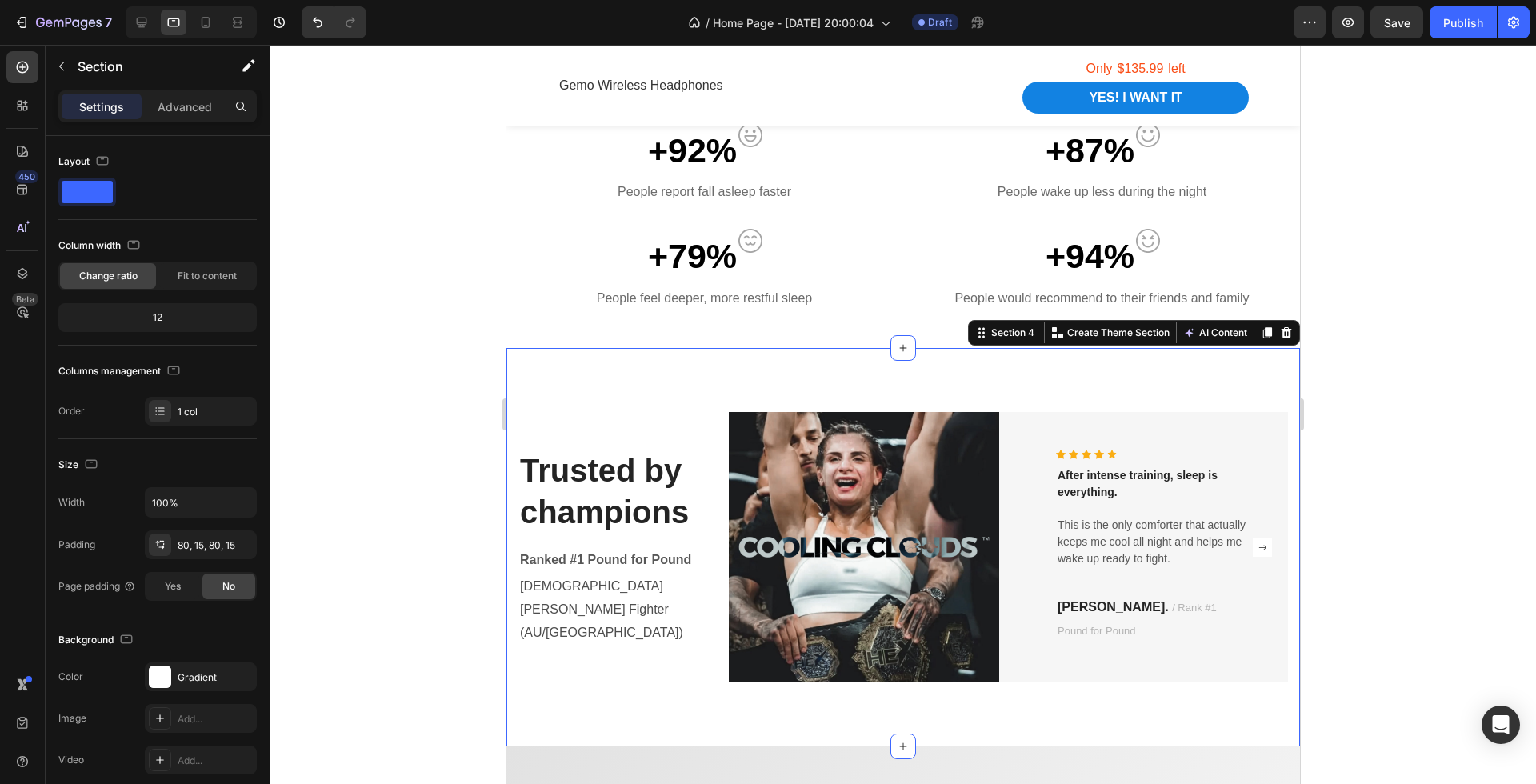
click at [1412, 456] on div at bounding box center [902, 414] width 1266 height 739
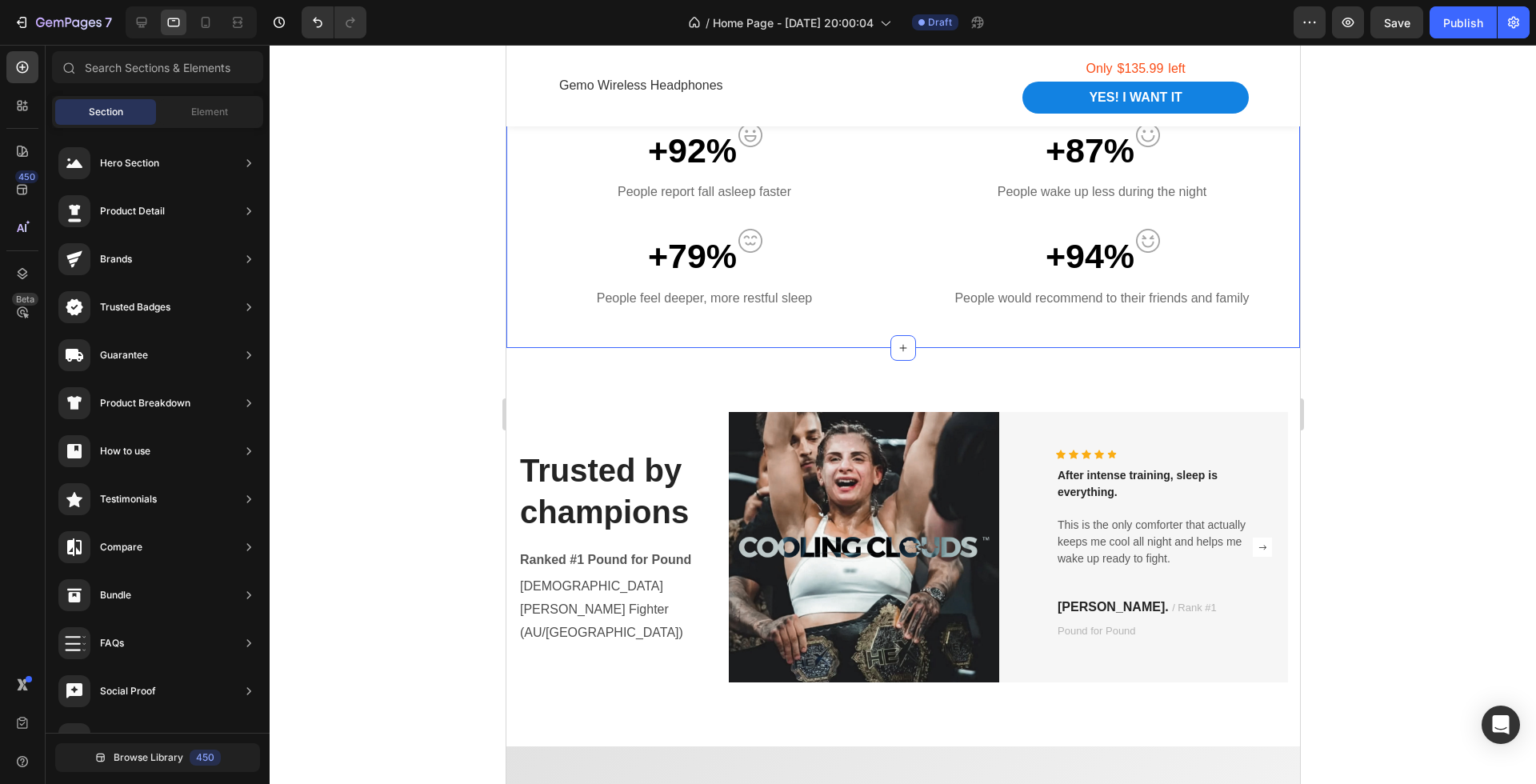
scroll to position [1383, 0]
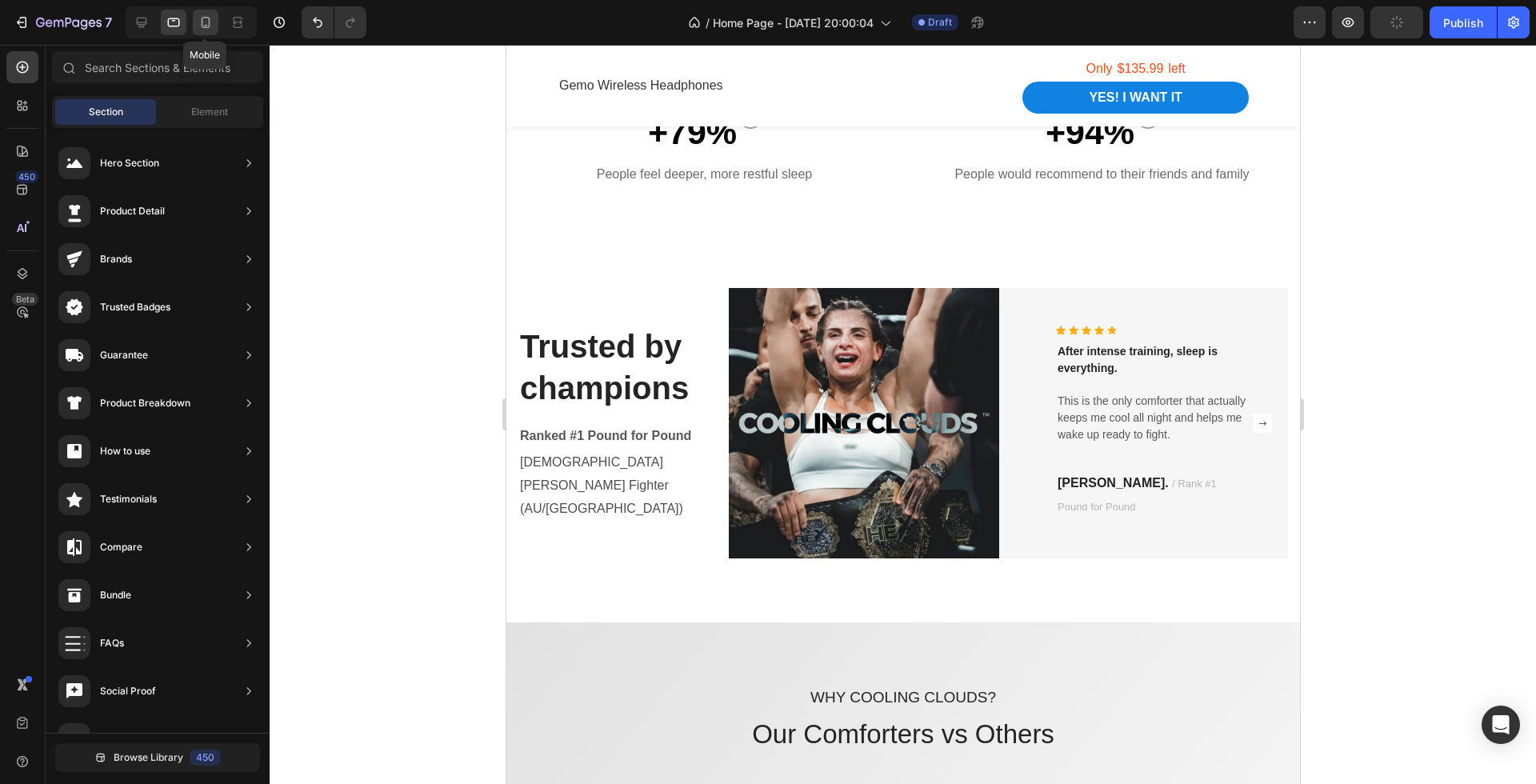
click at [206, 22] on icon at bounding box center [206, 22] width 16 height 16
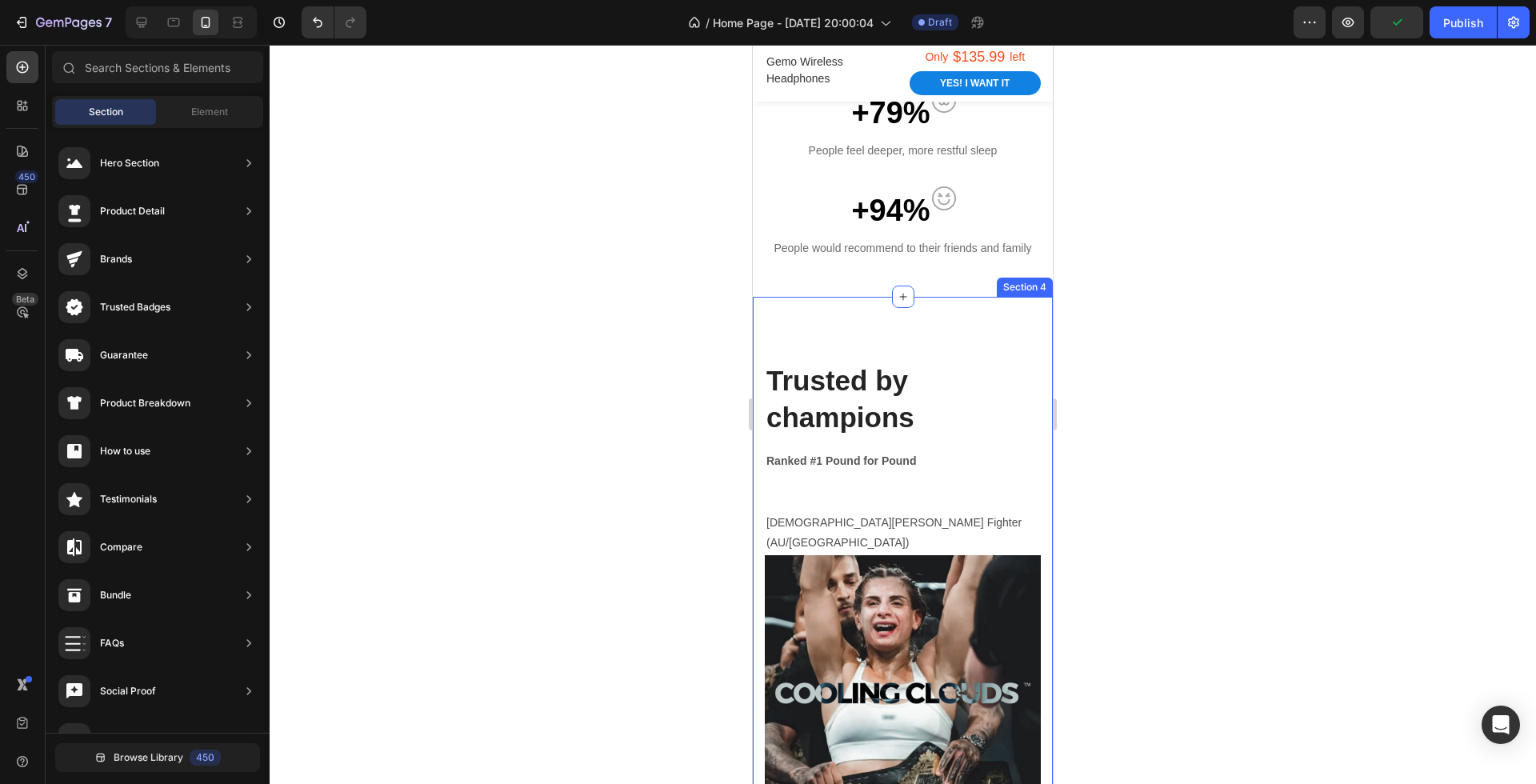
scroll to position [1406, 0]
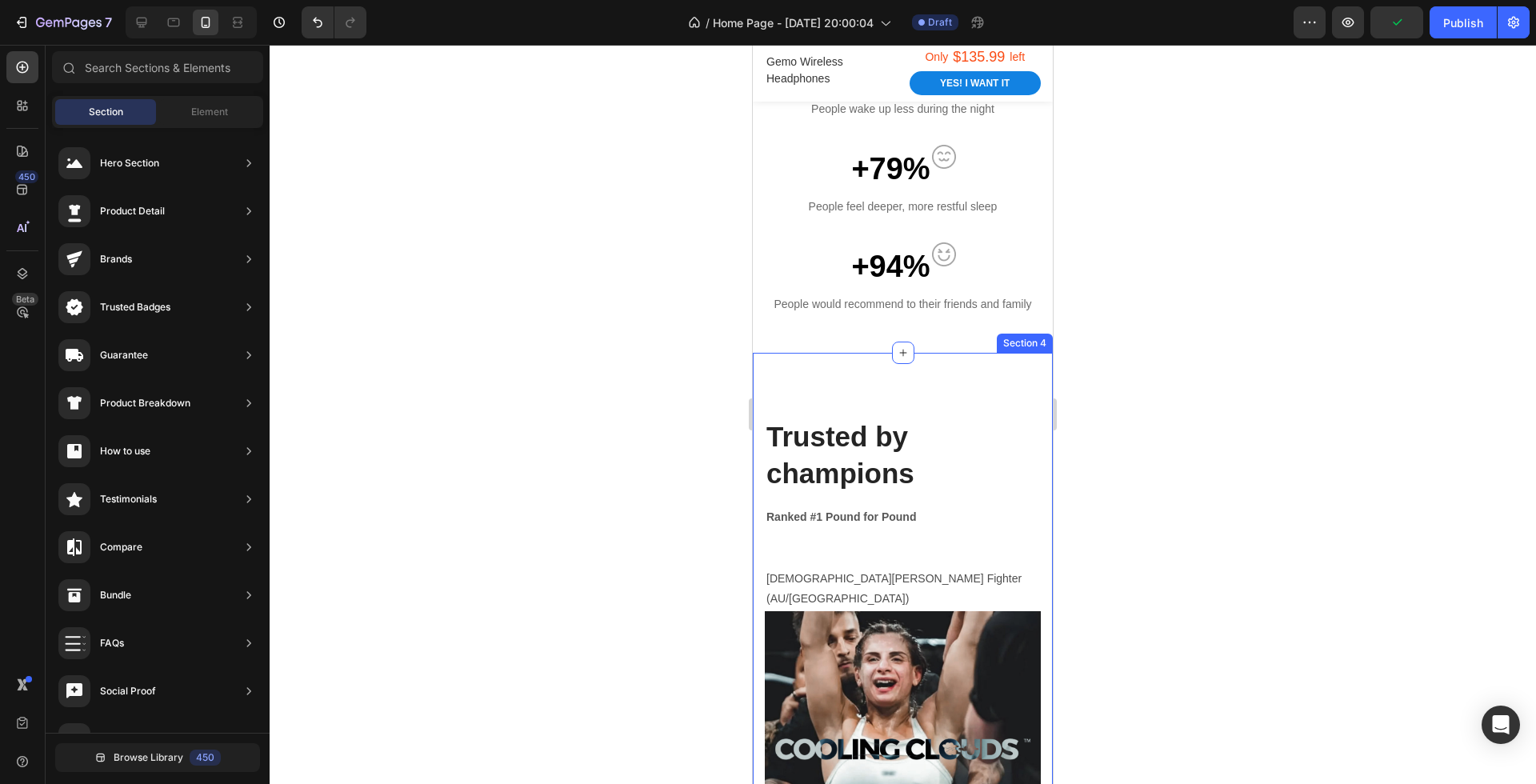
click at [943, 399] on div "Trusted by champions Heading Ranked #1 Pound for Pound Text block Female MMA Fi…" at bounding box center [902, 778] width 300 height 851
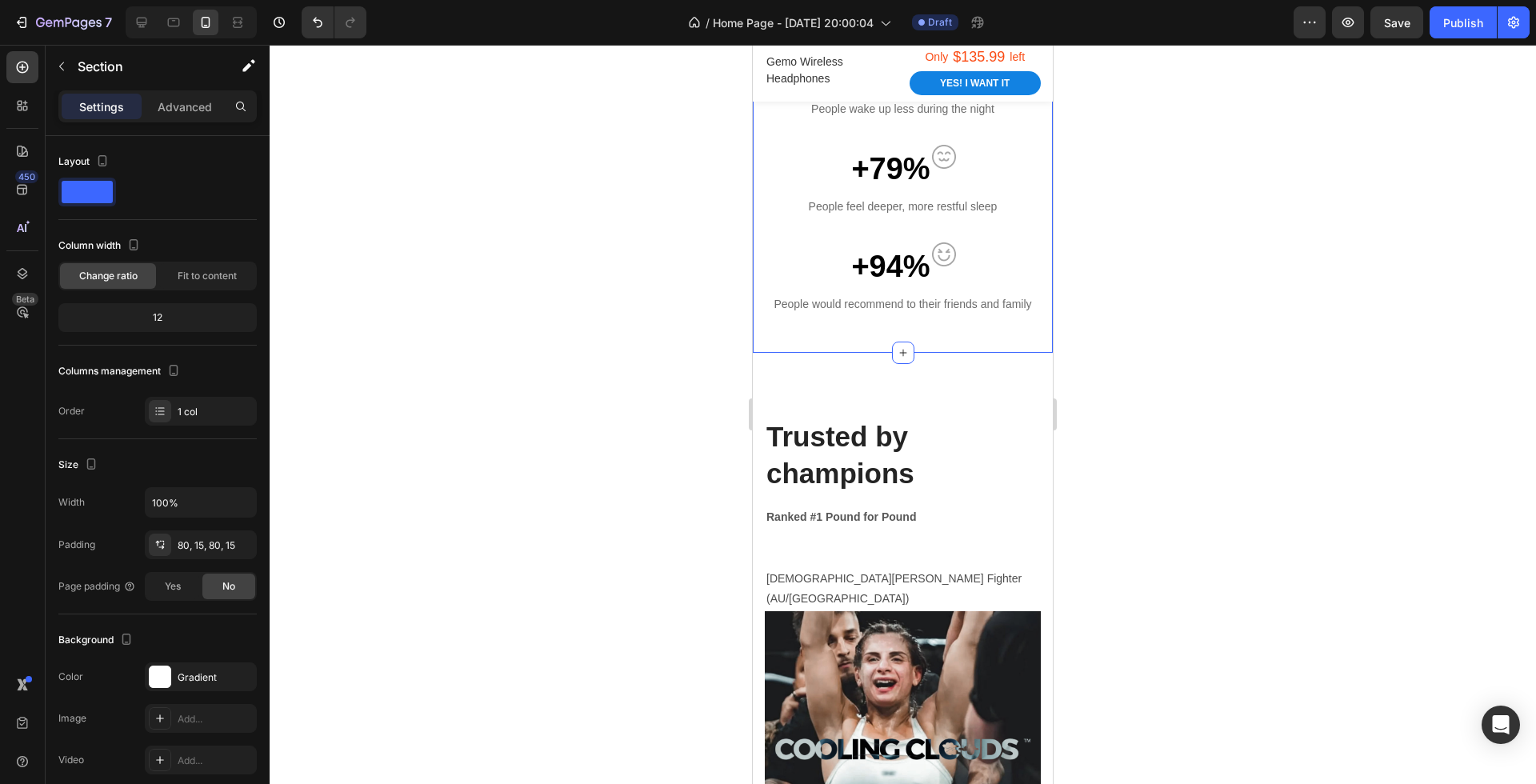
click at [903, 352] on icon at bounding box center [903, 353] width 13 height 13
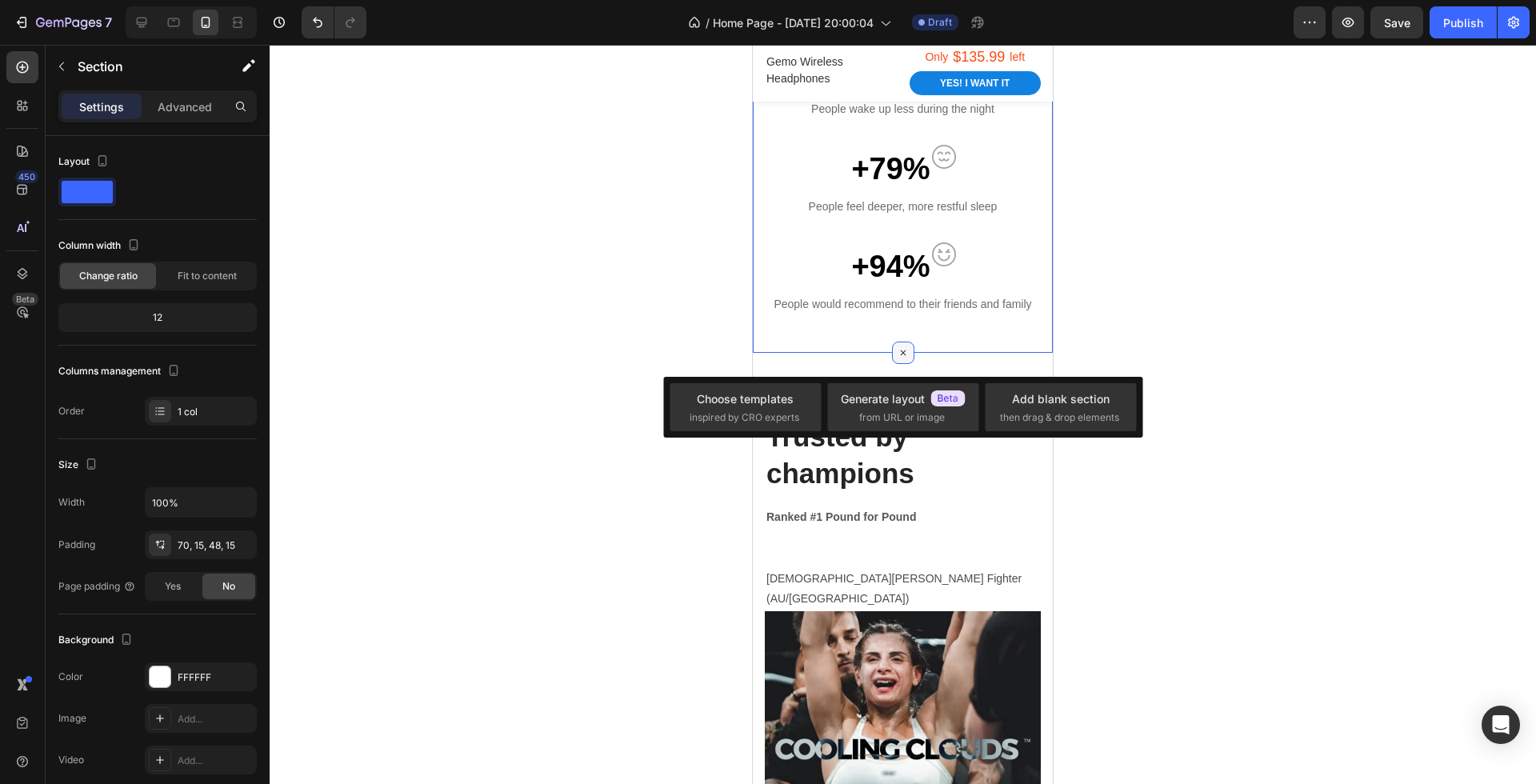
click at [903, 352] on icon at bounding box center [902, 353] width 18 height 18
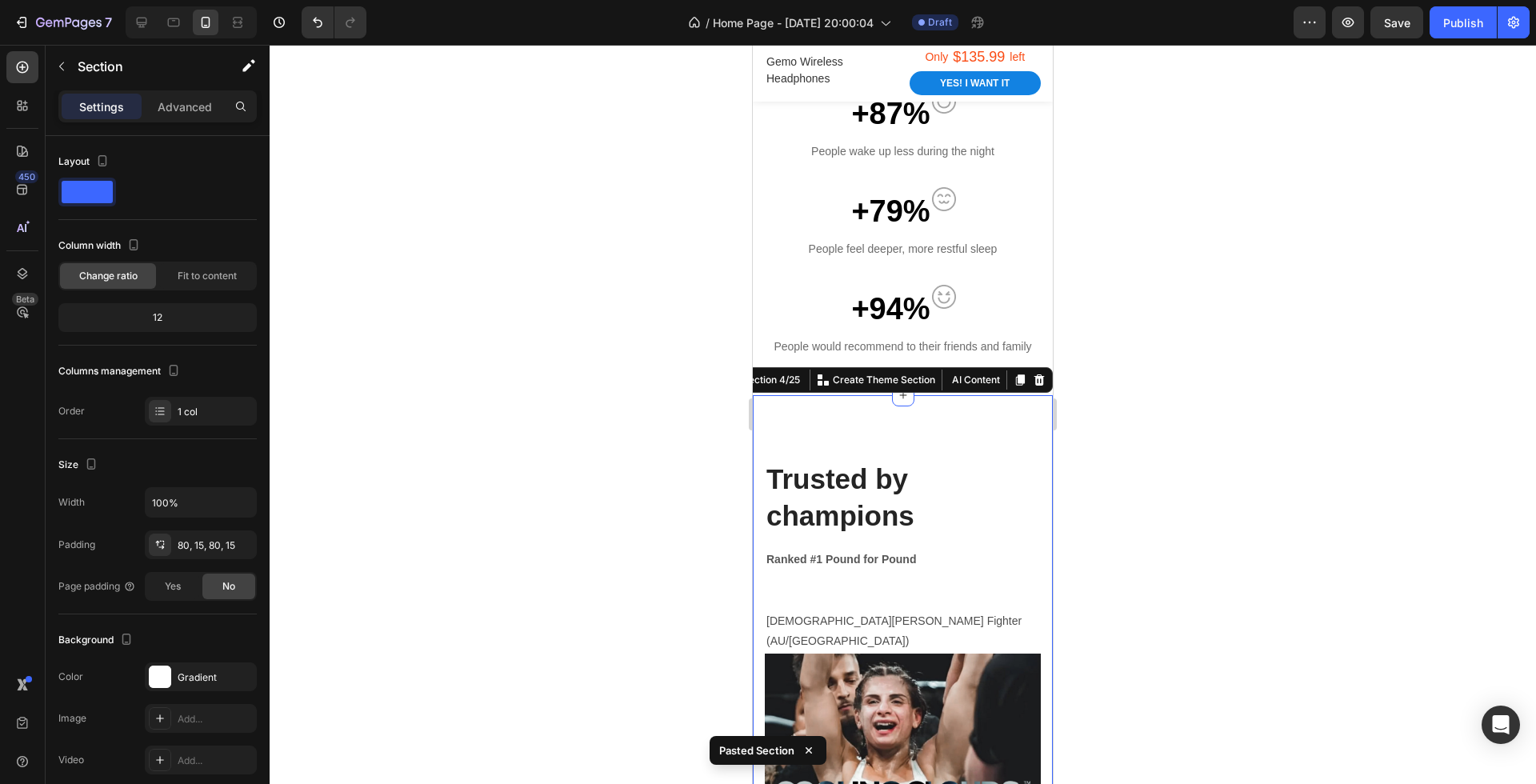
scroll to position [1363, 0]
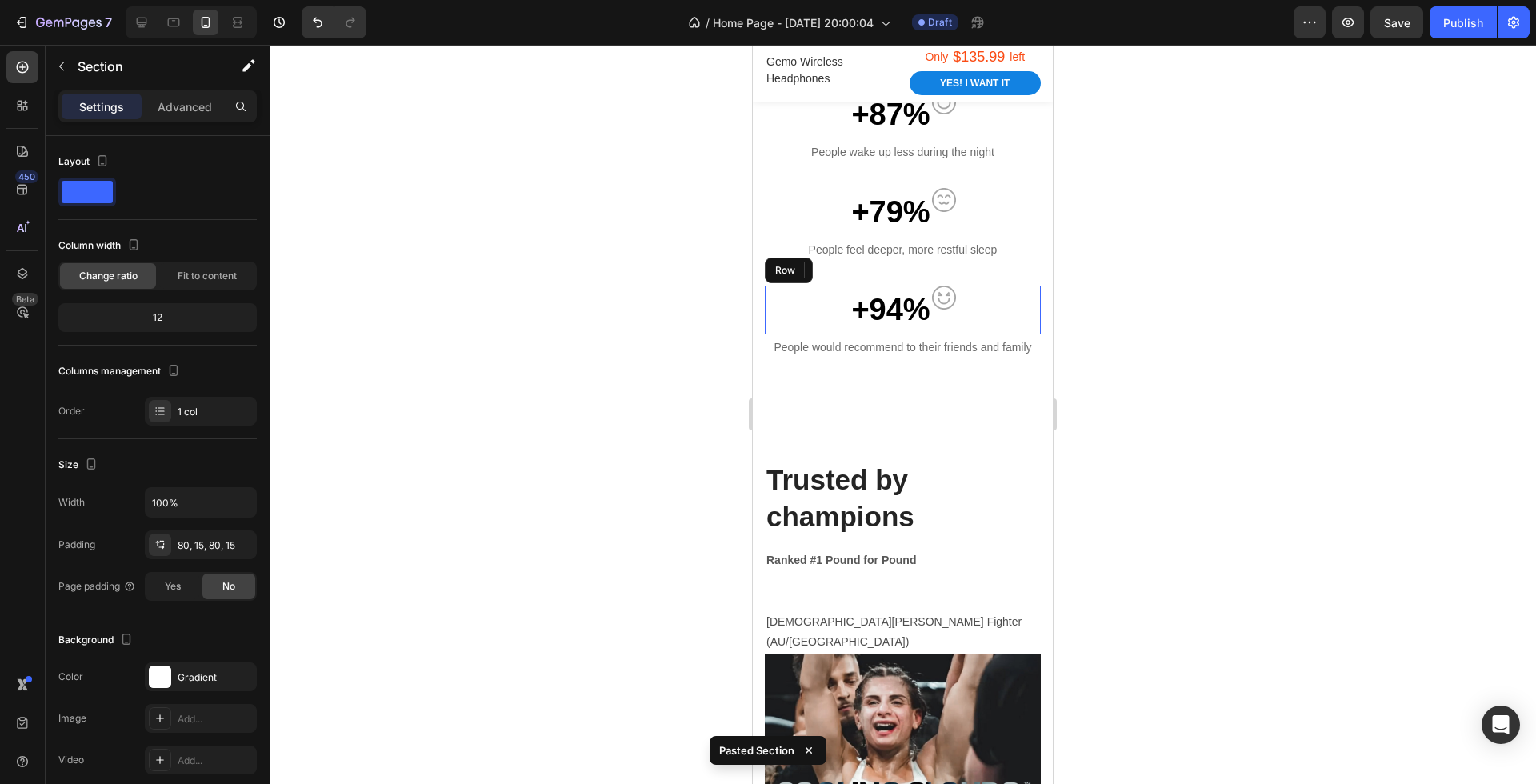
click at [978, 328] on div "+94% Text block Image Row" at bounding box center [902, 309] width 276 height 48
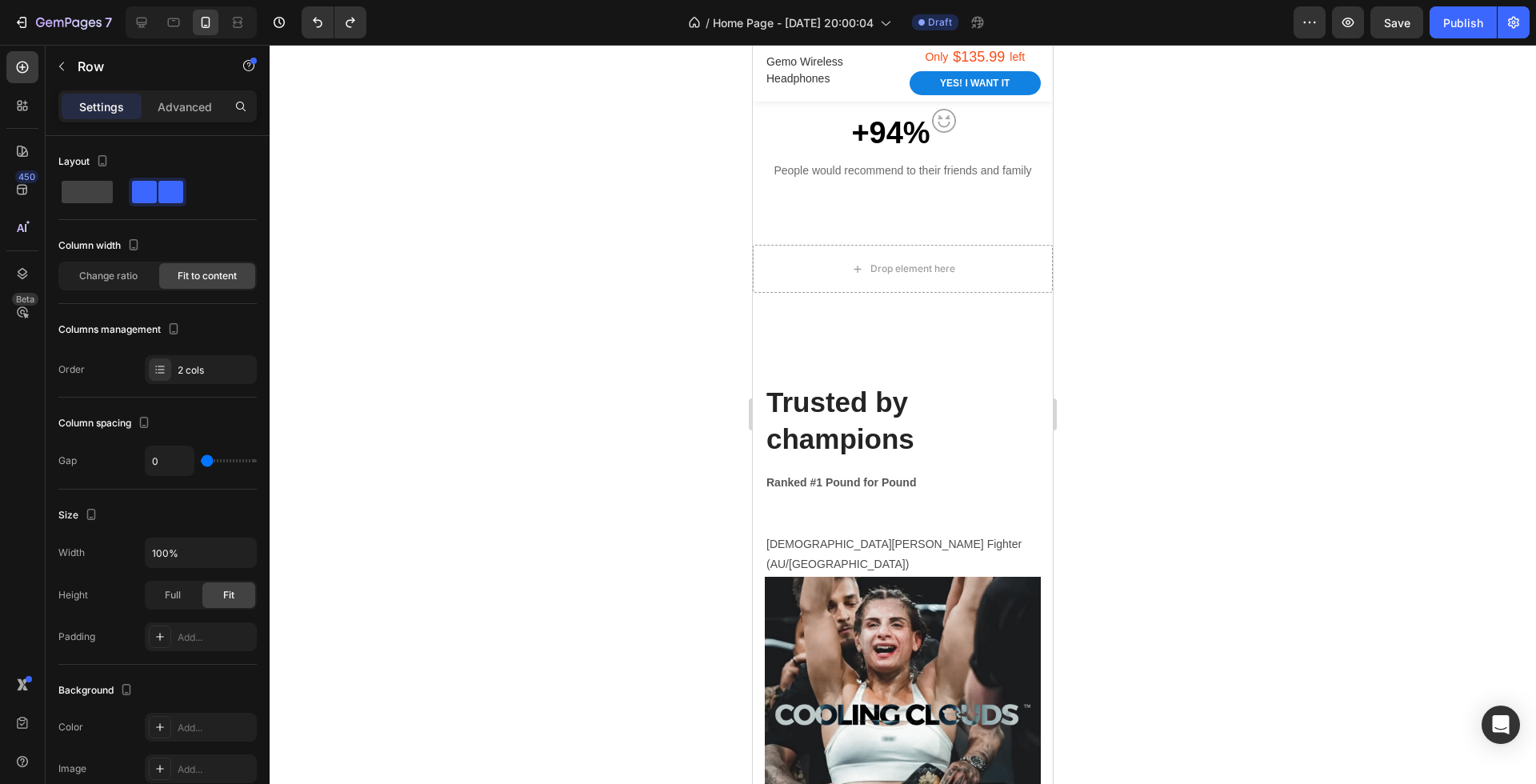
scroll to position [1255, 0]
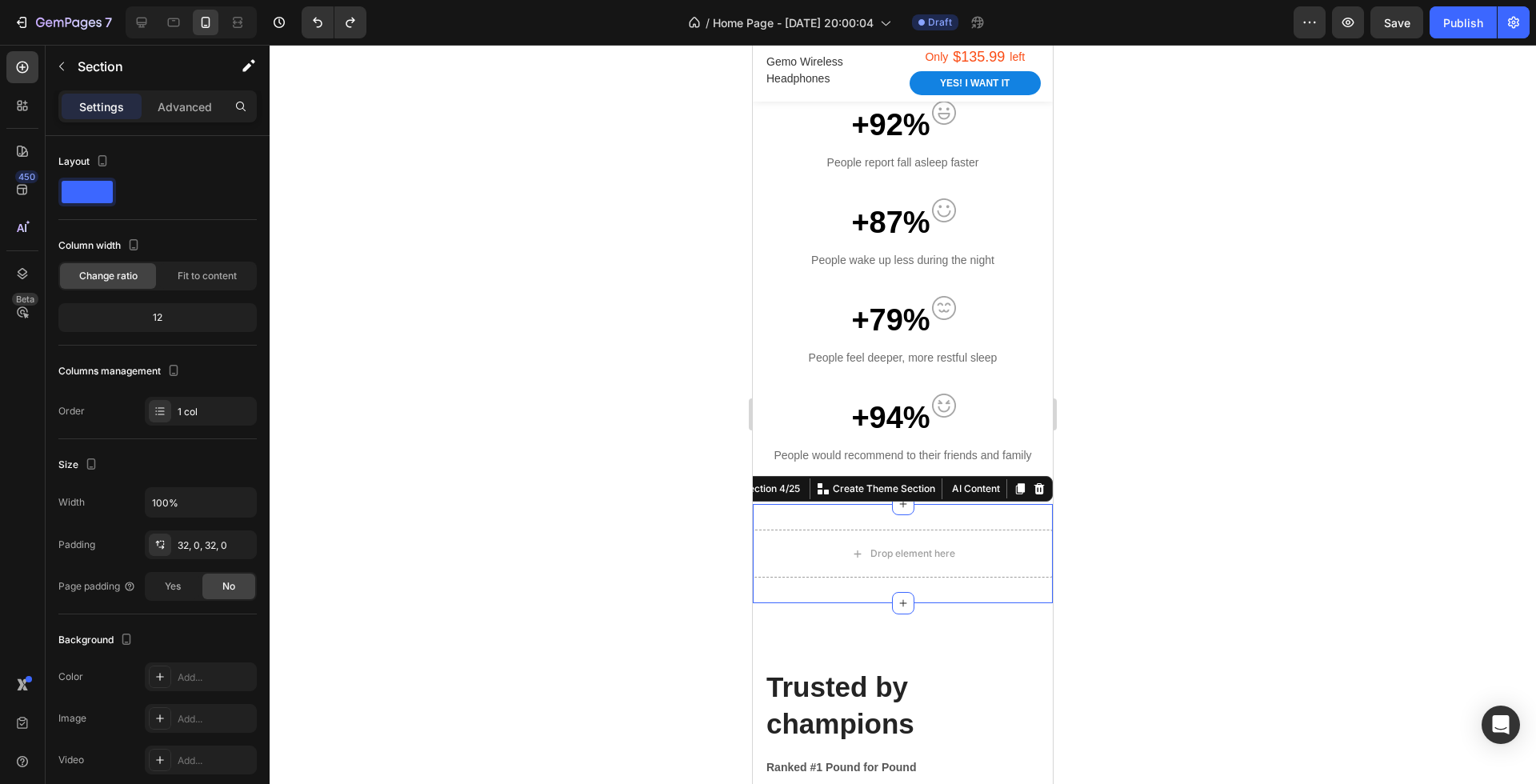
click at [975, 527] on div "Drop element here Section 4/25 You can create reusable sections Create Theme Se…" at bounding box center [902, 553] width 300 height 99
click at [1035, 491] on icon at bounding box center [1039, 488] width 13 height 13
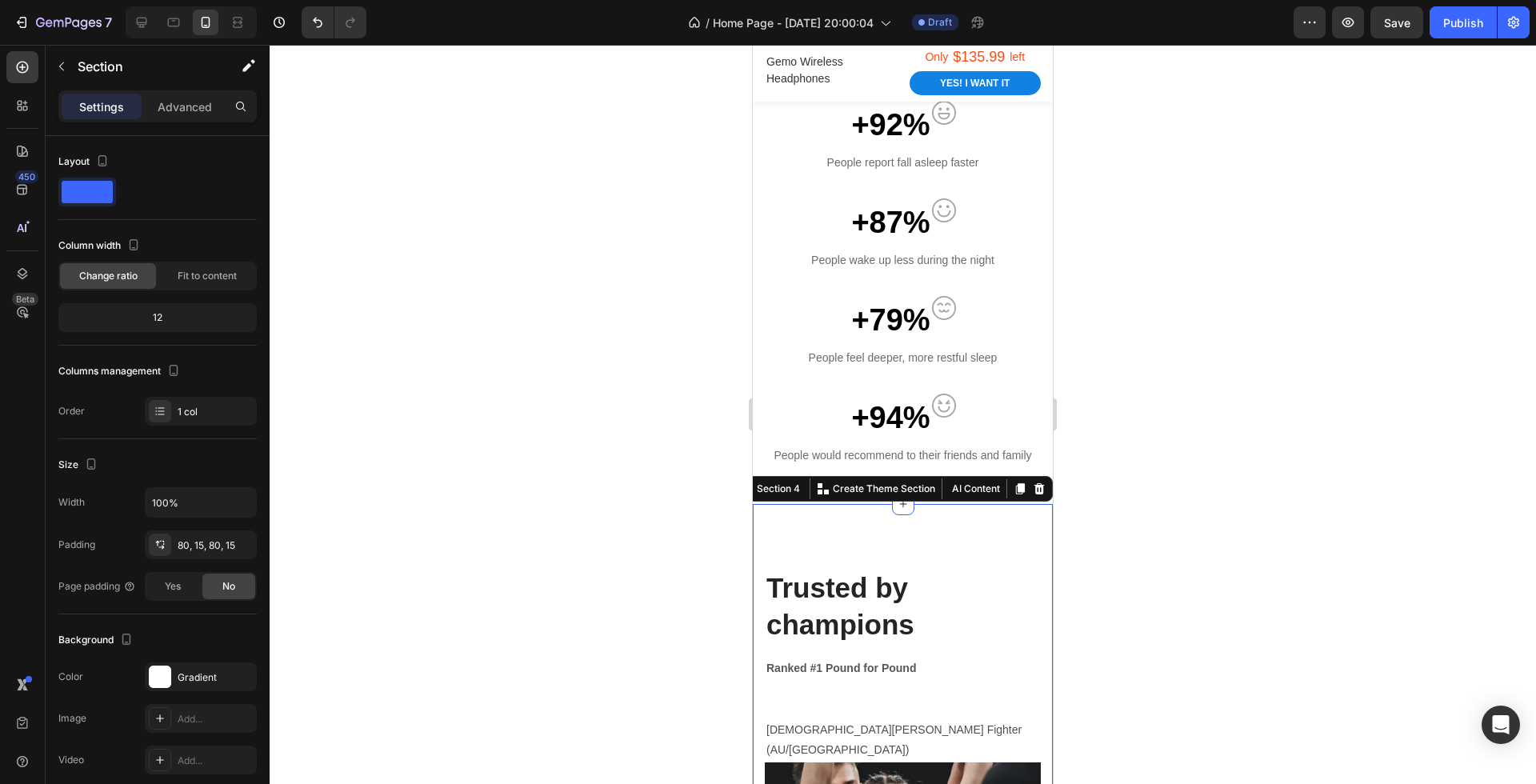
drag, startPoint x: 906, startPoint y: 508, endPoint x: 900, endPoint y: 551, distance: 43.4
click at [1283, 553] on div at bounding box center [902, 414] width 1266 height 739
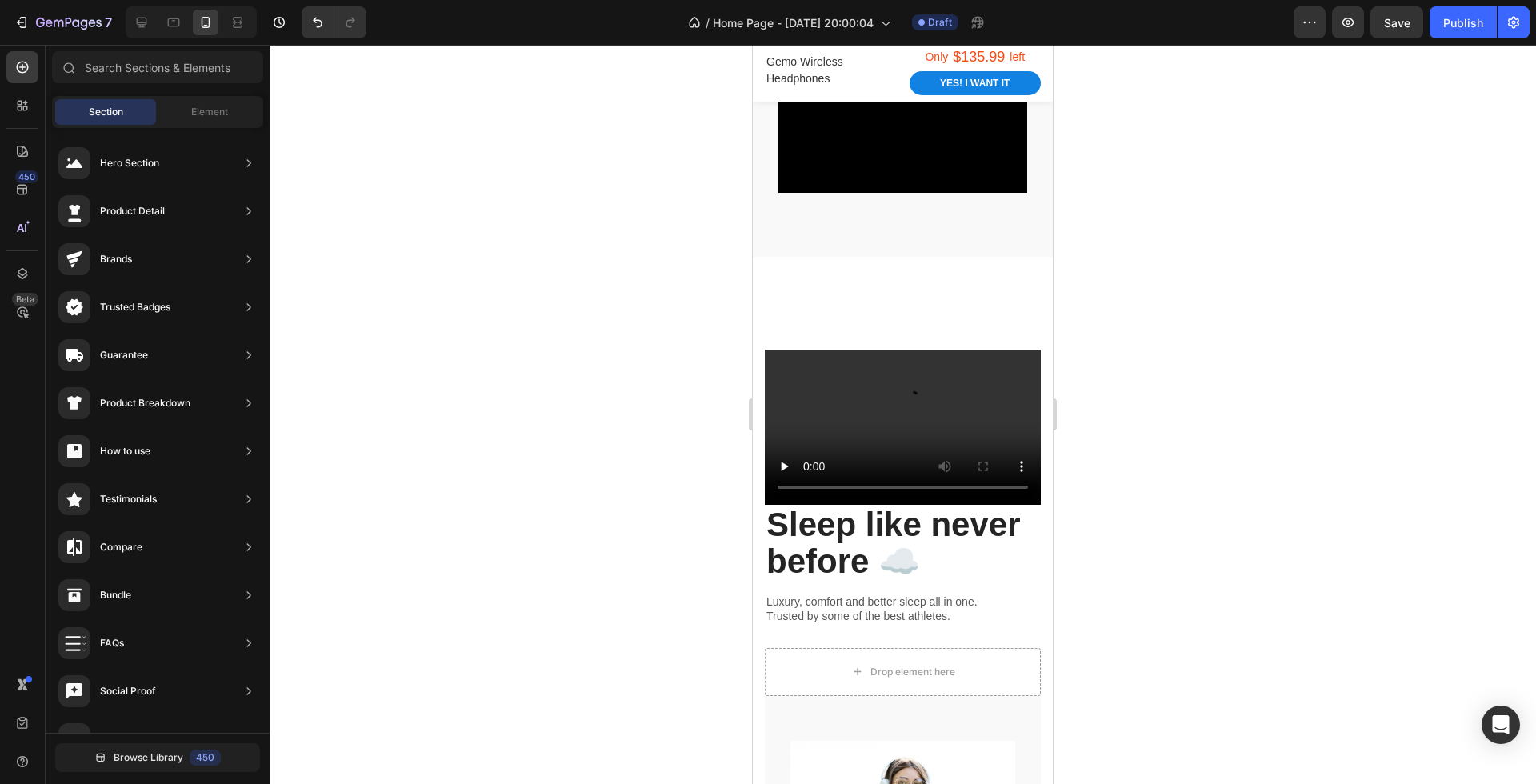
scroll to position [7105, 0]
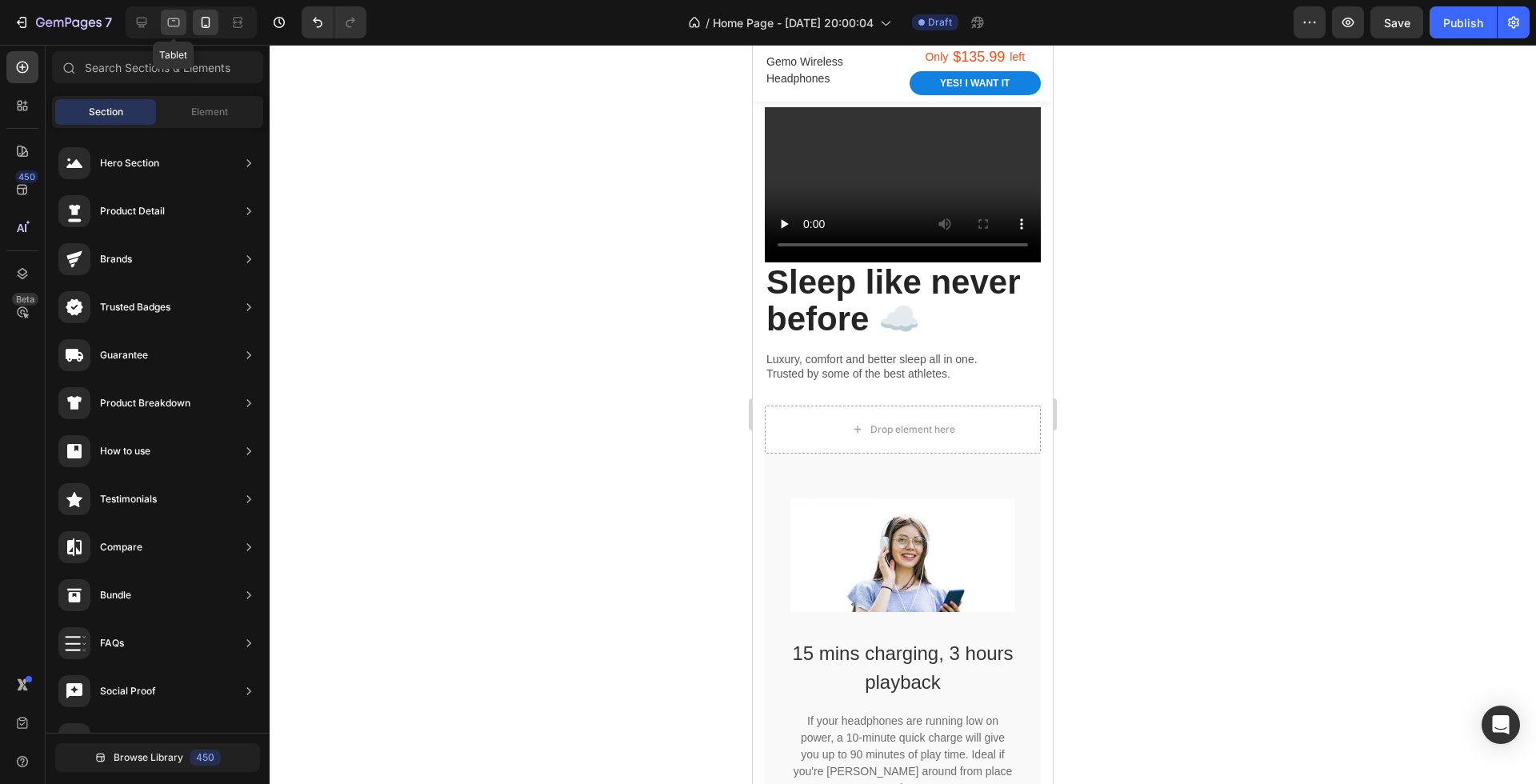
click at [178, 30] on div at bounding box center [174, 22] width 26 height 26
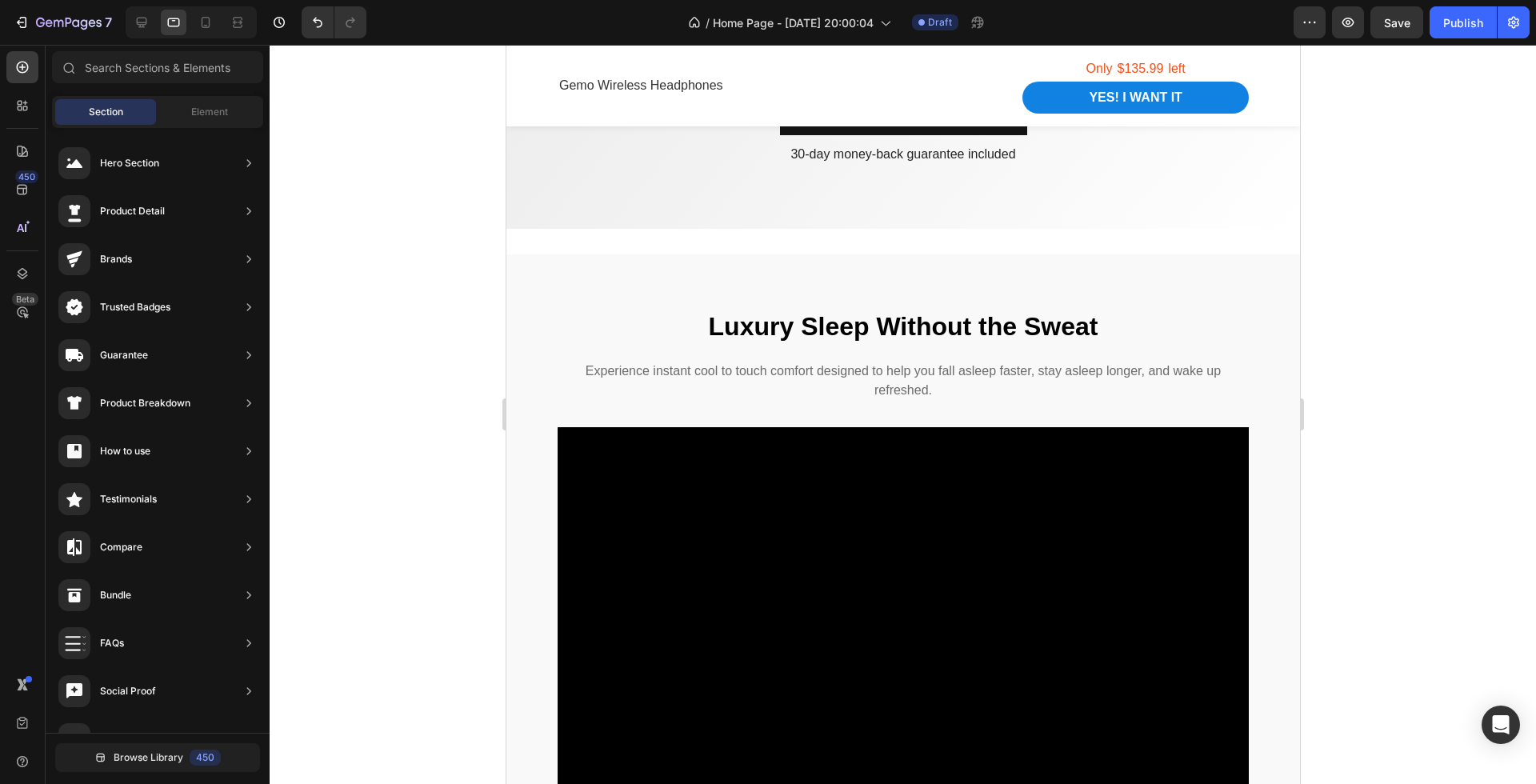
scroll to position [6405, 0]
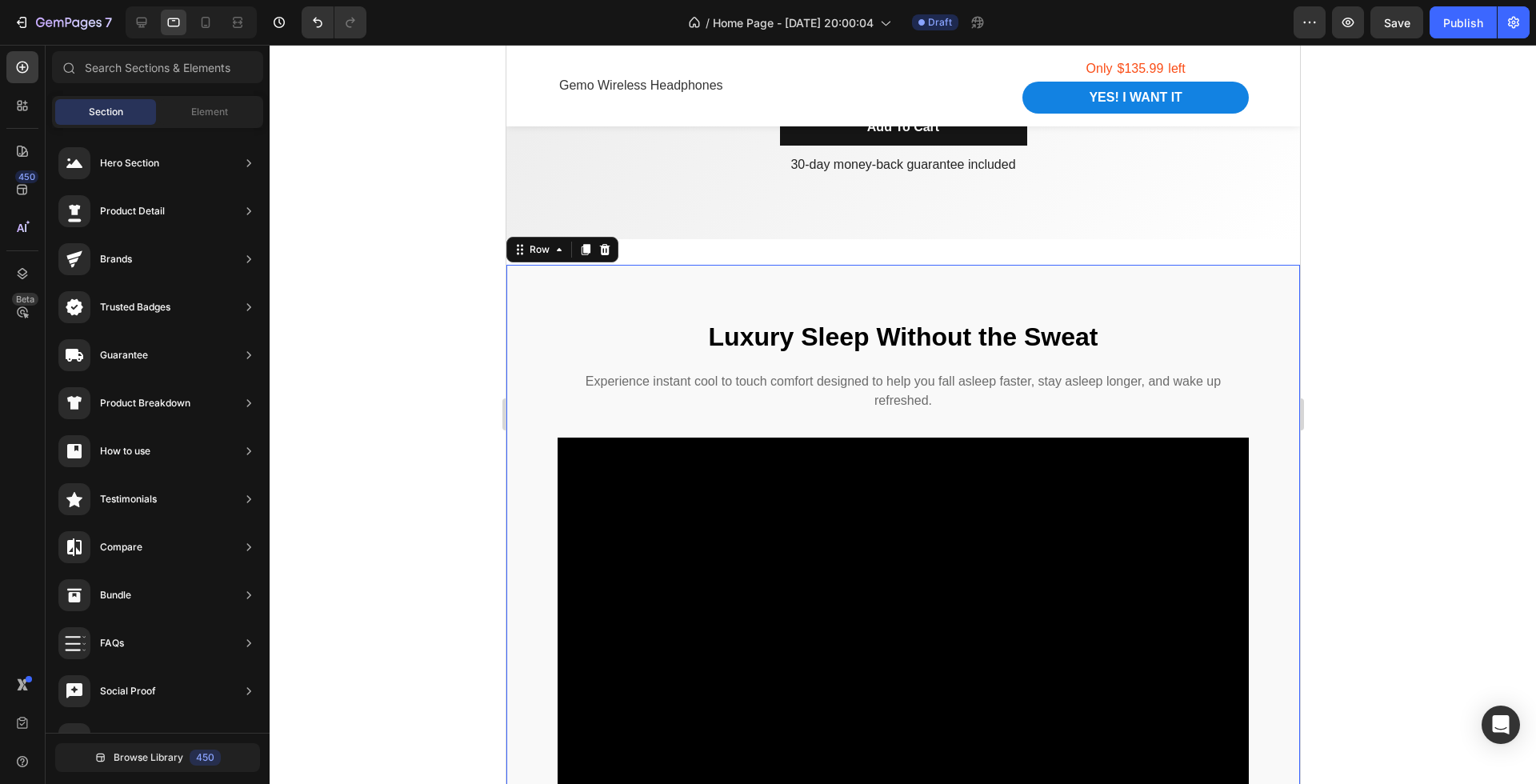
click at [867, 275] on div "Luxury Sleep Without the Sweat Heading Experience instant cool to touch comfort…" at bounding box center [902, 577] width 793 height 626
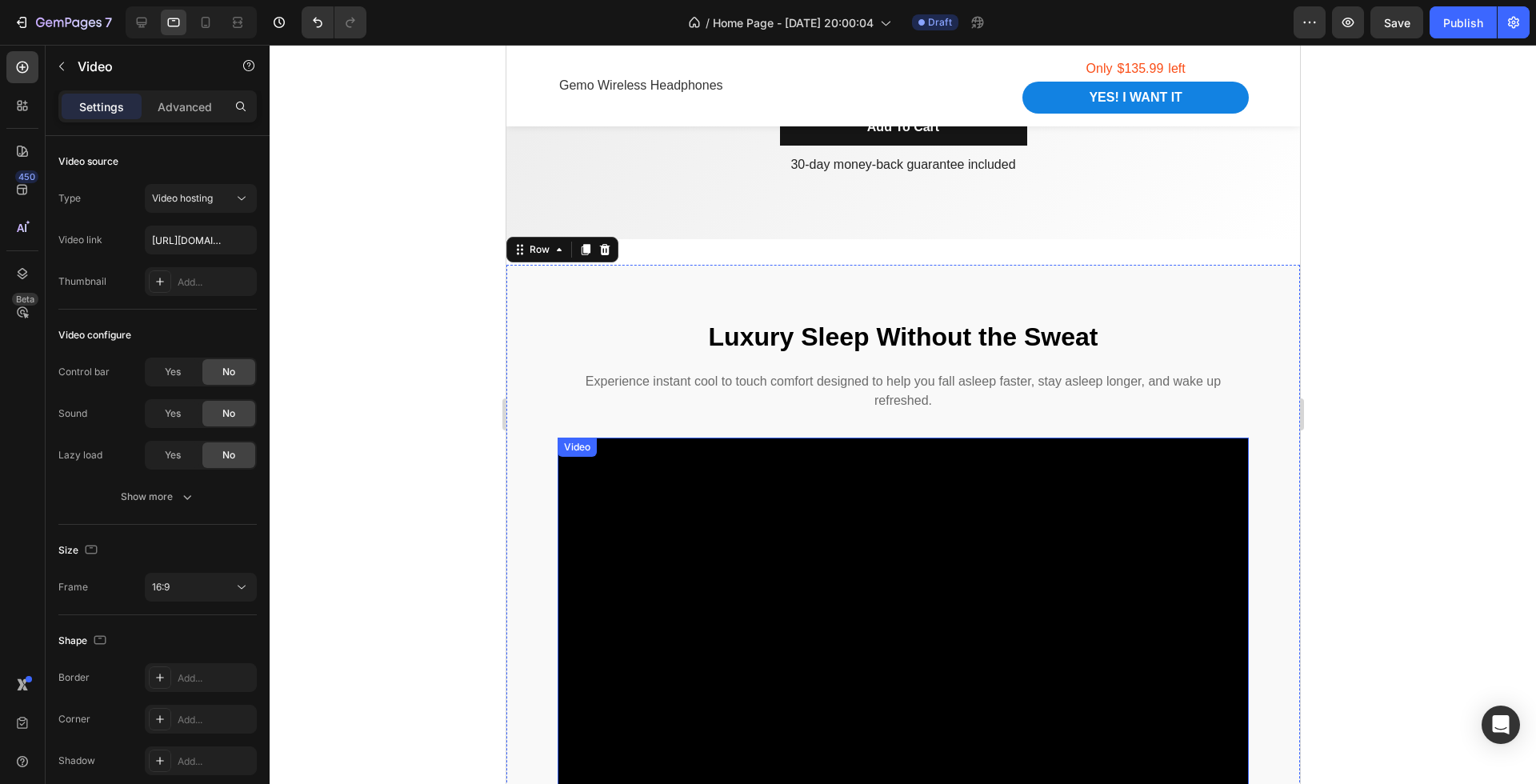
click at [876, 473] on video at bounding box center [902, 632] width 692 height 389
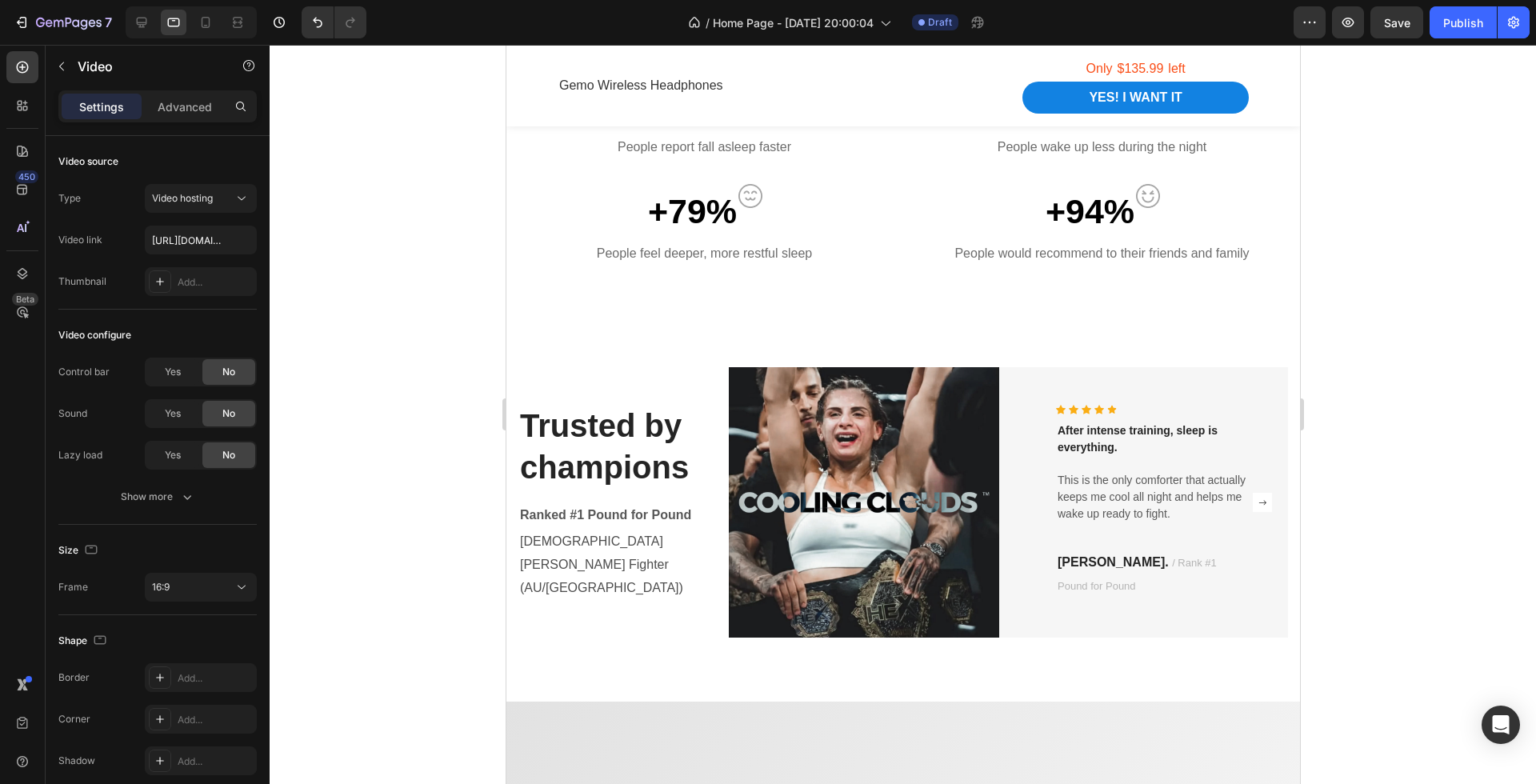
scroll to position [1011, 0]
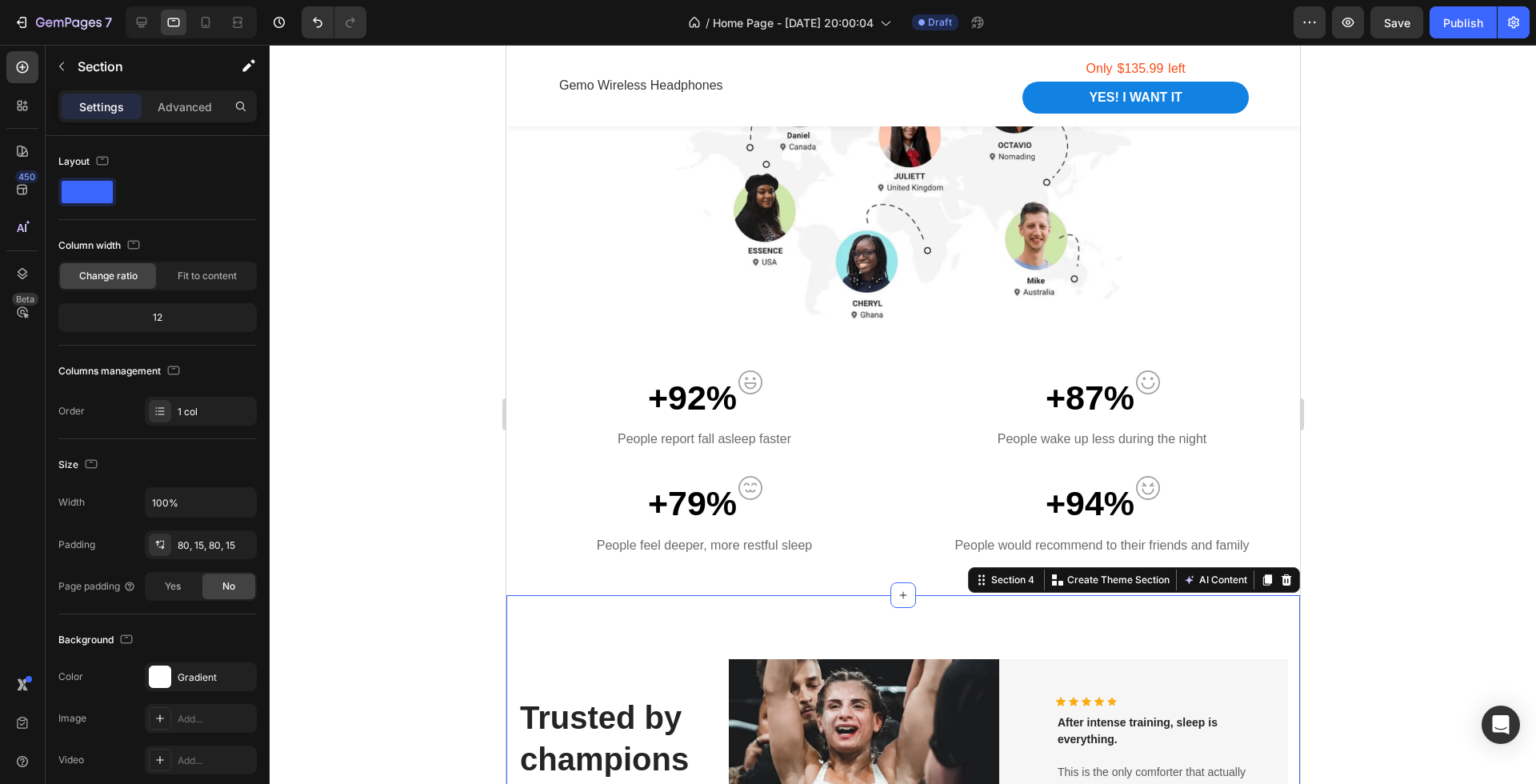
click at [877, 609] on div "Trusted by champions Heading Ranked #1 Pound for Pound Text block [DEMOGRAPHIC_…" at bounding box center [902, 794] width 793 height 398
click at [901, 587] on div at bounding box center [902, 596] width 26 height 26
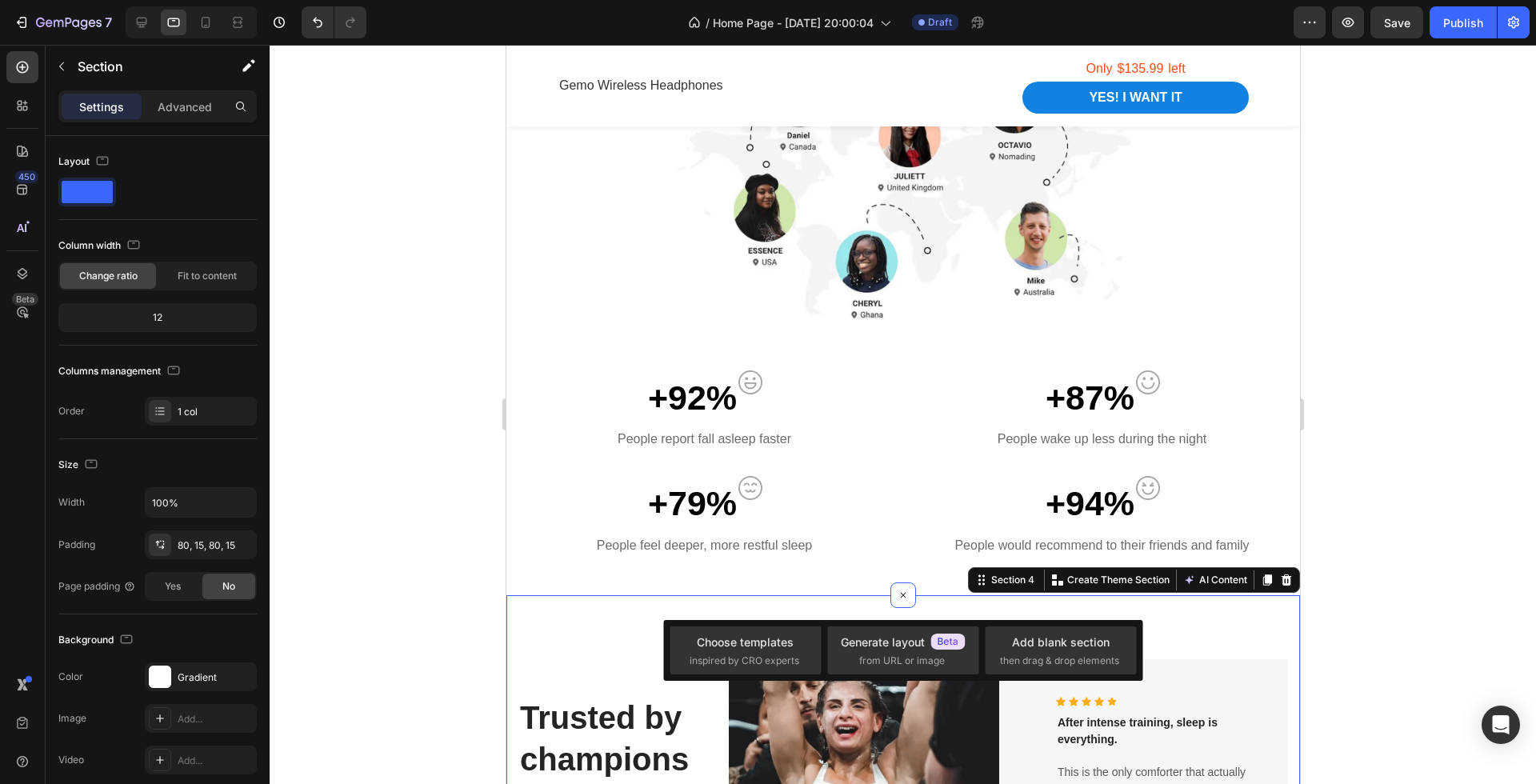
click at [909, 580] on div "Every summer 3/4 Australians report struggling with sleep due to overheating He…" at bounding box center [902, 212] width 793 height 768
click at [908, 592] on icon at bounding box center [902, 595] width 13 height 13
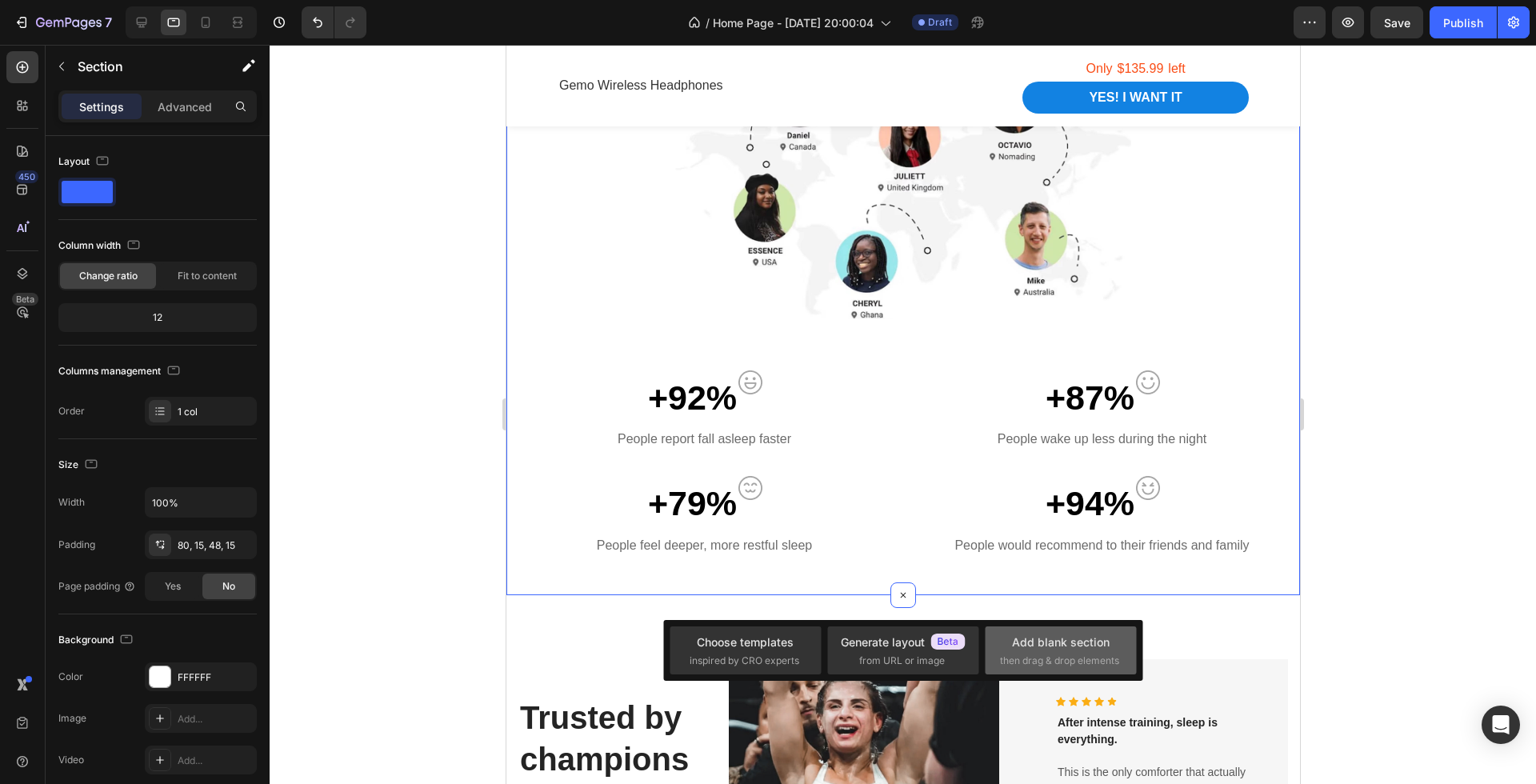
click at [1029, 653] on span "then drag & drop elements" at bounding box center [1060, 660] width 119 height 15
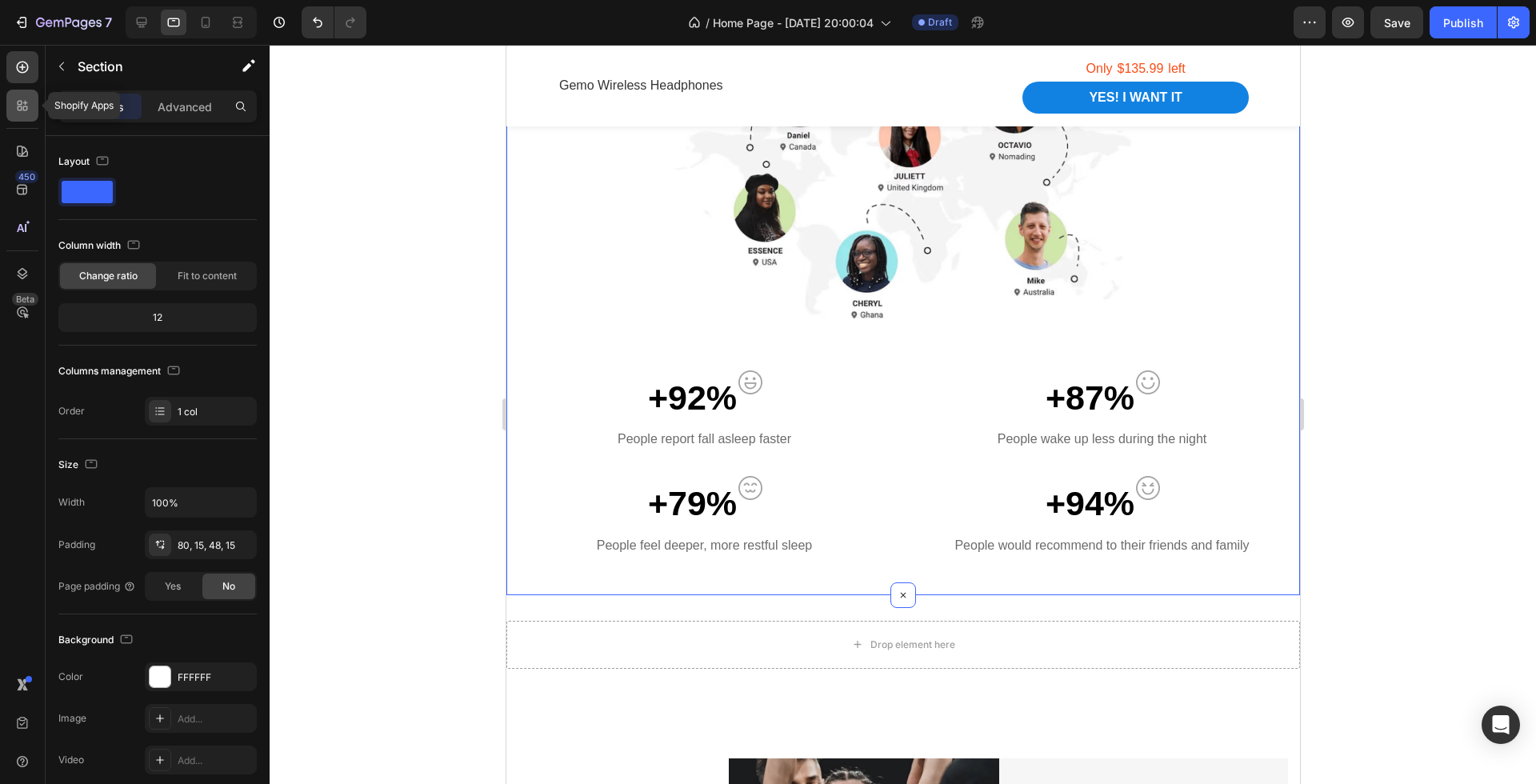
click at [28, 116] on div at bounding box center [22, 105] width 32 height 32
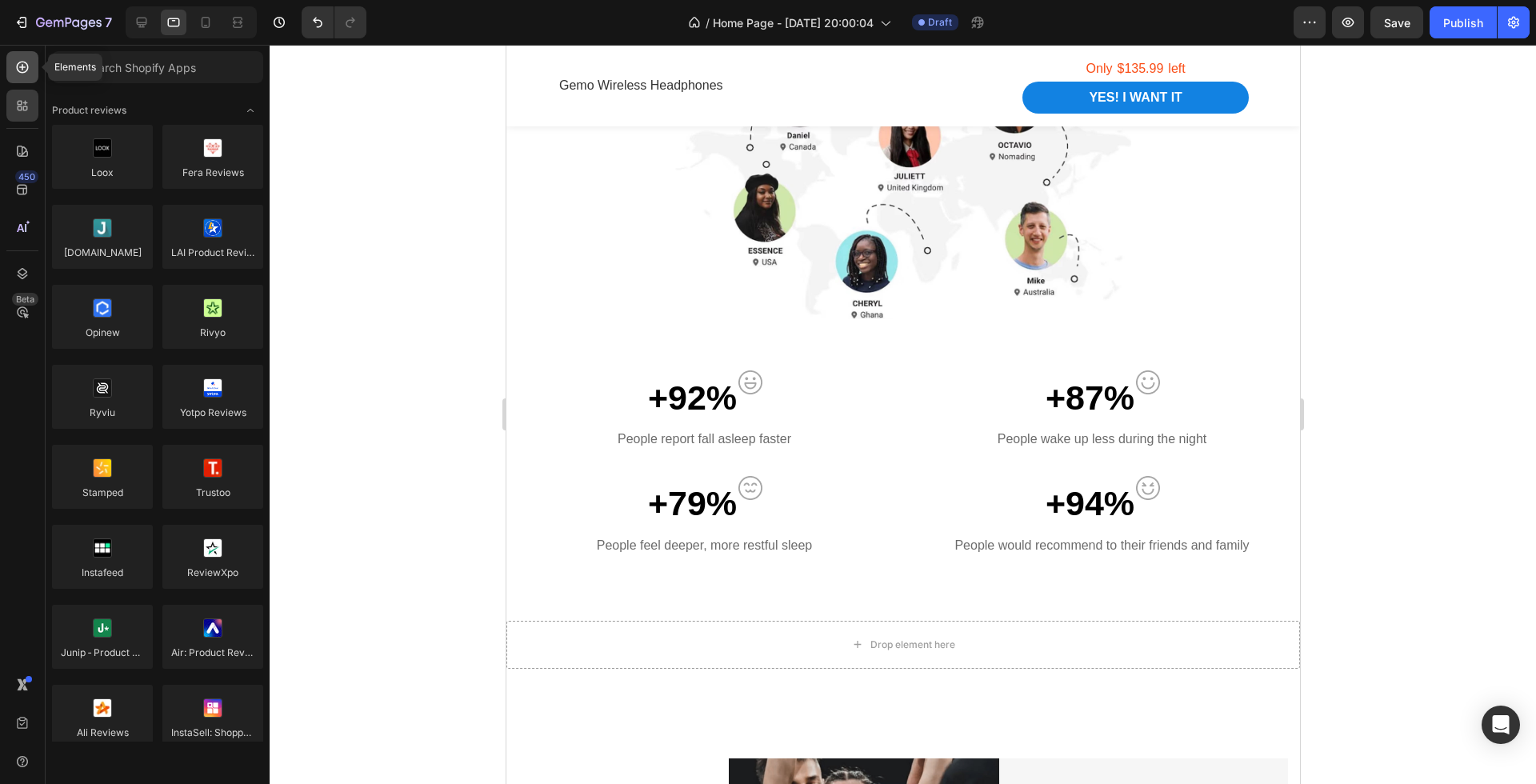
click at [35, 60] on div at bounding box center [22, 67] width 32 height 32
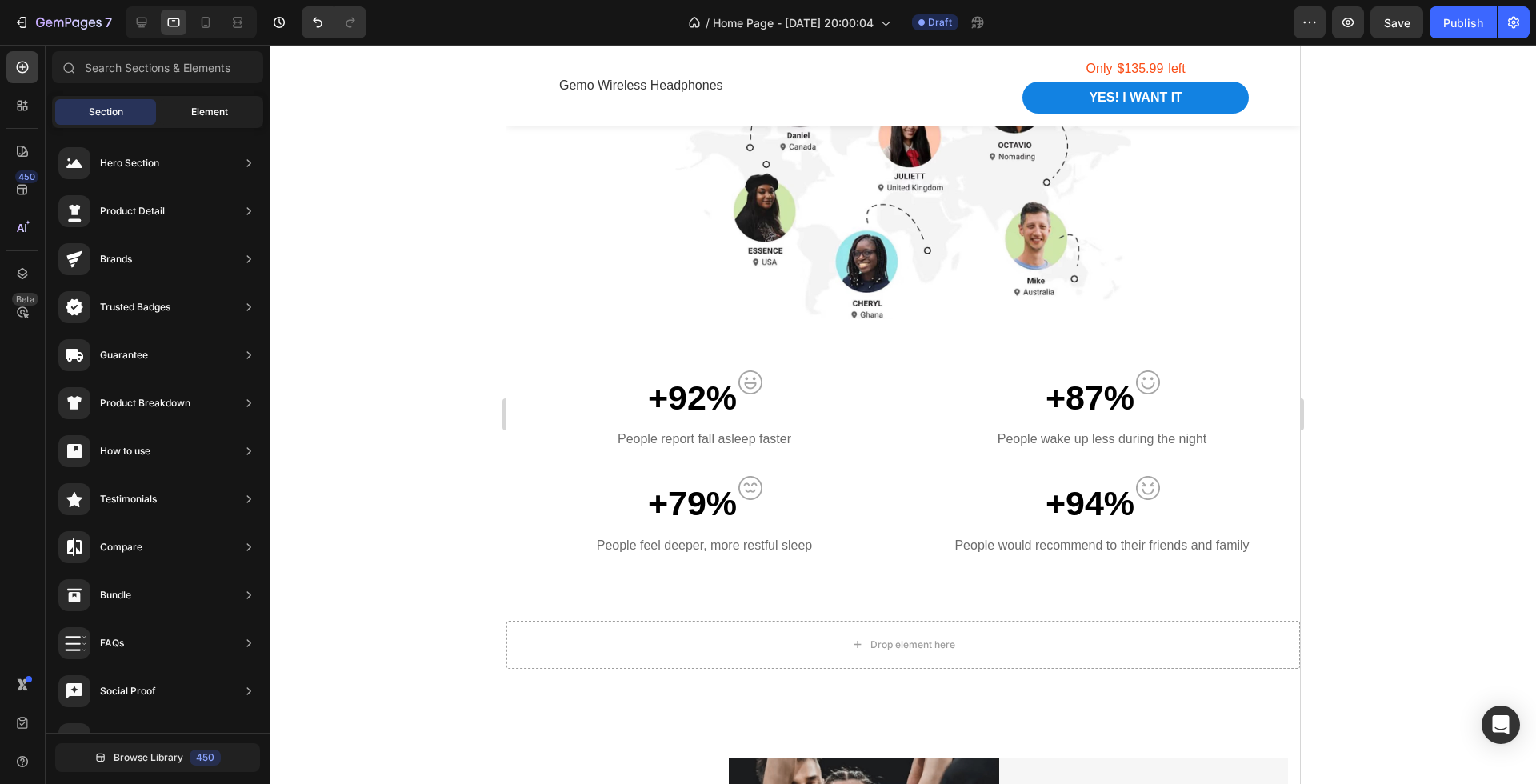
click at [194, 106] on span "Element" at bounding box center [209, 112] width 37 height 15
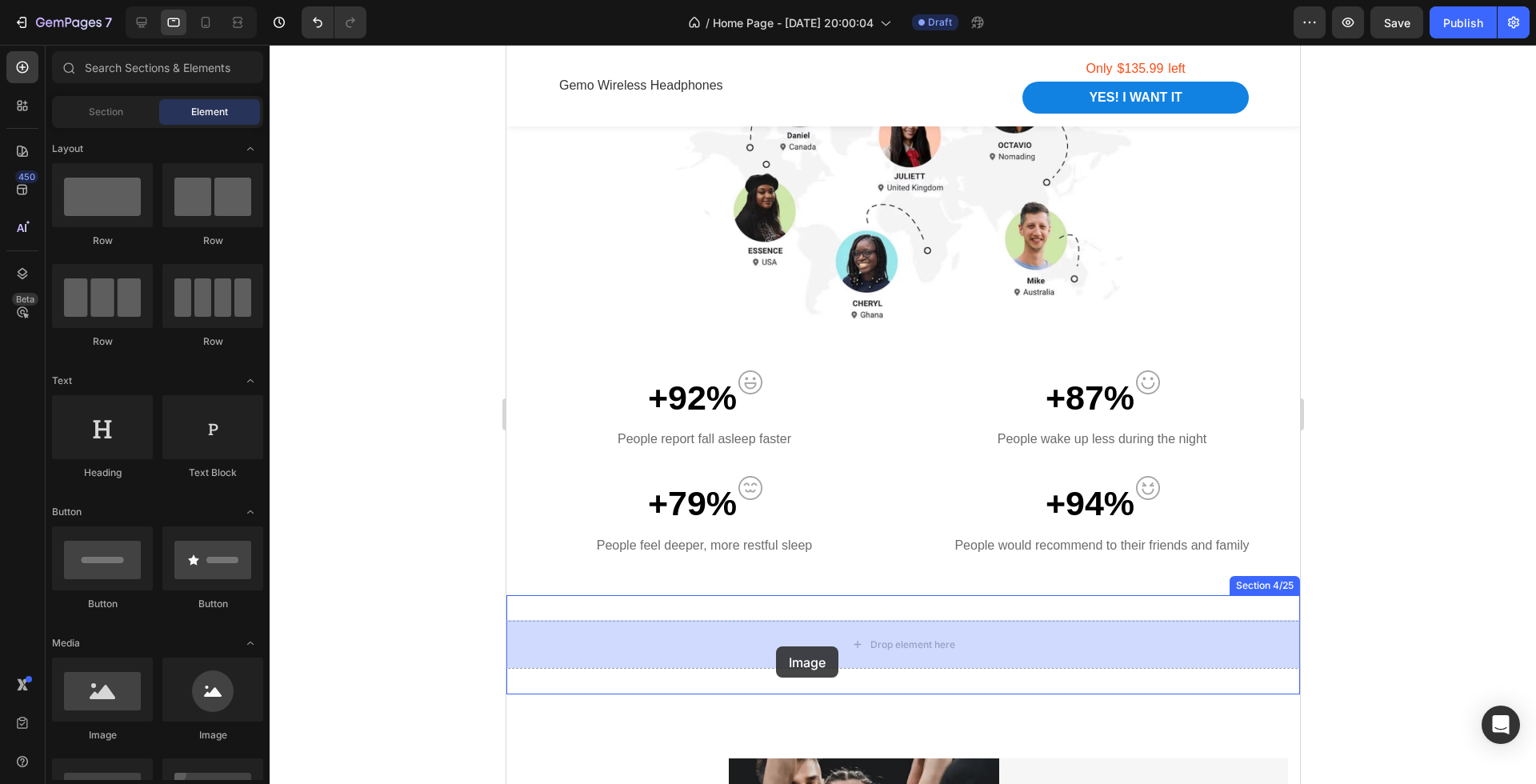
drag, startPoint x: 615, startPoint y: 347, endPoint x: 775, endPoint y: 647, distance: 340.0
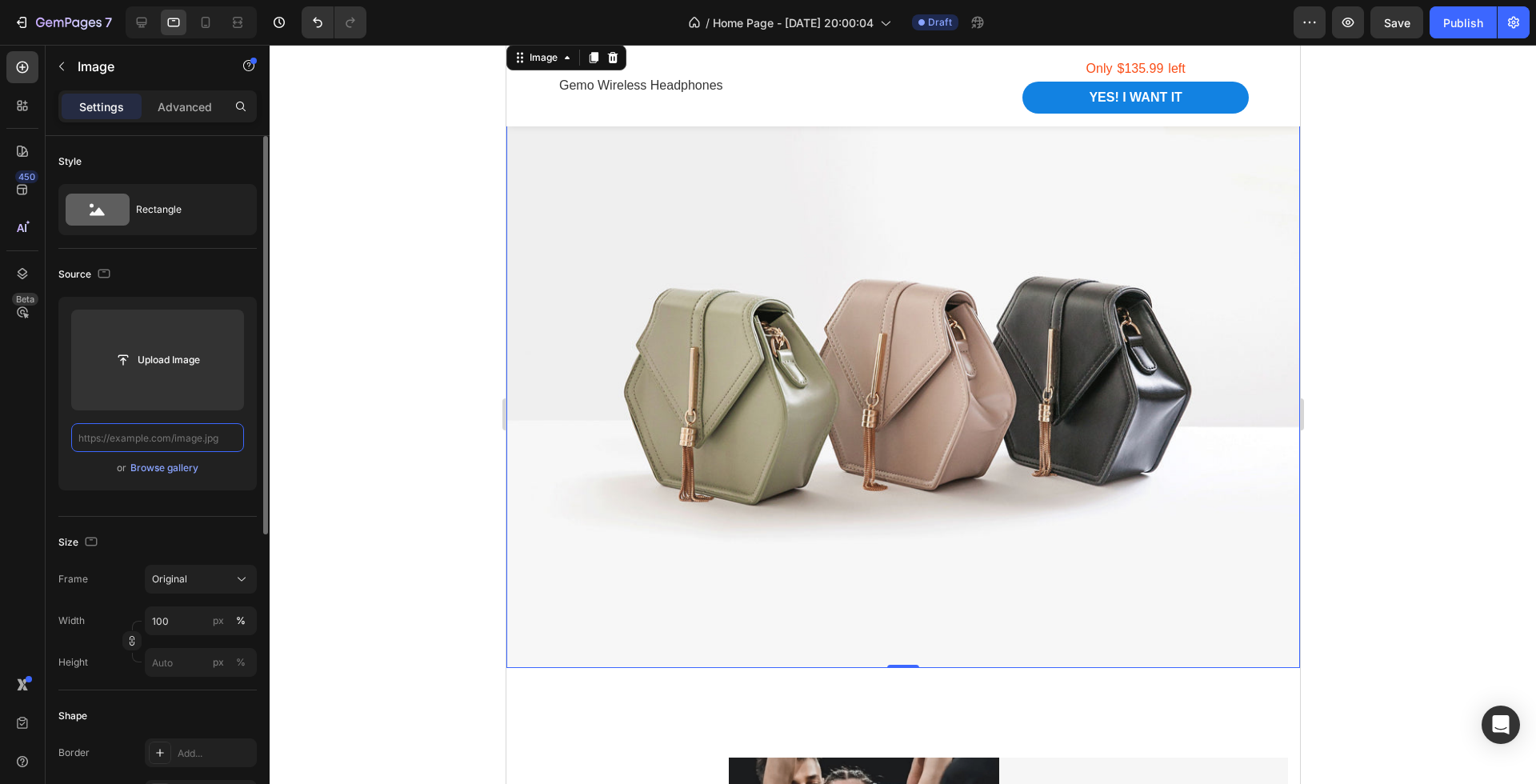
scroll to position [0, 0]
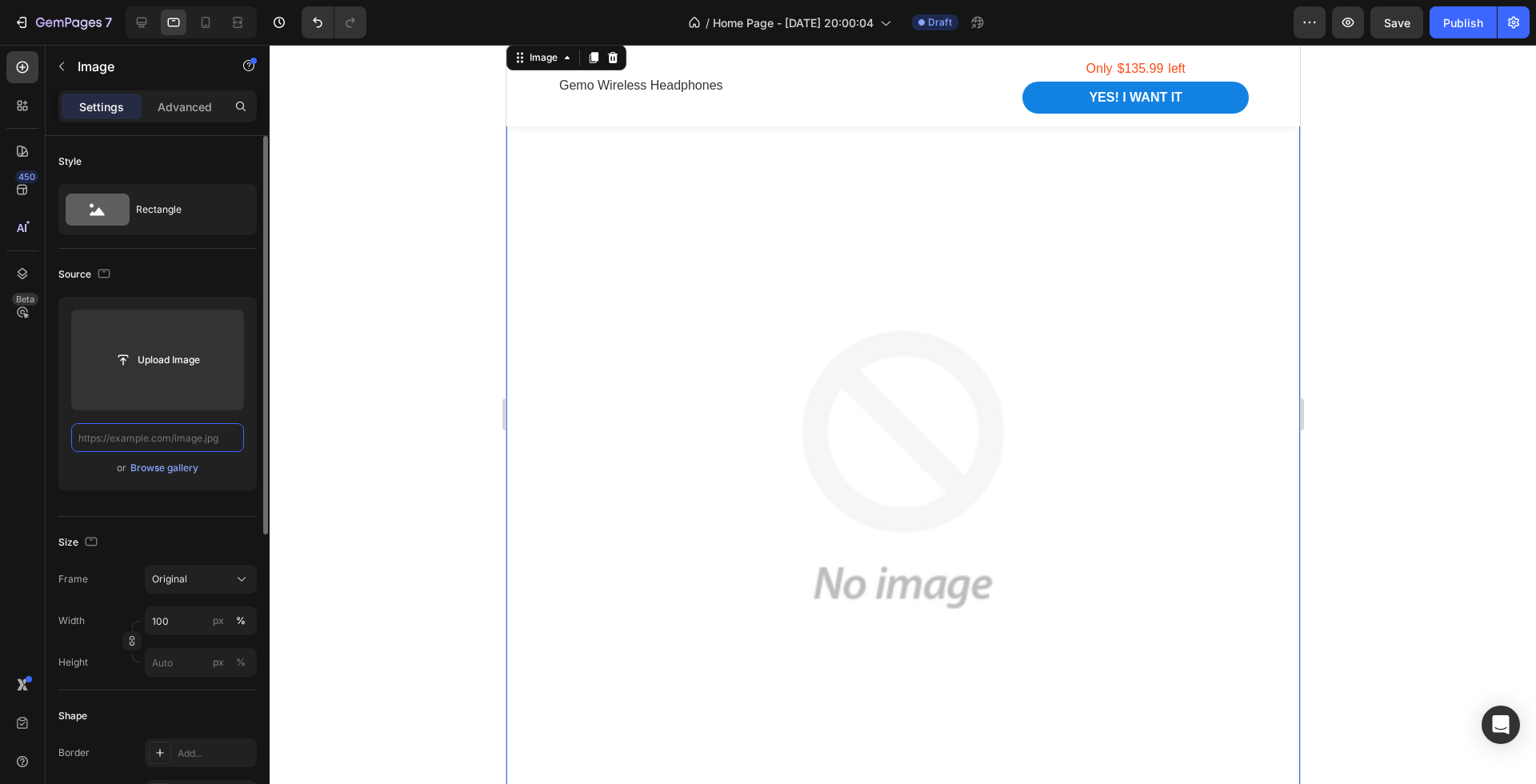
paste input "[URL][DOMAIN_NAME]"
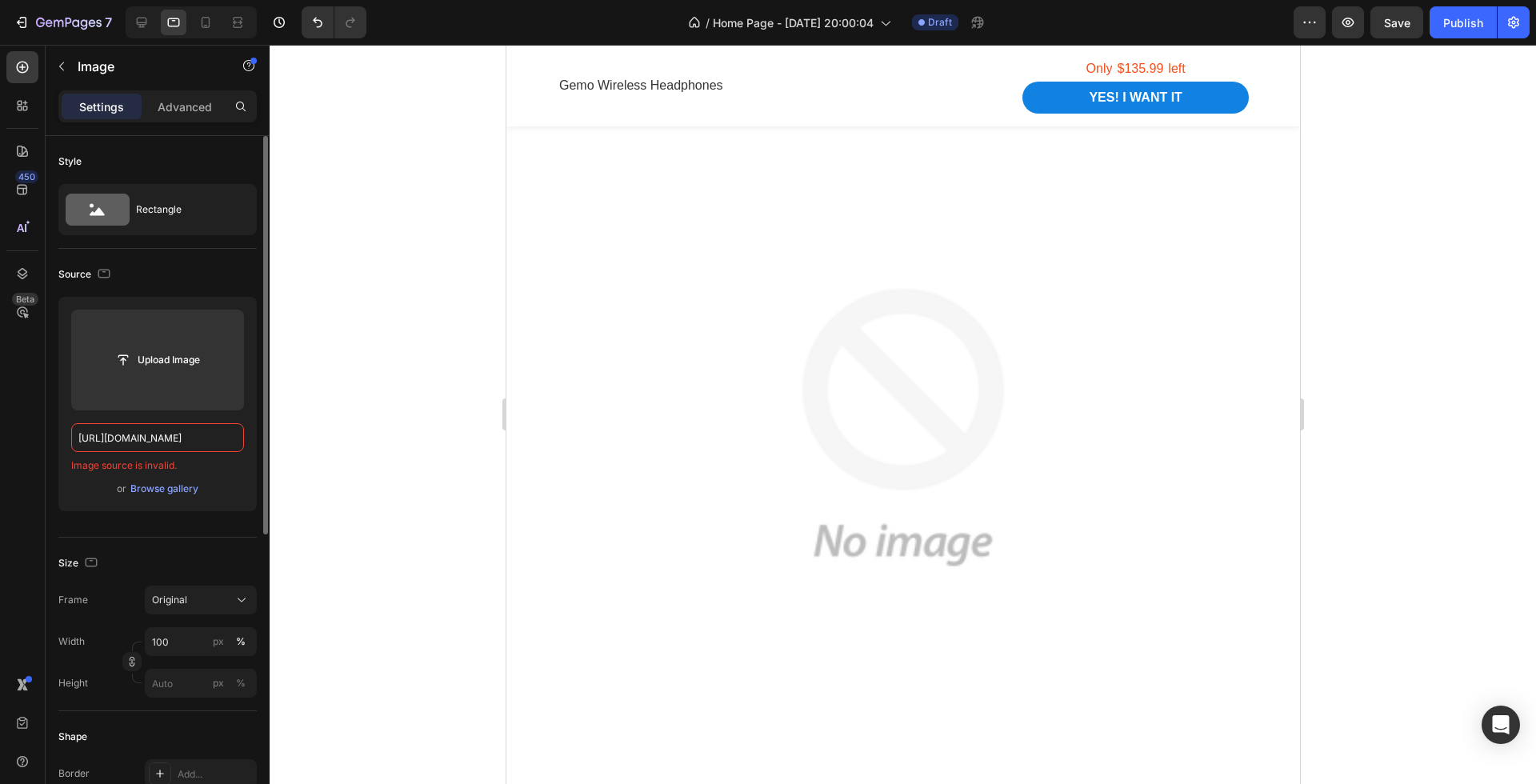
scroll to position [0, 167]
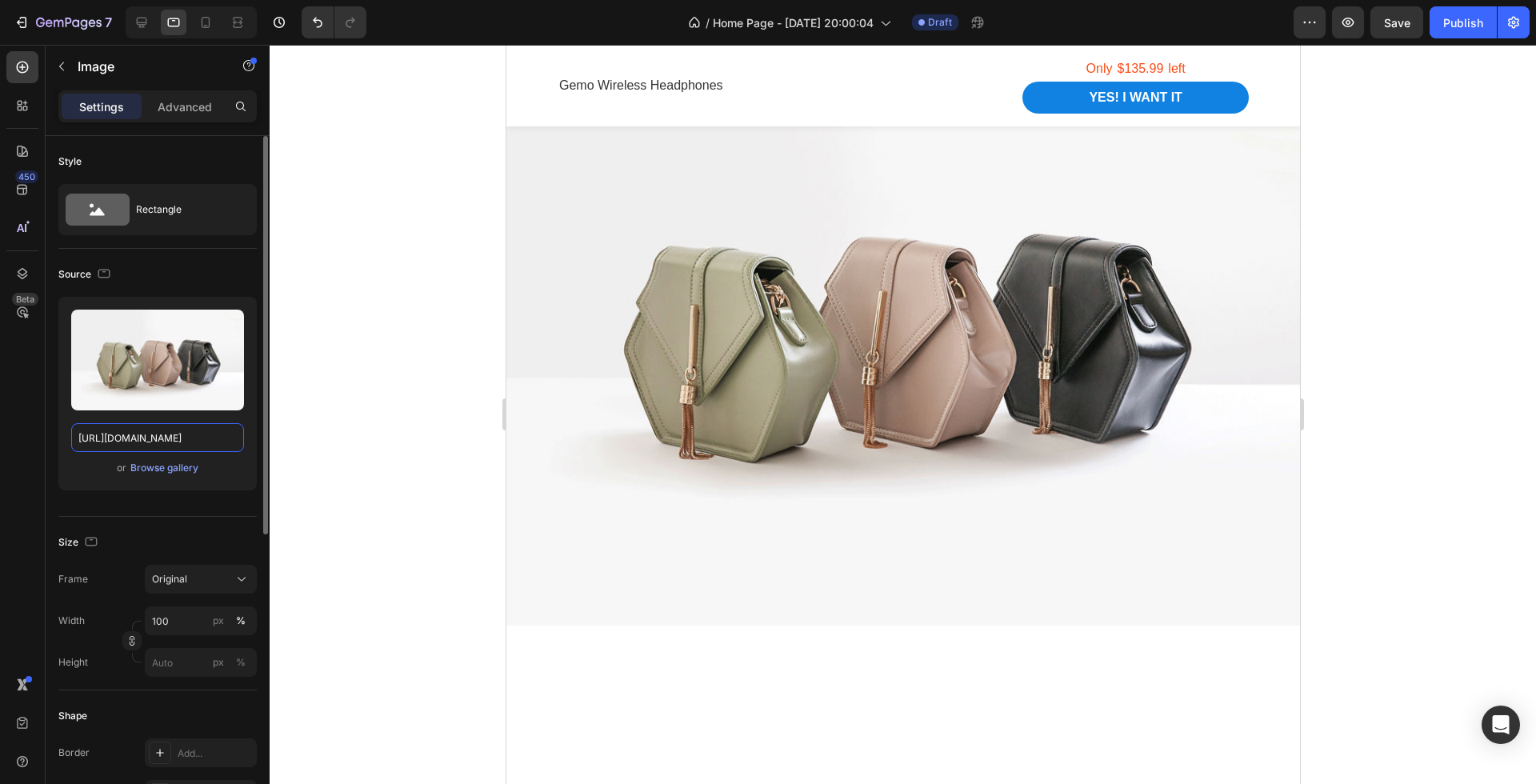
type input "[URL][DOMAIN_NAME]"
click at [745, 425] on img at bounding box center [902, 328] width 793 height 596
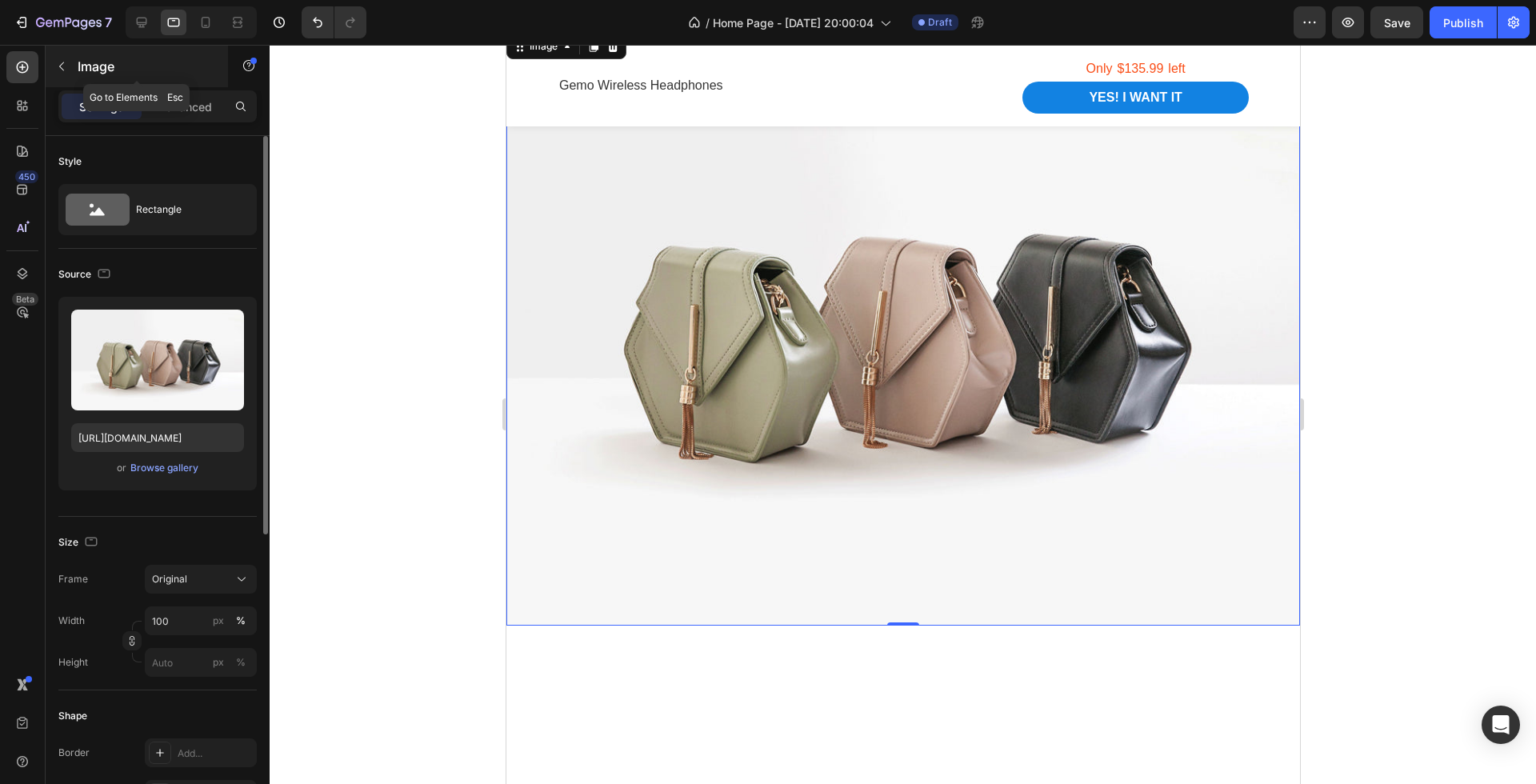
click at [61, 65] on icon "button" at bounding box center [61, 66] width 13 height 13
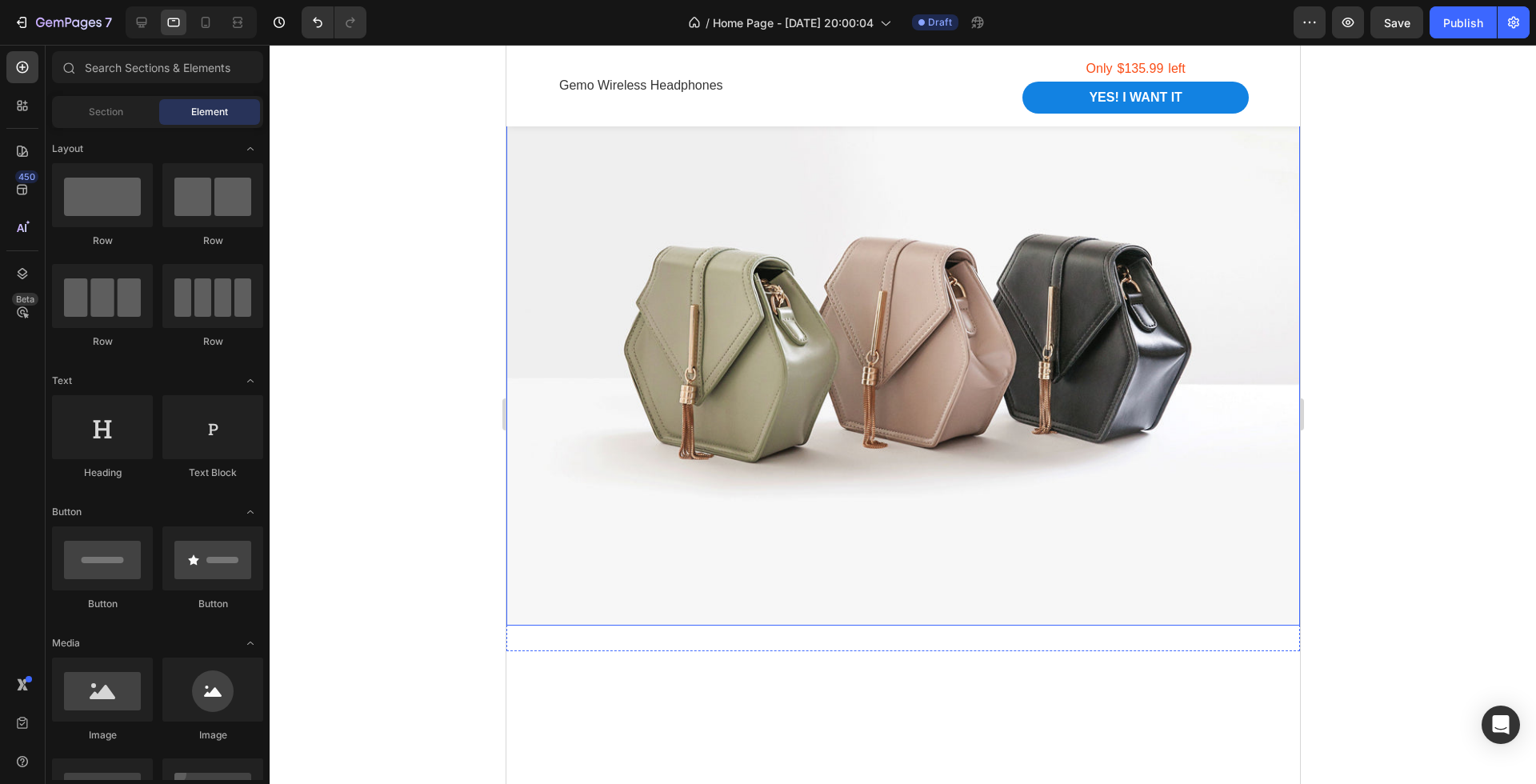
click at [679, 337] on img at bounding box center [902, 328] width 793 height 596
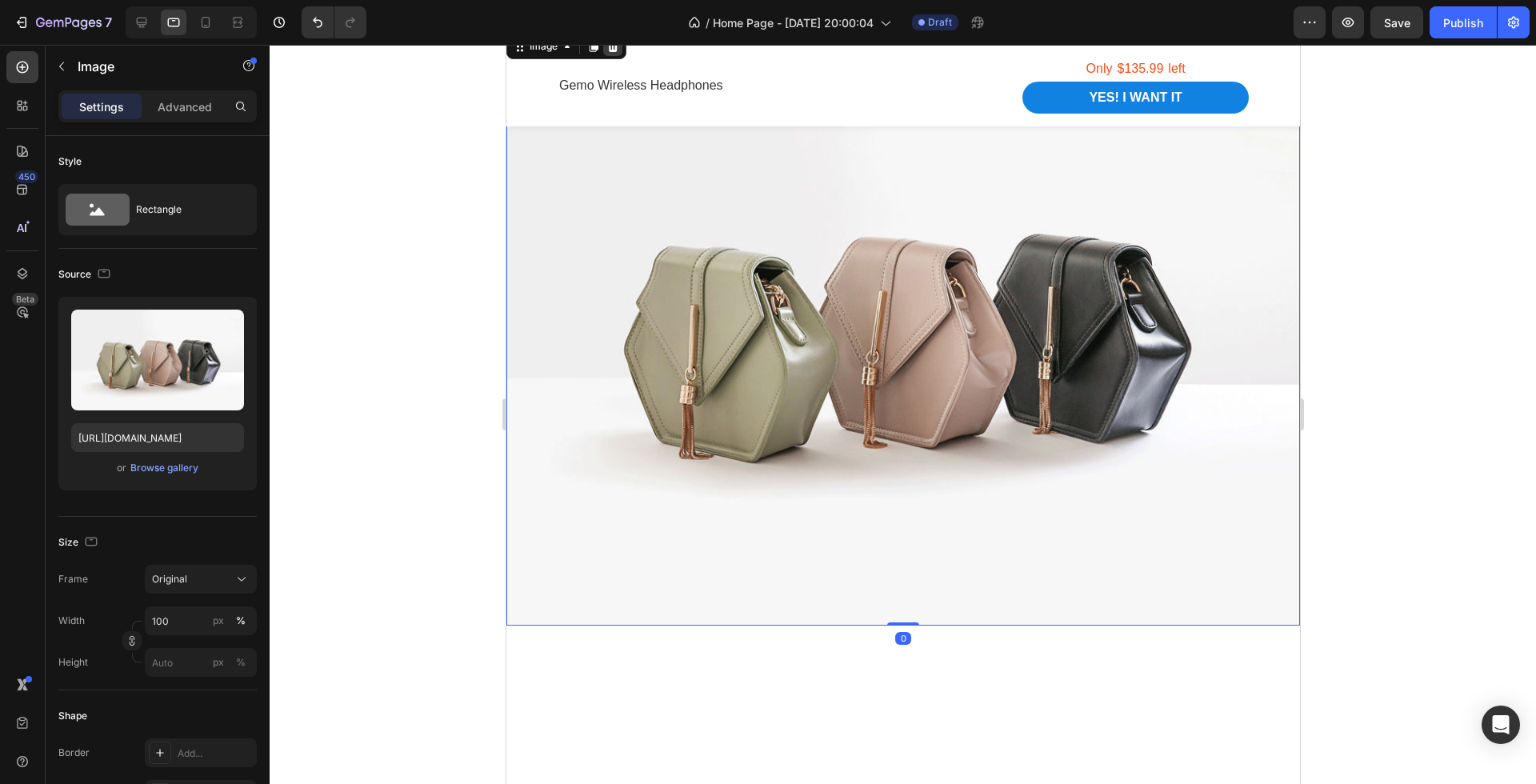
click at [609, 54] on div at bounding box center [612, 47] width 19 height 19
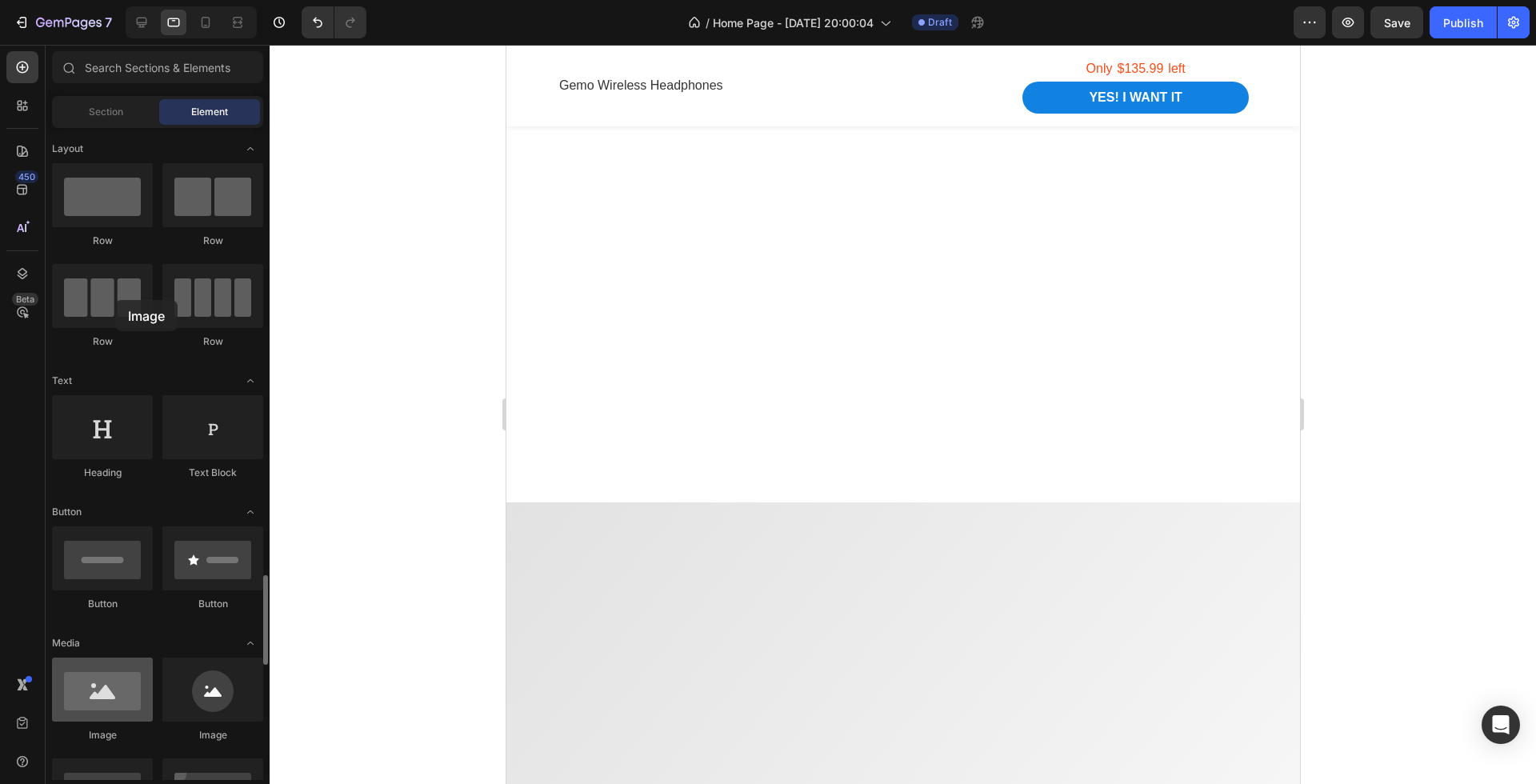
click at [115, 658] on div at bounding box center [102, 690] width 101 height 64
drag, startPoint x: 613, startPoint y: 446, endPoint x: 812, endPoint y: 318, distance: 236.6
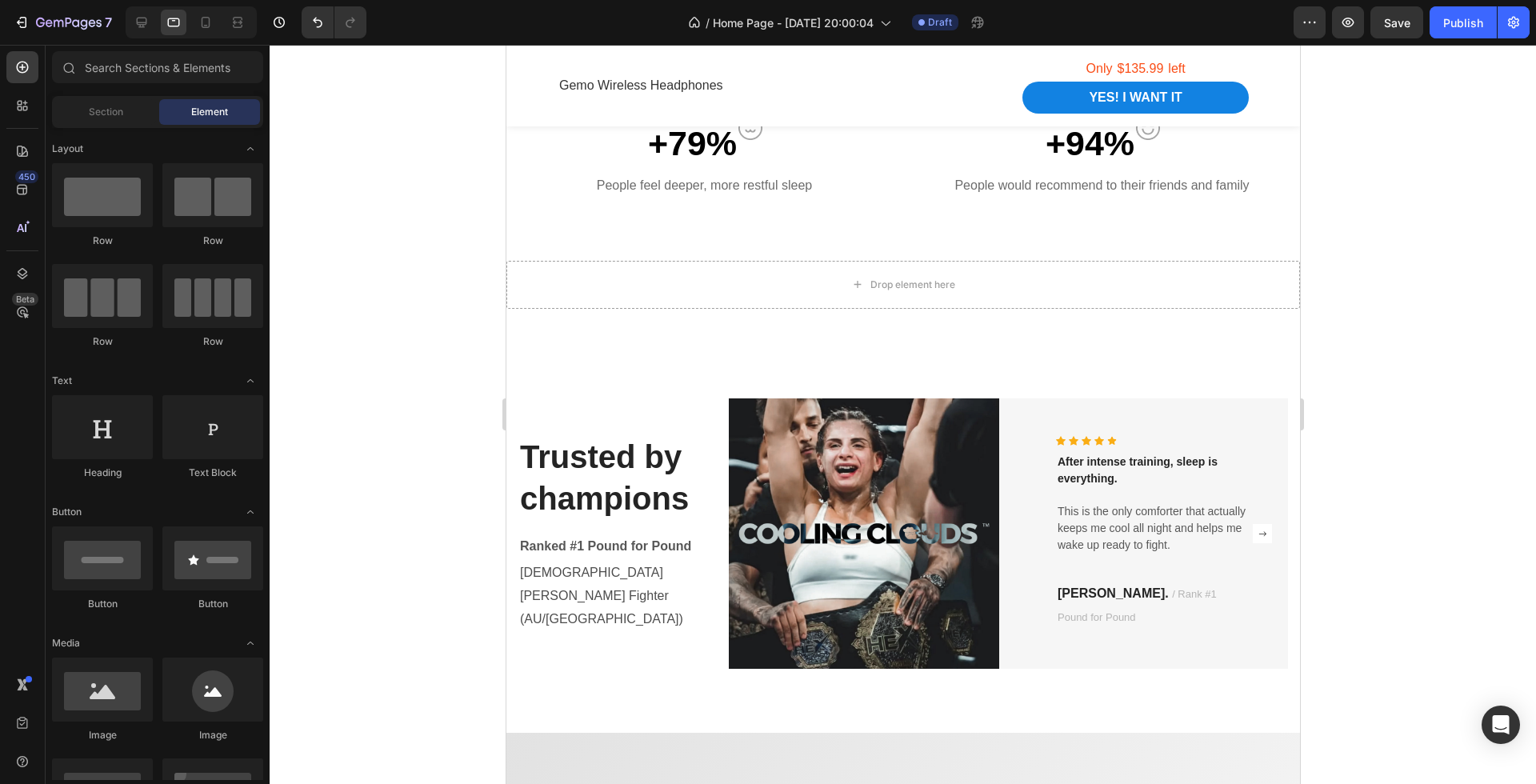
scroll to position [1333, 0]
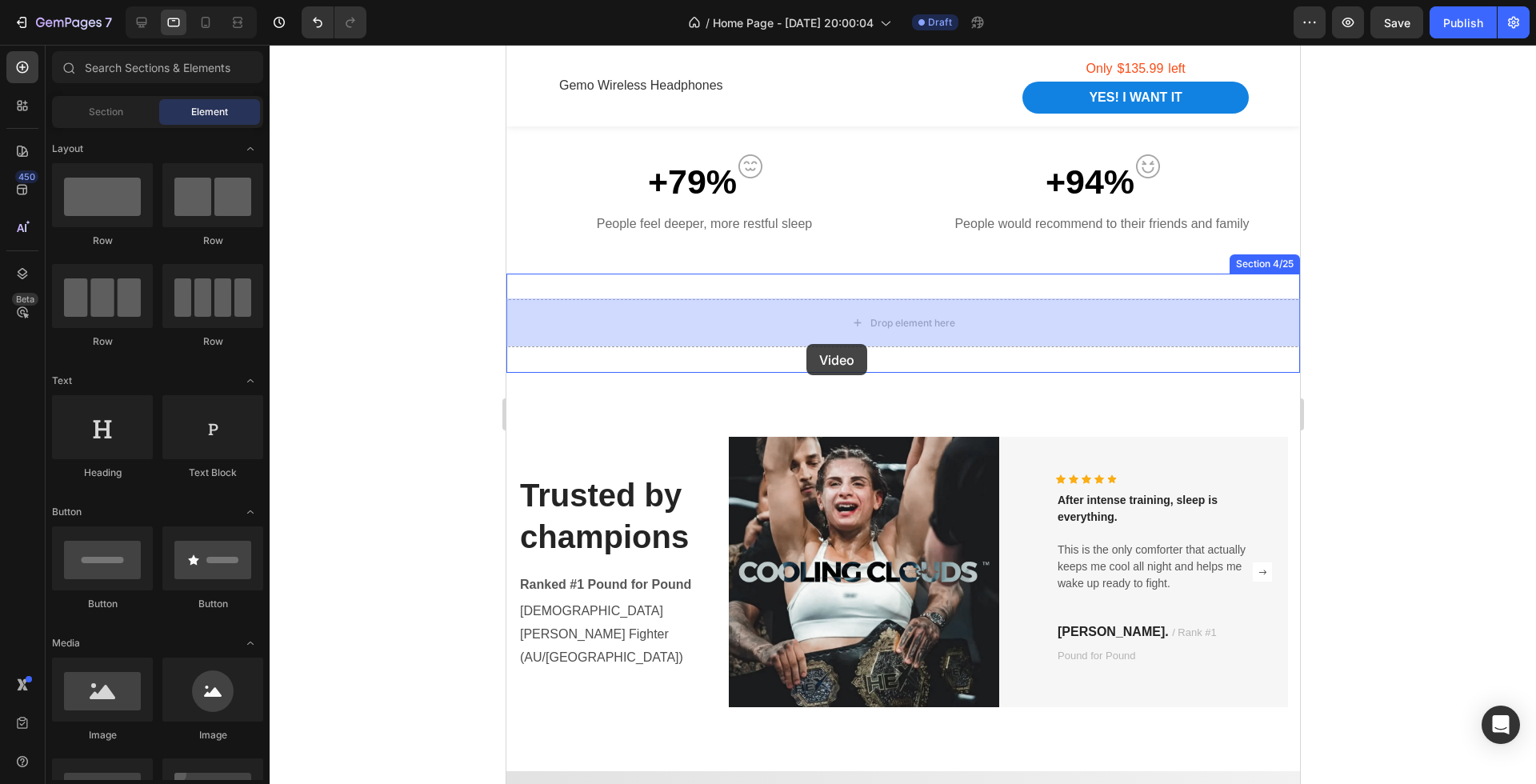
drag, startPoint x: 604, startPoint y: 449, endPoint x: 806, endPoint y: 344, distance: 227.7
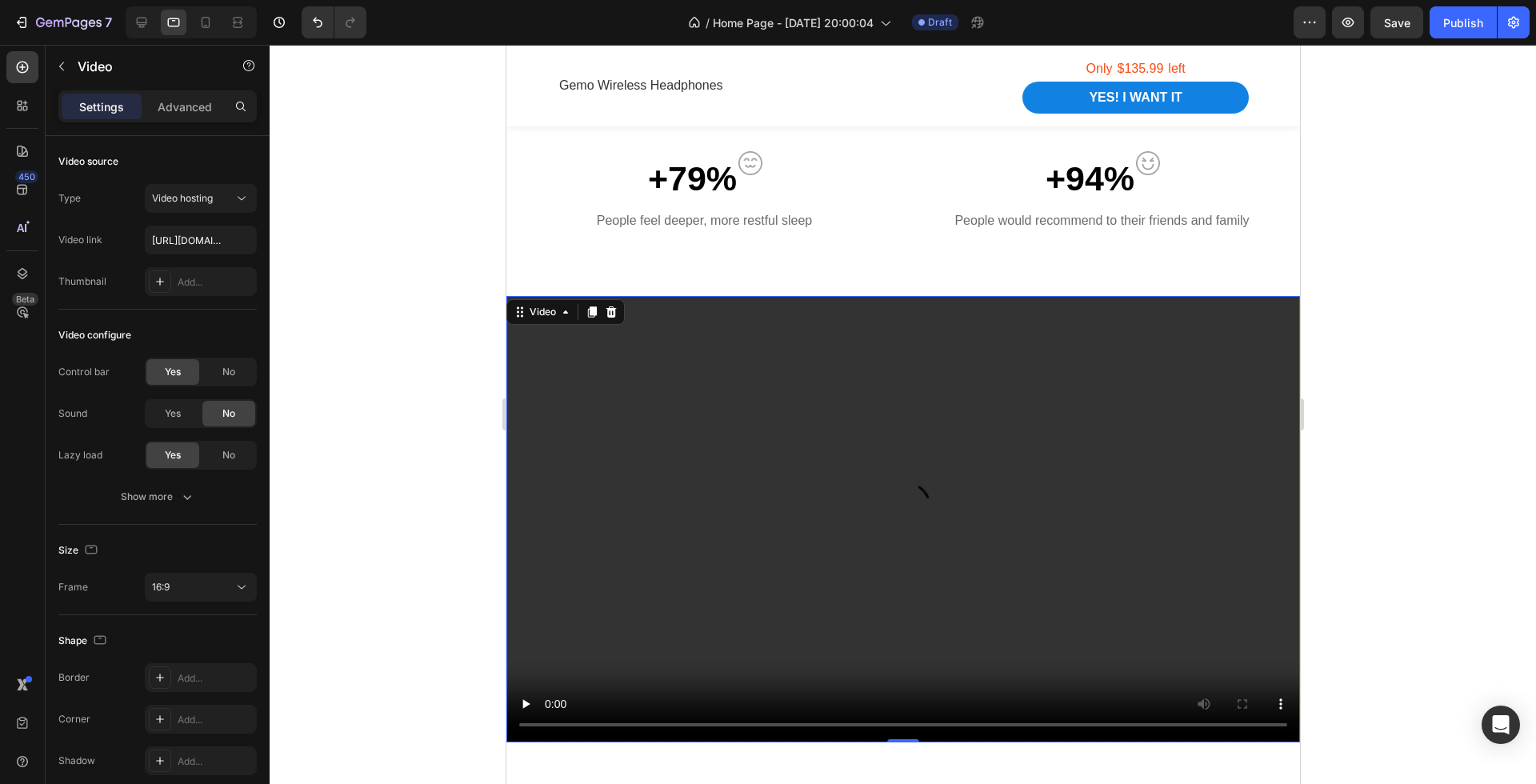
scroll to position [1342, 0]
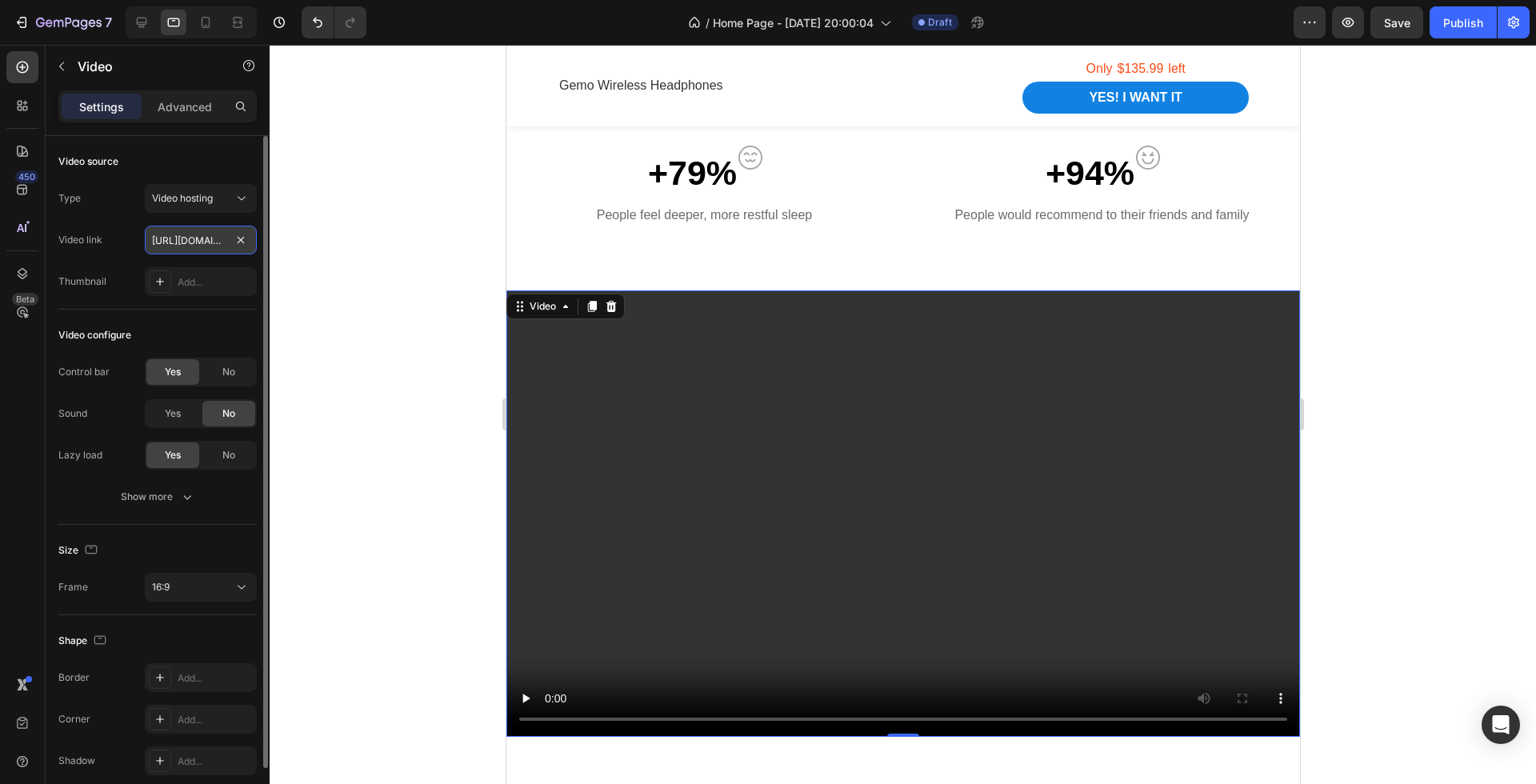
click at [175, 232] on input "[URL][DOMAIN_NAME]" at bounding box center [201, 239] width 112 height 29
paste input "8e786dadb0e04b6780389ac1302d06d3"
type input "[URL][DOMAIN_NAME]"
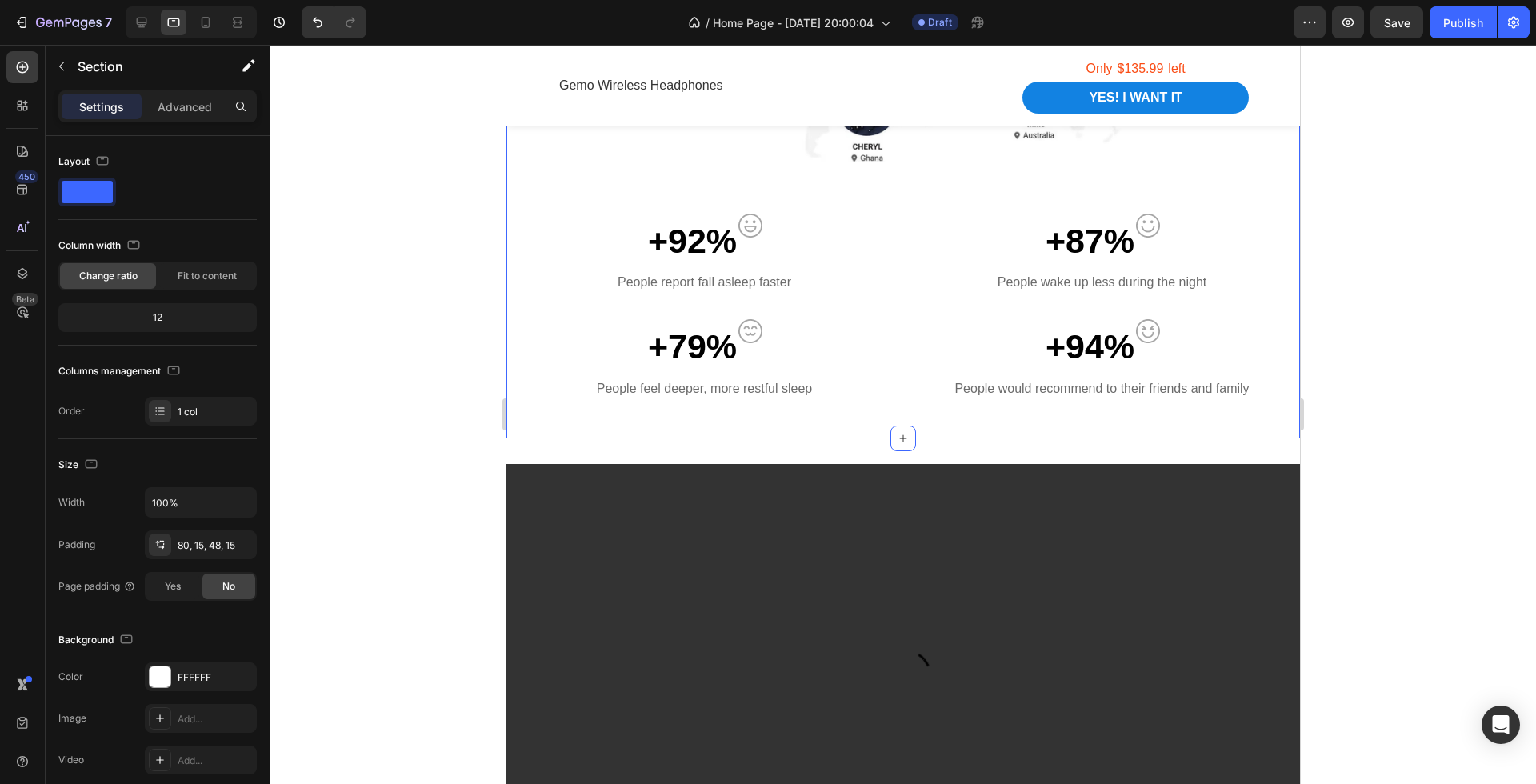
scroll to position [1479, 0]
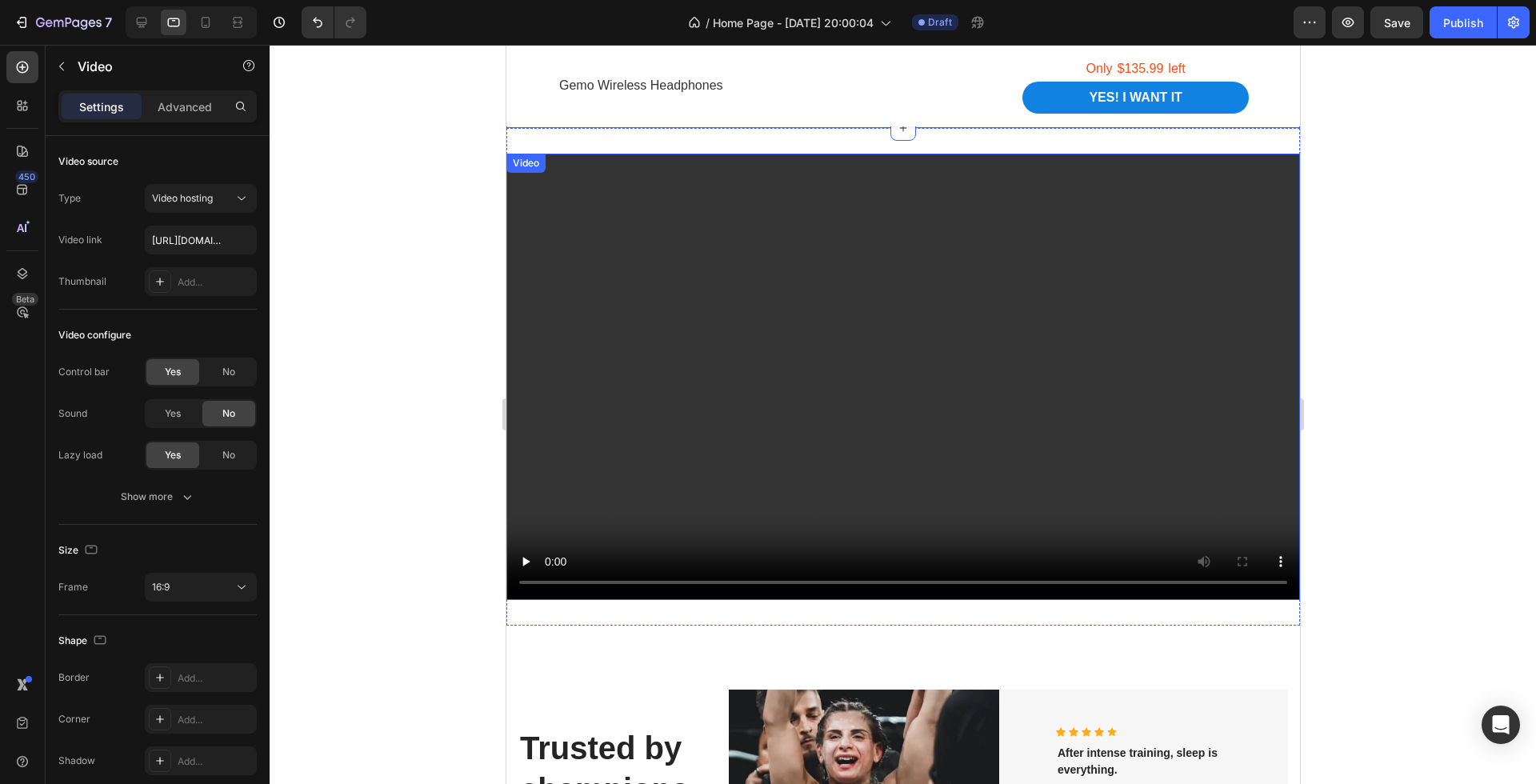
click at [1083, 332] on video at bounding box center [902, 377] width 793 height 447
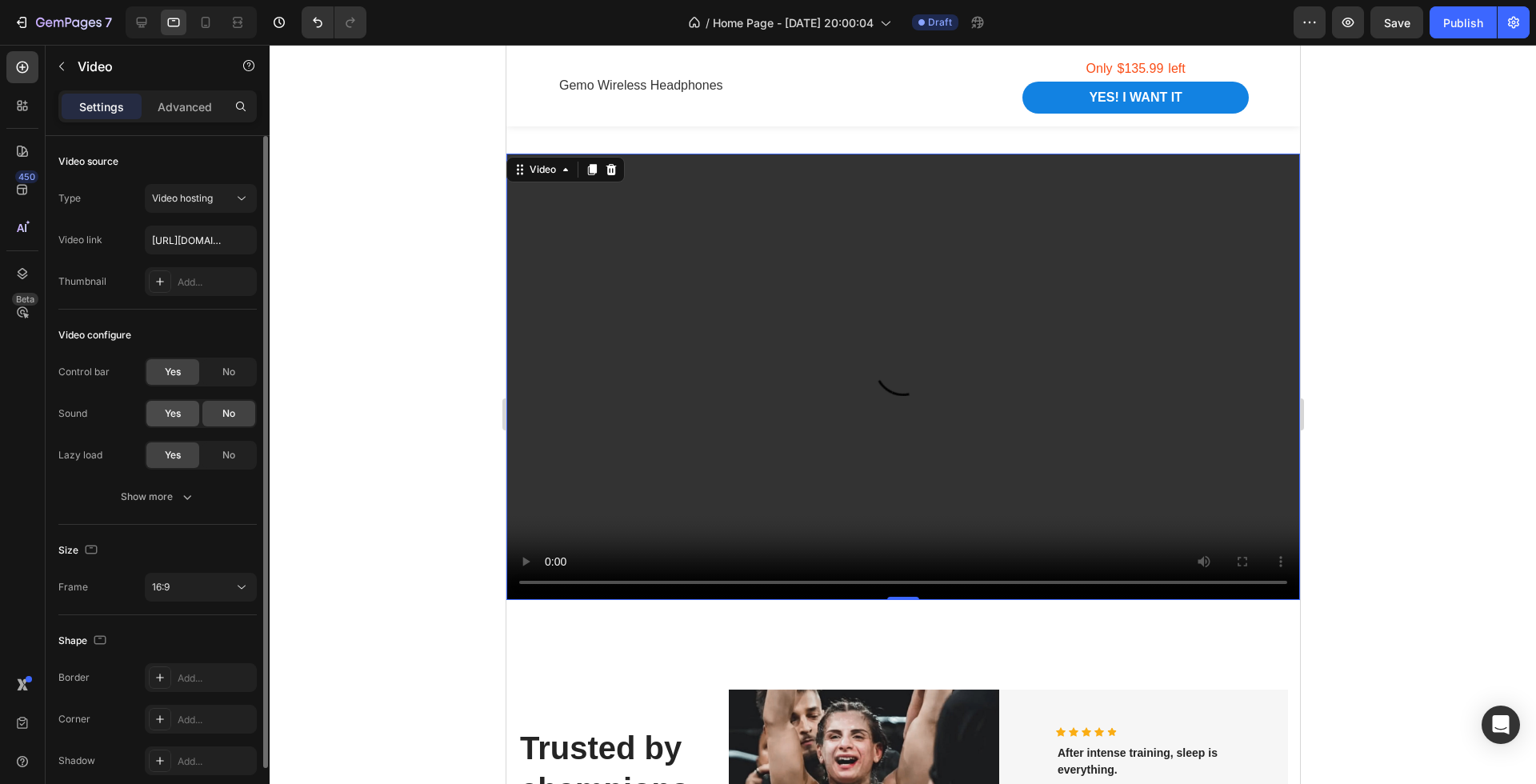
click at [180, 417] on span "Yes" at bounding box center [173, 413] width 16 height 15
click at [233, 401] on div "No" at bounding box center [228, 414] width 53 height 26
click at [226, 377] on span "No" at bounding box center [228, 372] width 13 height 15
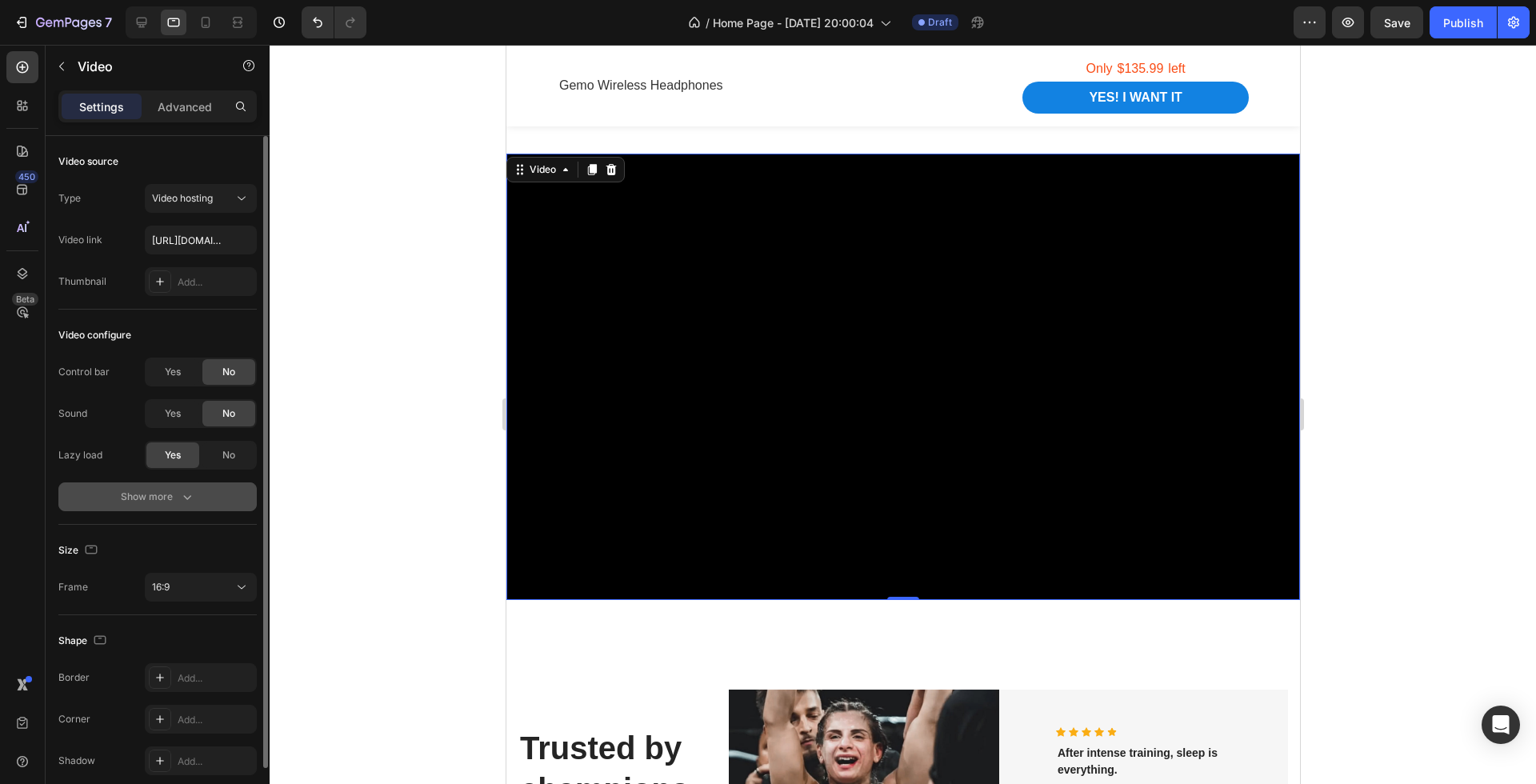
click at [229, 492] on button "Show more" at bounding box center [158, 496] width 199 height 29
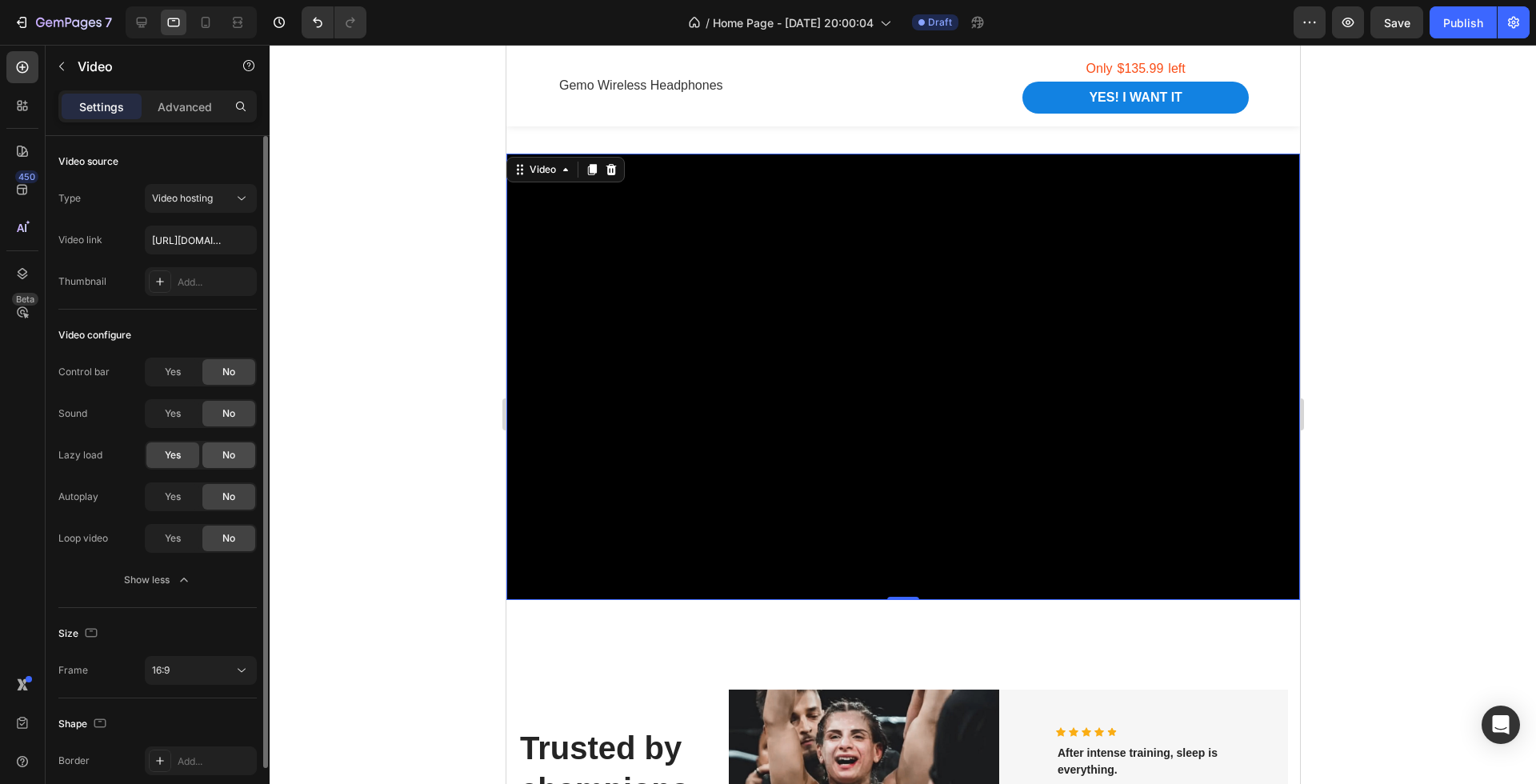
click at [226, 463] on div "No" at bounding box center [228, 456] width 53 height 26
click at [175, 453] on span "Yes" at bounding box center [173, 455] width 16 height 15
click at [175, 488] on div "Yes" at bounding box center [172, 497] width 53 height 26
click at [177, 536] on span "Yes" at bounding box center [173, 539] width 16 height 15
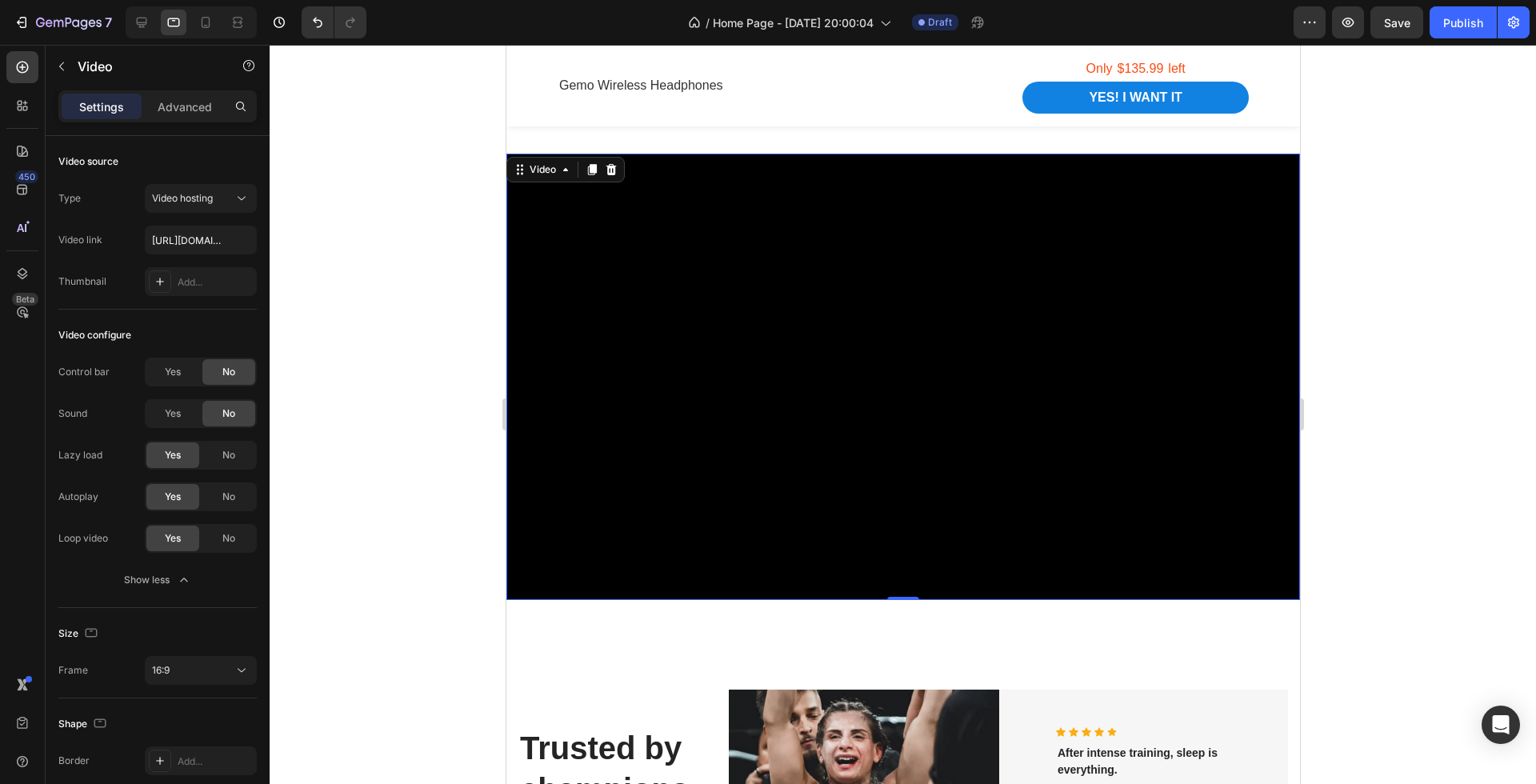
click at [314, 527] on div at bounding box center [902, 414] width 1266 height 739
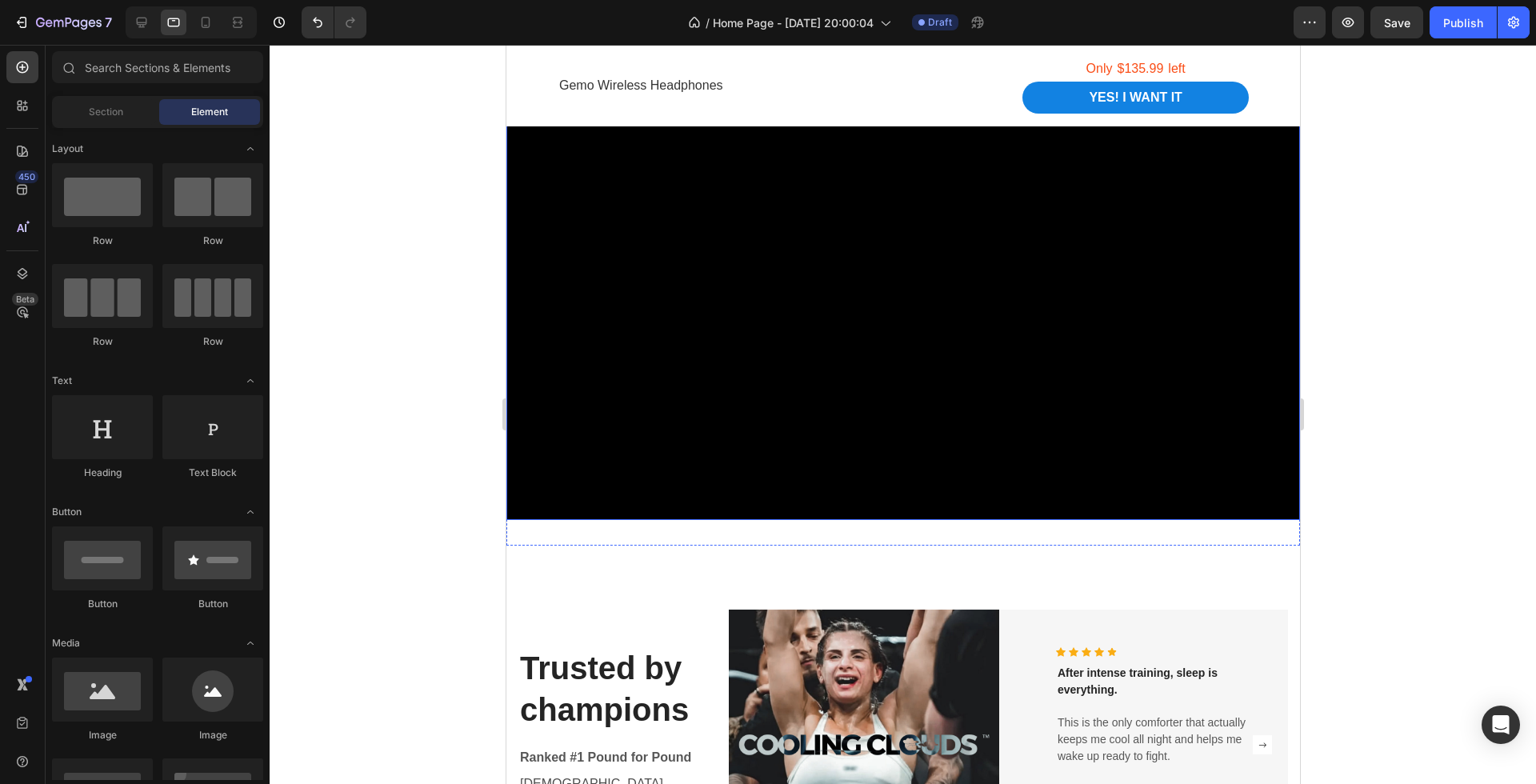
scroll to position [1642, 0]
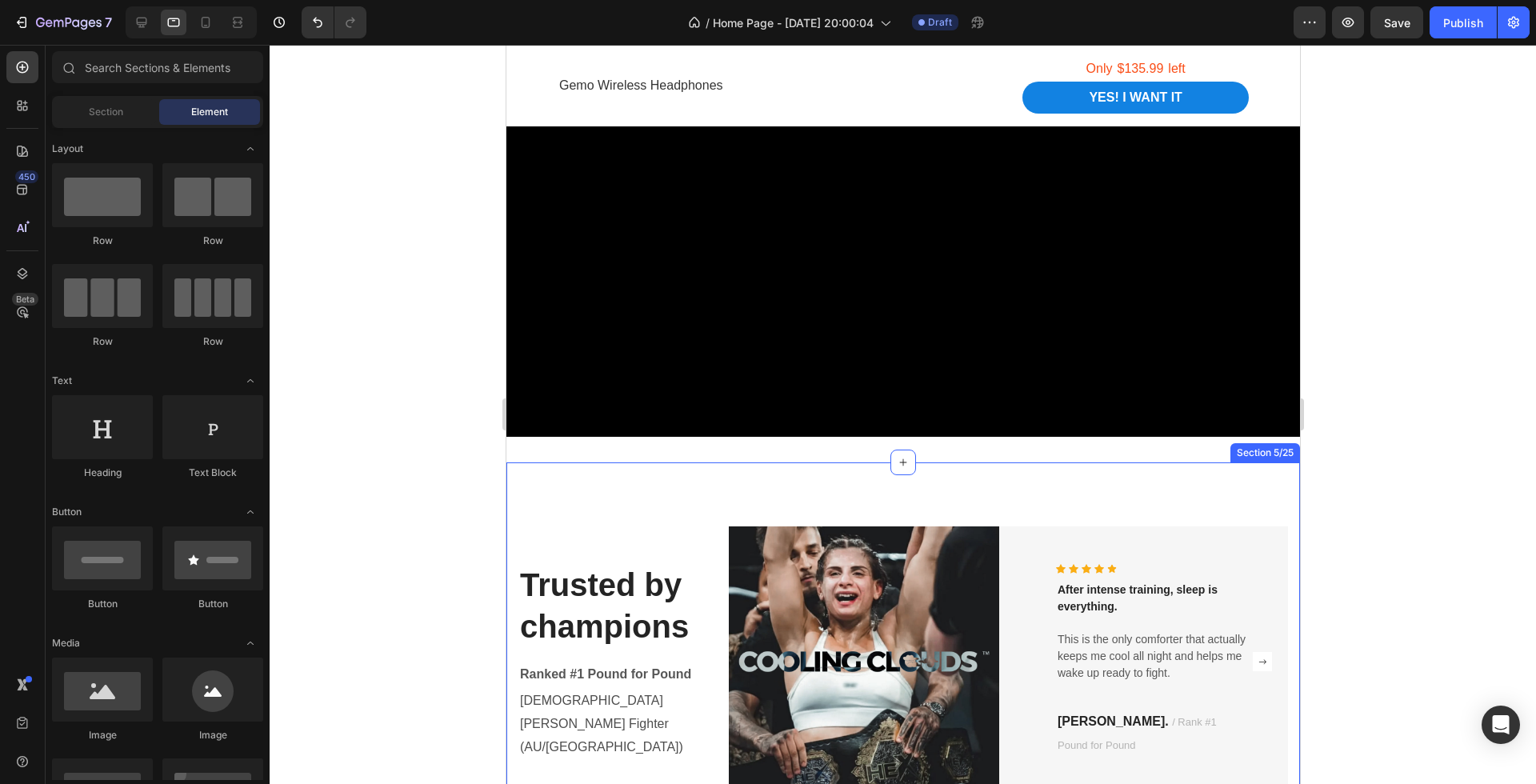
click at [715, 476] on div "Trusted by champions Heading Ranked #1 Pound for Pound Text block [DEMOGRAPHIC_…" at bounding box center [902, 661] width 793 height 398
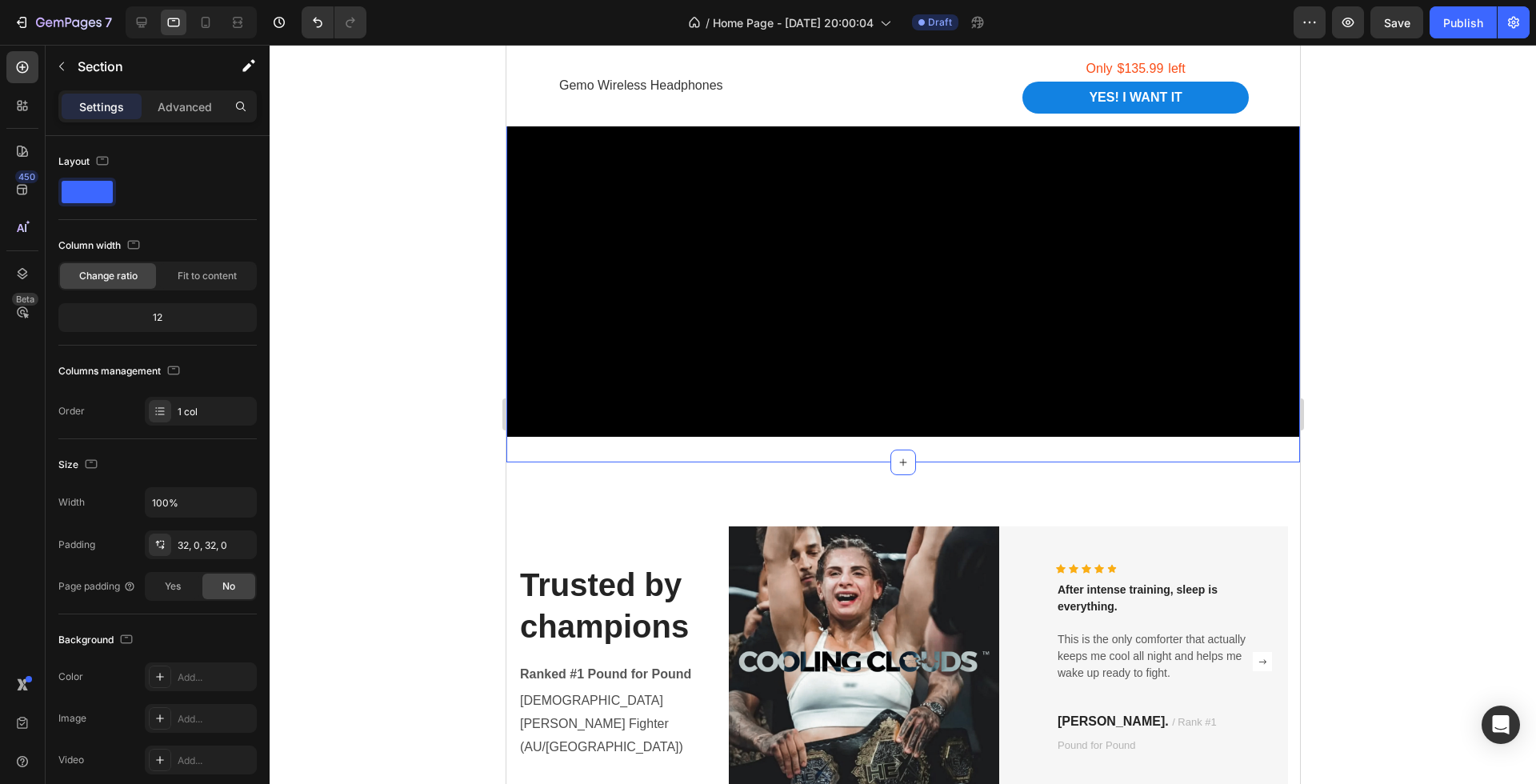
click at [754, 445] on div "Video Section 4/25 You can create reusable sections Create Theme Section AI Con…" at bounding box center [902, 214] width 793 height 498
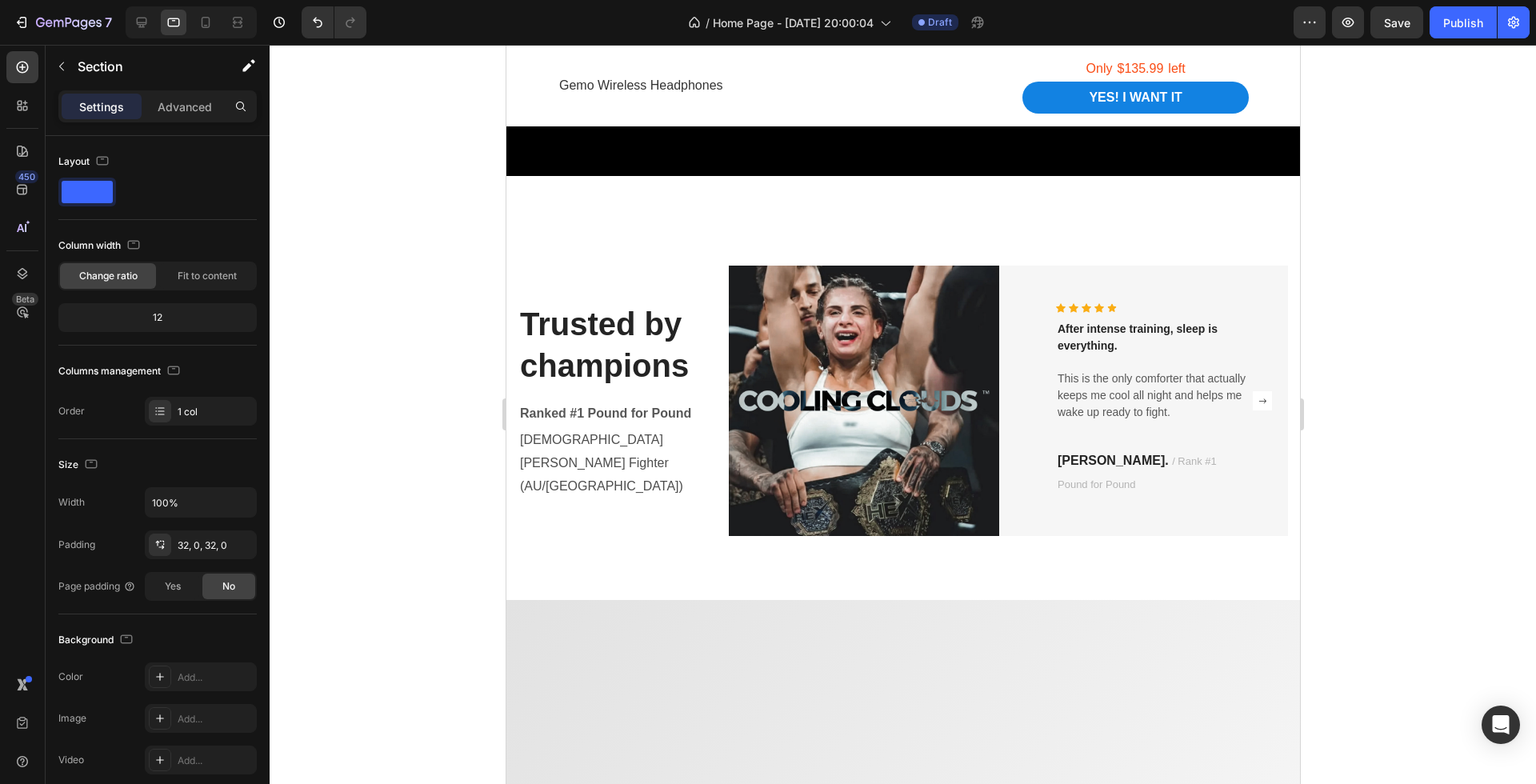
scroll to position [1566, 0]
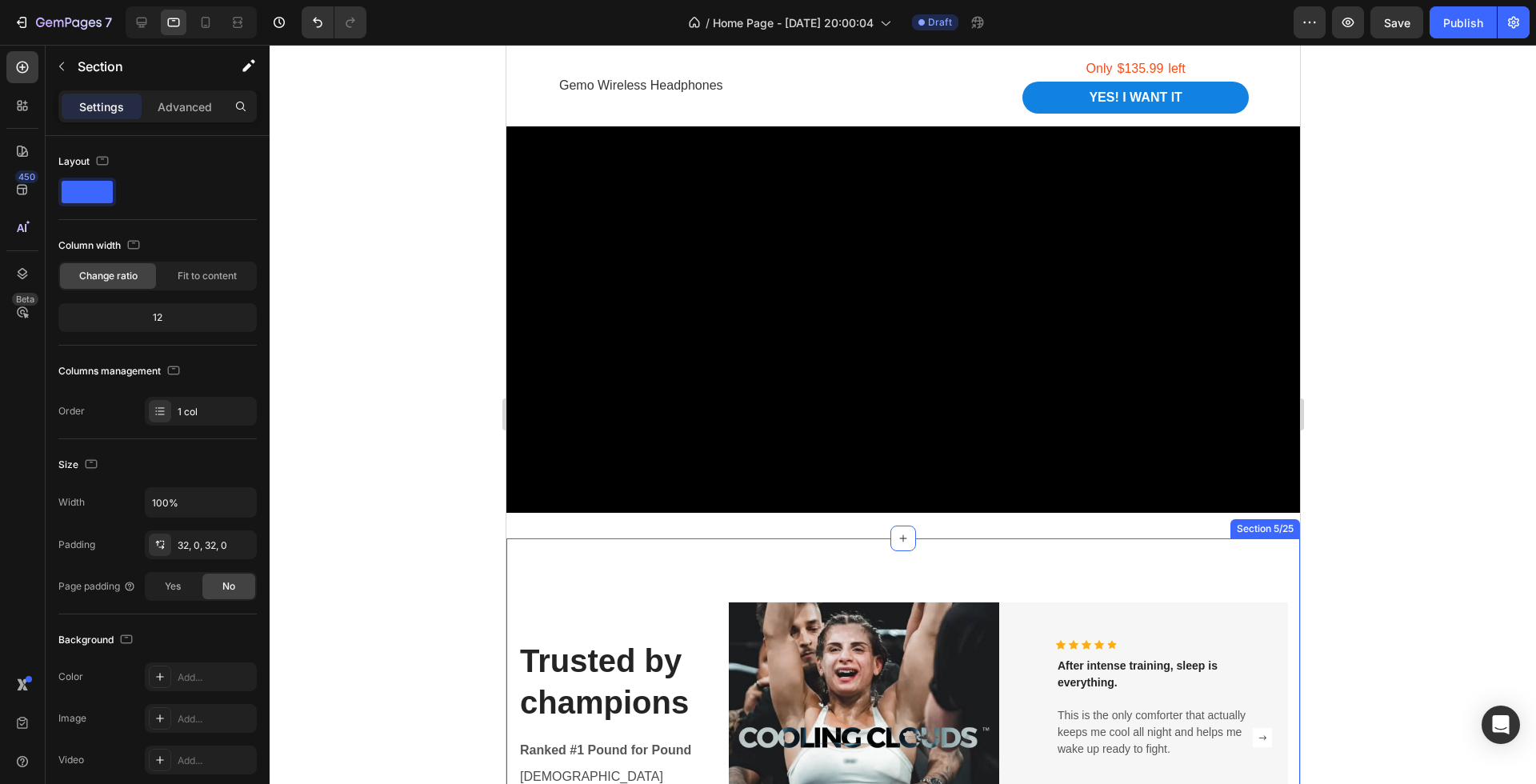
click at [708, 547] on div "Trusted by champions Heading Ranked #1 Pound for Pound Text block [DEMOGRAPHIC_…" at bounding box center [902, 737] width 793 height 398
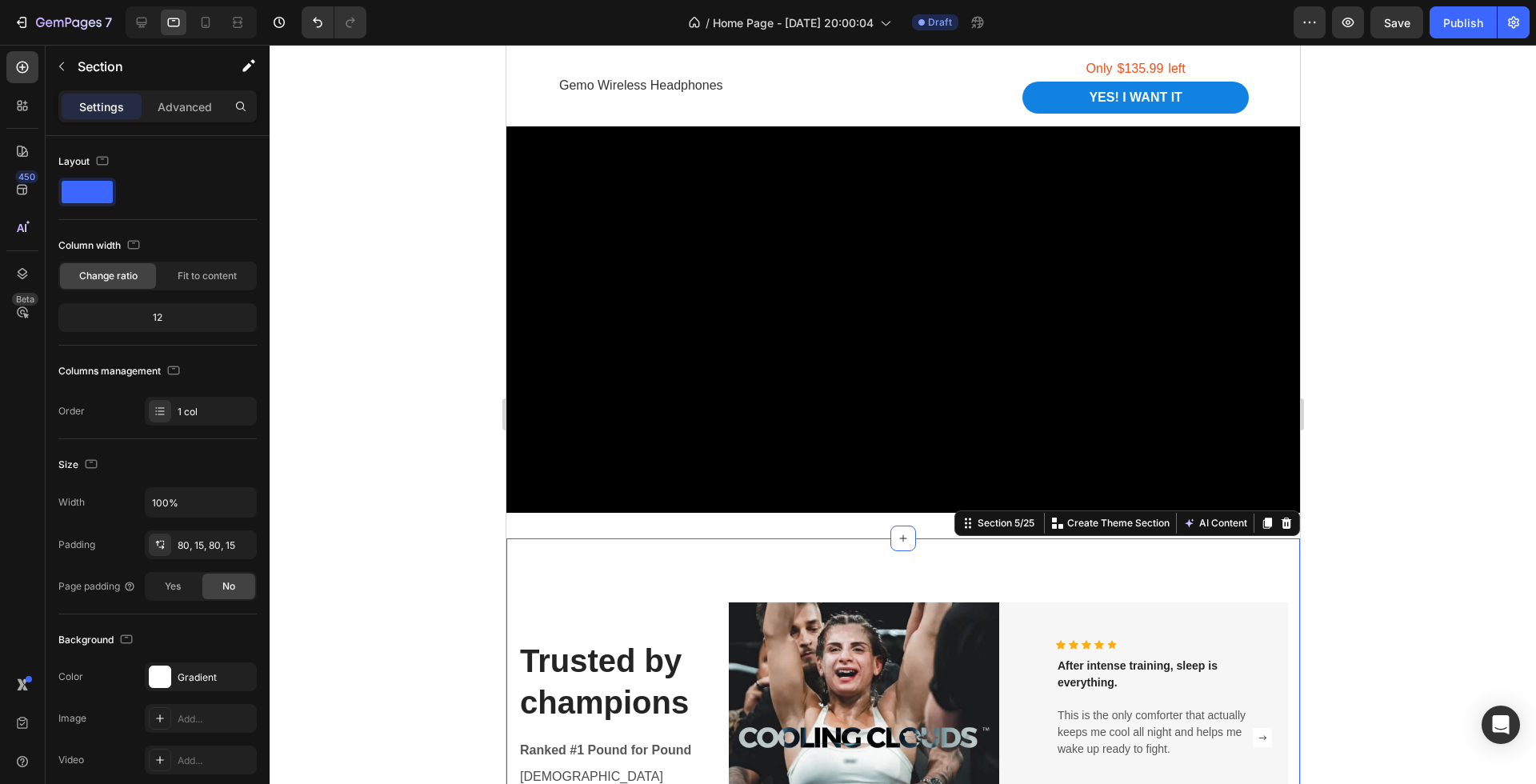
click at [698, 547] on div "Trusted by champions Heading Ranked #1 Pound for Pound Text block [DEMOGRAPHIC_…" at bounding box center [902, 737] width 793 height 398
click at [698, 531] on div "Video Section 4/25" at bounding box center [902, 290] width 793 height 498
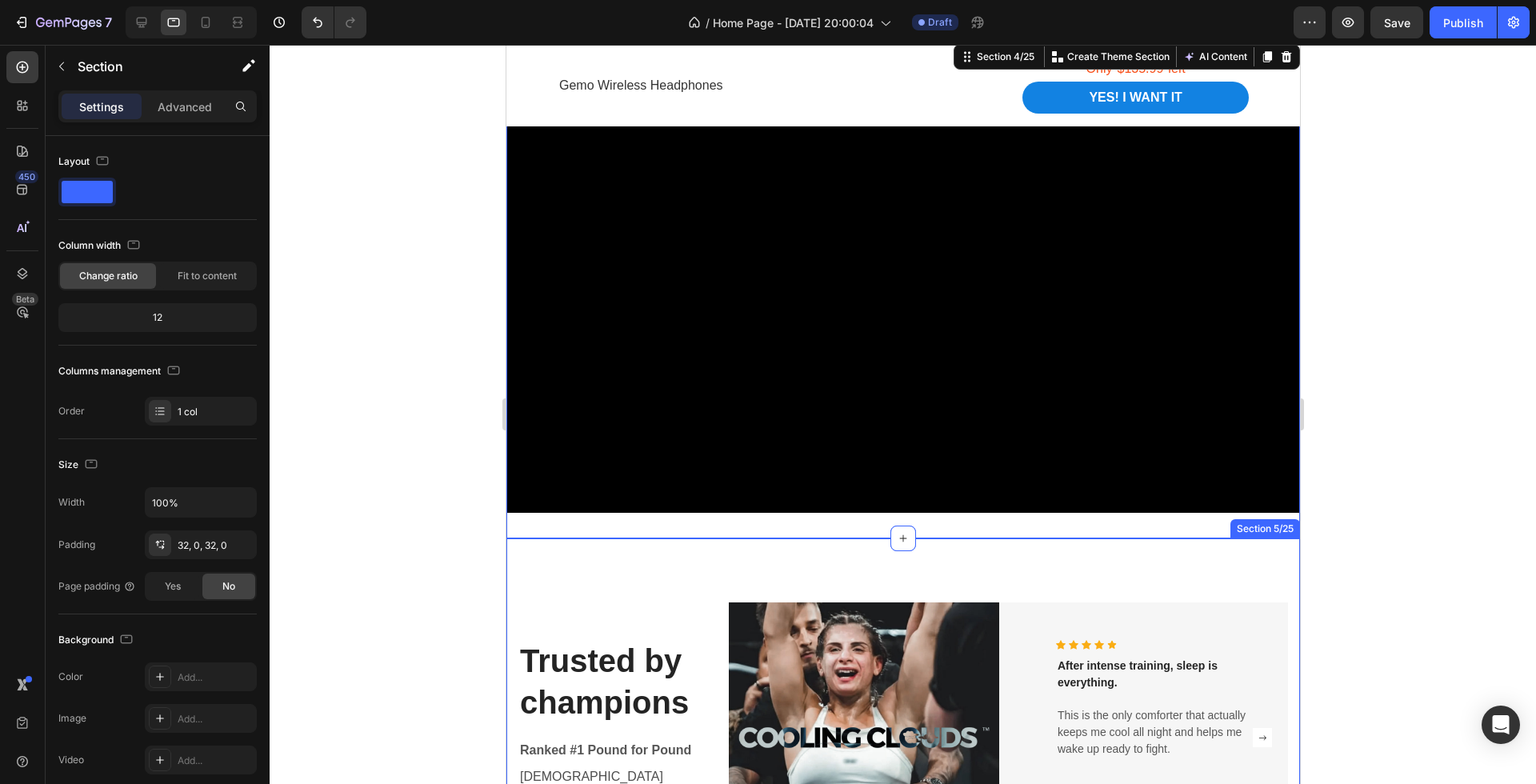
click at [699, 554] on div "Trusted by champions Heading Ranked #1 Pound for Pound Text block [DEMOGRAPHIC_…" at bounding box center [902, 737] width 793 height 398
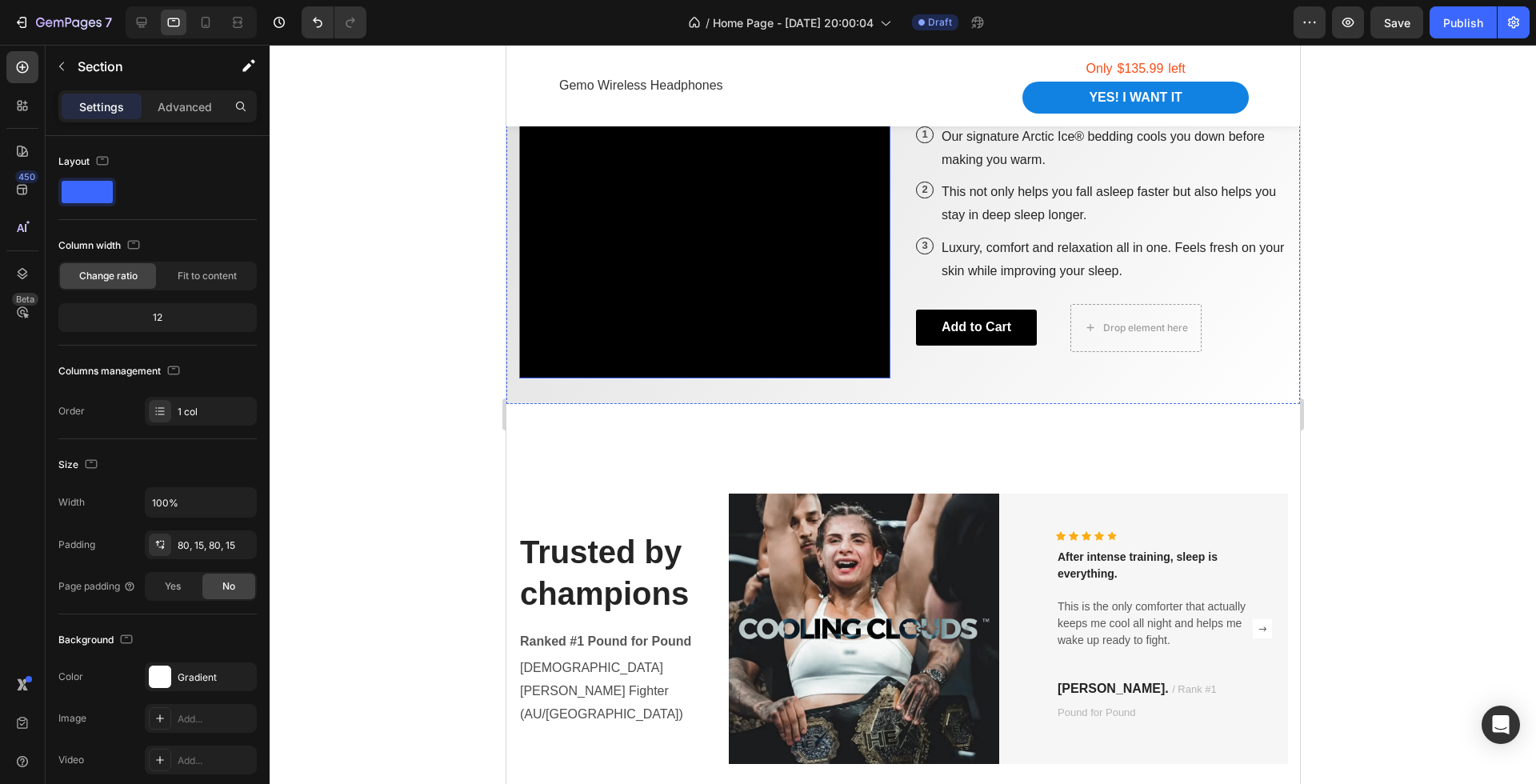
scroll to position [3381, 0]
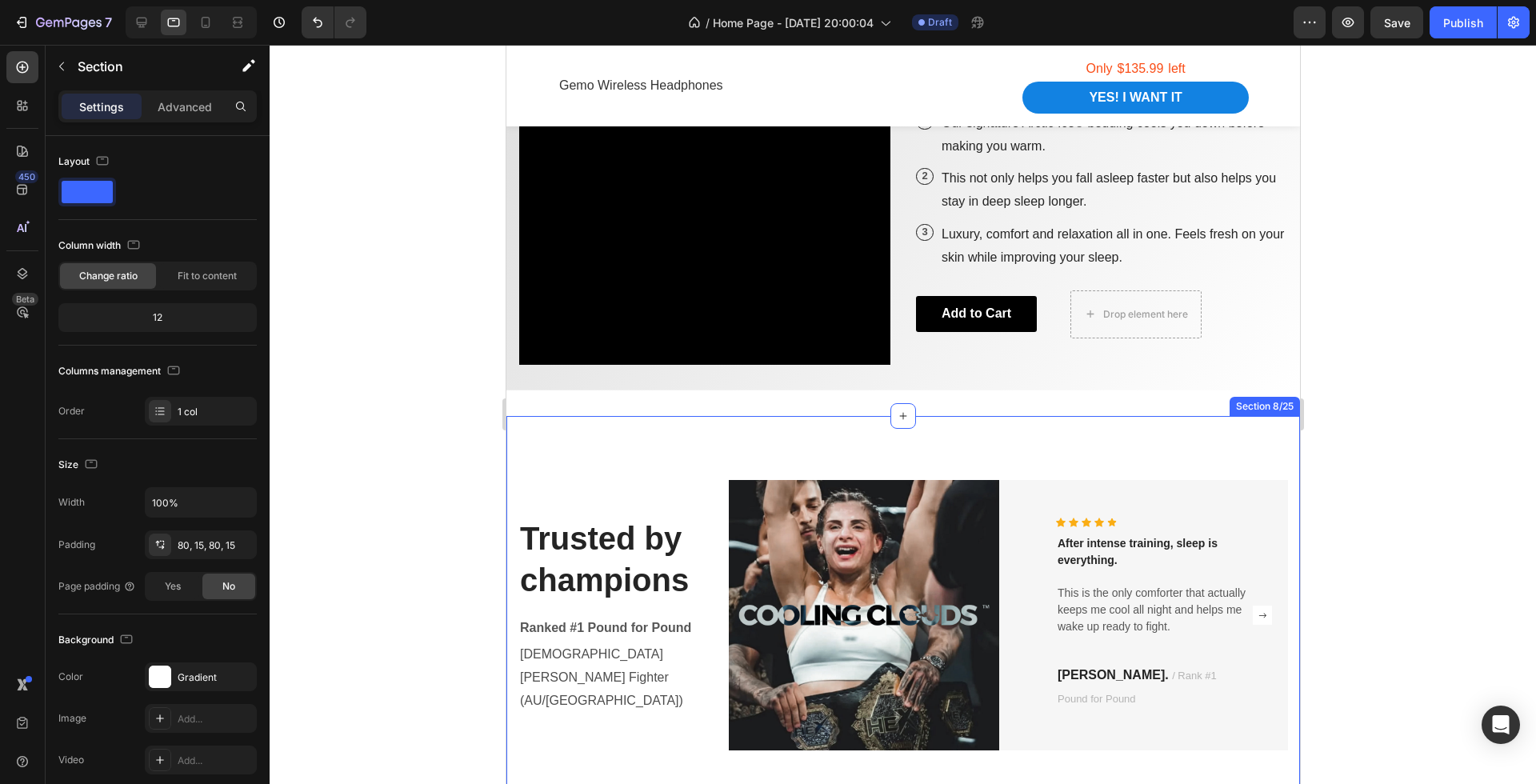
click at [751, 434] on div "Trusted by champions Heading Ranked #1 Pound for Pound Text block [DEMOGRAPHIC_…" at bounding box center [902, 615] width 793 height 398
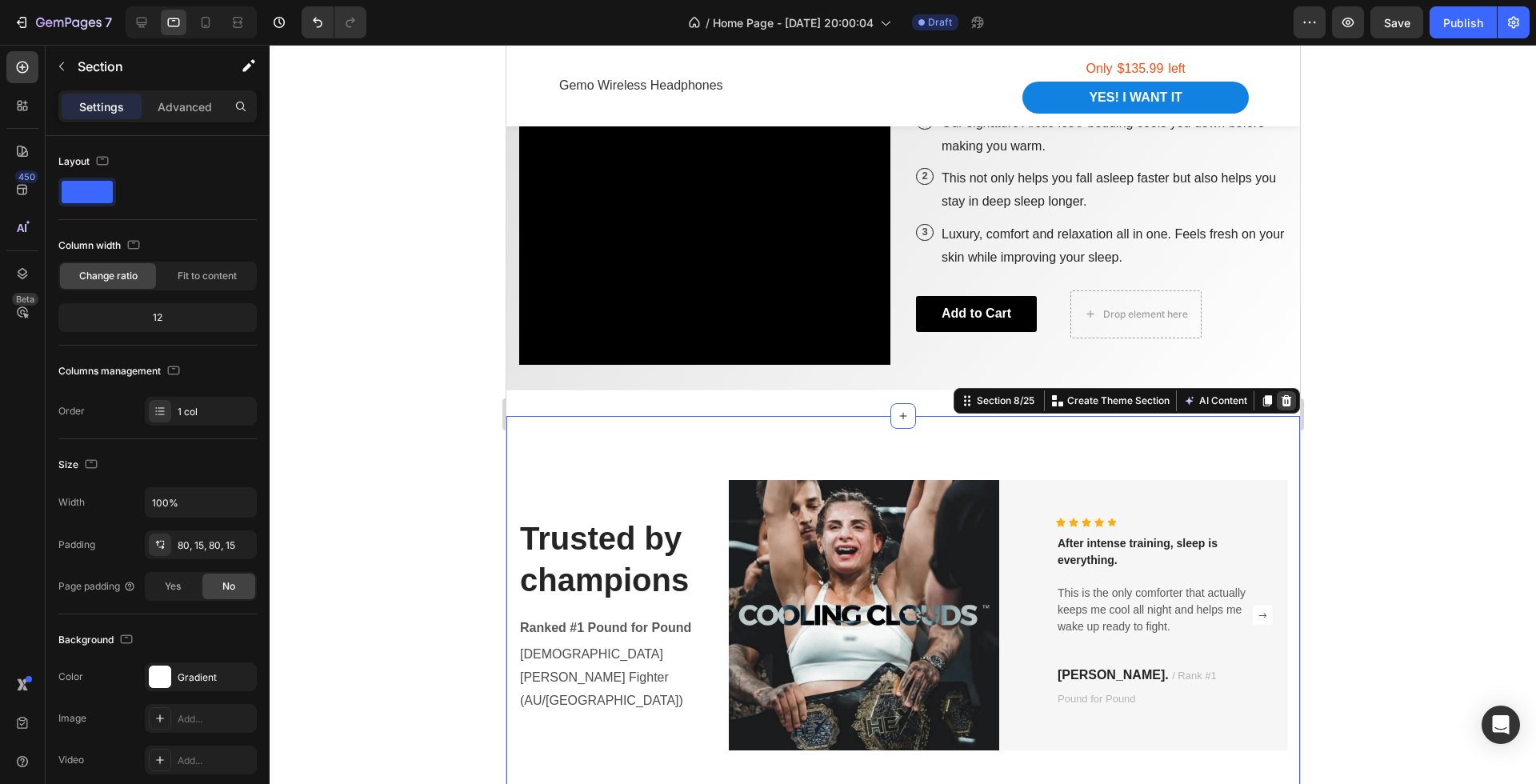
click at [1283, 407] on div at bounding box center [1286, 401] width 19 height 19
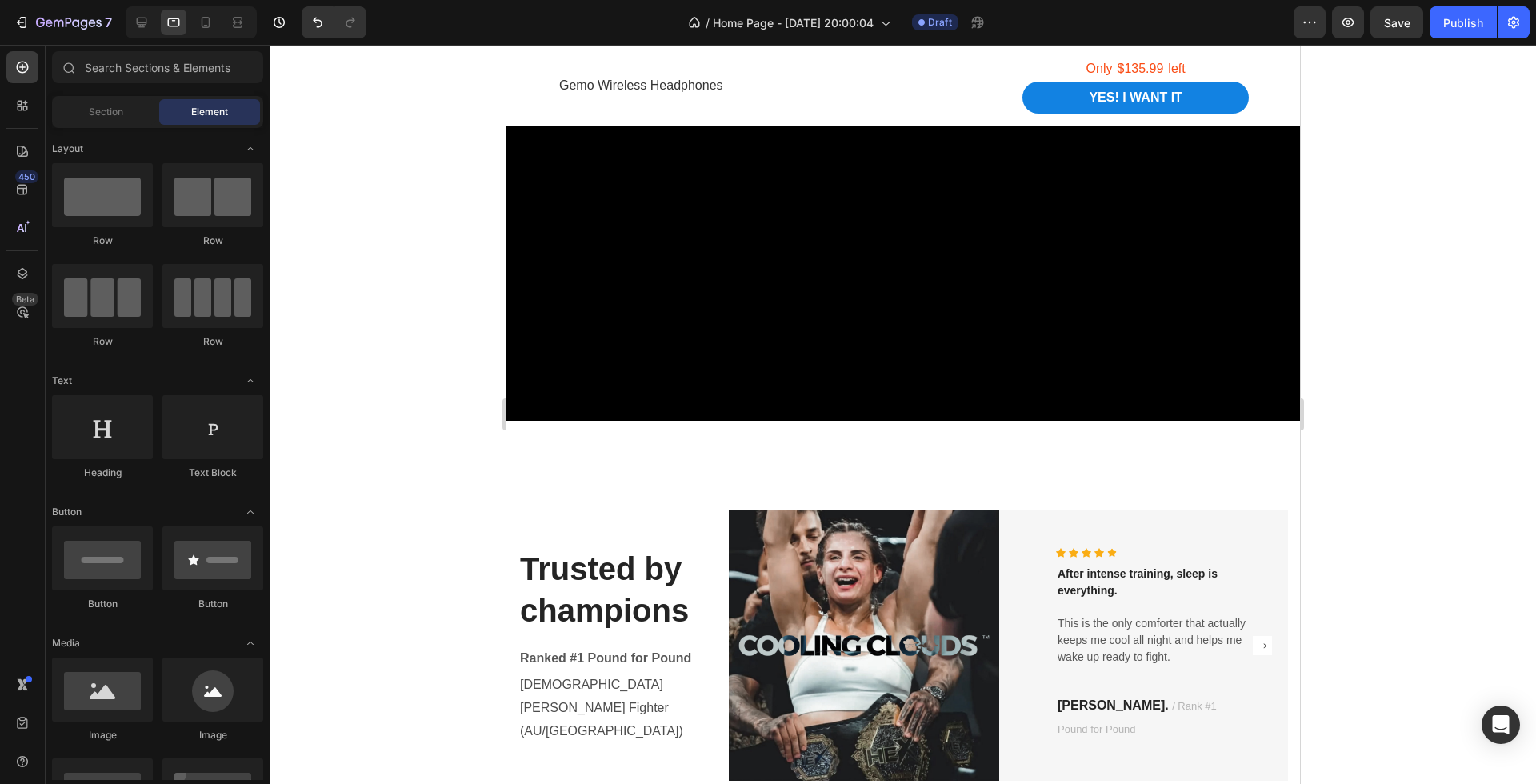
scroll to position [1679, 0]
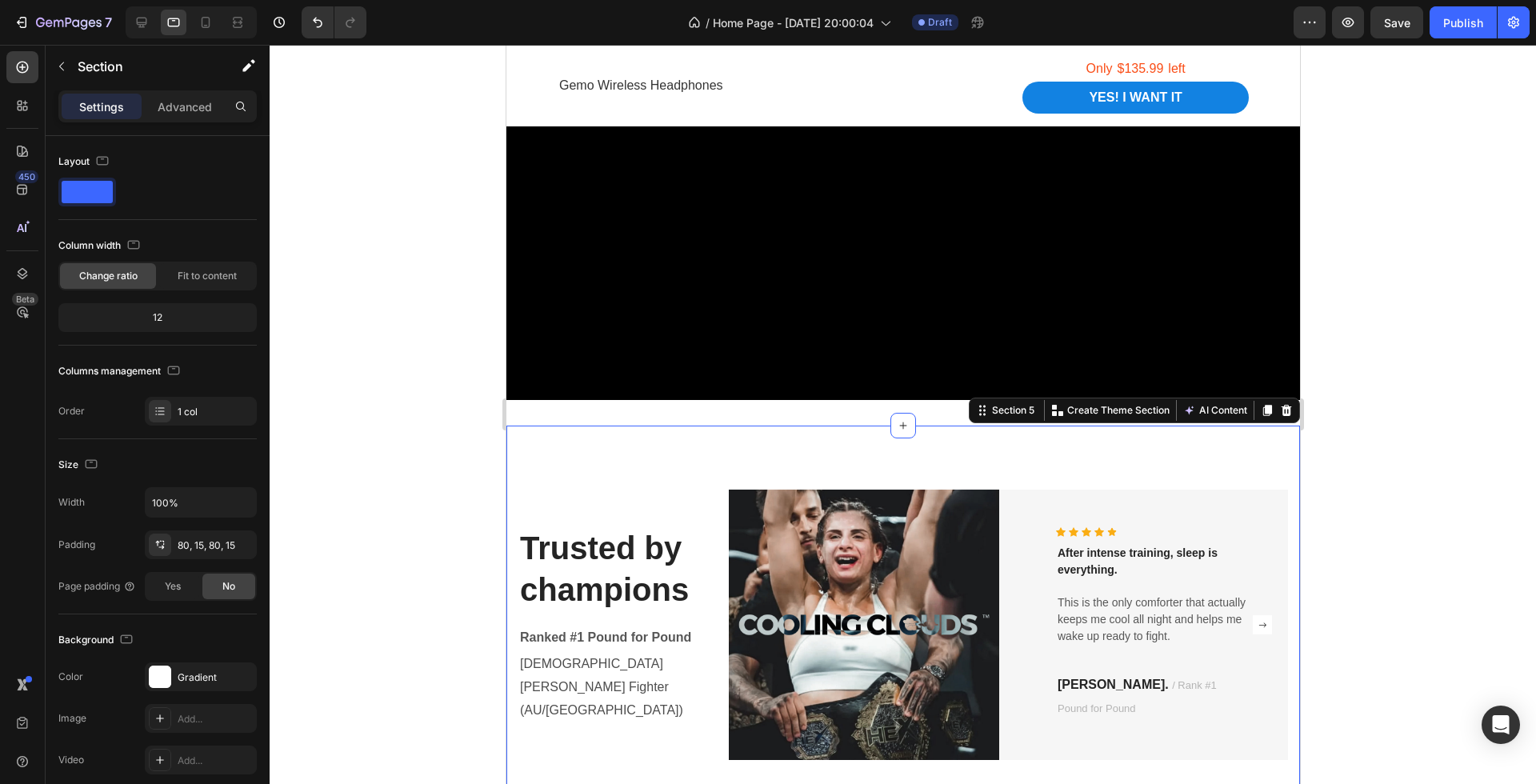
click at [889, 437] on div "Trusted by champions Heading Ranked #1 Pound for Pound Text block [DEMOGRAPHIC_…" at bounding box center [902, 624] width 793 height 398
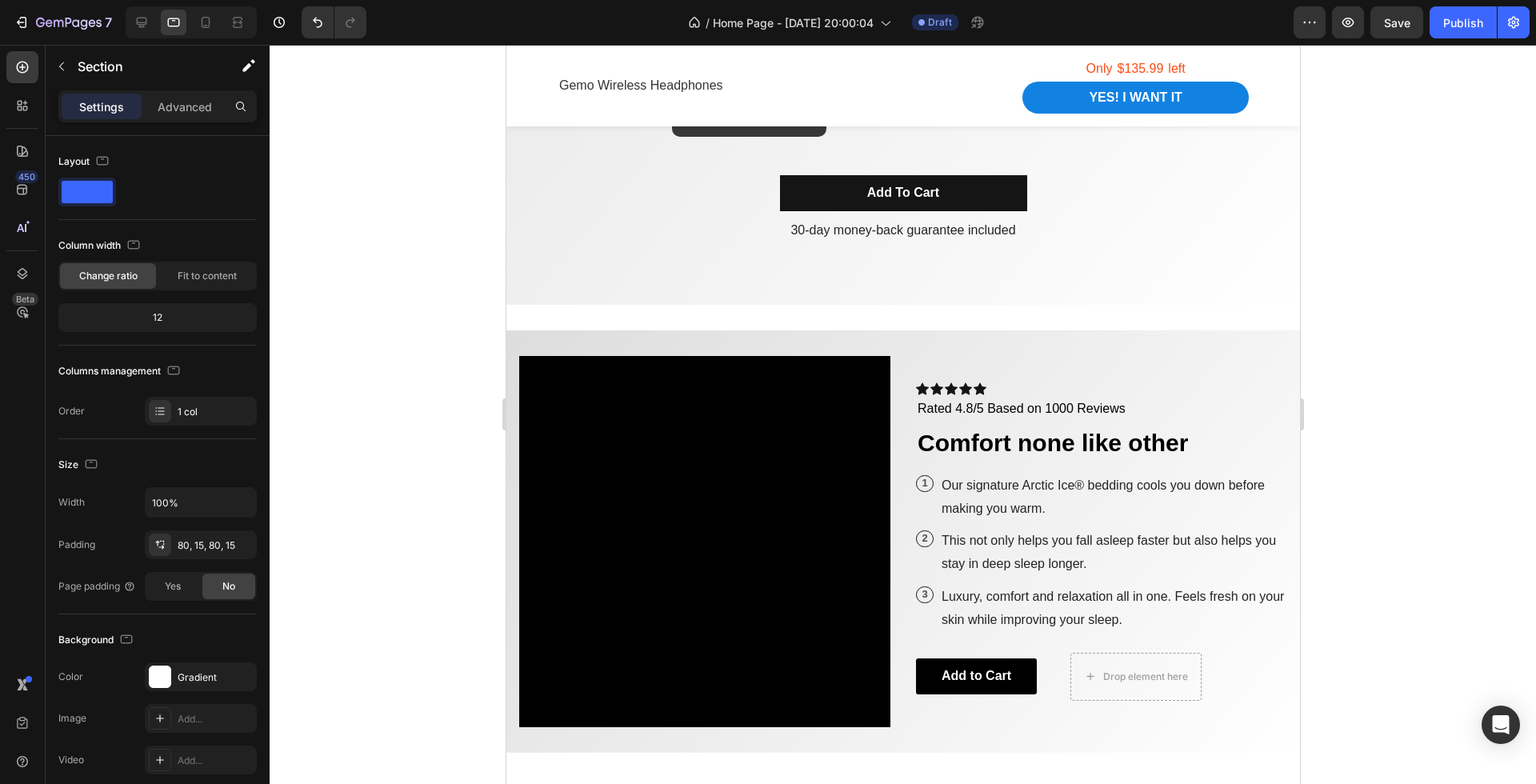
scroll to position [3041, 0]
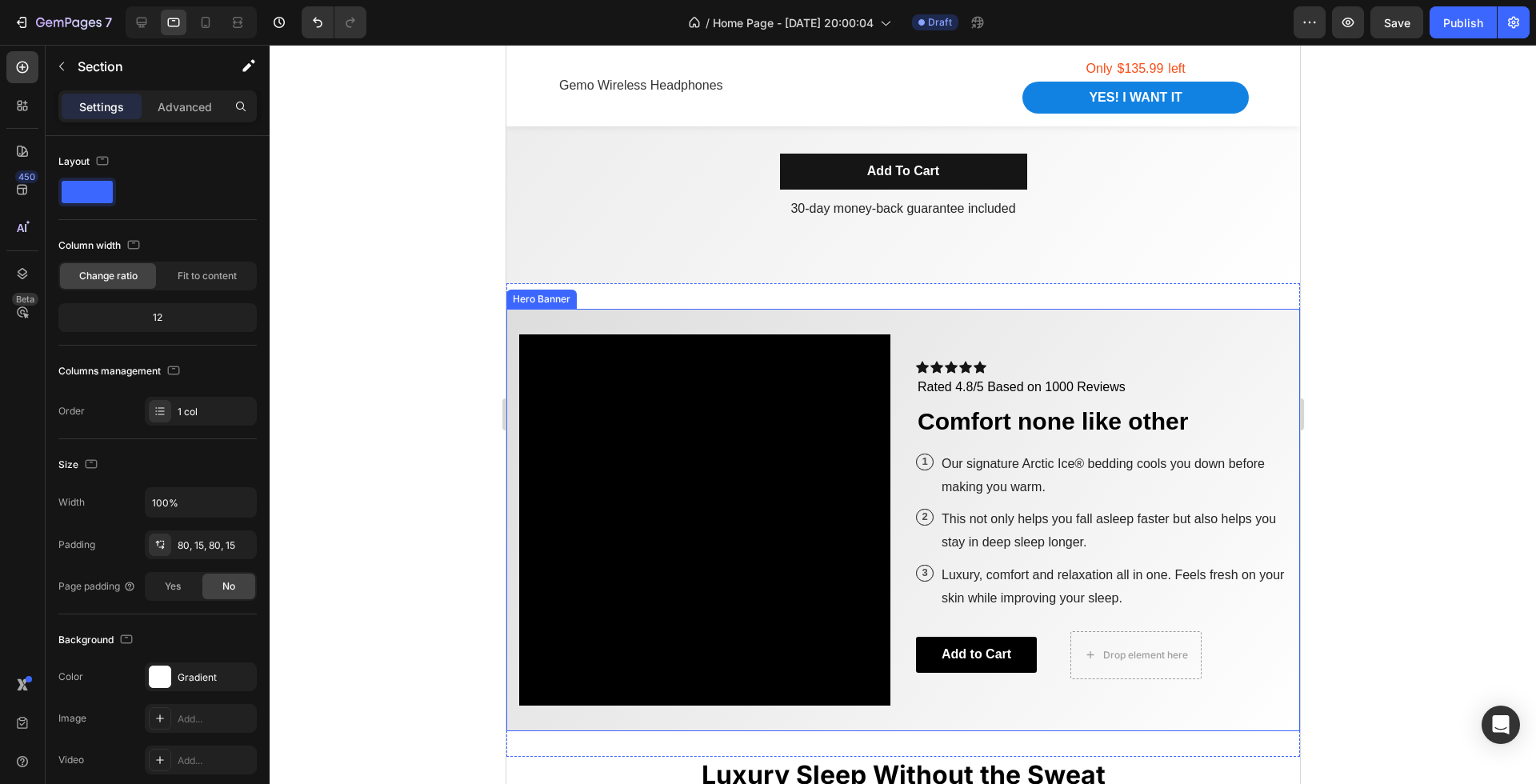
click at [1008, 331] on div "Icon Icon Icon Icon Icon Icon List Icon Icon Icon Icon Icon Icon List Rated 4.8…" at bounding box center [902, 519] width 793 height 423
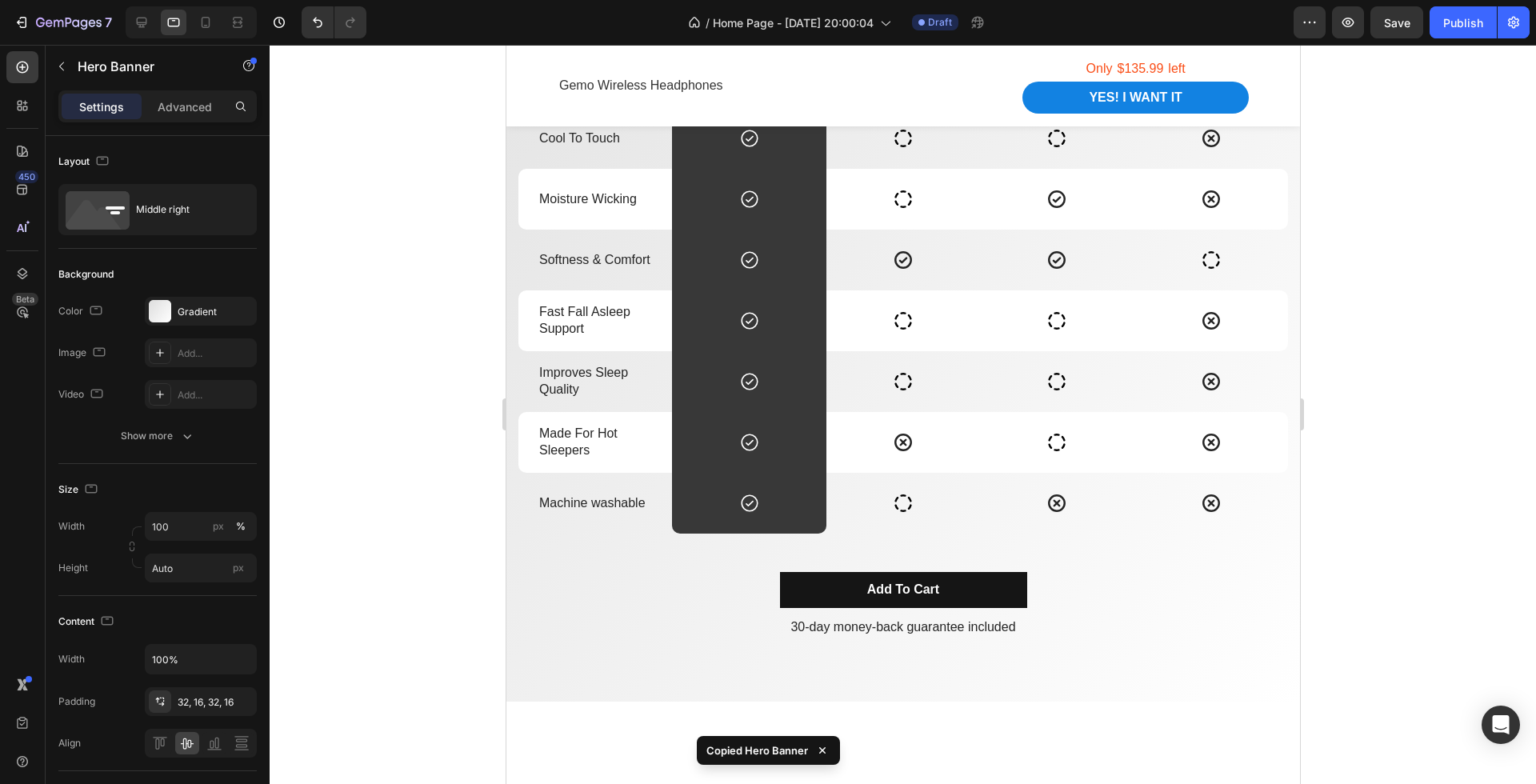
scroll to position [970, 0]
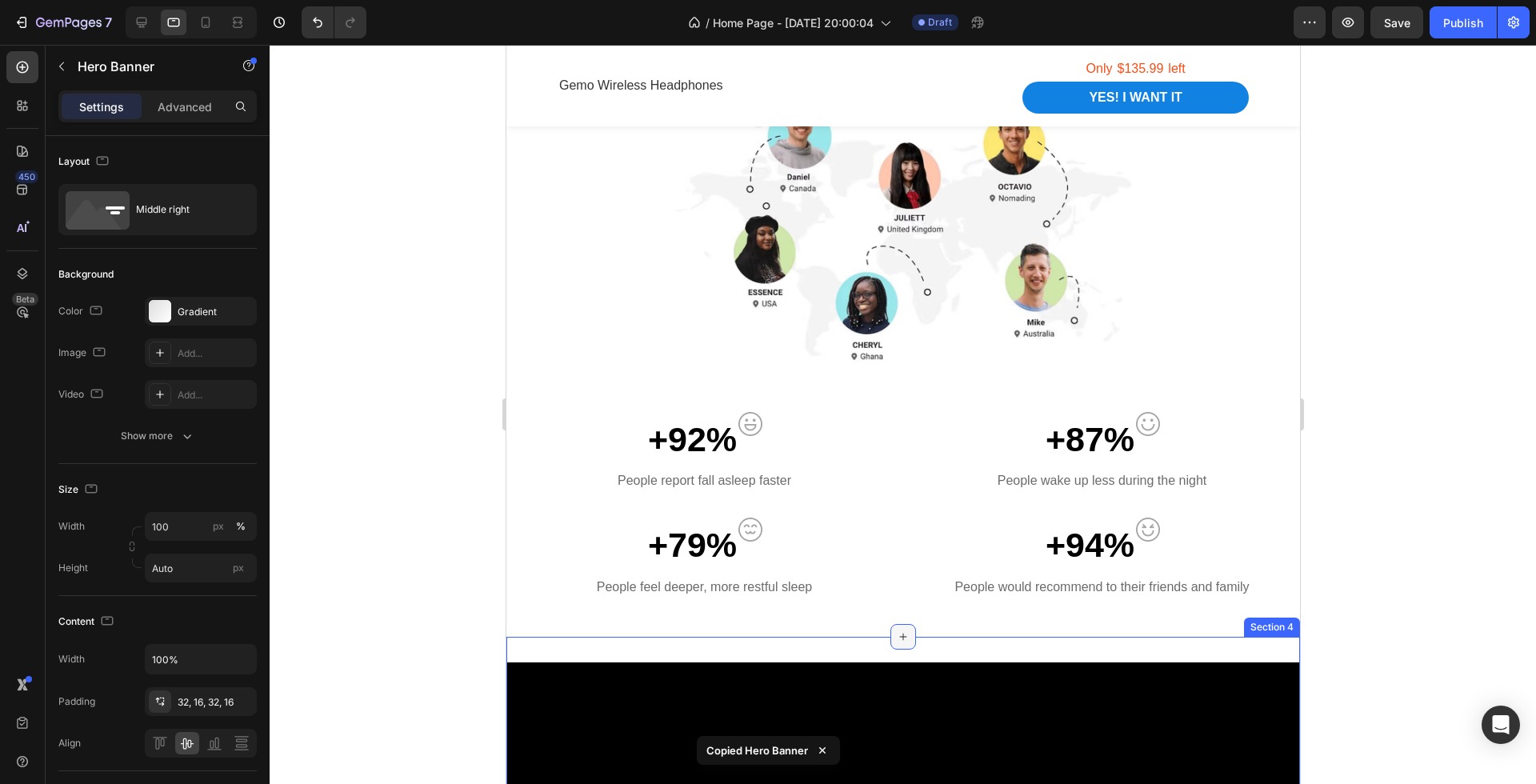
click at [898, 641] on icon at bounding box center [902, 636] width 13 height 13
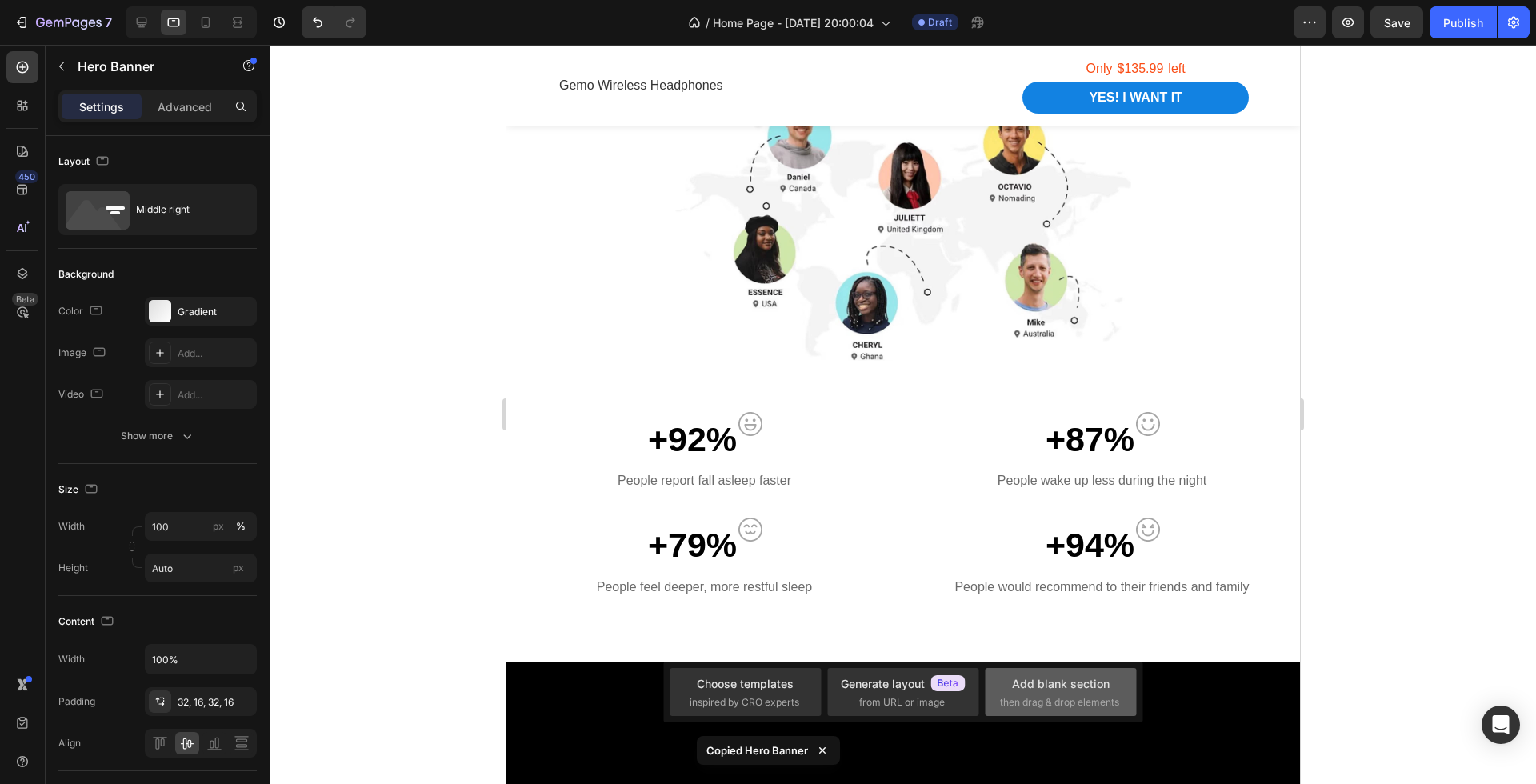
click at [1055, 701] on span "then drag & drop elements" at bounding box center [1060, 702] width 119 height 15
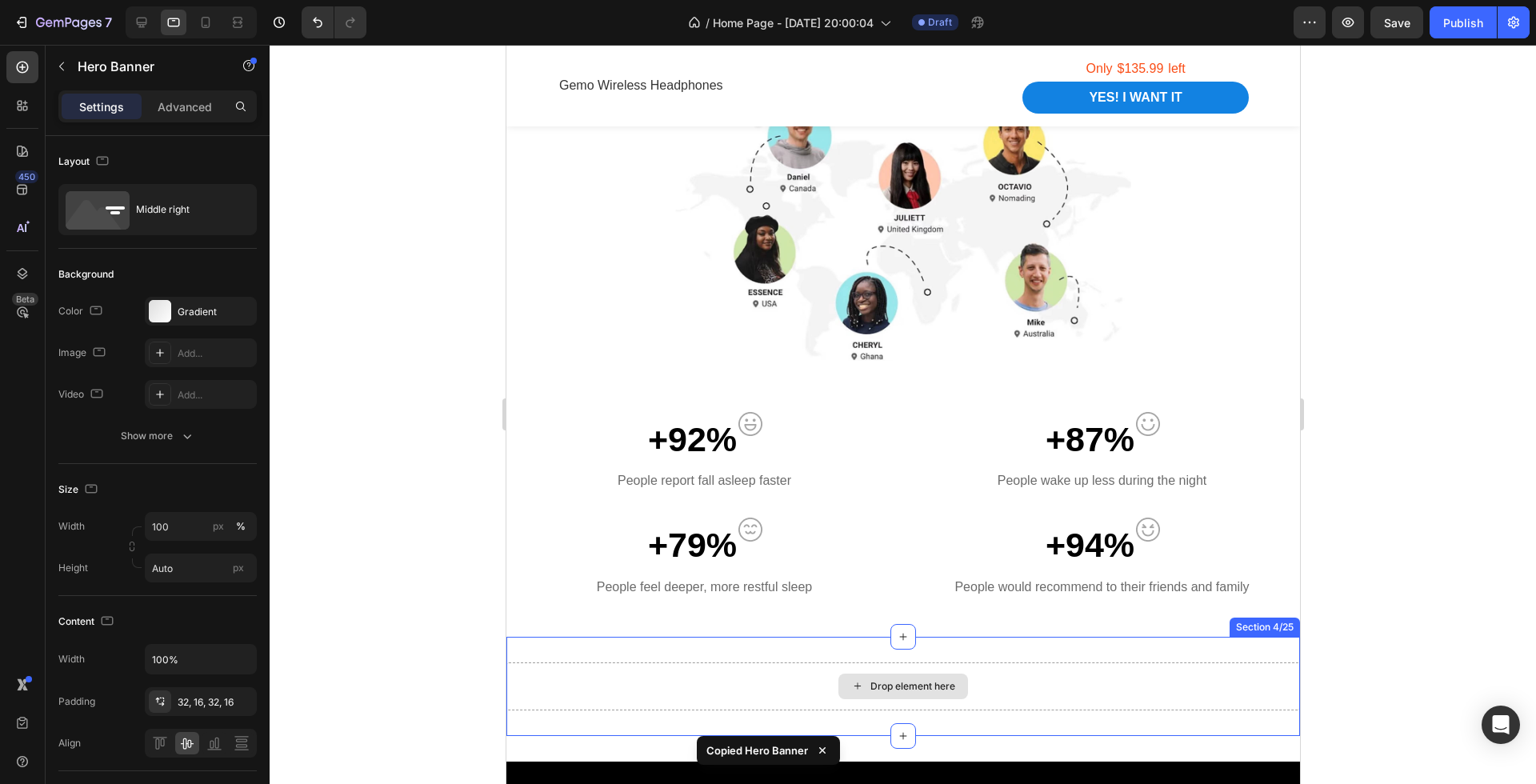
click at [974, 675] on div "Drop element here" at bounding box center [902, 687] width 793 height 48
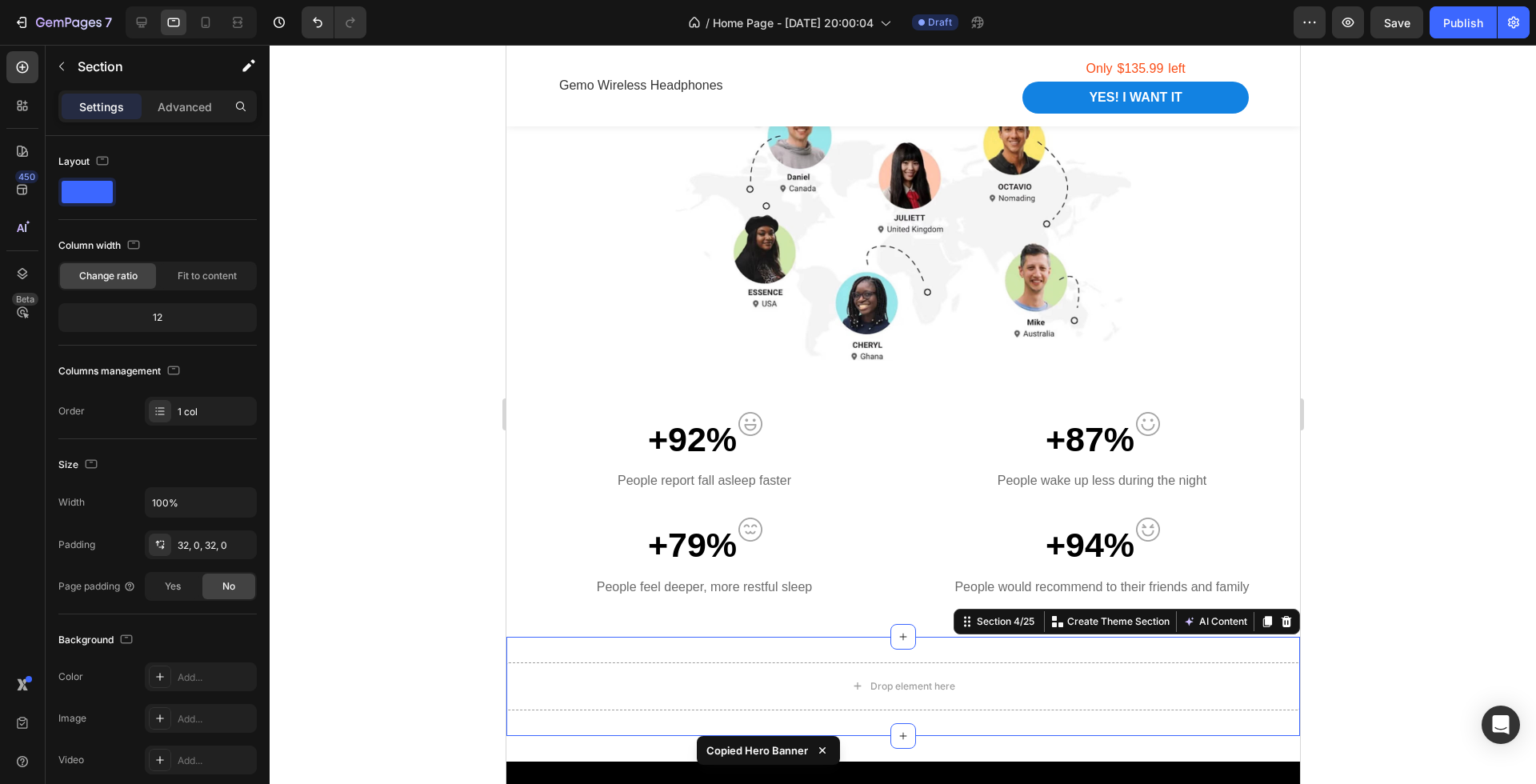
click at [965, 651] on div "Drop element here Section 4/25 You can create reusable sections Create Theme Se…" at bounding box center [902, 686] width 793 height 99
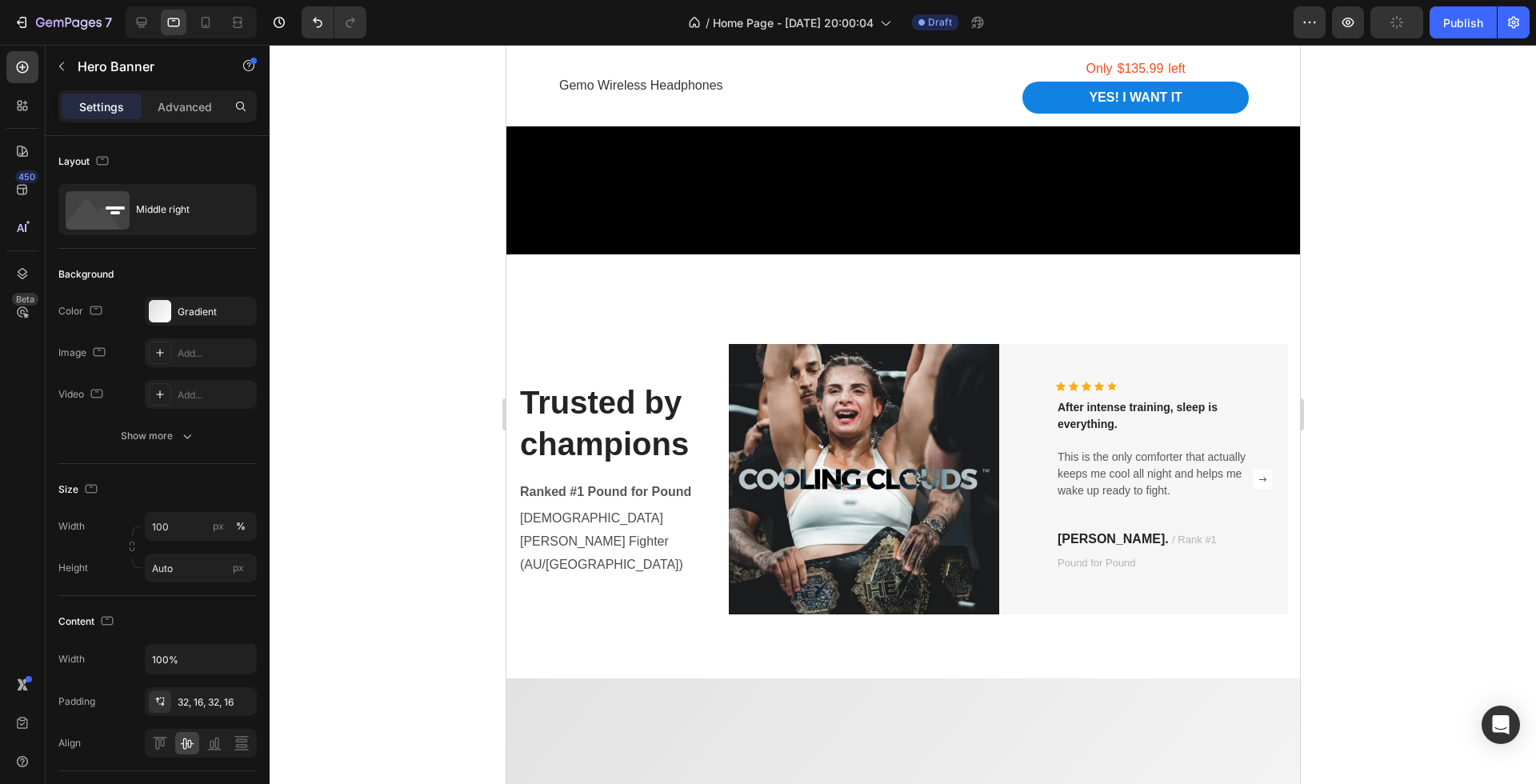
scroll to position [2058, 0]
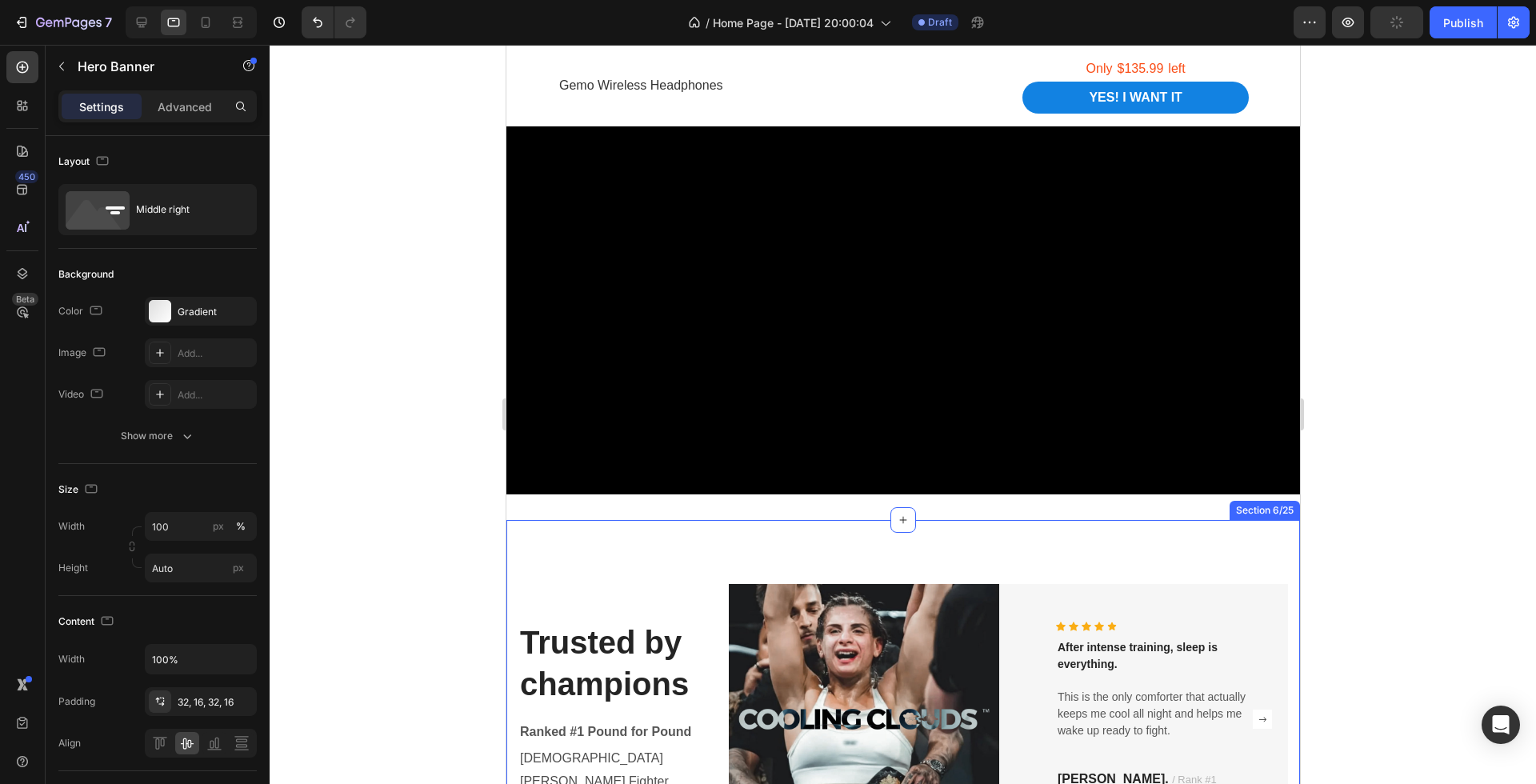
click at [923, 533] on div "Trusted by champions Heading Ranked #1 Pound for Pound Text block [DEMOGRAPHIC_…" at bounding box center [902, 719] width 793 height 398
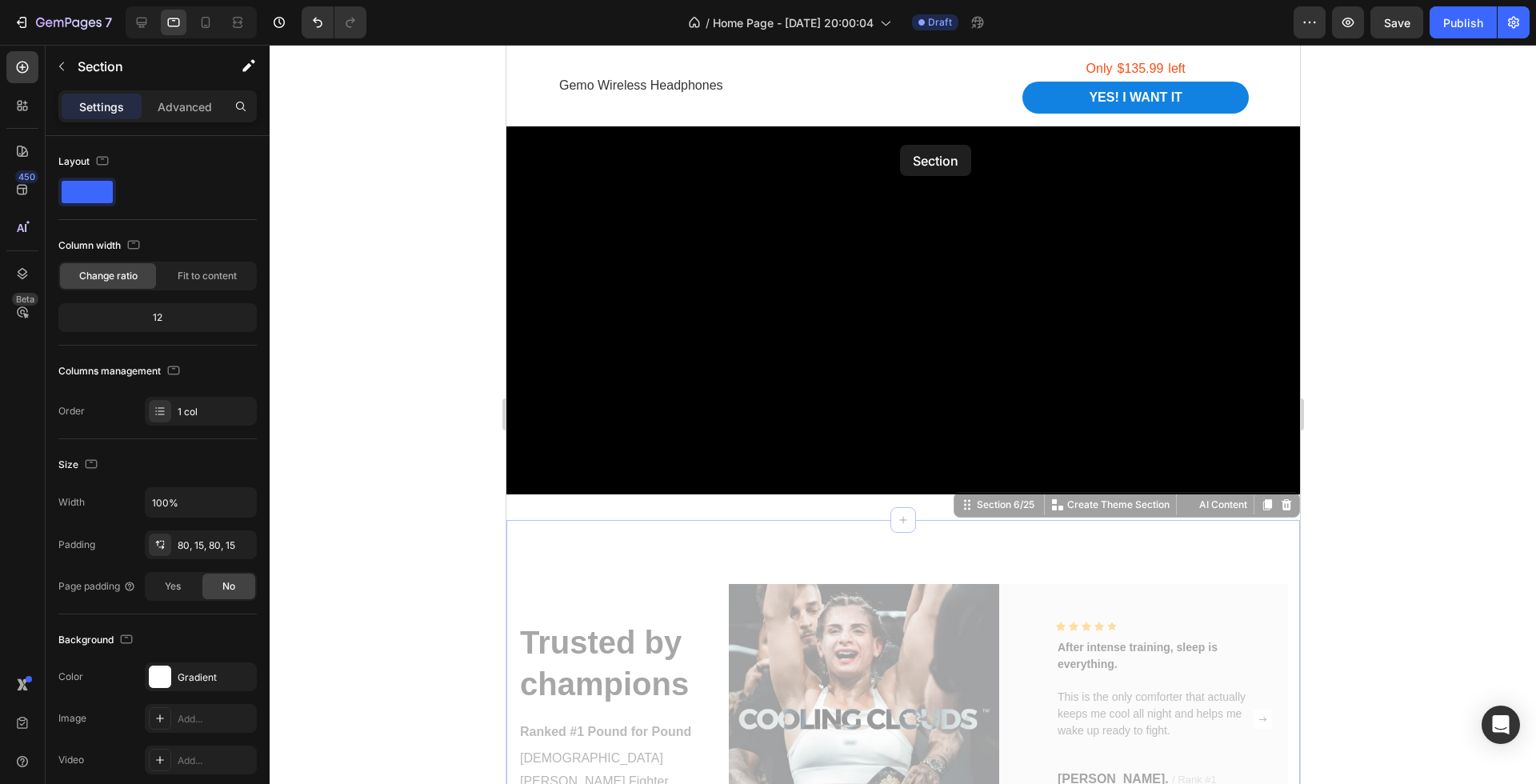
drag, startPoint x: 923, startPoint y: 533, endPoint x: 900, endPoint y: 145, distance: 388.7
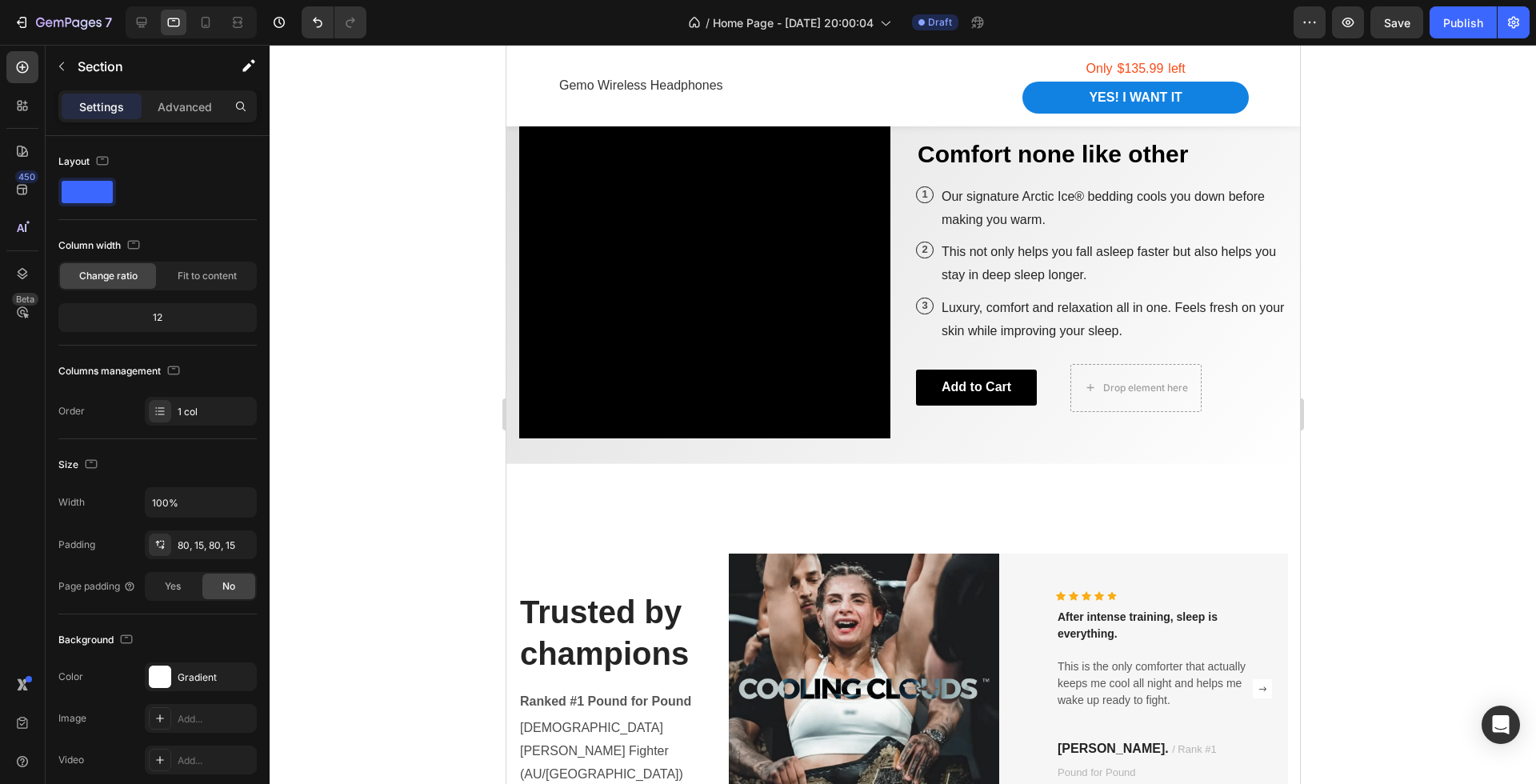
scroll to position [1603, 0]
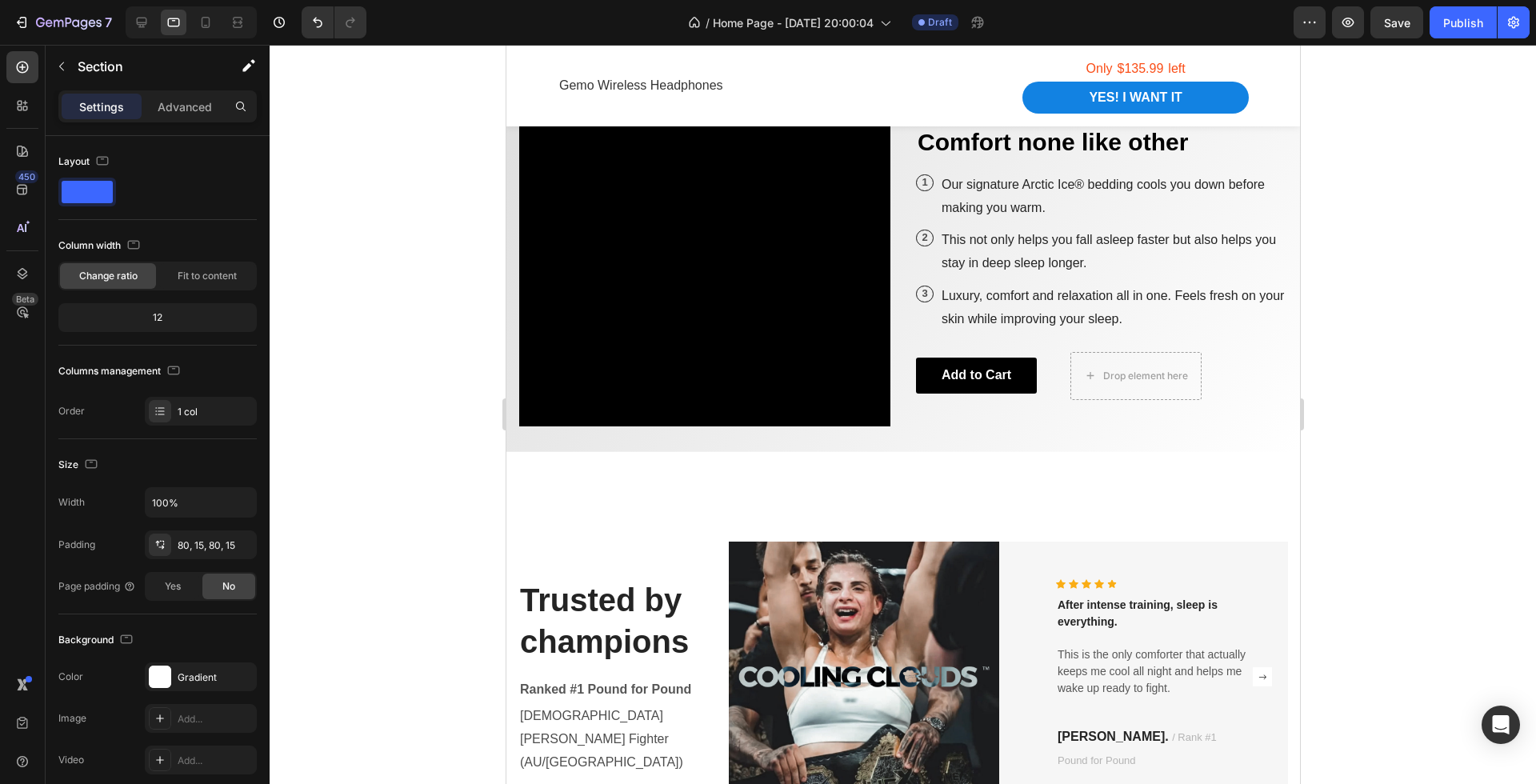
click at [864, 478] on div "Trusted by champions Heading Ranked #1 Pound for Pound Text block [DEMOGRAPHIC_…" at bounding box center [902, 677] width 793 height 398
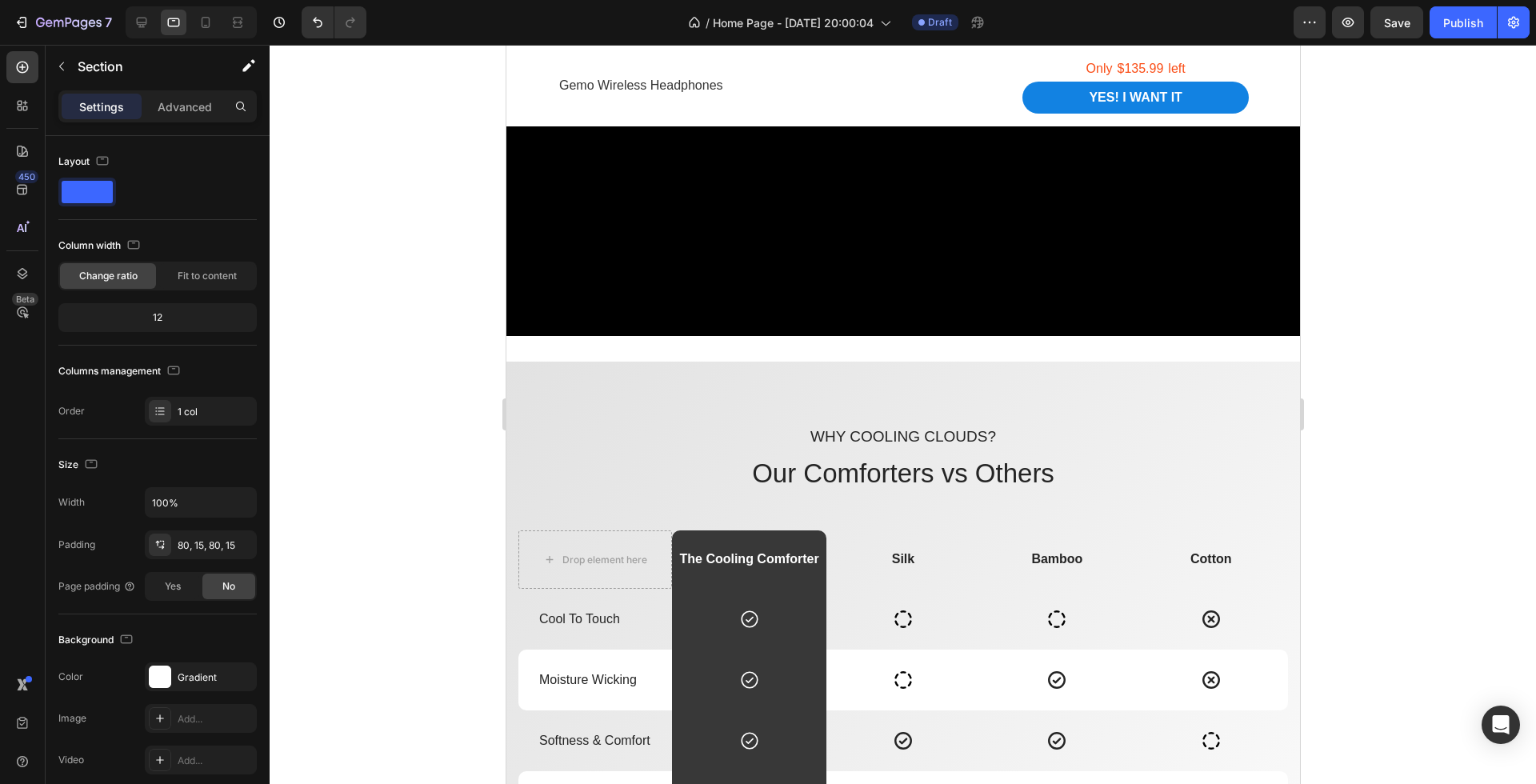
scroll to position [2621, 0]
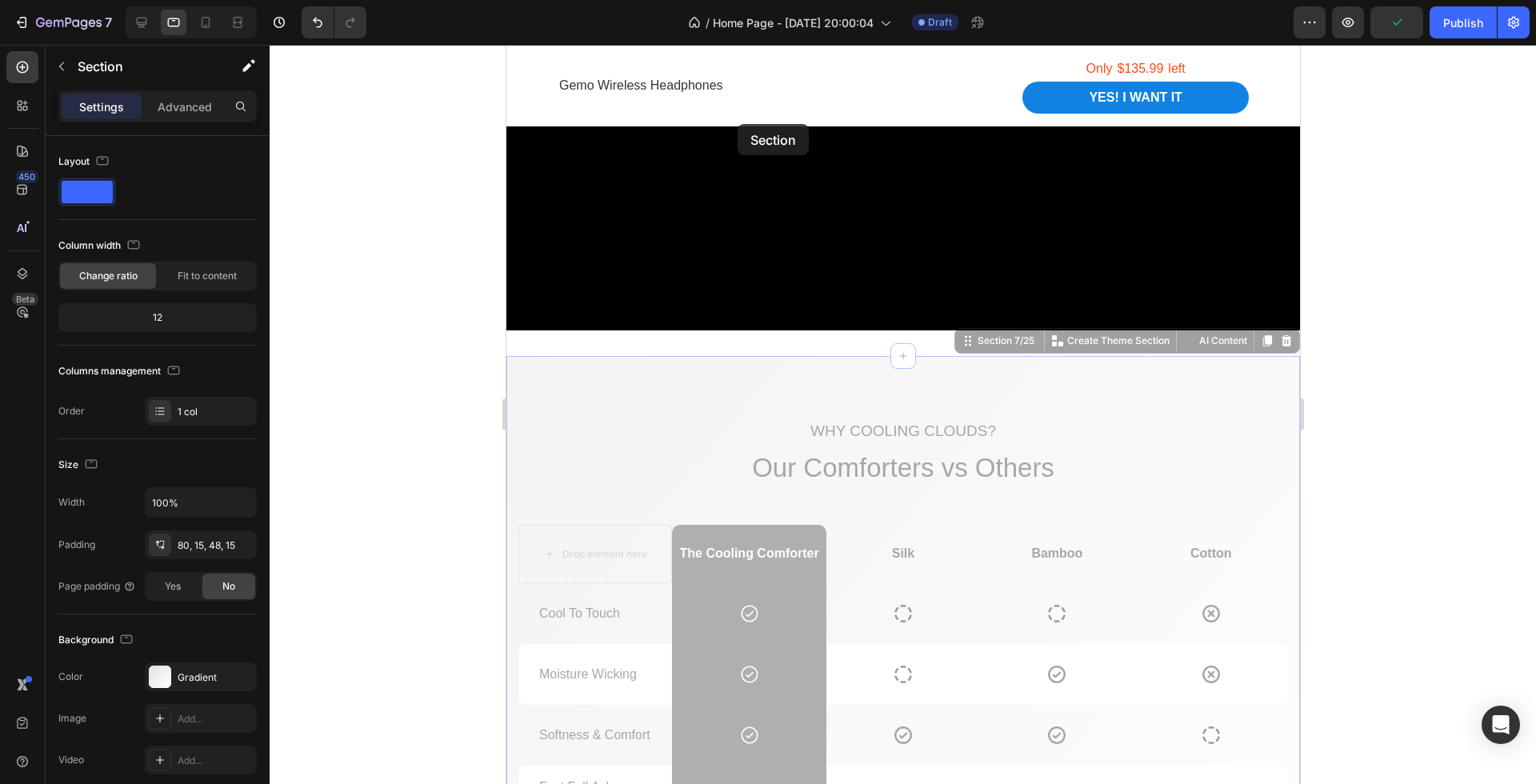
drag, startPoint x: 736, startPoint y: 382, endPoint x: 738, endPoint y: 125, distance: 257.0
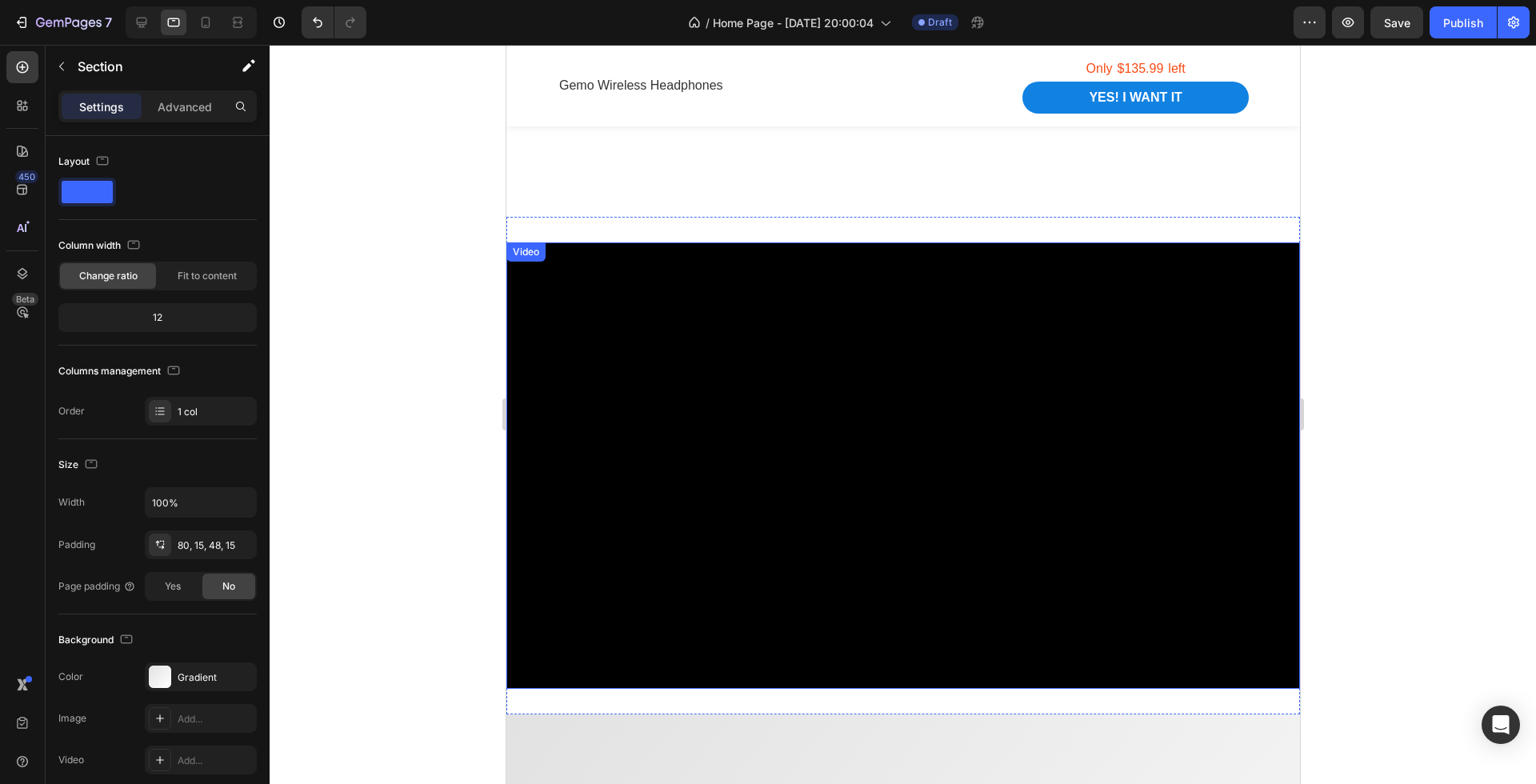
scroll to position [2521, 0]
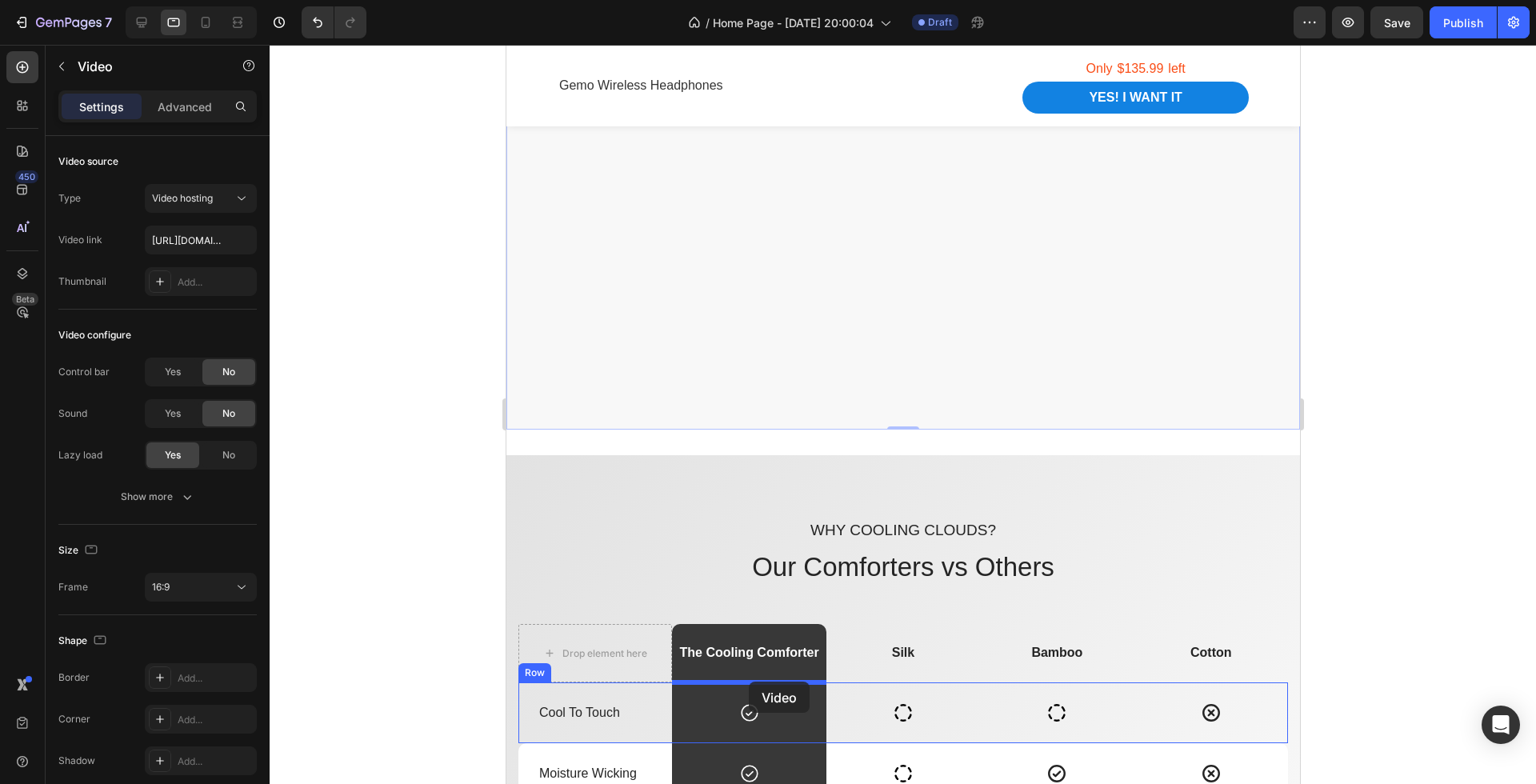
drag, startPoint x: 755, startPoint y: 290, endPoint x: 744, endPoint y: 727, distance: 437.1
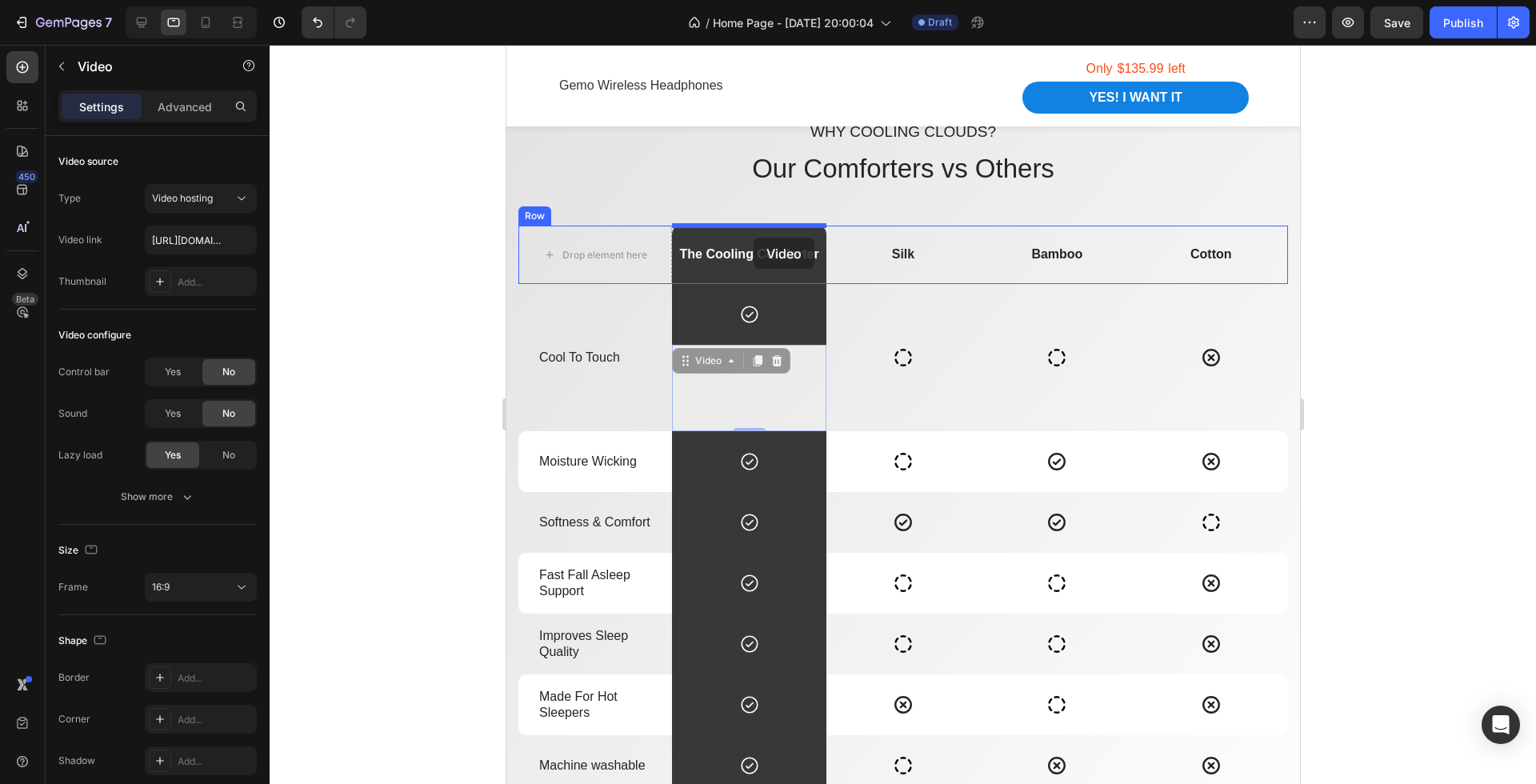
drag, startPoint x: 756, startPoint y: 406, endPoint x: 752, endPoint y: 235, distance: 171.0
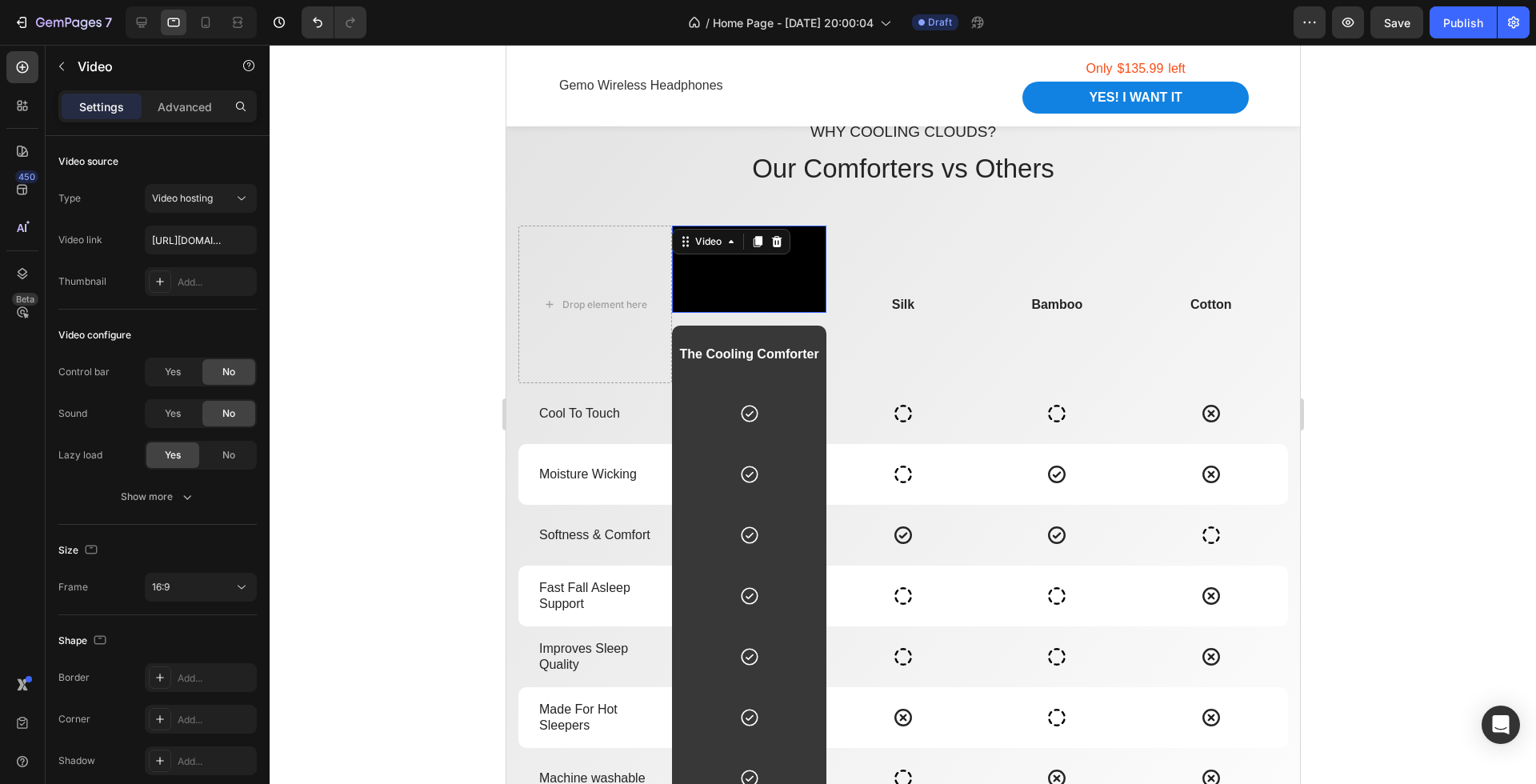
click at [1393, 372] on div at bounding box center [902, 414] width 1266 height 739
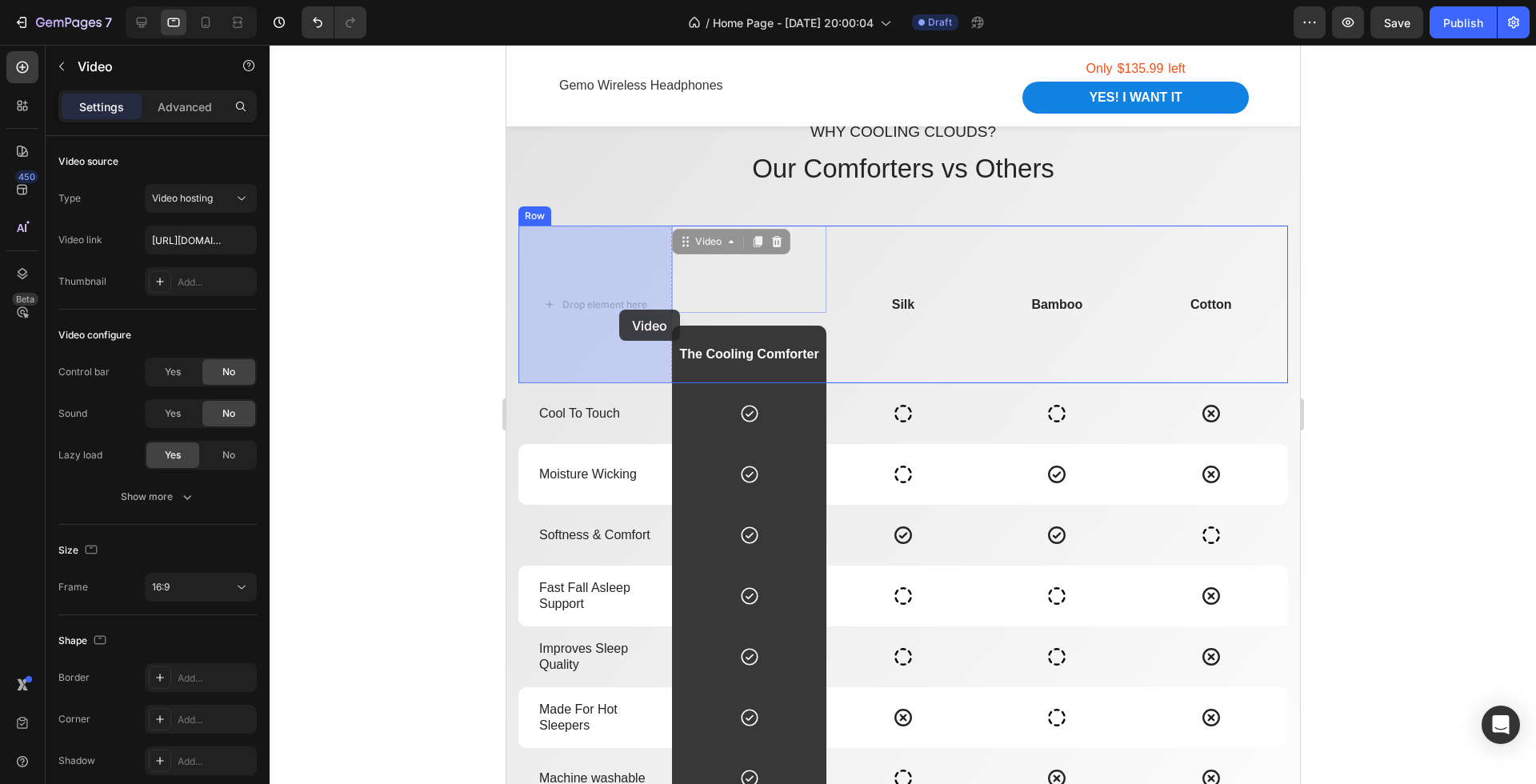
drag, startPoint x: 760, startPoint y: 276, endPoint x: 618, endPoint y: 310, distance: 146.0
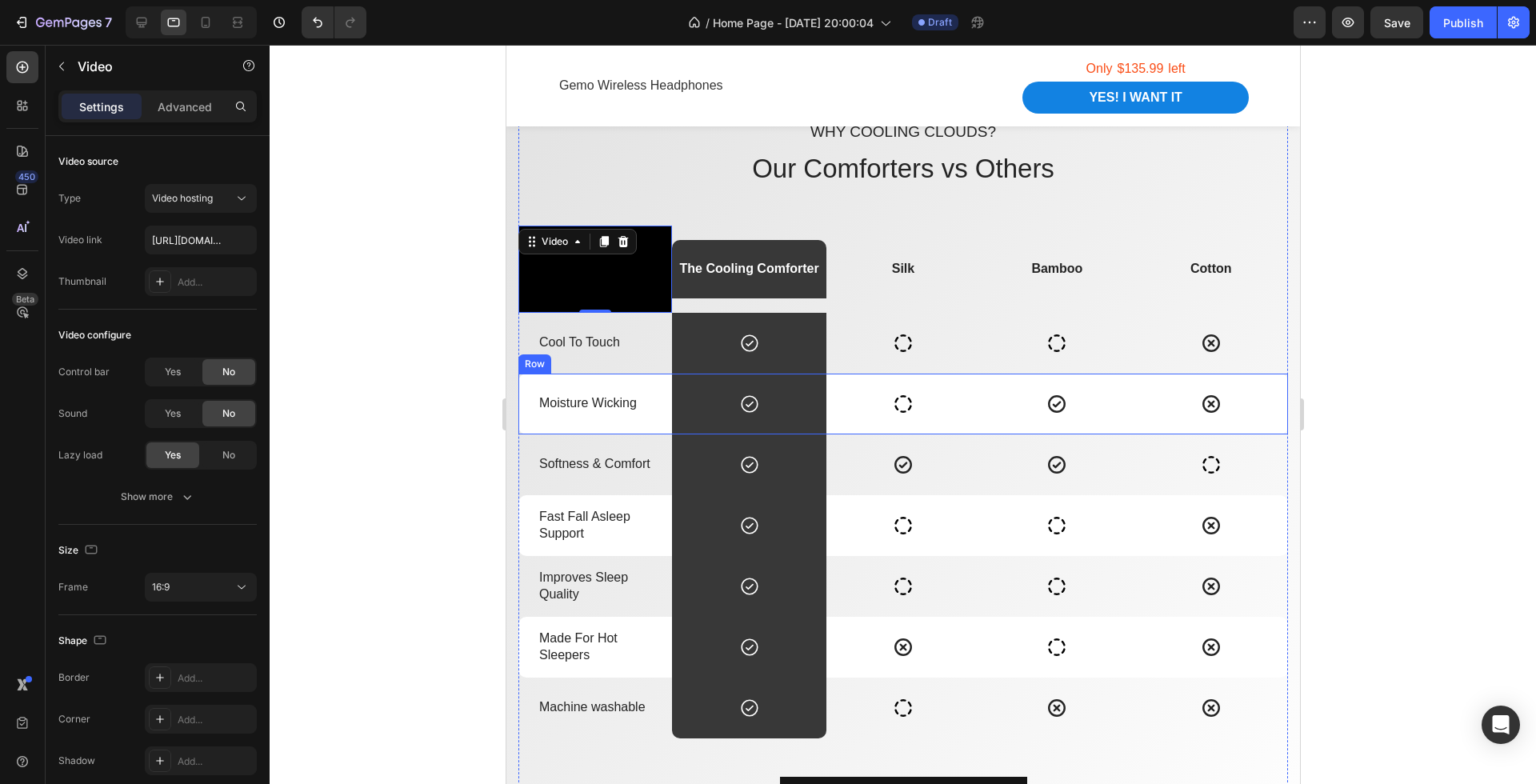
click at [1378, 378] on div at bounding box center [902, 414] width 1266 height 739
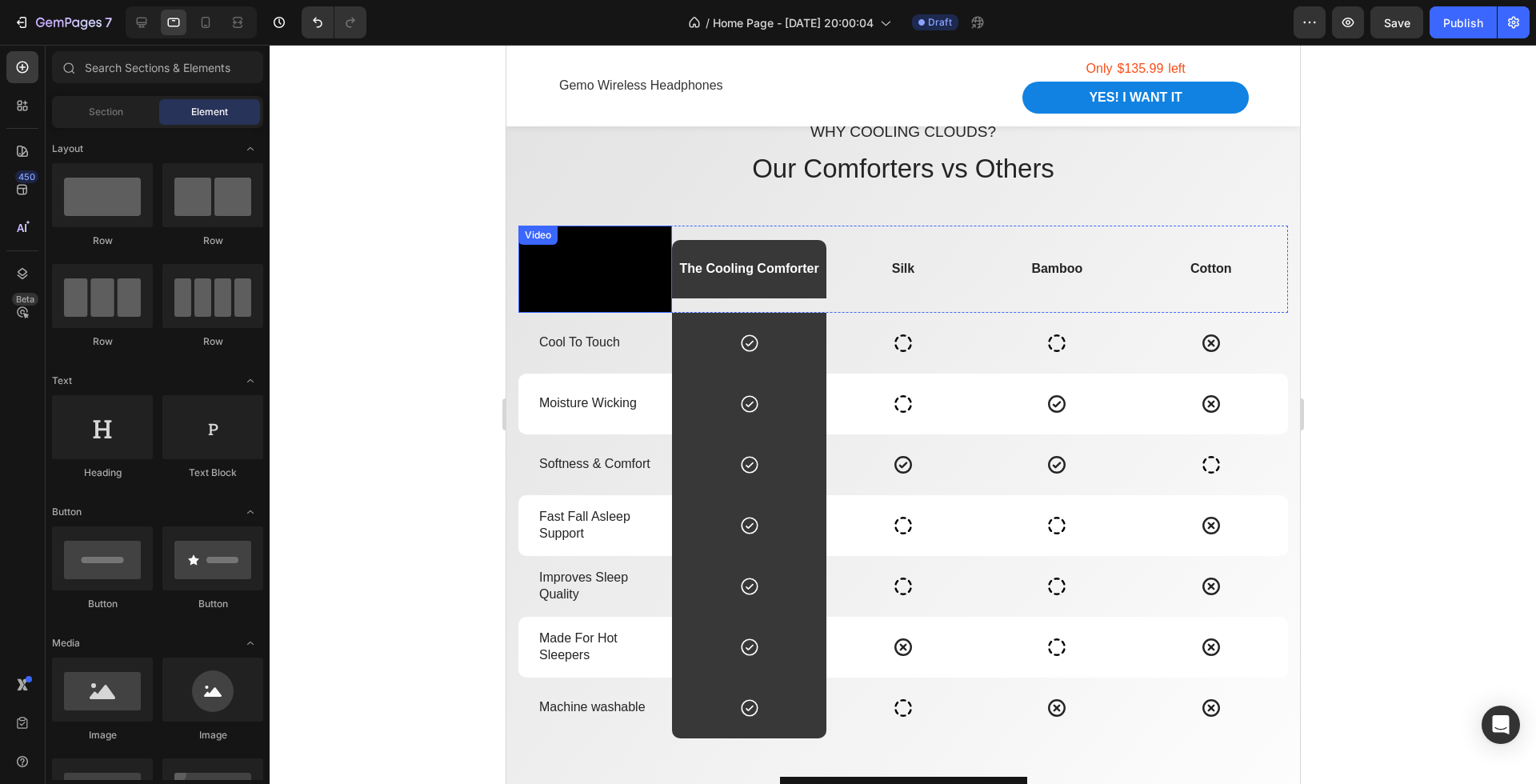
click at [642, 260] on video at bounding box center [595, 269] width 154 height 86
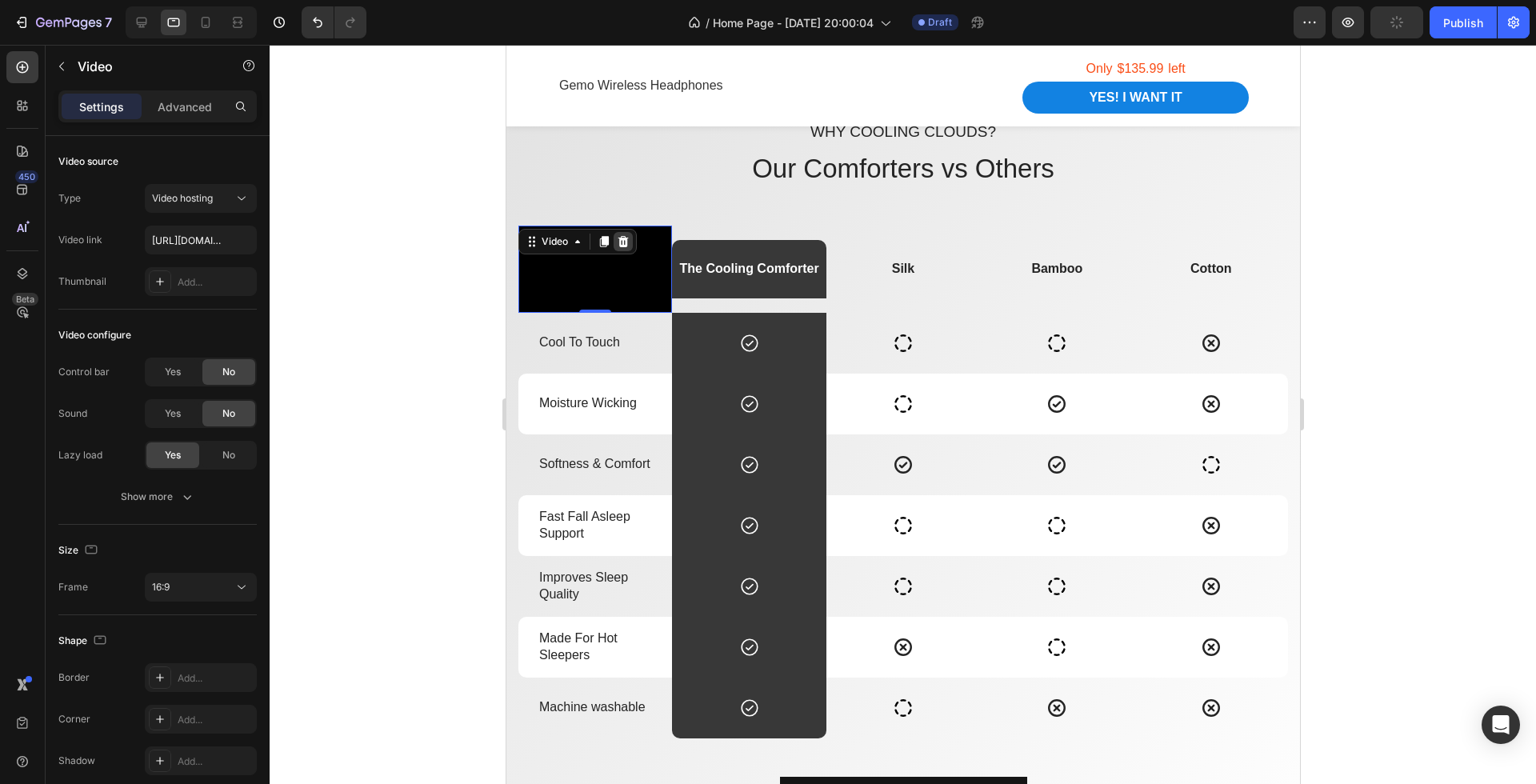
click at [615, 241] on div at bounding box center [622, 241] width 19 height 19
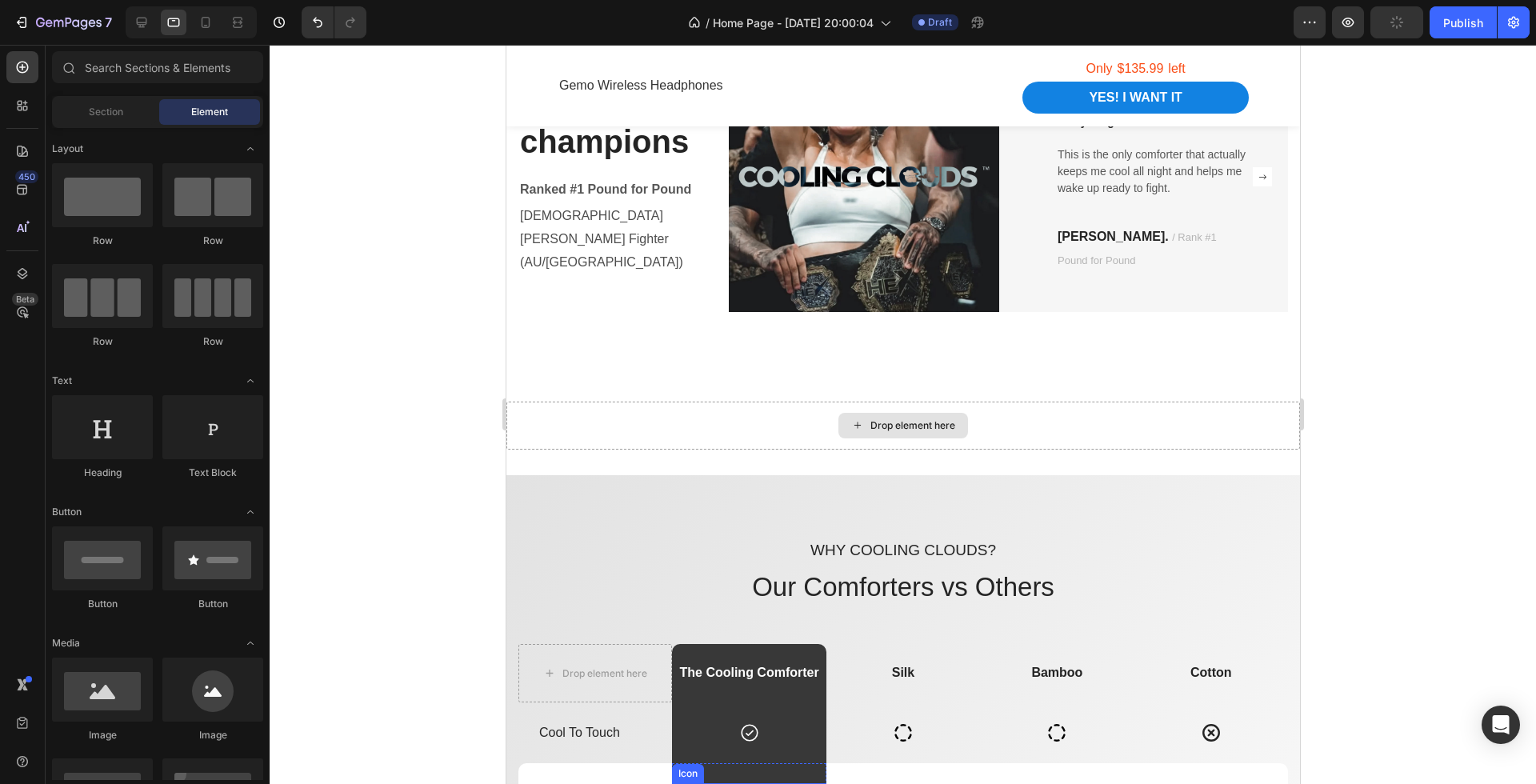
scroll to position [2092, 0]
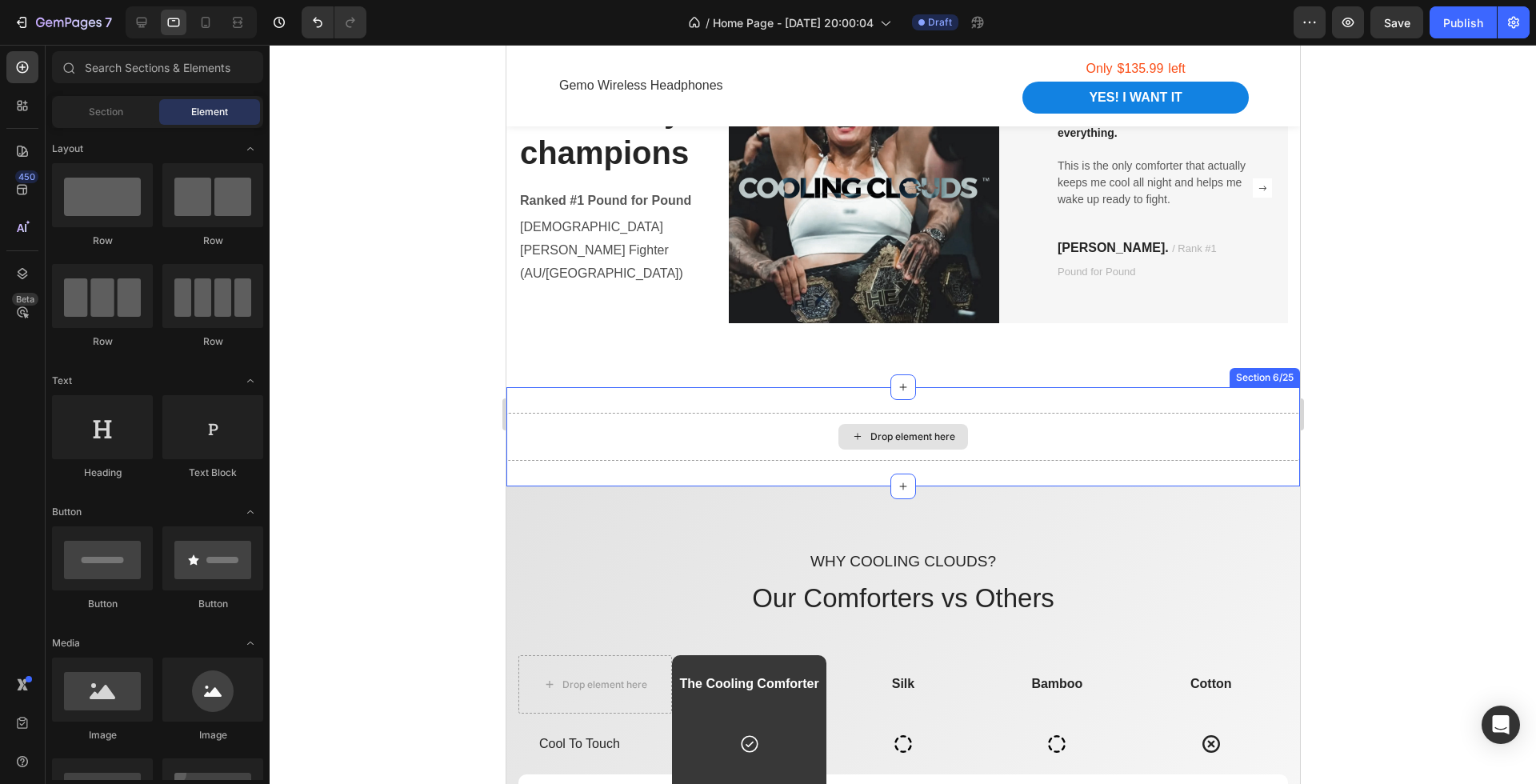
click at [781, 421] on div "Drop element here" at bounding box center [902, 437] width 793 height 48
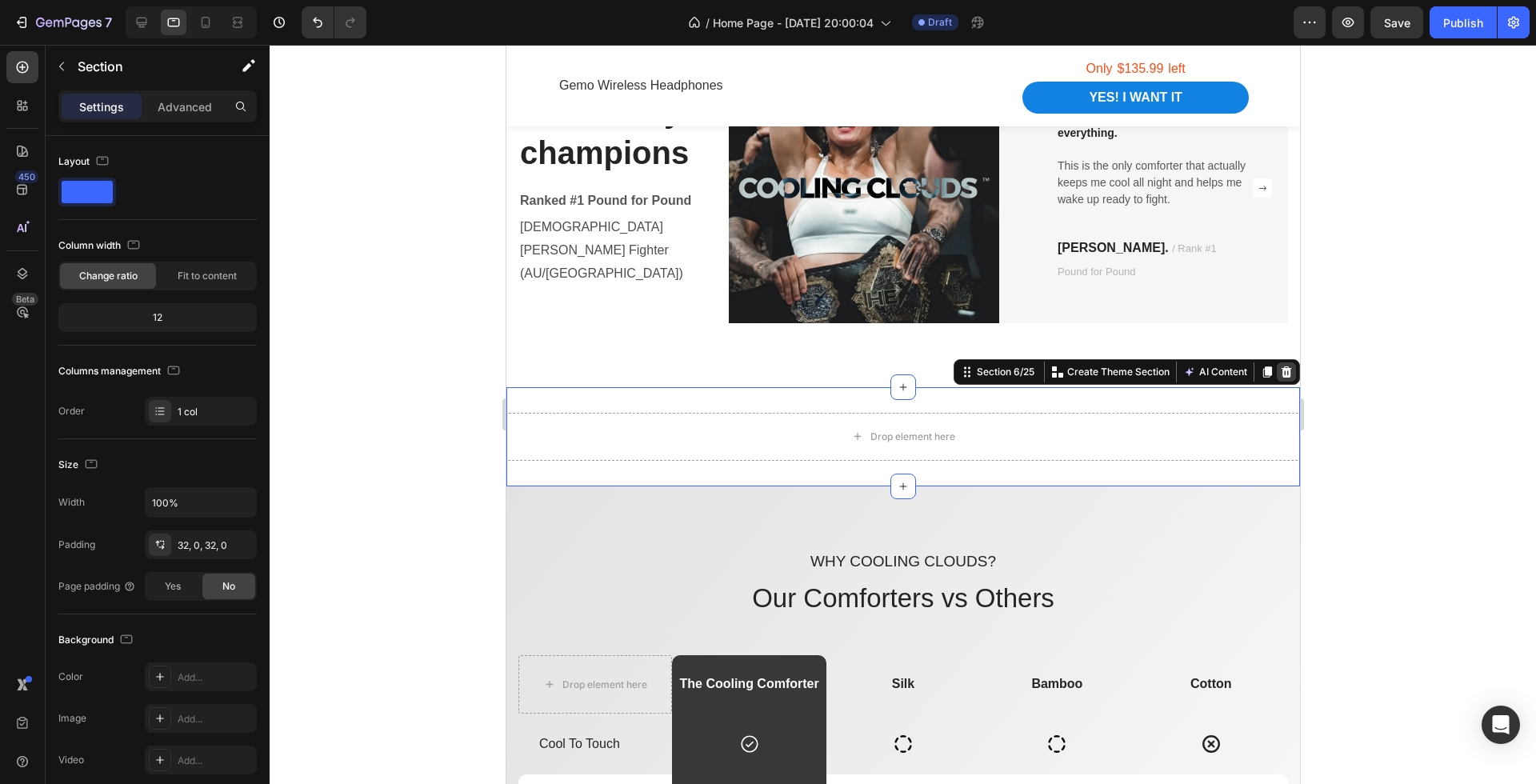
click at [1290, 372] on icon at bounding box center [1286, 372] width 10 height 11
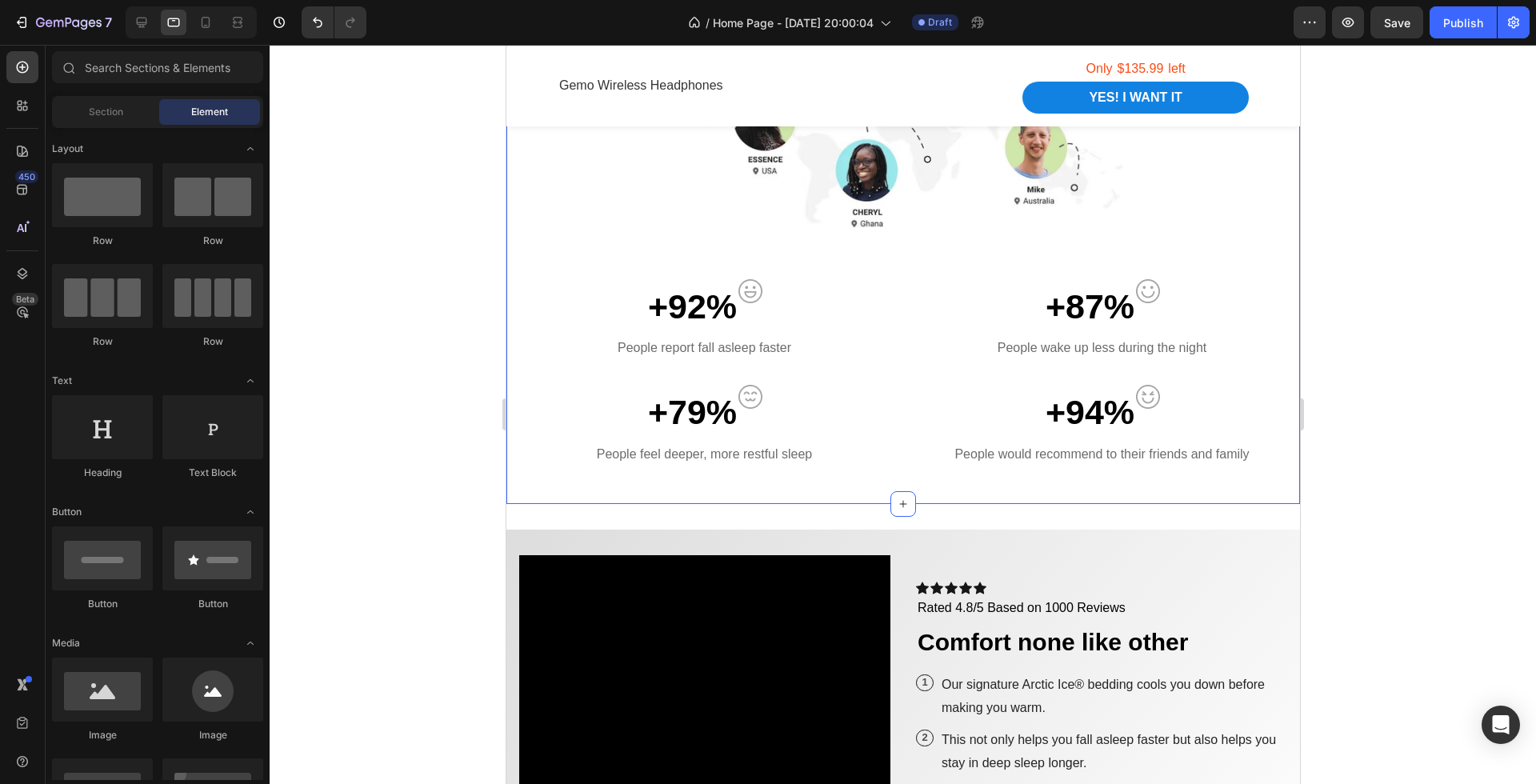
scroll to position [1238, 0]
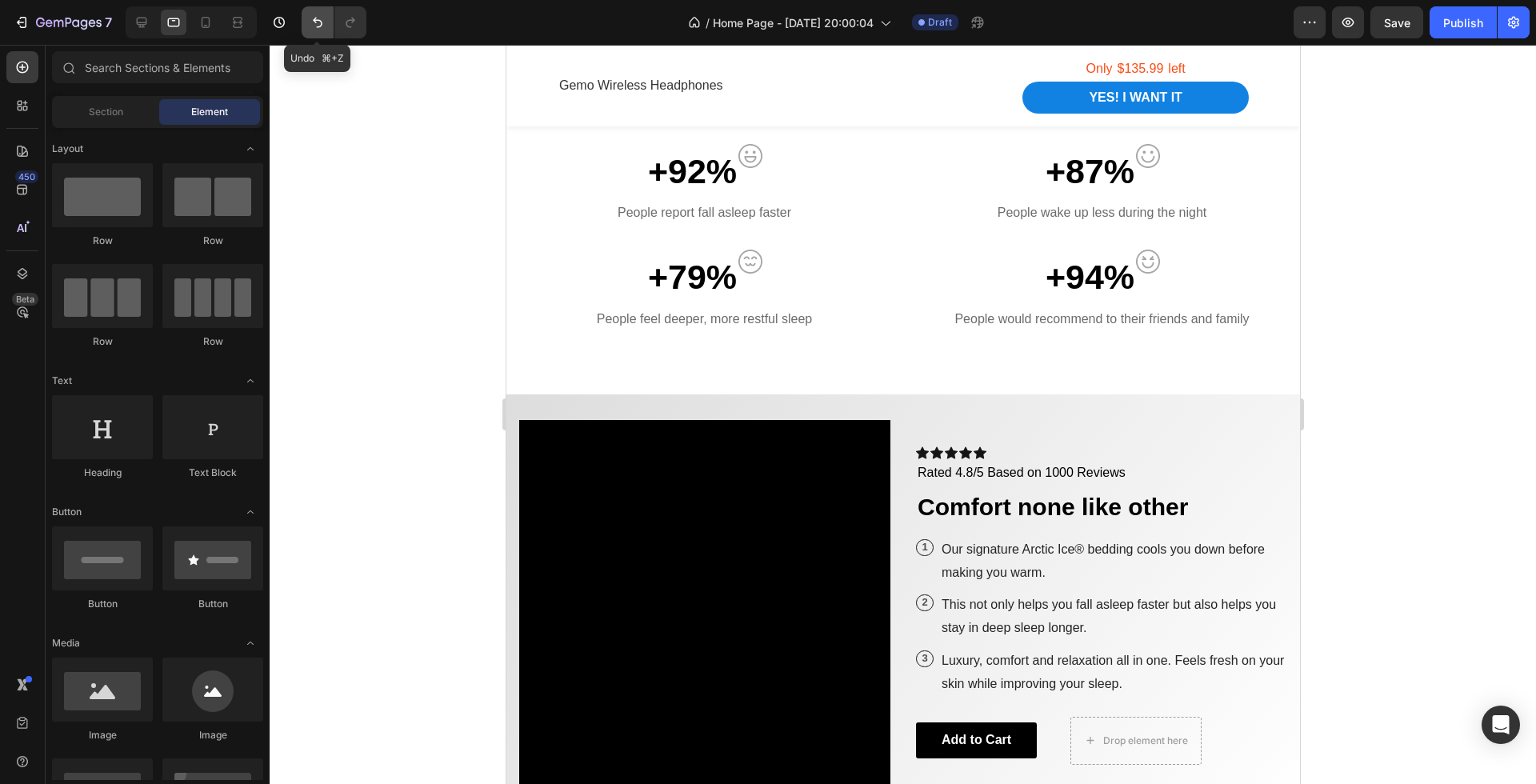
click at [318, 17] on icon "Undo/Redo" at bounding box center [317, 22] width 16 height 16
click at [315, 23] on icon "Undo/Redo" at bounding box center [317, 22] width 16 height 16
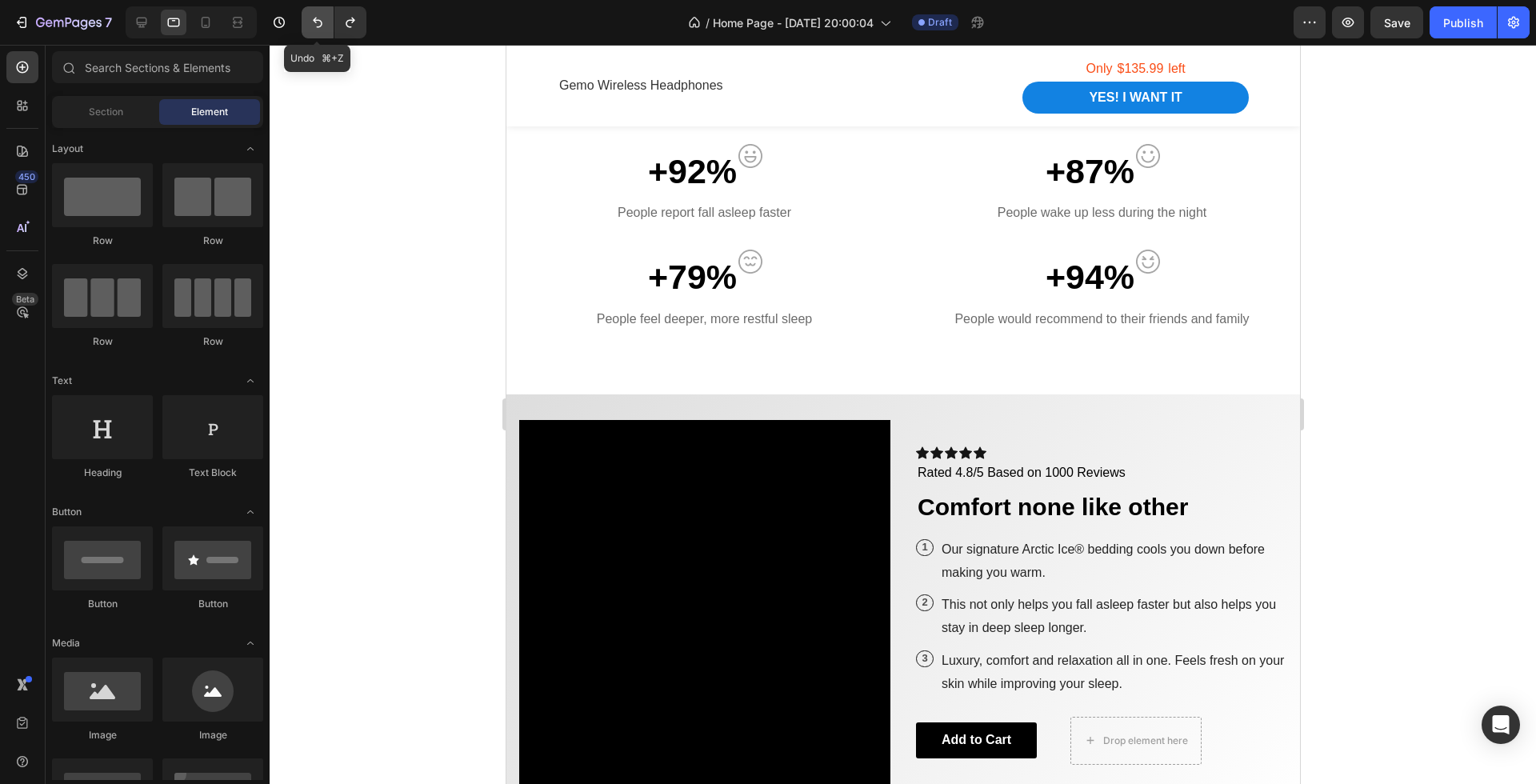
click at [315, 23] on icon "Undo/Redo" at bounding box center [317, 22] width 16 height 16
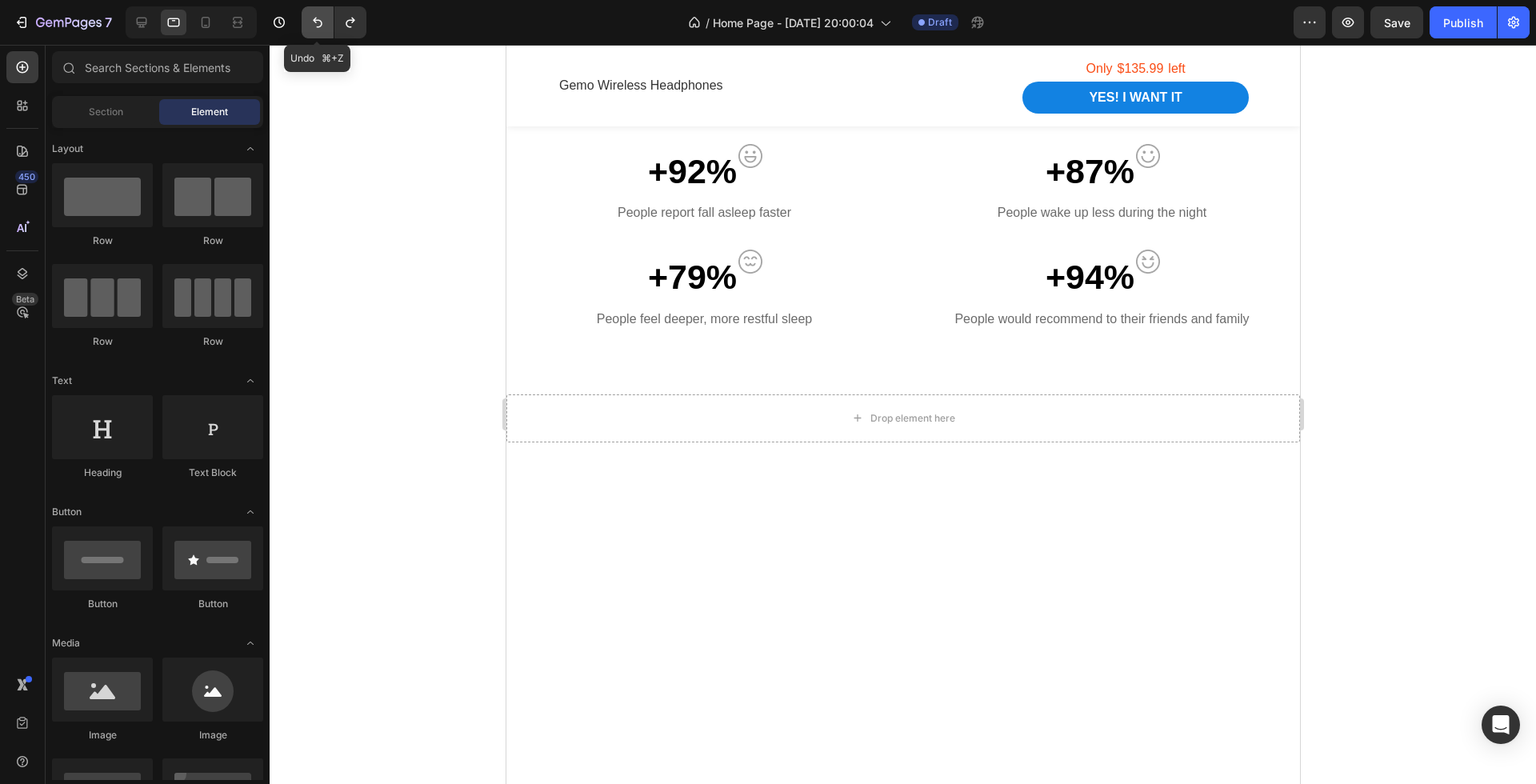
click at [315, 23] on icon "Undo/Redo" at bounding box center [317, 22] width 16 height 16
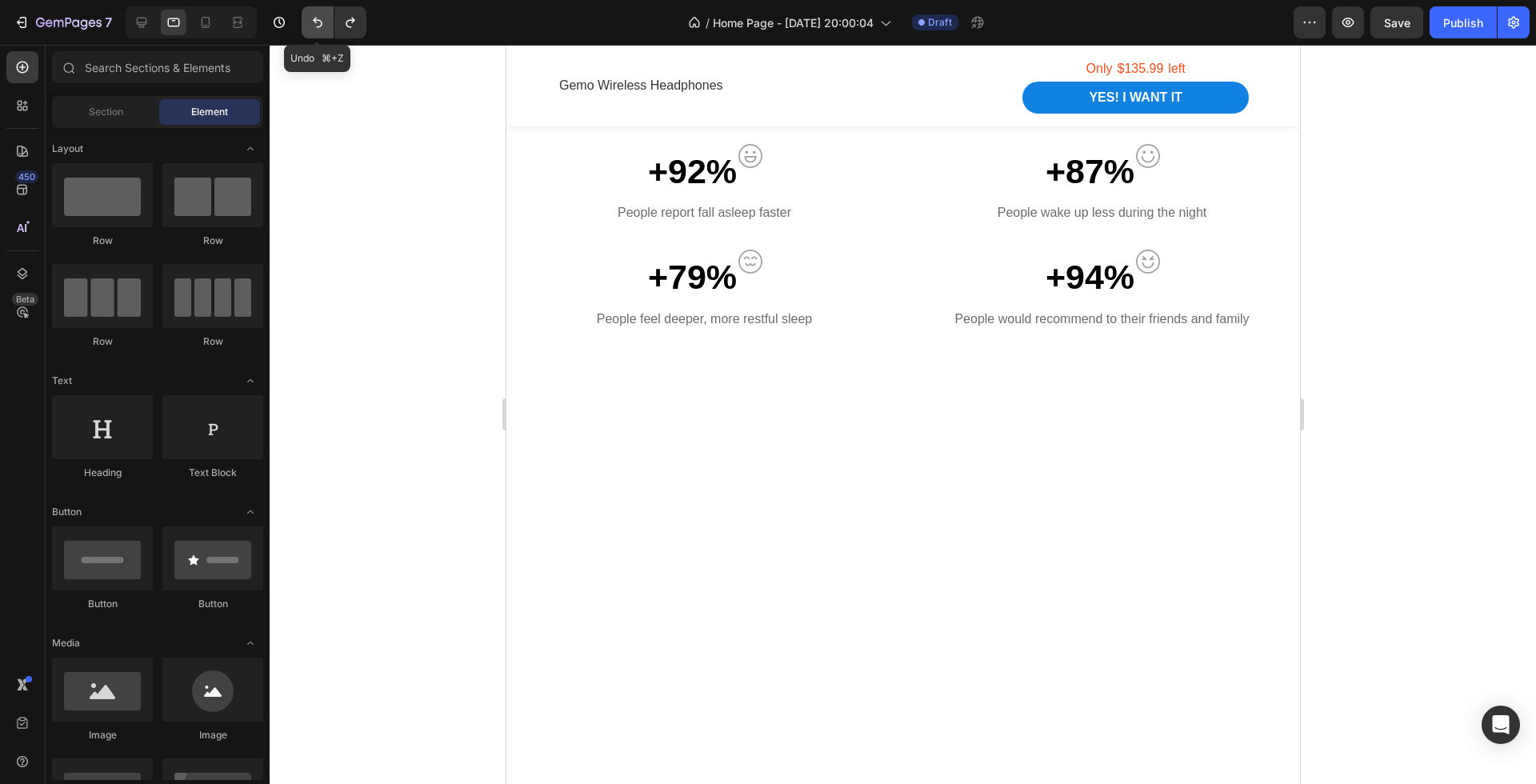
click at [322, 25] on icon "Undo/Redo" at bounding box center [317, 22] width 16 height 16
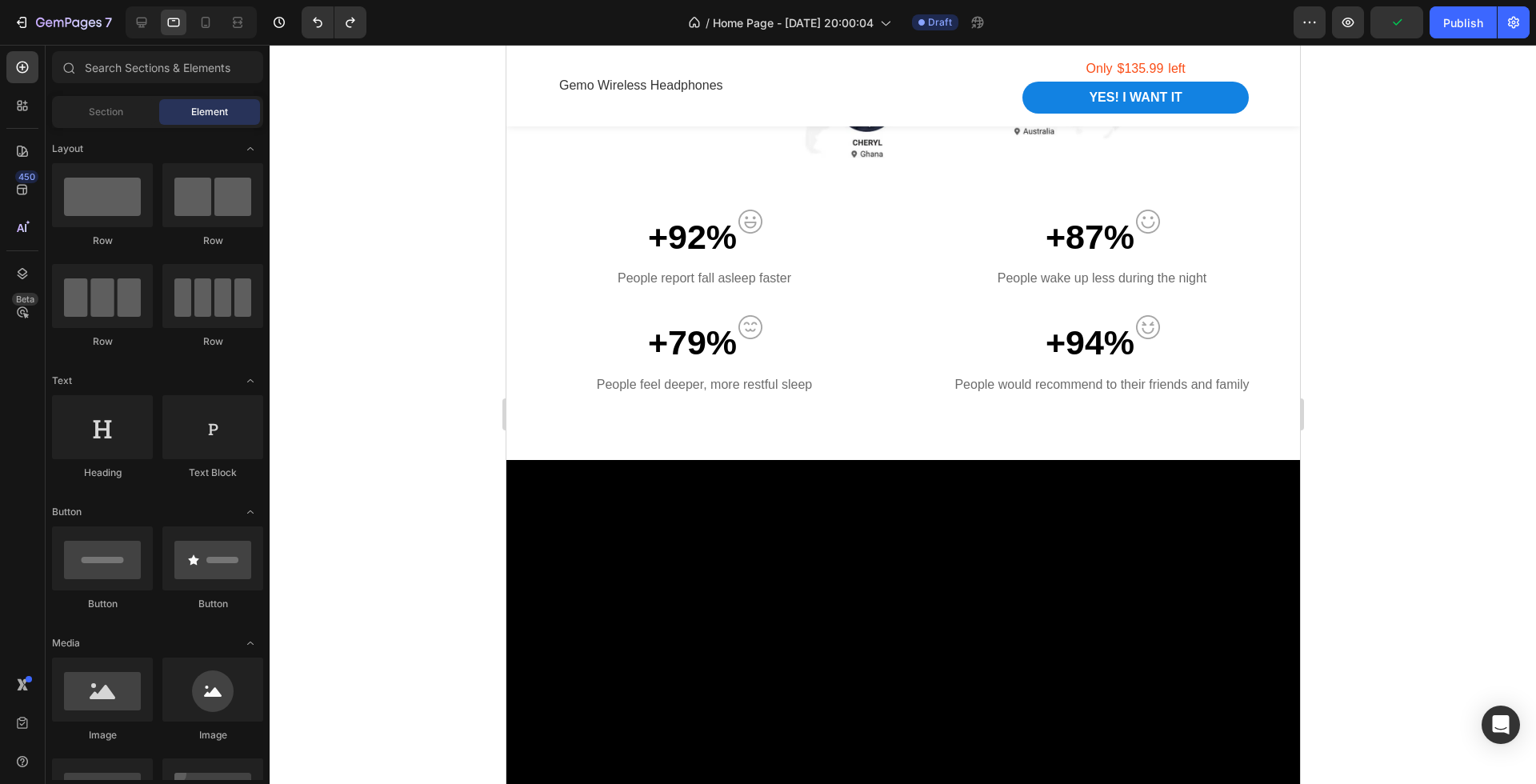
scroll to position [1348, 0]
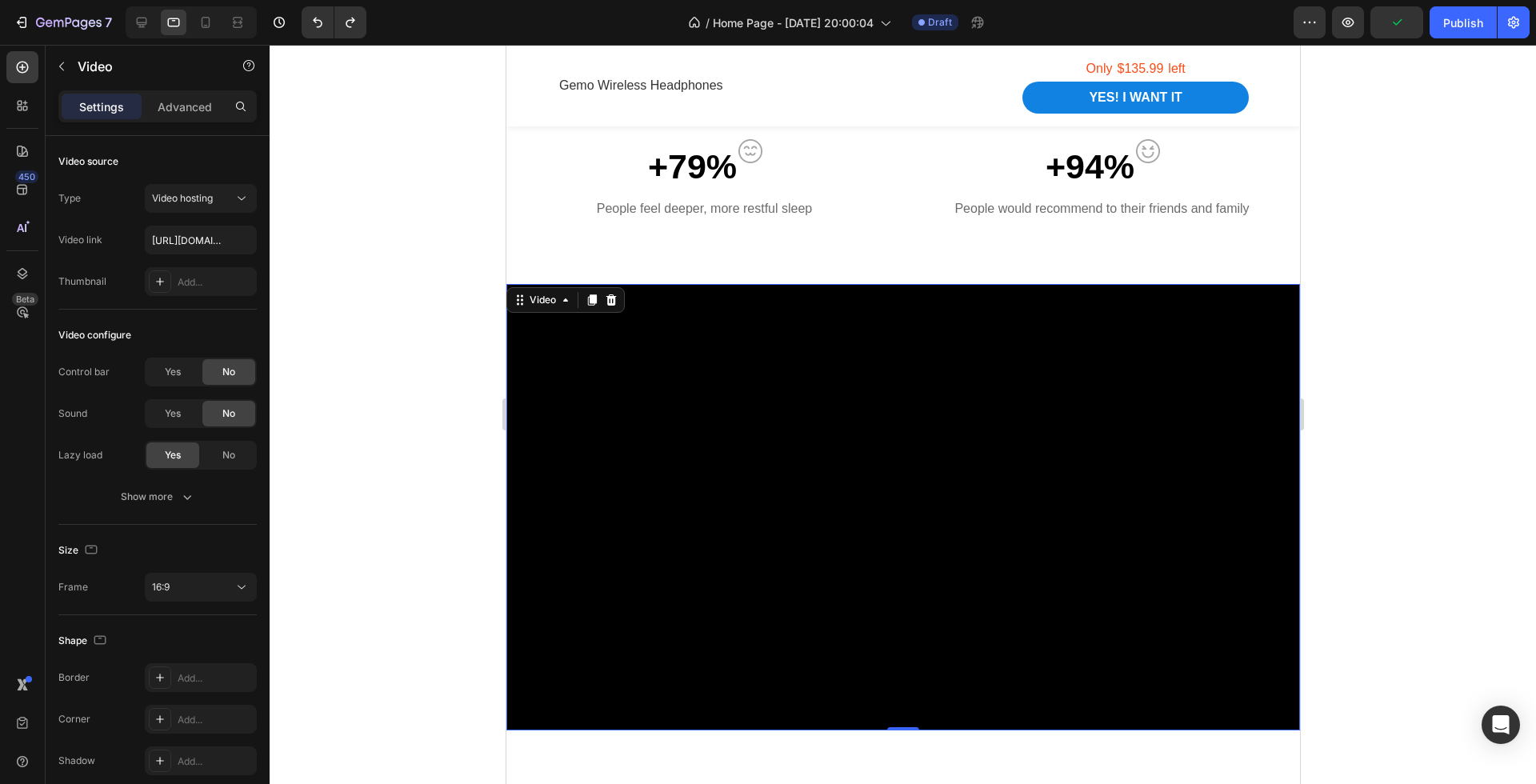
click at [685, 411] on video at bounding box center [902, 507] width 793 height 447
click at [197, 480] on div "Control bar Yes No Sound Yes No Lazy load Yes No Show more" at bounding box center [158, 435] width 199 height 154
click at [185, 490] on icon "button" at bounding box center [187, 497] width 16 height 16
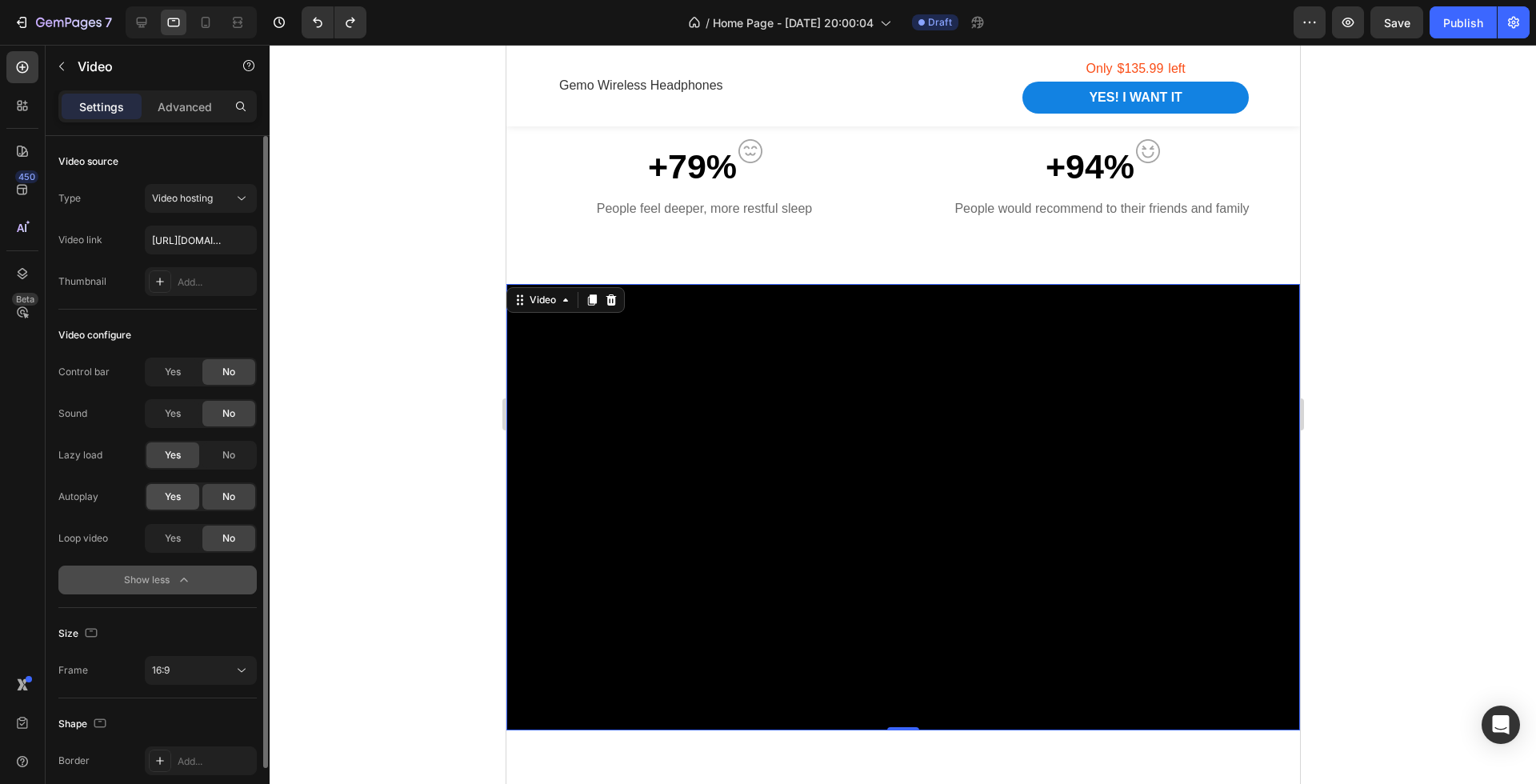
click at [185, 492] on div "Yes" at bounding box center [172, 497] width 53 height 26
click at [183, 542] on div "Yes" at bounding box center [172, 539] width 53 height 26
click at [341, 486] on div at bounding box center [902, 414] width 1266 height 739
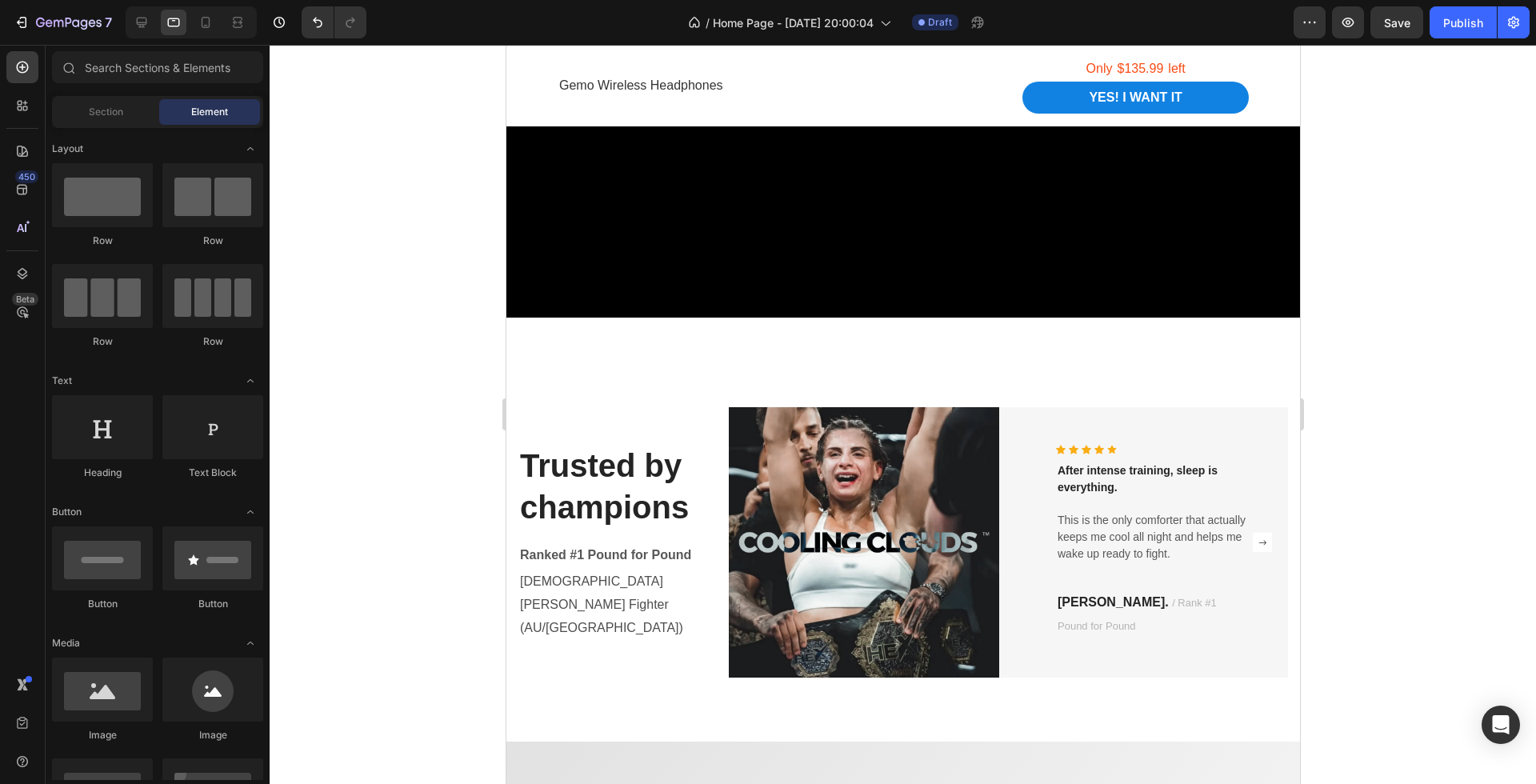
scroll to position [2056, 0]
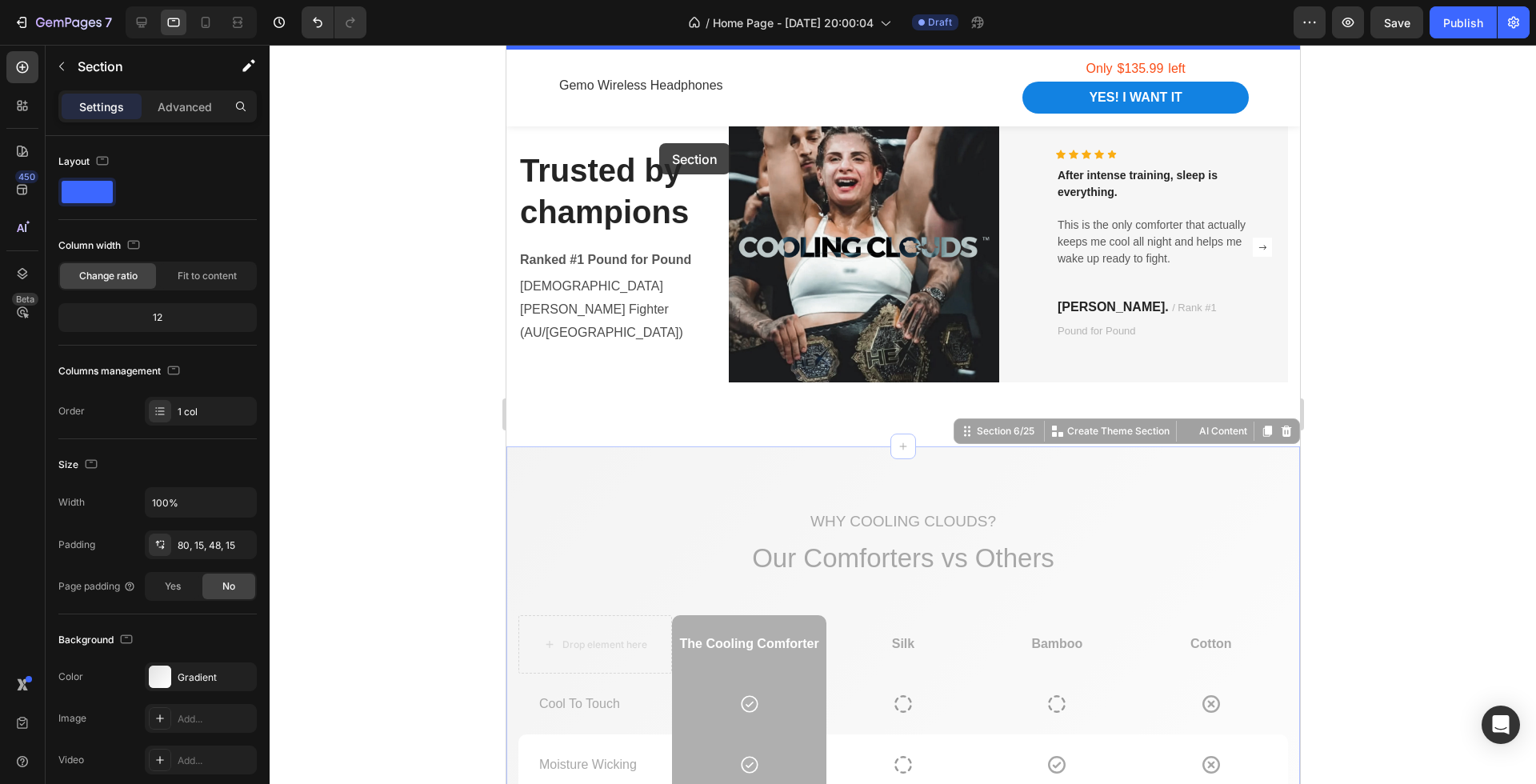
drag, startPoint x: 635, startPoint y: 483, endPoint x: 659, endPoint y: 143, distance: 340.8
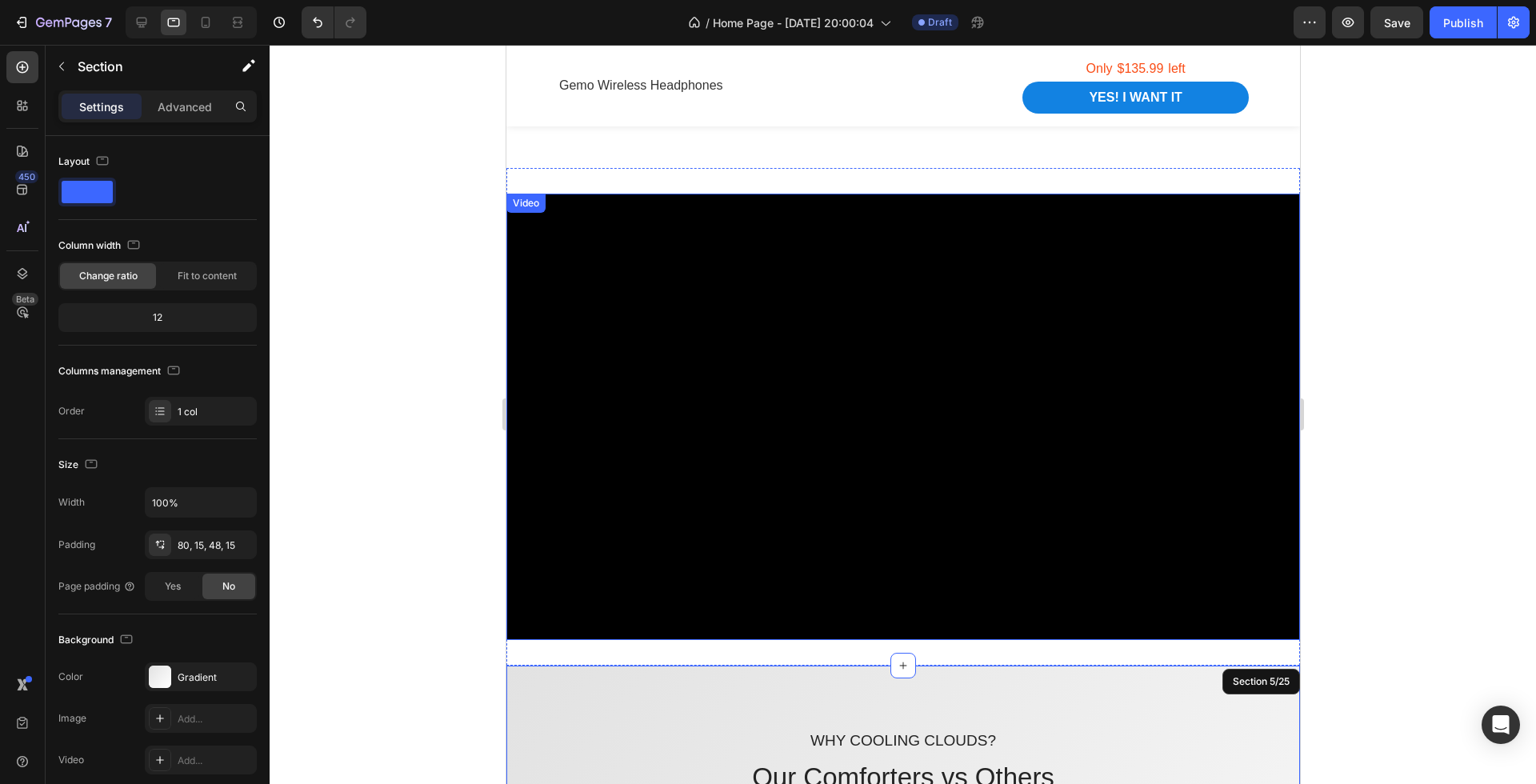
scroll to position [1463, 0]
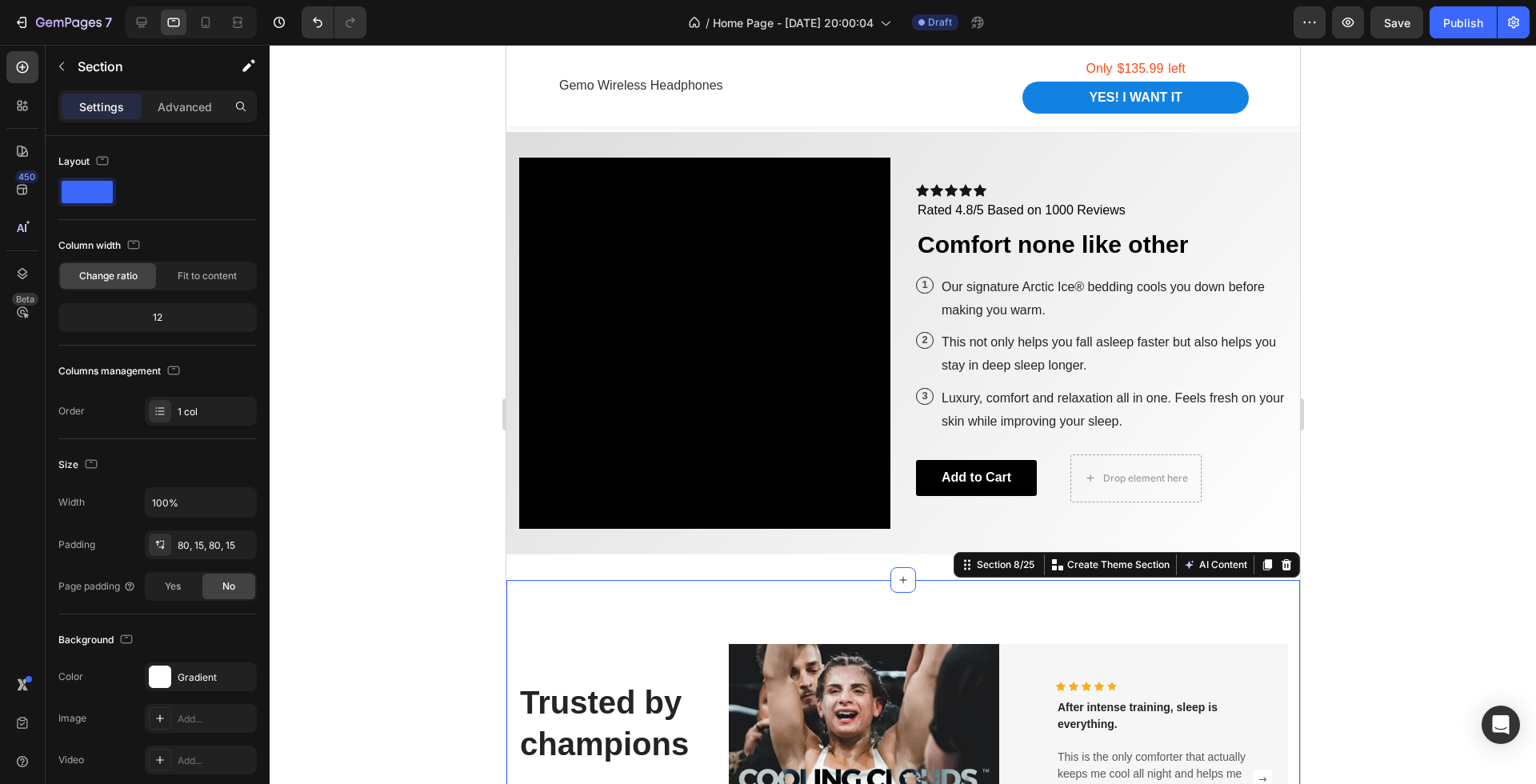
click at [1037, 615] on div "Trusted by champions Heading Ranked #1 Pound for Pound Text block [DEMOGRAPHIC_…" at bounding box center [902, 779] width 793 height 398
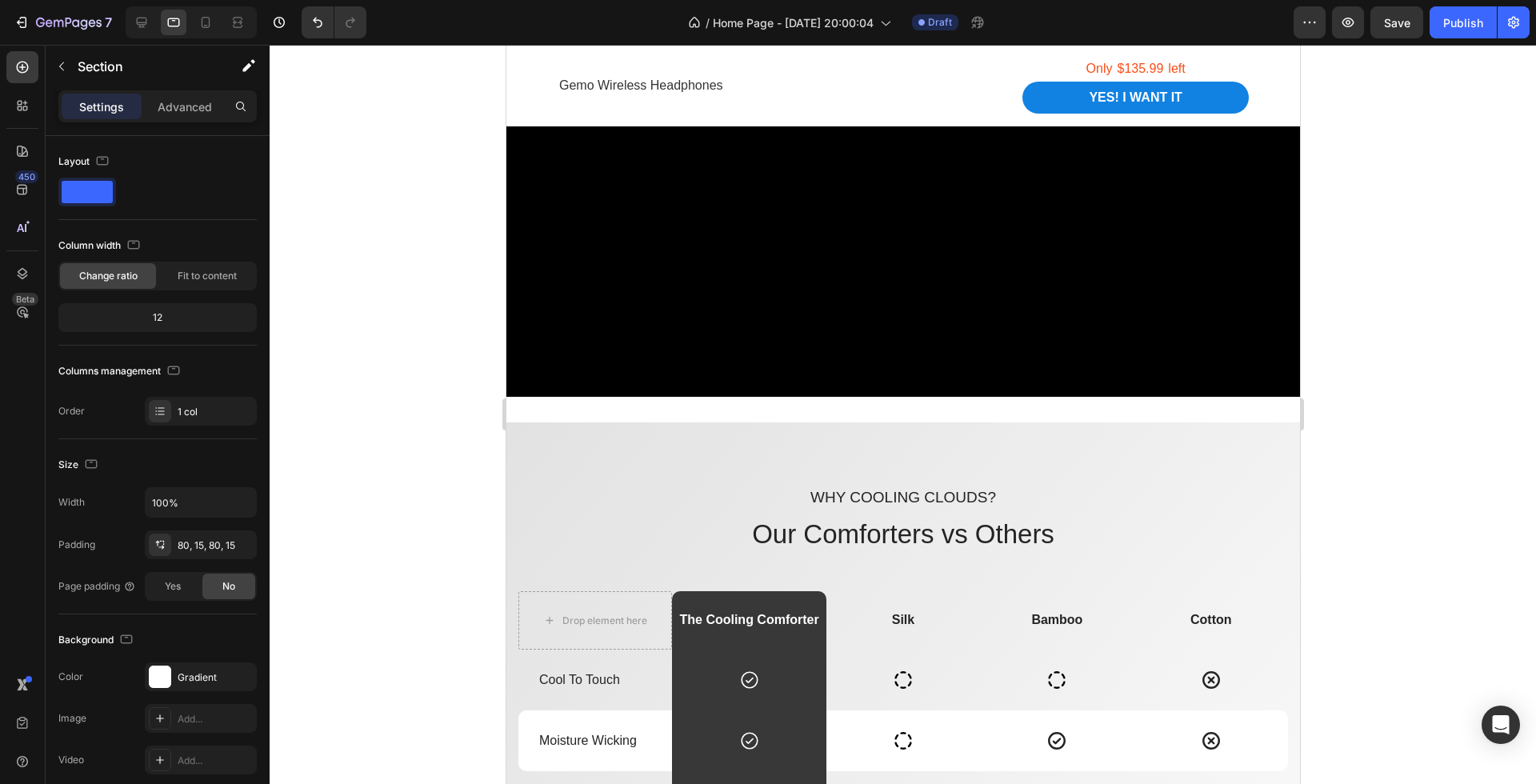
scroll to position [1680, 0]
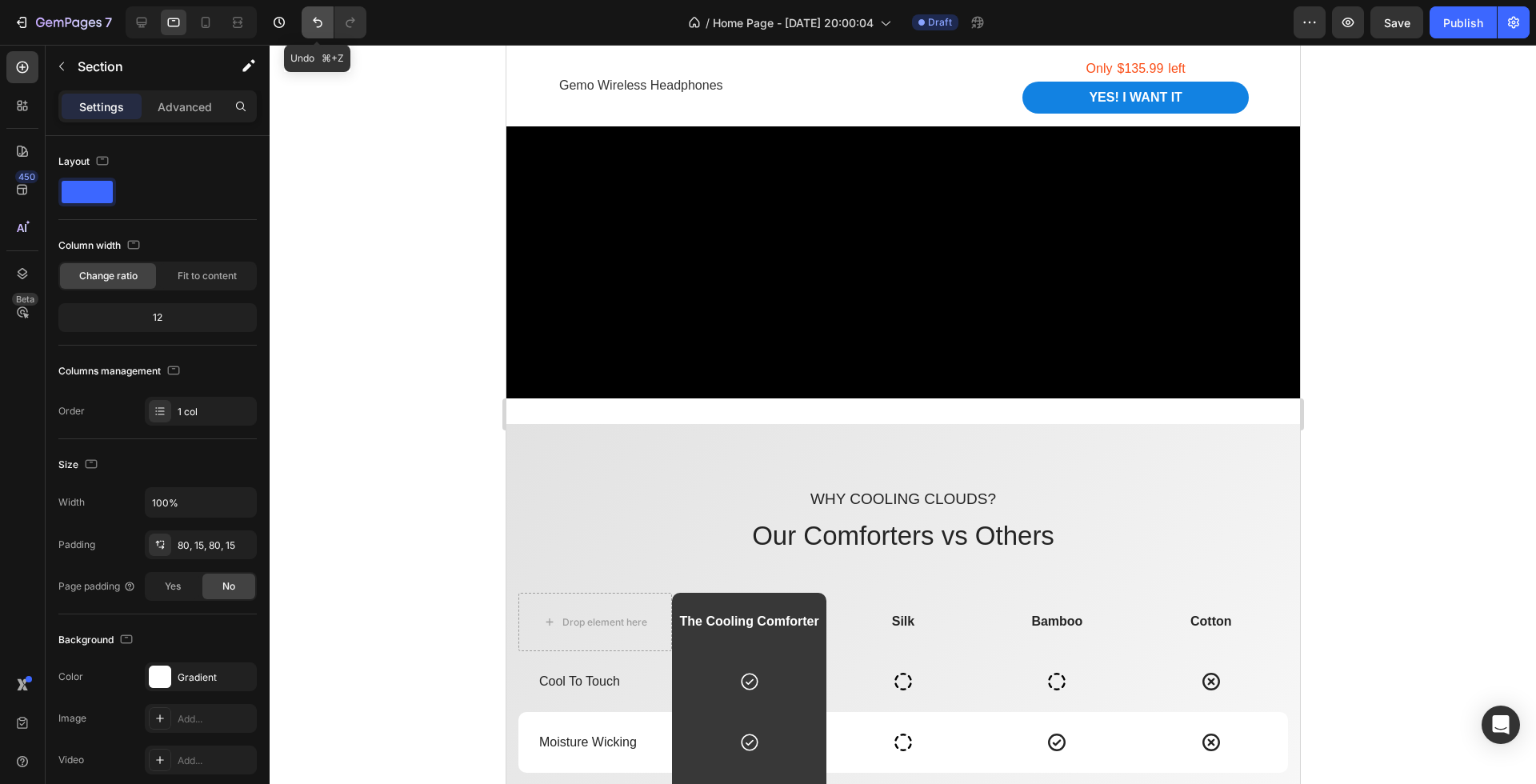
click at [304, 16] on button "Undo/Redo" at bounding box center [317, 22] width 32 height 32
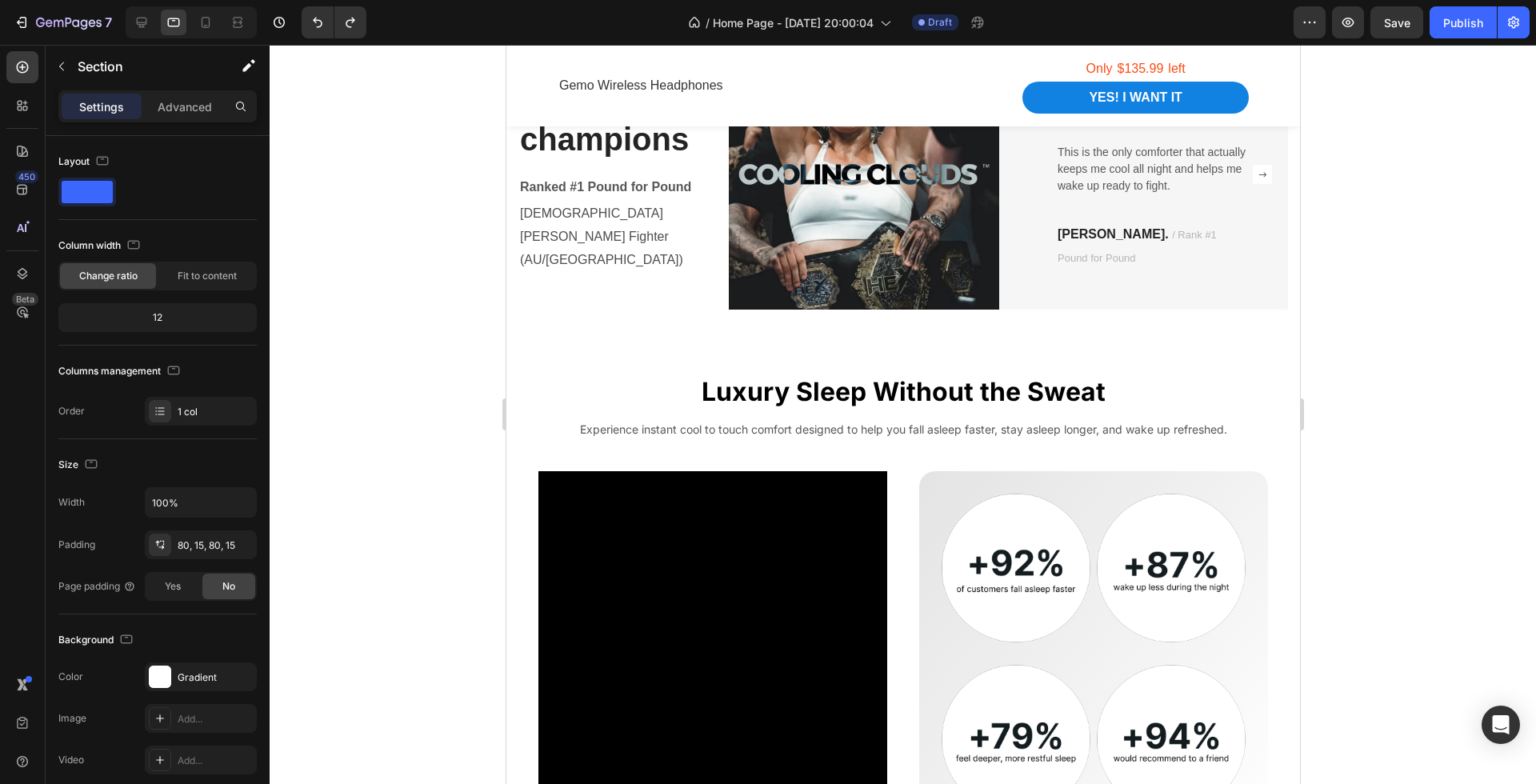
scroll to position [3884, 0]
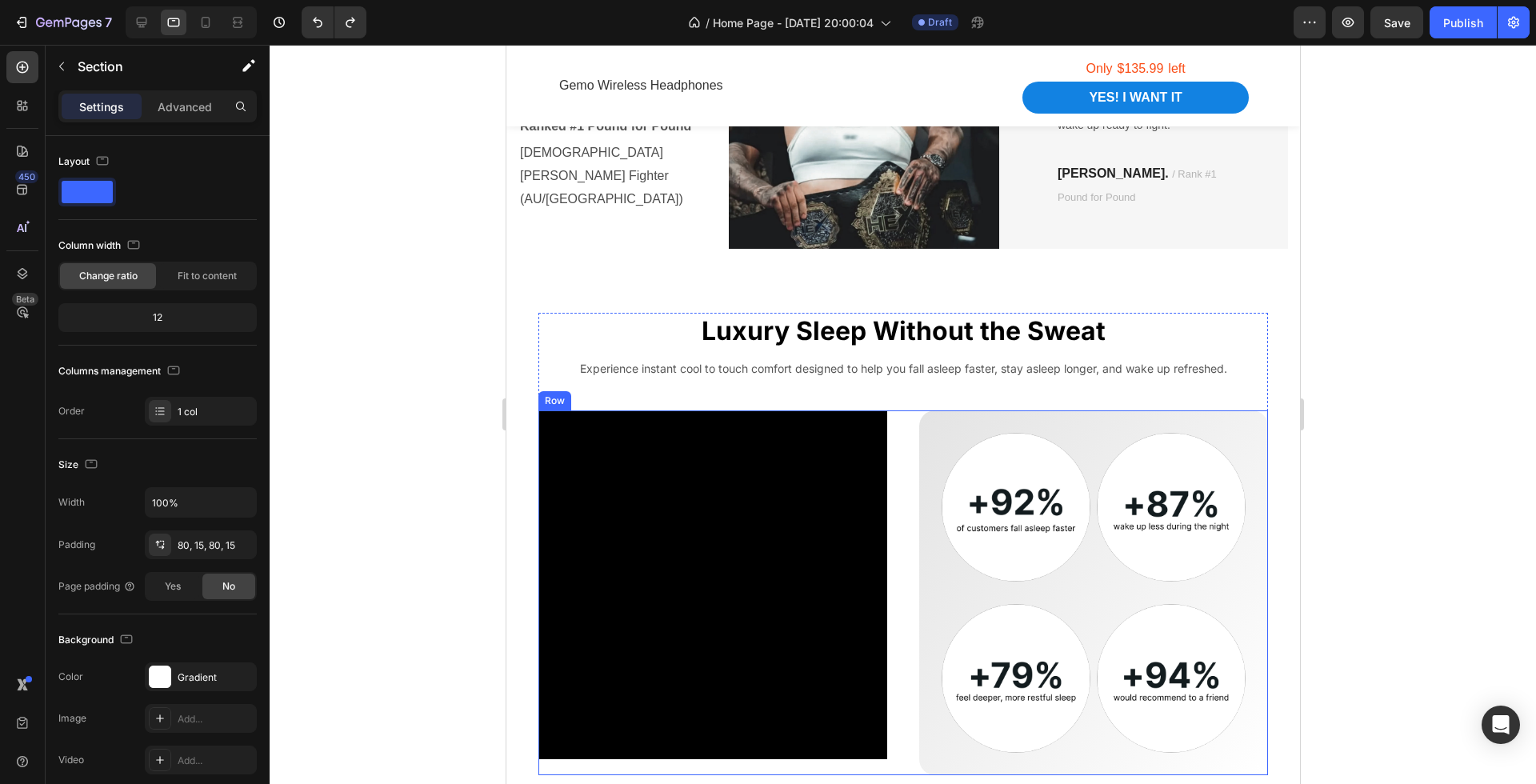
click at [886, 587] on video at bounding box center [712, 585] width 349 height 349
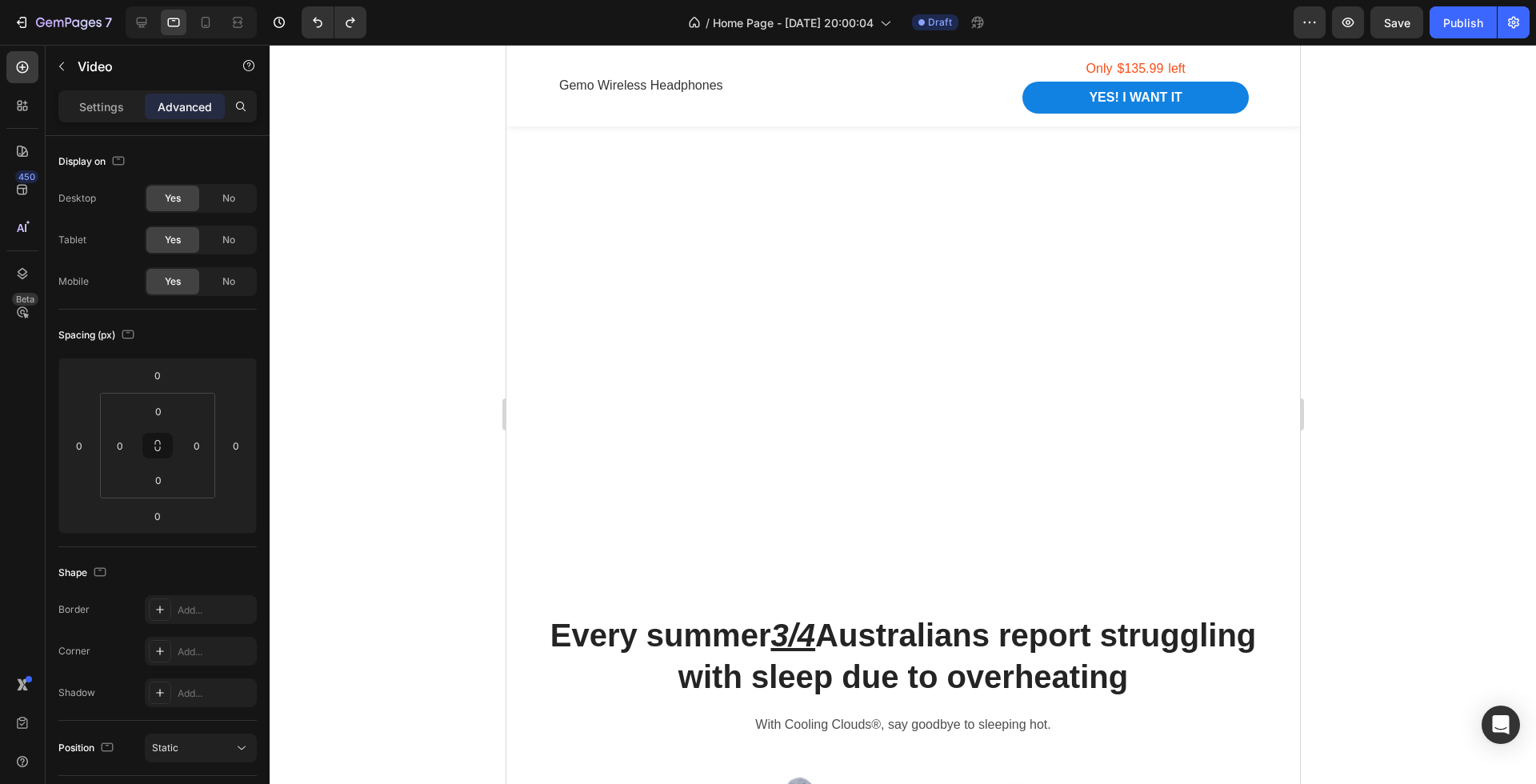
scroll to position [0, 0]
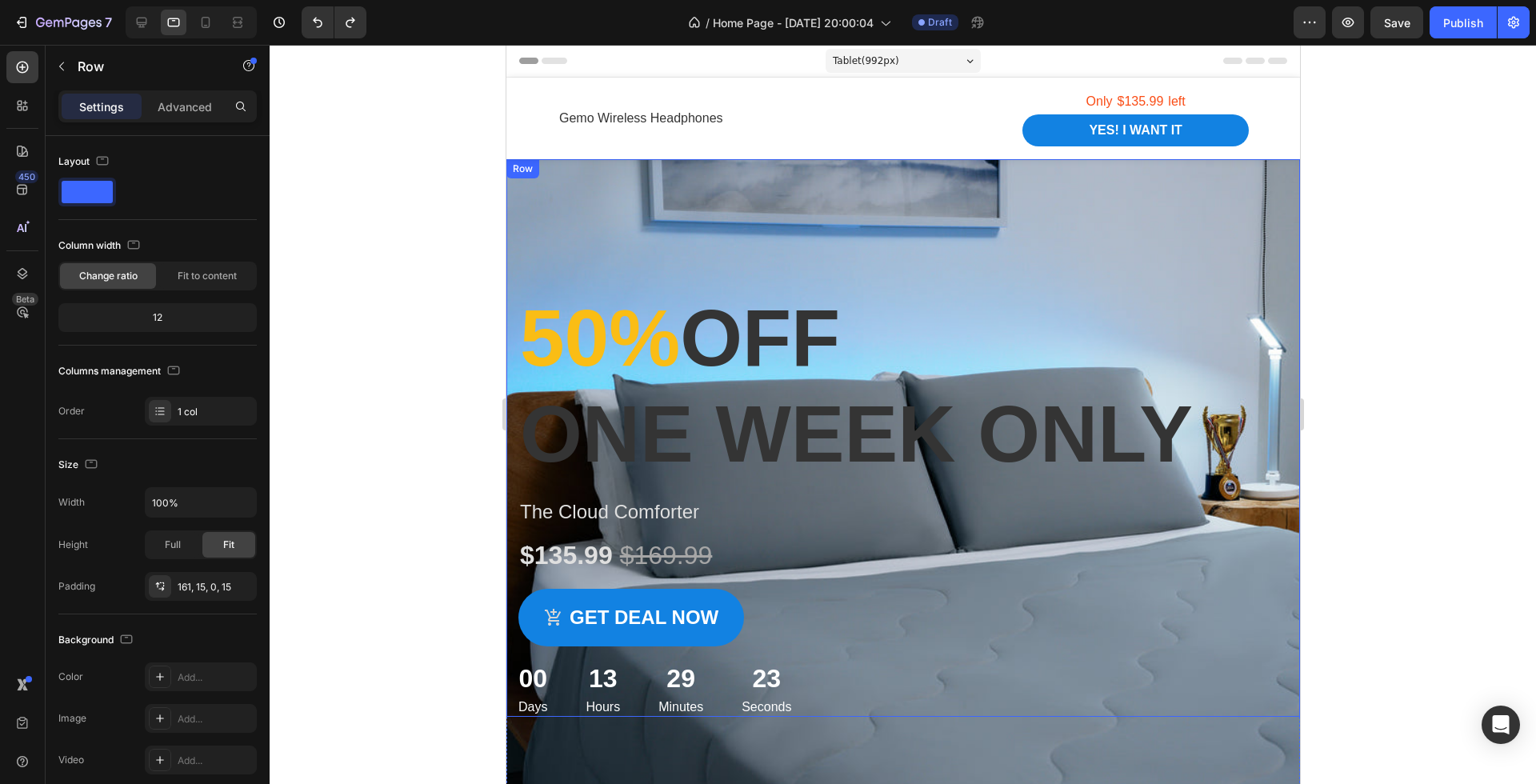
click at [885, 219] on div "50% off one week only Heading The Cloud Comforter Product Title $135.99 Product…" at bounding box center [902, 437] width 793 height 558
click at [602, 174] on icon at bounding box center [604, 175] width 13 height 13
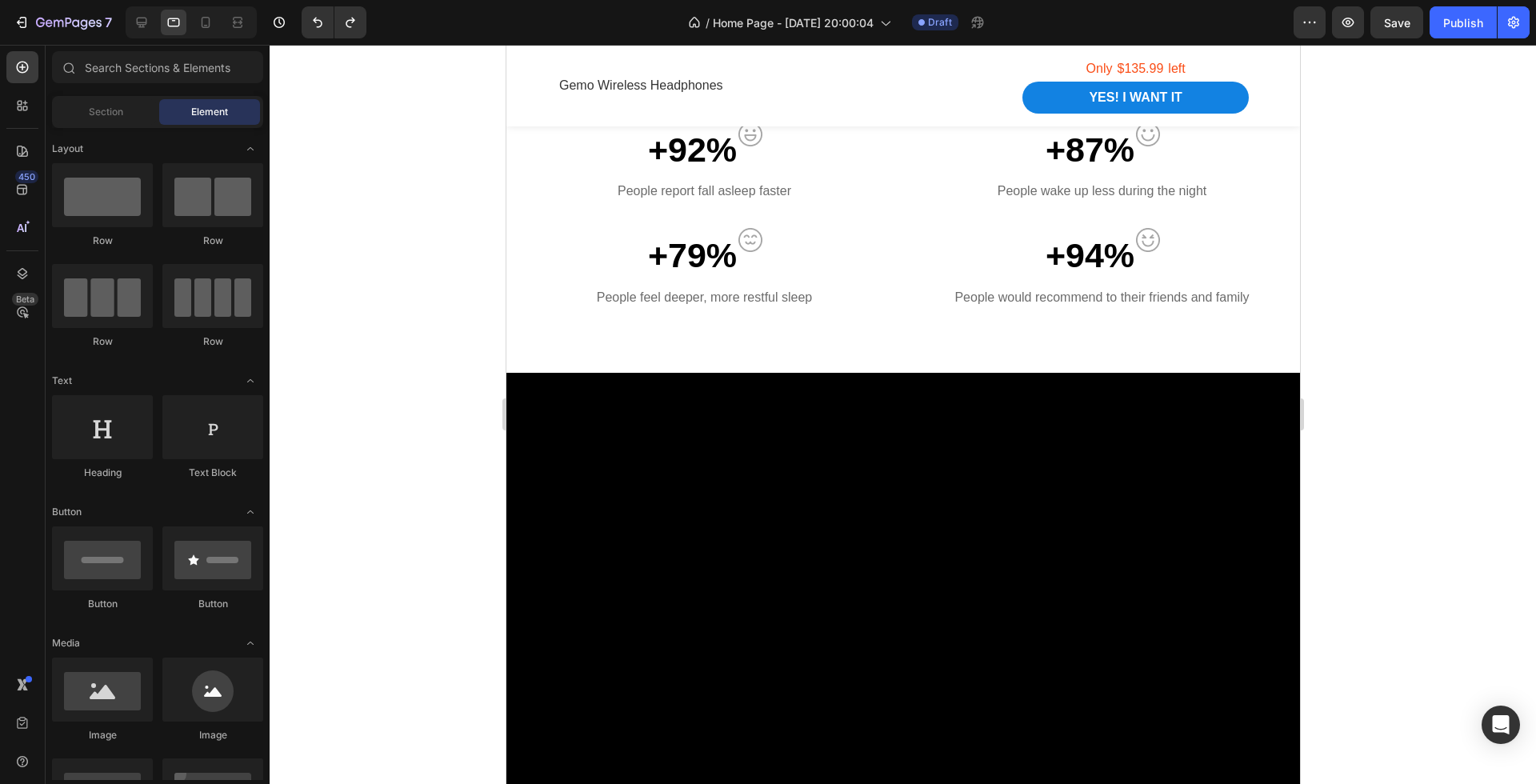
scroll to position [1265, 0]
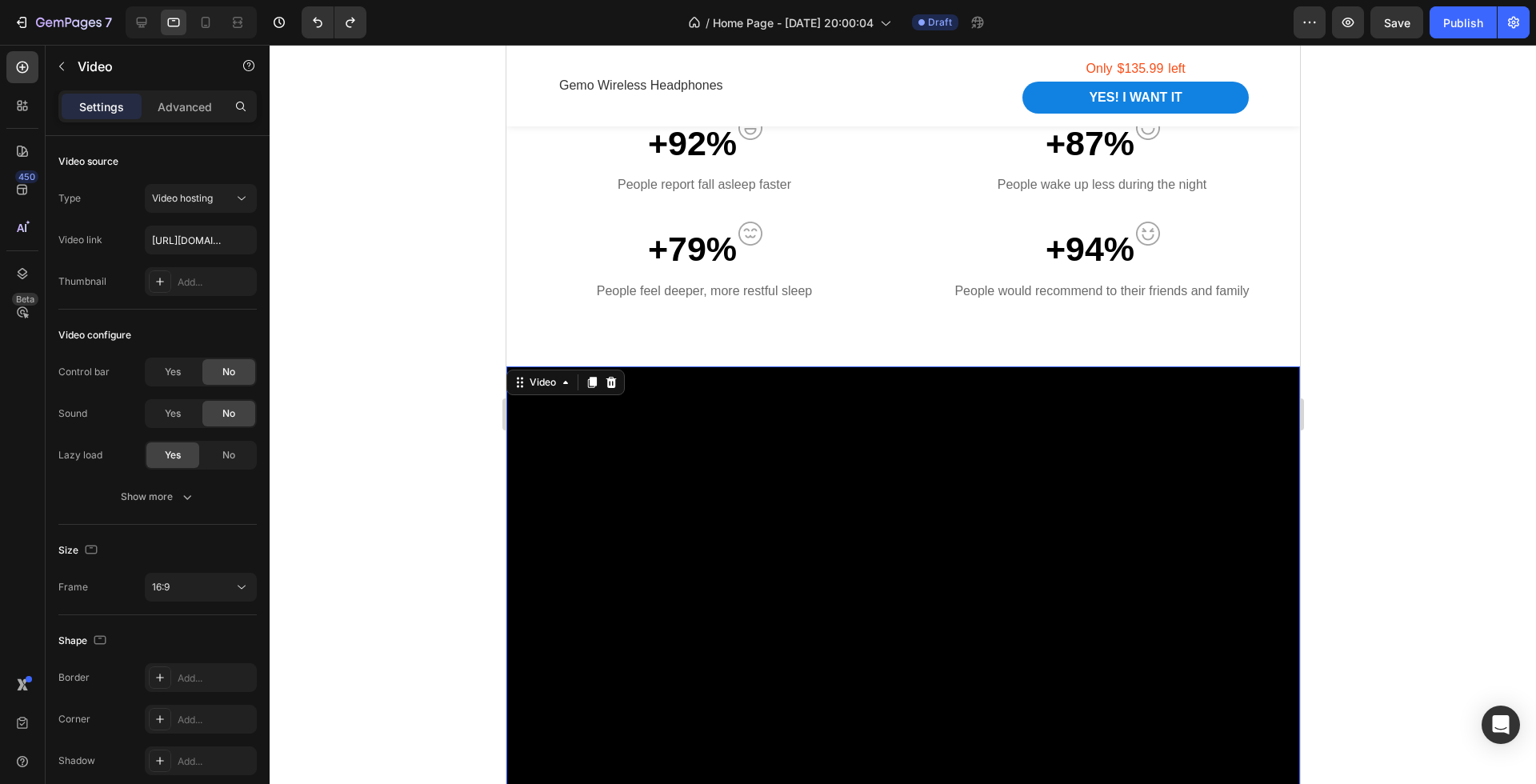
click at [1125, 422] on video at bounding box center [902, 590] width 793 height 447
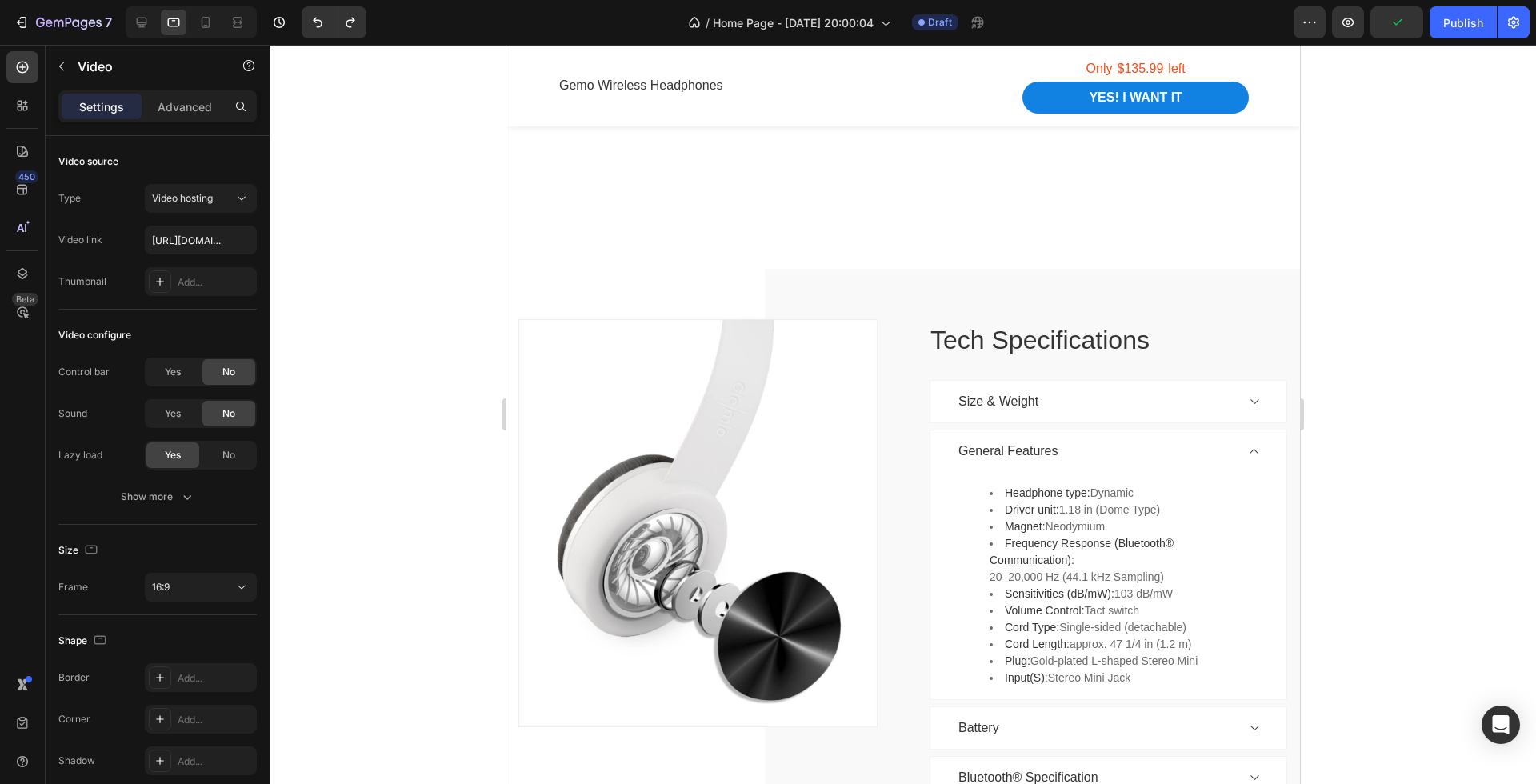
radio input "false"
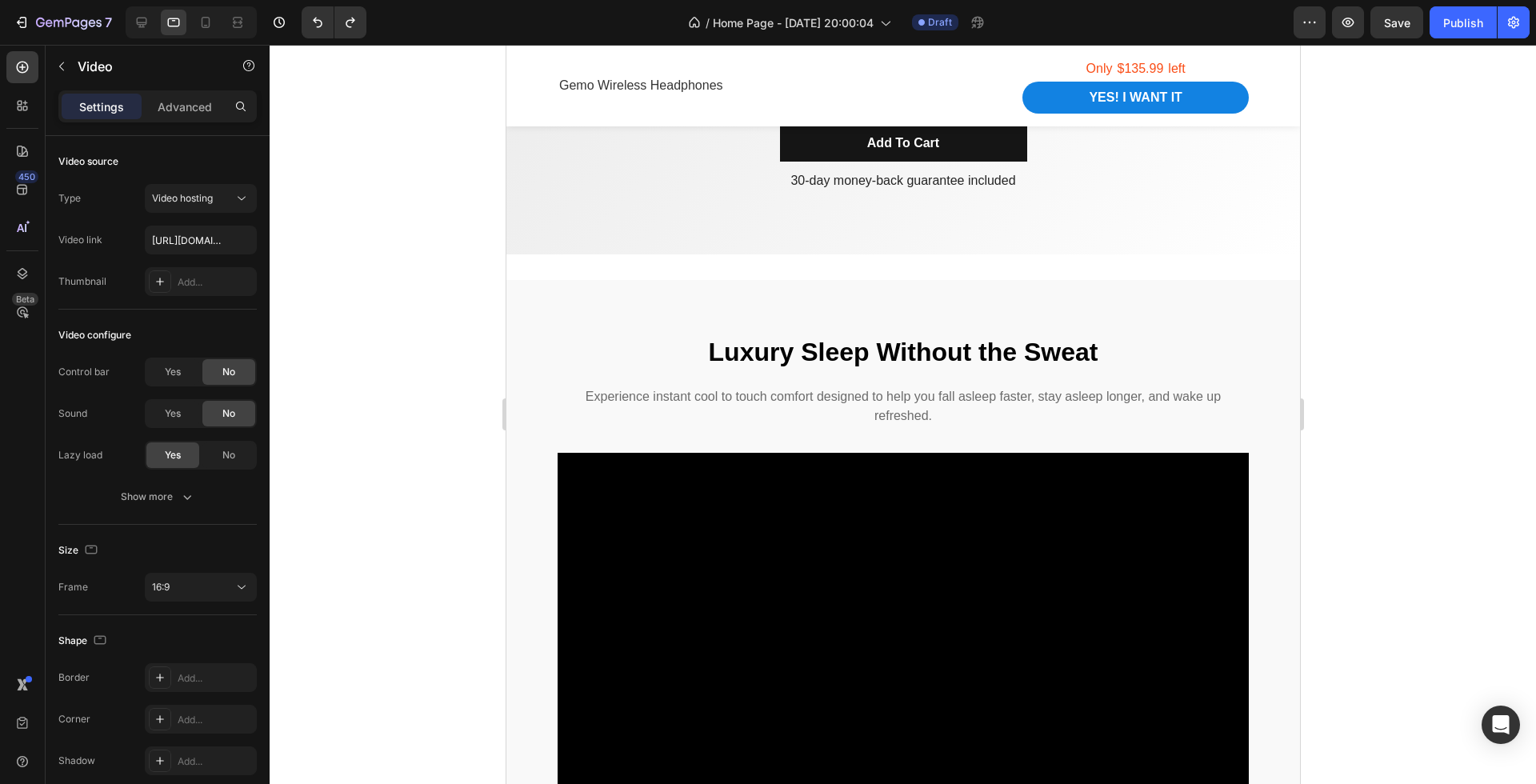
scroll to position [5368, 0]
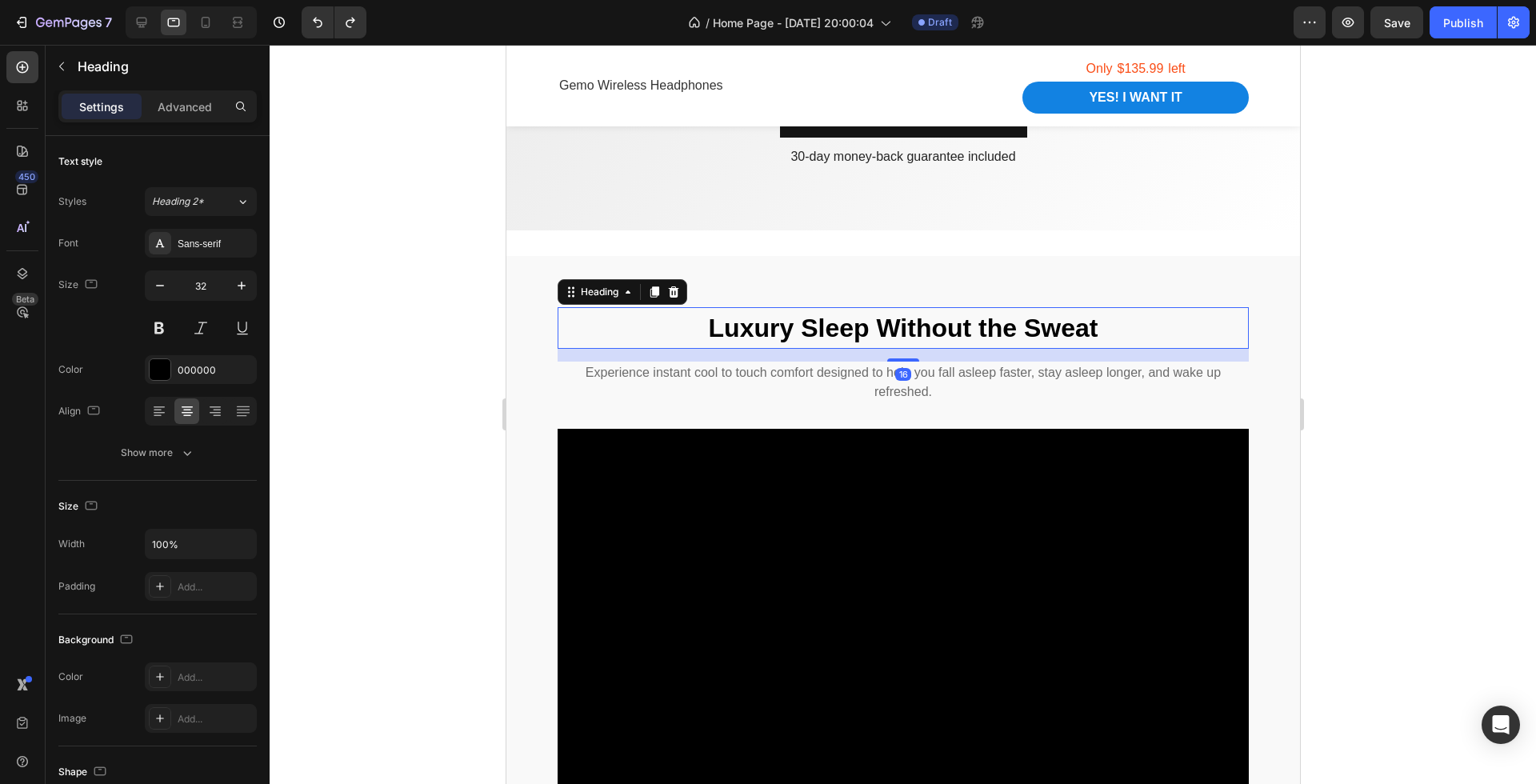
click at [868, 330] on strong "Luxury Sleep Without the Sweat" at bounding box center [902, 328] width 390 height 29
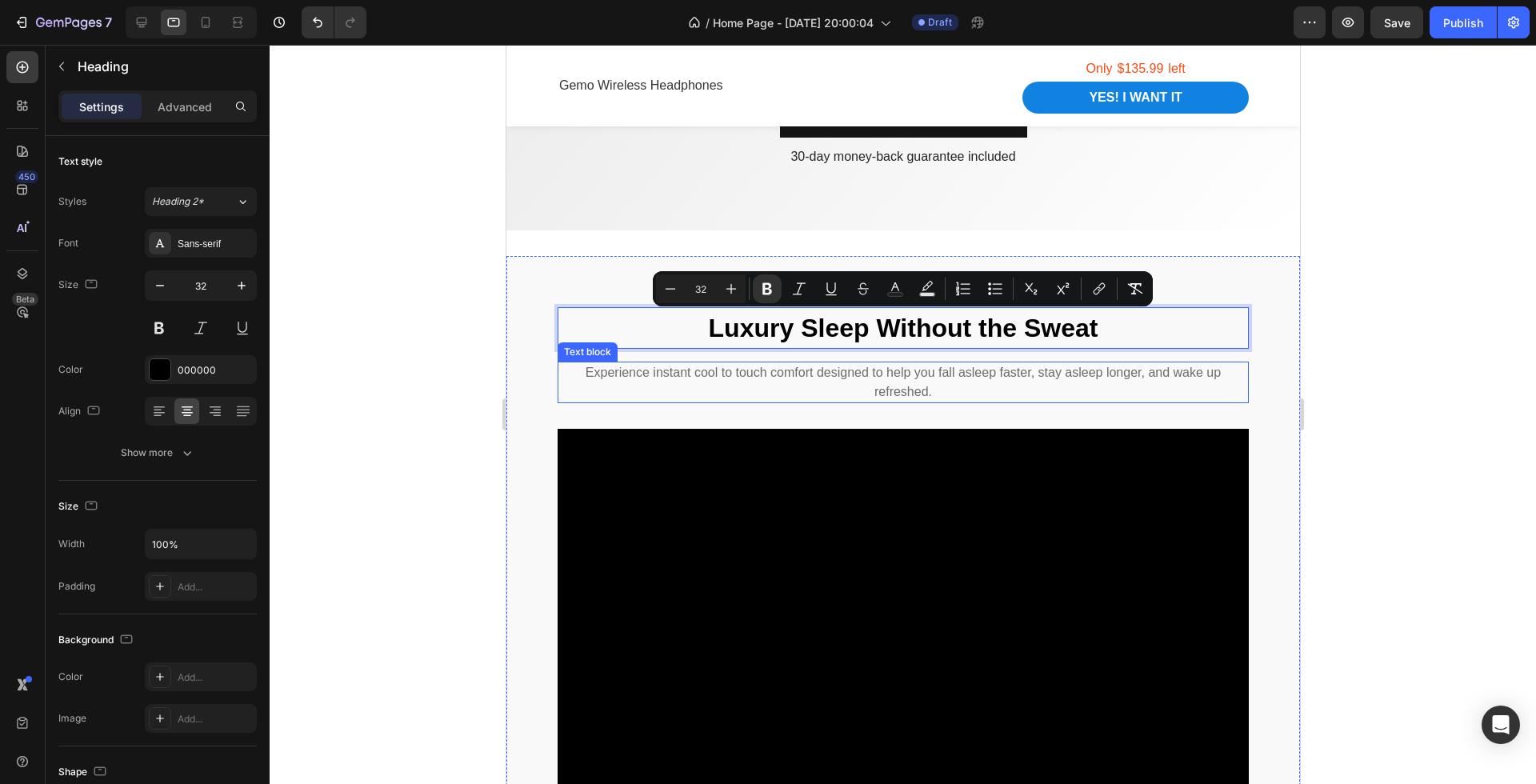
click at [1054, 396] on p "Experience instant cool to touch comfort designed to help you fall asleep faste…" at bounding box center [902, 382] width 688 height 38
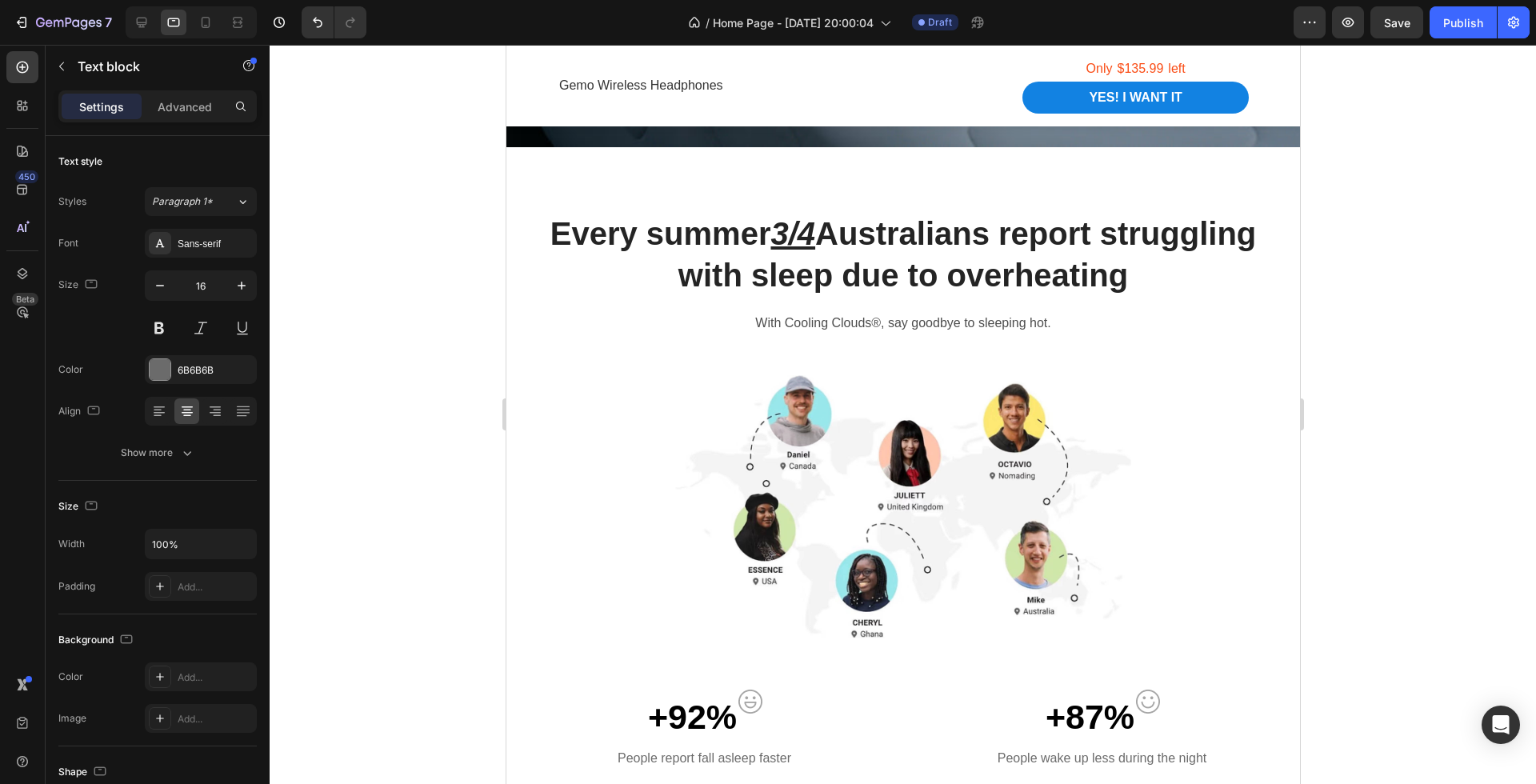
scroll to position [685, 0]
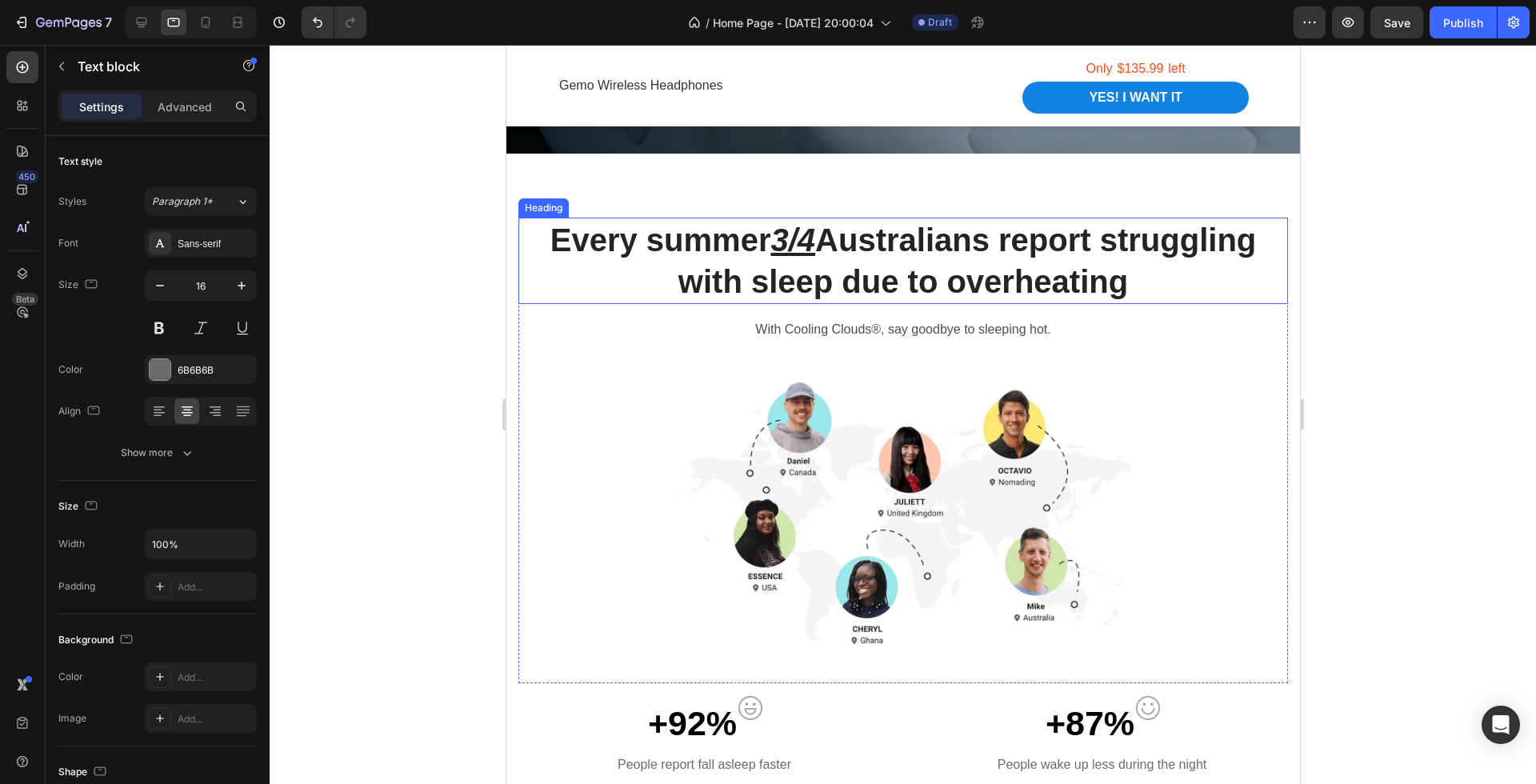
click at [910, 280] on h2 "Every summer 3/4 Australians report struggling with sleep due to overheating" at bounding box center [902, 261] width 770 height 86
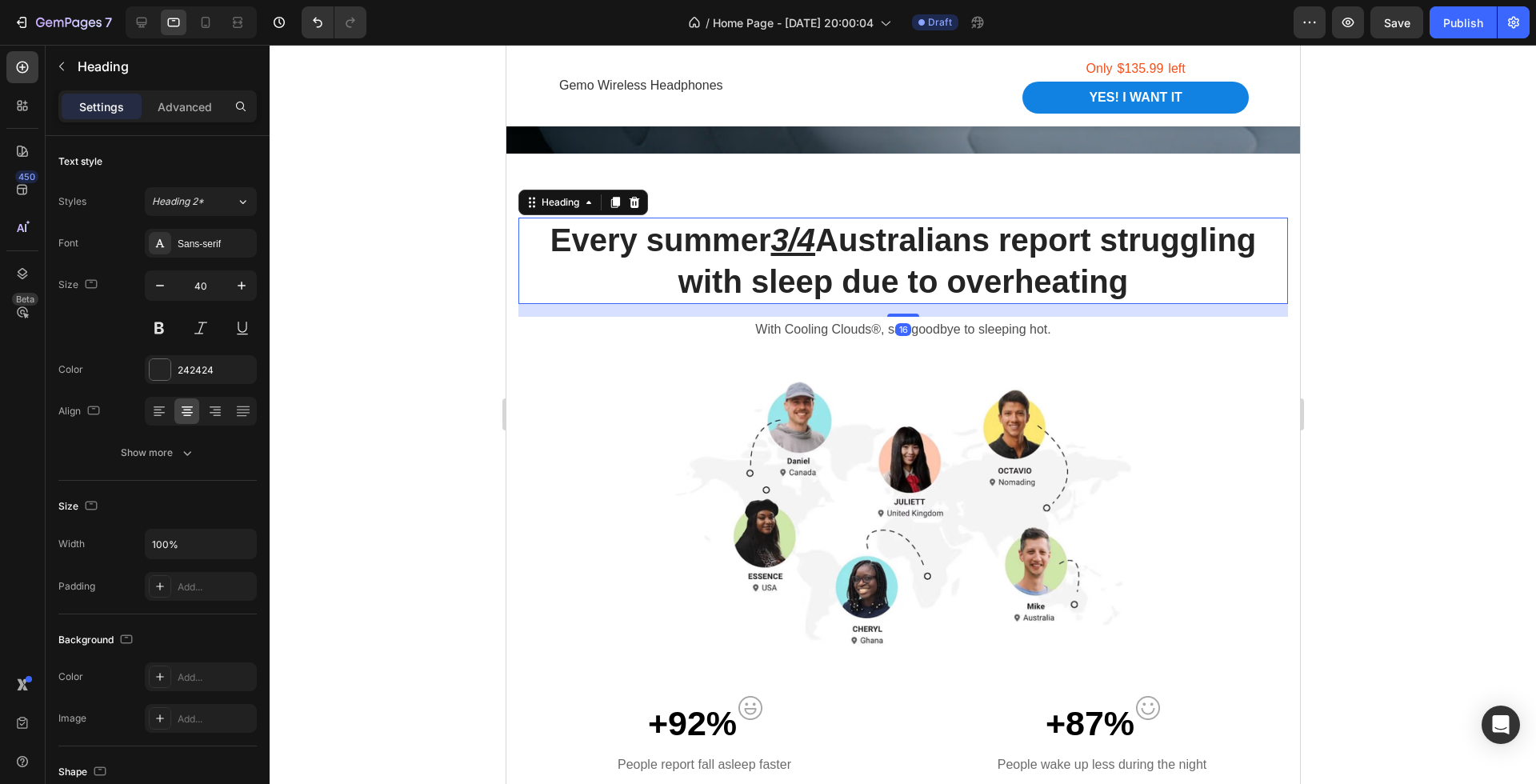
click at [910, 280] on h2 "Every summer 3/4 Australians report struggling with sleep due to overheating" at bounding box center [902, 261] width 770 height 86
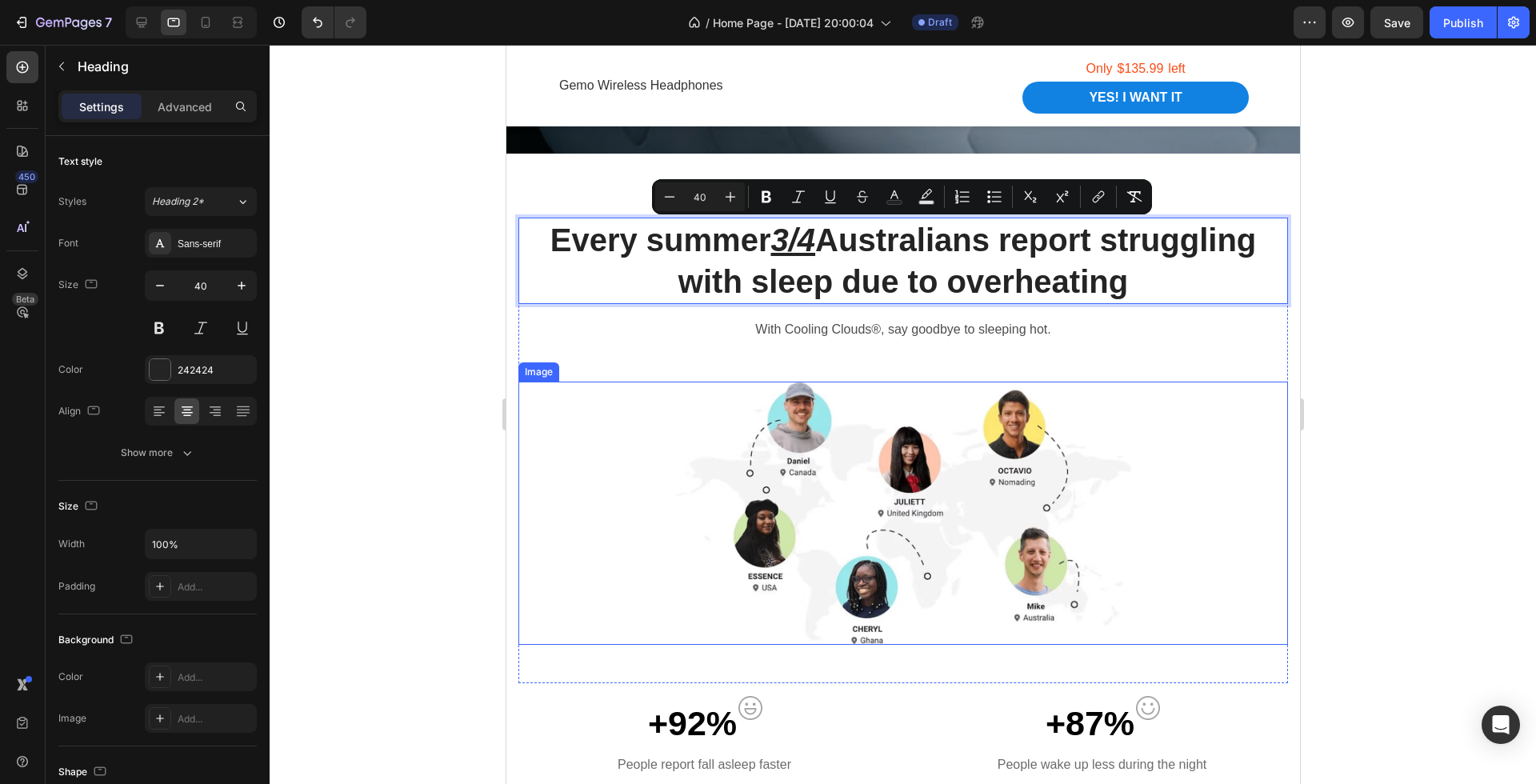
click at [779, 429] on img at bounding box center [902, 513] width 456 height 264
click at [618, 711] on div "+92% Text block Image Row" at bounding box center [704, 723] width 372 height 55
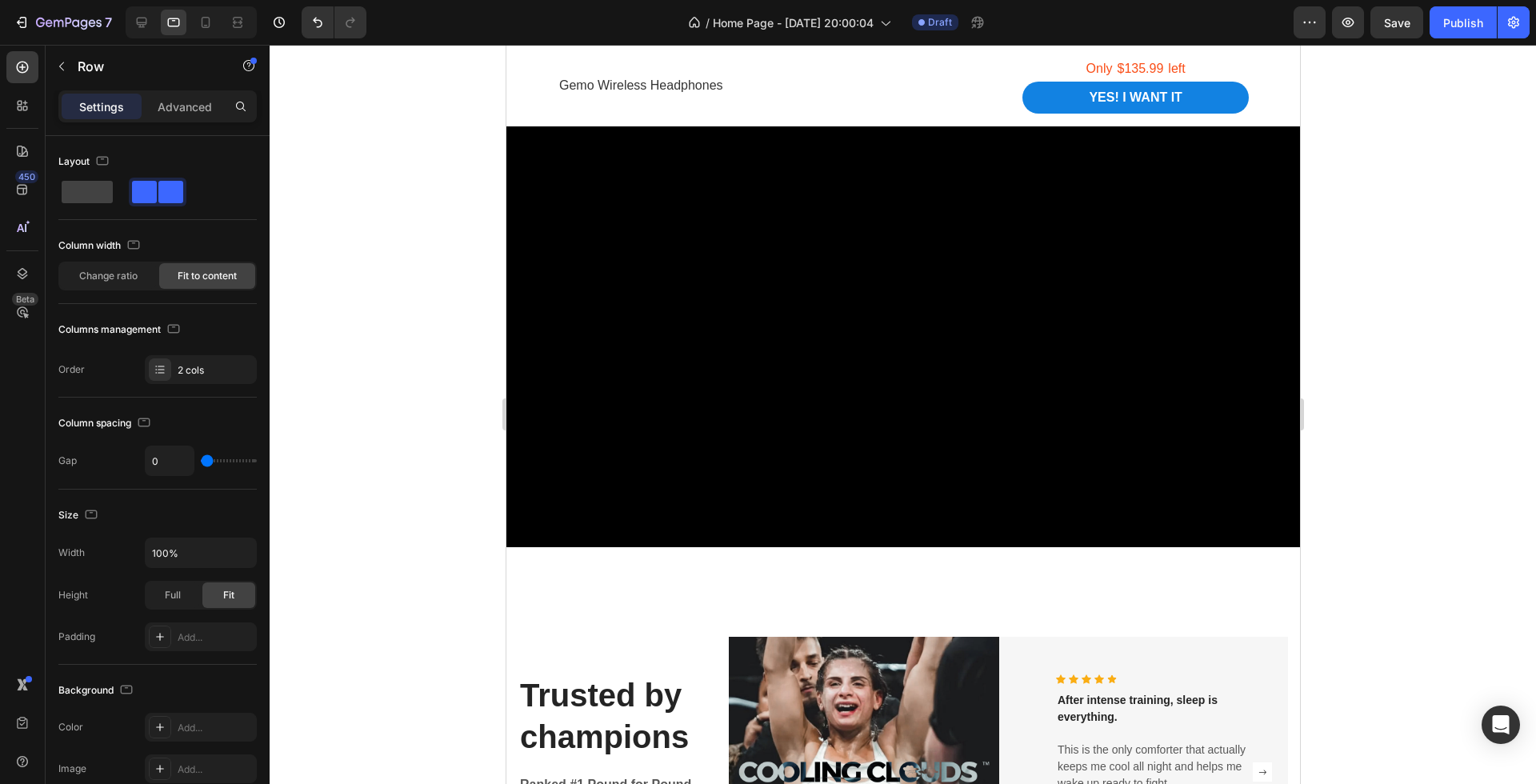
scroll to position [1496, 0]
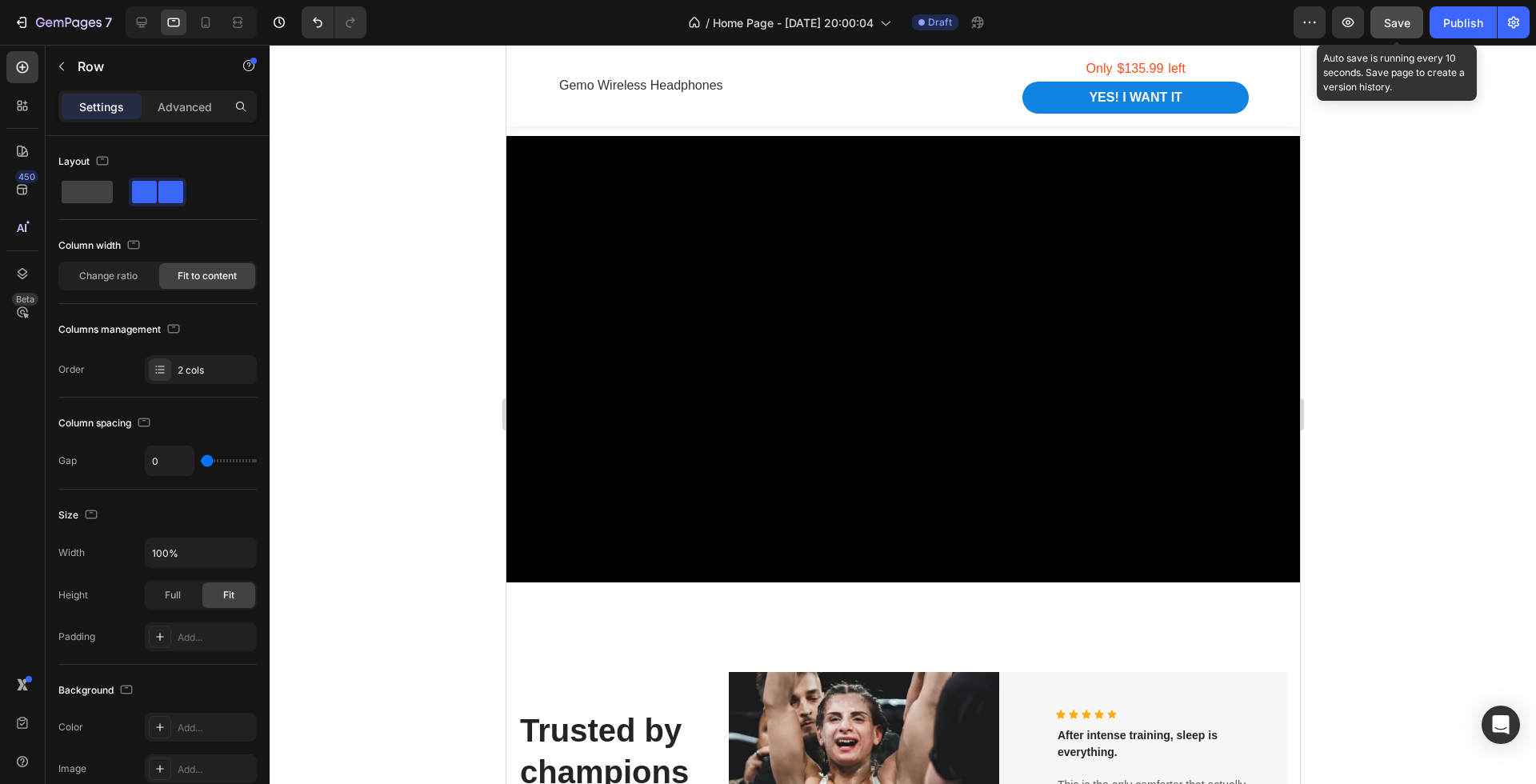
click at [1398, 29] on div "Save" at bounding box center [1398, 22] width 27 height 16
